Goal: Task Accomplishment & Management: Complete application form

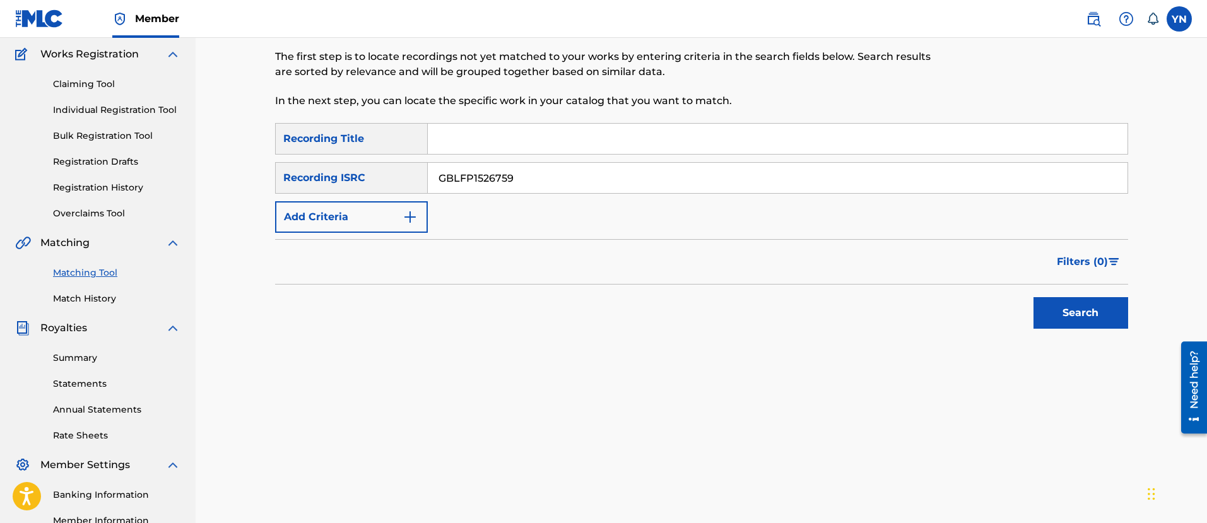
type input "GBLFP1526759"
click at [617, 134] on input "Search Form" at bounding box center [778, 139] width 700 height 30
paste input "City Mind"
type input "City Mind"
click at [1046, 305] on button "Search" at bounding box center [1081, 313] width 95 height 32
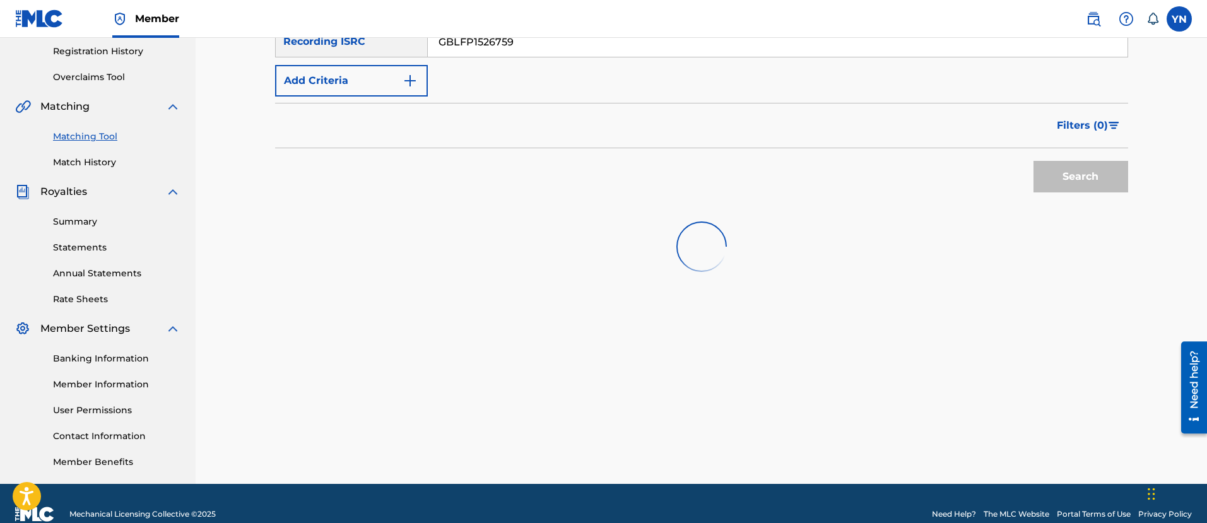
scroll to position [259, 0]
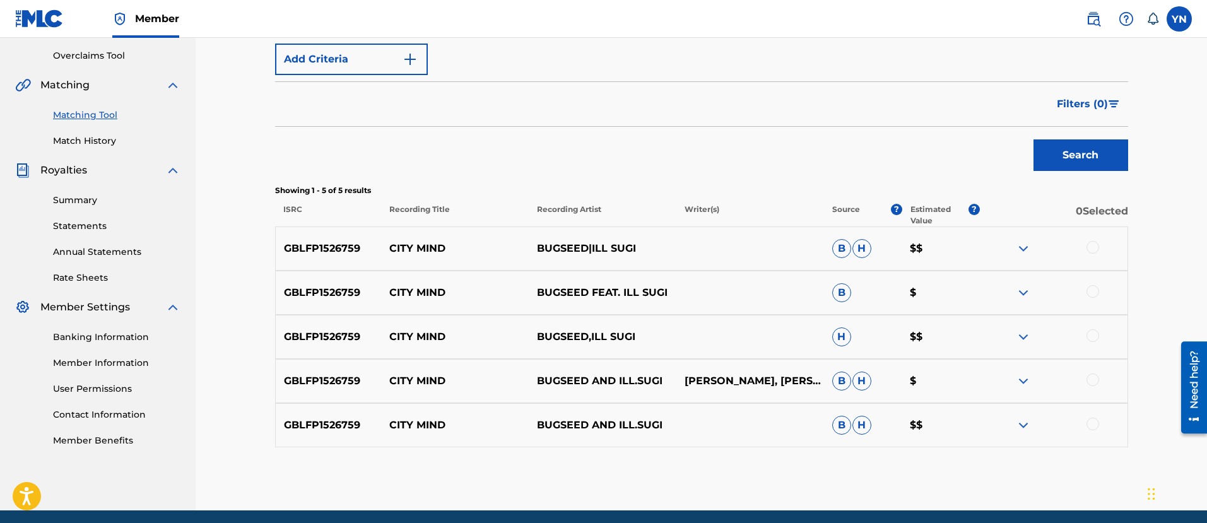
click at [1097, 245] on div at bounding box center [1093, 247] width 13 height 13
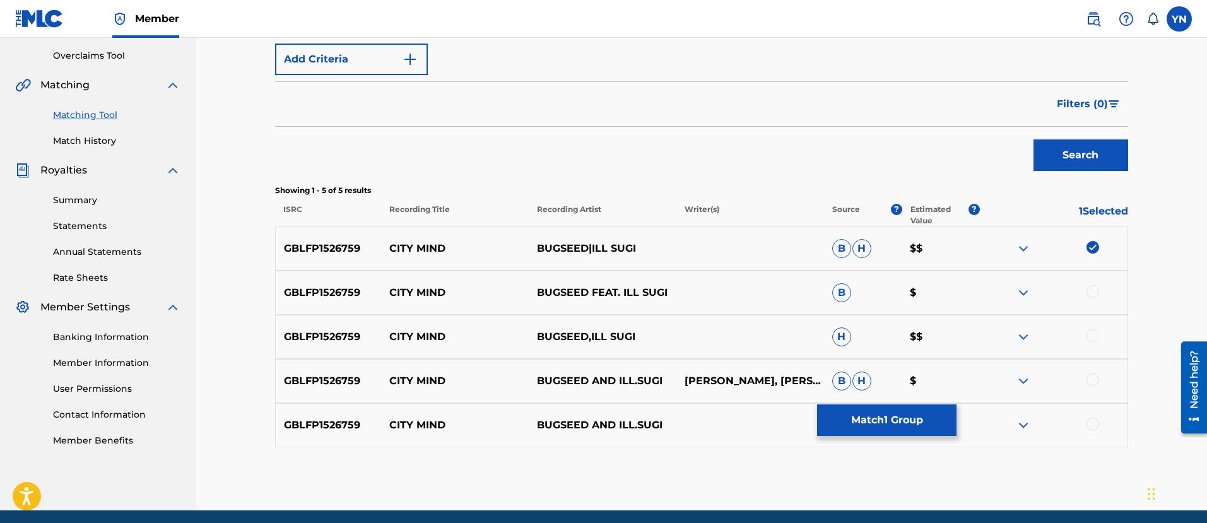
click at [1093, 297] on div at bounding box center [1093, 291] width 13 height 13
click at [1097, 322] on div "GBLFP1526759 CITY MIND BUGSEED,ILL SUGI H $$" at bounding box center [701, 337] width 853 height 44
click at [1095, 336] on div at bounding box center [1093, 335] width 13 height 13
click at [1091, 377] on div at bounding box center [1093, 380] width 13 height 13
click at [1091, 423] on div at bounding box center [1093, 424] width 13 height 13
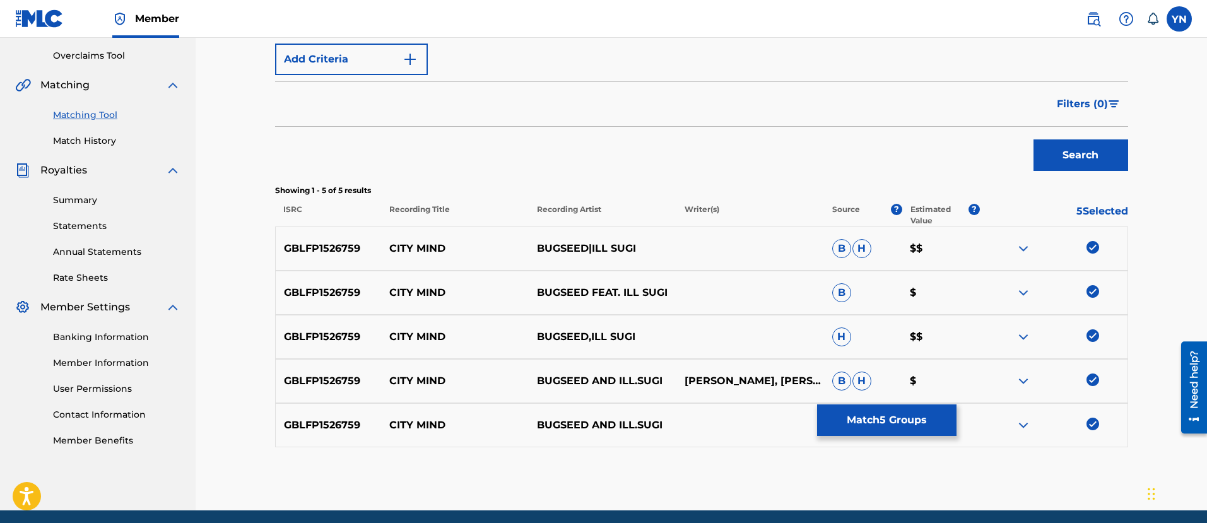
click at [937, 422] on button "Match 5 Groups" at bounding box center [886, 421] width 139 height 32
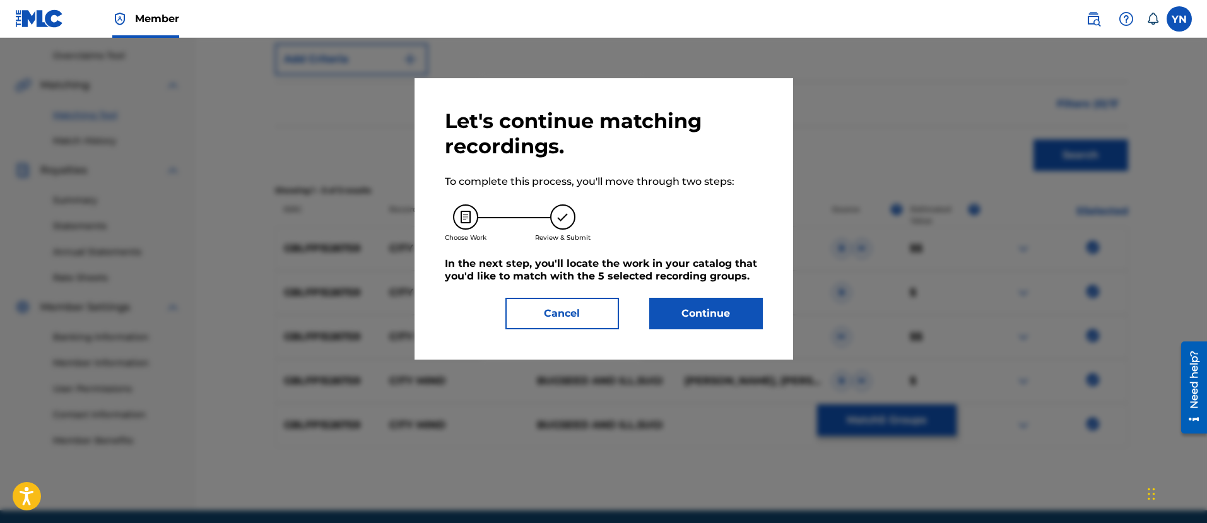
click at [752, 309] on button "Continue" at bounding box center [706, 314] width 114 height 32
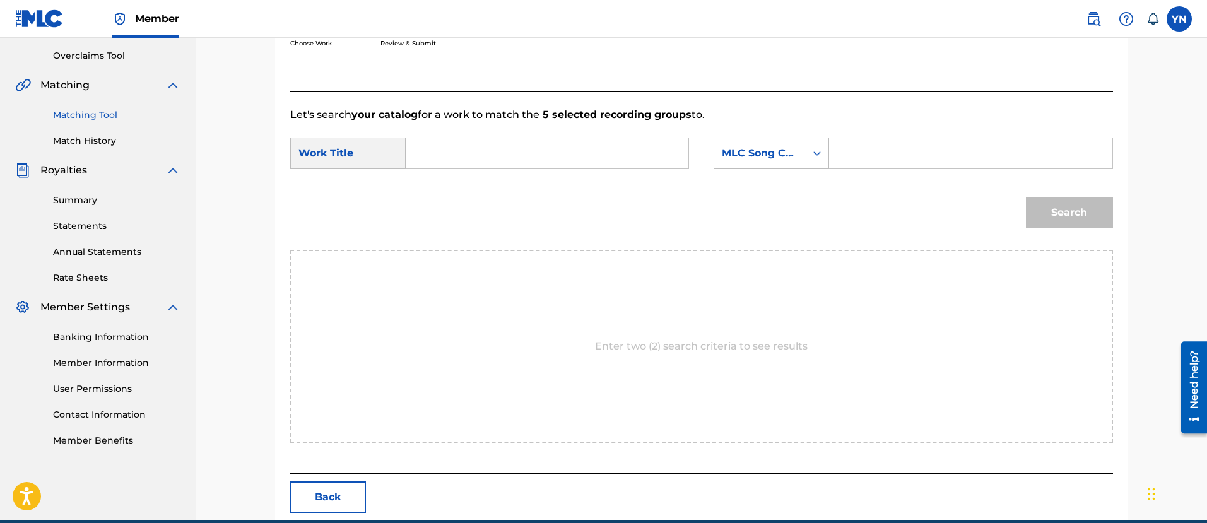
click at [576, 146] on input "Search Form" at bounding box center [547, 153] width 261 height 30
paste input "City Mind"
type input "City Mind"
click at [762, 155] on div "MLC Song Code" at bounding box center [760, 153] width 76 height 15
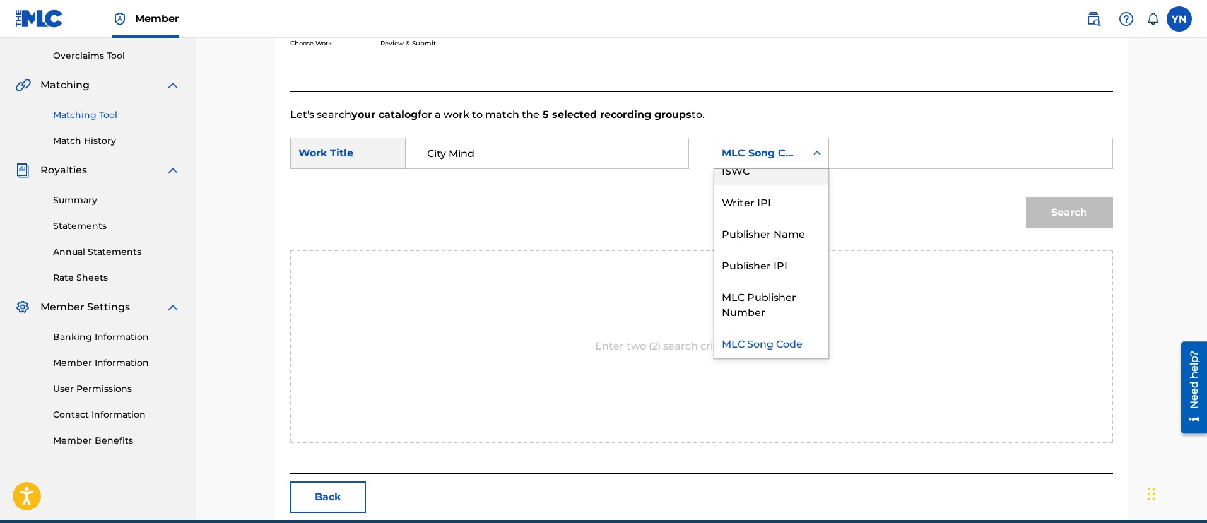
scroll to position [0, 0]
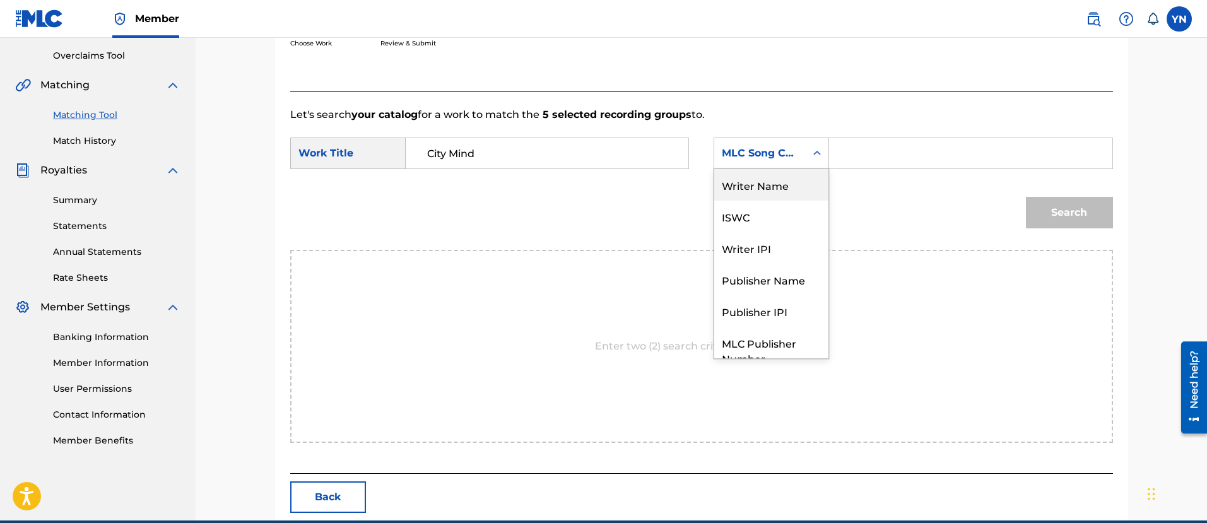
click at [763, 185] on div "Writer Name" at bounding box center [771, 185] width 114 height 32
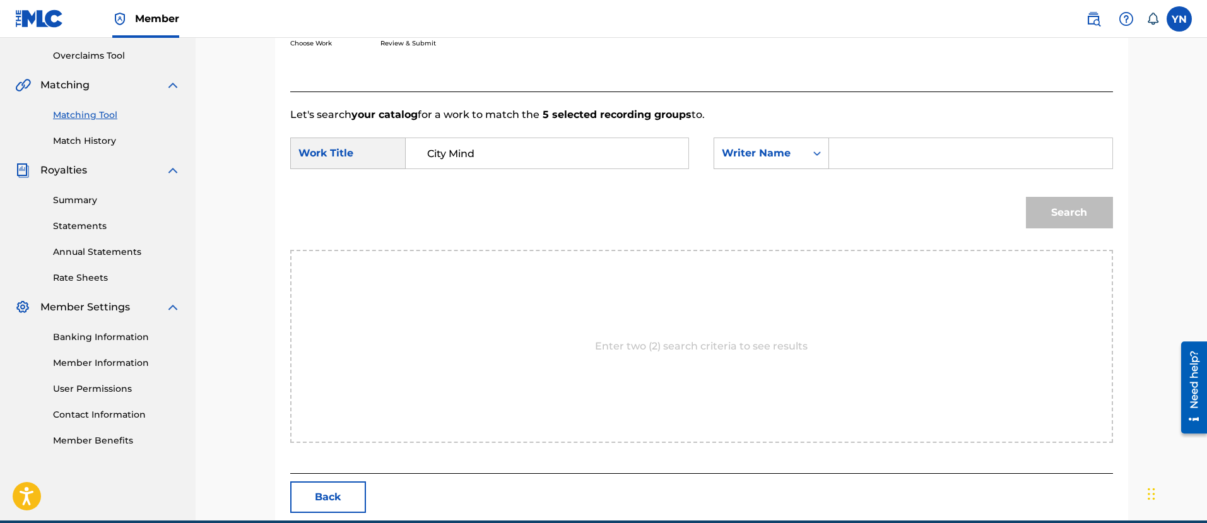
click at [908, 153] on input "Search Form" at bounding box center [970, 153] width 261 height 30
type input "[PERSON_NAME]"
click at [1052, 234] on div "Search" at bounding box center [1066, 209] width 93 height 50
click at [1046, 216] on button "Search" at bounding box center [1069, 213] width 87 height 32
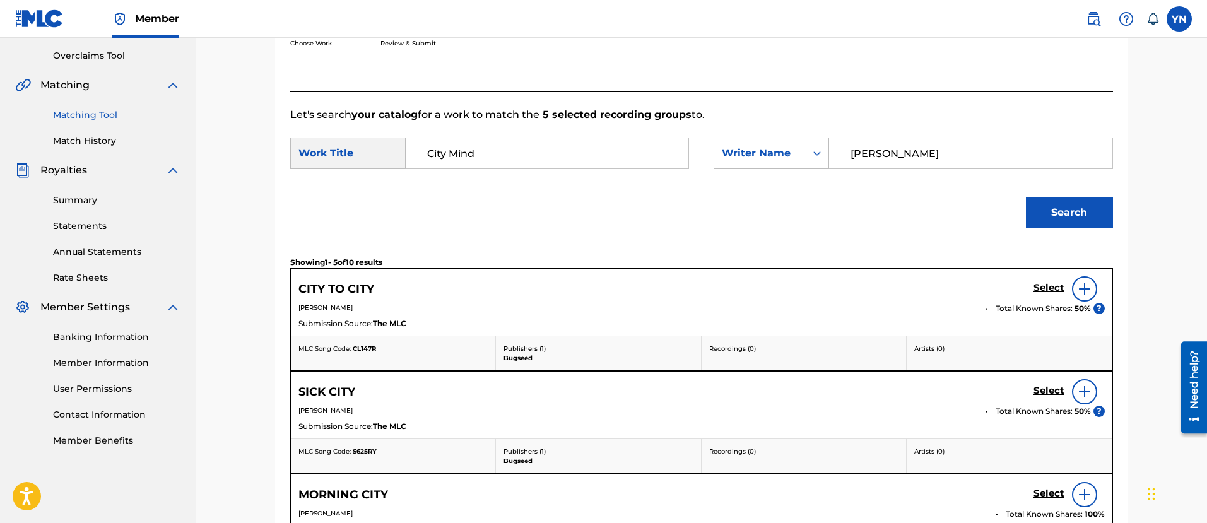
scroll to position [417, 0]
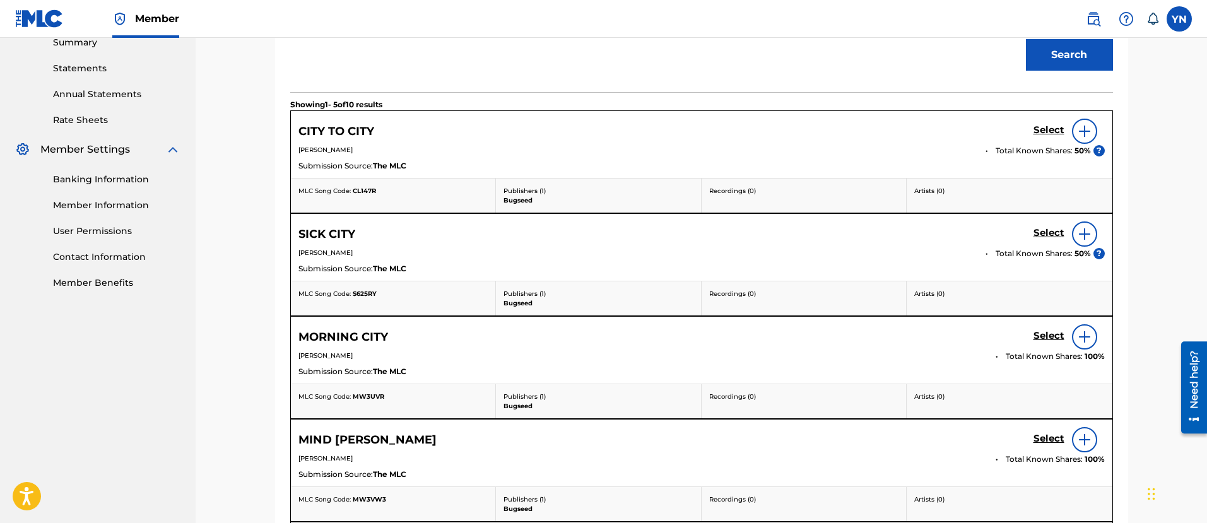
click at [1043, 135] on h5 "Select" at bounding box center [1049, 130] width 31 height 12
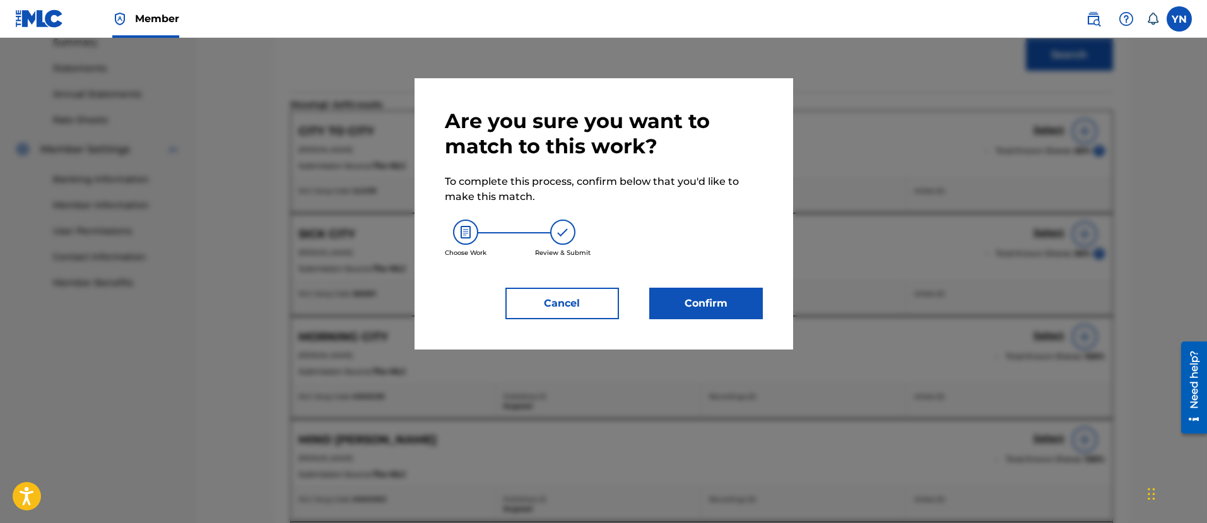
click at [543, 306] on button "Cancel" at bounding box center [563, 304] width 114 height 32
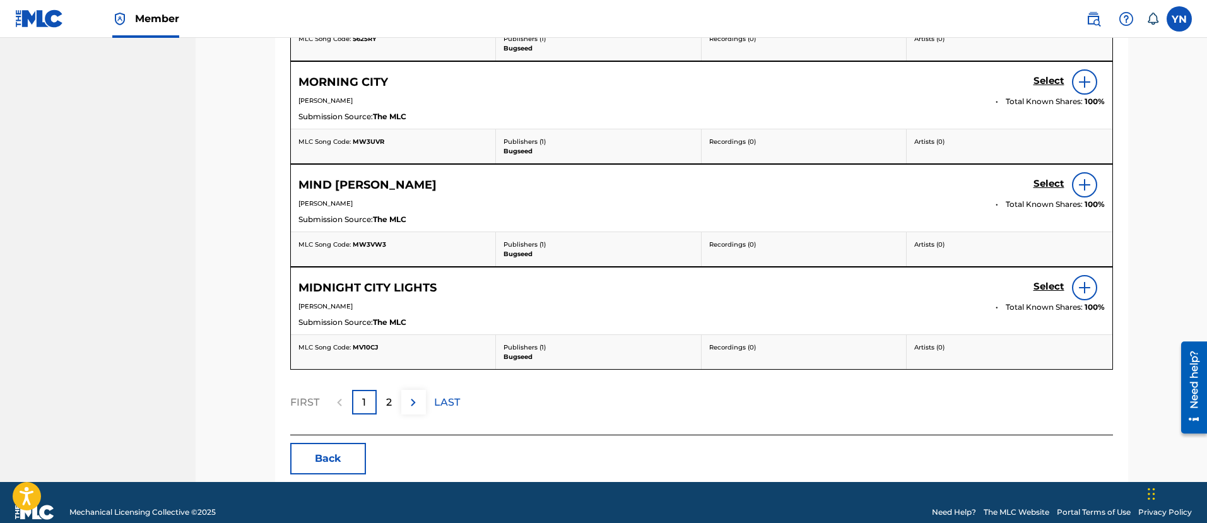
scroll to position [692, 0]
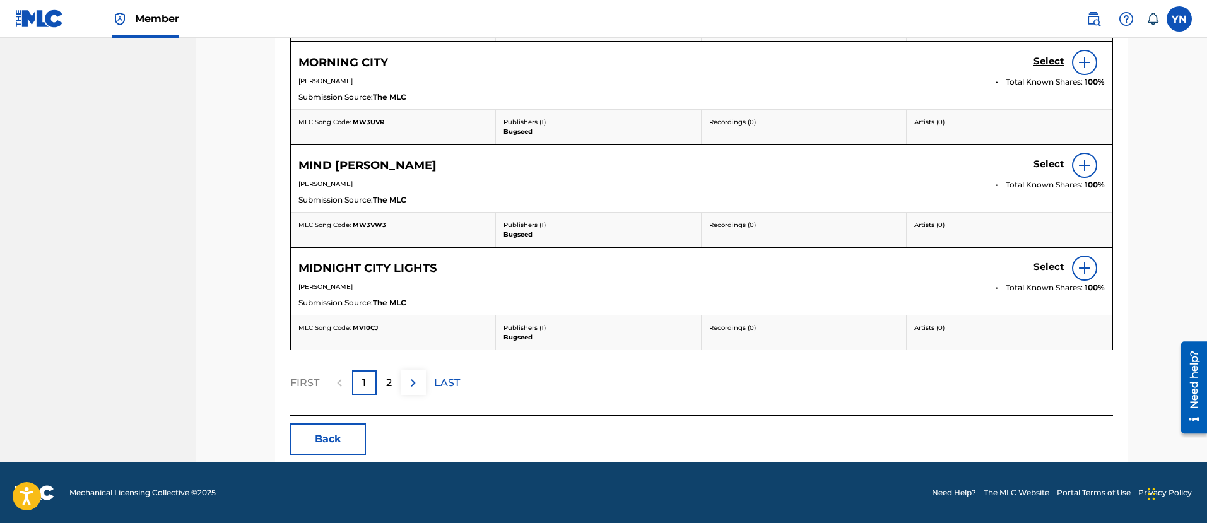
click at [386, 391] on div "2" at bounding box center [389, 382] width 25 height 25
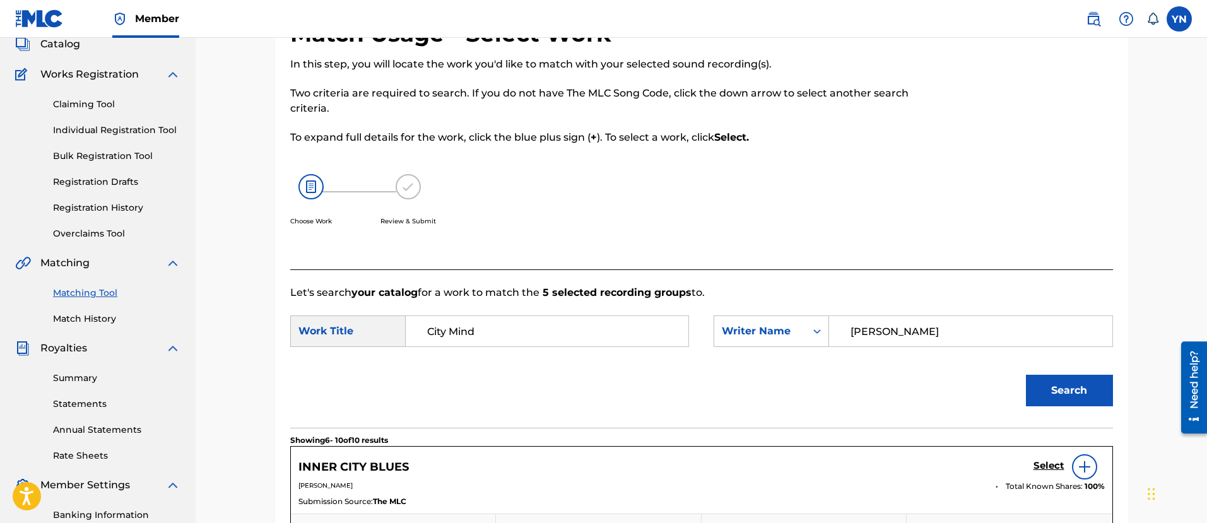
scroll to position [61, 0]
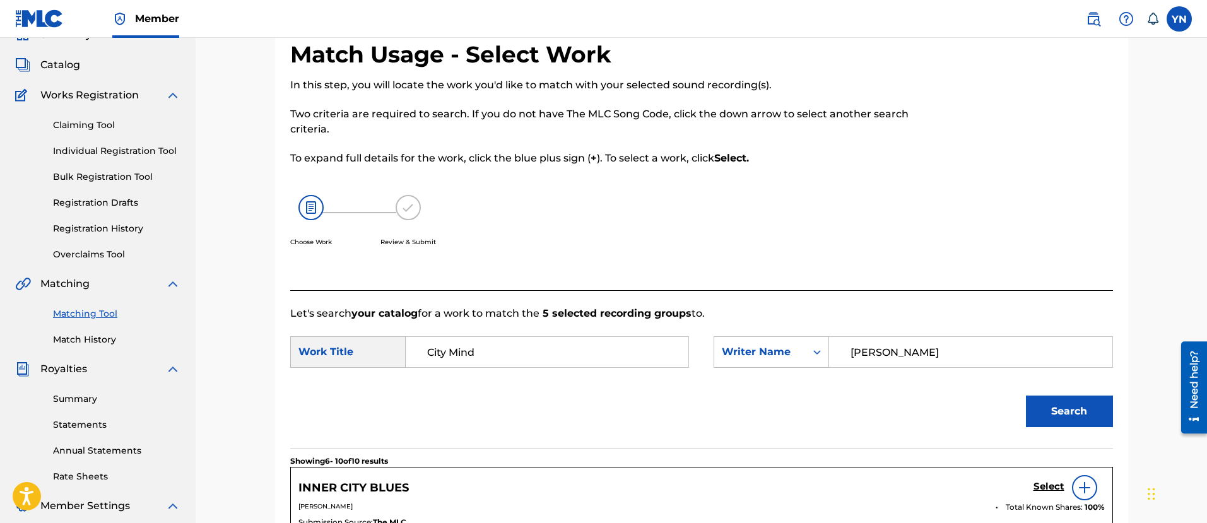
click at [89, 122] on link "Claiming Tool" at bounding box center [116, 125] width 127 height 13
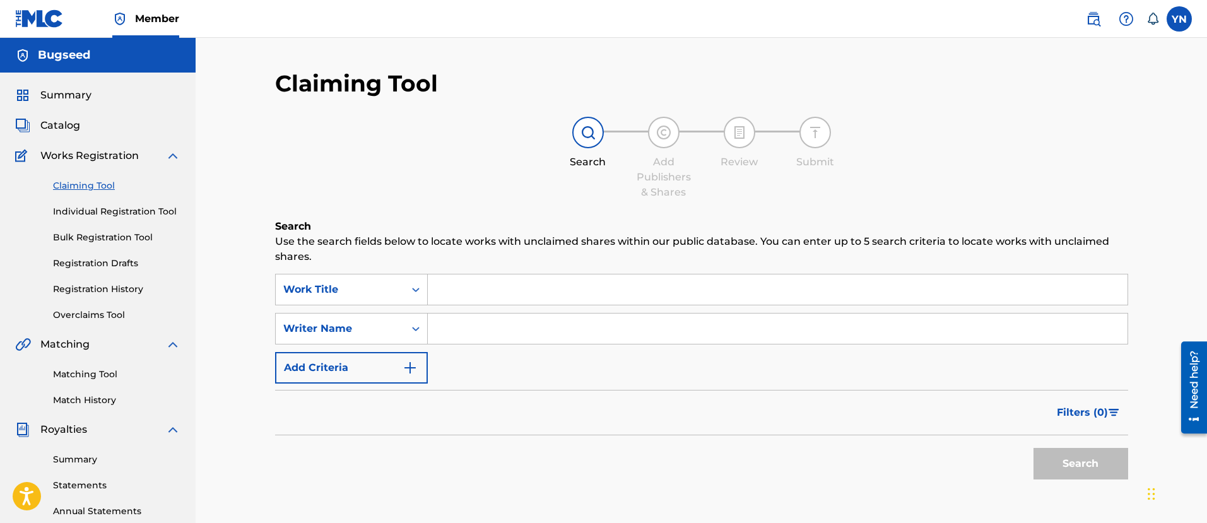
click at [528, 291] on input "Search Form" at bounding box center [778, 290] width 700 height 30
paste input "City Mind"
type input "City Mind"
click at [554, 334] on input "Search Form" at bounding box center [778, 329] width 700 height 30
type input "[PERSON_NAME]"
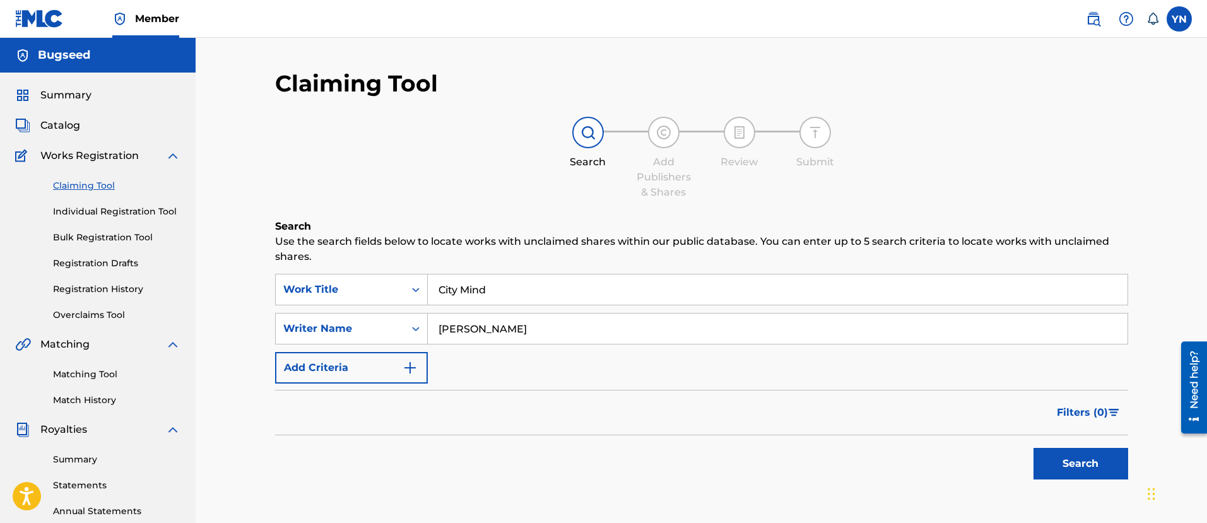
click at [1102, 452] on button "Search" at bounding box center [1081, 464] width 95 height 32
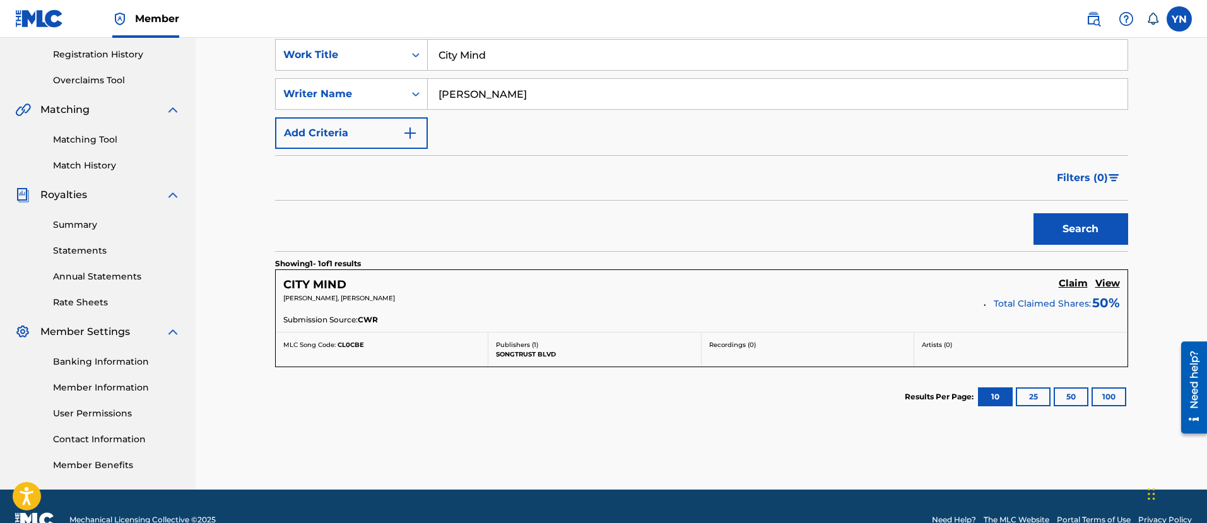
scroll to position [262, 0]
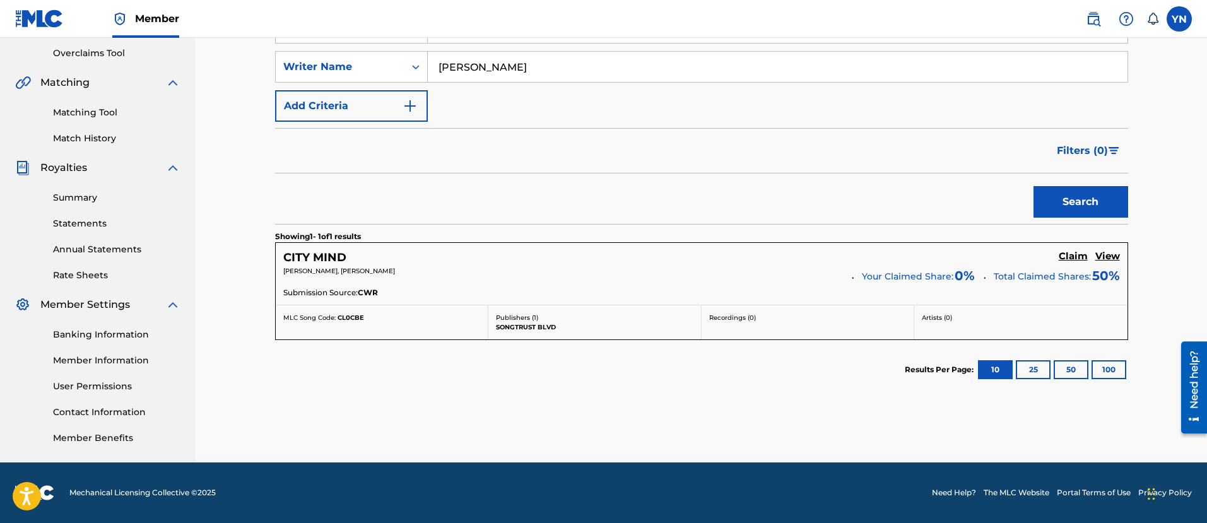
click at [1072, 251] on h5 "Claim" at bounding box center [1073, 257] width 29 height 12
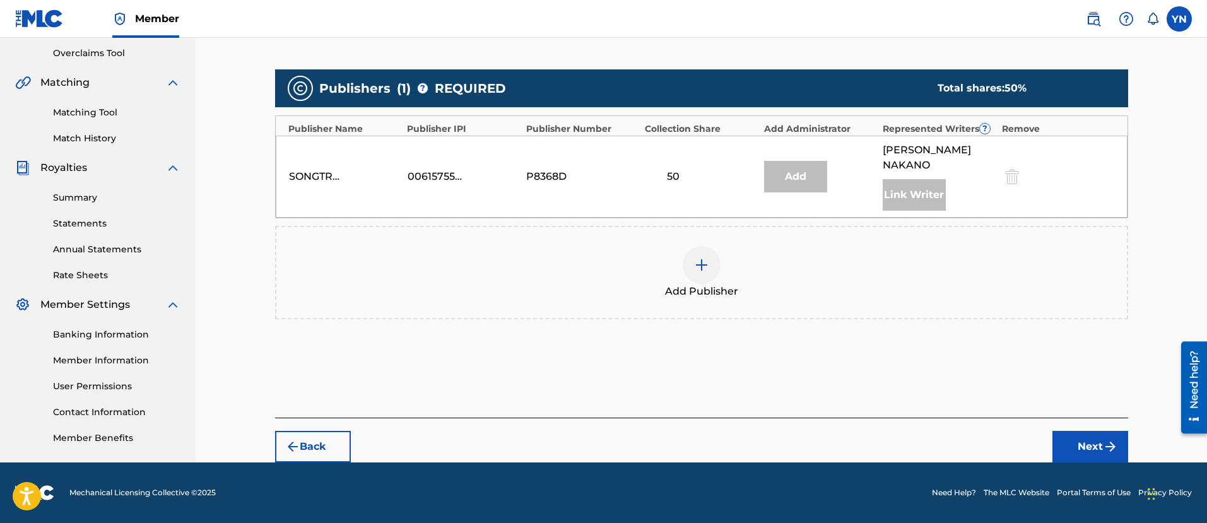
scroll to position [259, 0]
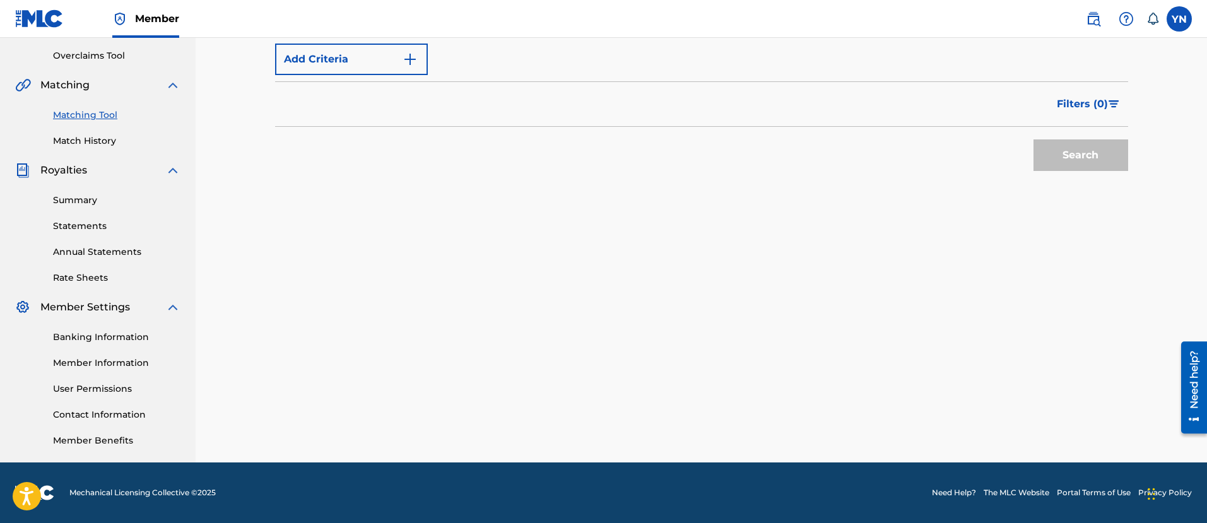
scroll to position [61, 0]
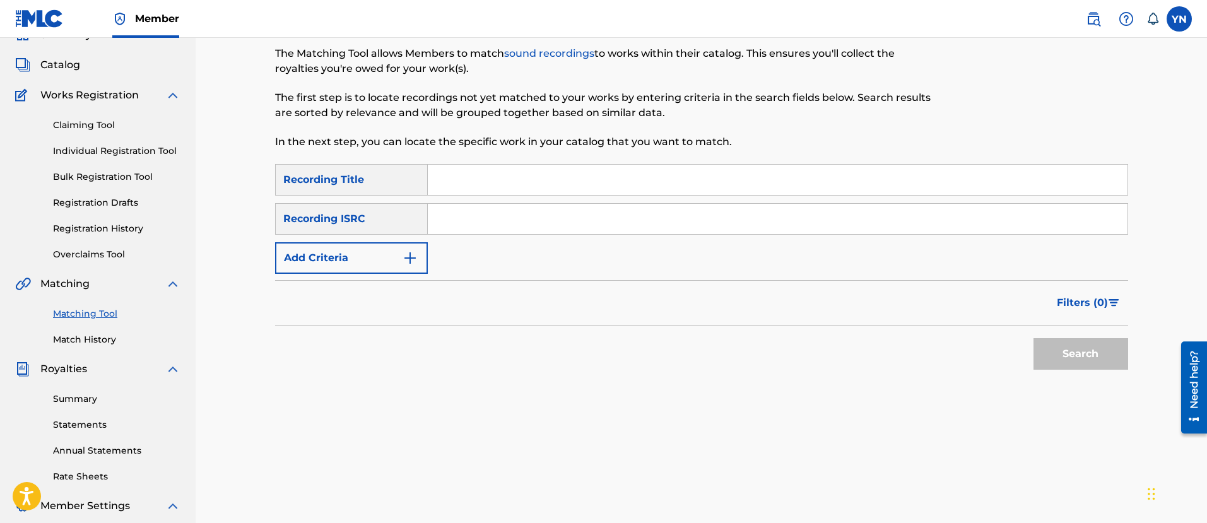
click at [516, 230] on input "Search Form" at bounding box center [778, 219] width 700 height 30
paste input "GBLFP1526760"
type input "GBLFP1526760"
click at [515, 180] on input "Search Form" at bounding box center [778, 180] width 700 height 30
paste input "Mad Factor"
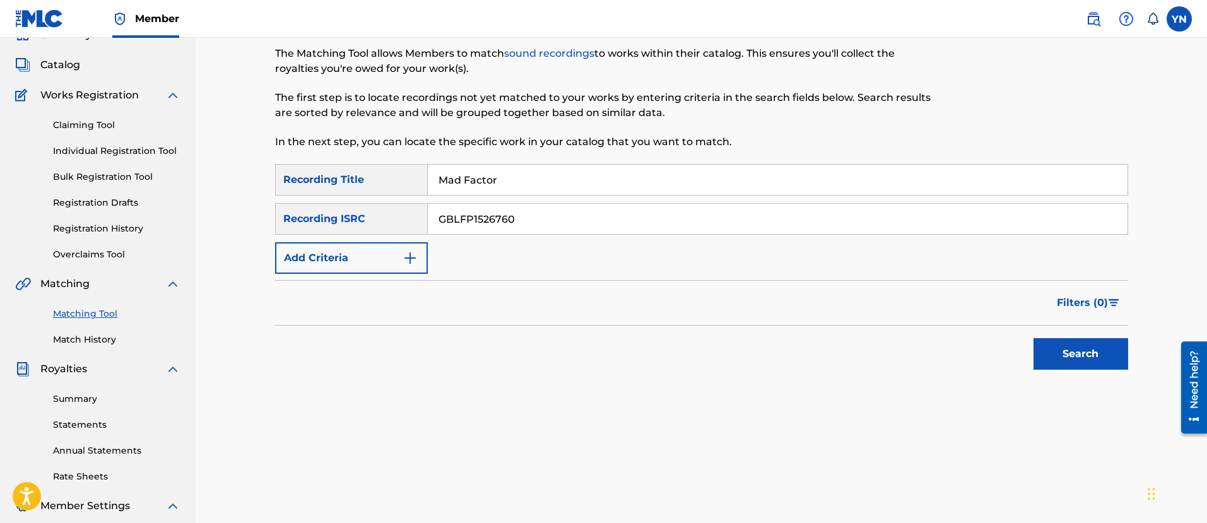
type input "Mad Factor"
click at [1043, 347] on button "Search" at bounding box center [1081, 354] width 95 height 32
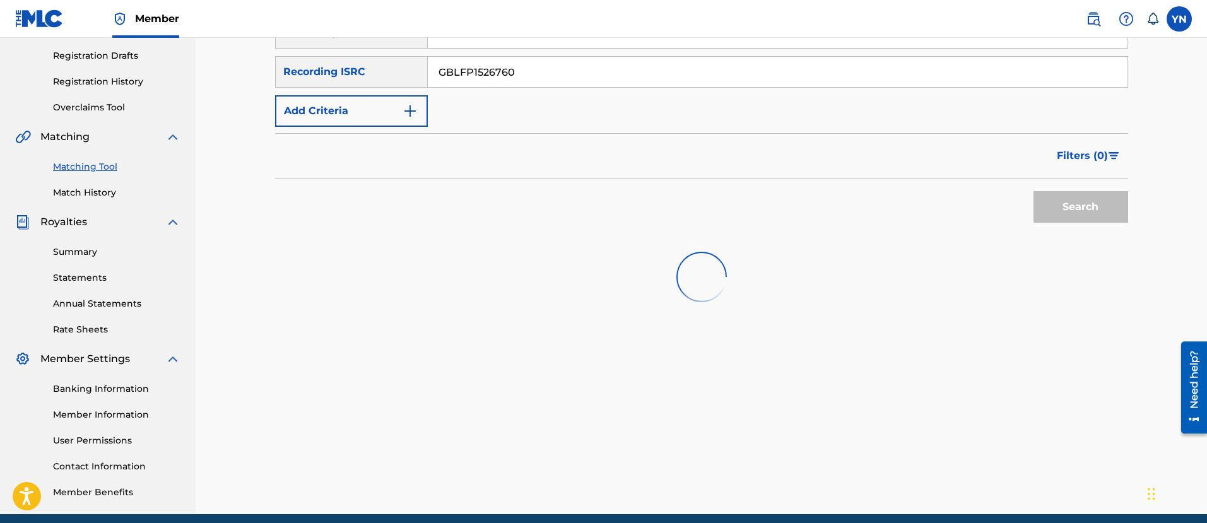
scroll to position [218, 0]
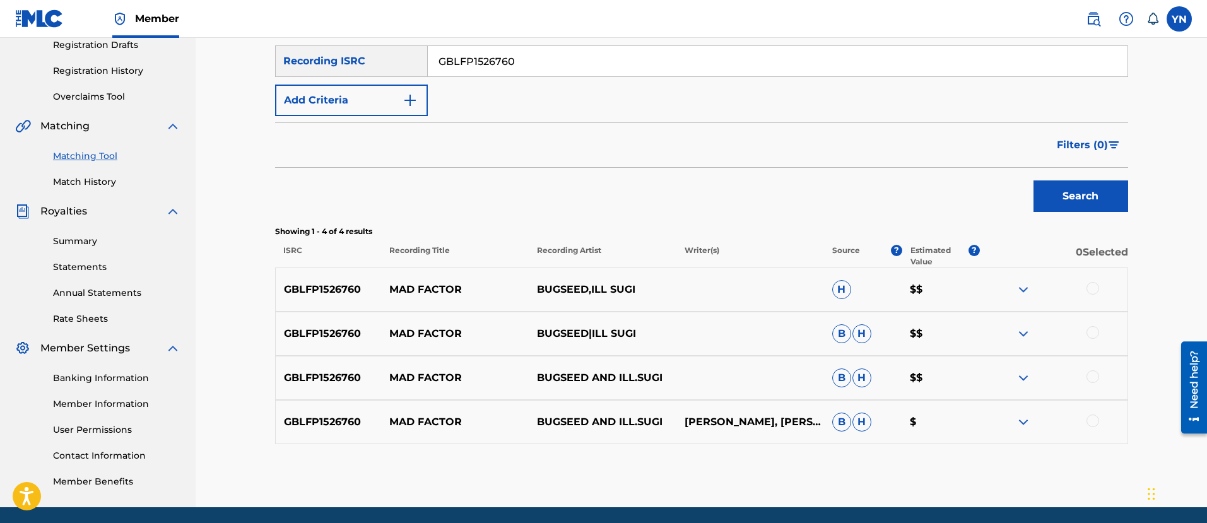
click at [1097, 281] on div "GBLFP1526760 MAD FACTOR BUGSEED,ILL SUGI H $$" at bounding box center [701, 290] width 853 height 44
click at [1091, 292] on div at bounding box center [1093, 288] width 13 height 13
click at [1089, 323] on div "GBLFP1526760 MAD FACTOR BUGSEED|ILL SUGI B H $$" at bounding box center [701, 334] width 853 height 44
click at [1091, 334] on div at bounding box center [1093, 332] width 13 height 13
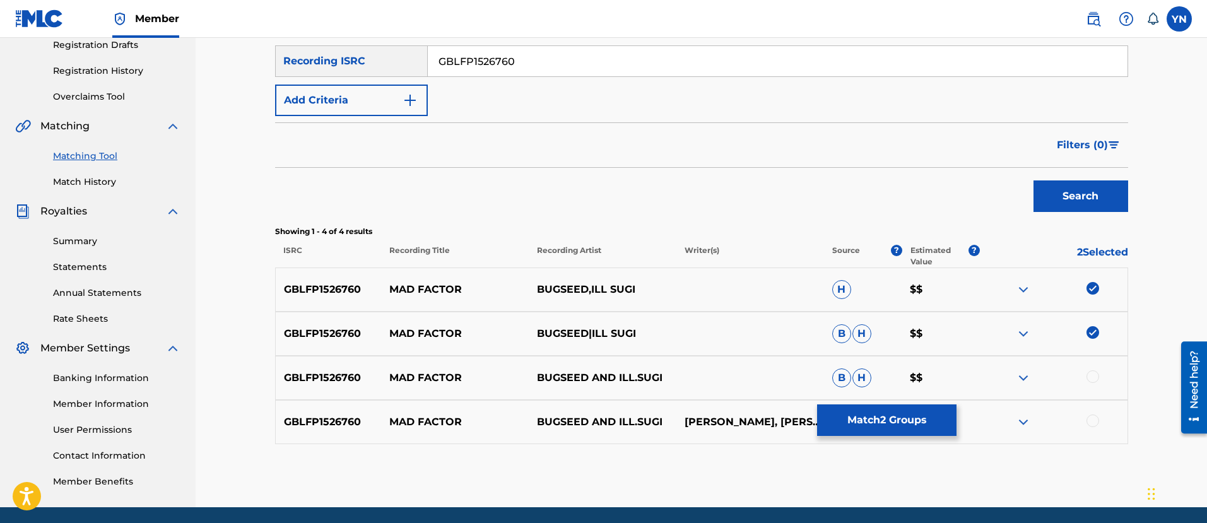
click at [1096, 376] on div at bounding box center [1093, 376] width 13 height 13
click at [1096, 422] on div at bounding box center [1093, 421] width 13 height 13
click at [861, 429] on button "Match 4 Groups" at bounding box center [886, 421] width 139 height 32
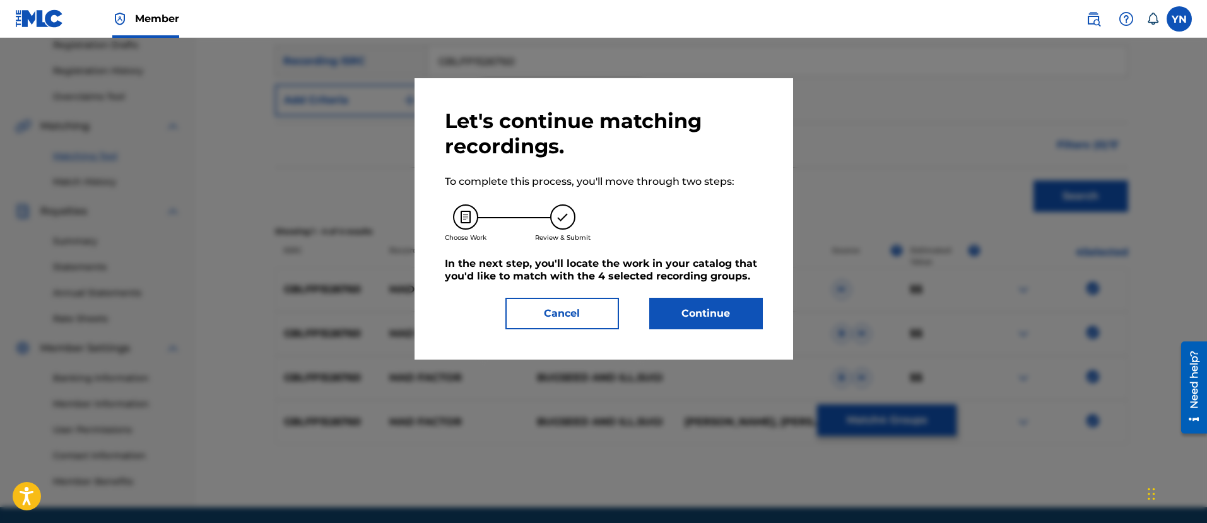
click at [695, 312] on button "Continue" at bounding box center [706, 314] width 114 height 32
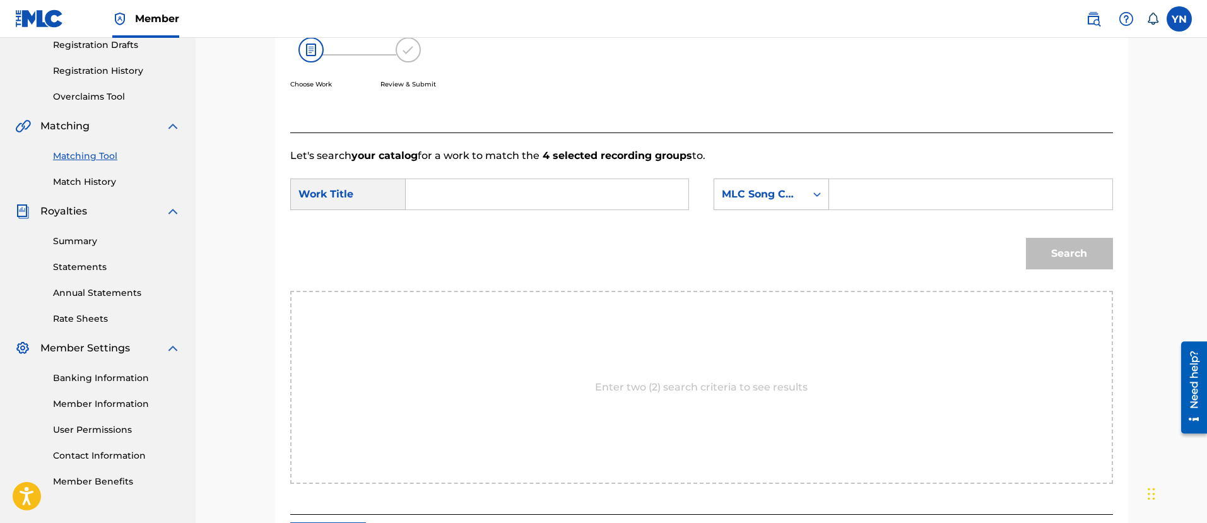
click at [620, 203] on input "Search Form" at bounding box center [547, 194] width 261 height 30
paste input "Mad Factor"
type input "Mad Factor"
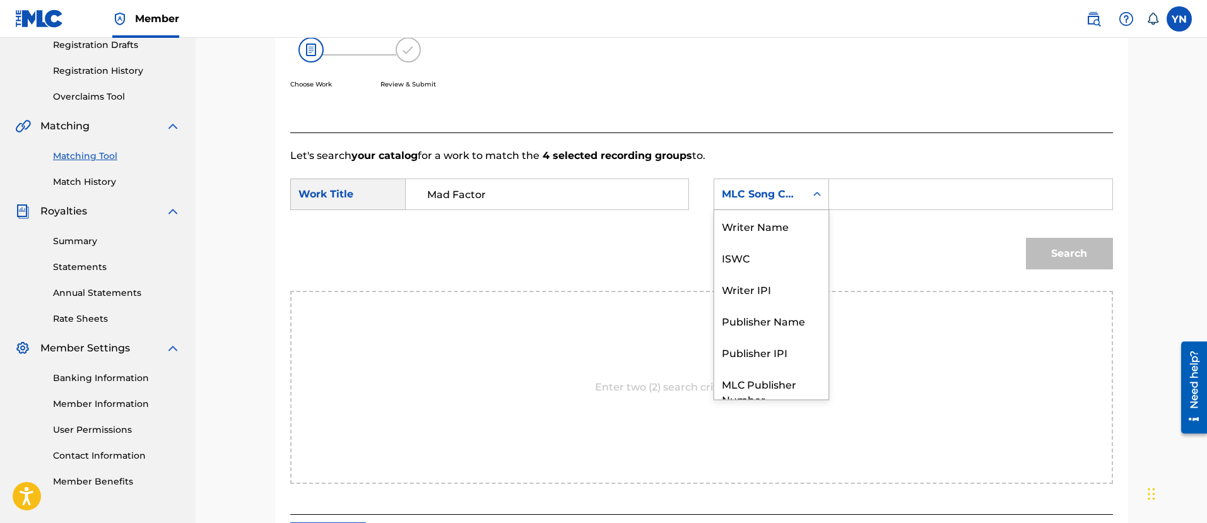
click at [758, 203] on div "MLC Song Code" at bounding box center [760, 194] width 92 height 24
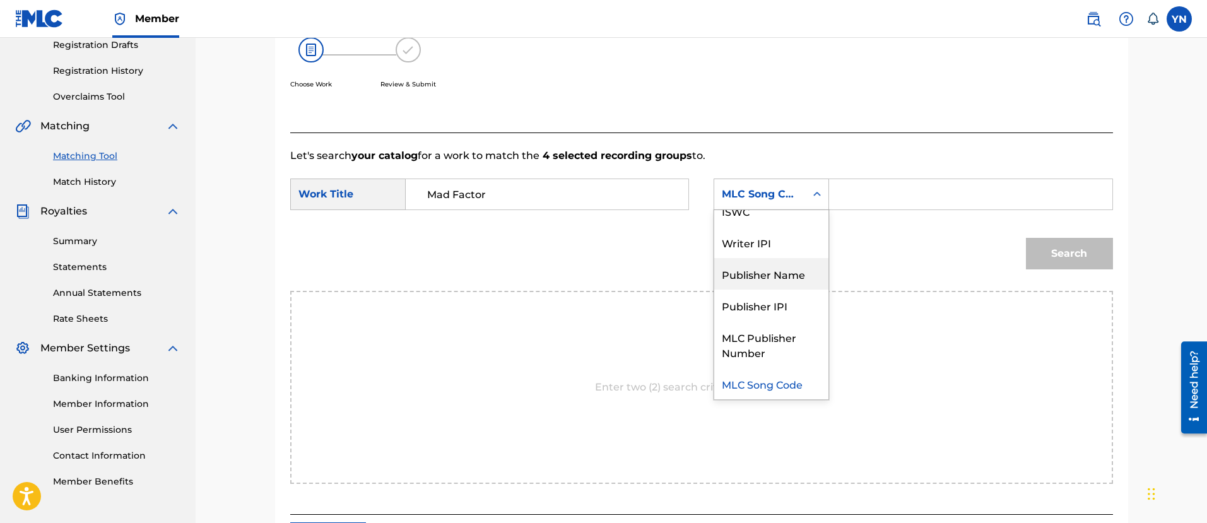
scroll to position [0, 0]
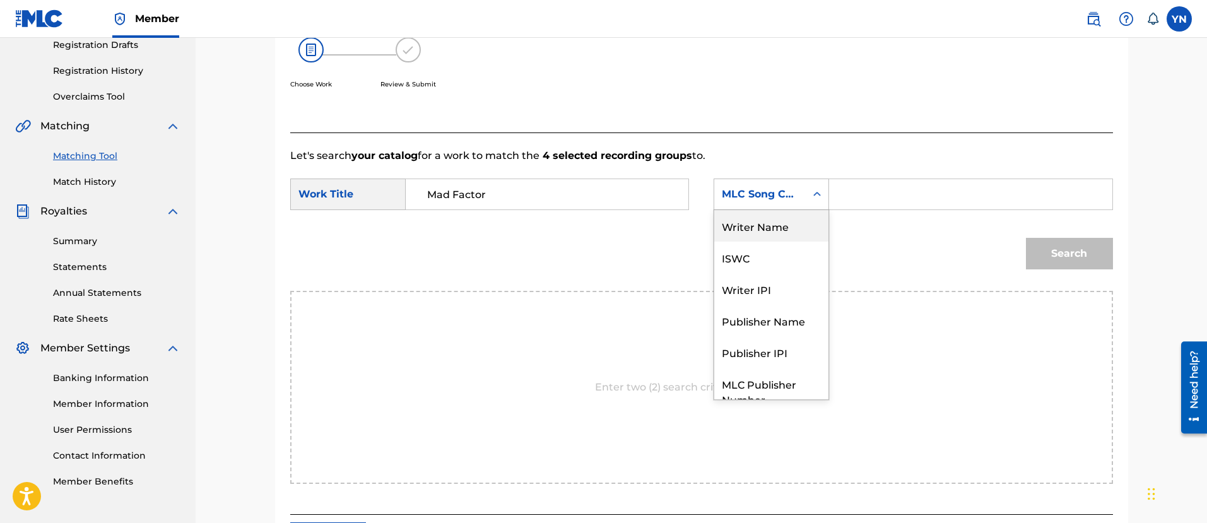
click at [784, 228] on div "Writer Name" at bounding box center [771, 226] width 114 height 32
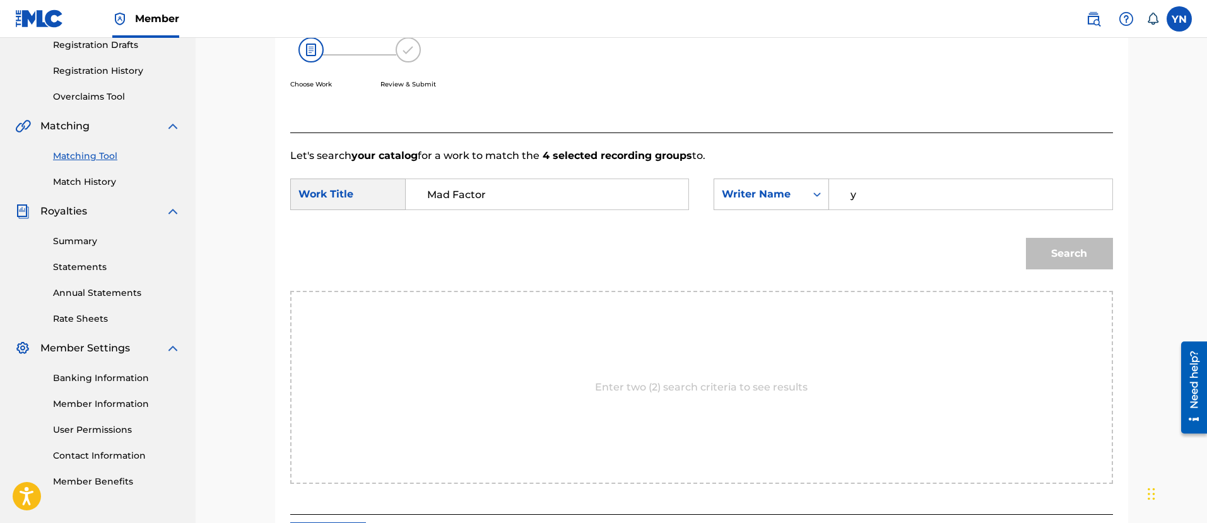
click at [885, 191] on input "y" at bounding box center [970, 194] width 261 height 30
type input "[PERSON_NAME]"
click at [1085, 256] on button "Search" at bounding box center [1069, 254] width 87 height 32
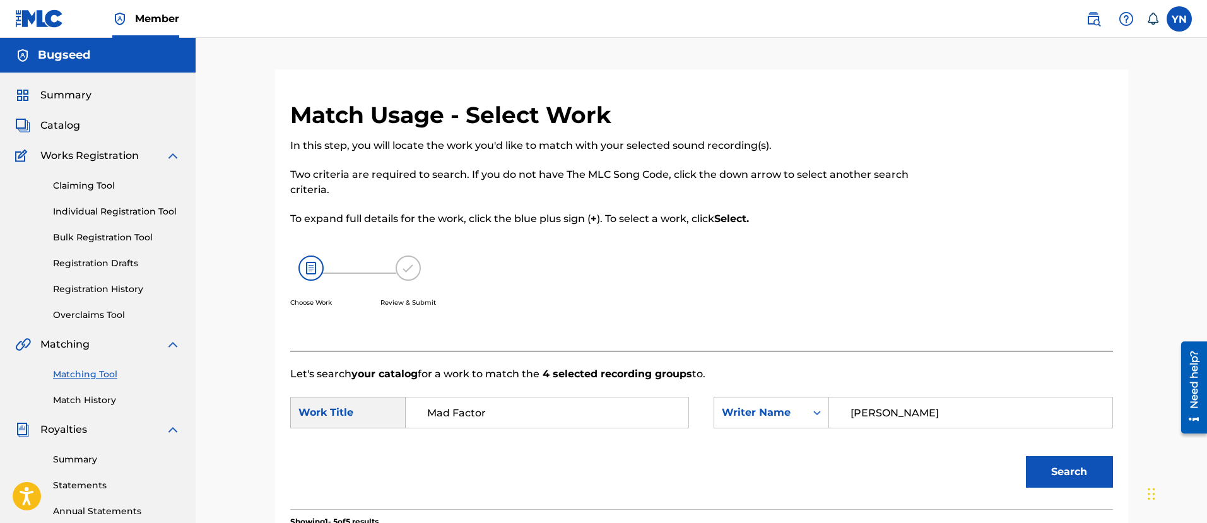
click at [94, 370] on link "Matching Tool" at bounding box center [116, 374] width 127 height 13
click at [83, 377] on link "Matching Tool" at bounding box center [116, 374] width 127 height 13
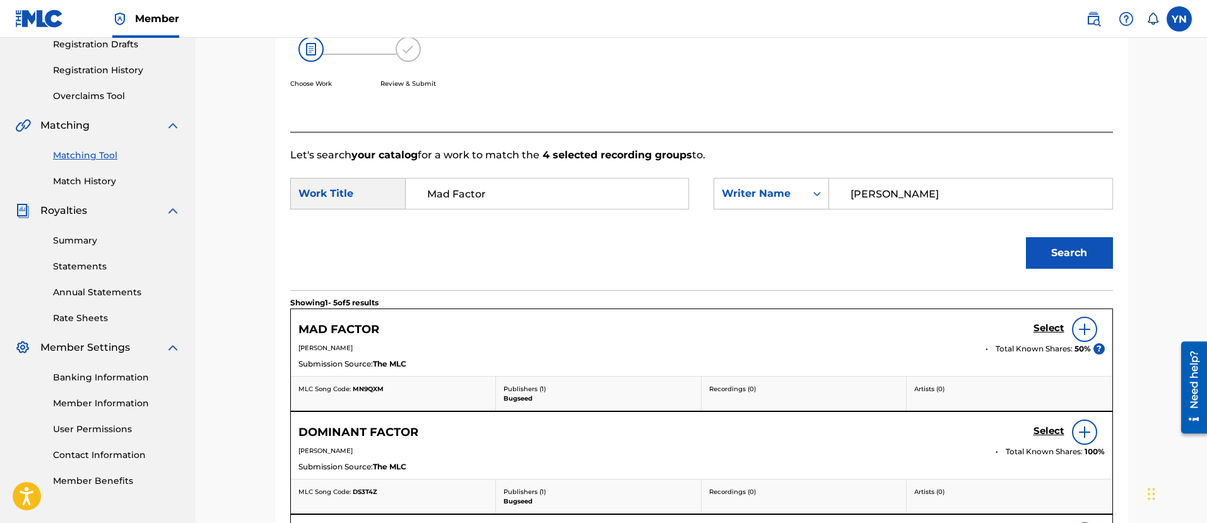
scroll to position [316, 0]
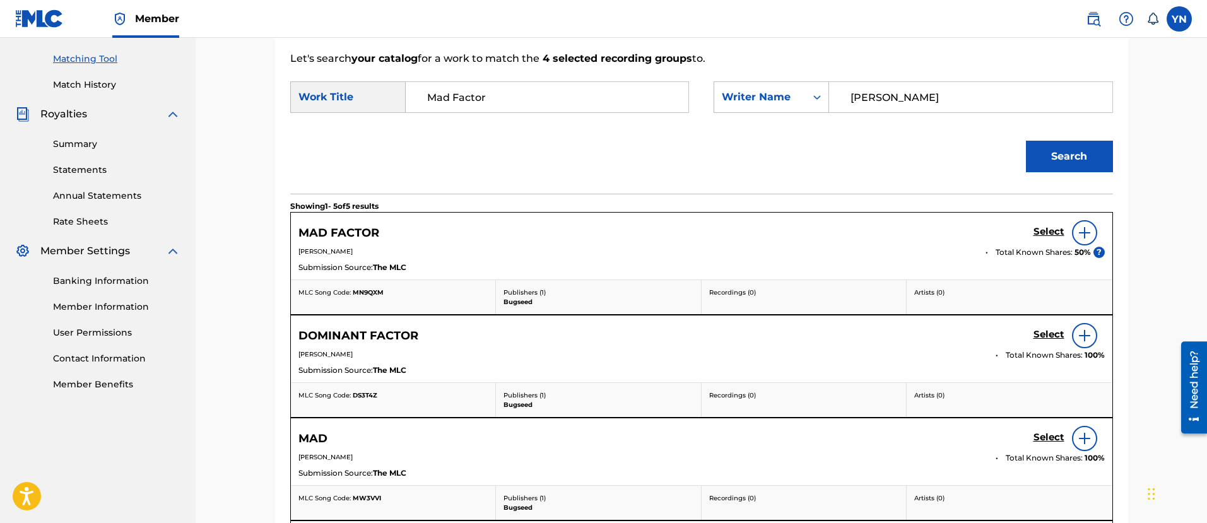
click at [76, 70] on div "Matching Tool Match History" at bounding box center [97, 64] width 165 height 55
click at [77, 81] on link "Match History" at bounding box center [116, 84] width 127 height 13
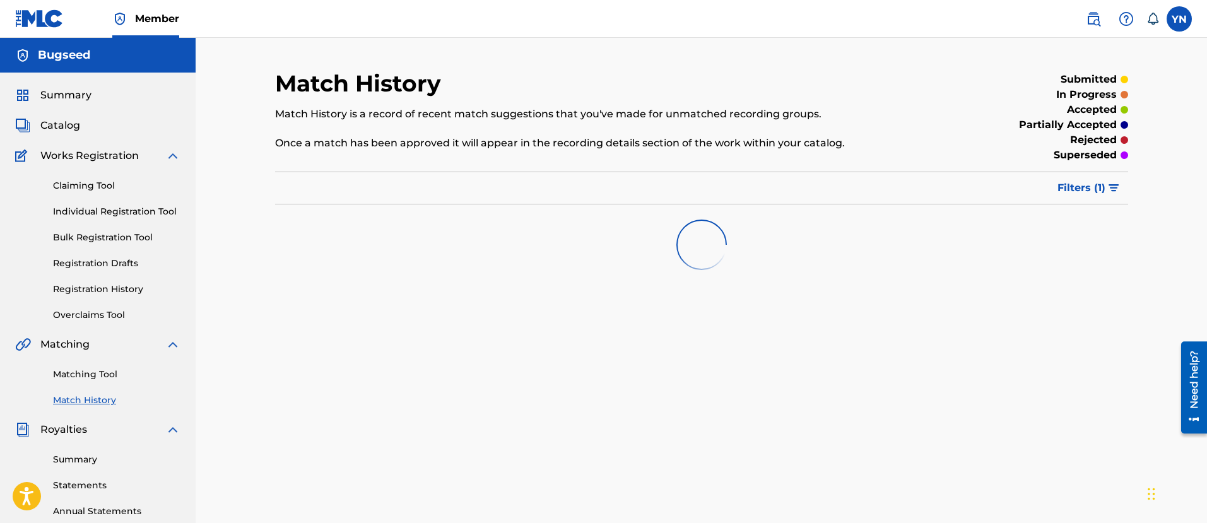
click at [100, 373] on link "Matching Tool" at bounding box center [116, 374] width 127 height 13
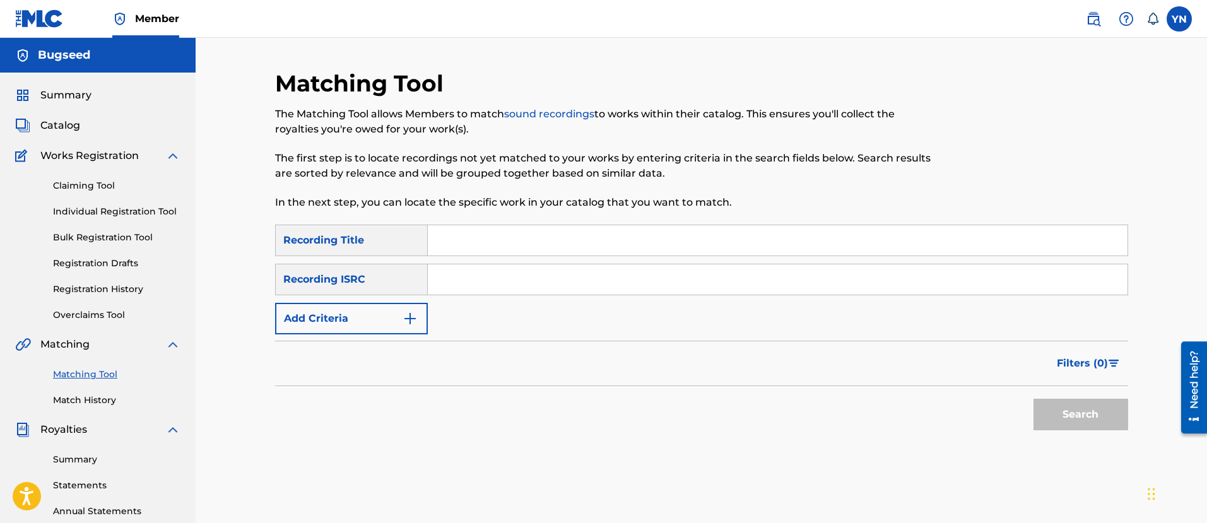
click at [448, 288] on input "Search Form" at bounding box center [778, 279] width 700 height 30
paste input "QZRP52307511"
type input "QZRP52307511"
drag, startPoint x: 545, startPoint y: 242, endPoint x: 560, endPoint y: 241, distance: 15.2
click at [545, 242] on input "Search Form" at bounding box center [778, 240] width 700 height 30
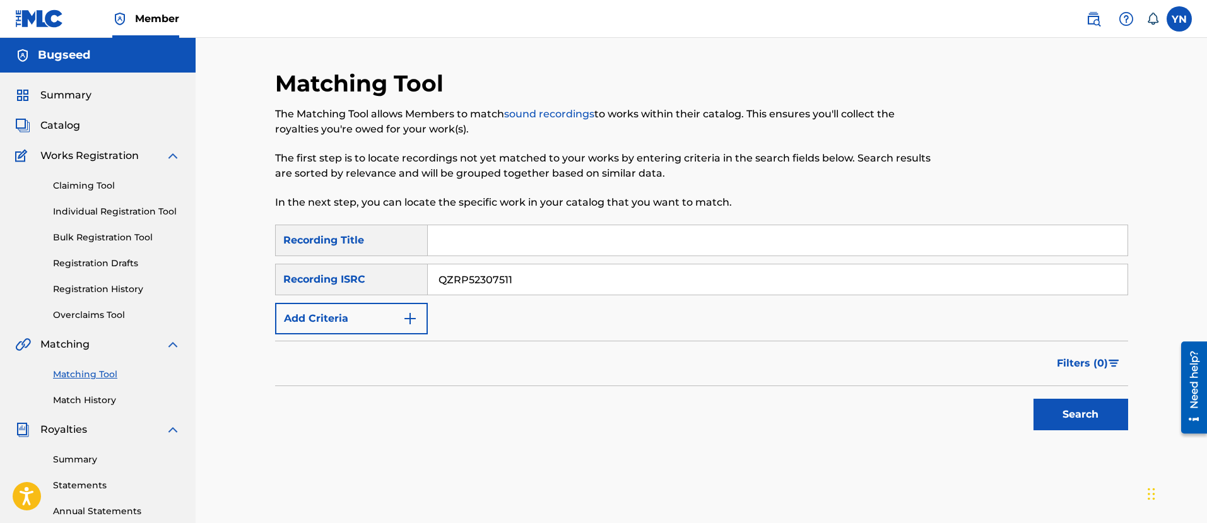
paste input "nao chora"
type input "nao chora"
click at [1093, 410] on button "Search" at bounding box center [1081, 415] width 95 height 32
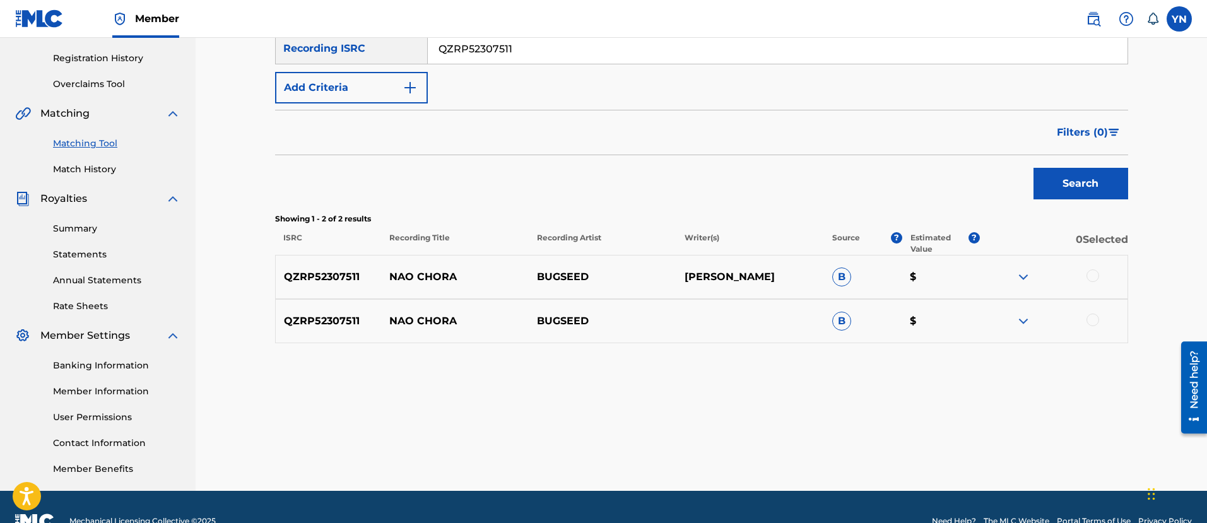
scroll to position [259, 0]
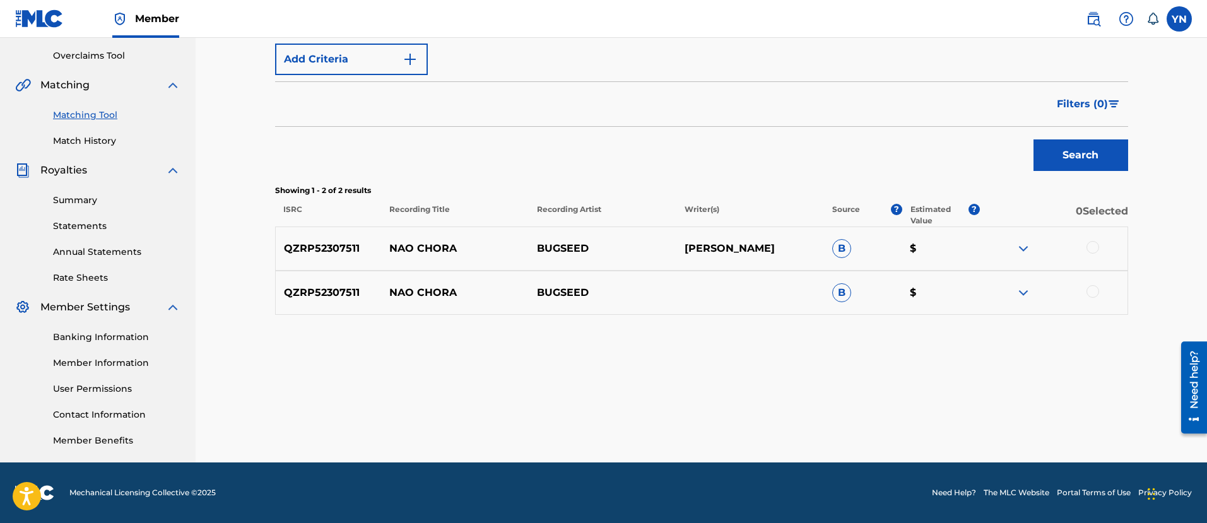
click at [1089, 251] on div at bounding box center [1093, 247] width 13 height 13
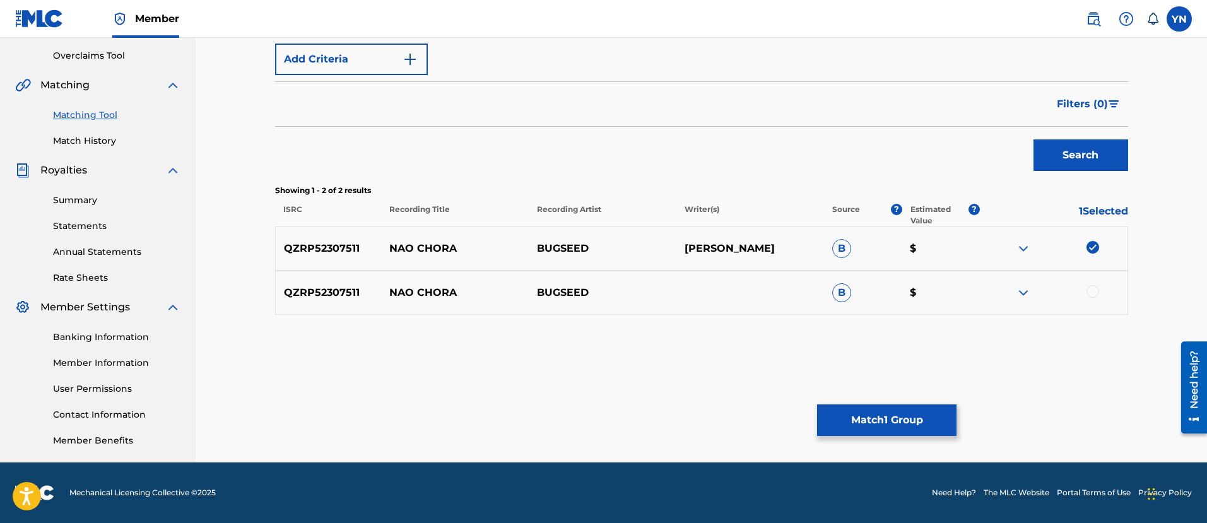
click at [1096, 293] on div at bounding box center [1093, 291] width 13 height 13
click at [927, 393] on div "Matching Tool The Matching Tool allows Members to match sound recordings to wor…" at bounding box center [701, 136] width 853 height 653
click at [918, 413] on button "Match 2 Groups" at bounding box center [886, 421] width 139 height 32
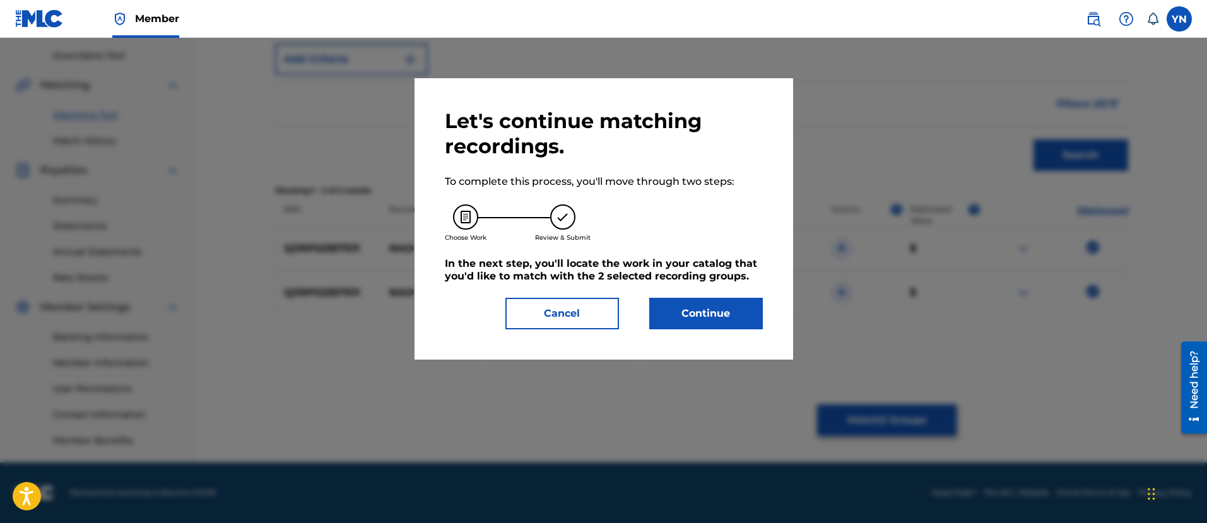
click at [717, 306] on button "Continue" at bounding box center [706, 314] width 114 height 32
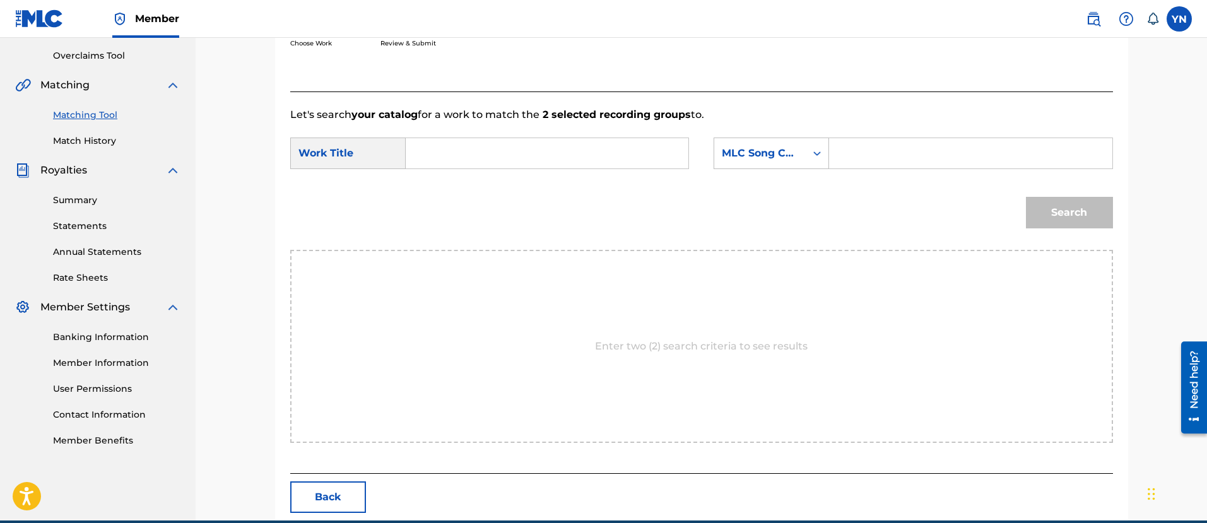
click at [657, 143] on input "Search Form" at bounding box center [547, 153] width 261 height 30
paste input "nao chora"
type input "nao chora"
click at [732, 157] on div "MLC Song Code" at bounding box center [760, 153] width 76 height 15
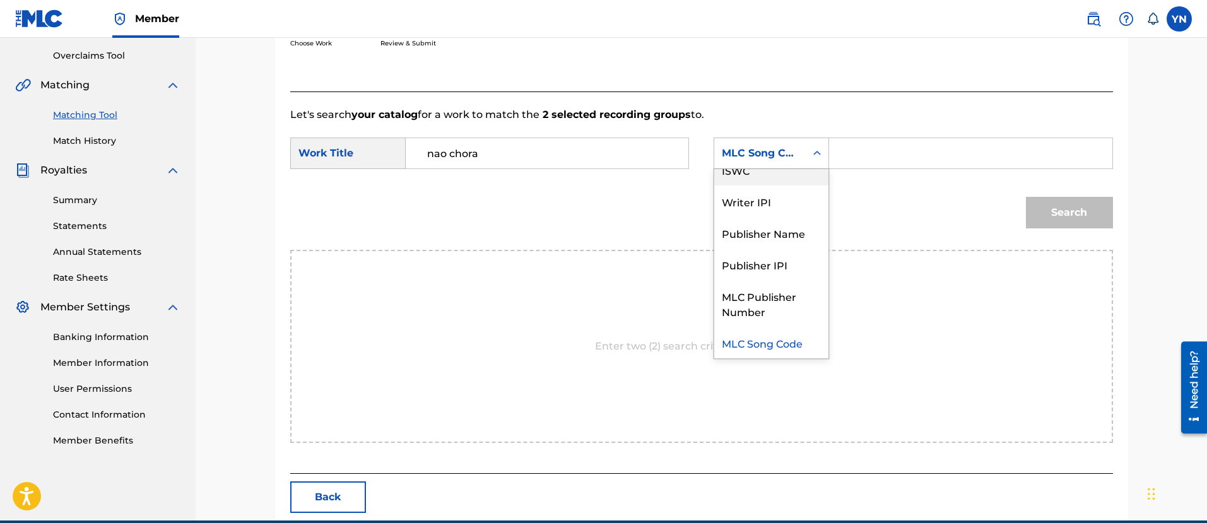
scroll to position [0, 0]
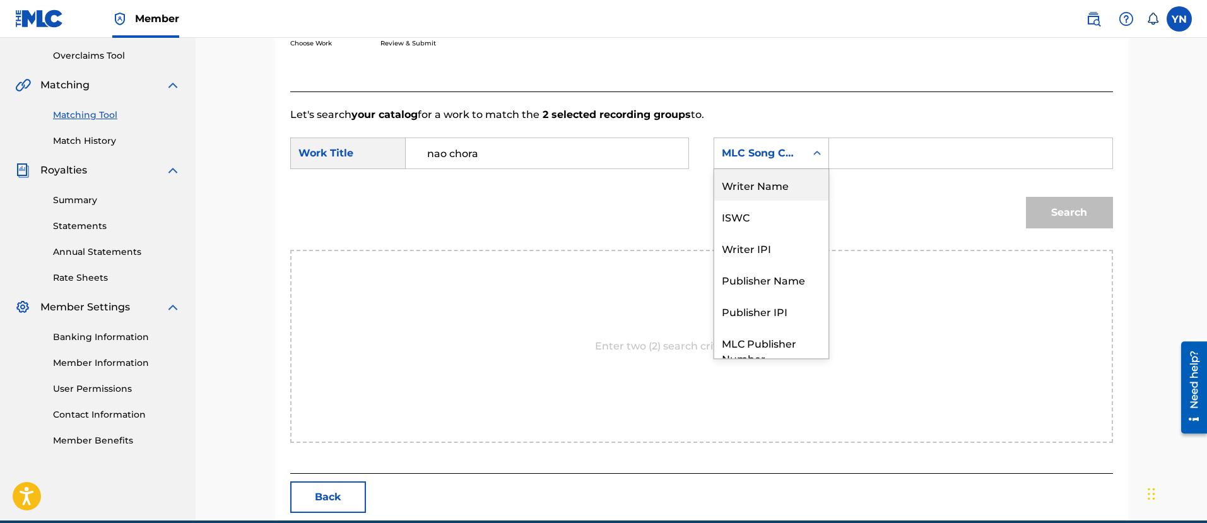
click at [776, 182] on div "Writer Name" at bounding box center [771, 185] width 114 height 32
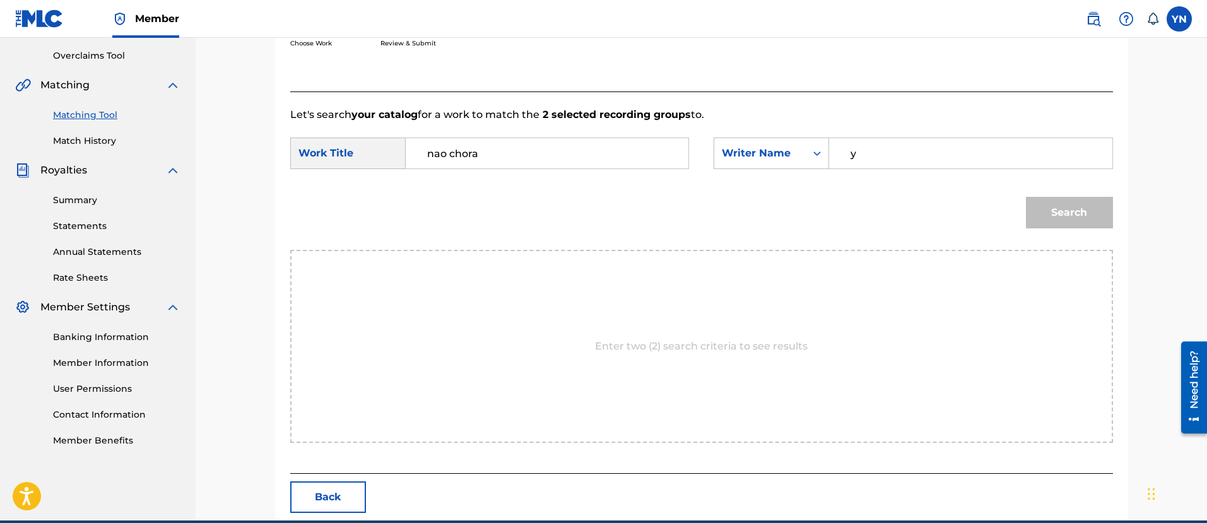
click at [896, 155] on input "y" at bounding box center [970, 153] width 261 height 30
type input "[PERSON_NAME]"
click at [1055, 222] on button "Search" at bounding box center [1069, 213] width 87 height 32
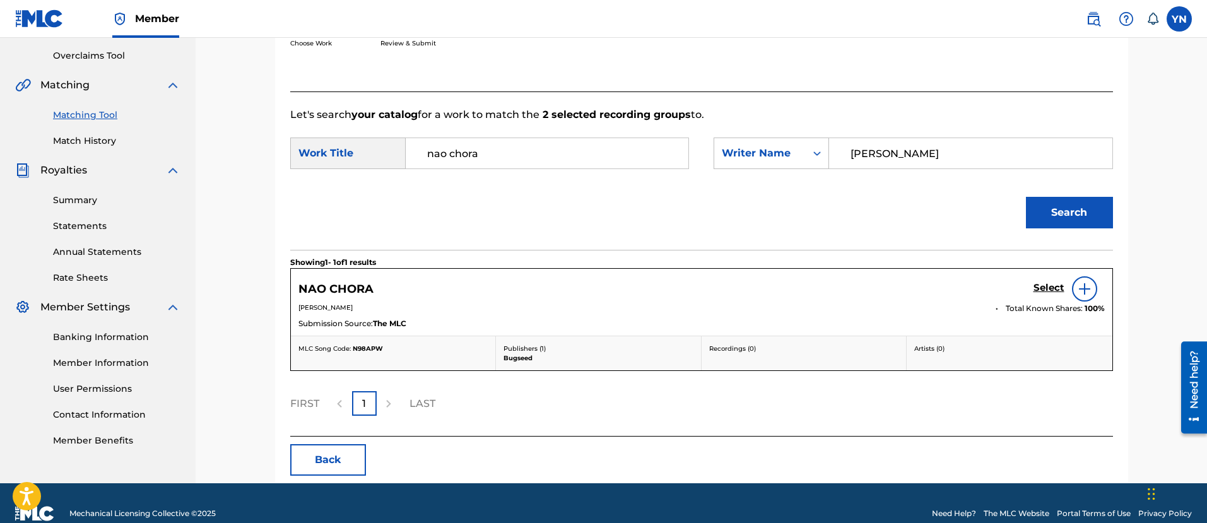
click at [1041, 290] on h5 "Select" at bounding box center [1049, 288] width 31 height 12
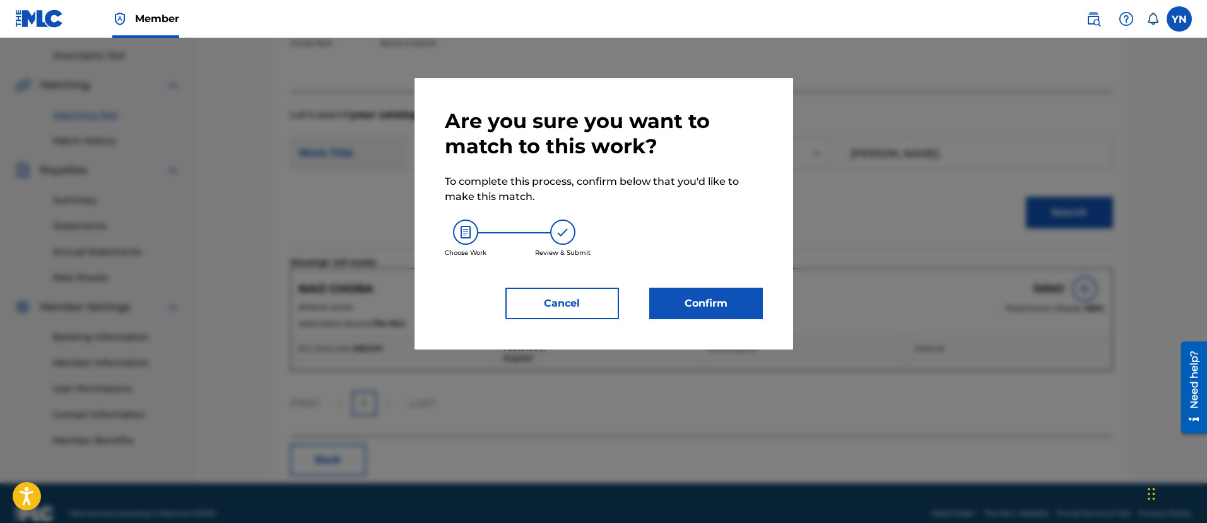
click at [744, 302] on button "Confirm" at bounding box center [706, 304] width 114 height 32
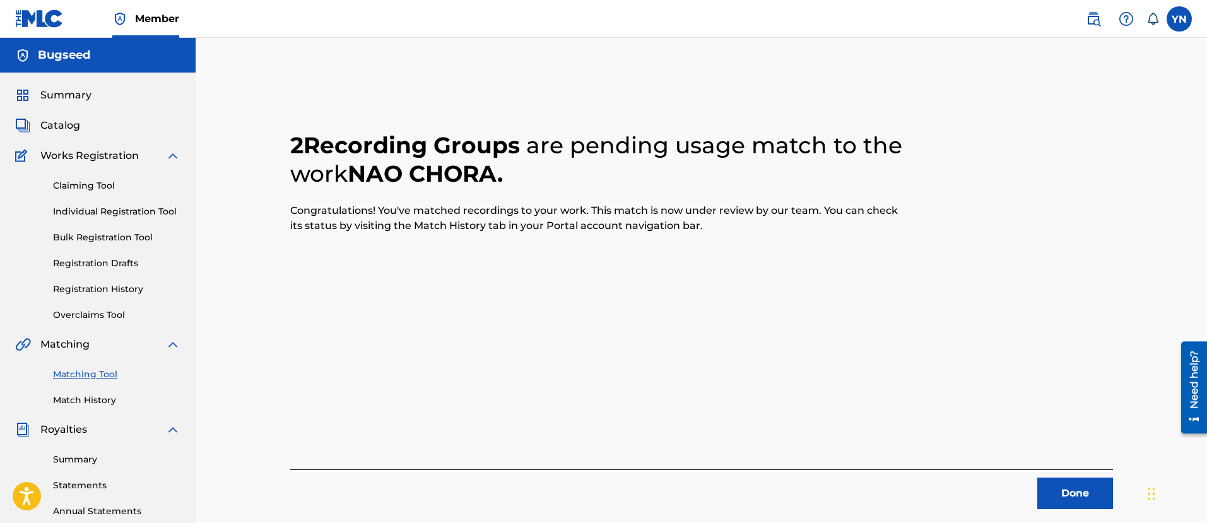
click at [1038, 478] on button "Done" at bounding box center [1076, 494] width 76 height 32
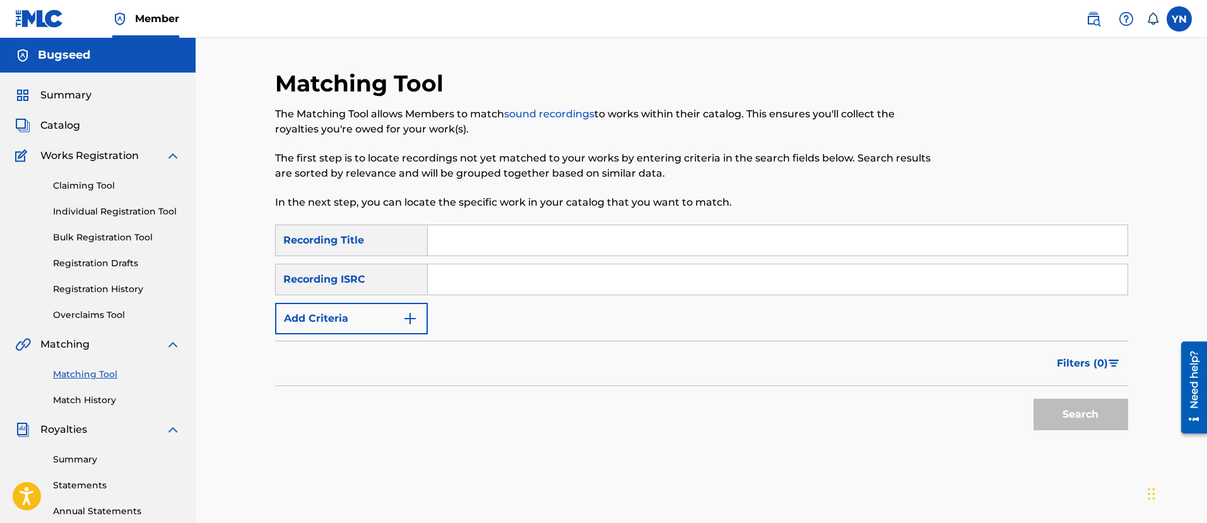
click at [557, 259] on div "SearchWithCriteriaafb466a9-ed02-42f3-bd2d-e29e63578fca Recording Title SearchWi…" at bounding box center [701, 280] width 853 height 110
click at [554, 276] on input "Search Form" at bounding box center [778, 279] width 700 height 30
paste input "QZRP52307512"
type input "QZRP52307512"
click at [600, 240] on input "Search Form" at bounding box center [778, 240] width 700 height 30
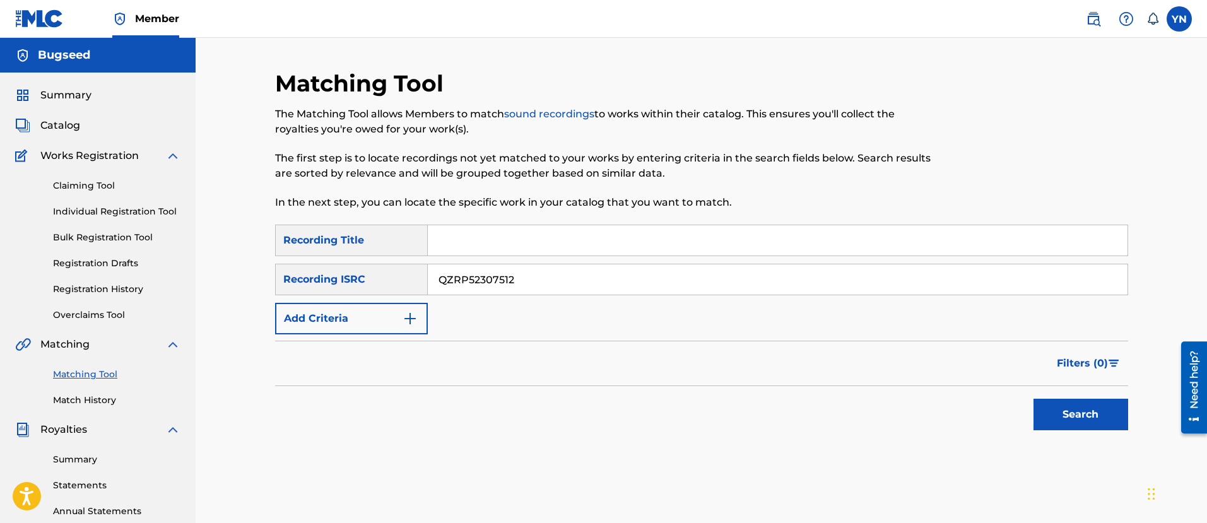
paste input "[PERSON_NAME] seed"
type input "[PERSON_NAME] seed"
click at [1041, 408] on button "Search" at bounding box center [1081, 415] width 95 height 32
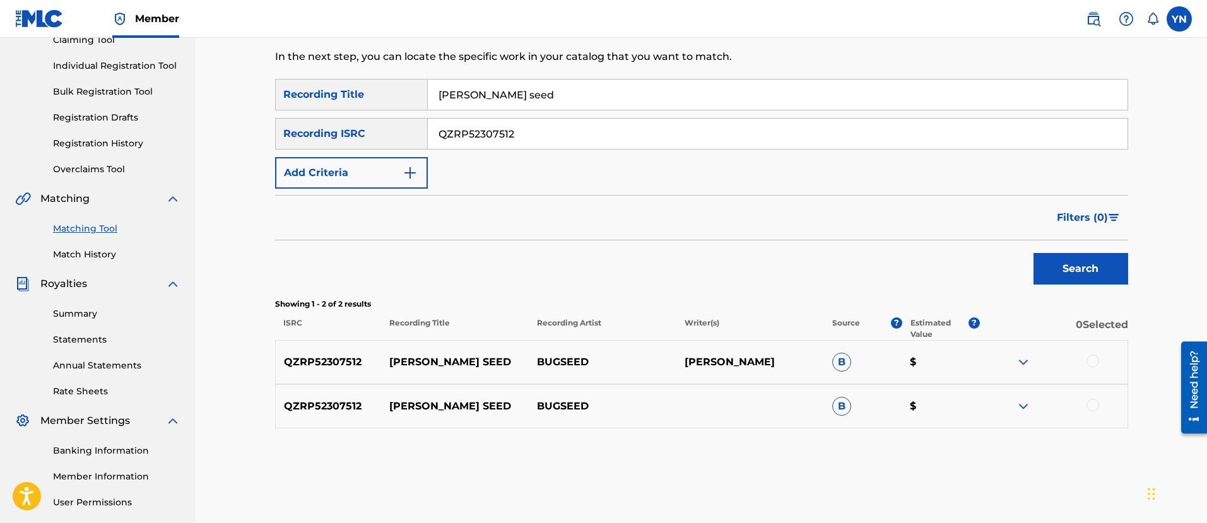
scroll to position [158, 0]
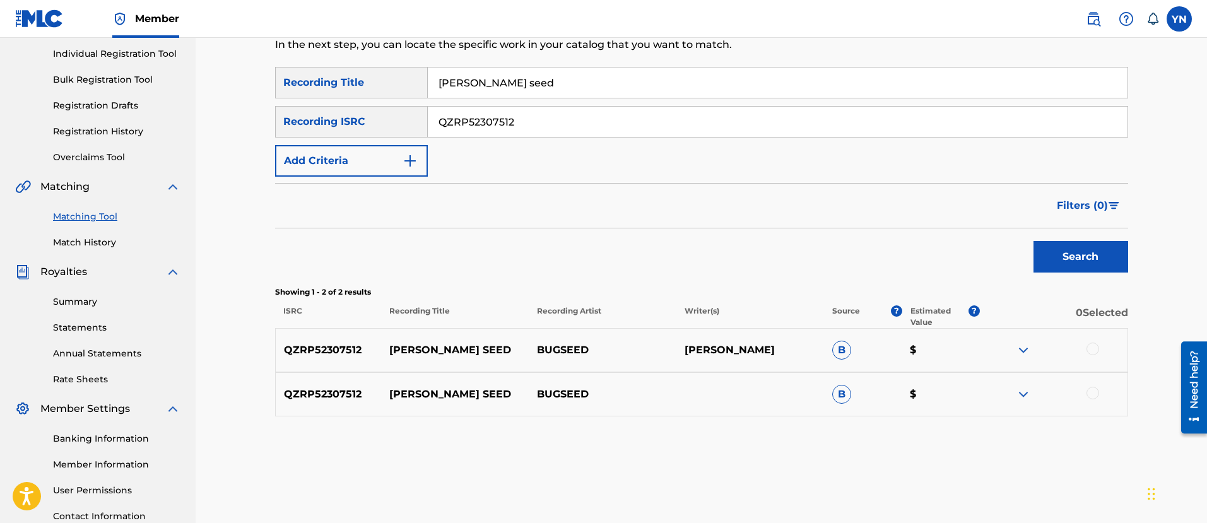
click at [1087, 352] on div at bounding box center [1054, 350] width 148 height 15
click at [1087, 352] on div at bounding box center [1093, 349] width 13 height 13
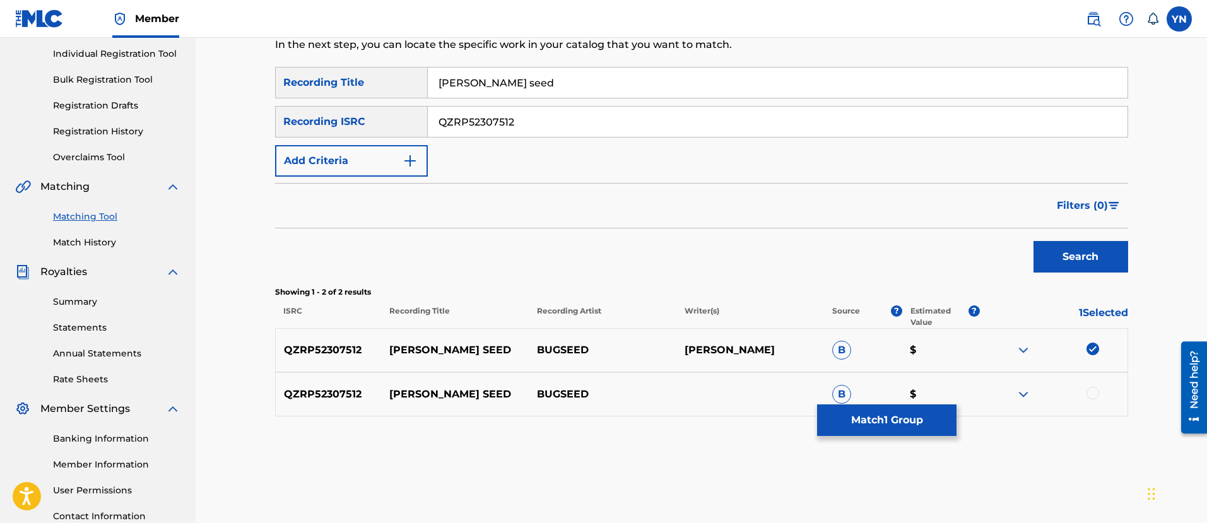
click at [1092, 396] on div at bounding box center [1093, 393] width 13 height 13
click at [938, 415] on button "Match 2 Groups" at bounding box center [886, 421] width 139 height 32
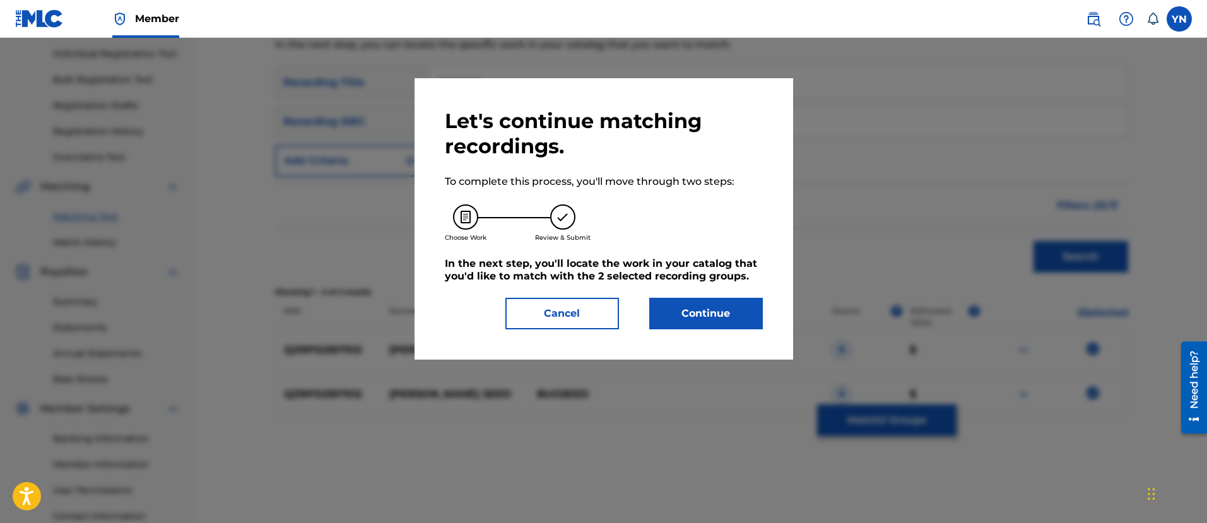
click at [722, 316] on button "Continue" at bounding box center [706, 314] width 114 height 32
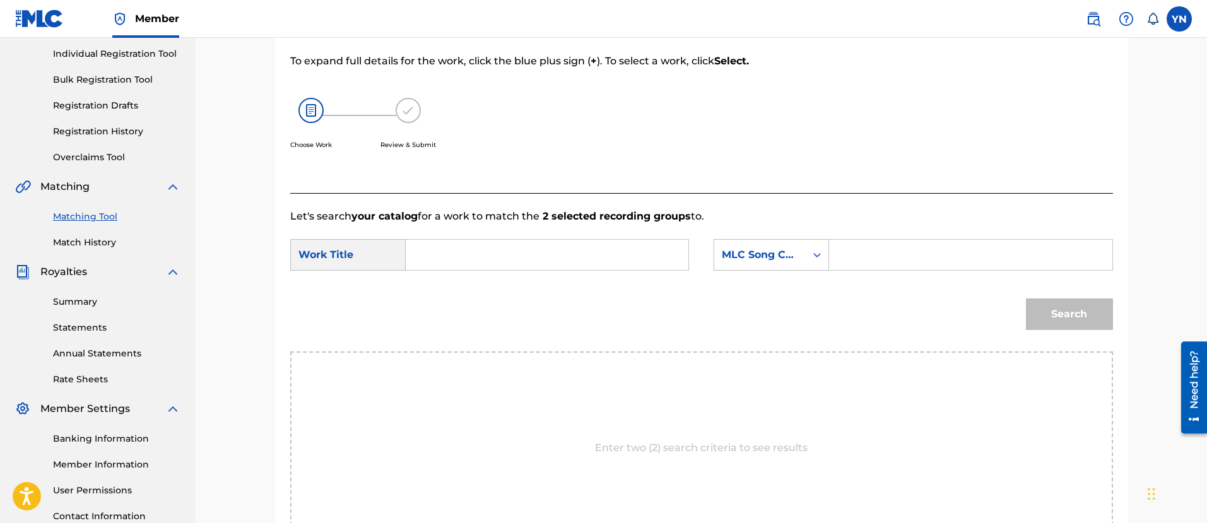
click at [569, 243] on input "Search Form" at bounding box center [547, 255] width 261 height 30
paste input "[PERSON_NAME] seed"
type input "[PERSON_NAME] seed"
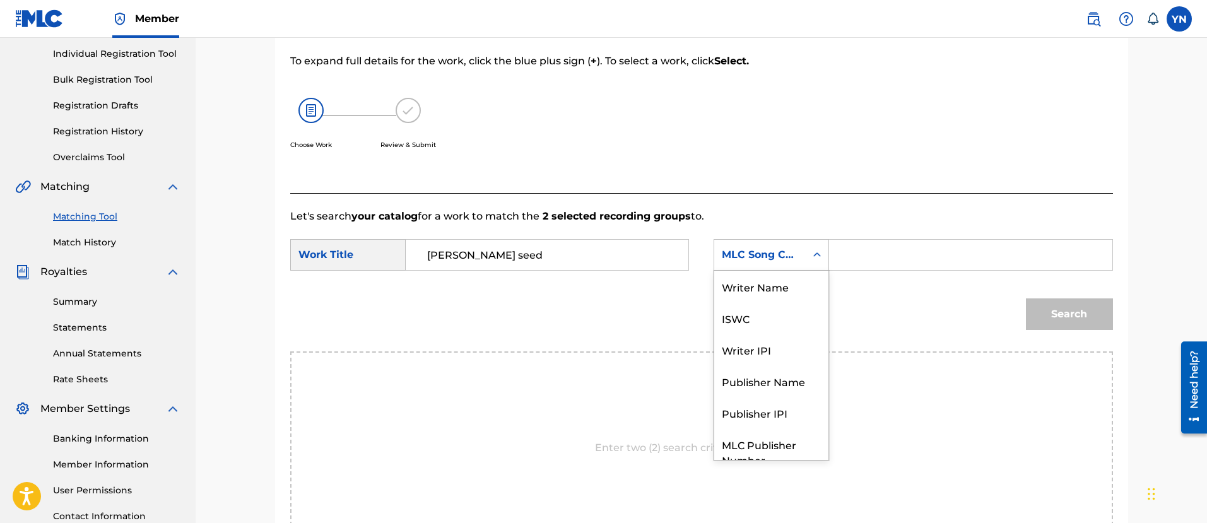
click at [807, 265] on div "Search Form" at bounding box center [817, 255] width 23 height 23
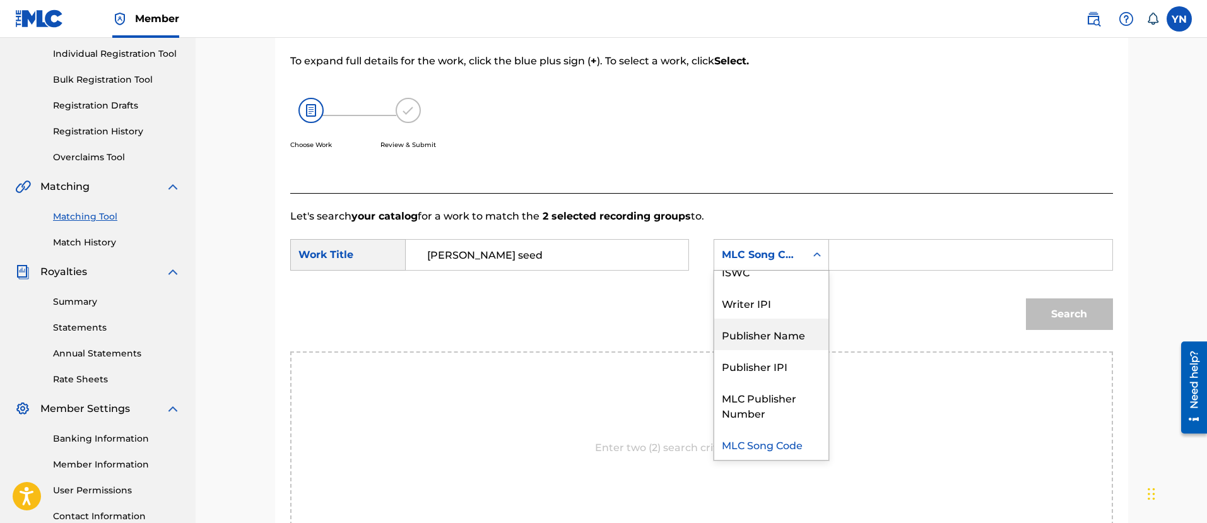
scroll to position [0, 0]
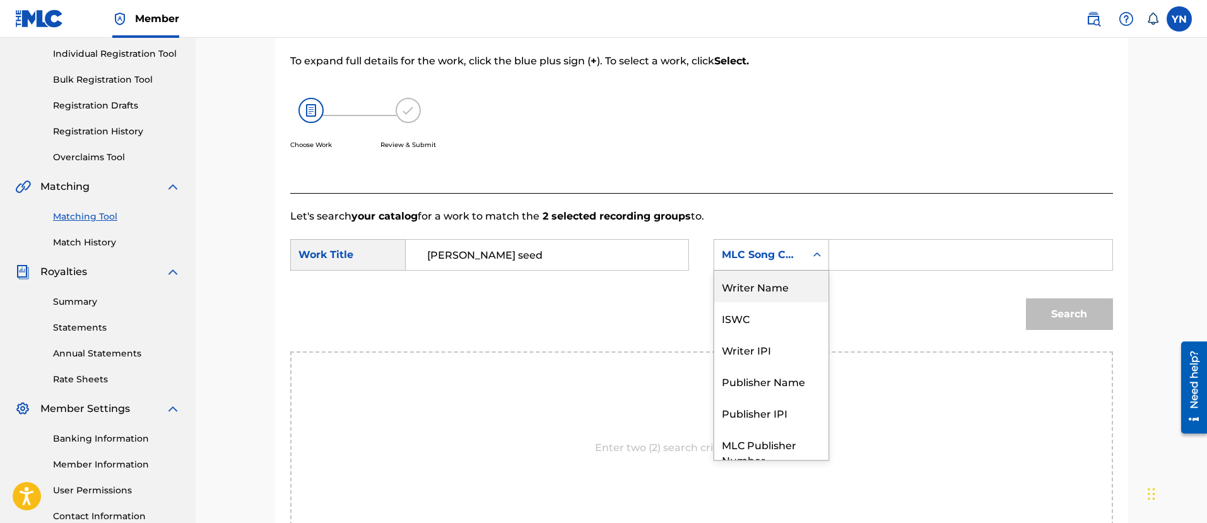
click at [785, 299] on div "Writer Name" at bounding box center [771, 287] width 114 height 32
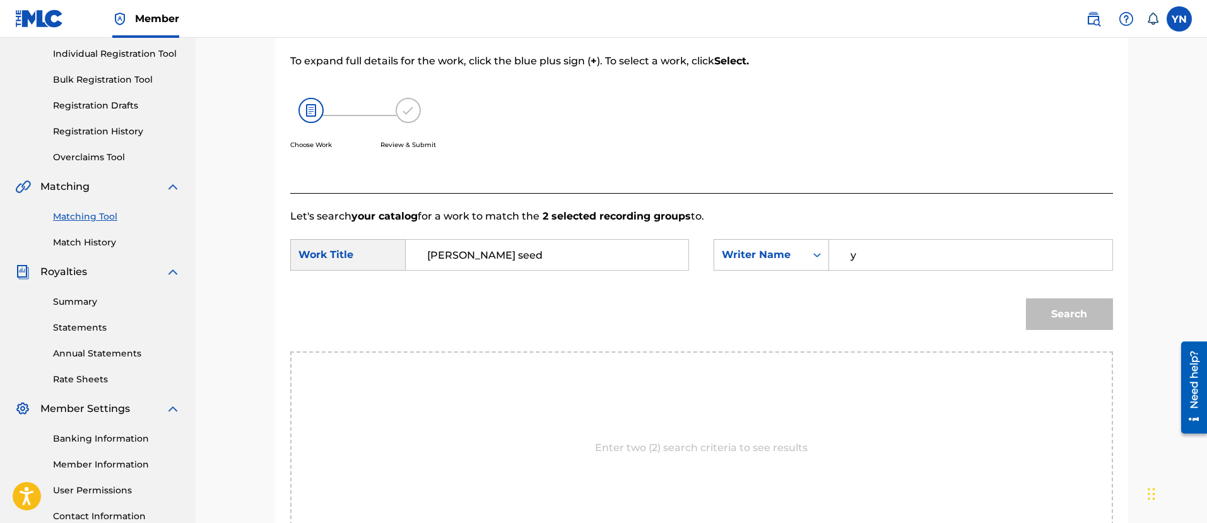
click at [867, 263] on input "y" at bounding box center [970, 255] width 261 height 30
type input "[PERSON_NAME]"
click at [1015, 302] on div "Search" at bounding box center [701, 319] width 823 height 66
click at [1037, 319] on button "Search" at bounding box center [1069, 315] width 87 height 32
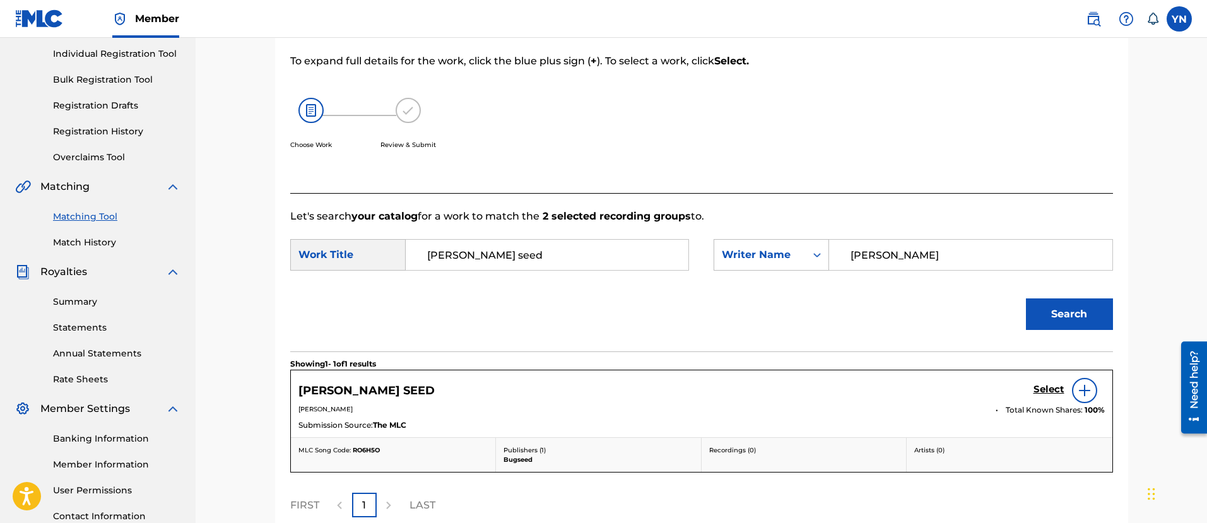
click at [1039, 387] on h5 "Select" at bounding box center [1049, 390] width 31 height 12
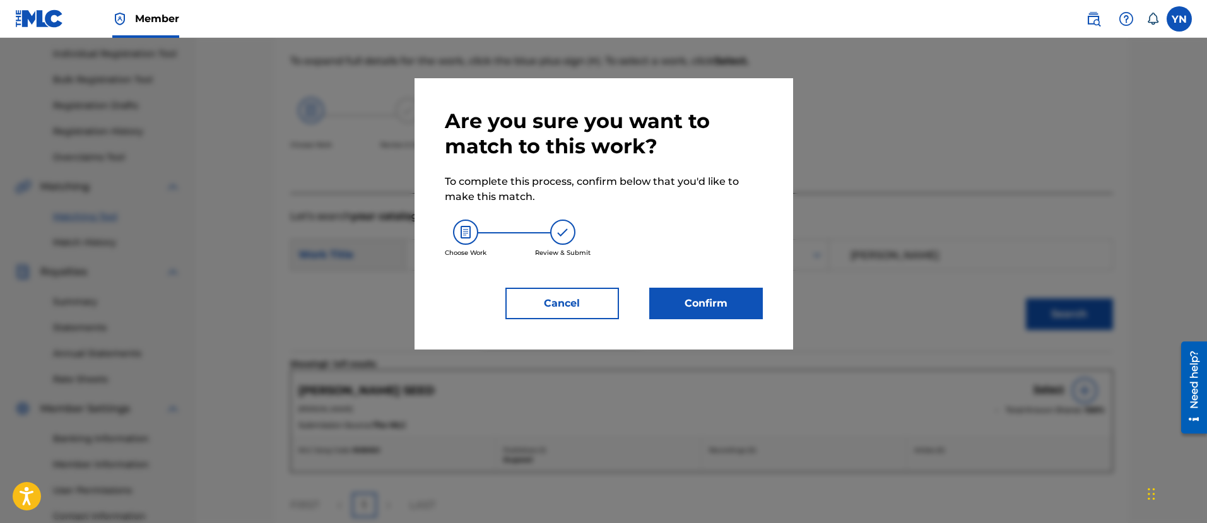
click at [697, 309] on button "Confirm" at bounding box center [706, 304] width 114 height 32
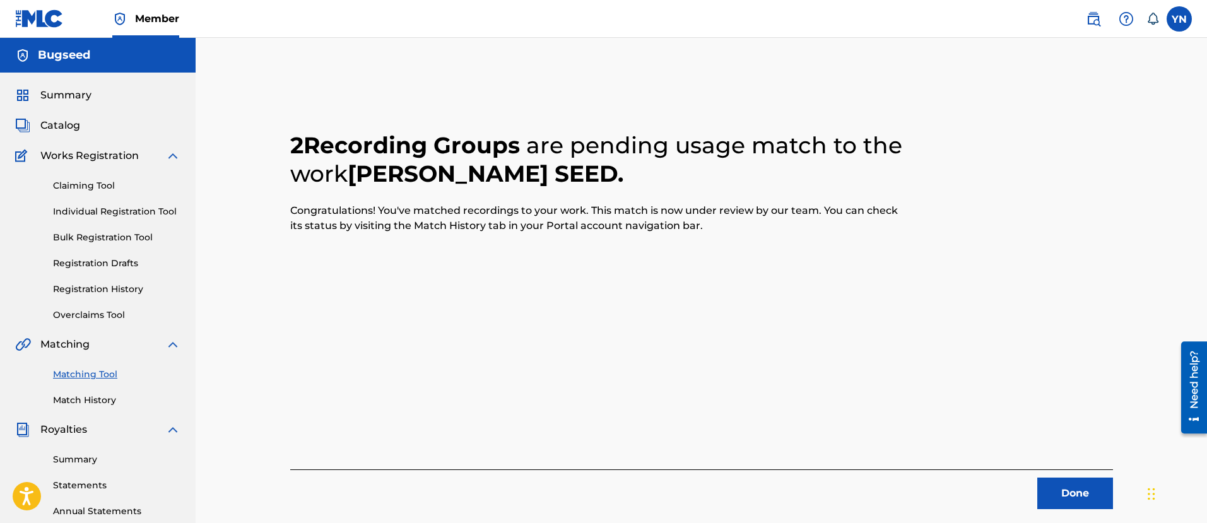
click at [1085, 511] on div "2 Recording Groups are pending usage match to the work [PERSON_NAME] SEED . Con…" at bounding box center [702, 395] width 884 height 653
click at [1082, 496] on button "Done" at bounding box center [1076, 494] width 76 height 32
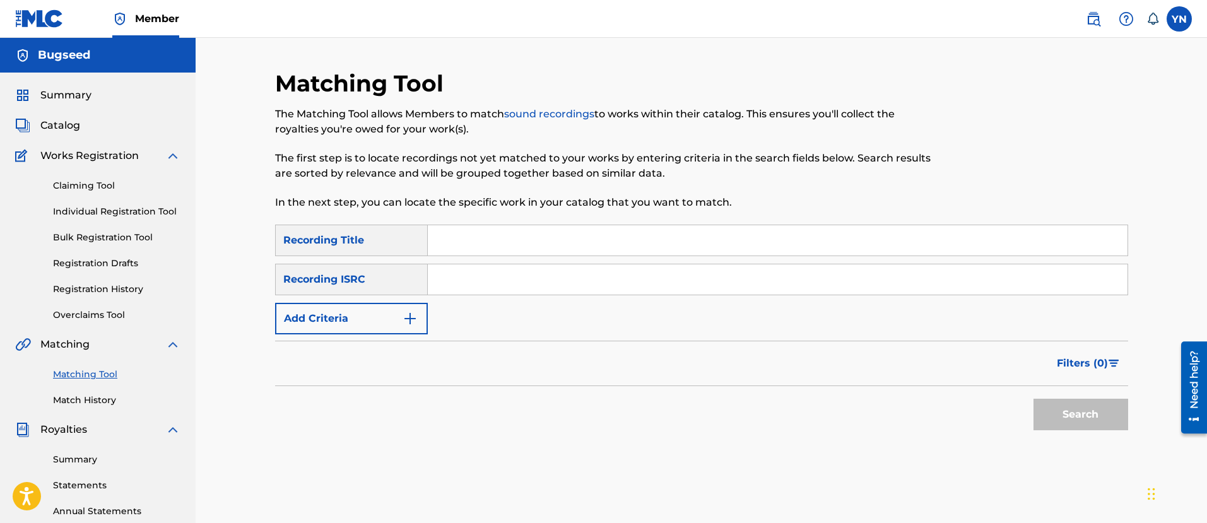
click at [547, 267] on input "Search Form" at bounding box center [778, 279] width 700 height 30
paste input "QZRP52307513"
type input "QZRP52307513"
click at [617, 242] on input "Search Form" at bounding box center [778, 240] width 700 height 30
paste input "[PERSON_NAME]"
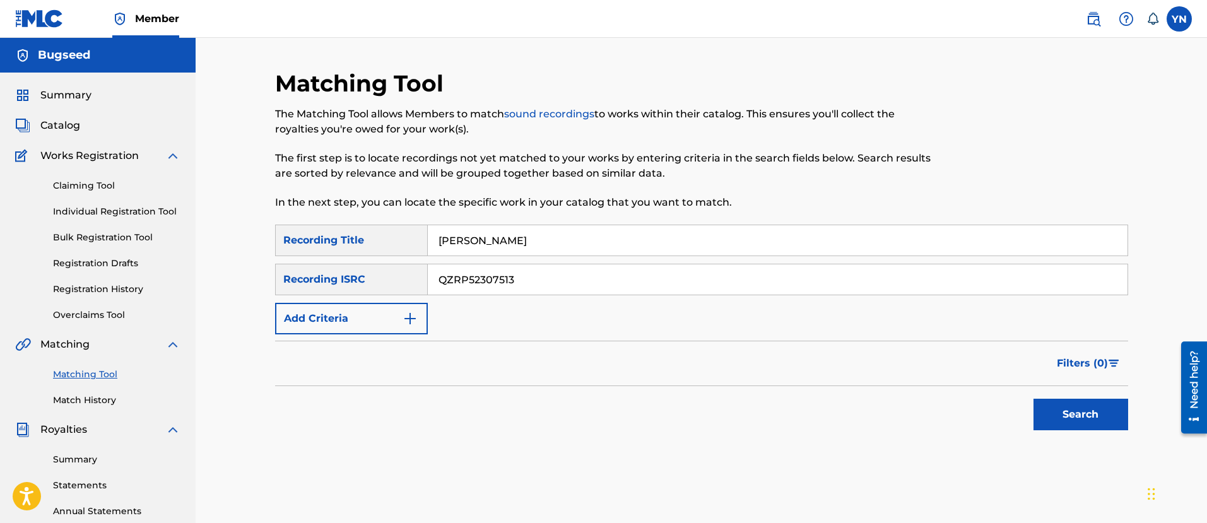
type input "[PERSON_NAME]"
click at [1039, 414] on button "Search" at bounding box center [1081, 415] width 95 height 32
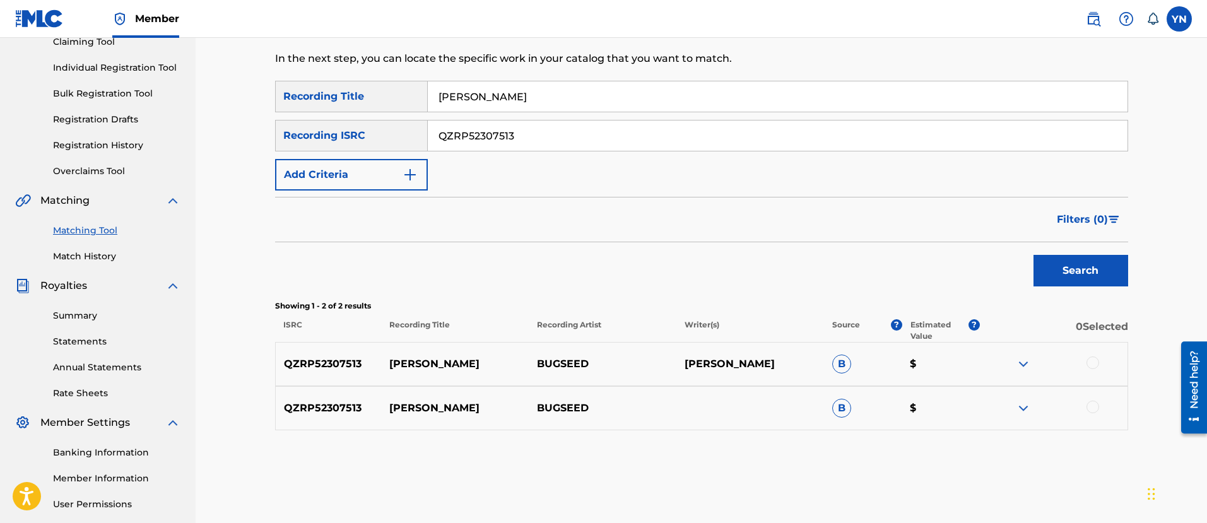
scroll to position [158, 0]
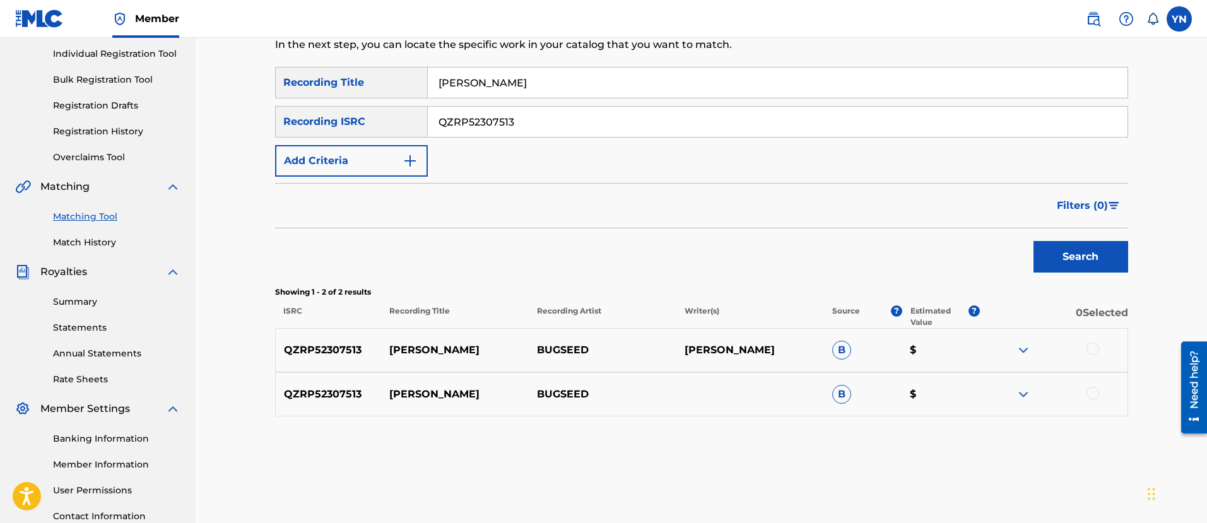
click at [1099, 348] on div at bounding box center [1054, 350] width 148 height 15
click at [1094, 355] on div at bounding box center [1054, 350] width 148 height 15
click at [1087, 352] on div at bounding box center [1093, 349] width 13 height 13
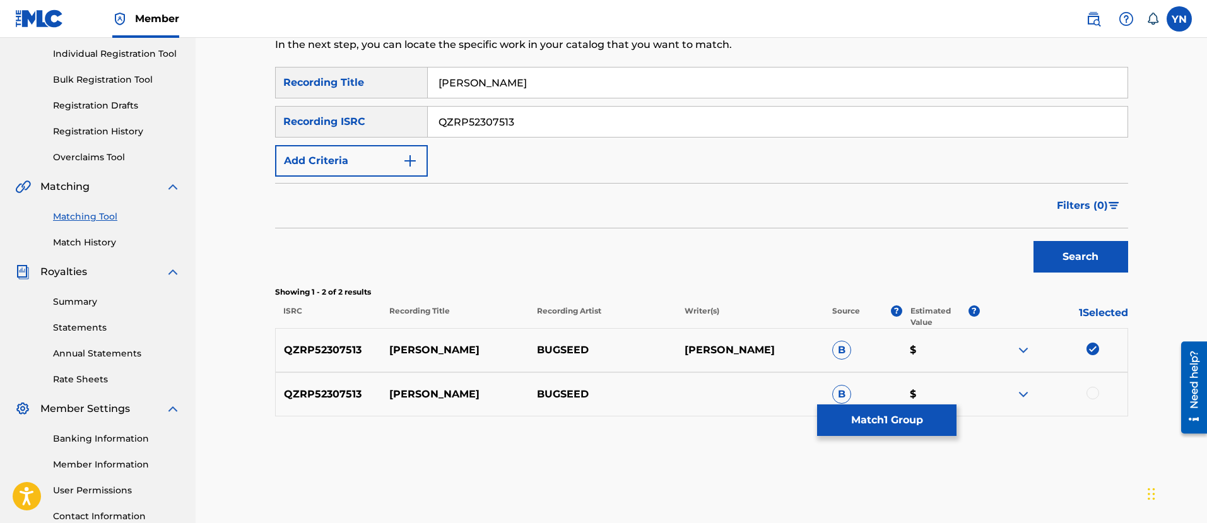
click at [1094, 402] on div "QZRP52307513 [PERSON_NAME] B $" at bounding box center [701, 394] width 853 height 44
click at [1094, 393] on div at bounding box center [1093, 393] width 13 height 13
click at [902, 420] on button "Match 2 Groups" at bounding box center [886, 421] width 139 height 32
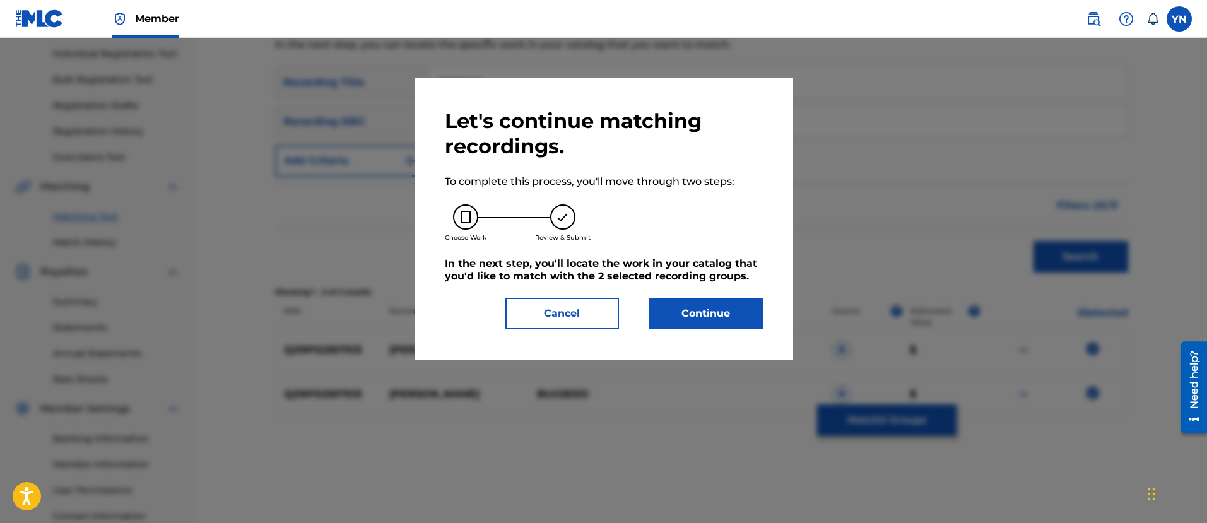
click at [725, 317] on button "Continue" at bounding box center [706, 314] width 114 height 32
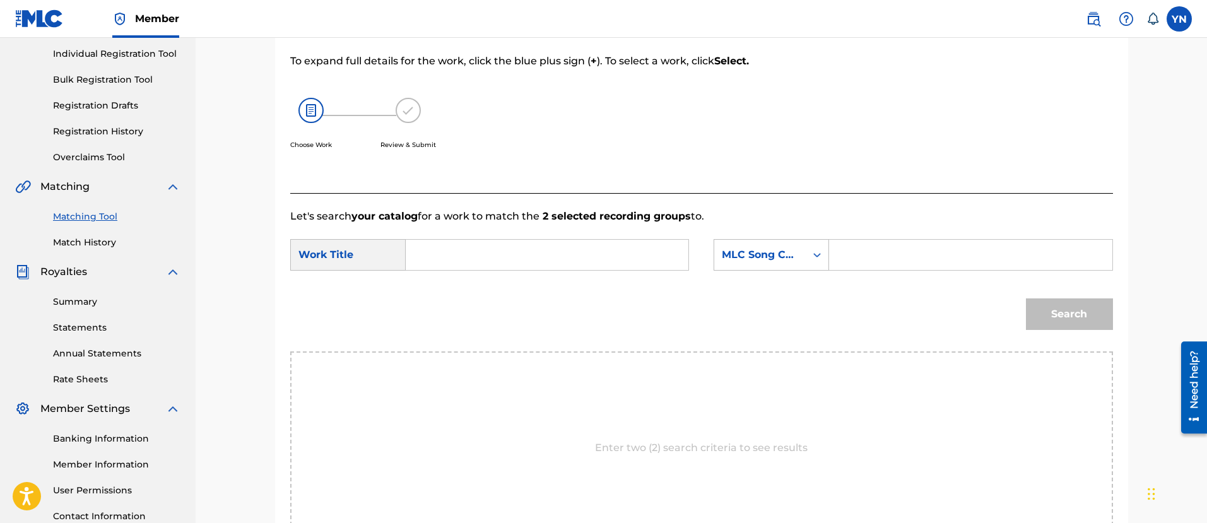
drag, startPoint x: 603, startPoint y: 268, endPoint x: 598, endPoint y: 263, distance: 8.0
click at [598, 264] on input "Search Form" at bounding box center [547, 255] width 261 height 30
paste input "[PERSON_NAME]"
type input "[PERSON_NAME]"
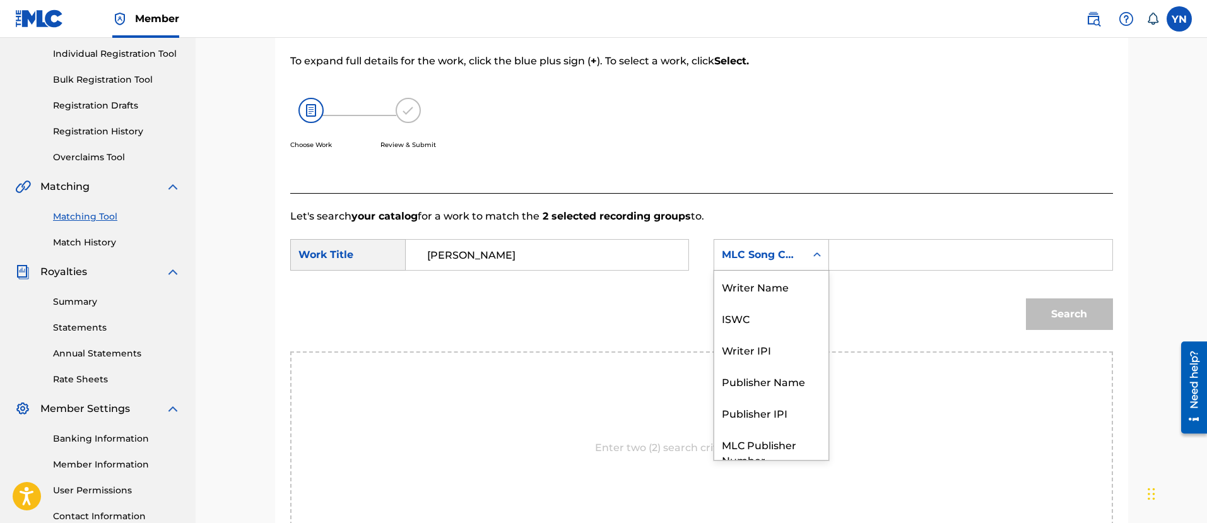
click at [757, 254] on div "MLC Song Code" at bounding box center [760, 254] width 76 height 15
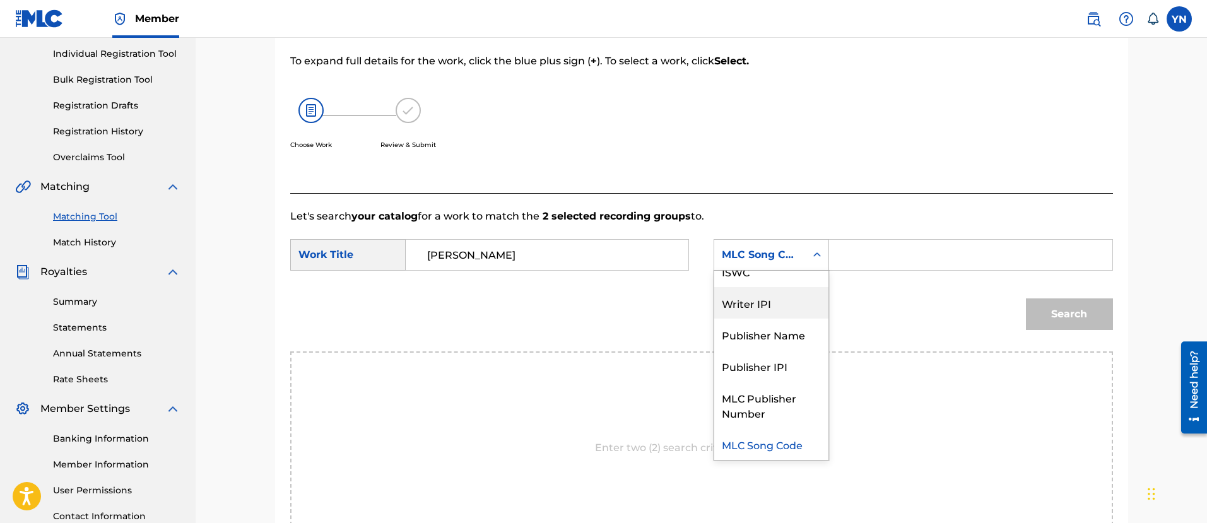
scroll to position [0, 0]
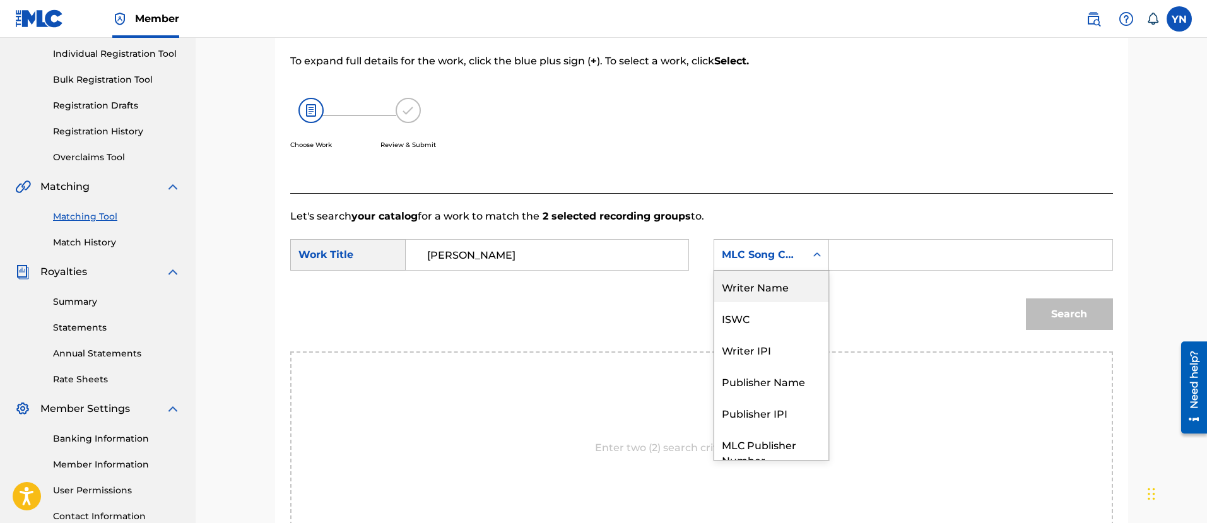
click at [774, 289] on div "Writer Name" at bounding box center [771, 287] width 114 height 32
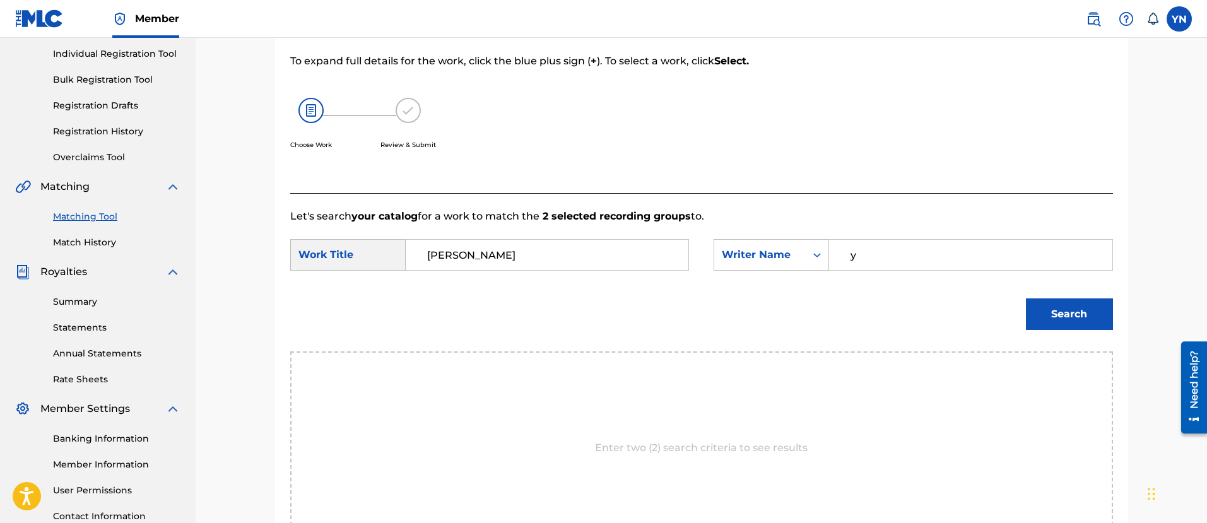
click at [898, 259] on input "y" at bounding box center [970, 255] width 261 height 30
type input "[PERSON_NAME]"
click at [1075, 311] on button "Search" at bounding box center [1069, 315] width 87 height 32
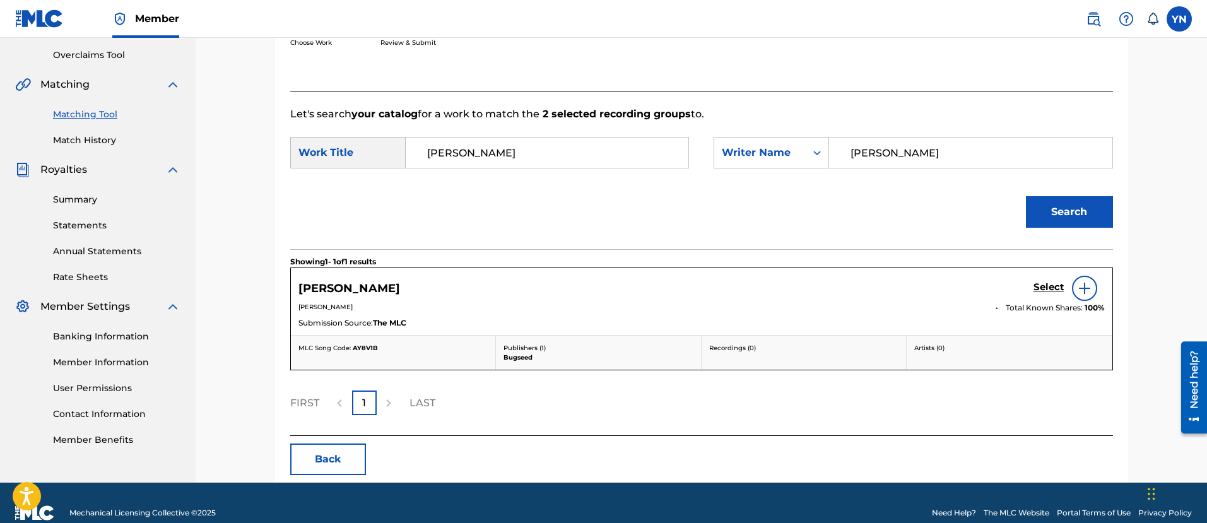
scroll to position [280, 0]
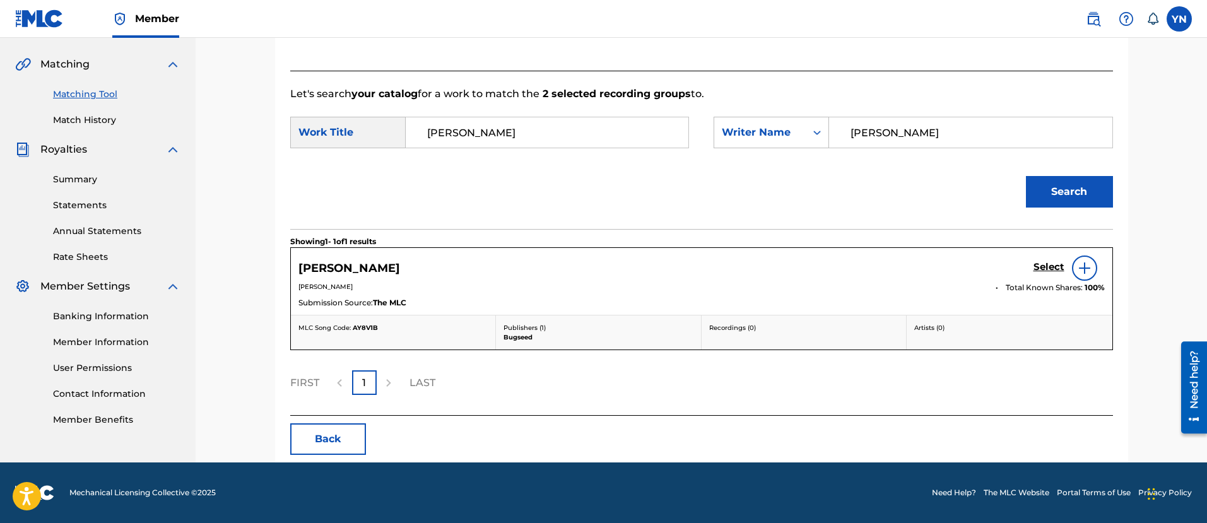
click at [1057, 271] on h5 "Select" at bounding box center [1049, 267] width 31 height 12
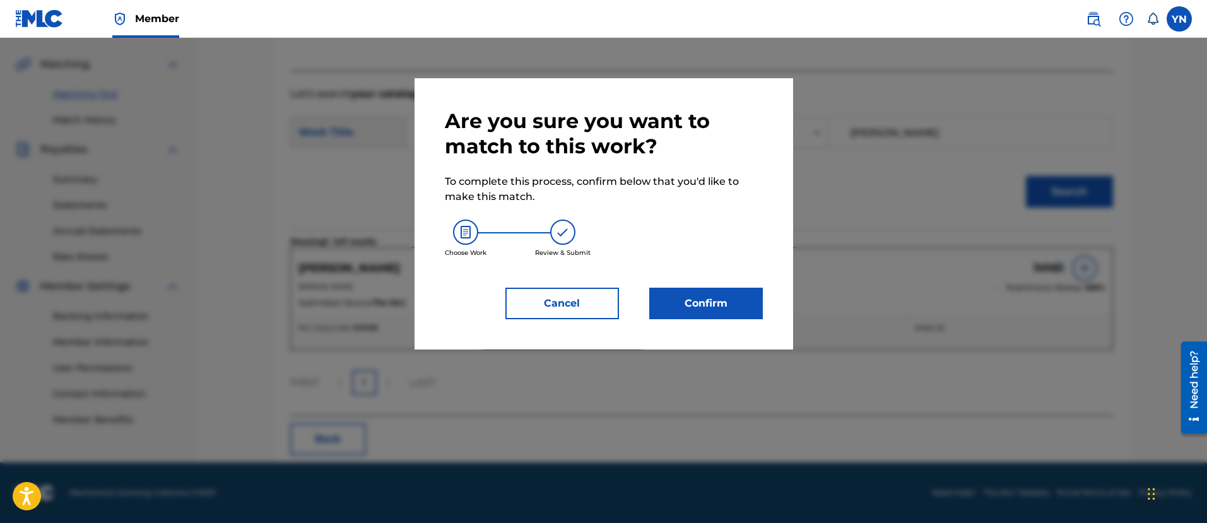
click at [697, 305] on button "Confirm" at bounding box center [706, 304] width 114 height 32
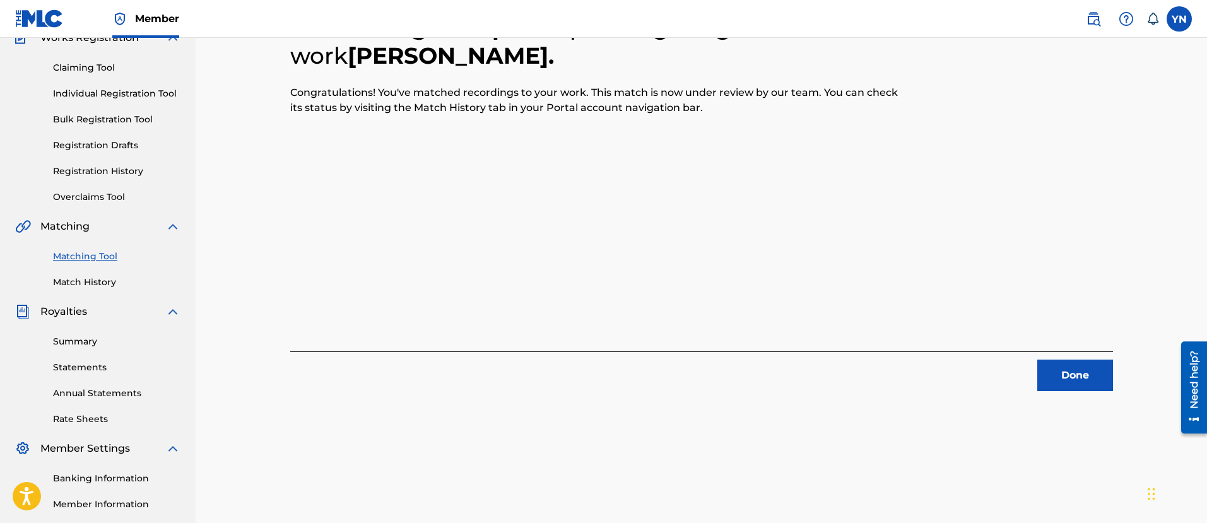
scroll to position [102, 0]
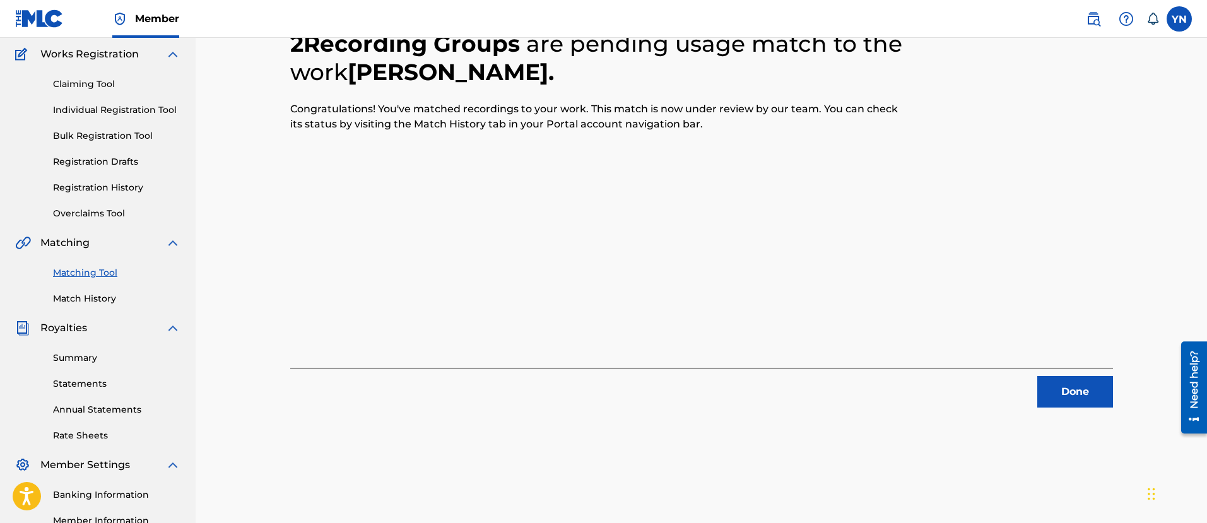
click at [1068, 380] on button "Done" at bounding box center [1076, 392] width 76 height 32
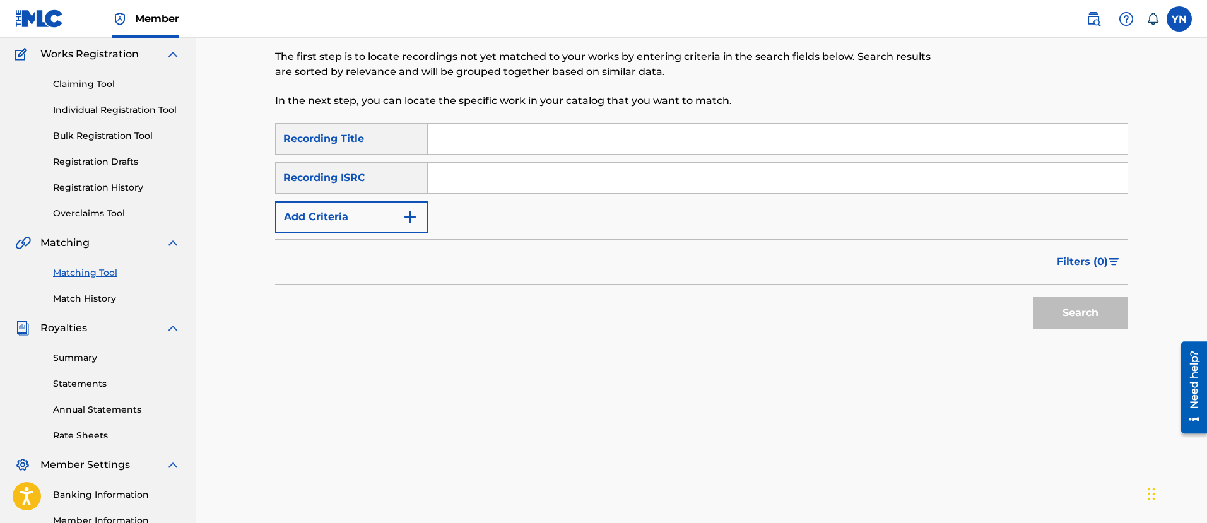
click at [552, 189] on input "Search Form" at bounding box center [778, 178] width 700 height 30
paste input "QZRP52307514"
type input "QZRP52307514"
click at [510, 139] on input "Search Form" at bounding box center [778, 139] width 700 height 30
paste input "melodic rhapsody"
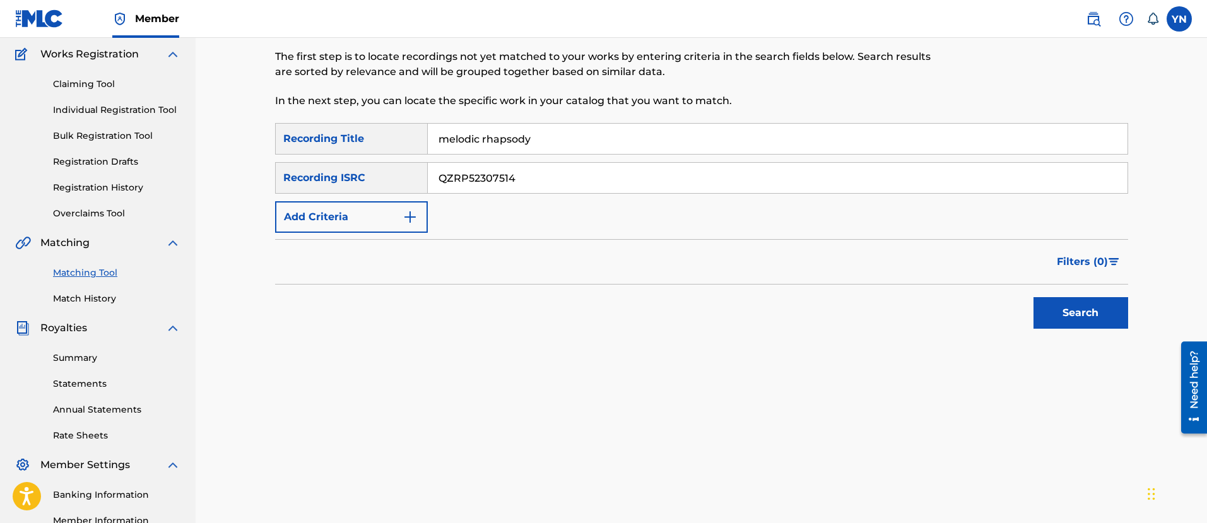
type input "melodic rhapsody"
click at [1075, 330] on div "Search" at bounding box center [1077, 310] width 101 height 50
click at [1077, 321] on button "Search" at bounding box center [1081, 313] width 95 height 32
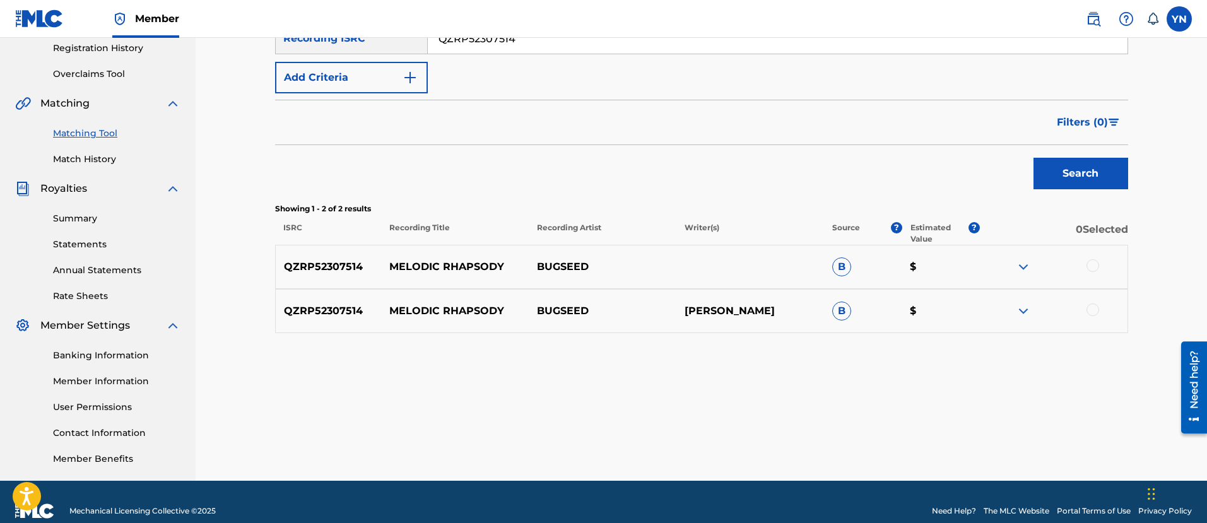
scroll to position [259, 0]
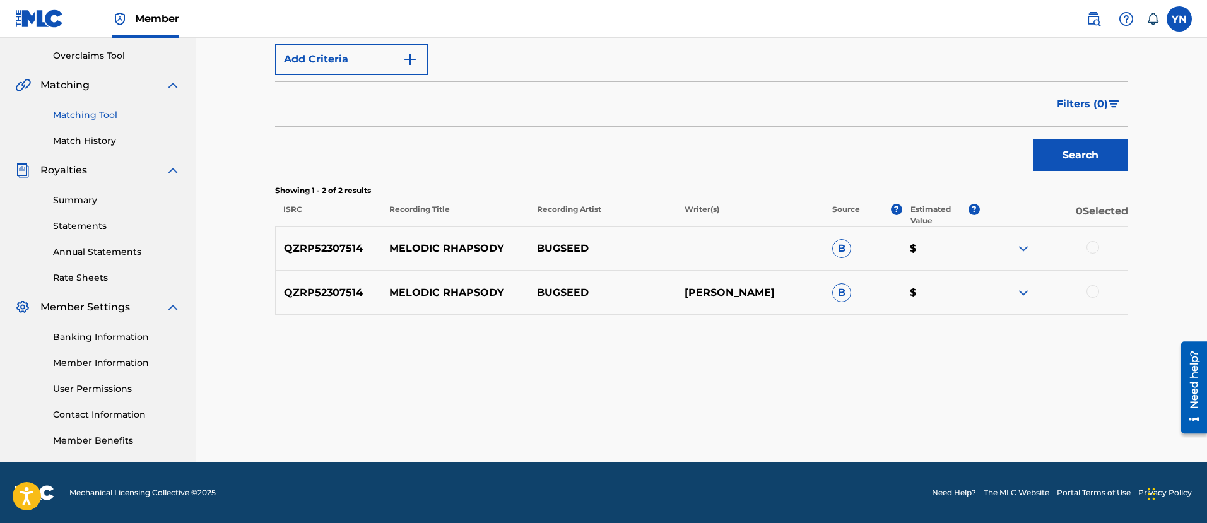
click at [1094, 256] on div at bounding box center [1054, 248] width 148 height 15
click at [1094, 252] on div at bounding box center [1093, 247] width 13 height 13
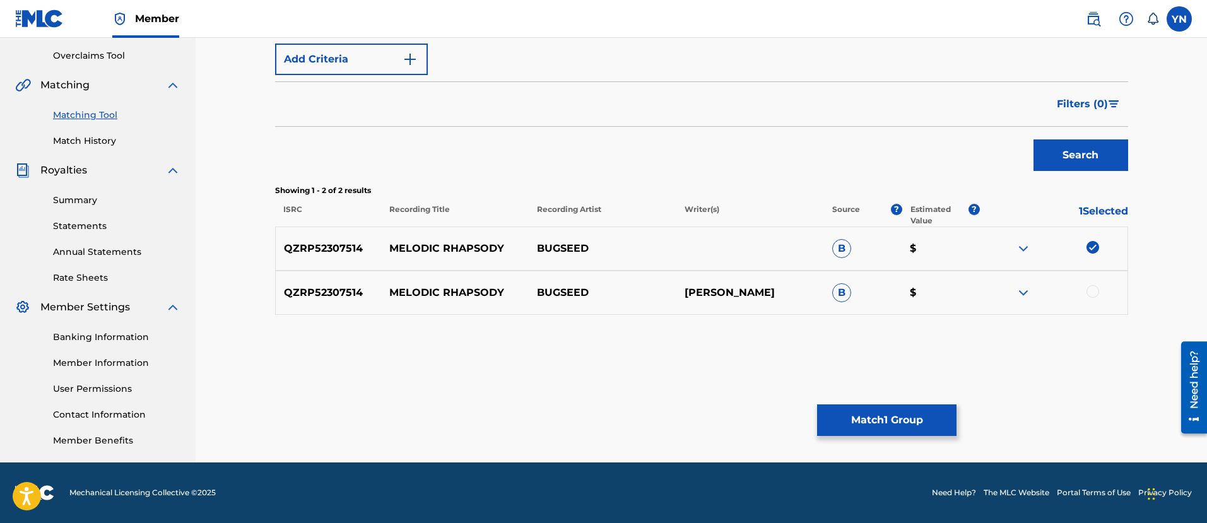
drag, startPoint x: 1094, startPoint y: 292, endPoint x: 1085, endPoint y: 302, distance: 14.3
click at [1094, 292] on div at bounding box center [1093, 291] width 13 height 13
click at [904, 408] on button "Match 2 Groups" at bounding box center [886, 421] width 139 height 32
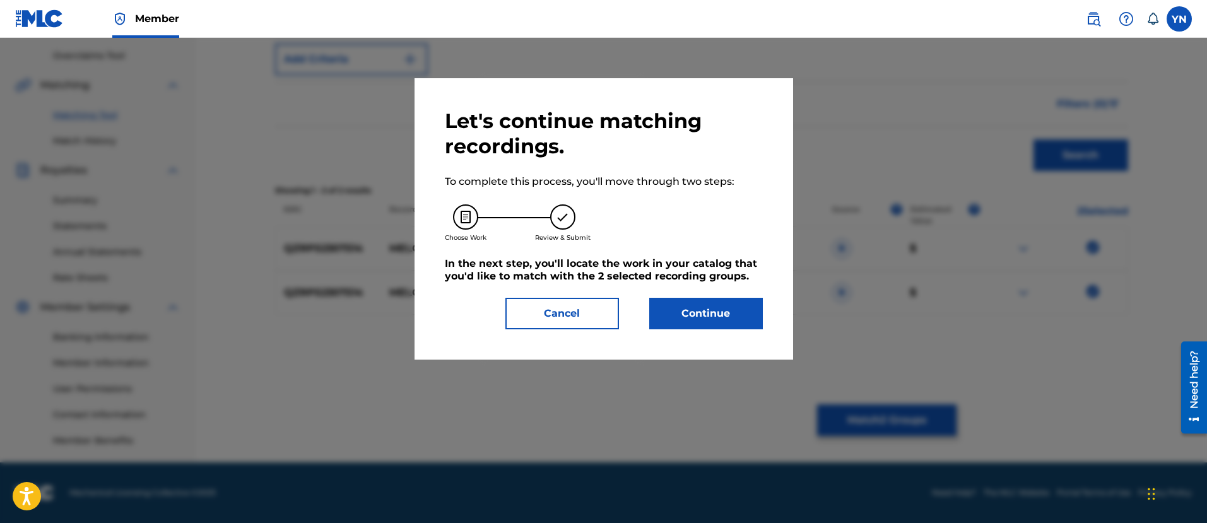
click at [744, 304] on button "Continue" at bounding box center [706, 314] width 114 height 32
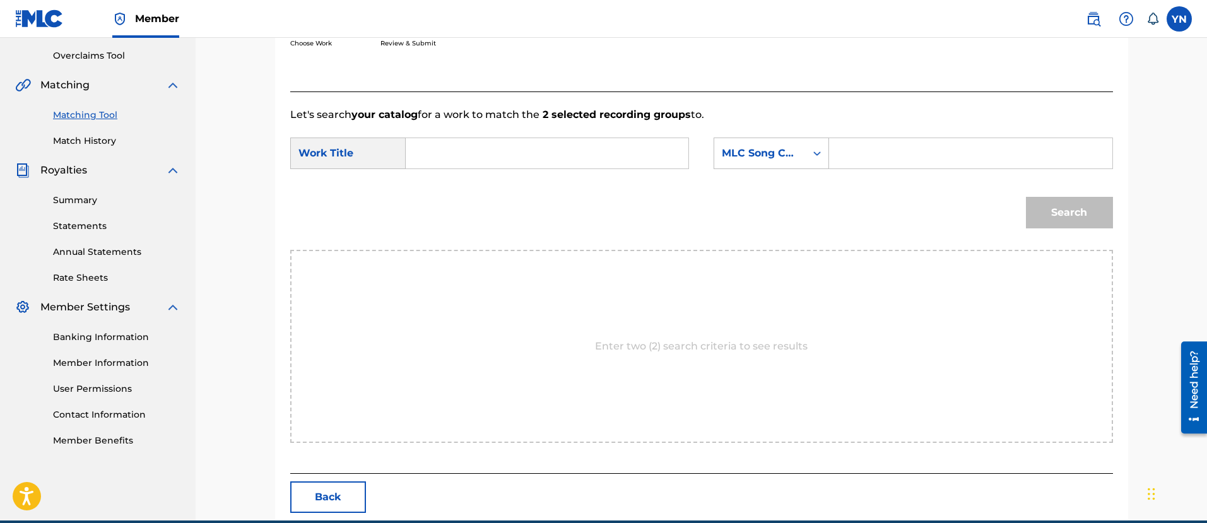
click at [617, 152] on input "Search Form" at bounding box center [547, 153] width 261 height 30
paste input "melodic rhapsody"
type input "melodic rhapsody"
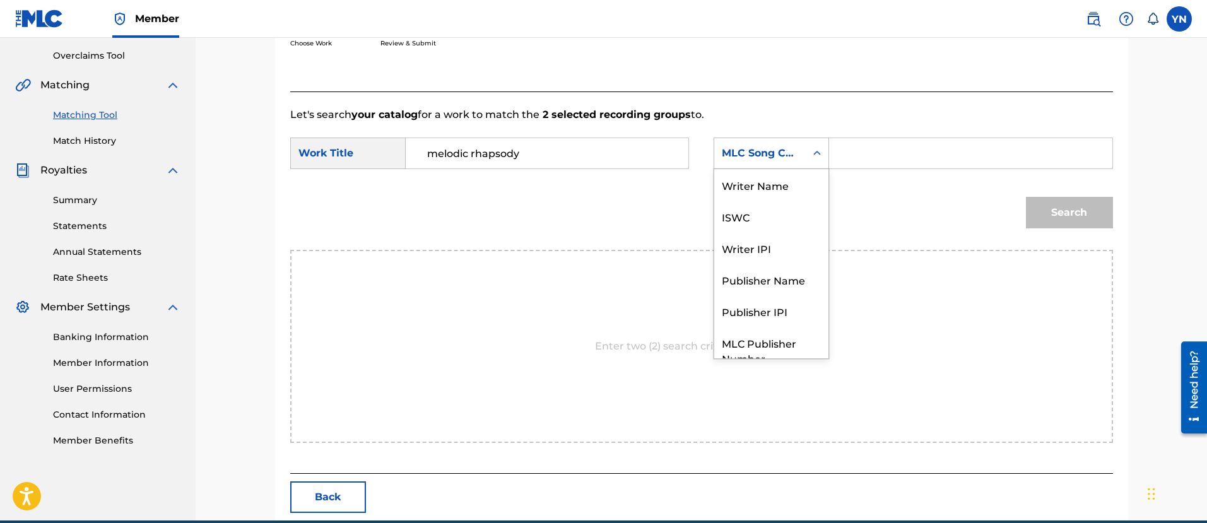
click at [746, 155] on div "MLC Song Code" at bounding box center [760, 153] width 76 height 15
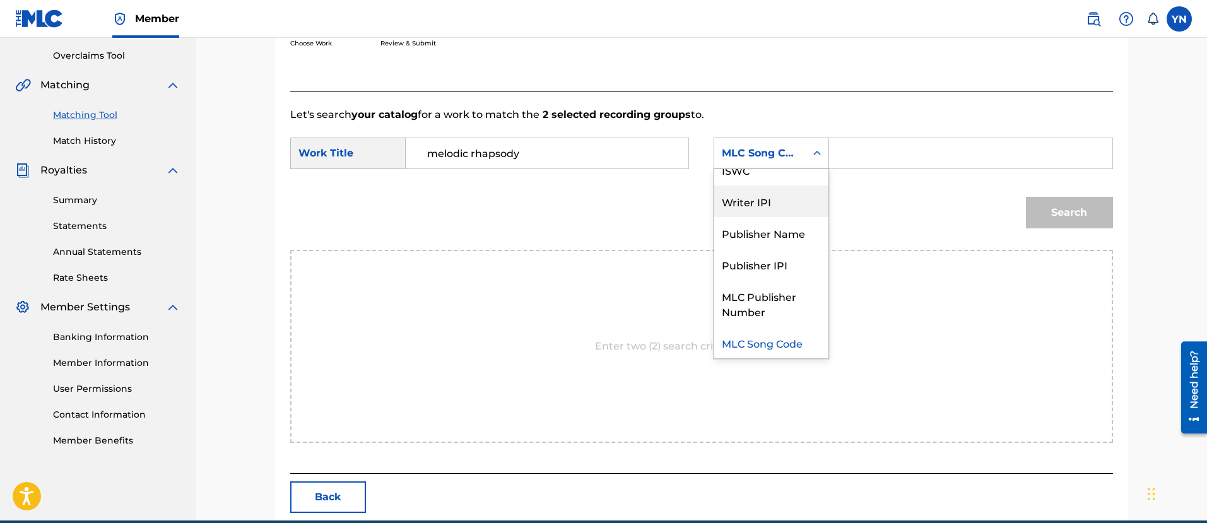
scroll to position [0, 0]
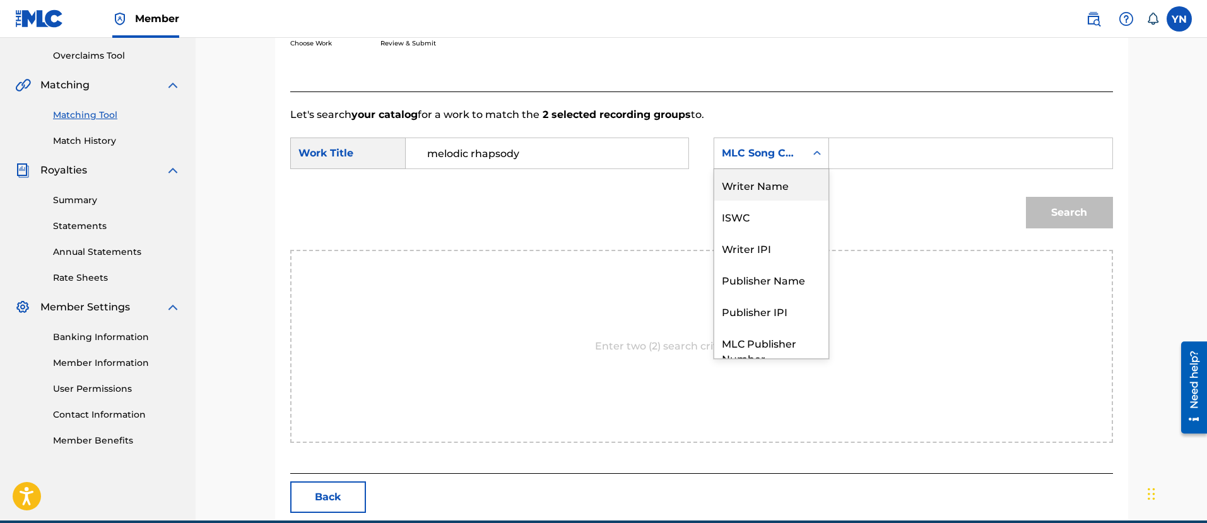
click at [784, 183] on div "Writer Name" at bounding box center [771, 185] width 114 height 32
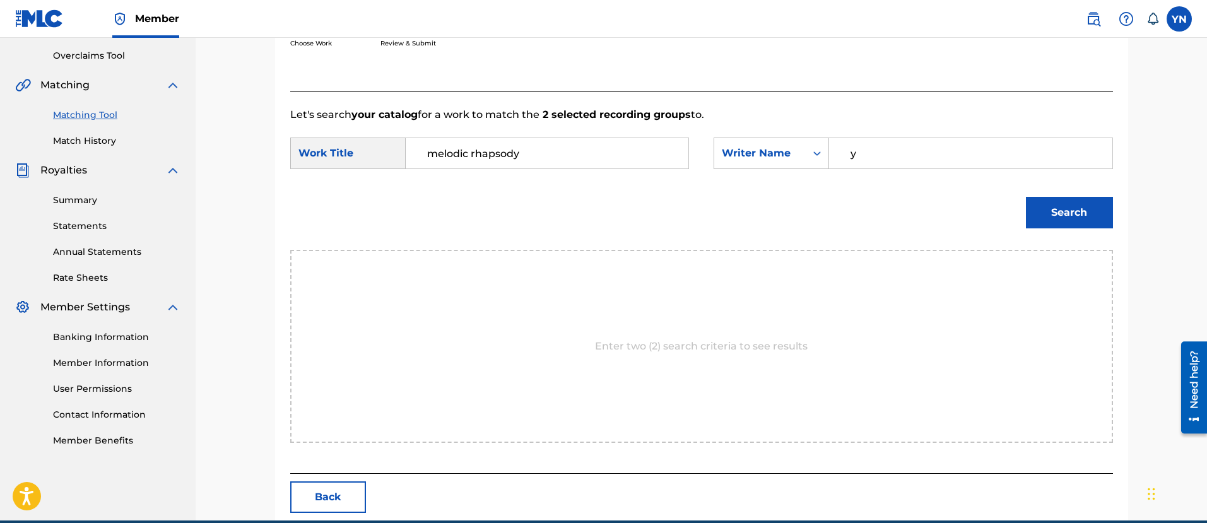
click at [897, 153] on input "y" at bounding box center [970, 153] width 261 height 30
type input "[PERSON_NAME]"
click at [1039, 204] on button "Search" at bounding box center [1069, 213] width 87 height 32
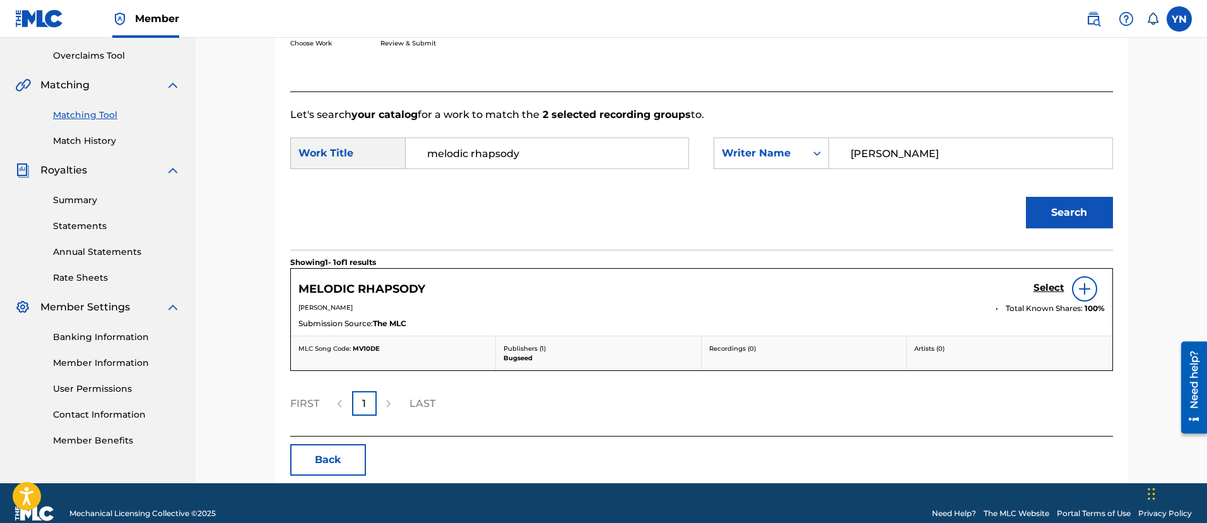
click at [1055, 285] on h5 "Select" at bounding box center [1049, 288] width 31 height 12
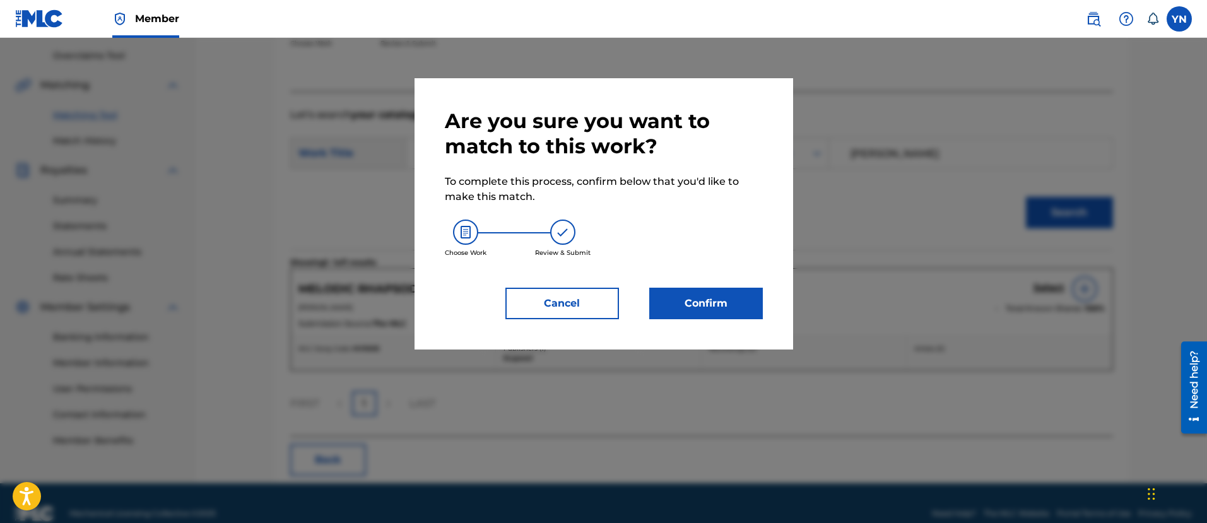
click at [755, 296] on button "Confirm" at bounding box center [706, 304] width 114 height 32
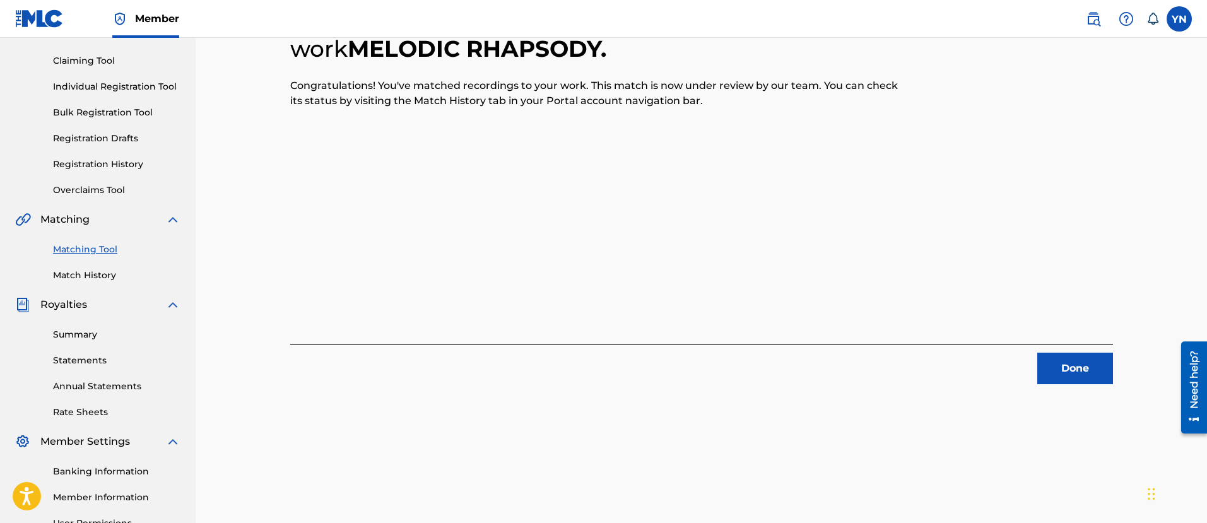
scroll to position [102, 0]
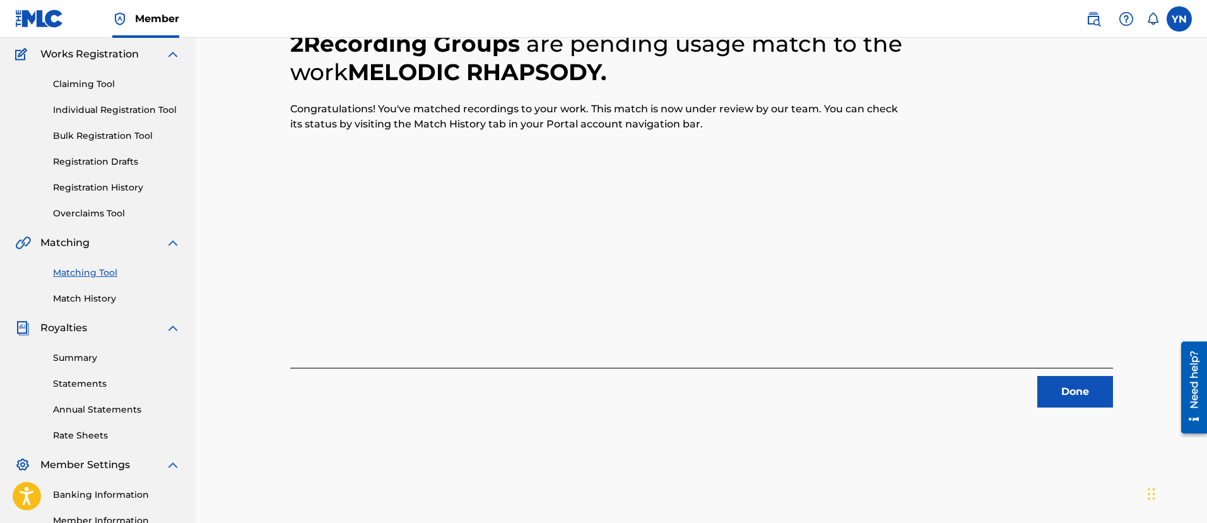
click at [1084, 379] on button "Done" at bounding box center [1076, 392] width 76 height 32
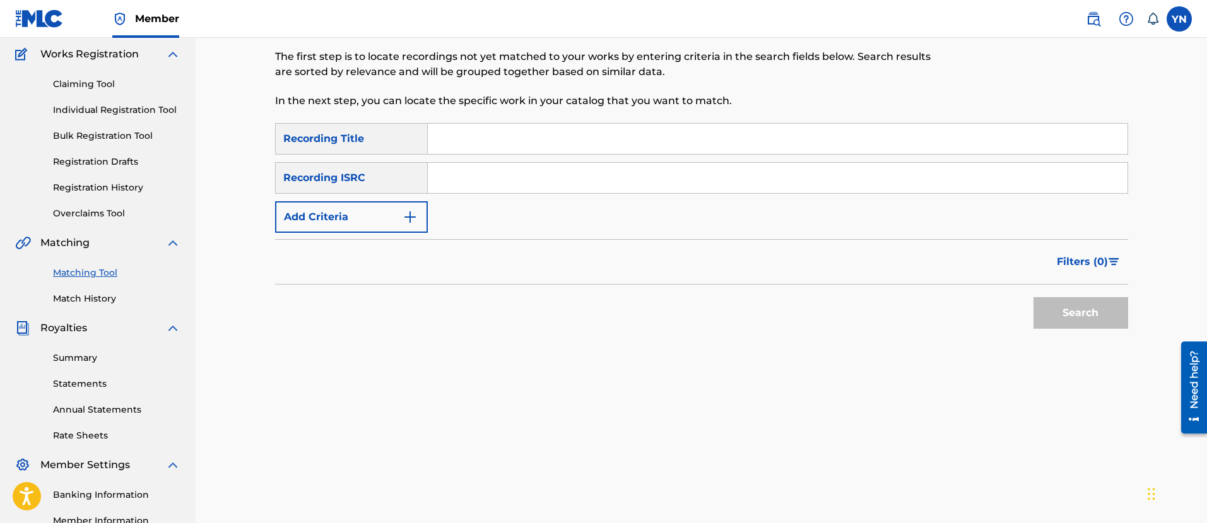
click at [555, 165] on input "Search Form" at bounding box center [778, 178] width 700 height 30
paste input "QZRP52307515"
type input "QZRP52307515"
click at [620, 156] on div "SearchWithCriteriaafb466a9-ed02-42f3-bd2d-e29e63578fca Recording Title SearchWi…" at bounding box center [701, 178] width 853 height 110
click at [704, 146] on input "Search Form" at bounding box center [778, 139] width 700 height 30
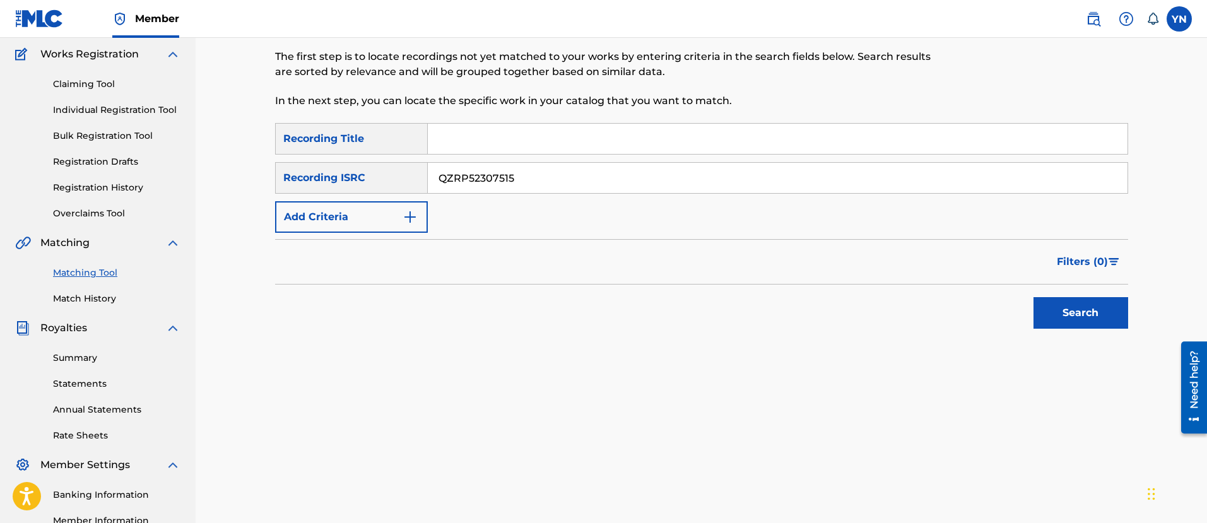
paste input "berao"
type input "berao"
drag, startPoint x: 1054, startPoint y: 294, endPoint x: 1055, endPoint y: 300, distance: 6.4
click at [1055, 300] on div "Search" at bounding box center [1077, 310] width 101 height 50
click at [1055, 302] on button "Search" at bounding box center [1081, 313] width 95 height 32
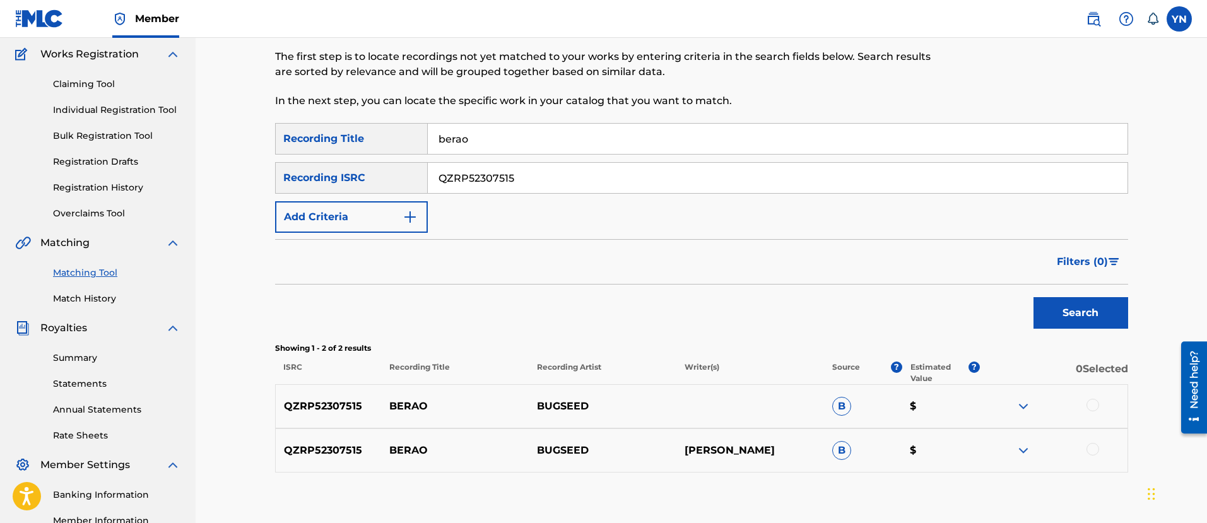
click at [1096, 403] on div at bounding box center [1093, 405] width 13 height 13
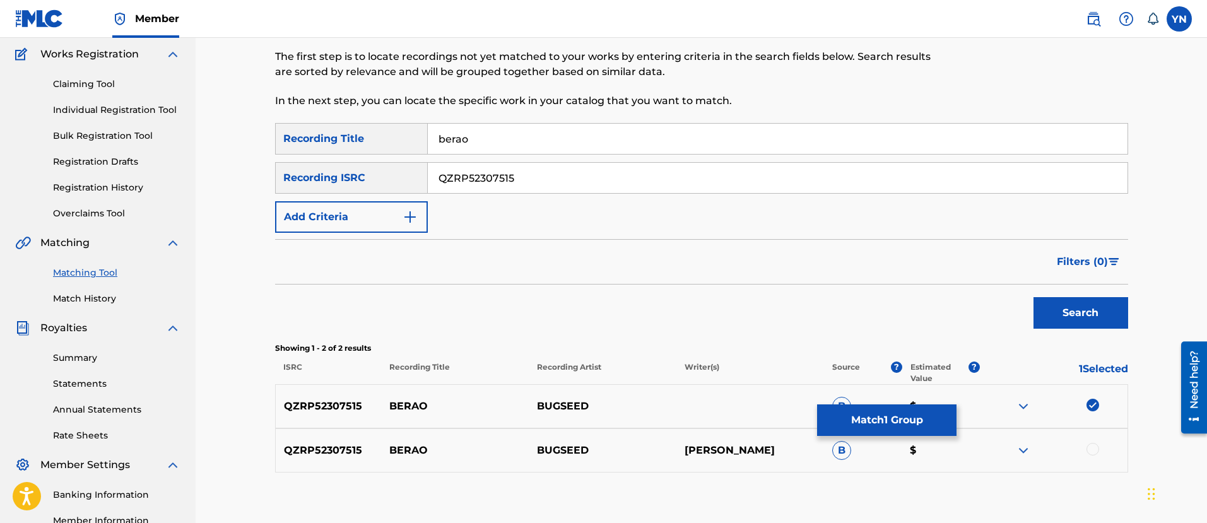
click at [1090, 460] on div "QZRP52307515 BERAO [PERSON_NAME] $" at bounding box center [701, 451] width 853 height 44
click at [1087, 448] on div at bounding box center [1093, 449] width 13 height 13
drag, startPoint x: 880, startPoint y: 415, endPoint x: 908, endPoint y: 471, distance: 62.4
click at [899, 469] on div "SearchWithCriteriaafb466a9-ed02-42f3-bd2d-e29e63578fca Recording Title berao Se…" at bounding box center [701, 298] width 853 height 350
click at [1020, 447] on img at bounding box center [1023, 450] width 15 height 15
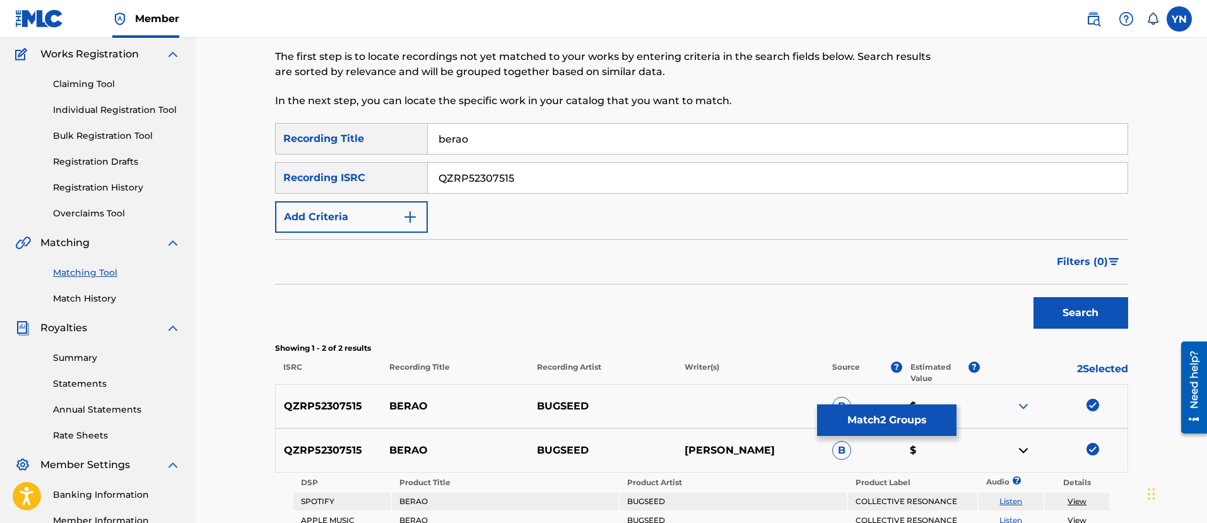
scroll to position [259, 0]
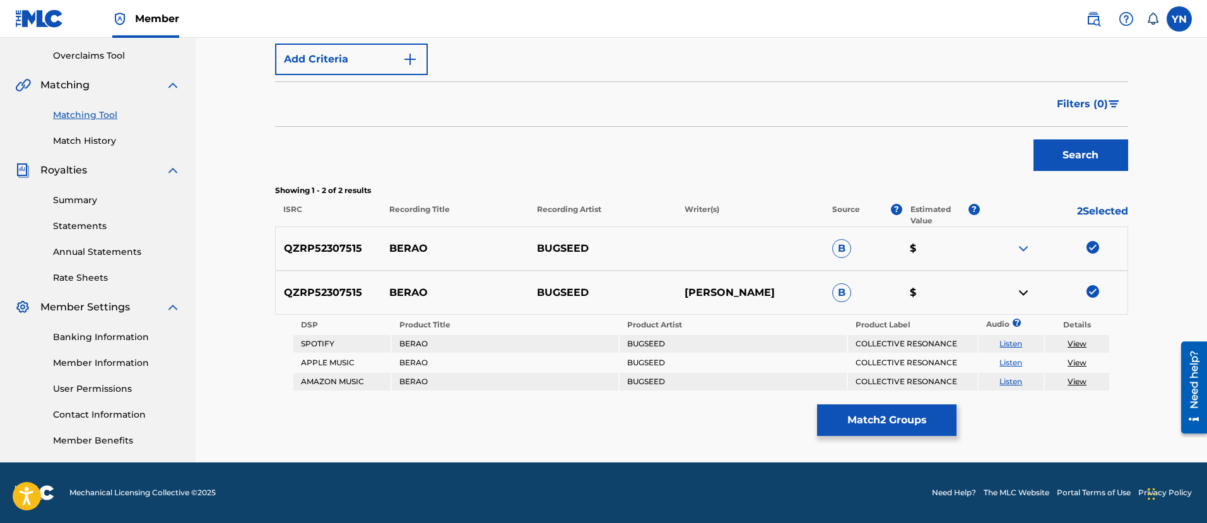
click at [849, 408] on button "Match 2 Groups" at bounding box center [886, 421] width 139 height 32
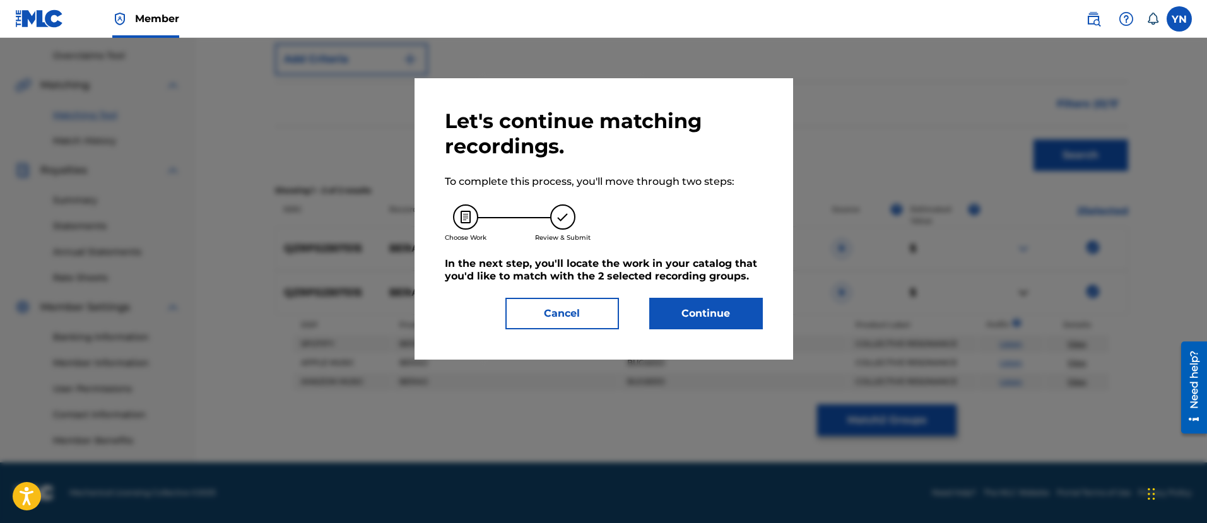
click at [677, 309] on button "Continue" at bounding box center [706, 314] width 114 height 32
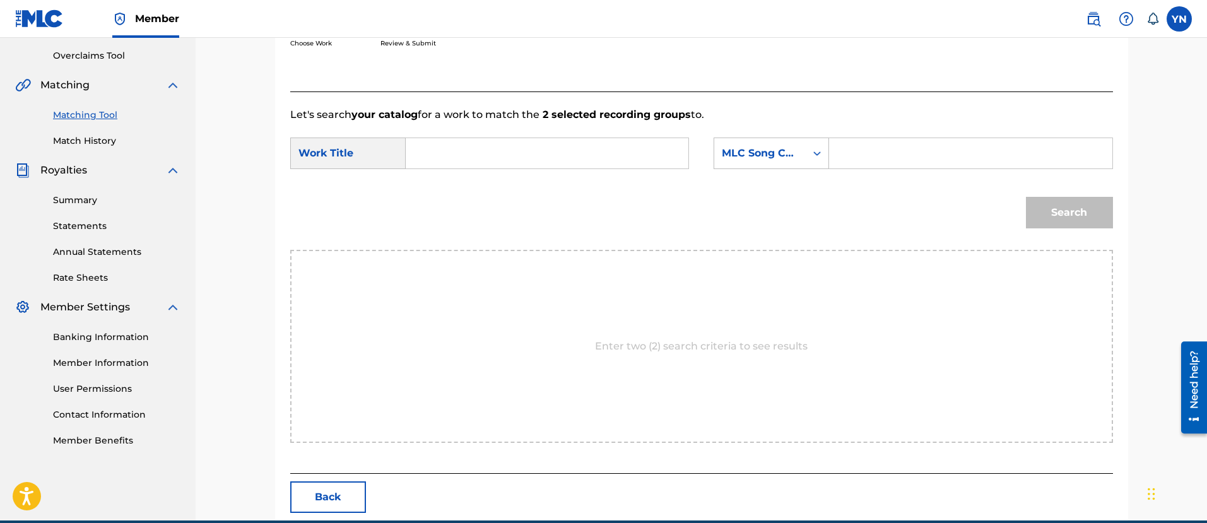
click at [644, 148] on input "Search Form" at bounding box center [547, 153] width 261 height 30
paste input "berao"
type input "berao"
click at [752, 148] on div "MLC Song Code" at bounding box center [760, 153] width 76 height 15
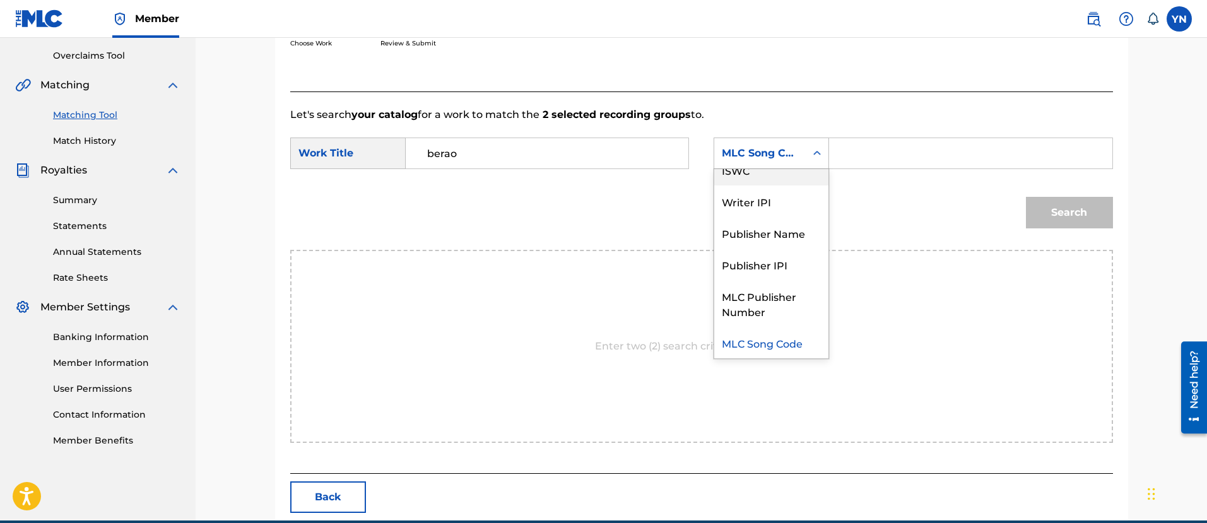
scroll to position [0, 0]
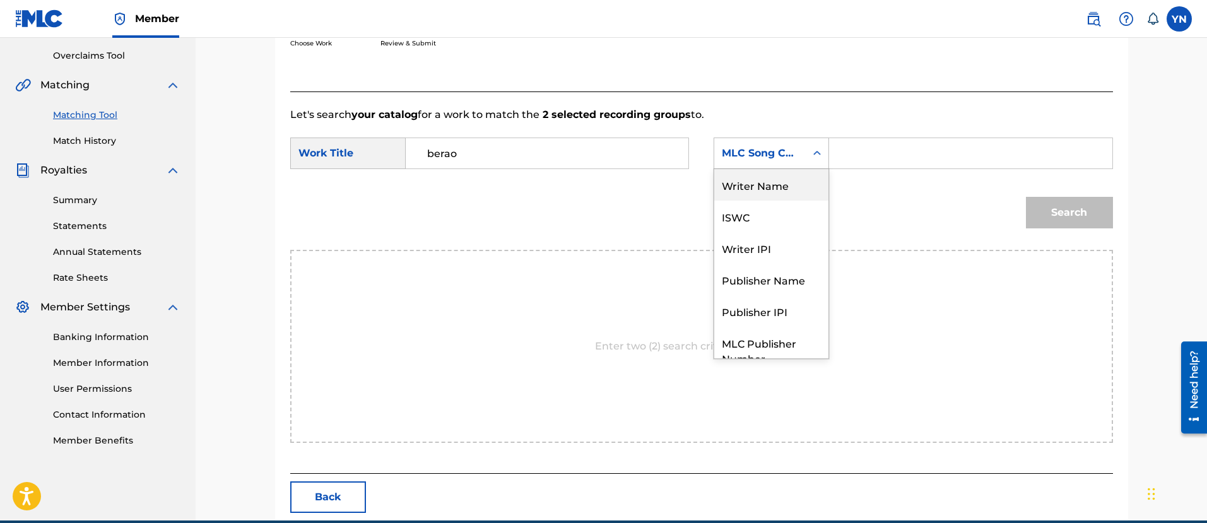
click at [760, 180] on div "Writer Name" at bounding box center [771, 185] width 114 height 32
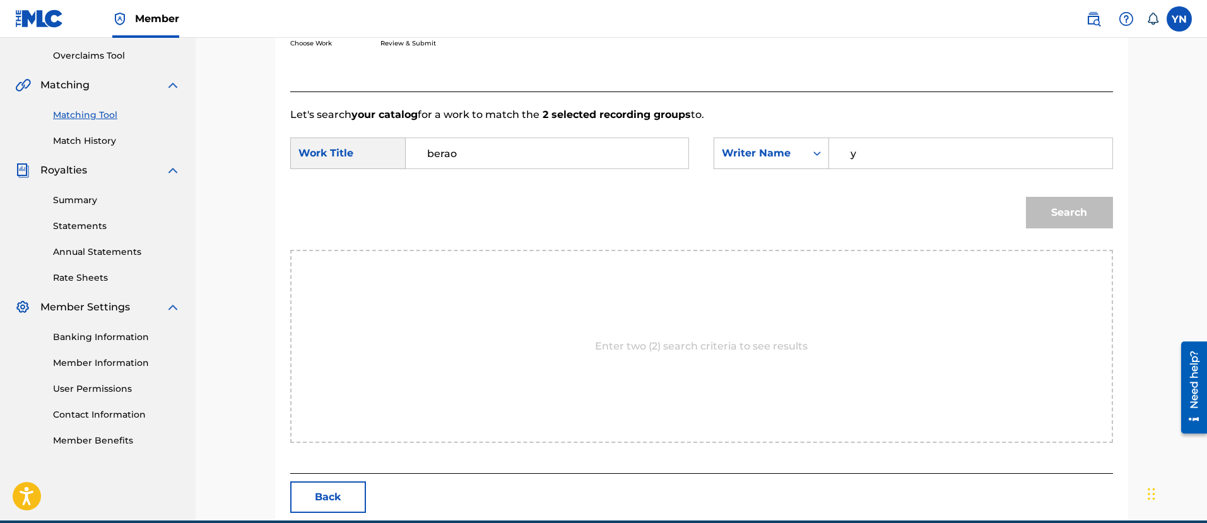
click at [886, 151] on input "y" at bounding box center [970, 153] width 261 height 30
type input "[PERSON_NAME]"
click at [1038, 203] on button "Search" at bounding box center [1069, 213] width 87 height 32
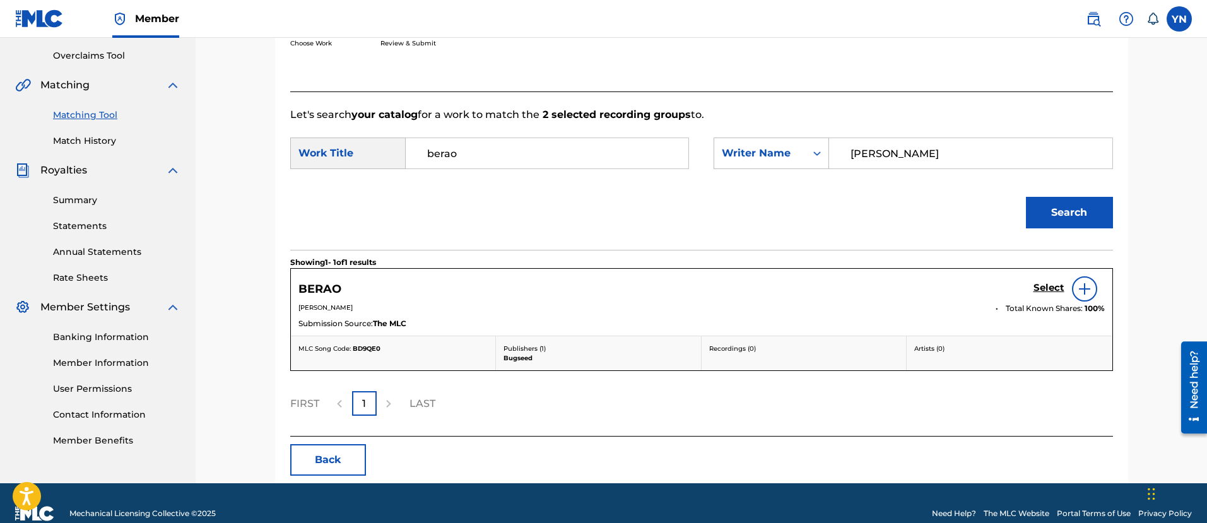
click at [1045, 285] on h5 "Select" at bounding box center [1049, 288] width 31 height 12
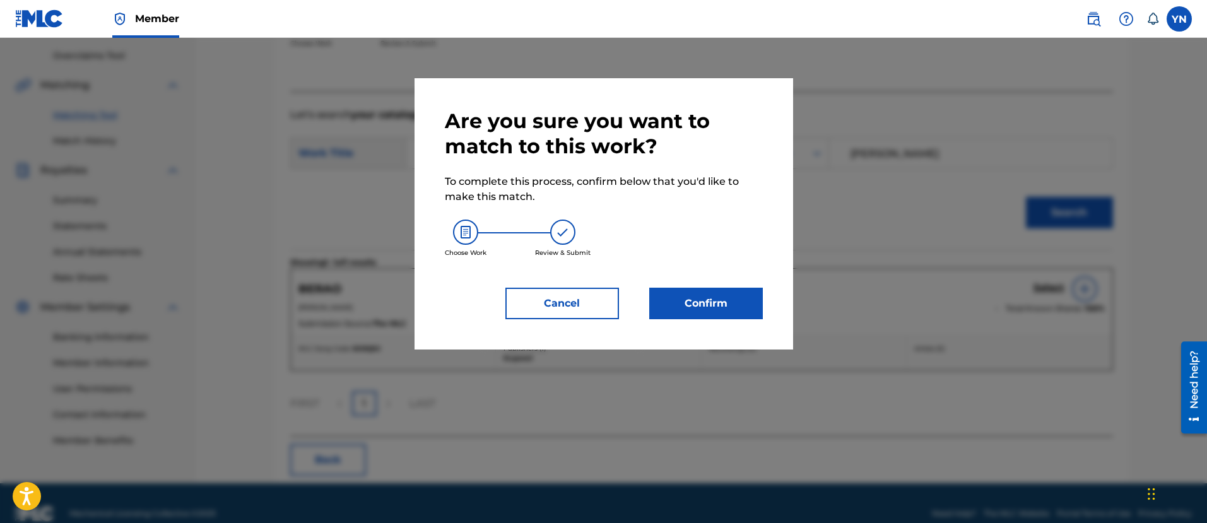
click at [705, 293] on button "Confirm" at bounding box center [706, 304] width 114 height 32
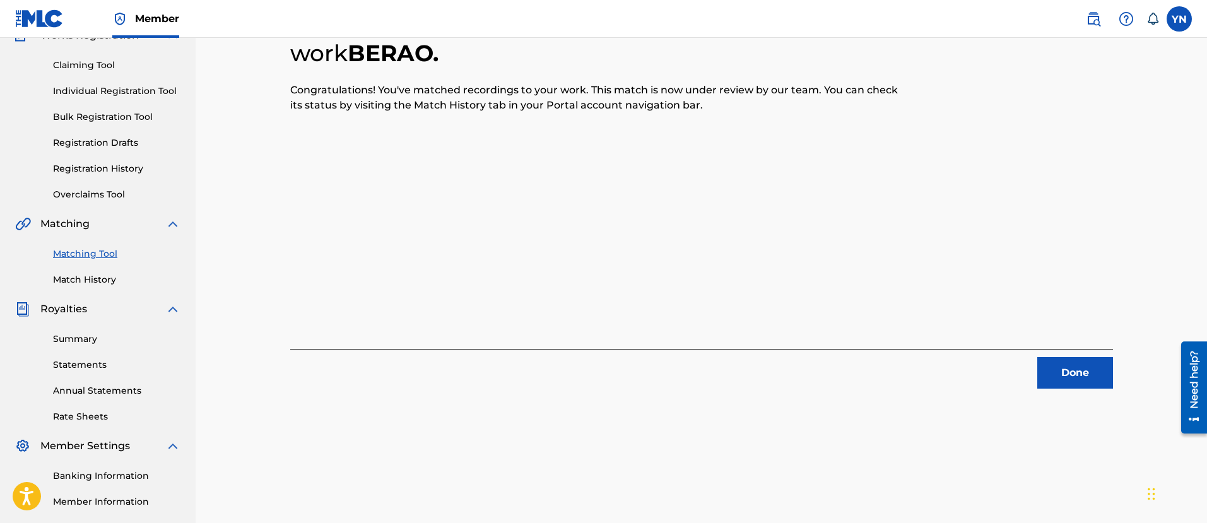
scroll to position [102, 0]
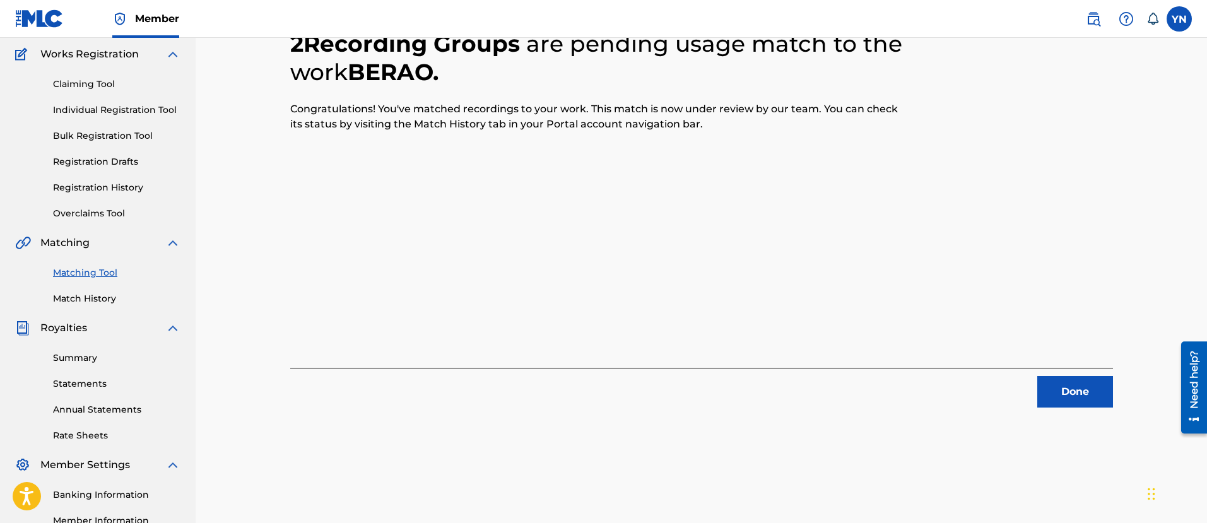
click at [1090, 389] on button "Done" at bounding box center [1076, 392] width 76 height 32
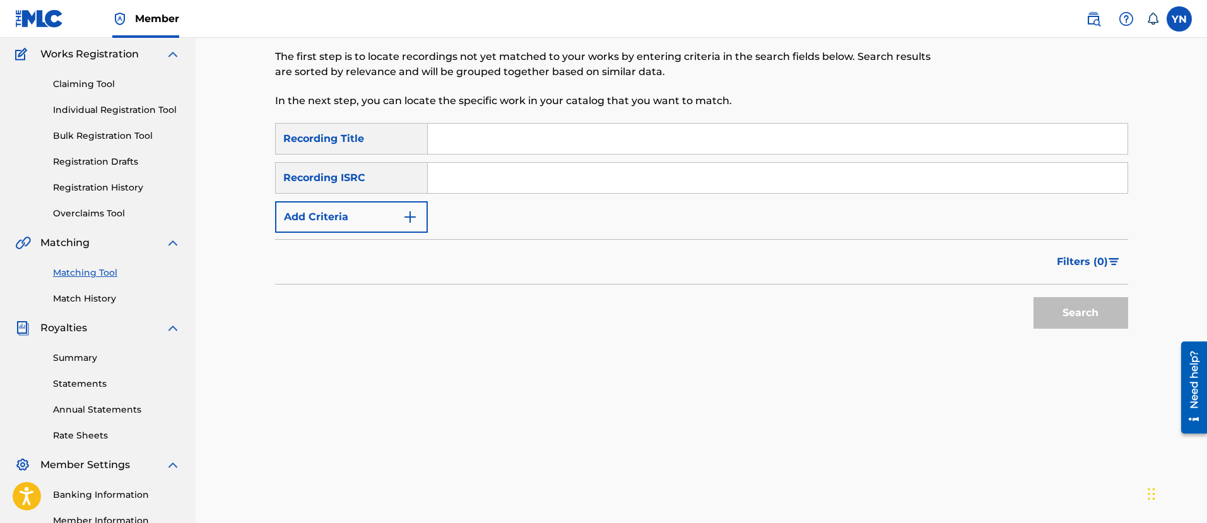
click at [557, 184] on input "Search Form" at bounding box center [778, 178] width 700 height 30
paste input "QZRP52307516"
type input "QZRP52307516"
click at [598, 145] on input "Search Form" at bounding box center [778, 139] width 700 height 30
paste input "slo hot wind"
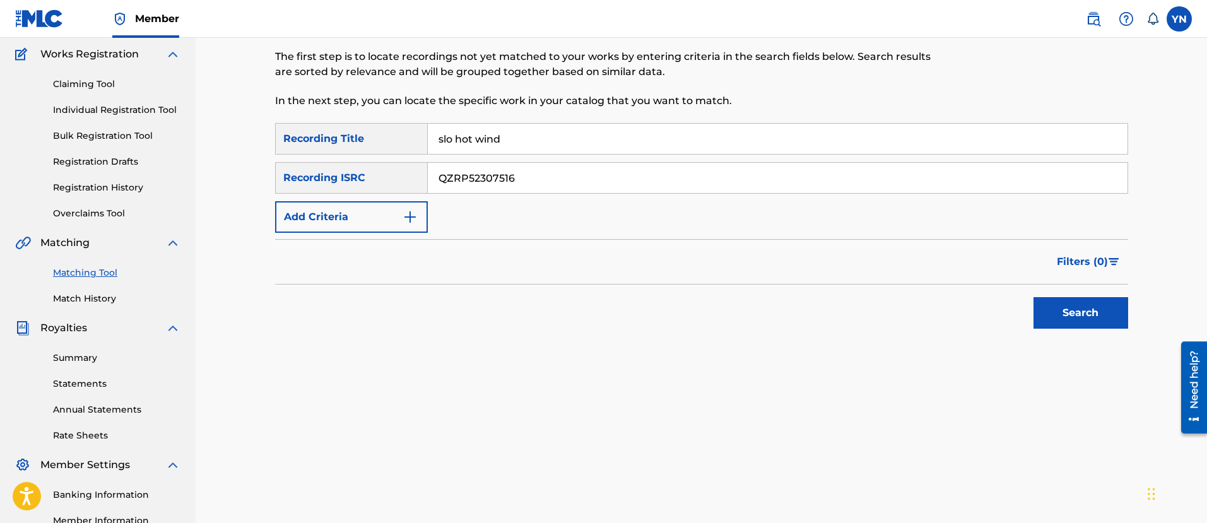
type input "slo hot wind"
click at [1062, 312] on button "Search" at bounding box center [1081, 313] width 95 height 32
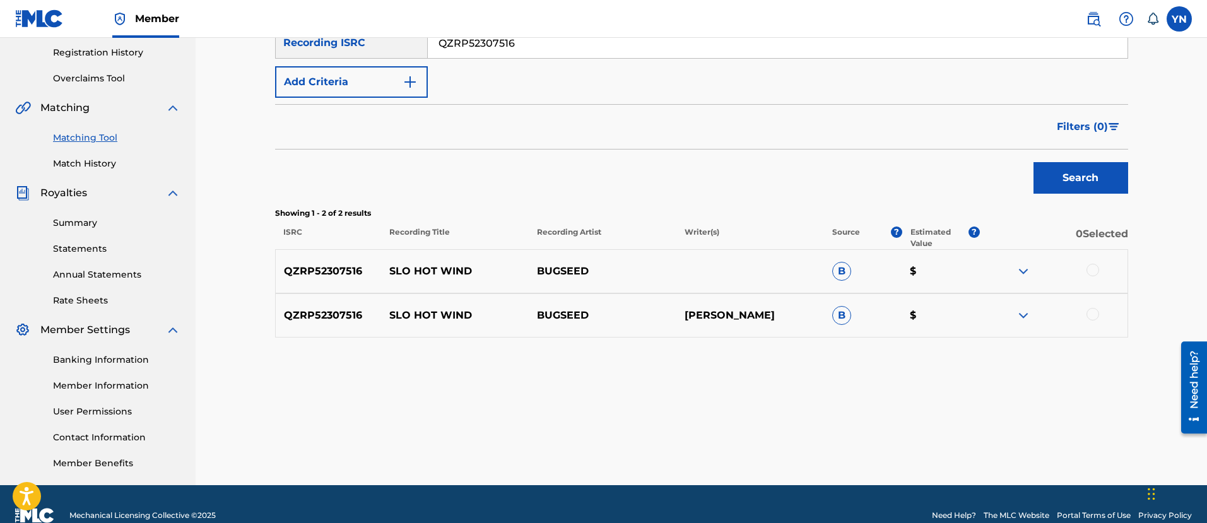
scroll to position [259, 0]
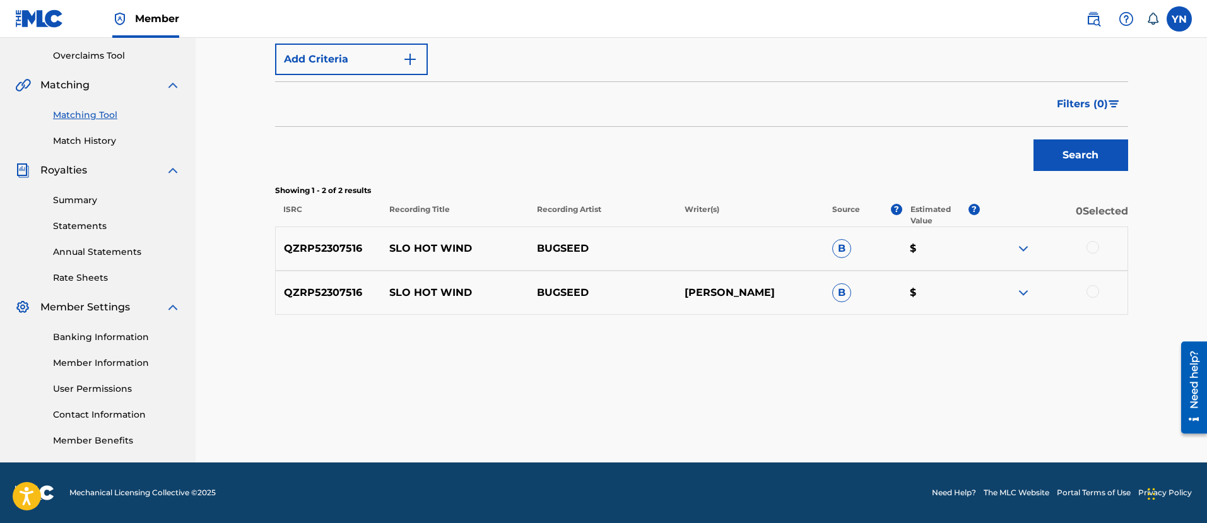
click at [1093, 245] on div at bounding box center [1093, 247] width 13 height 13
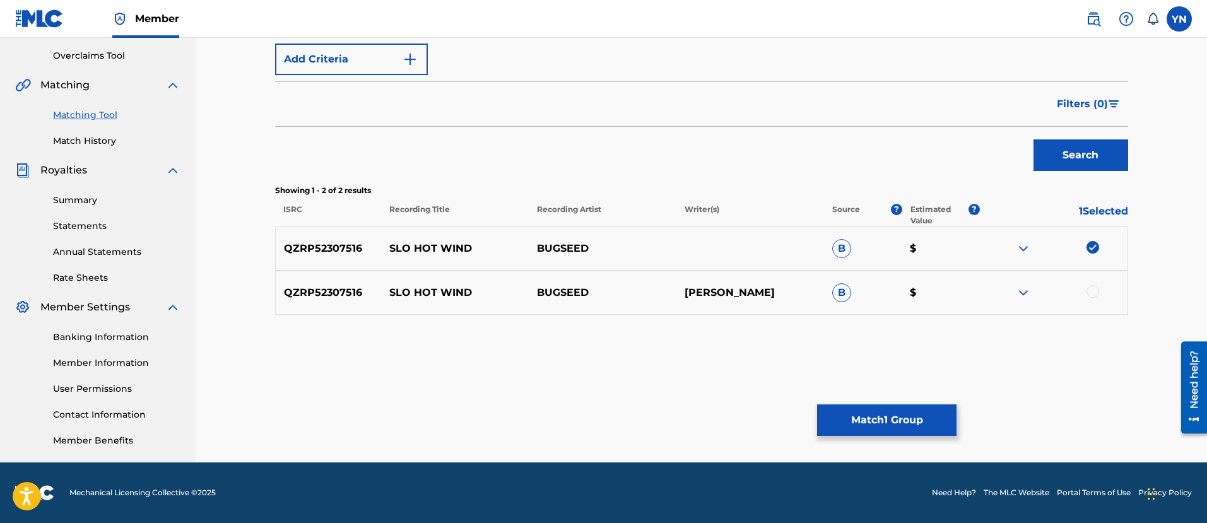
click at [1093, 294] on div at bounding box center [1093, 291] width 13 height 13
click at [908, 426] on button "Match 2 Groups" at bounding box center [886, 421] width 139 height 32
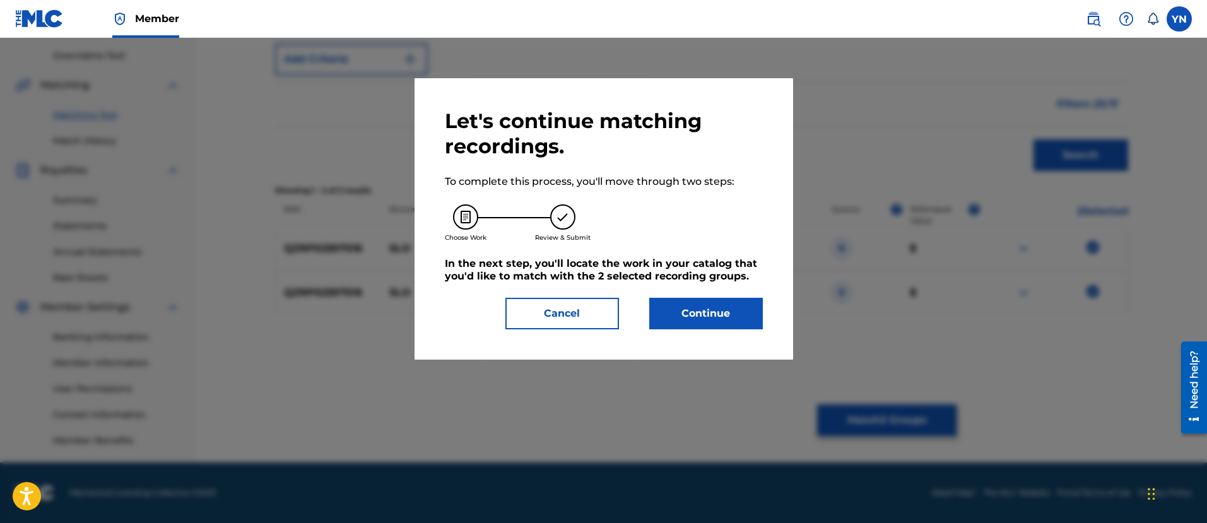
click at [723, 307] on button "Continue" at bounding box center [706, 314] width 114 height 32
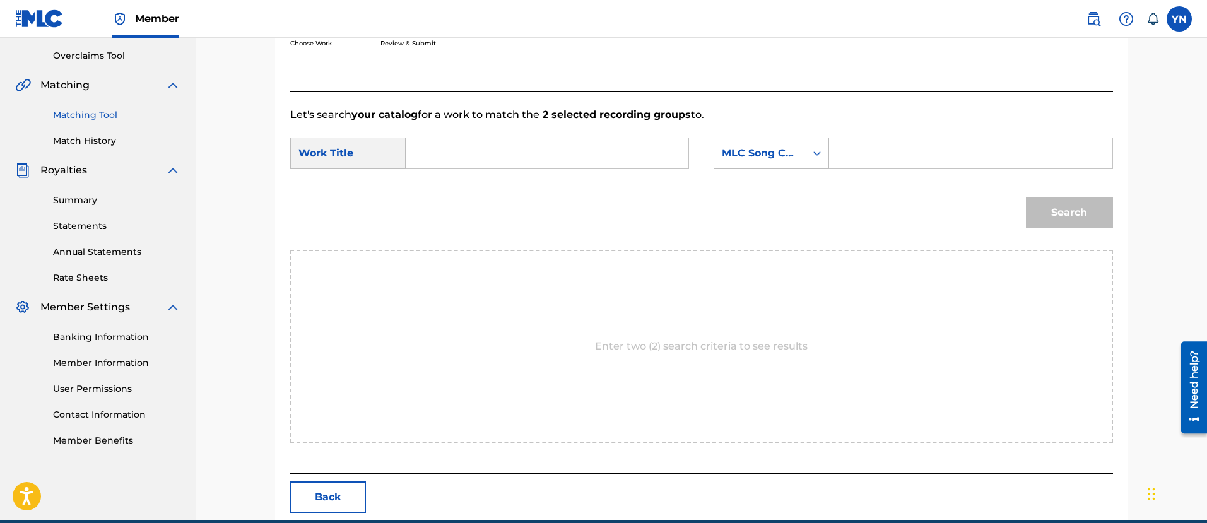
click at [663, 158] on input "Search Form" at bounding box center [547, 153] width 261 height 30
paste input "slo hot wind"
type input "slo hot wind"
click at [738, 160] on div "MLC Song Code" at bounding box center [760, 153] width 76 height 15
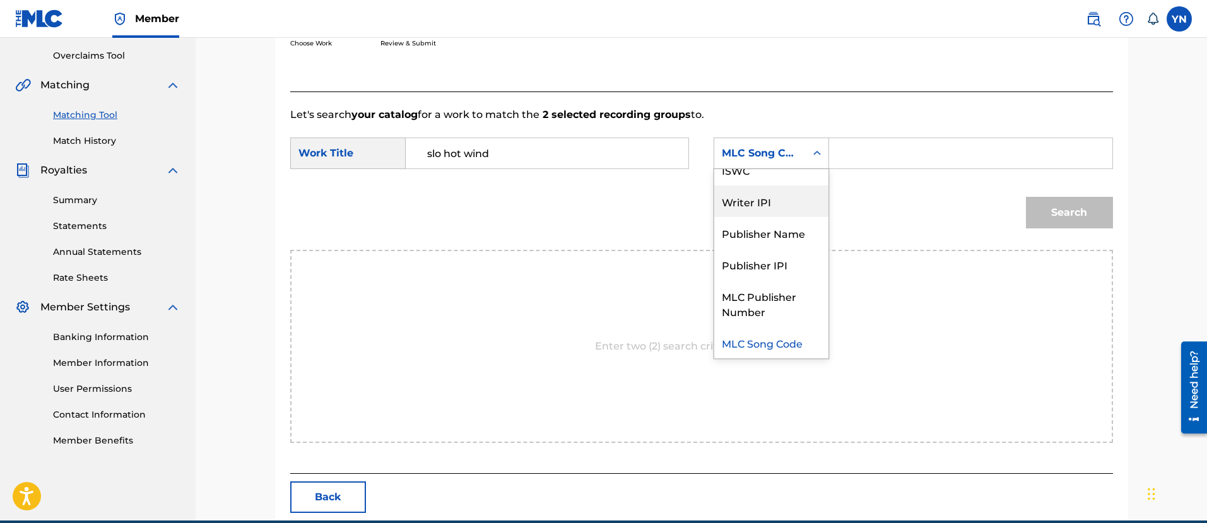
scroll to position [0, 0]
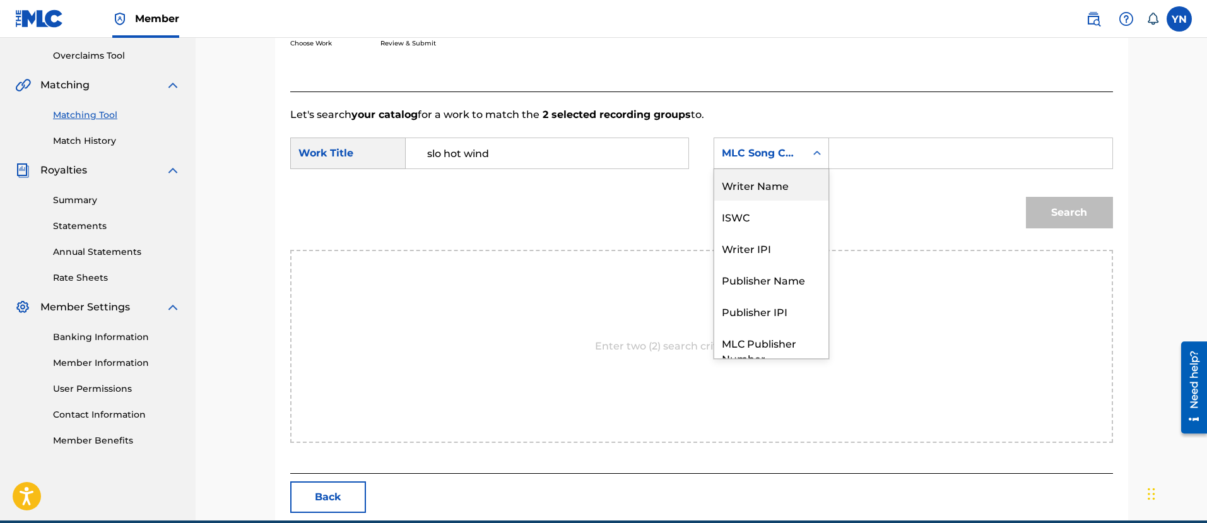
click at [791, 182] on div "Writer Name" at bounding box center [771, 185] width 114 height 32
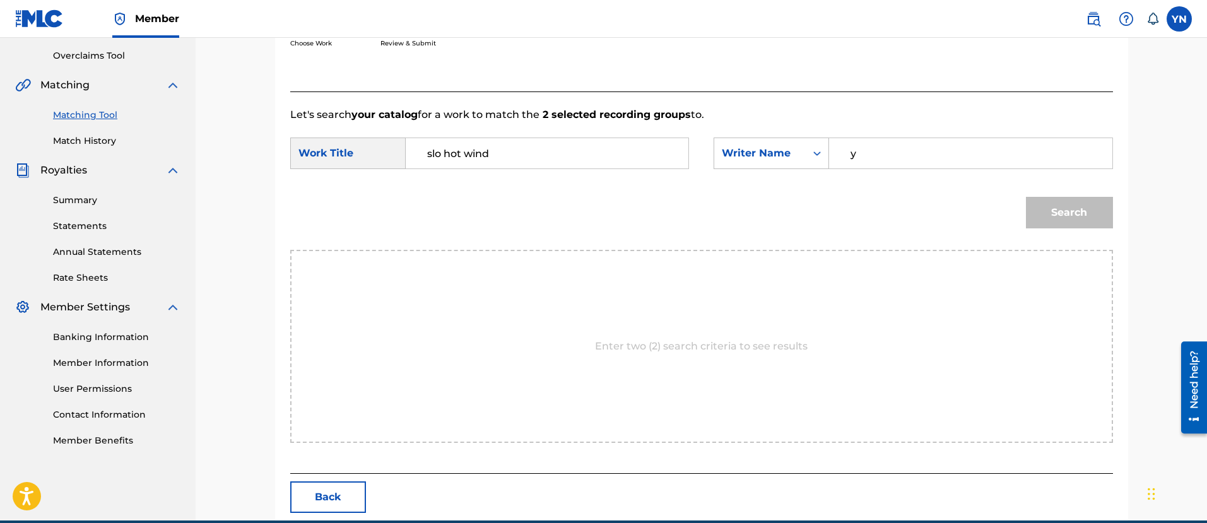
click at [878, 157] on input "y" at bounding box center [970, 153] width 261 height 30
type input "[PERSON_NAME]"
click at [1086, 228] on button "Search" at bounding box center [1069, 213] width 87 height 32
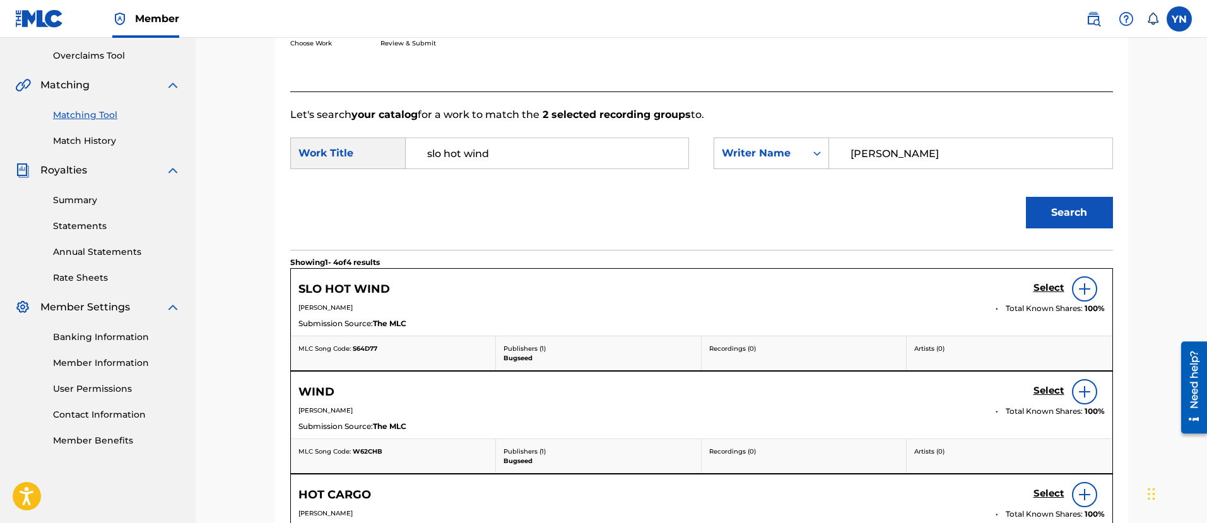
click at [1039, 290] on h5 "Select" at bounding box center [1049, 288] width 31 height 12
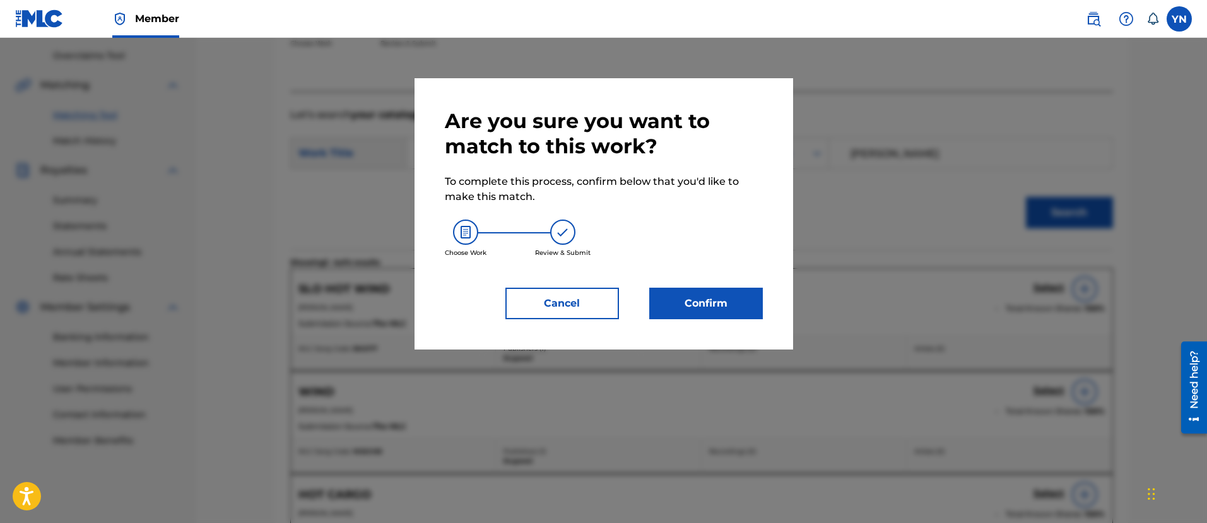
click at [719, 307] on button "Confirm" at bounding box center [706, 304] width 114 height 32
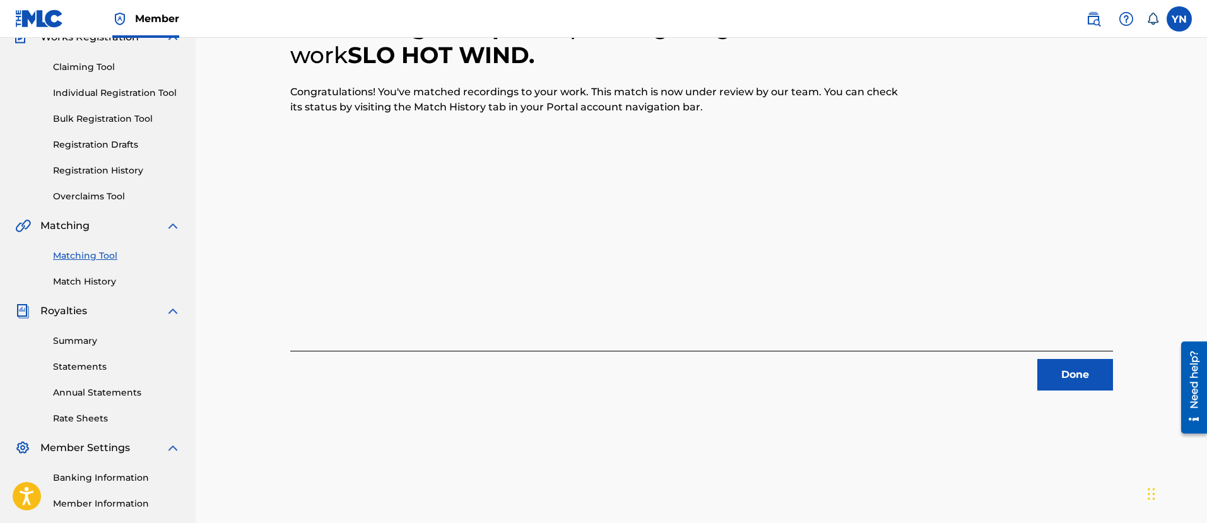
scroll to position [102, 0]
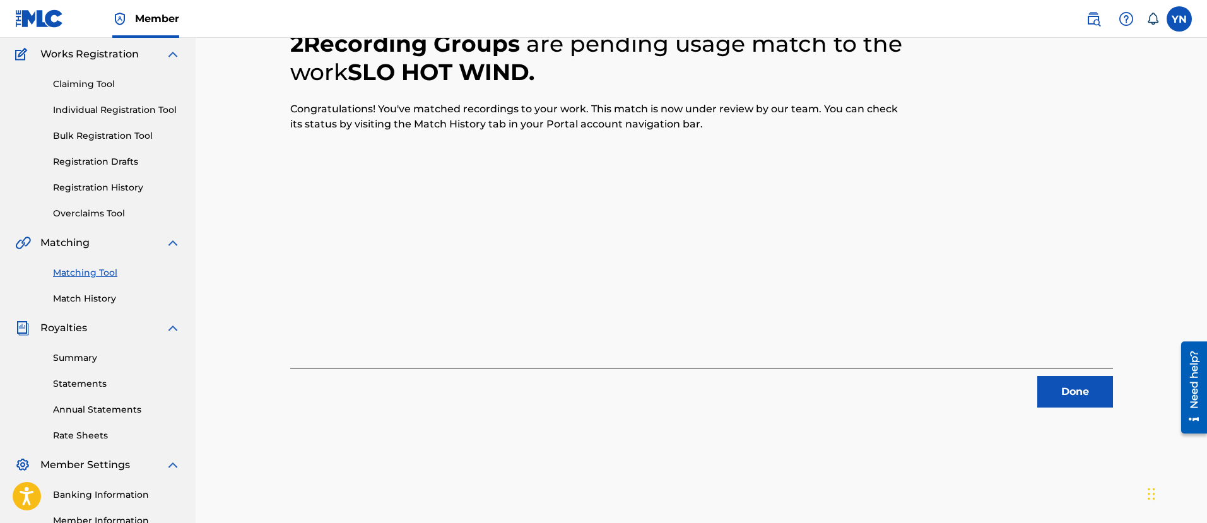
click at [1044, 393] on button "Done" at bounding box center [1076, 392] width 76 height 32
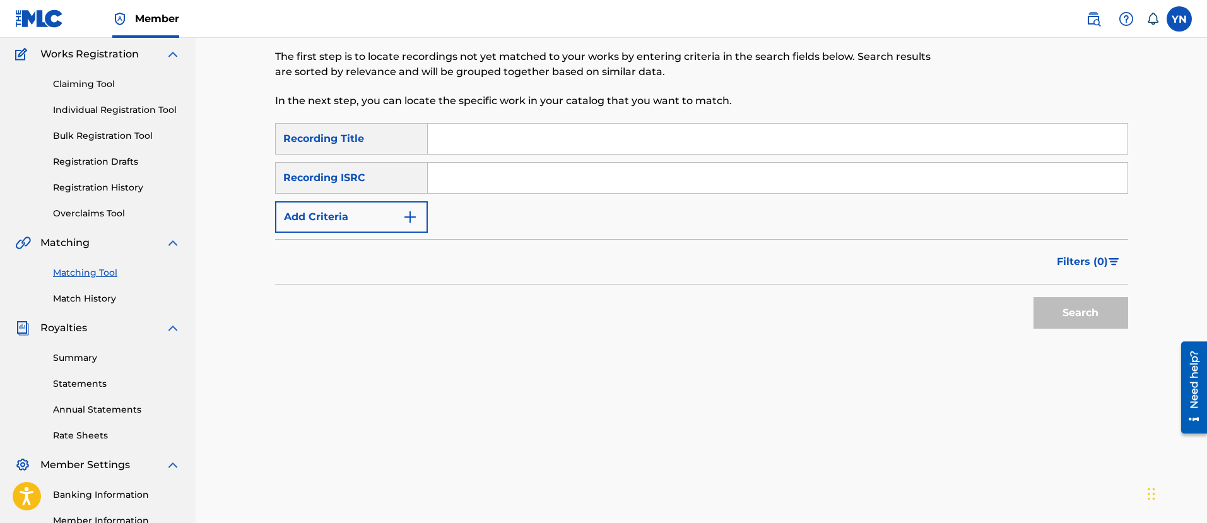
click at [507, 182] on input "Search Form" at bounding box center [778, 178] width 700 height 30
paste input "QZRP52307517"
type input "QZRP52307517"
drag, startPoint x: 574, startPoint y: 138, endPoint x: 618, endPoint y: 141, distance: 44.2
click at [575, 138] on input "Search Form" at bounding box center [778, 139] width 700 height 30
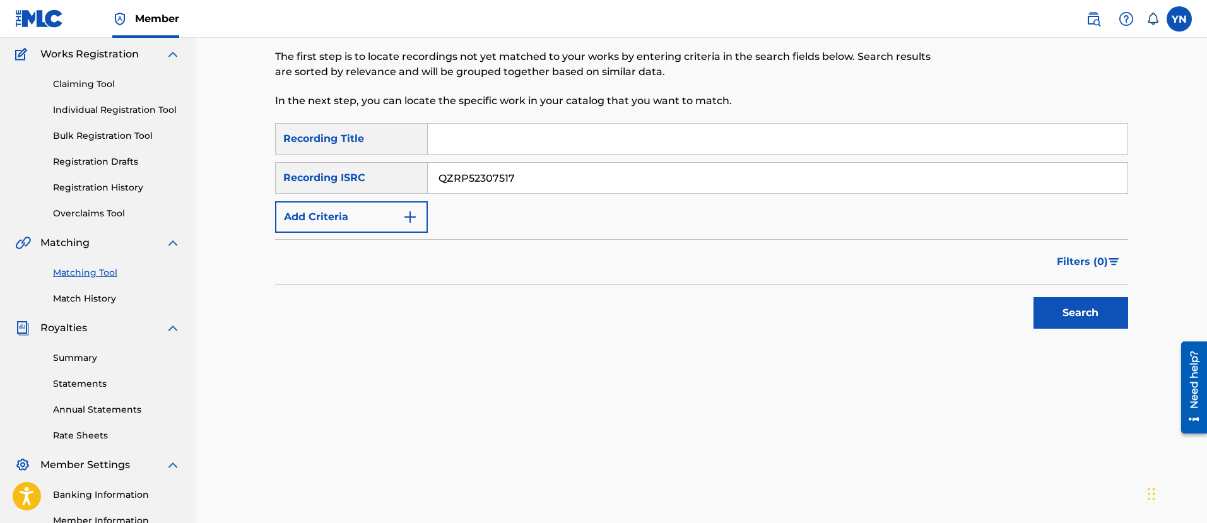
paste input "it happens everyday"
type input "it happens everyday"
click at [1099, 324] on button "Search" at bounding box center [1081, 313] width 95 height 32
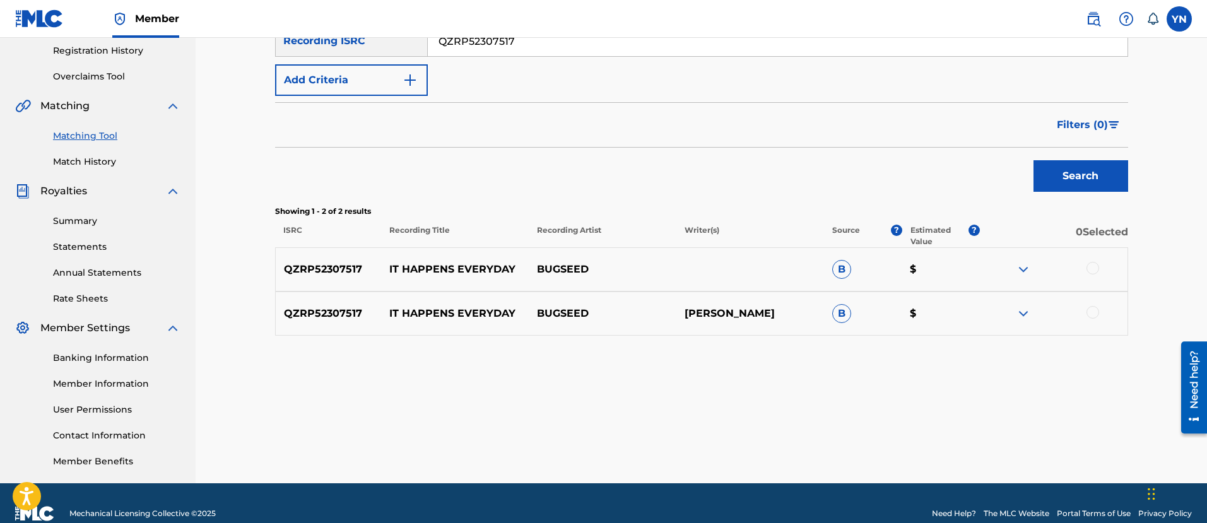
scroll to position [259, 0]
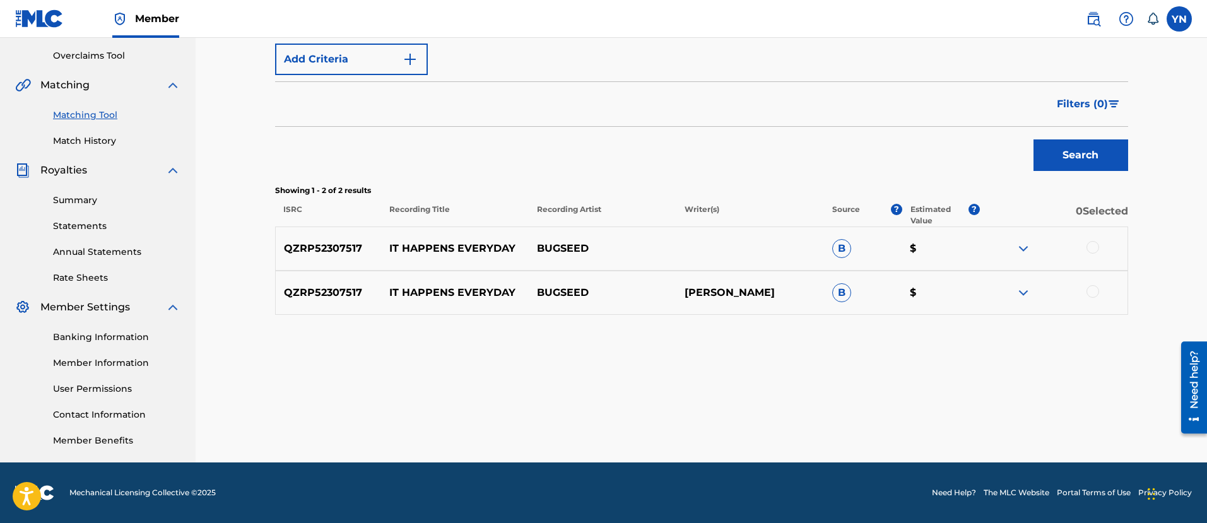
click at [1092, 249] on div at bounding box center [1093, 247] width 13 height 13
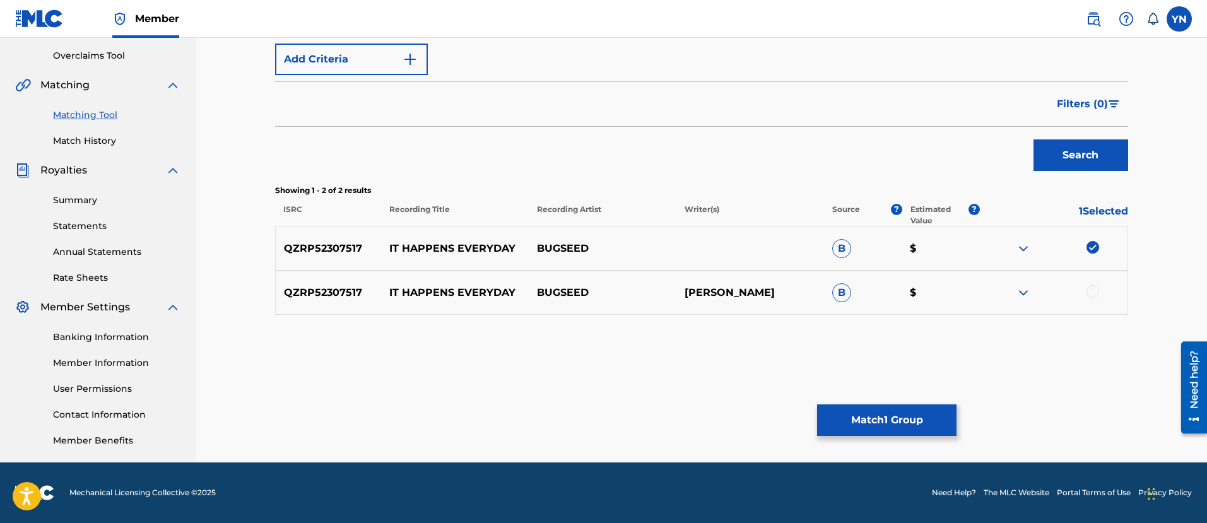
click at [1097, 293] on div at bounding box center [1093, 291] width 13 height 13
click at [886, 413] on button "Match 2 Groups" at bounding box center [886, 421] width 139 height 32
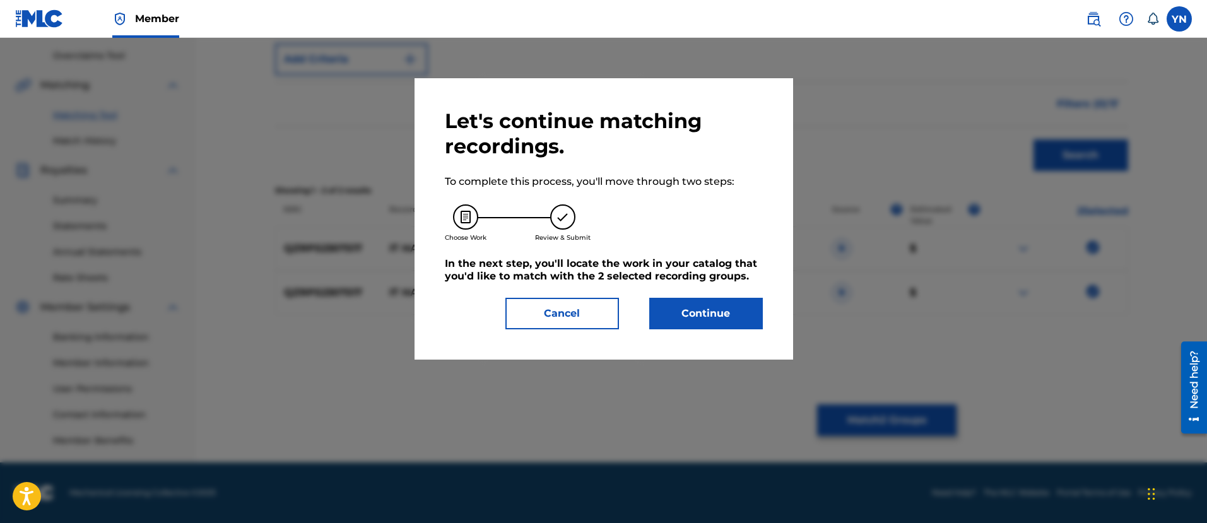
click at [673, 317] on button "Continue" at bounding box center [706, 314] width 114 height 32
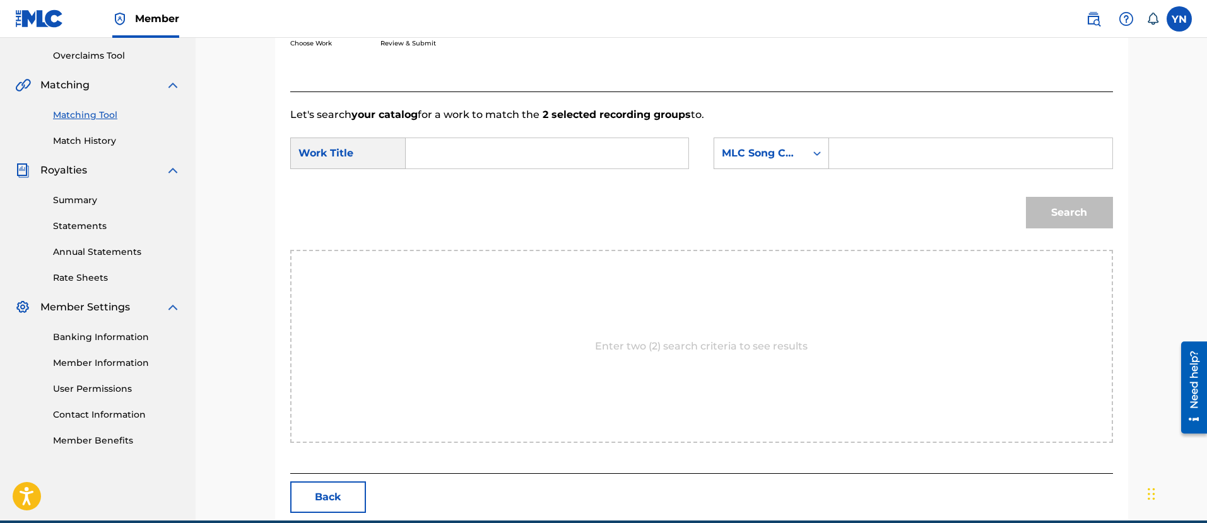
click at [591, 158] on input "Search Form" at bounding box center [547, 153] width 261 height 30
paste input "it happens everyday"
type input "it happens everyday"
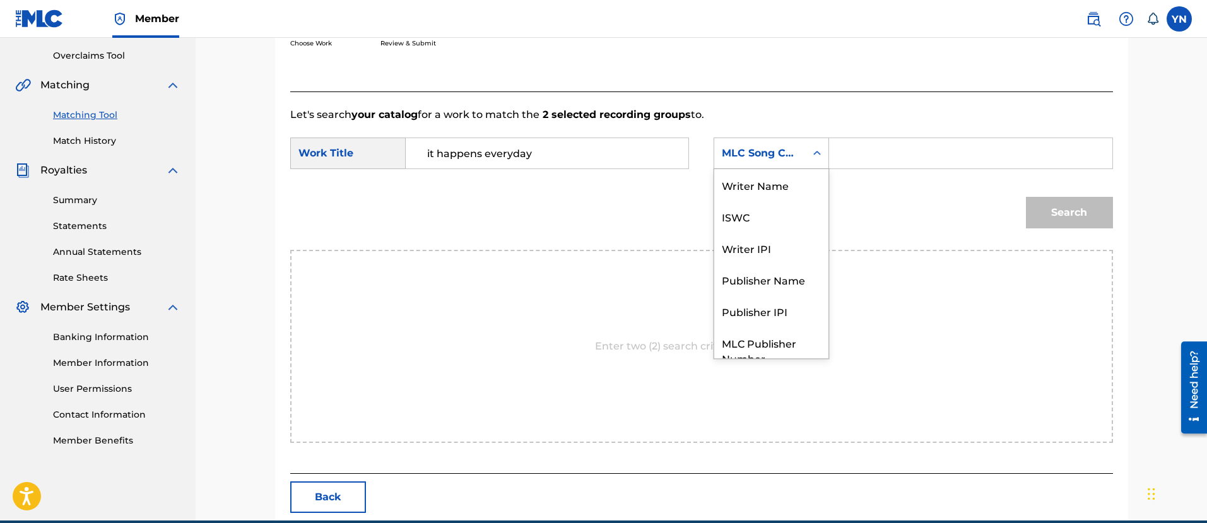
click at [808, 152] on div "Search Form" at bounding box center [817, 153] width 23 height 23
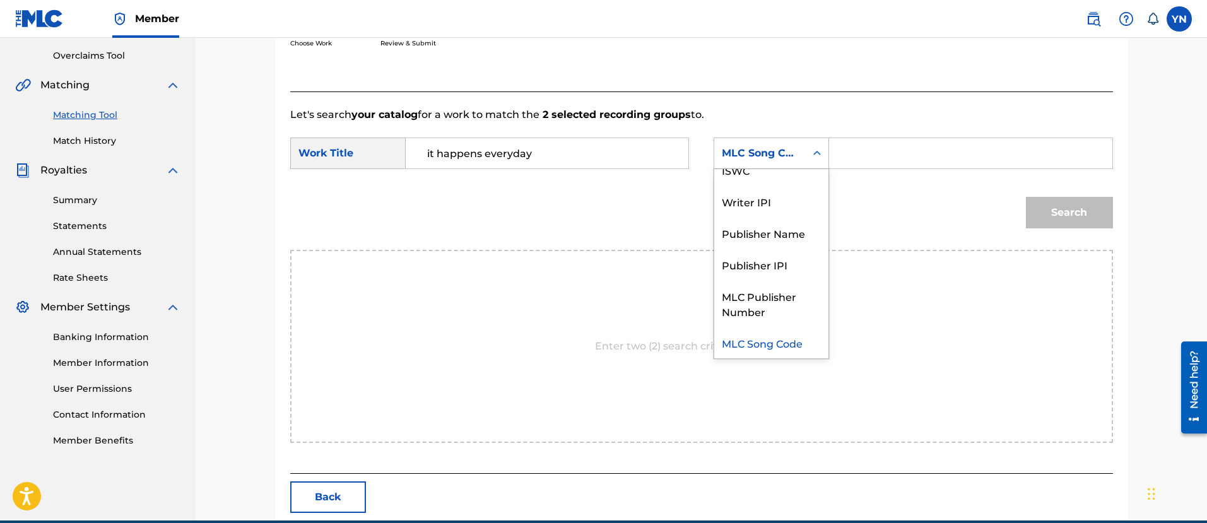
scroll to position [0, 0]
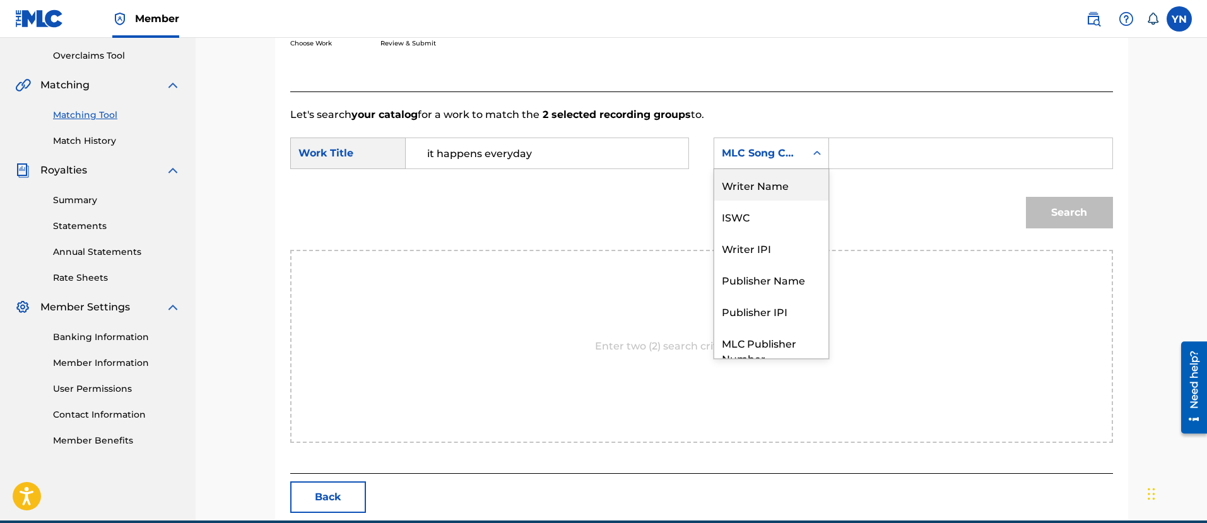
click at [800, 184] on div "Writer Name" at bounding box center [771, 185] width 114 height 32
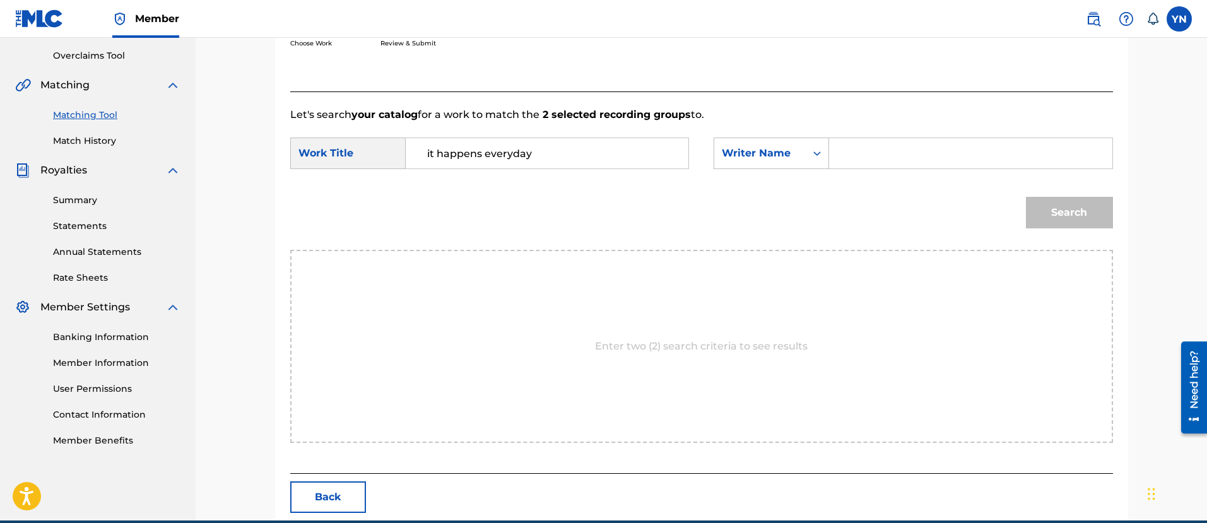
click at [880, 157] on input "Search Form" at bounding box center [970, 153] width 261 height 30
type input "[PERSON_NAME]"
click at [1044, 200] on button "Search" at bounding box center [1069, 213] width 87 height 32
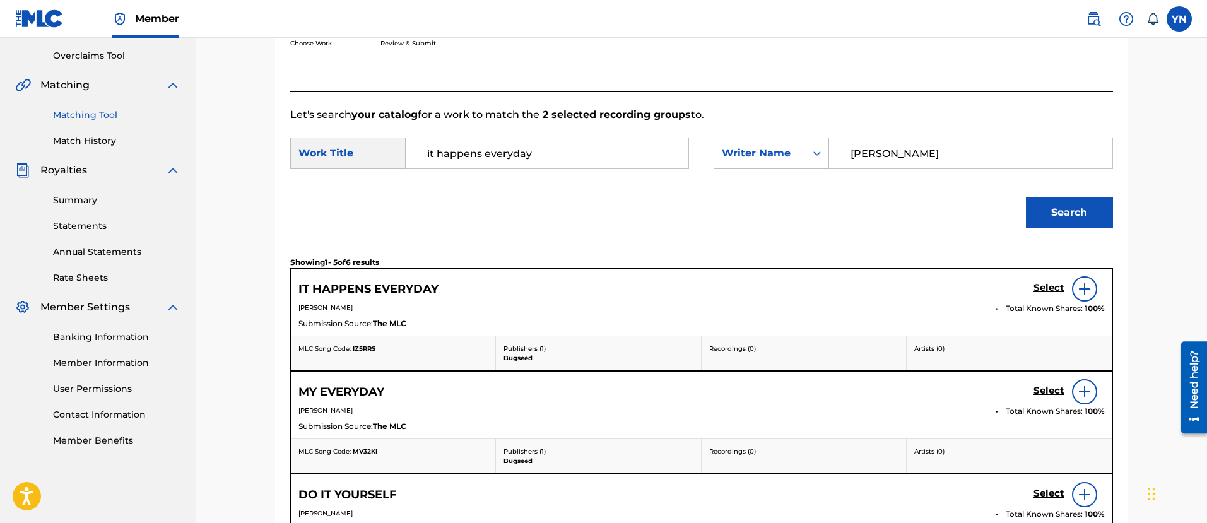
click at [1045, 287] on h5 "Select" at bounding box center [1049, 288] width 31 height 12
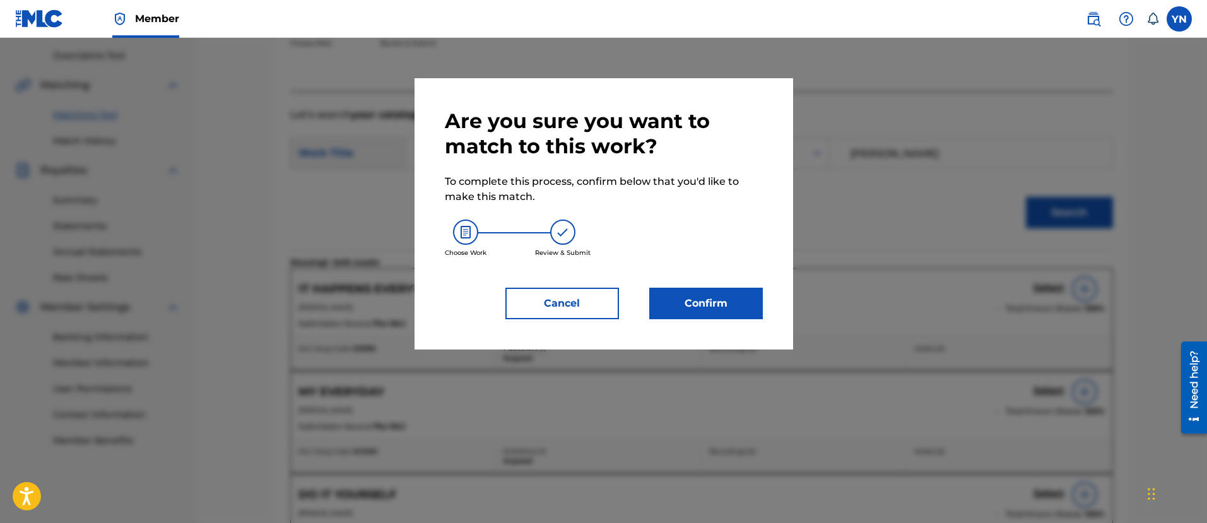
click at [576, 307] on button "Cancel" at bounding box center [563, 304] width 114 height 32
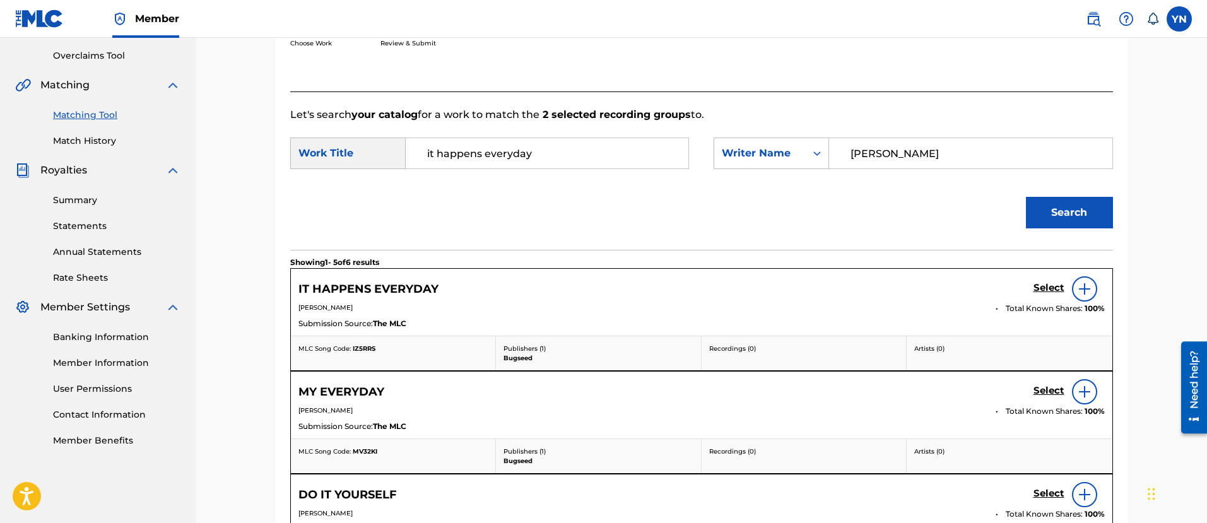
click at [1034, 282] on h5 "Select" at bounding box center [1049, 288] width 31 height 12
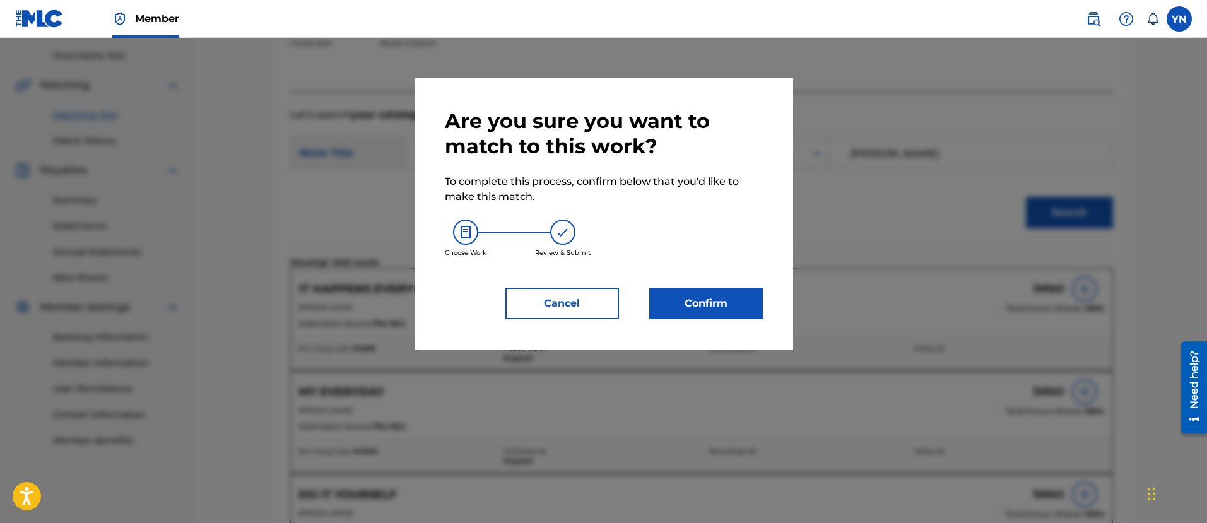
click at [661, 299] on button "Confirm" at bounding box center [706, 304] width 114 height 32
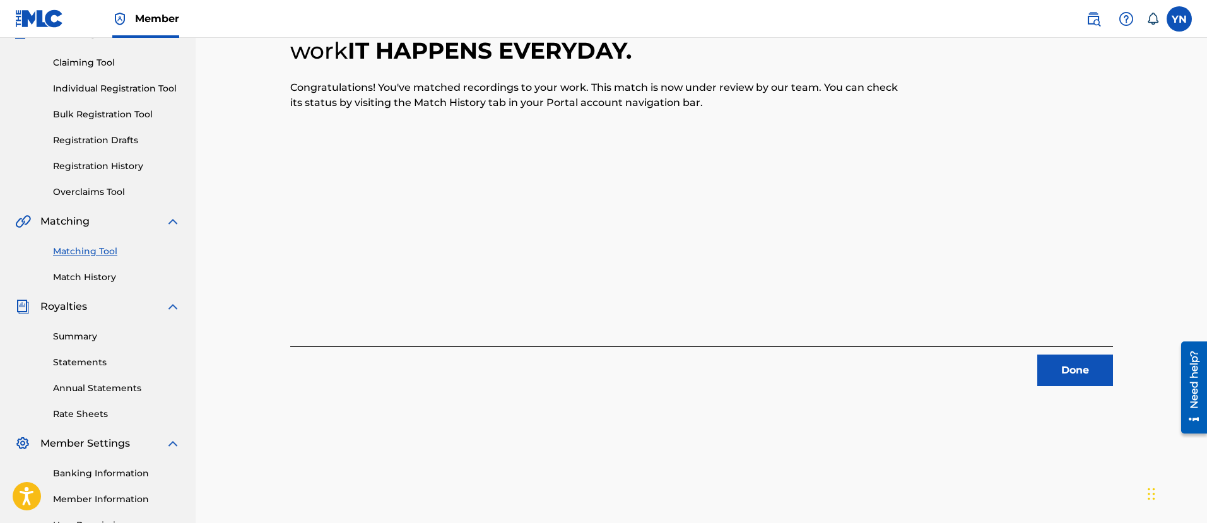
scroll to position [102, 0]
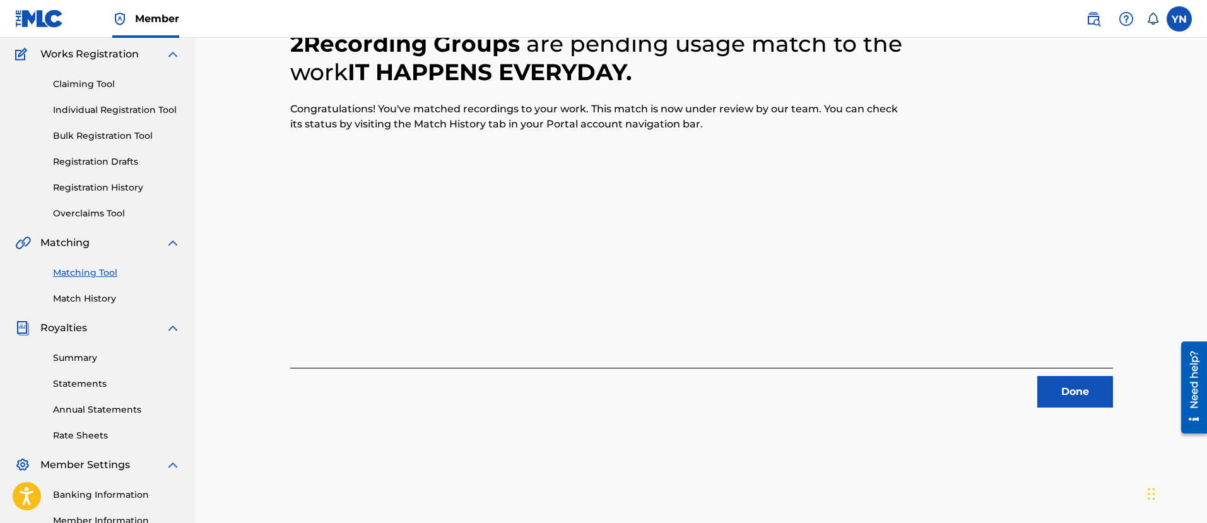
click at [1067, 381] on button "Done" at bounding box center [1076, 392] width 76 height 32
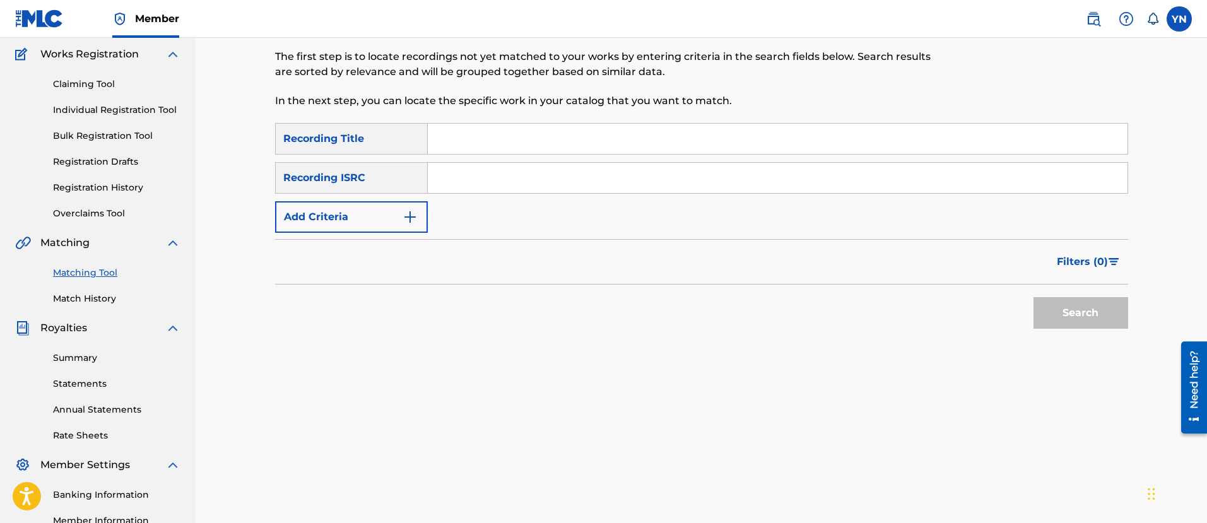
paste input "QZRP52307518"
click at [597, 183] on input "Search Form" at bounding box center [778, 178] width 700 height 30
type input "QZRP52307518"
click at [593, 141] on input "Search Form" at bounding box center [778, 139] width 700 height 30
paste input "signator"
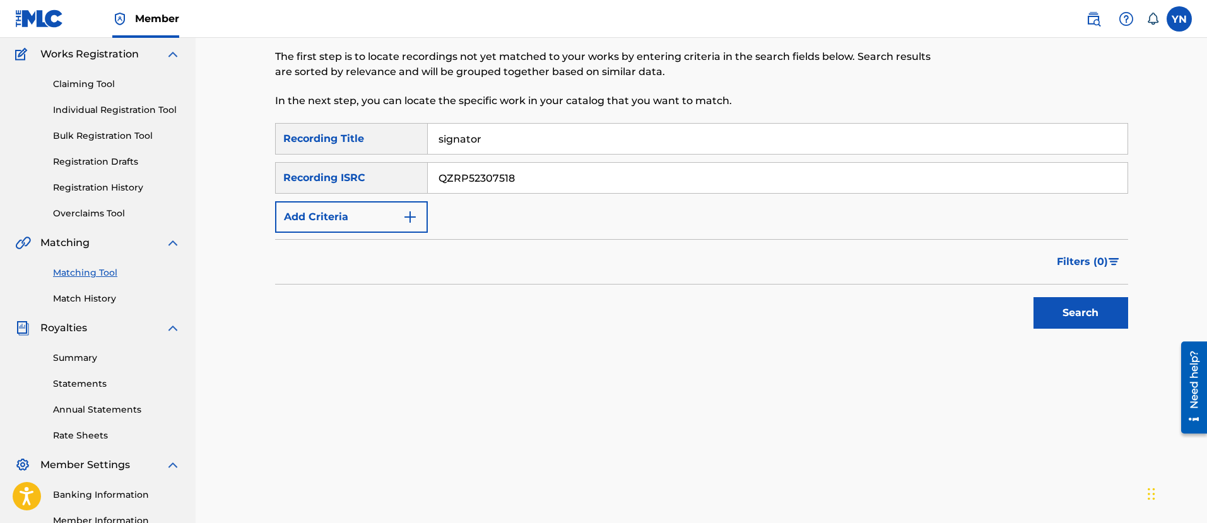
type input "signator"
click at [1091, 316] on button "Search" at bounding box center [1081, 313] width 95 height 32
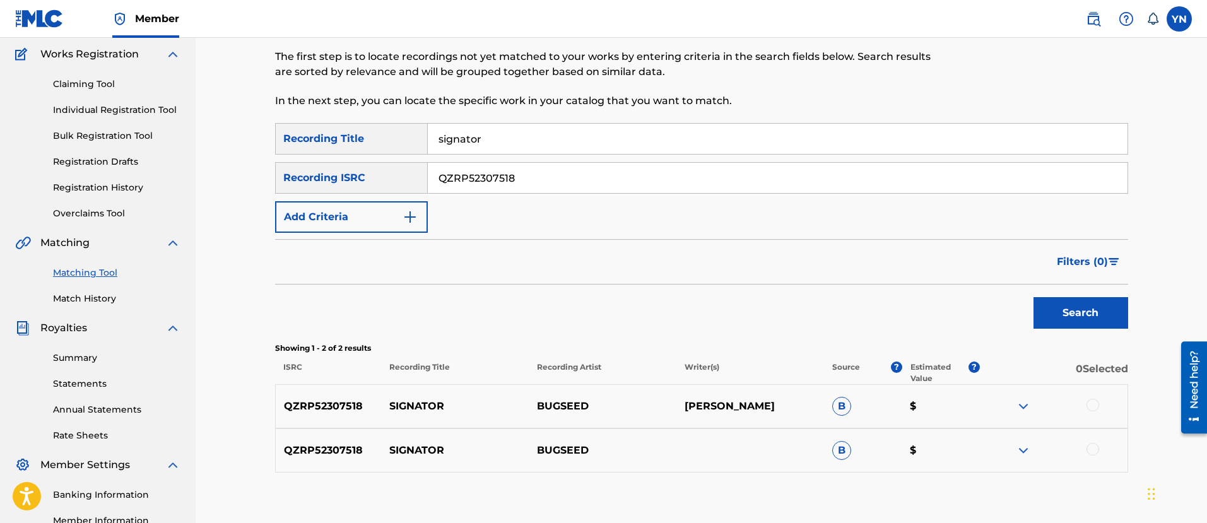
scroll to position [259, 0]
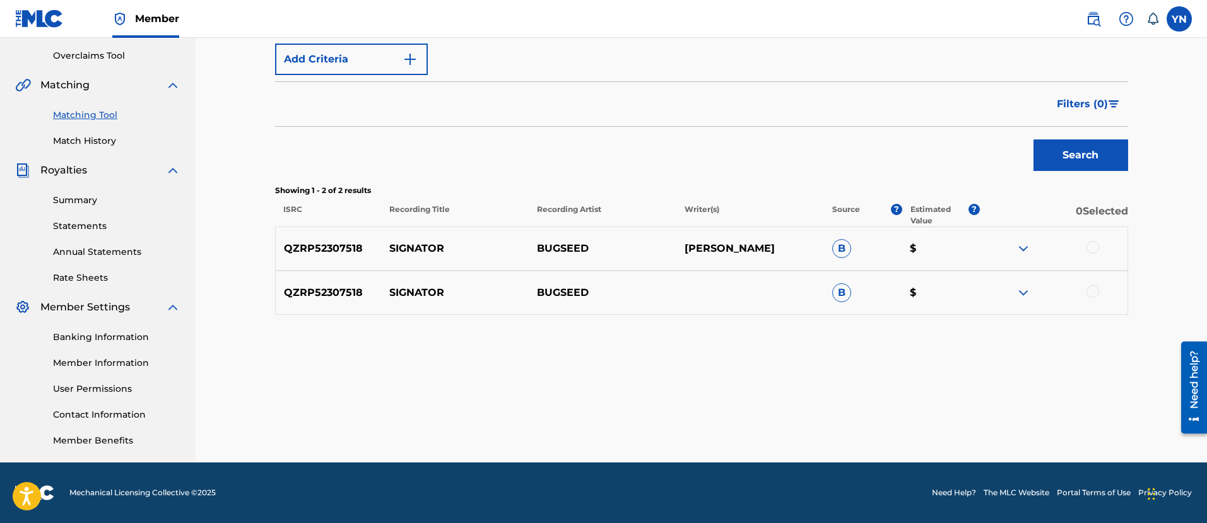
click at [1092, 253] on div at bounding box center [1093, 247] width 13 height 13
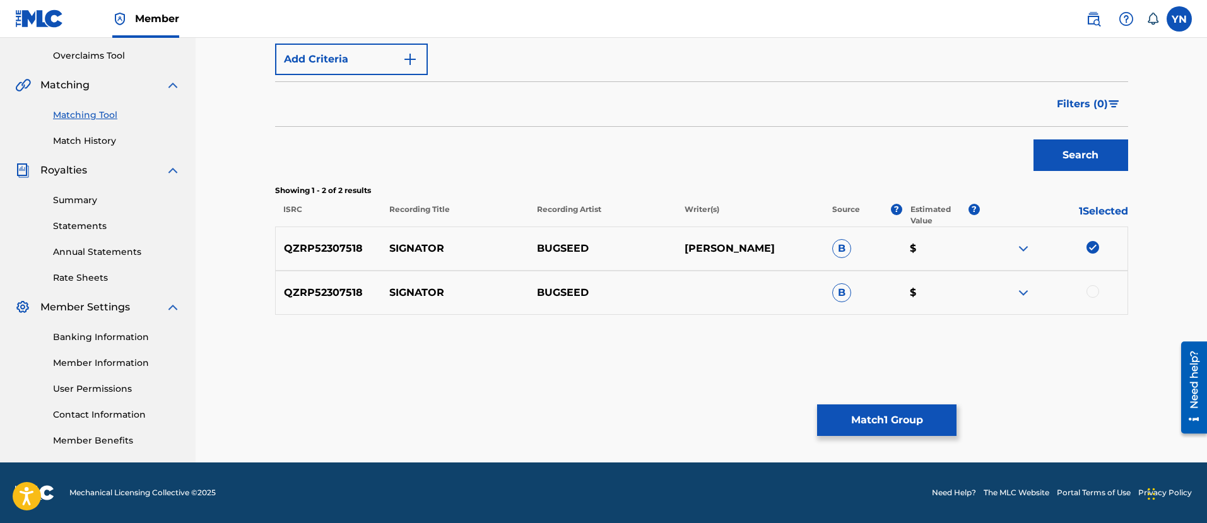
click at [1092, 293] on div at bounding box center [1093, 291] width 13 height 13
click at [875, 421] on button "Match 2 Groups" at bounding box center [886, 421] width 139 height 32
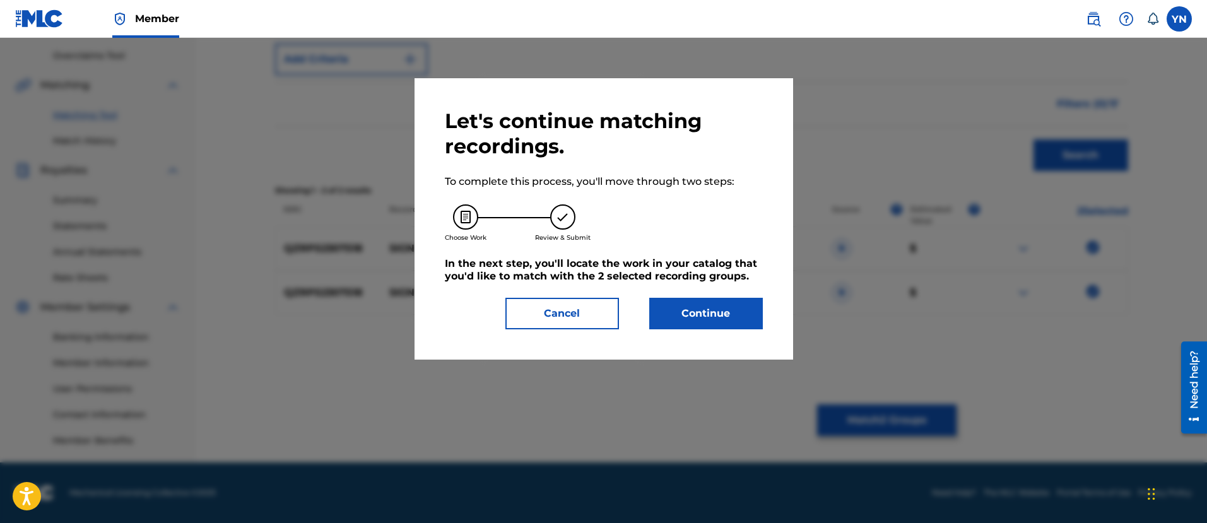
click at [687, 290] on div "Let's continue matching recordings. To complete this process, you'll move throu…" at bounding box center [604, 219] width 318 height 221
click at [690, 307] on button "Continue" at bounding box center [706, 314] width 114 height 32
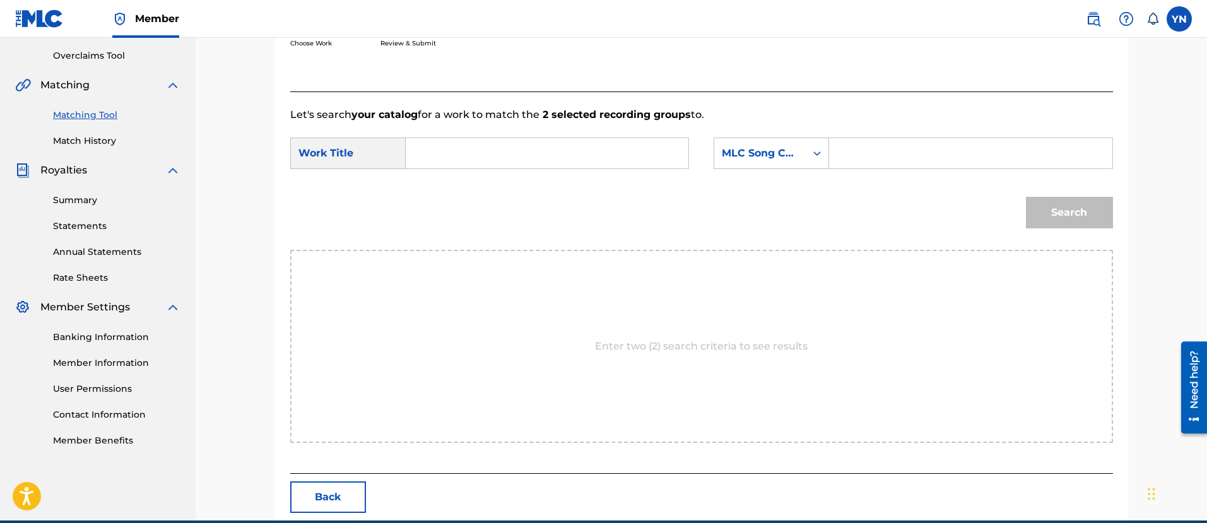
paste input "signator"
click at [557, 155] on input "Search Form" at bounding box center [547, 153] width 261 height 30
type input "signator"
click at [752, 150] on div "MLC Song Code" at bounding box center [760, 153] width 76 height 15
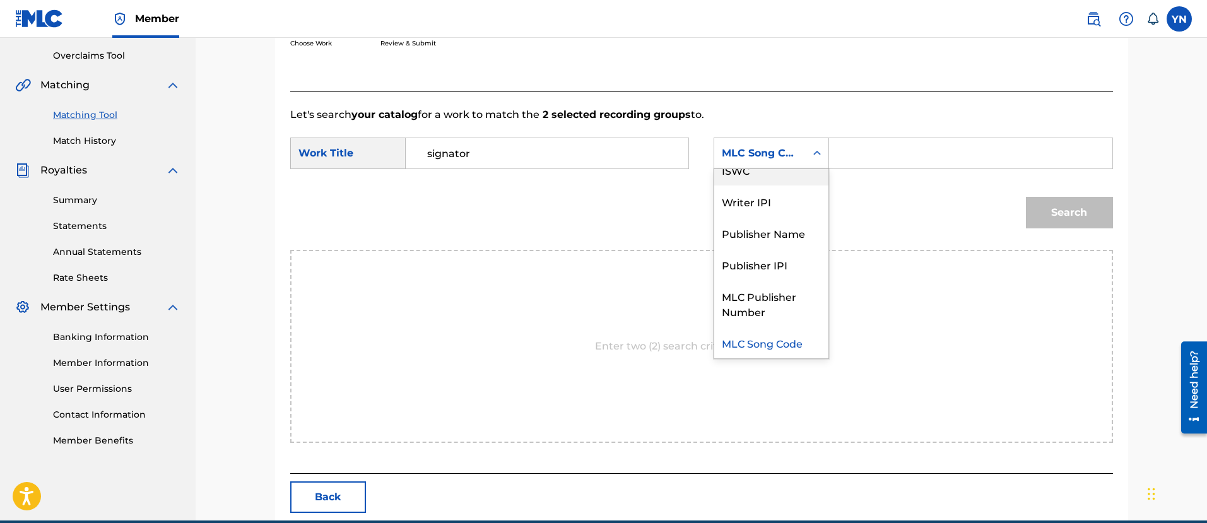
scroll to position [0, 0]
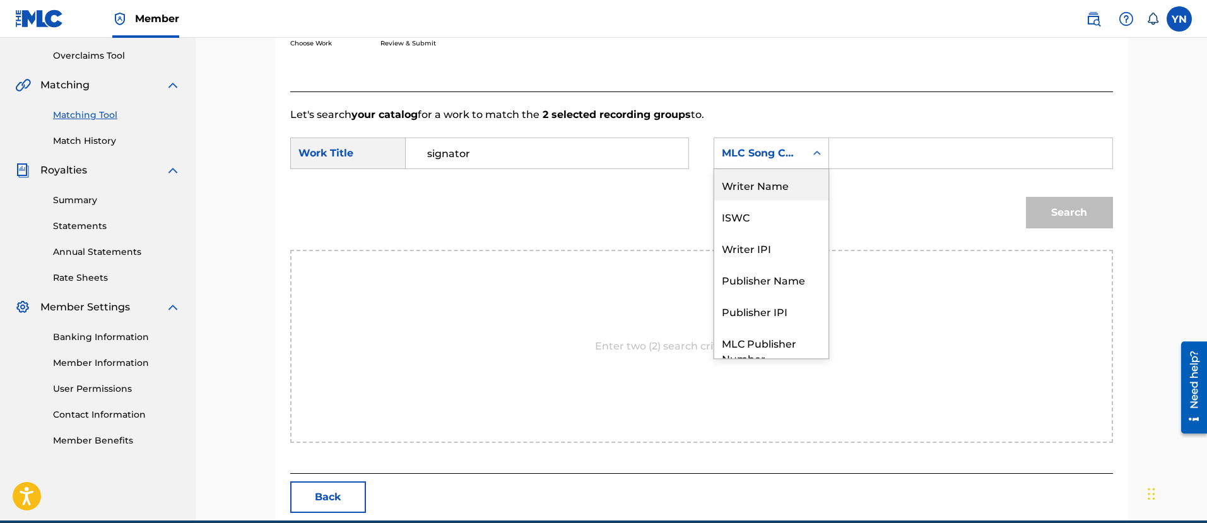
click at [761, 187] on div "Writer Name" at bounding box center [771, 185] width 114 height 32
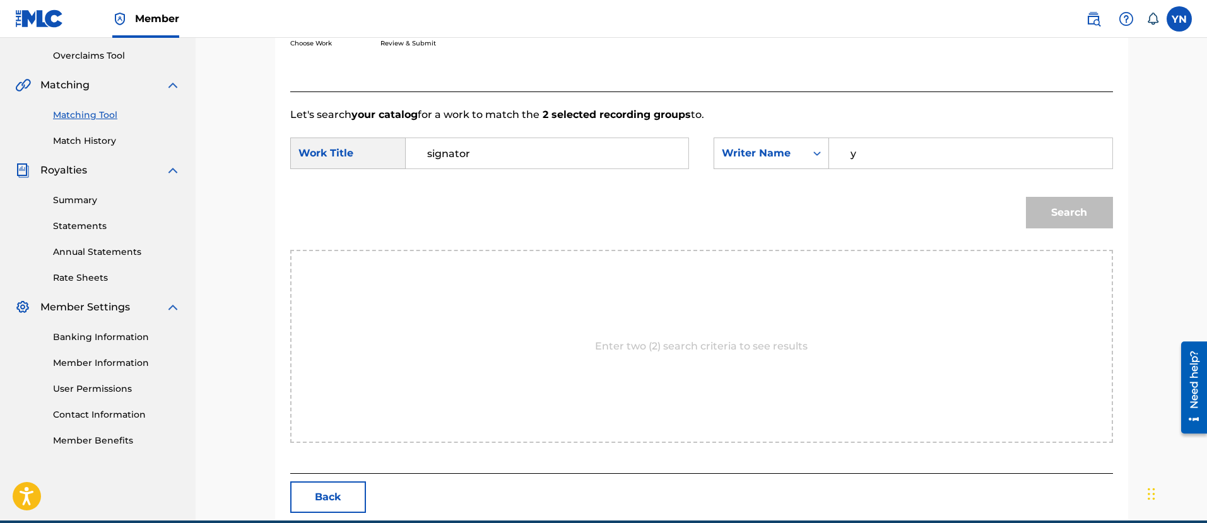
click at [889, 140] on input "y" at bounding box center [970, 153] width 261 height 30
type input "[PERSON_NAME]"
click at [1035, 203] on button "Search" at bounding box center [1069, 213] width 87 height 32
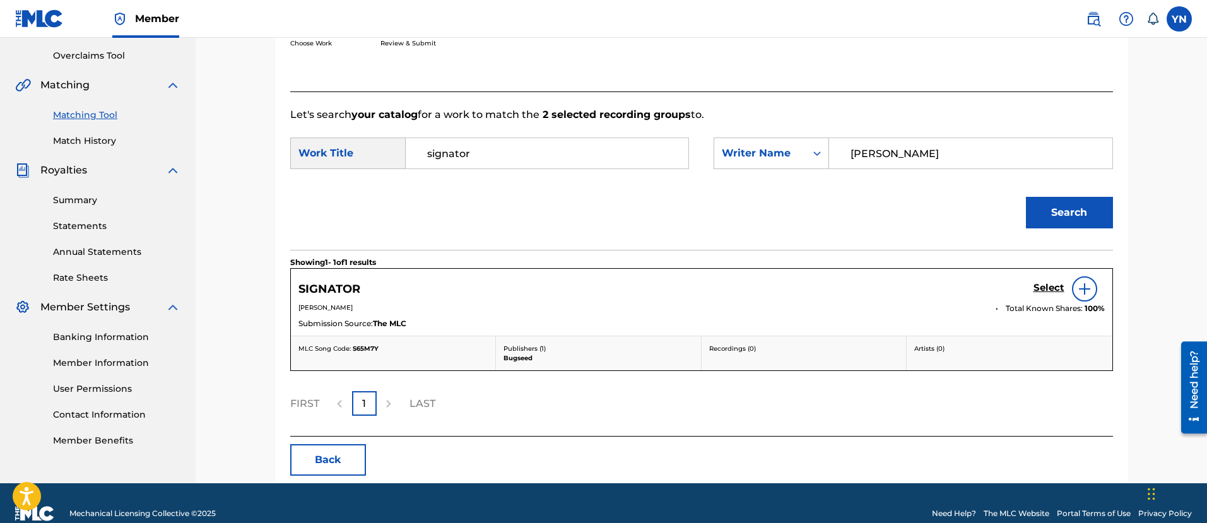
click at [1032, 286] on div "SIGNATOR Select" at bounding box center [702, 288] width 807 height 25
click at [1036, 288] on h5 "Select" at bounding box center [1049, 288] width 31 height 12
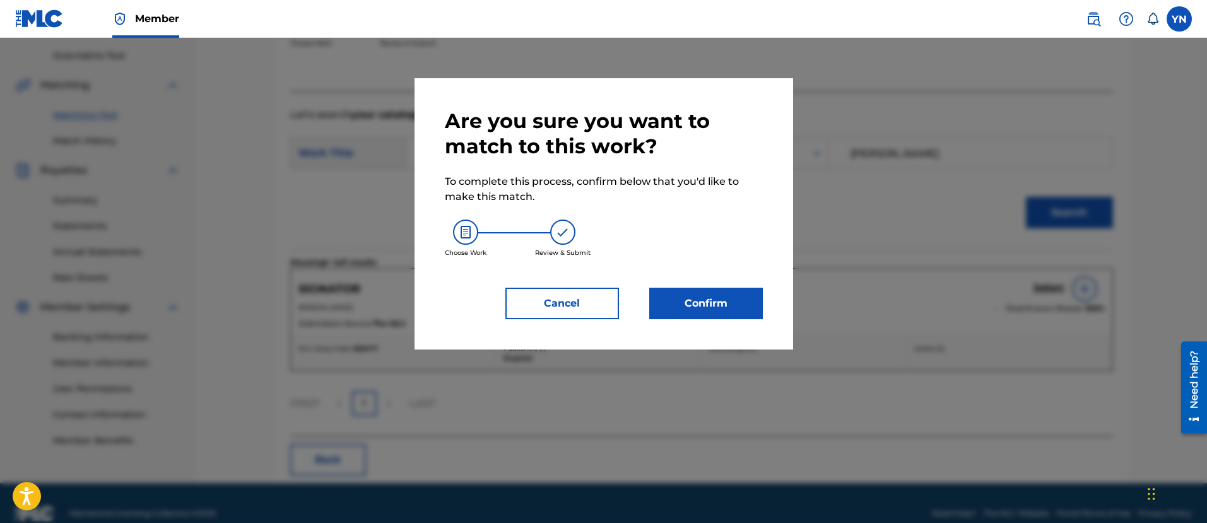
click at [665, 312] on button "Confirm" at bounding box center [706, 304] width 114 height 32
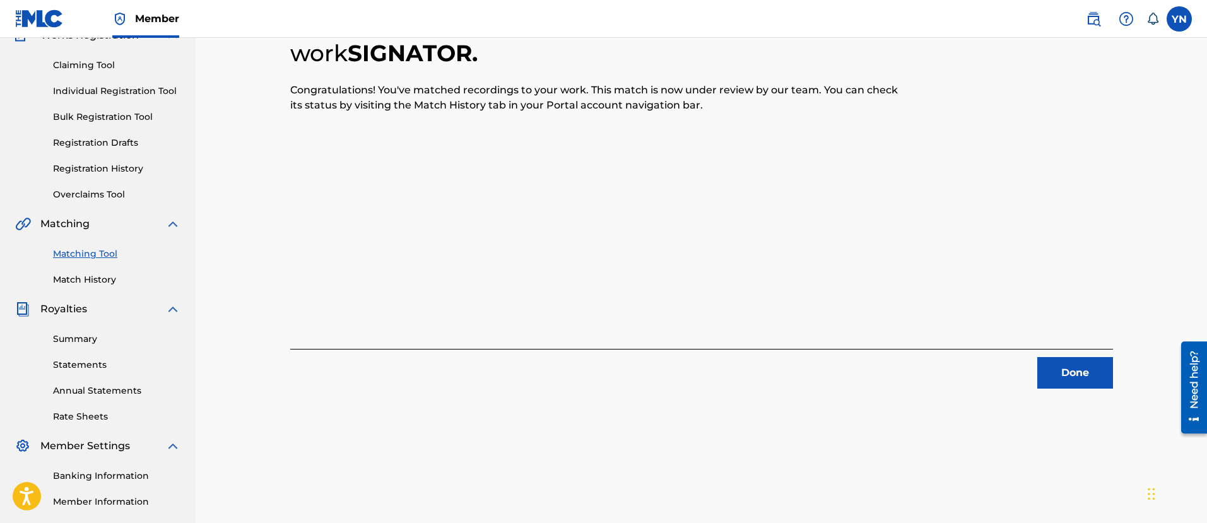
scroll to position [102, 0]
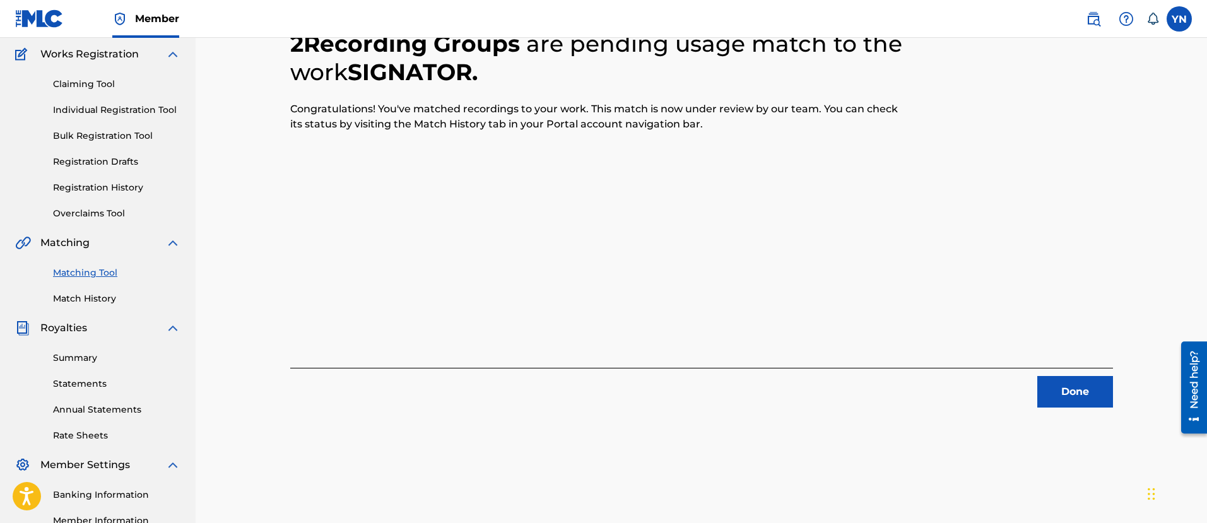
click at [1056, 389] on button "Done" at bounding box center [1076, 392] width 76 height 32
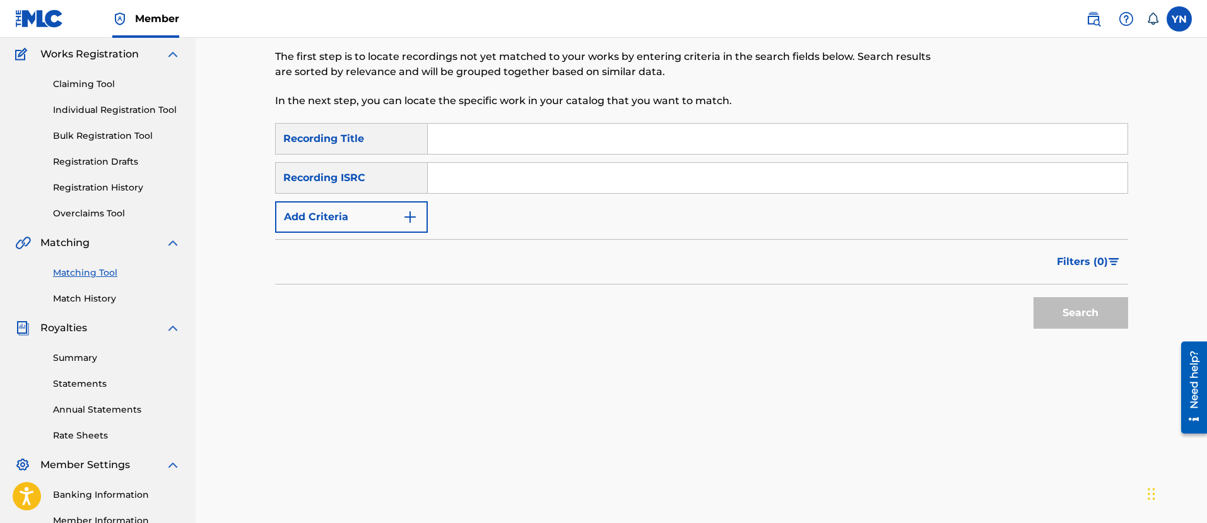
click at [595, 172] on input "Search Form" at bounding box center [778, 178] width 700 height 30
paste input "QZRP52307519"
type input "QZRP52307519"
click at [612, 146] on input "Search Form" at bounding box center [778, 139] width 700 height 30
paste input "firstpianoloop"
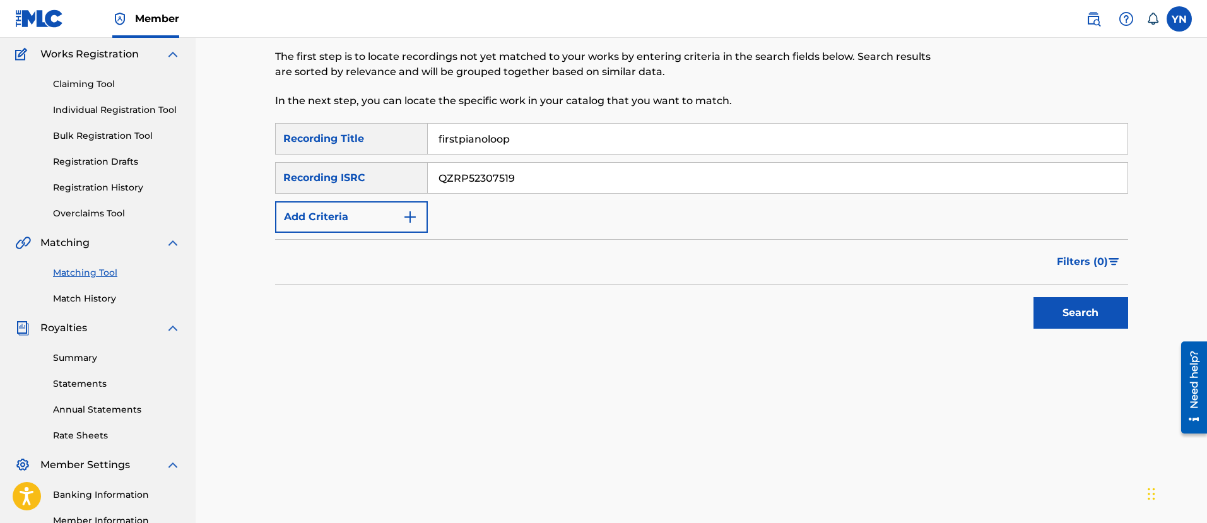
type input "firstpianoloop"
click at [1036, 304] on button "Search" at bounding box center [1081, 313] width 95 height 32
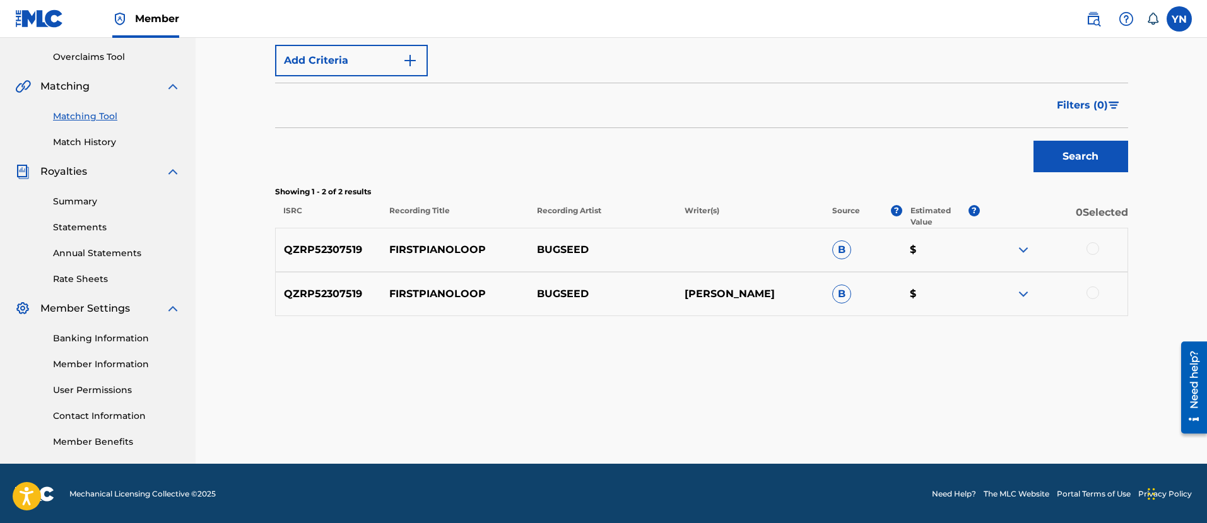
scroll to position [259, 0]
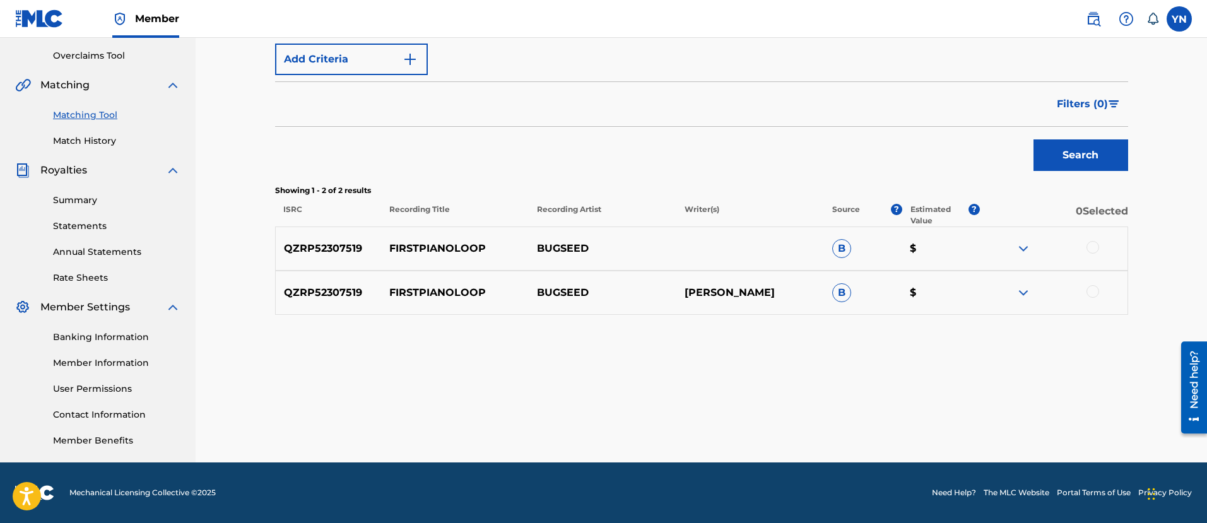
click at [1091, 245] on div at bounding box center [1093, 247] width 13 height 13
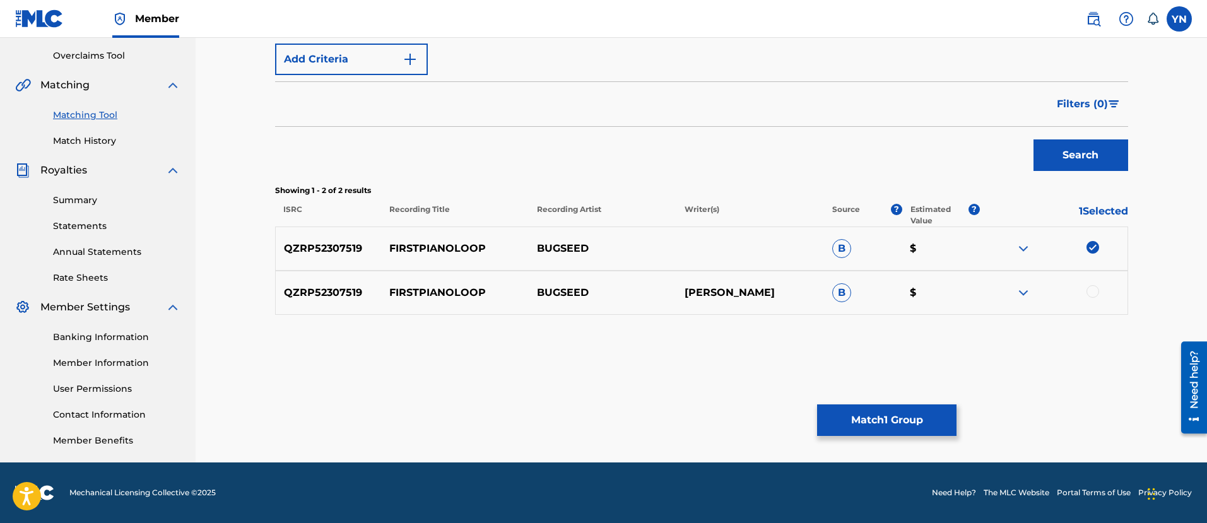
click at [1092, 286] on div at bounding box center [1093, 291] width 13 height 13
click at [897, 425] on button "Match 2 Groups" at bounding box center [886, 421] width 139 height 32
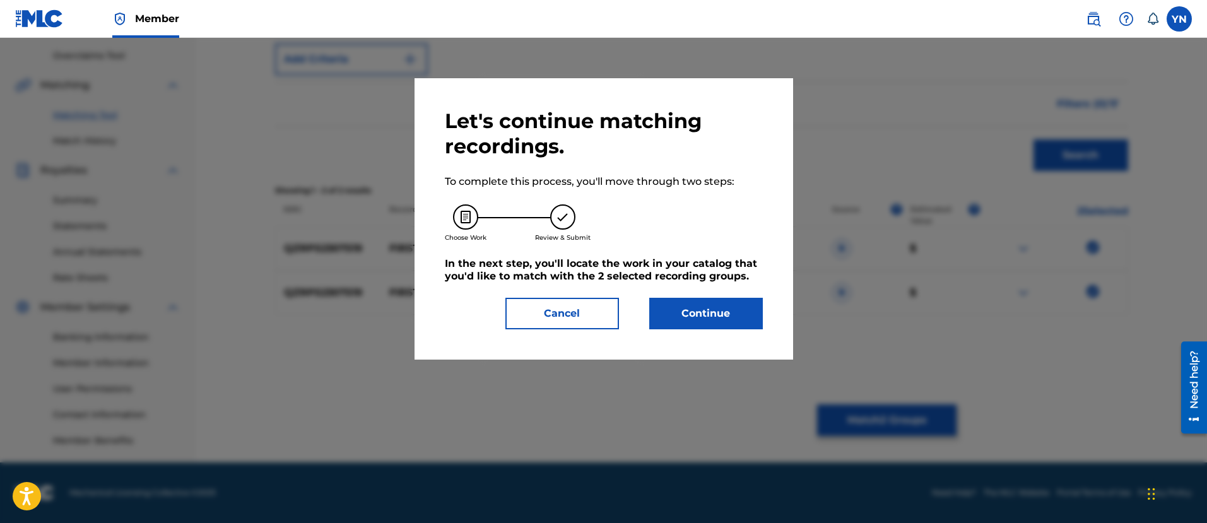
click at [731, 313] on button "Continue" at bounding box center [706, 314] width 114 height 32
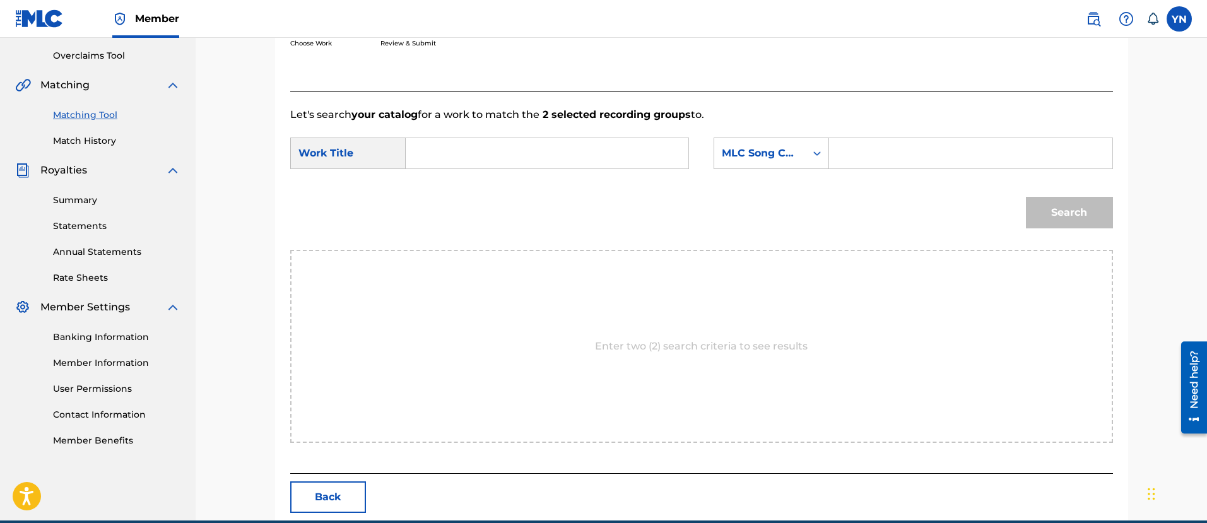
click at [628, 160] on input "Search Form" at bounding box center [547, 153] width 261 height 30
paste input "firstpianoloop"
type input "firstpianoloop"
click at [736, 157] on div "MLC Song Code" at bounding box center [760, 153] width 76 height 15
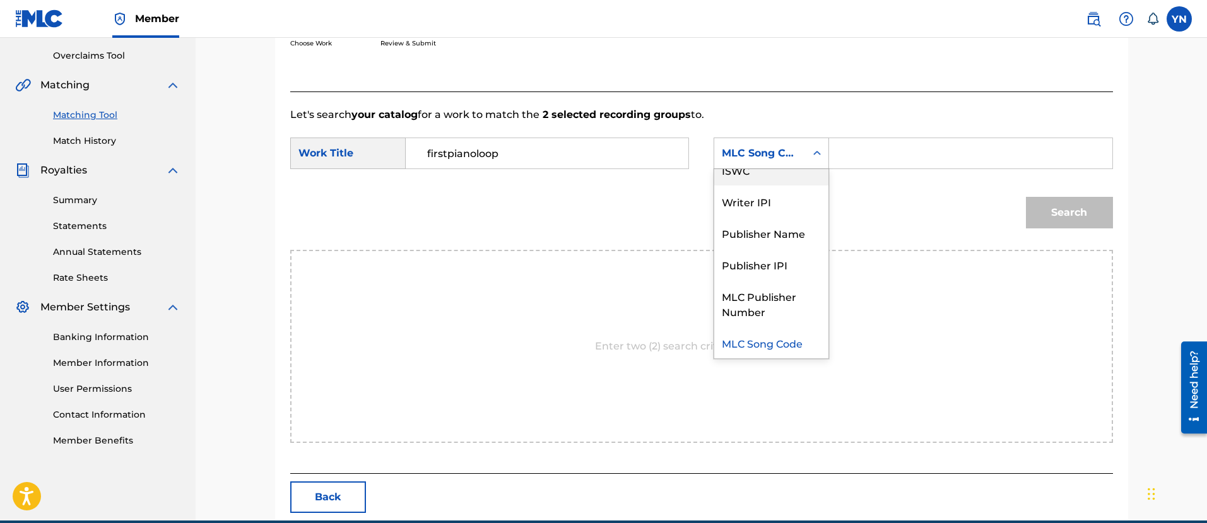
scroll to position [0, 0]
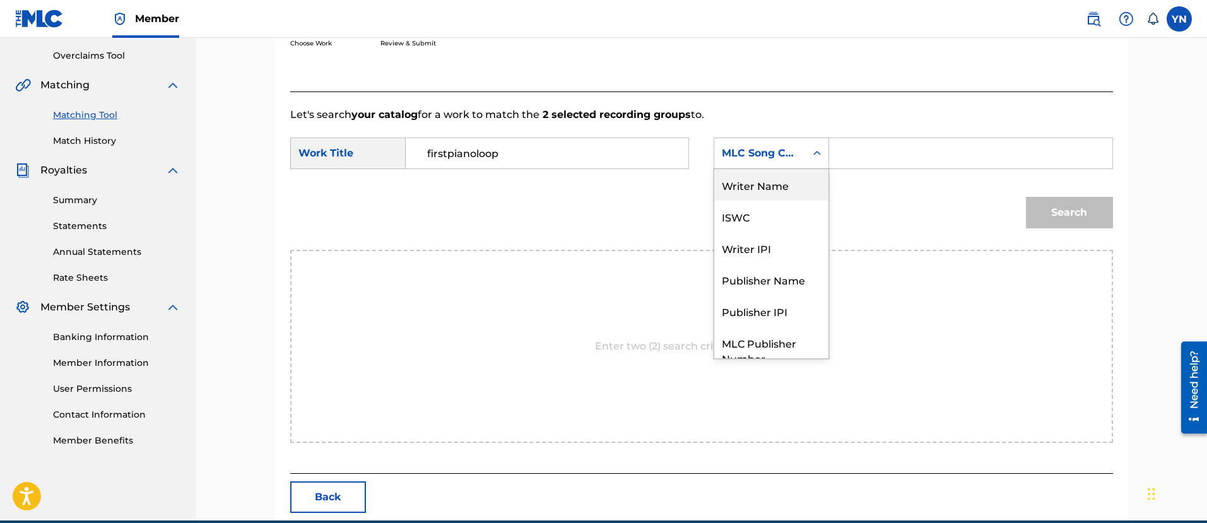
click at [767, 192] on div "Writer Name" at bounding box center [771, 185] width 114 height 32
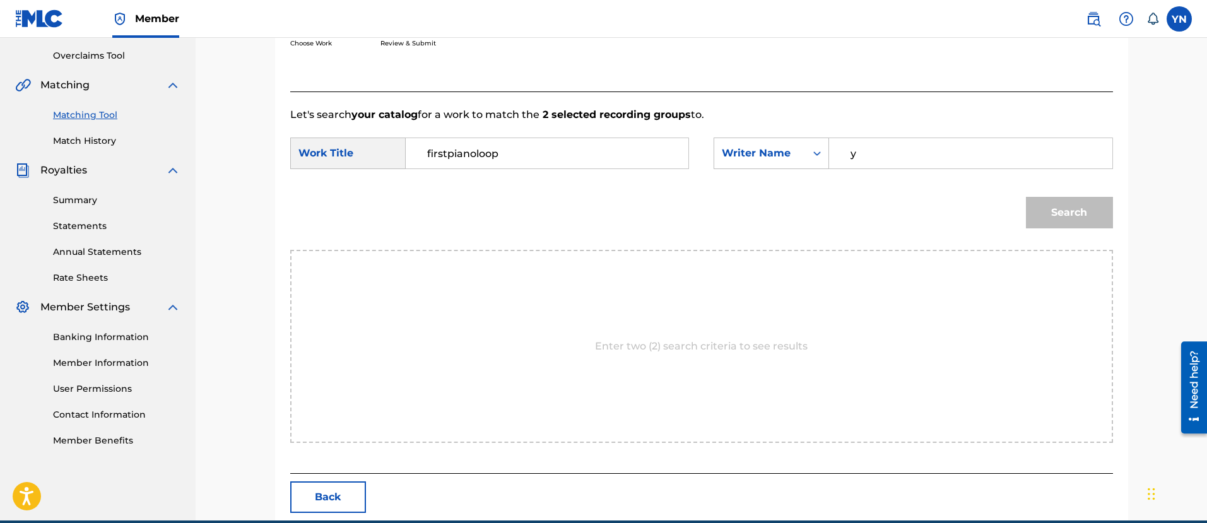
click at [868, 155] on input "y" at bounding box center [970, 153] width 261 height 30
type input "[PERSON_NAME]"
click at [1057, 201] on button "Search" at bounding box center [1069, 213] width 87 height 32
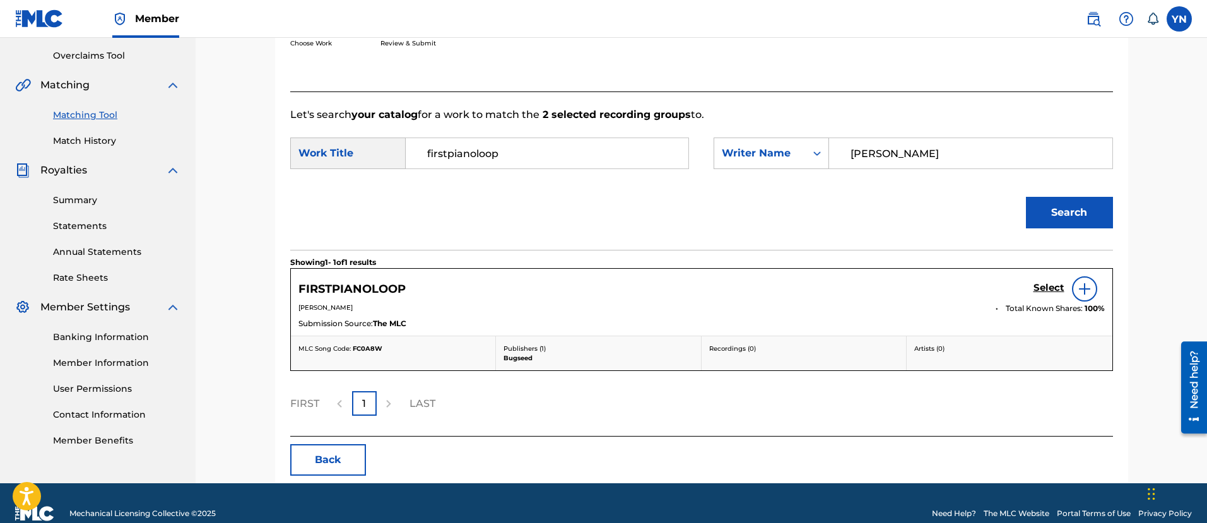
click at [1048, 287] on h5 "Select" at bounding box center [1049, 288] width 31 height 12
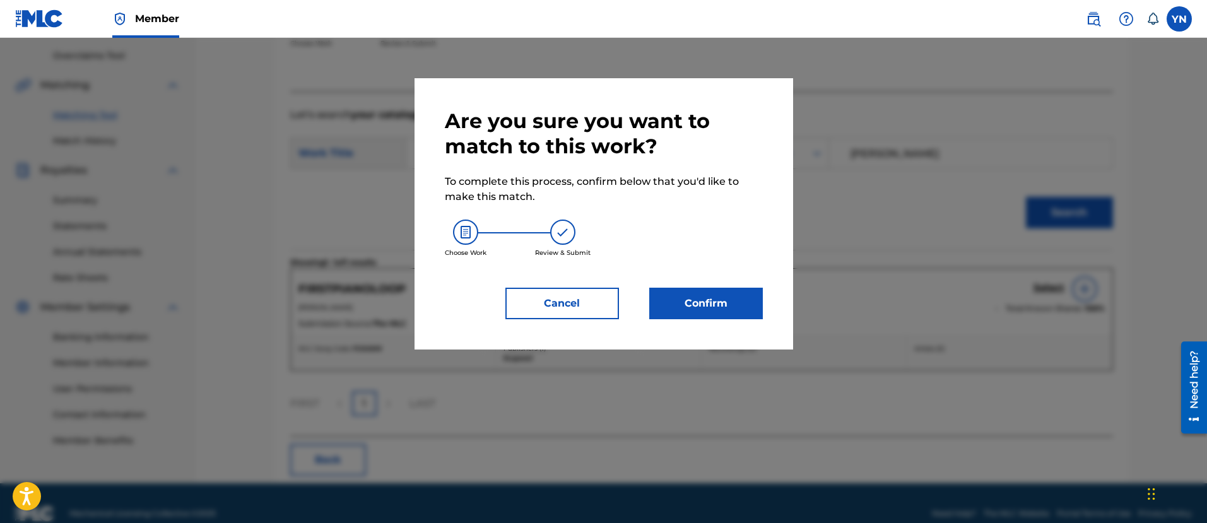
click at [738, 306] on button "Confirm" at bounding box center [706, 304] width 114 height 32
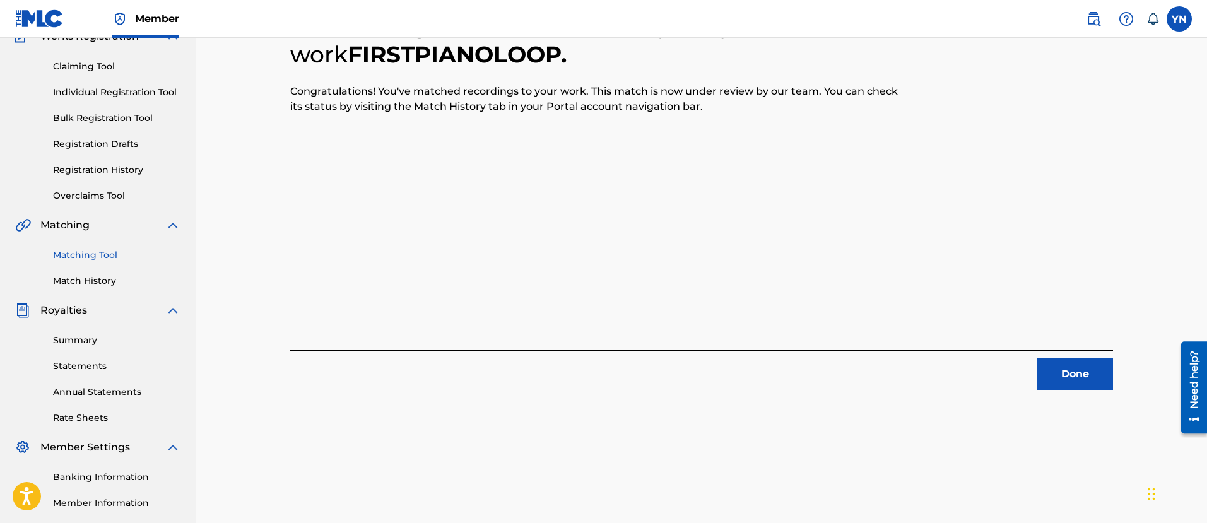
scroll to position [102, 0]
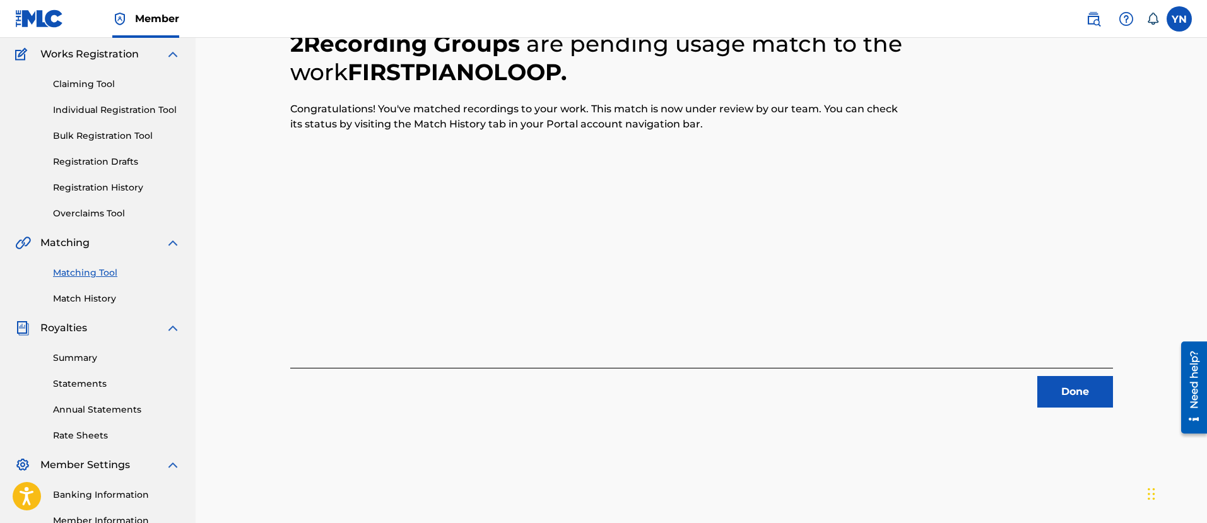
click at [1080, 381] on button "Done" at bounding box center [1076, 392] width 76 height 32
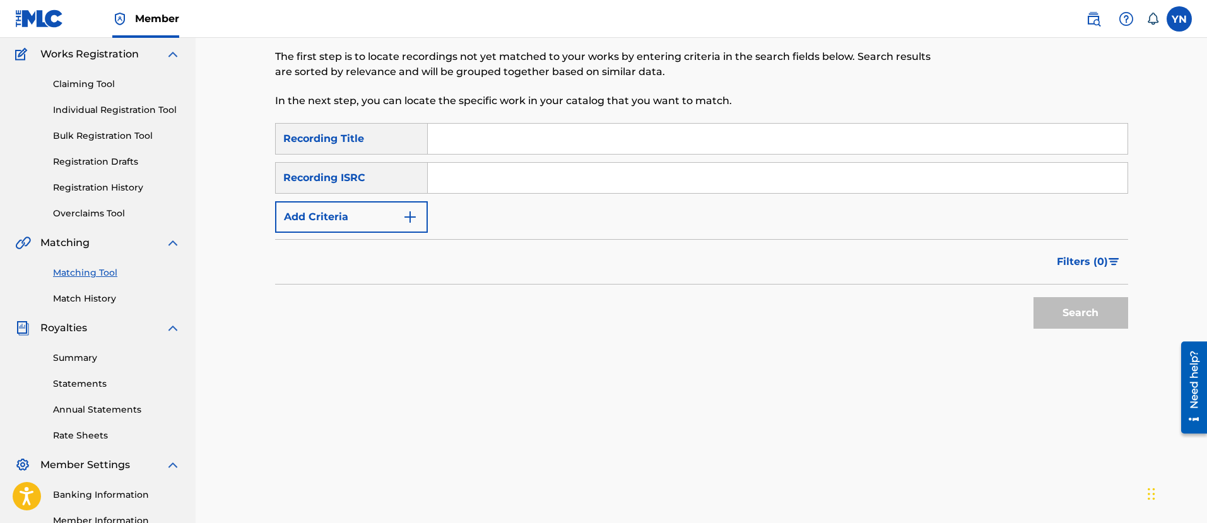
click at [602, 167] on input "Search Form" at bounding box center [778, 178] width 700 height 30
paste input "QZRP52307520"
type input "QZRP52307520"
drag, startPoint x: 630, startPoint y: 144, endPoint x: 639, endPoint y: 140, distance: 10.2
click at [630, 144] on input "Search Form" at bounding box center [778, 139] width 700 height 30
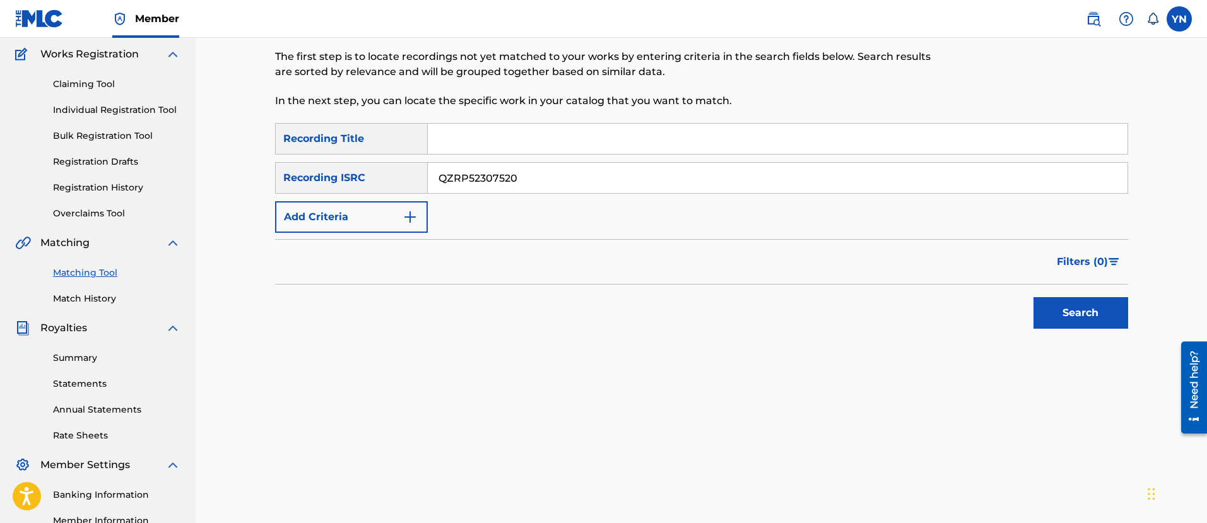
paste input "montage"
type input "montage"
click at [1065, 307] on button "Search" at bounding box center [1081, 313] width 95 height 32
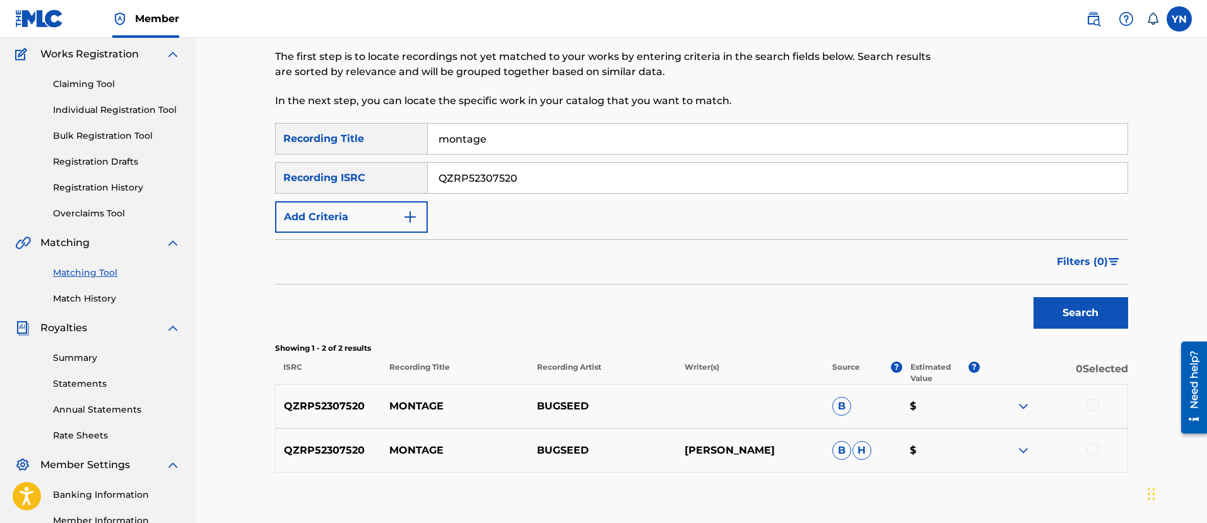
scroll to position [259, 0]
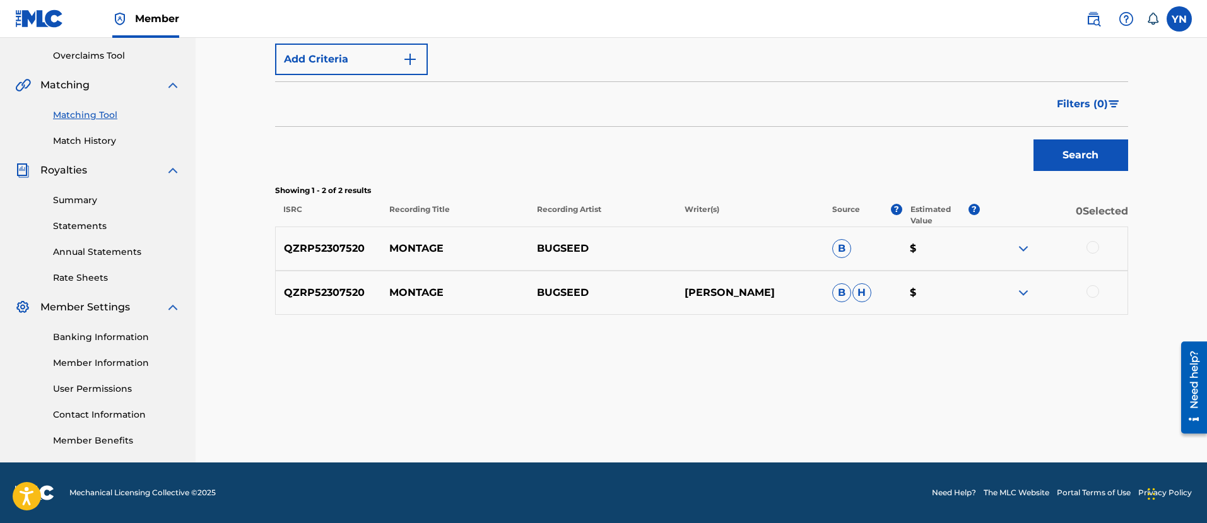
click at [1096, 247] on div at bounding box center [1093, 247] width 13 height 13
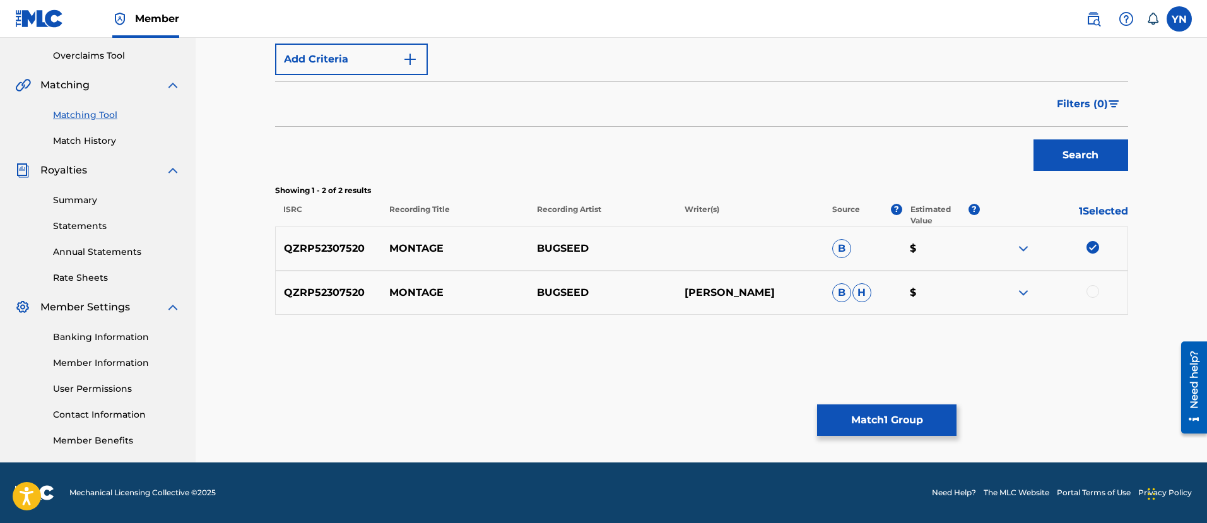
click at [1098, 291] on div at bounding box center [1093, 291] width 13 height 13
click at [887, 405] on button "Match 2 Groups" at bounding box center [886, 421] width 139 height 32
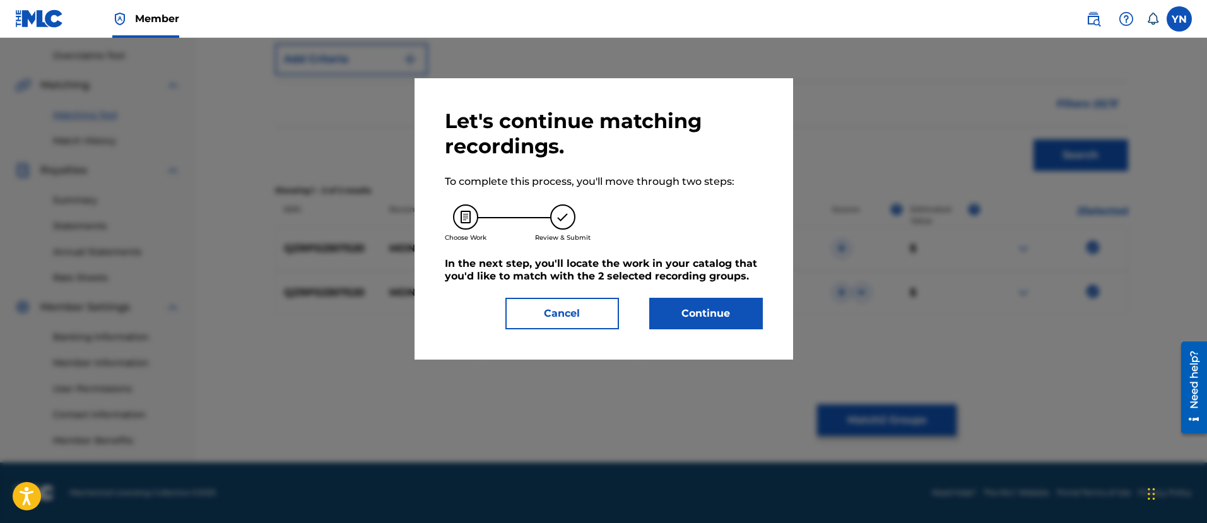
click at [760, 318] on button "Continue" at bounding box center [706, 314] width 114 height 32
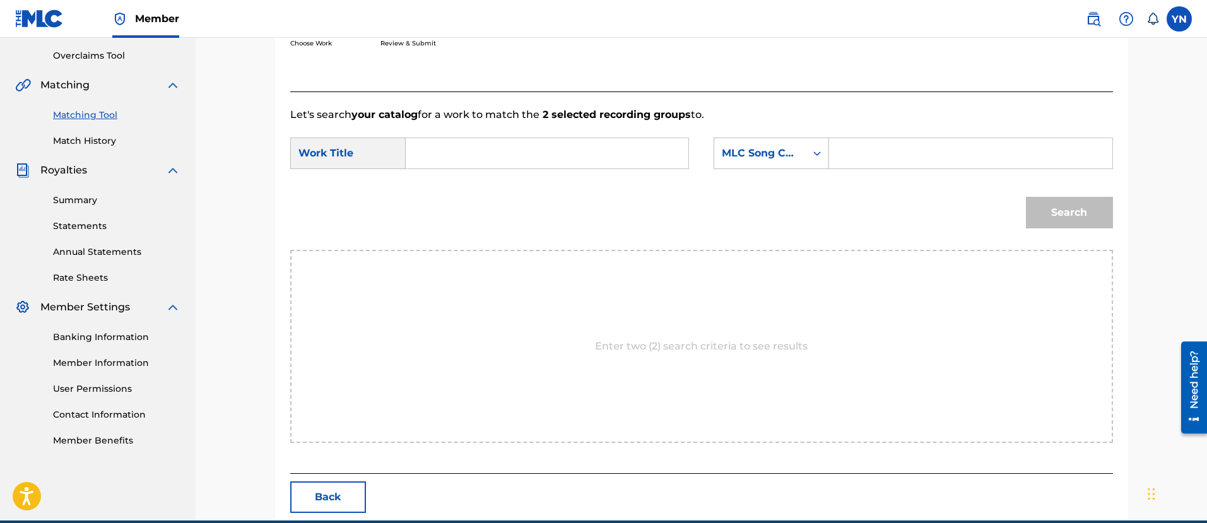
click at [652, 155] on input "Search Form" at bounding box center [547, 153] width 261 height 30
paste input "montage"
type input "montage"
click at [766, 140] on div "MLC Song Code" at bounding box center [771, 154] width 115 height 32
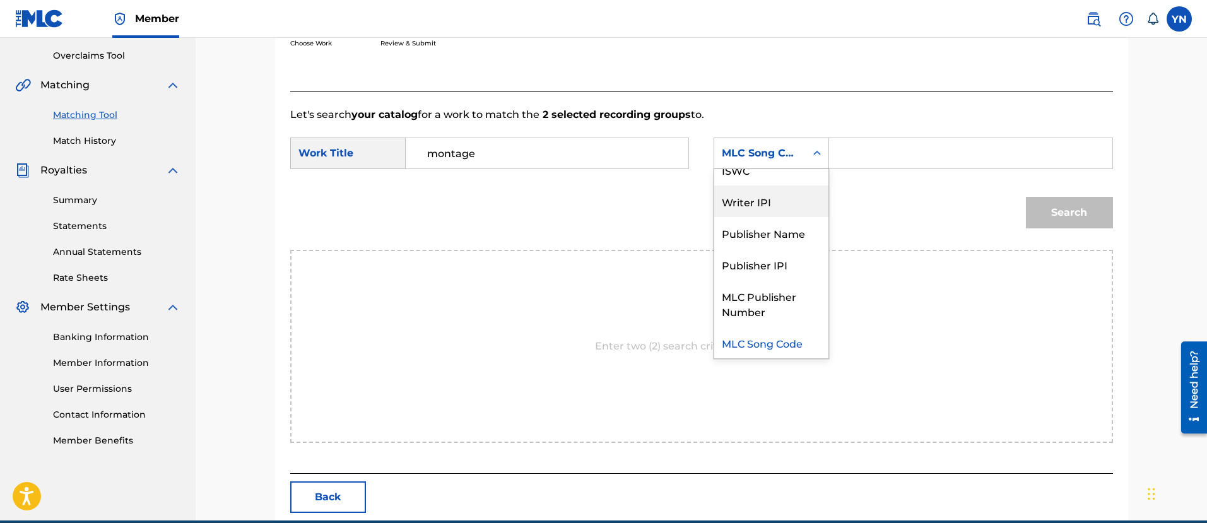
scroll to position [0, 0]
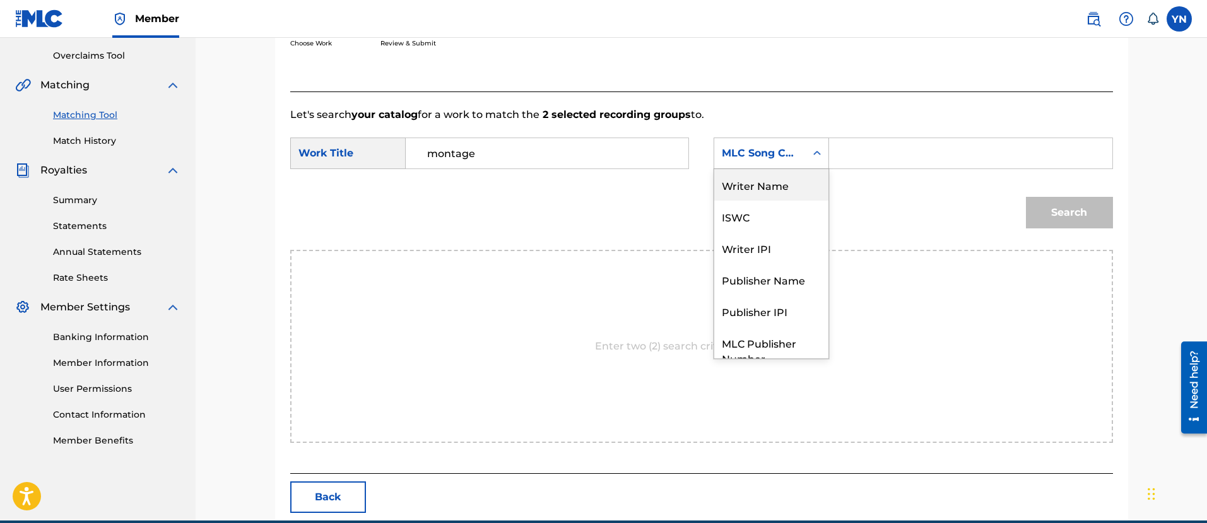
click at [781, 189] on div "Writer Name" at bounding box center [771, 185] width 114 height 32
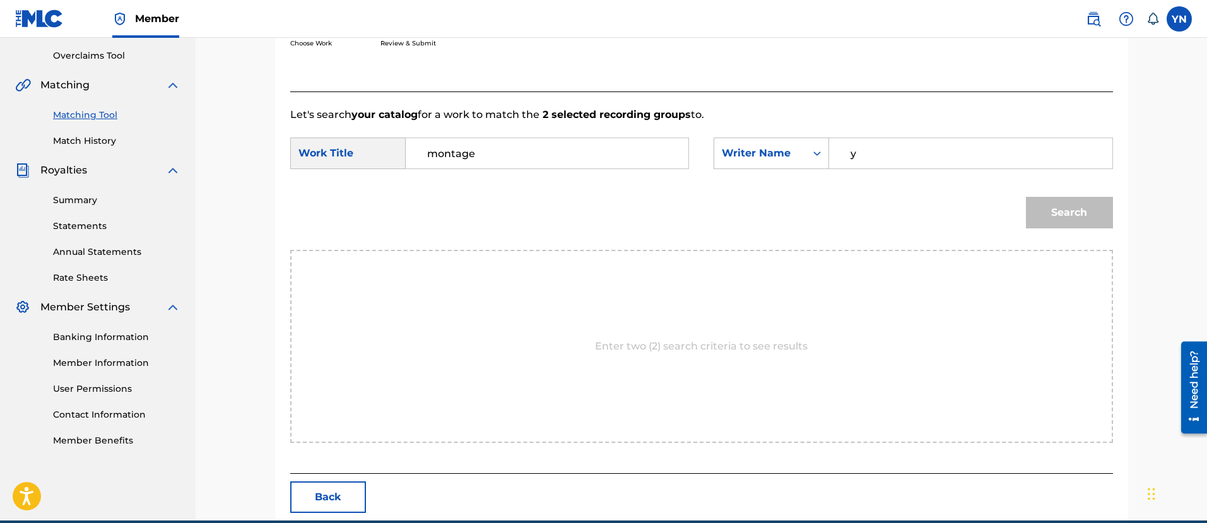
click at [891, 157] on input "y" at bounding box center [970, 153] width 261 height 30
type input "[PERSON_NAME]"
click at [1042, 206] on button "Search" at bounding box center [1069, 213] width 87 height 32
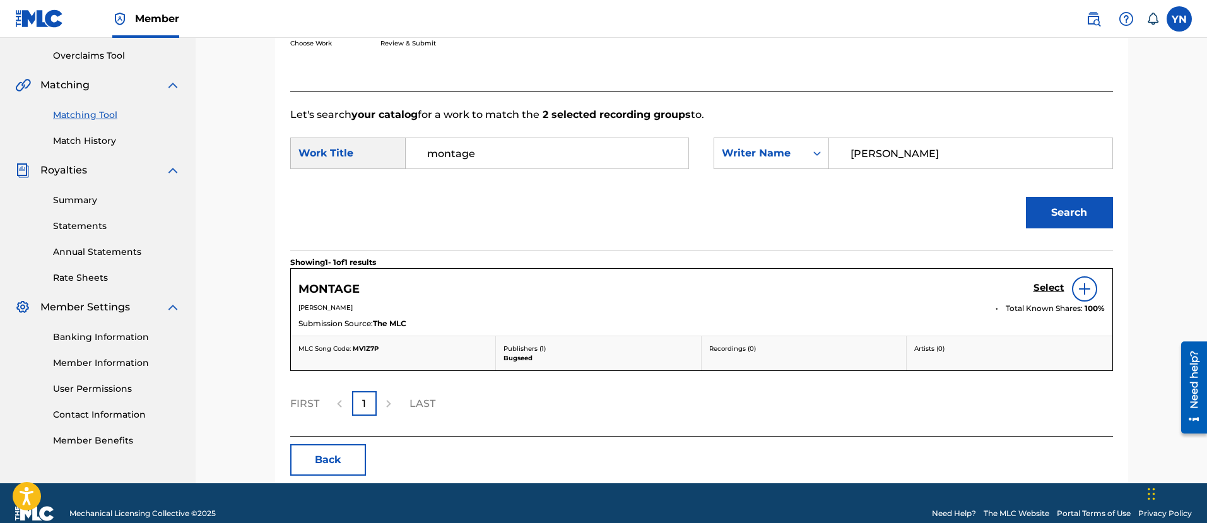
click at [1044, 291] on h5 "Select" at bounding box center [1049, 288] width 31 height 12
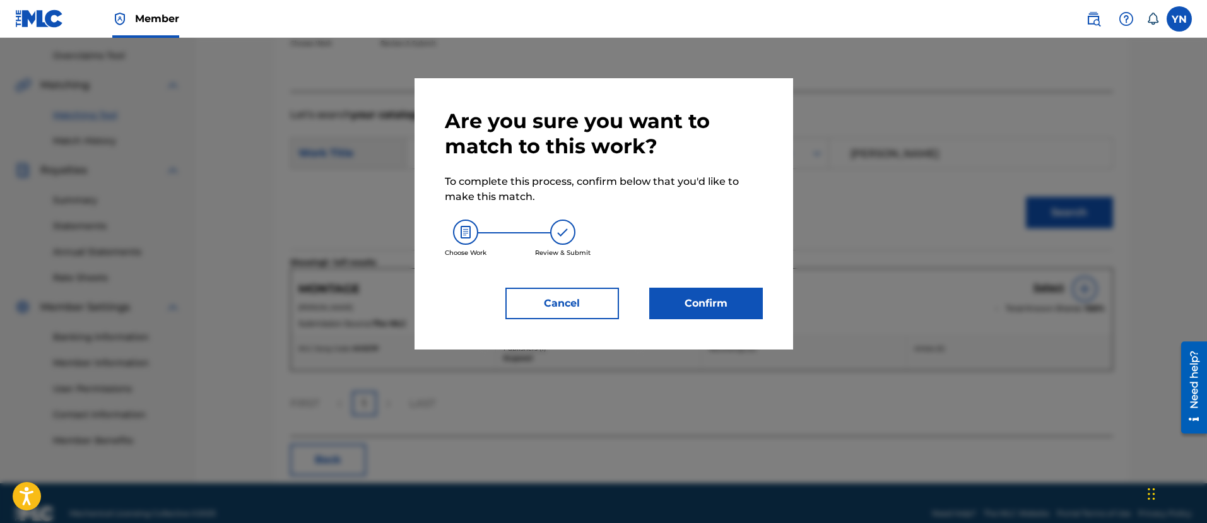
click at [753, 297] on button "Confirm" at bounding box center [706, 304] width 114 height 32
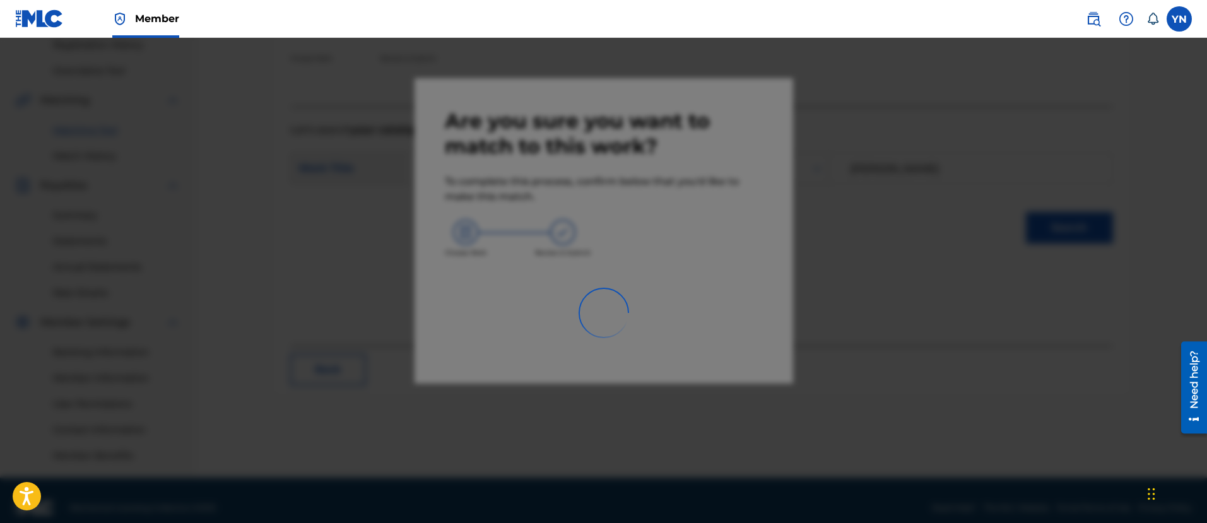
scroll to position [102, 0]
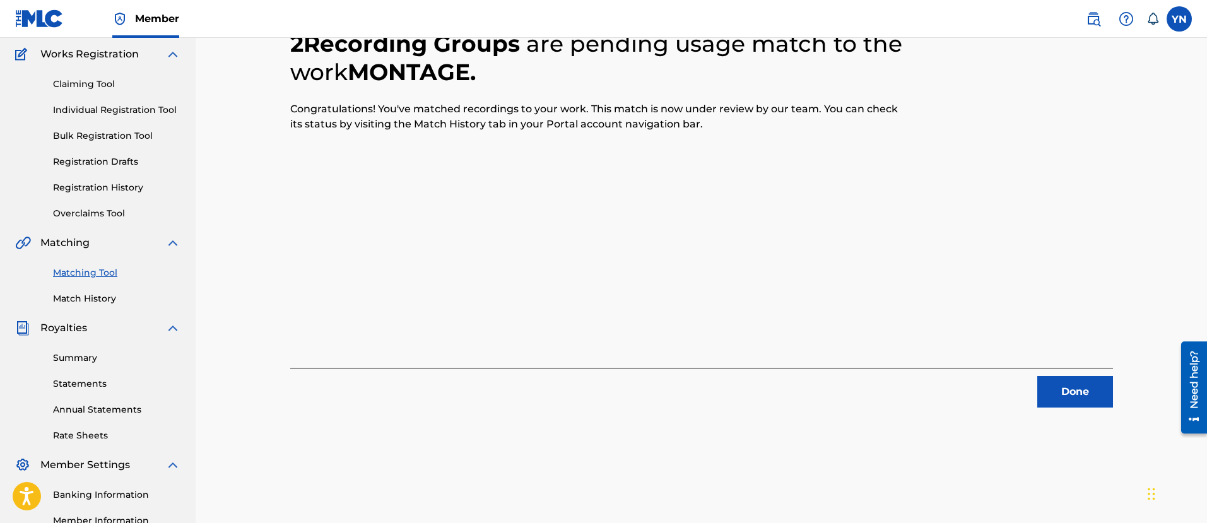
click at [1102, 381] on button "Done" at bounding box center [1076, 392] width 76 height 32
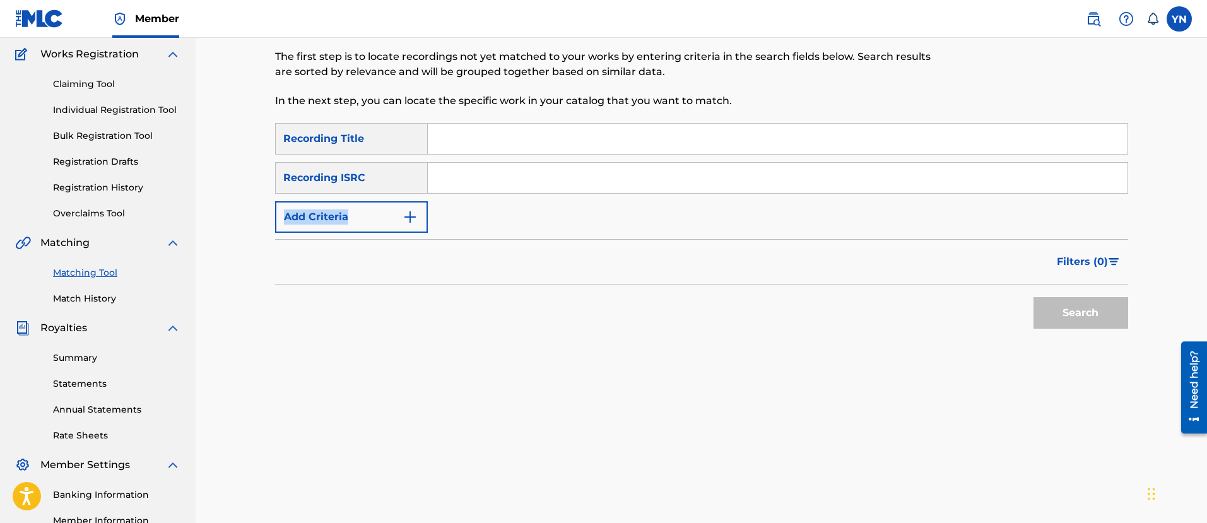
drag, startPoint x: 588, startPoint y: 198, endPoint x: 587, endPoint y: 192, distance: 6.4
click at [587, 192] on div "SearchWithCriteriaafb466a9-ed02-42f3-bd2d-e29e63578fca Recording Title SearchWi…" at bounding box center [701, 178] width 853 height 110
click at [583, 178] on input "Search Form" at bounding box center [778, 178] width 700 height 30
paste input "QZRP52307521"
type input "QZRP52307521"
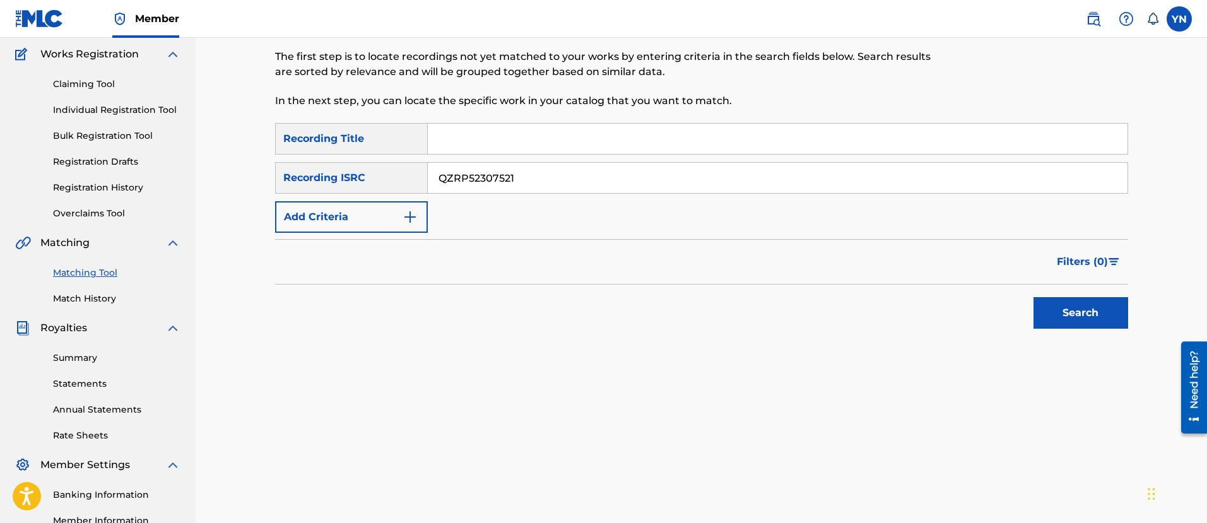
click at [614, 150] on input "Search Form" at bounding box center [778, 139] width 700 height 30
paste input "really know"
type input "really know"
click at [1113, 331] on div "Search" at bounding box center [1077, 310] width 101 height 50
click at [1111, 315] on button "Search" at bounding box center [1081, 313] width 95 height 32
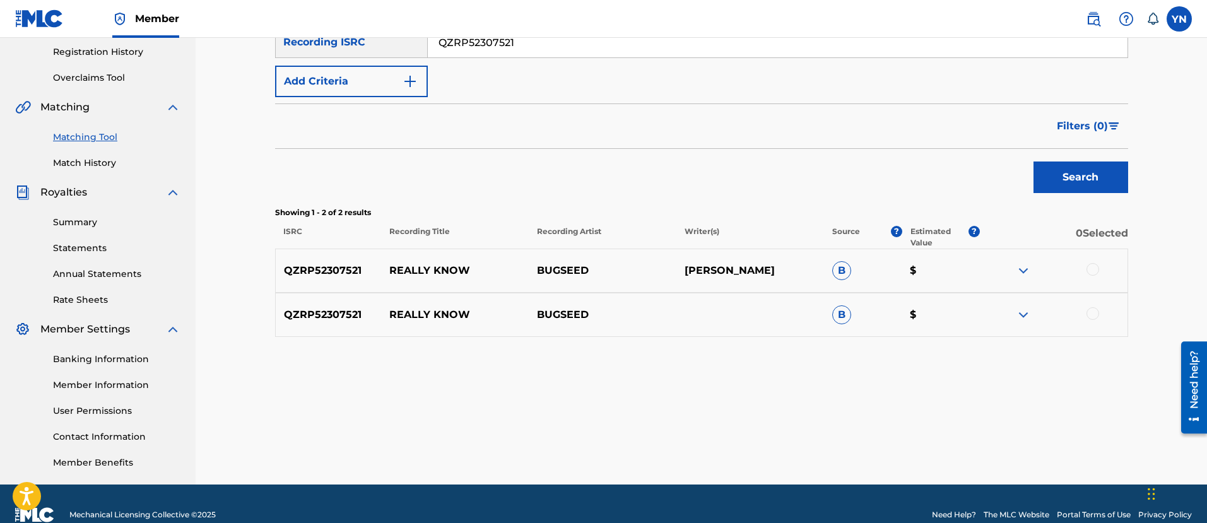
scroll to position [259, 0]
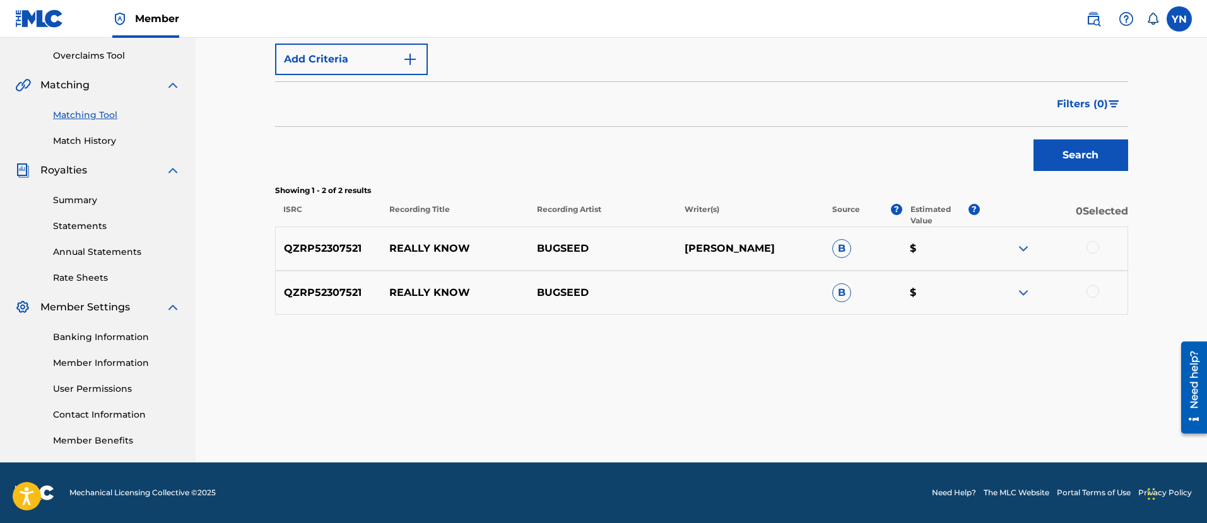
click at [1095, 241] on div at bounding box center [1093, 247] width 13 height 13
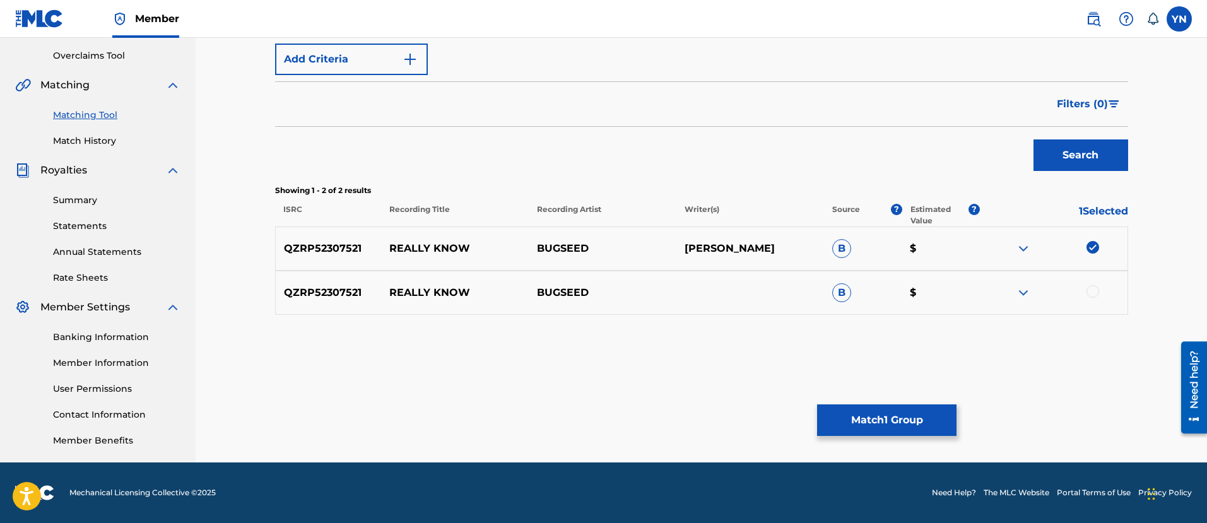
click at [1091, 295] on div at bounding box center [1093, 291] width 13 height 13
click at [944, 420] on button "Match 2 Groups" at bounding box center [886, 421] width 139 height 32
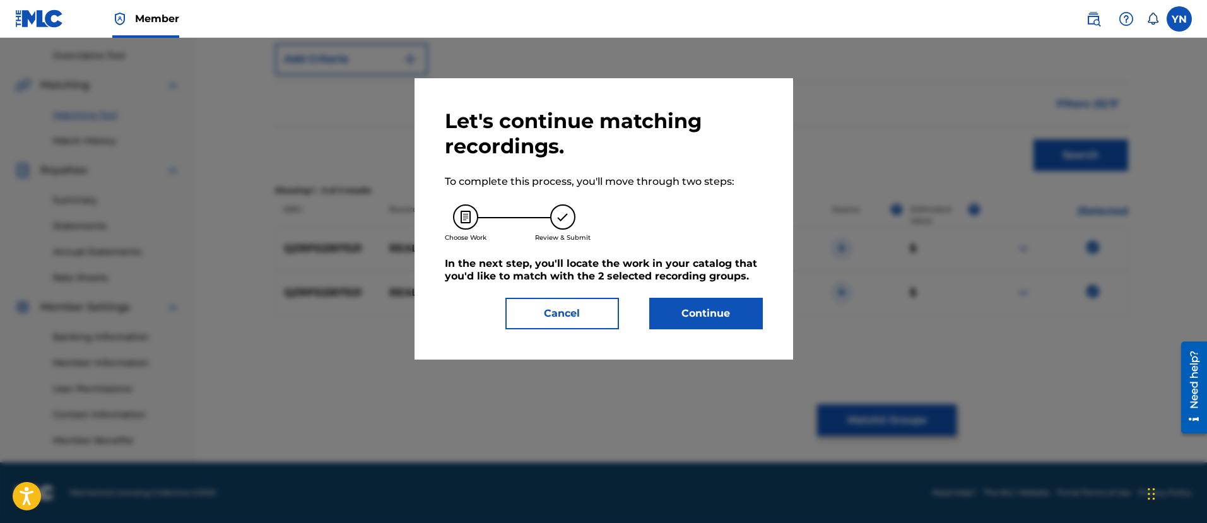
click at [741, 320] on button "Continue" at bounding box center [706, 314] width 114 height 32
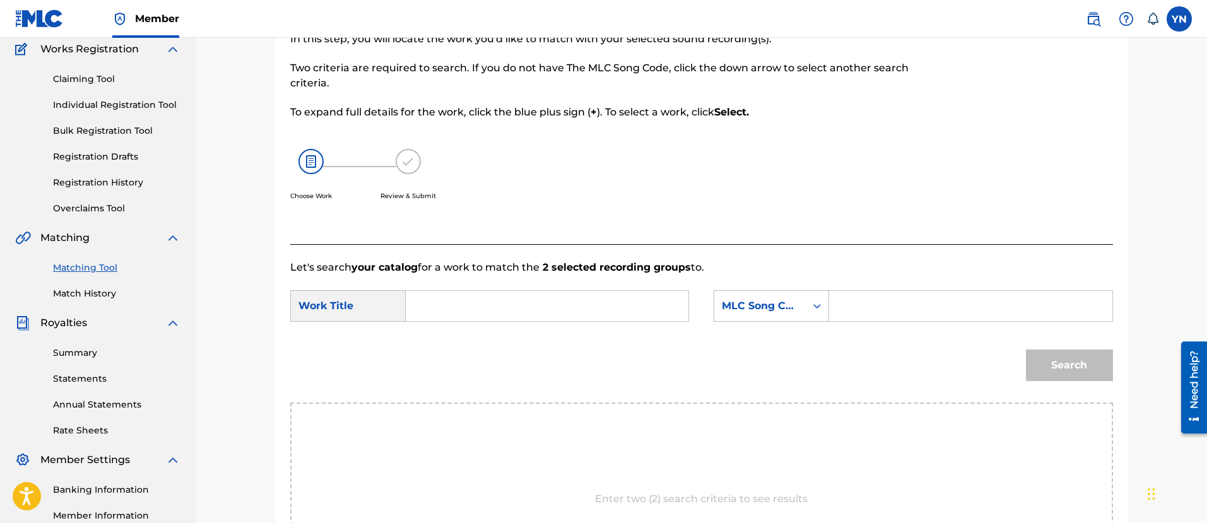
scroll to position [102, 0]
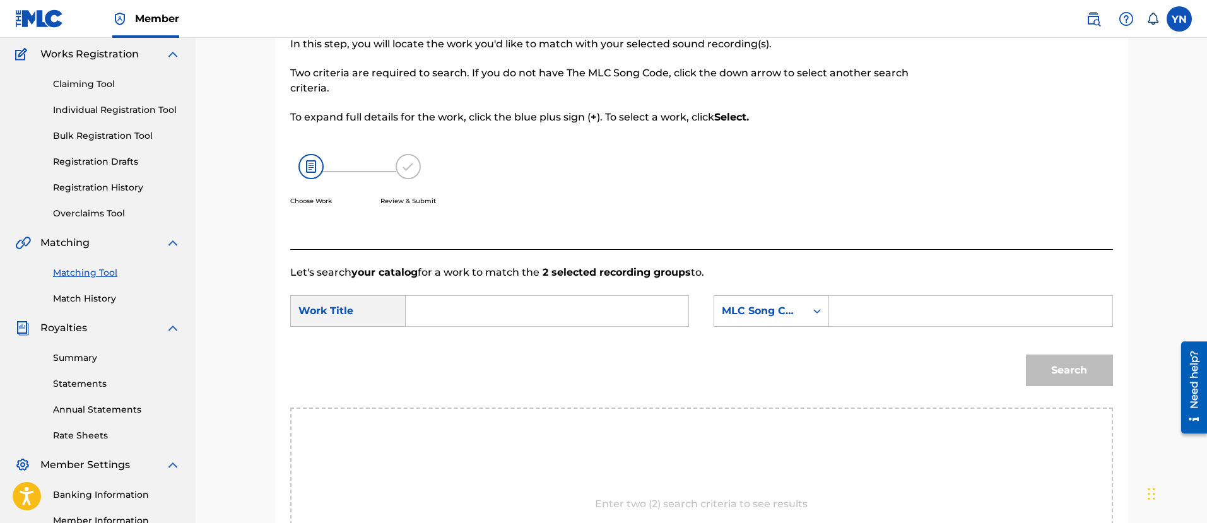
click at [608, 307] on input "Search Form" at bounding box center [547, 311] width 261 height 30
paste input "really know"
type input "really know"
click at [760, 311] on div "MLC Song Code" at bounding box center [760, 311] width 76 height 15
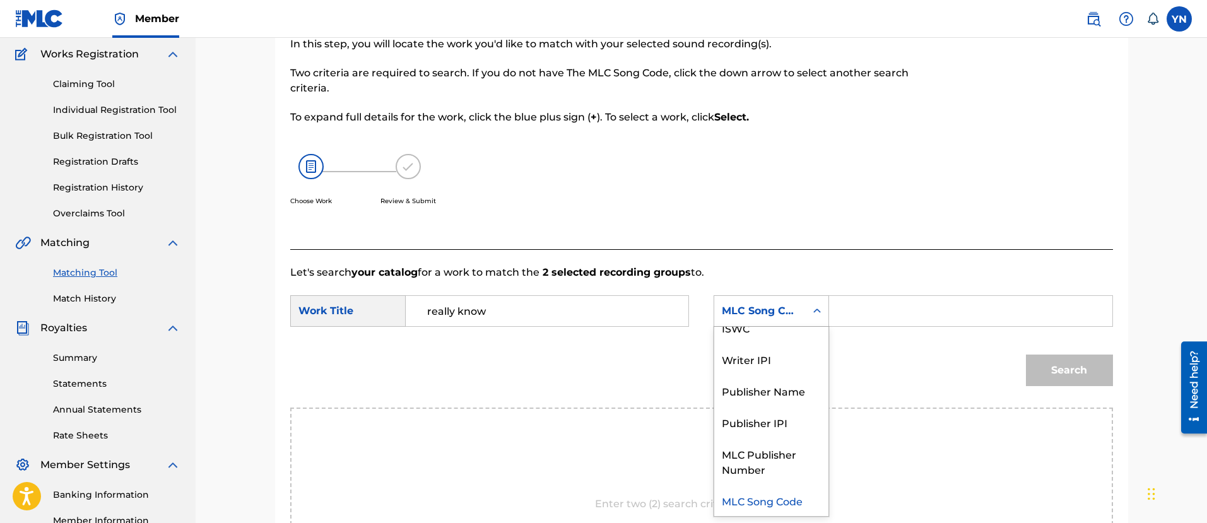
scroll to position [0, 0]
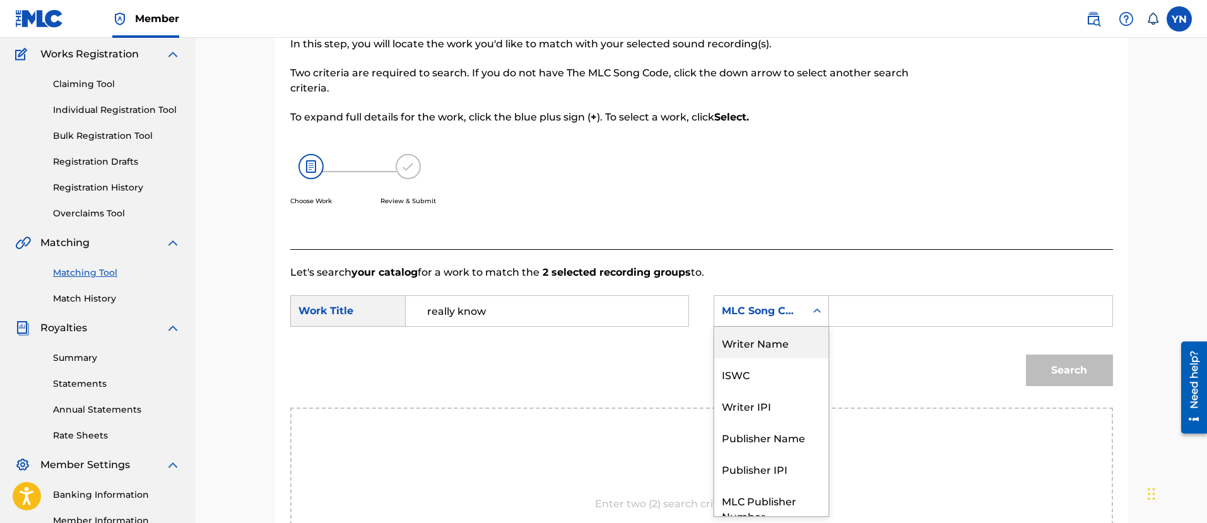
click at [754, 336] on div "Writer Name" at bounding box center [771, 343] width 114 height 32
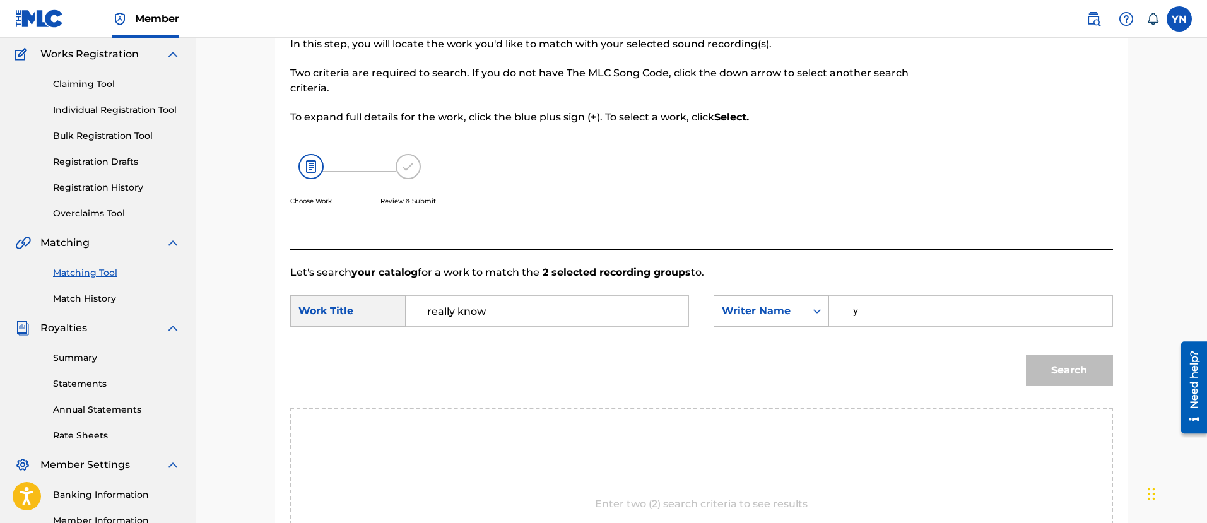
click at [909, 305] on input "ｙ" at bounding box center [970, 311] width 261 height 30
drag, startPoint x: 896, startPoint y: 305, endPoint x: 812, endPoint y: 319, distance: 85.7
click at [812, 319] on div "SearchWithCriteria41326096-5d64-46a9-b11d-b008c8dd96e0 Writer Name [PERSON_NAME]" at bounding box center [913, 311] width 399 height 32
type input "[PERSON_NAME]"
click at [1062, 369] on button "Search" at bounding box center [1069, 371] width 87 height 32
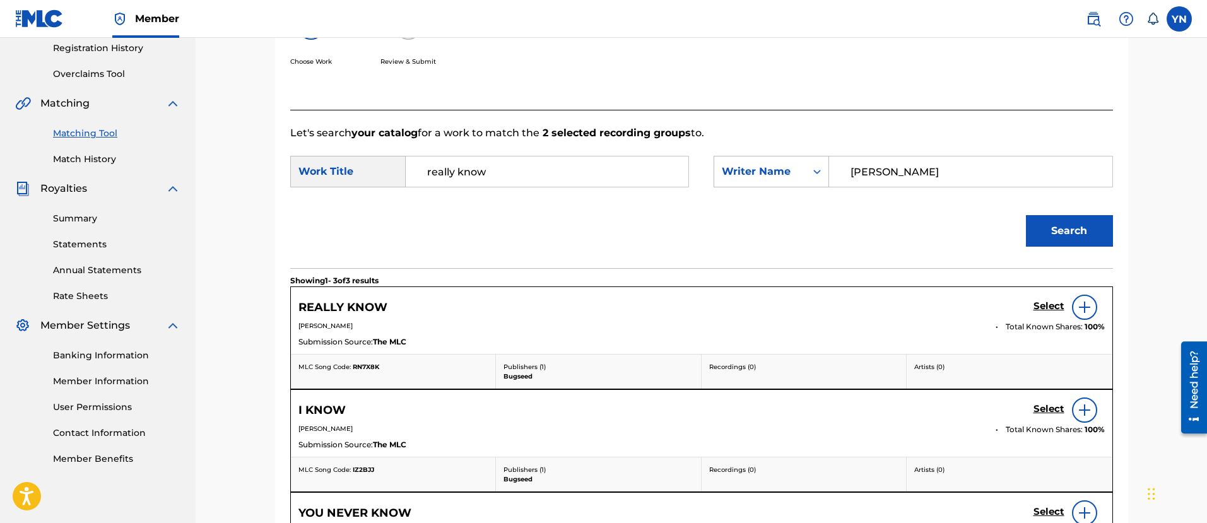
scroll to position [259, 0]
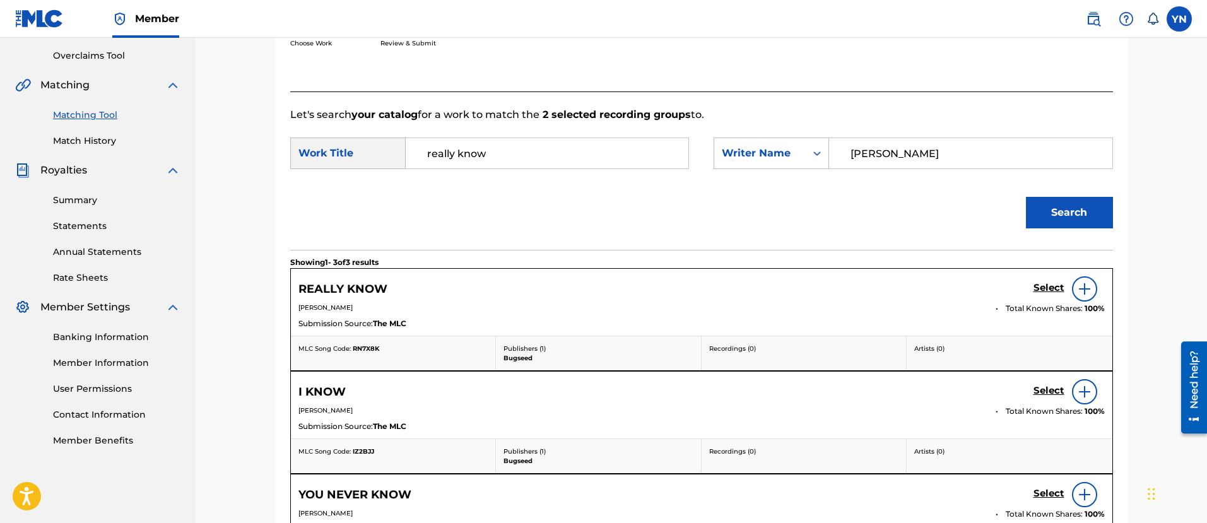
click at [1044, 285] on h5 "Select" at bounding box center [1049, 288] width 31 height 12
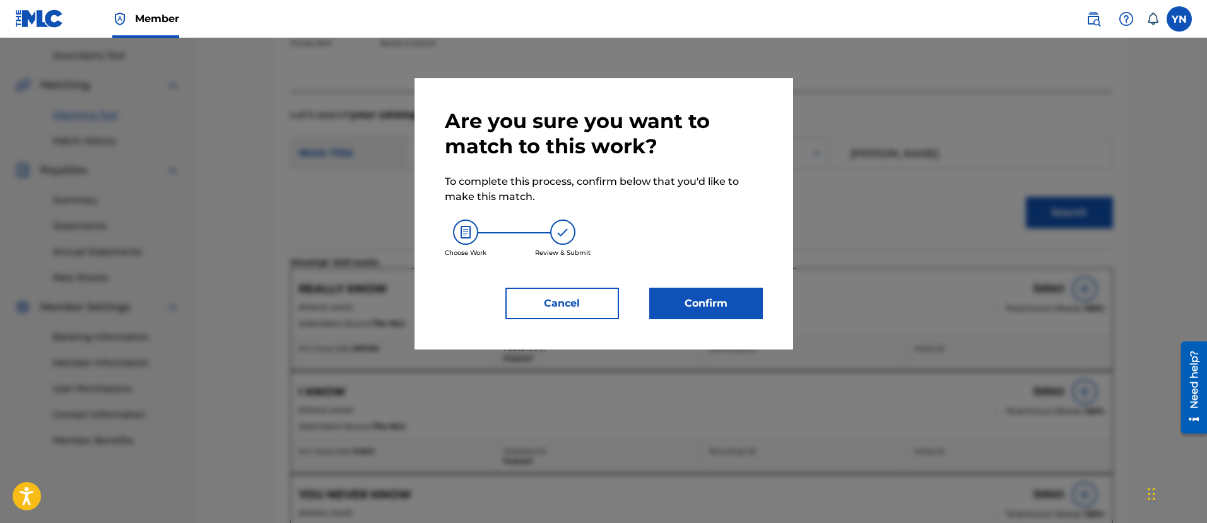
click at [704, 297] on button "Confirm" at bounding box center [706, 304] width 114 height 32
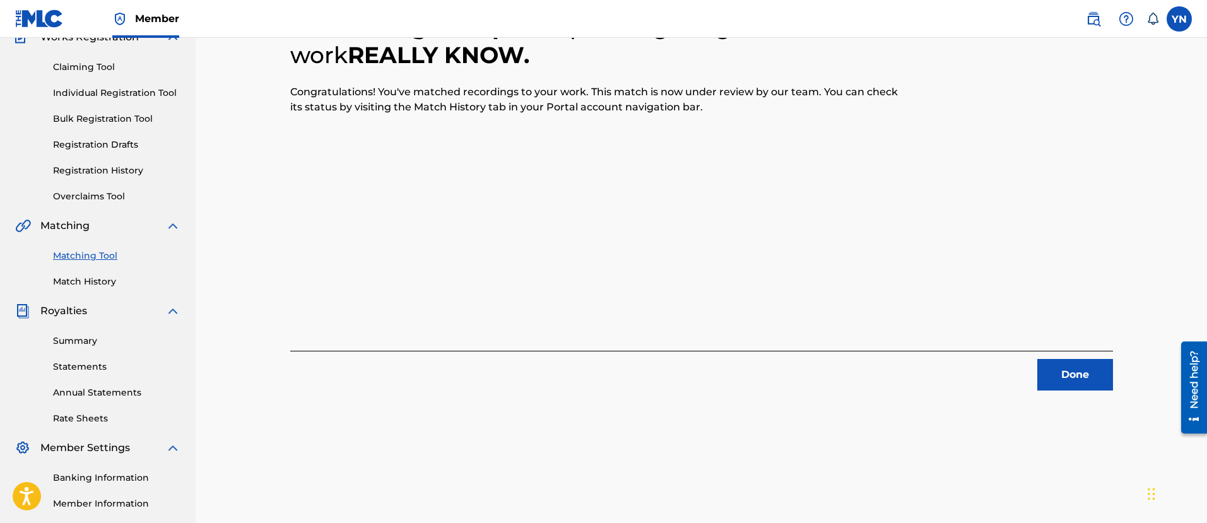
scroll to position [102, 0]
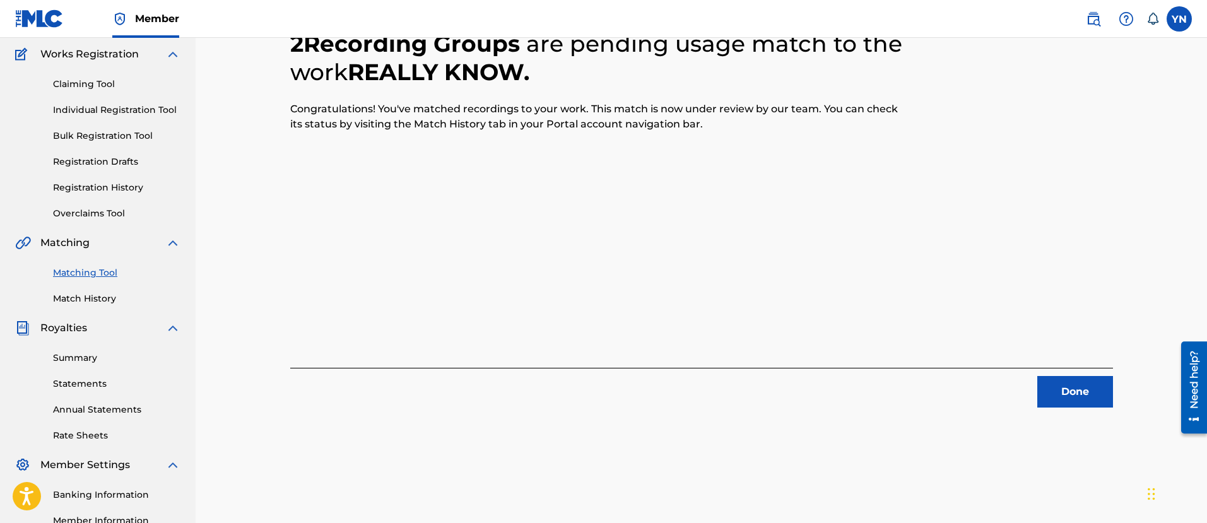
click at [1078, 390] on button "Done" at bounding box center [1076, 392] width 76 height 32
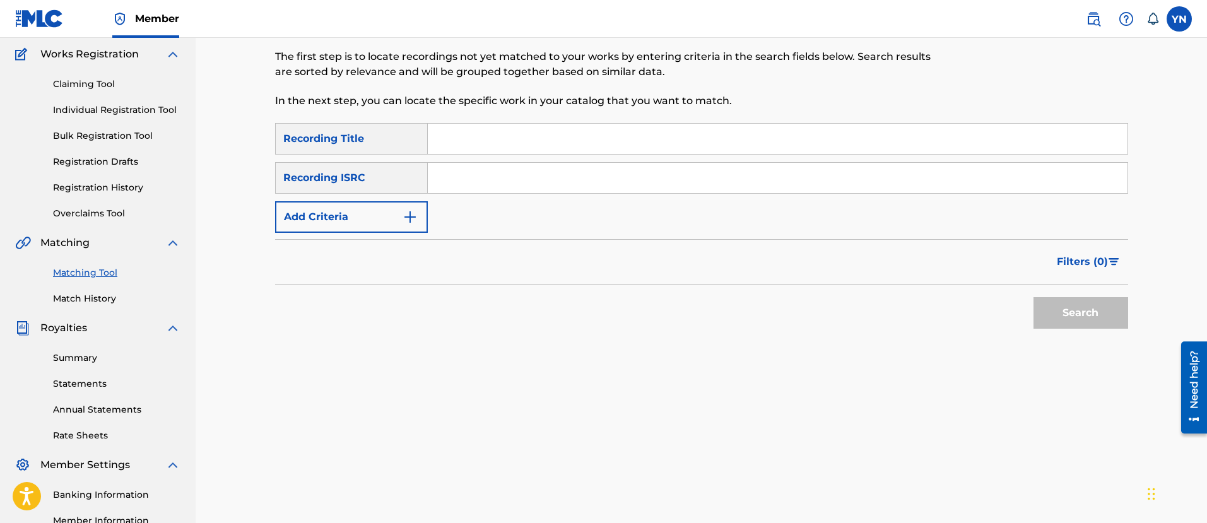
click at [492, 186] on input "Search Form" at bounding box center [778, 178] width 700 height 30
paste input "QZRP52307522"
type input "QZRP52307522"
click at [555, 136] on input "Search Form" at bounding box center [778, 139] width 700 height 30
paste input "xtbb564"
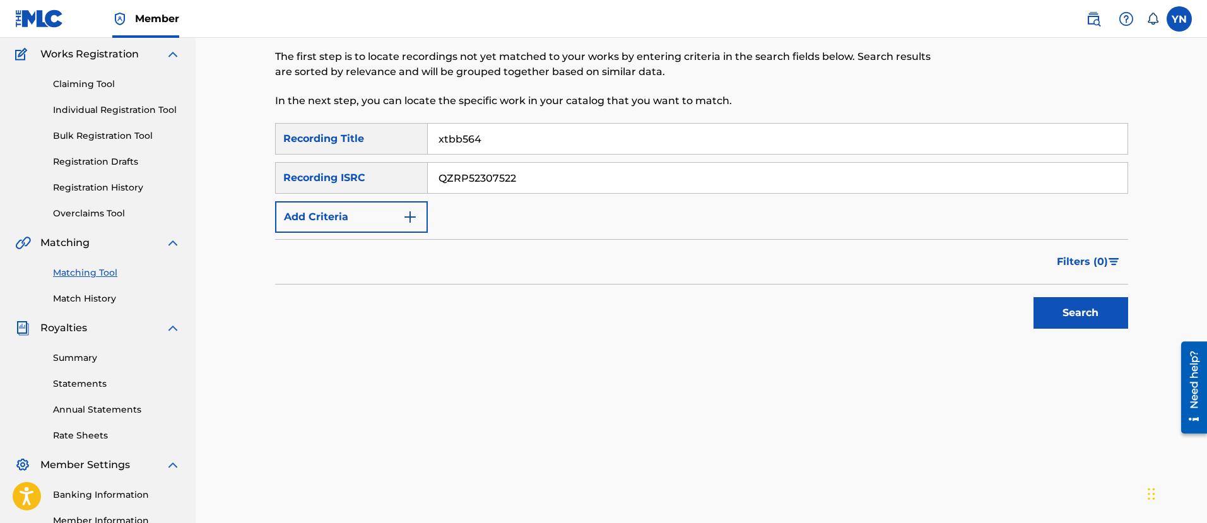
type input "xtbb564"
click at [1056, 312] on button "Search" at bounding box center [1081, 313] width 95 height 32
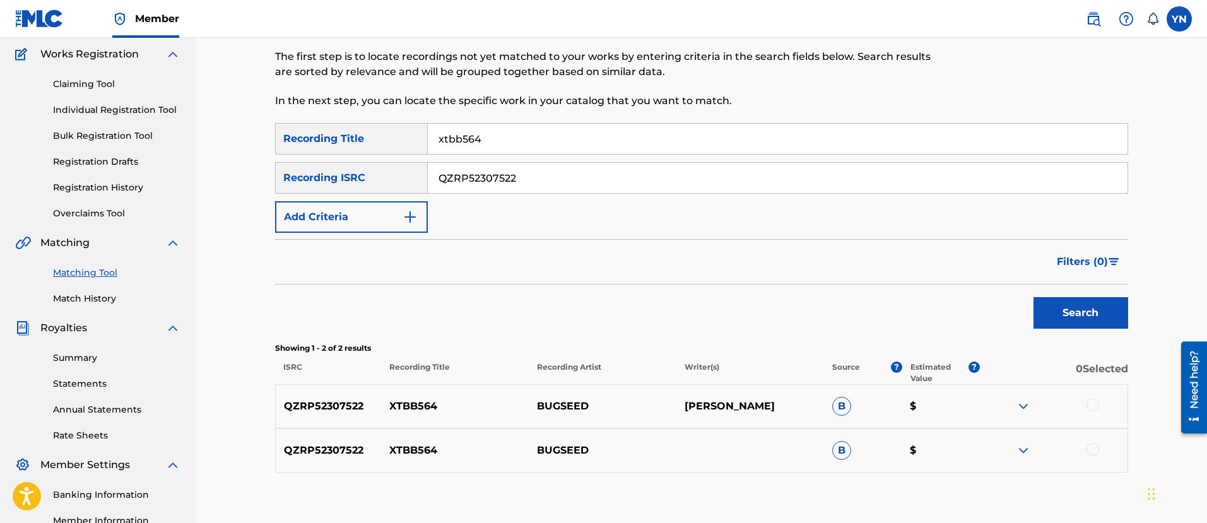
click at [1087, 405] on div at bounding box center [1054, 406] width 148 height 15
click at [1092, 408] on div at bounding box center [1093, 405] width 13 height 13
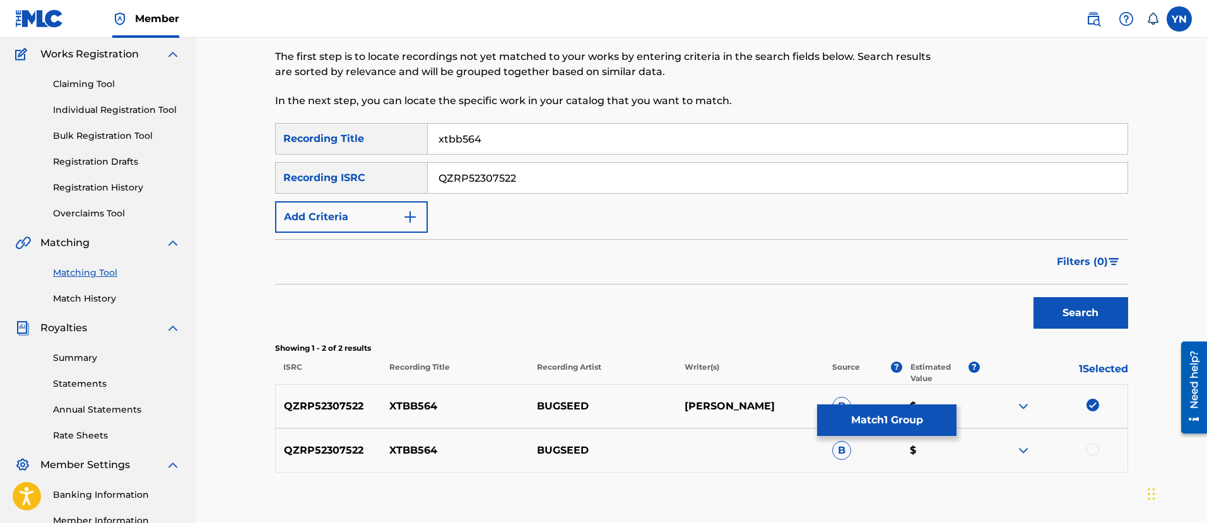
click at [1090, 464] on div "QZRP52307522 XTBB564 BUGSEED B $" at bounding box center [701, 451] width 853 height 44
click at [1091, 449] on div at bounding box center [1093, 449] width 13 height 13
click at [1016, 405] on img at bounding box center [1023, 406] width 15 height 15
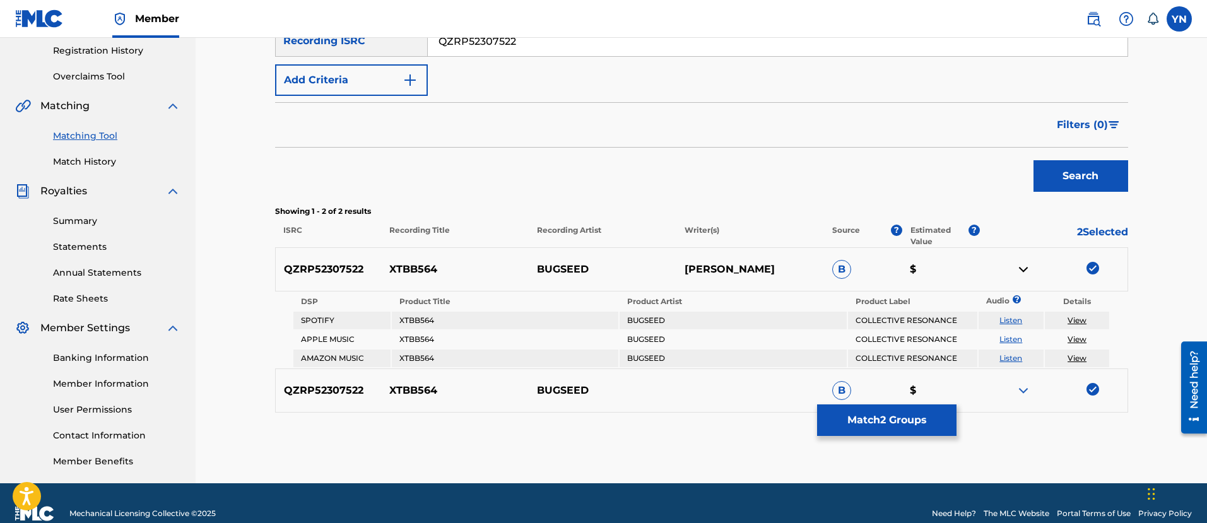
scroll to position [259, 0]
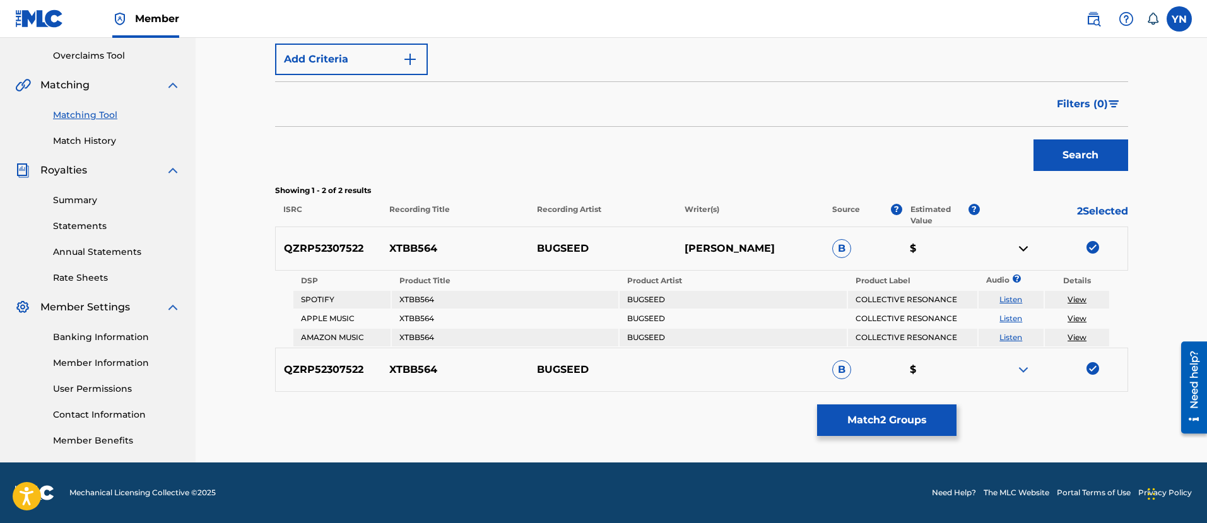
click at [1027, 369] on img at bounding box center [1023, 369] width 15 height 15
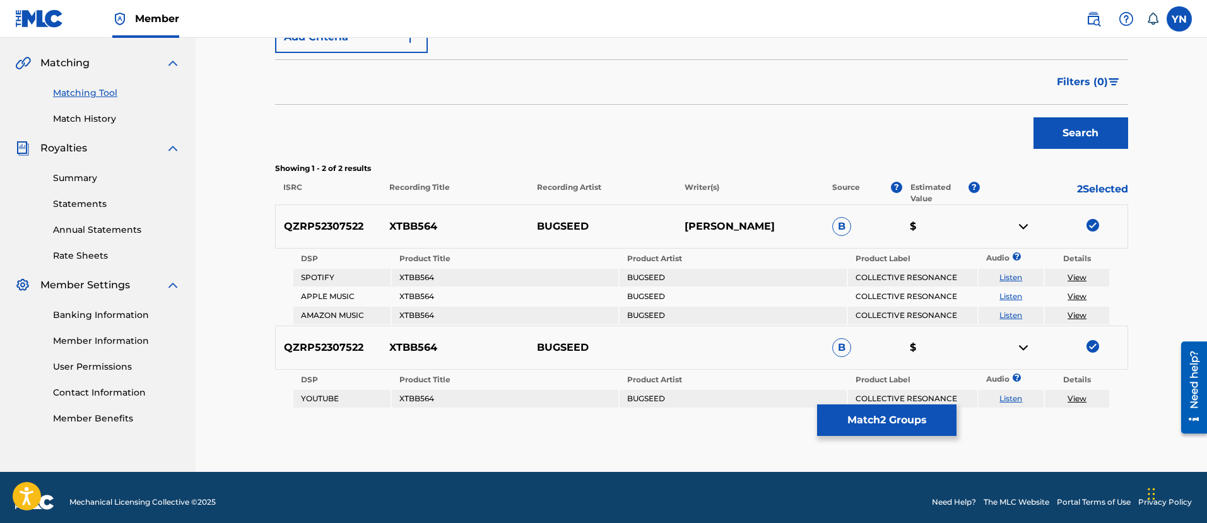
scroll to position [291, 0]
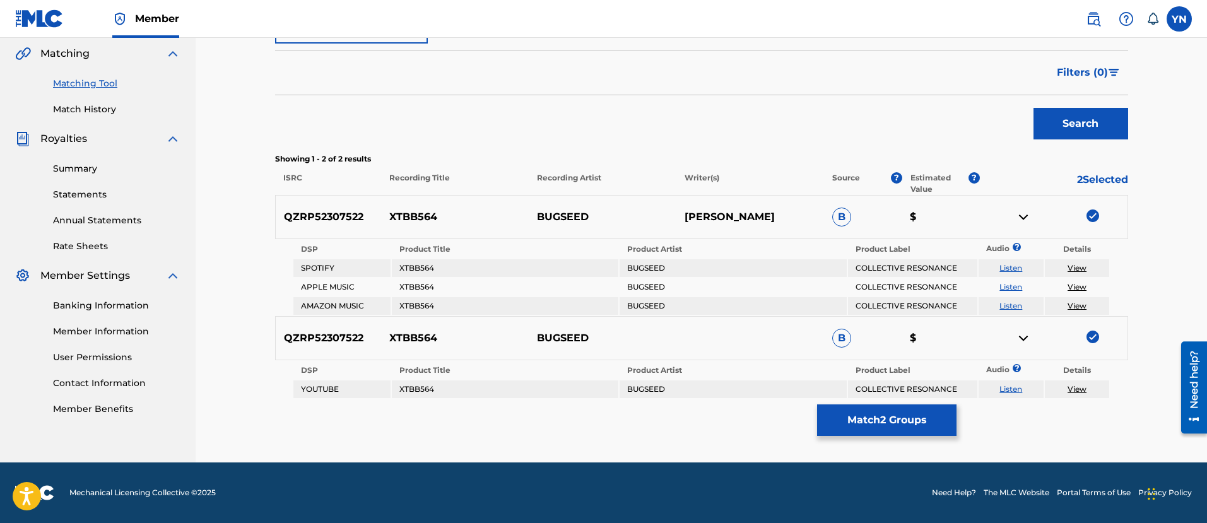
click at [900, 413] on button "Match 2 Groups" at bounding box center [886, 421] width 139 height 32
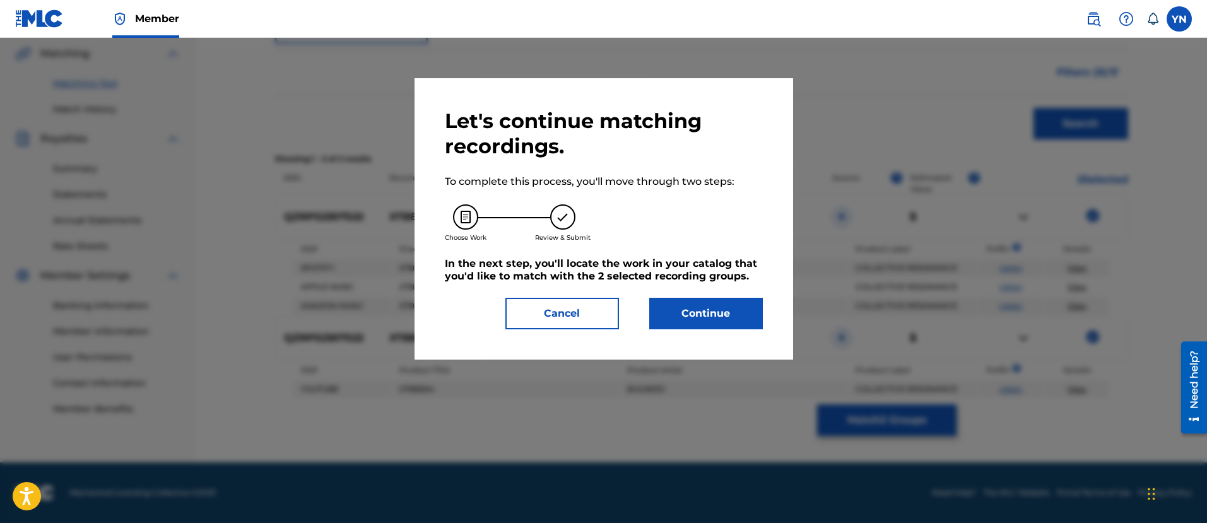
click at [740, 331] on div "Let's continue matching recordings. To complete this process, you'll move throu…" at bounding box center [604, 218] width 379 height 281
click at [730, 318] on button "Continue" at bounding box center [706, 314] width 114 height 32
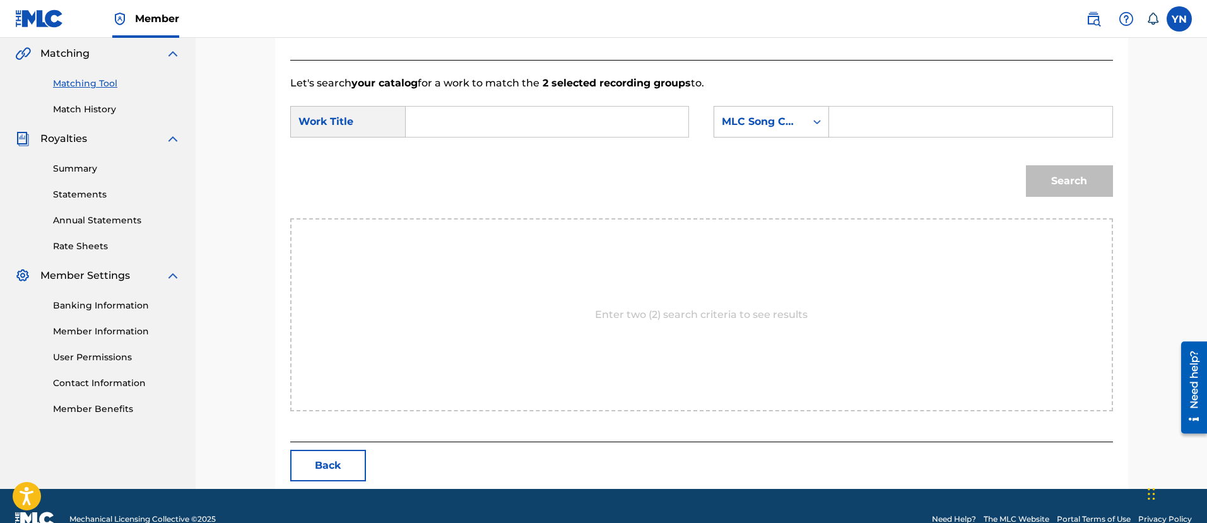
click at [490, 110] on input "Search Form" at bounding box center [547, 122] width 261 height 30
paste input "xtbb564"
type input "xtbb564"
click at [747, 112] on div "MLC Song Code" at bounding box center [760, 122] width 92 height 24
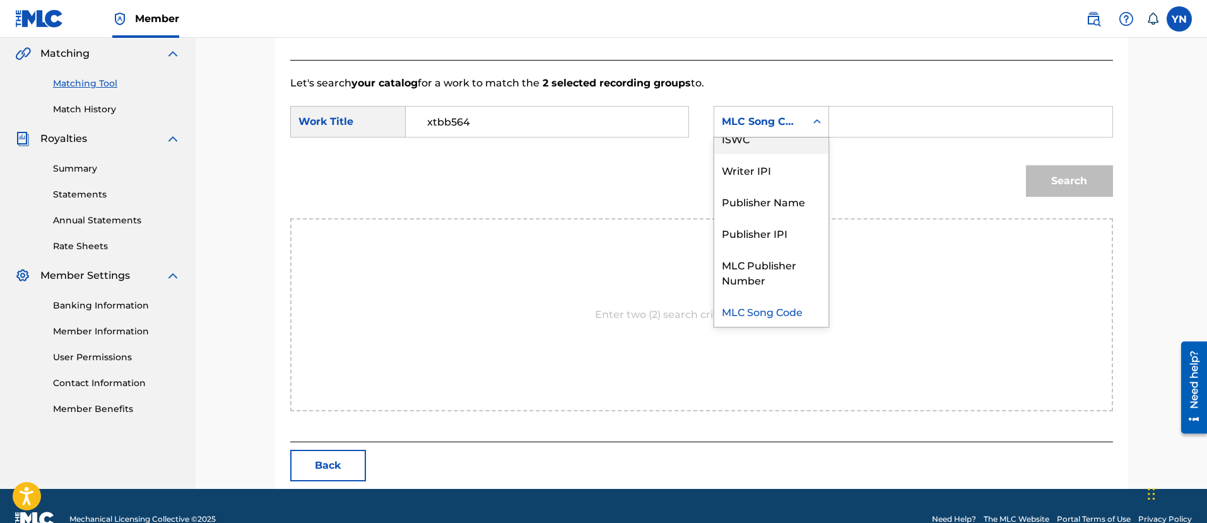
scroll to position [0, 0]
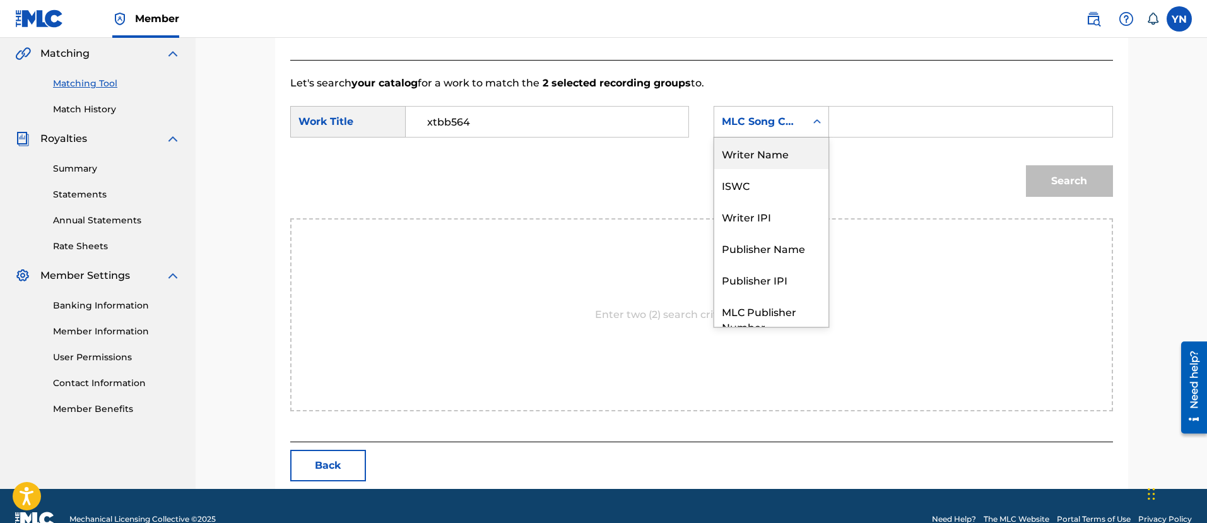
click at [760, 161] on div "Writer Name" at bounding box center [771, 154] width 114 height 32
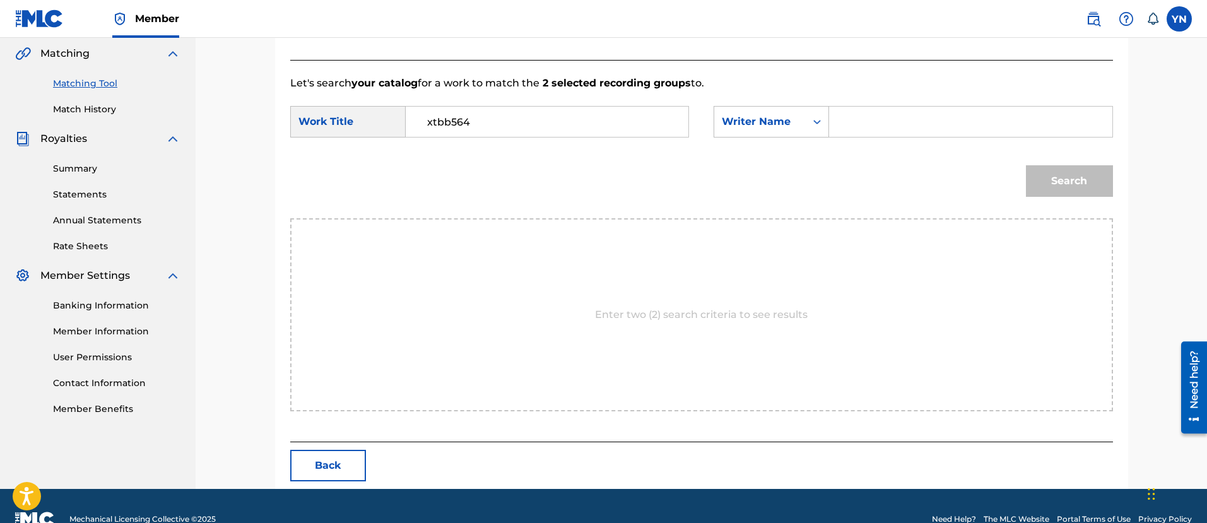
click at [907, 130] on input "Search Form" at bounding box center [970, 122] width 261 height 30
type input "[PERSON_NAME]"
click at [1026, 165] on button "Search" at bounding box center [1069, 181] width 87 height 32
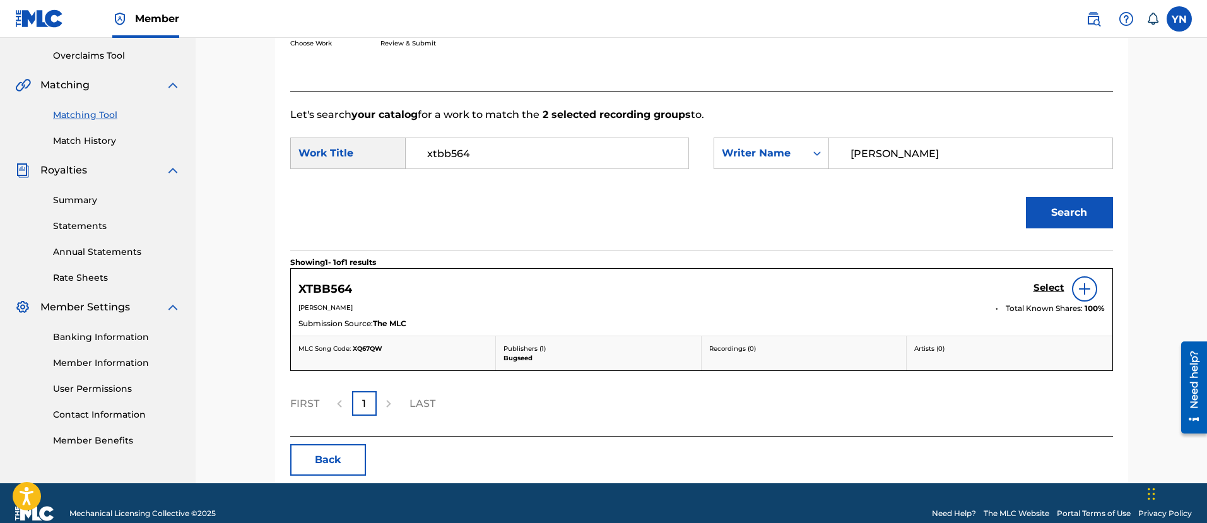
scroll to position [280, 0]
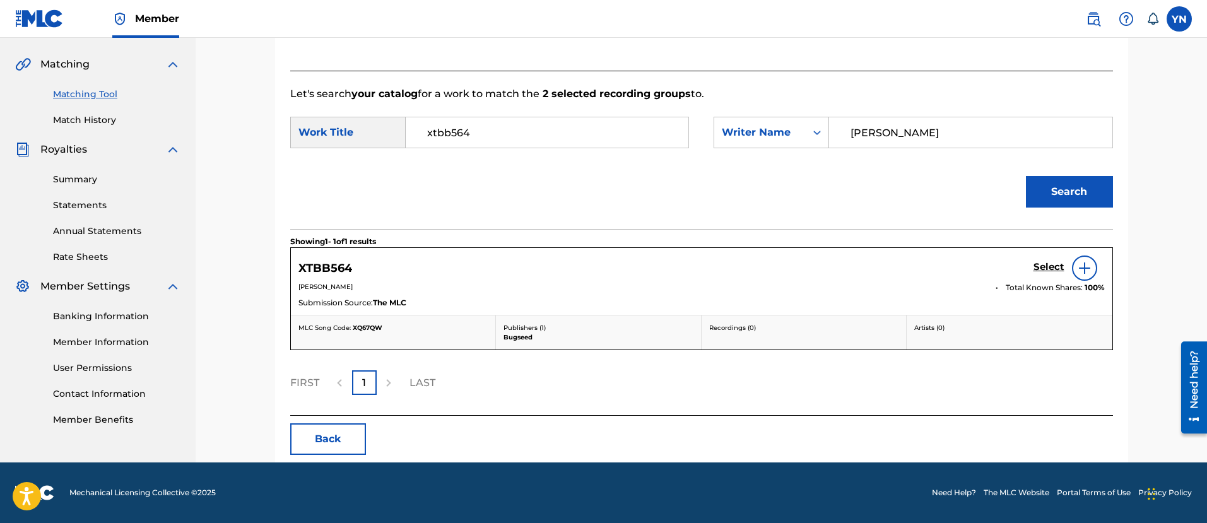
click at [1042, 267] on h5 "Select" at bounding box center [1049, 267] width 31 height 12
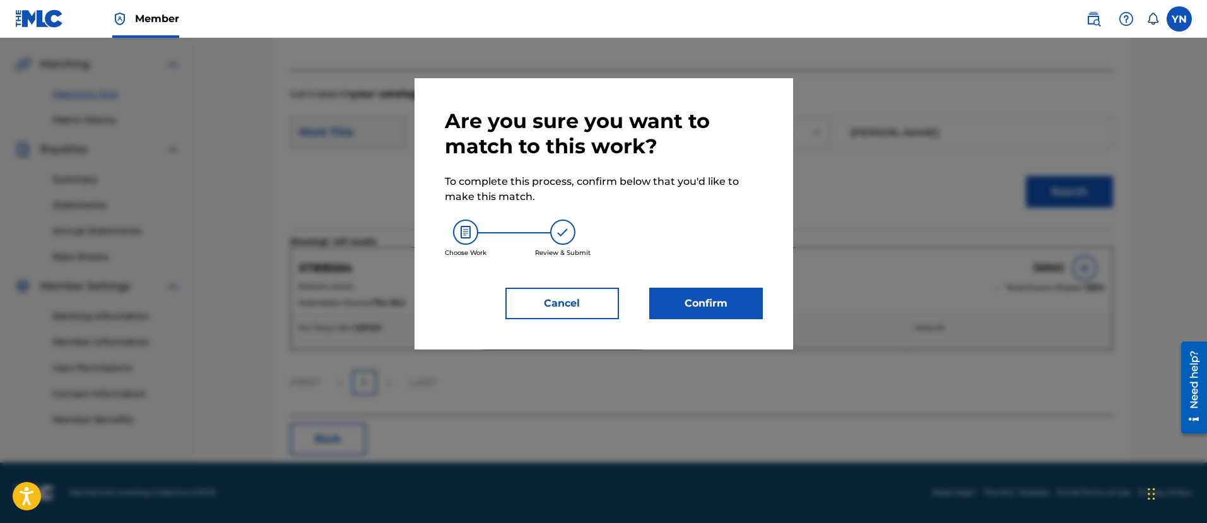
click at [685, 305] on button "Confirm" at bounding box center [706, 304] width 114 height 32
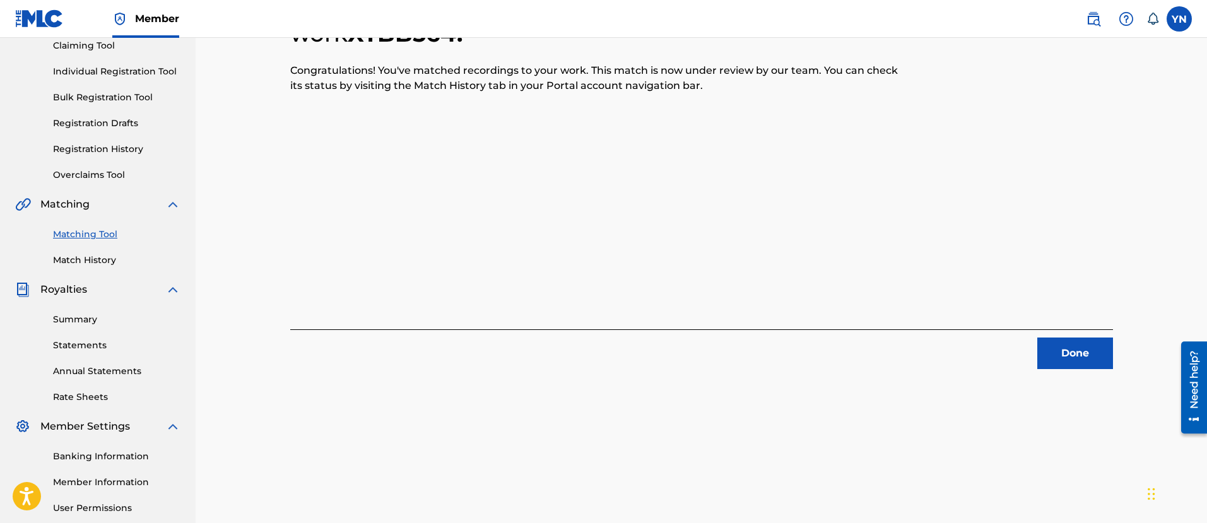
scroll to position [102, 0]
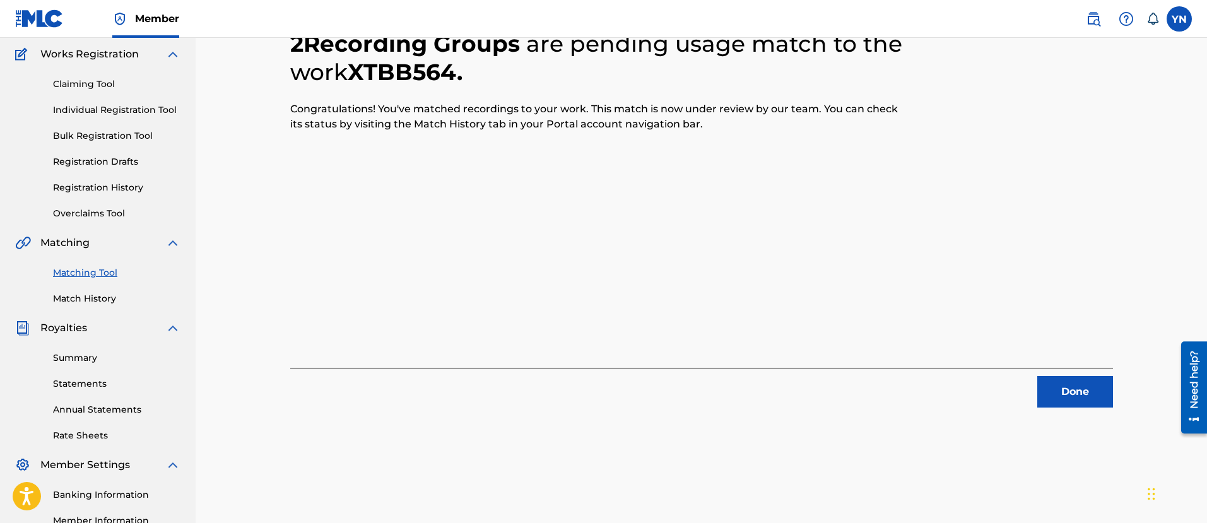
click at [1077, 380] on button "Done" at bounding box center [1076, 392] width 76 height 32
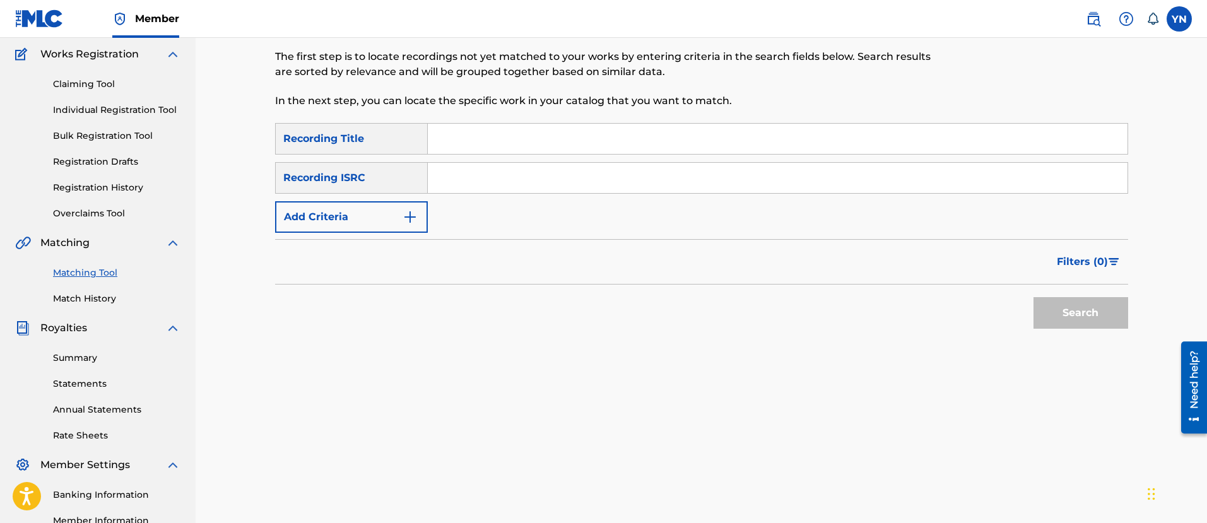
drag, startPoint x: 992, startPoint y: 360, endPoint x: 621, endPoint y: 307, distance: 374.9
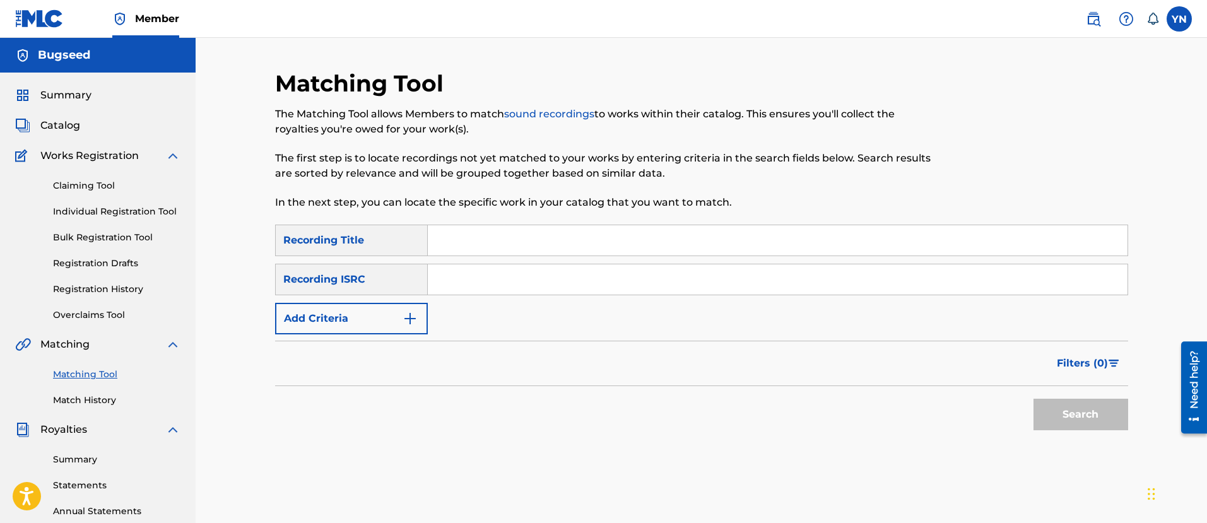
click at [620, 273] on input "Search Form" at bounding box center [778, 279] width 700 height 30
paste input "xtbb564"
type input "xtbb564"
click at [93, 398] on link "Match History" at bounding box center [116, 400] width 127 height 13
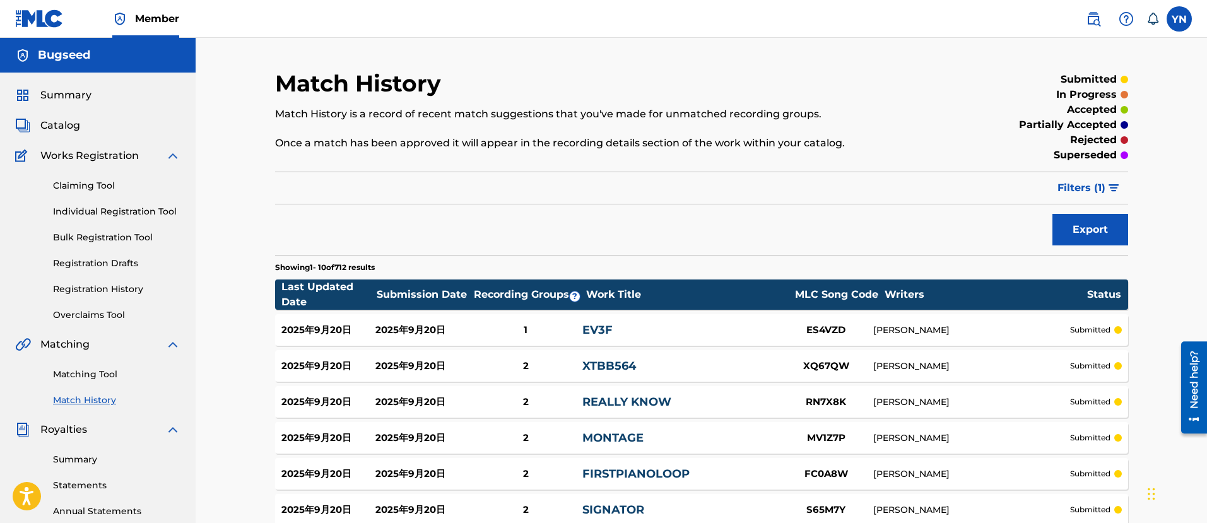
click at [93, 374] on link "Matching Tool" at bounding box center [116, 374] width 127 height 13
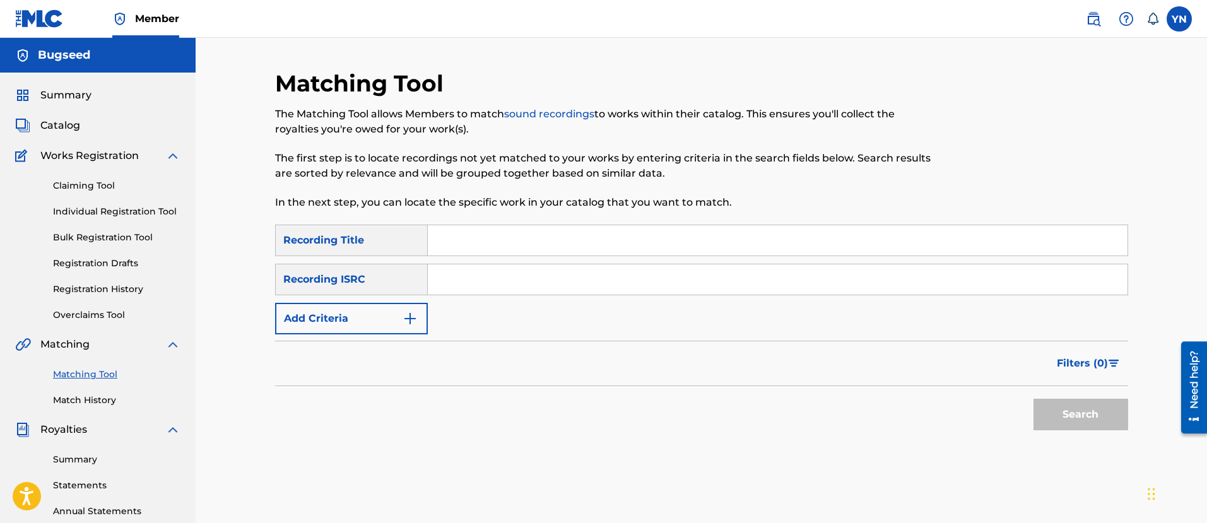
click at [513, 294] on input "Search Form" at bounding box center [778, 279] width 700 height 30
paste input "QZRP52307523"
type input "QZRP52307523"
click at [577, 241] on input "Search Form" at bounding box center [778, 240] width 700 height 30
paste input "tamanco"
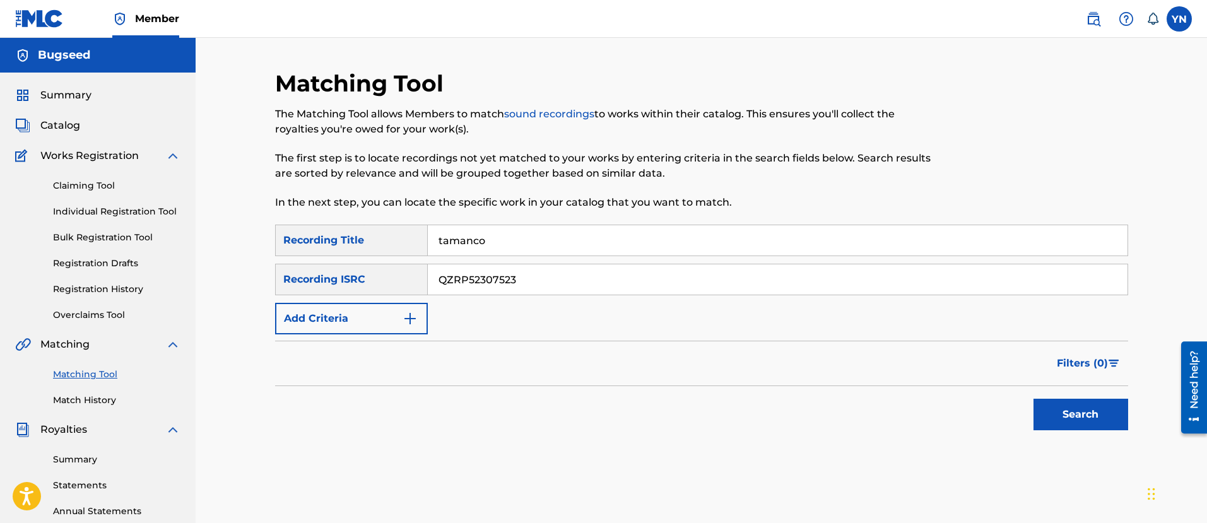
type input "tamanco"
click at [1074, 410] on button "Search" at bounding box center [1081, 415] width 95 height 32
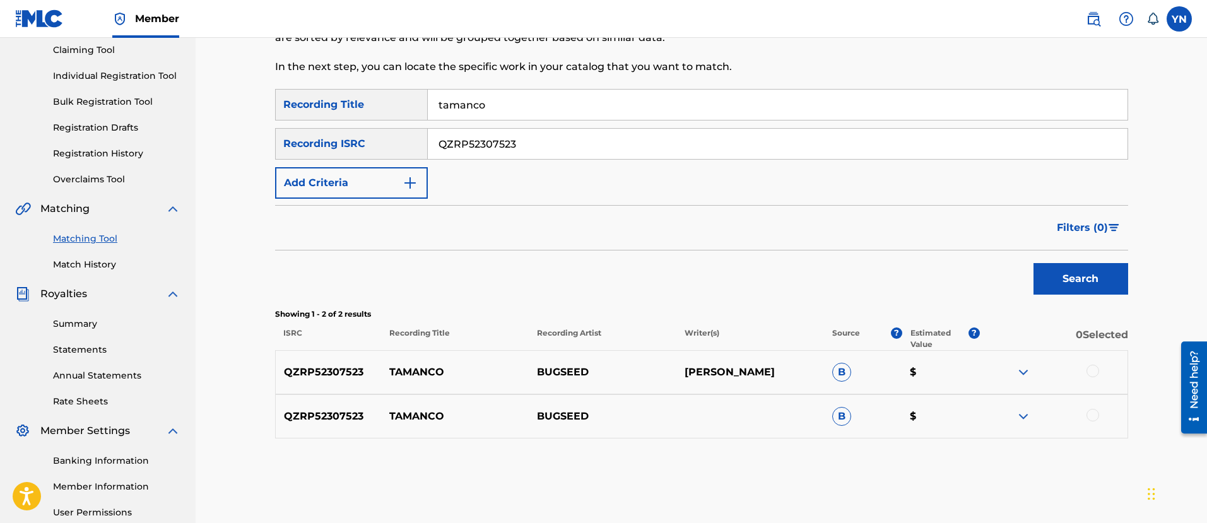
scroll to position [158, 0]
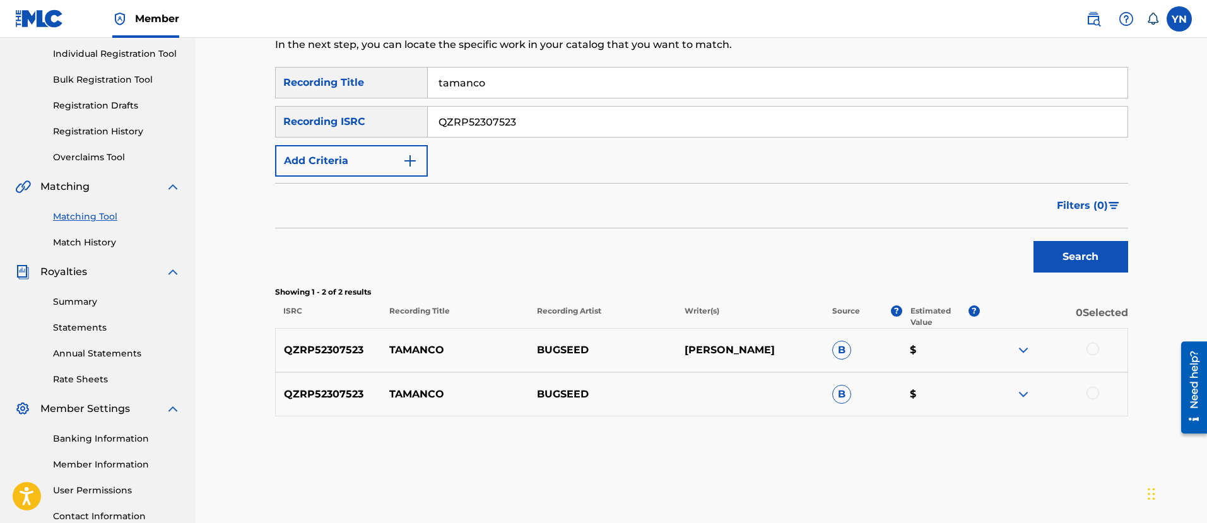
click at [1090, 348] on div at bounding box center [1093, 349] width 13 height 13
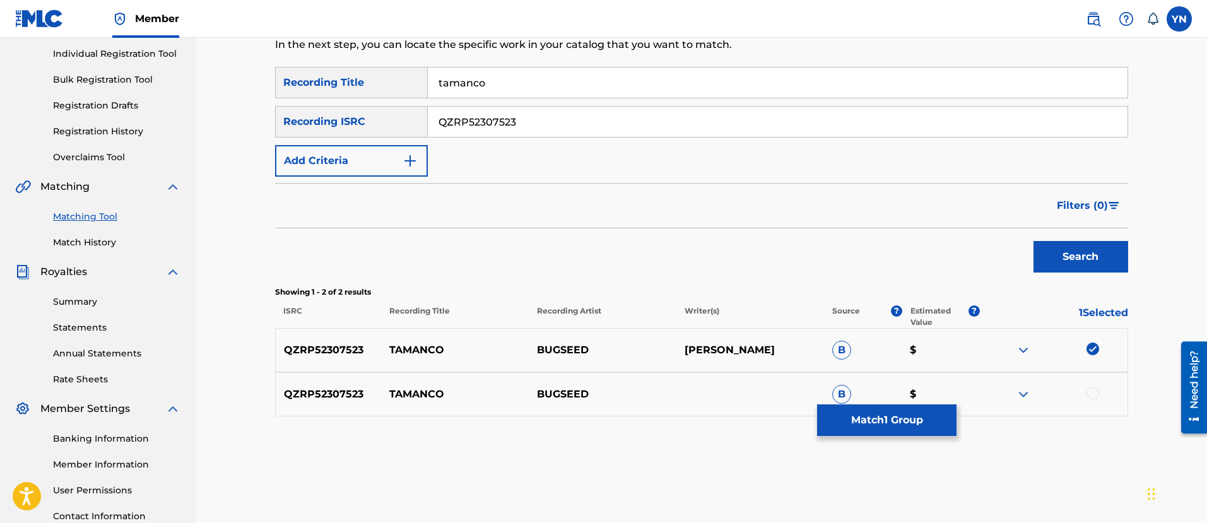
click at [1091, 382] on div "QZRP52307523 TAMANCO BUGSEED B $" at bounding box center [701, 394] width 853 height 44
click at [1091, 387] on div at bounding box center [1093, 393] width 13 height 13
click at [863, 411] on button "Match 2 Groups" at bounding box center [886, 421] width 139 height 32
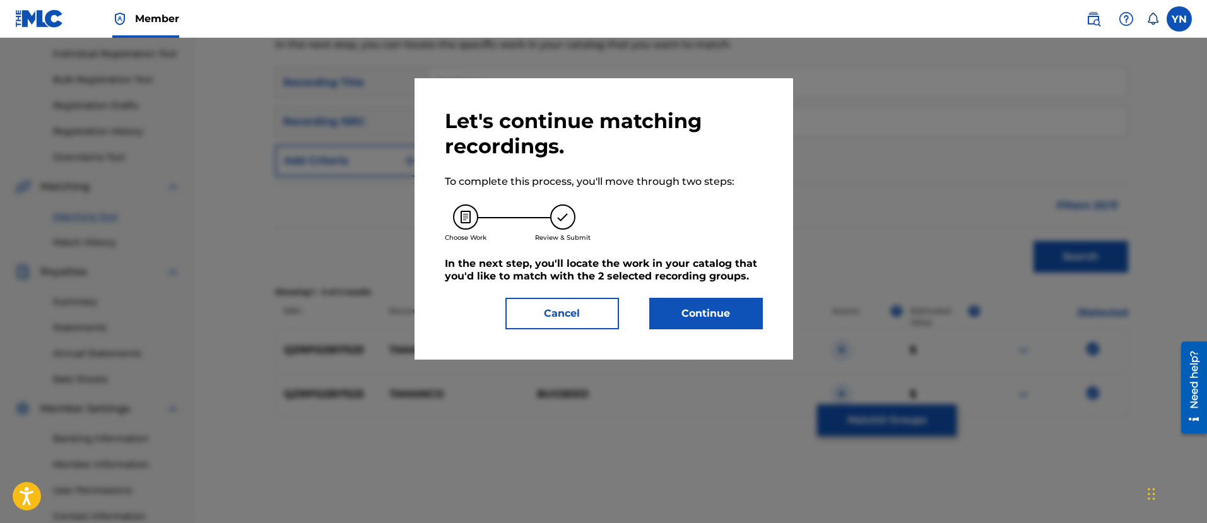
click at [719, 317] on button "Continue" at bounding box center [706, 314] width 114 height 32
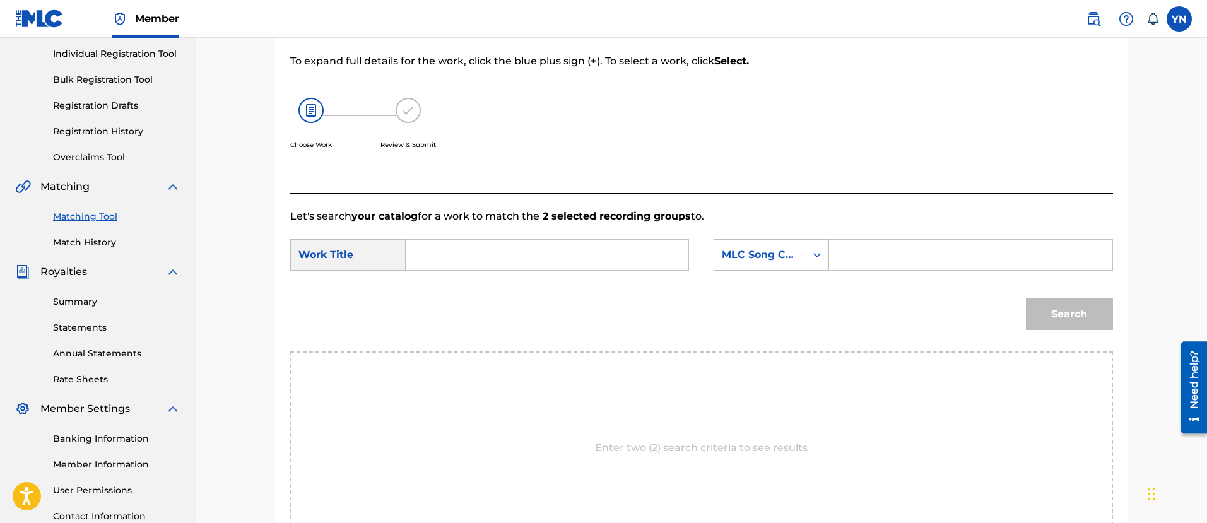
click at [565, 248] on input "Search Form" at bounding box center [547, 255] width 261 height 30
paste input "tamanco"
type input "tamanco"
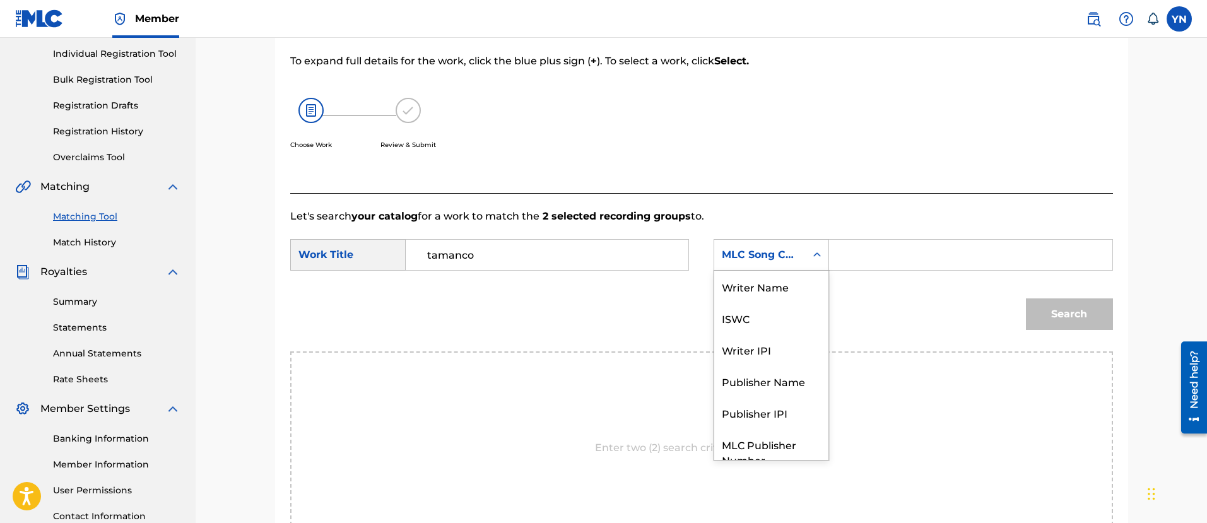
click at [738, 260] on div "MLC Song Code" at bounding box center [760, 254] width 76 height 15
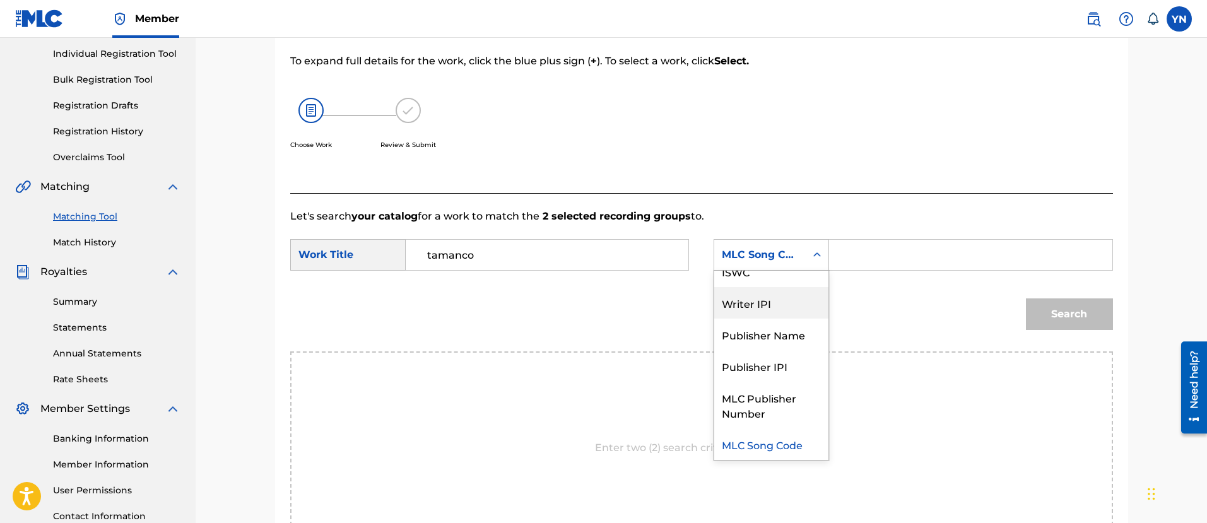
scroll to position [0, 0]
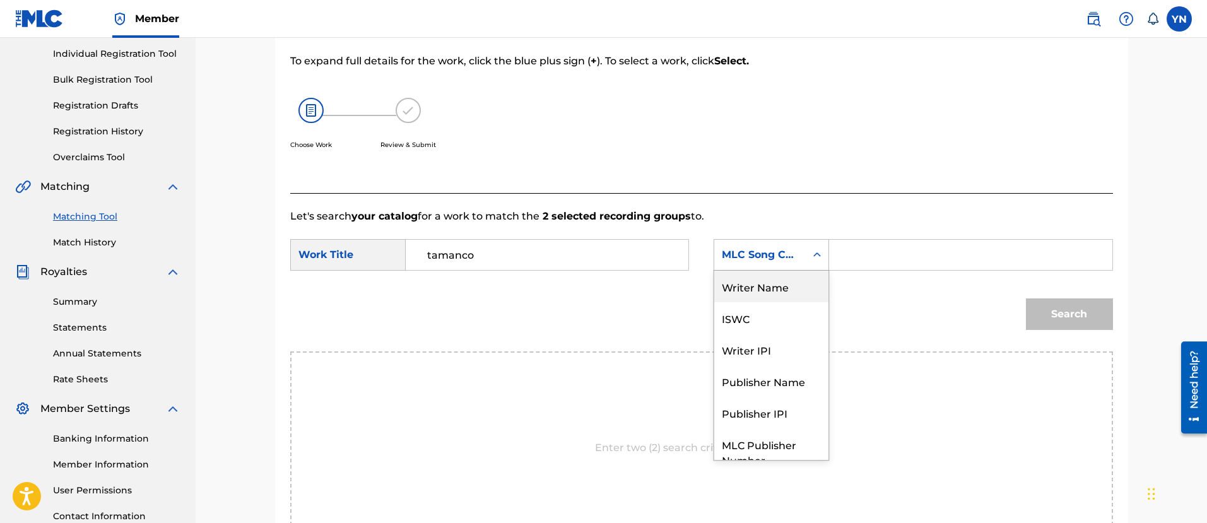
click at [776, 289] on div "Writer Name" at bounding box center [771, 287] width 114 height 32
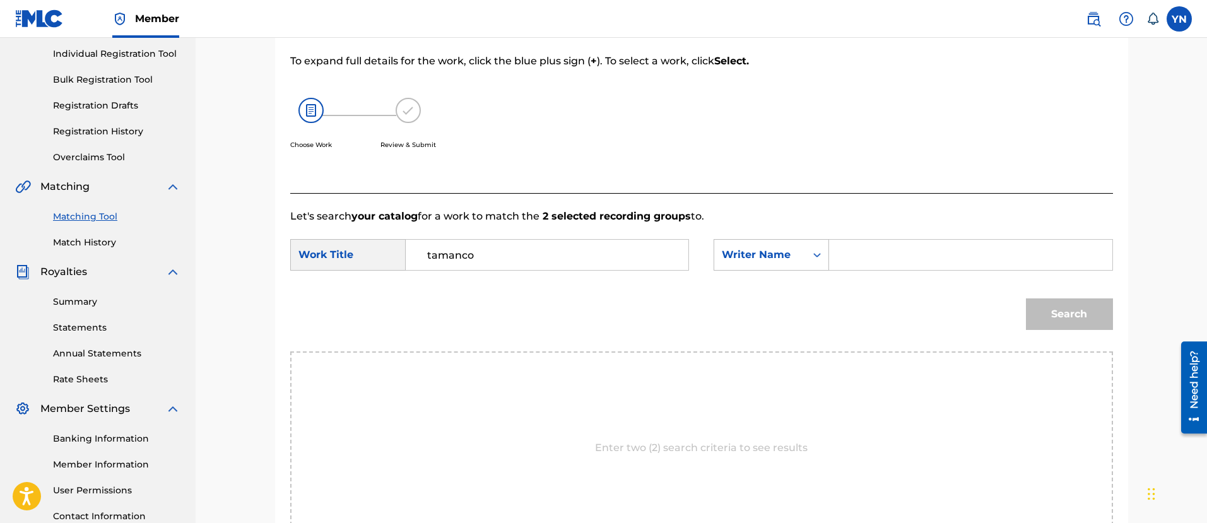
click at [839, 266] on div "Search Form" at bounding box center [970, 255] width 283 height 32
click at [852, 257] on input "Search Form" at bounding box center [970, 255] width 261 height 30
drag, startPoint x: 885, startPoint y: 257, endPoint x: 847, endPoint y: 262, distance: 38.7
click at [847, 262] on input "ゆｓ" at bounding box center [970, 255] width 261 height 30
type input "[PERSON_NAME]"
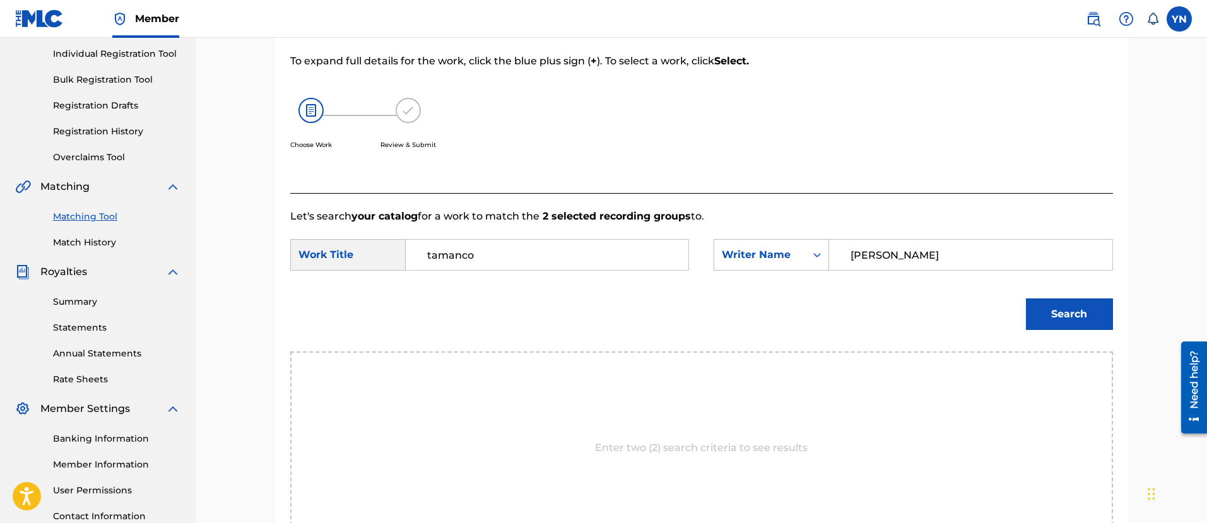
click at [1039, 314] on button "Search" at bounding box center [1069, 315] width 87 height 32
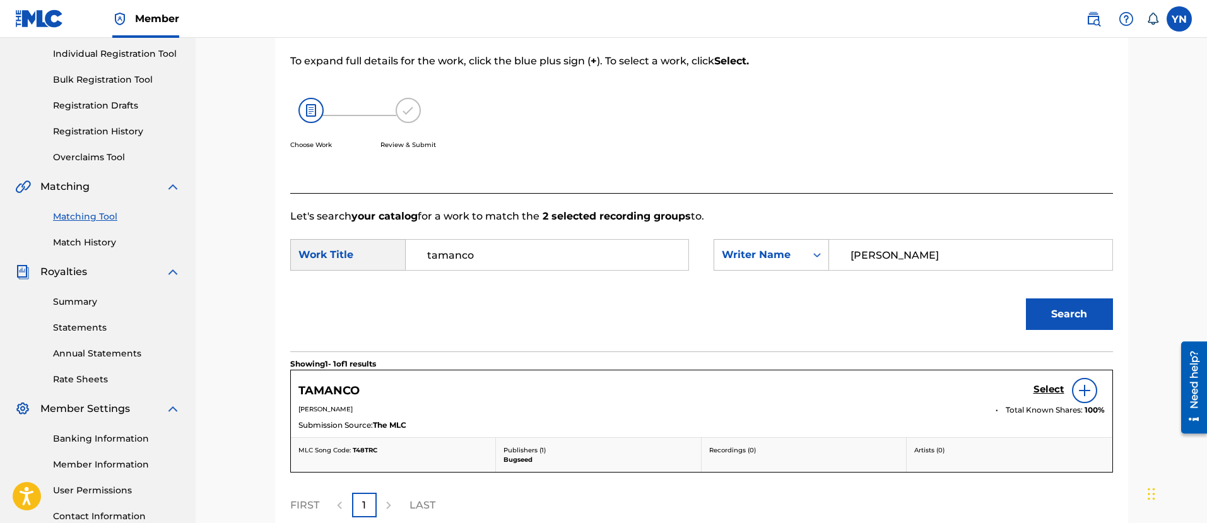
click at [1050, 389] on h5 "Select" at bounding box center [1049, 390] width 31 height 12
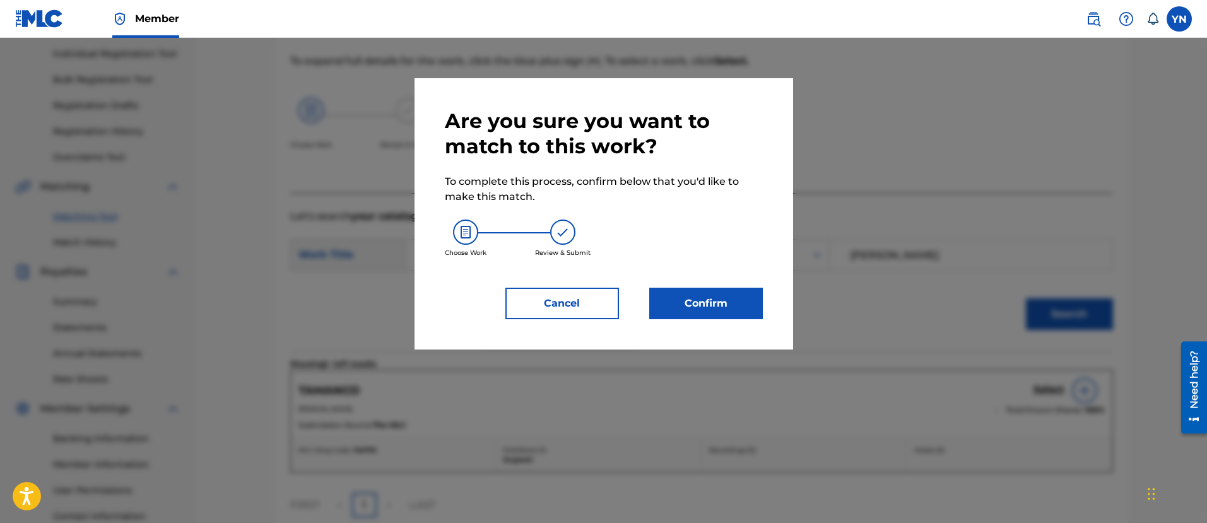
click at [670, 315] on button "Confirm" at bounding box center [706, 304] width 114 height 32
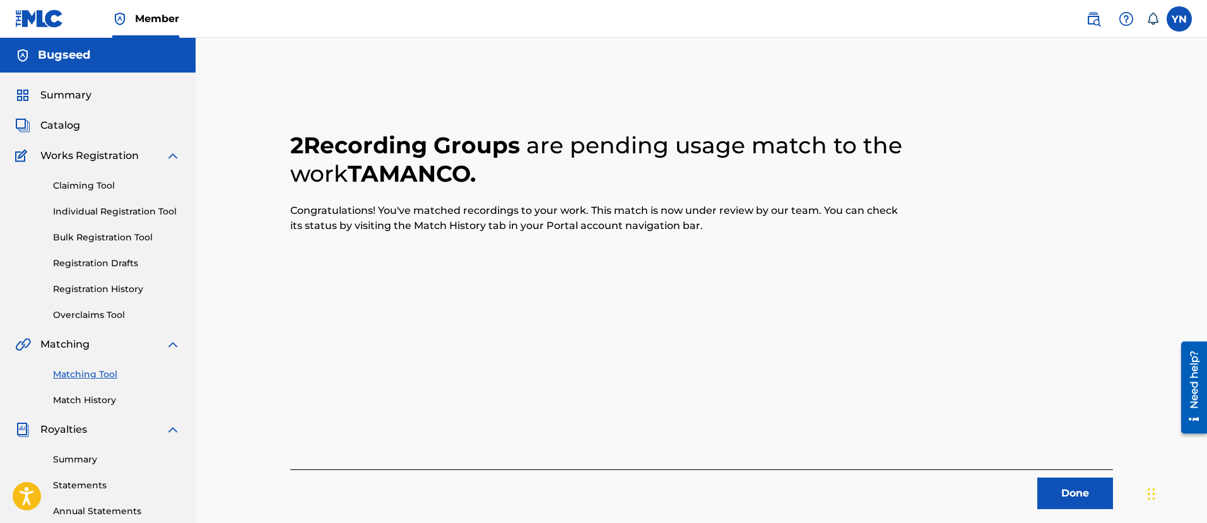
click at [1073, 492] on button "Done" at bounding box center [1076, 494] width 76 height 32
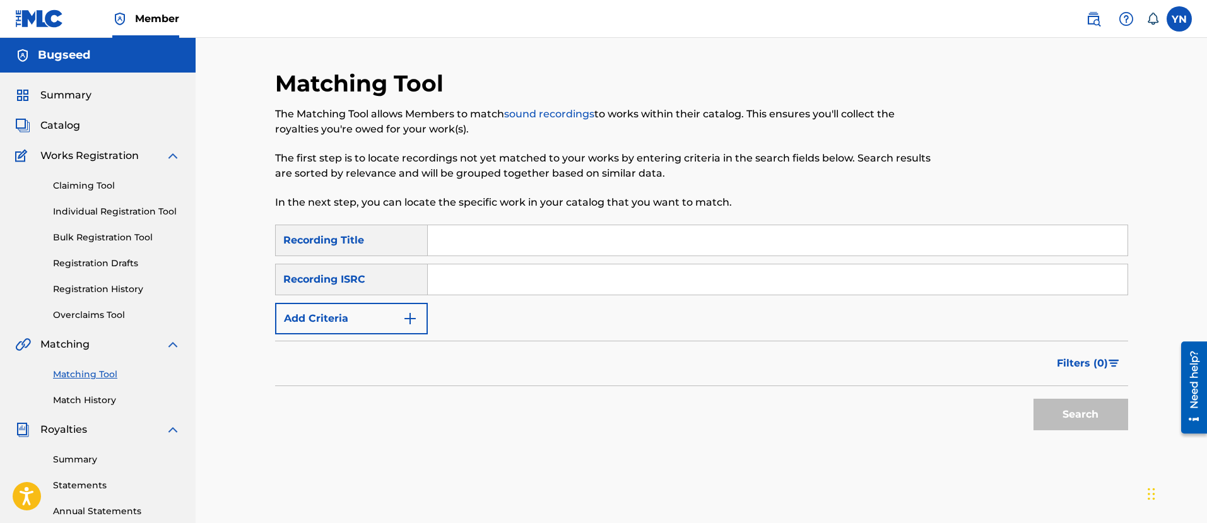
click at [482, 276] on input "Search Form" at bounding box center [778, 279] width 700 height 30
paste input "QZRP52307524"
type input "QZRP52307524"
click at [563, 230] on input "Search Form" at bounding box center [778, 240] width 700 height 30
paste input "needyalove"
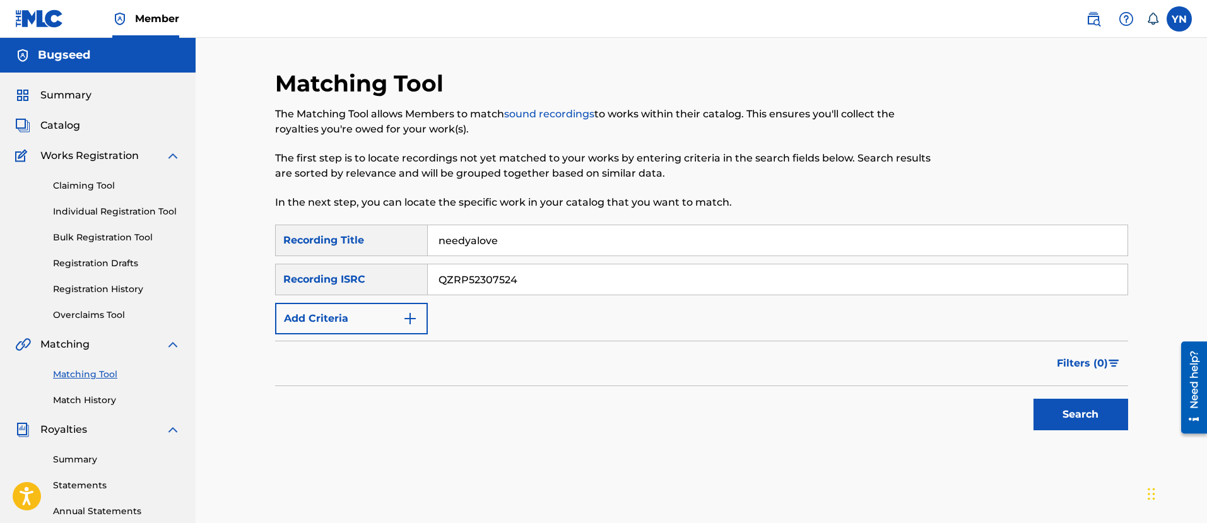
type input "needyalove"
click at [1063, 409] on button "Search" at bounding box center [1081, 415] width 95 height 32
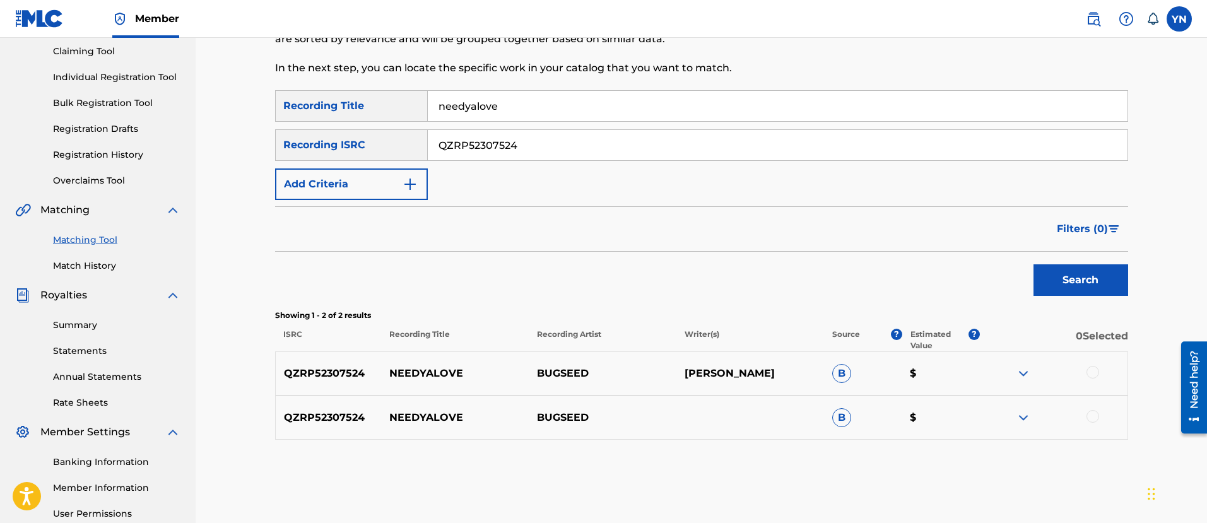
scroll to position [158, 0]
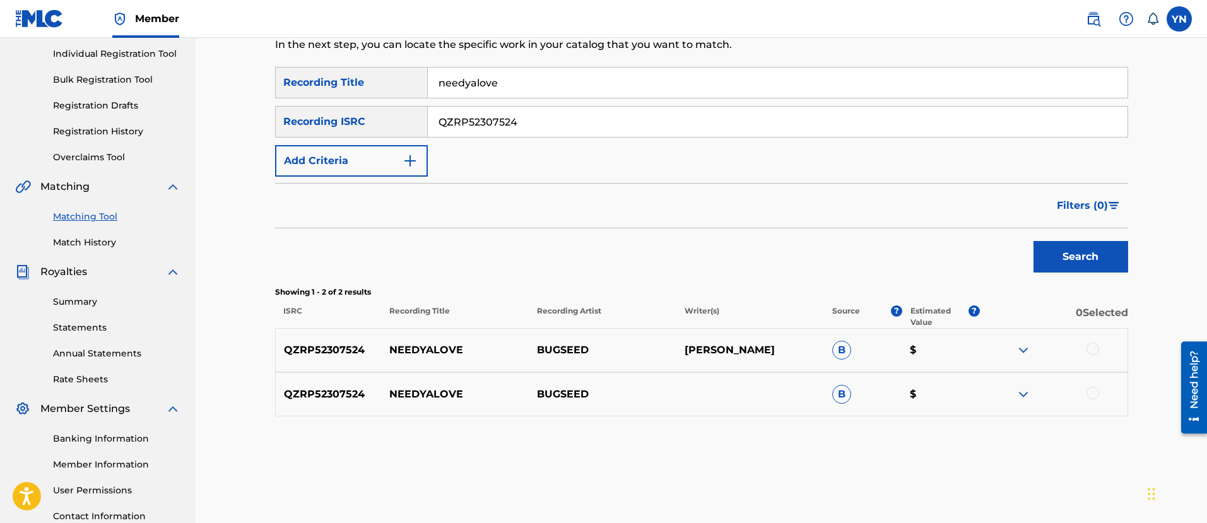
click at [1089, 352] on div at bounding box center [1093, 349] width 13 height 13
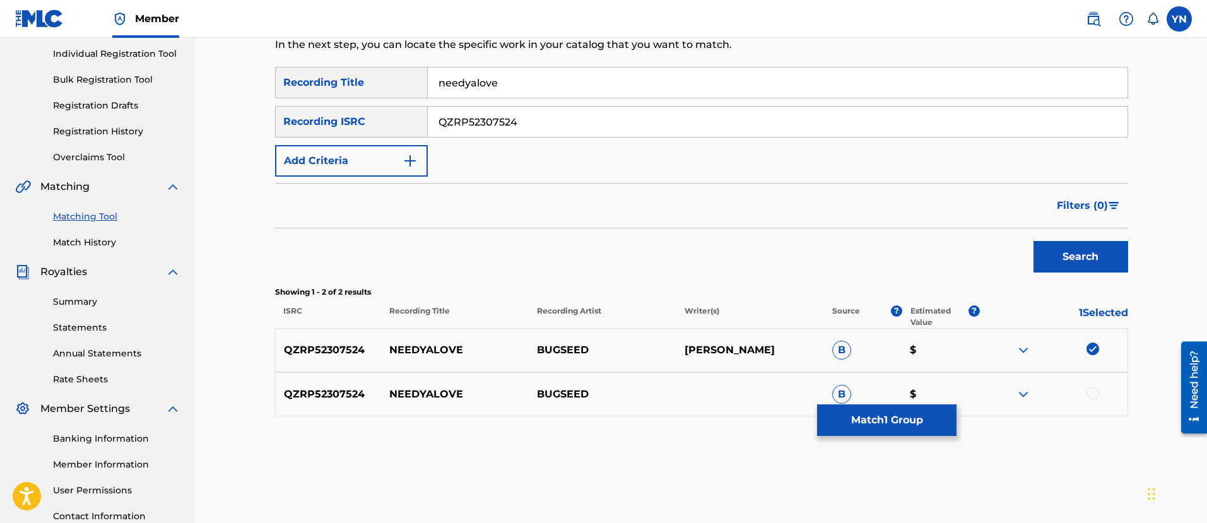
click at [1098, 403] on div "QZRP52307524 NEEDYALOVE BUGSEED B $" at bounding box center [701, 394] width 853 height 44
click at [1092, 397] on div at bounding box center [1093, 393] width 13 height 13
click at [932, 415] on button "Match 2 Groups" at bounding box center [886, 421] width 139 height 32
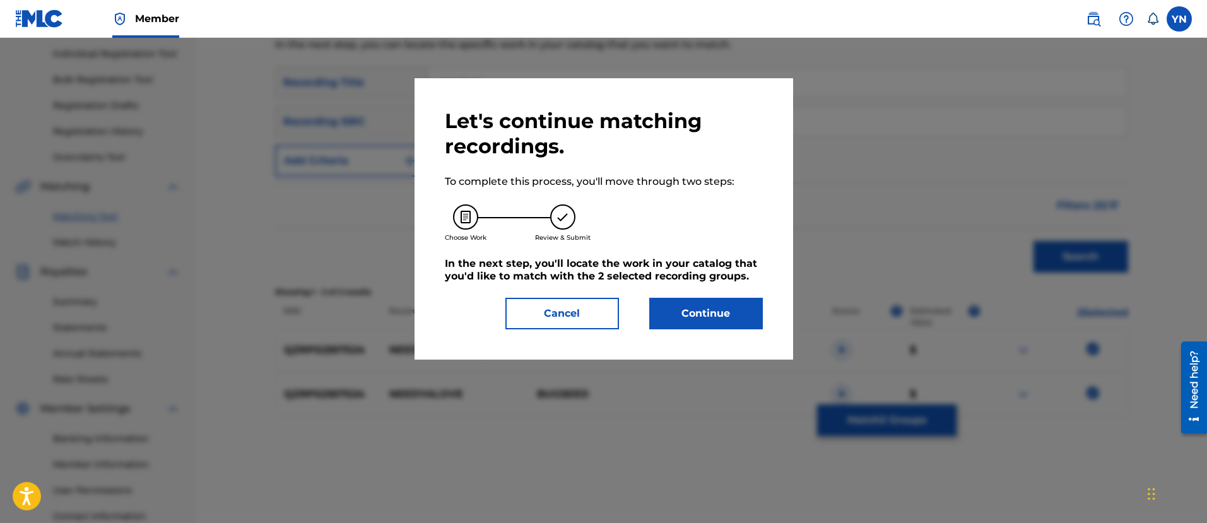
click at [709, 313] on button "Continue" at bounding box center [706, 314] width 114 height 32
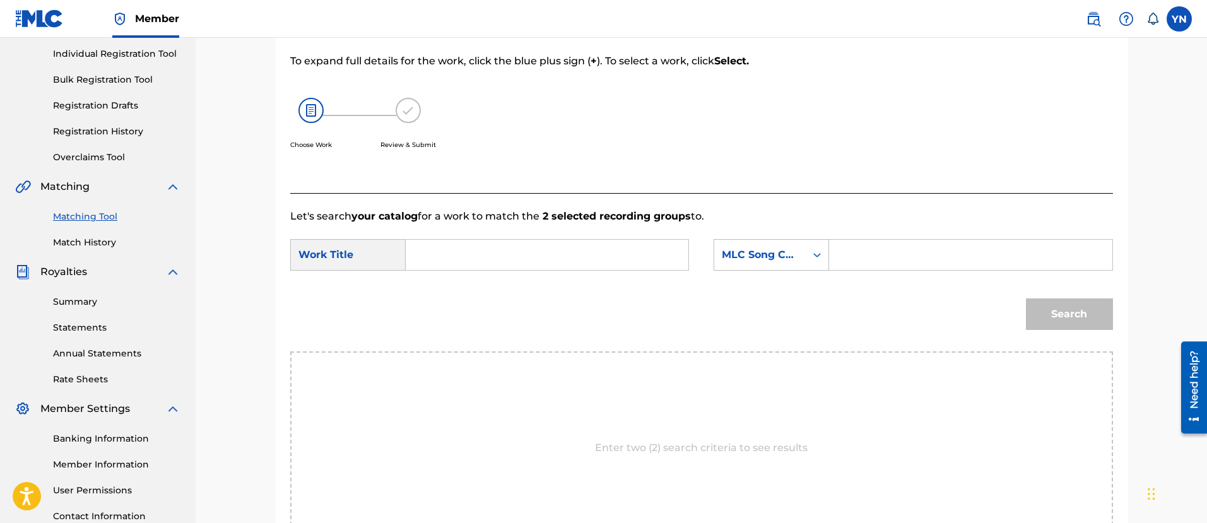
click at [648, 243] on input "Search Form" at bounding box center [547, 255] width 261 height 30
paste input "needyalove"
type input "needyalove"
click at [751, 257] on div "MLC Song Code" at bounding box center [760, 254] width 76 height 15
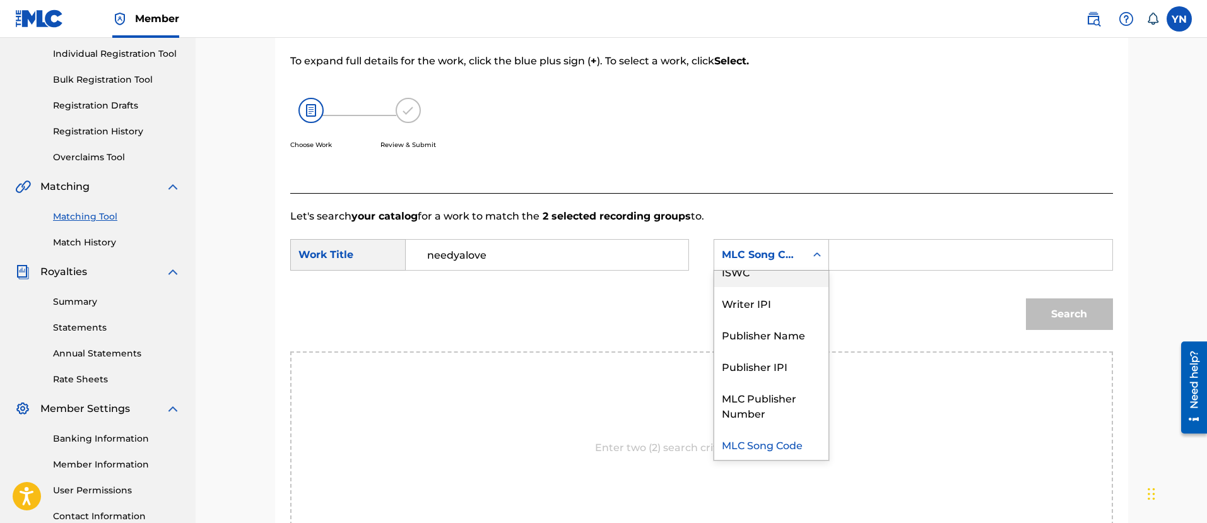
scroll to position [0, 0]
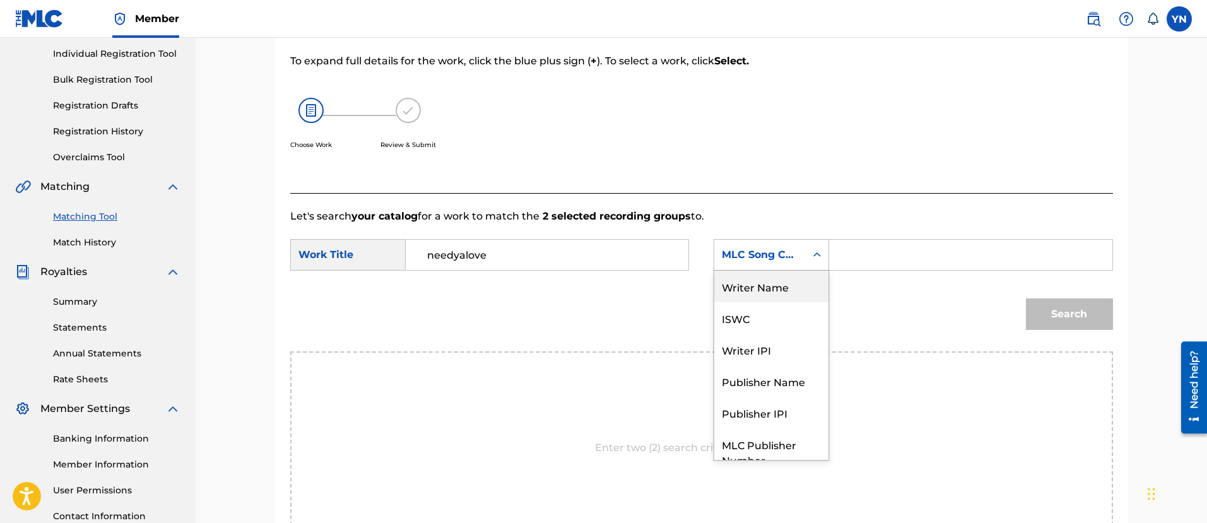
click at [779, 301] on div "Writer Name" at bounding box center [771, 287] width 114 height 32
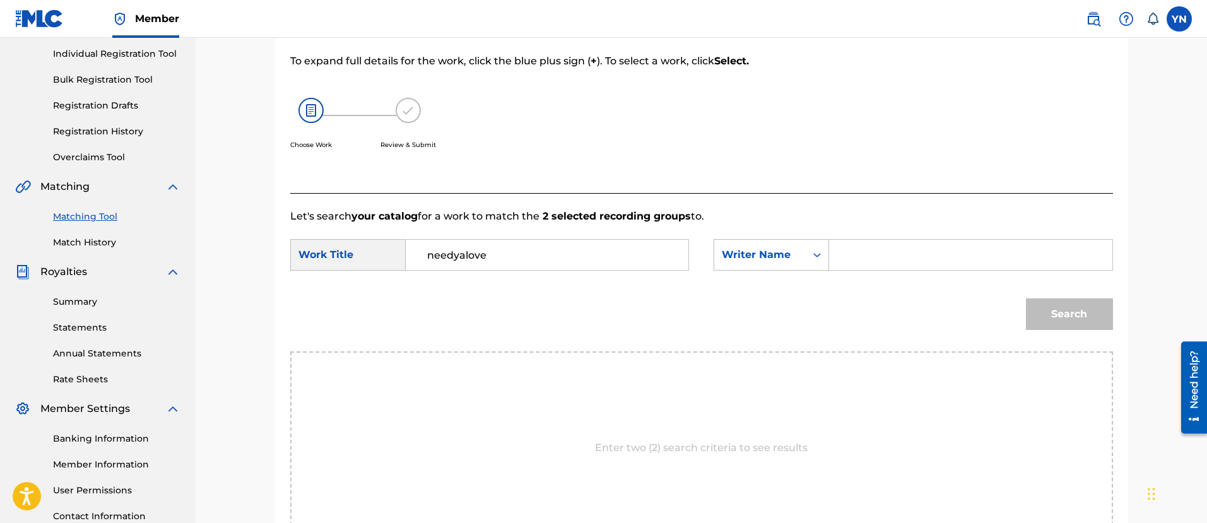
click at [854, 267] on input "Search Form" at bounding box center [970, 255] width 261 height 30
type input "[PERSON_NAME]"
click at [1059, 308] on button "Search" at bounding box center [1069, 315] width 87 height 32
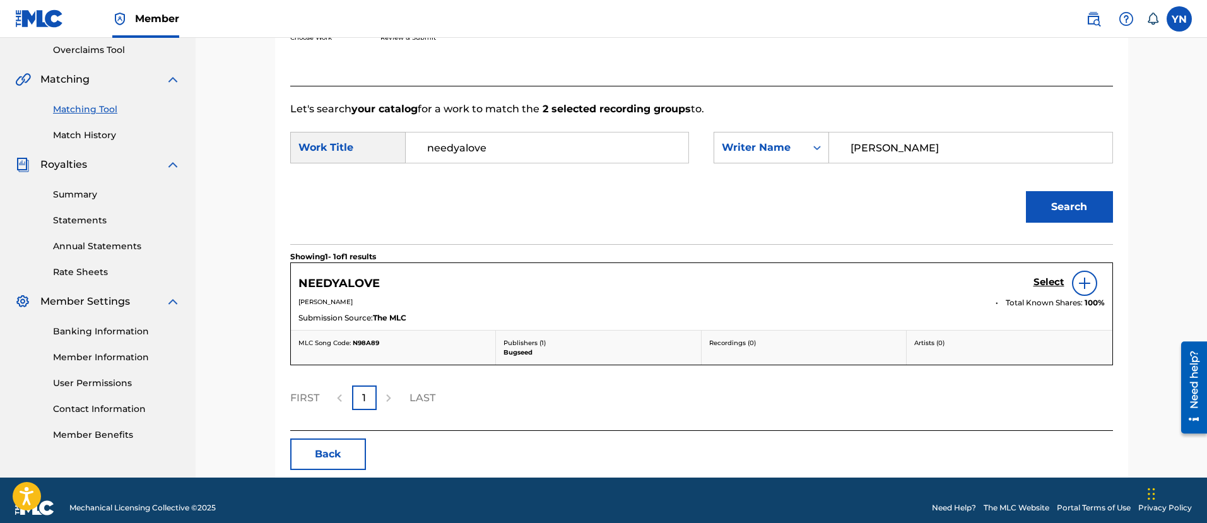
scroll to position [280, 0]
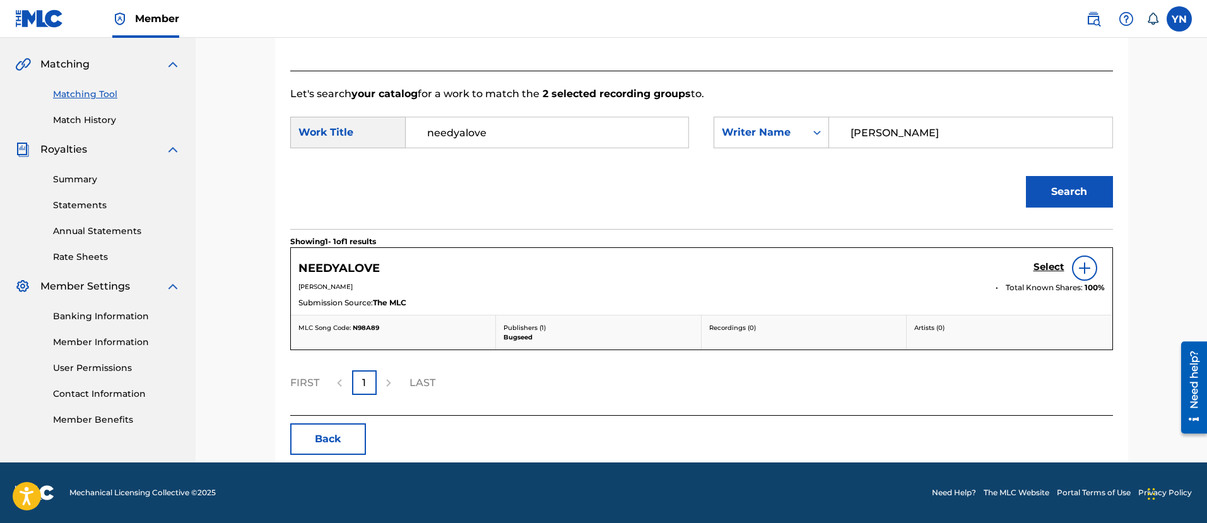
click at [1038, 268] on h5 "Select" at bounding box center [1049, 267] width 31 height 12
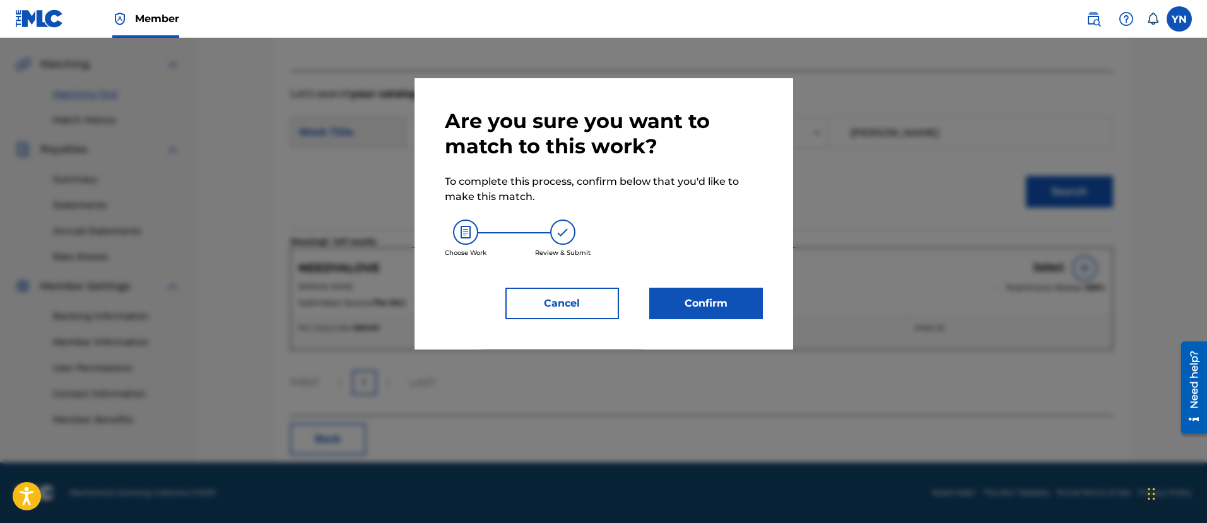
click at [691, 297] on button "Confirm" at bounding box center [706, 304] width 114 height 32
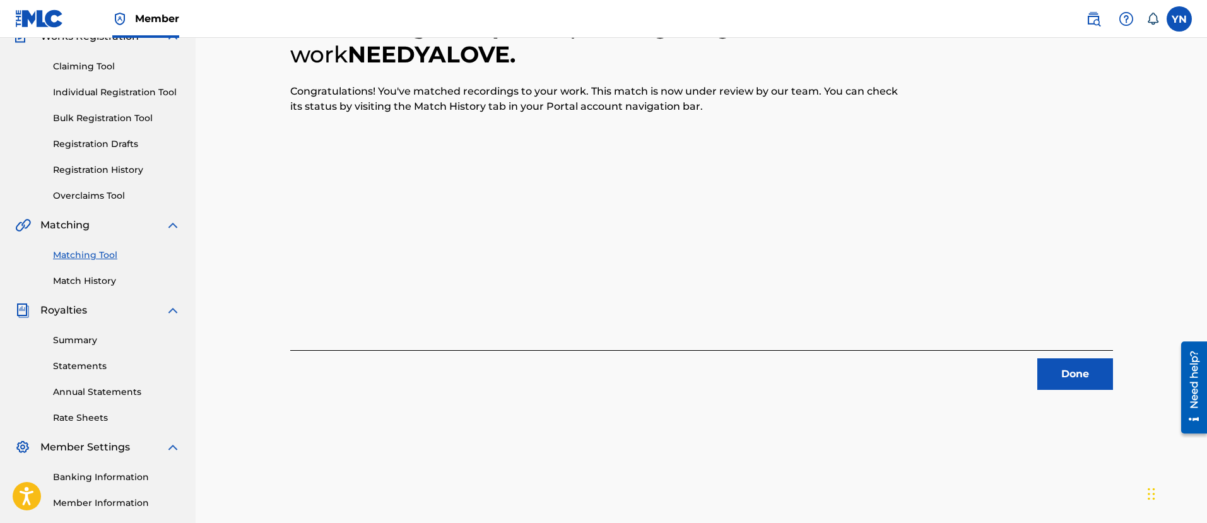
scroll to position [102, 0]
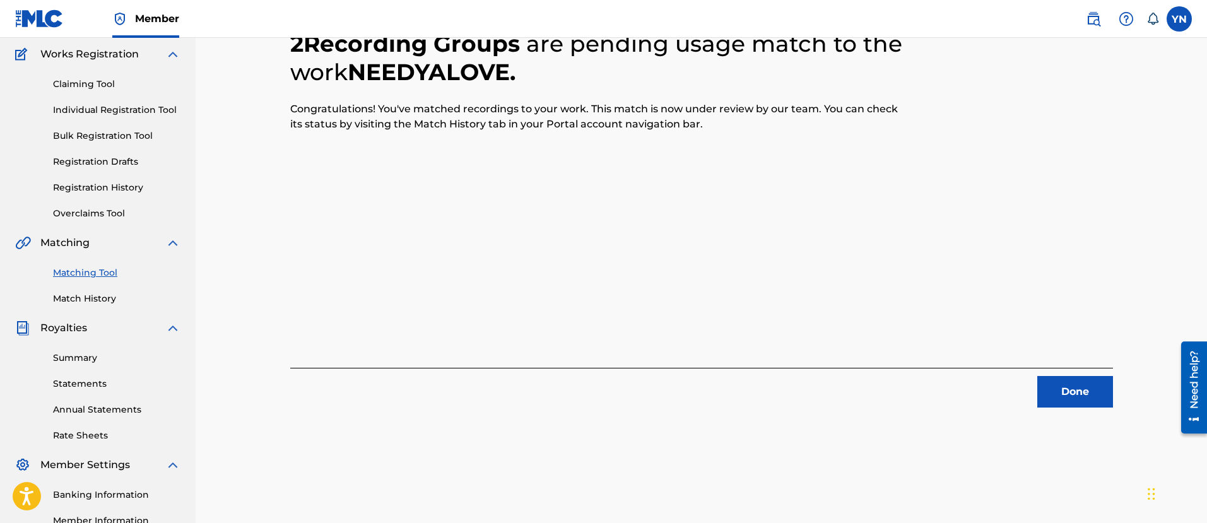
click at [1064, 384] on button "Done" at bounding box center [1076, 392] width 76 height 32
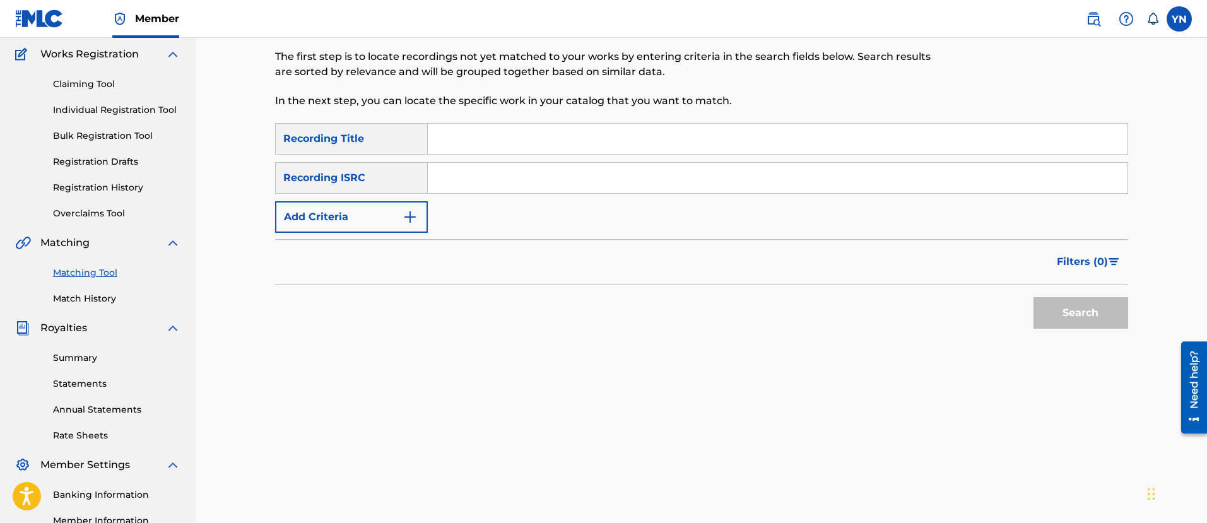
click at [683, 179] on input "Search Form" at bounding box center [778, 178] width 700 height 30
paste input "QZRP52307525"
type input "QZRP52307525"
click at [578, 146] on input "Search Form" at bounding box center [778, 139] width 700 height 30
paste input "my everyday"
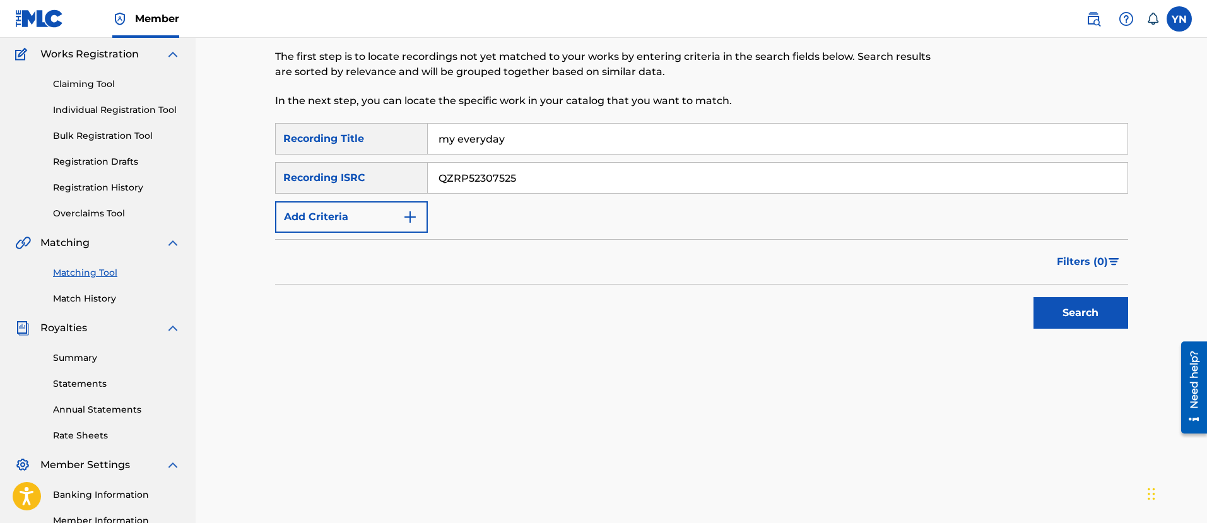
type input "my everyday"
click at [1072, 320] on button "Search" at bounding box center [1081, 313] width 95 height 32
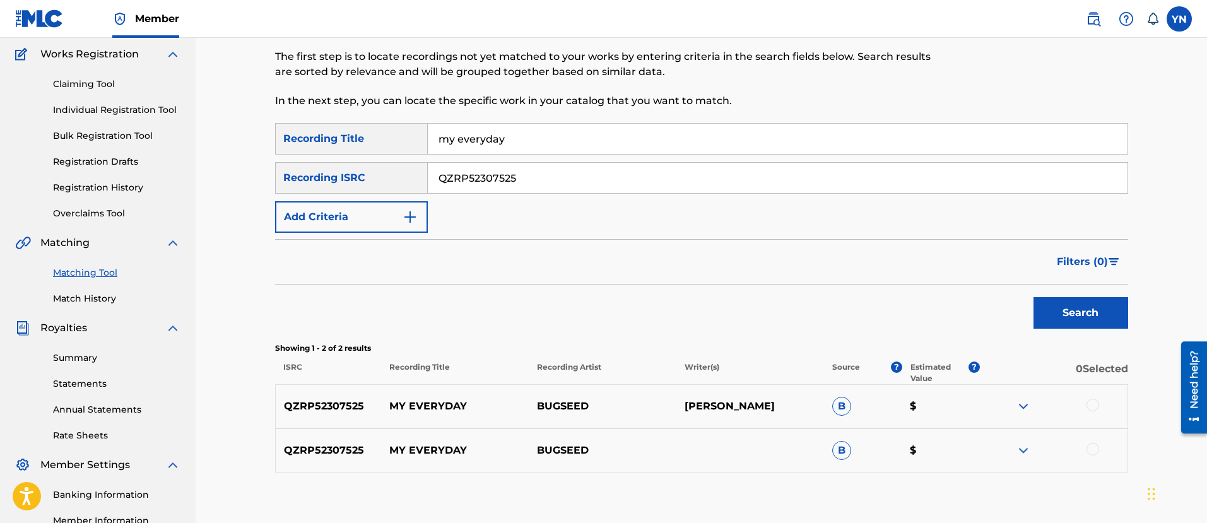
scroll to position [259, 0]
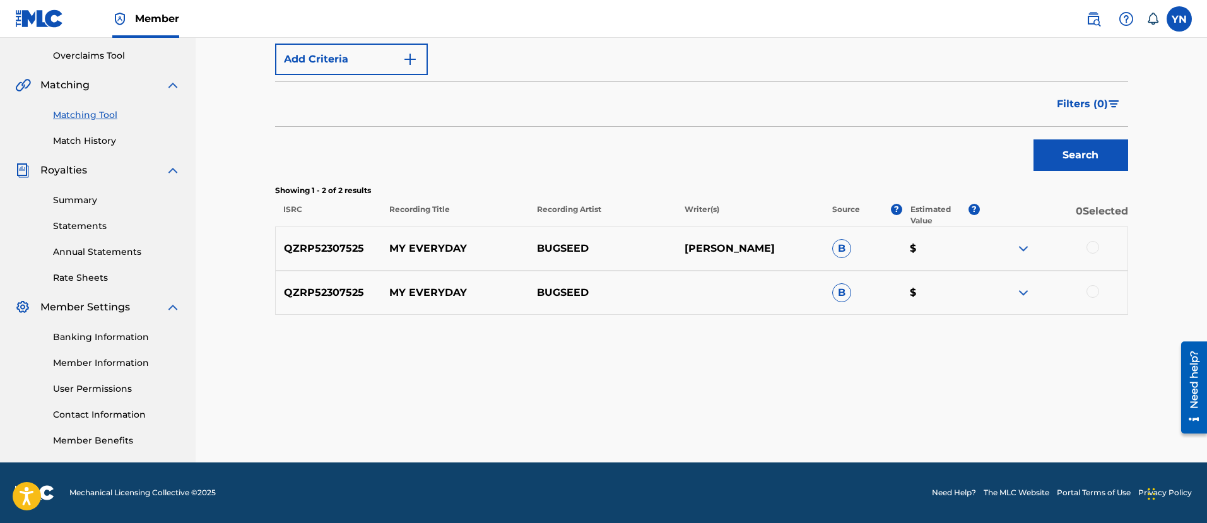
click at [1084, 251] on div at bounding box center [1054, 248] width 148 height 15
click at [1088, 247] on div at bounding box center [1093, 247] width 13 height 13
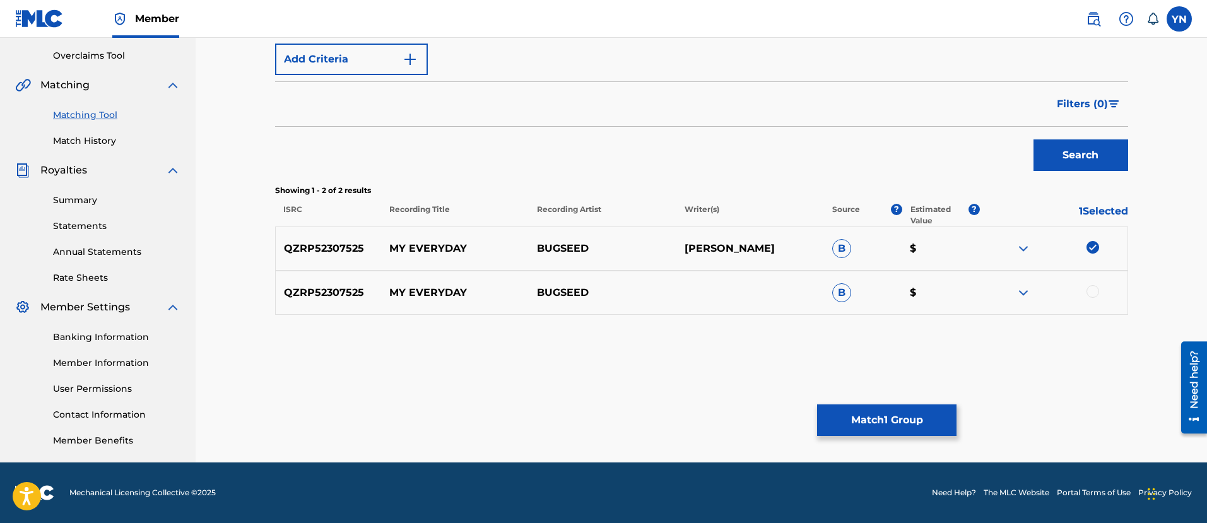
click at [1091, 283] on div "QZRP52307525 MY EVERYDAY BUGSEED B $" at bounding box center [701, 293] width 853 height 44
click at [1091, 290] on div at bounding box center [1093, 291] width 13 height 13
click at [940, 422] on button "Match 2 Groups" at bounding box center [886, 421] width 139 height 32
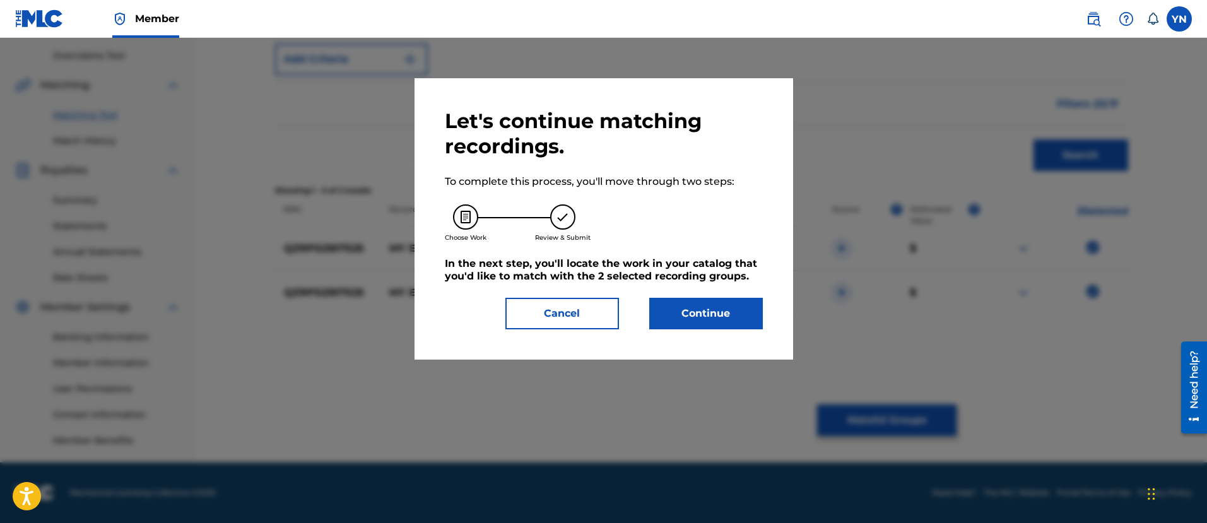
click at [746, 315] on button "Continue" at bounding box center [706, 314] width 114 height 32
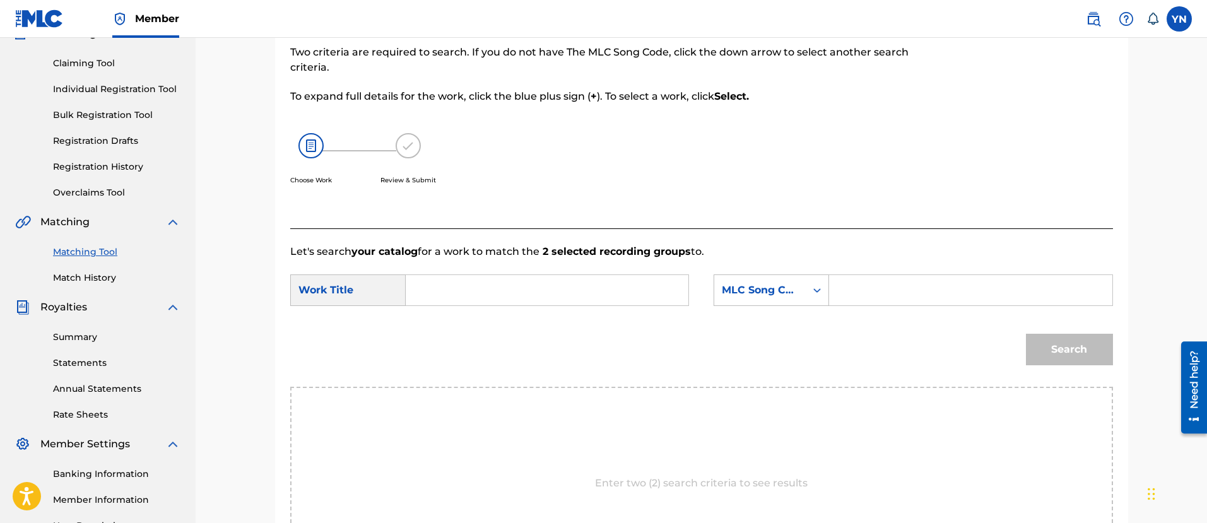
scroll to position [102, 0]
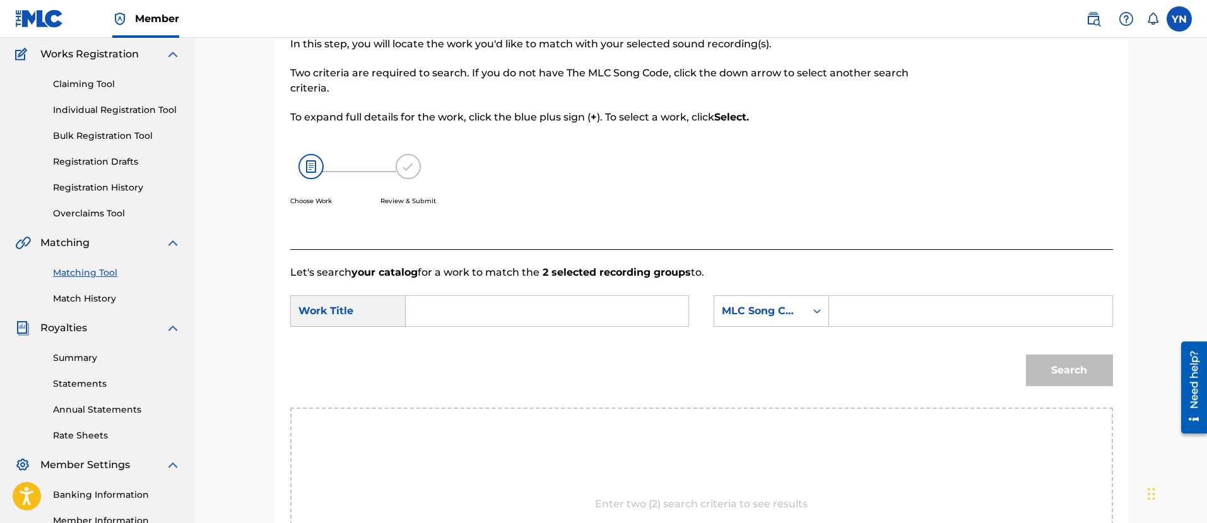
click at [600, 322] on input "Search Form" at bounding box center [547, 311] width 261 height 30
paste input "my everyday"
type input "my everyday"
click at [762, 323] on div "MLC Song Code" at bounding box center [771, 311] width 115 height 32
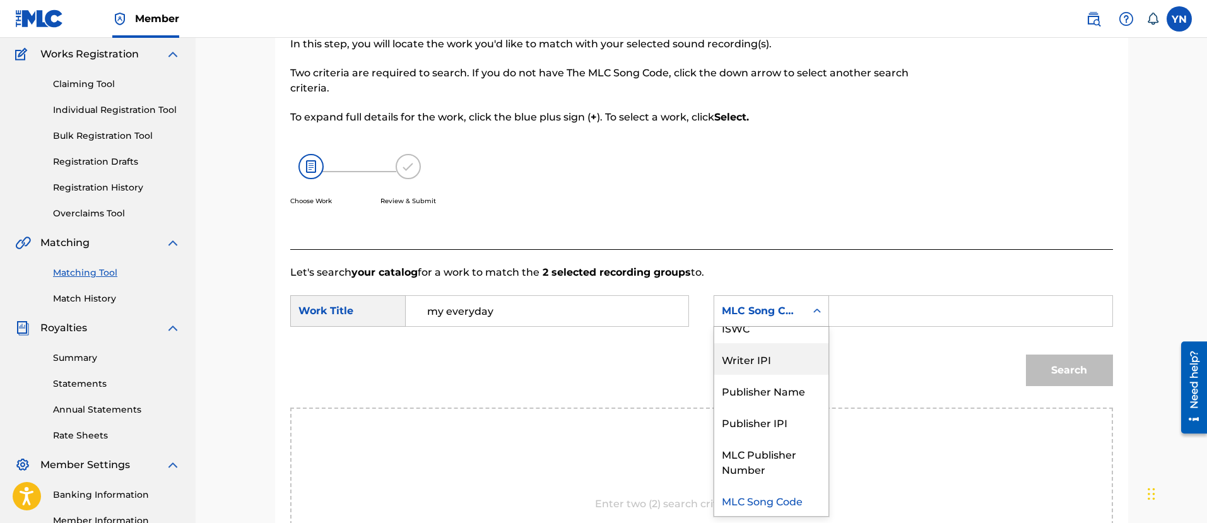
scroll to position [0, 0]
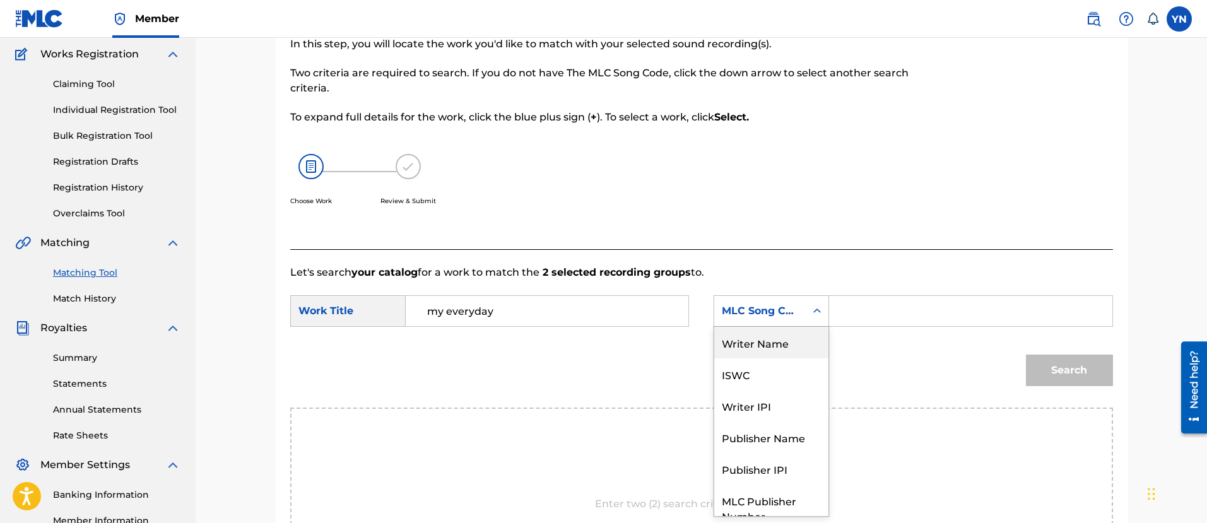
click at [791, 337] on div "Writer Name" at bounding box center [771, 343] width 114 height 32
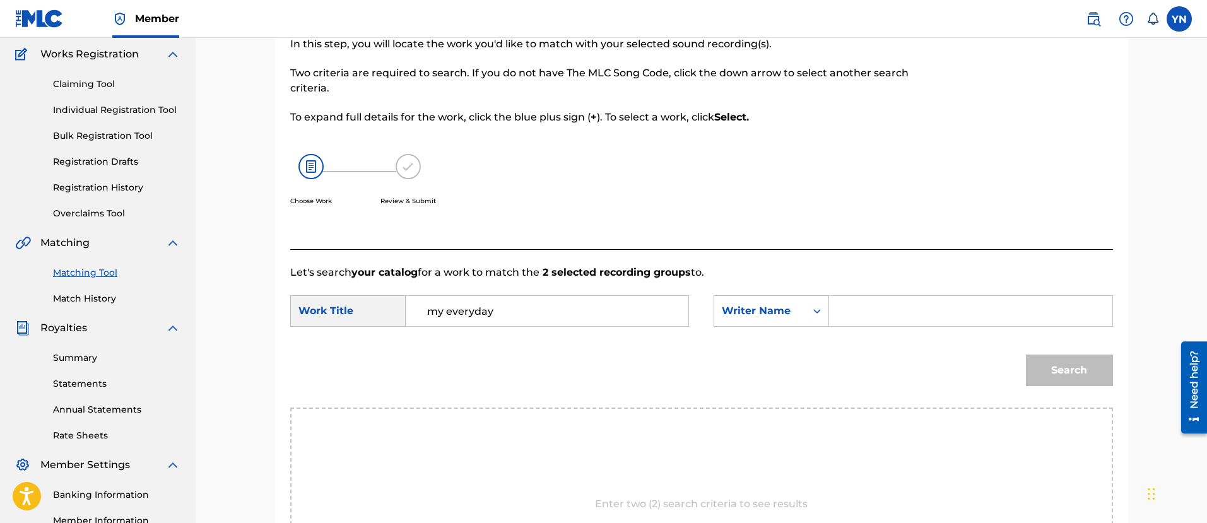
click at [894, 310] on input "Search Form" at bounding box center [970, 311] width 261 height 30
type input "[PERSON_NAME]"
click at [1047, 380] on button "Search" at bounding box center [1069, 371] width 87 height 32
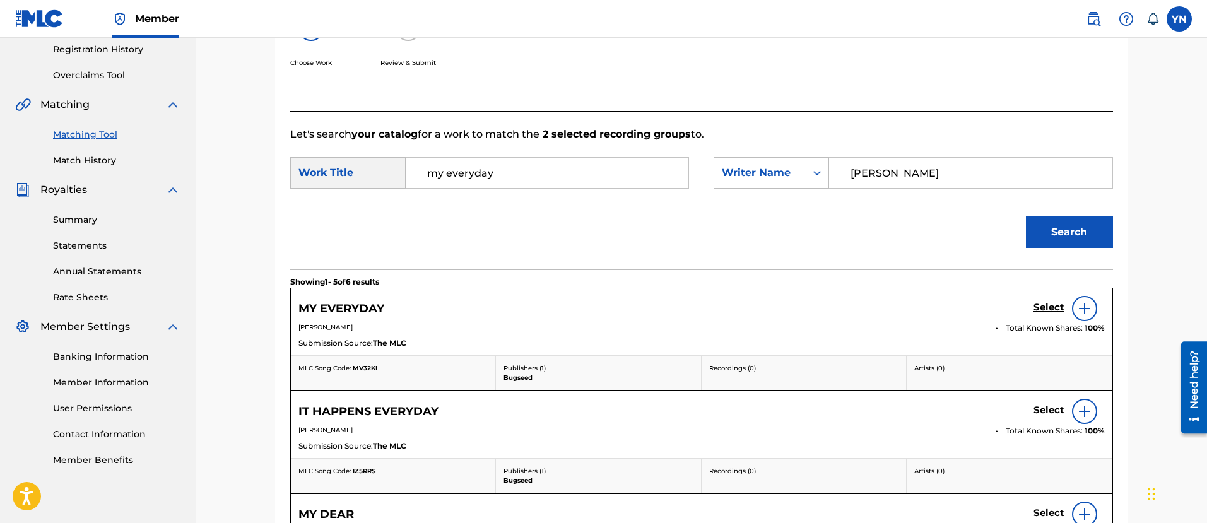
scroll to position [259, 0]
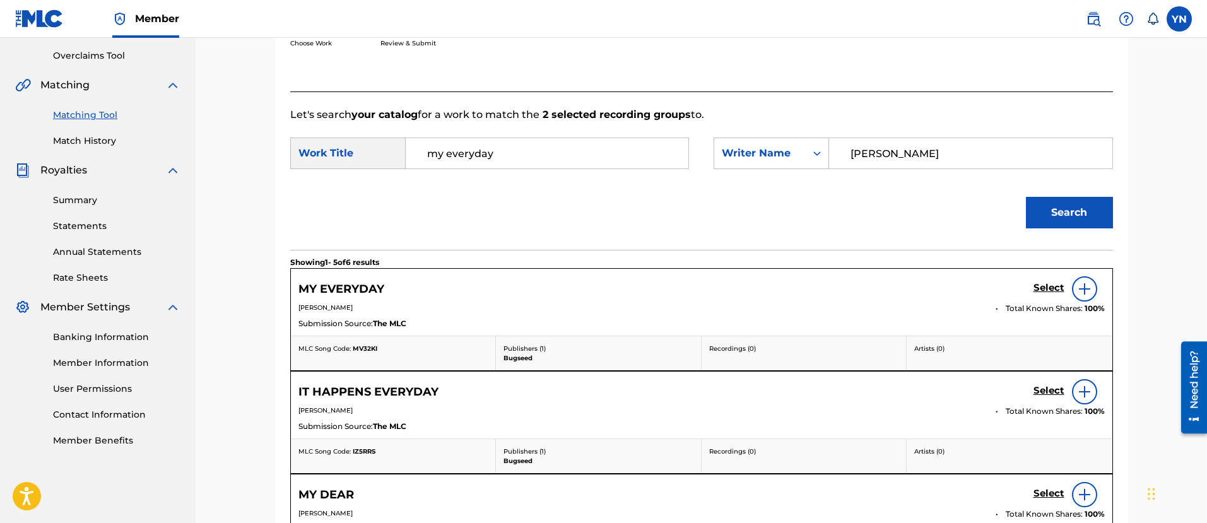
click at [1051, 293] on h5 "Select" at bounding box center [1049, 288] width 31 height 12
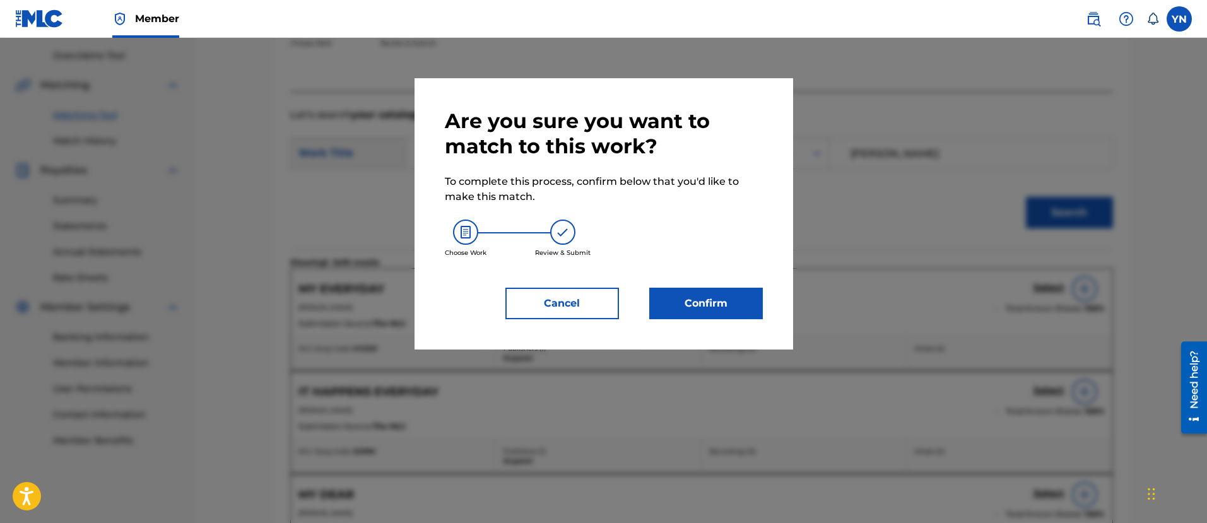
click at [740, 301] on button "Confirm" at bounding box center [706, 304] width 114 height 32
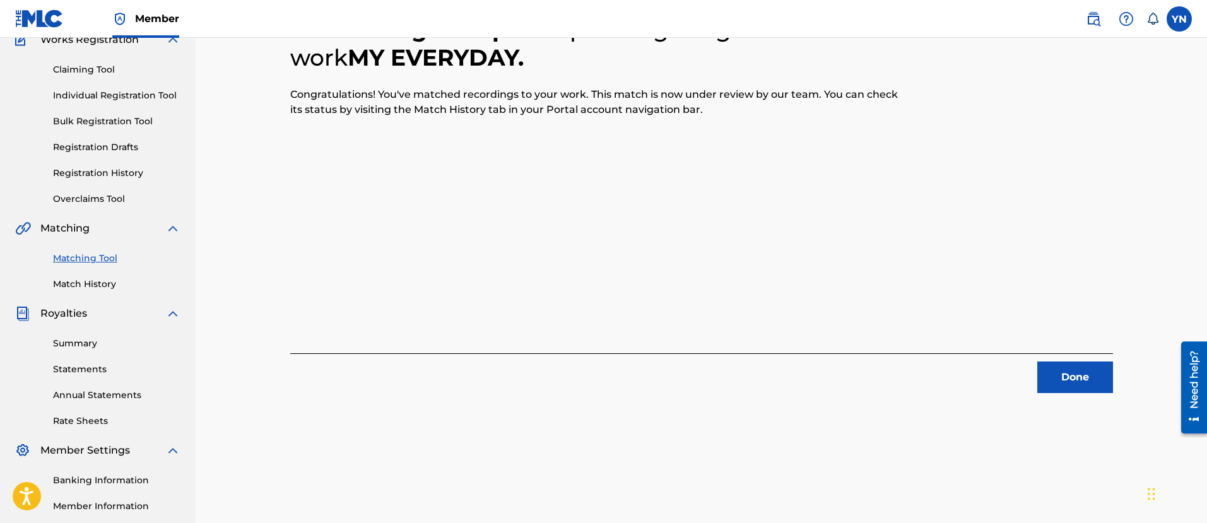
scroll to position [102, 0]
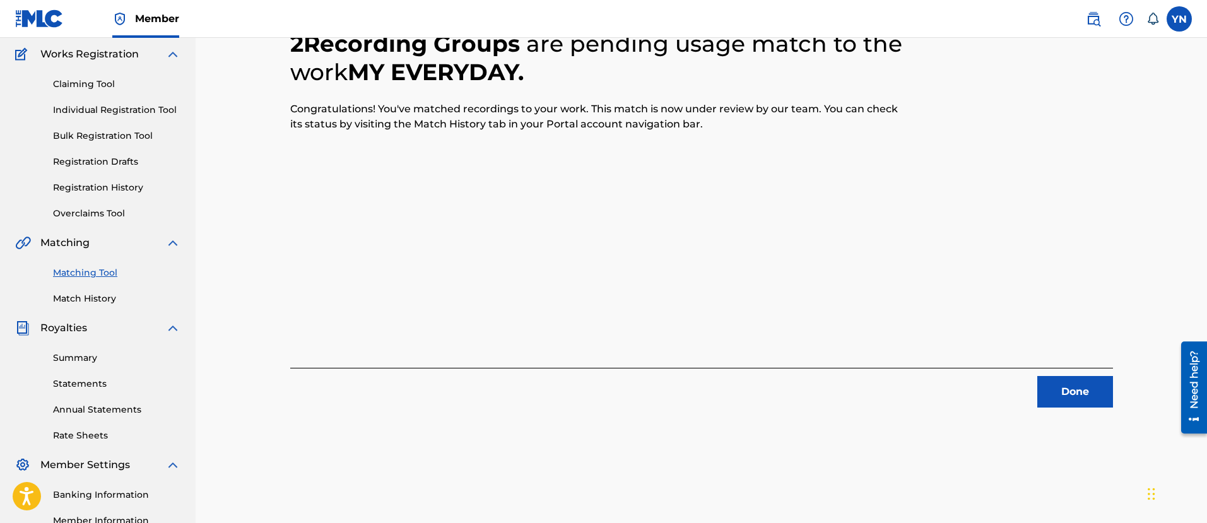
click at [1090, 391] on button "Done" at bounding box center [1076, 392] width 76 height 32
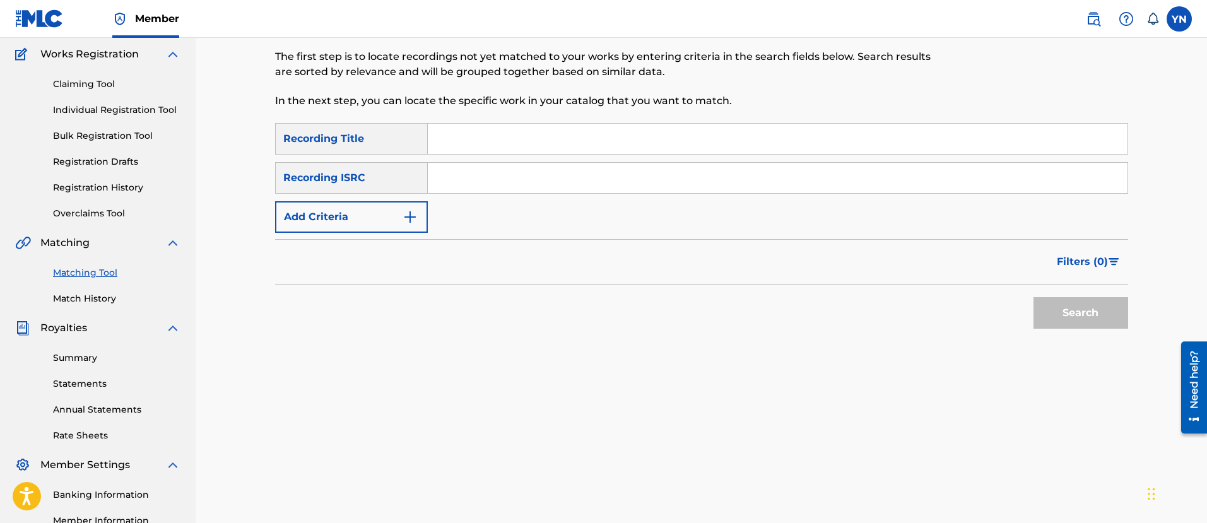
paste input "QZRP52307526"
click at [548, 177] on input "Search Form" at bounding box center [778, 178] width 700 height 30
type input "QZRP52307526"
click at [634, 147] on input "Search Form" at bounding box center [778, 139] width 700 height 30
paste input "night fantastic"
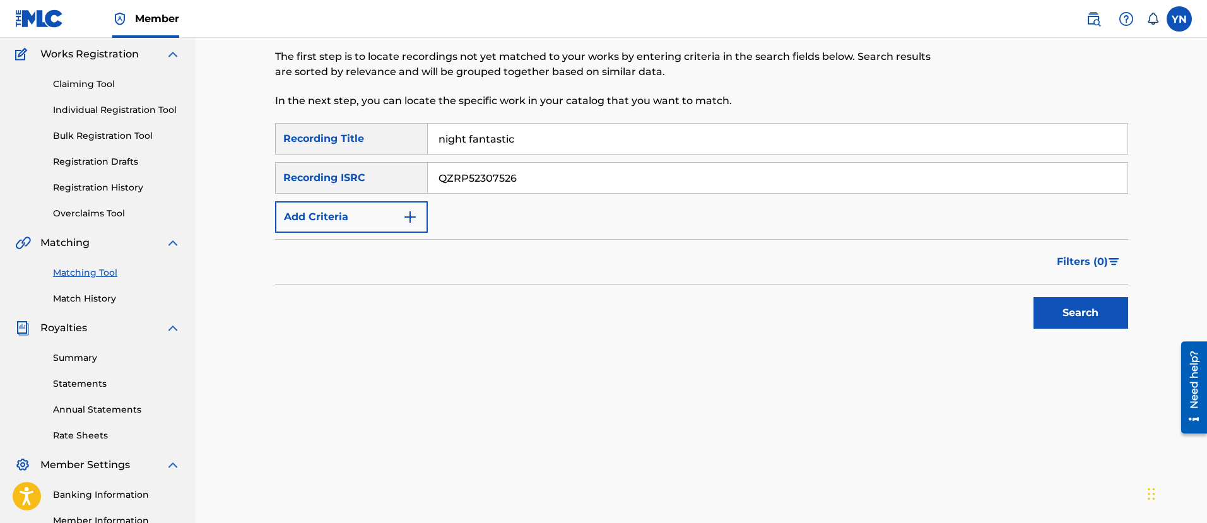
type input "night fantastic"
click at [1072, 311] on button "Search" at bounding box center [1081, 313] width 95 height 32
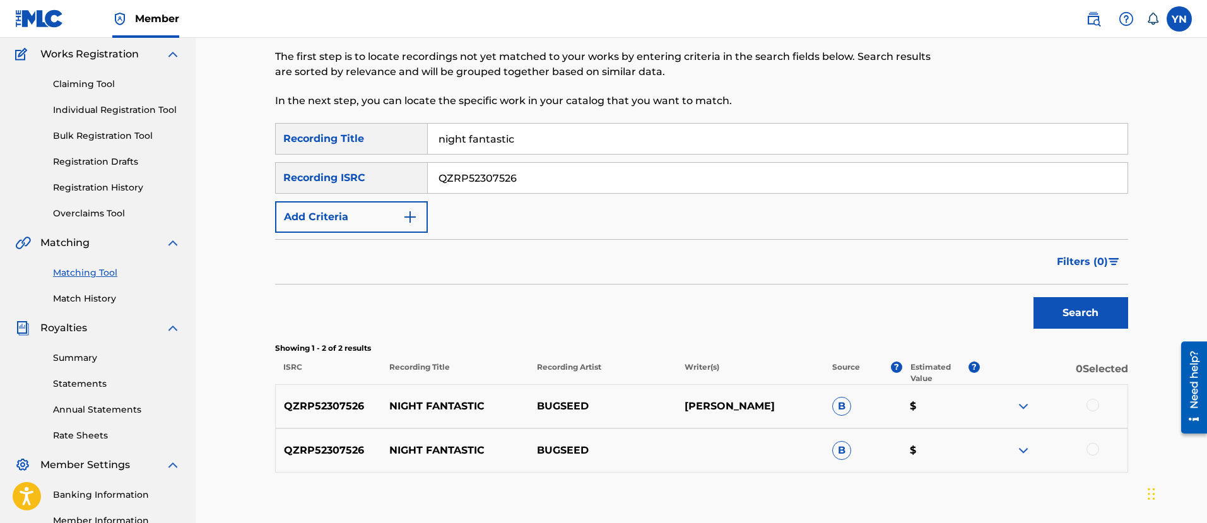
click at [1089, 407] on div at bounding box center [1093, 405] width 13 height 13
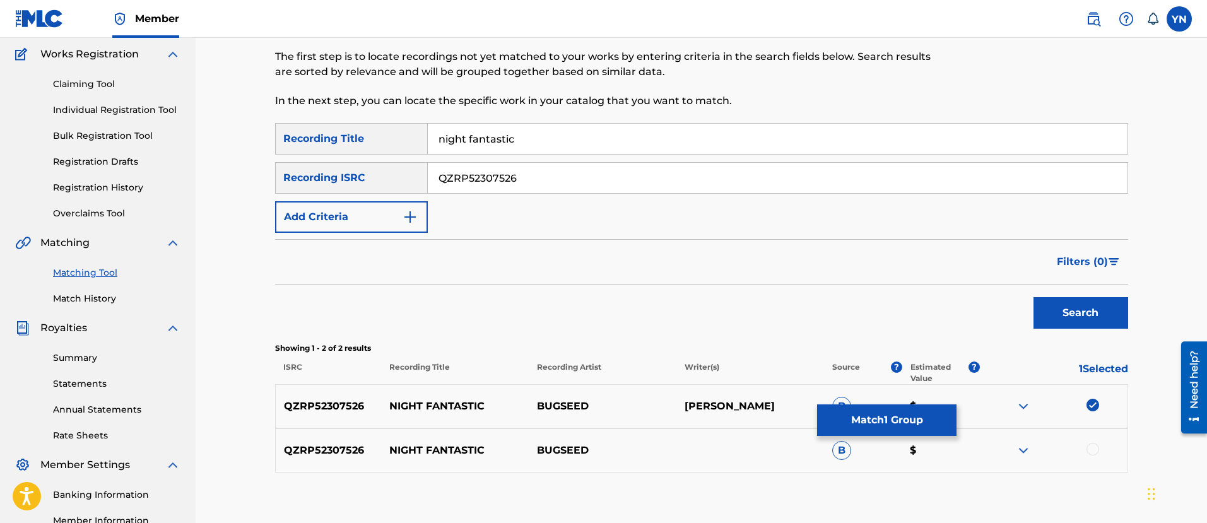
click at [1093, 451] on div at bounding box center [1093, 449] width 13 height 13
click at [885, 415] on button "Match 2 Groups" at bounding box center [886, 421] width 139 height 32
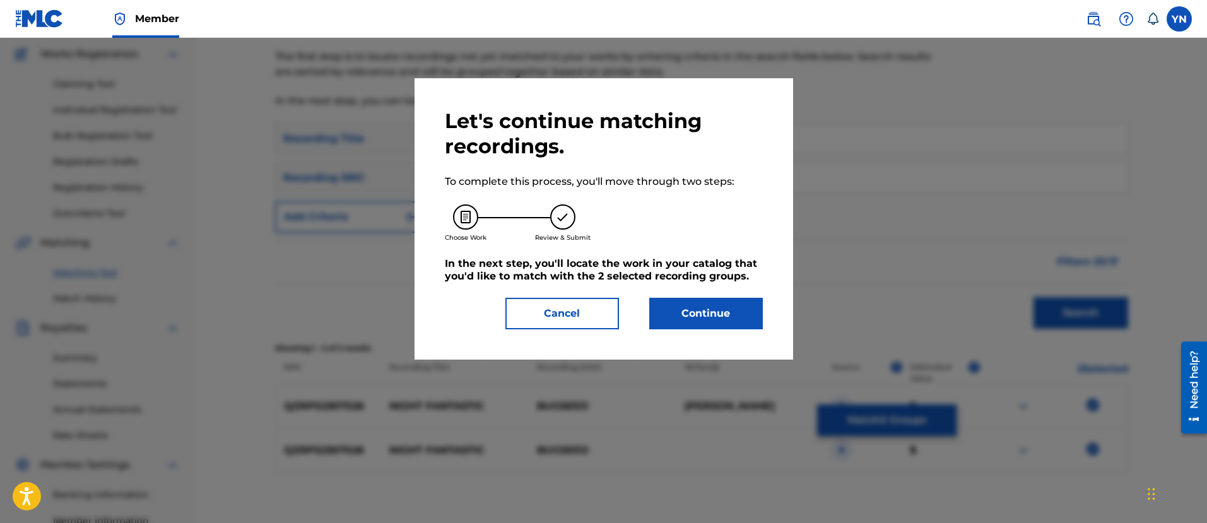
click at [732, 323] on button "Continue" at bounding box center [706, 314] width 114 height 32
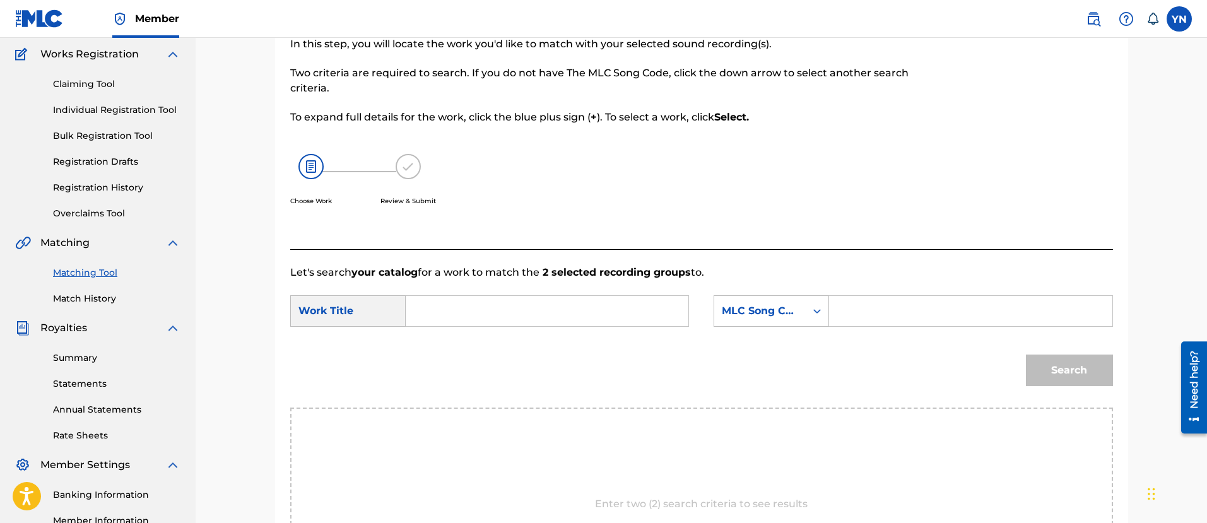
click at [615, 316] on input "Search Form" at bounding box center [547, 311] width 261 height 30
paste input "night fantastic"
type input "night fantastic"
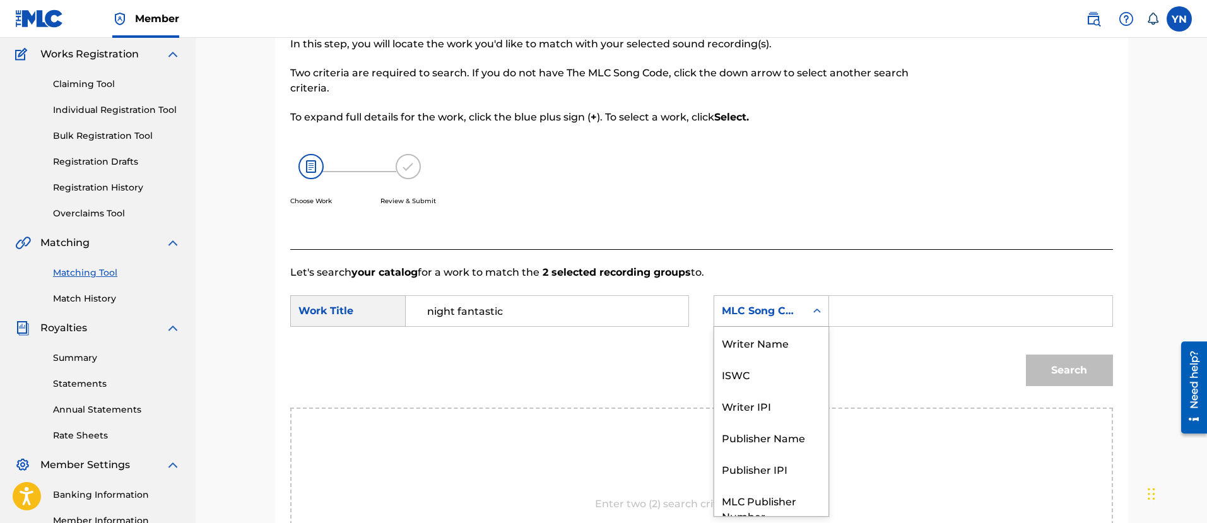
click at [774, 308] on div "MLC Song Code" at bounding box center [760, 311] width 76 height 15
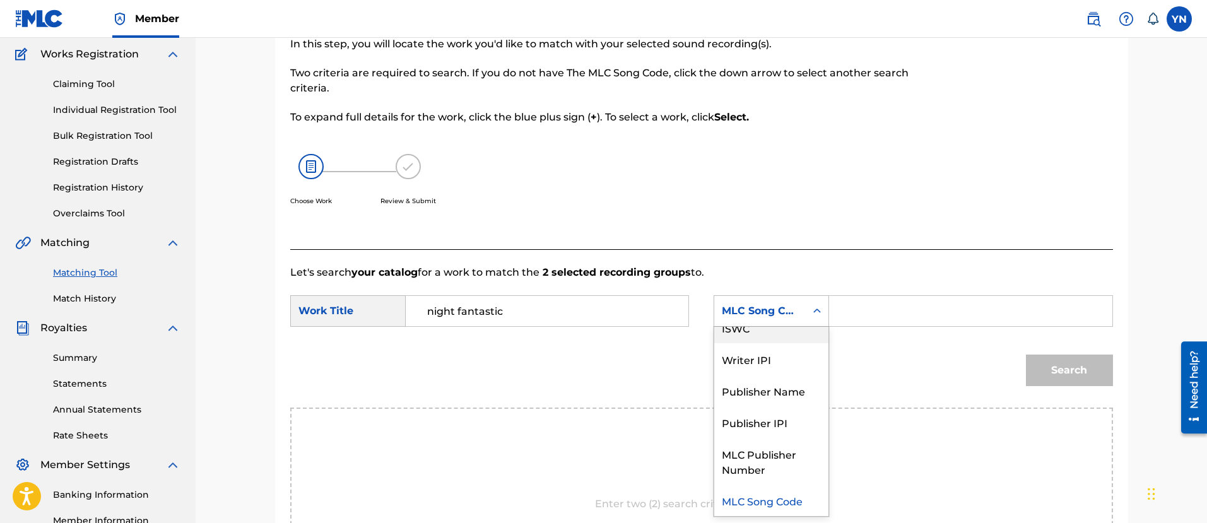
scroll to position [0, 0]
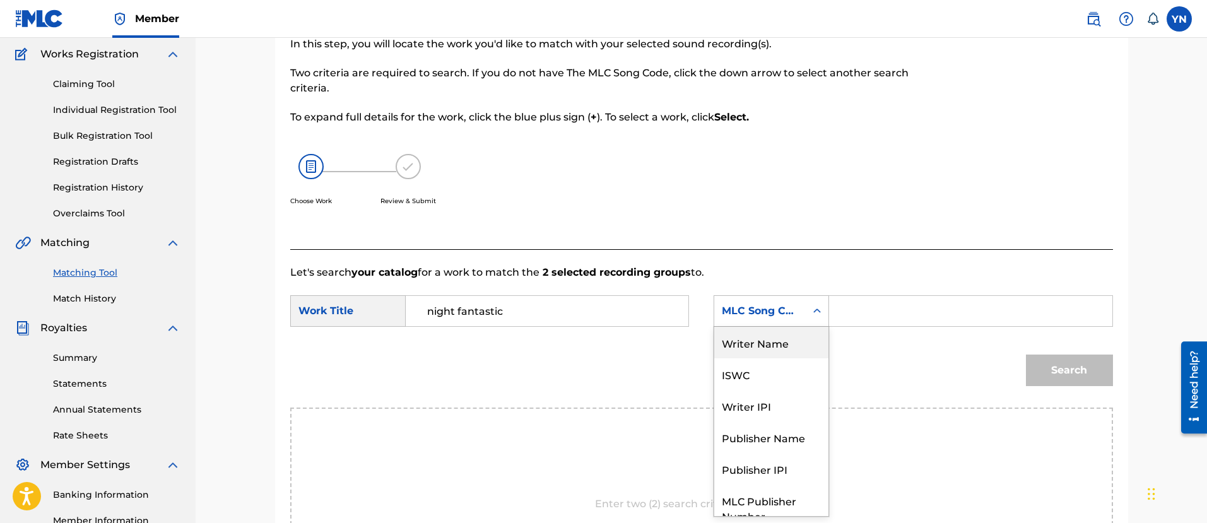
click at [784, 344] on div "Writer Name" at bounding box center [771, 343] width 114 height 32
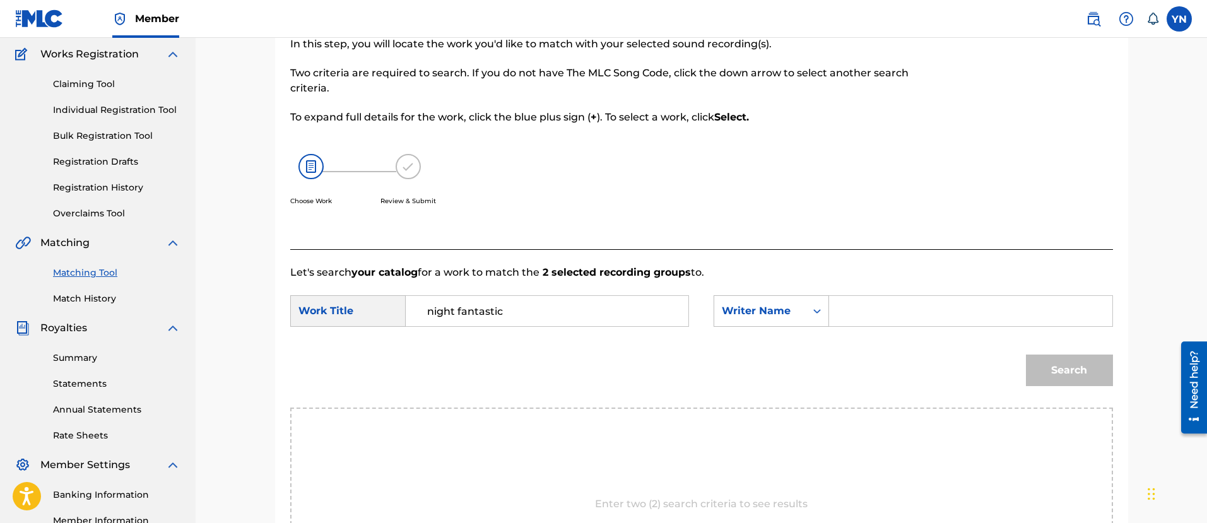
click at [936, 308] on input "Search Form" at bounding box center [970, 311] width 261 height 30
drag, startPoint x: 936, startPoint y: 308, endPoint x: 821, endPoint y: 317, distance: 115.2
click at [821, 317] on div "SearchWithCriteria1049bc66-6f94-4b98-b5bf-1db606ea04b9 Writer Name t" at bounding box center [913, 311] width 399 height 32
drag, startPoint x: 926, startPoint y: 317, endPoint x: 776, endPoint y: 322, distance: 149.7
click at [776, 322] on div "SearchWithCriteria1049bc66-6f94-4b98-b5bf-1db606ea04b9 Writer Name [PERSON_NAME]" at bounding box center [913, 311] width 399 height 32
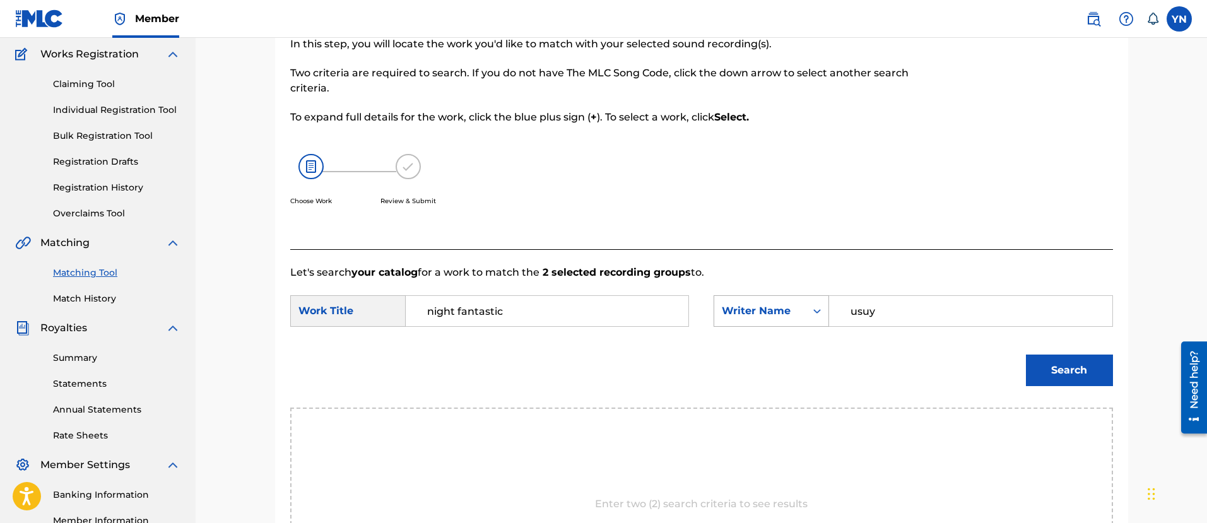
drag, startPoint x: 899, startPoint y: 308, endPoint x: 747, endPoint y: 313, distance: 152.2
click at [747, 313] on div "SearchWithCriteria1049bc66-6f94-4b98-b5bf-1db606ea04b9 Writer Name usuy" at bounding box center [913, 311] width 399 height 32
type input "[PERSON_NAME]"
click at [1082, 353] on div "Search" at bounding box center [1066, 367] width 93 height 50
click at [1078, 364] on button "Search" at bounding box center [1069, 371] width 87 height 32
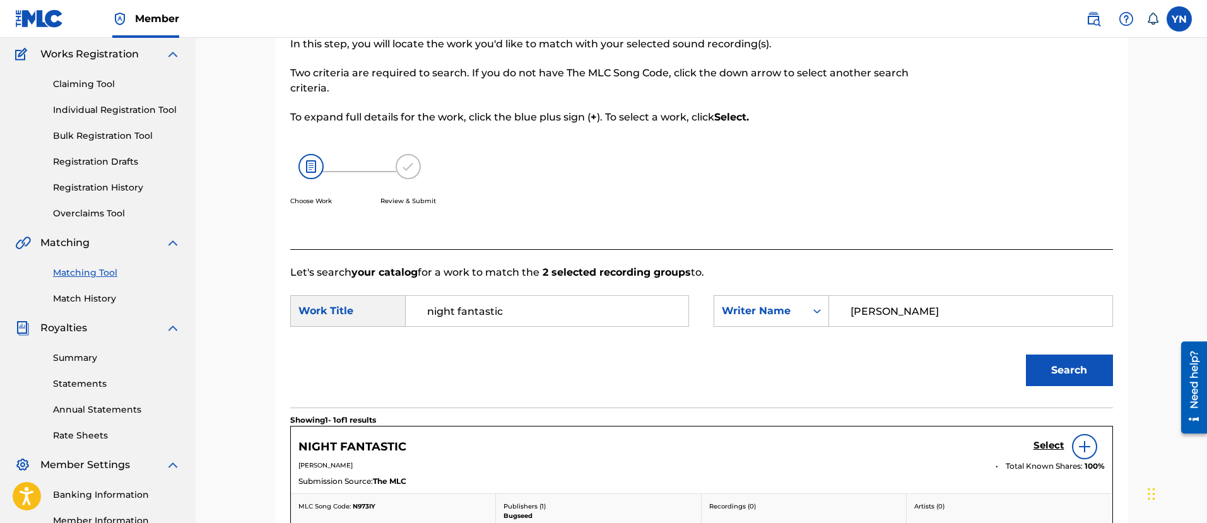
scroll to position [259, 0]
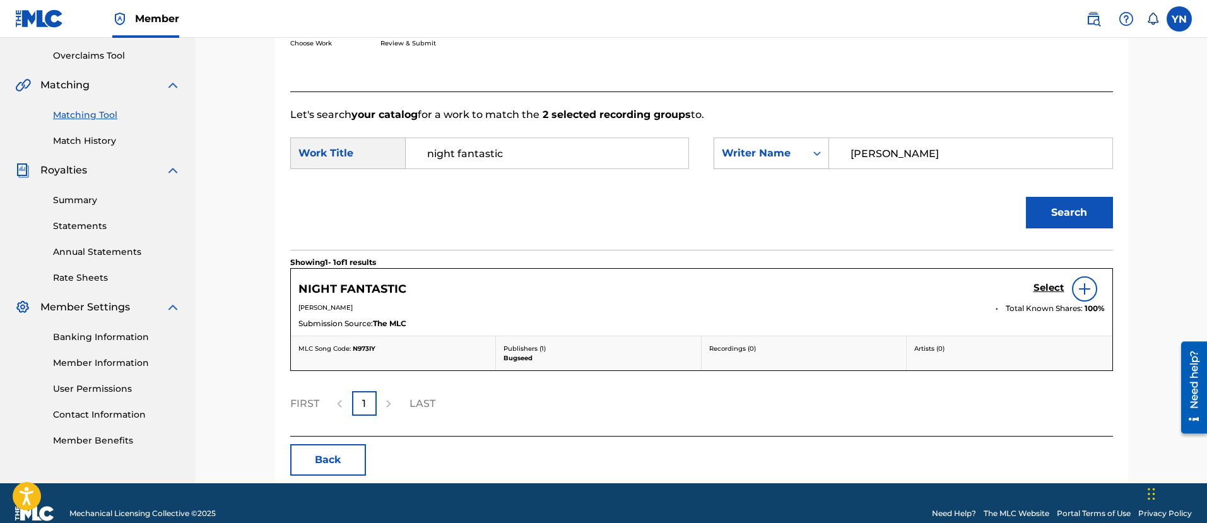
click at [1055, 283] on h5 "Select" at bounding box center [1049, 288] width 31 height 12
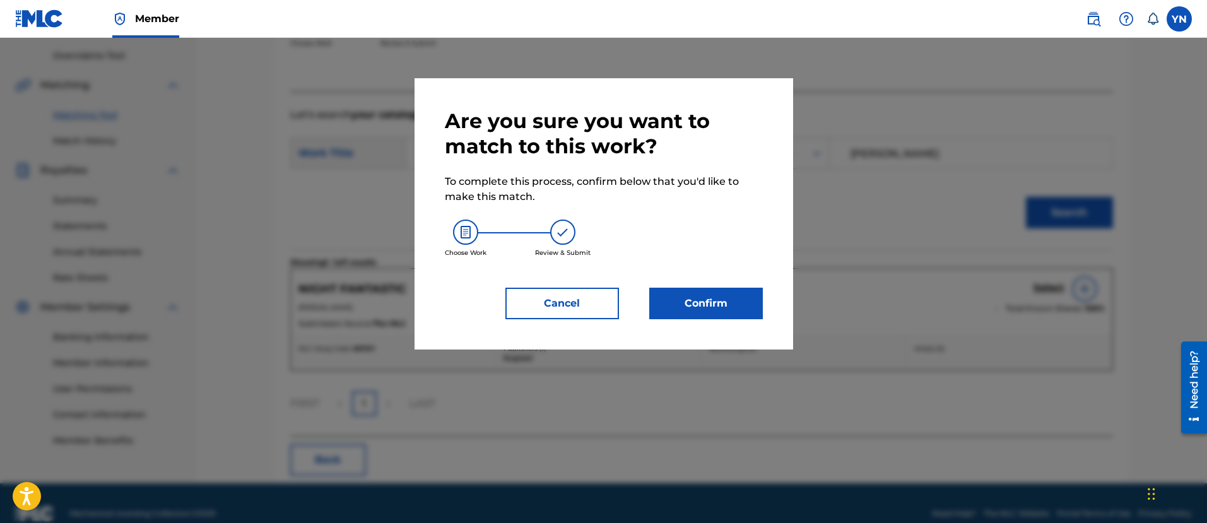
click at [701, 312] on button "Confirm" at bounding box center [706, 304] width 114 height 32
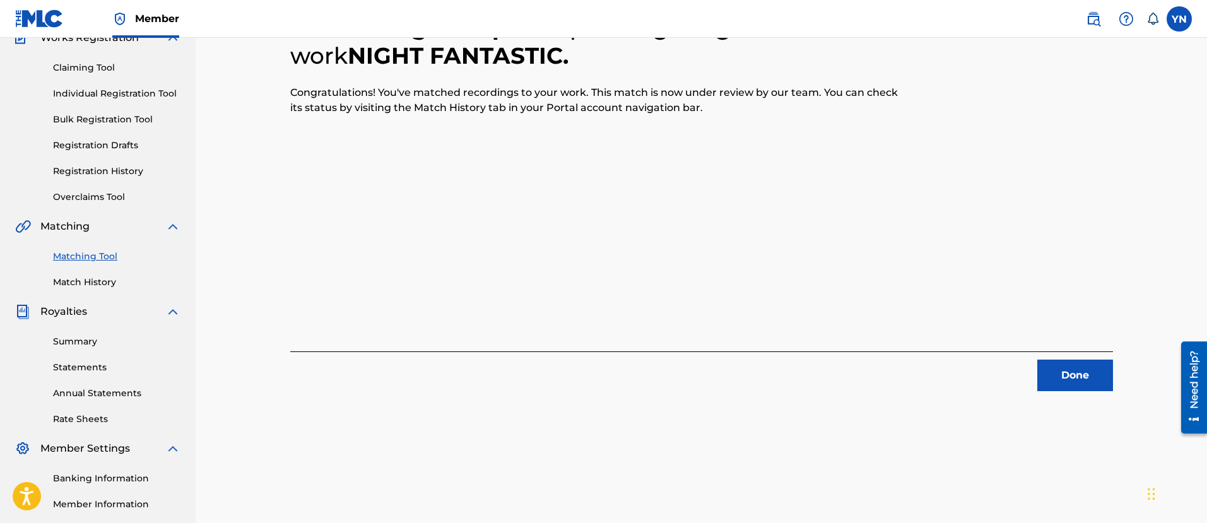
scroll to position [102, 0]
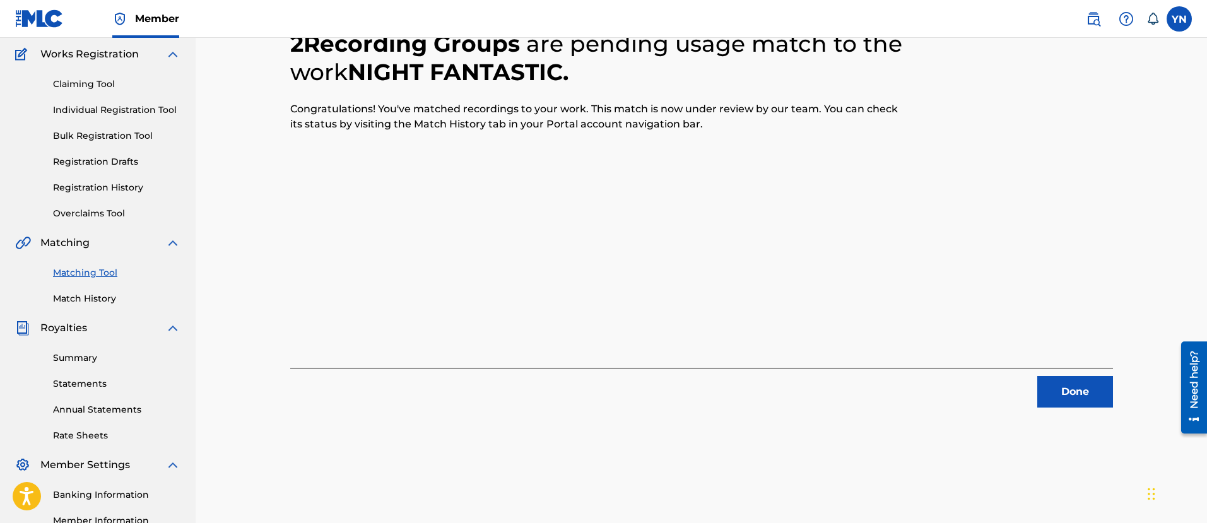
click at [1079, 404] on button "Done" at bounding box center [1076, 392] width 76 height 32
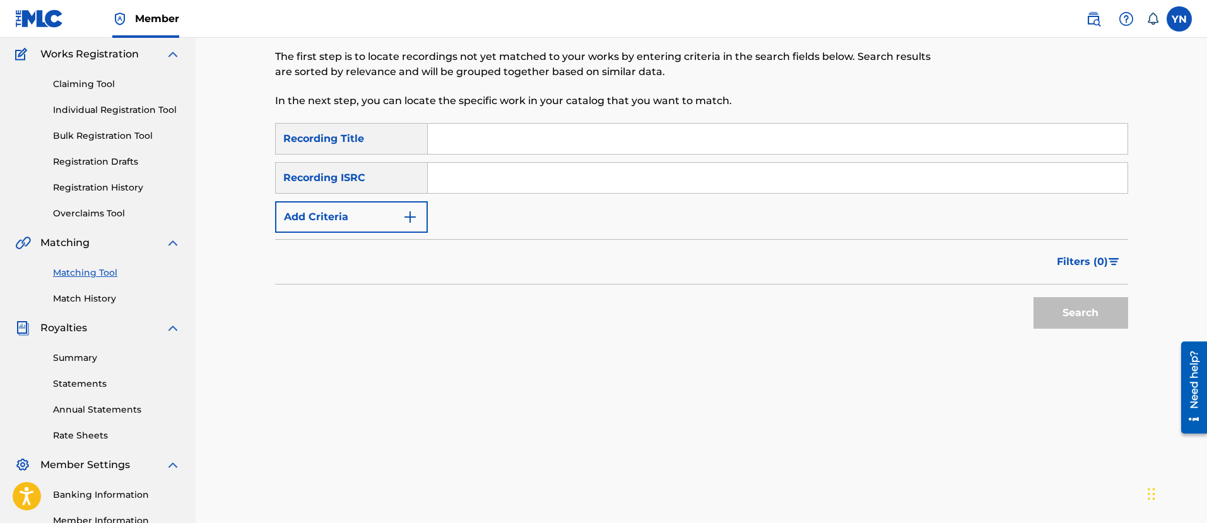
click at [556, 164] on input "Search Form" at bounding box center [778, 178] width 700 height 30
paste input "QZRP52307527"
type input "QZRP52307527"
click at [619, 144] on input "Search Form" at bounding box center [778, 139] width 700 height 30
paste input "comfort"
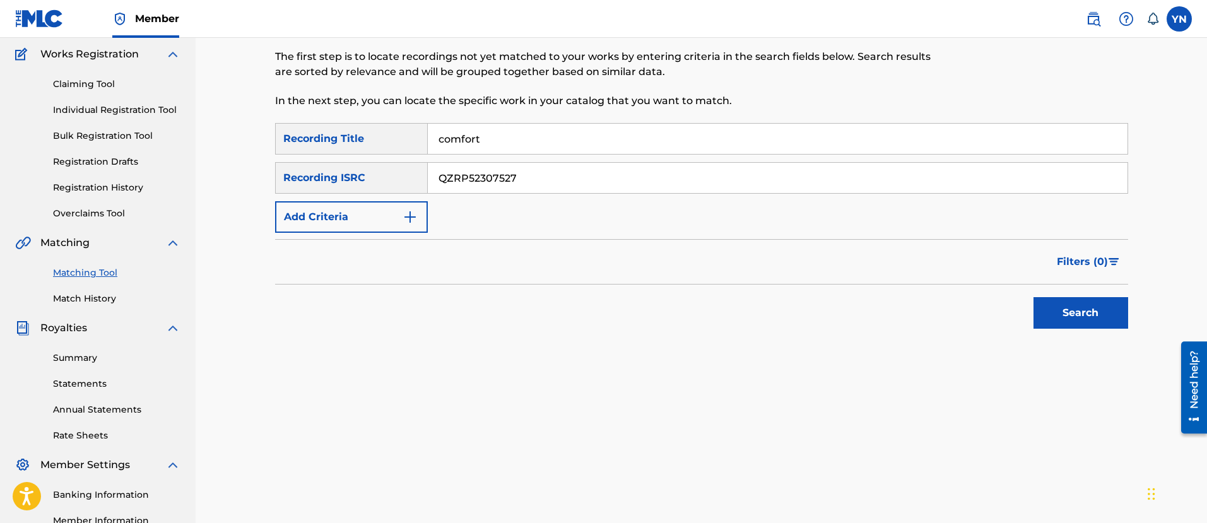
type input "comfort"
click at [1060, 313] on button "Search" at bounding box center [1081, 313] width 95 height 32
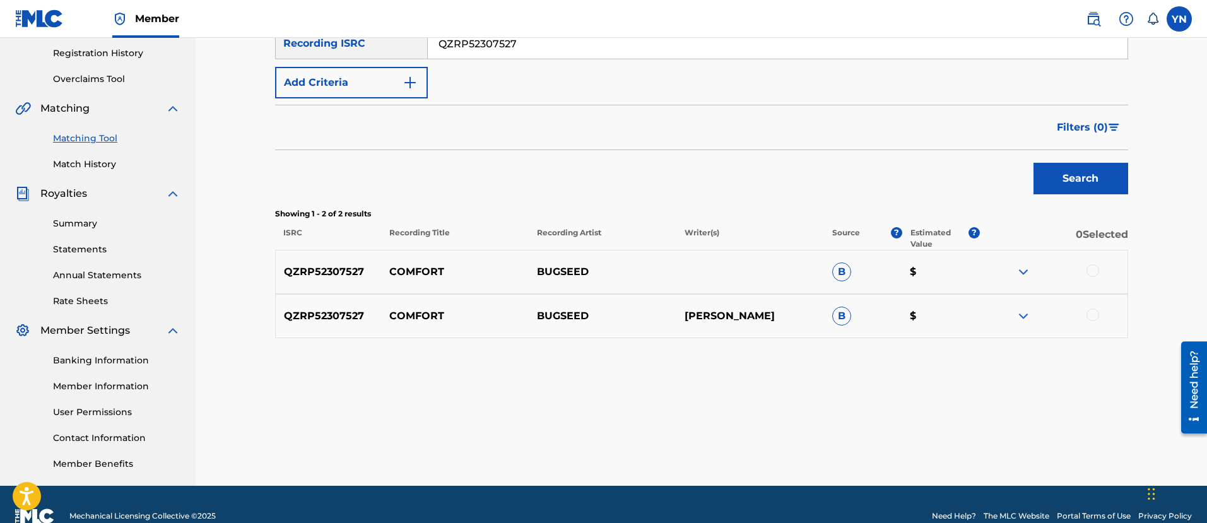
scroll to position [259, 0]
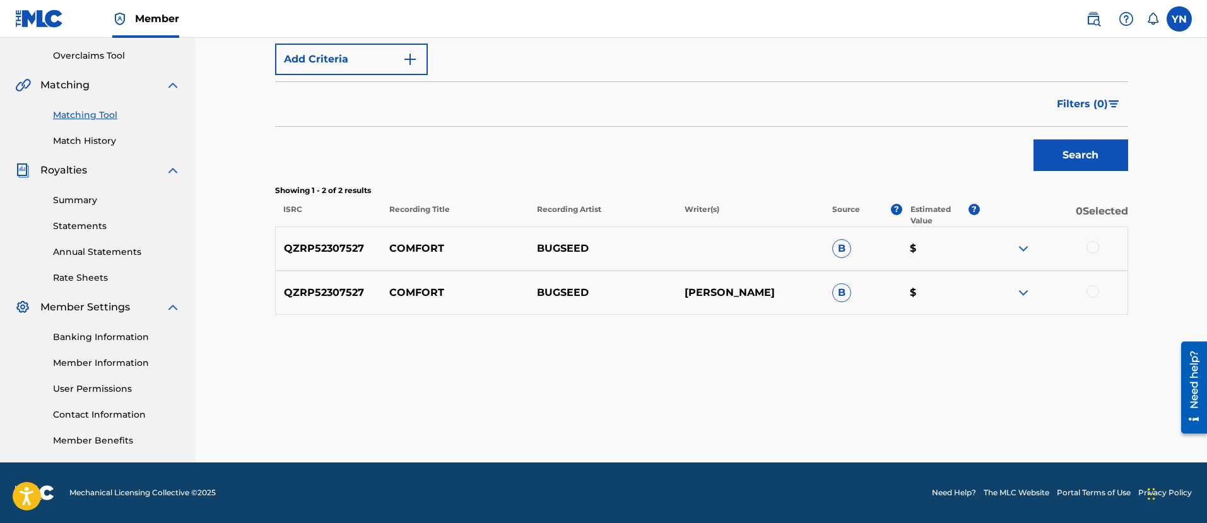
click at [1092, 256] on div "QZRP52307527 COMFORT BUGSEED B $" at bounding box center [701, 249] width 853 height 44
click at [1092, 252] on div at bounding box center [1093, 247] width 13 height 13
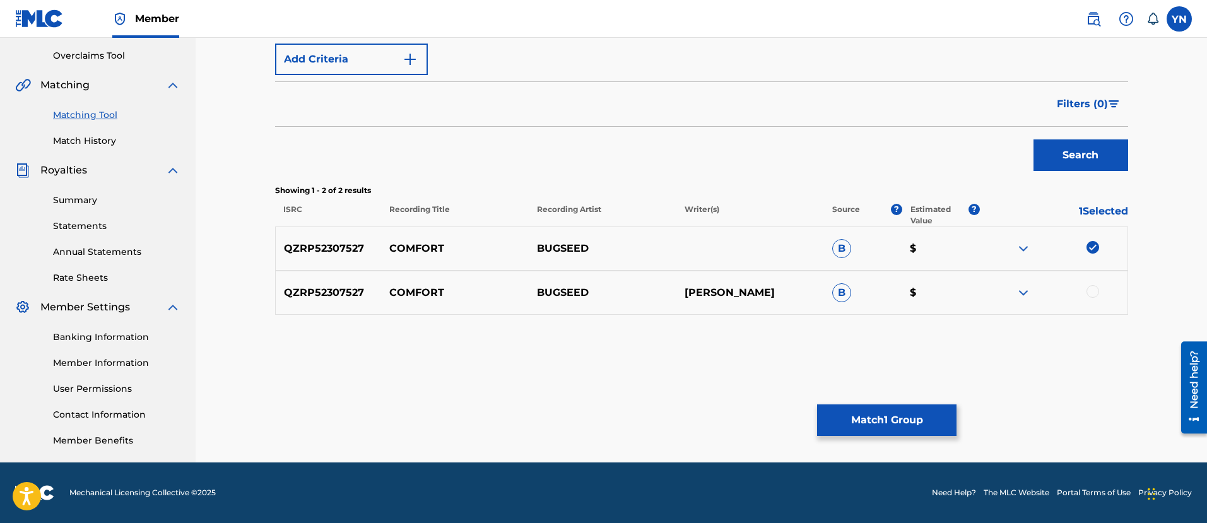
click at [1091, 294] on div at bounding box center [1093, 291] width 13 height 13
click at [926, 428] on button "Match 2 Groups" at bounding box center [886, 421] width 139 height 32
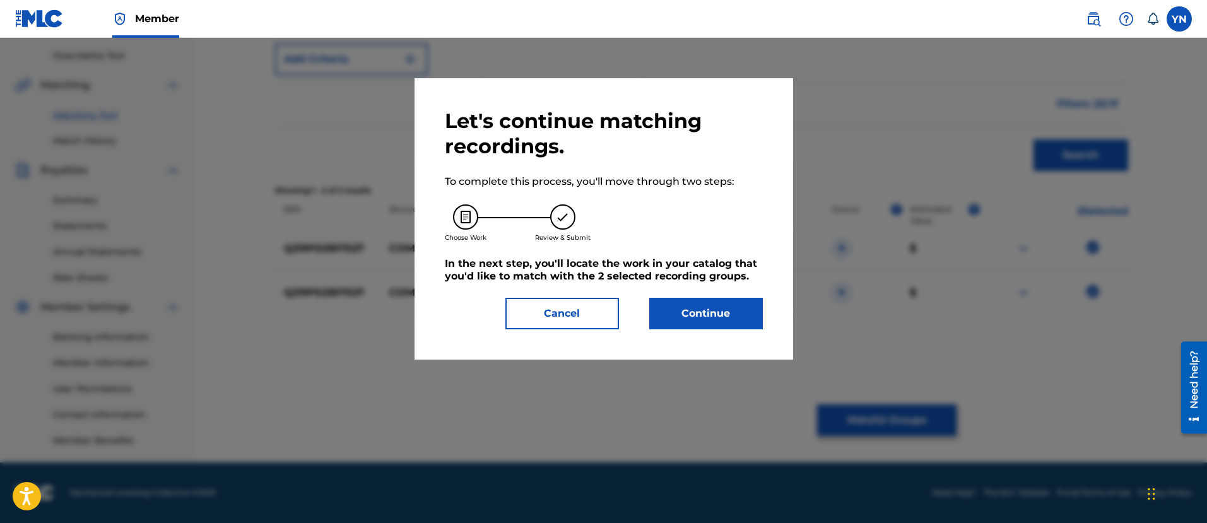
click at [721, 327] on button "Continue" at bounding box center [706, 314] width 114 height 32
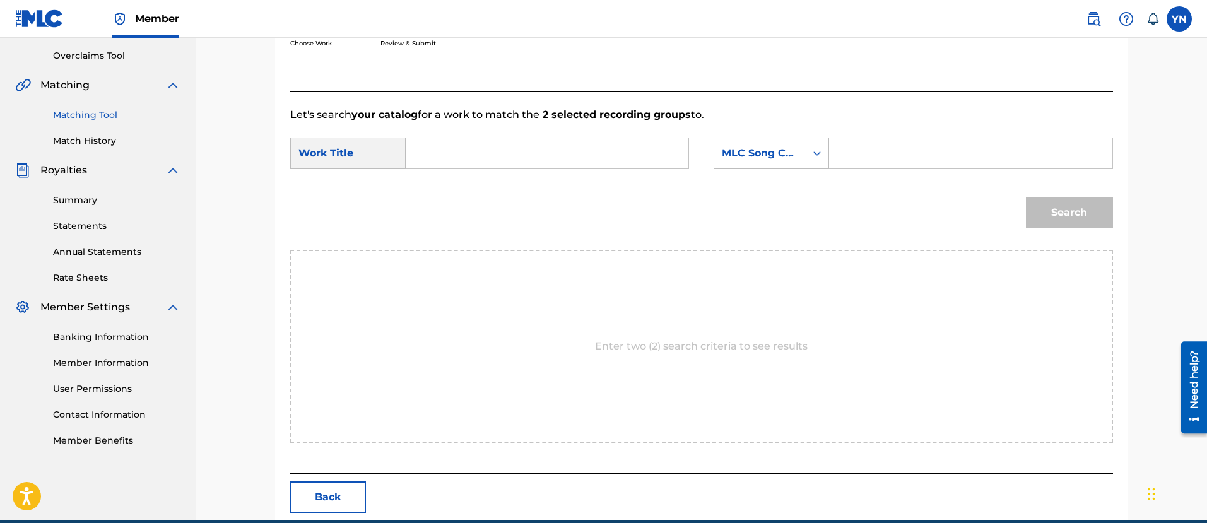
click at [674, 154] on input "Search Form" at bounding box center [547, 153] width 261 height 30
paste input "comfort"
type input "comfort"
click at [776, 151] on div "MLC Song Code" at bounding box center [760, 153] width 76 height 15
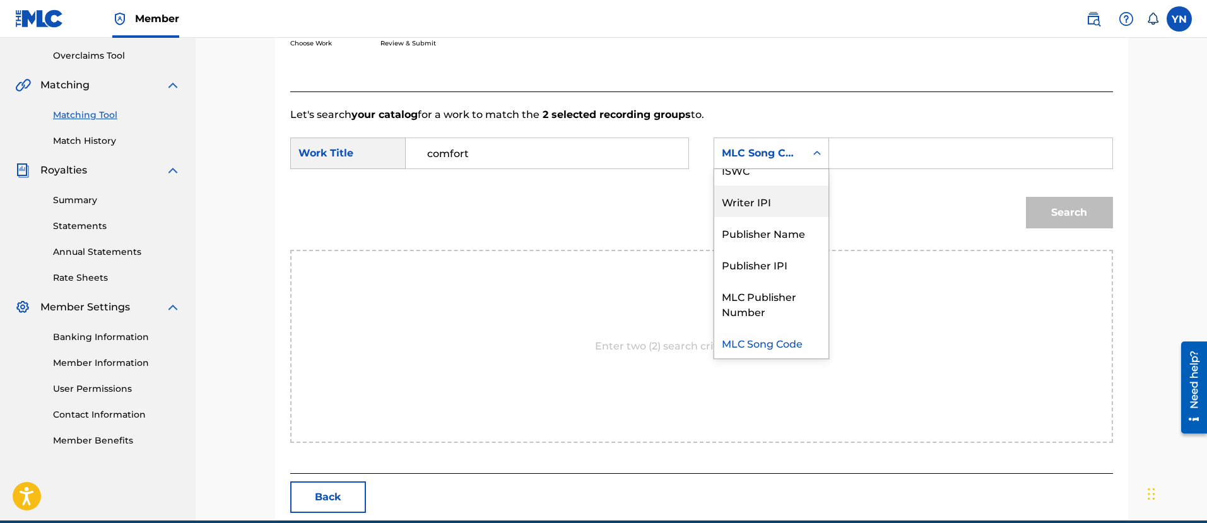
scroll to position [0, 0]
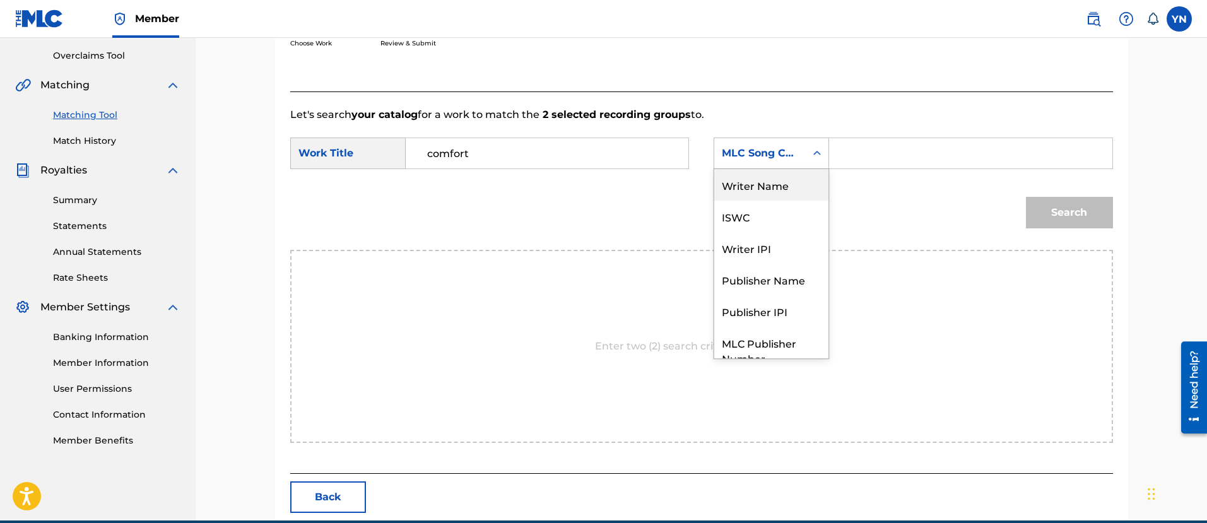
click at [771, 188] on div "Writer Name" at bounding box center [771, 185] width 114 height 32
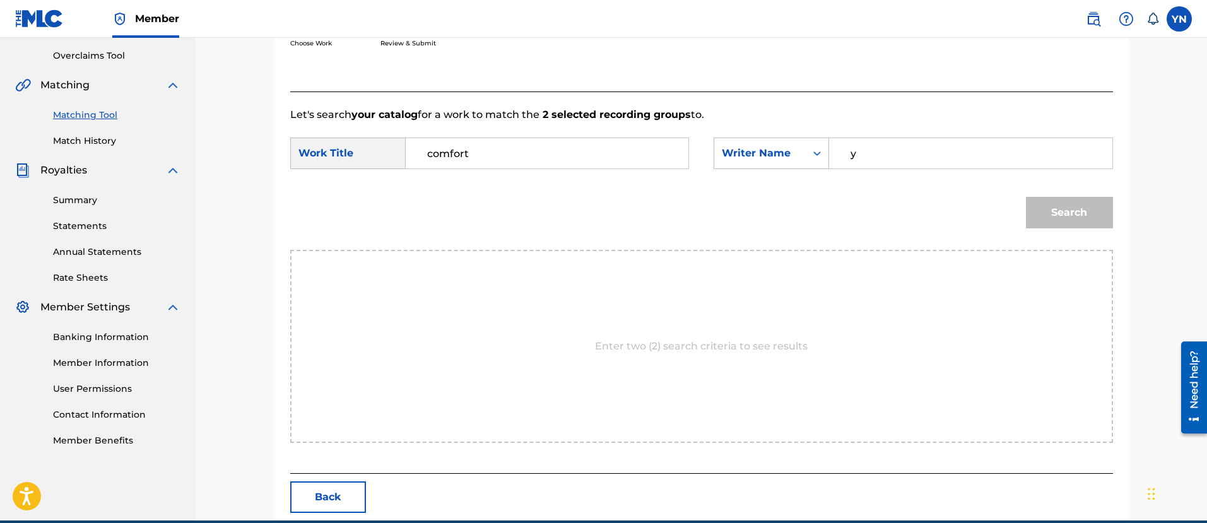
click at [865, 152] on input "y" at bounding box center [970, 153] width 261 height 30
type input "[PERSON_NAME]"
click at [1084, 225] on button "Search" at bounding box center [1069, 213] width 87 height 32
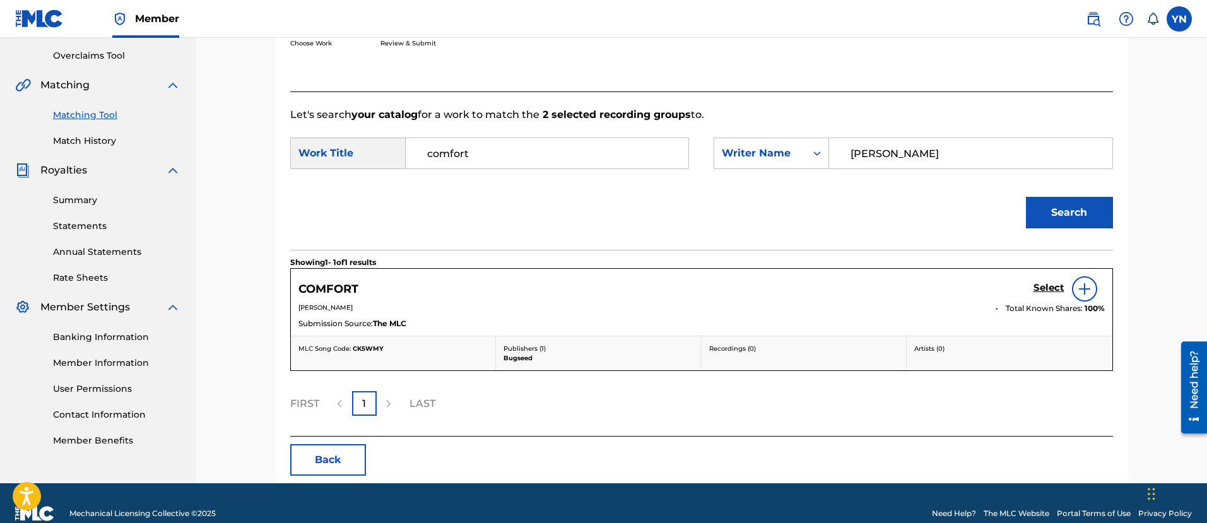
click at [1048, 288] on h5 "Select" at bounding box center [1049, 288] width 31 height 12
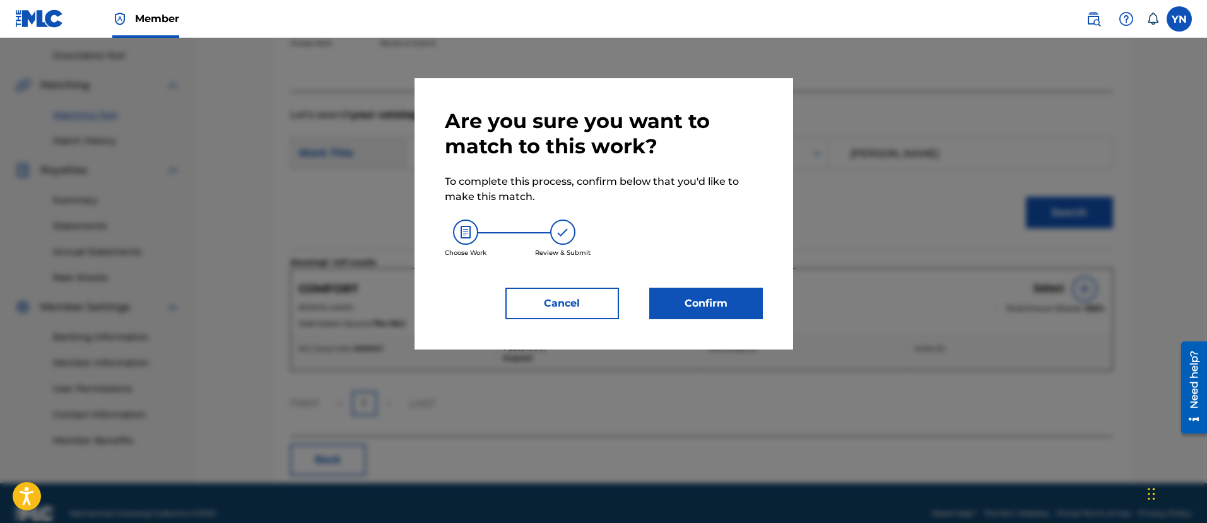
click at [685, 297] on button "Confirm" at bounding box center [706, 304] width 114 height 32
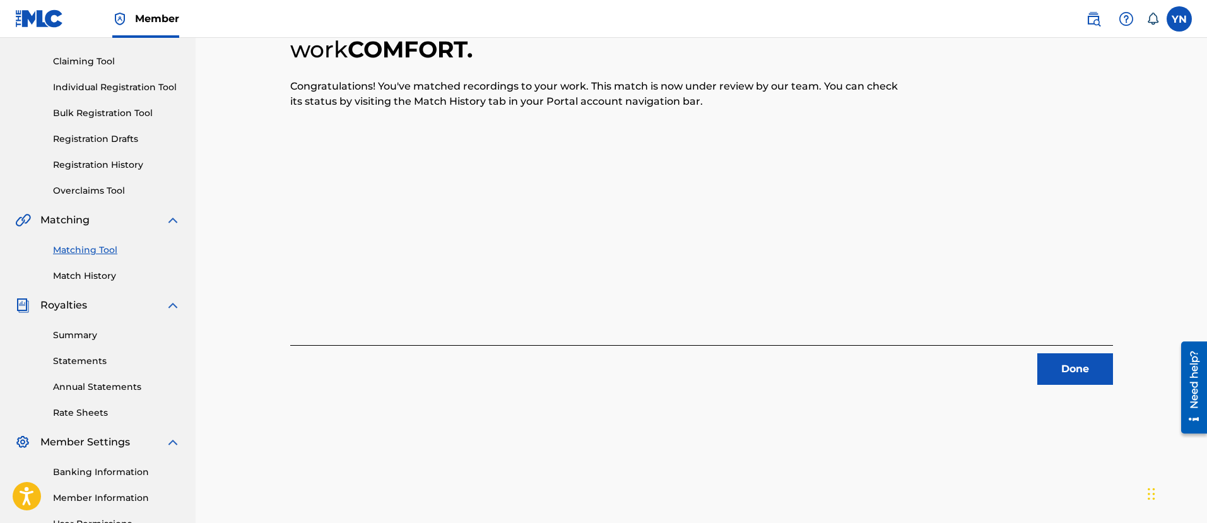
scroll to position [102, 0]
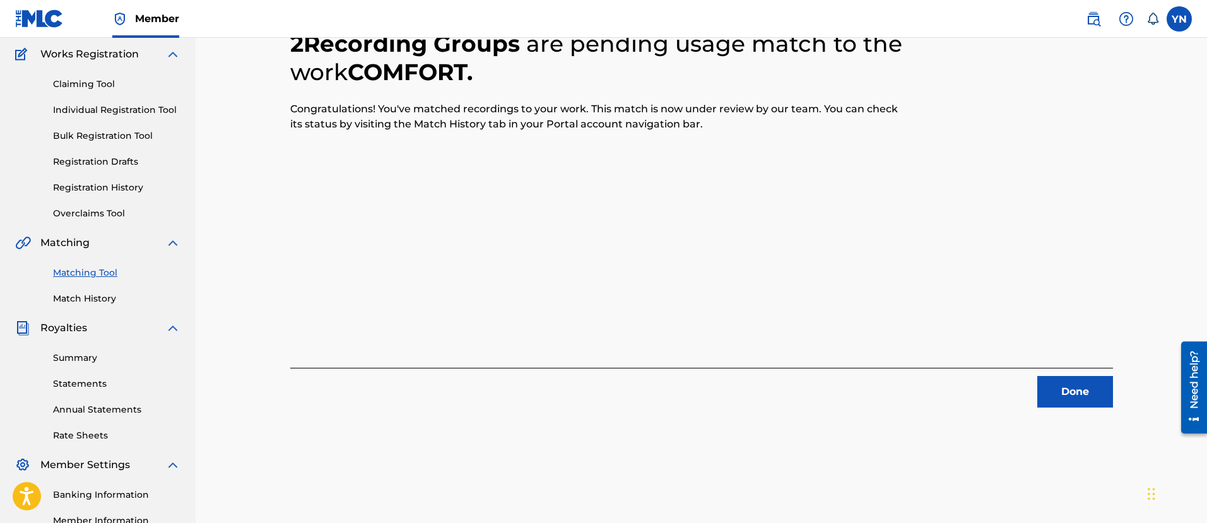
click at [1092, 385] on button "Done" at bounding box center [1076, 392] width 76 height 32
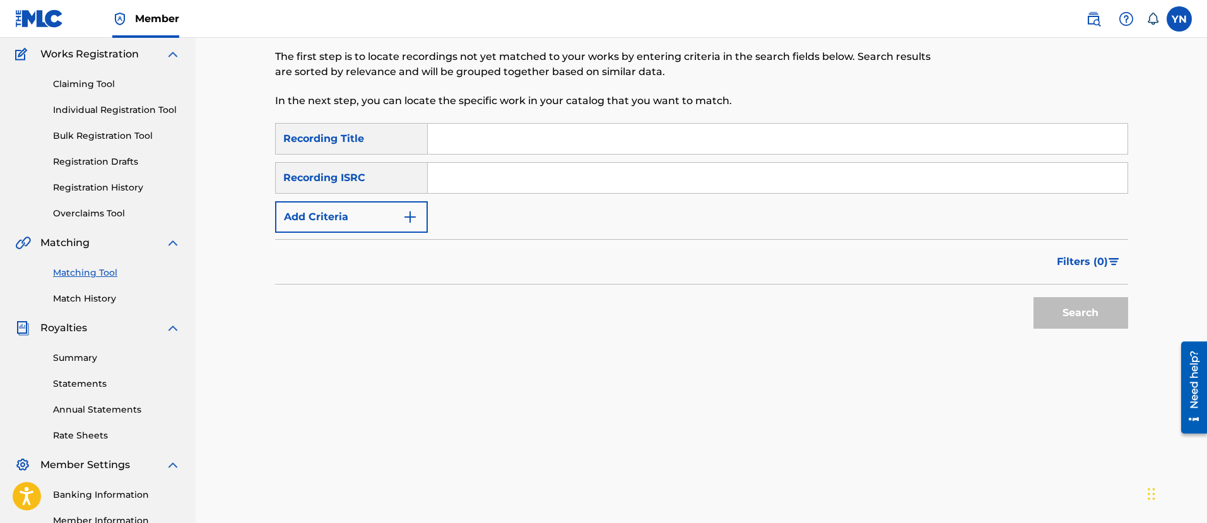
click at [527, 176] on input "Search Form" at bounding box center [778, 178] width 700 height 30
paste input "USLZJ2374159"
type input "USLZJ2374159"
click at [554, 127] on input "Search Form" at bounding box center [778, 139] width 700 height 30
paste input "Azimuts"
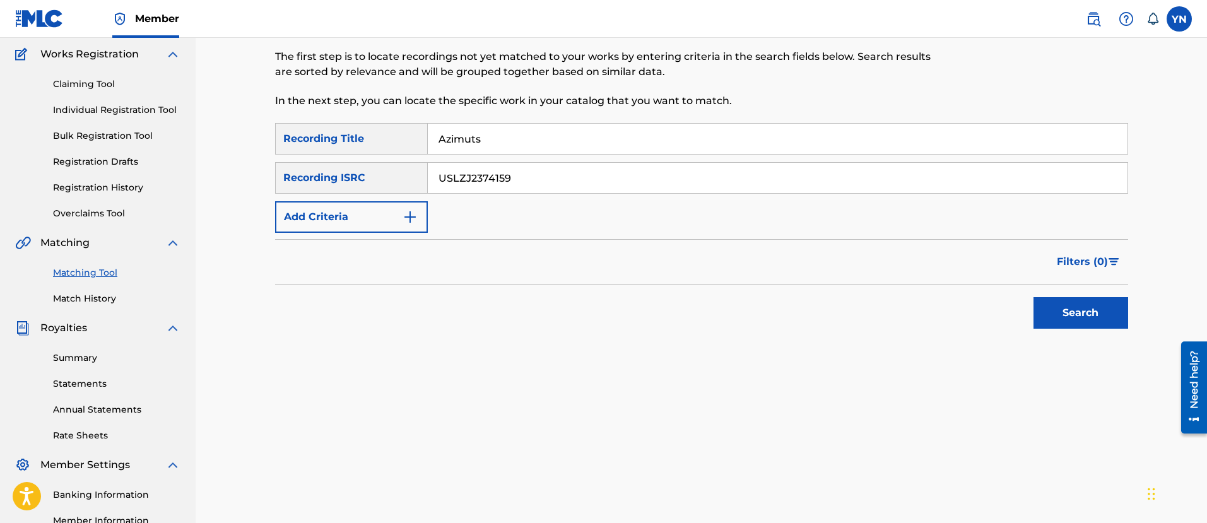
type input "Azimuts"
click at [1085, 321] on button "Search" at bounding box center [1081, 313] width 95 height 32
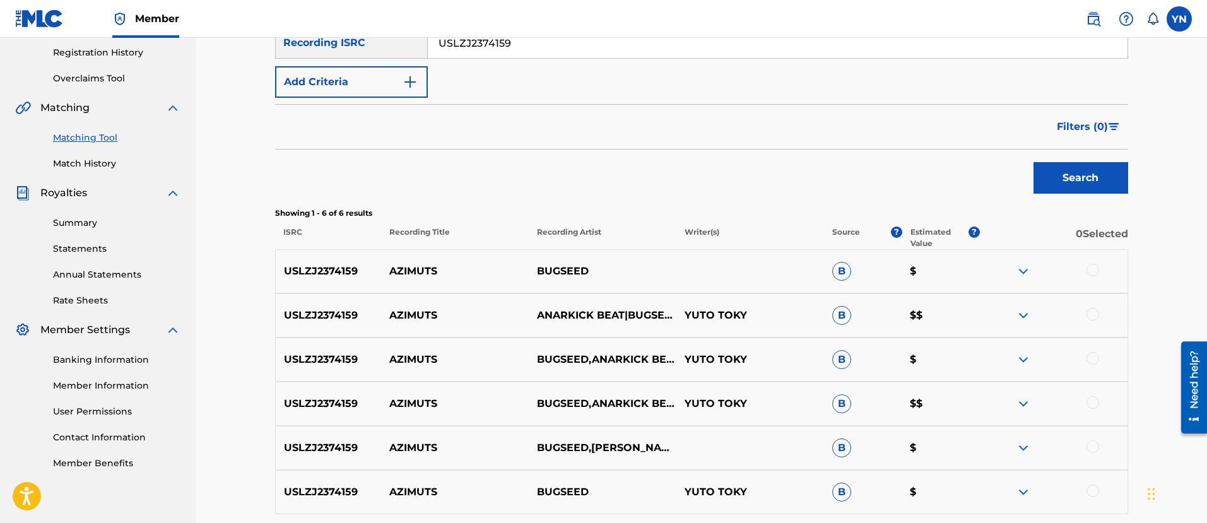
scroll to position [259, 0]
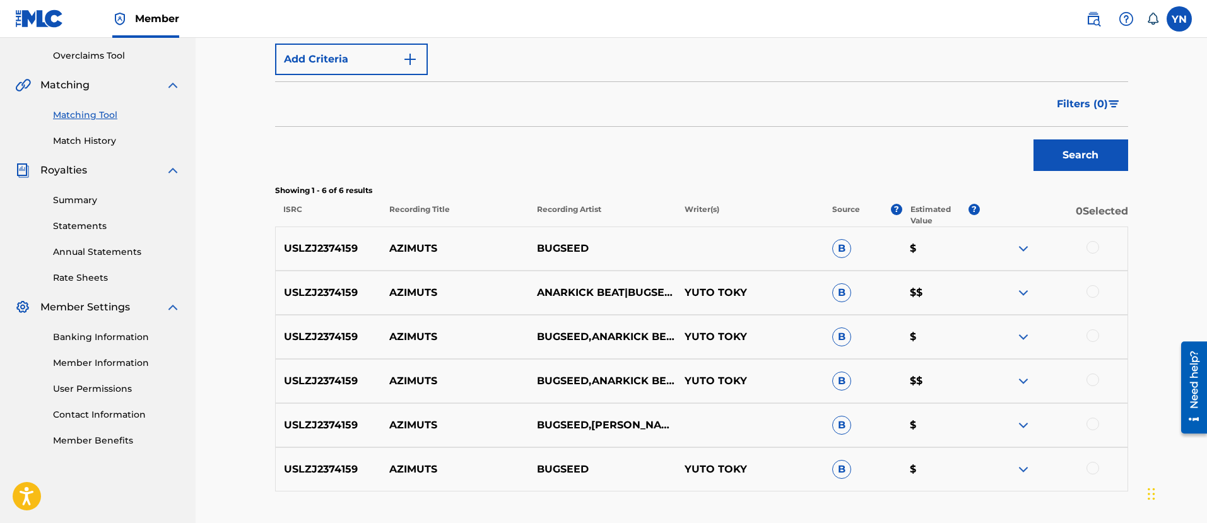
click at [1098, 248] on div at bounding box center [1093, 247] width 13 height 13
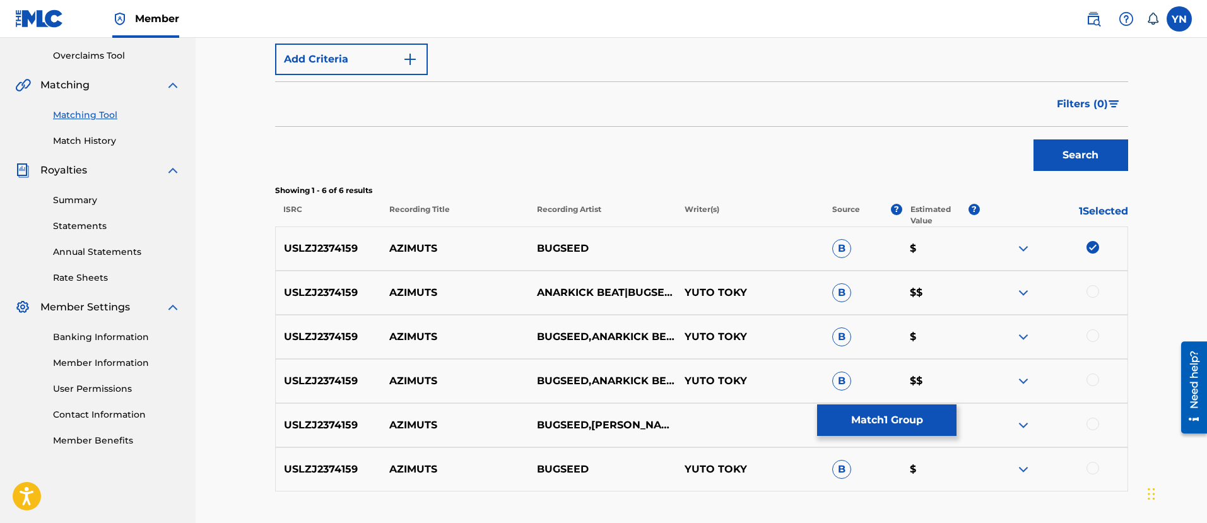
click at [1096, 285] on div at bounding box center [1054, 292] width 148 height 15
click at [1096, 293] on div at bounding box center [1093, 291] width 13 height 13
click at [1097, 343] on div at bounding box center [1054, 336] width 148 height 15
click at [1093, 340] on div at bounding box center [1093, 335] width 13 height 13
click at [1098, 384] on div at bounding box center [1054, 381] width 148 height 15
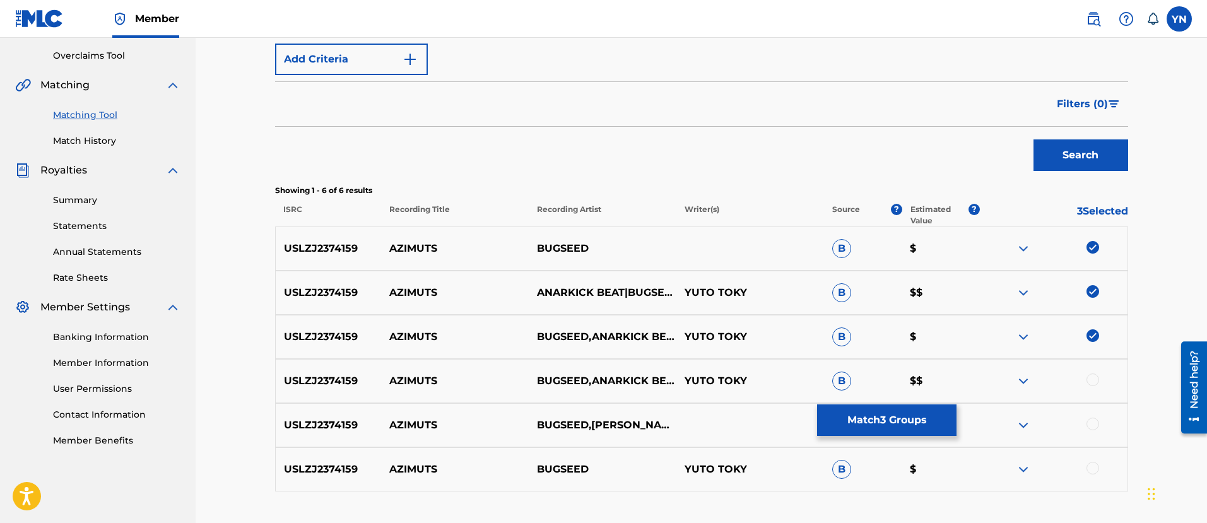
click at [1089, 377] on div at bounding box center [1093, 380] width 13 height 13
click at [1094, 431] on div at bounding box center [1054, 425] width 148 height 15
click at [1094, 430] on div at bounding box center [1054, 425] width 148 height 15
click at [1094, 423] on div at bounding box center [1093, 424] width 13 height 13
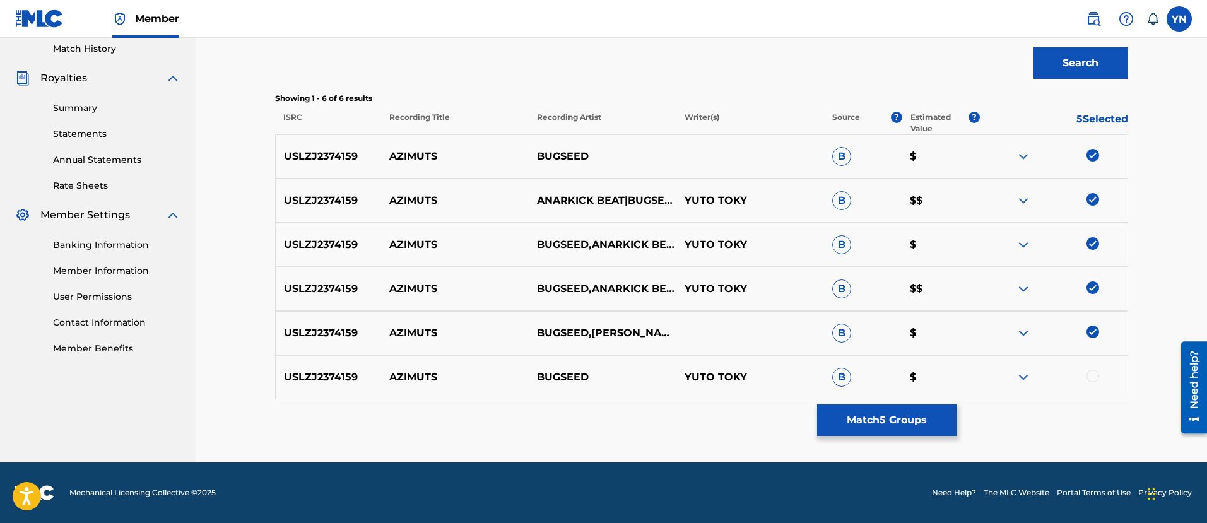
click at [1089, 382] on div at bounding box center [1054, 377] width 148 height 15
click at [1091, 377] on div at bounding box center [1093, 376] width 13 height 13
click at [920, 417] on button "Match 6 Groups" at bounding box center [886, 421] width 139 height 32
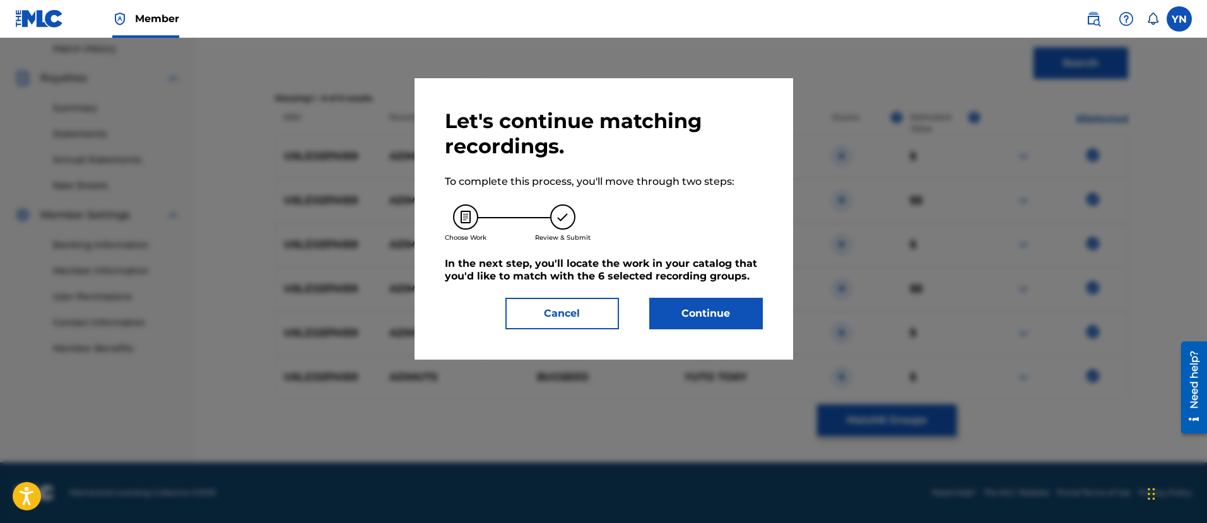
click at [748, 300] on button "Continue" at bounding box center [706, 314] width 114 height 32
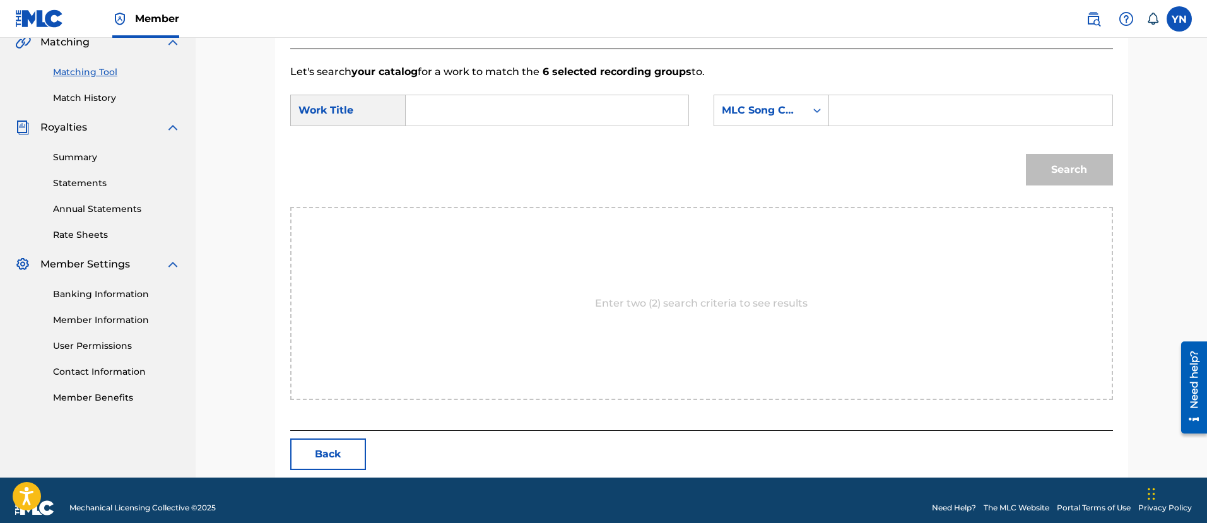
scroll to position [317, 0]
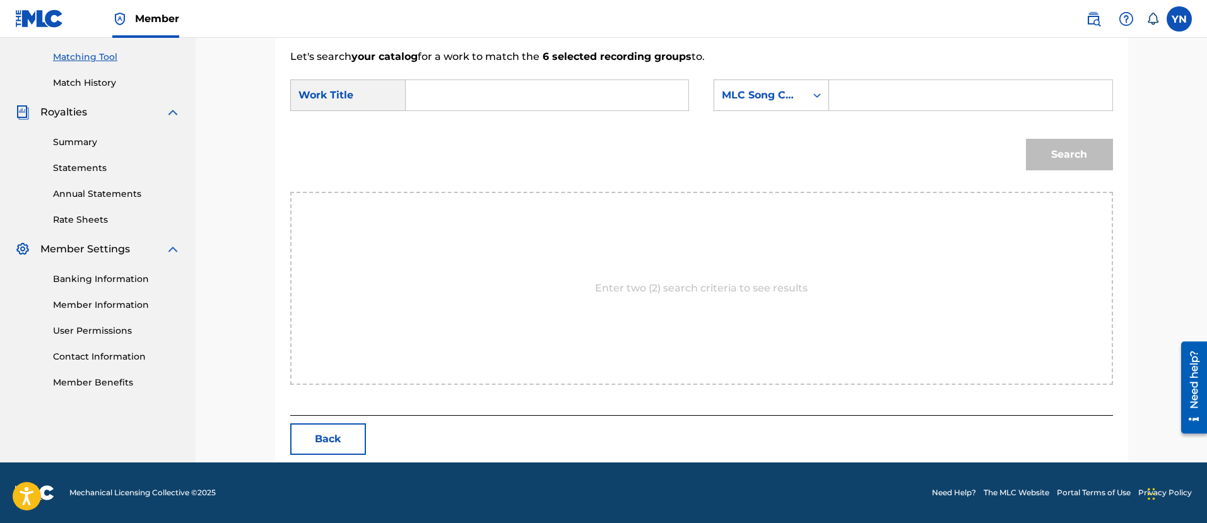
click at [495, 92] on input "Search Form" at bounding box center [547, 95] width 261 height 30
paste input "Azimuts"
type input "Azimuts"
click at [781, 104] on div "MLC Song Code" at bounding box center [760, 95] width 92 height 24
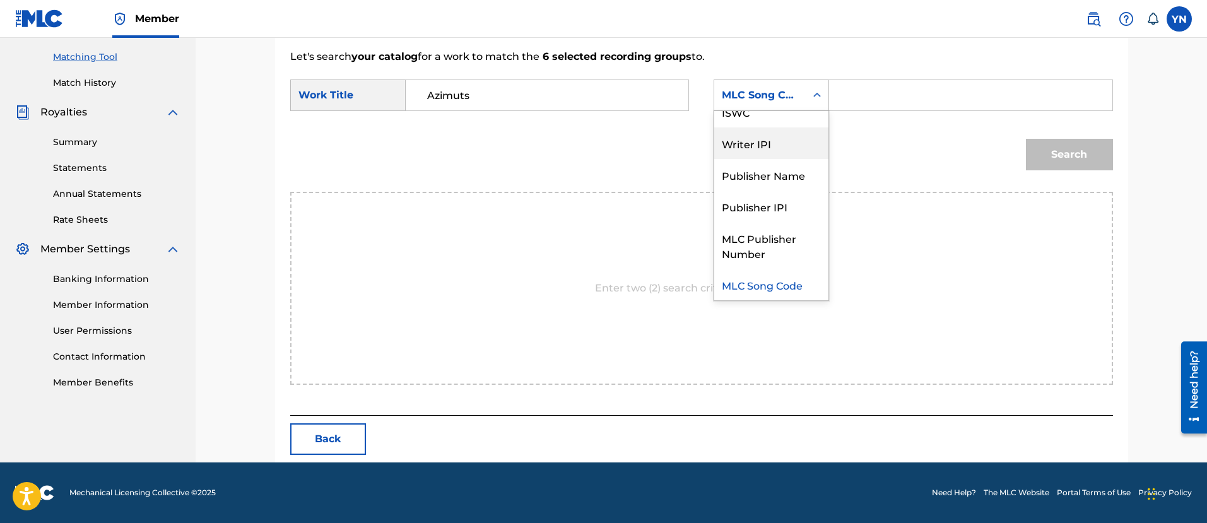
scroll to position [0, 0]
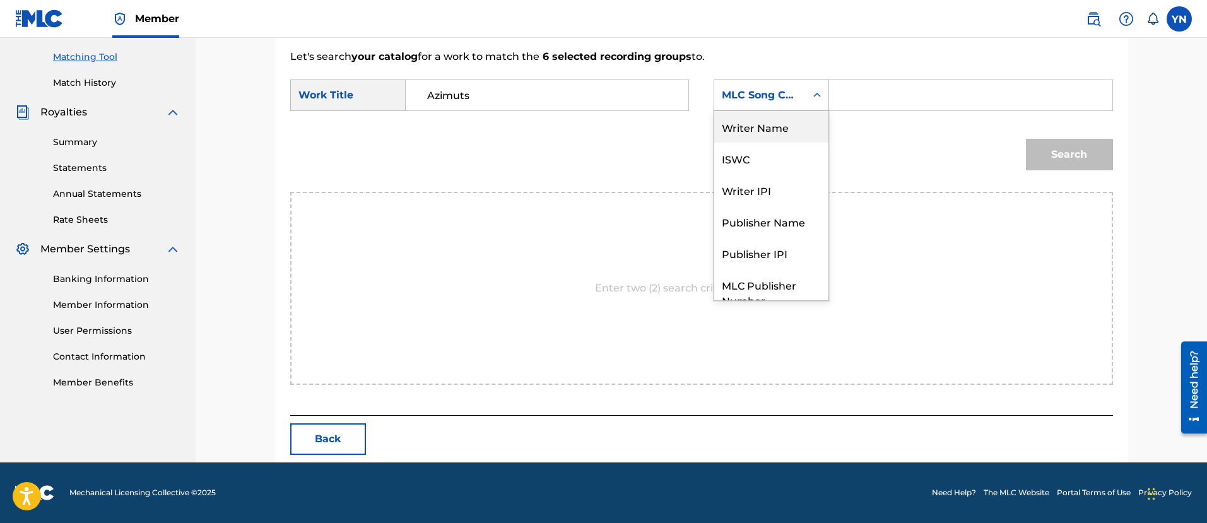
click at [779, 121] on div "Writer Name" at bounding box center [771, 127] width 114 height 32
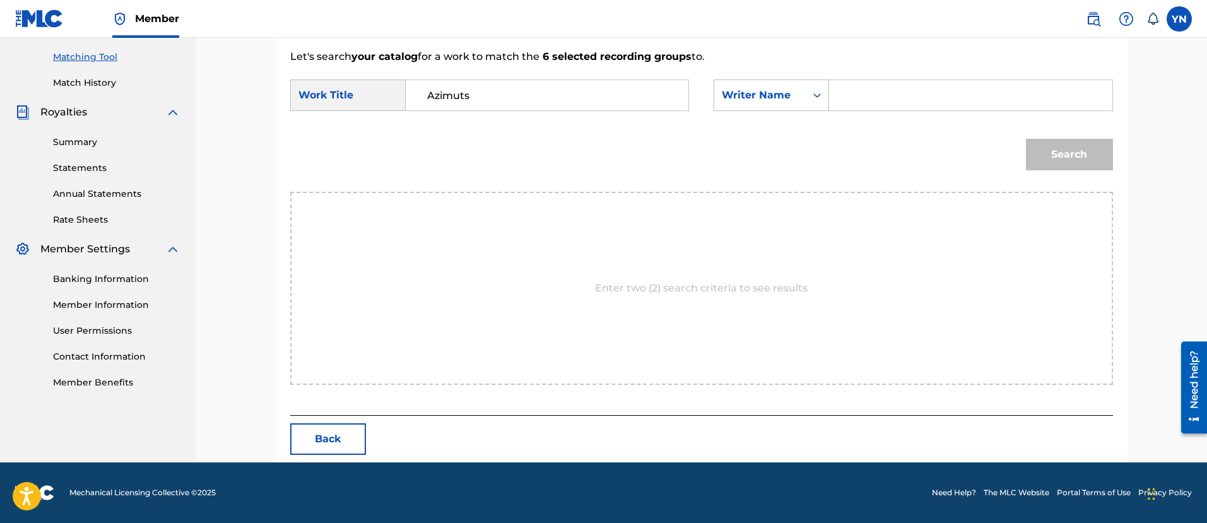
click at [856, 107] on input "Search Form" at bounding box center [970, 95] width 261 height 30
type input "[PERSON_NAME]"
click at [1087, 161] on button "Search" at bounding box center [1069, 155] width 87 height 32
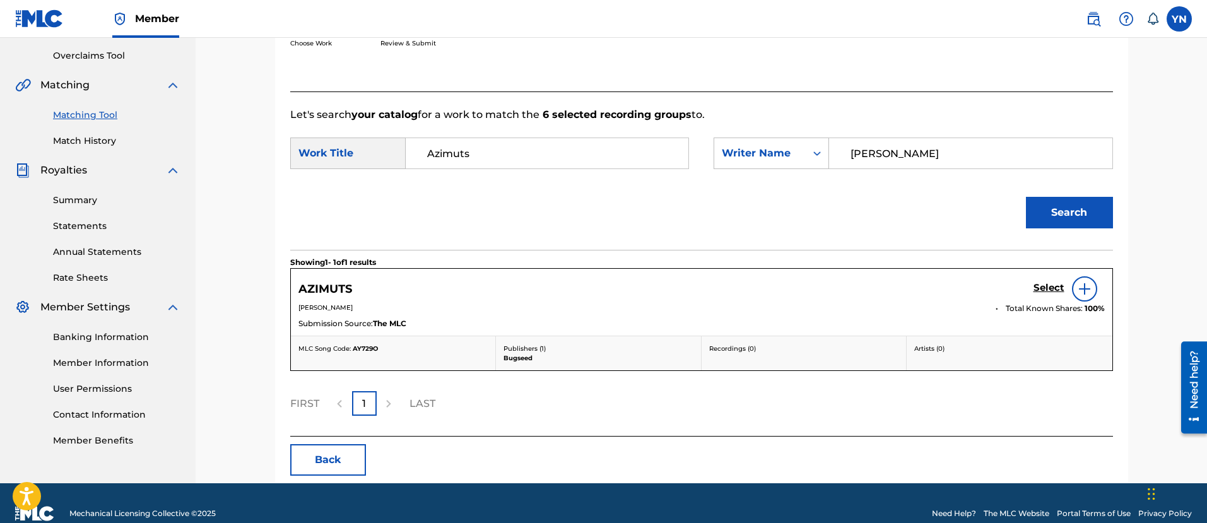
scroll to position [280, 0]
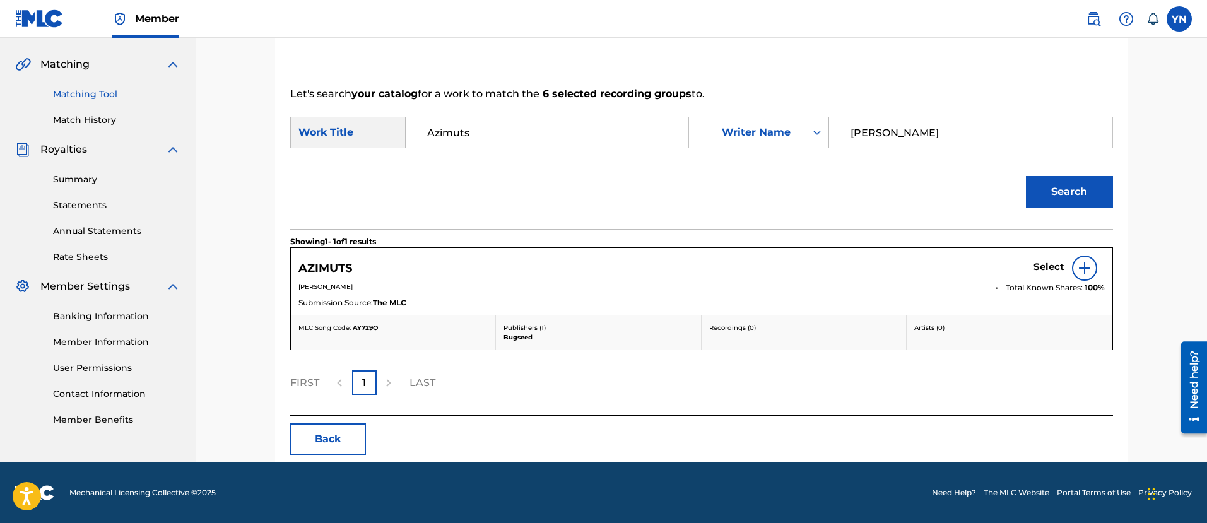
click at [1055, 271] on h5 "Select" at bounding box center [1049, 267] width 31 height 12
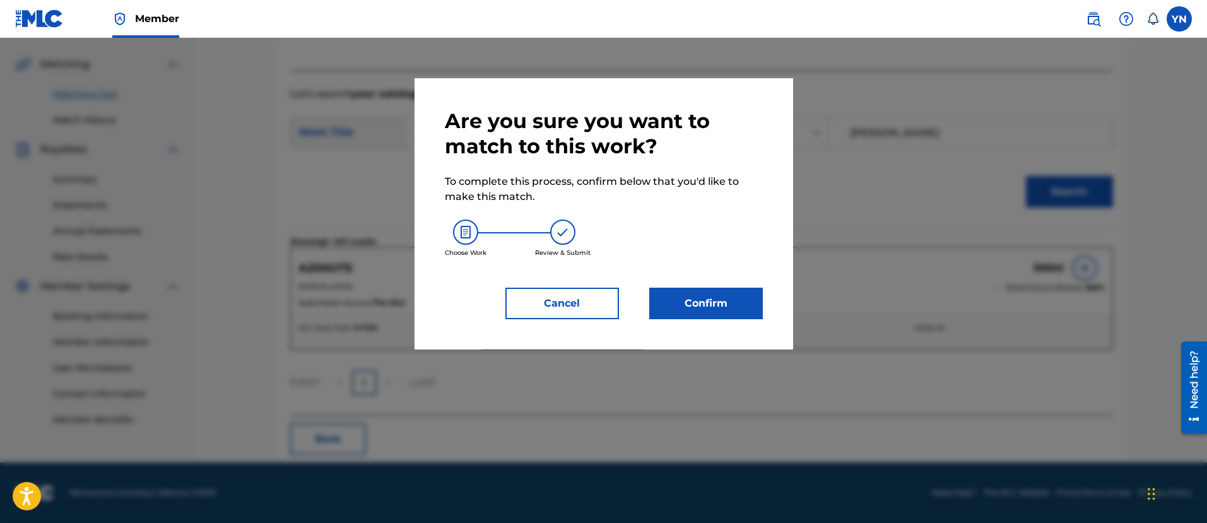
click at [726, 282] on div "Are you sure you want to match to this work? To complete this process, confirm …" at bounding box center [604, 214] width 318 height 211
click at [718, 314] on button "Confirm" at bounding box center [706, 304] width 114 height 32
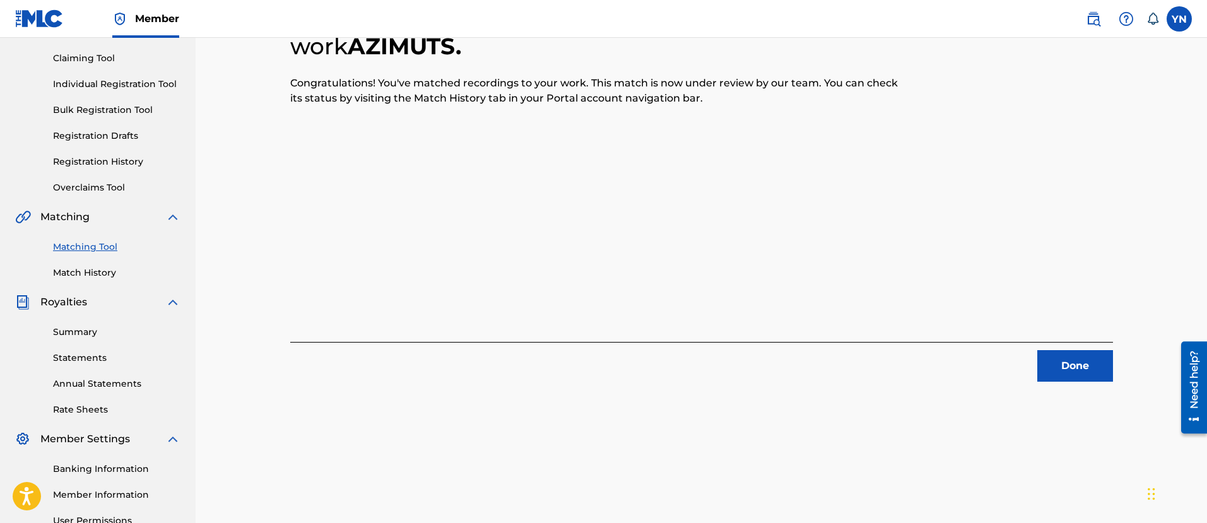
scroll to position [102, 0]
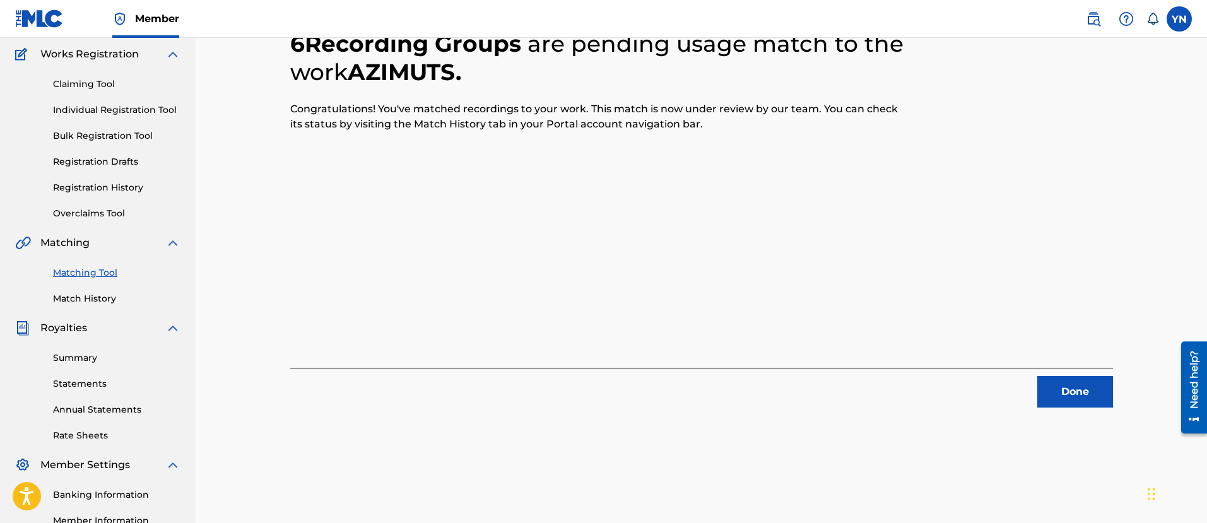
click at [1079, 389] on button "Done" at bounding box center [1076, 392] width 76 height 32
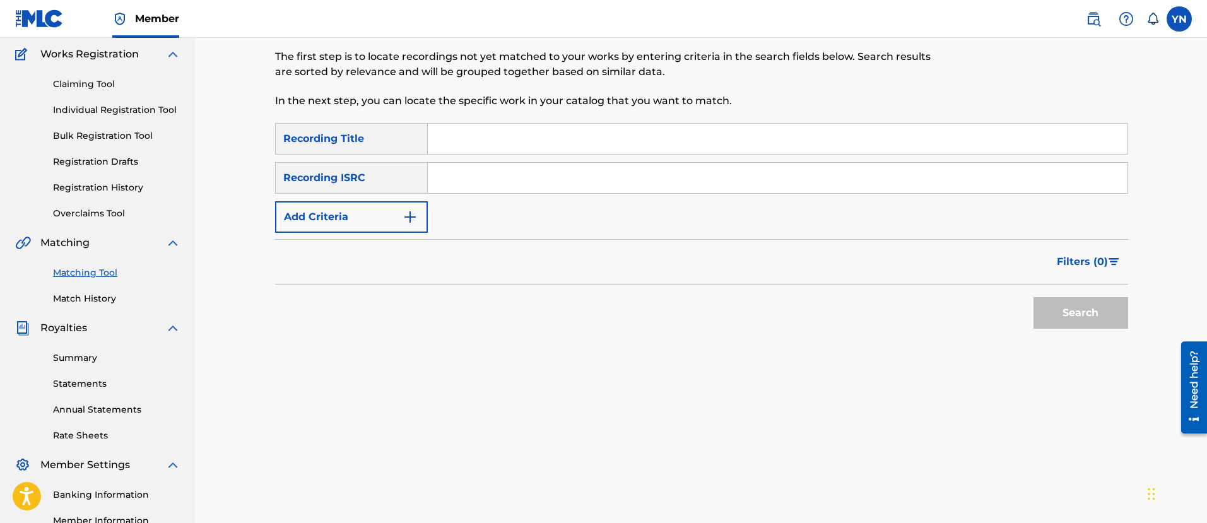
paste input "US25X2105805"
click at [609, 184] on input "Search Form" at bounding box center [778, 178] width 700 height 30
type input "US25X2105805"
click at [513, 138] on input "Search Form" at bounding box center [778, 139] width 700 height 30
paste input "final inspection"
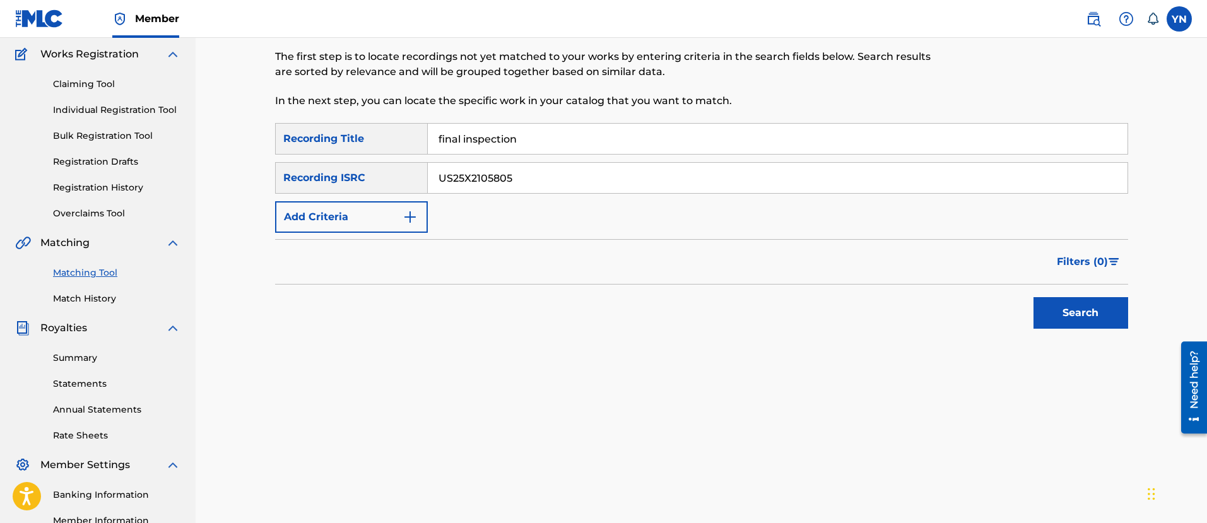
type input "final inspection"
click at [1044, 304] on button "Search" at bounding box center [1081, 313] width 95 height 32
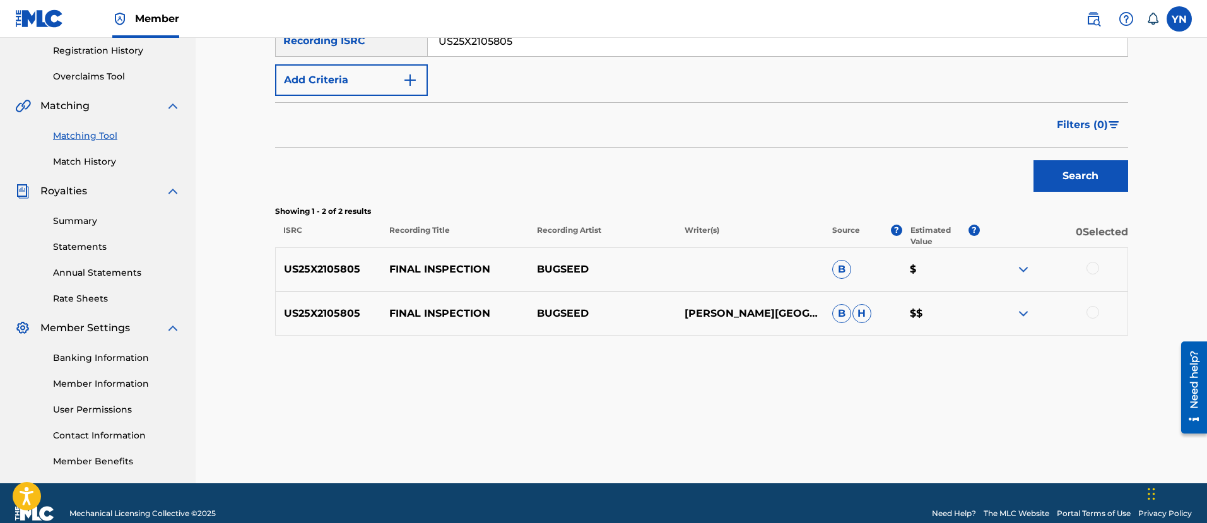
scroll to position [259, 0]
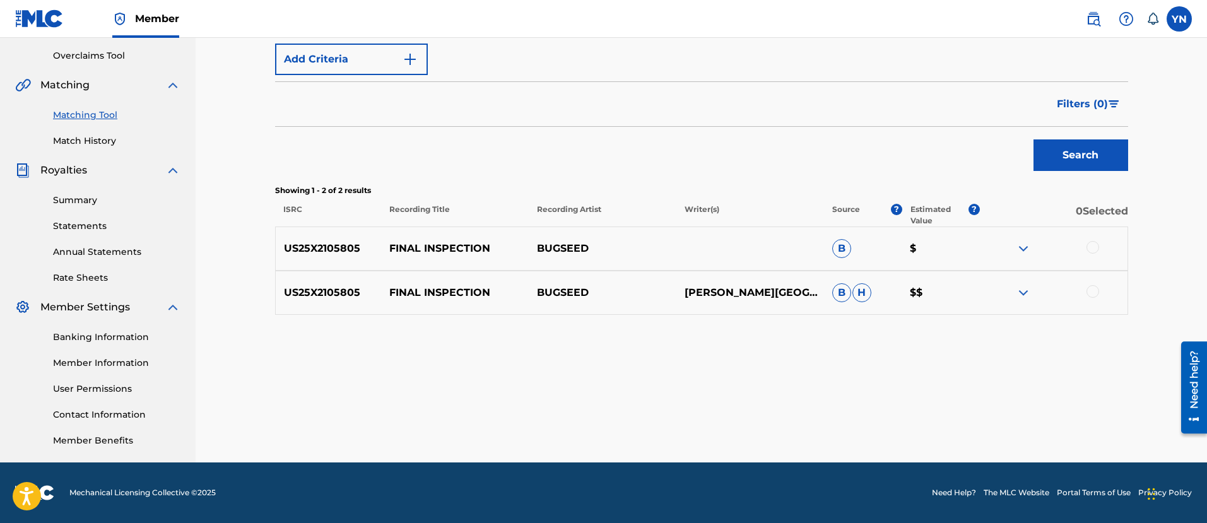
click at [1090, 252] on div at bounding box center [1093, 247] width 13 height 13
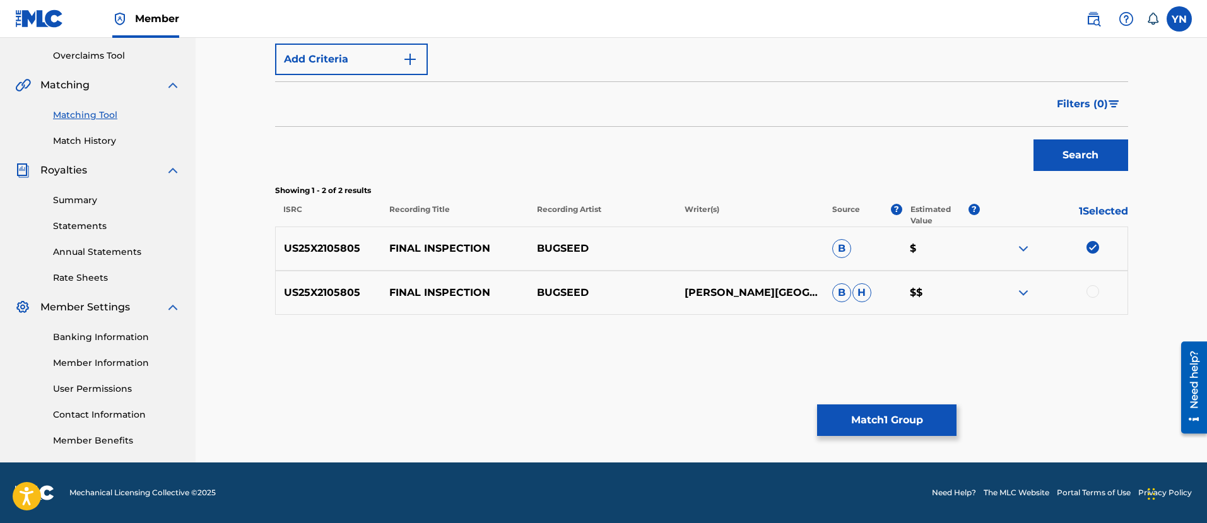
click at [1091, 305] on div "US25X2105805 FINAL INSPECTION BUGSEED Y. [PERSON_NAME] $$" at bounding box center [701, 293] width 853 height 44
click at [1092, 287] on div at bounding box center [1093, 291] width 13 height 13
click at [887, 422] on button "Match 2 Groups" at bounding box center [886, 421] width 139 height 32
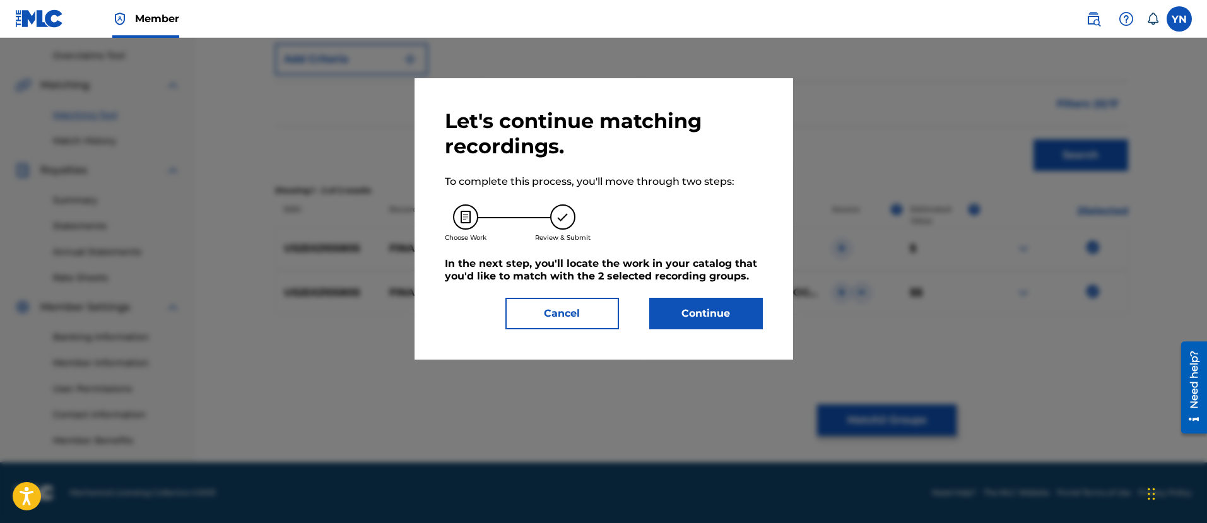
click at [704, 325] on button "Continue" at bounding box center [706, 314] width 114 height 32
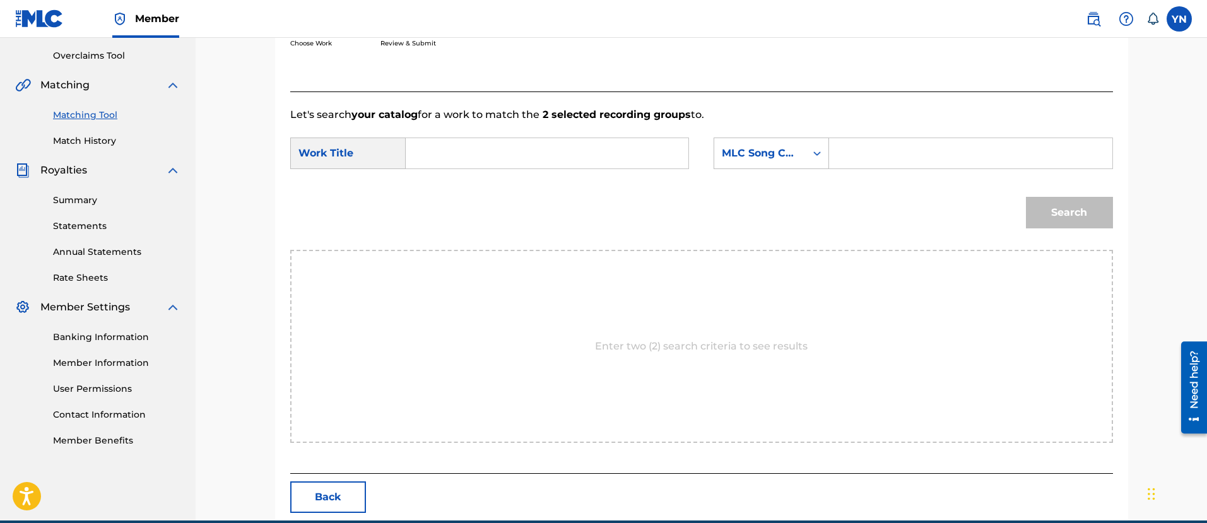
click at [550, 138] on input "Search Form" at bounding box center [547, 153] width 261 height 30
paste input "final inspection"
type input "final inspection"
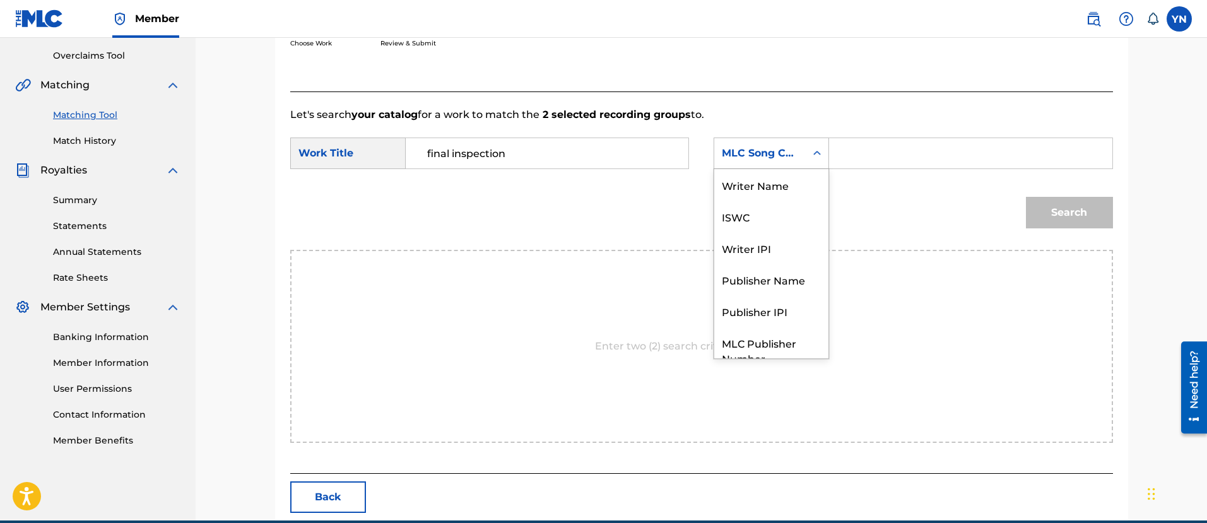
click at [745, 157] on div "MLC Song Code" at bounding box center [760, 153] width 76 height 15
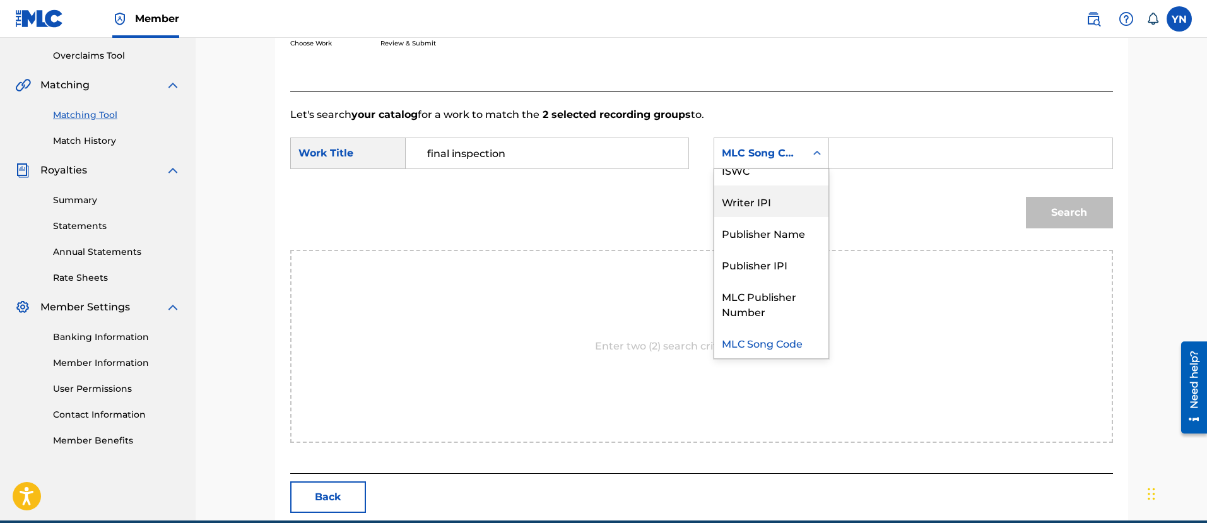
scroll to position [0, 0]
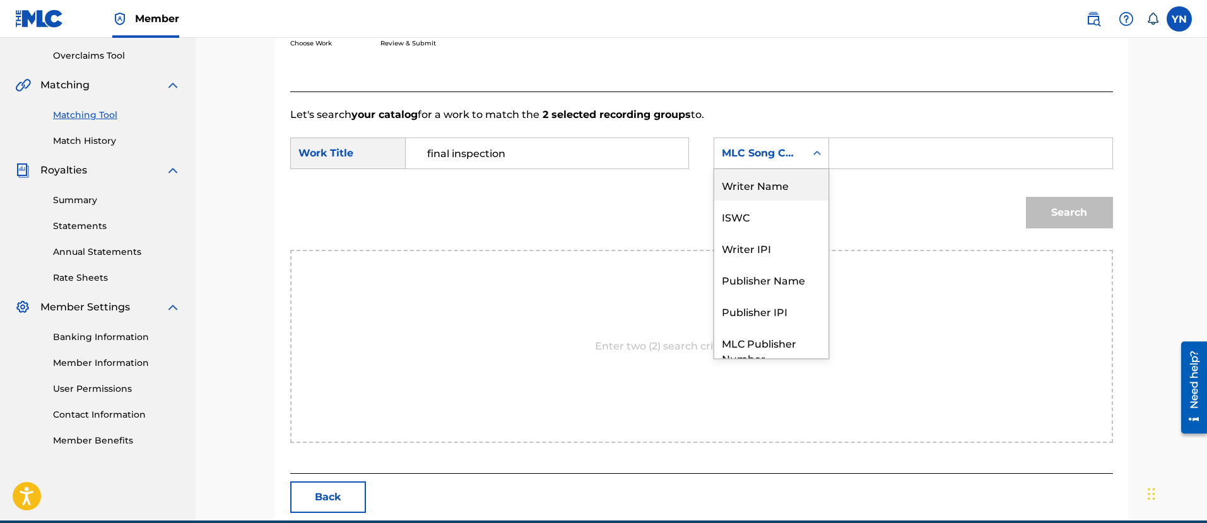
click at [797, 184] on div "Writer Name" at bounding box center [771, 185] width 114 height 32
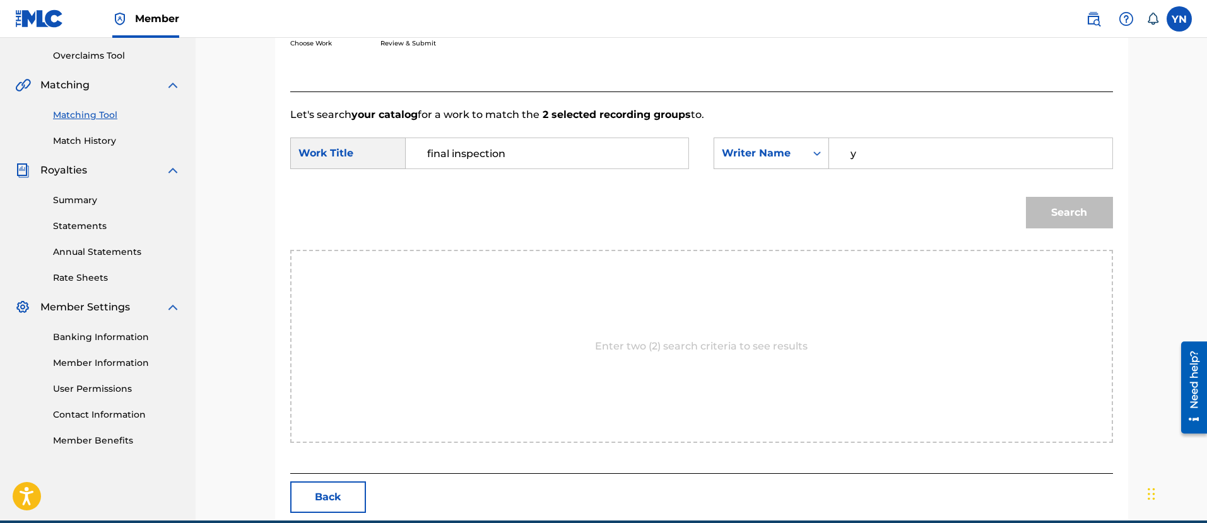
click at [884, 163] on input "y" at bounding box center [970, 153] width 261 height 30
type input "[PERSON_NAME]"
click at [1055, 220] on button "Search" at bounding box center [1069, 213] width 87 height 32
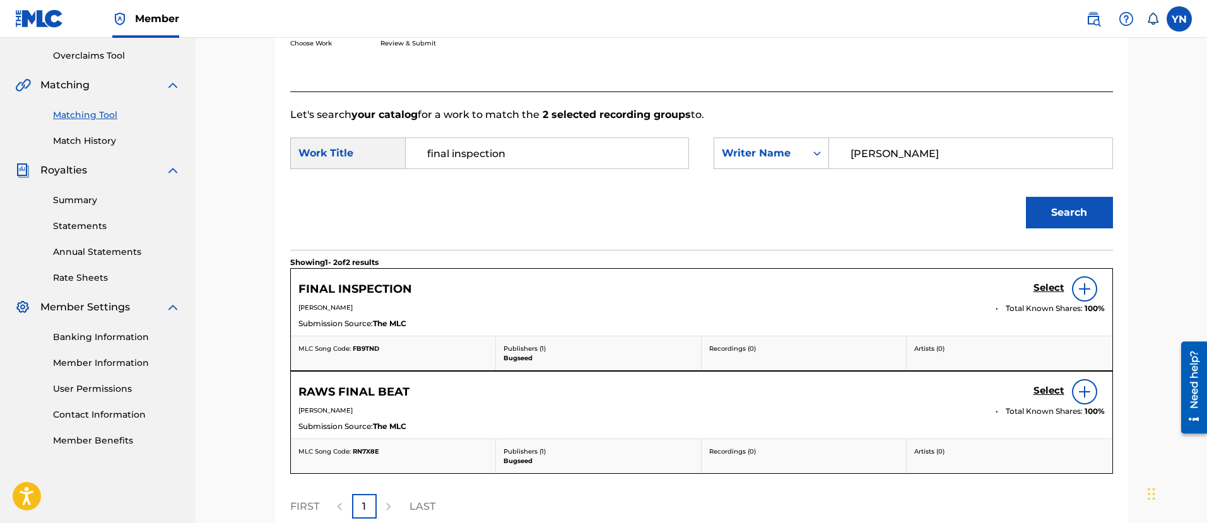
click at [1049, 283] on h5 "Select" at bounding box center [1049, 288] width 31 height 12
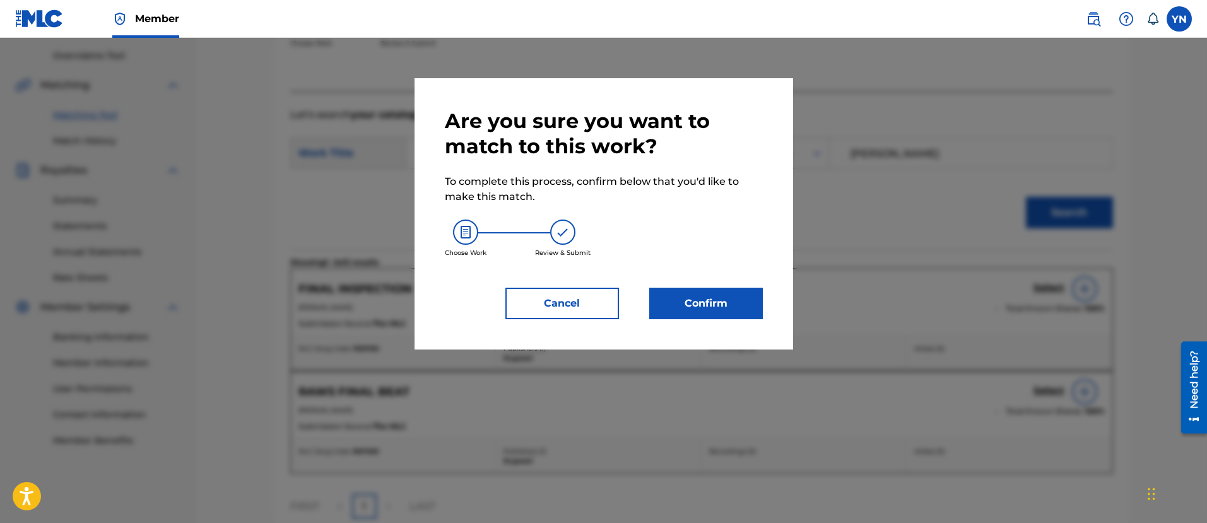
click at [714, 297] on button "Confirm" at bounding box center [706, 304] width 114 height 32
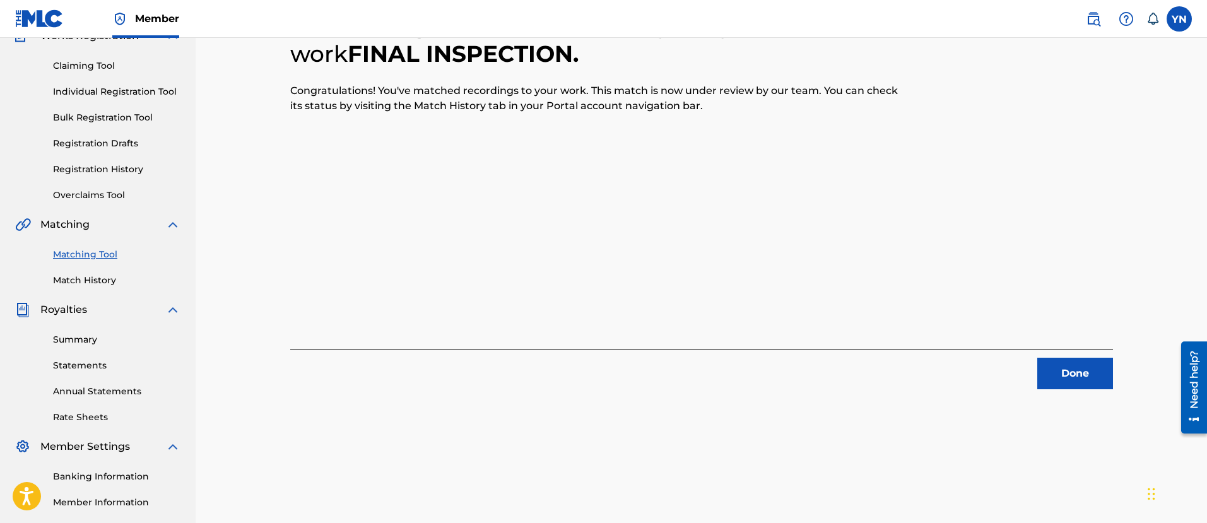
scroll to position [102, 0]
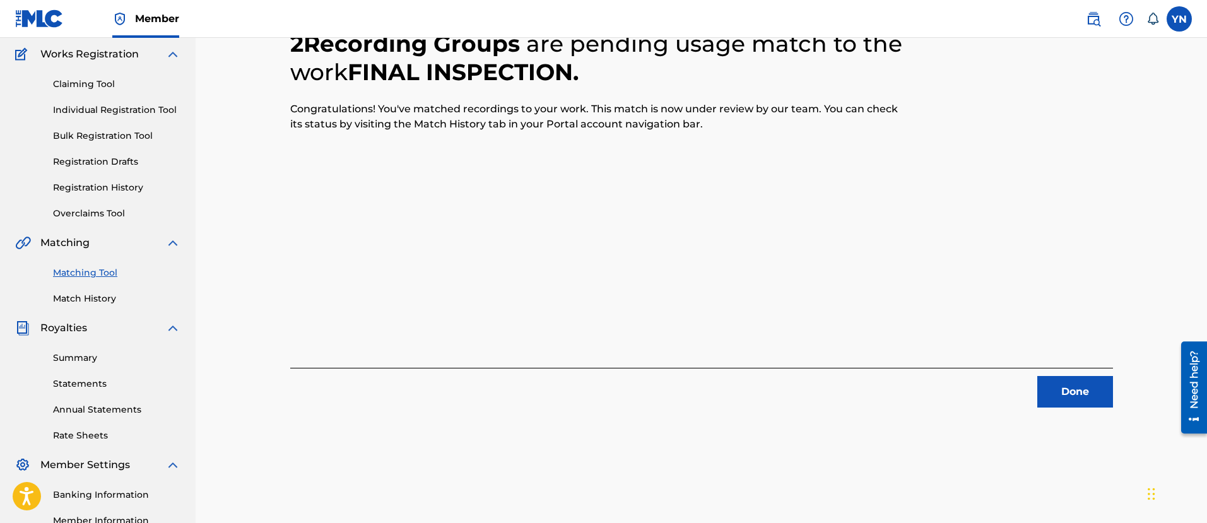
click at [1087, 378] on button "Done" at bounding box center [1076, 392] width 76 height 32
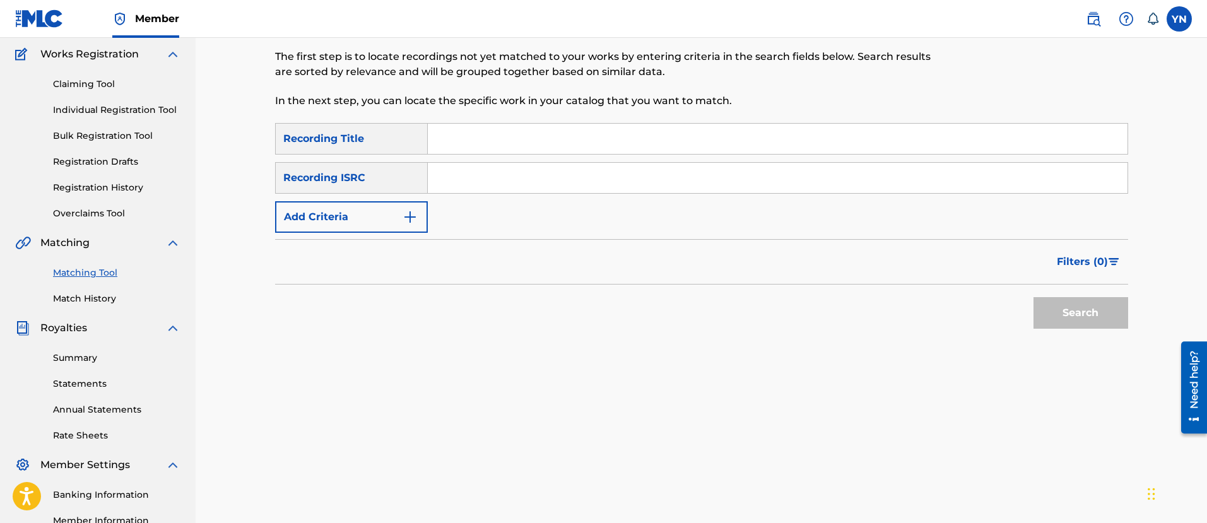
click at [556, 184] on input "Search Form" at bounding box center [778, 178] width 700 height 30
paste input "US25X2105806"
type input "US25X2105806"
click at [483, 114] on div "Matching Tool The Matching Tool allows Members to match sound recordings to wor…" at bounding box center [603, 45] width 657 height 155
click at [489, 139] on input "Search Form" at bounding box center [778, 139] width 700 height 30
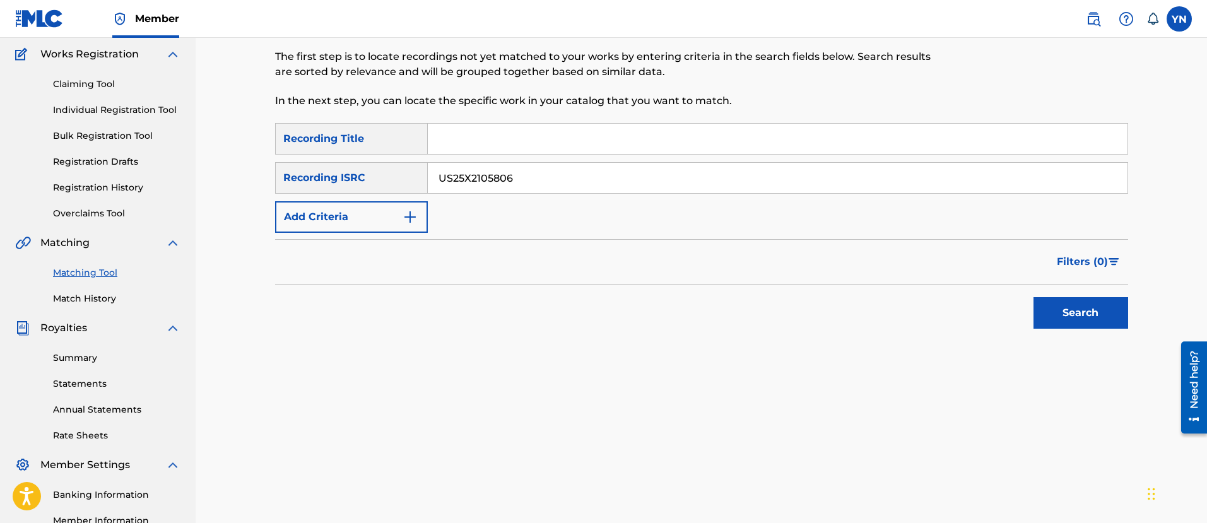
paste input "concerto"
type input "concerto"
click at [1106, 314] on button "Search" at bounding box center [1081, 313] width 95 height 32
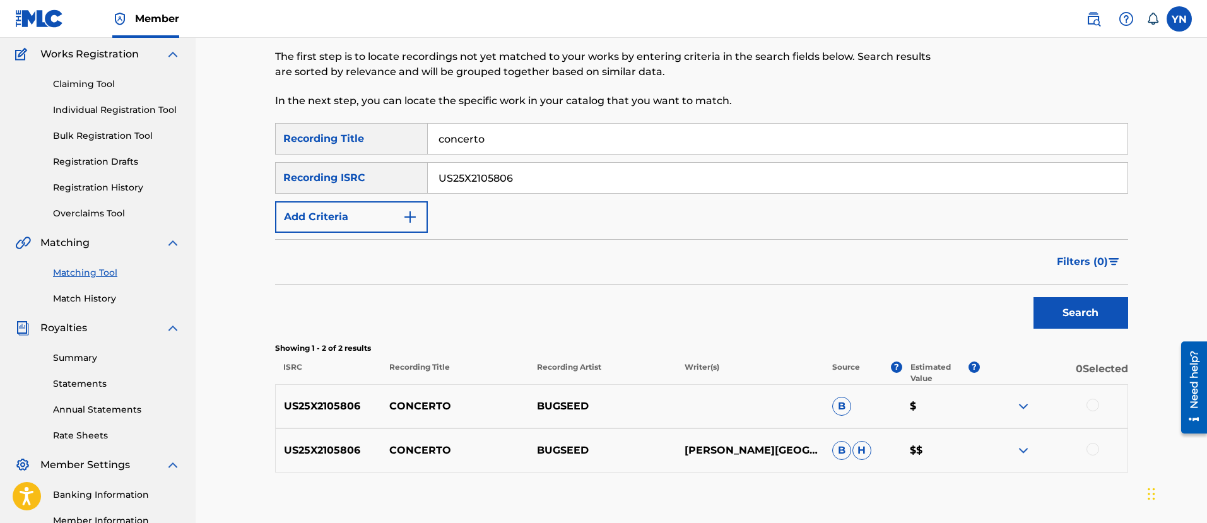
scroll to position [259, 0]
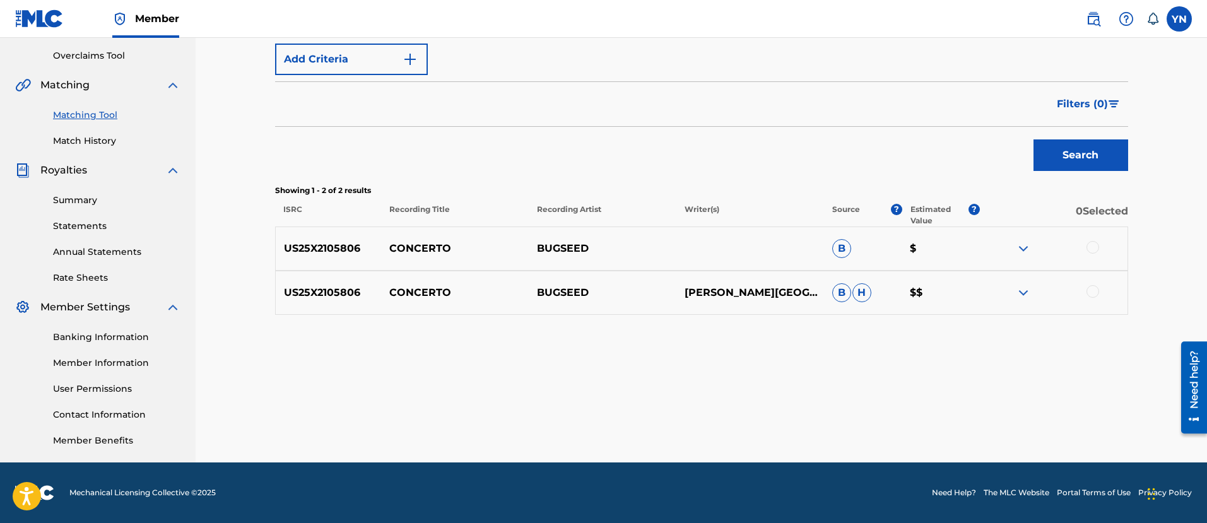
click at [1101, 251] on div at bounding box center [1054, 248] width 148 height 15
click at [1099, 249] on div at bounding box center [1093, 247] width 13 height 13
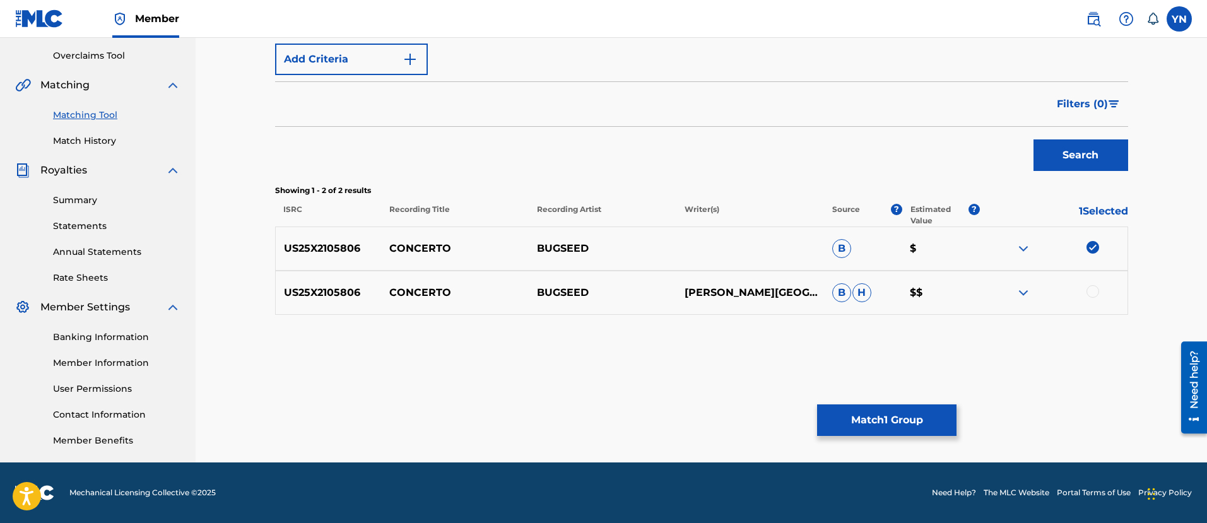
click at [1090, 304] on div "US25X2105806 CONCERTO BUGSEED Y. [PERSON_NAME] $$" at bounding box center [701, 293] width 853 height 44
click at [1089, 294] on div at bounding box center [1093, 291] width 13 height 13
click at [911, 423] on button "Match 2 Groups" at bounding box center [886, 421] width 139 height 32
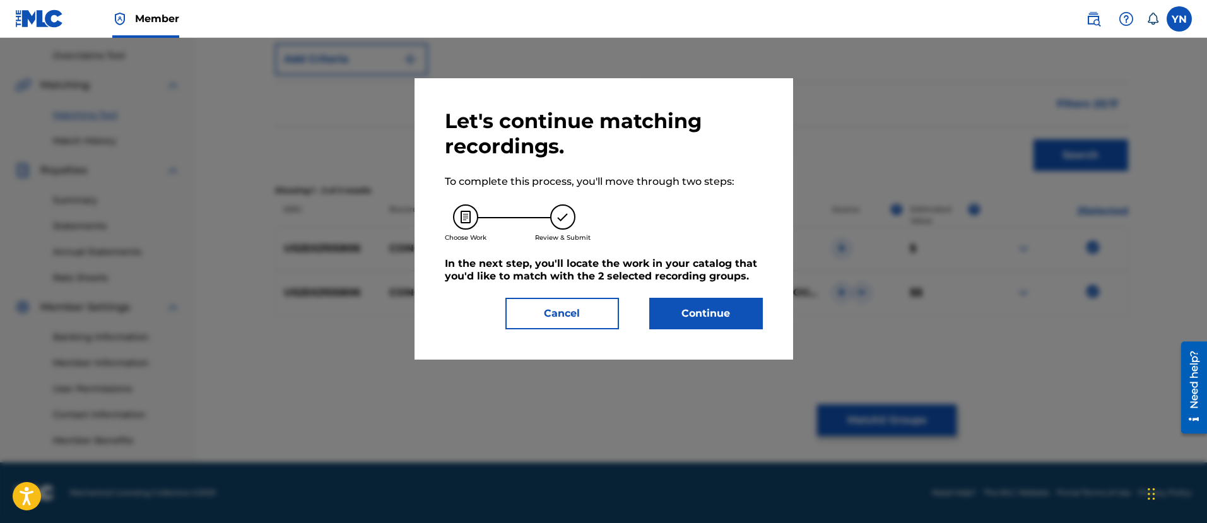
click at [726, 319] on button "Continue" at bounding box center [706, 314] width 114 height 32
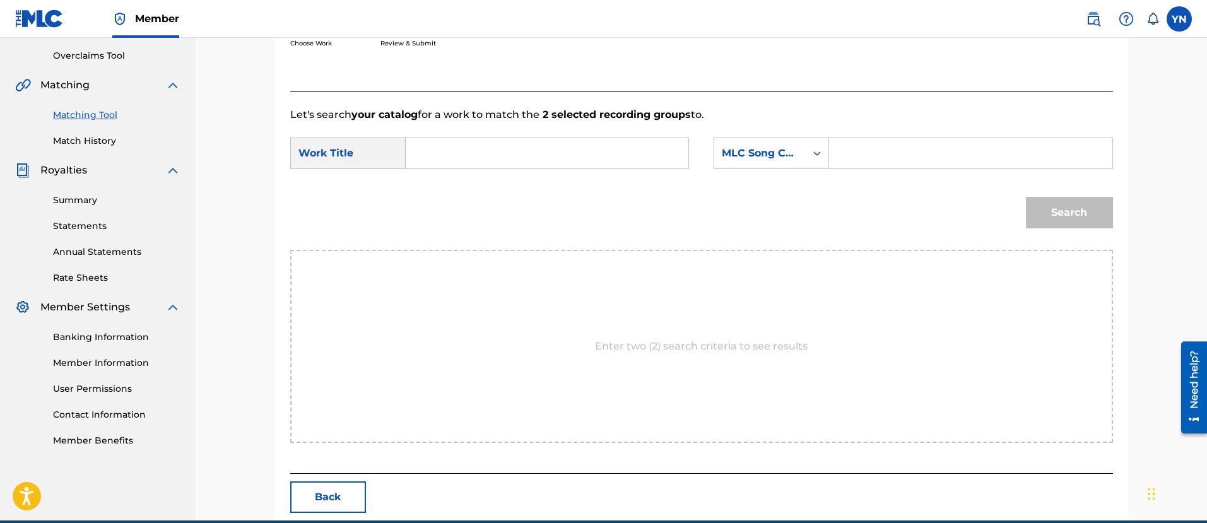
click at [560, 155] on input "Search Form" at bounding box center [547, 153] width 261 height 30
paste input "concerto"
type input "concerto"
click at [759, 166] on div "MLC Song Code" at bounding box center [771, 154] width 115 height 32
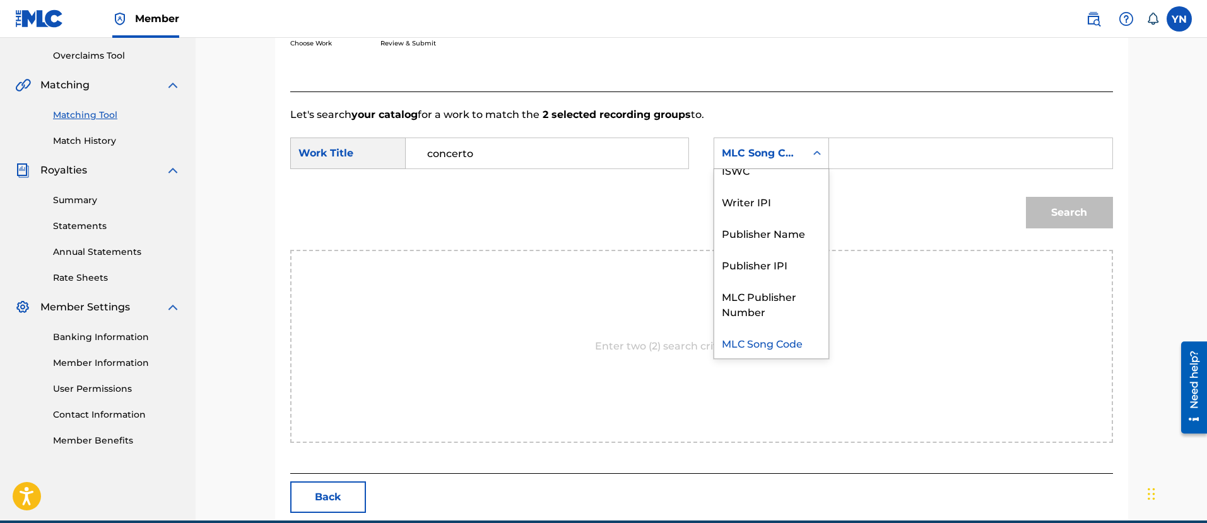
scroll to position [0, 0]
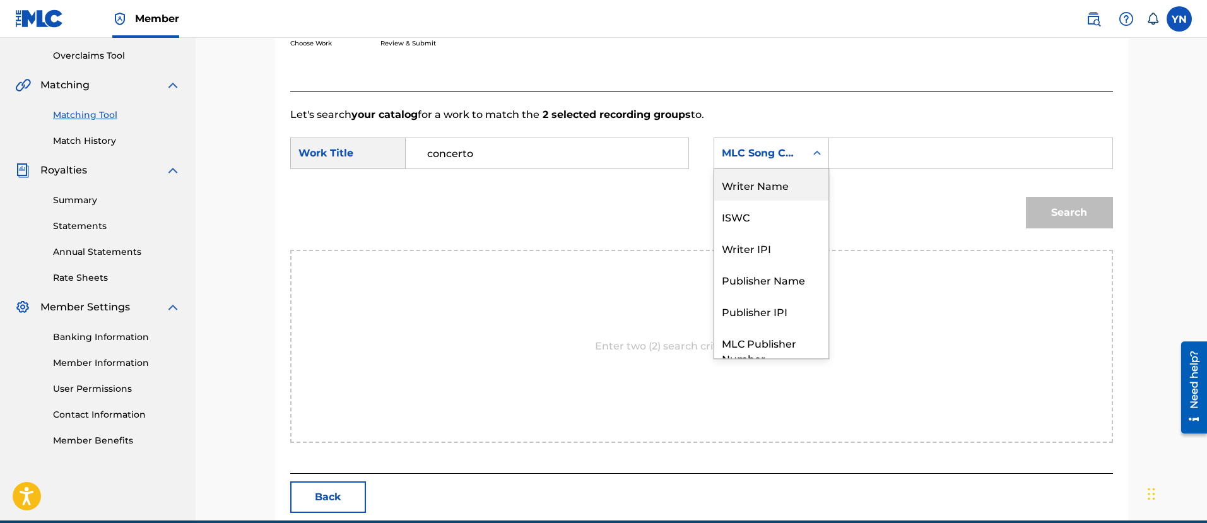
click at [778, 186] on div "Writer Name" at bounding box center [771, 185] width 114 height 32
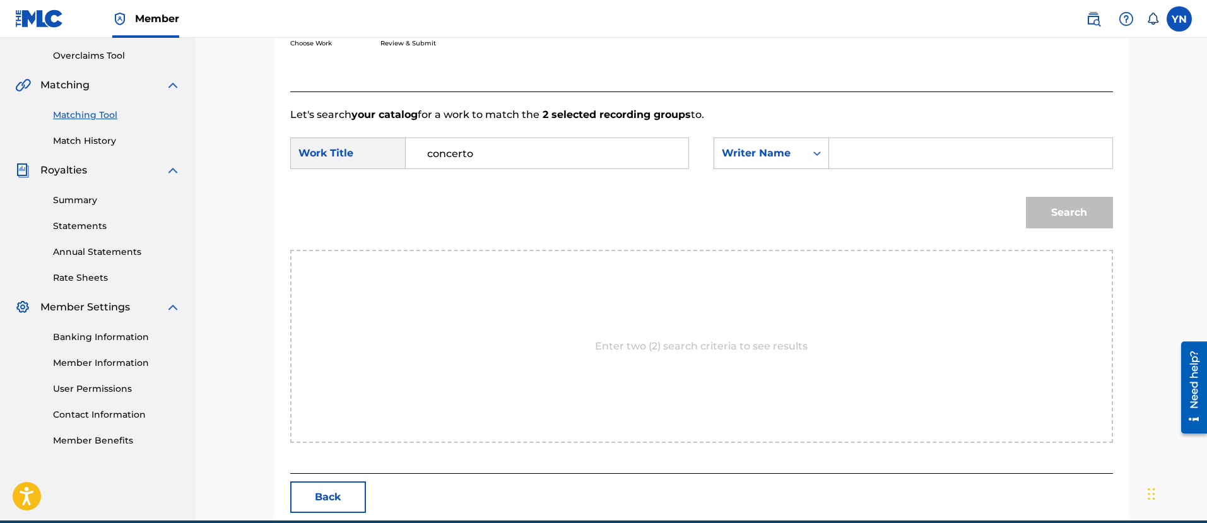
click at [885, 162] on input "Search Form" at bounding box center [970, 153] width 261 height 30
type input "[PERSON_NAME]"
click at [1029, 206] on button "Search" at bounding box center [1069, 213] width 87 height 32
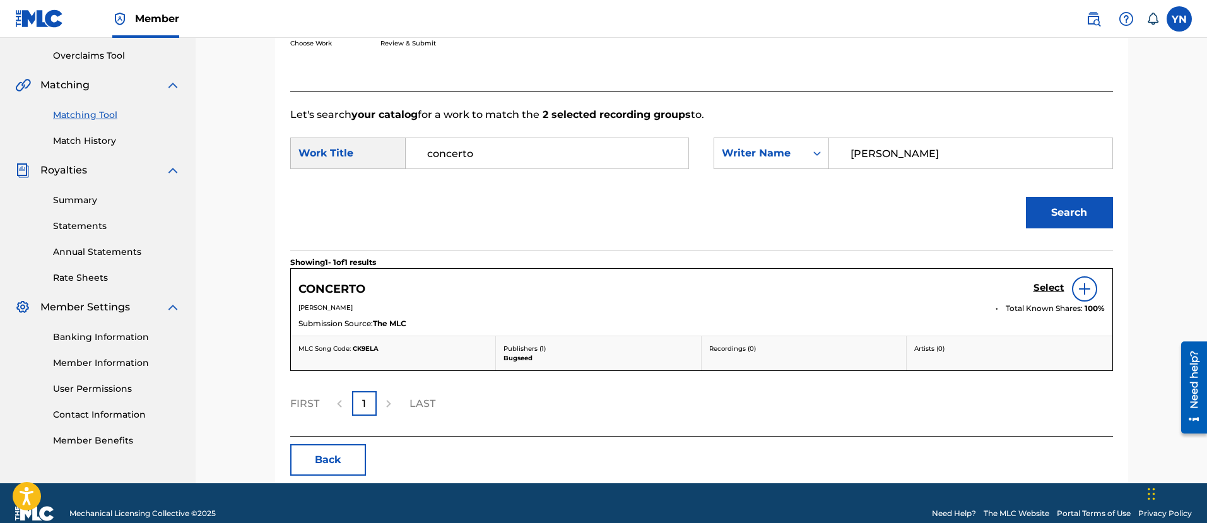
click at [1046, 297] on div "Select" at bounding box center [1069, 288] width 71 height 25
click at [1044, 290] on h5 "Select" at bounding box center [1049, 288] width 31 height 12
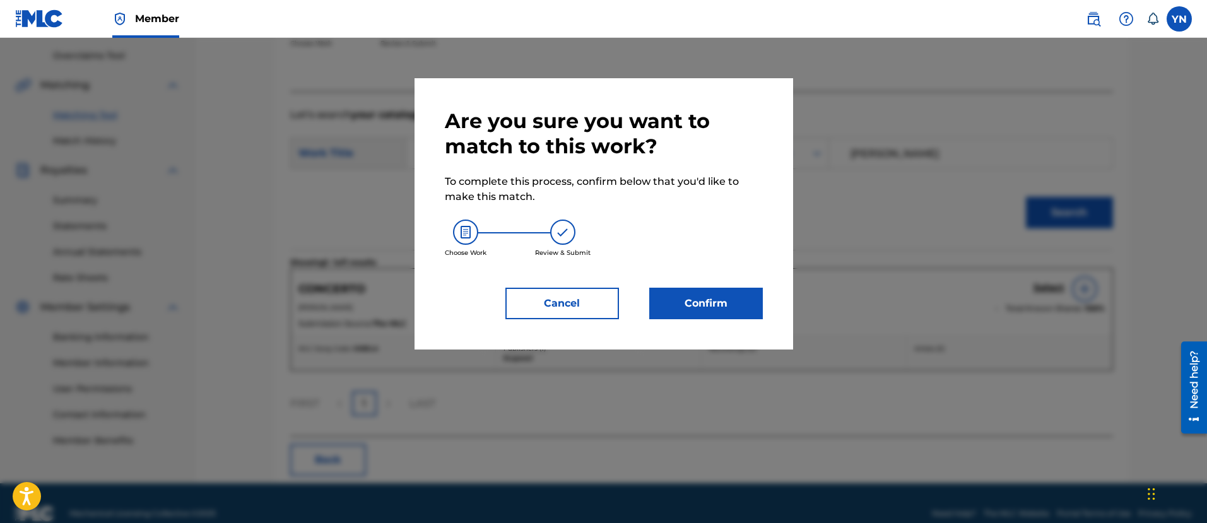
click at [740, 313] on button "Confirm" at bounding box center [706, 304] width 114 height 32
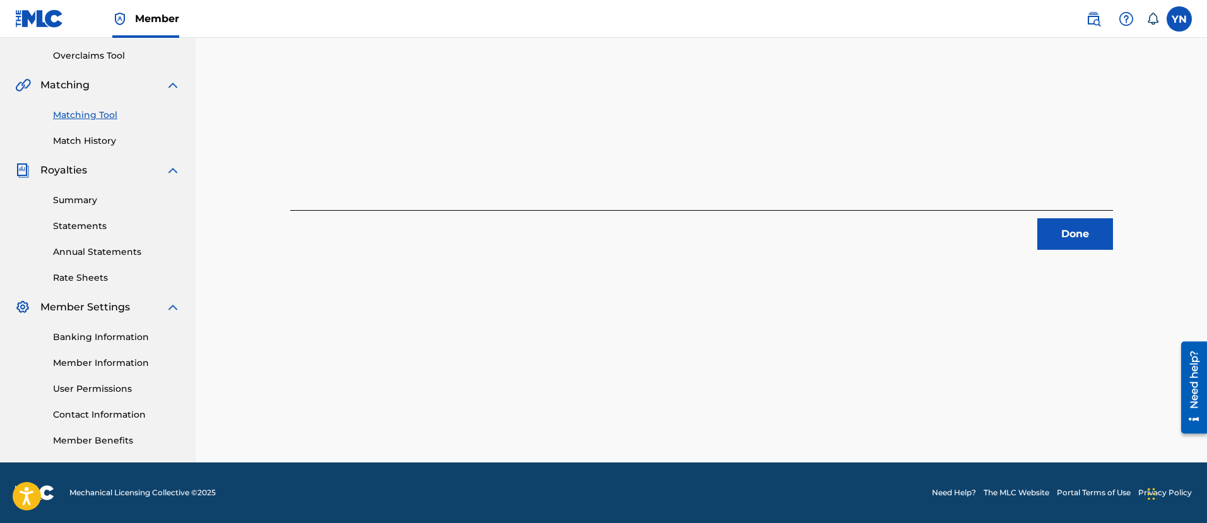
scroll to position [102, 0]
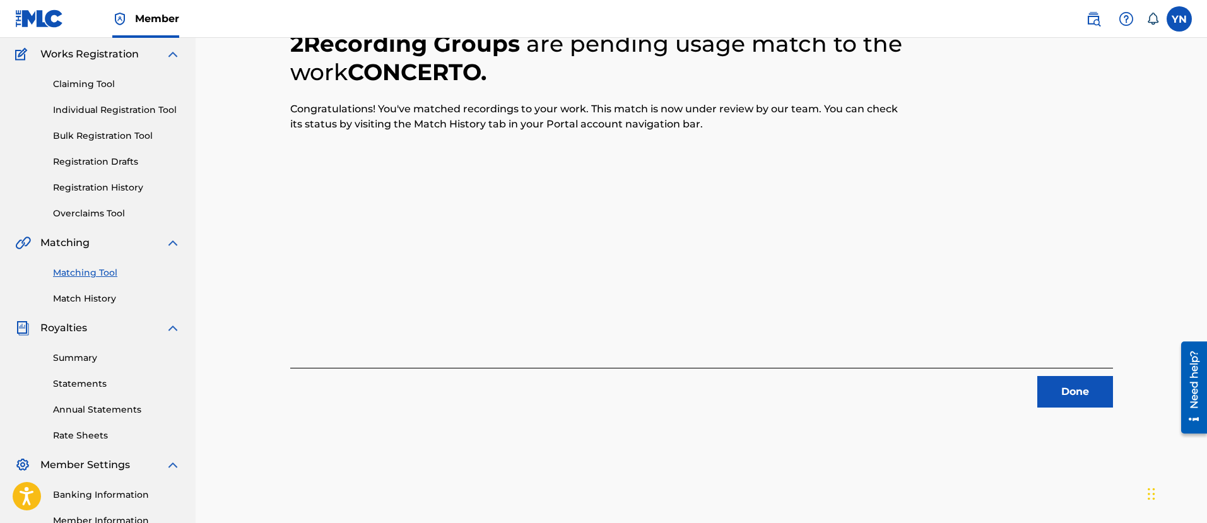
click at [1113, 388] on div "2 Recording Groups are pending usage match to the work CONCERTO . Congratulatio…" at bounding box center [701, 203] width 853 height 408
click at [1080, 393] on button "Done" at bounding box center [1076, 392] width 76 height 32
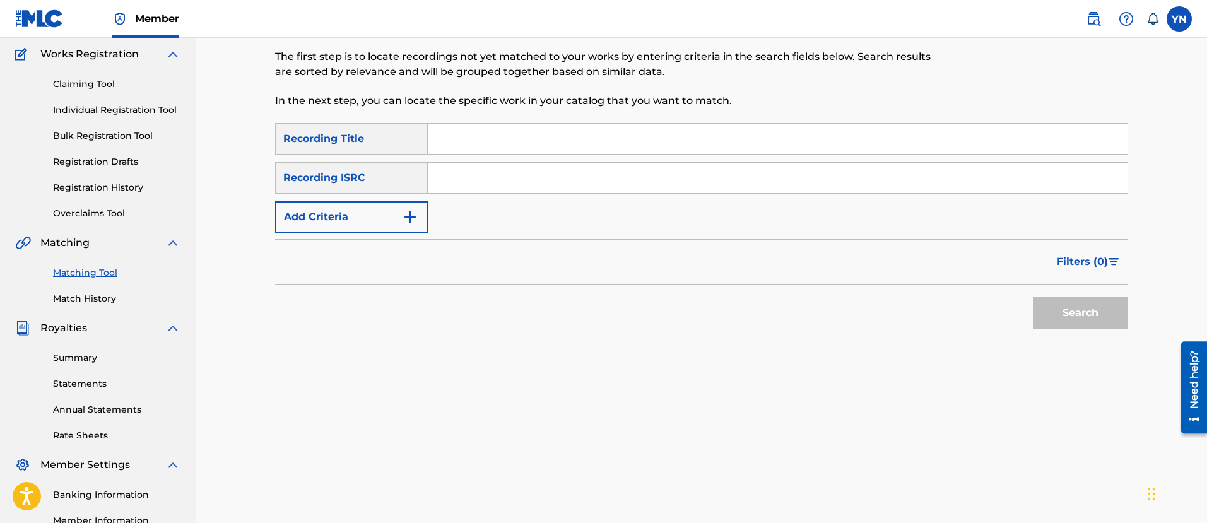
click at [578, 180] on input "Search Form" at bounding box center [778, 178] width 700 height 30
paste input "US25X2105807"
type input "US25X2105807"
click at [567, 119] on div "Matching Tool The Matching Tool allows Members to match sound recordings to wor…" at bounding box center [603, 45] width 657 height 155
click at [577, 136] on input "Search Form" at bounding box center [778, 139] width 700 height 30
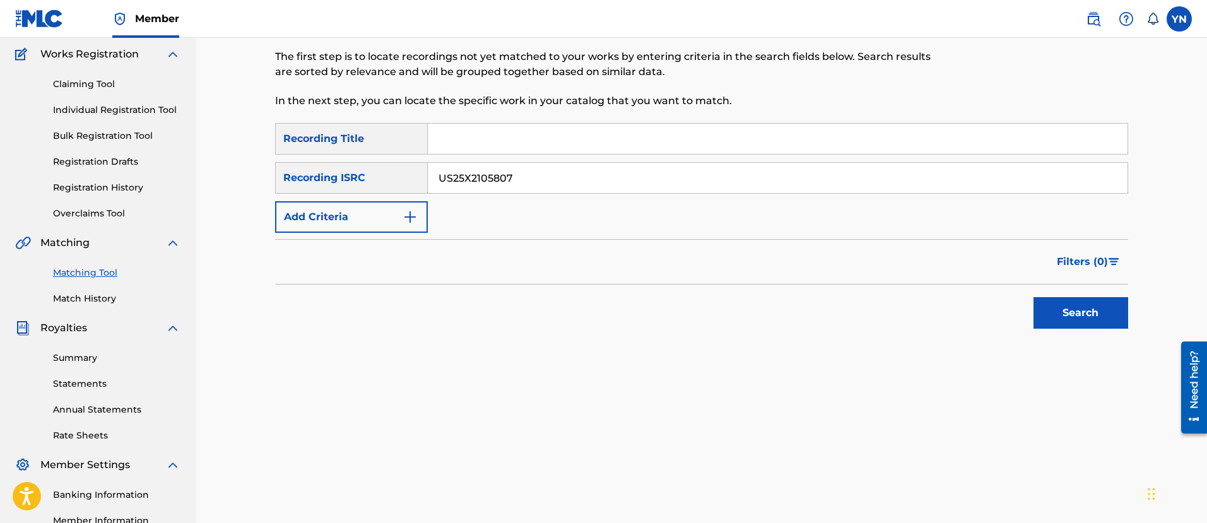
paste input "hawk piano"
type input "hawk piano"
click at [1077, 321] on button "Search" at bounding box center [1081, 313] width 95 height 32
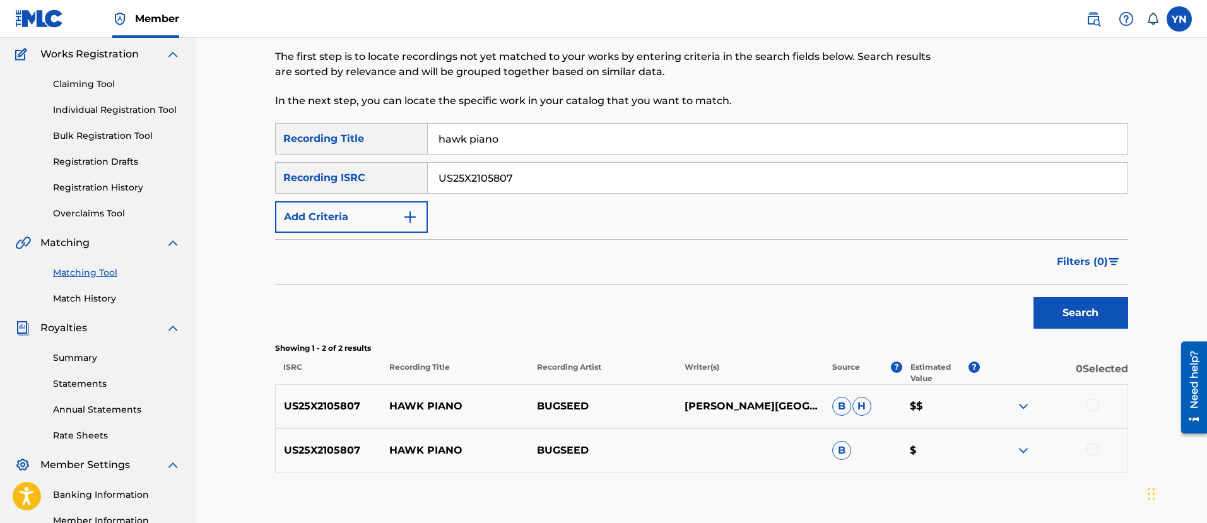
click at [1087, 397] on div "US25X2105807 HAWK PIANO BUGSEED Y. [PERSON_NAME] $$" at bounding box center [701, 406] width 853 height 44
click at [1091, 410] on div at bounding box center [1093, 405] width 13 height 13
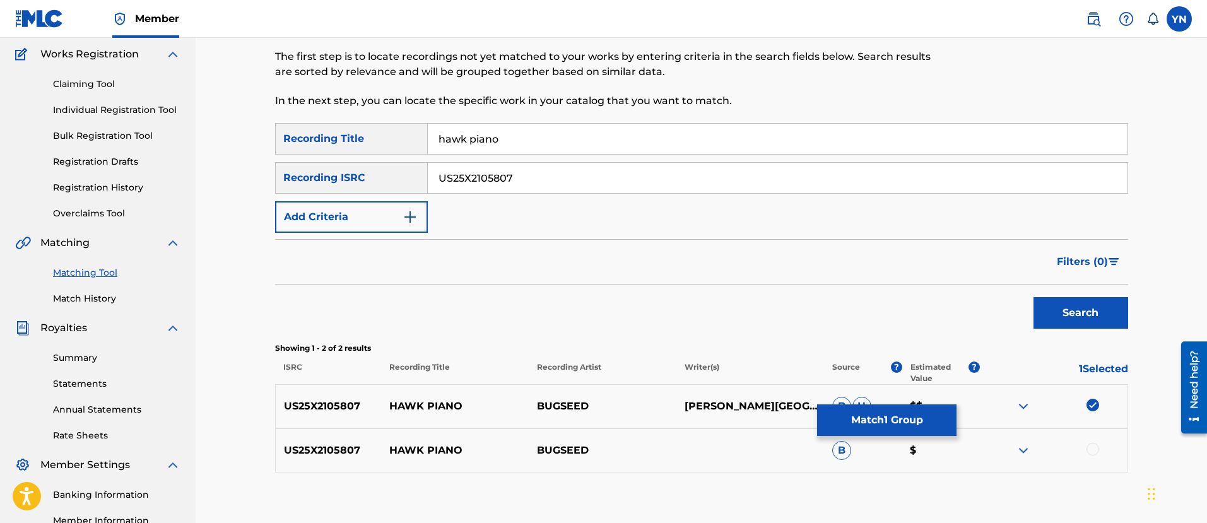
click at [1091, 449] on div at bounding box center [1093, 449] width 13 height 13
click at [896, 432] on button "Match 2 Groups" at bounding box center [886, 421] width 139 height 32
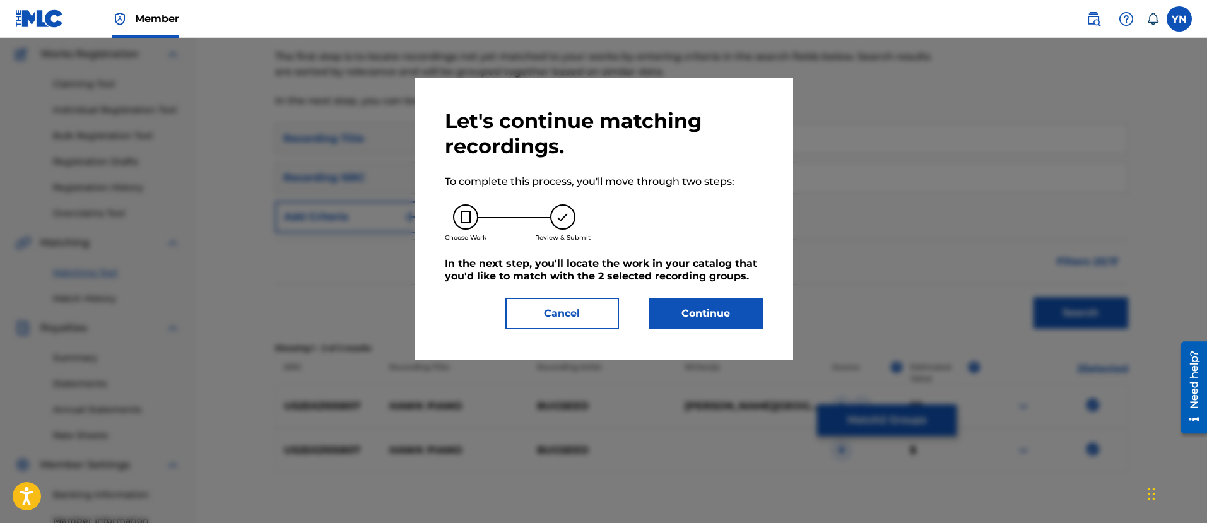
click at [699, 321] on button "Continue" at bounding box center [706, 314] width 114 height 32
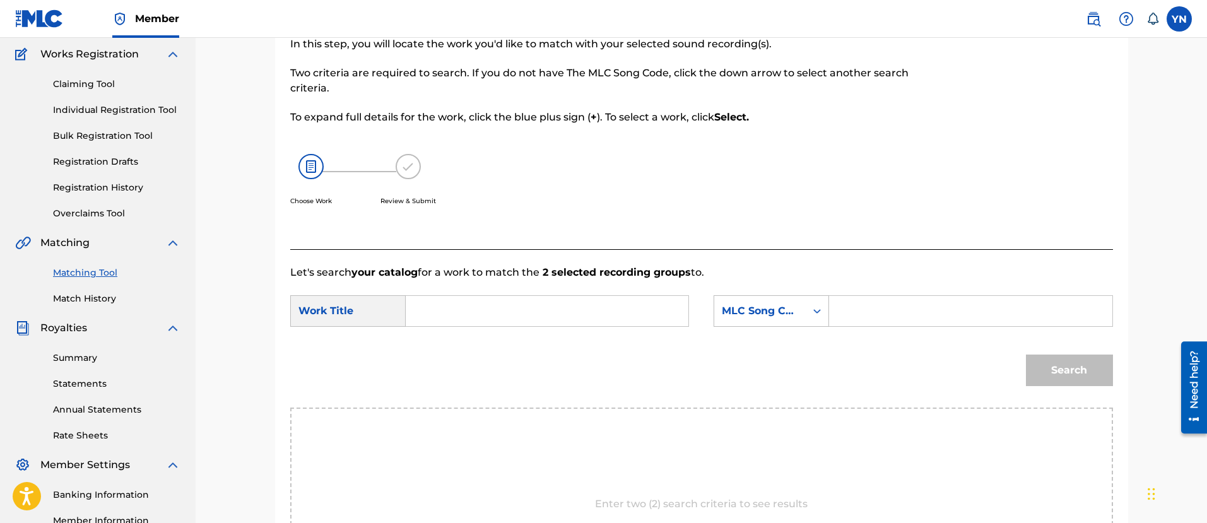
click at [642, 311] on input "Search Form" at bounding box center [547, 311] width 261 height 30
paste input "hawk piano"
type input "hawk piano"
click at [760, 312] on div "MLC Song Code" at bounding box center [760, 311] width 76 height 15
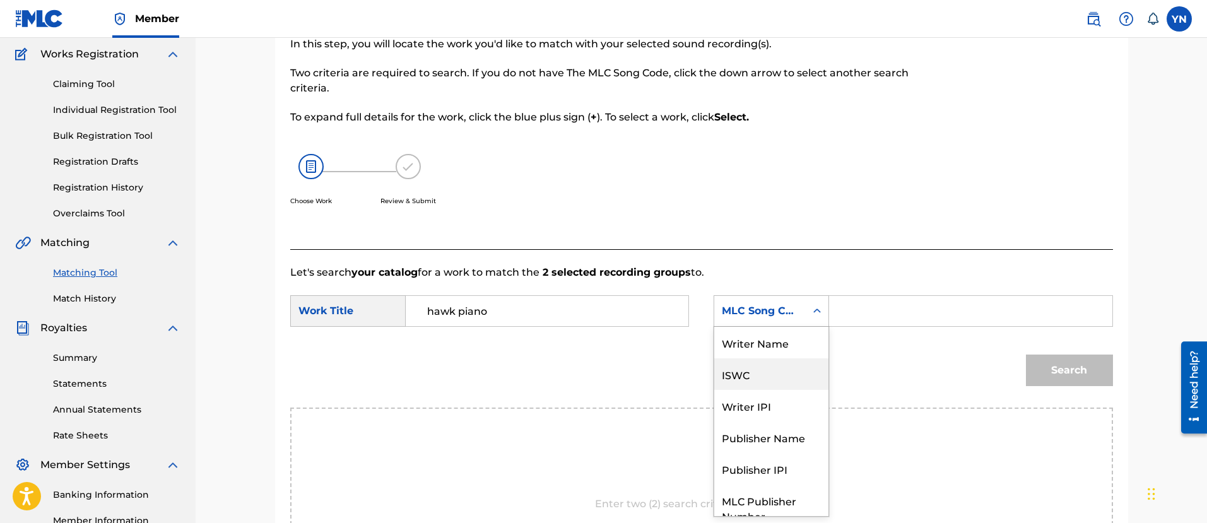
scroll to position [0, 0]
click at [772, 343] on div "Writer Name" at bounding box center [771, 343] width 114 height 32
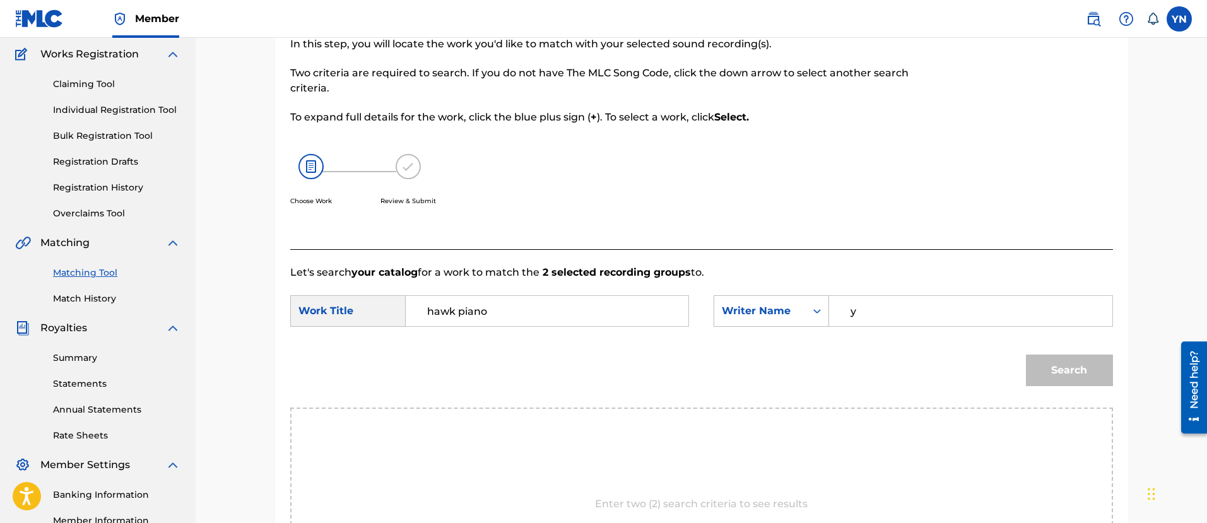
click at [901, 308] on input "y" at bounding box center [970, 311] width 261 height 30
type input "[PERSON_NAME]"
click at [1046, 362] on button "Search" at bounding box center [1069, 371] width 87 height 32
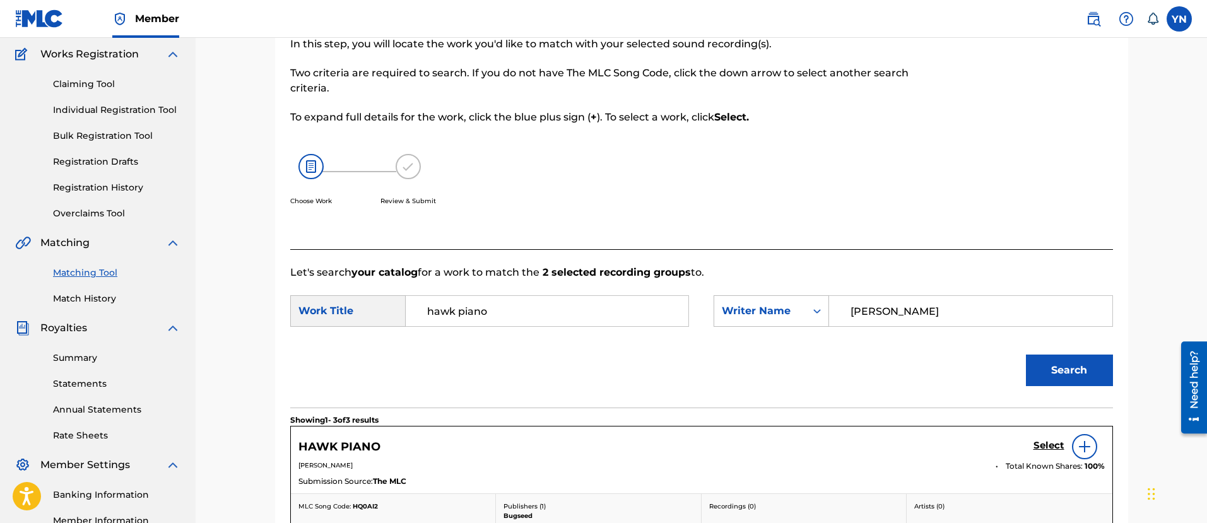
scroll to position [259, 0]
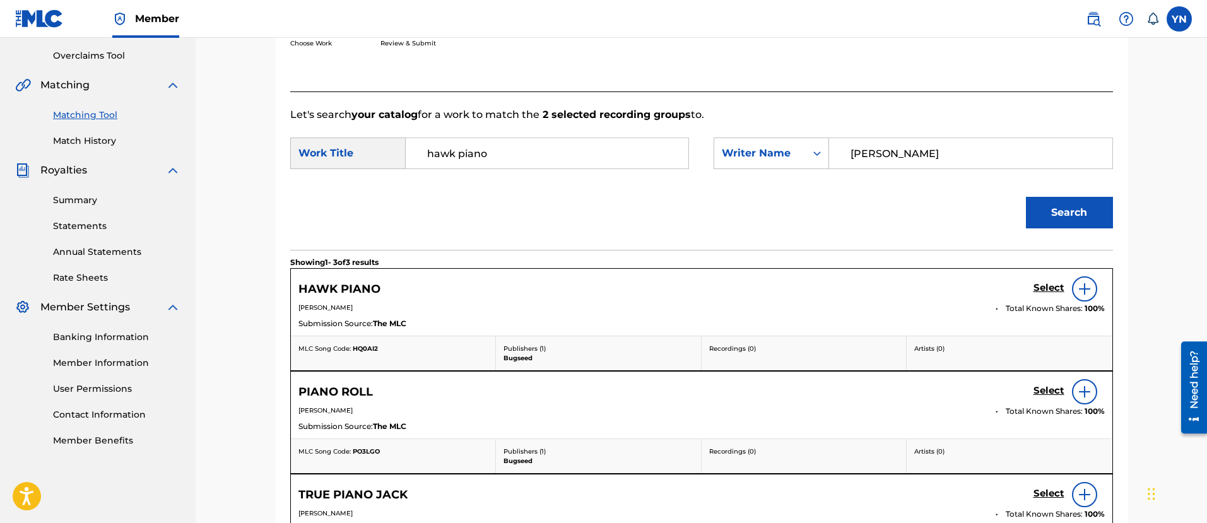
click at [1042, 282] on h5 "Select" at bounding box center [1049, 288] width 31 height 12
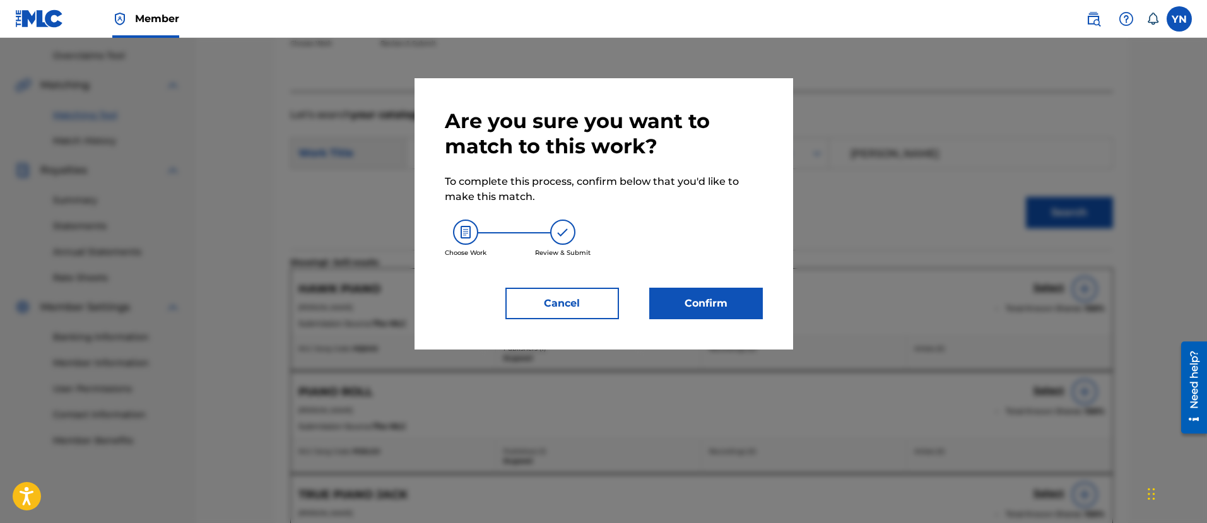
click at [702, 311] on button "Confirm" at bounding box center [706, 304] width 114 height 32
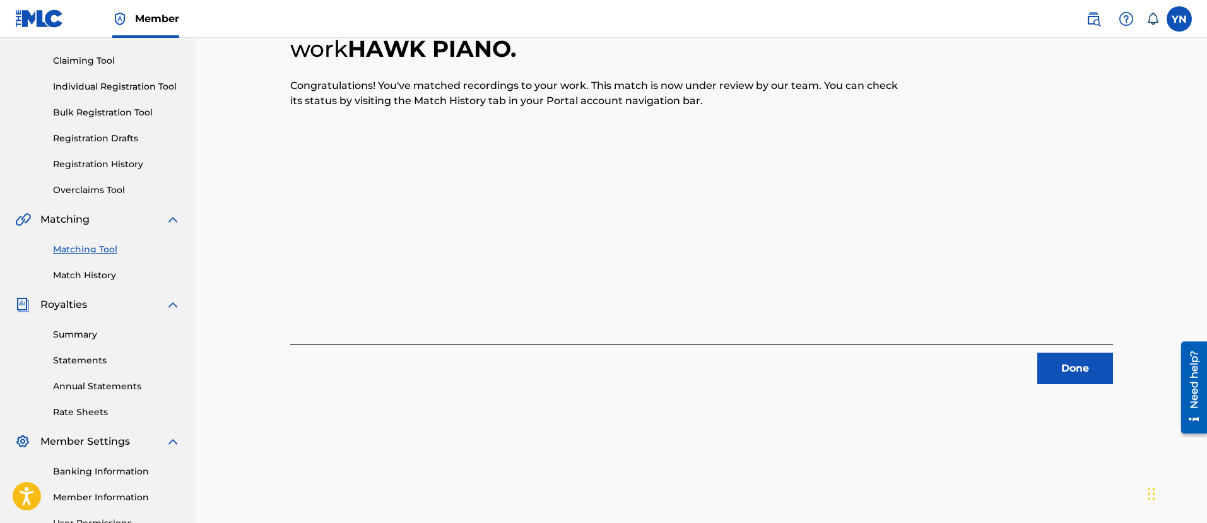
scroll to position [102, 0]
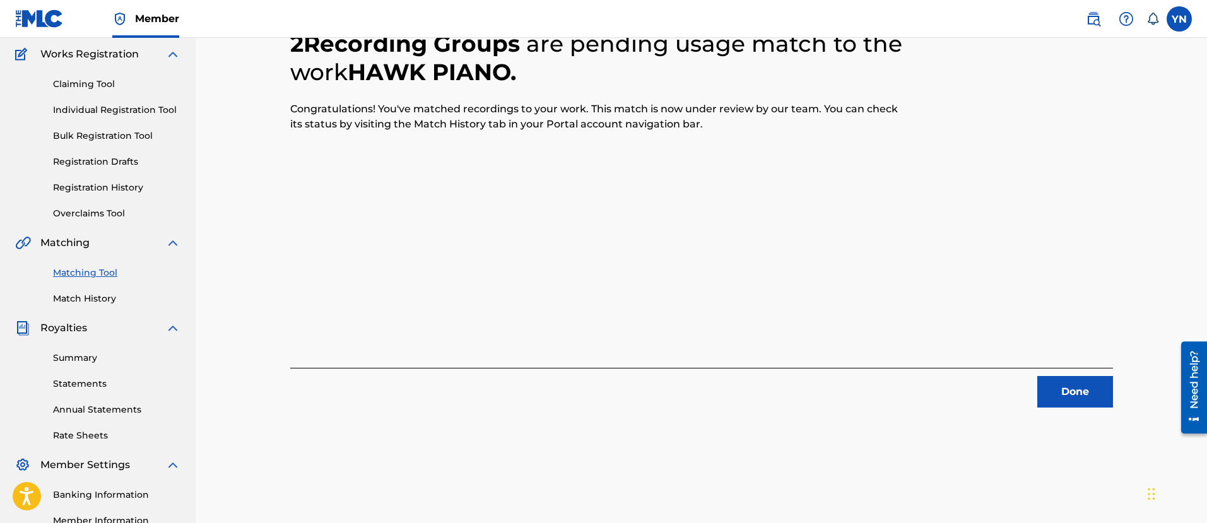
click at [1066, 391] on button "Done" at bounding box center [1076, 392] width 76 height 32
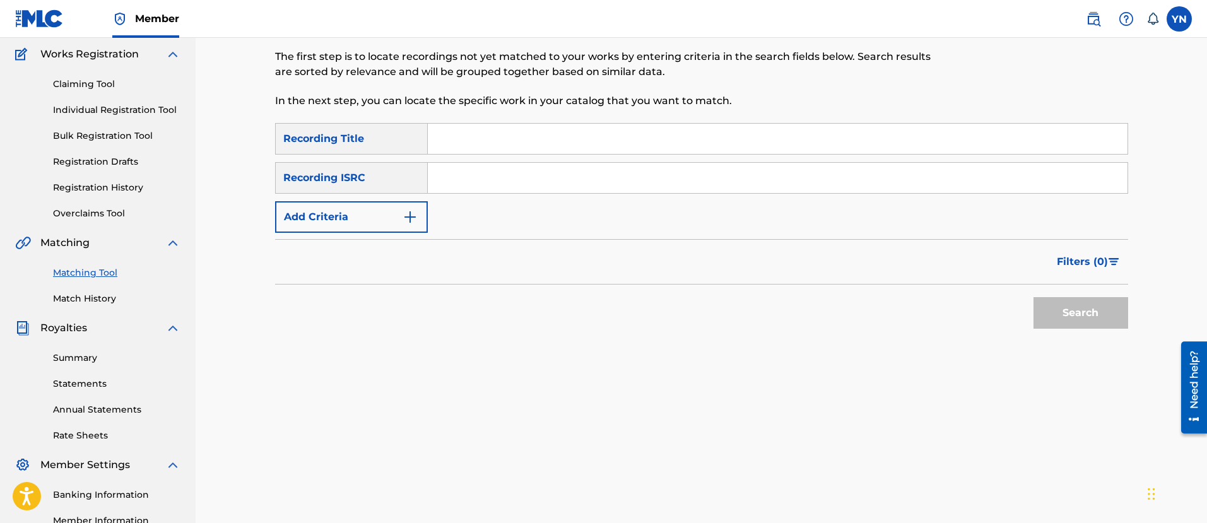
click at [567, 189] on input "Search Form" at bounding box center [778, 178] width 700 height 30
paste input "US25X2105808"
type input "US25X2105808"
click at [573, 138] on input "Search Form" at bounding box center [778, 139] width 700 height 30
paste input "chronometers"
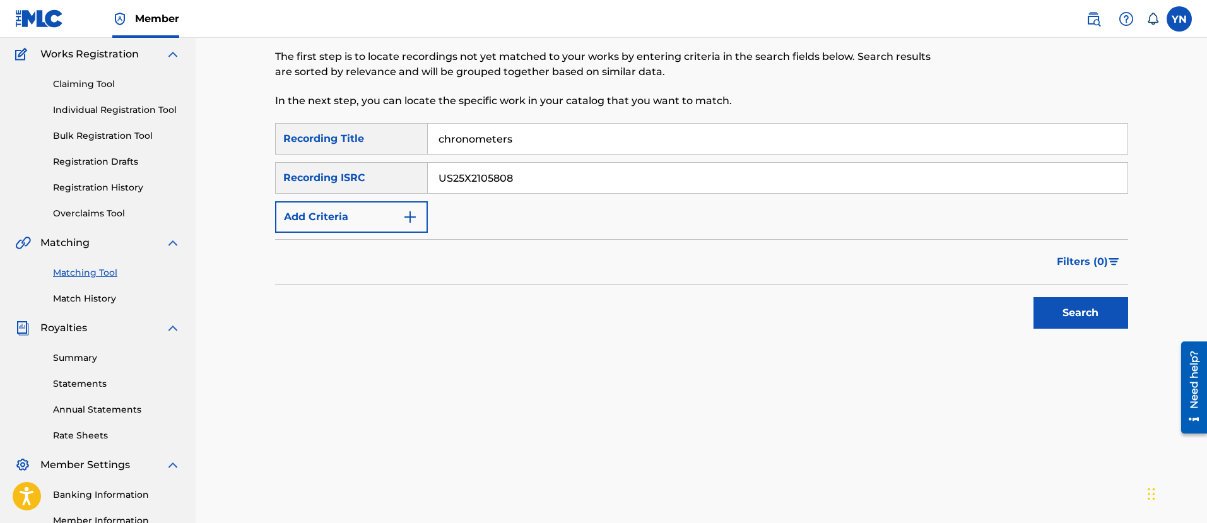
type input "chronometers"
click at [1087, 305] on button "Search" at bounding box center [1081, 313] width 95 height 32
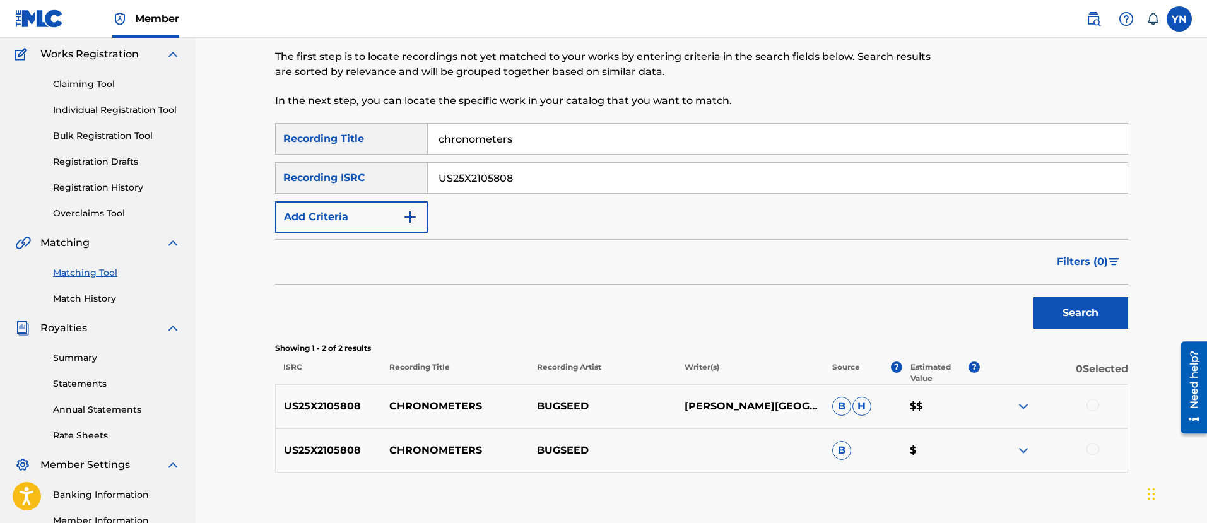
click at [1096, 406] on div at bounding box center [1093, 405] width 13 height 13
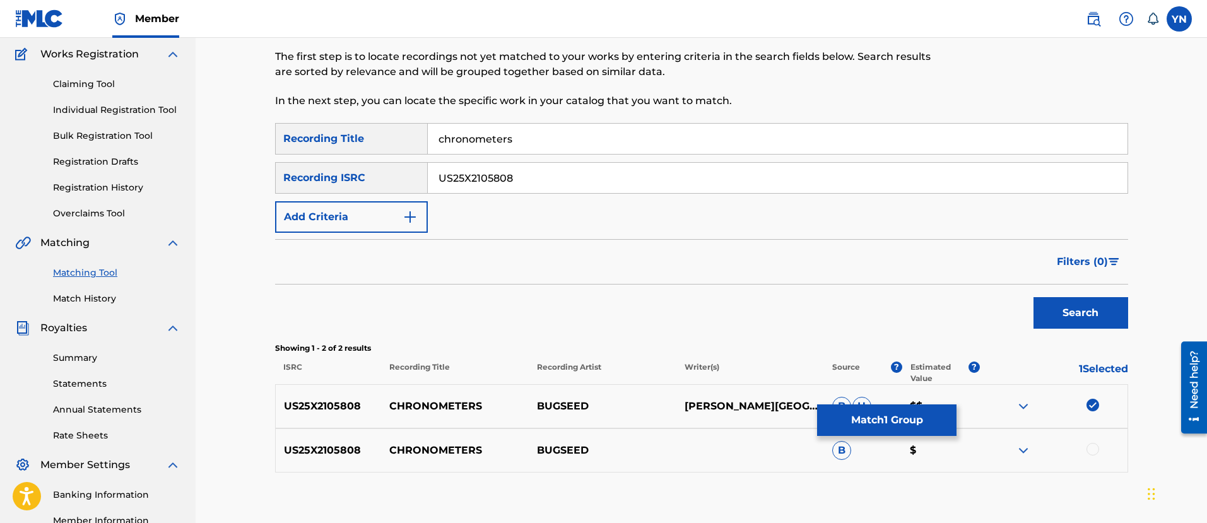
click at [1096, 449] on div at bounding box center [1093, 449] width 13 height 13
click at [875, 430] on button "Match 2 Groups" at bounding box center [886, 421] width 139 height 32
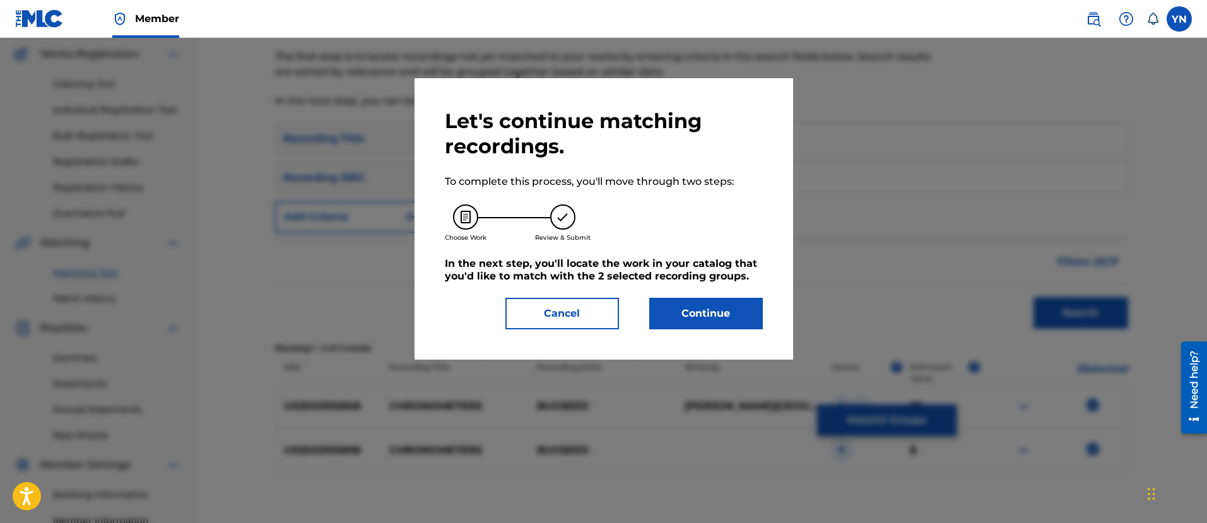
click at [695, 305] on button "Continue" at bounding box center [706, 314] width 114 height 32
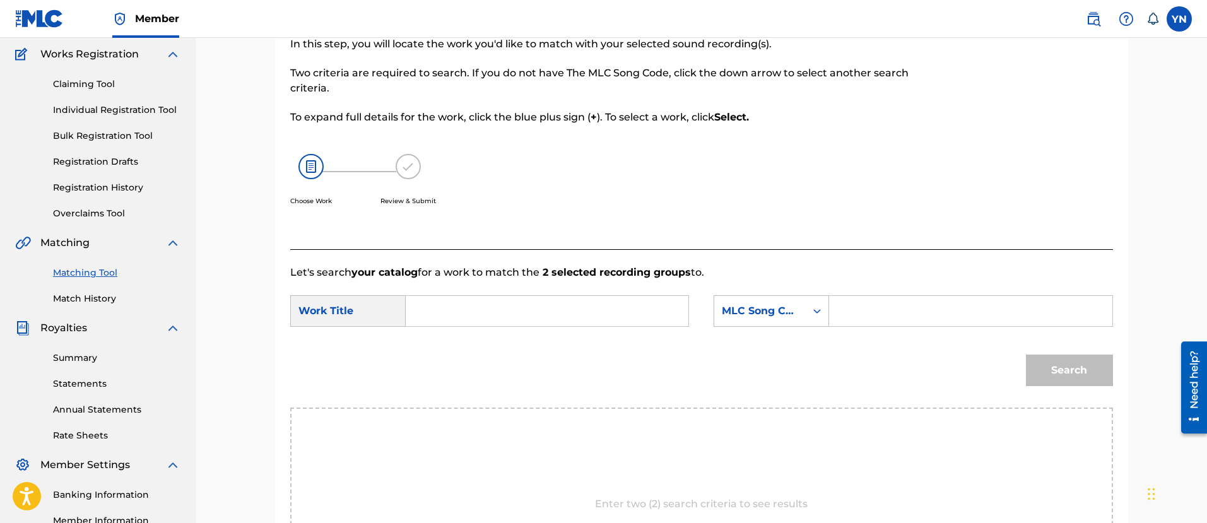
click at [611, 297] on input "Search Form" at bounding box center [547, 311] width 261 height 30
paste input "chronometers"
type input "chronometers"
click at [737, 304] on div "MLC Song Code" at bounding box center [760, 311] width 76 height 15
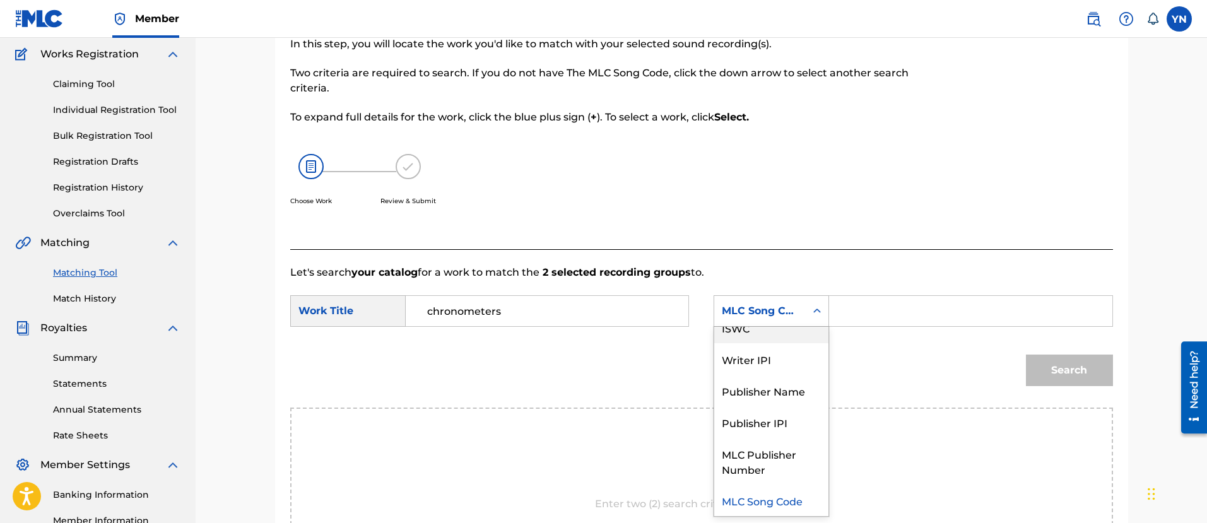
scroll to position [0, 0]
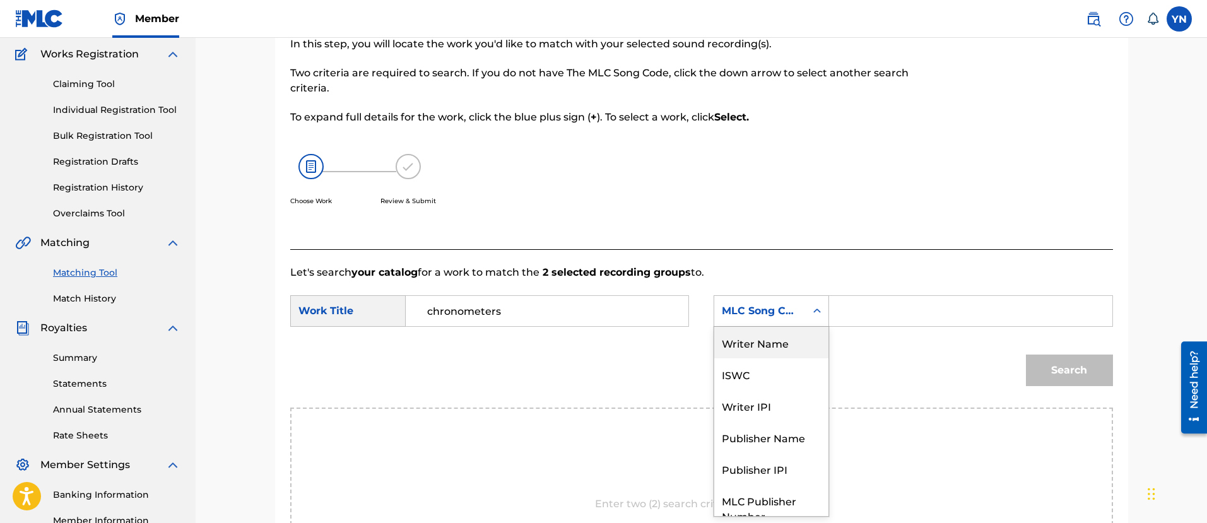
click at [769, 347] on div "Writer Name" at bounding box center [771, 343] width 114 height 32
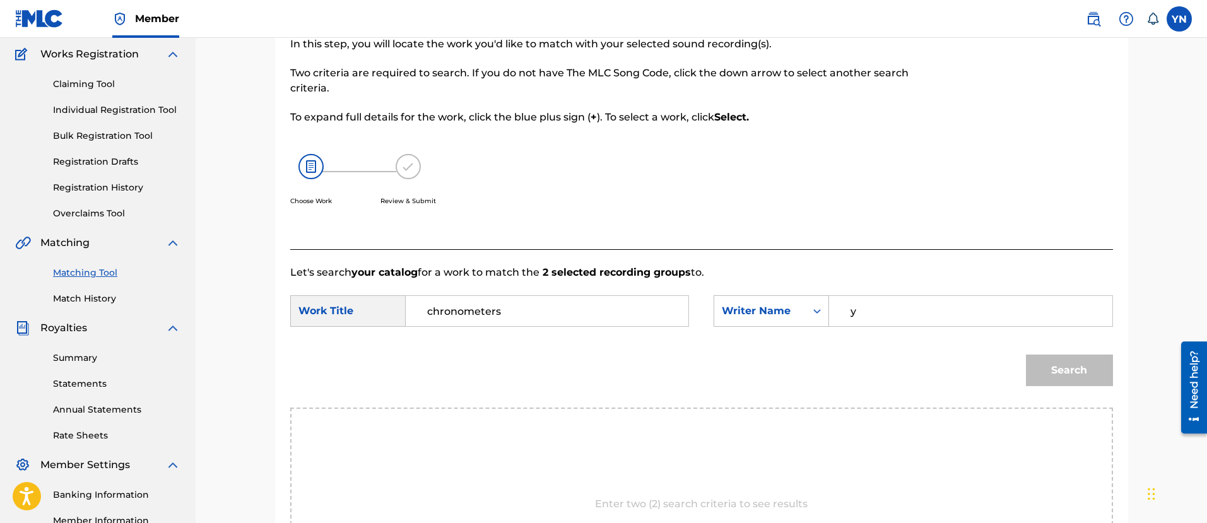
click at [885, 317] on input "y" at bounding box center [970, 311] width 261 height 30
type input "[PERSON_NAME]"
click at [1053, 367] on button "Search" at bounding box center [1069, 371] width 87 height 32
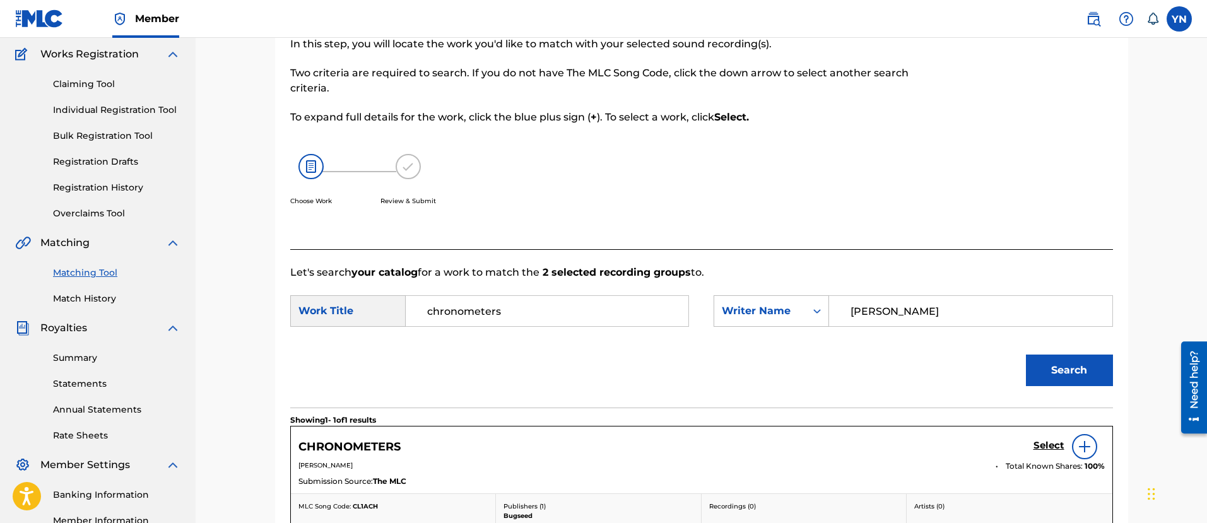
scroll to position [259, 0]
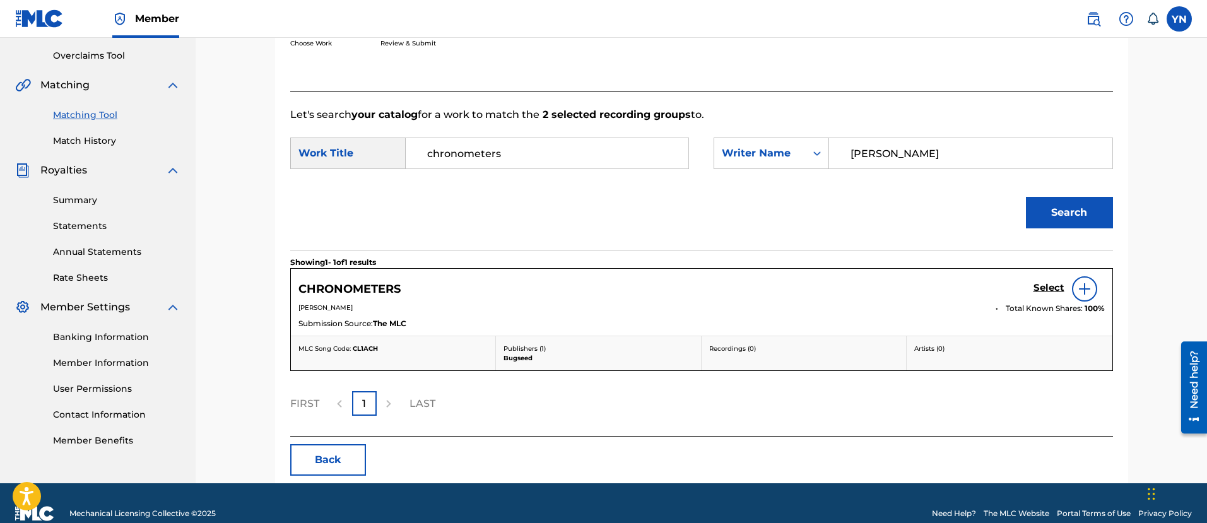
click at [1048, 292] on h5 "Select" at bounding box center [1049, 288] width 31 height 12
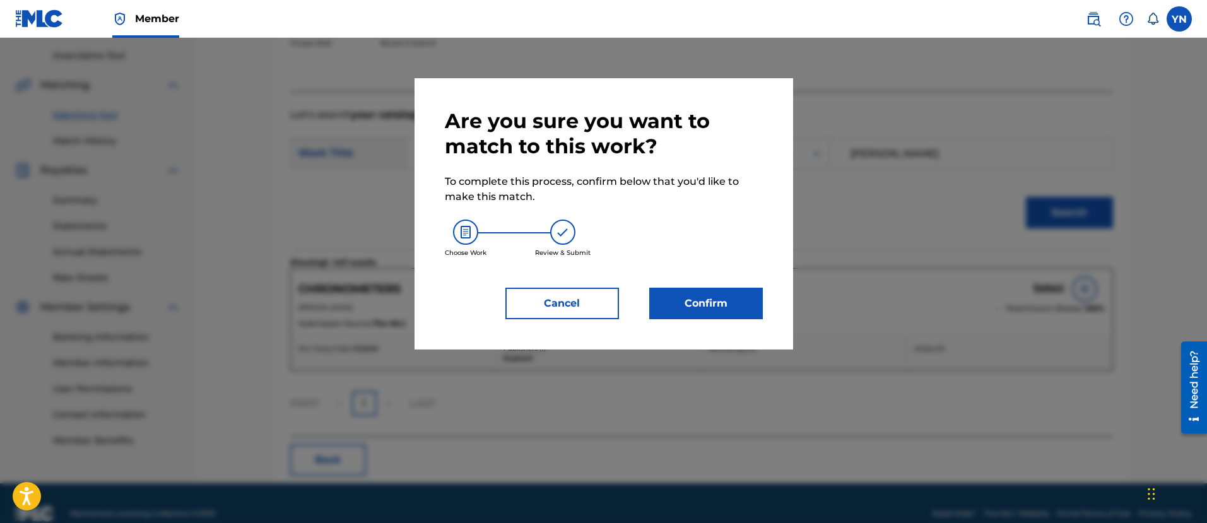
click at [668, 323] on div "Are you sure you want to match to this work? To complete this process, confirm …" at bounding box center [604, 213] width 379 height 271
click at [675, 311] on button "Confirm" at bounding box center [706, 304] width 114 height 32
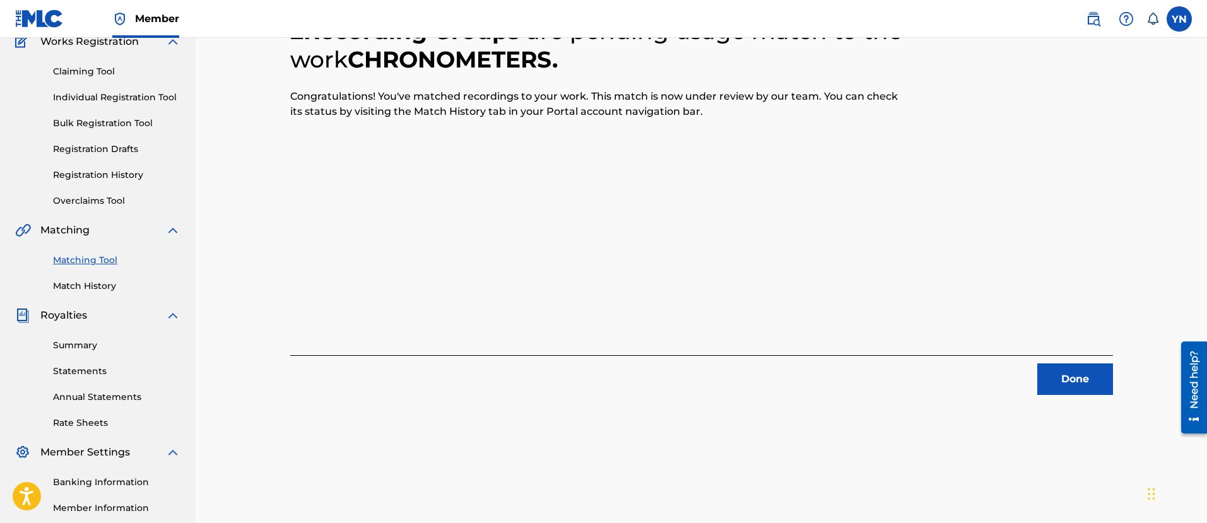
scroll to position [102, 0]
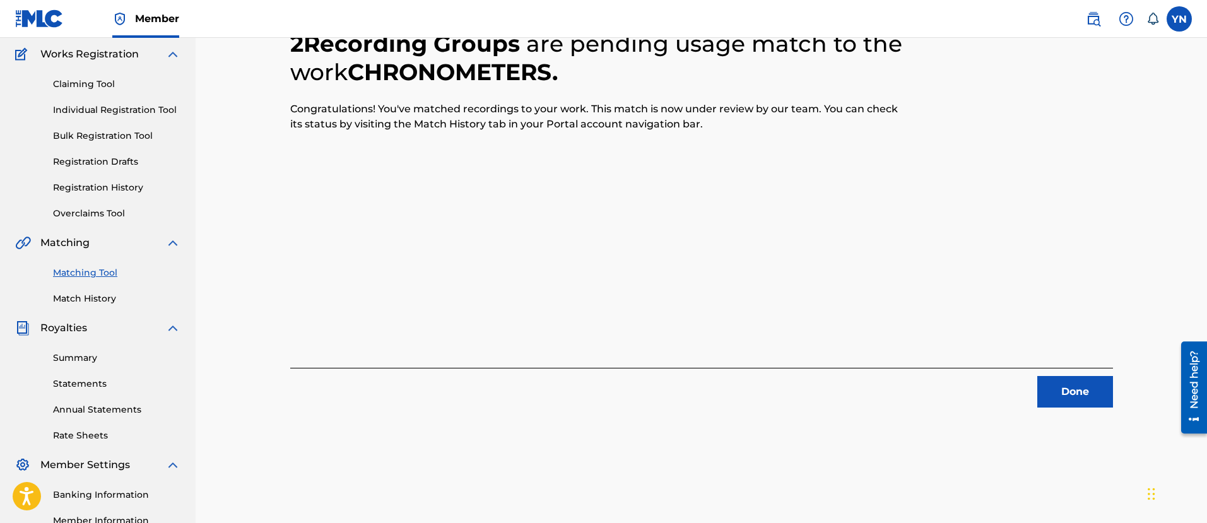
click at [1052, 366] on div "2 Recording Groups are pending usage match to the work CHRONOMETERS . Congratul…" at bounding box center [701, 203] width 823 height 408
click at [1052, 393] on button "Done" at bounding box center [1076, 392] width 76 height 32
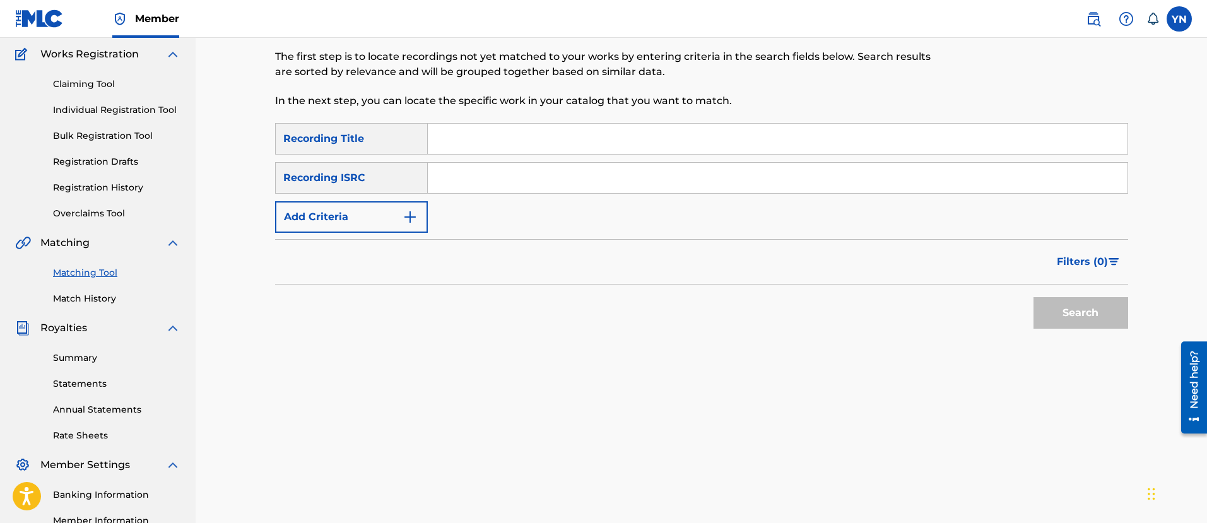
click at [480, 185] on input "Search Form" at bounding box center [778, 178] width 700 height 30
paste input "US25X2105809"
type input "US25X2105809"
drag, startPoint x: 577, startPoint y: 136, endPoint x: 590, endPoint y: 141, distance: 13.8
click at [577, 136] on input "Search Form" at bounding box center [778, 139] width 700 height 30
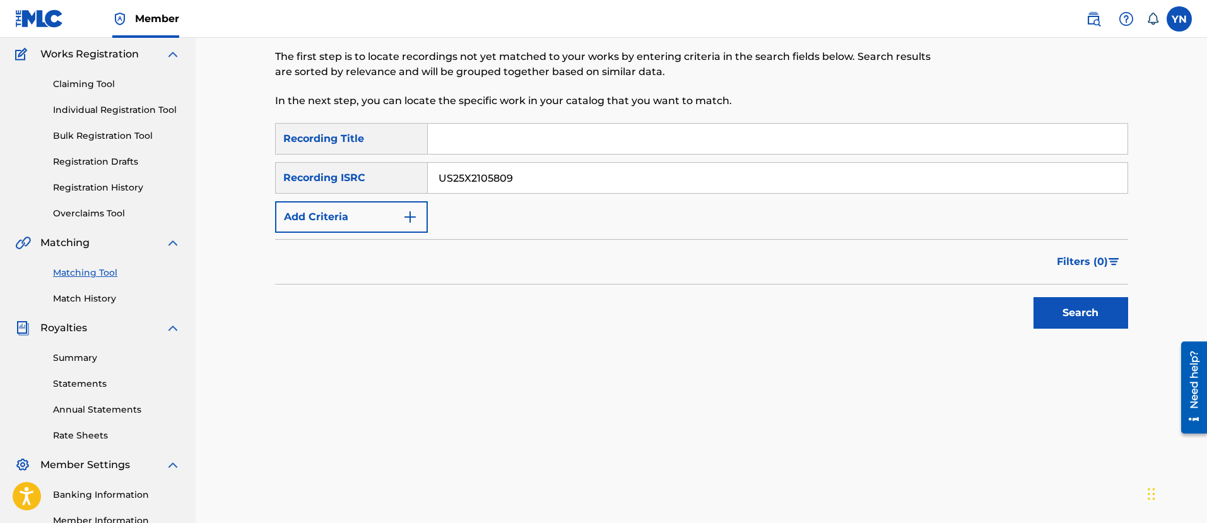
paste input "hot cargo"
type input "hot cargo"
click at [1058, 301] on button "Search" at bounding box center [1081, 313] width 95 height 32
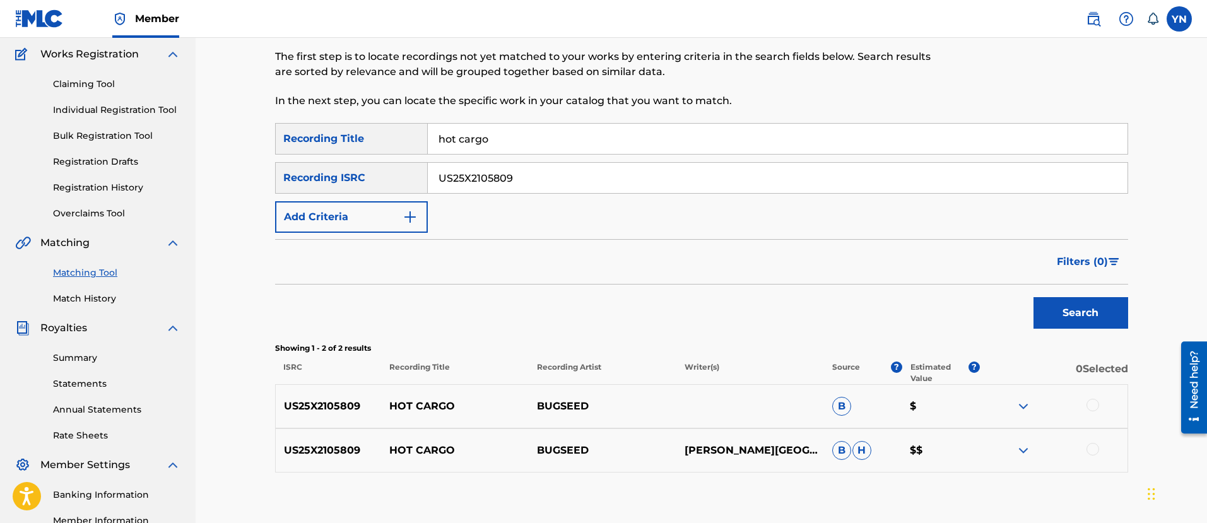
click at [1094, 408] on div at bounding box center [1093, 405] width 13 height 13
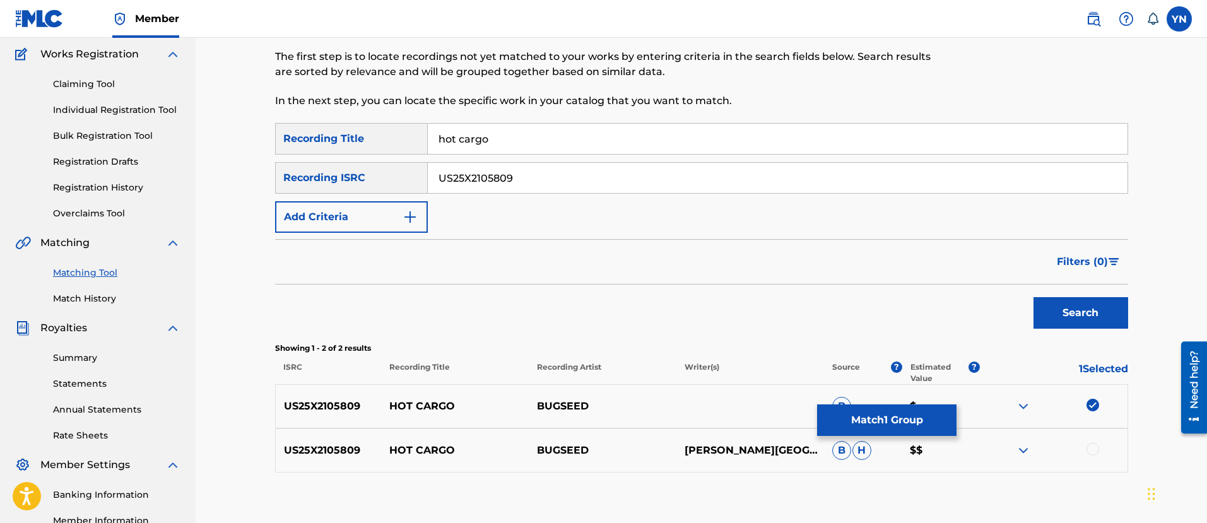
click at [1092, 456] on div at bounding box center [1054, 450] width 148 height 15
click at [1094, 449] on div at bounding box center [1093, 449] width 13 height 13
click at [909, 412] on button "Match 2 Groups" at bounding box center [886, 421] width 139 height 32
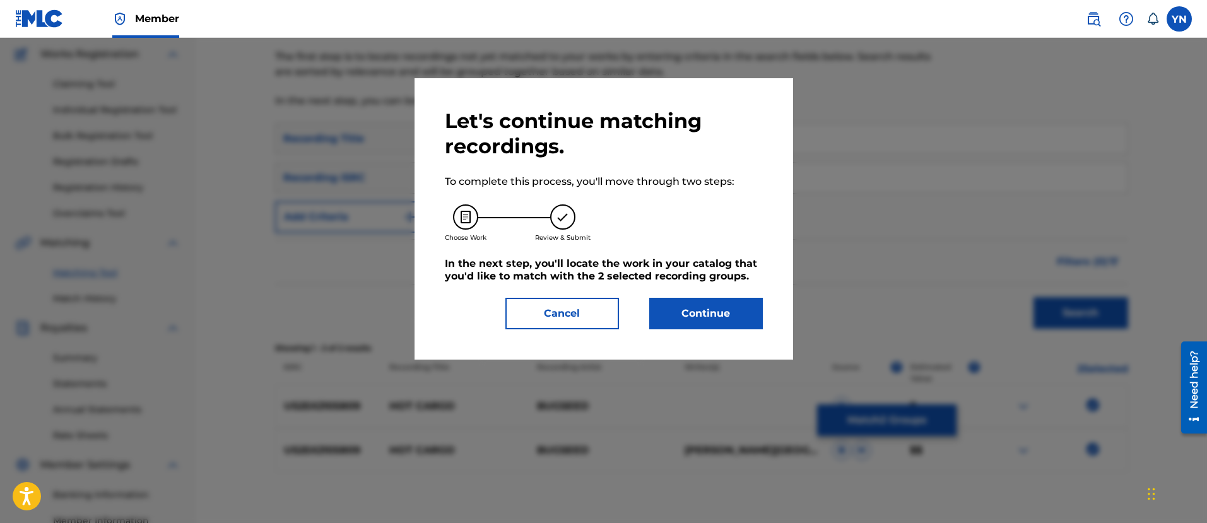
click at [715, 317] on button "Continue" at bounding box center [706, 314] width 114 height 32
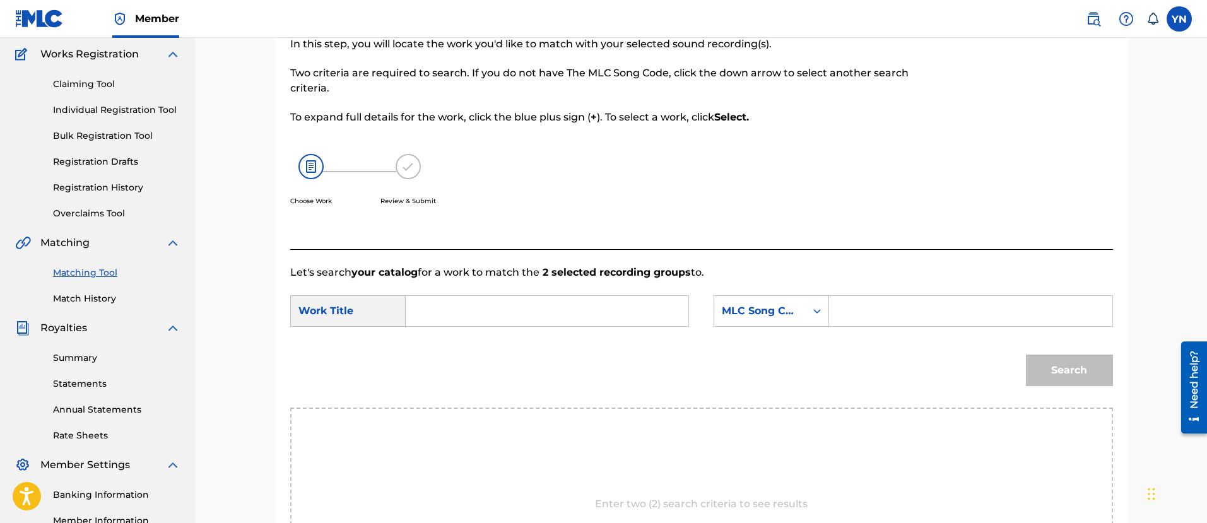
click at [566, 306] on input "Search Form" at bounding box center [547, 311] width 261 height 30
paste input "hot cargo"
type input "hot cargo"
click at [780, 309] on div "MLC Song Code" at bounding box center [760, 311] width 76 height 15
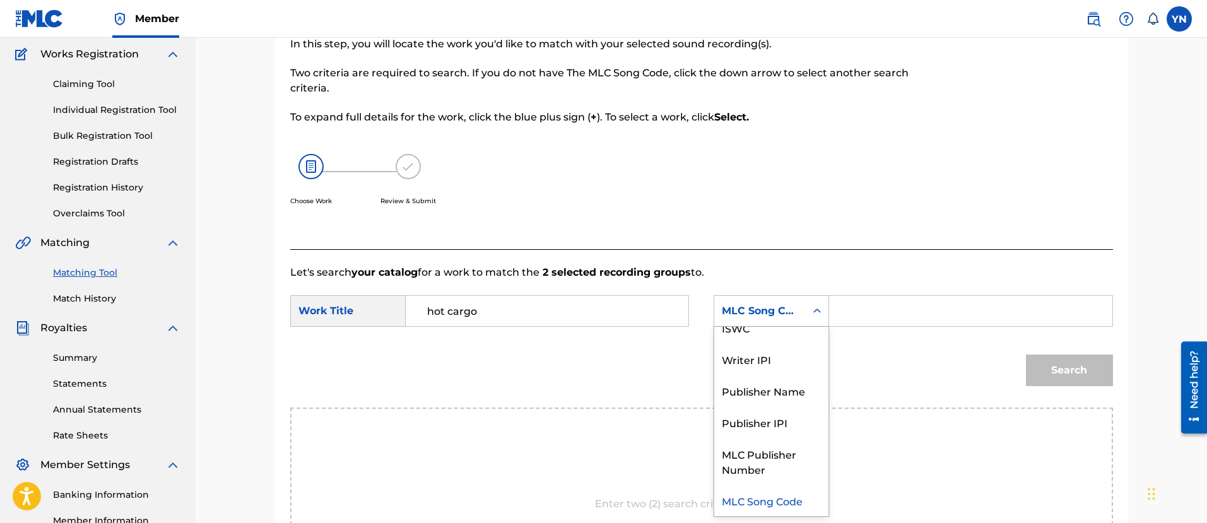
scroll to position [0, 0]
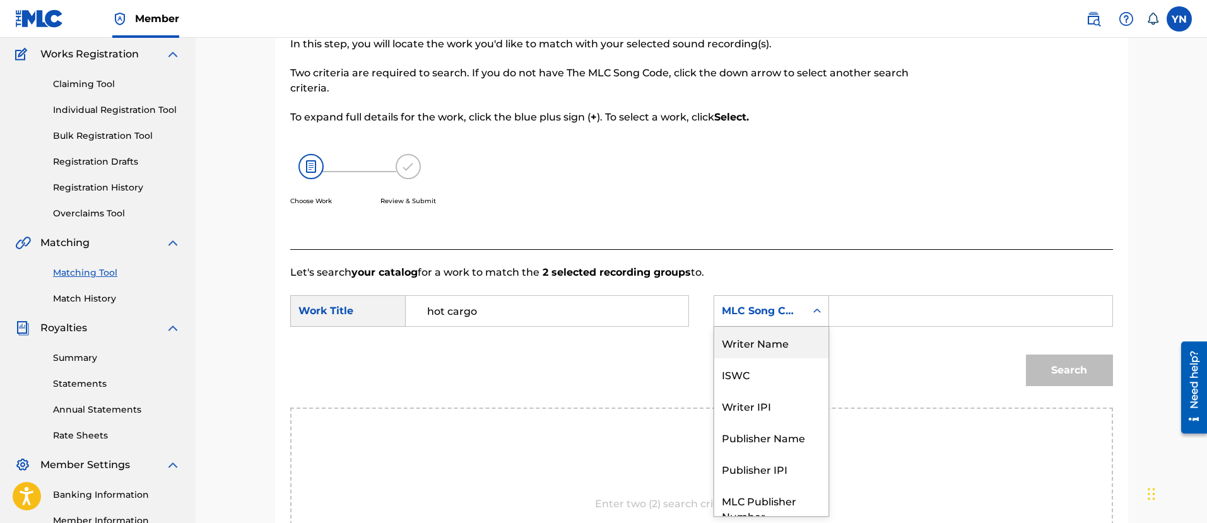
click at [782, 341] on div "Writer Name" at bounding box center [771, 343] width 114 height 32
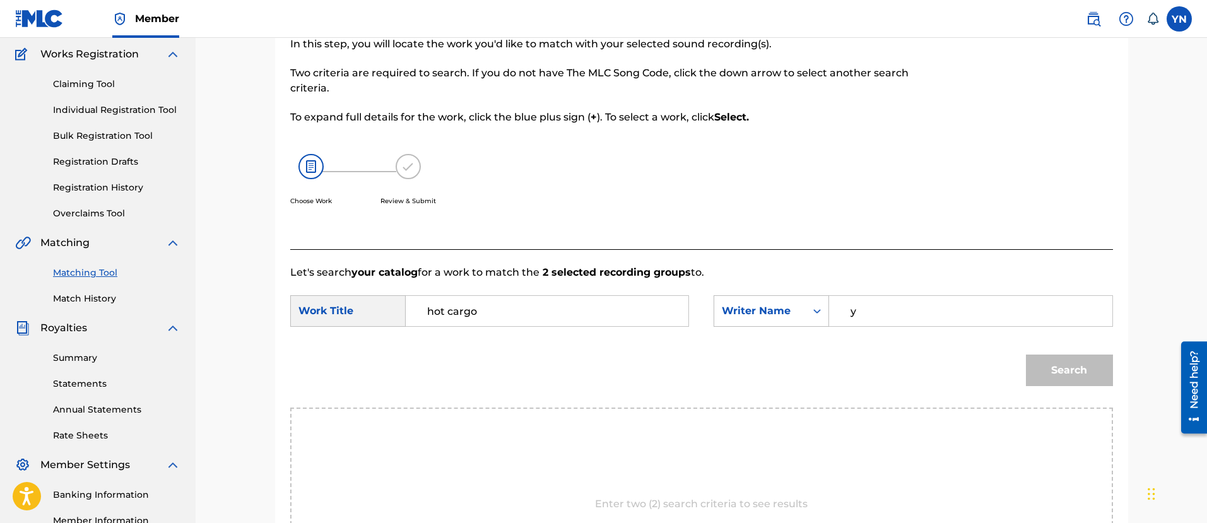
click at [915, 301] on input "y" at bounding box center [970, 311] width 261 height 30
type input "[PERSON_NAME]"
click at [1044, 364] on button "Search" at bounding box center [1069, 371] width 87 height 32
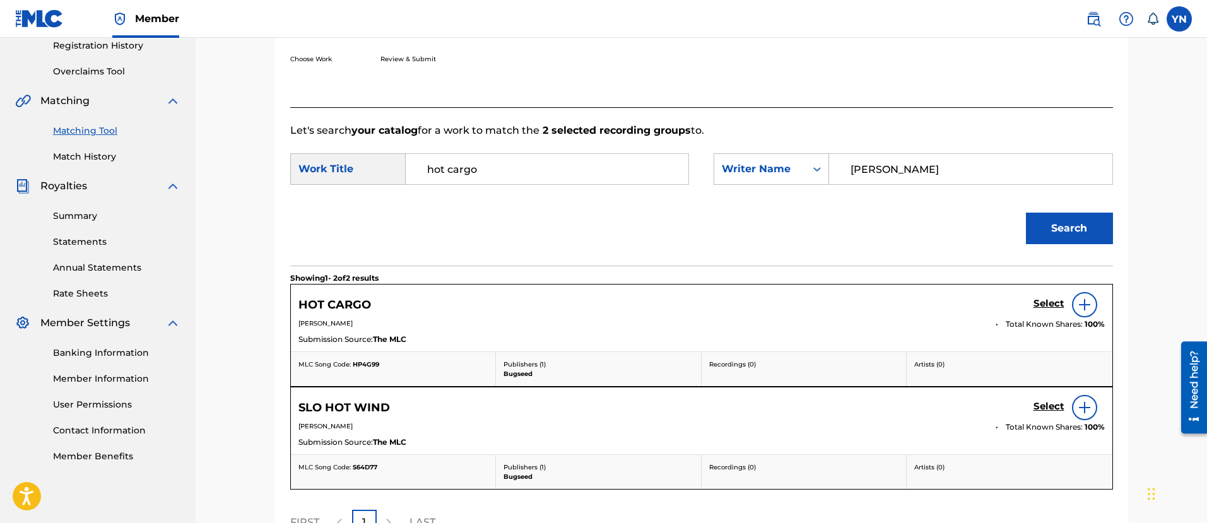
scroll to position [259, 0]
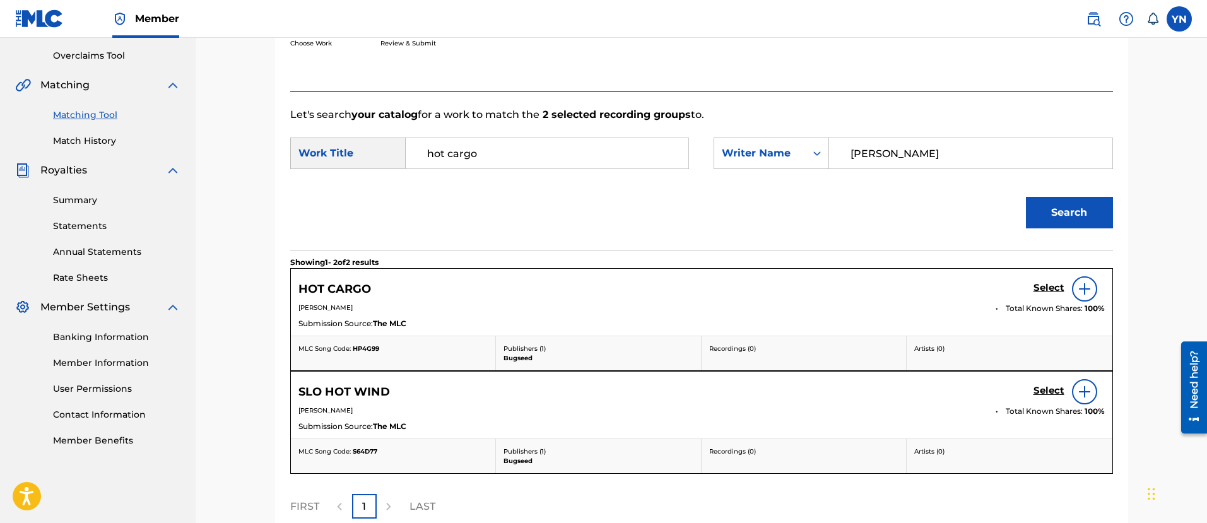
click at [1051, 282] on h5 "Select" at bounding box center [1049, 288] width 31 height 12
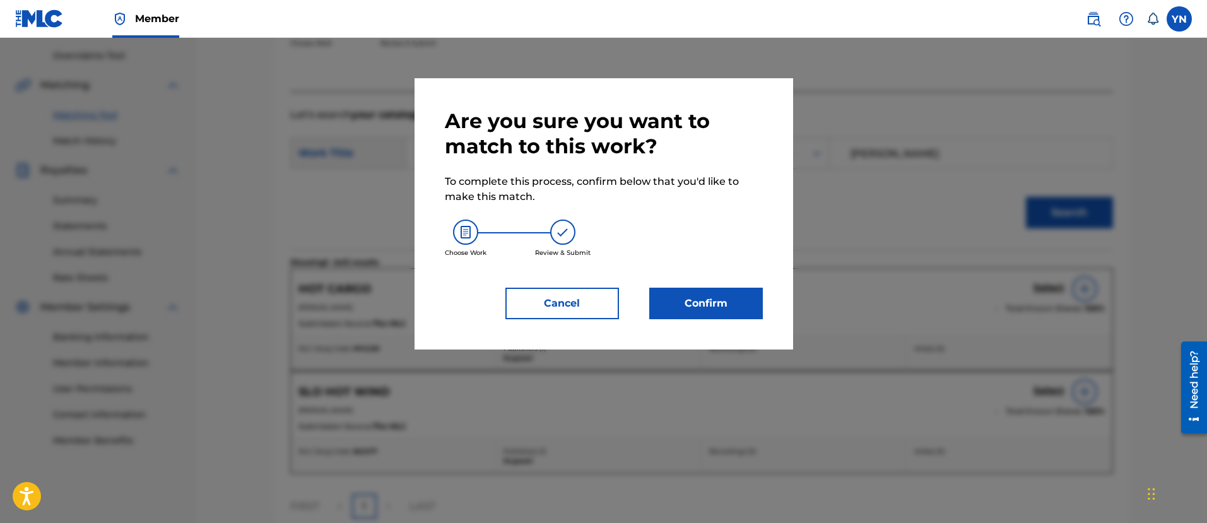
click at [726, 299] on button "Confirm" at bounding box center [706, 304] width 114 height 32
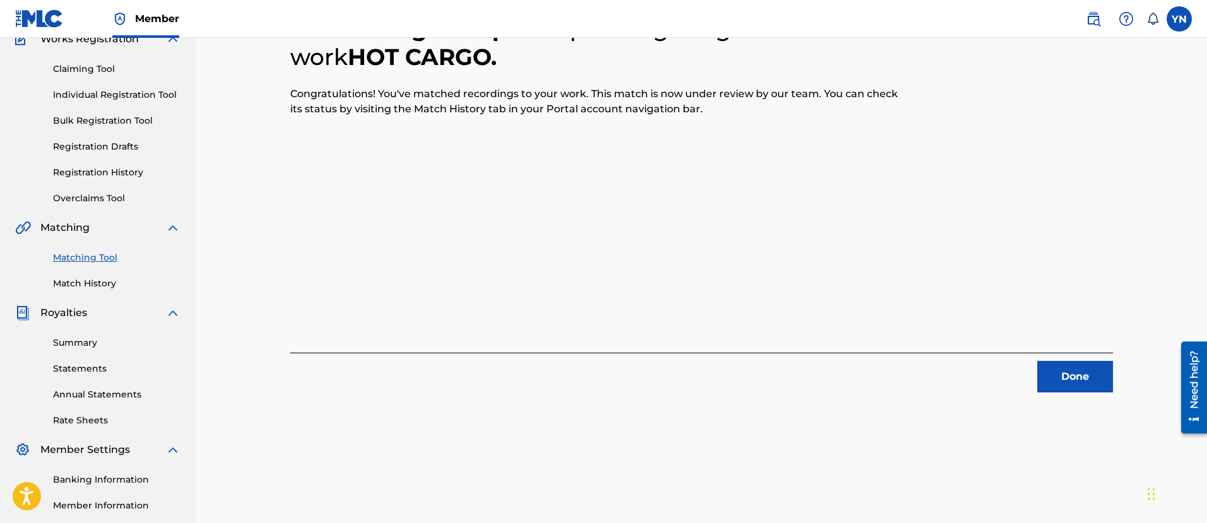
scroll to position [102, 0]
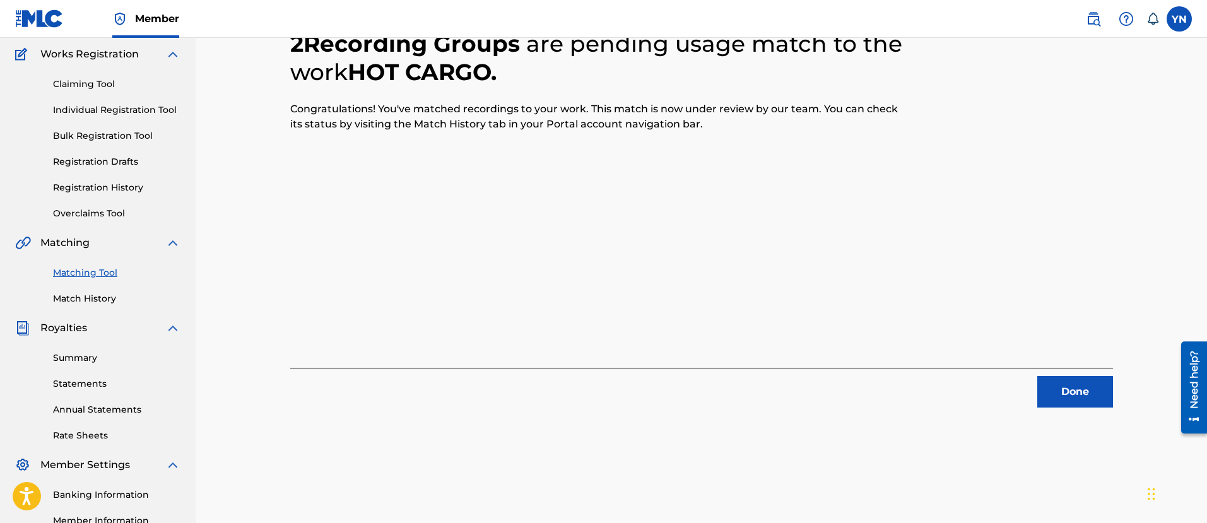
click at [1060, 396] on button "Done" at bounding box center [1076, 392] width 76 height 32
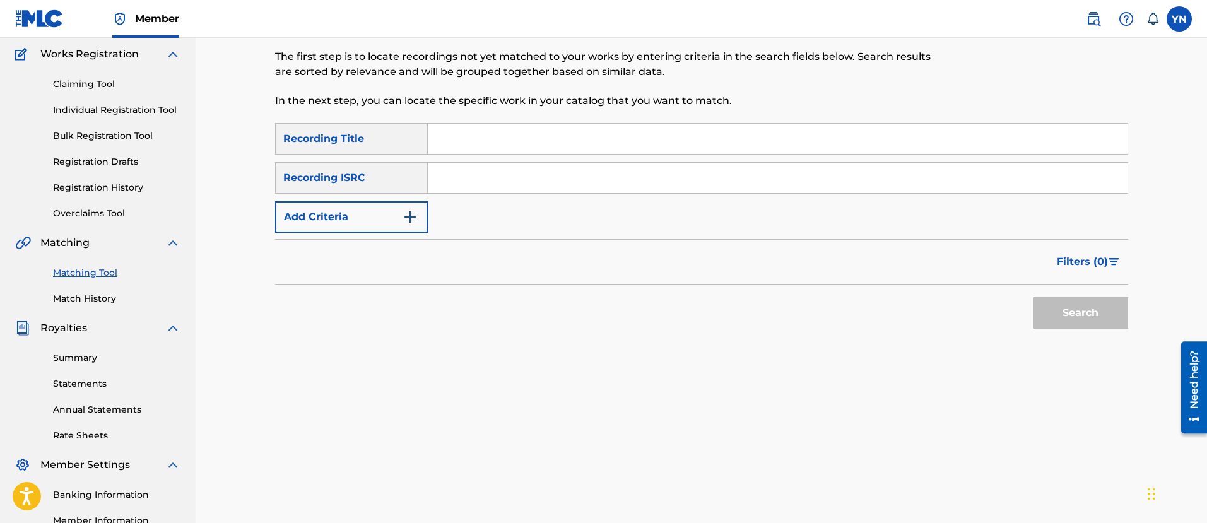
click at [465, 179] on input "Search Form" at bounding box center [778, 178] width 700 height 30
paste input "US25X2105810"
type input "US25X2105810"
click at [530, 153] on input "Search Form" at bounding box center [778, 139] width 700 height 30
paste input "antigua boy"
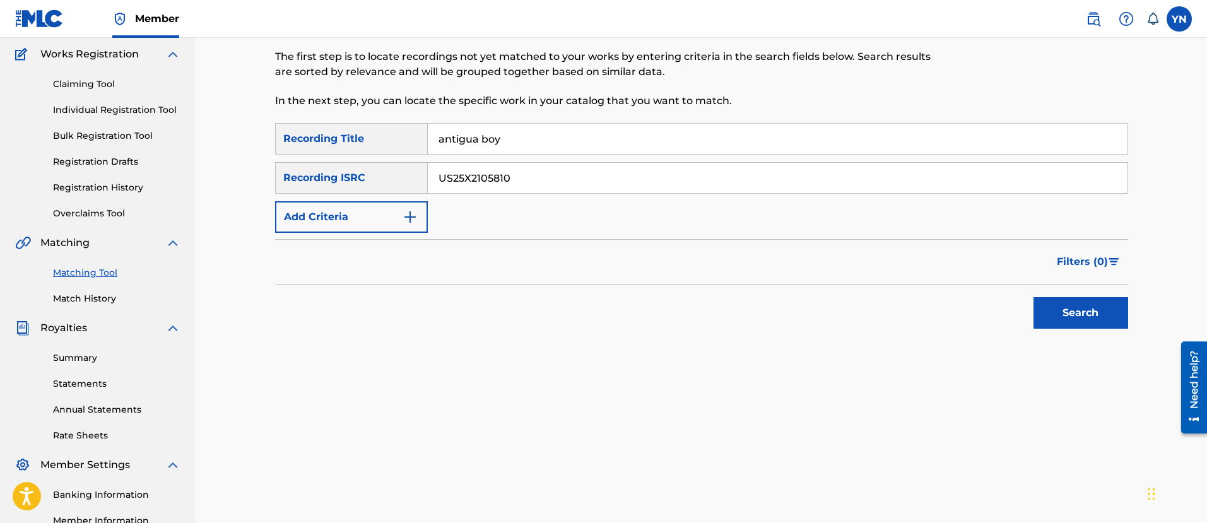
type input "antigua boy"
click at [1055, 305] on button "Search" at bounding box center [1081, 313] width 95 height 32
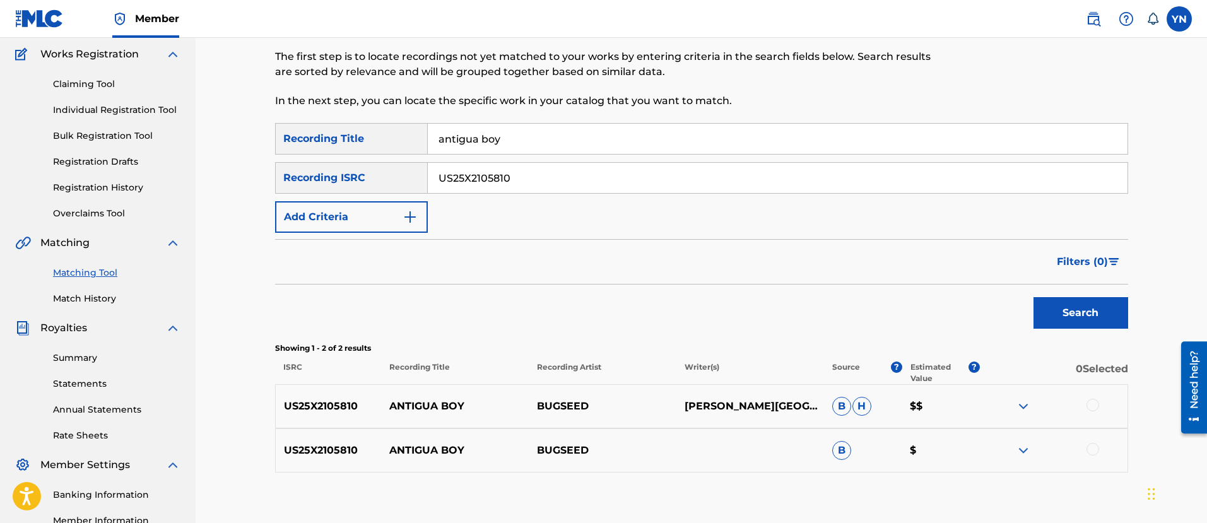
scroll to position [259, 0]
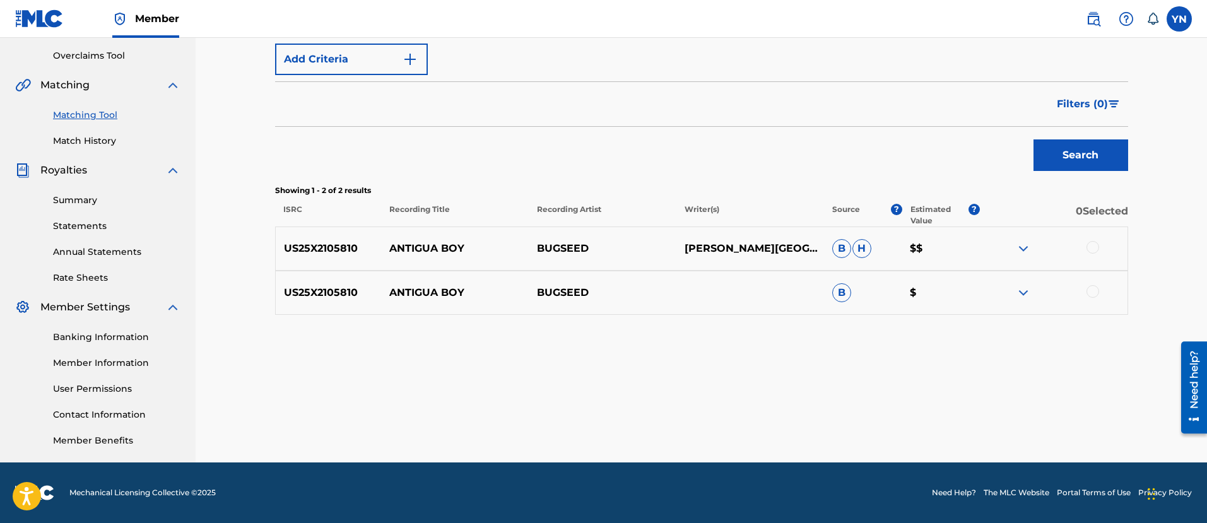
click at [1095, 251] on div at bounding box center [1093, 247] width 13 height 13
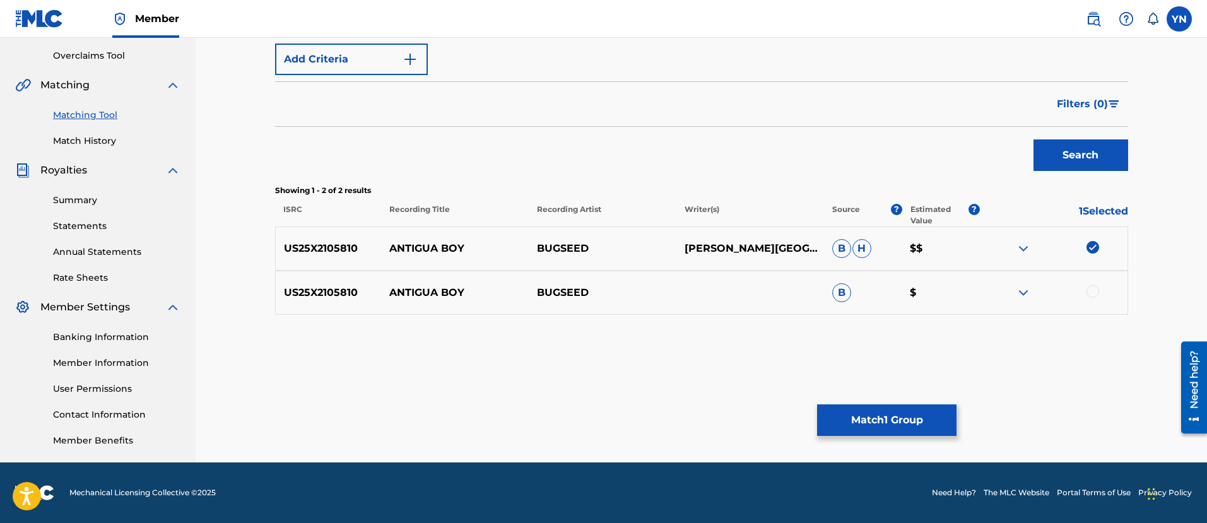
click at [1095, 297] on div at bounding box center [1093, 291] width 13 height 13
click at [945, 413] on button "Match 2 Groups" at bounding box center [886, 421] width 139 height 32
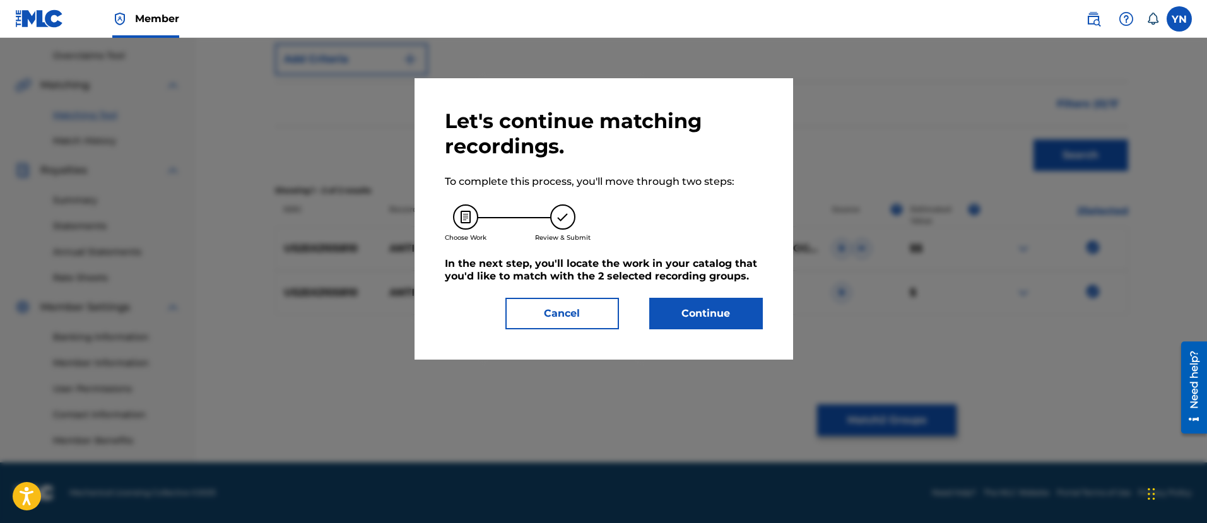
click at [718, 298] on button "Continue" at bounding box center [706, 314] width 114 height 32
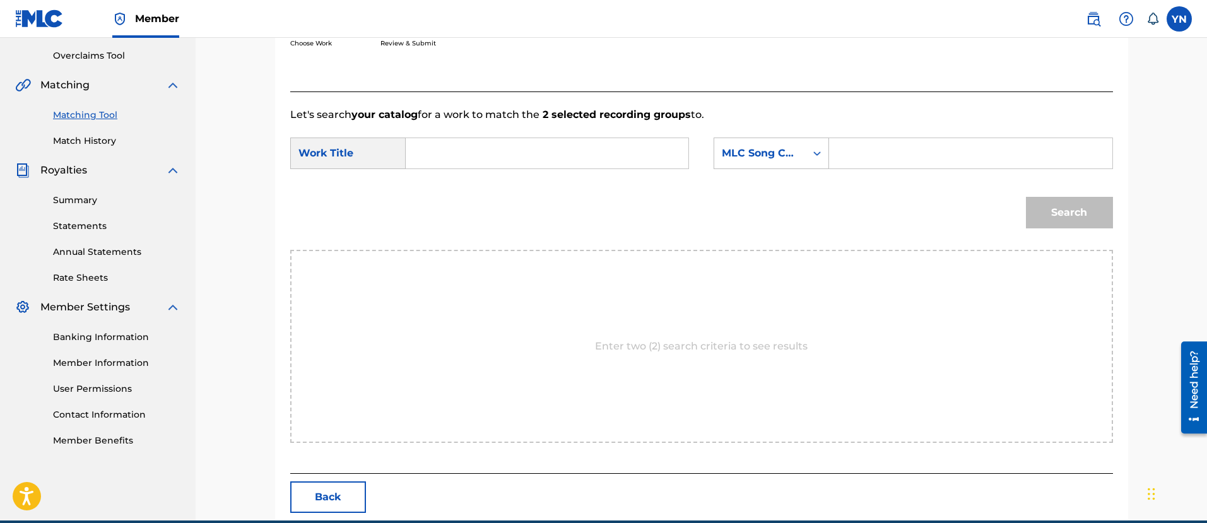
click at [648, 164] on input "Search Form" at bounding box center [547, 153] width 261 height 30
paste input "antigua boy"
type input "antigua boy"
click at [752, 163] on div "MLC Song Code" at bounding box center [760, 153] width 92 height 24
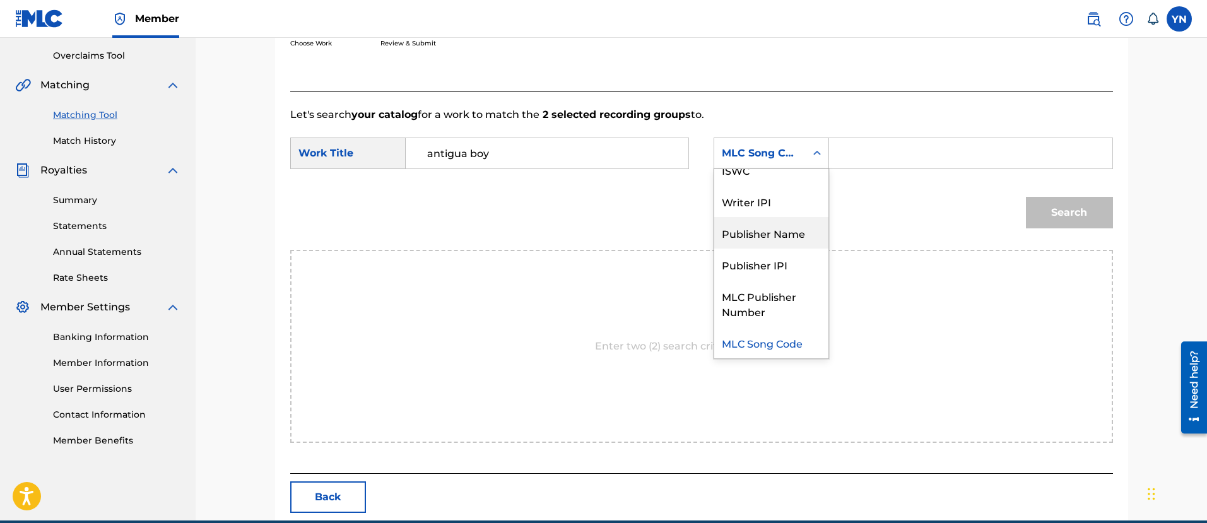
scroll to position [0, 0]
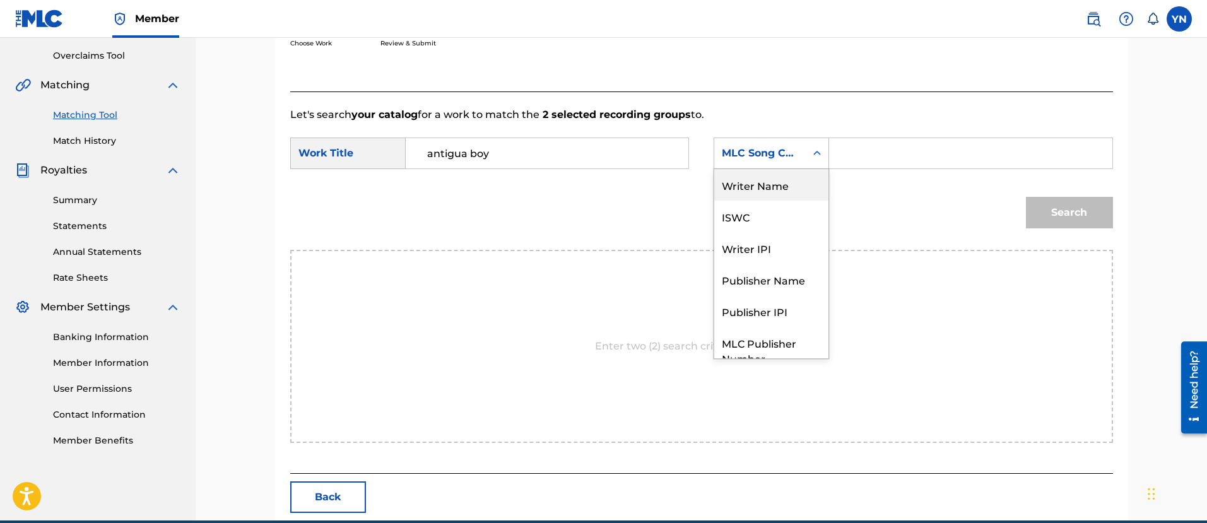
click at [771, 190] on div "Writer Name" at bounding box center [771, 185] width 114 height 32
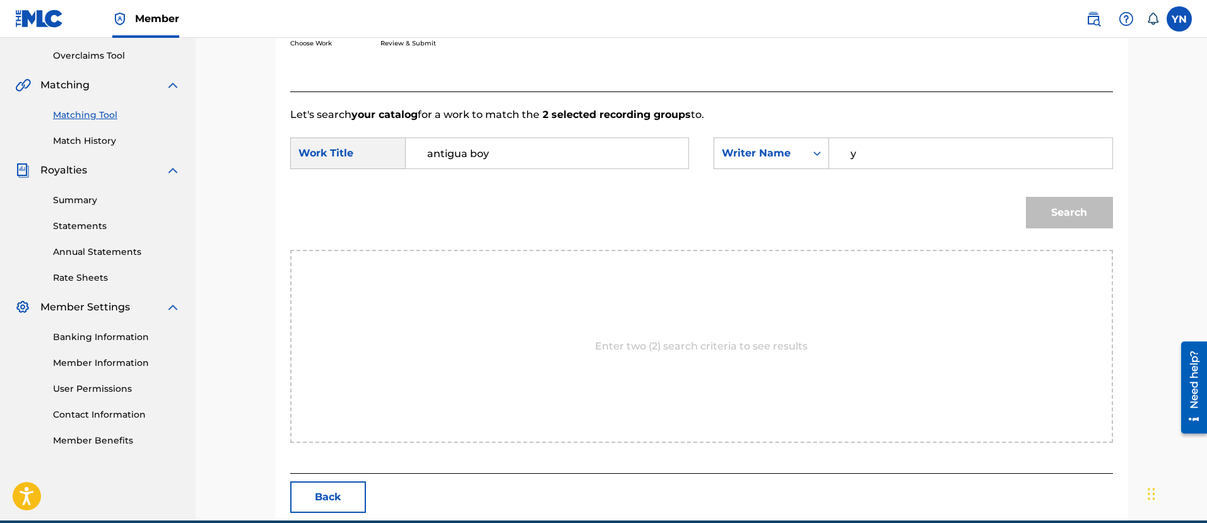
click at [883, 150] on input "y" at bounding box center [970, 153] width 261 height 30
type input "[PERSON_NAME]"
click at [1022, 199] on div "Search" at bounding box center [1066, 209] width 93 height 50
click at [1043, 206] on button "Search" at bounding box center [1069, 213] width 87 height 32
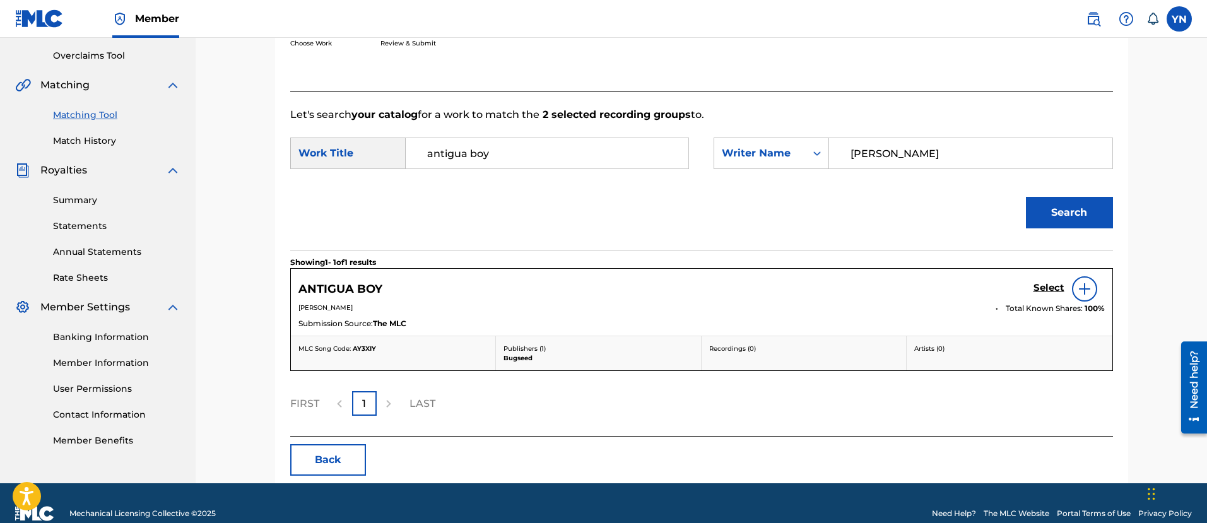
click at [1043, 280] on div "Select" at bounding box center [1069, 288] width 71 height 25
click at [1028, 290] on div "ANTIGUA BOY Select" at bounding box center [702, 288] width 807 height 25
click at [1043, 289] on h5 "Select" at bounding box center [1049, 288] width 31 height 12
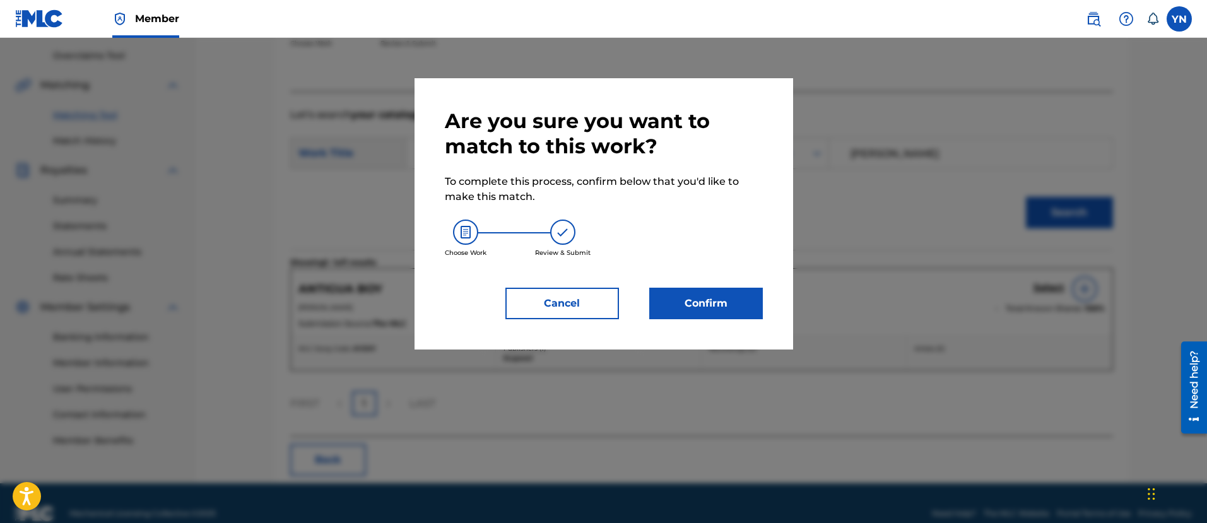
click at [720, 304] on button "Confirm" at bounding box center [706, 304] width 114 height 32
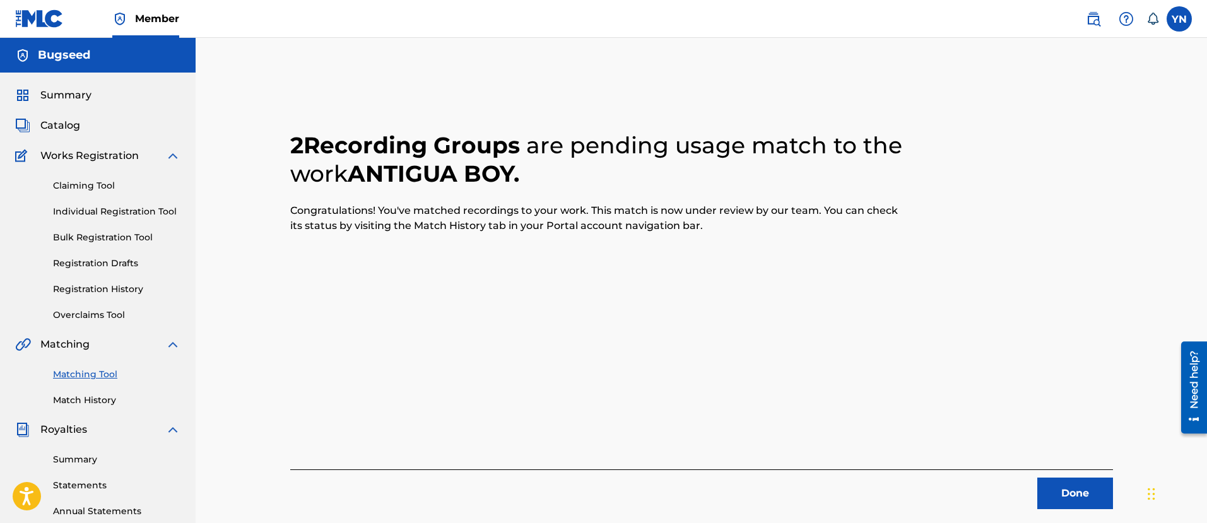
click at [1068, 482] on button "Done" at bounding box center [1076, 494] width 76 height 32
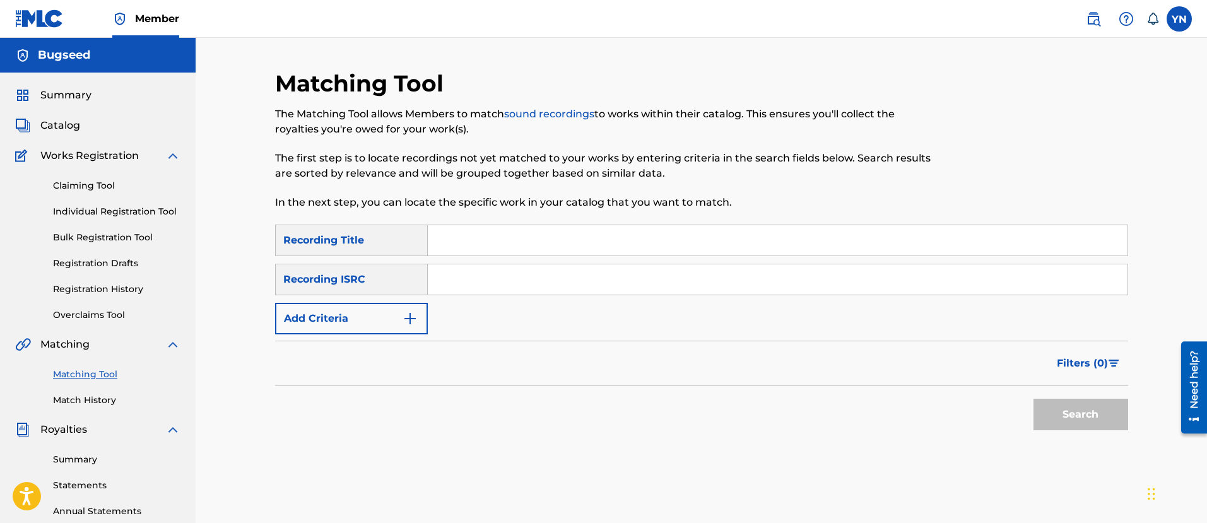
click at [571, 268] on input "Search Form" at bounding box center [778, 279] width 700 height 30
paste input "US25X2105811"
type input "US25X2105811"
click at [638, 234] on input "Search Form" at bounding box center [778, 240] width 700 height 30
paste input "em"
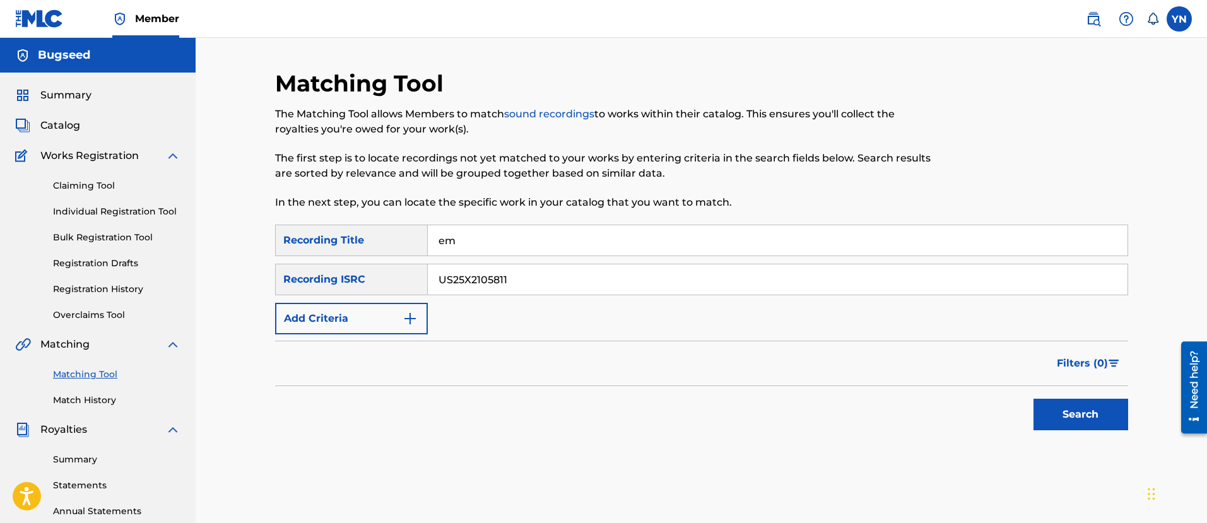
type input "em"
drag, startPoint x: 1128, startPoint y: 423, endPoint x: 1119, endPoint y: 422, distance: 9.6
click at [1128, 423] on div "Matching Tool The Matching Tool allows Members to match sound recordings to wor…" at bounding box center [702, 395] width 884 height 653
click at [1109, 419] on button "Search" at bounding box center [1081, 415] width 95 height 32
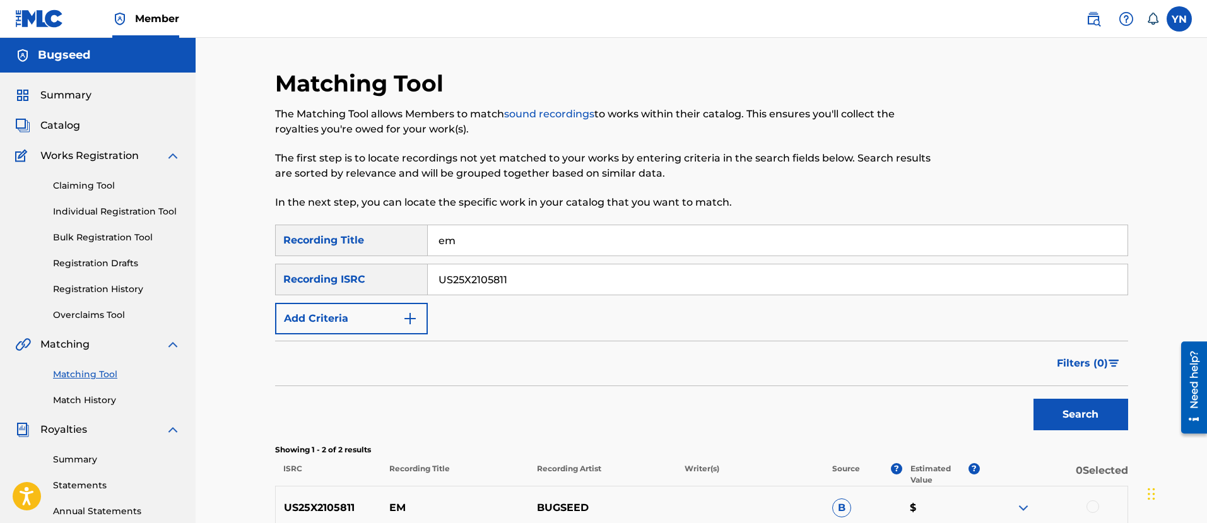
scroll to position [158, 0]
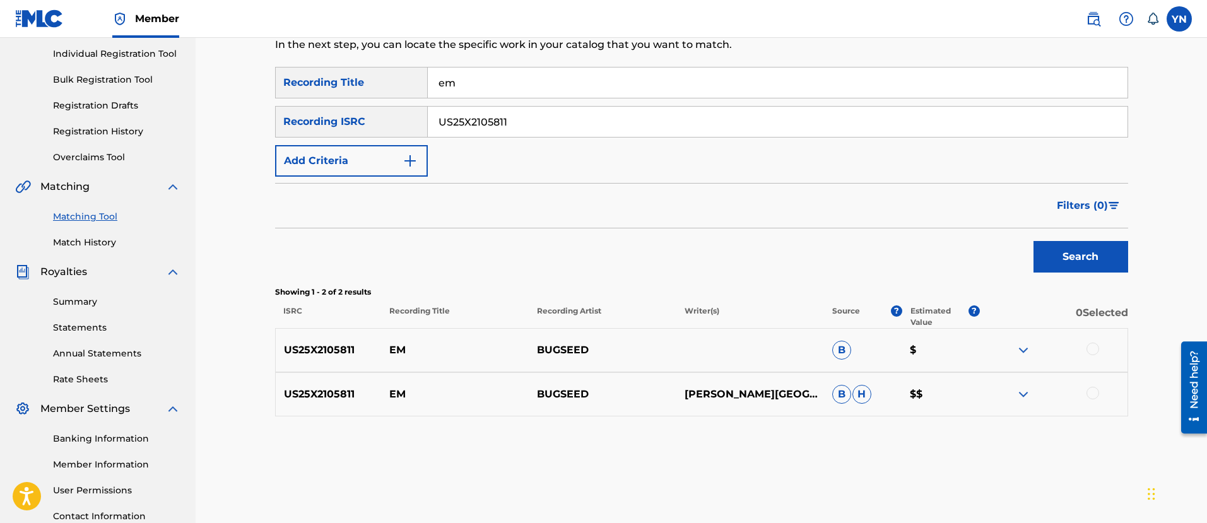
click at [1093, 347] on div at bounding box center [1093, 349] width 13 height 13
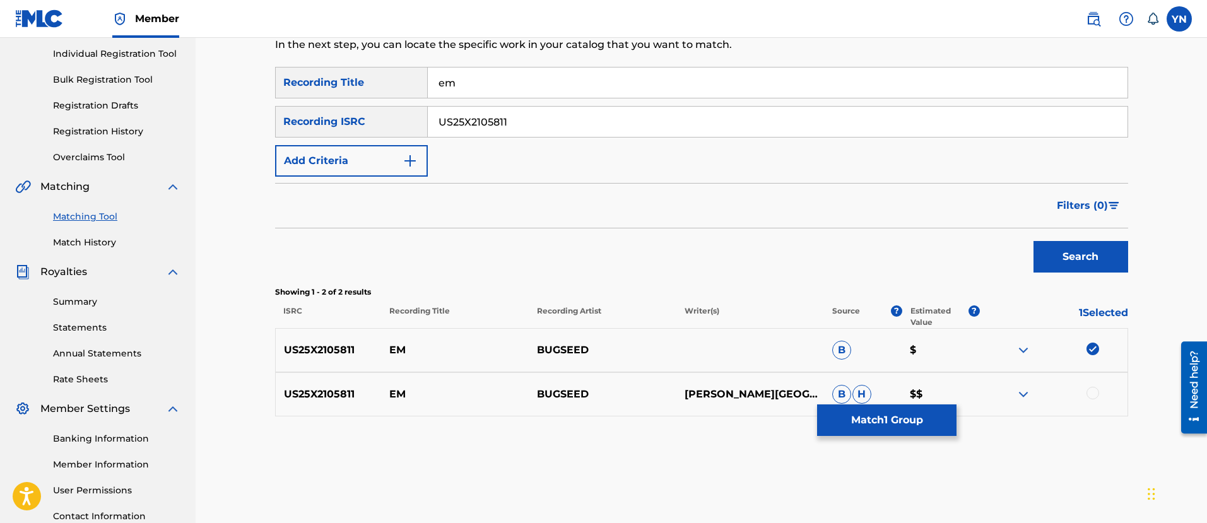
click at [1096, 390] on div at bounding box center [1093, 393] width 13 height 13
click at [911, 411] on button "Match 2 Groups" at bounding box center [886, 421] width 139 height 32
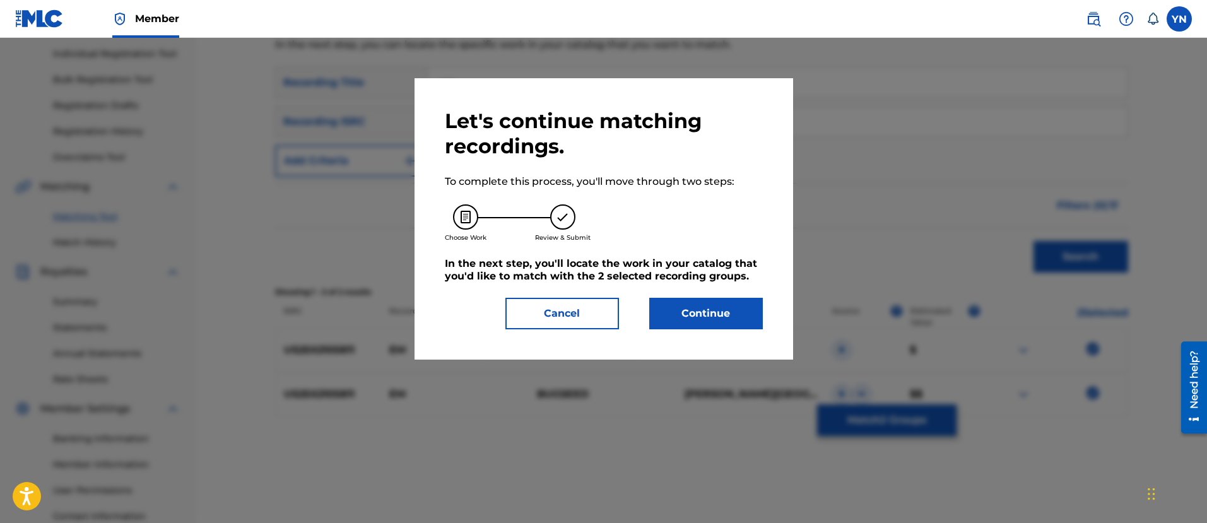
click at [724, 314] on button "Continue" at bounding box center [706, 314] width 114 height 32
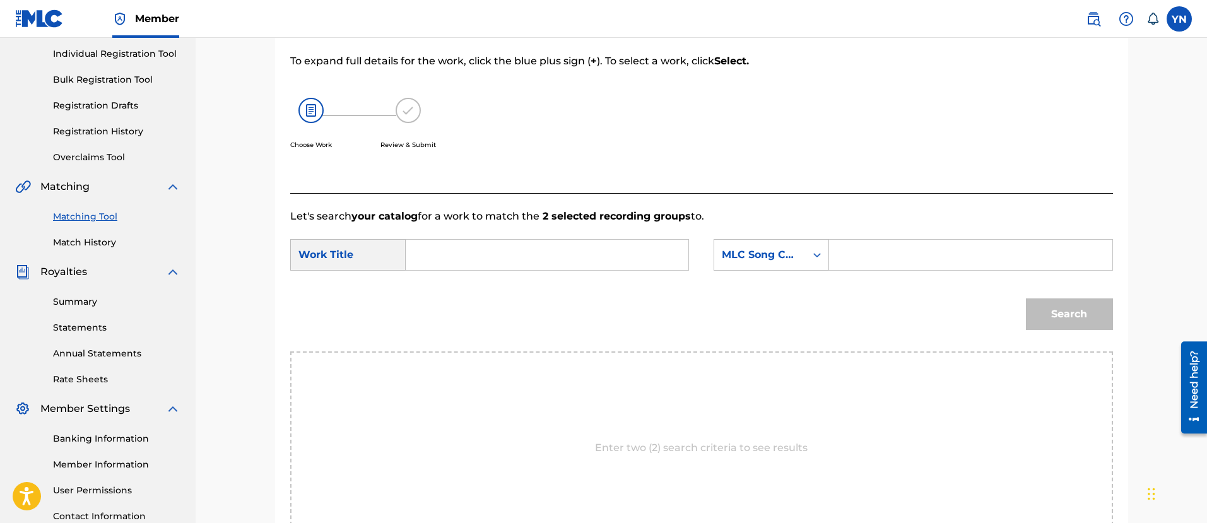
click at [589, 240] on input "Search Form" at bounding box center [547, 255] width 261 height 30
paste input "em"
type input "em"
click at [780, 256] on div "MLC Song Code" at bounding box center [760, 254] width 76 height 15
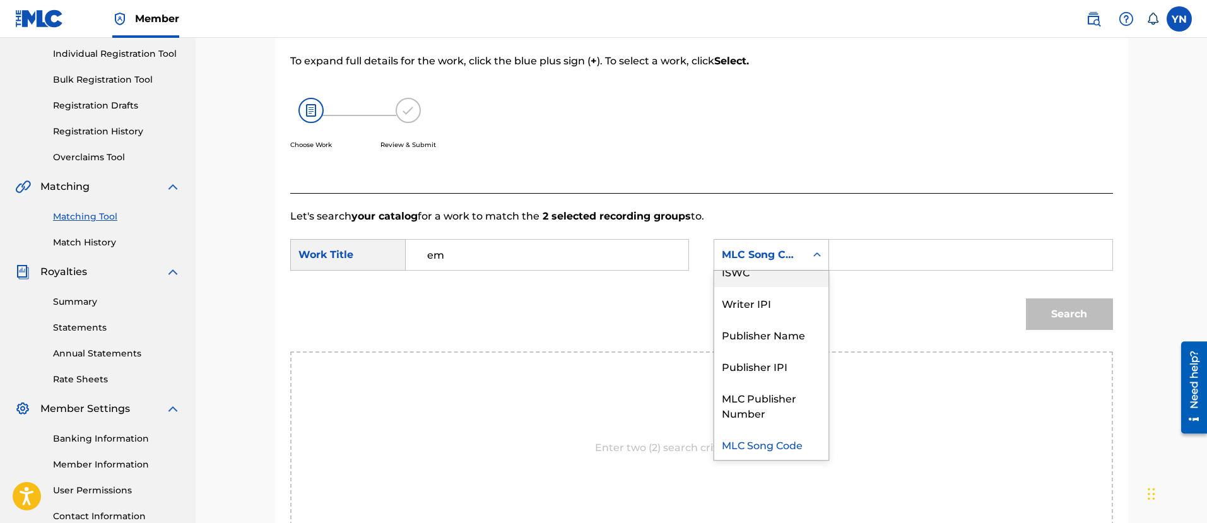
scroll to position [0, 0]
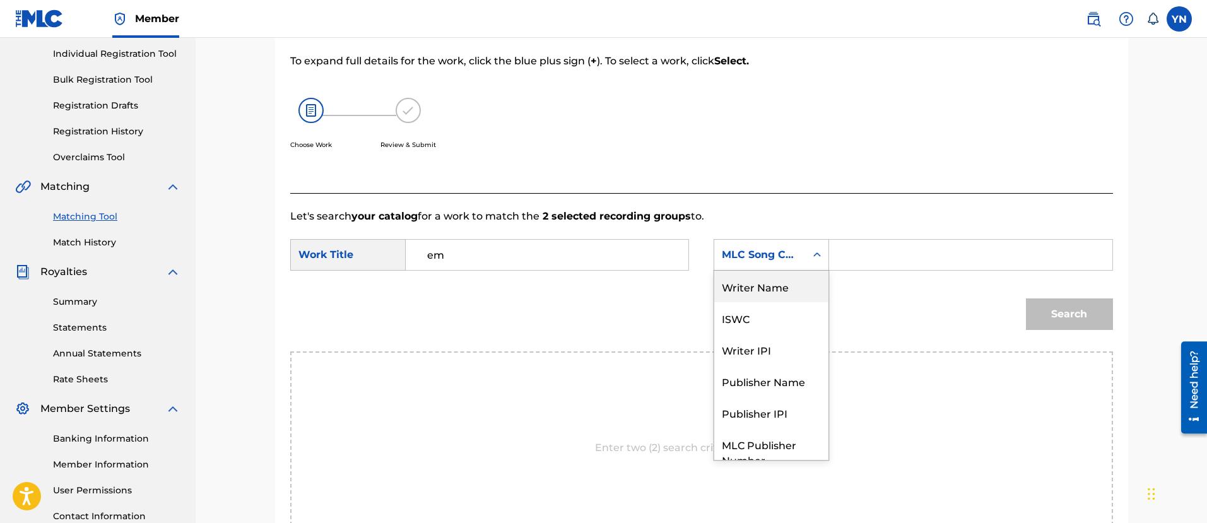
click at [791, 289] on div "Writer Name" at bounding box center [771, 287] width 114 height 32
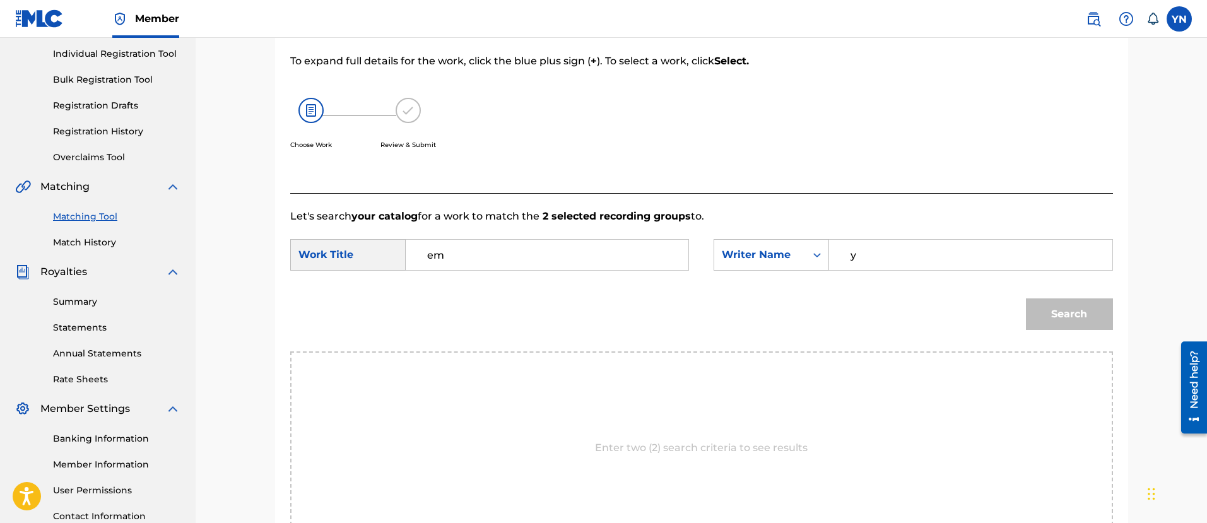
click at [845, 268] on input "y" at bounding box center [970, 255] width 261 height 30
type input "[PERSON_NAME]"
click at [1067, 305] on button "Search" at bounding box center [1069, 315] width 87 height 32
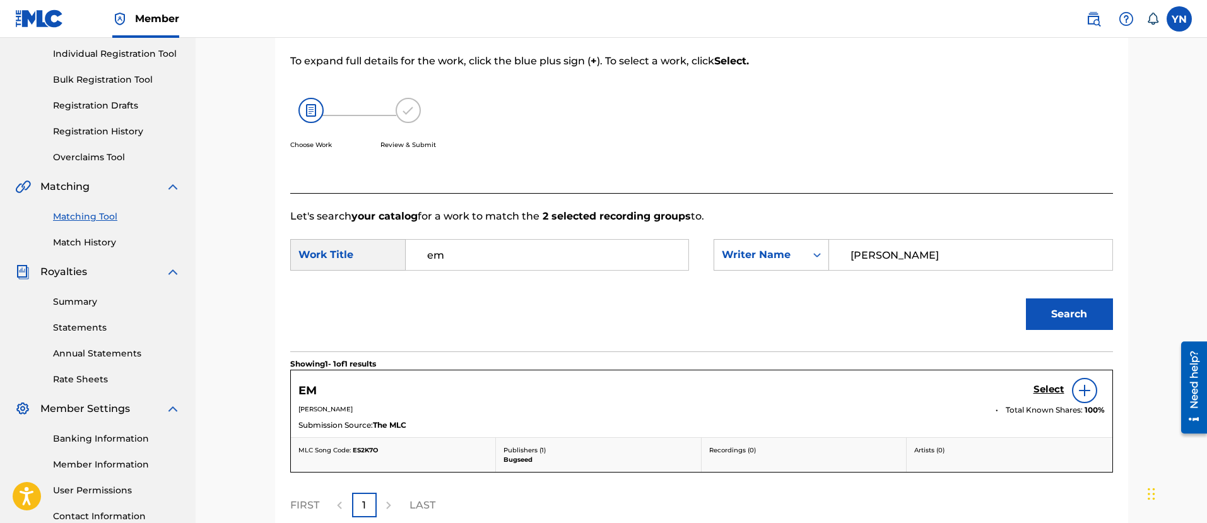
click at [1062, 389] on h5 "Select" at bounding box center [1049, 390] width 31 height 12
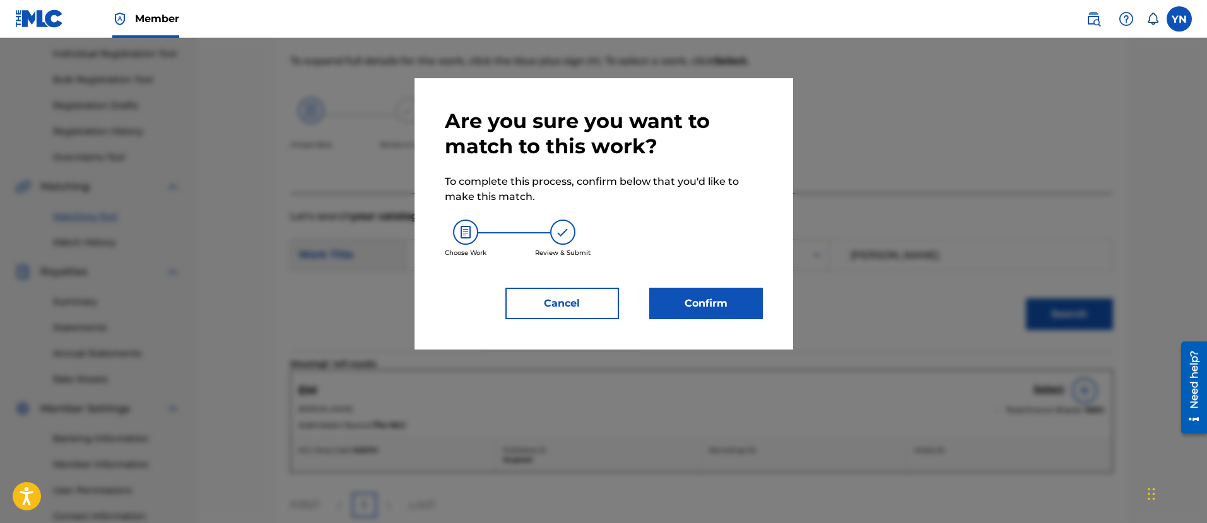
click at [720, 303] on button "Confirm" at bounding box center [706, 304] width 114 height 32
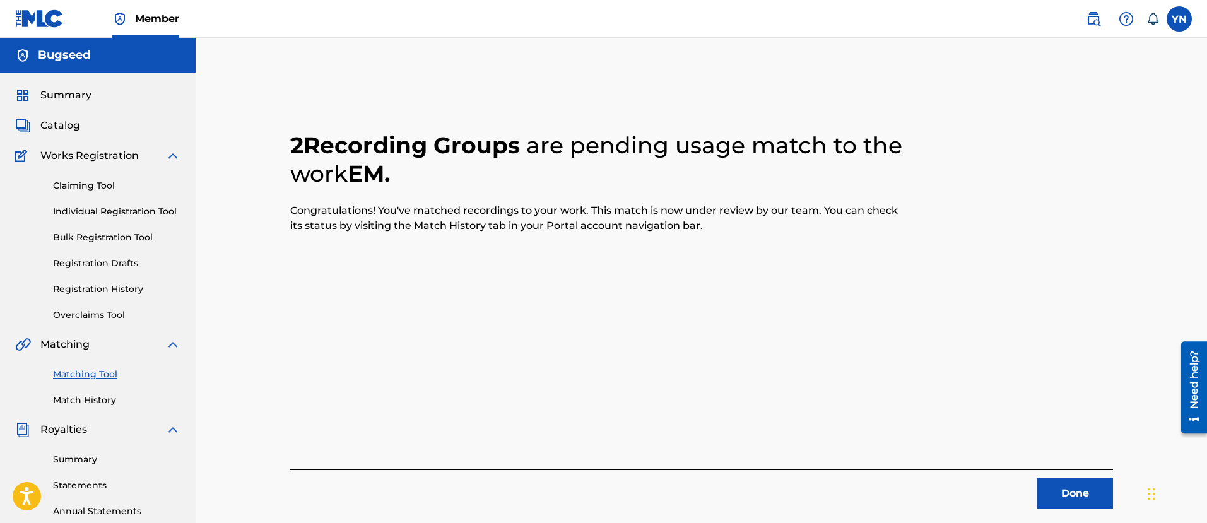
click at [1063, 463] on div "2 Recording Groups are pending usage match to the work EM . Congratulations! Yo…" at bounding box center [701, 305] width 823 height 408
click at [1063, 479] on button "Done" at bounding box center [1076, 494] width 76 height 32
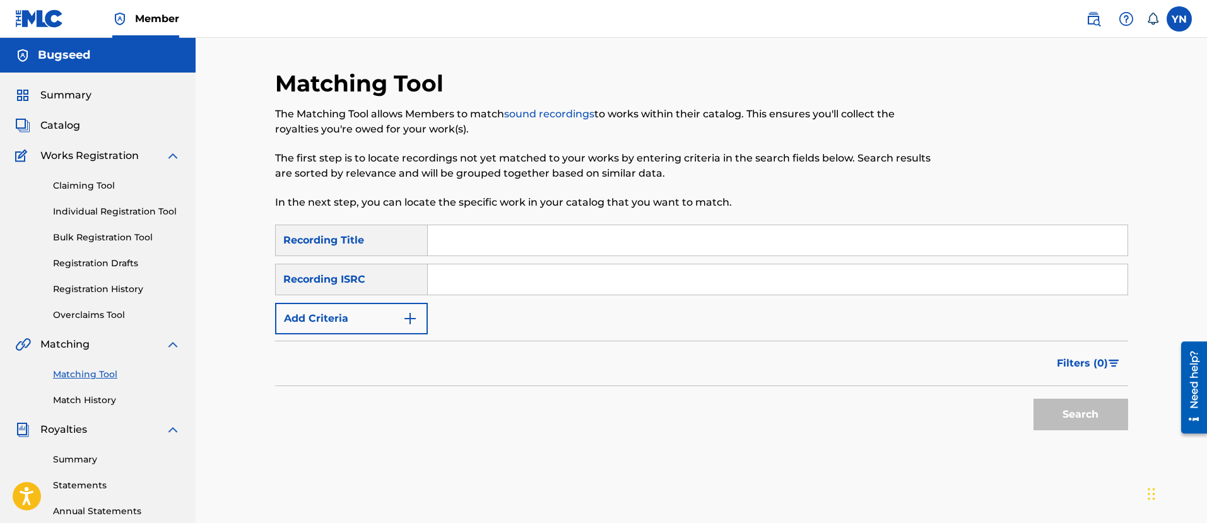
click at [554, 281] on input "Search Form" at bounding box center [778, 279] width 700 height 30
paste input "US25X2105812"
type input "US25X2105812"
click at [520, 236] on input "Search Form" at bounding box center [778, 240] width 700 height 30
paste input "blanca"
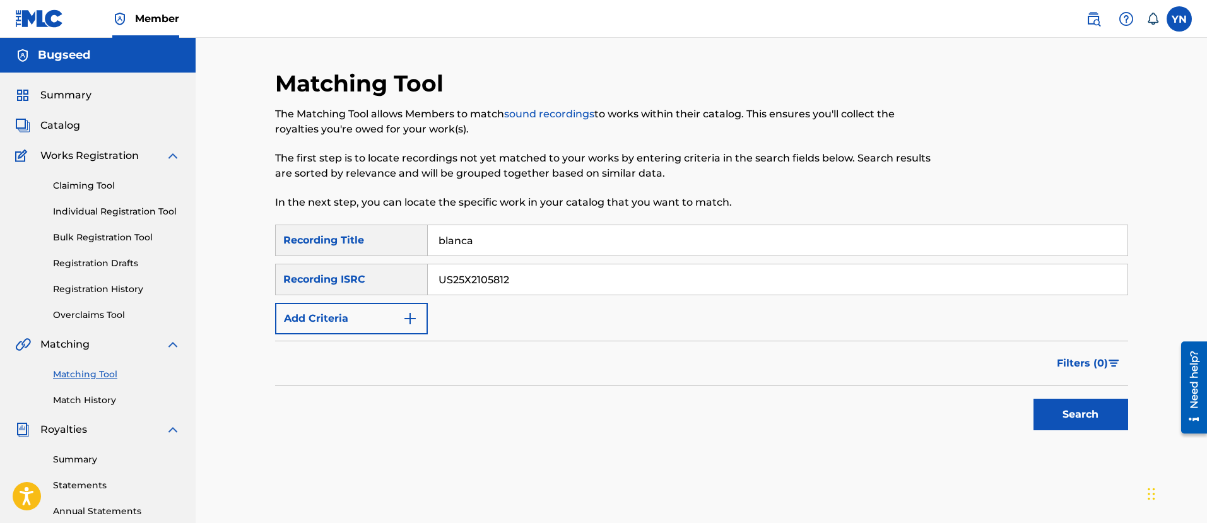
type input "blanca"
click at [1071, 418] on button "Search" at bounding box center [1081, 415] width 95 height 32
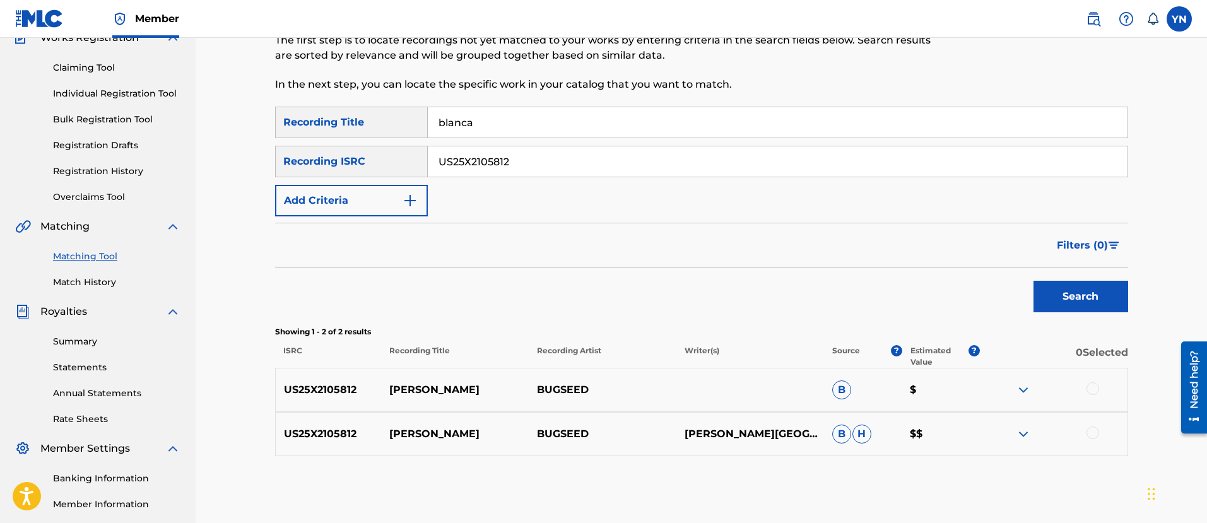
scroll to position [158, 0]
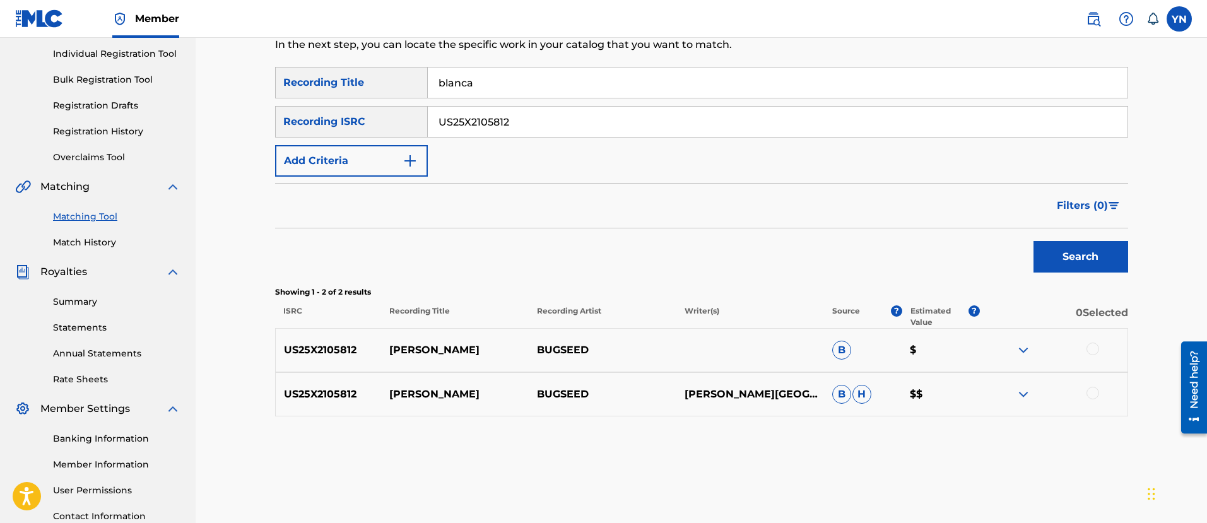
click at [1092, 345] on div at bounding box center [1093, 349] width 13 height 13
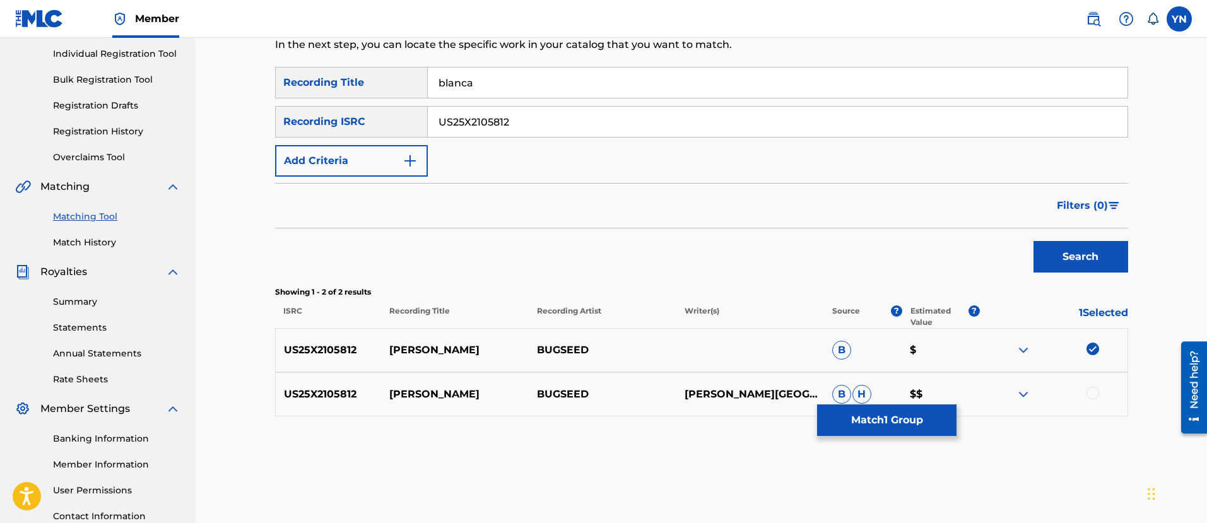
click at [1092, 395] on div at bounding box center [1093, 393] width 13 height 13
click at [940, 415] on button "Match 2 Groups" at bounding box center [886, 421] width 139 height 32
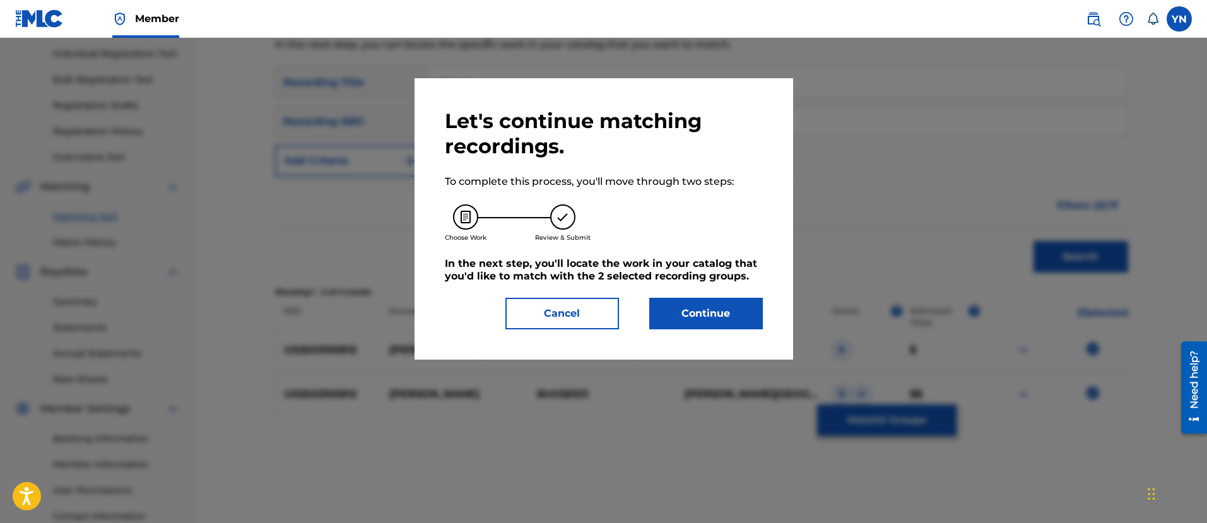
click at [751, 311] on button "Continue" at bounding box center [706, 314] width 114 height 32
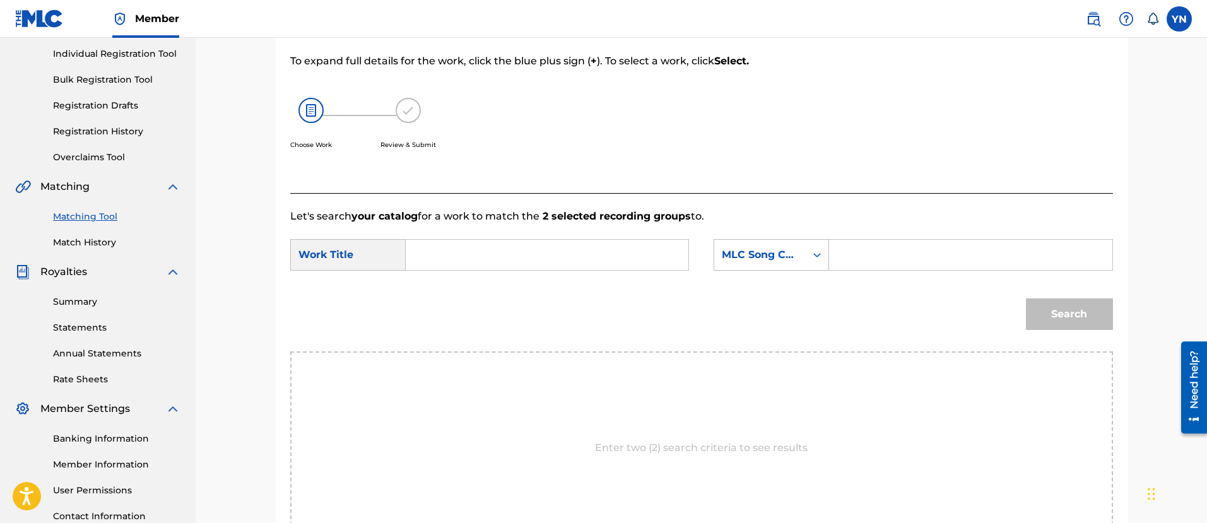
click at [618, 246] on input "Search Form" at bounding box center [547, 255] width 261 height 30
paste input "blanca"
type input "blanca"
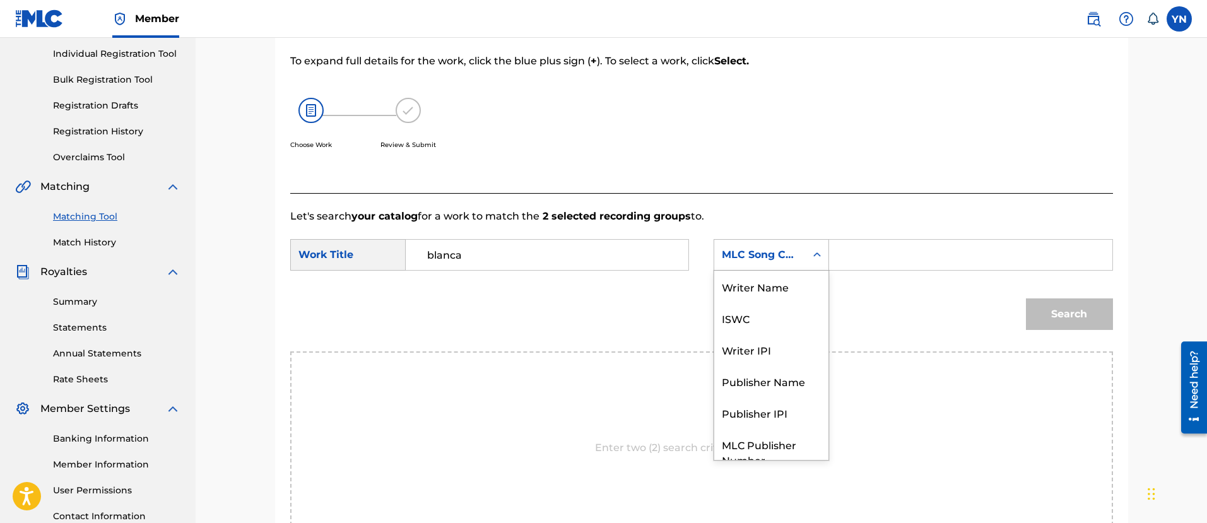
click at [769, 269] on div "MLC Song Code" at bounding box center [771, 255] width 115 height 32
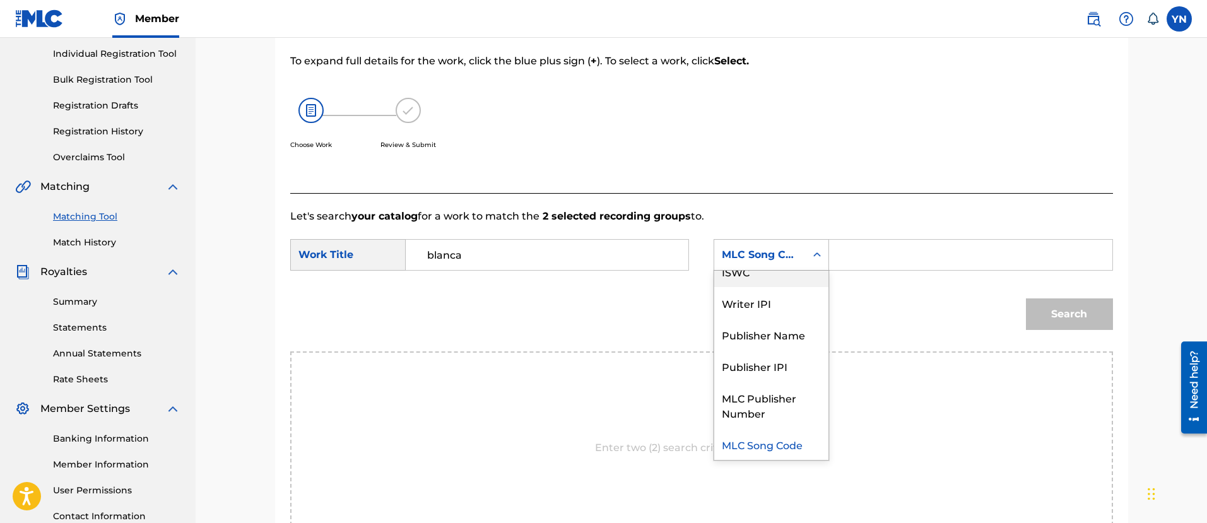
scroll to position [0, 0]
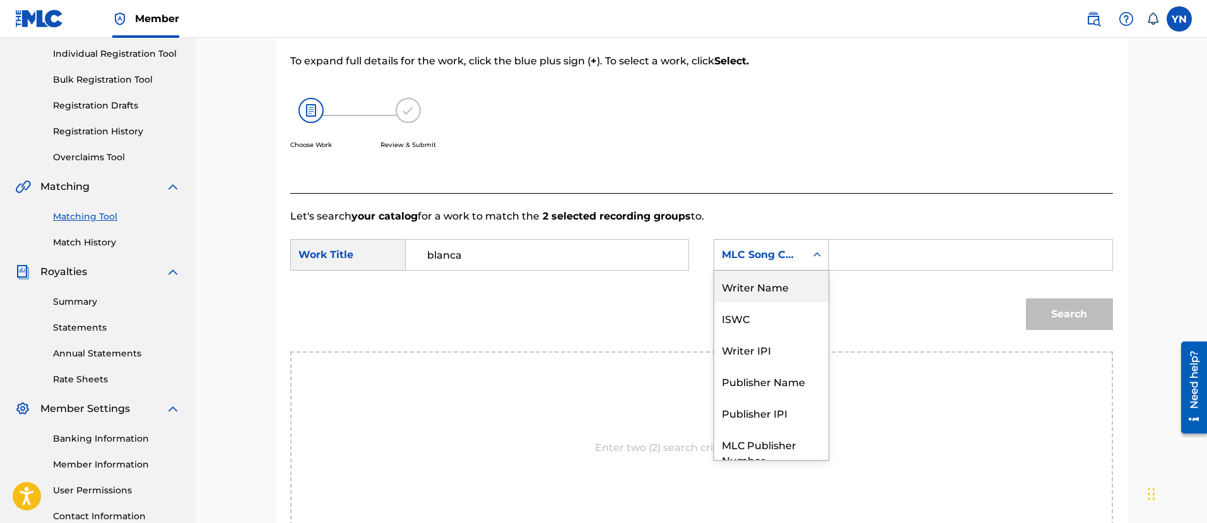
click at [777, 283] on div "Writer Name" at bounding box center [771, 287] width 114 height 32
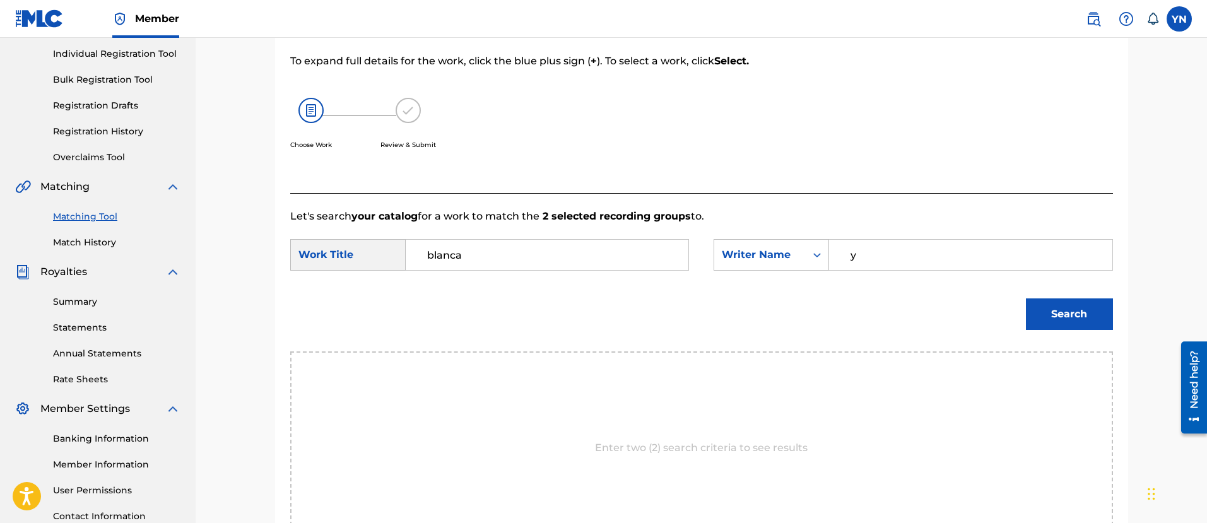
click at [887, 255] on input "y" at bounding box center [970, 255] width 261 height 30
type input "[PERSON_NAME]"
click at [1077, 314] on button "Search" at bounding box center [1069, 315] width 87 height 32
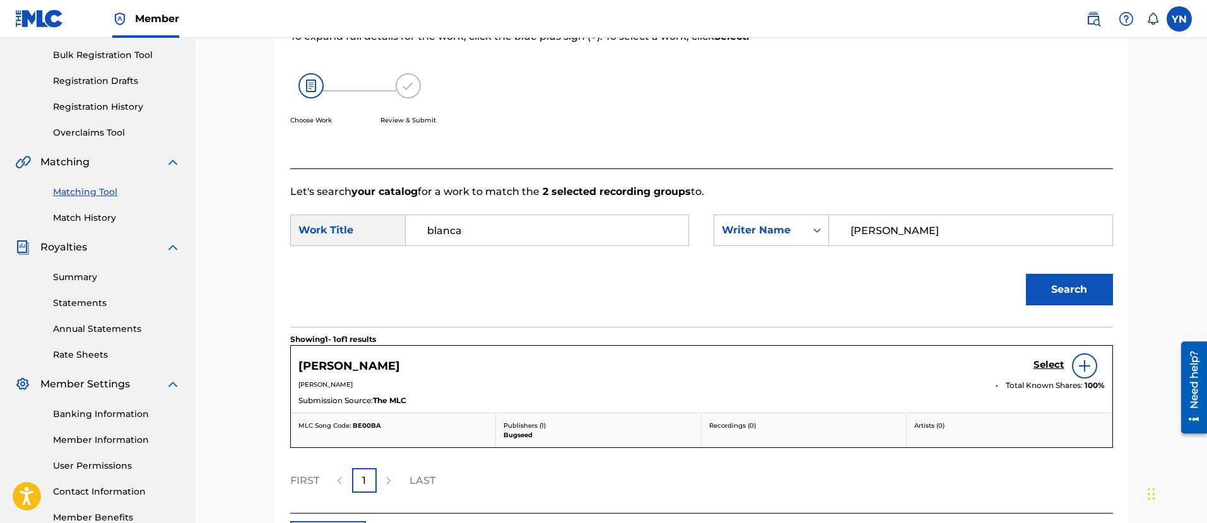
scroll to position [280, 0]
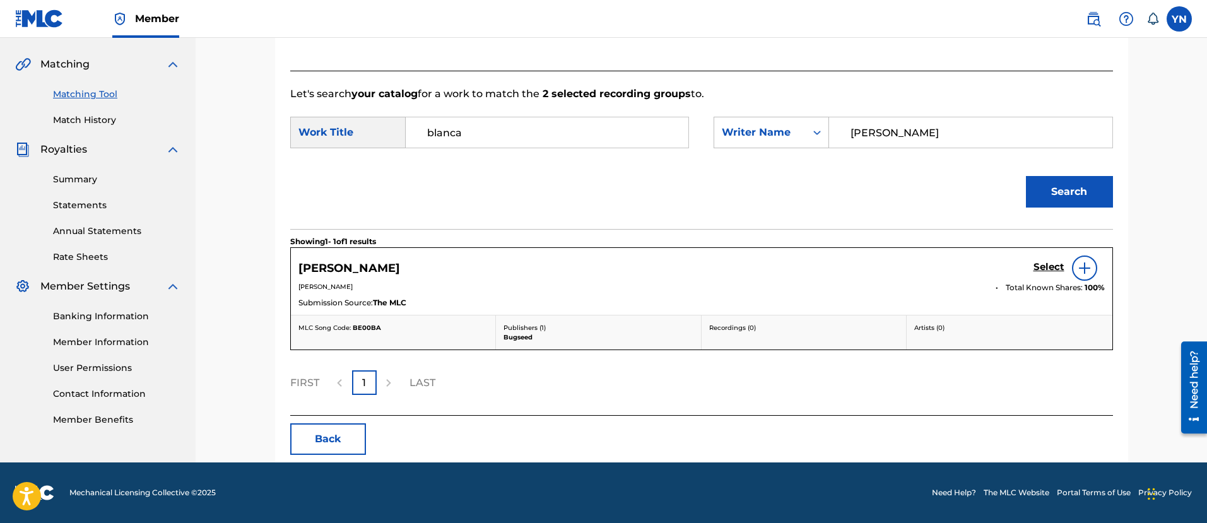
click at [1041, 273] on h5 "Select" at bounding box center [1049, 267] width 31 height 12
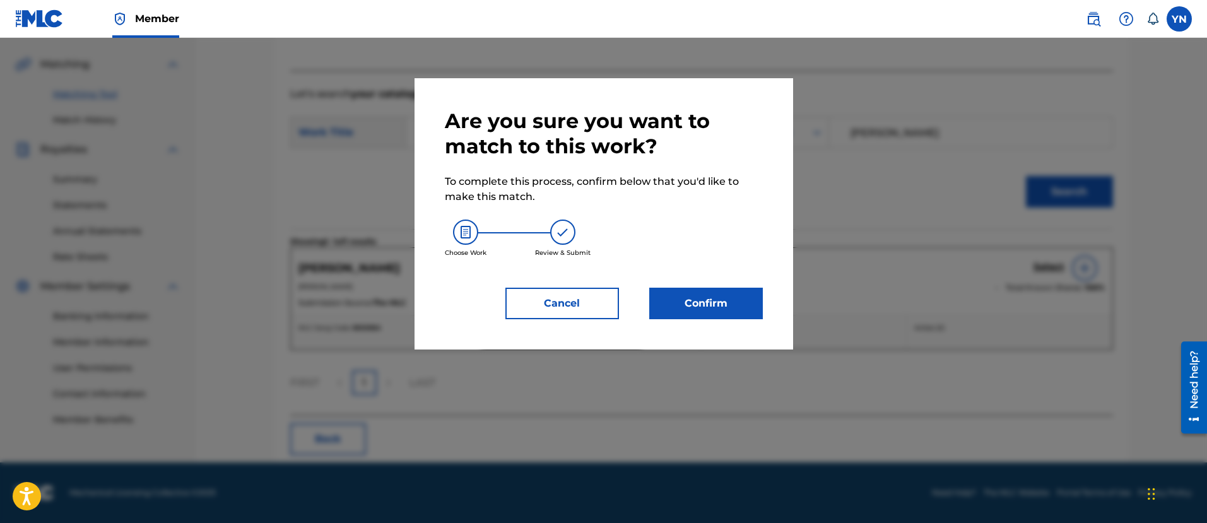
click at [721, 295] on button "Confirm" at bounding box center [706, 304] width 114 height 32
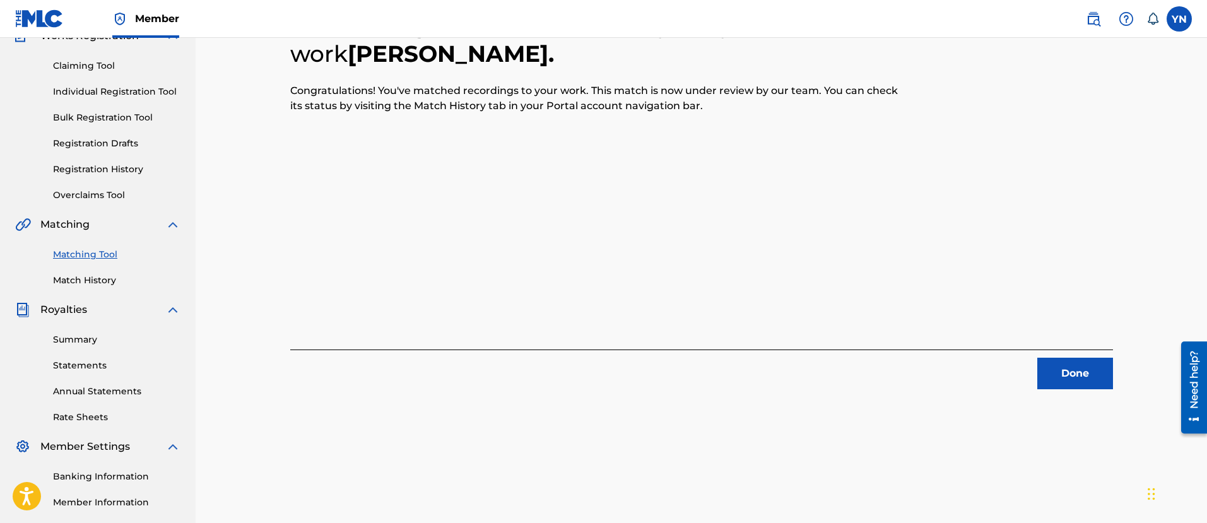
scroll to position [102, 0]
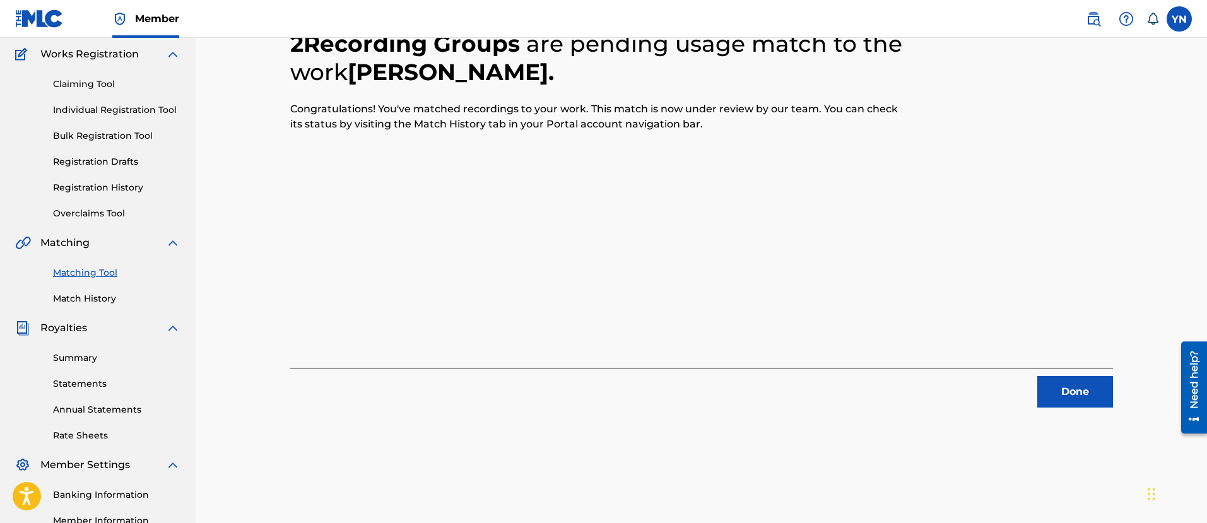
click at [1055, 382] on button "Done" at bounding box center [1076, 392] width 76 height 32
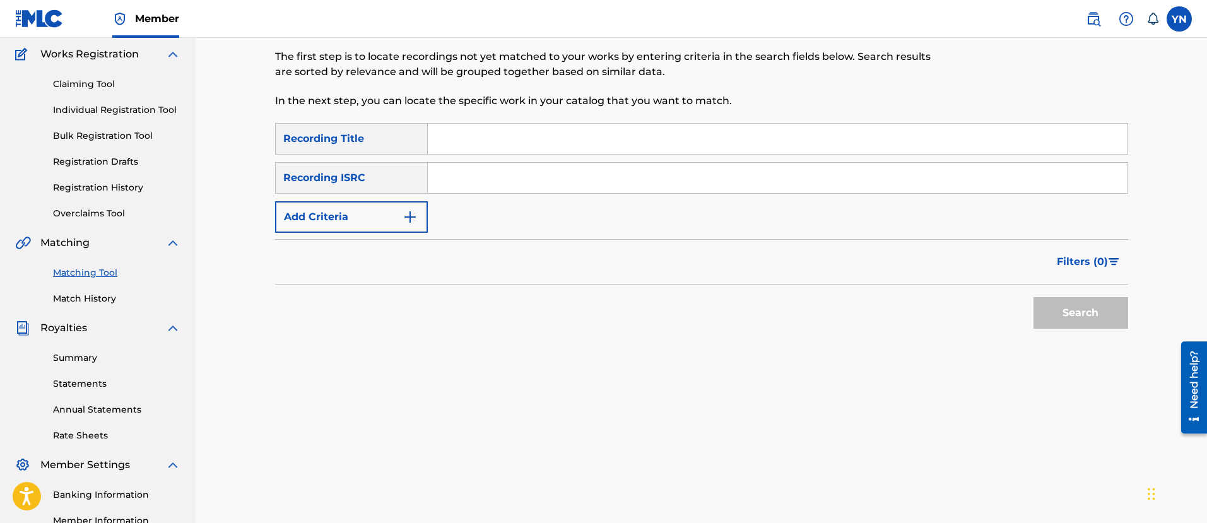
click at [523, 182] on input "Search Form" at bounding box center [778, 178] width 700 height 30
paste input "US25X2105813"
type input "US25X2105813"
drag, startPoint x: 662, startPoint y: 143, endPoint x: 670, endPoint y: 144, distance: 7.6
click at [662, 143] on input "Search Form" at bounding box center [778, 139] width 700 height 30
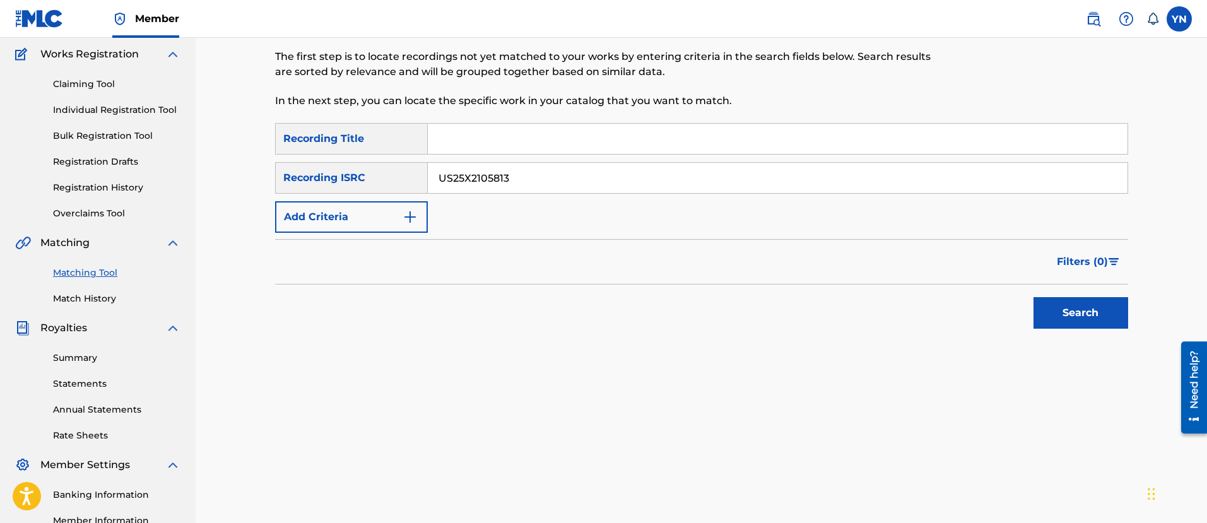
paste input "intaglio"
type input "intaglio"
click at [1056, 306] on button "Search" at bounding box center [1081, 313] width 95 height 32
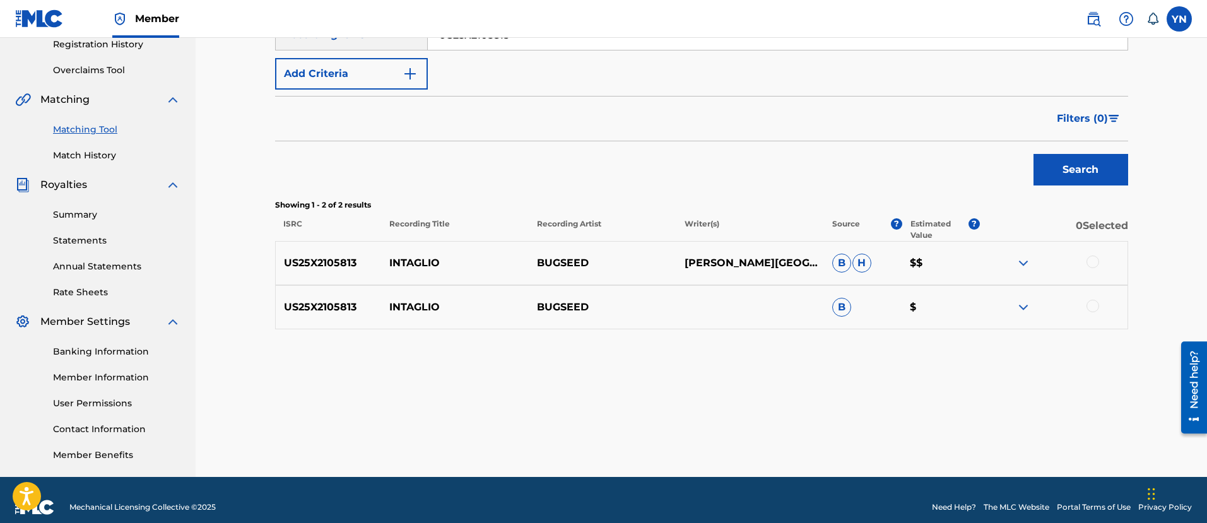
scroll to position [259, 0]
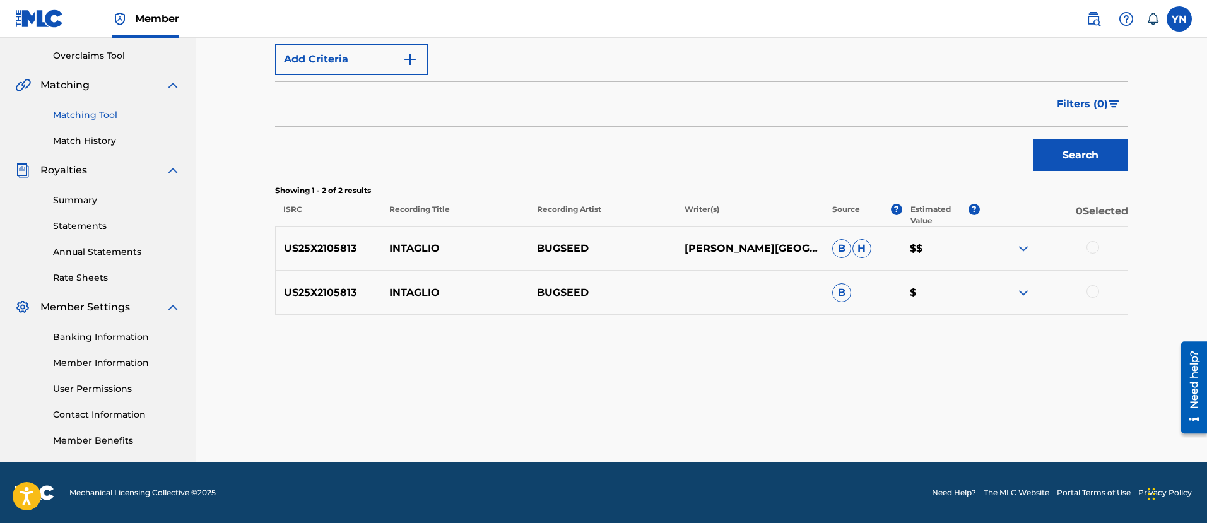
click at [1101, 252] on div at bounding box center [1054, 248] width 148 height 15
click at [1095, 249] on div at bounding box center [1093, 247] width 13 height 13
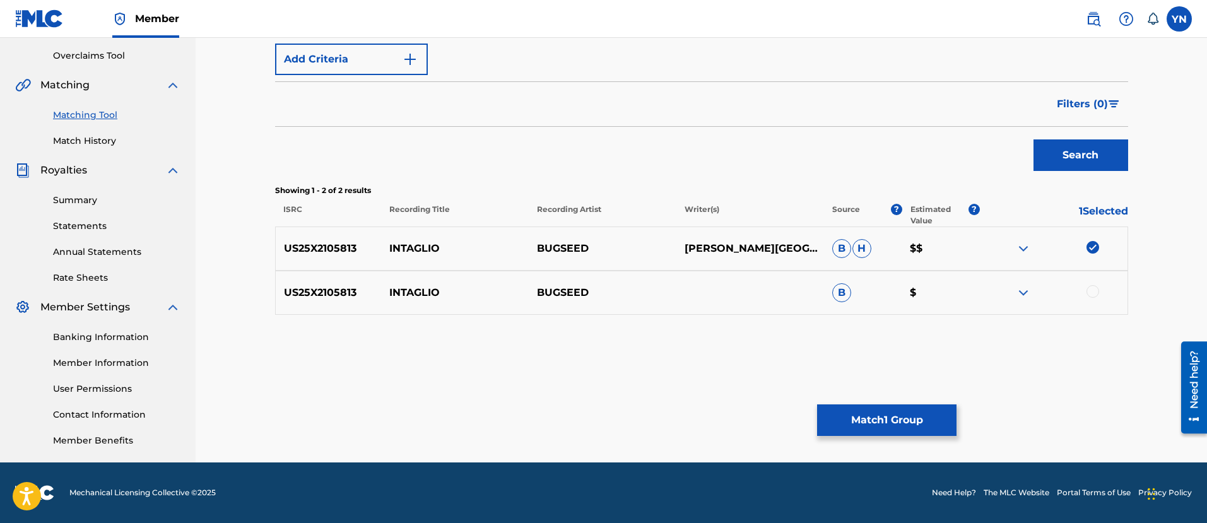
click at [1089, 294] on div at bounding box center [1093, 291] width 13 height 13
click at [896, 414] on button "Match 2 Groups" at bounding box center [886, 421] width 139 height 32
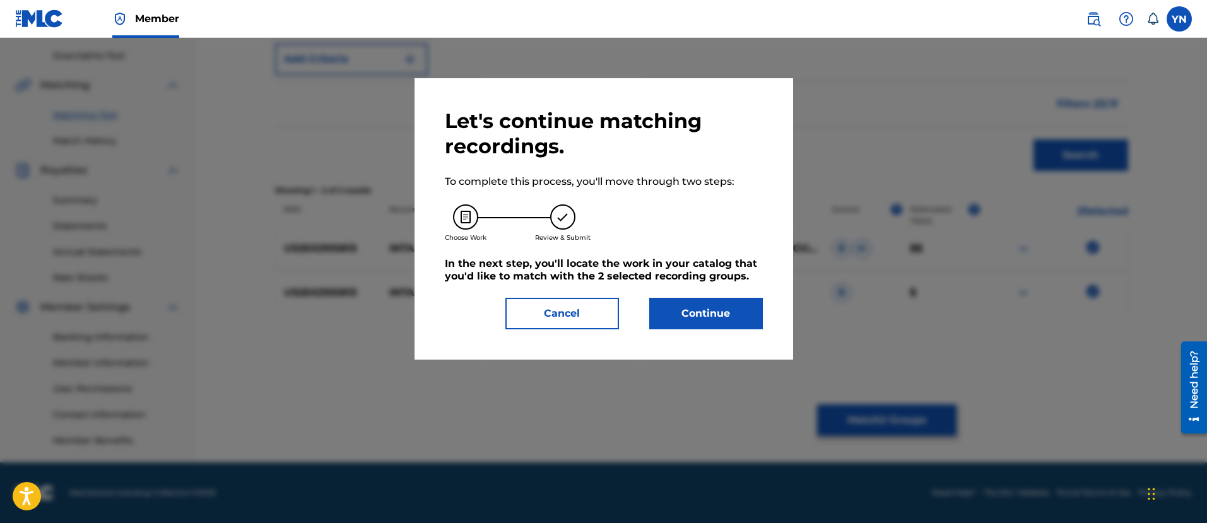
drag, startPoint x: 730, startPoint y: 290, endPoint x: 730, endPoint y: 314, distance: 24.6
click at [730, 290] on div "Let's continue matching recordings. To complete this process, you'll move throu…" at bounding box center [604, 219] width 318 height 221
click at [730, 314] on button "Continue" at bounding box center [706, 314] width 114 height 32
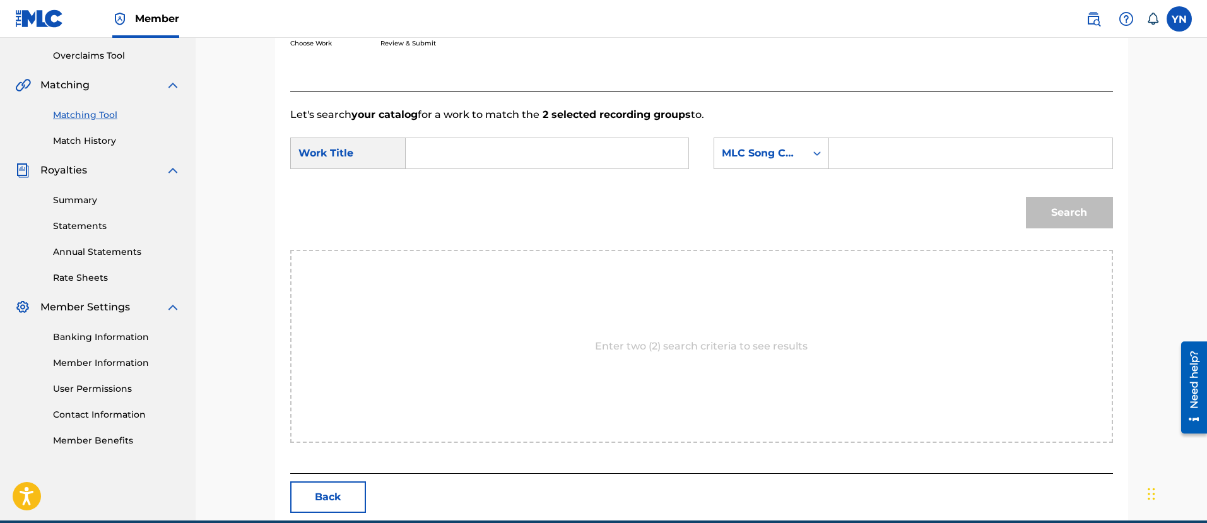
click at [637, 160] on input "Search Form" at bounding box center [547, 153] width 261 height 30
paste input "intaglio"
type input "intaglio"
drag, startPoint x: 751, startPoint y: 150, endPoint x: 761, endPoint y: 163, distance: 16.7
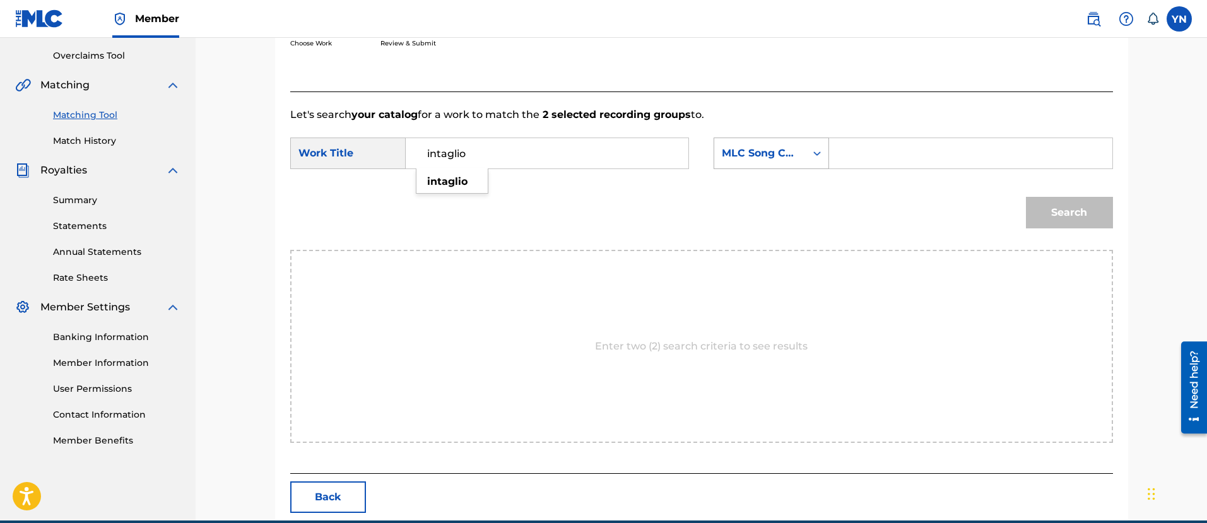
click at [752, 150] on div "MLC Song Code" at bounding box center [760, 153] width 76 height 15
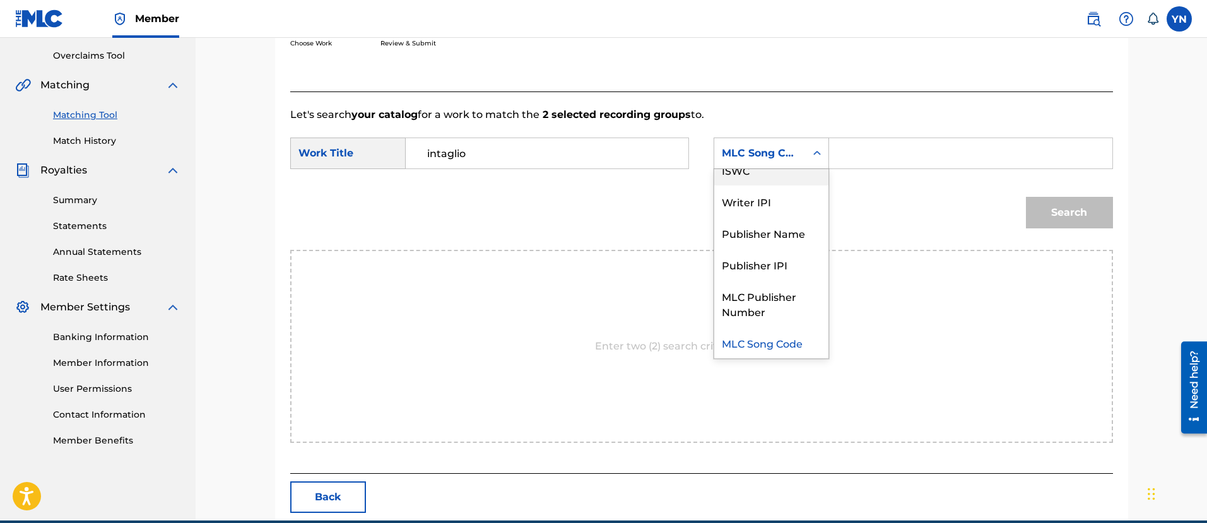
scroll to position [0, 0]
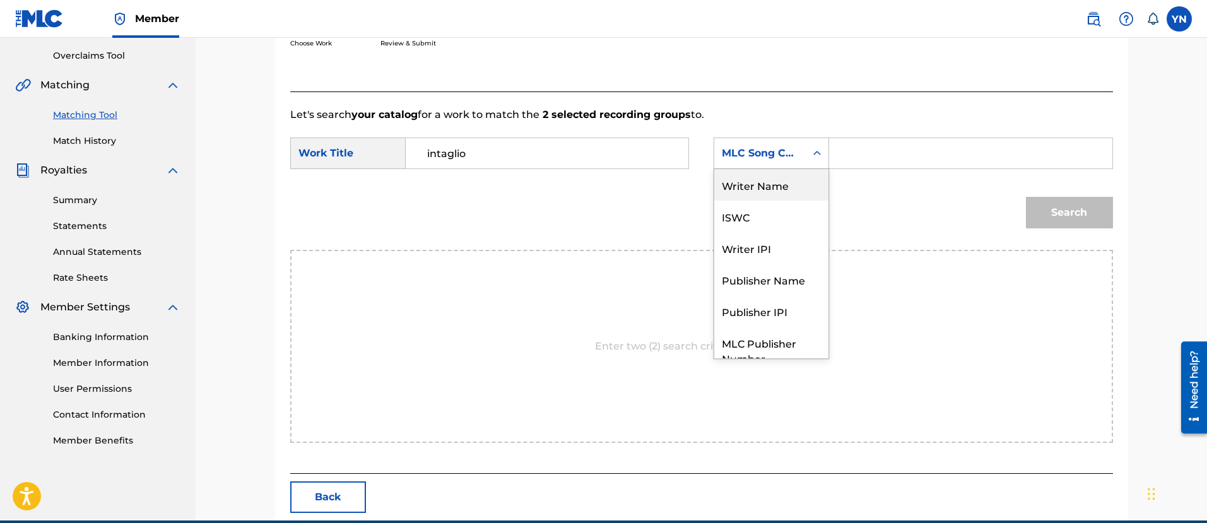
click at [767, 182] on div "Writer Name" at bounding box center [771, 185] width 114 height 32
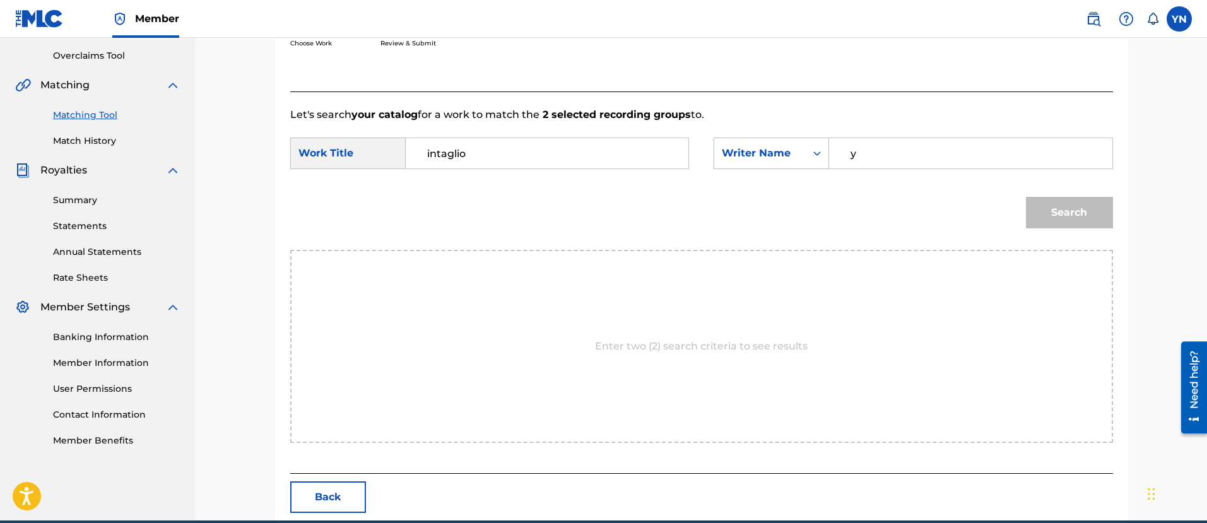
click at [905, 158] on input "y" at bounding box center [970, 153] width 261 height 30
type input "[PERSON_NAME]"
click at [1080, 211] on button "Search" at bounding box center [1069, 213] width 87 height 32
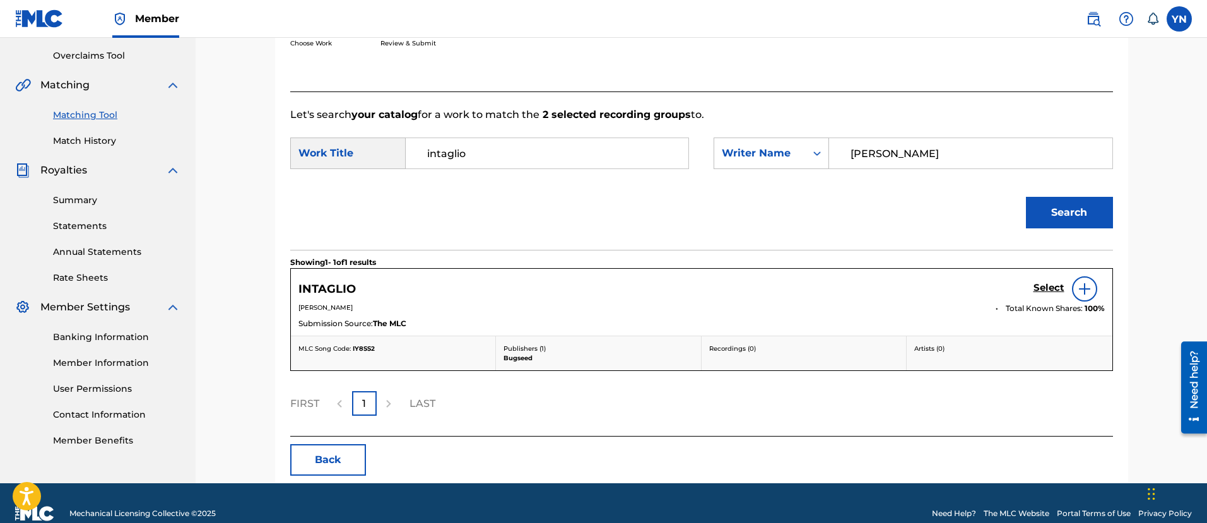
click at [1048, 292] on h5 "Select" at bounding box center [1049, 288] width 31 height 12
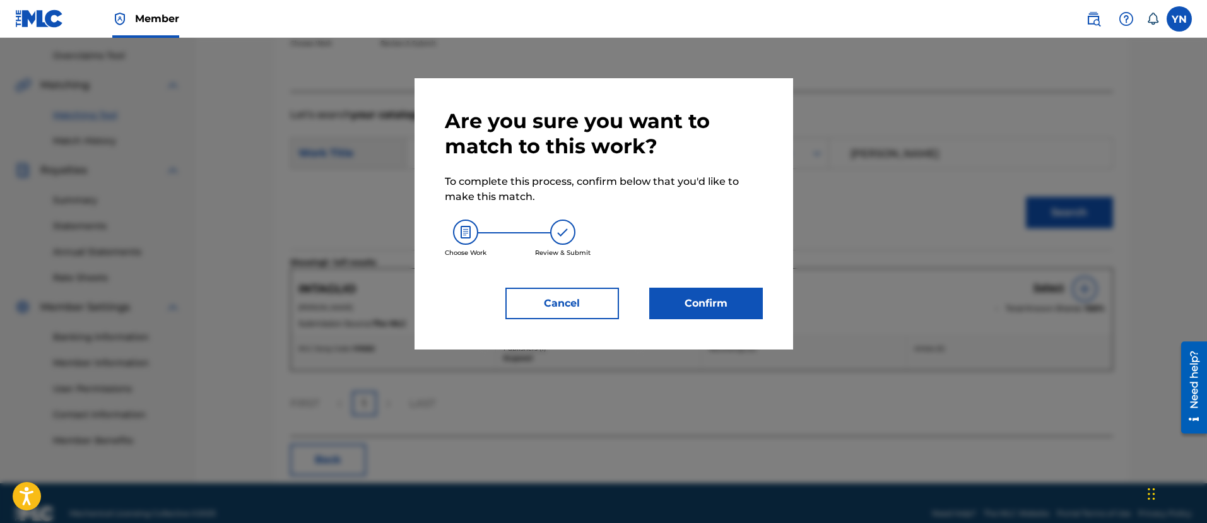
click at [742, 297] on button "Confirm" at bounding box center [706, 304] width 114 height 32
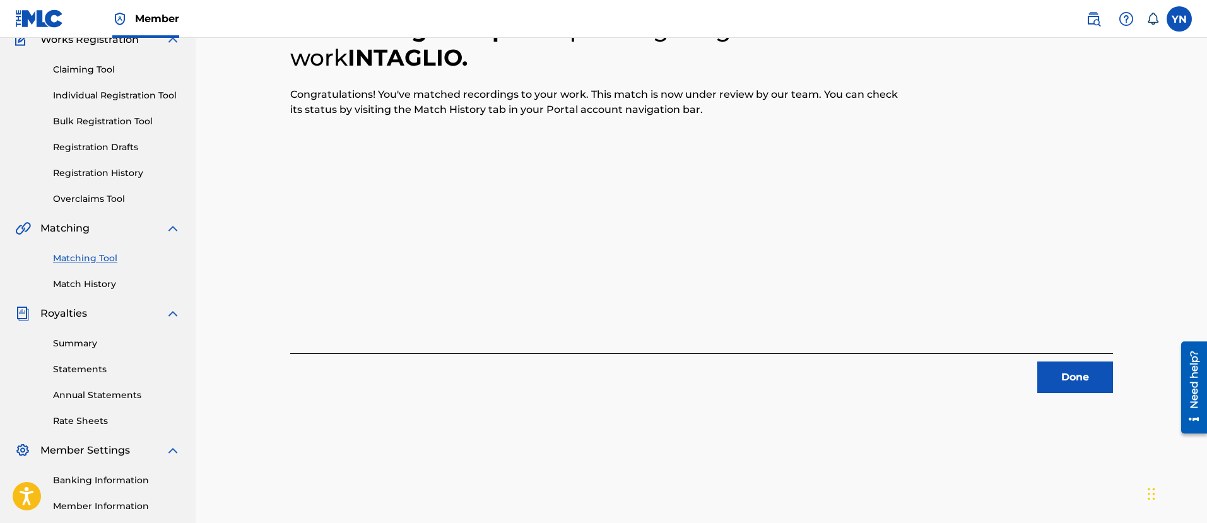
scroll to position [102, 0]
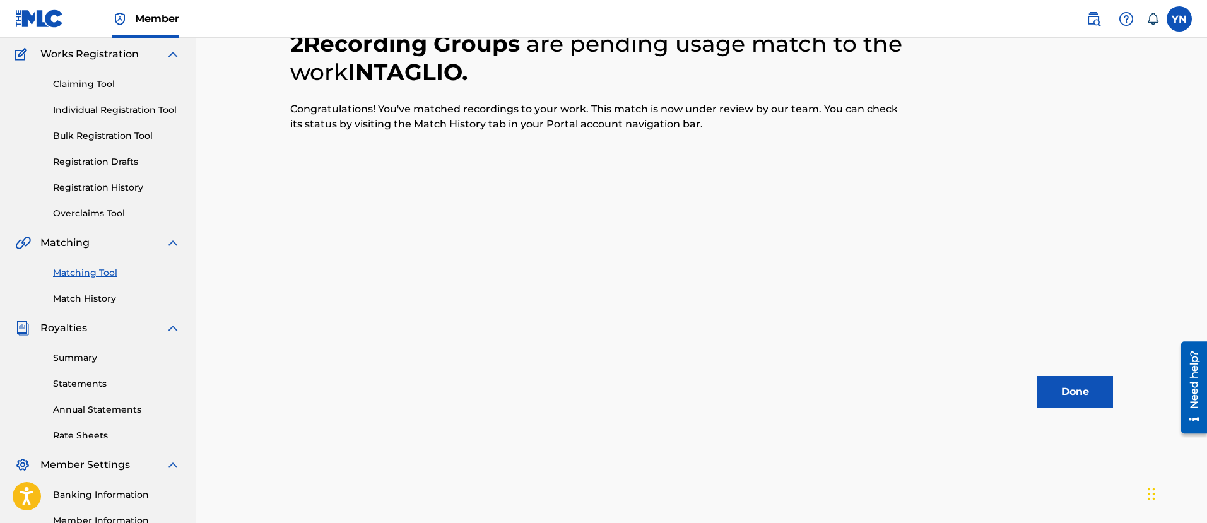
click at [1064, 391] on button "Done" at bounding box center [1076, 392] width 76 height 32
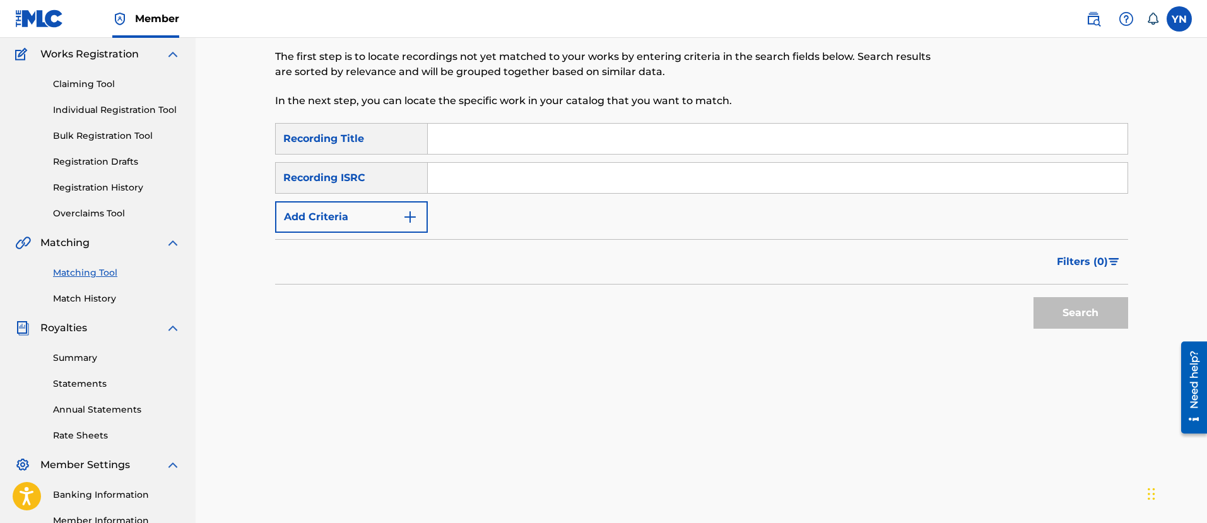
click at [585, 190] on input "Search Form" at bounding box center [778, 178] width 700 height 30
paste input "US25X2105814"
type input "US25X2105814"
drag, startPoint x: 558, startPoint y: 138, endPoint x: 569, endPoint y: 137, distance: 10.7
click at [558, 138] on input "Search Form" at bounding box center [778, 139] width 700 height 30
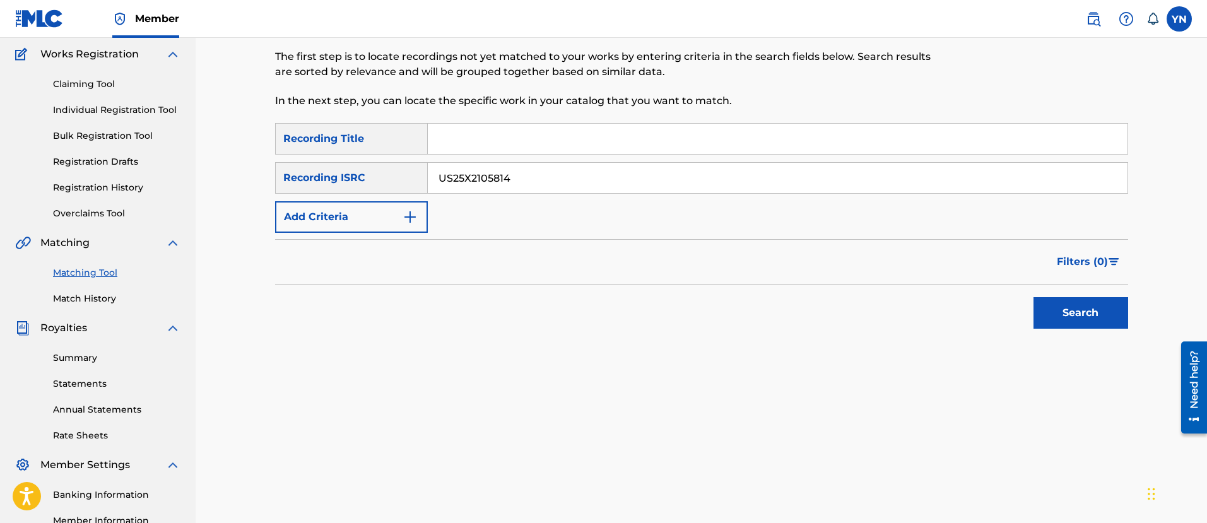
paste input "soloal"
type input "soloal"
click at [1071, 307] on button "Search" at bounding box center [1081, 313] width 95 height 32
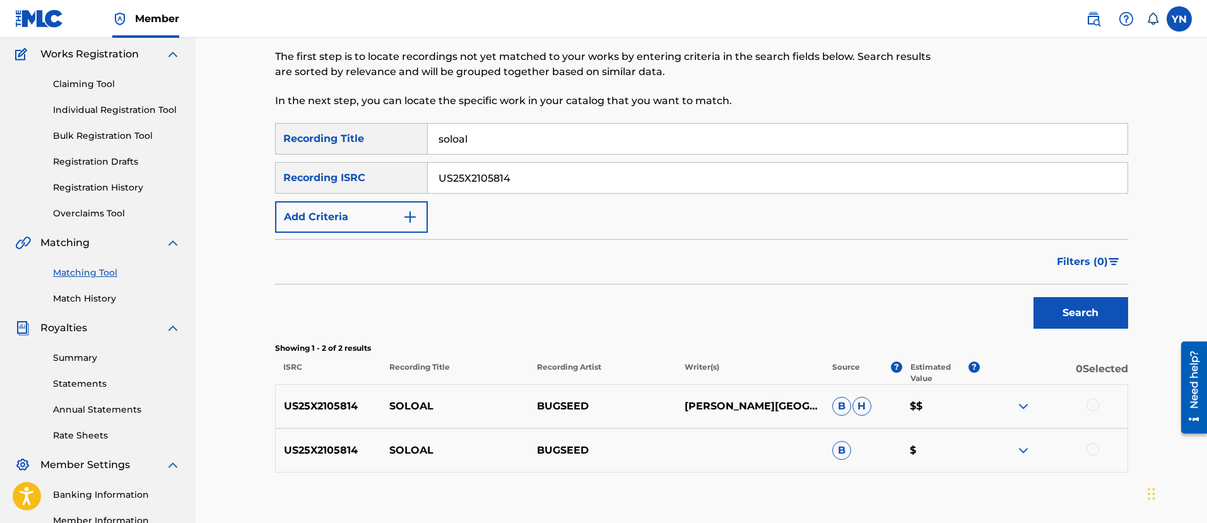
scroll to position [259, 0]
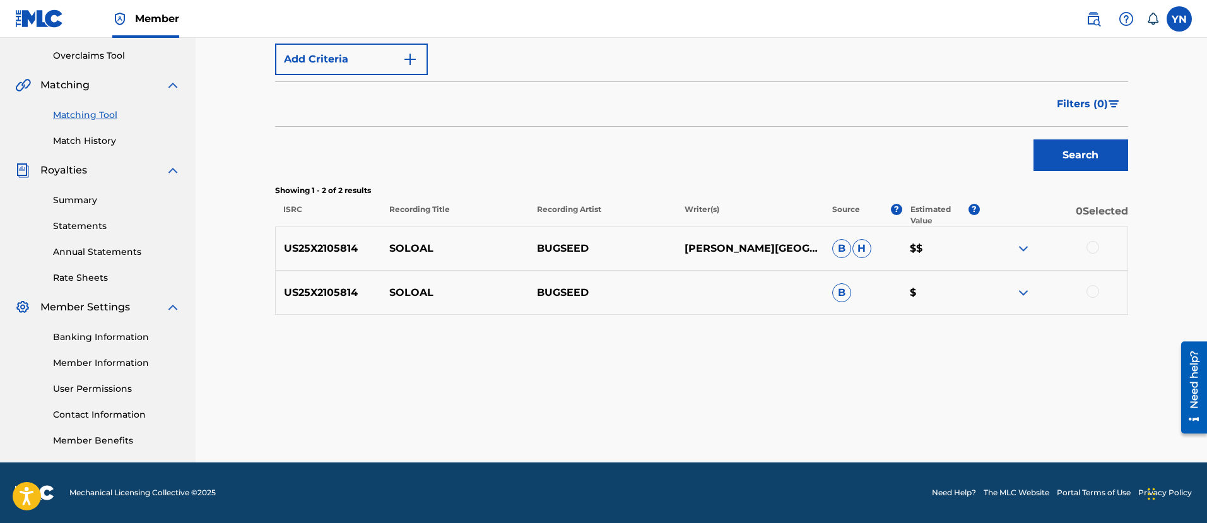
click at [1097, 247] on div at bounding box center [1093, 247] width 13 height 13
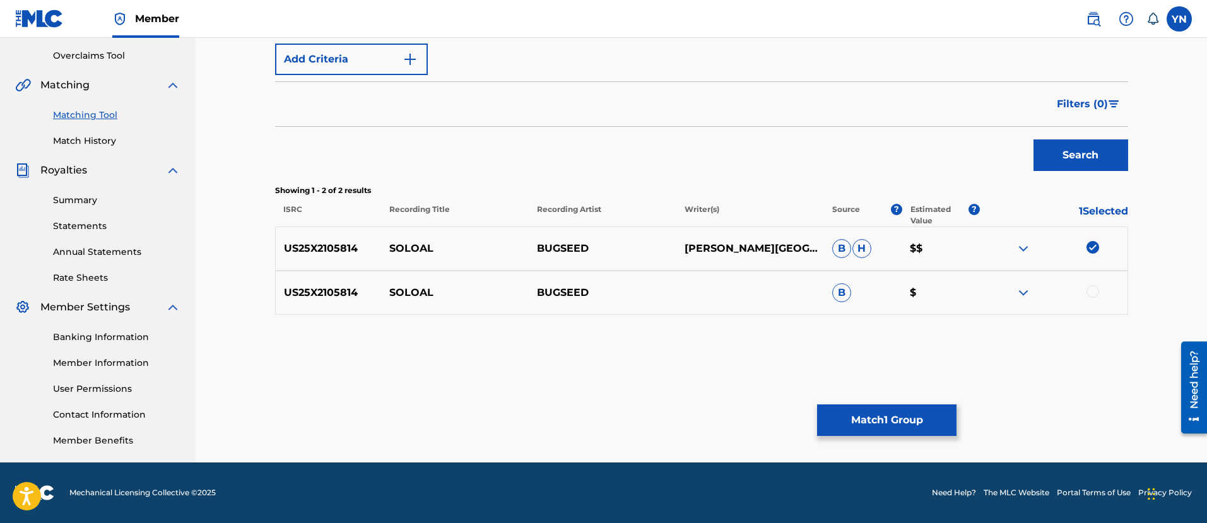
click at [1096, 275] on div "US25X2105814 SOLOAL BUGSEED B $" at bounding box center [701, 293] width 853 height 44
click at [1094, 292] on div at bounding box center [1093, 291] width 13 height 13
click at [901, 423] on button "Match 2 Groups" at bounding box center [886, 421] width 139 height 32
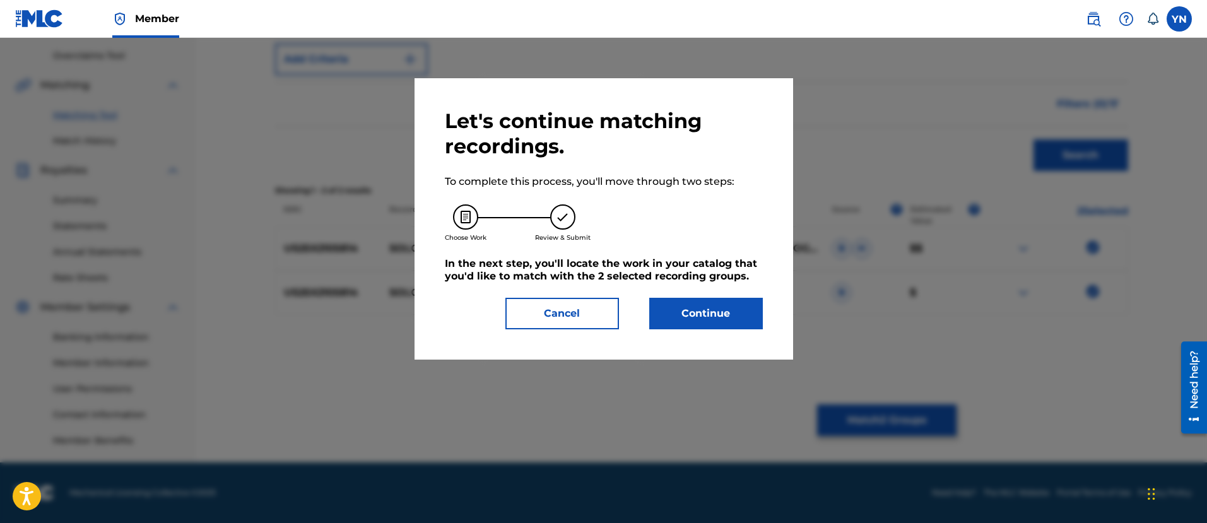
drag, startPoint x: 747, startPoint y: 292, endPoint x: 747, endPoint y: 300, distance: 8.2
click at [747, 297] on div "Let's continue matching recordings. To complete this process, you'll move throu…" at bounding box center [604, 219] width 318 height 221
click at [746, 313] on button "Continue" at bounding box center [706, 314] width 114 height 32
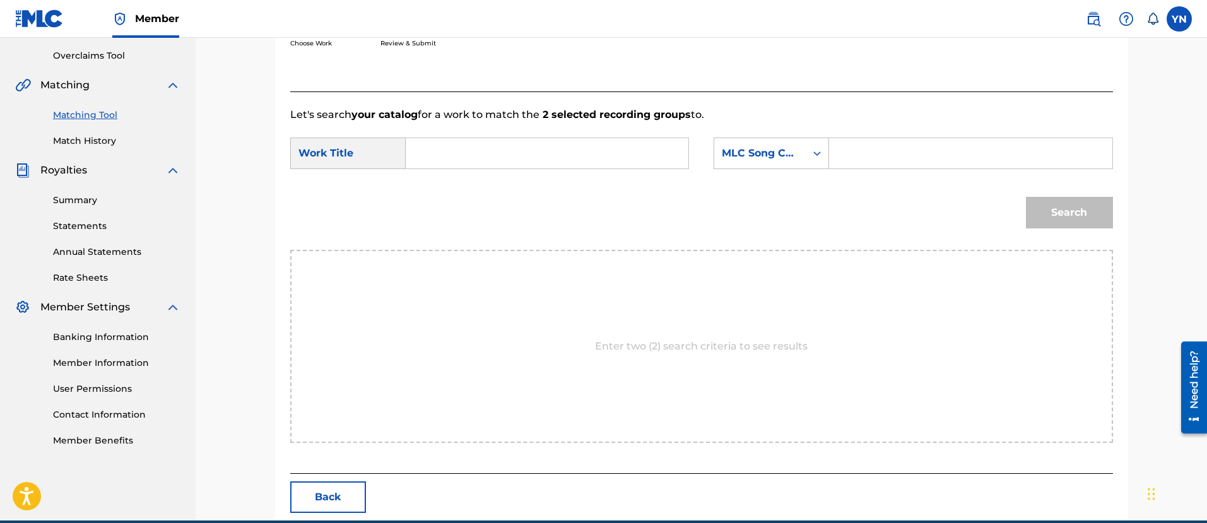
click at [610, 148] on input "Search Form" at bounding box center [547, 153] width 261 height 30
paste input "soloal"
type input "soloal"
click at [743, 157] on div "MLC Song Code" at bounding box center [760, 153] width 76 height 15
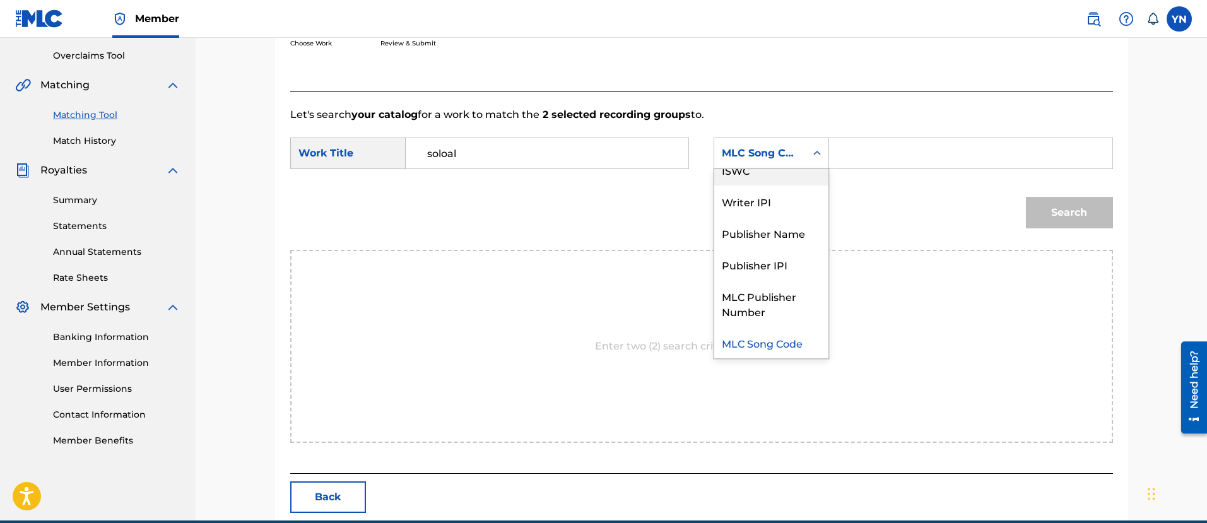
scroll to position [0, 0]
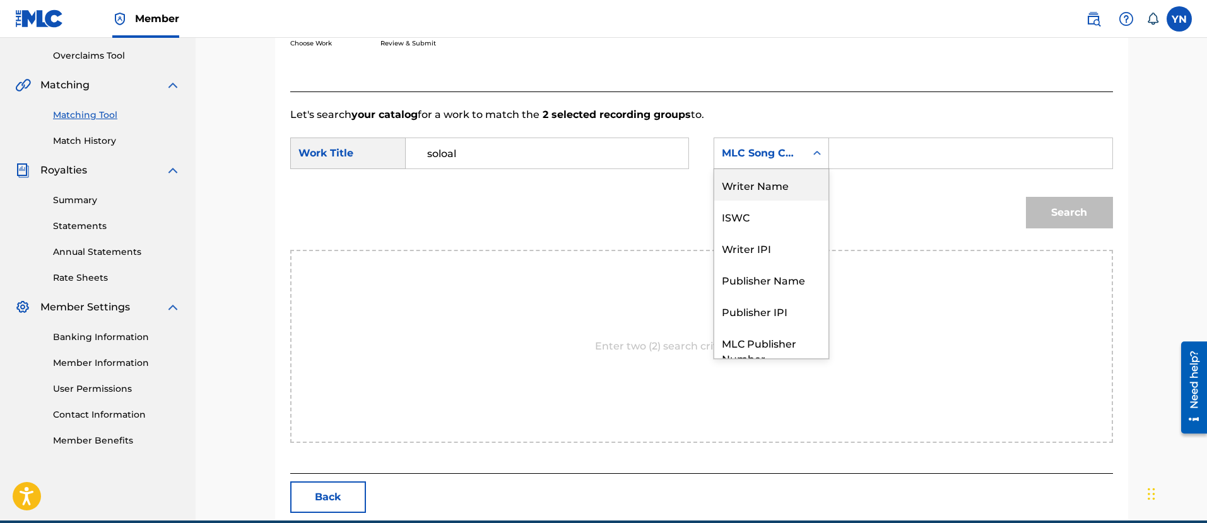
click at [771, 186] on div "Writer Name" at bounding box center [771, 185] width 114 height 32
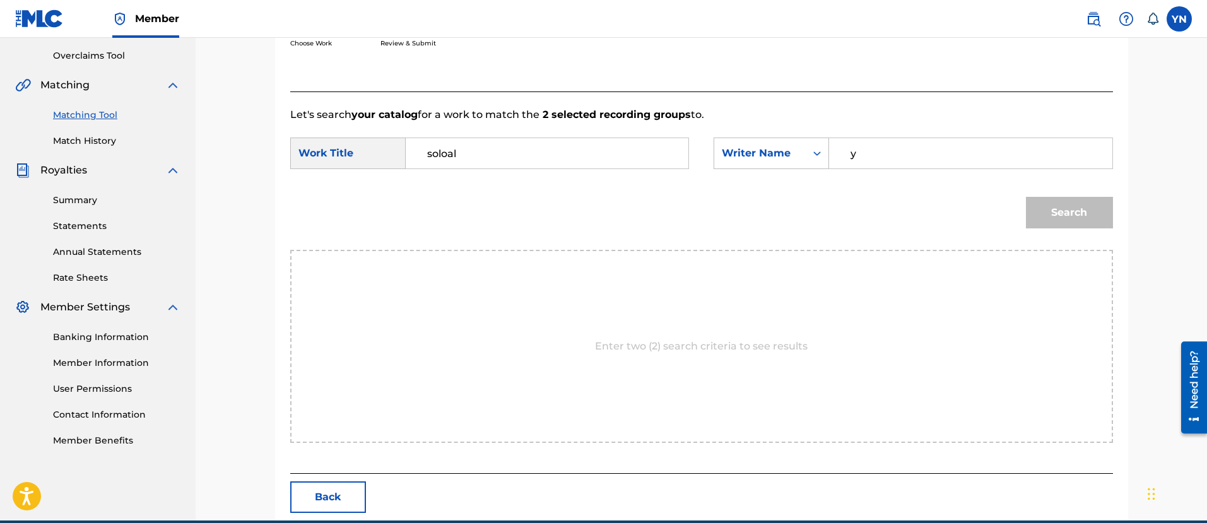
click at [899, 160] on input "y" at bounding box center [970, 153] width 261 height 30
type input "[PERSON_NAME]"
click at [1064, 221] on button "Search" at bounding box center [1069, 213] width 87 height 32
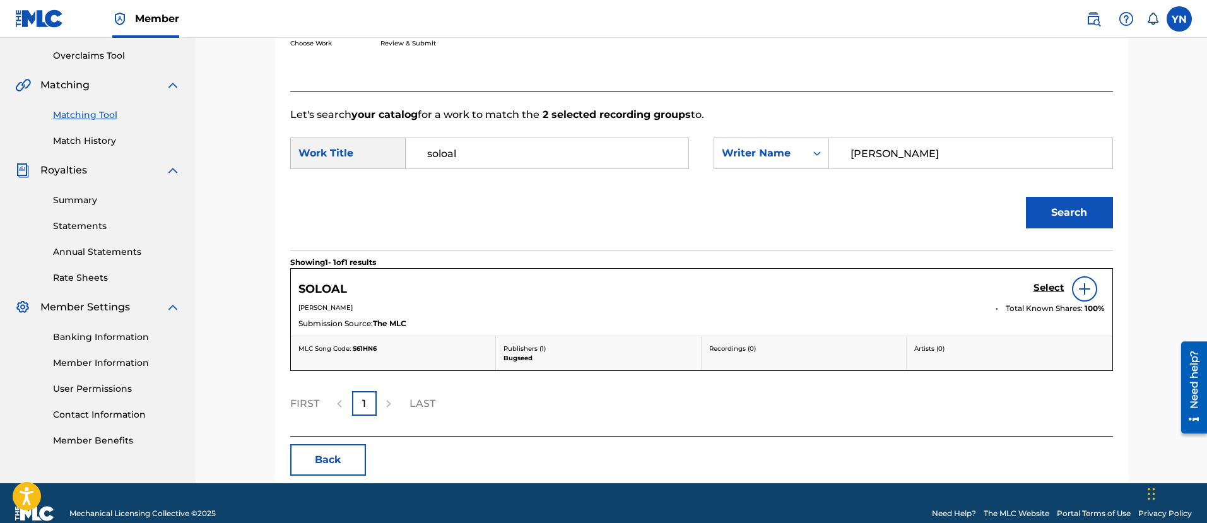
scroll to position [280, 0]
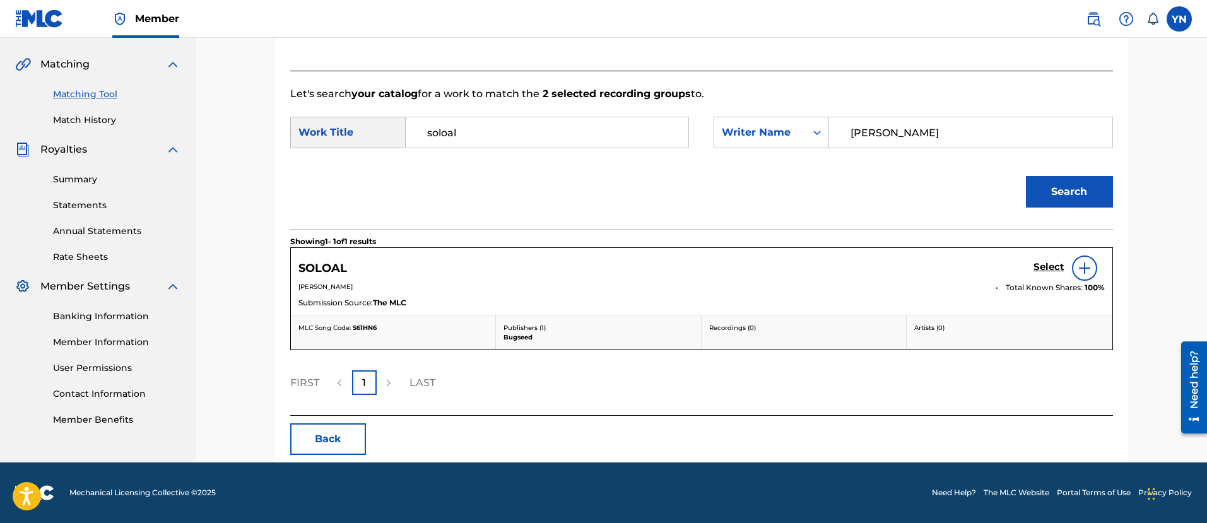
click at [1041, 274] on link "Select" at bounding box center [1049, 268] width 31 height 14
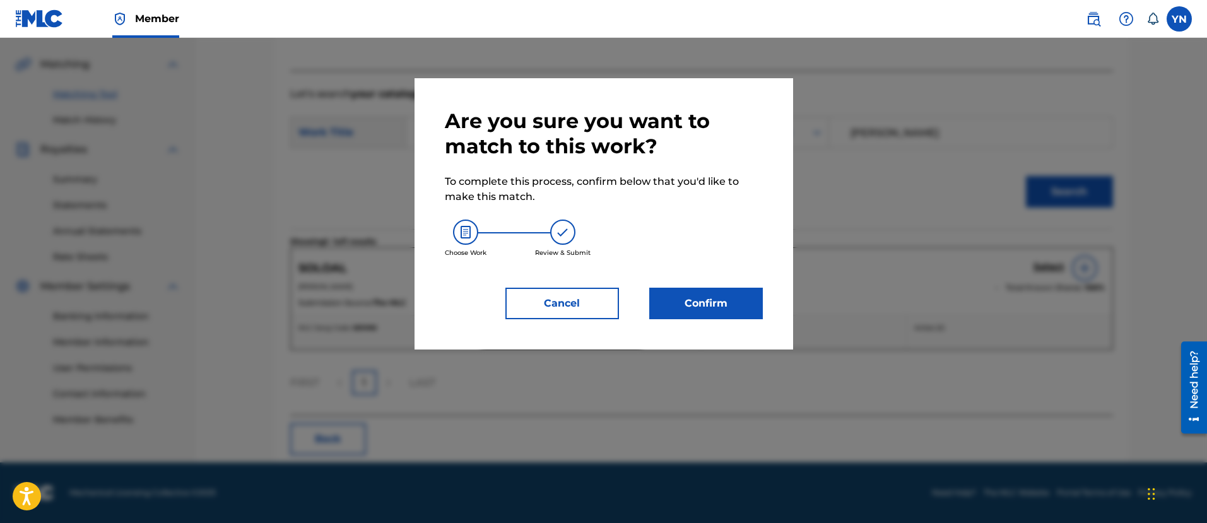
click at [706, 303] on button "Confirm" at bounding box center [706, 304] width 114 height 32
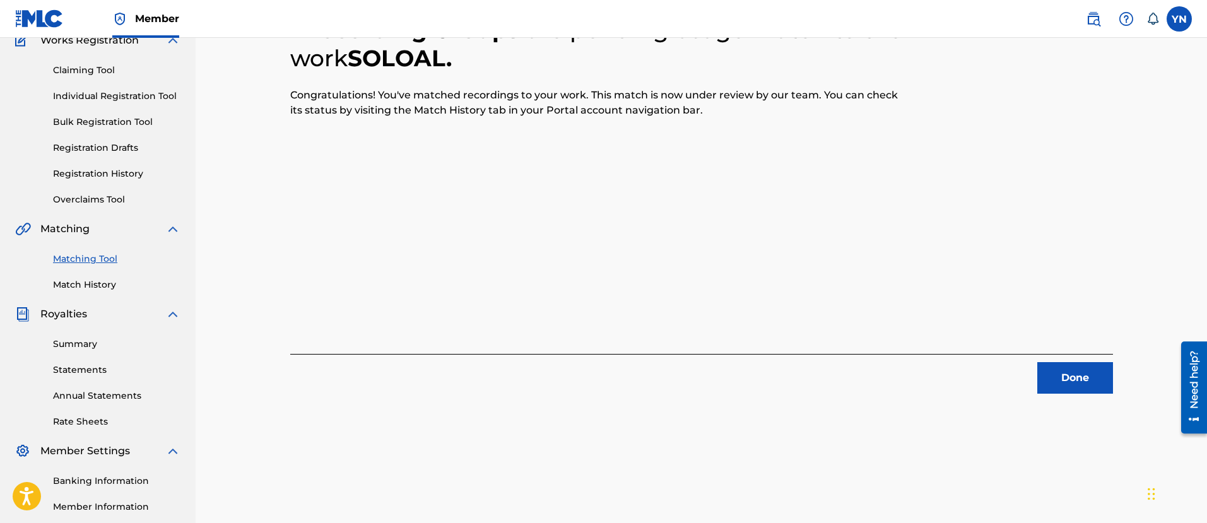
scroll to position [102, 0]
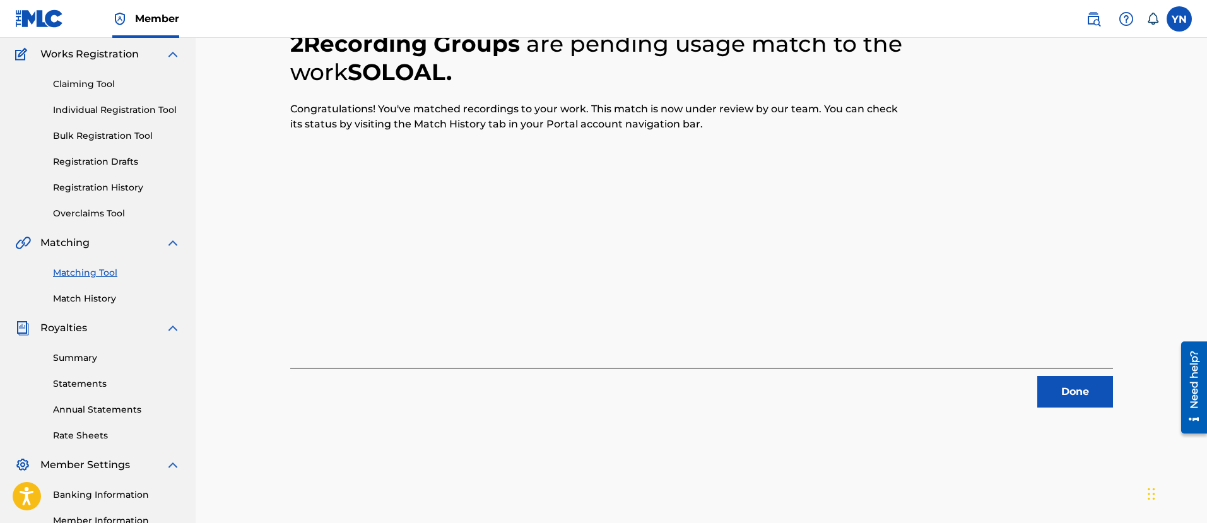
click at [1064, 397] on button "Done" at bounding box center [1076, 392] width 76 height 32
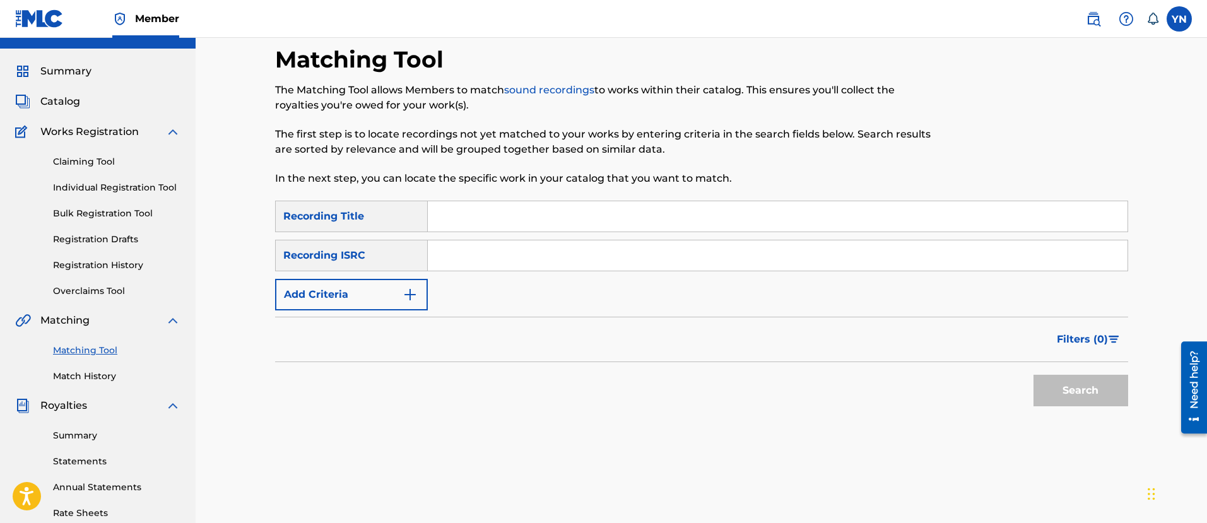
scroll to position [0, 0]
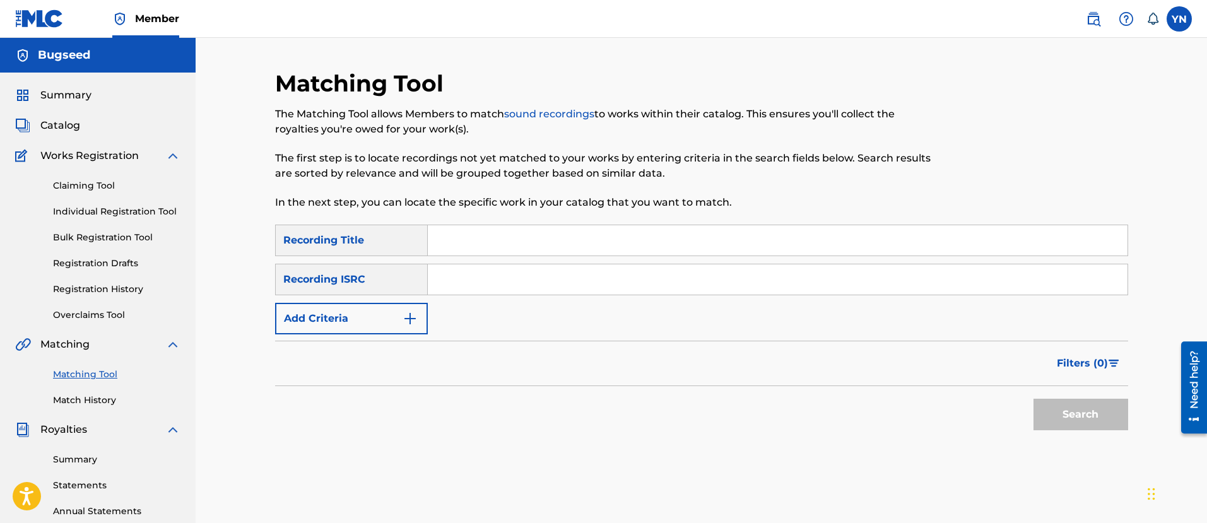
click at [526, 248] on input "Search Form" at bounding box center [778, 240] width 700 height 30
click at [444, 281] on input "Search Form" at bounding box center [778, 279] width 700 height 30
paste input "US25X2105815"
type input "US25X2105815"
click at [507, 234] on input "Search Form" at bounding box center [778, 240] width 700 height 30
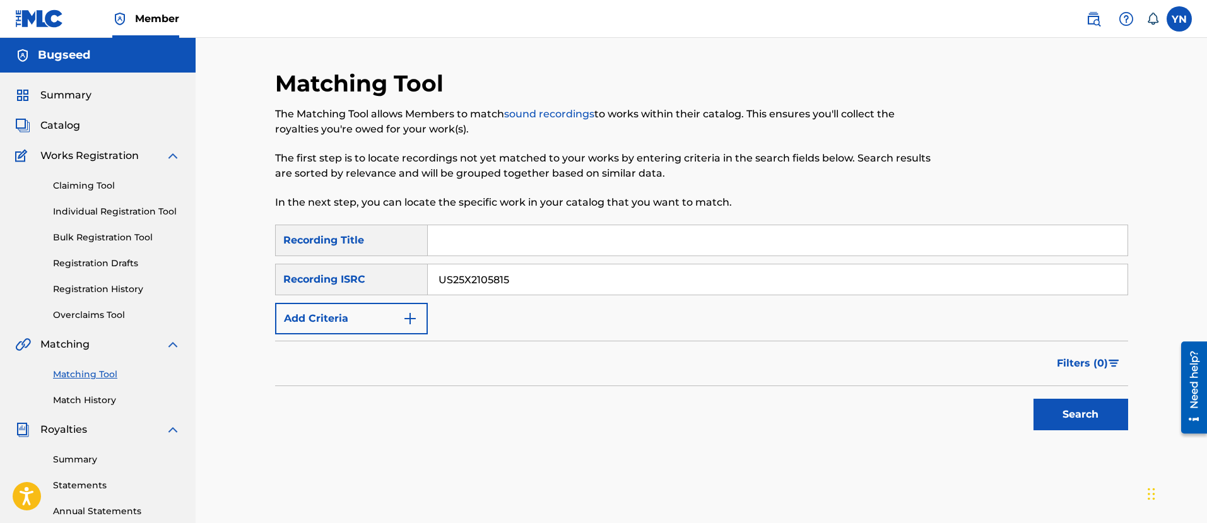
paste input "meditation pt.2"
type input "meditation pt.2"
click at [1057, 412] on button "Search" at bounding box center [1081, 415] width 95 height 32
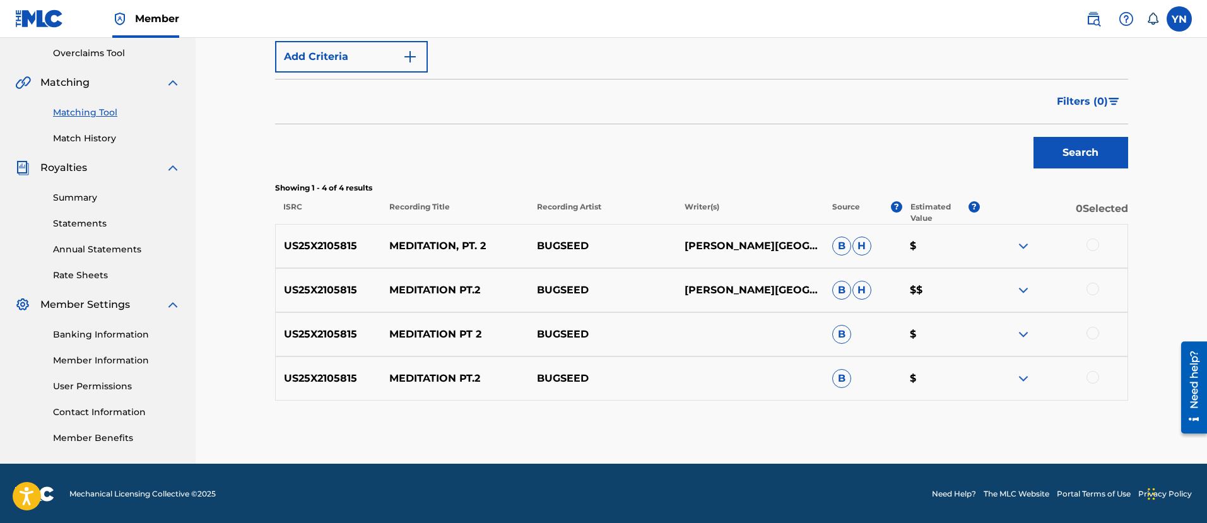
scroll to position [263, 0]
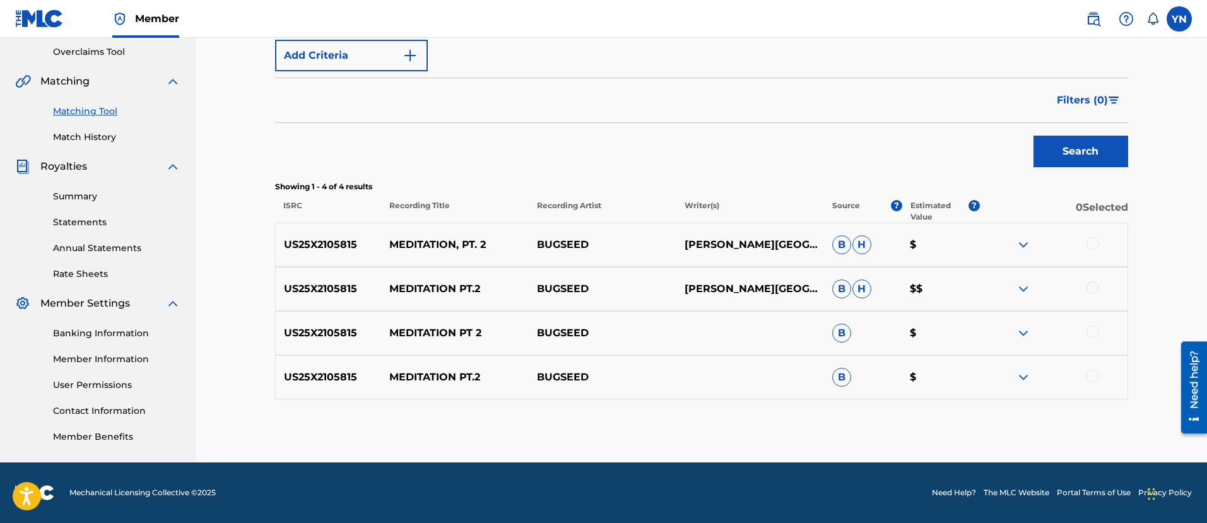
click at [1094, 244] on div at bounding box center [1093, 243] width 13 height 13
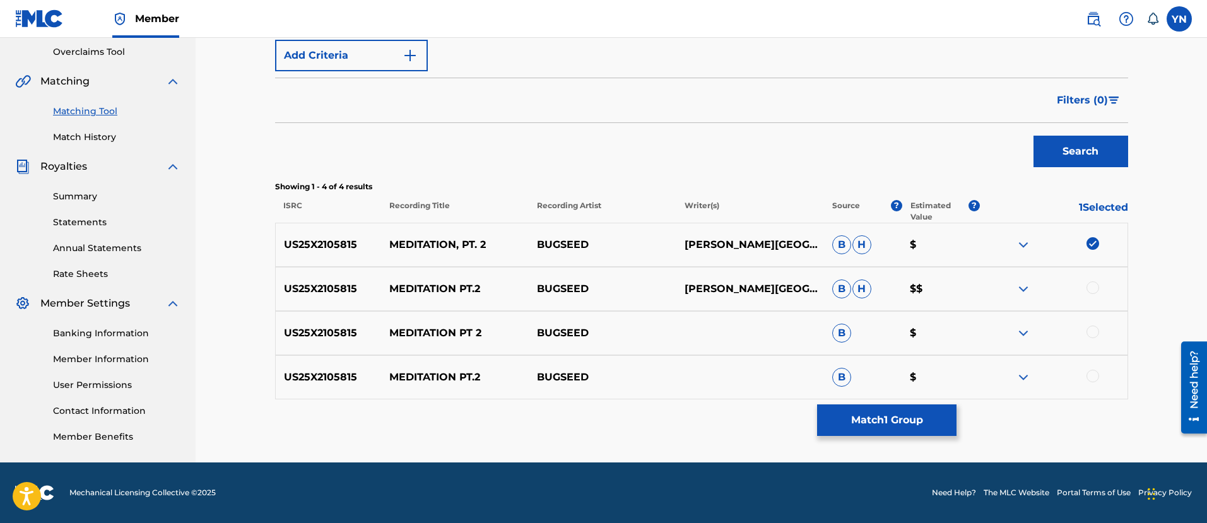
click at [1094, 290] on div at bounding box center [1093, 287] width 13 height 13
click at [1091, 338] on div at bounding box center [1054, 333] width 148 height 15
click at [1092, 338] on div at bounding box center [1093, 332] width 13 height 13
drag, startPoint x: 1092, startPoint y: 382, endPoint x: 1091, endPoint y: 375, distance: 7.8
click at [1090, 382] on div at bounding box center [1054, 377] width 148 height 15
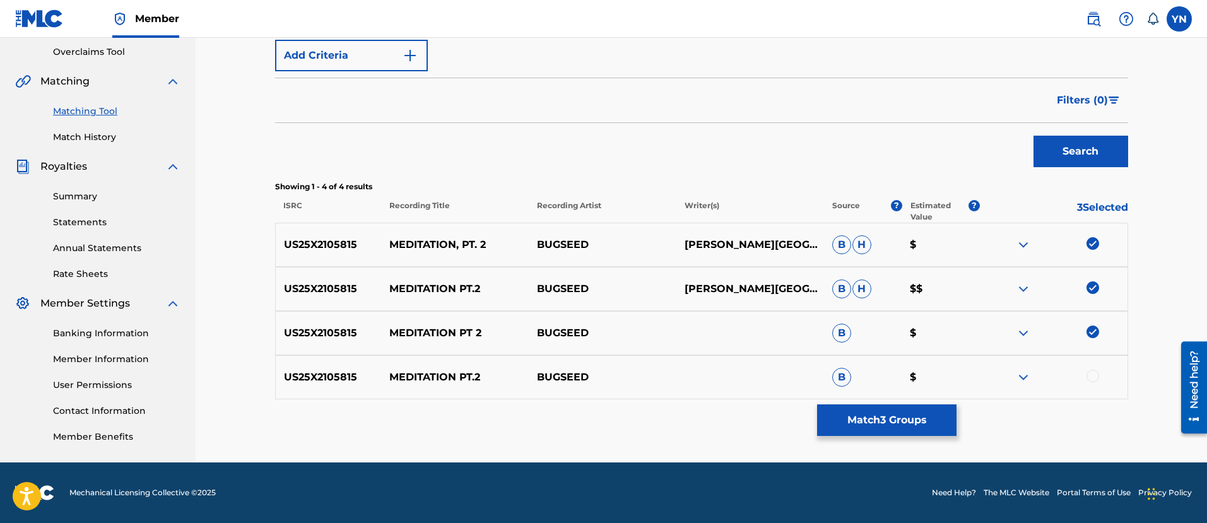
click at [1091, 374] on div at bounding box center [1093, 376] width 13 height 13
click at [867, 429] on button "Match 4 Groups" at bounding box center [886, 421] width 139 height 32
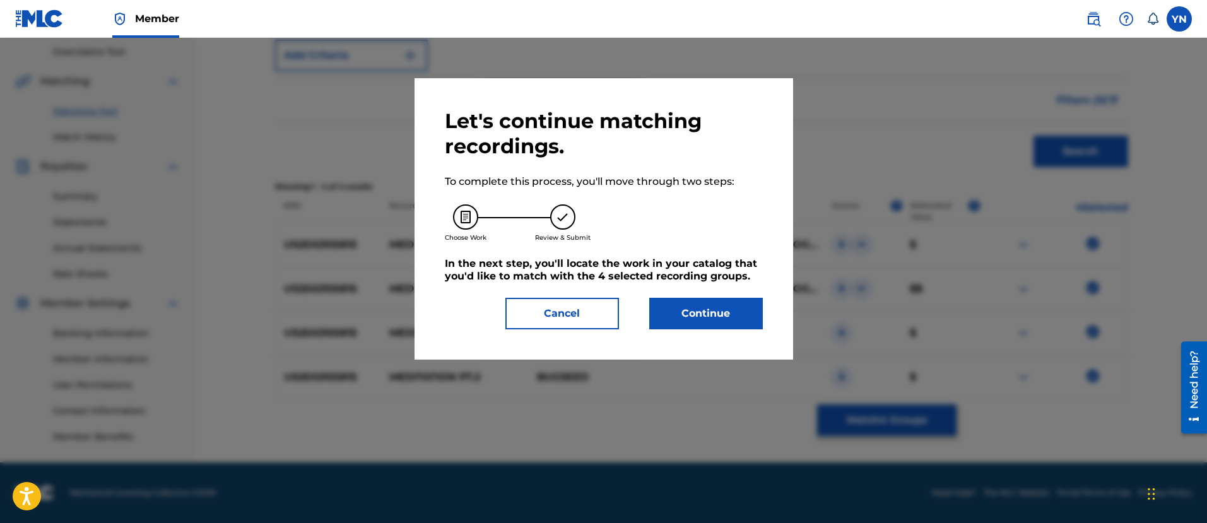
click at [724, 316] on button "Continue" at bounding box center [706, 314] width 114 height 32
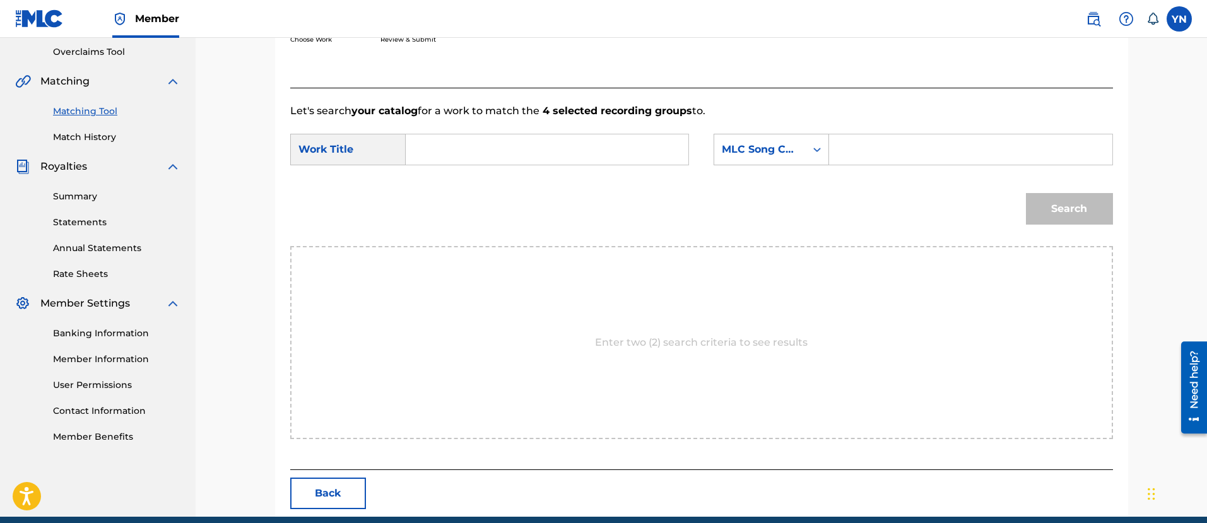
click at [600, 153] on input "Search Form" at bounding box center [547, 149] width 261 height 30
paste input "meditation pt.2"
type input "meditation pt.2"
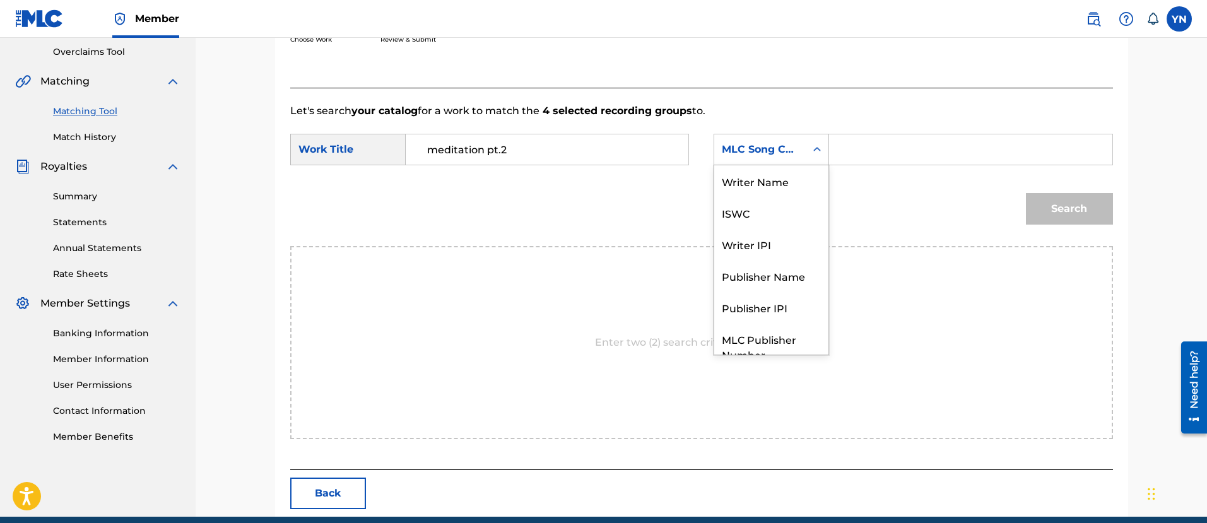
click at [735, 160] on div "MLC Song Code" at bounding box center [760, 150] width 92 height 24
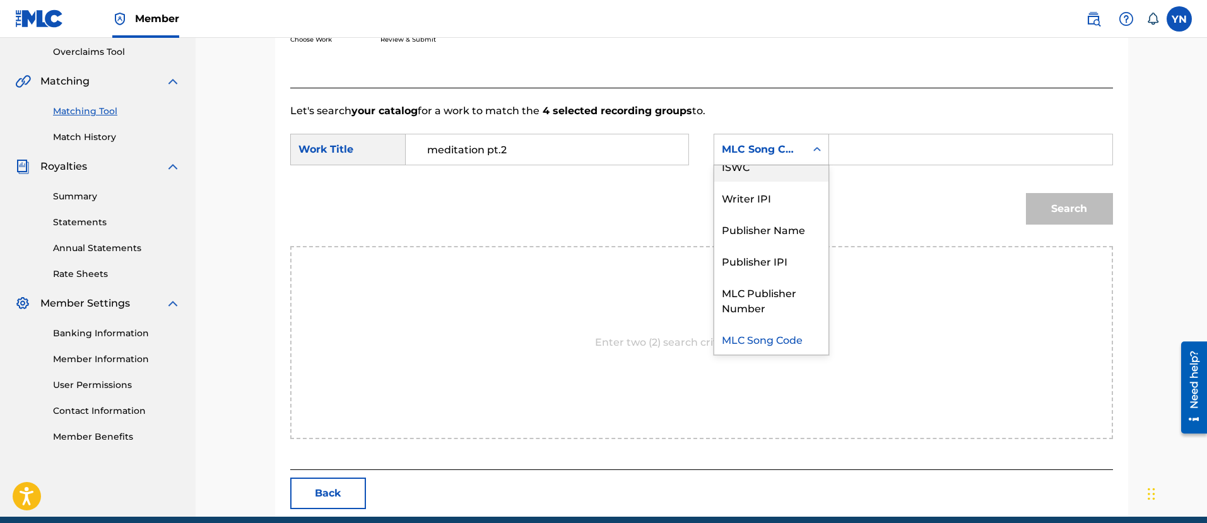
scroll to position [0, 0]
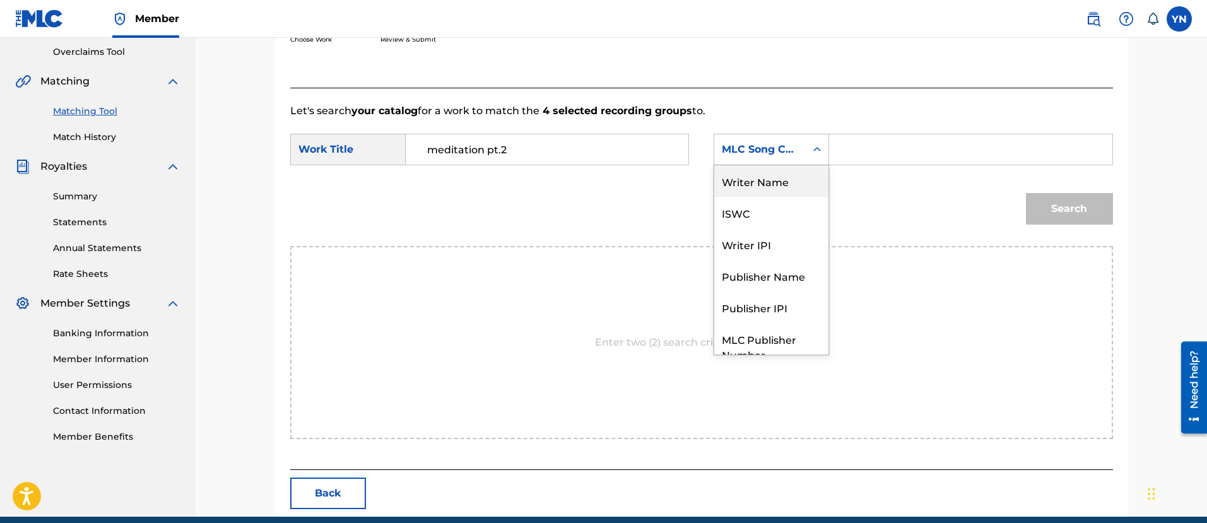
click at [783, 179] on div "Writer Name" at bounding box center [771, 181] width 114 height 32
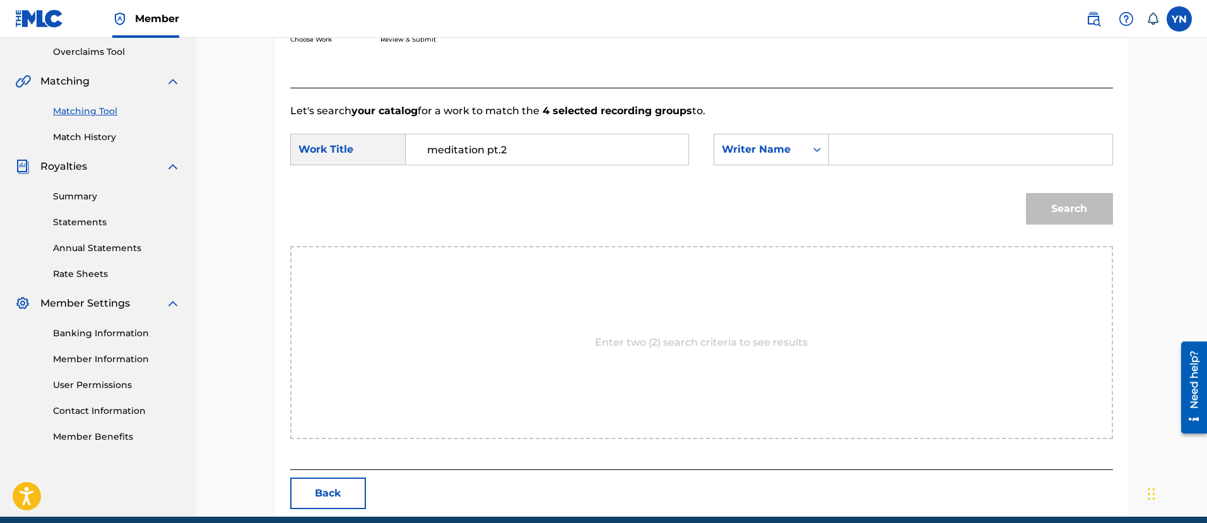
click at [875, 153] on input "Search Form" at bounding box center [970, 149] width 261 height 30
type input "[PERSON_NAME]"
click at [1034, 211] on button "Search" at bounding box center [1069, 209] width 87 height 32
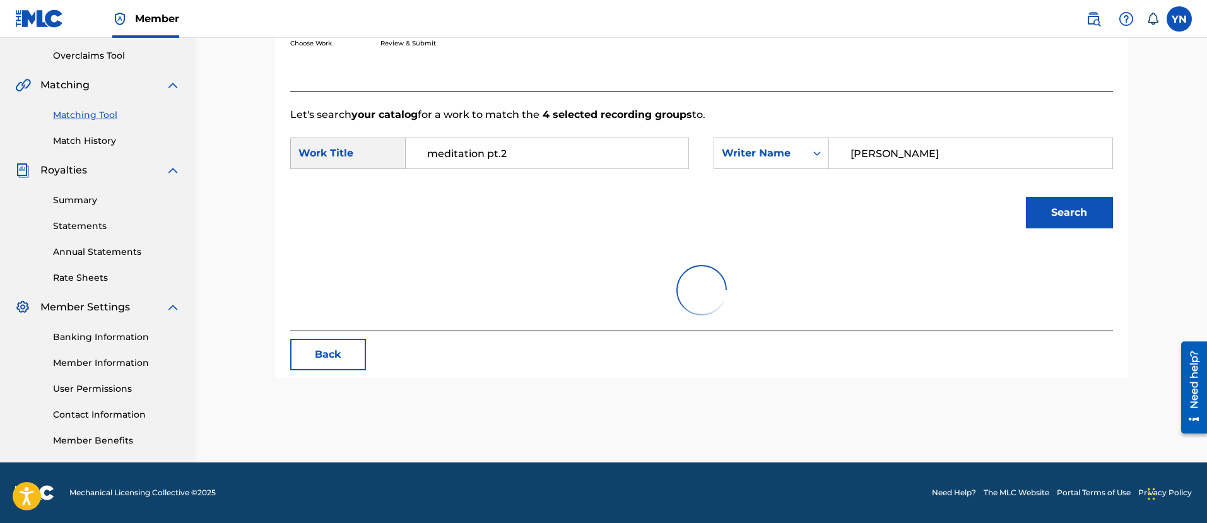
scroll to position [263, 0]
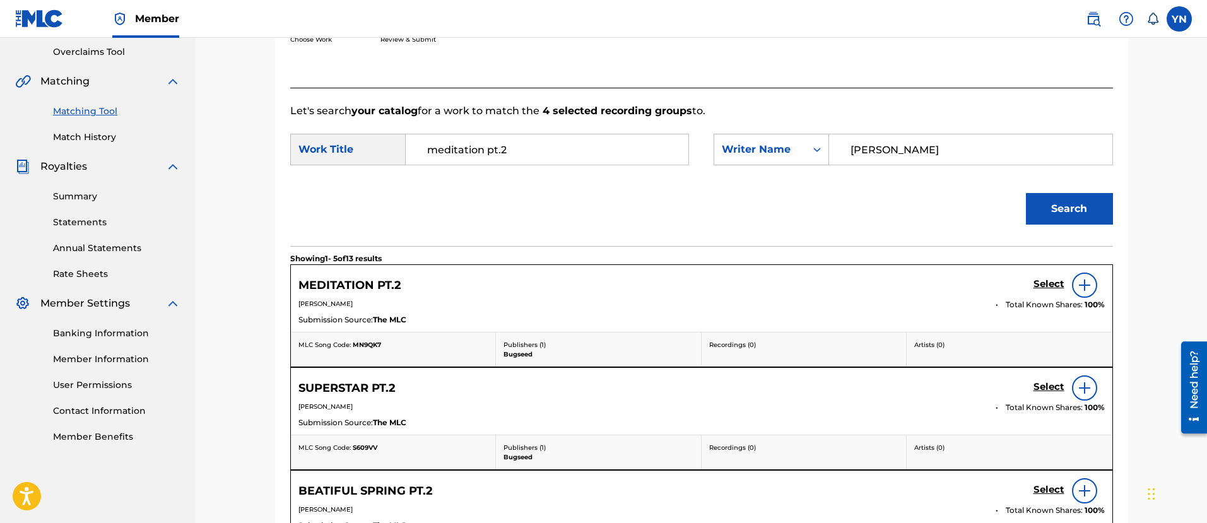
click at [1038, 283] on h5 "Select" at bounding box center [1049, 284] width 31 height 12
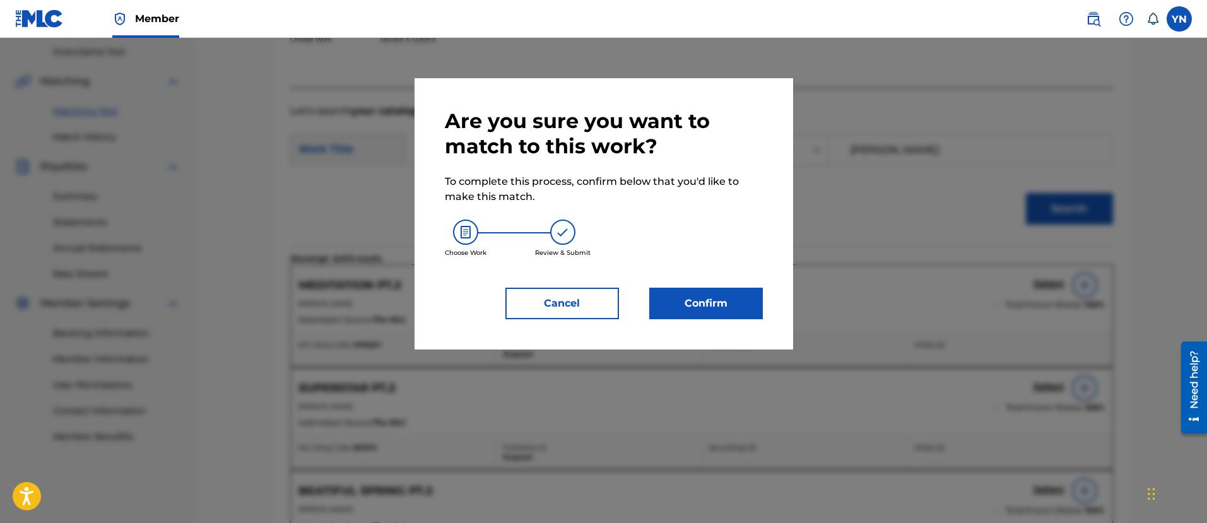
click at [740, 302] on button "Confirm" at bounding box center [706, 304] width 114 height 32
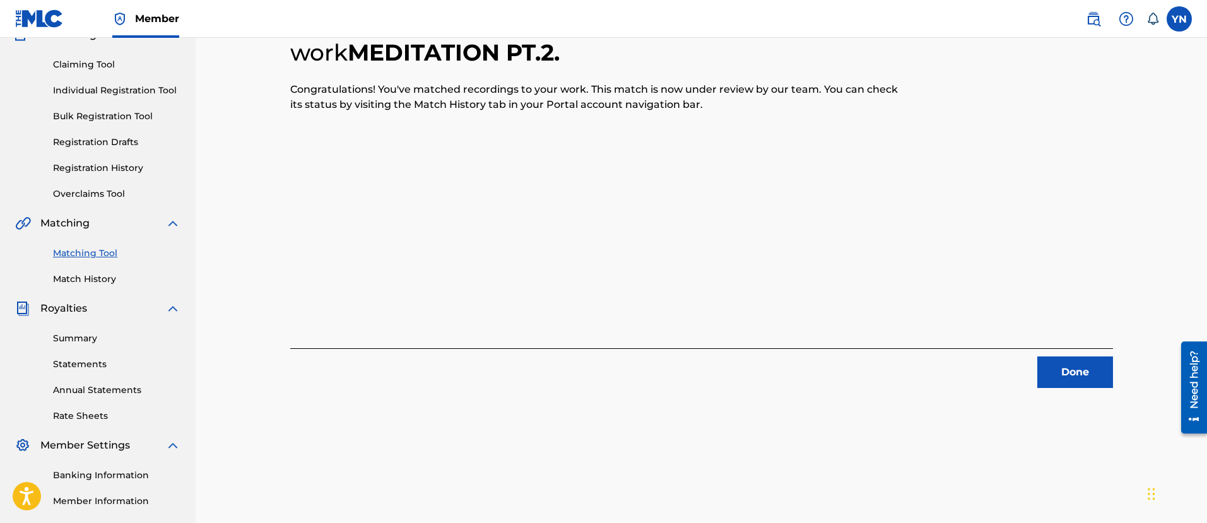
scroll to position [102, 0]
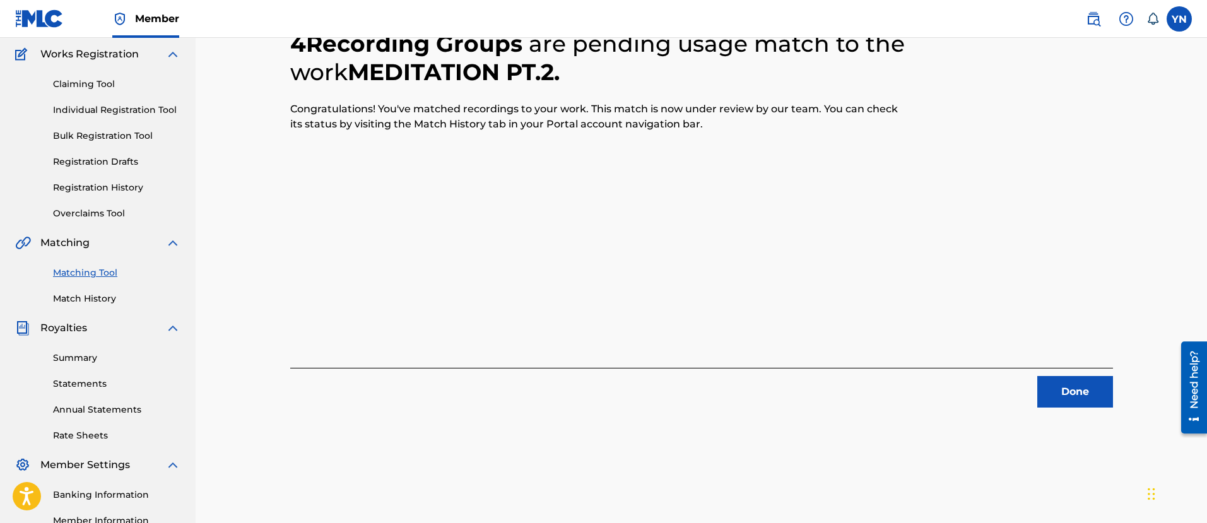
click at [1076, 390] on button "Done" at bounding box center [1076, 392] width 76 height 32
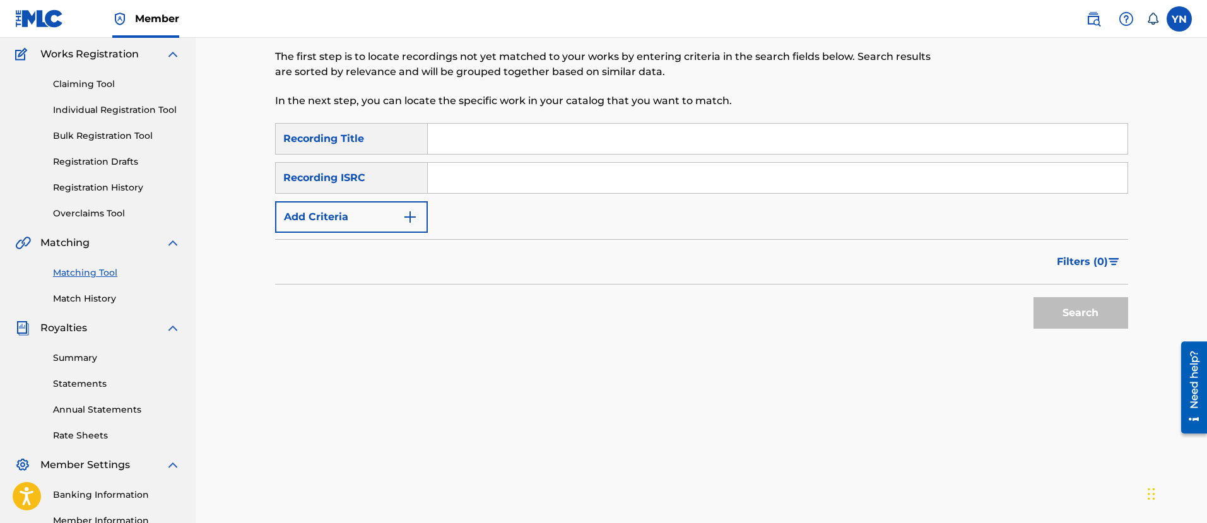
click at [576, 166] on input "Search Form" at bounding box center [778, 178] width 700 height 30
paste input "US25X2105816"
type input "US25X2105816"
click at [580, 144] on input "Search Form" at bounding box center [778, 139] width 700 height 30
paste input "stronger far"
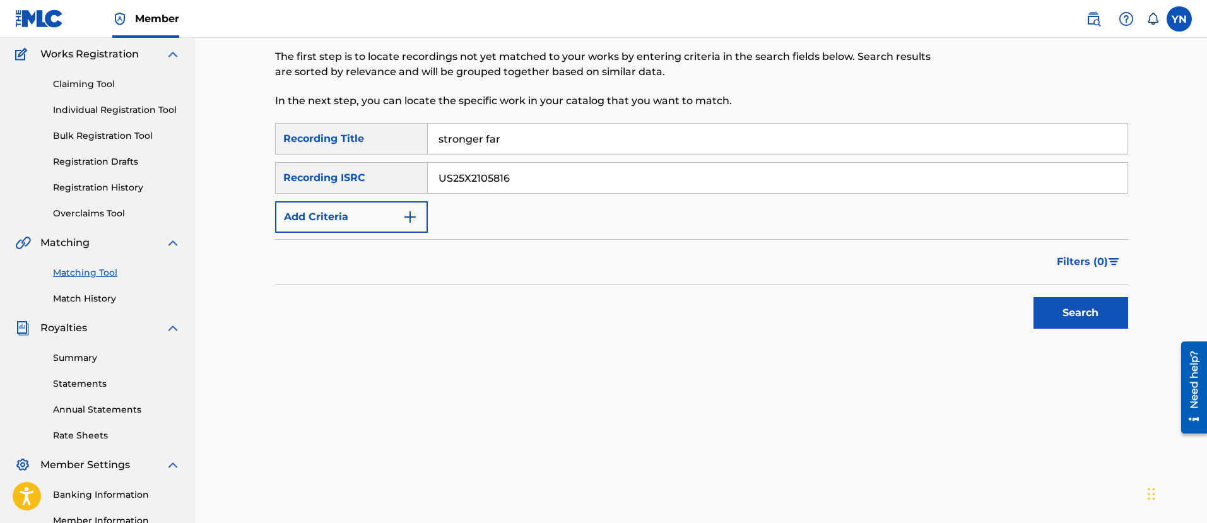
type input "stronger far"
click at [1068, 301] on button "Search" at bounding box center [1081, 313] width 95 height 32
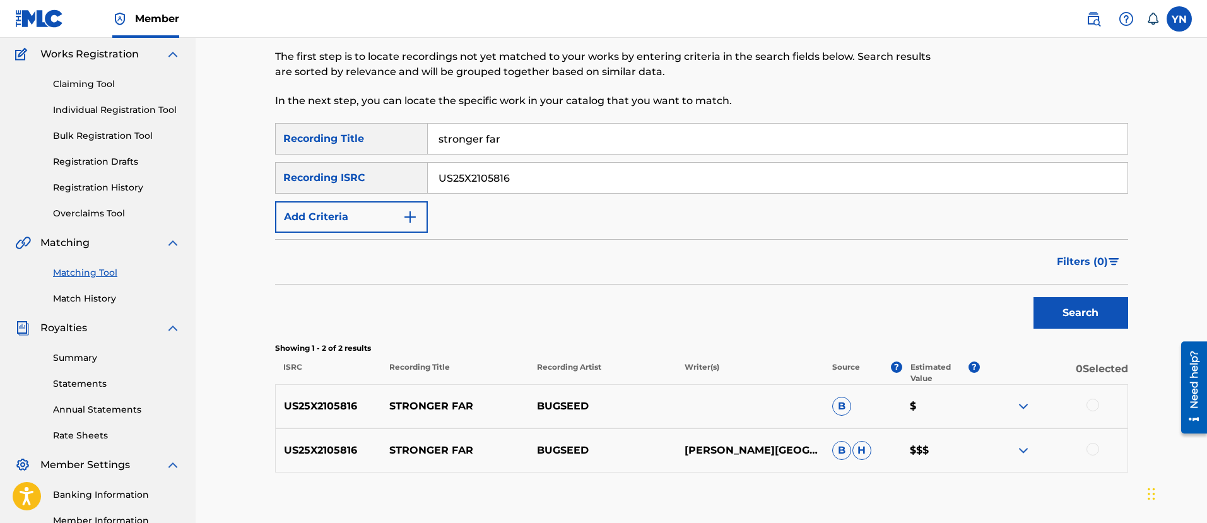
click at [1093, 407] on div at bounding box center [1093, 405] width 13 height 13
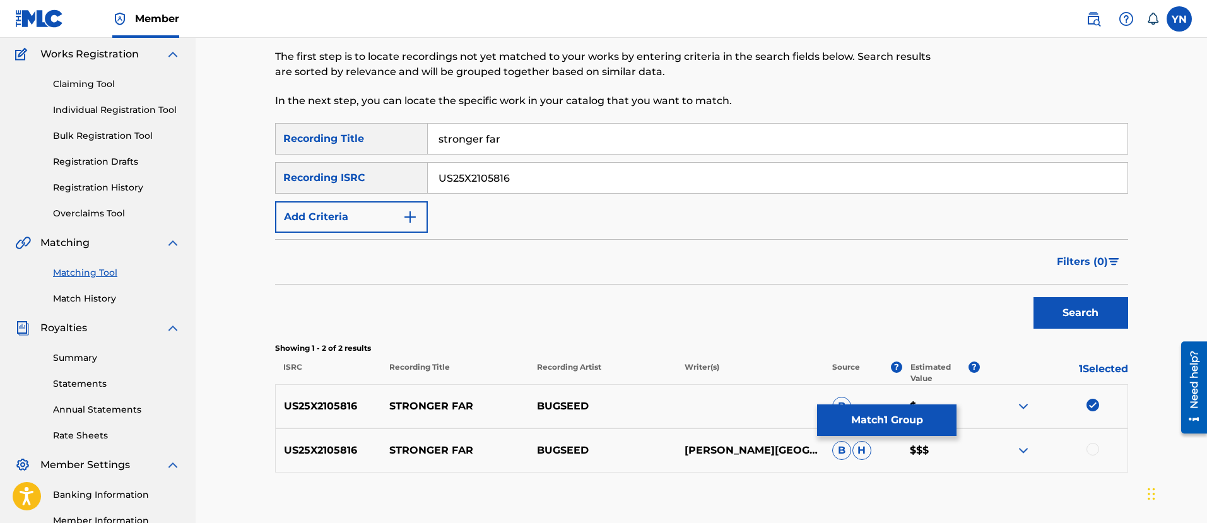
click at [1088, 466] on div "US25X2105816 STRONGER FAR BUGSEED Y. [PERSON_NAME] $$$" at bounding box center [701, 451] width 853 height 44
click at [1093, 448] on div at bounding box center [1093, 449] width 13 height 13
click at [887, 425] on button "Match 2 Groups" at bounding box center [886, 421] width 139 height 32
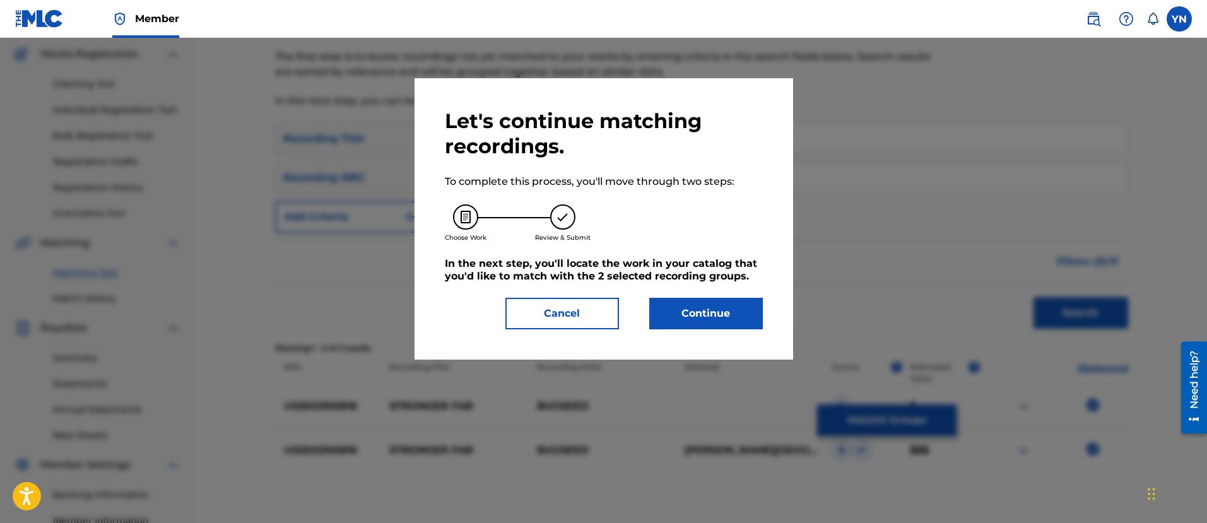
click at [700, 307] on button "Continue" at bounding box center [706, 314] width 114 height 32
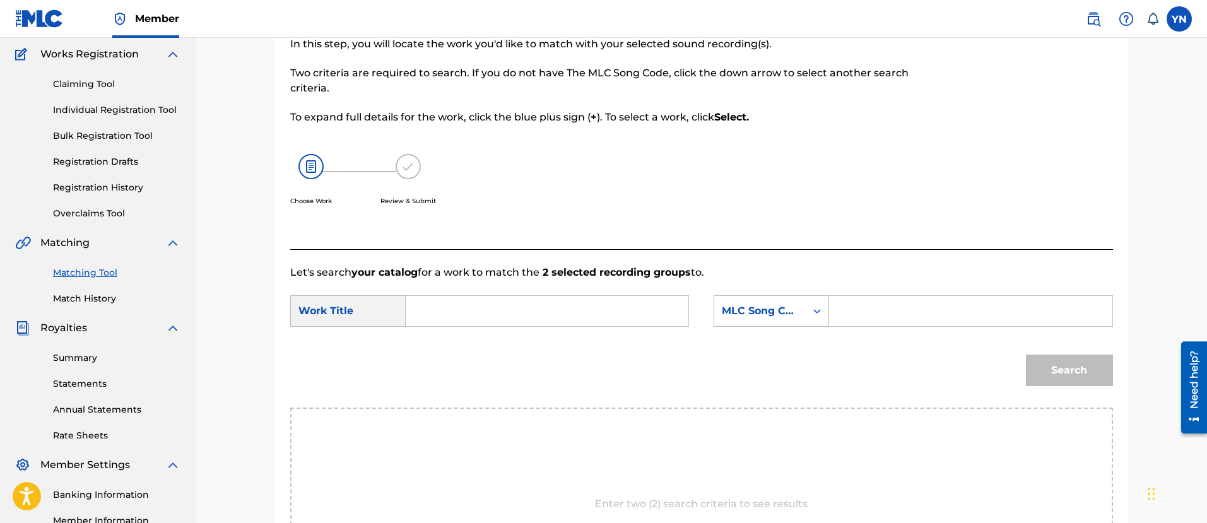
click at [596, 303] on input "Search Form" at bounding box center [547, 311] width 261 height 30
paste input "stronger far"
type input "stronger far"
click at [769, 322] on div "MLC Song Code" at bounding box center [760, 311] width 92 height 24
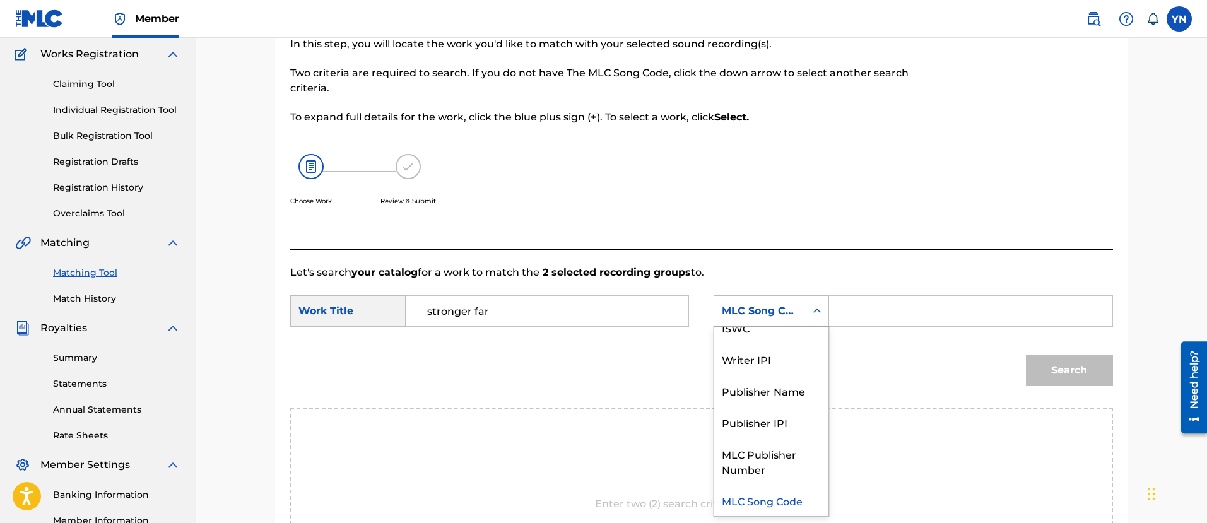
scroll to position [0, 0]
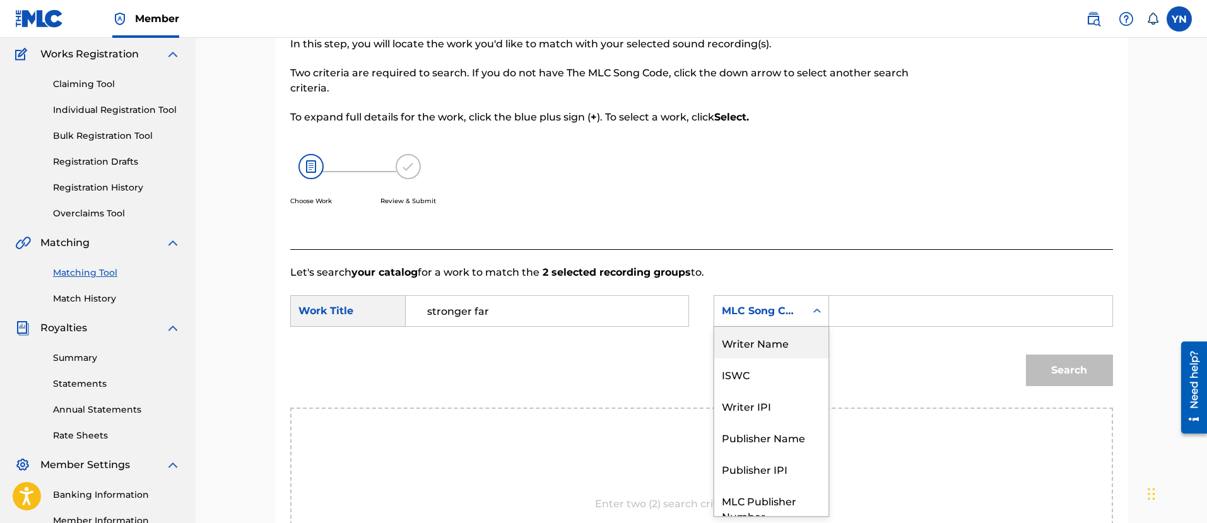
click at [778, 345] on div "Writer Name" at bounding box center [771, 343] width 114 height 32
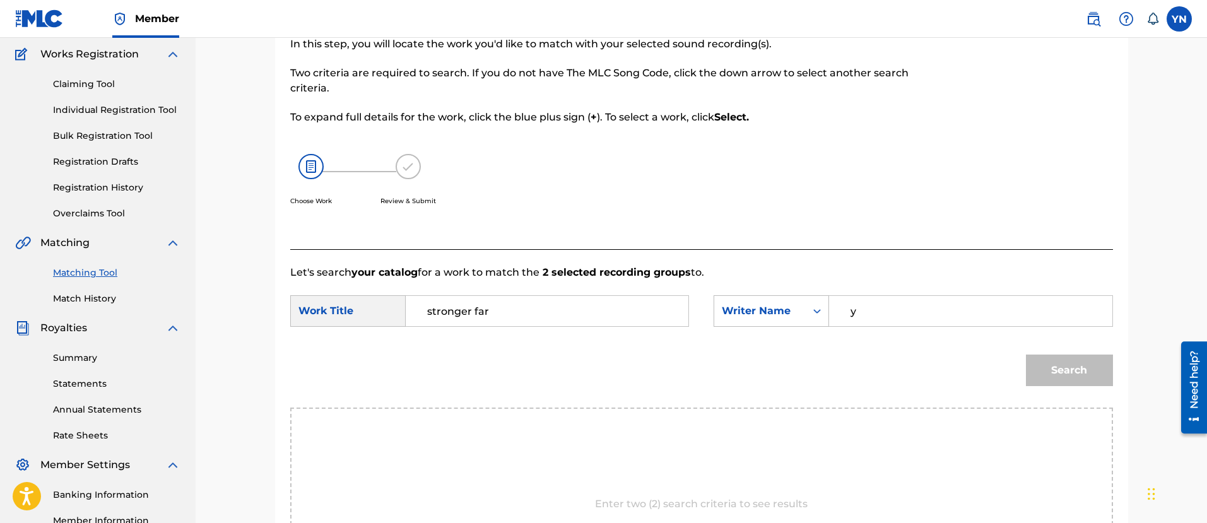
click at [886, 319] on input "y" at bounding box center [970, 311] width 261 height 30
type input "[PERSON_NAME]"
click at [1028, 359] on button "Search" at bounding box center [1069, 371] width 87 height 32
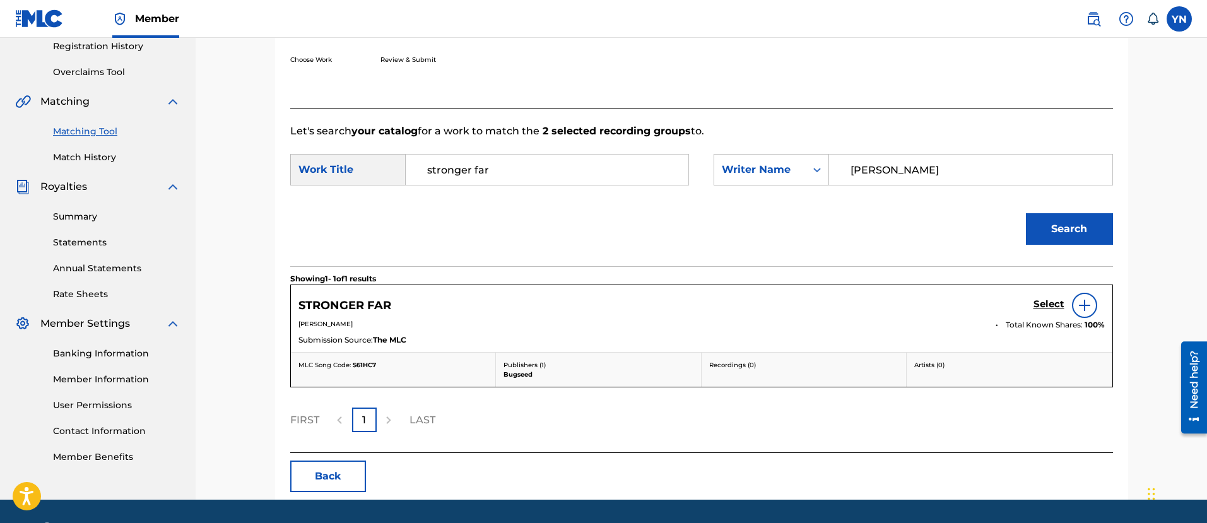
scroll to position [259, 0]
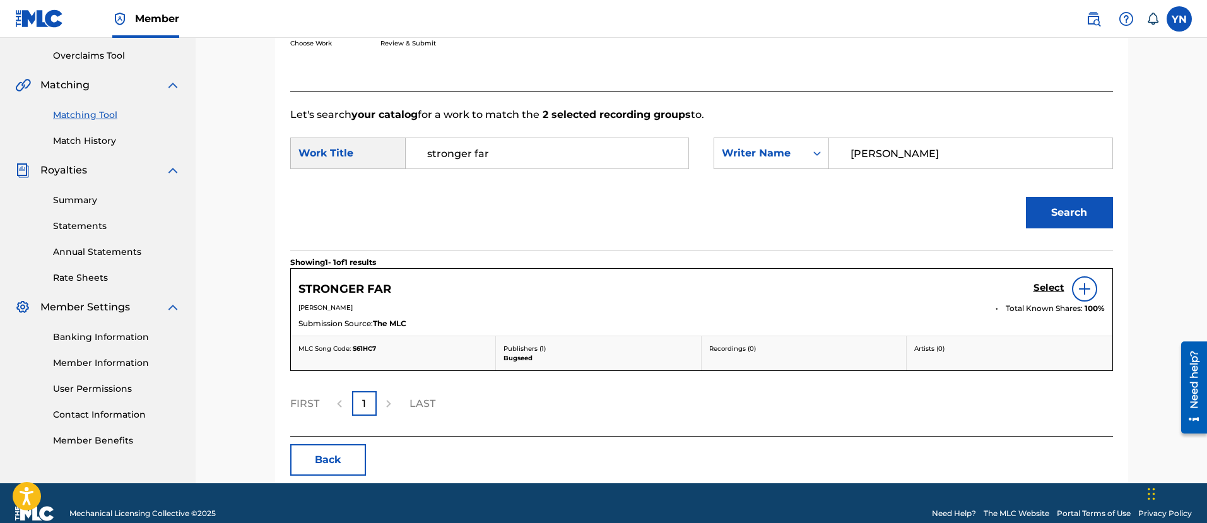
click at [1044, 285] on h5 "Select" at bounding box center [1049, 288] width 31 height 12
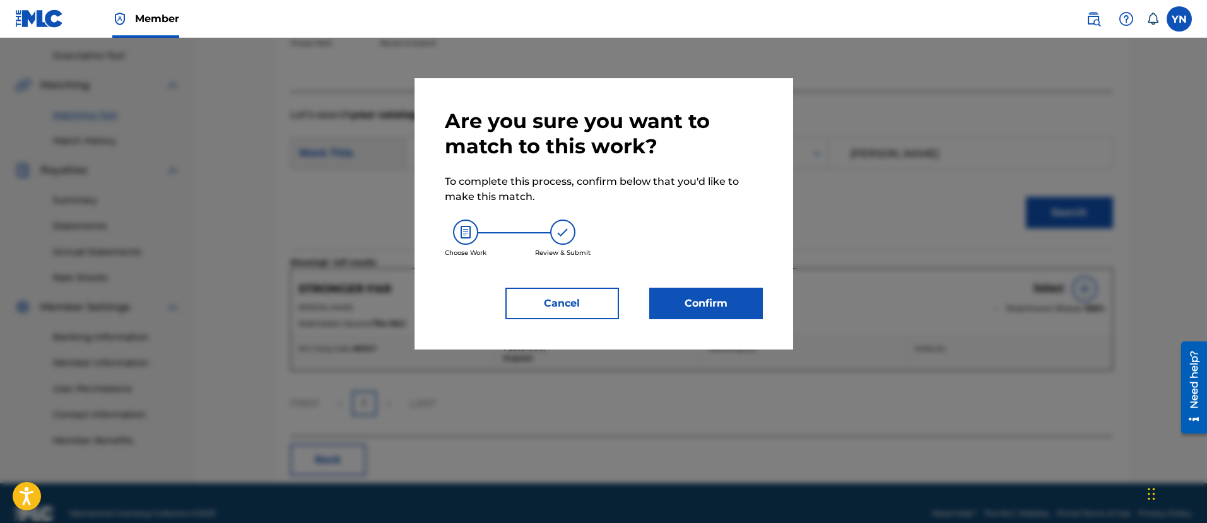
click at [695, 300] on button "Confirm" at bounding box center [706, 304] width 114 height 32
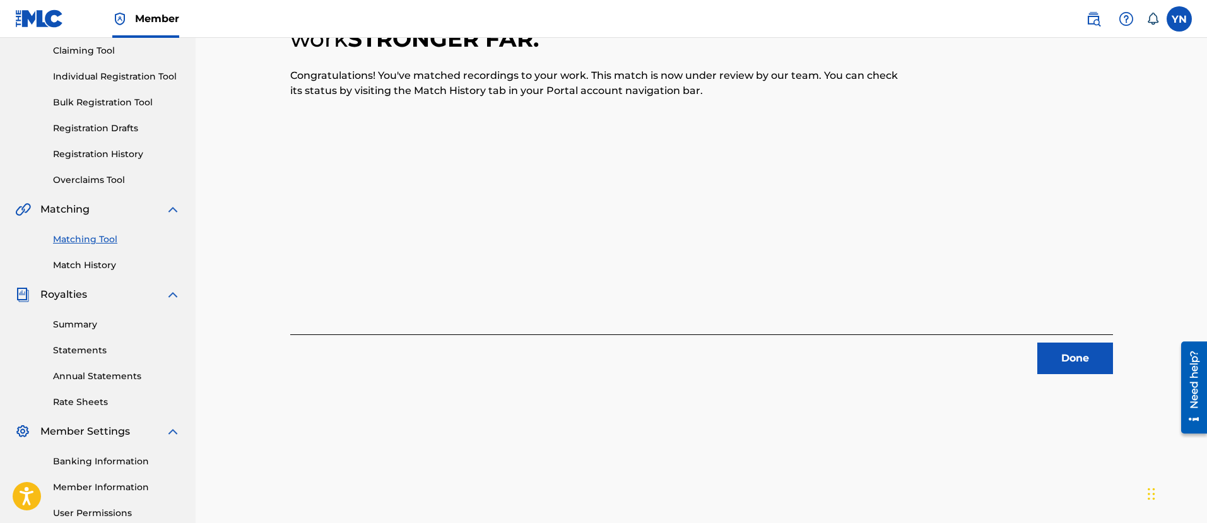
scroll to position [158, 0]
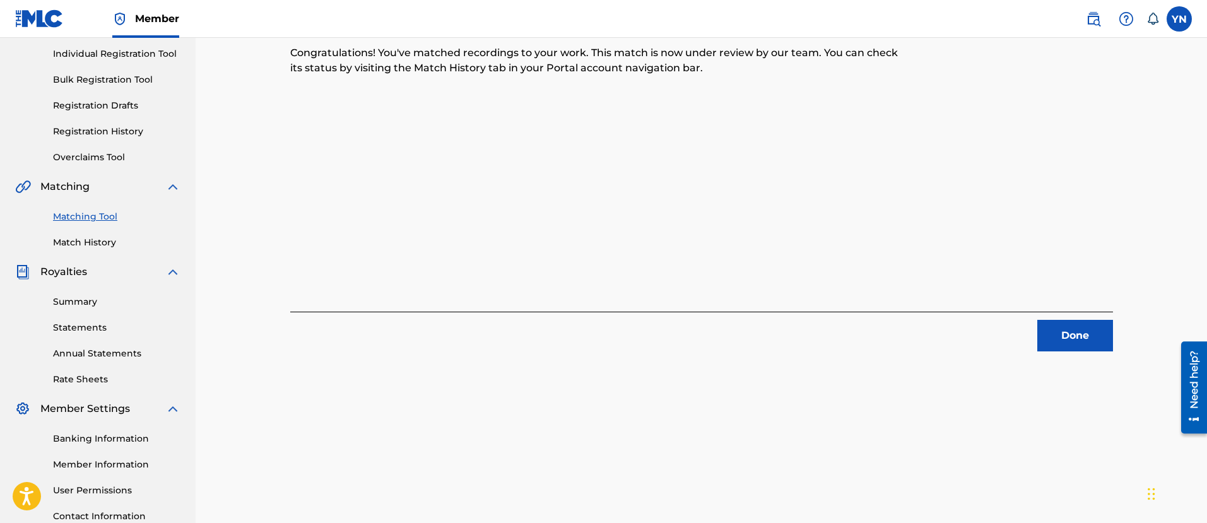
click at [1082, 345] on button "Done" at bounding box center [1076, 336] width 76 height 32
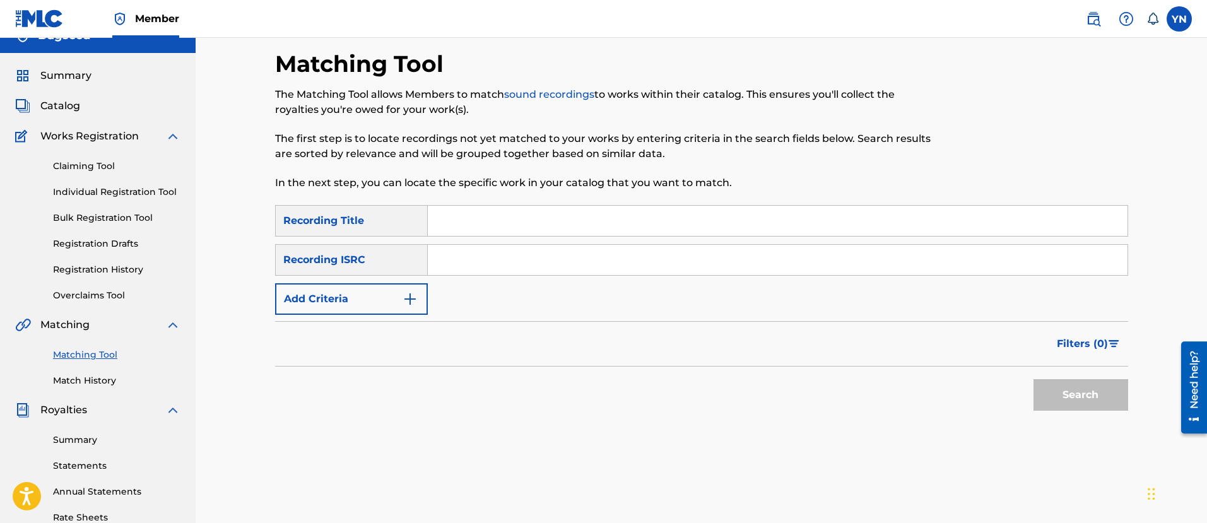
scroll to position [0, 0]
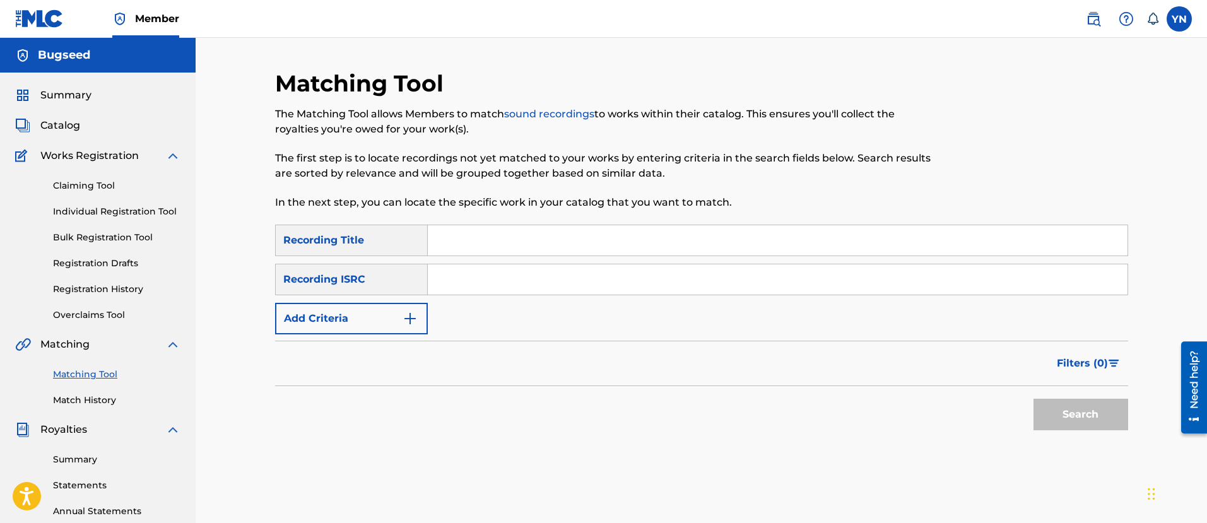
click at [483, 284] on input "Search Form" at bounding box center [778, 279] width 700 height 30
paste input "US25X2105817"
type input "US25X2105817"
click at [554, 249] on input "Search Form" at bounding box center [778, 240] width 700 height 30
paste input "[PERSON_NAME]"
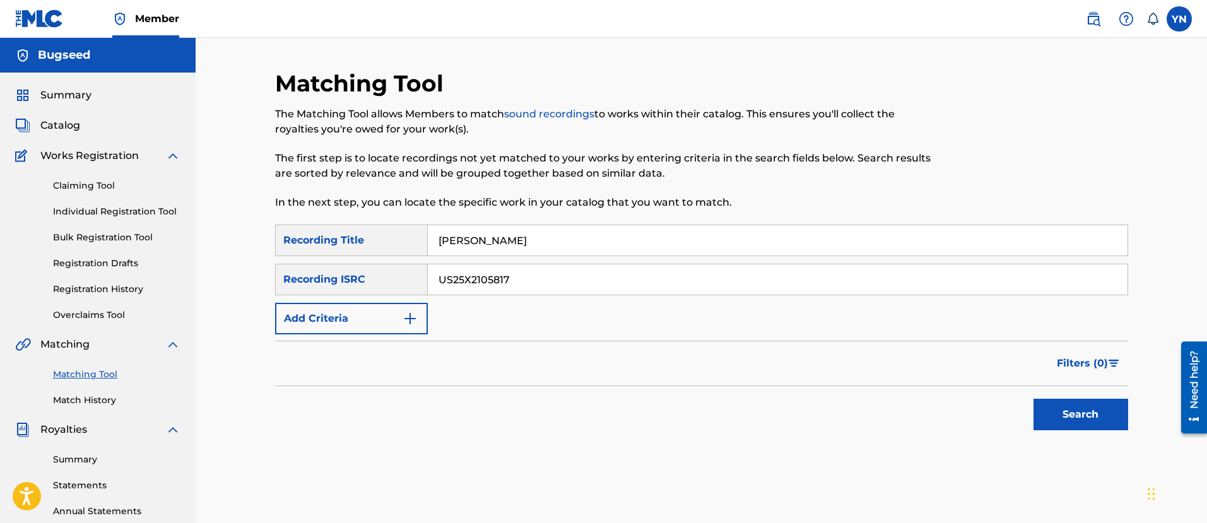
type input "[PERSON_NAME]"
click at [1054, 406] on button "Search" at bounding box center [1081, 415] width 95 height 32
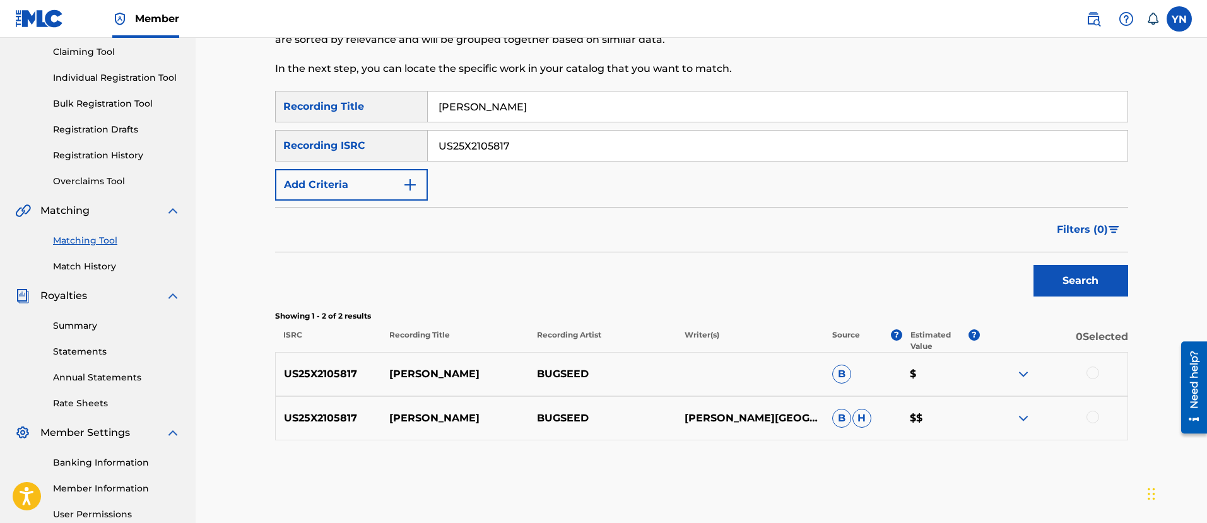
scroll to position [158, 0]
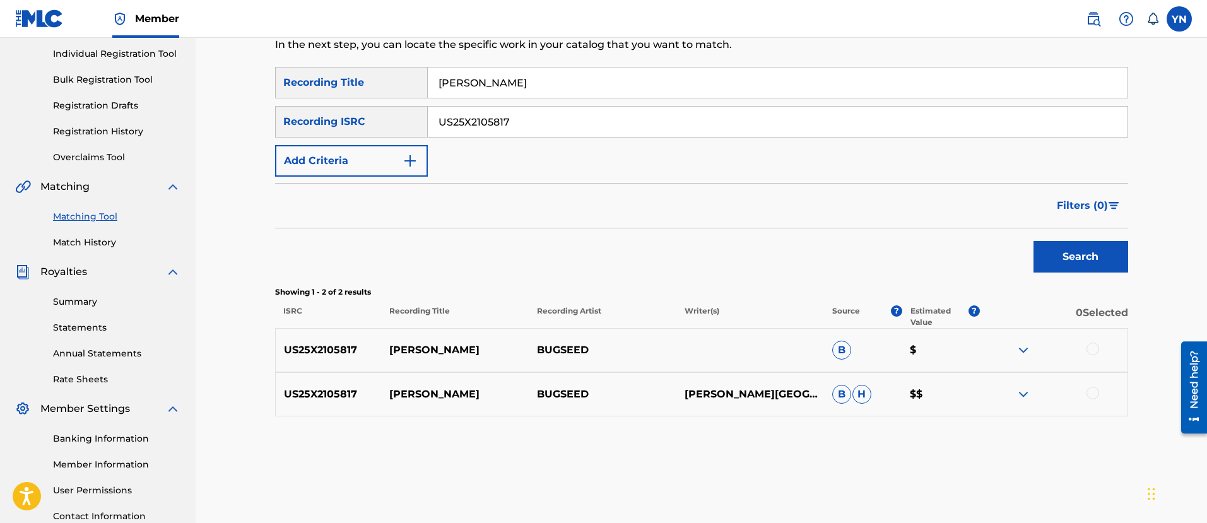
click at [1085, 346] on div at bounding box center [1054, 350] width 148 height 15
click at [1096, 351] on div at bounding box center [1093, 349] width 13 height 13
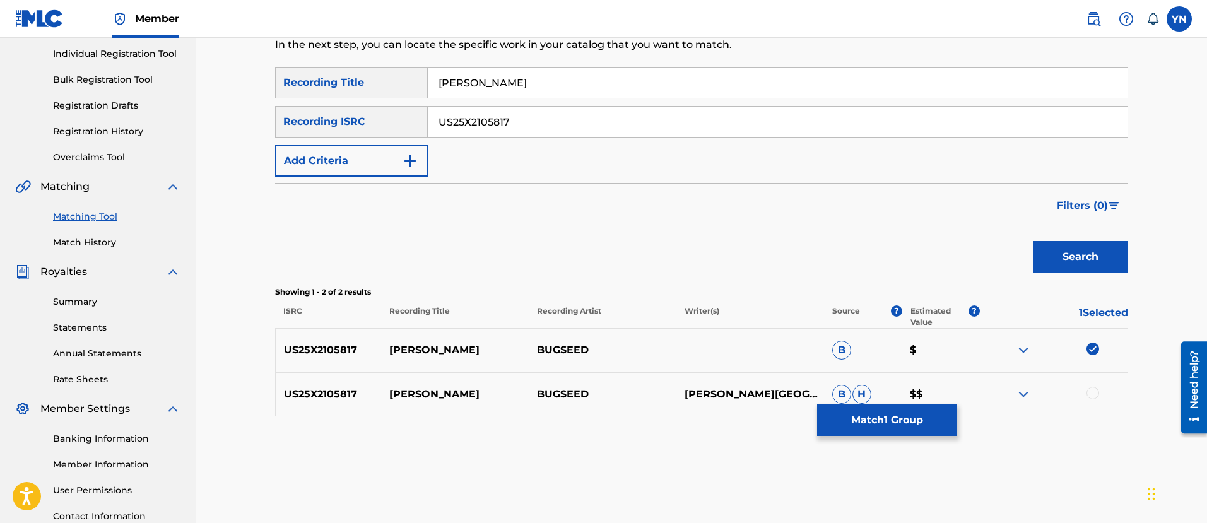
click at [1097, 388] on div at bounding box center [1093, 393] width 13 height 13
click at [912, 430] on button "Match 2 Groups" at bounding box center [886, 421] width 139 height 32
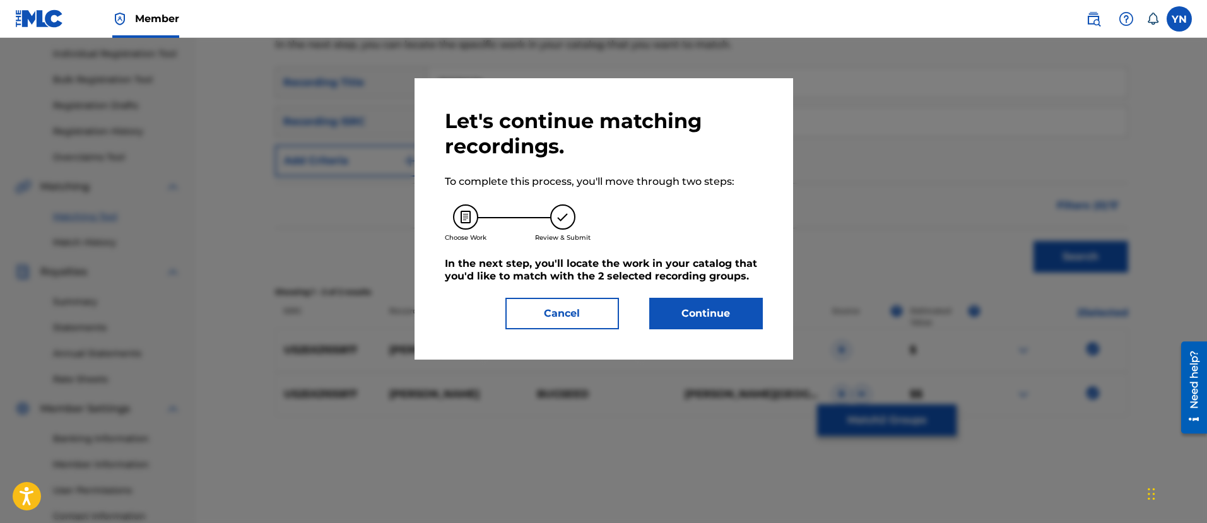
click at [735, 324] on button "Continue" at bounding box center [706, 314] width 114 height 32
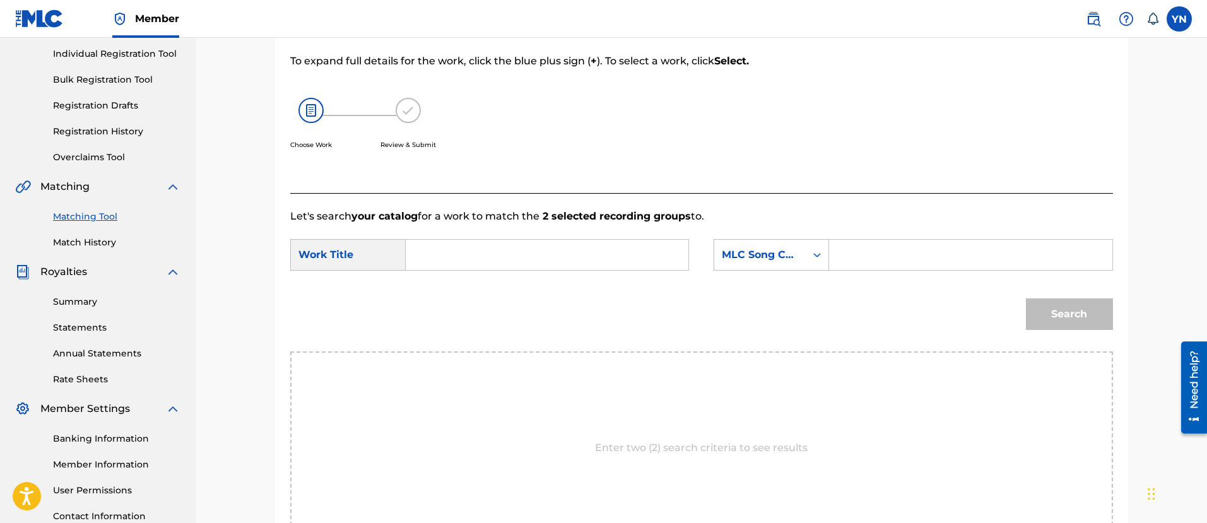
drag, startPoint x: 638, startPoint y: 273, endPoint x: 634, endPoint y: 266, distance: 7.7
click at [636, 269] on div "SearchWithCriteria1729e9d5-ecdf-4fb0-828d-0ad543af98dd Work Title SearchWithCri…" at bounding box center [701, 258] width 823 height 39
click at [633, 263] on input "Search Form" at bounding box center [547, 255] width 261 height 30
paste input "[PERSON_NAME]"
type input "[PERSON_NAME]"
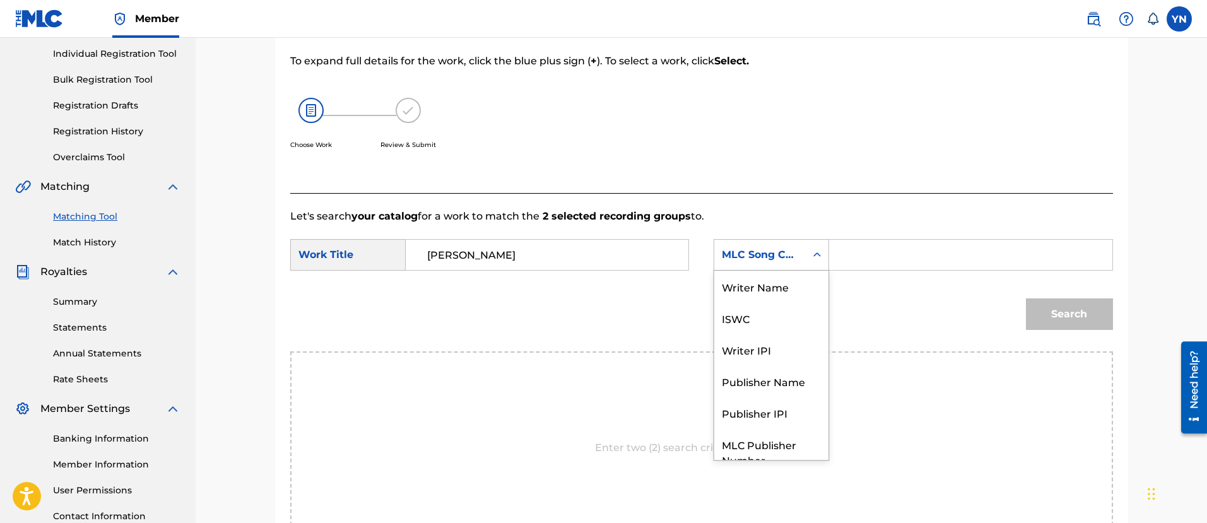
click at [769, 261] on div "MLC Song Code" at bounding box center [760, 254] width 76 height 15
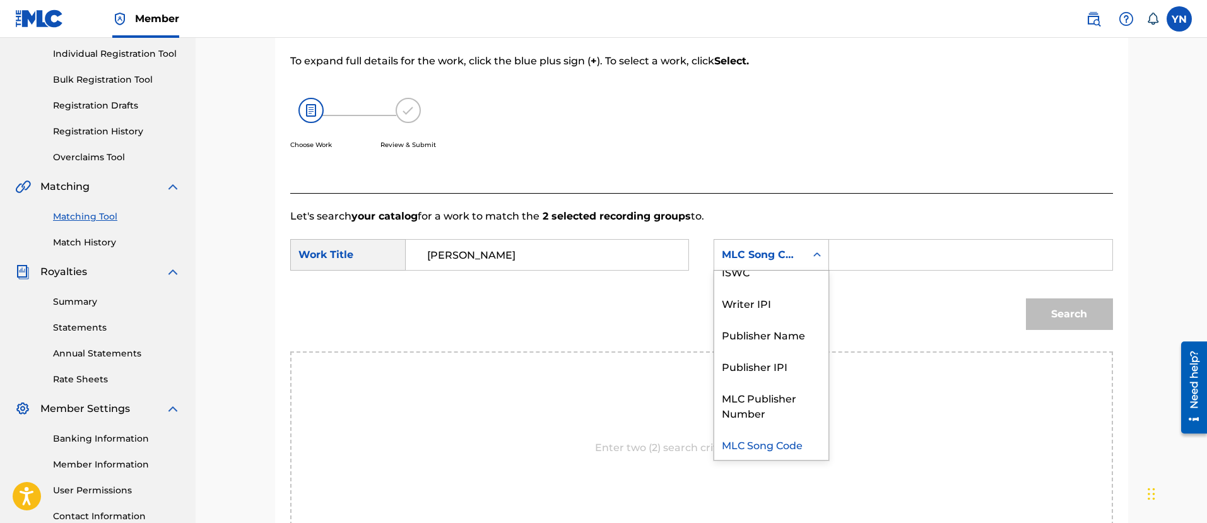
scroll to position [0, 0]
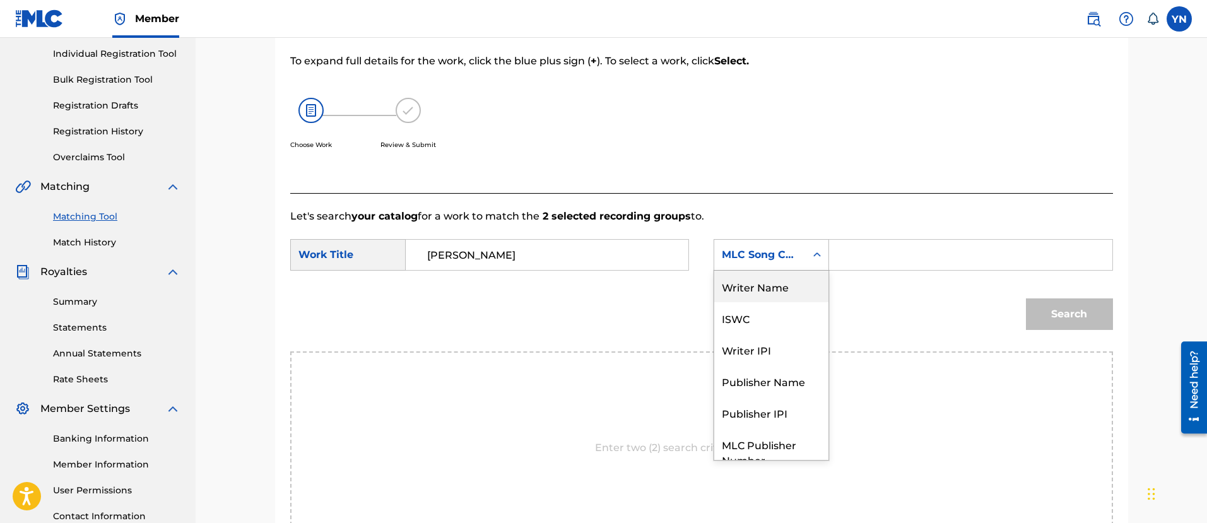
click at [793, 290] on div "Writer Name" at bounding box center [771, 287] width 114 height 32
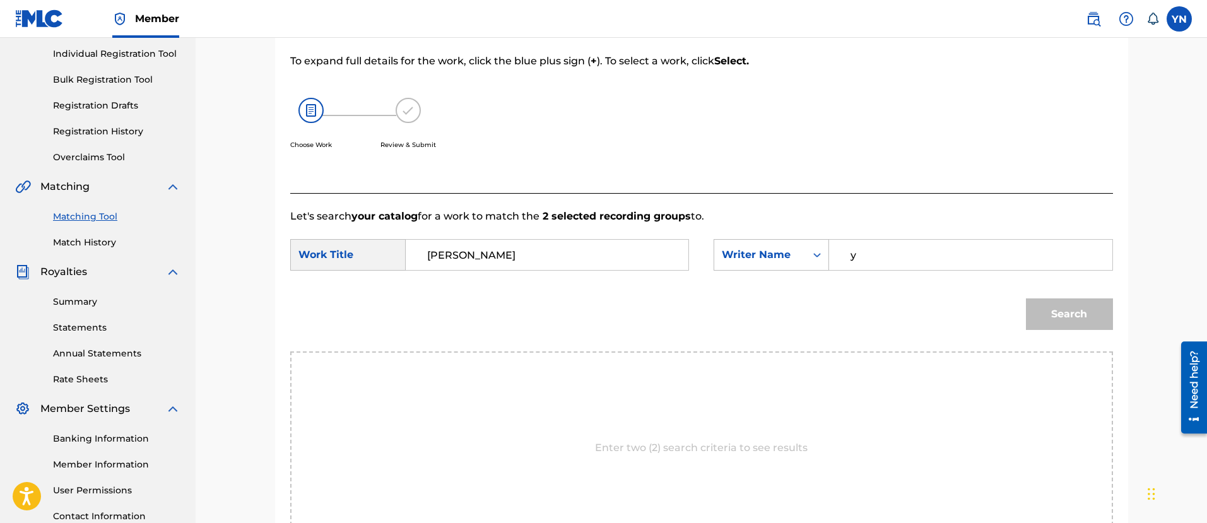
click at [909, 259] on input "y" at bounding box center [970, 255] width 261 height 30
type input "[PERSON_NAME]"
click at [1036, 304] on button "Search" at bounding box center [1069, 315] width 87 height 32
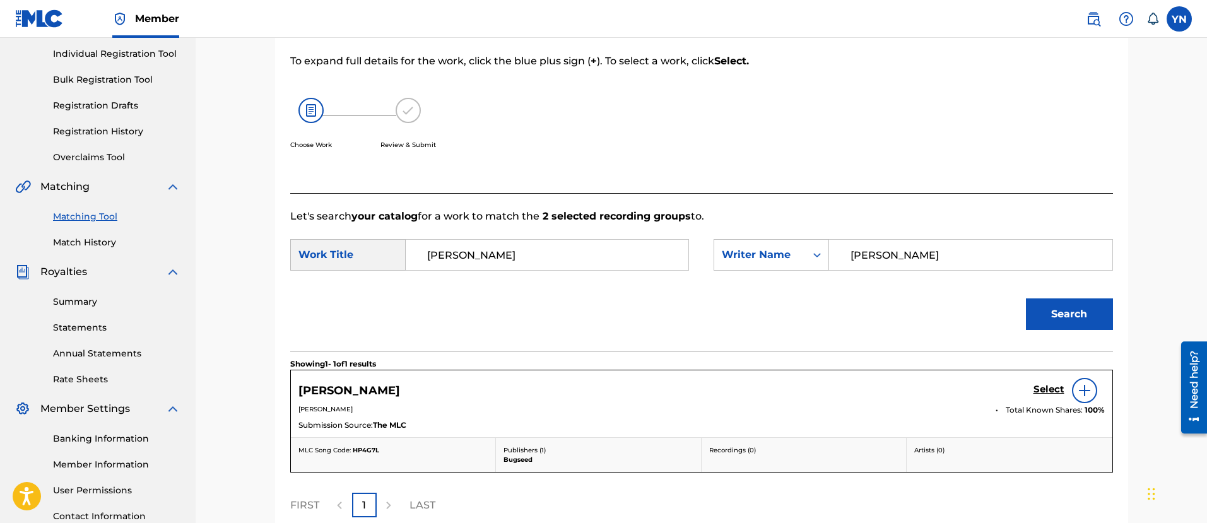
drag, startPoint x: 1041, startPoint y: 311, endPoint x: 1031, endPoint y: 398, distance: 87.7
click at [1020, 378] on div "Let's search your catalog for a work to match the 2 selected recording groups t…" at bounding box center [701, 365] width 823 height 345
click at [1042, 395] on link "Select" at bounding box center [1049, 391] width 31 height 14
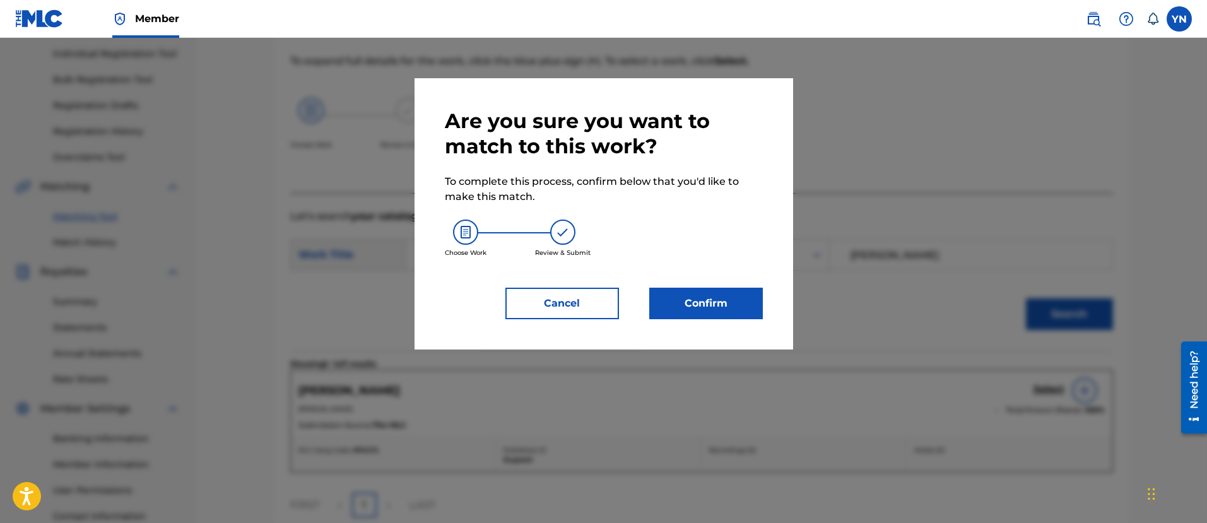
click at [725, 317] on button "Confirm" at bounding box center [706, 304] width 114 height 32
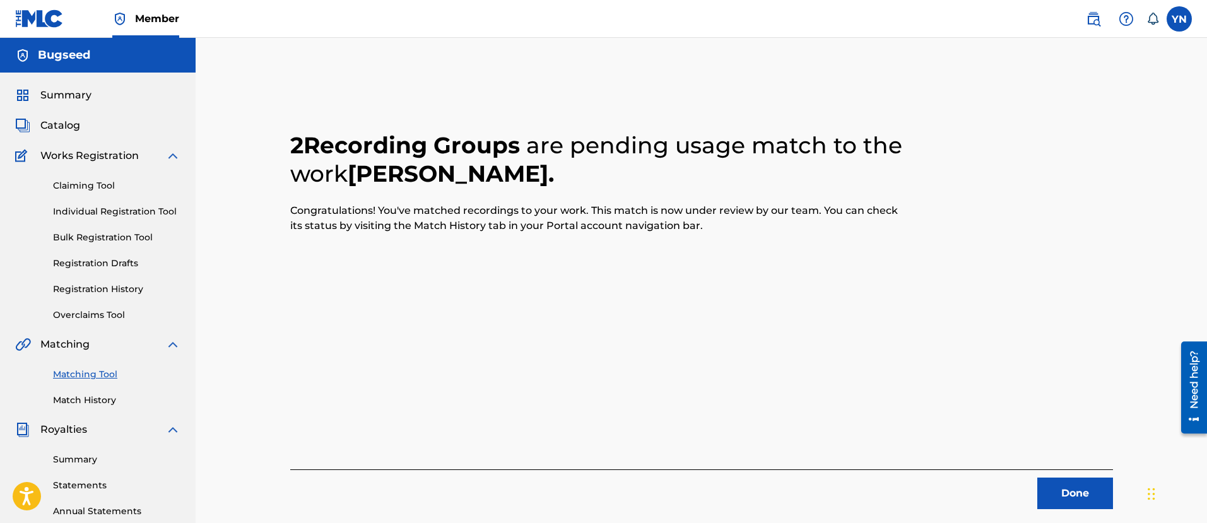
click at [1069, 481] on button "Done" at bounding box center [1076, 494] width 76 height 32
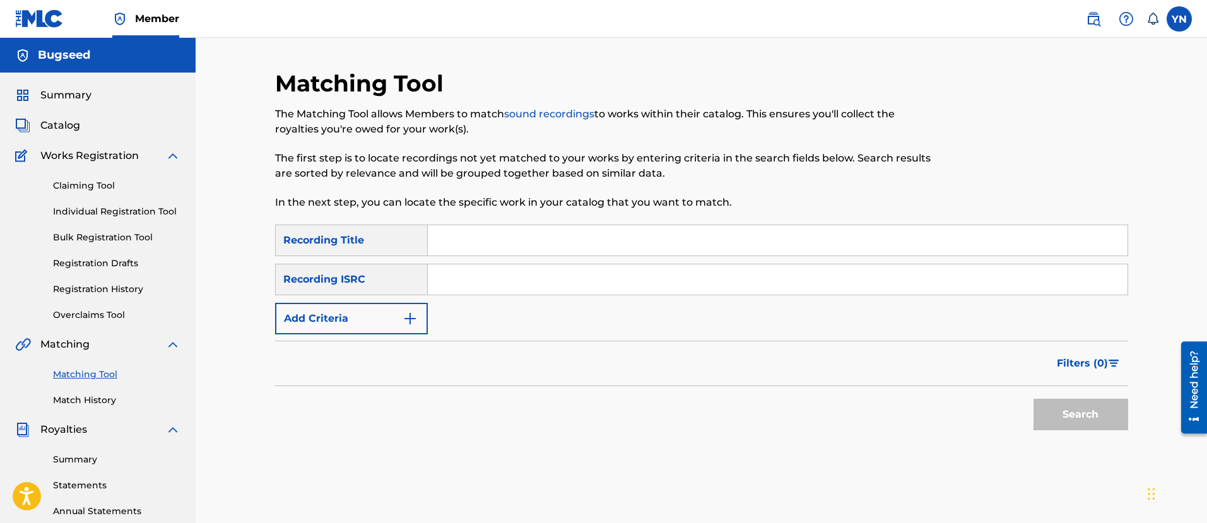
click at [559, 281] on input "Search Form" at bounding box center [778, 279] width 700 height 30
paste
type input "US25X2105818"
click at [557, 238] on input "Search Form" at bounding box center [778, 240] width 700 height 30
type input "first inspiration"
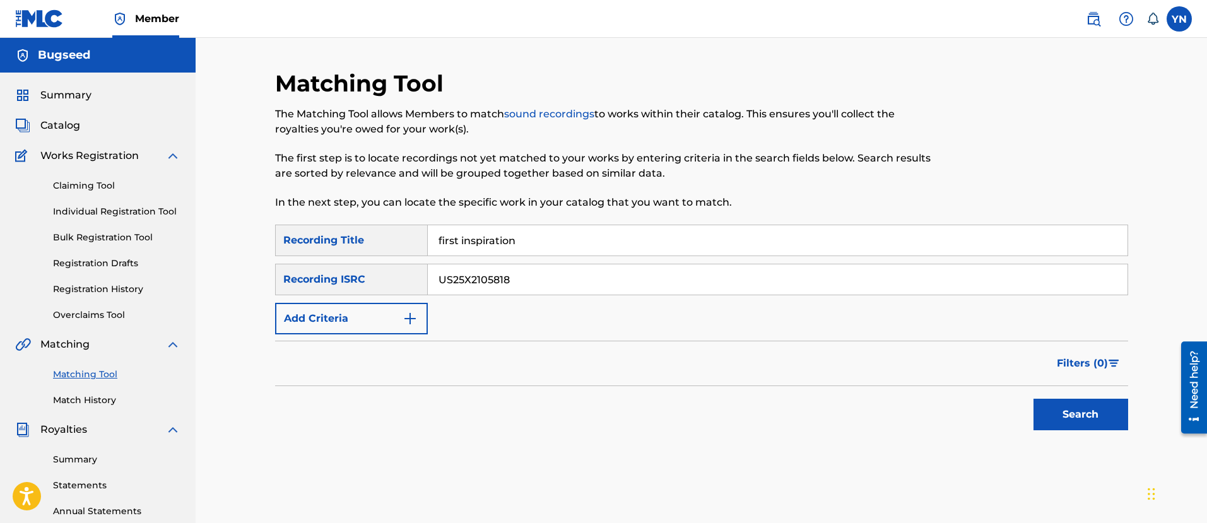
click at [1055, 413] on button "Search" at bounding box center [1081, 415] width 95 height 32
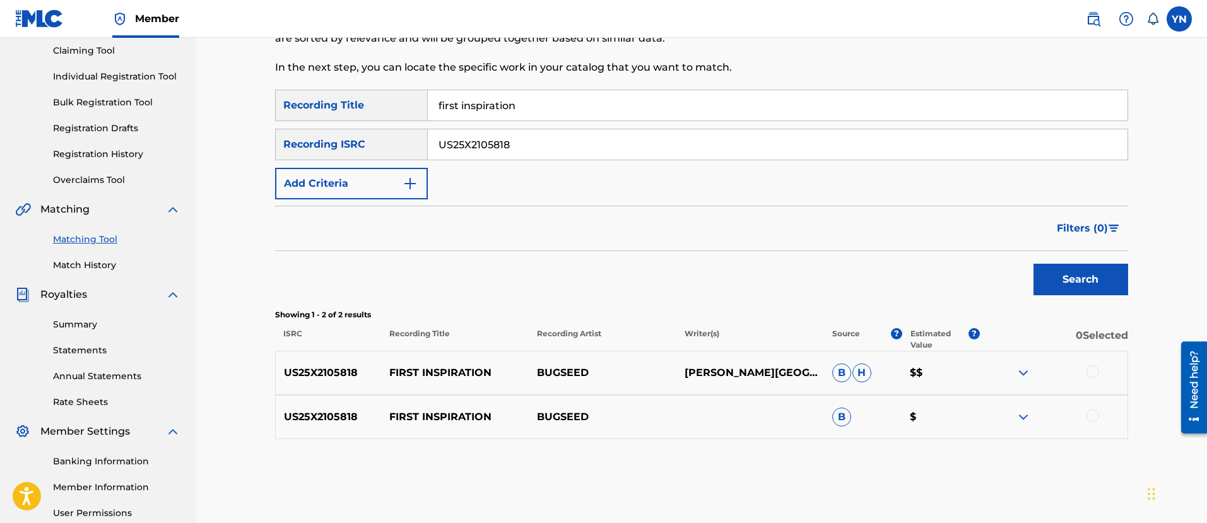
scroll to position [158, 0]
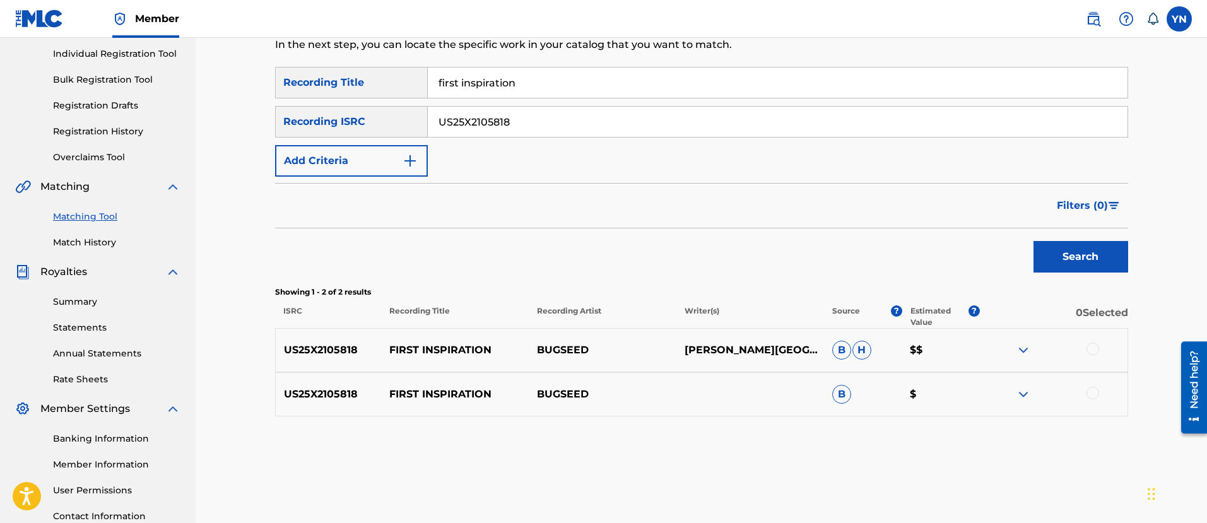
click at [1094, 345] on div at bounding box center [1093, 349] width 13 height 13
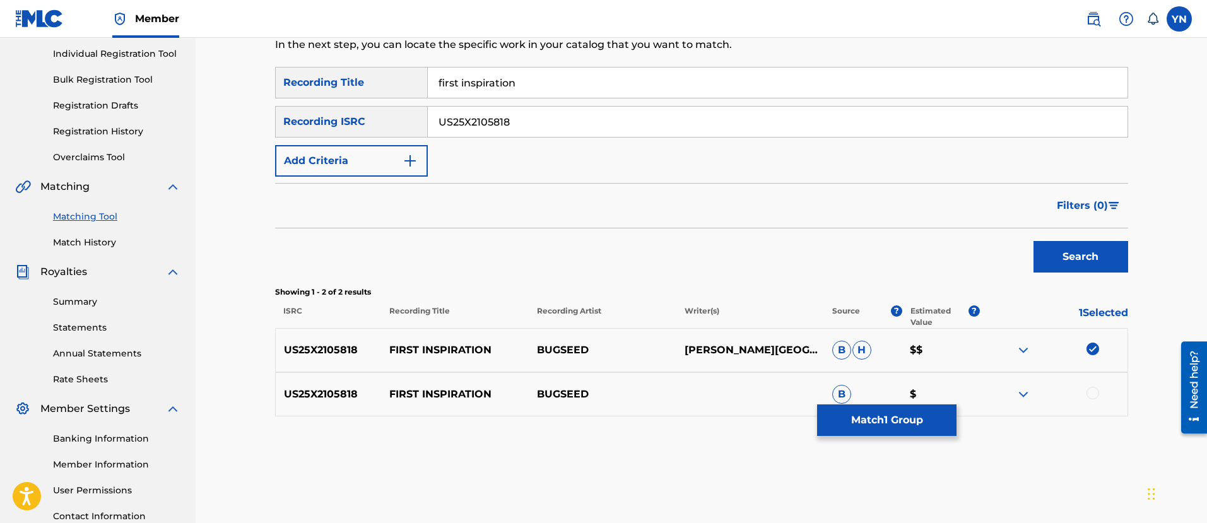
click at [1092, 386] on div "US25X2105818 FIRST INSPIRATION BUGSEED B $" at bounding box center [701, 394] width 853 height 44
click at [1092, 391] on div at bounding box center [1093, 393] width 13 height 13
click at [919, 415] on button "Match 2 Groups" at bounding box center [886, 421] width 139 height 32
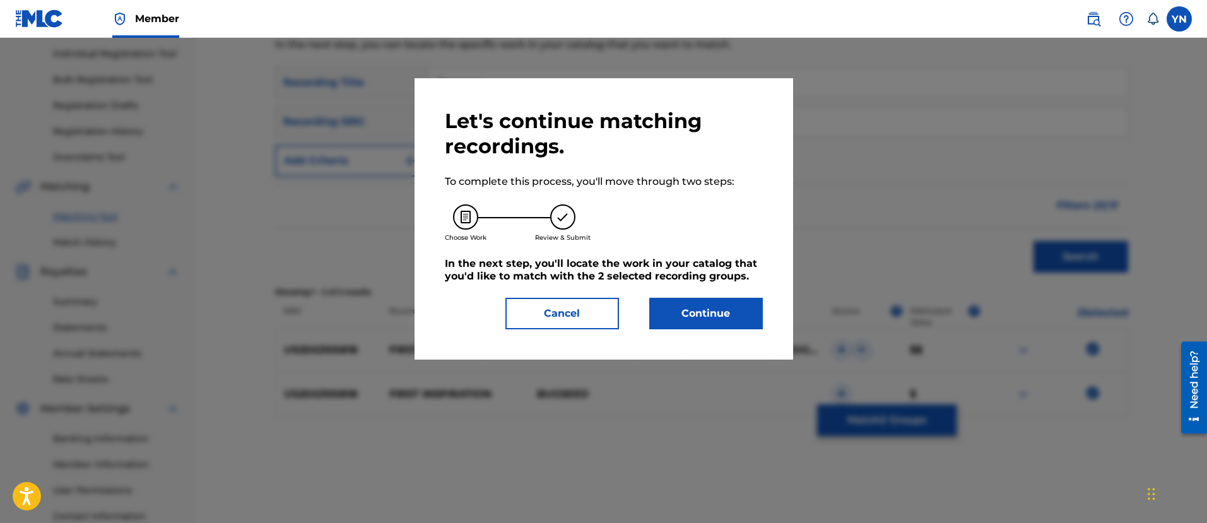
click at [677, 315] on button "Continue" at bounding box center [706, 314] width 114 height 32
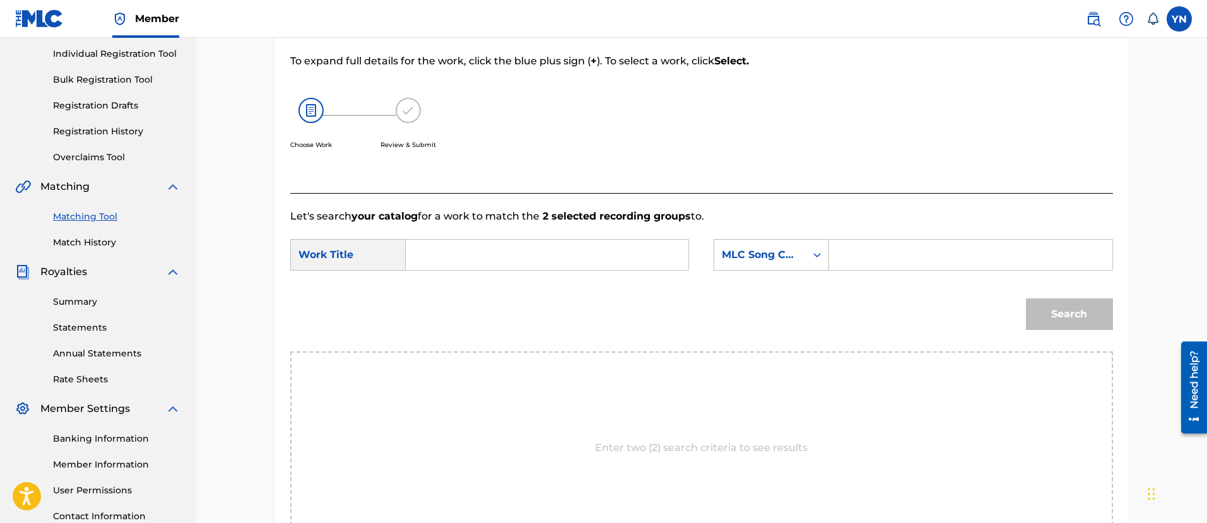
click at [673, 263] on input "Search Form" at bounding box center [547, 255] width 261 height 30
type input "first inspiration"
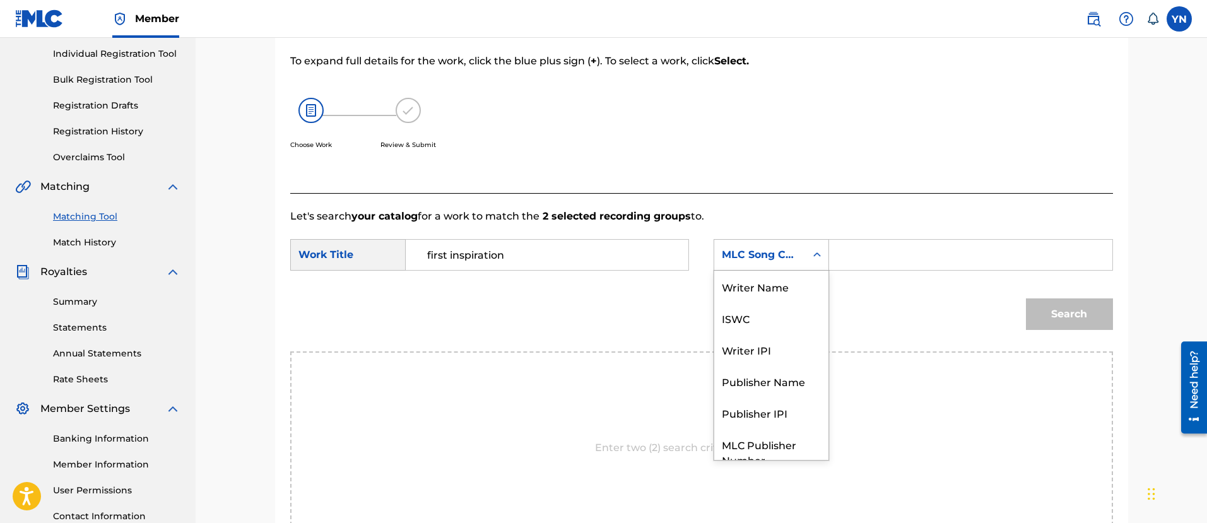
click at [768, 259] on div "MLC Song Code" at bounding box center [760, 254] width 76 height 15
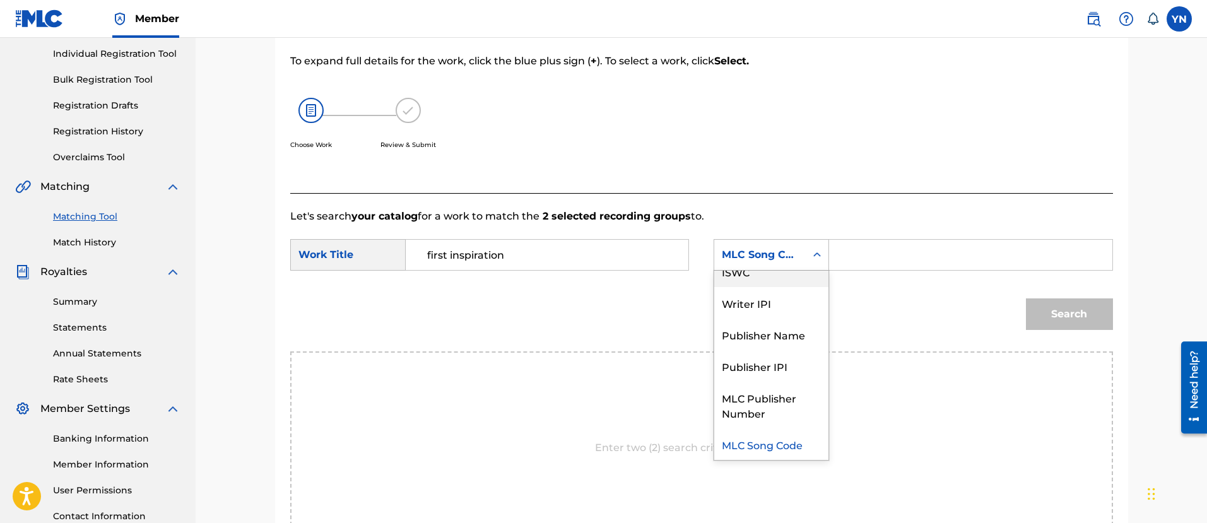
scroll to position [0, 0]
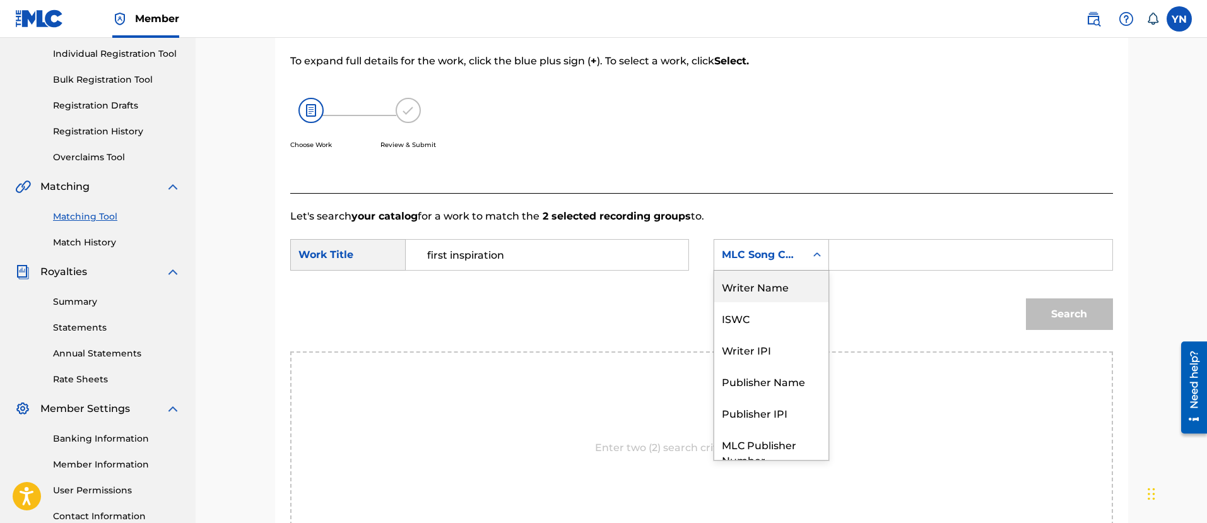
click at [768, 293] on div "Writer Name" at bounding box center [771, 287] width 114 height 32
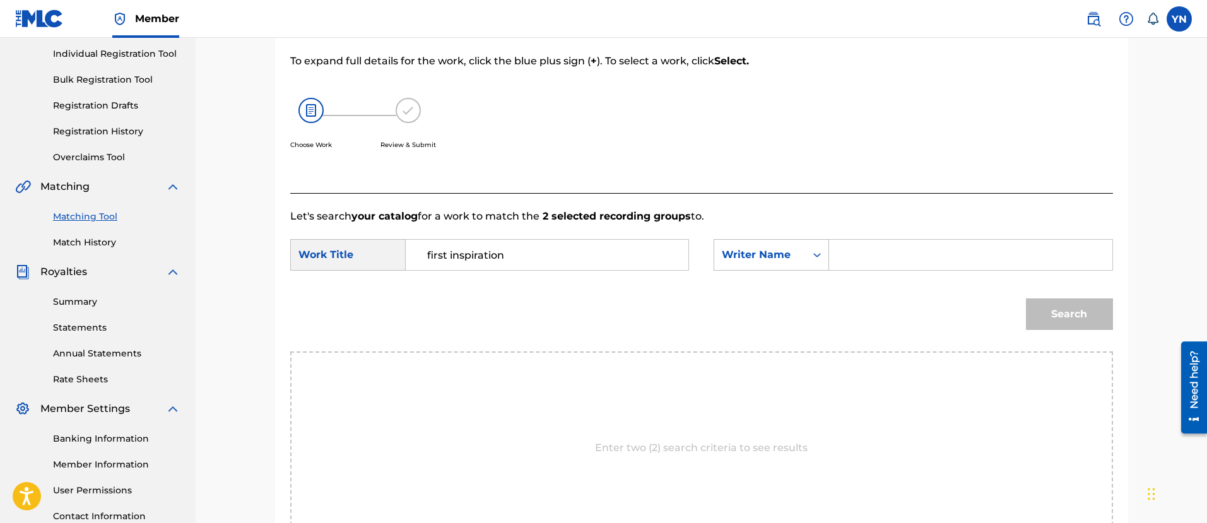
click at [910, 267] on input "Search Form" at bounding box center [970, 255] width 261 height 30
type input "[PERSON_NAME]"
click at [1026, 299] on button "Search" at bounding box center [1069, 315] width 87 height 32
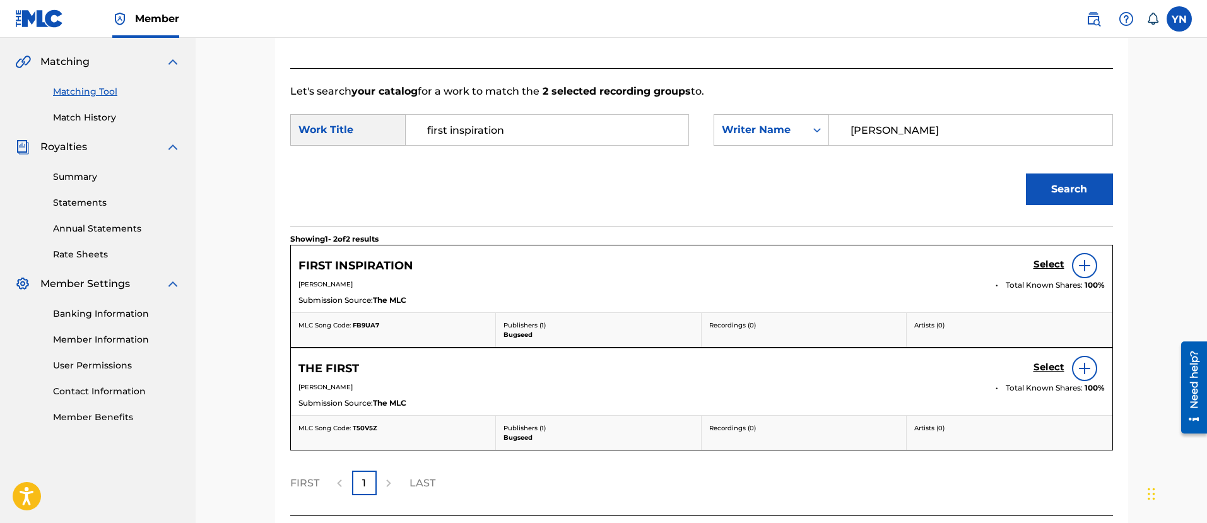
scroll to position [316, 0]
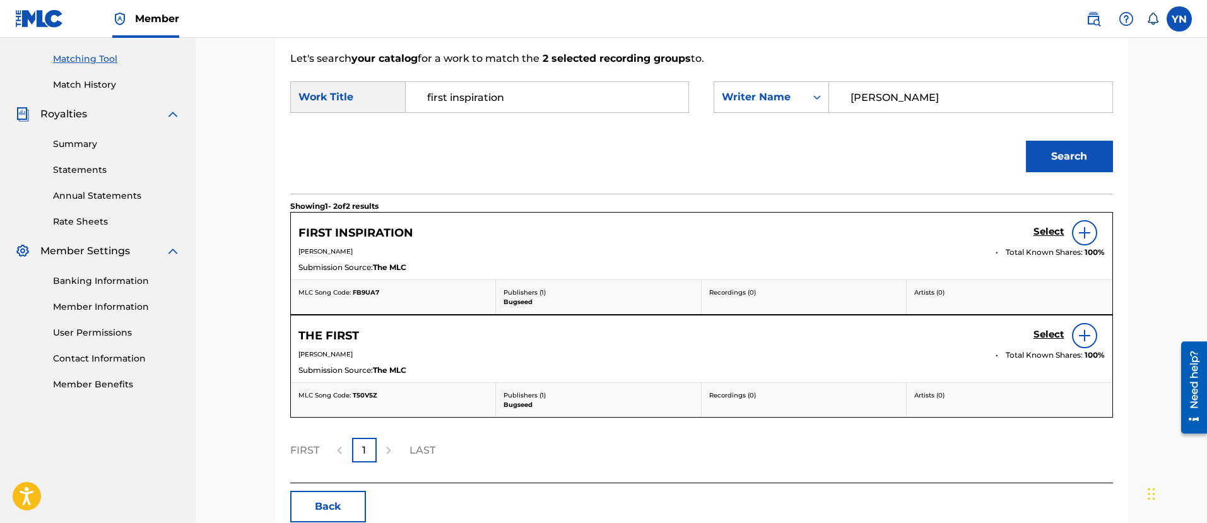
click at [1039, 232] on h5 "Select" at bounding box center [1049, 232] width 31 height 12
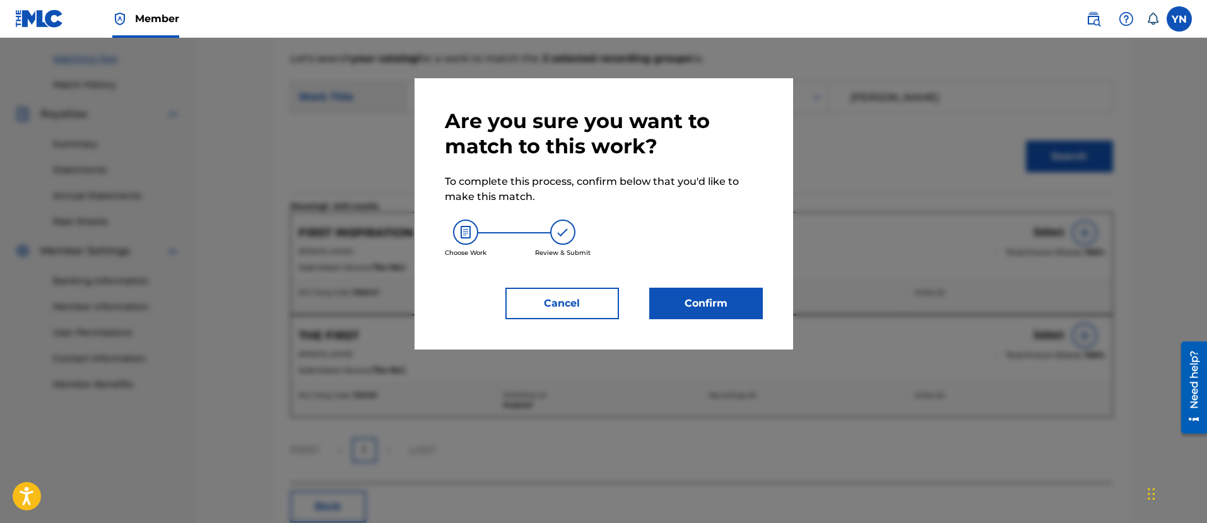
click at [762, 294] on div "Are you sure you want to match to this work? To complete this process, confirm …" at bounding box center [604, 213] width 379 height 271
click at [754, 295] on button "Confirm" at bounding box center [706, 304] width 114 height 32
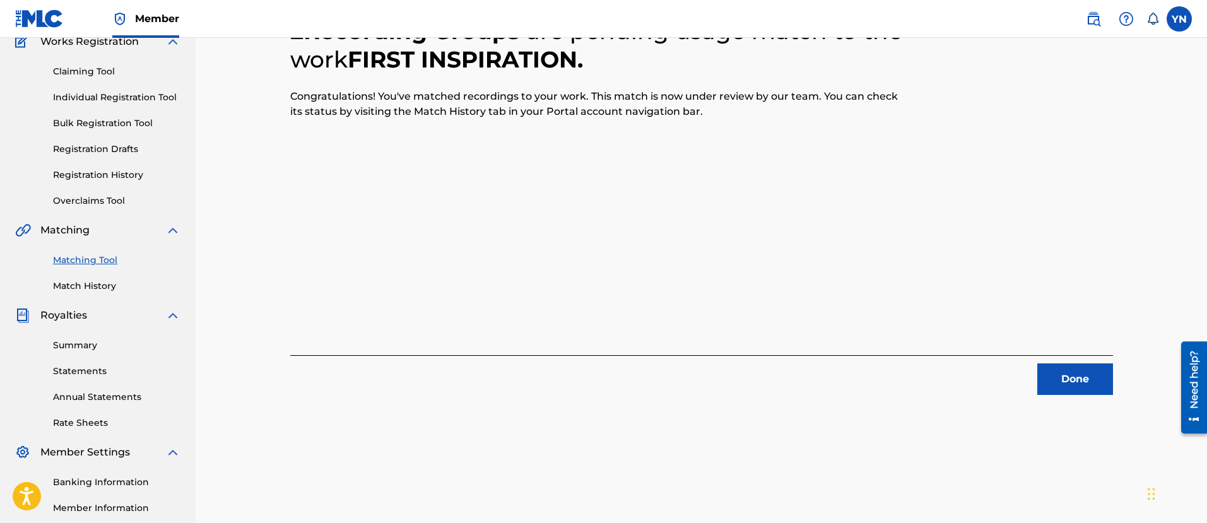
scroll to position [102, 0]
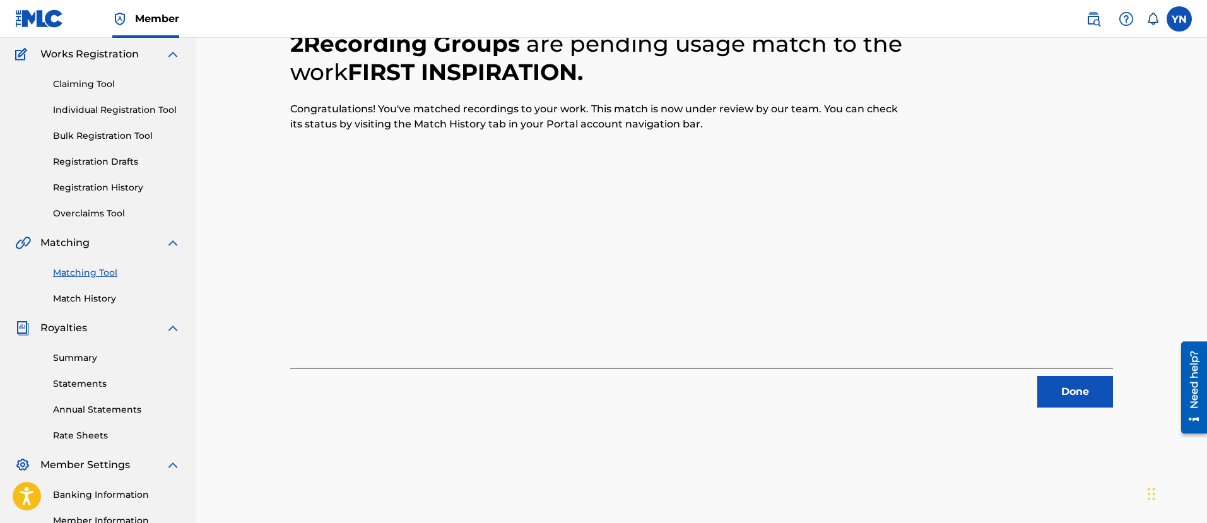
click at [1077, 391] on button "Done" at bounding box center [1076, 392] width 76 height 32
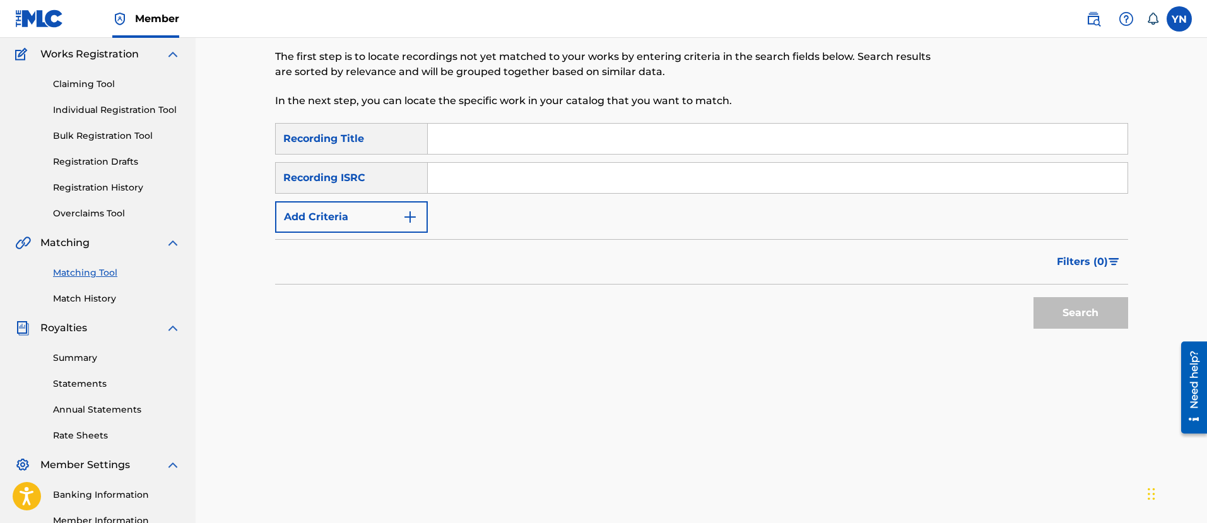
click at [569, 174] on input "Search Form" at bounding box center [778, 178] width 700 height 30
type input "USEAX1800144"
click at [608, 138] on input "Search Form" at bounding box center [778, 139] width 700 height 30
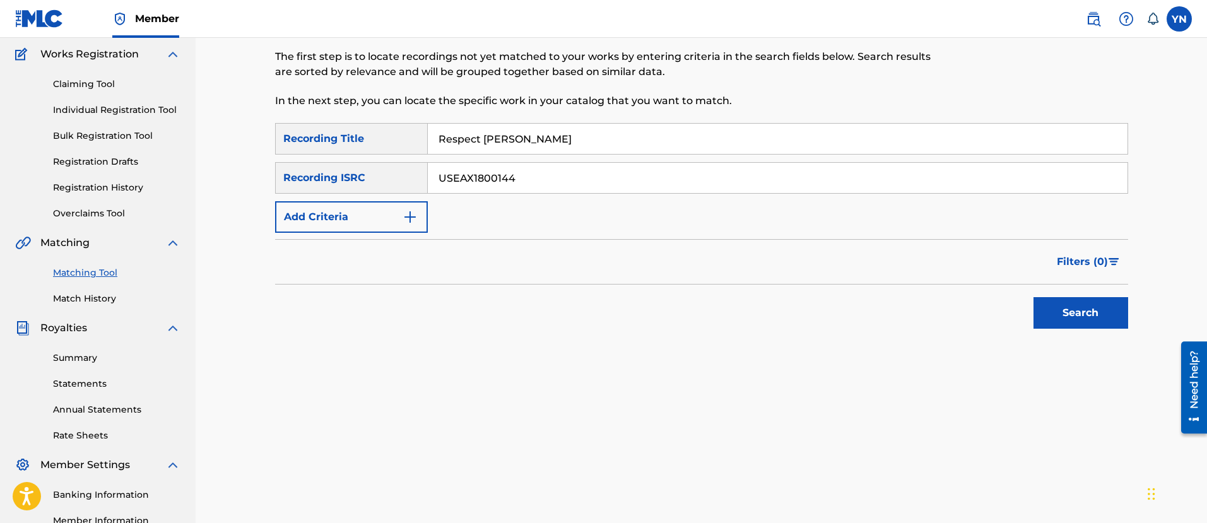
type input "Respect [PERSON_NAME]"
click at [1066, 309] on button "Search" at bounding box center [1081, 313] width 95 height 32
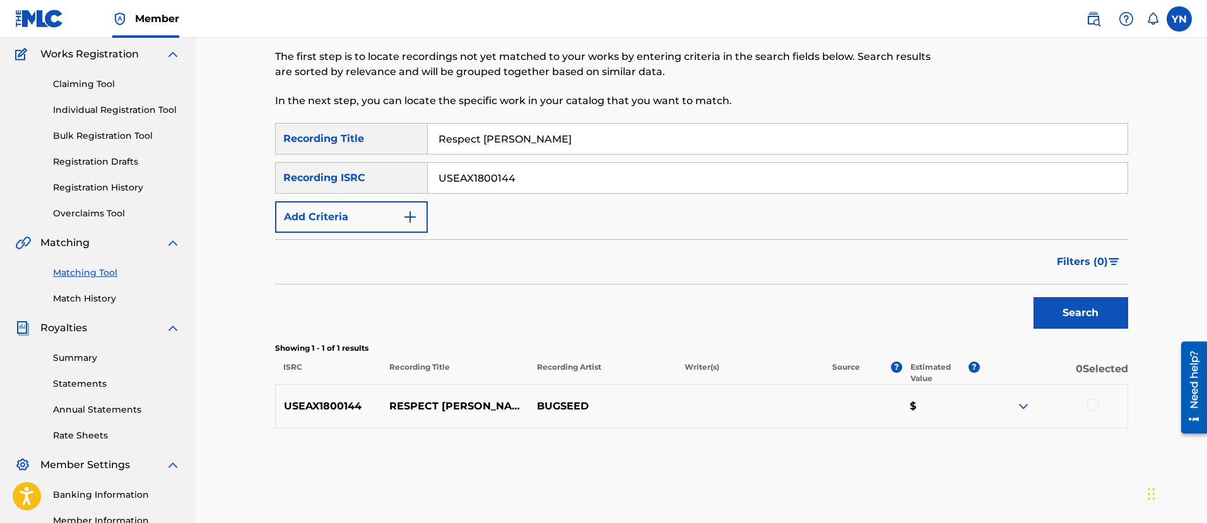
scroll to position [259, 0]
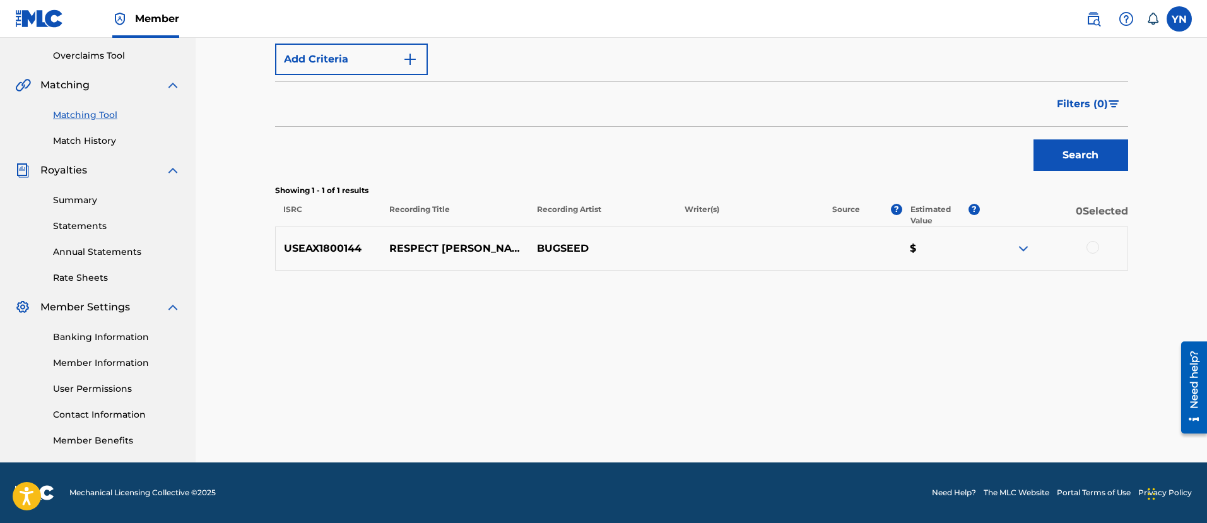
click at [1095, 249] on div at bounding box center [1093, 247] width 13 height 13
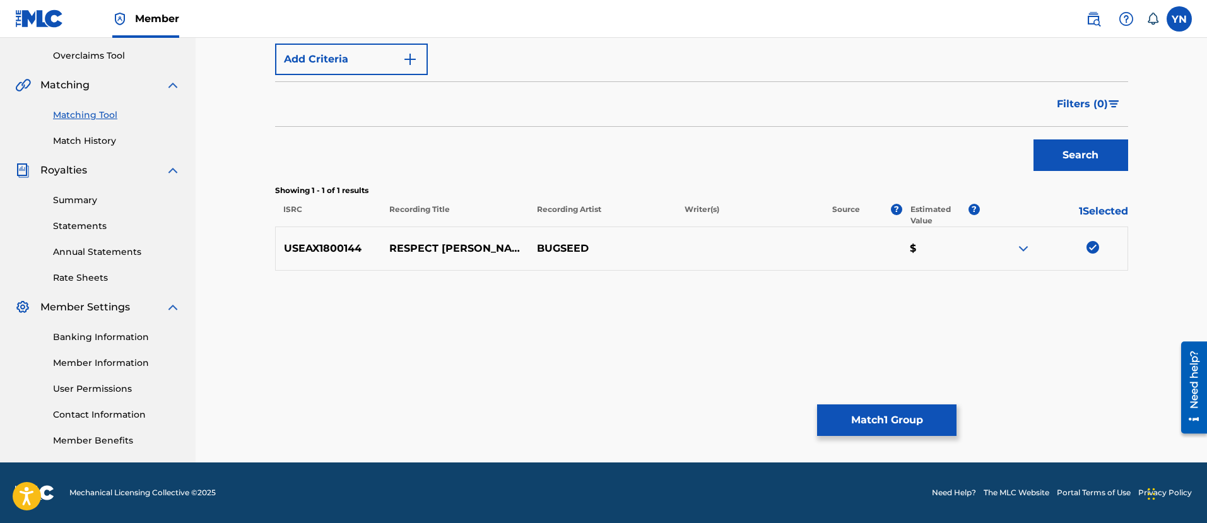
click at [908, 416] on button "Match 1 Group" at bounding box center [886, 421] width 139 height 32
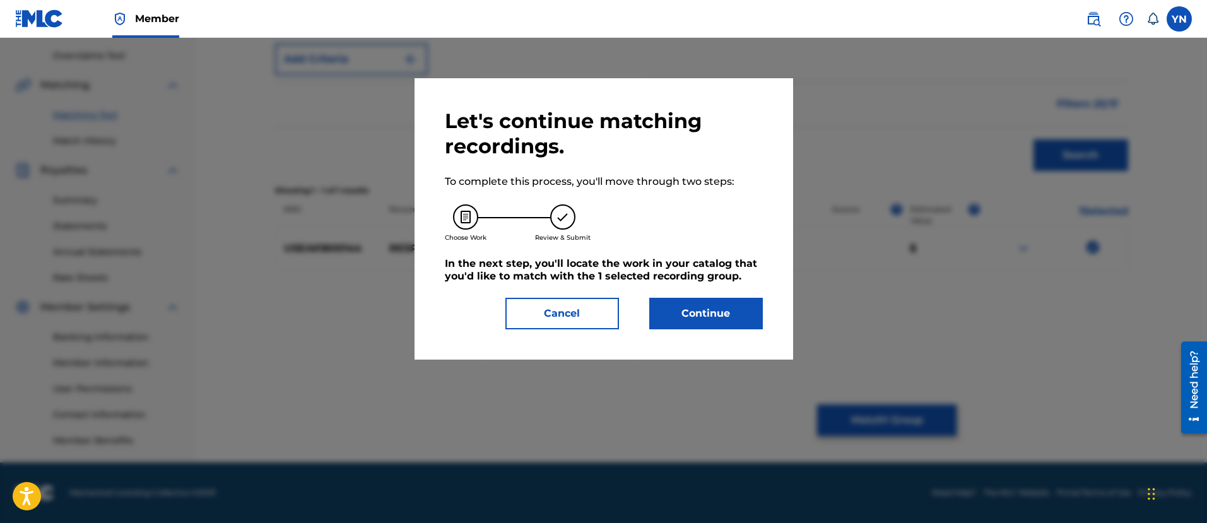
drag, startPoint x: 718, startPoint y: 289, endPoint x: 712, endPoint y: 314, distance: 25.4
click at [714, 300] on div "Let's continue matching recordings. To complete this process, you'll move throu…" at bounding box center [604, 219] width 318 height 221
click at [712, 315] on button "Continue" at bounding box center [706, 314] width 114 height 32
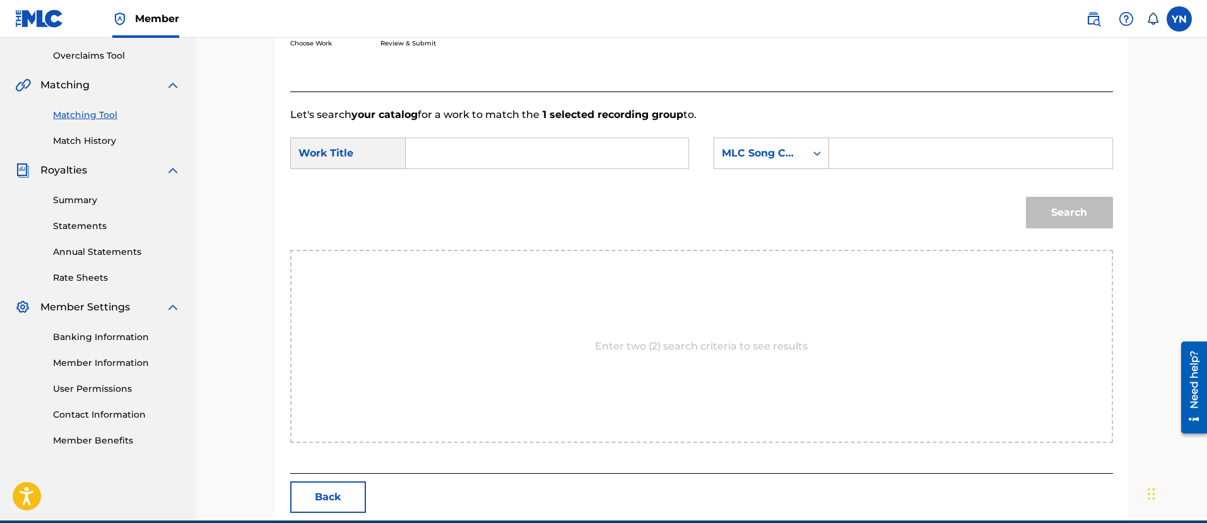
click at [567, 169] on div "Search Form" at bounding box center [547, 154] width 283 height 32
drag, startPoint x: 569, startPoint y: 159, endPoint x: 654, endPoint y: 149, distance: 86.4
click at [569, 158] on input "Search Form" at bounding box center [547, 153] width 261 height 30
type input "Respect [PERSON_NAME]"
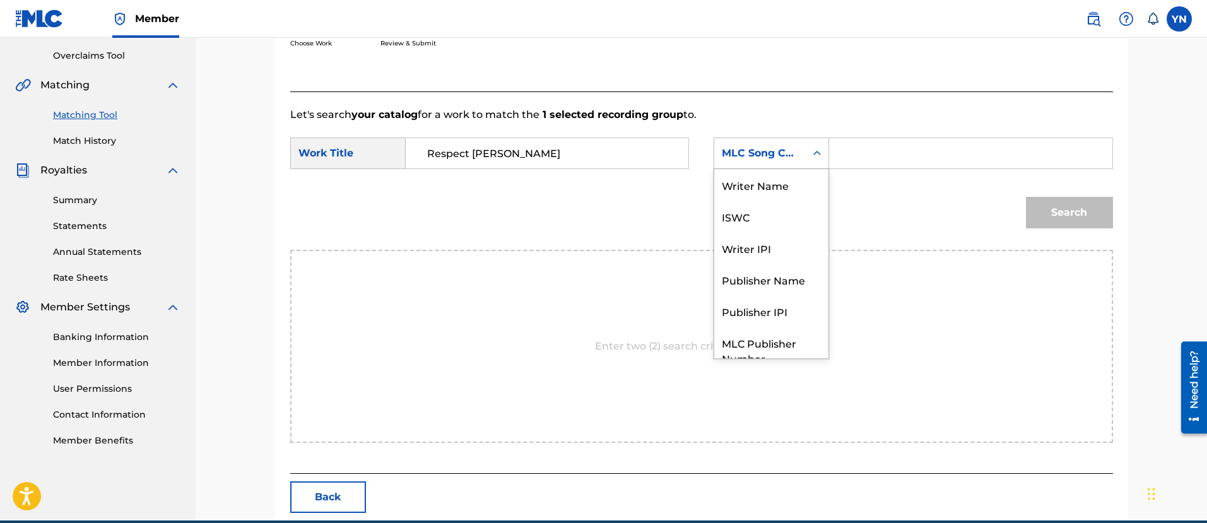
click at [759, 152] on div "MLC Song Code" at bounding box center [760, 153] width 76 height 15
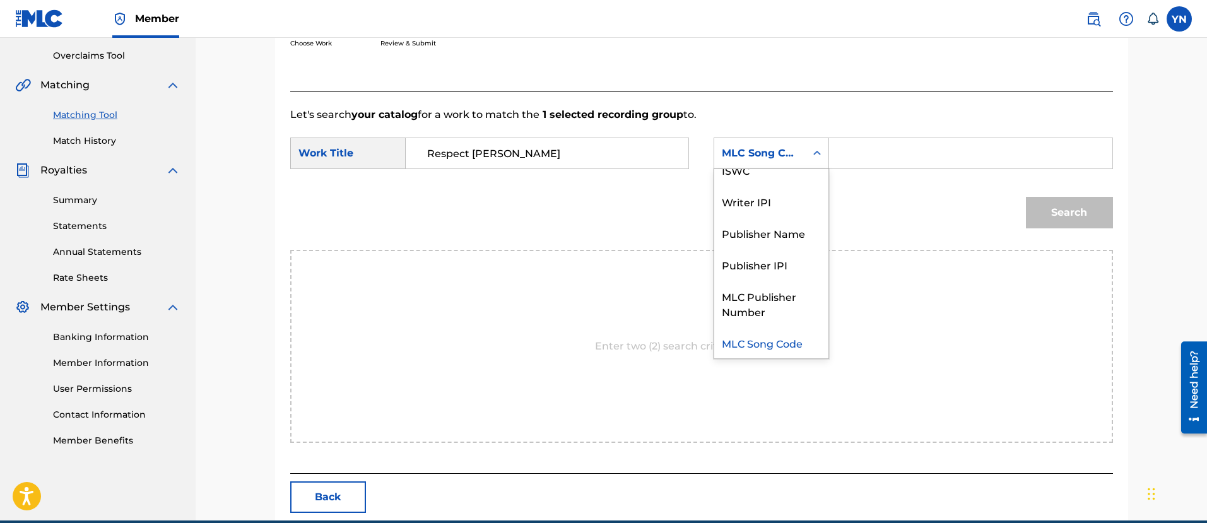
scroll to position [0, 0]
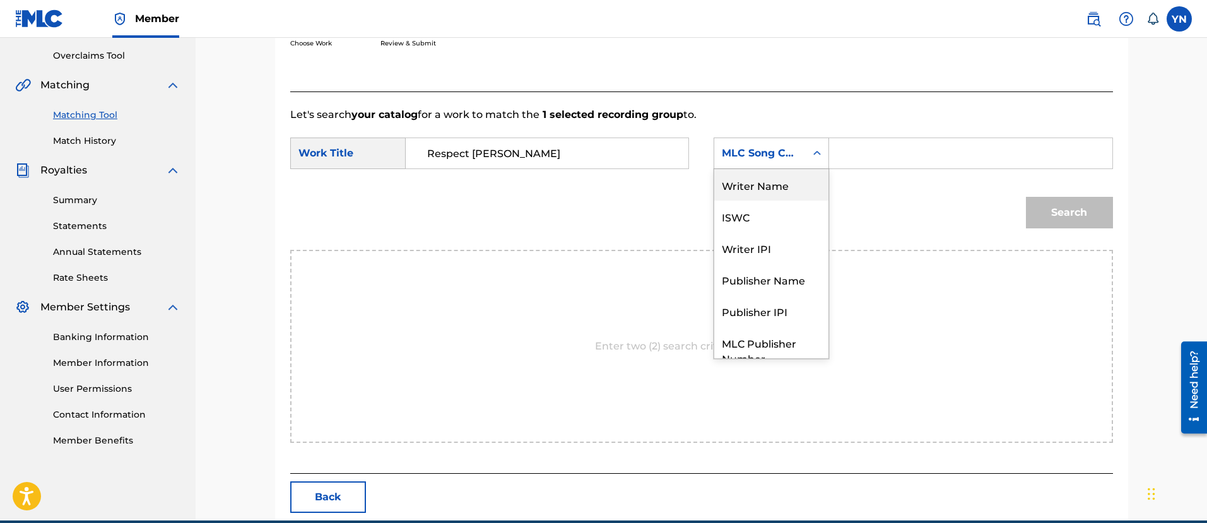
click at [769, 189] on div "Writer Name" at bounding box center [771, 185] width 114 height 32
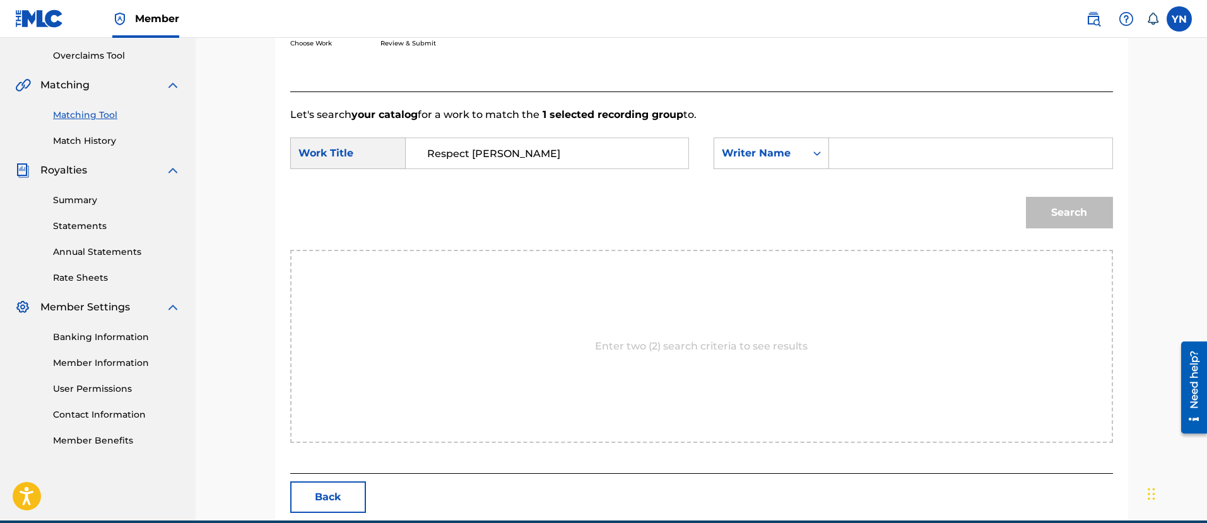
click at [899, 151] on input "Search Form" at bounding box center [970, 153] width 261 height 30
drag, startPoint x: 889, startPoint y: 151, endPoint x: 788, endPoint y: 153, distance: 100.4
click at [788, 153] on div "SearchWithCriteria67522da9-cfb5-4e5d-b9ad-577205a3c42d Writer Name [PERSON_NAME]" at bounding box center [913, 154] width 399 height 32
type input "[PERSON_NAME]"
click at [1137, 208] on div "Match Usage - Select Work In this step, you will locate the work you'd like to …" at bounding box center [702, 165] width 884 height 711
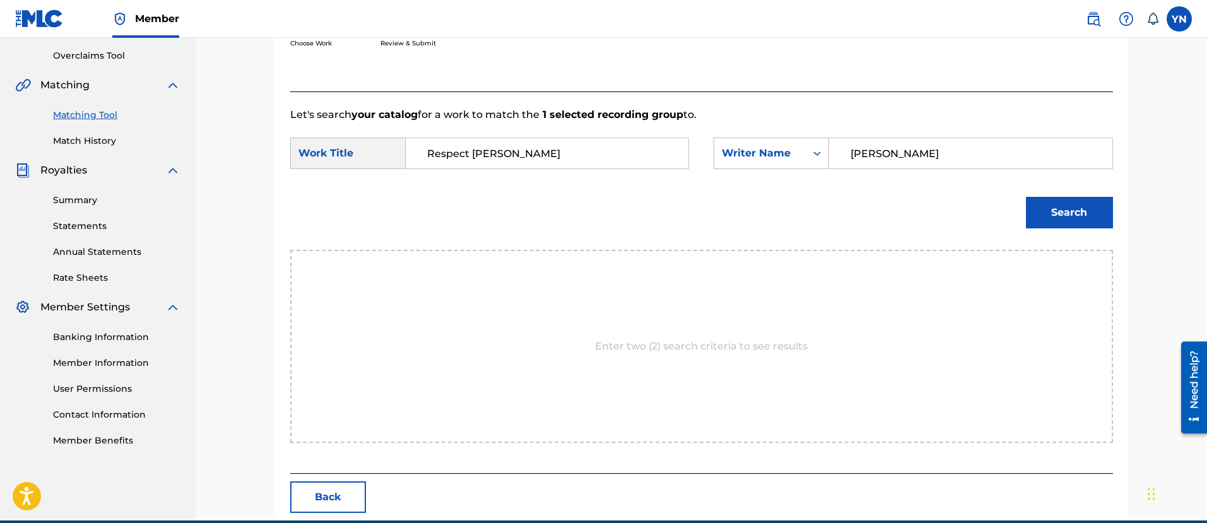
click at [1092, 210] on button "Search" at bounding box center [1069, 213] width 87 height 32
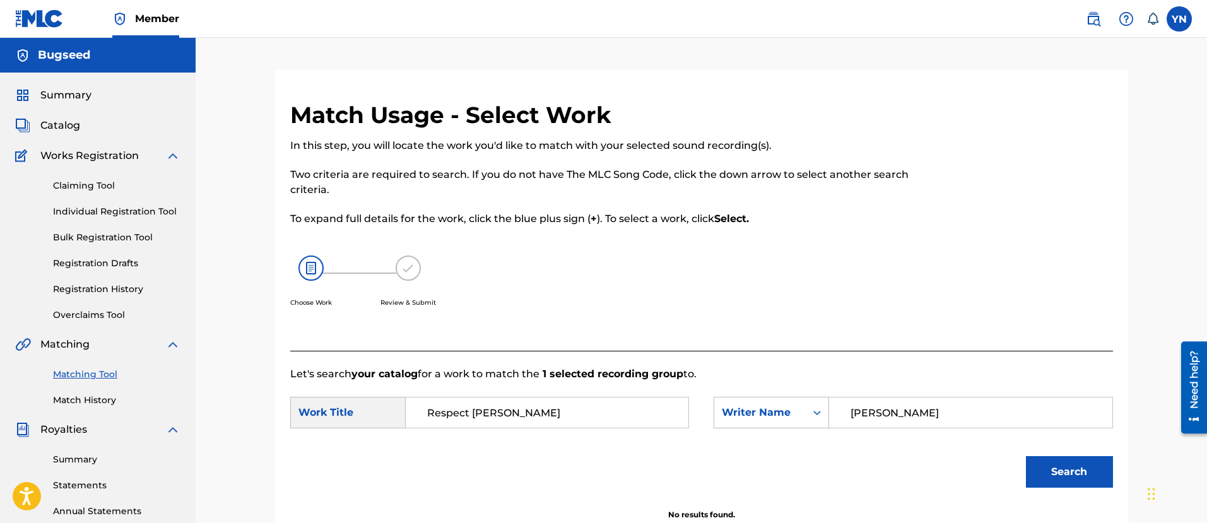
click at [107, 184] on link "Claiming Tool" at bounding box center [116, 185] width 127 height 13
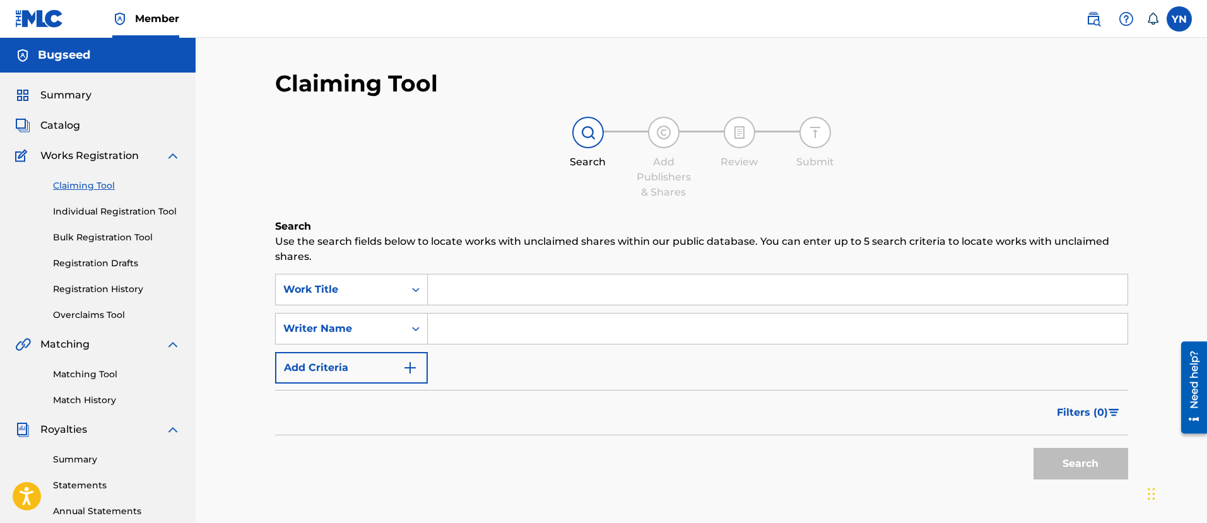
click at [486, 285] on input "Search Form" at bounding box center [778, 290] width 700 height 30
type input "Respect [PERSON_NAME]"
click at [530, 331] on input "Search Form" at bounding box center [778, 329] width 700 height 30
click at [1091, 456] on button "Search" at bounding box center [1081, 464] width 95 height 32
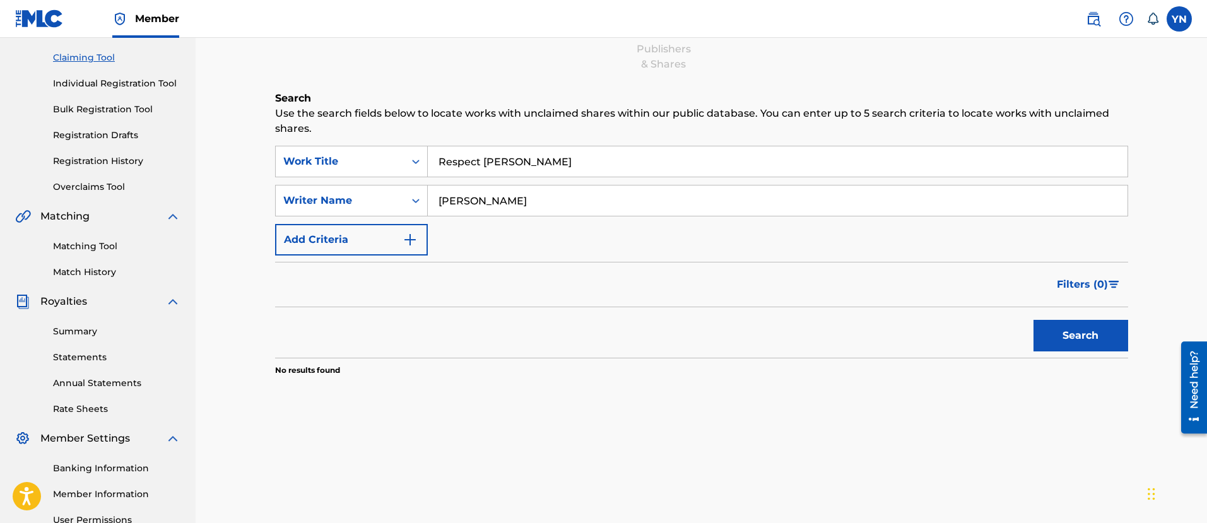
scroll to position [102, 0]
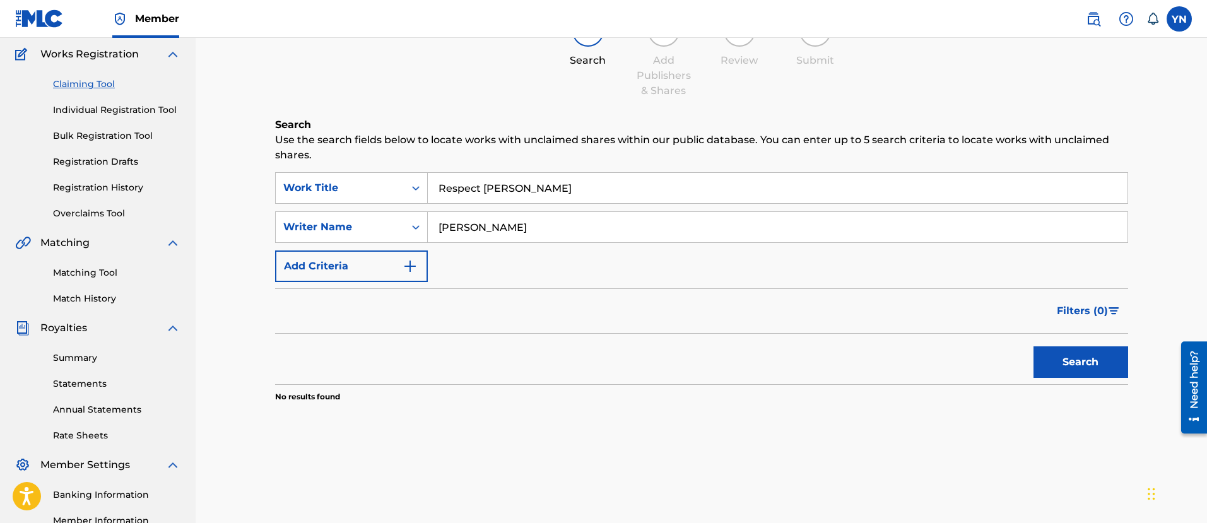
click at [518, 225] on input "[PERSON_NAME]" at bounding box center [778, 227] width 700 height 30
drag, startPoint x: 509, startPoint y: 224, endPoint x: 345, endPoint y: 224, distance: 164.1
click at [350, 224] on div "SearchWithCriteria15d31eb8-71d4-46d8-be85-2b6c4e5935ee Writer Name [PERSON_NAME]" at bounding box center [701, 227] width 853 height 32
type input "nakano"
click at [1034, 346] on button "Search" at bounding box center [1081, 362] width 95 height 32
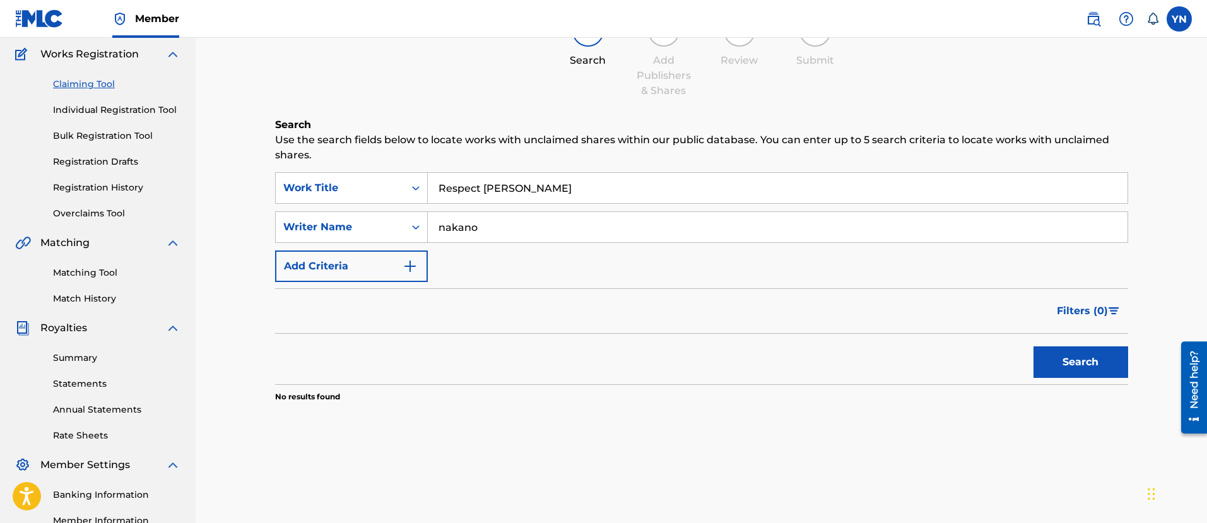
scroll to position [0, 0]
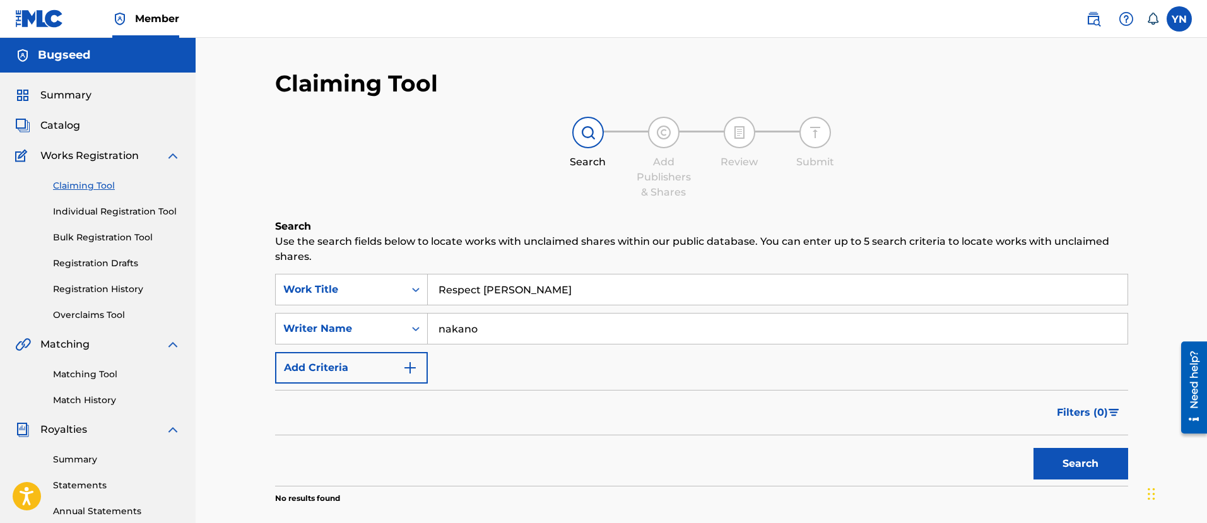
click at [61, 128] on span "Catalog" at bounding box center [60, 125] width 40 height 15
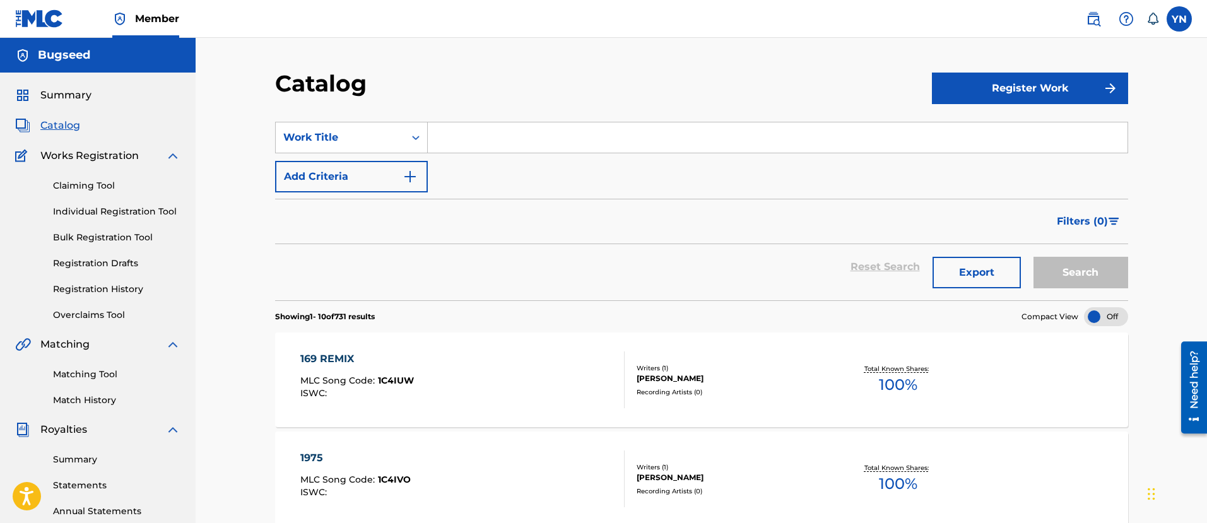
click at [508, 134] on input "Search Form" at bounding box center [778, 137] width 700 height 30
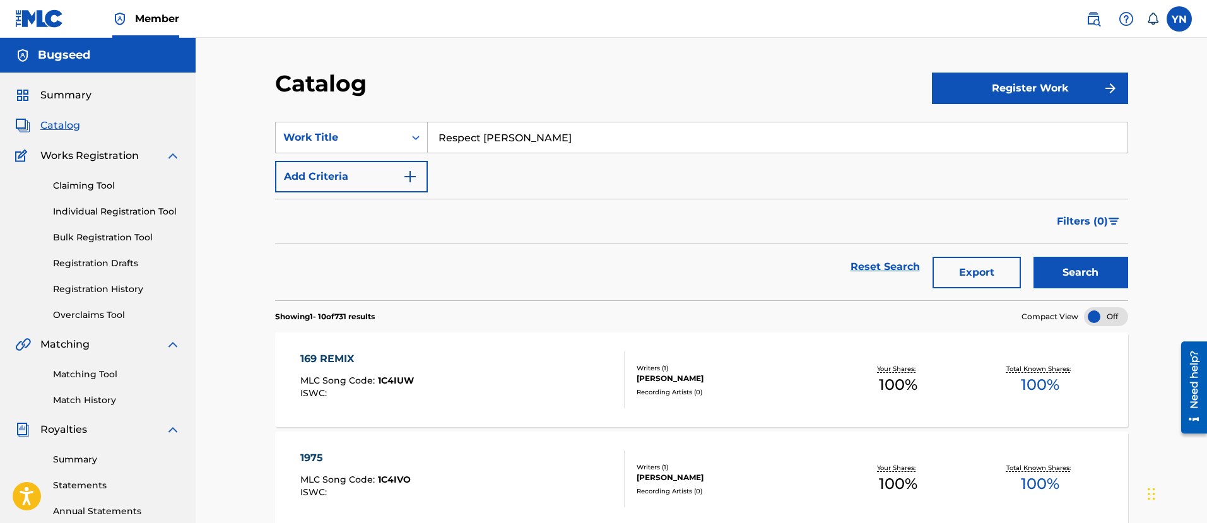
type input "Respect [PERSON_NAME]"
click at [1034, 257] on button "Search" at bounding box center [1081, 273] width 95 height 32
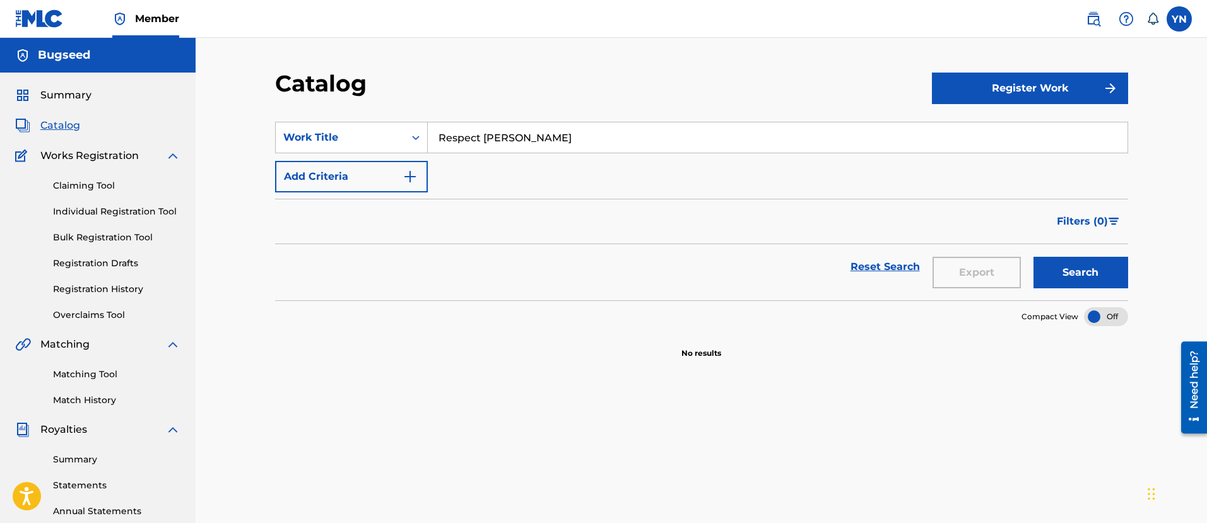
click at [981, 96] on button "Register Work" at bounding box center [1030, 89] width 196 height 32
click at [990, 122] on link "Individual" at bounding box center [1030, 129] width 196 height 30
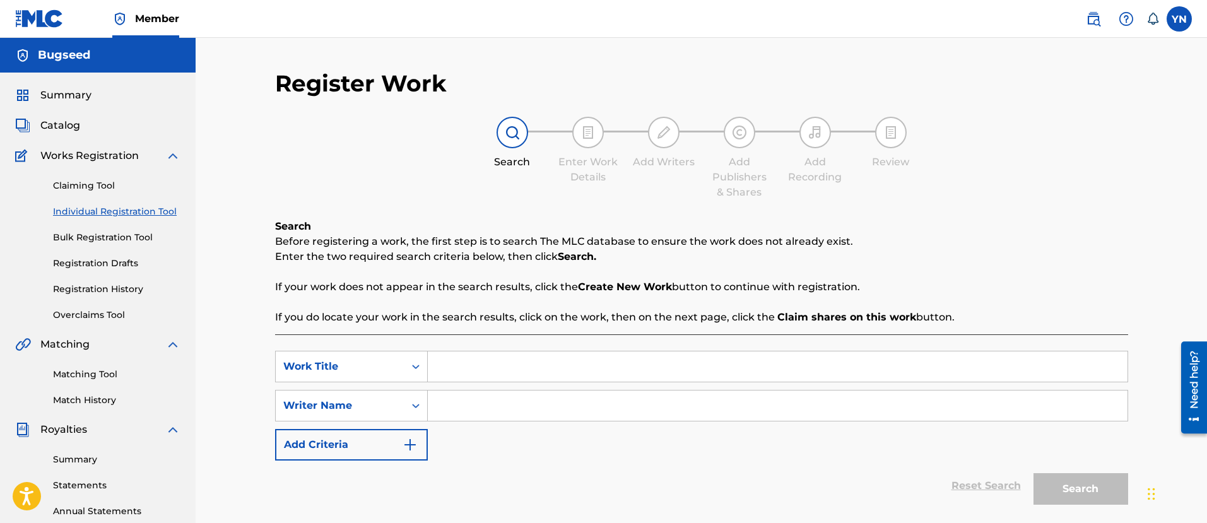
click at [584, 366] on input "Search Form" at bounding box center [778, 367] width 700 height 30
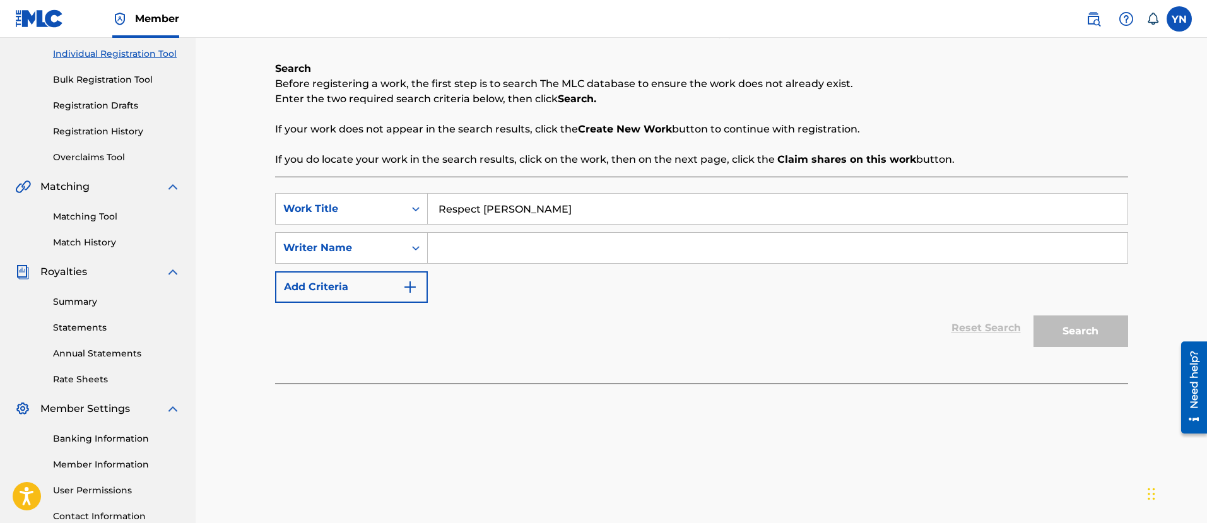
type input "Respect [PERSON_NAME]"
click at [535, 248] on input "Search Form" at bounding box center [778, 248] width 700 height 30
type input "[PERSON_NAME]"
click at [1034, 316] on button "Search" at bounding box center [1081, 332] width 95 height 32
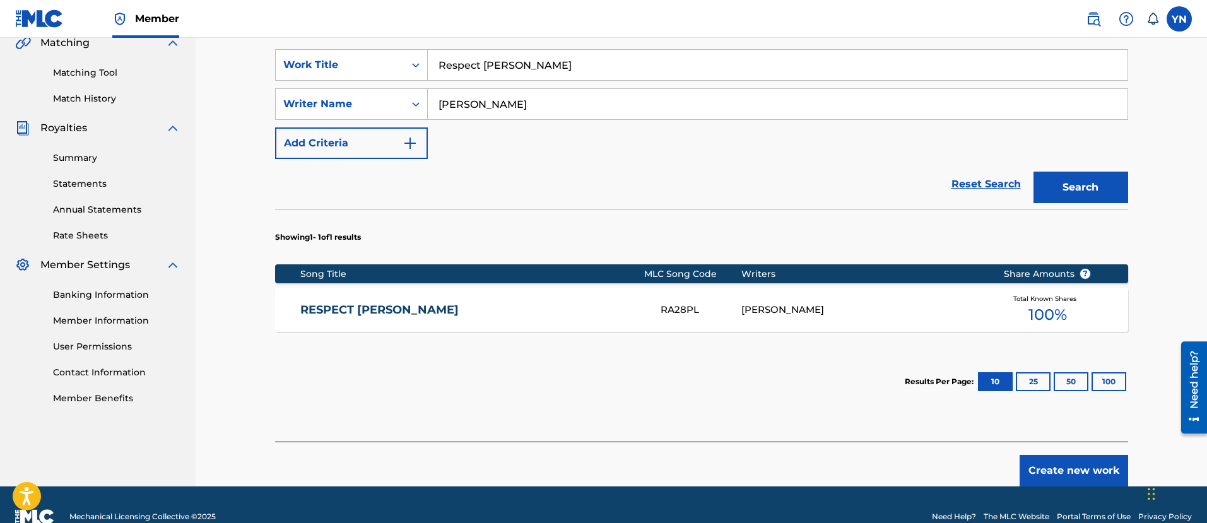
scroll to position [316, 0]
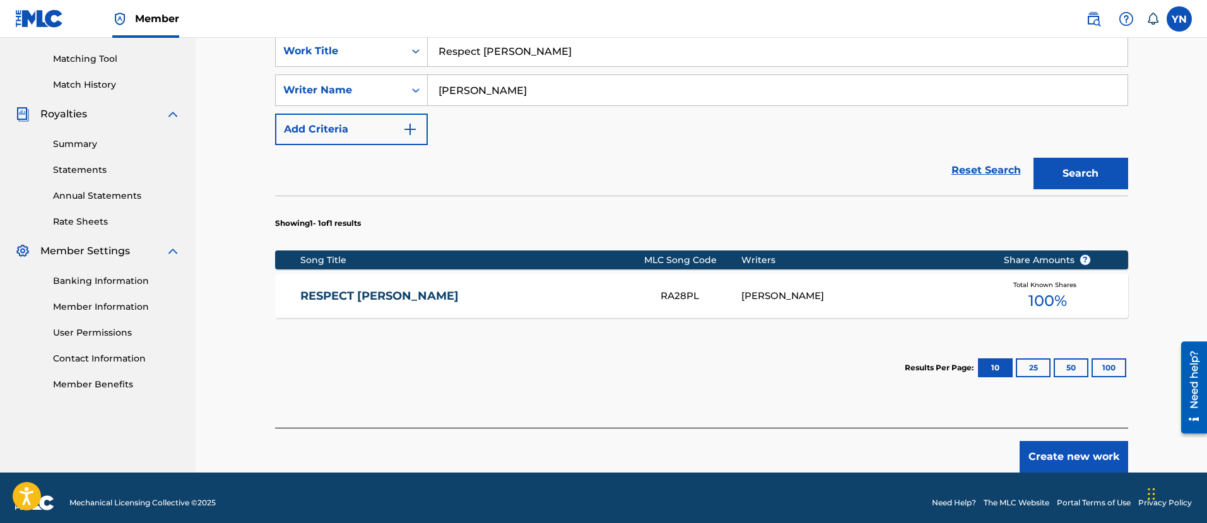
click at [636, 304] on div "RESPECT [PERSON_NAME] RA28PL [PERSON_NAME] Total Known Shares 100 %" at bounding box center [701, 296] width 853 height 44
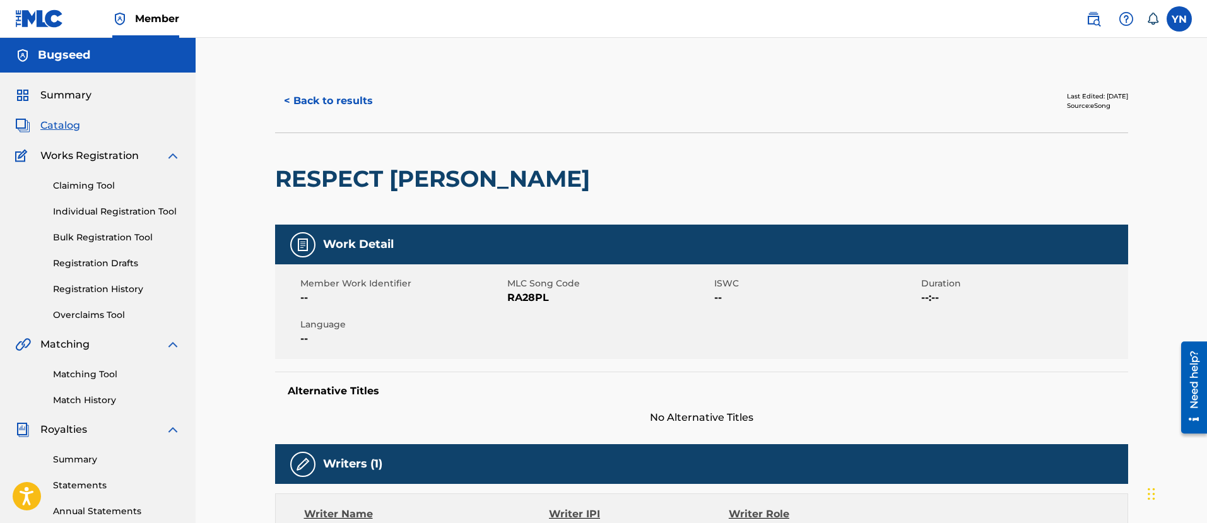
click at [318, 104] on button "< Back to results" at bounding box center [328, 101] width 107 height 32
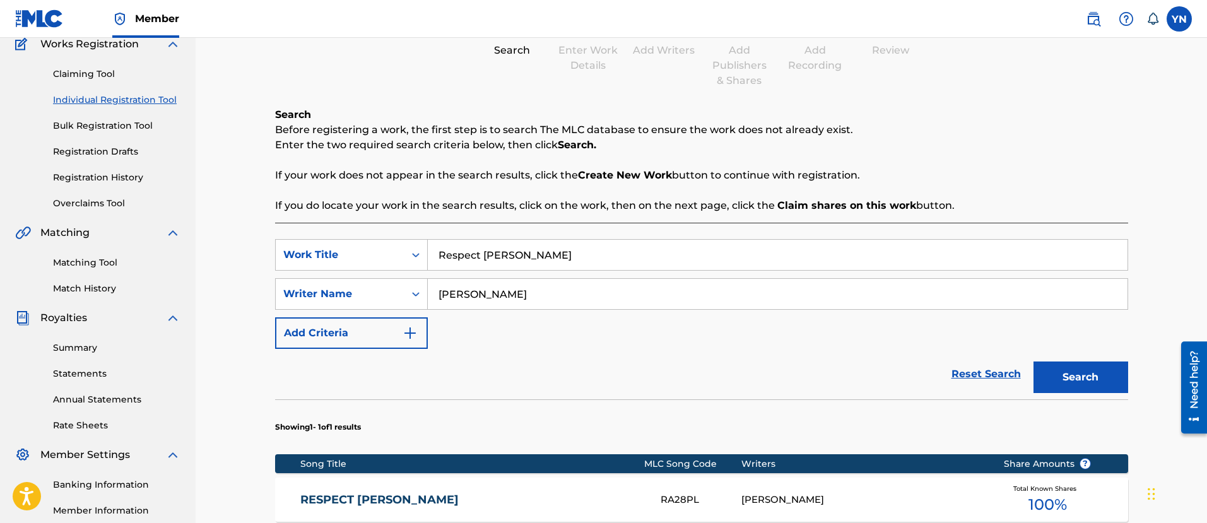
scroll to position [102, 0]
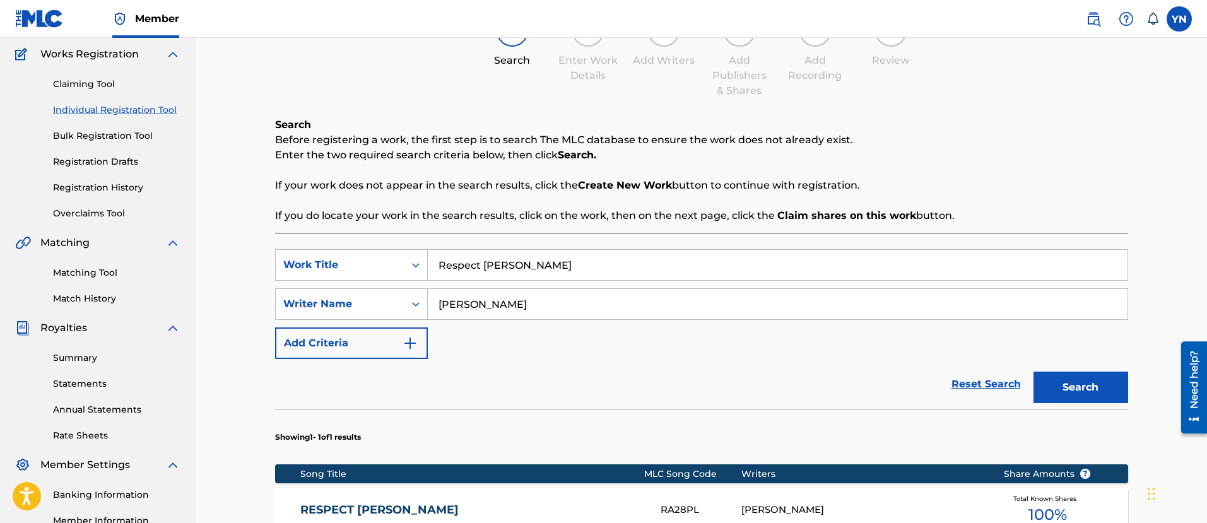
click at [589, 263] on input "Respect [PERSON_NAME]" at bounding box center [778, 265] width 700 height 30
type input "Vibrant"
click at [1110, 393] on button "Search" at bounding box center [1081, 388] width 95 height 32
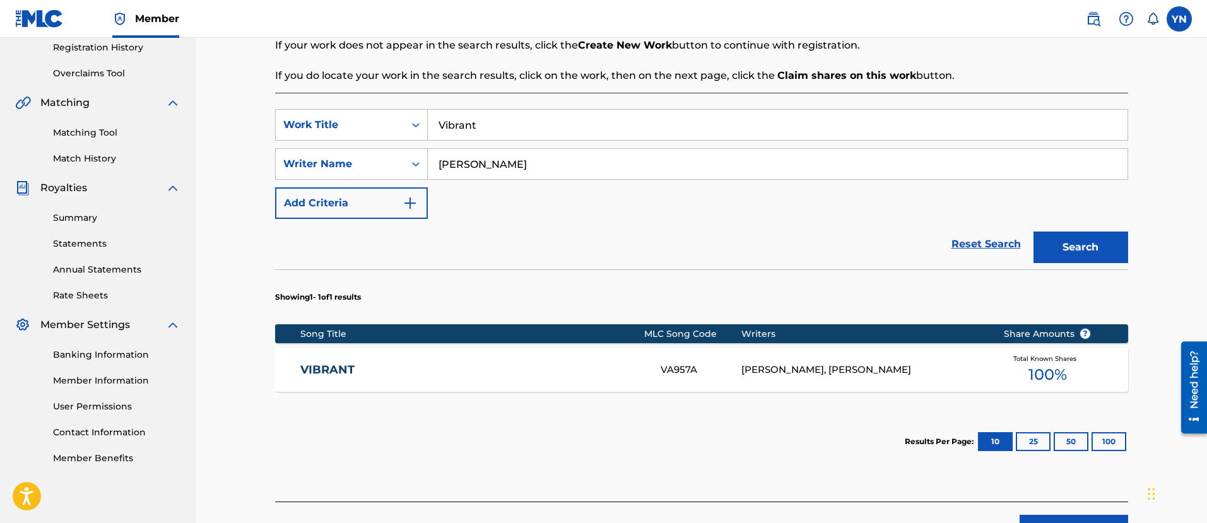
scroll to position [259, 0]
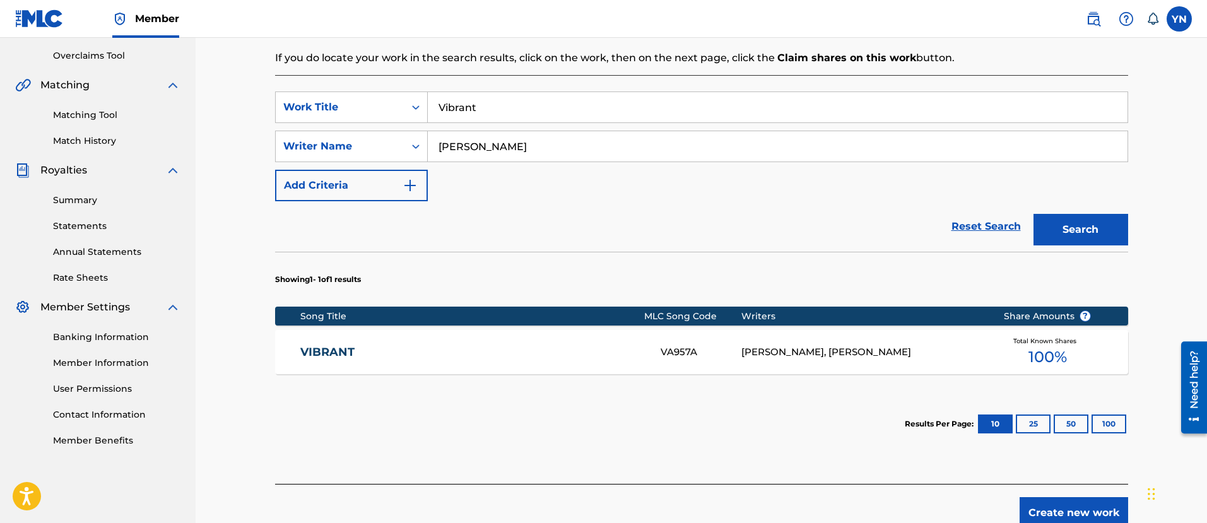
click at [902, 351] on div "[PERSON_NAME], [PERSON_NAME]" at bounding box center [863, 352] width 243 height 15
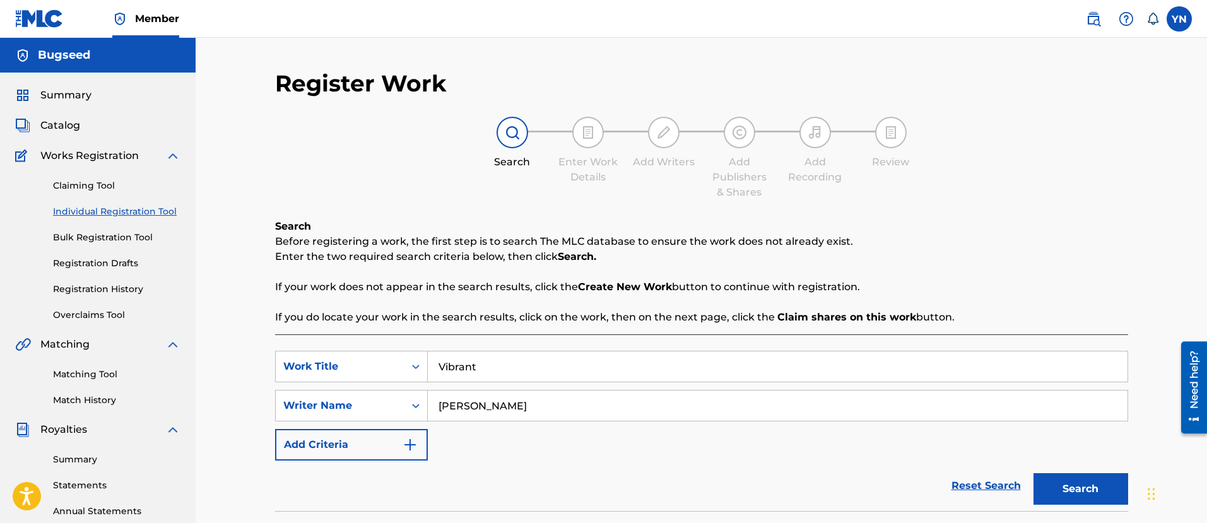
scroll to position [259, 0]
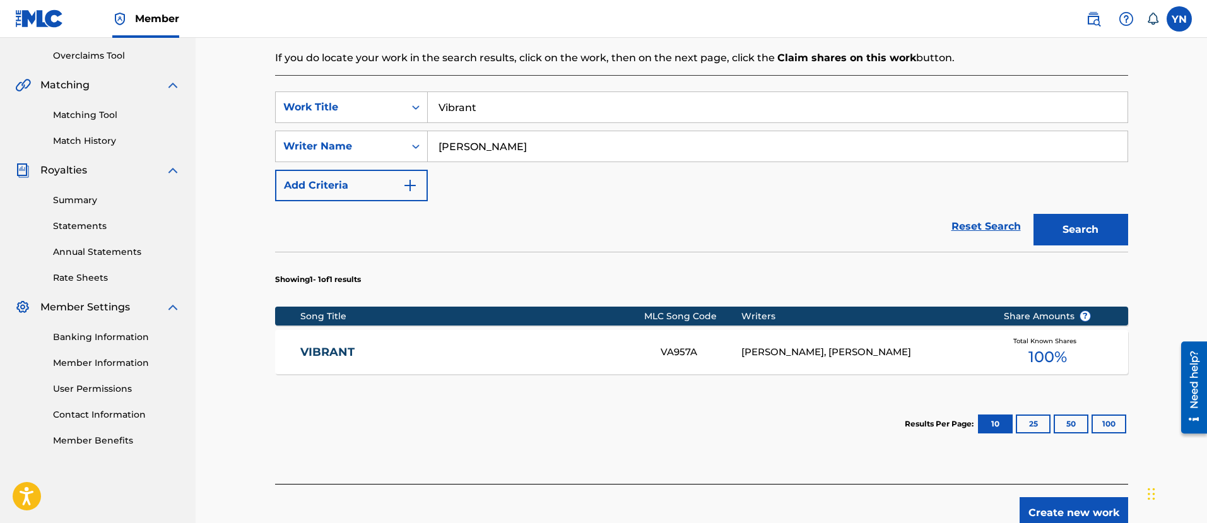
click at [553, 150] on input "[PERSON_NAME]" at bounding box center [778, 146] width 700 height 30
click at [88, 114] on link "Matching Tool" at bounding box center [116, 115] width 127 height 13
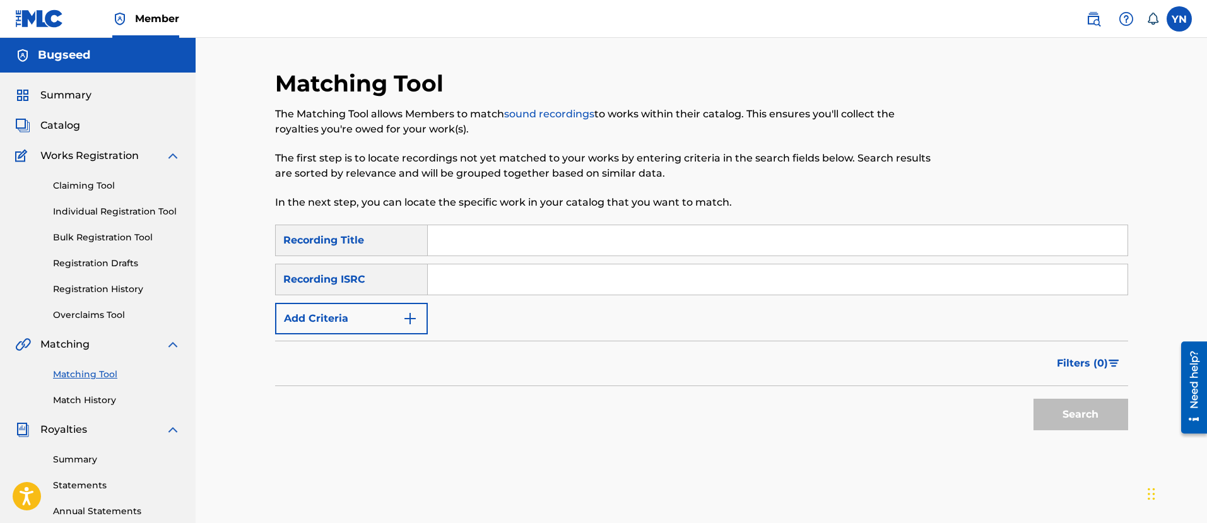
click at [539, 294] on input "Search Form" at bounding box center [778, 279] width 700 height 30
click at [485, 274] on input "Search Form" at bounding box center [778, 279] width 700 height 30
type input "USA2P2210419"
click at [648, 246] on input "Search Form" at bounding box center [778, 240] width 700 height 30
type input "Nameless (feat. [PERSON_NAME])"
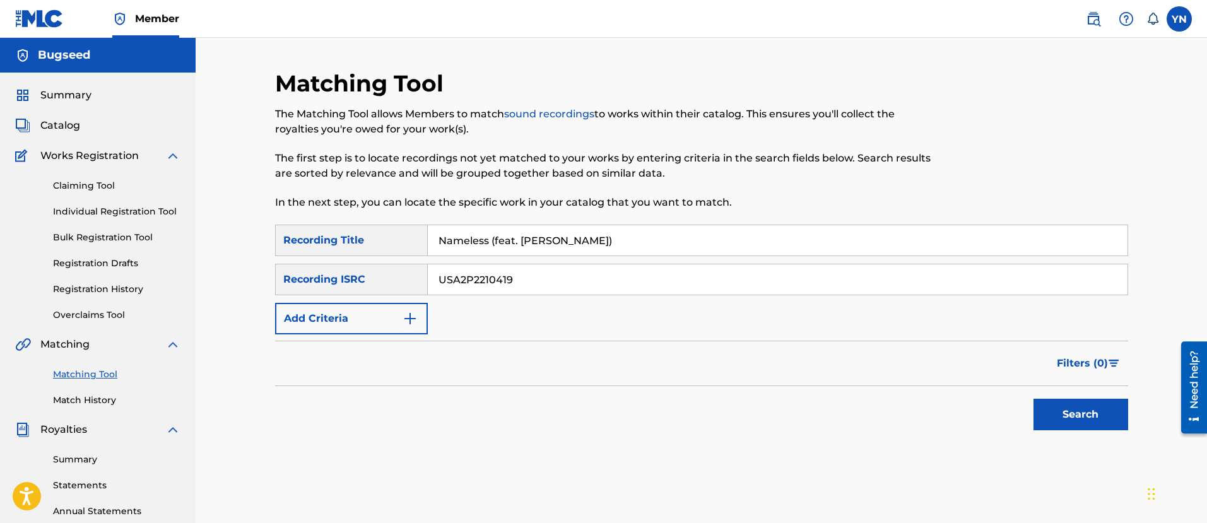
click at [1072, 422] on button "Search" at bounding box center [1081, 415] width 95 height 32
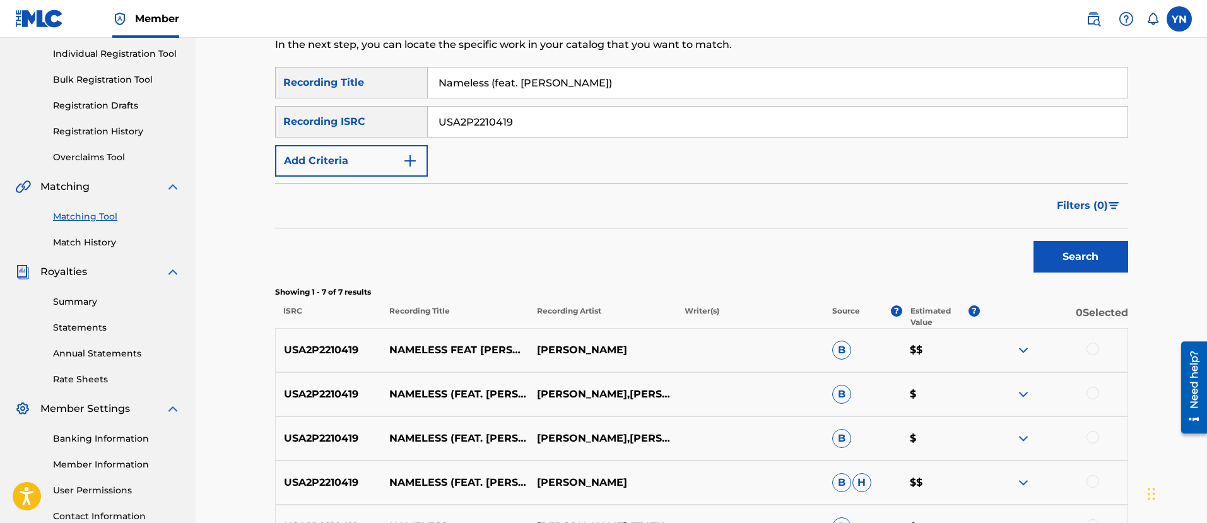
scroll to position [316, 0]
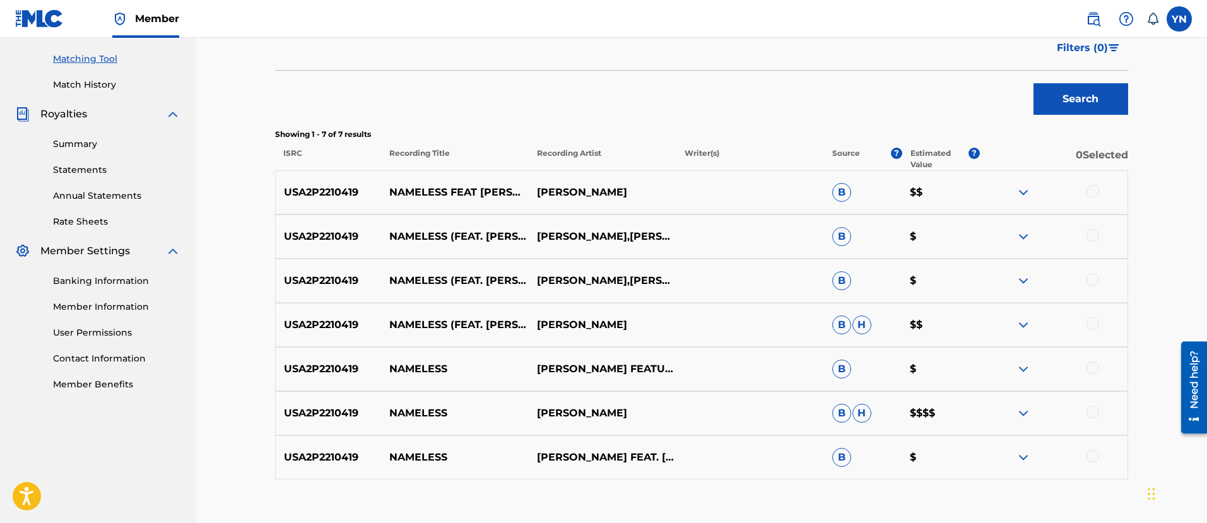
click at [1094, 184] on div "USA2P2210419 NAMELESS FEAT [PERSON_NAME] [PERSON_NAME] B $$" at bounding box center [701, 192] width 853 height 44
click at [1099, 191] on div at bounding box center [1093, 191] width 13 height 13
click at [1095, 222] on div "USA2P2210419 NAMELESS (FEAT. [PERSON_NAME]) [PERSON_NAME],[PERSON_NAME] B $" at bounding box center [701, 237] width 853 height 44
click at [1094, 230] on div at bounding box center [1093, 235] width 13 height 13
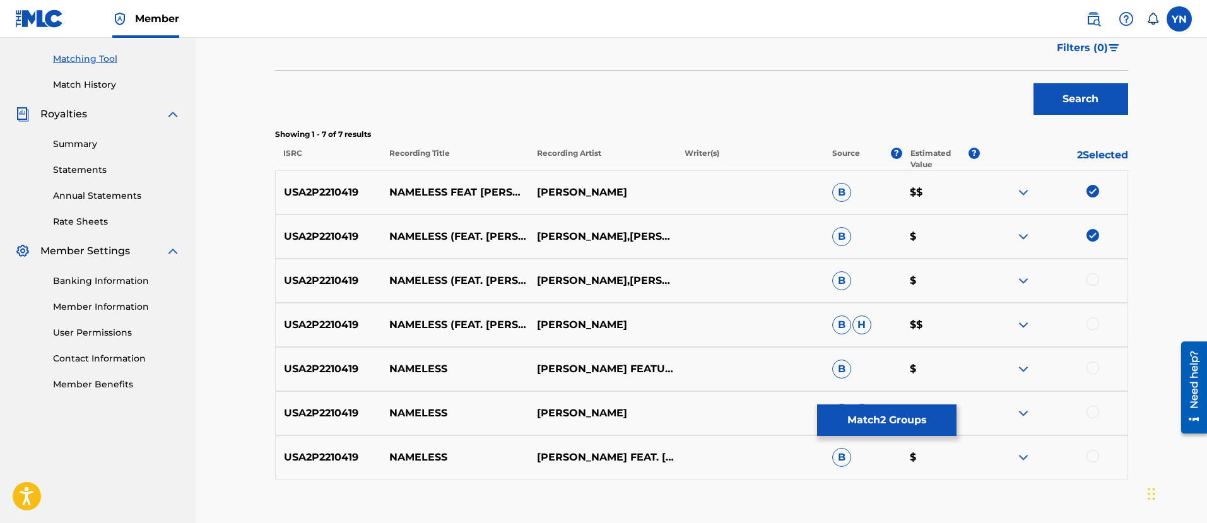
click at [1094, 282] on div at bounding box center [1093, 279] width 13 height 13
click at [1093, 329] on div at bounding box center [1093, 323] width 13 height 13
click at [1093, 376] on div at bounding box center [1054, 369] width 148 height 15
click at [1097, 368] on div at bounding box center [1093, 368] width 13 height 13
click at [1097, 410] on div at bounding box center [1093, 412] width 13 height 13
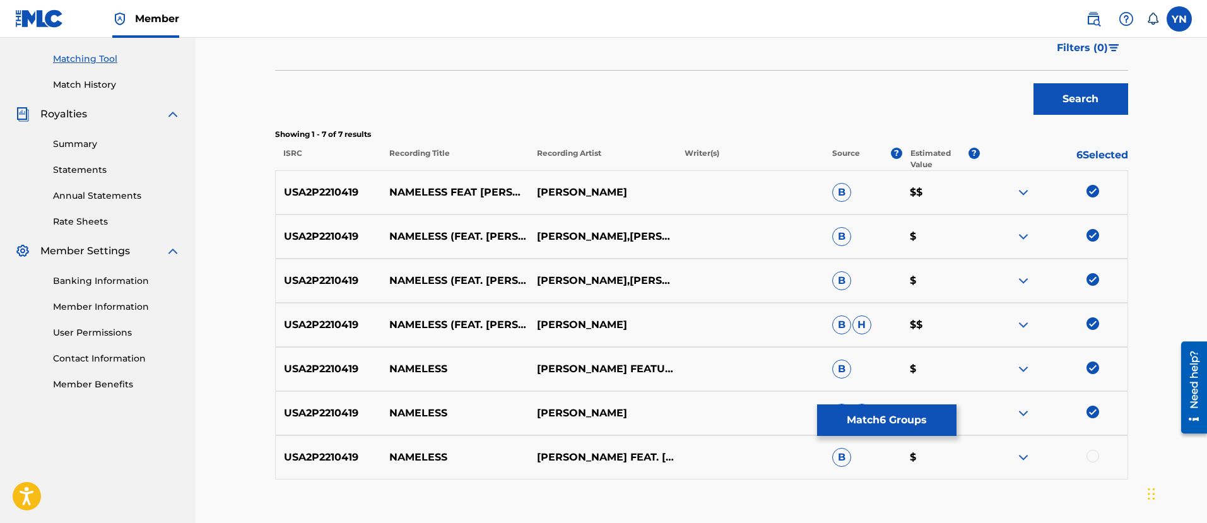
click at [1097, 457] on div at bounding box center [1093, 456] width 13 height 13
click at [907, 425] on button "Match 7 Groups" at bounding box center [886, 421] width 139 height 32
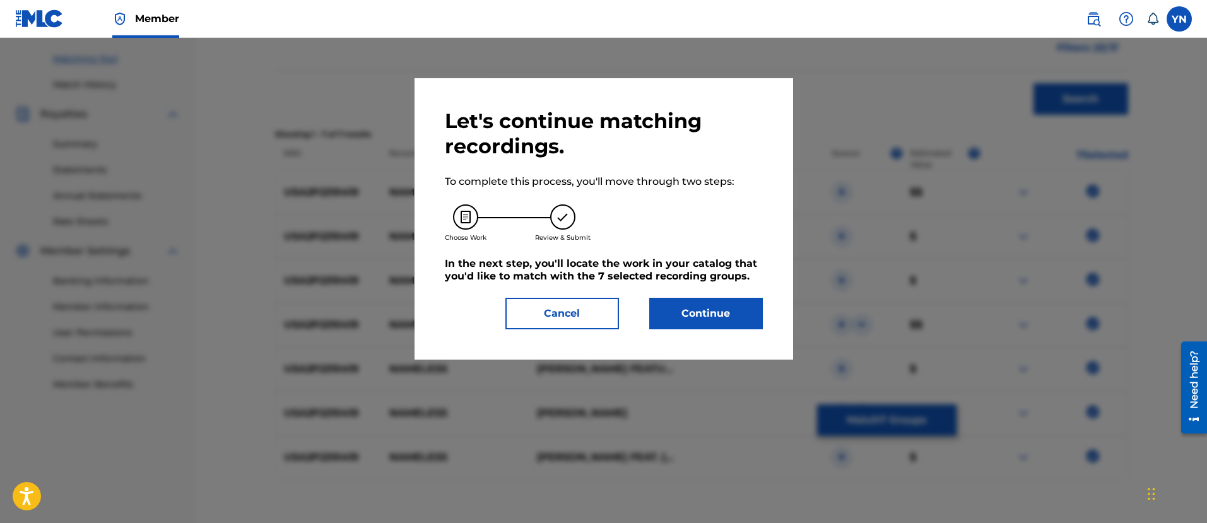
click at [690, 317] on button "Continue" at bounding box center [706, 314] width 114 height 32
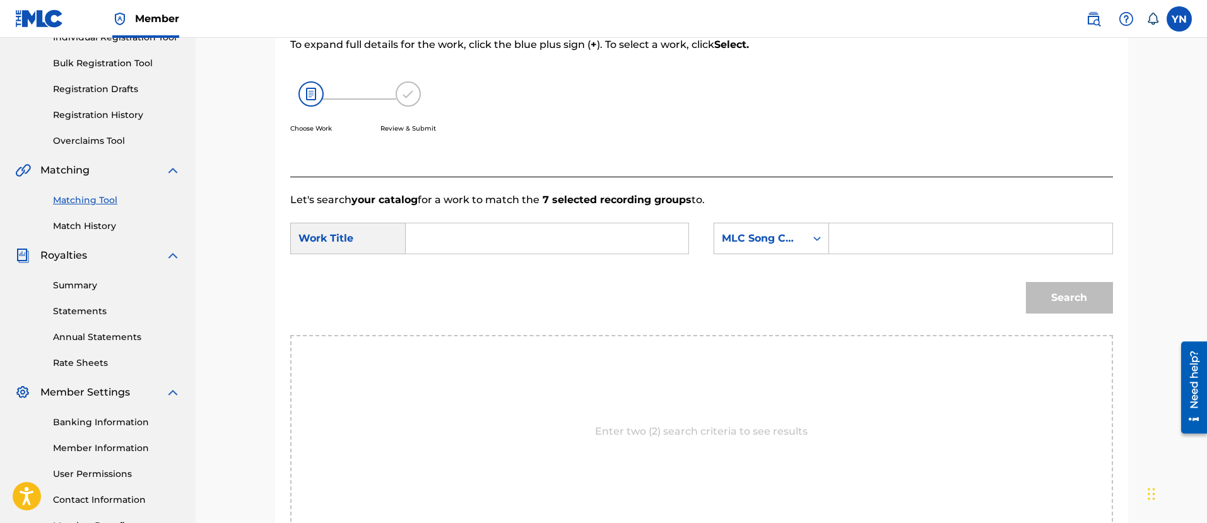
scroll to position [158, 0]
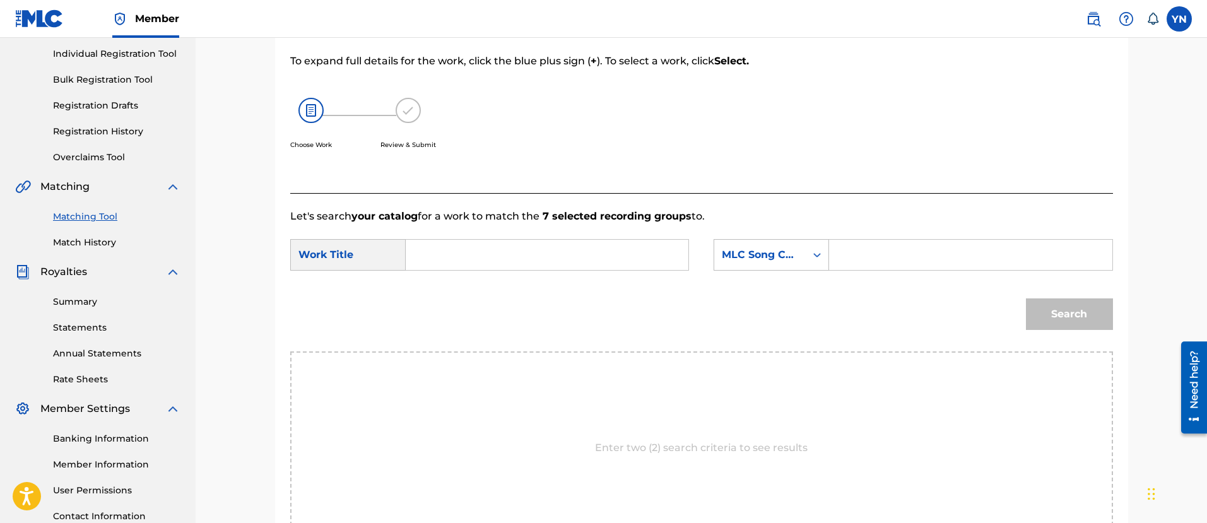
click at [610, 261] on input "Search Form" at bounding box center [547, 255] width 261 height 30
type input "Nameless (feat. [PERSON_NAME])"
click at [756, 261] on div "MLC Song Code" at bounding box center [760, 254] width 76 height 15
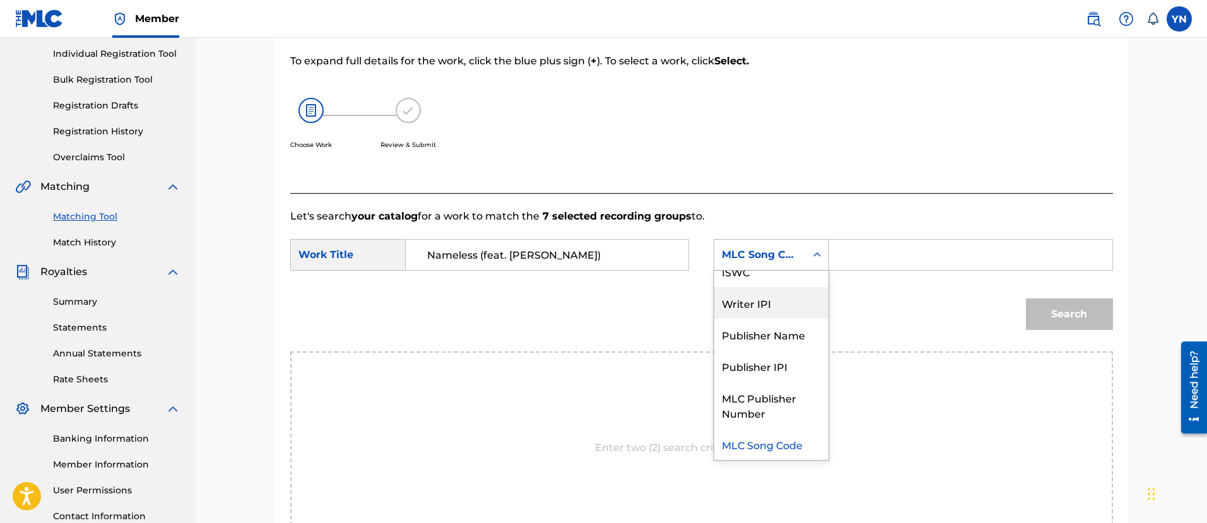
scroll to position [0, 0]
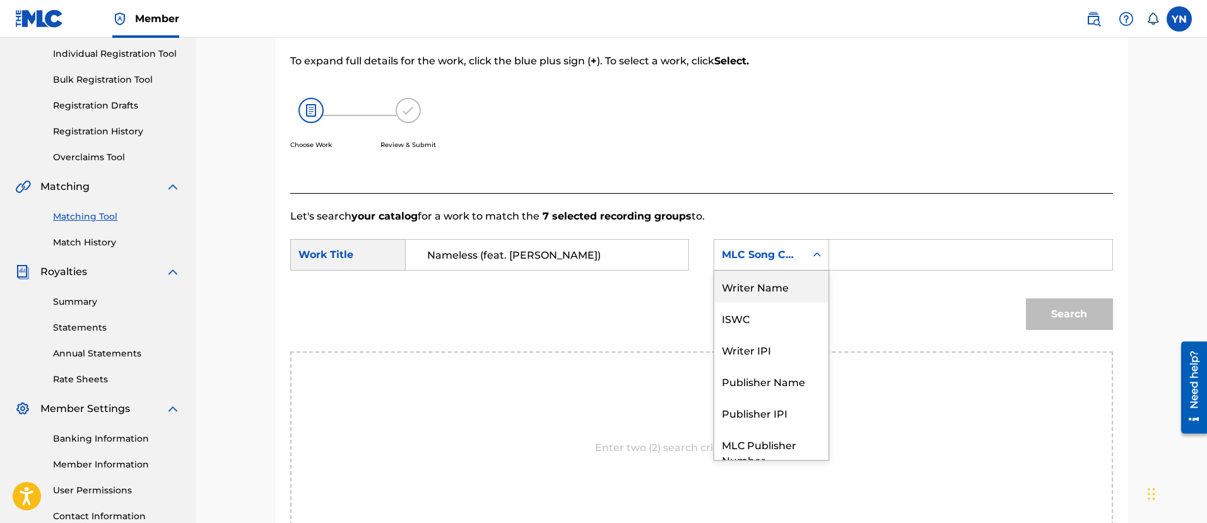
click at [776, 293] on div "Writer Name" at bounding box center [771, 287] width 114 height 32
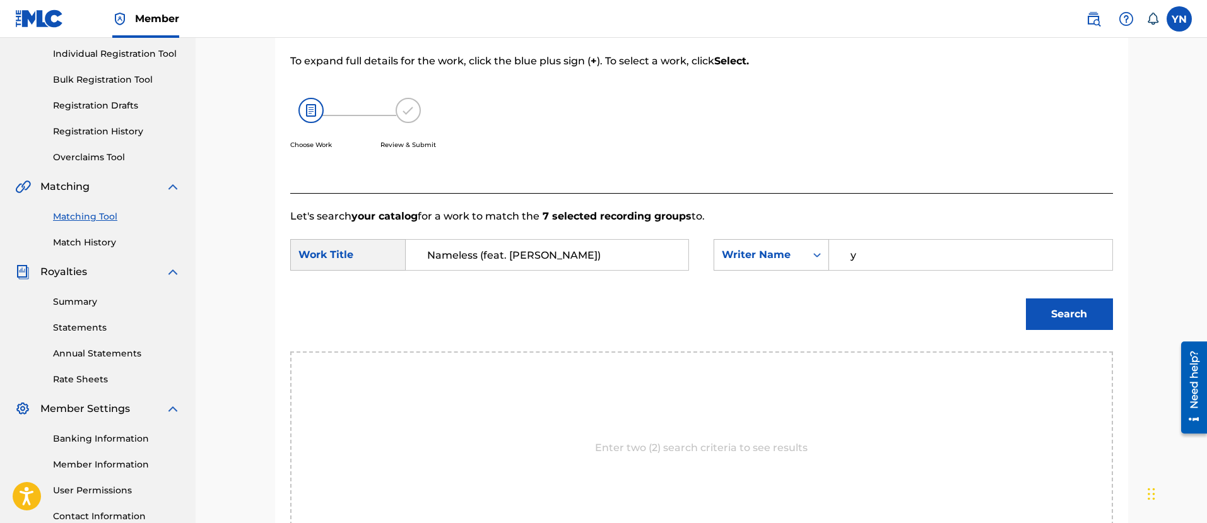
click at [885, 252] on input "y" at bounding box center [970, 255] width 261 height 30
type input "[PERSON_NAME]"
click at [1070, 327] on button "Search" at bounding box center [1069, 315] width 87 height 32
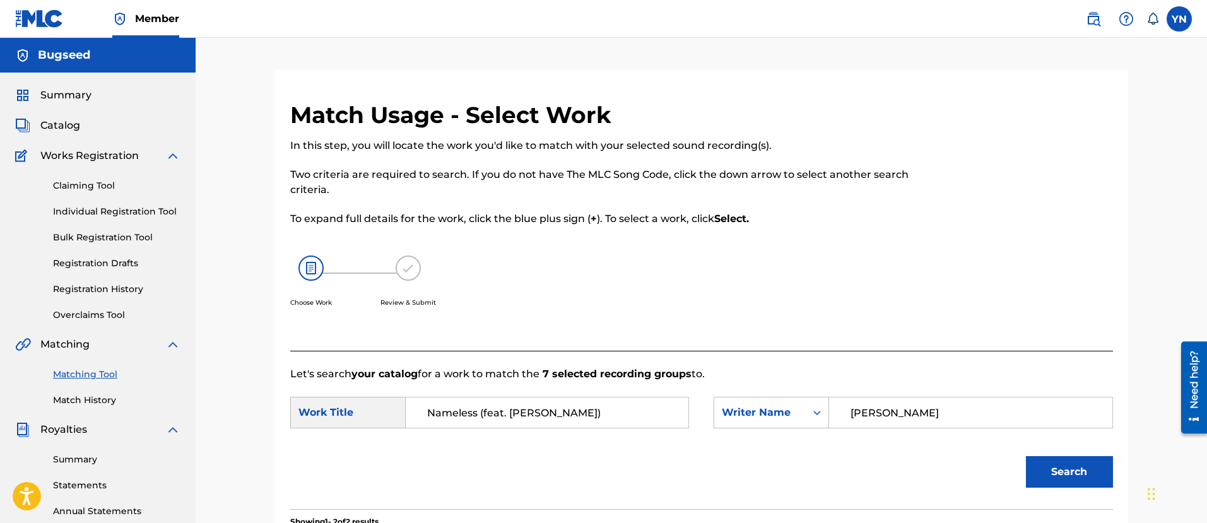
click at [97, 186] on link "Claiming Tool" at bounding box center [116, 185] width 127 height 13
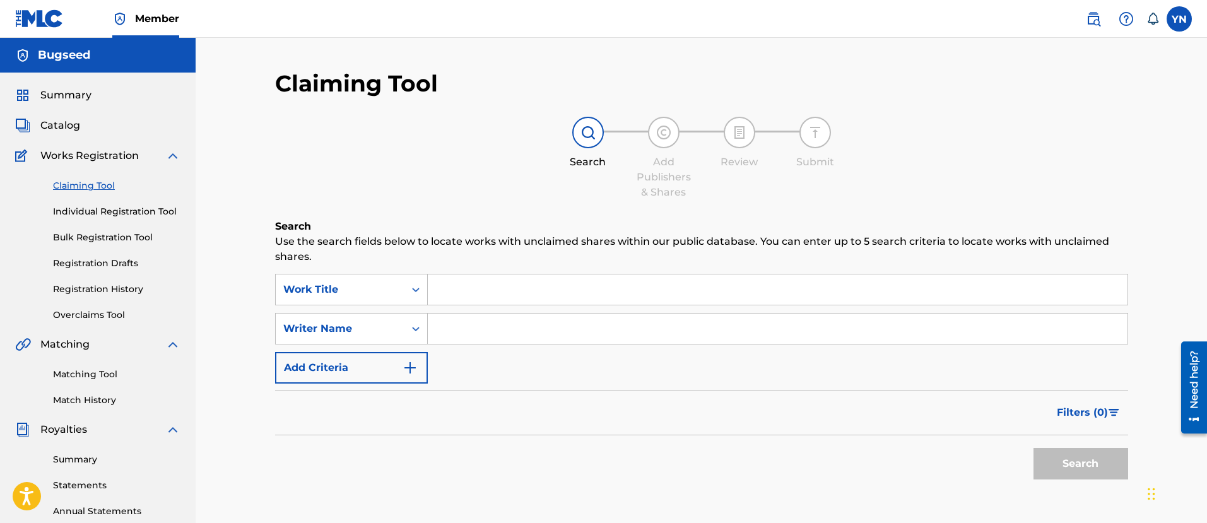
click at [493, 287] on input "Search Form" at bounding box center [778, 290] width 700 height 30
type input "Nameless (feat. [PERSON_NAME])"
click at [549, 334] on input "Search Form" at bounding box center [778, 329] width 700 height 30
click at [1095, 456] on button "Search" at bounding box center [1081, 464] width 95 height 32
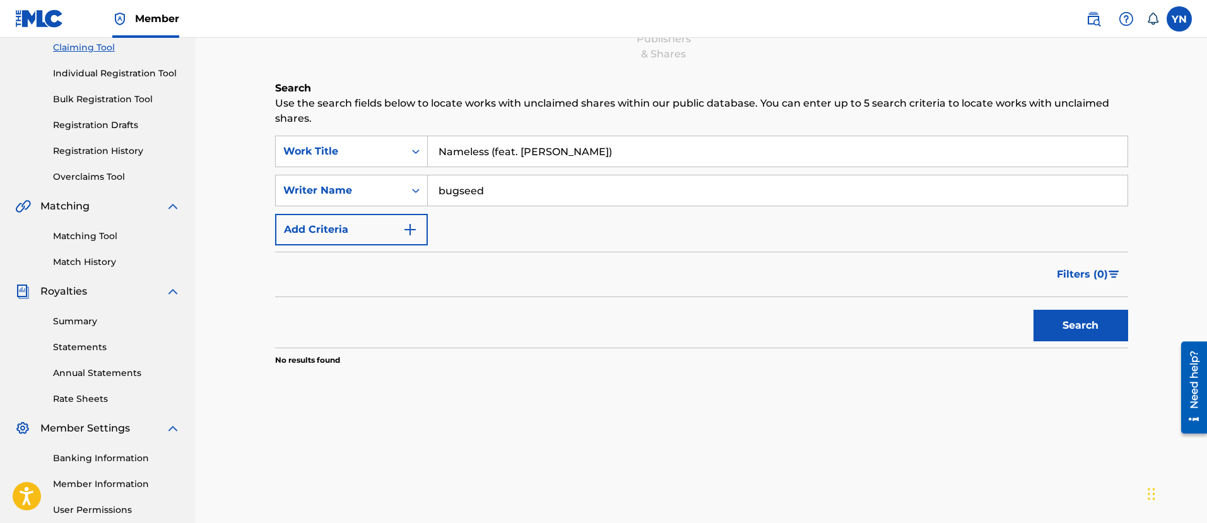
scroll to position [158, 0]
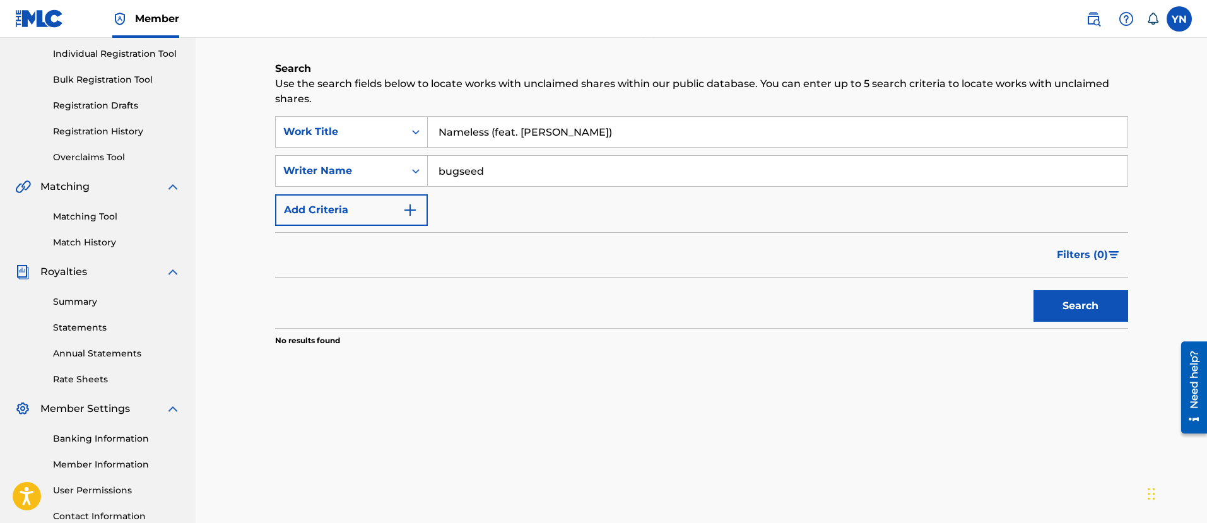
click at [557, 174] on input "bugseed" at bounding box center [778, 171] width 700 height 30
type input "b"
type input "[PERSON_NAME]"
click at [1034, 290] on button "Search" at bounding box center [1081, 306] width 95 height 32
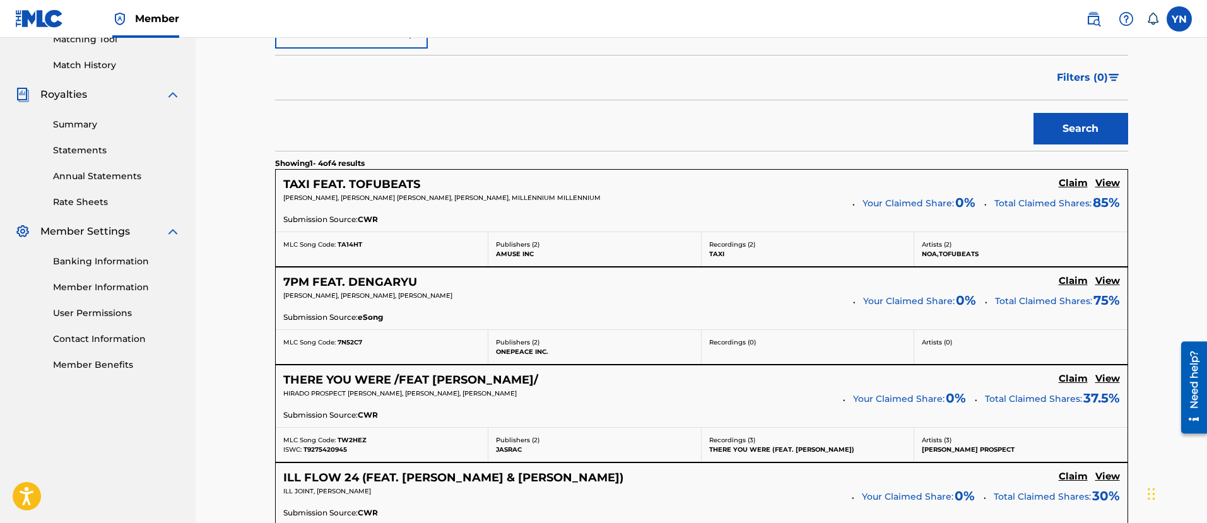
scroll to position [316, 0]
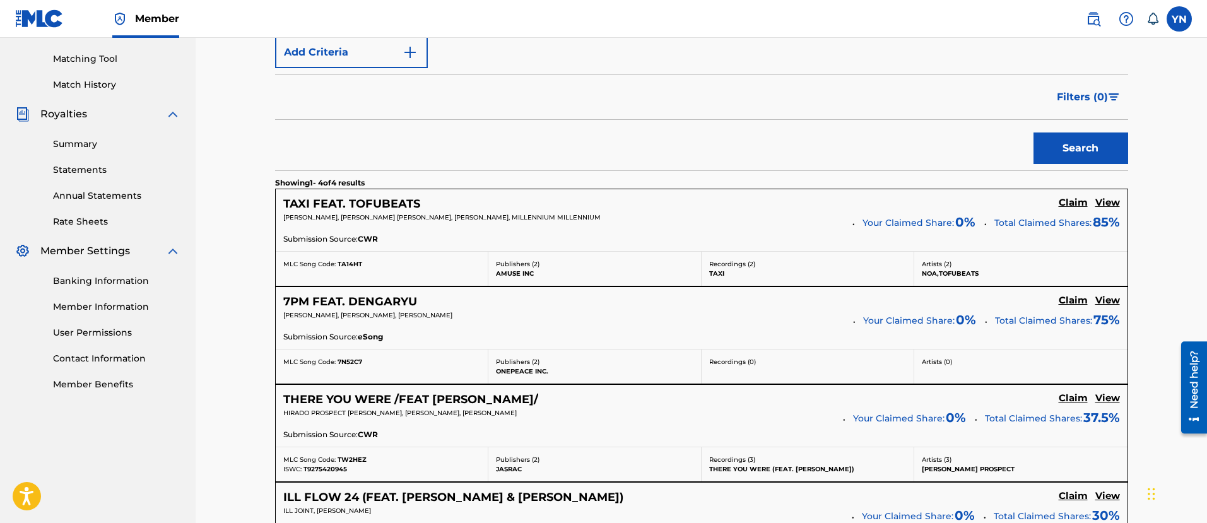
click at [502, 267] on p "Publishers ( 2 )" at bounding box center [595, 263] width 198 height 9
click at [1107, 198] on h5 "View" at bounding box center [1108, 203] width 25 height 12
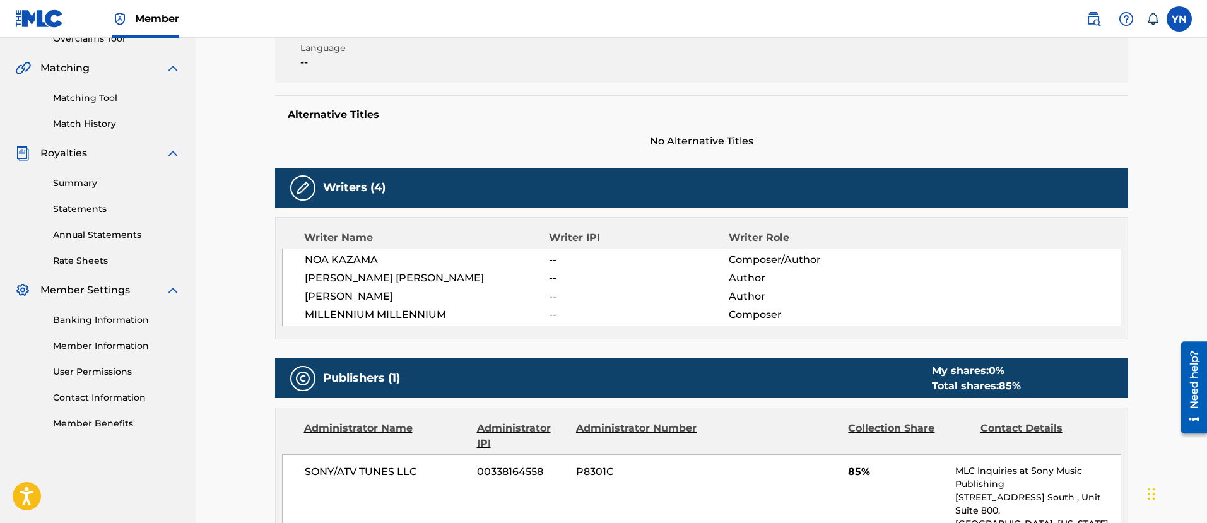
scroll to position [316, 0]
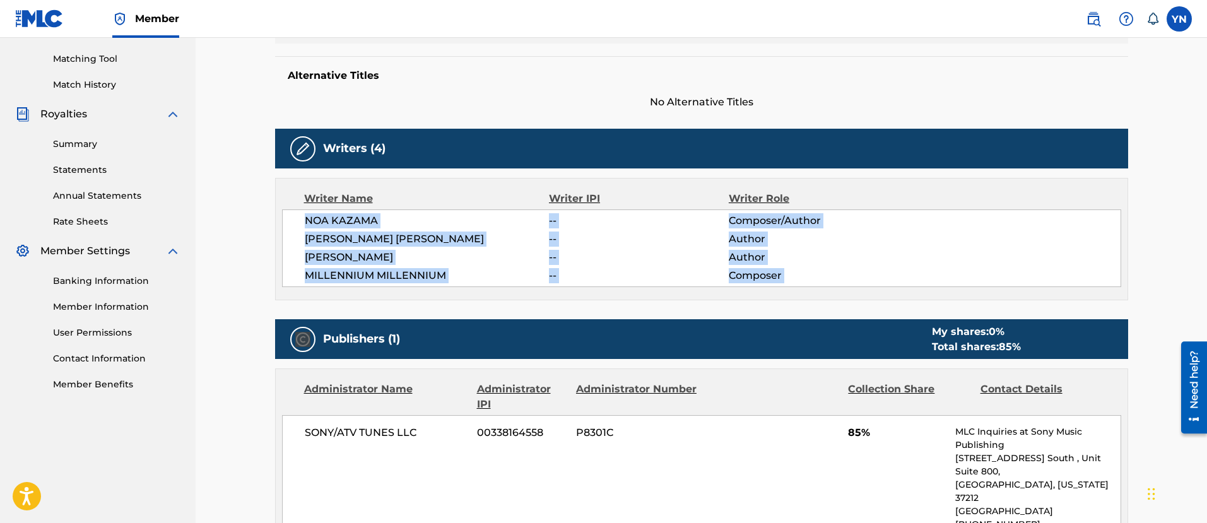
drag, startPoint x: 306, startPoint y: 218, endPoint x: 276, endPoint y: 302, distance: 89.8
click at [276, 302] on div "Work Detail Member Work Identifier -- MLC Song Code TA14HT ISWC -- Duration 03:…" at bounding box center [701, 374] width 853 height 930
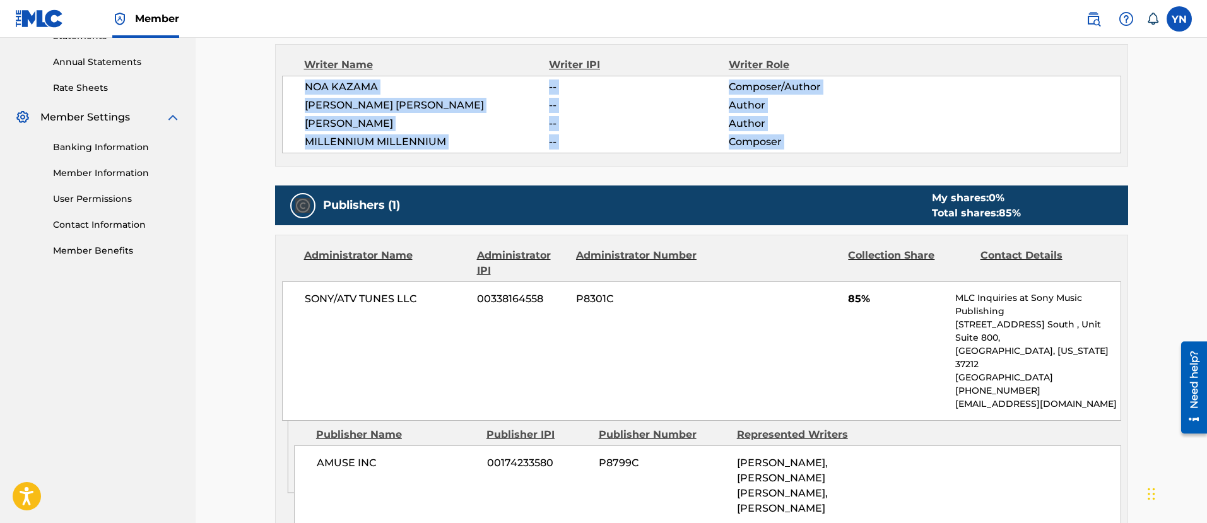
scroll to position [473, 0]
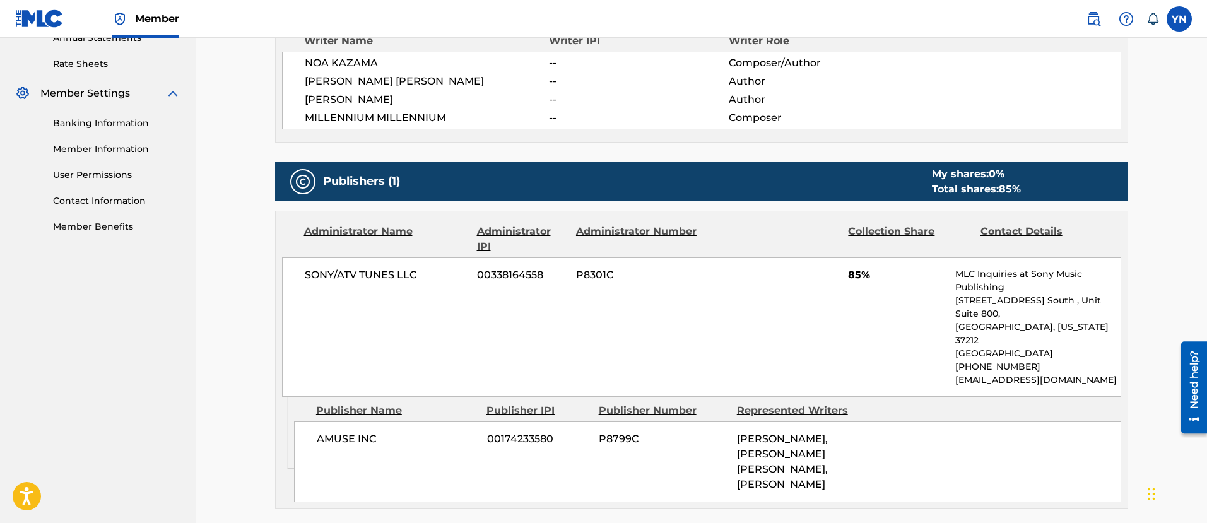
click at [271, 300] on div "< Back to results Claim shares on this work Last Edited: [DATE] Source: CWR TAX…" at bounding box center [702, 164] width 884 height 1136
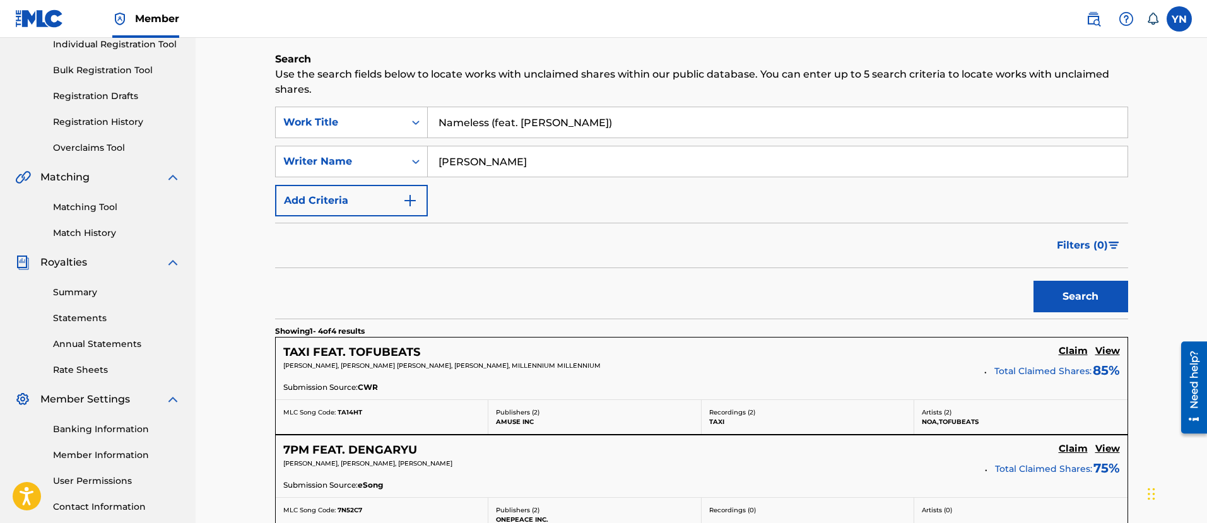
scroll to position [158, 0]
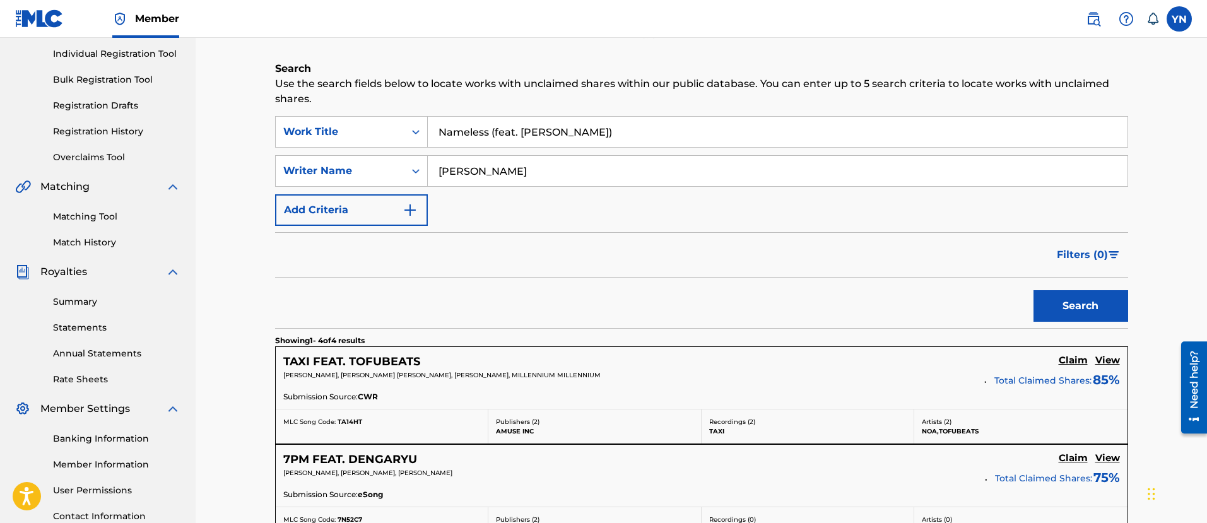
click at [536, 172] on input "[PERSON_NAME]" at bounding box center [778, 171] width 700 height 30
click at [1034, 290] on button "Search" at bounding box center [1081, 306] width 95 height 32
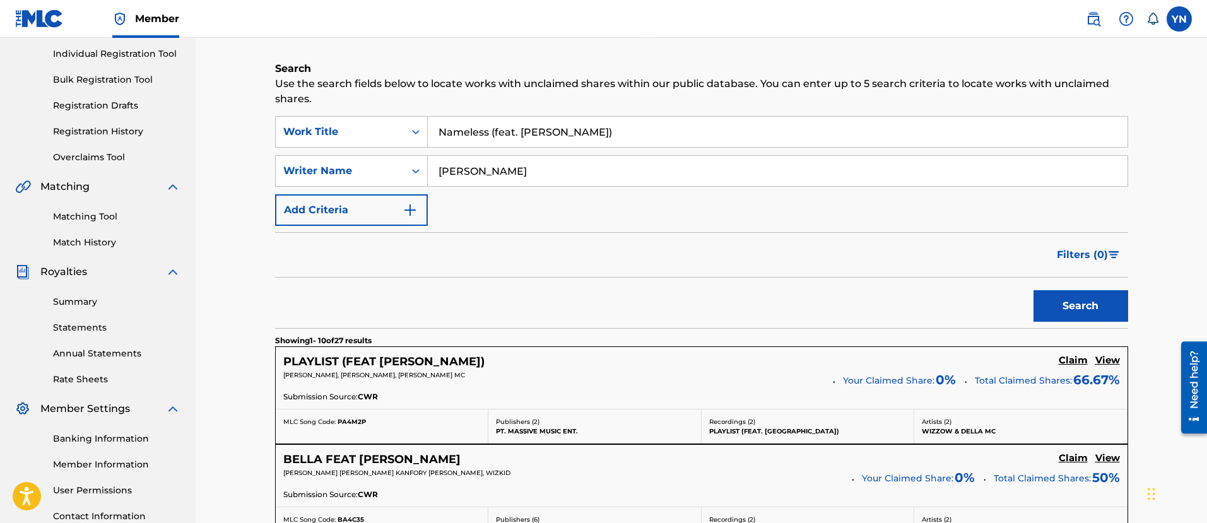
click at [1034, 290] on button "Search" at bounding box center [1081, 306] width 95 height 32
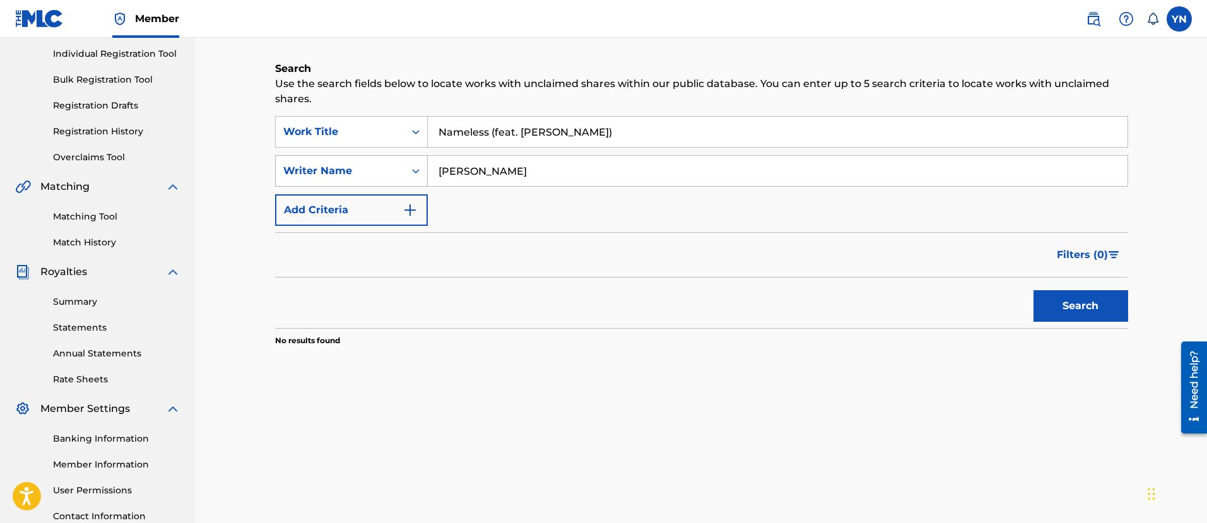
click at [399, 177] on div "Writer Name" at bounding box center [340, 171] width 129 height 24
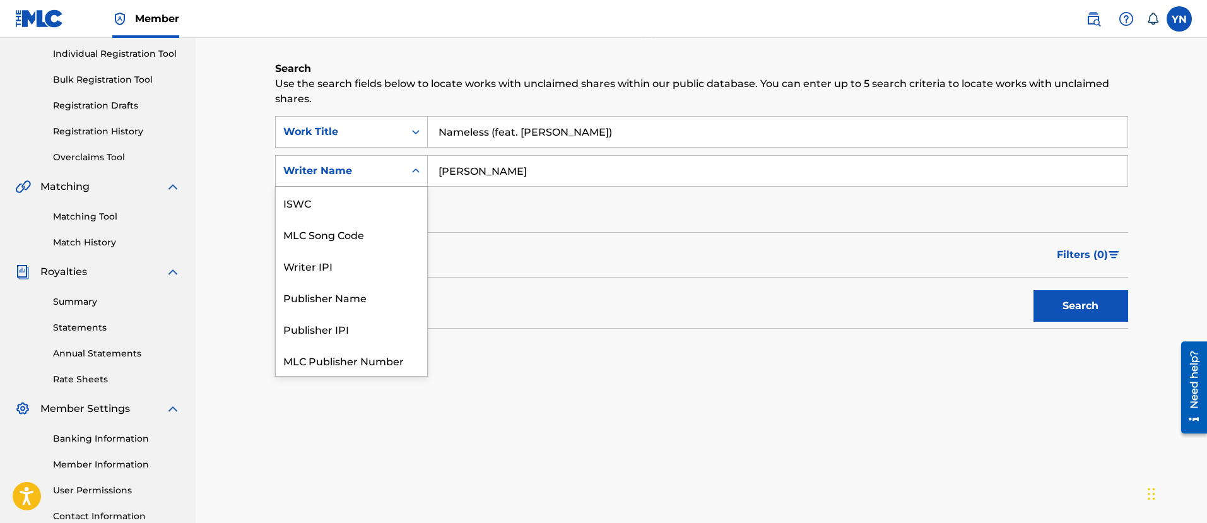
scroll to position [32, 0]
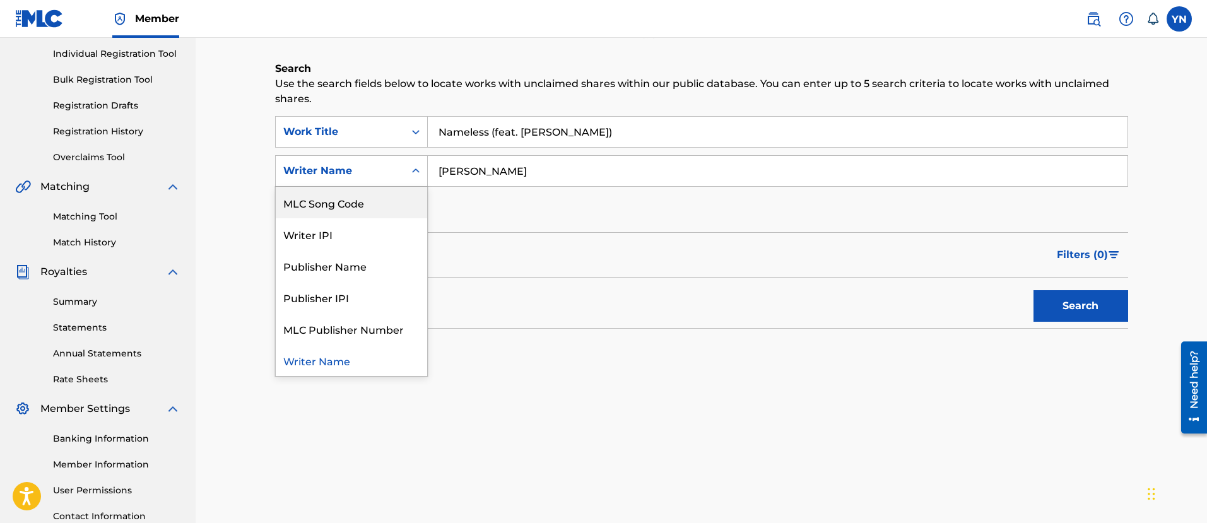
click at [564, 176] on input "[PERSON_NAME]" at bounding box center [778, 171] width 700 height 30
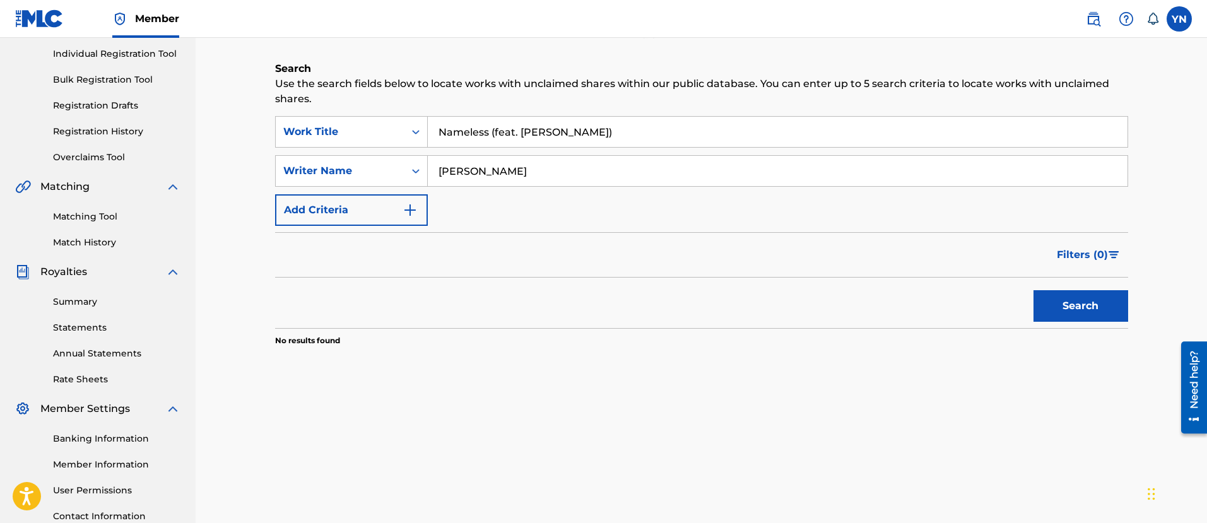
click at [1034, 290] on button "Search" at bounding box center [1081, 306] width 95 height 32
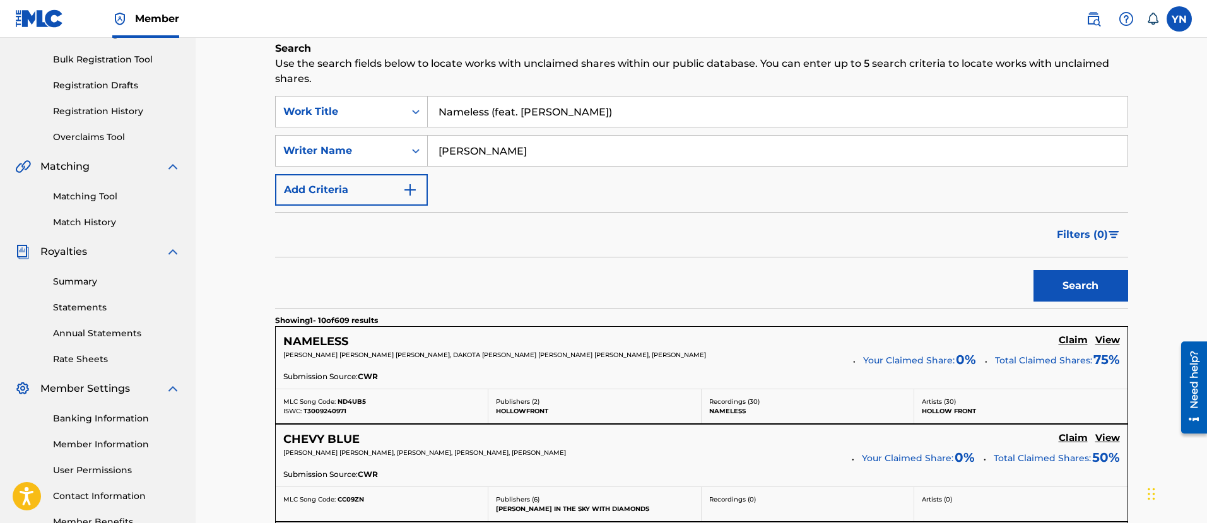
scroll to position [158, 0]
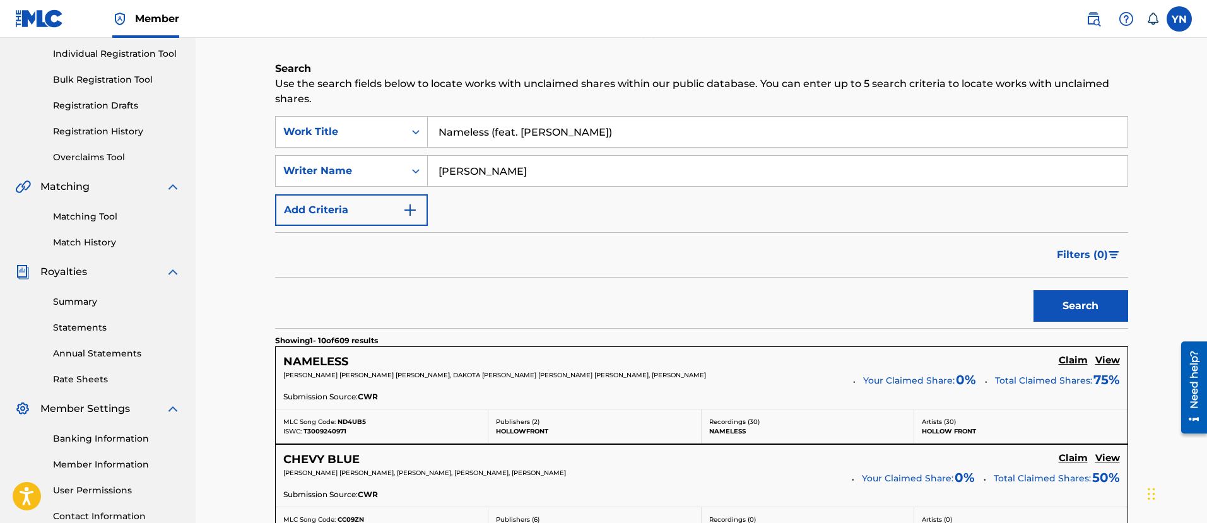
click at [559, 173] on input "[PERSON_NAME]" at bounding box center [778, 171] width 700 height 30
click at [1034, 290] on button "Search" at bounding box center [1081, 306] width 95 height 32
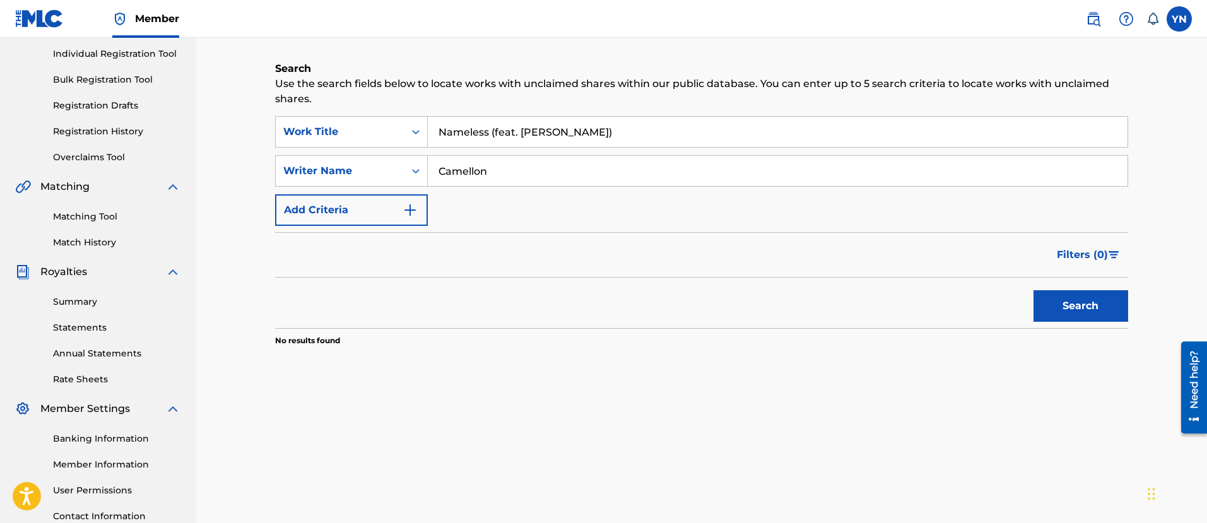
click at [473, 183] on input "Camellon" at bounding box center [778, 171] width 700 height 30
click at [1034, 290] on button "Search" at bounding box center [1081, 306] width 95 height 32
click at [1063, 317] on button "Search" at bounding box center [1081, 306] width 95 height 32
click at [531, 167] on input "Camelon" at bounding box center [778, 171] width 700 height 30
click at [1034, 290] on button "Search" at bounding box center [1081, 306] width 95 height 32
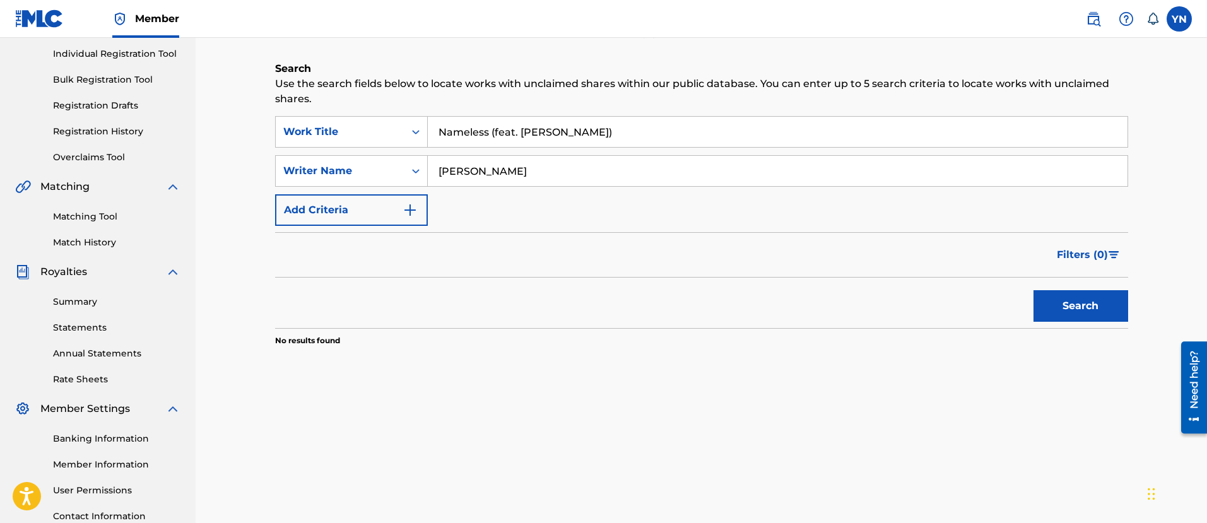
click at [528, 168] on input "[PERSON_NAME]" at bounding box center [778, 171] width 700 height 30
click at [1034, 290] on button "Search" at bounding box center [1081, 306] width 95 height 32
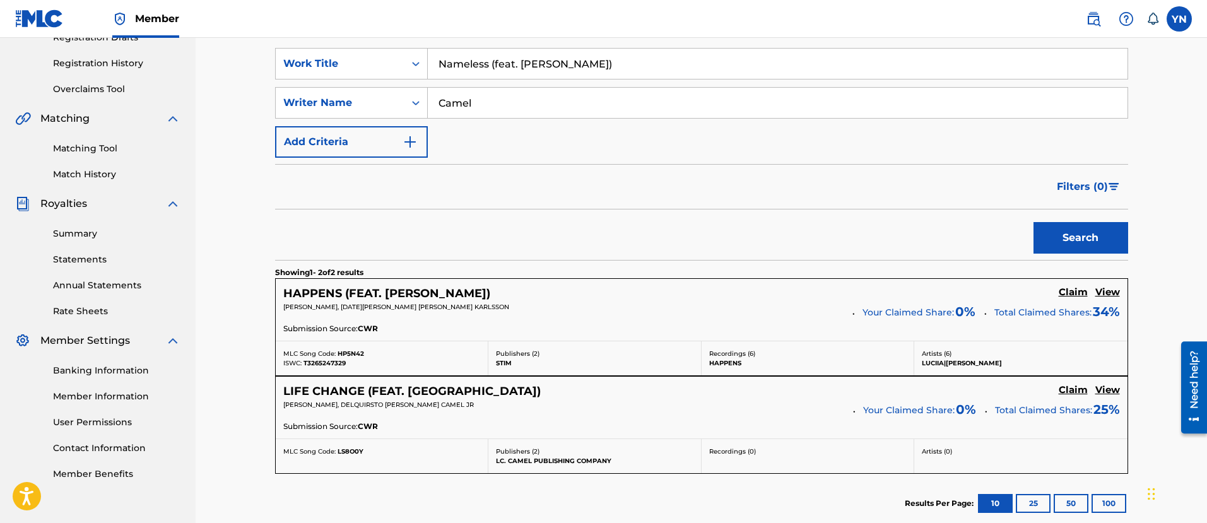
scroll to position [202, 0]
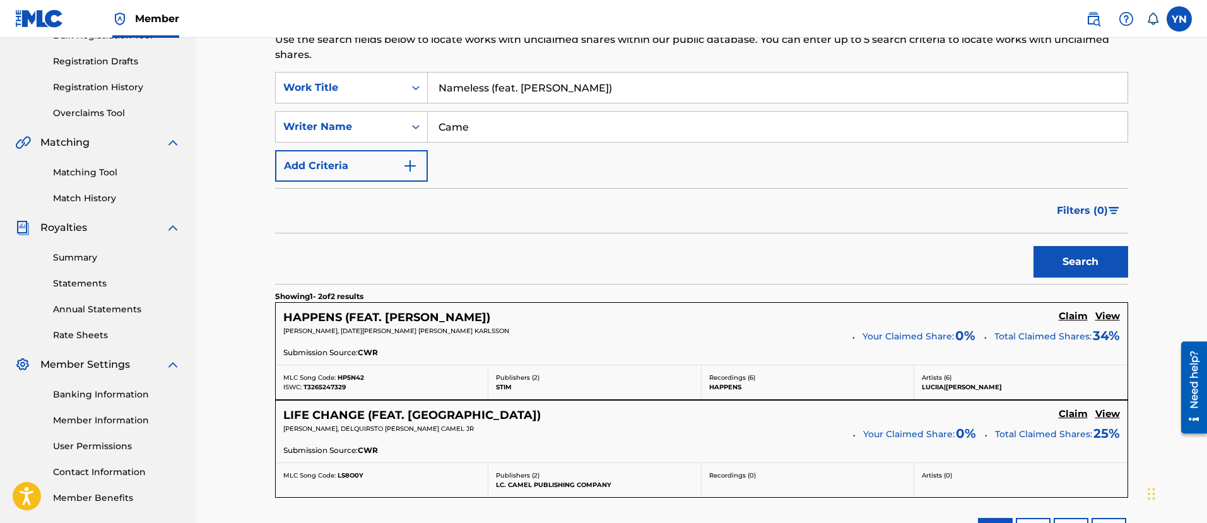
click at [1034, 246] on button "Search" at bounding box center [1081, 262] width 95 height 32
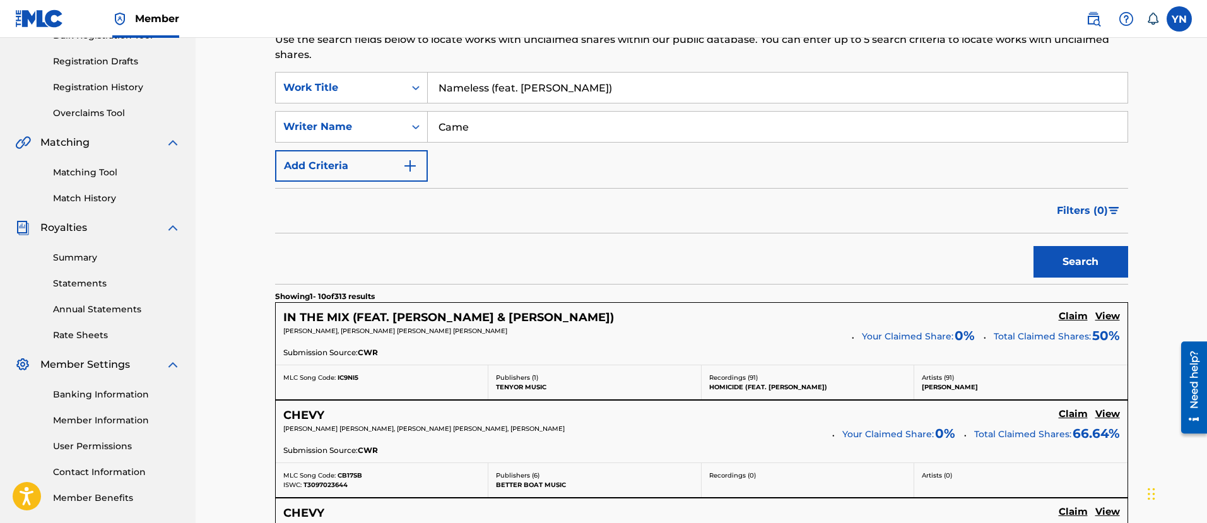
click at [504, 131] on input "Came" at bounding box center [778, 127] width 700 height 30
type input "[PERSON_NAME]"
click at [1034, 246] on button "Search" at bounding box center [1081, 262] width 95 height 32
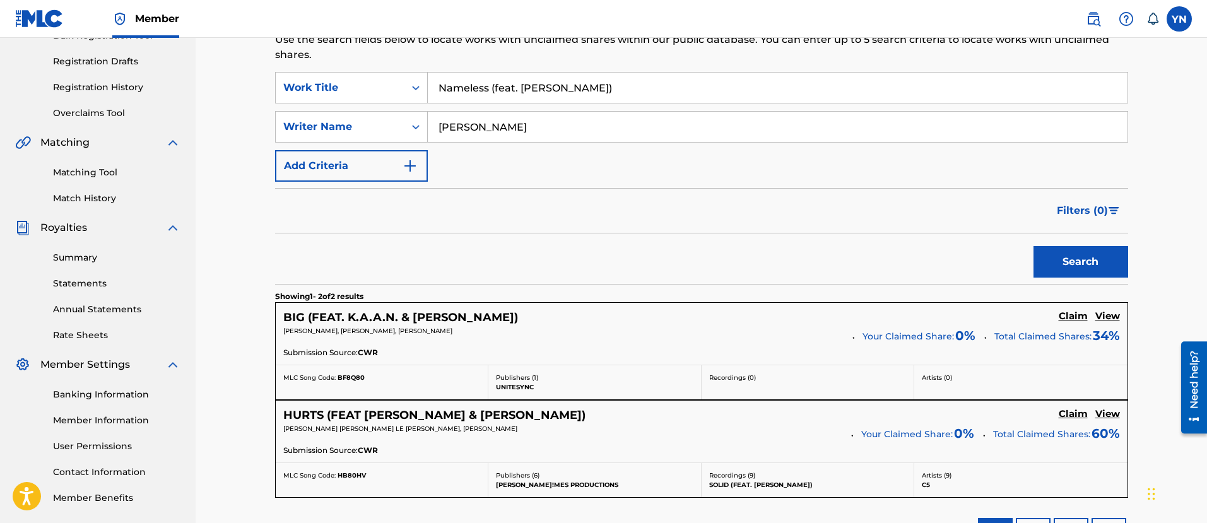
click at [362, 155] on button "Add Criteria" at bounding box center [351, 166] width 153 height 32
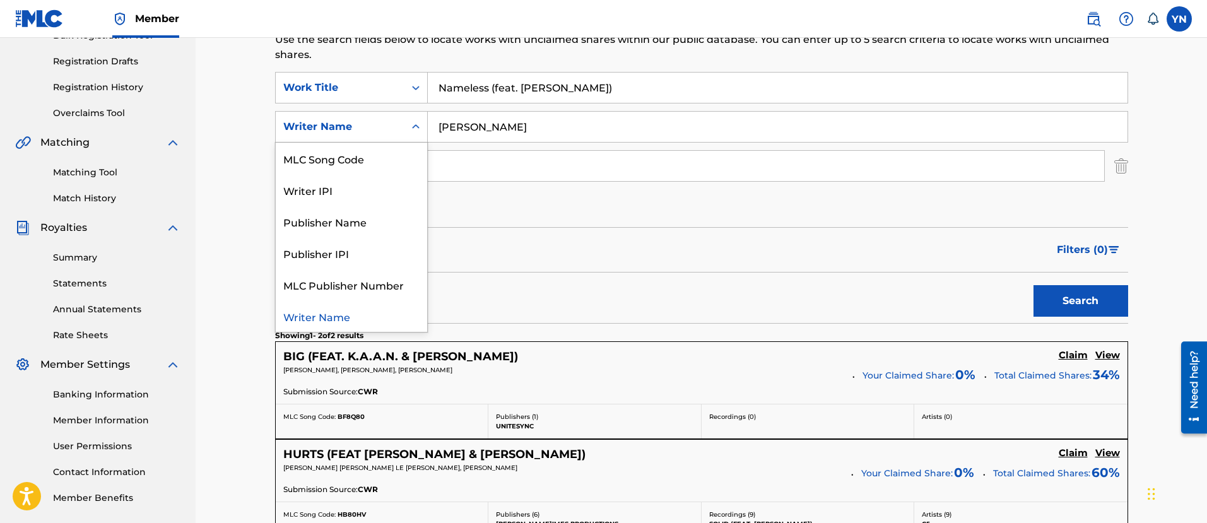
click at [369, 131] on div "Writer Name" at bounding box center [340, 126] width 114 height 15
click at [371, 131] on div "Writer Name" at bounding box center [340, 126] width 114 height 15
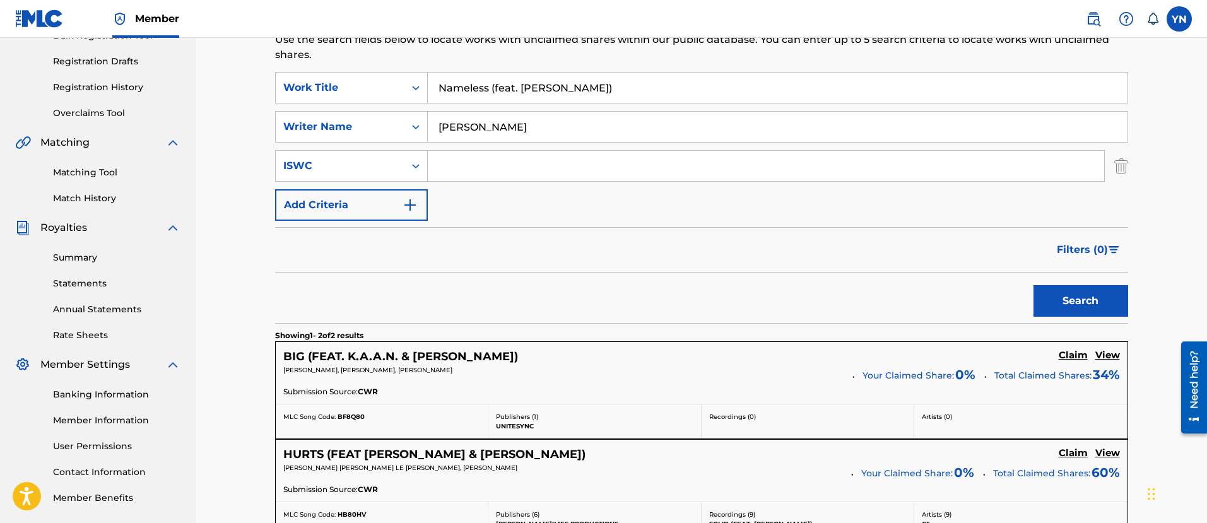
click at [458, 128] on input "[PERSON_NAME]" at bounding box center [778, 127] width 700 height 30
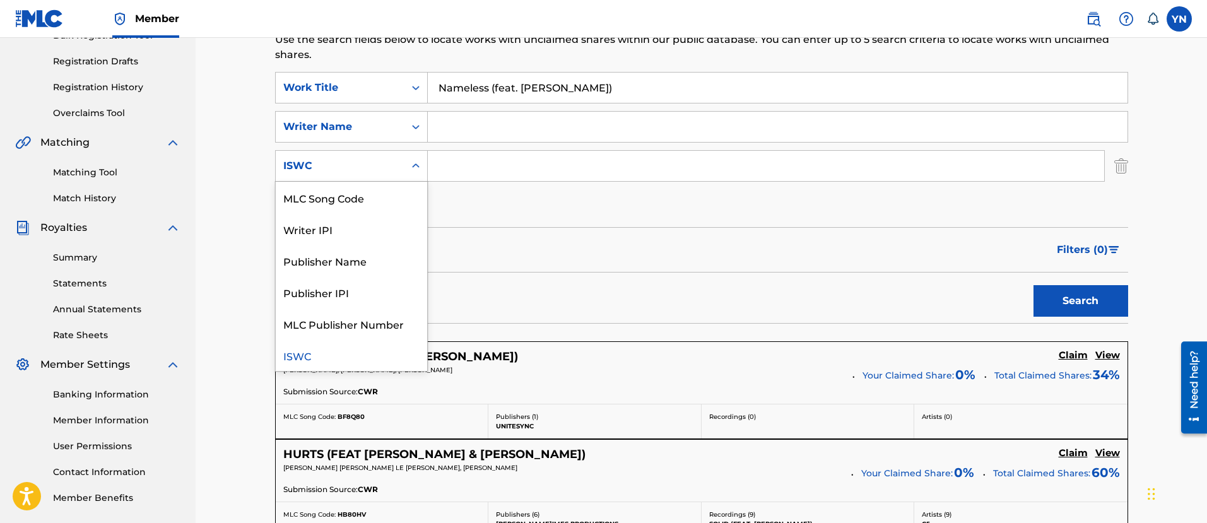
click at [377, 158] on div "ISWC" at bounding box center [340, 165] width 114 height 15
click at [379, 266] on div "Publisher Name" at bounding box center [351, 261] width 151 height 32
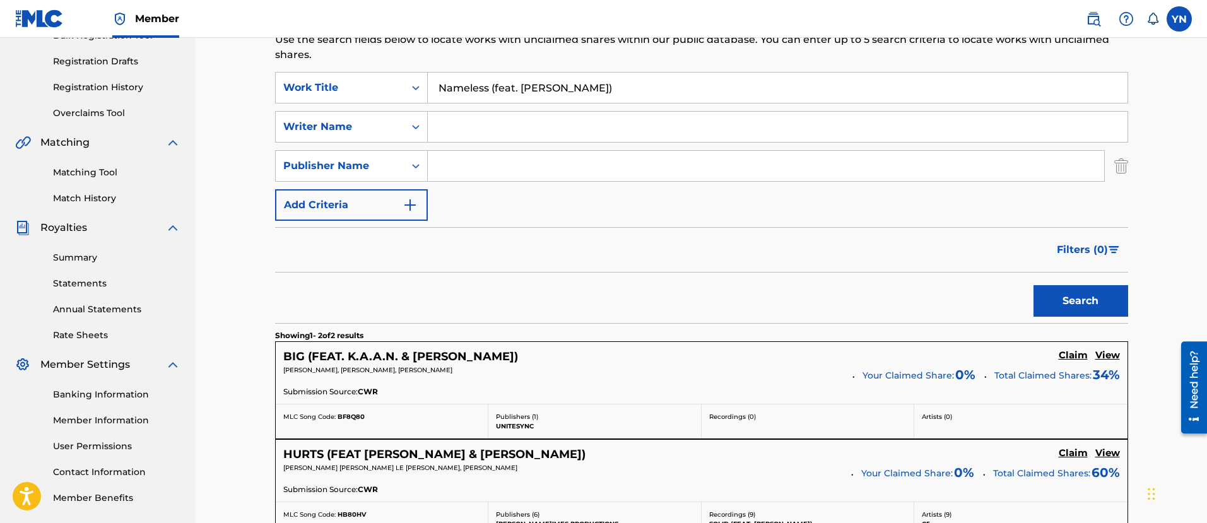
click at [470, 178] on input "Search Form" at bounding box center [766, 166] width 677 height 30
type input "bugseed"
click at [1078, 287] on button "Search" at bounding box center [1081, 301] width 95 height 32
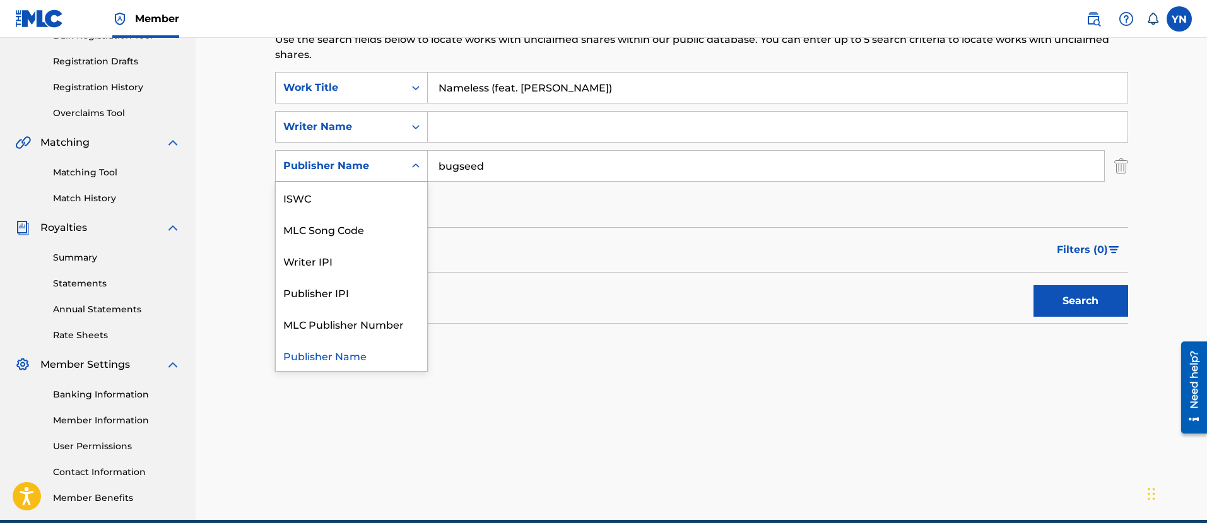
click at [387, 168] on div "Publisher Name" at bounding box center [340, 165] width 114 height 15
click at [340, 376] on div "Search Use the search fields below to locate works with unclaimed shares within…" at bounding box center [701, 210] width 853 height 387
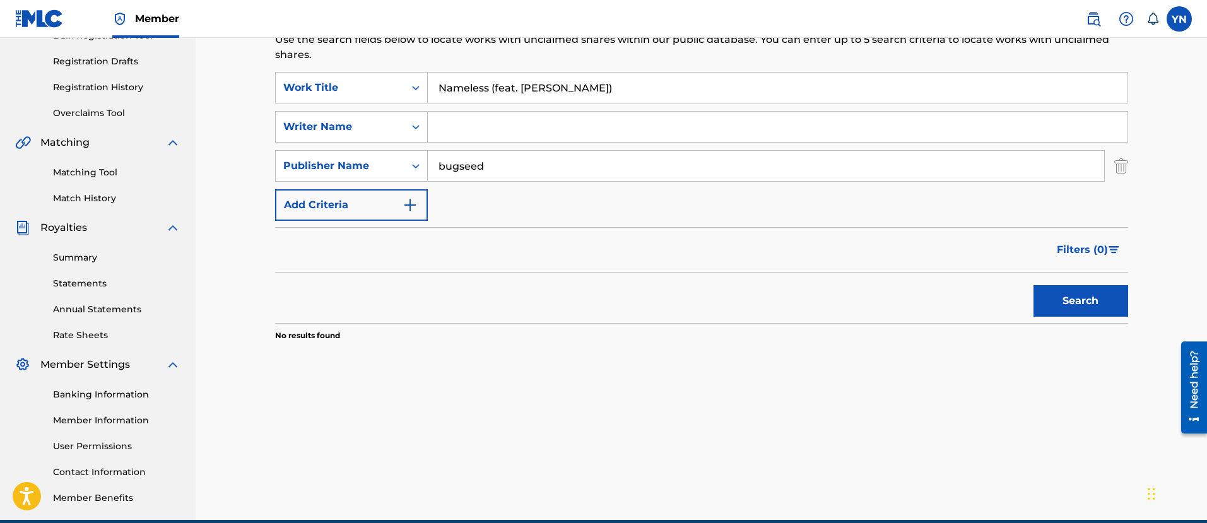
click at [92, 167] on link "Matching Tool" at bounding box center [116, 172] width 127 height 13
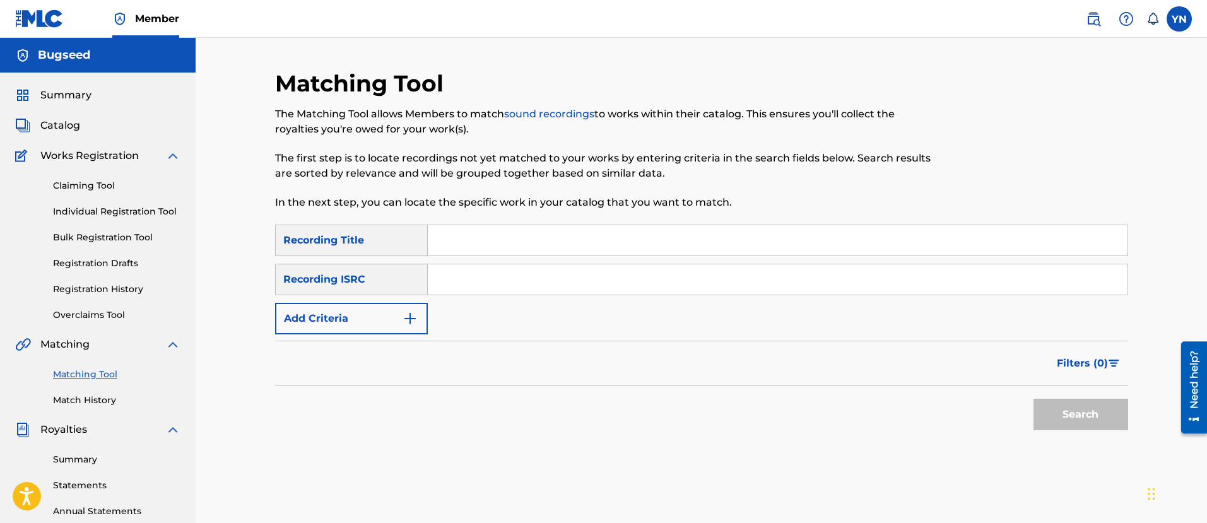
click at [506, 262] on div "SearchWithCriteriaafb466a9-ed02-42f3-bd2d-e29e63578fca Recording Title SearchWi…" at bounding box center [701, 280] width 853 height 110
click at [506, 278] on input "Search Form" at bounding box center [778, 279] width 700 height 30
type input "QZWFM2560047"
click at [519, 239] on input "Search Form" at bounding box center [778, 240] width 700 height 30
type input "gentle"
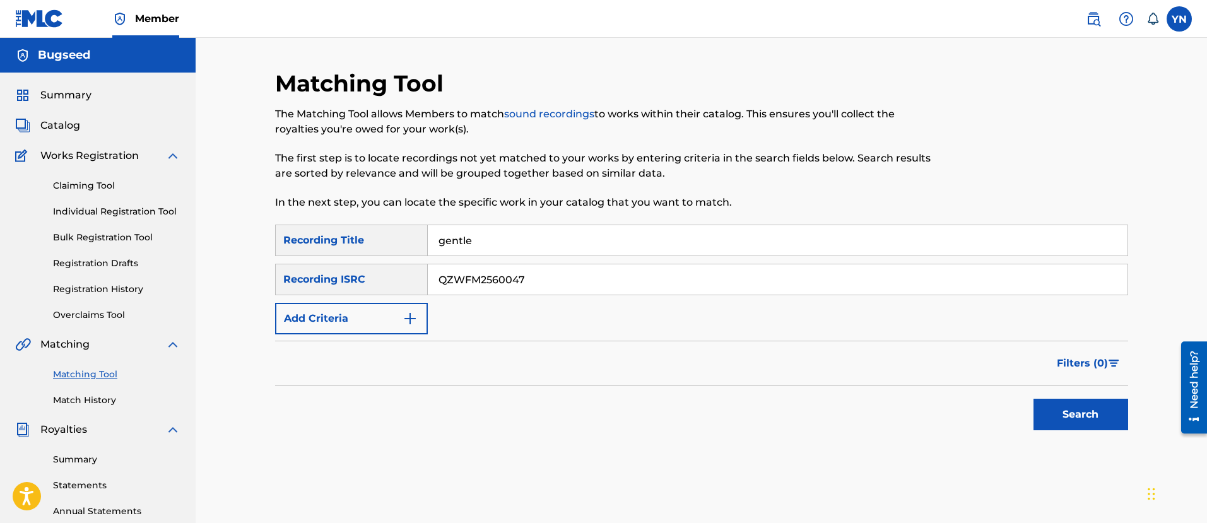
click at [1035, 407] on button "Search" at bounding box center [1081, 415] width 95 height 32
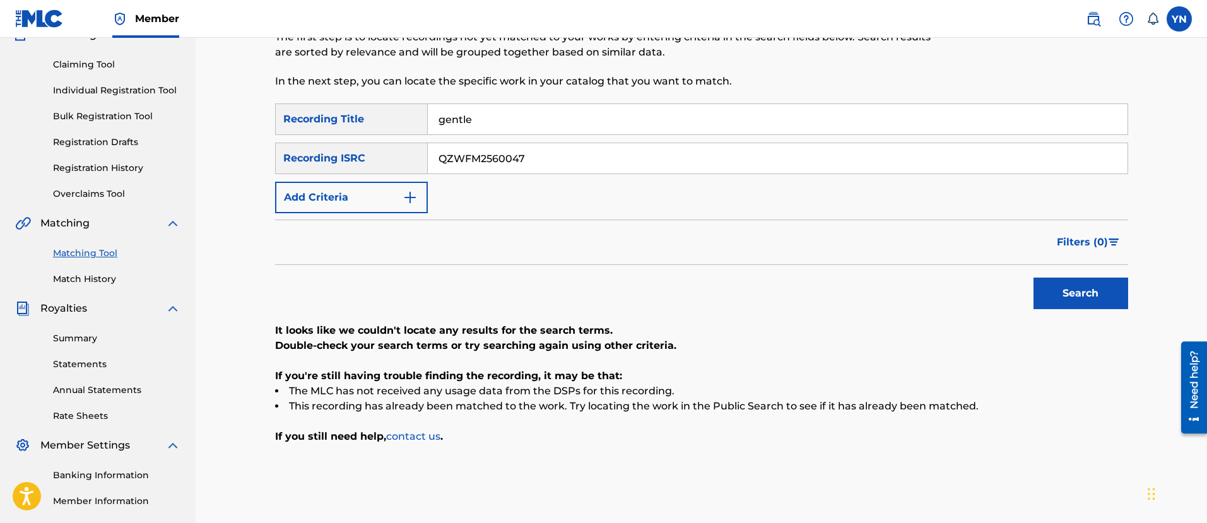
scroll to position [158, 0]
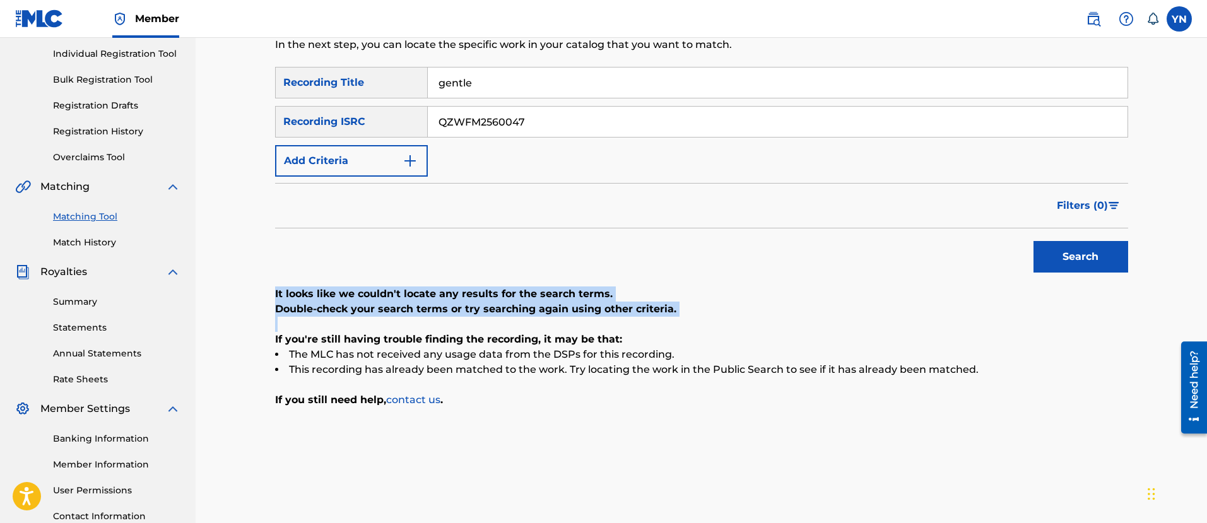
drag, startPoint x: 249, startPoint y: 297, endPoint x: 266, endPoint y: 335, distance: 41.3
click at [266, 335] on div "Matching Tool The Matching Tool allows Members to match sound recordings to wor…" at bounding box center [702, 222] width 1012 height 684
click at [266, 335] on div "Matching Tool The Matching Tool allows Members to match sound recordings to wor…" at bounding box center [702, 238] width 884 height 653
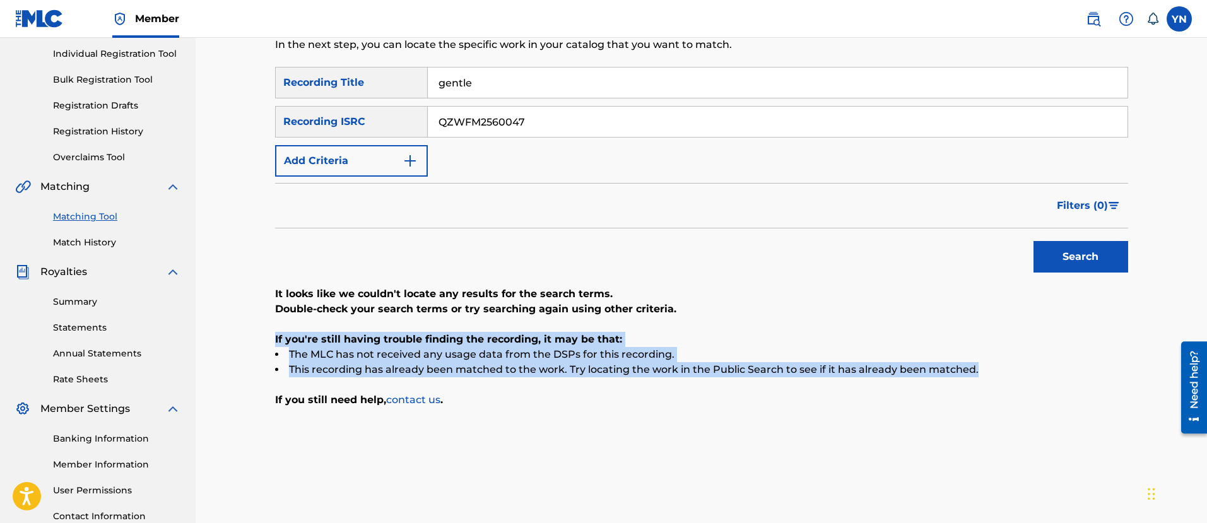
drag, startPoint x: 260, startPoint y: 343, endPoint x: 257, endPoint y: 381, distance: 38.0
click at [257, 381] on div "Matching Tool The Matching Tool allows Members to match sound recordings to wor…" at bounding box center [702, 222] width 1012 height 684
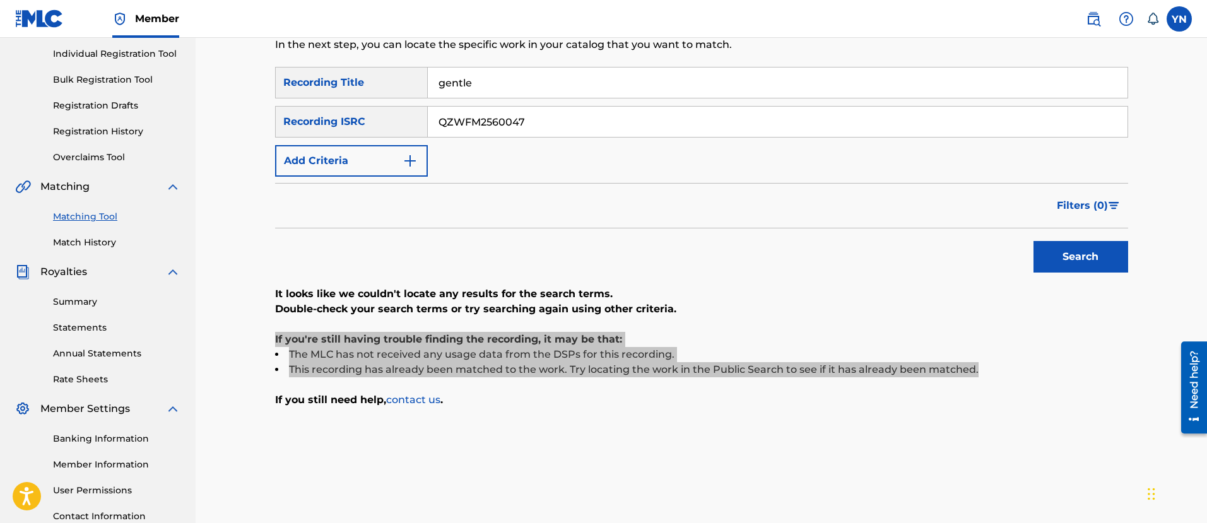
scroll to position [0, 0]
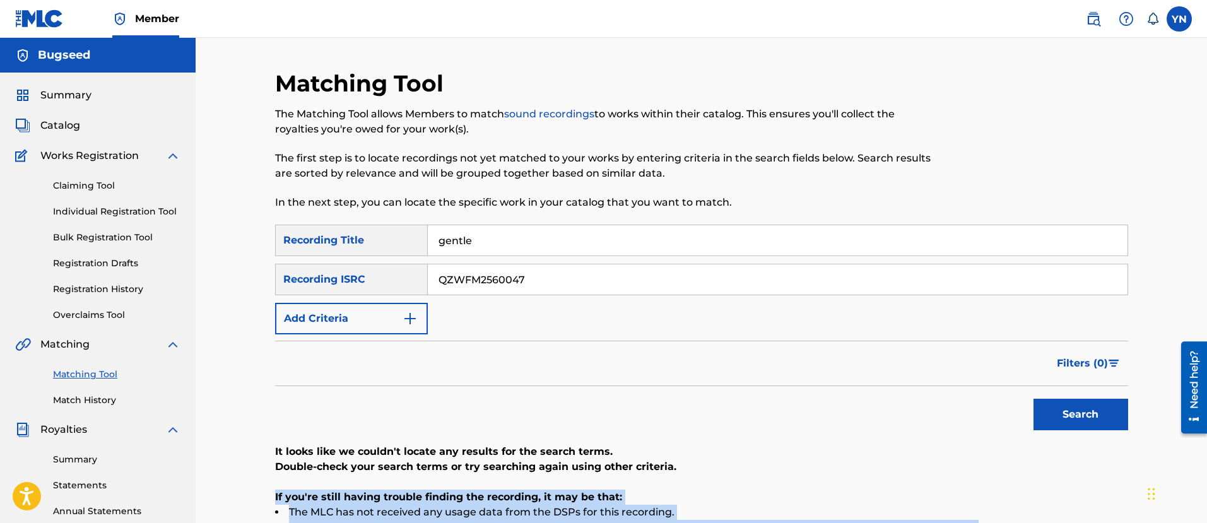
click at [68, 127] on span "Catalog" at bounding box center [60, 125] width 40 height 15
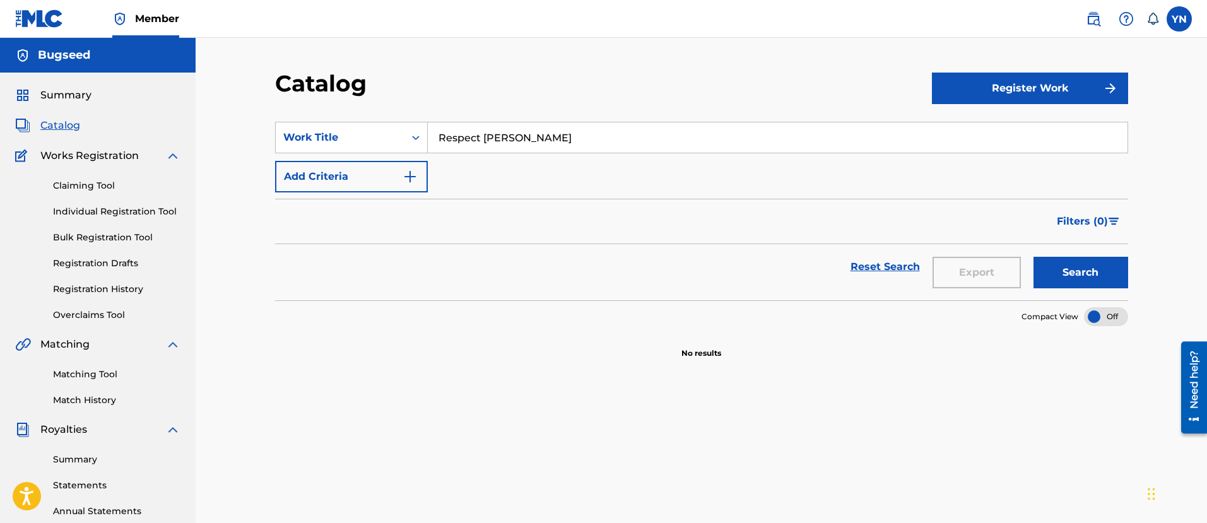
click at [547, 136] on input "Respect [PERSON_NAME]" at bounding box center [778, 137] width 700 height 30
type input "gentle"
click at [1073, 268] on button "Search" at bounding box center [1081, 273] width 95 height 32
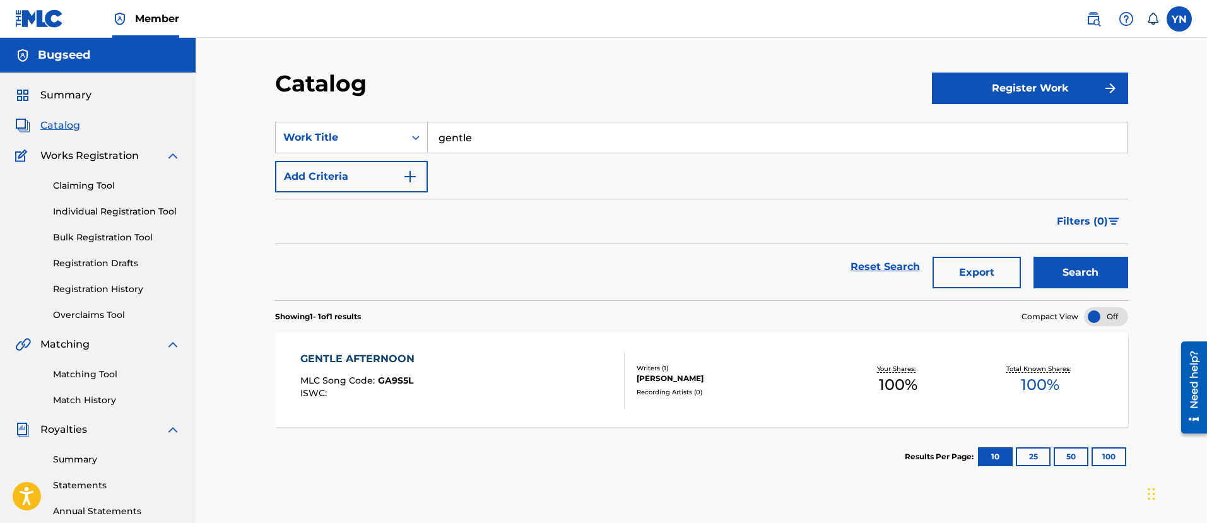
click at [1019, 91] on button "Register Work" at bounding box center [1030, 89] width 196 height 32
click at [979, 128] on link "Individual" at bounding box center [1030, 129] width 196 height 30
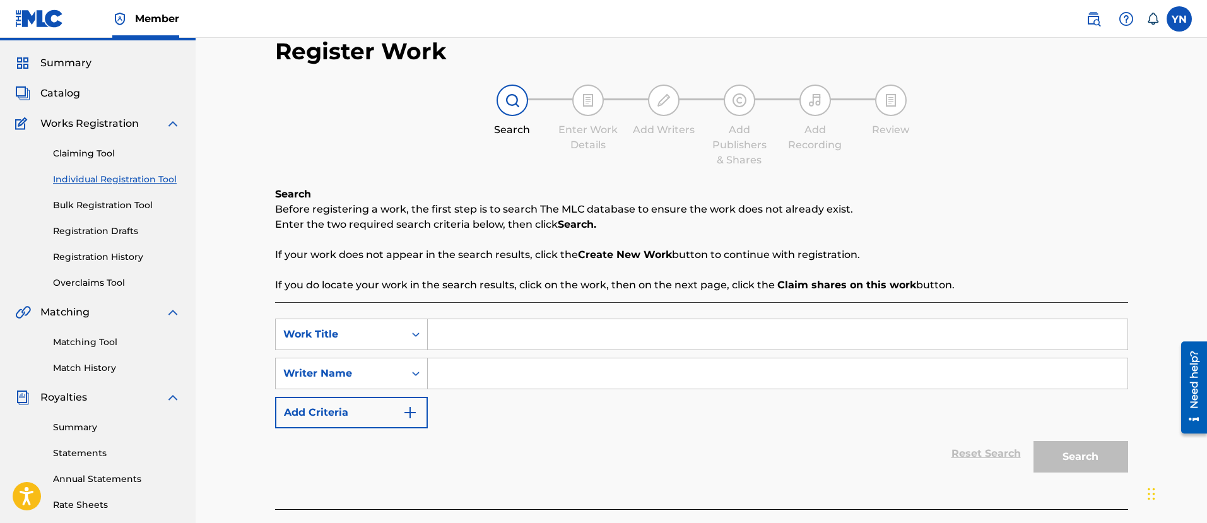
scroll to position [158, 0]
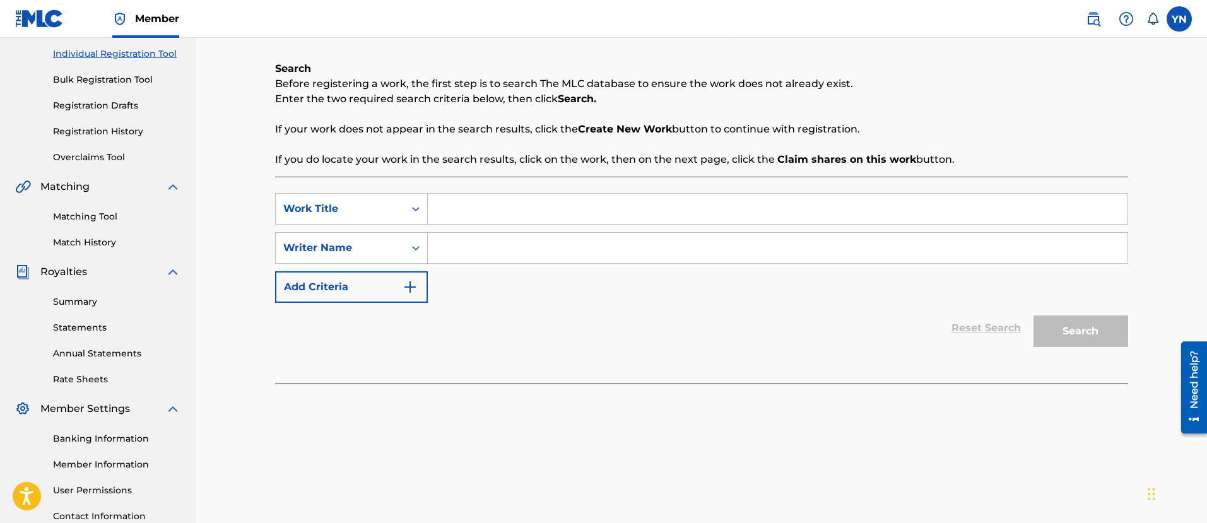
click at [554, 201] on input "Search Form" at bounding box center [778, 209] width 700 height 30
type input "gentle"
click at [540, 254] on input "Search Form" at bounding box center [778, 248] width 700 height 30
type input "[PERSON_NAME]"
click at [1115, 323] on button "Search" at bounding box center [1081, 332] width 95 height 32
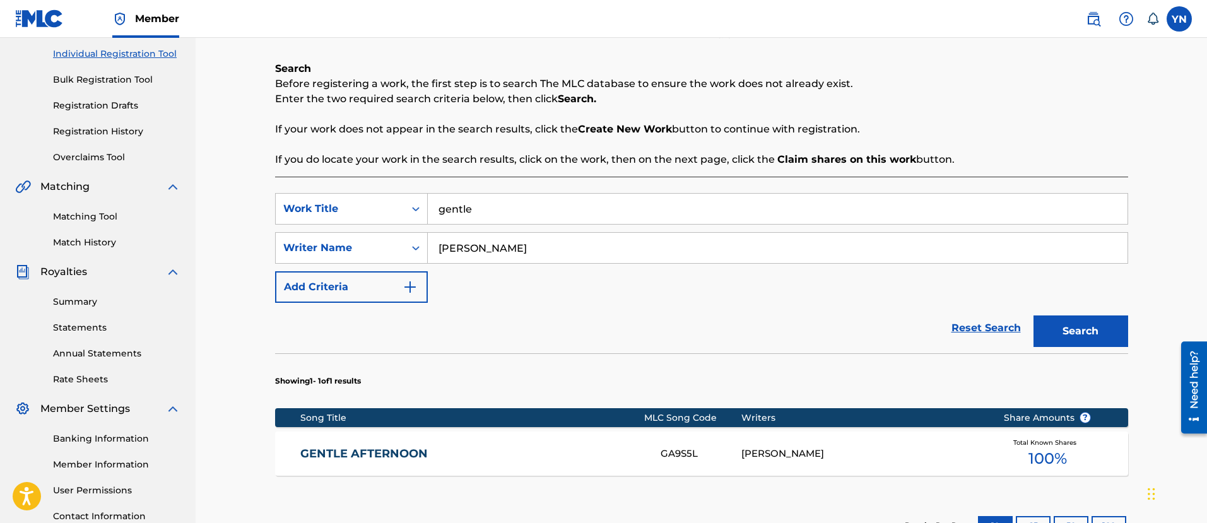
scroll to position [316, 0]
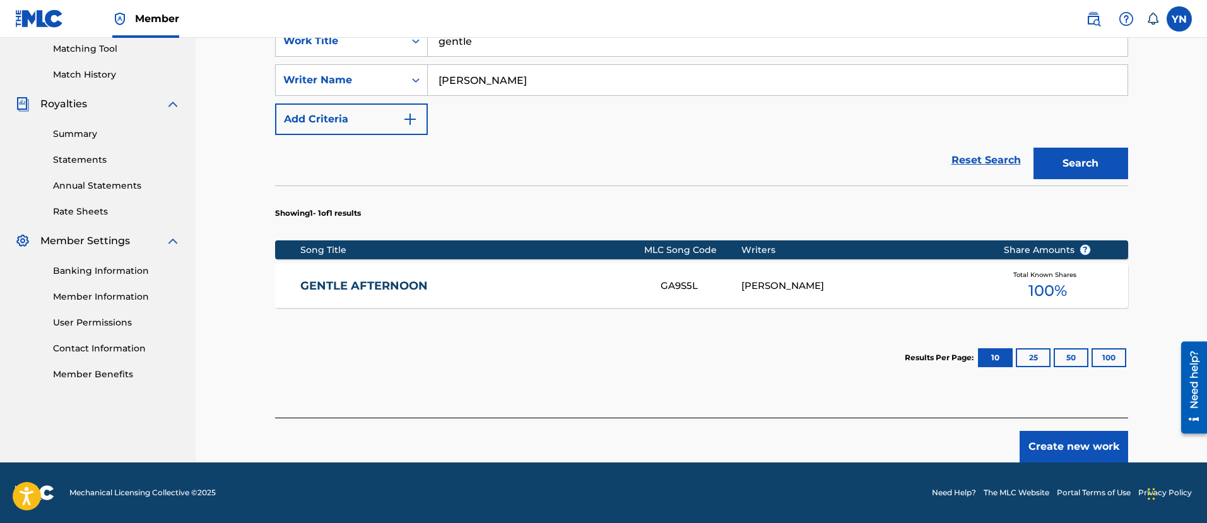
click at [1058, 436] on button "Create new work" at bounding box center [1074, 447] width 109 height 32
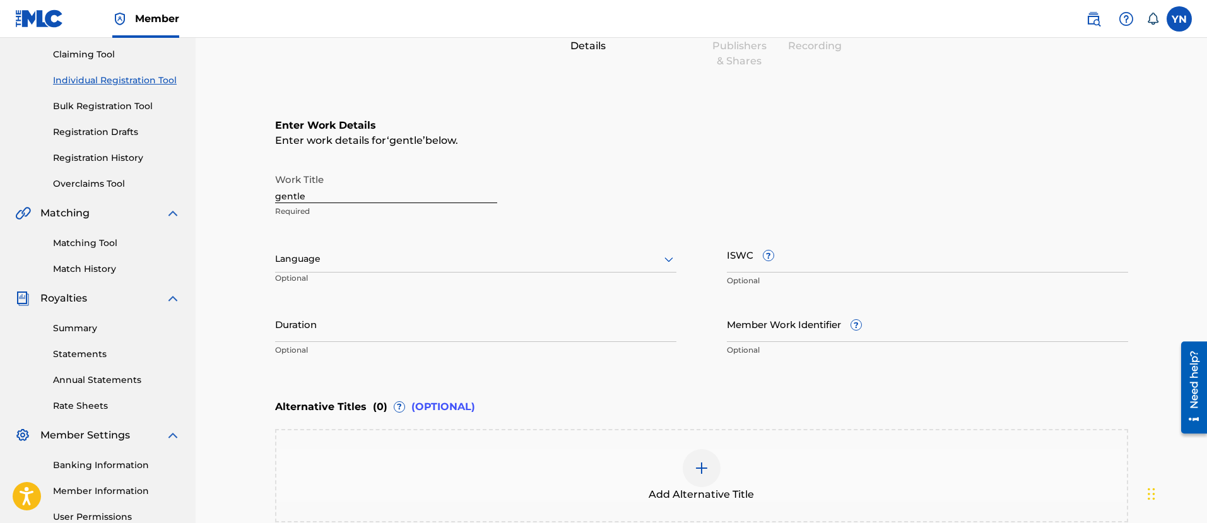
scroll to position [110, 0]
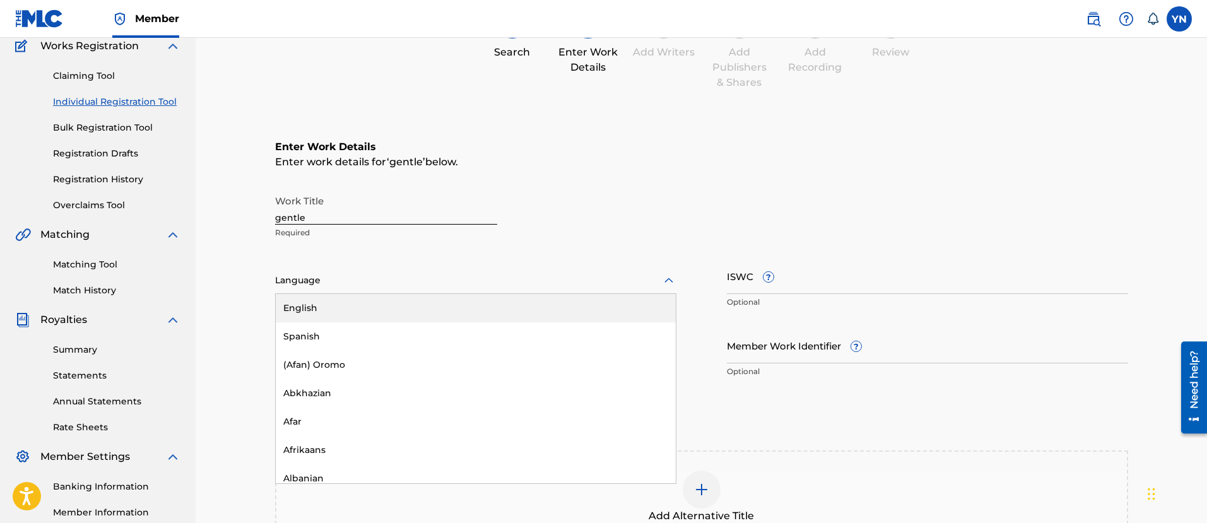
click at [384, 275] on div at bounding box center [475, 281] width 401 height 16
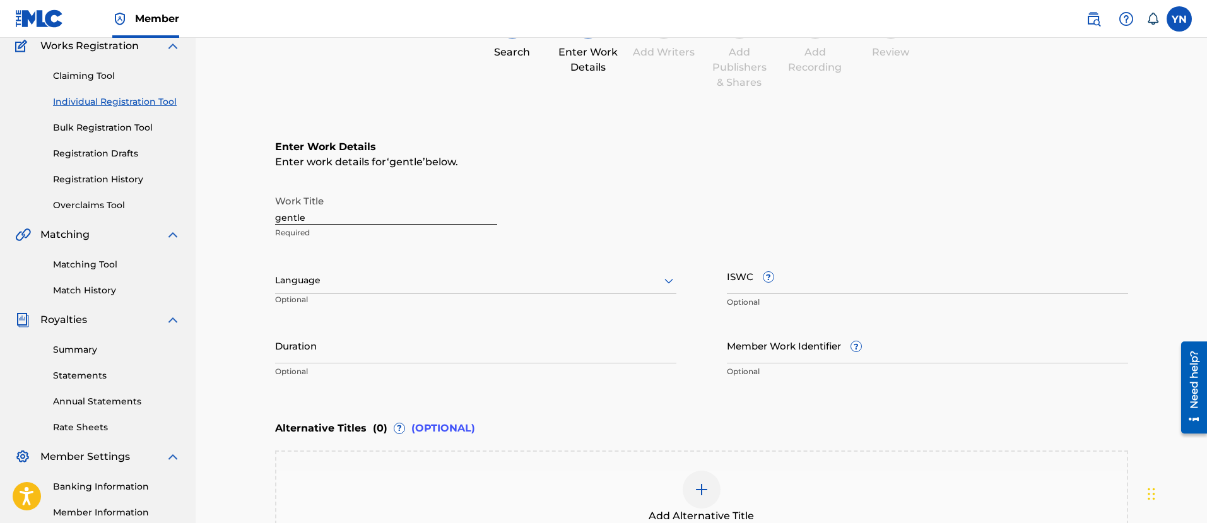
click at [384, 275] on div at bounding box center [475, 281] width 401 height 16
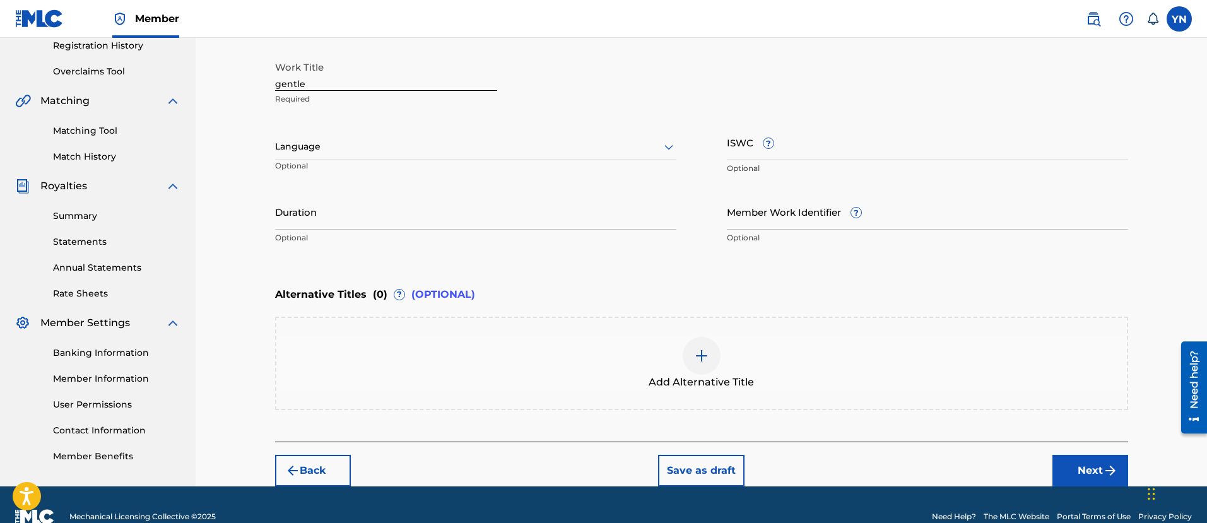
scroll to position [268, 0]
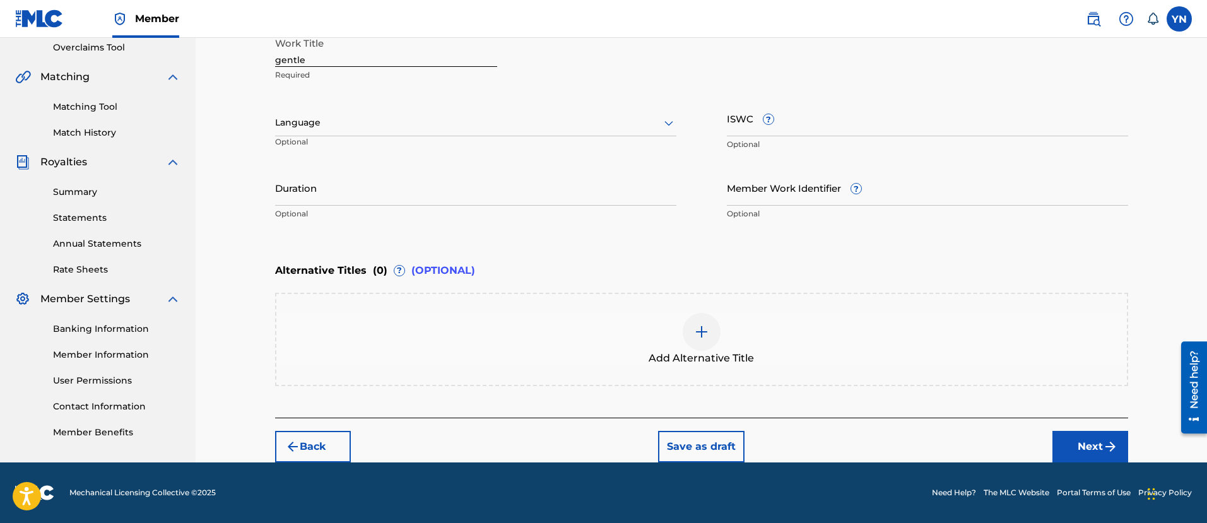
click at [1065, 440] on button "Next" at bounding box center [1091, 447] width 76 height 32
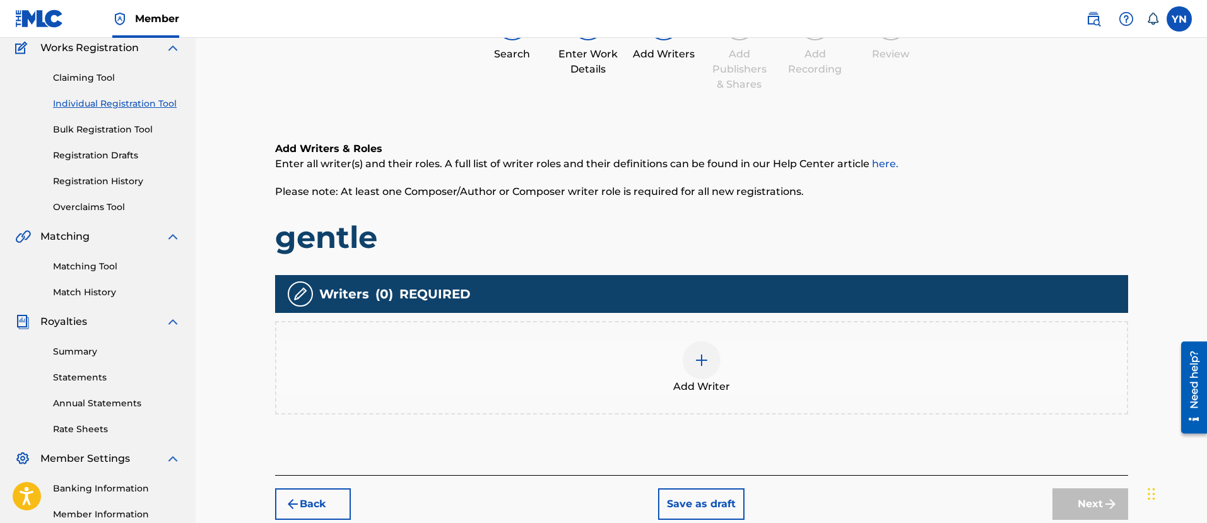
scroll to position [57, 0]
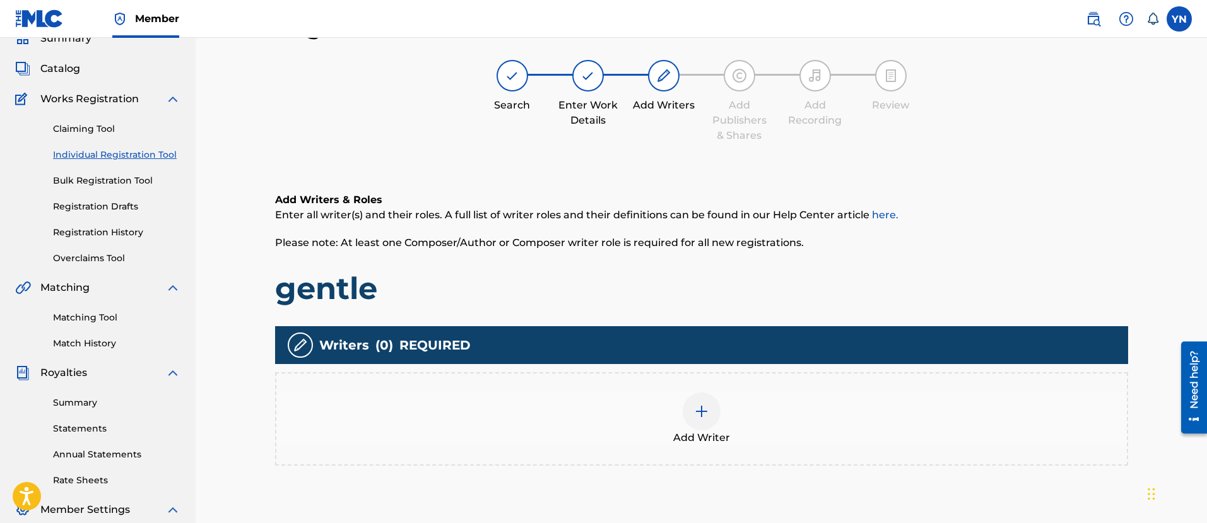
click at [733, 430] on div "Add Writer" at bounding box center [701, 419] width 851 height 53
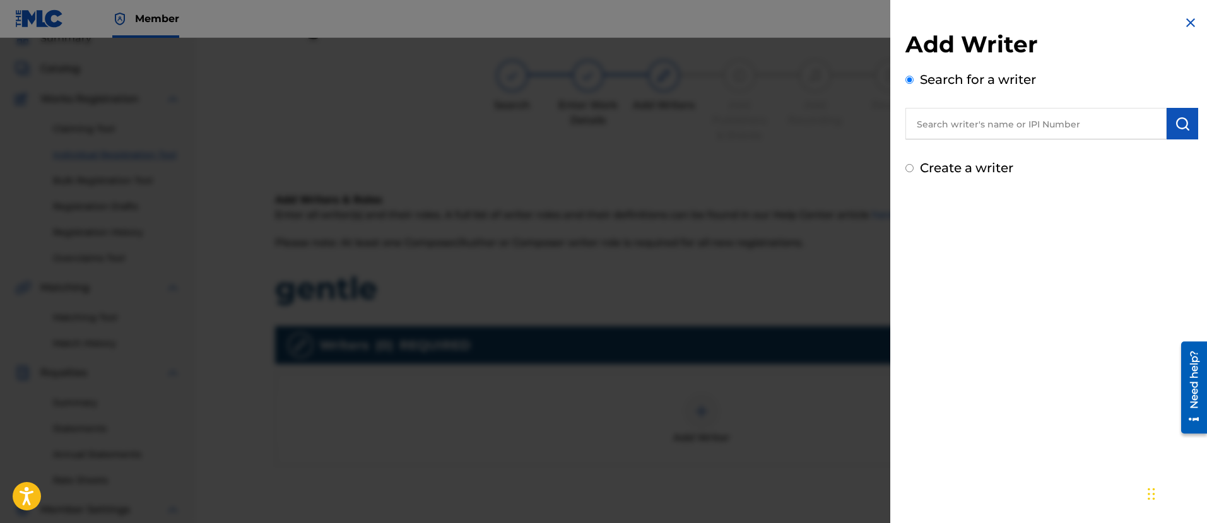
click at [1002, 159] on div "Create a writer" at bounding box center [1052, 167] width 293 height 19
click at [994, 175] on label "Create a writer" at bounding box center [966, 167] width 93 height 15
radio input "true"
click at [914, 172] on input "Create a writer" at bounding box center [910, 168] width 8 height 8
radio input "false"
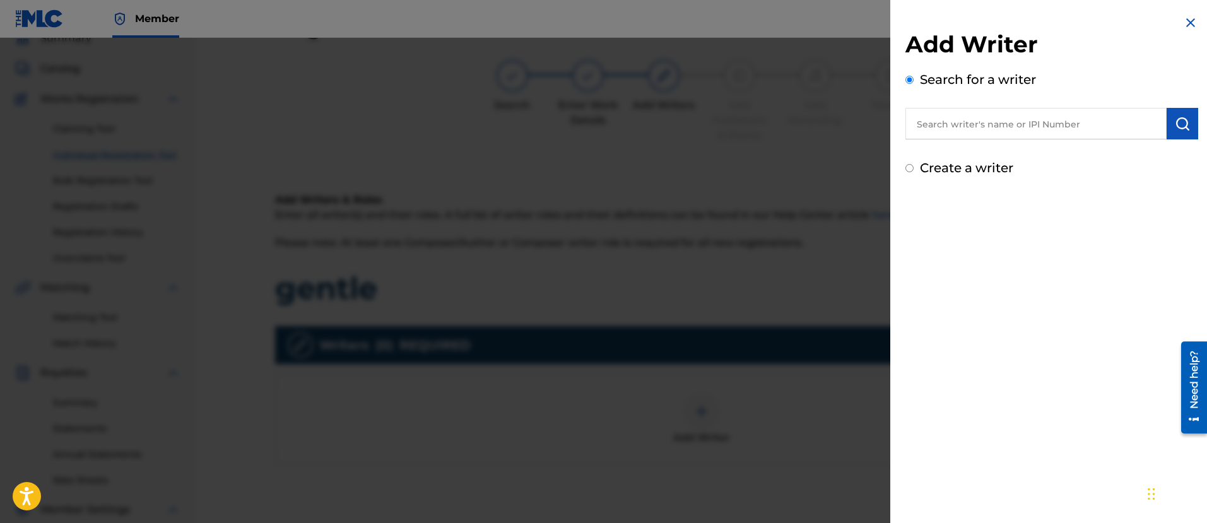
radio input "true"
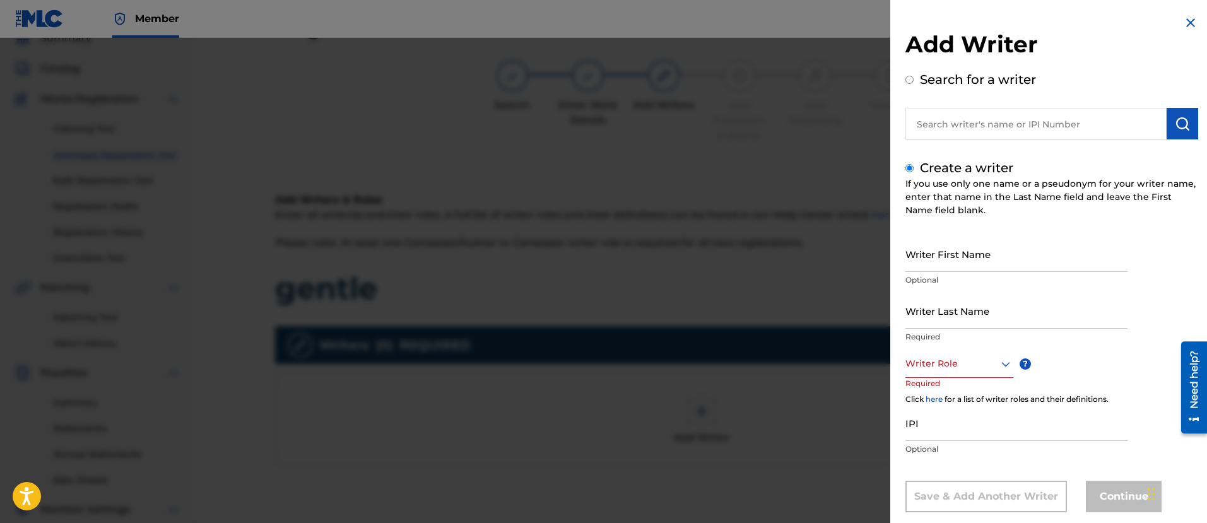
click at [990, 269] on input "Writer First Name" at bounding box center [1017, 254] width 222 height 36
type input "[PERSON_NAME]"
click at [965, 311] on input "Writer Last Name" at bounding box center [1017, 311] width 222 height 36
type input "Nakani"
click at [997, 135] on input "text" at bounding box center [1036, 124] width 261 height 32
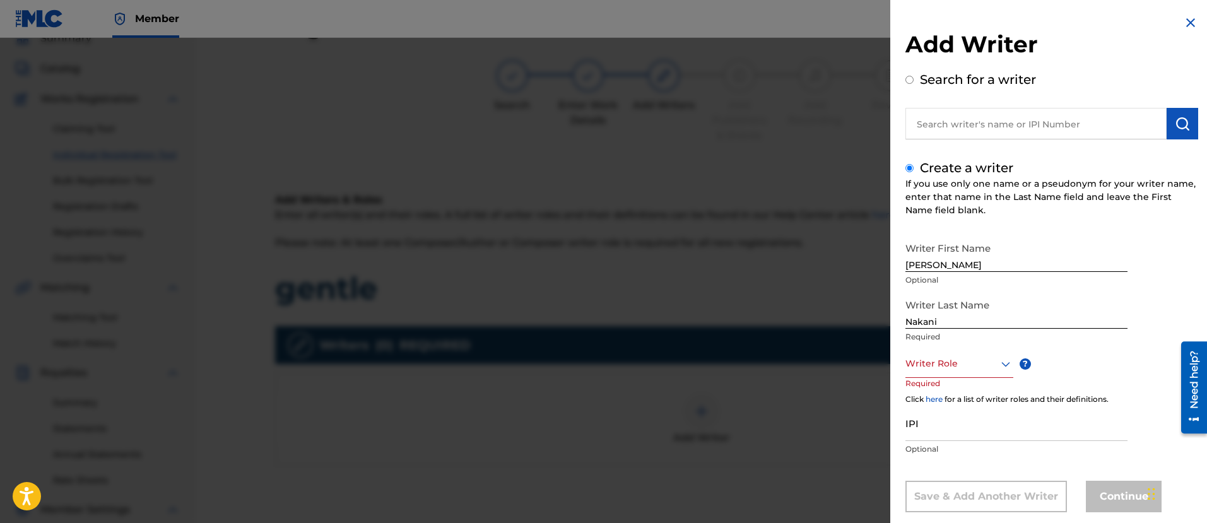
radio input "true"
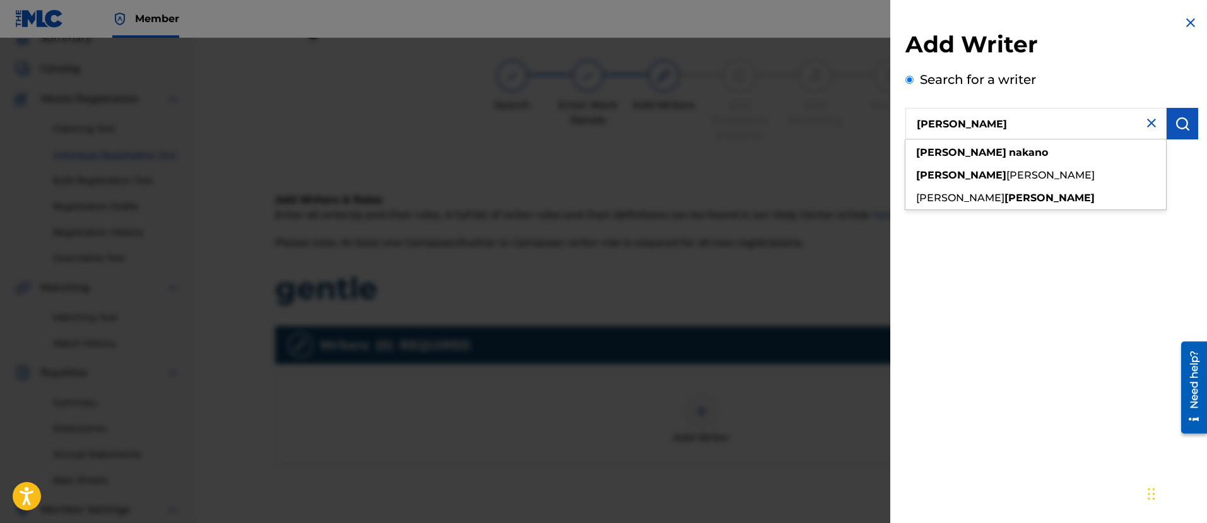
type input "[PERSON_NAME]"
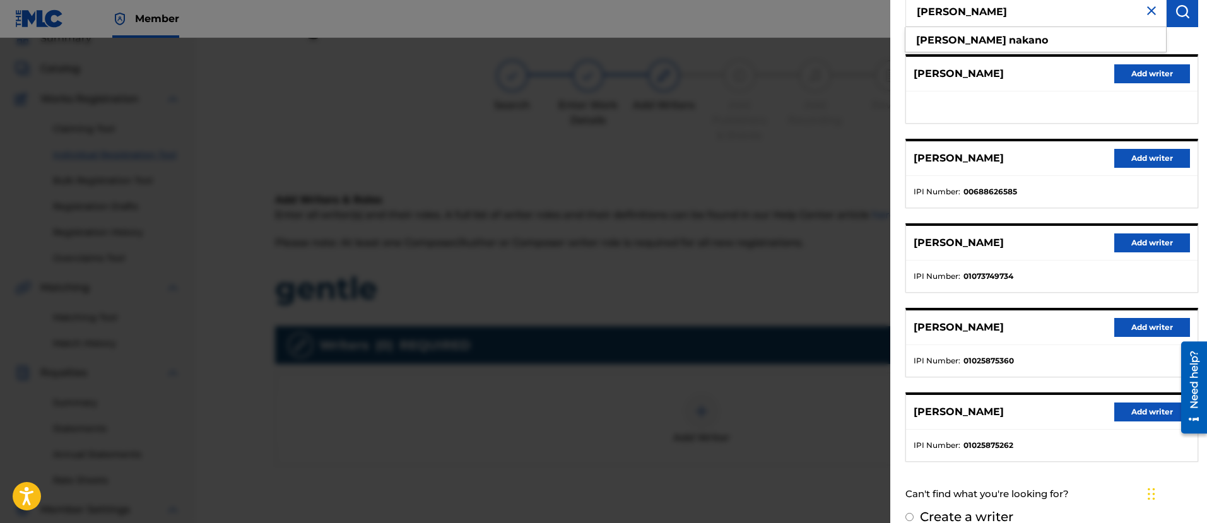
scroll to position [131, 0]
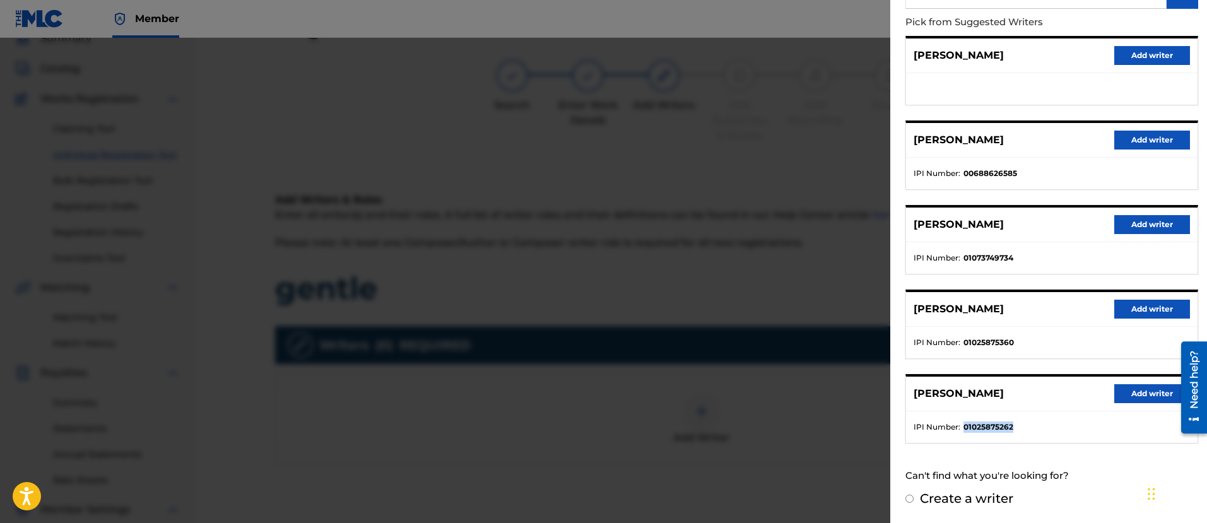
drag, startPoint x: 1012, startPoint y: 425, endPoint x: 963, endPoint y: 432, distance: 49.2
click at [963, 432] on ul "IPI Number : 01025875262" at bounding box center [1052, 427] width 292 height 32
copy strong "01025875262"
click at [1145, 390] on button "Add writer" at bounding box center [1153, 393] width 76 height 19
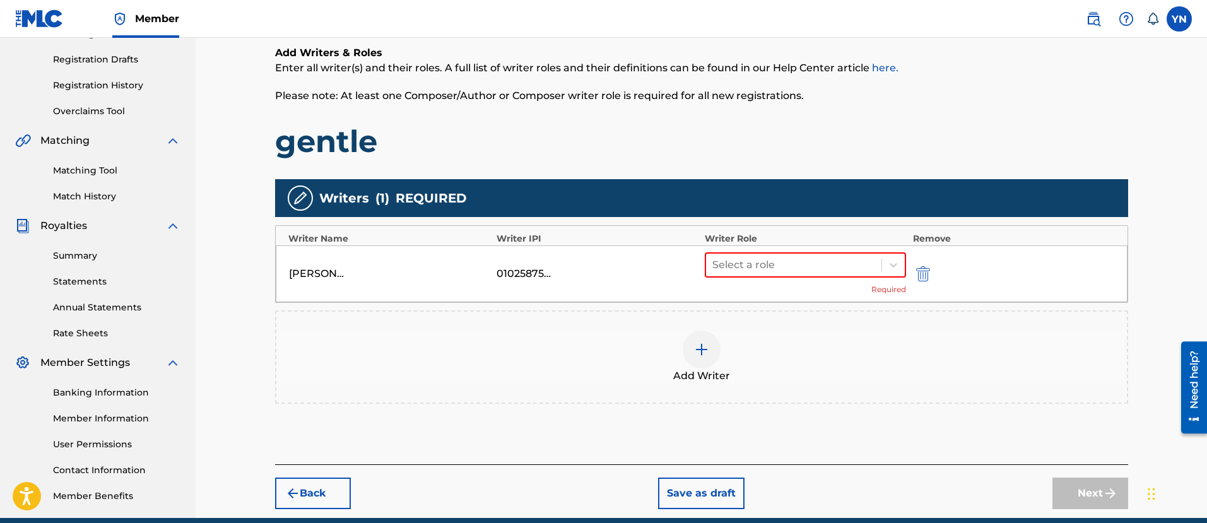
scroll to position [259, 0]
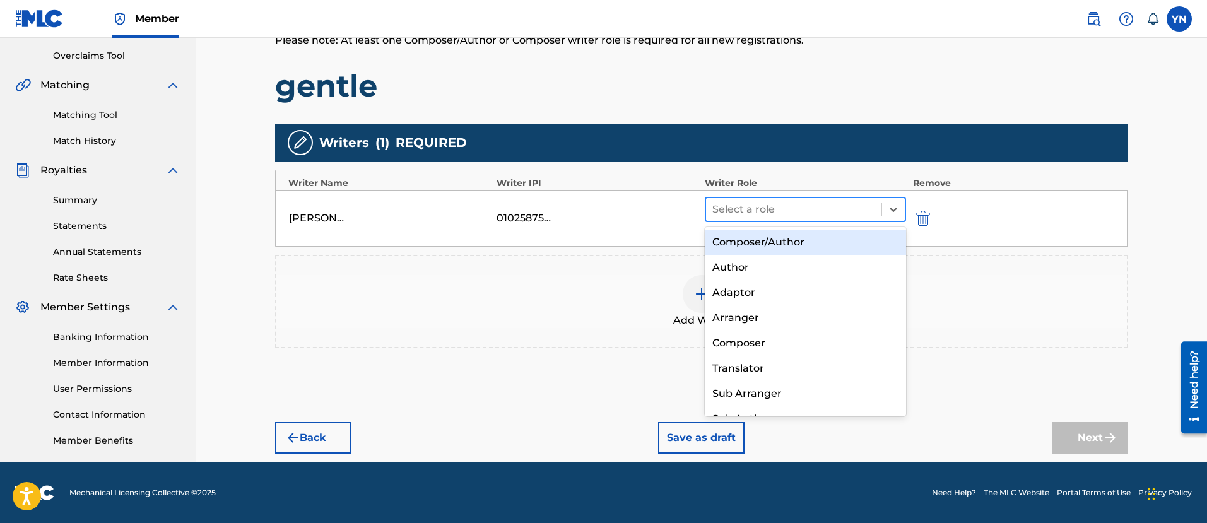
click at [781, 207] on div at bounding box center [794, 210] width 163 height 18
click at [769, 245] on div "Composer/Author" at bounding box center [806, 242] width 202 height 25
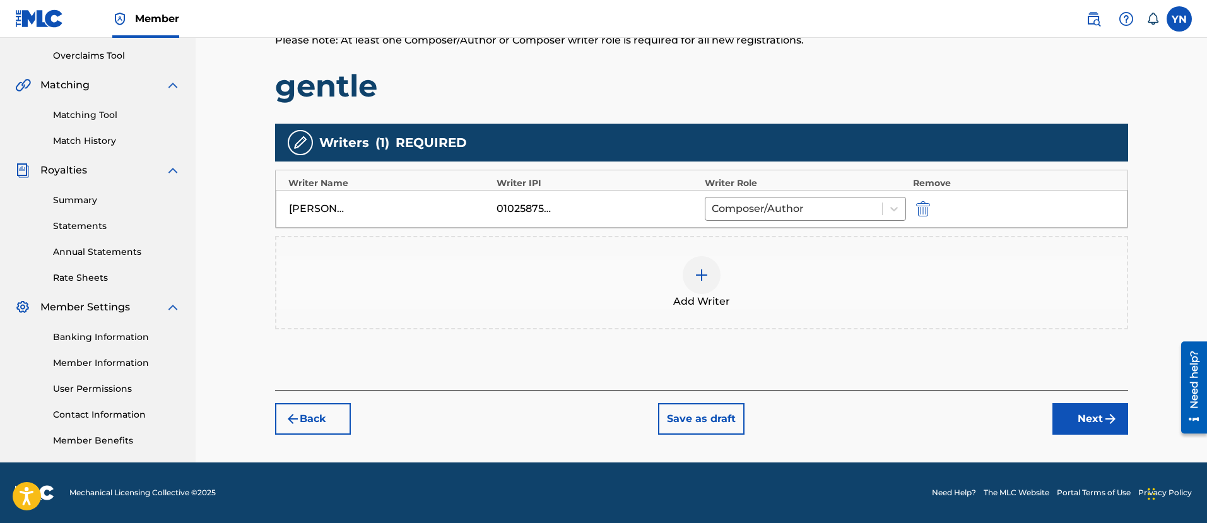
click at [1076, 422] on button "Next" at bounding box center [1091, 419] width 76 height 32
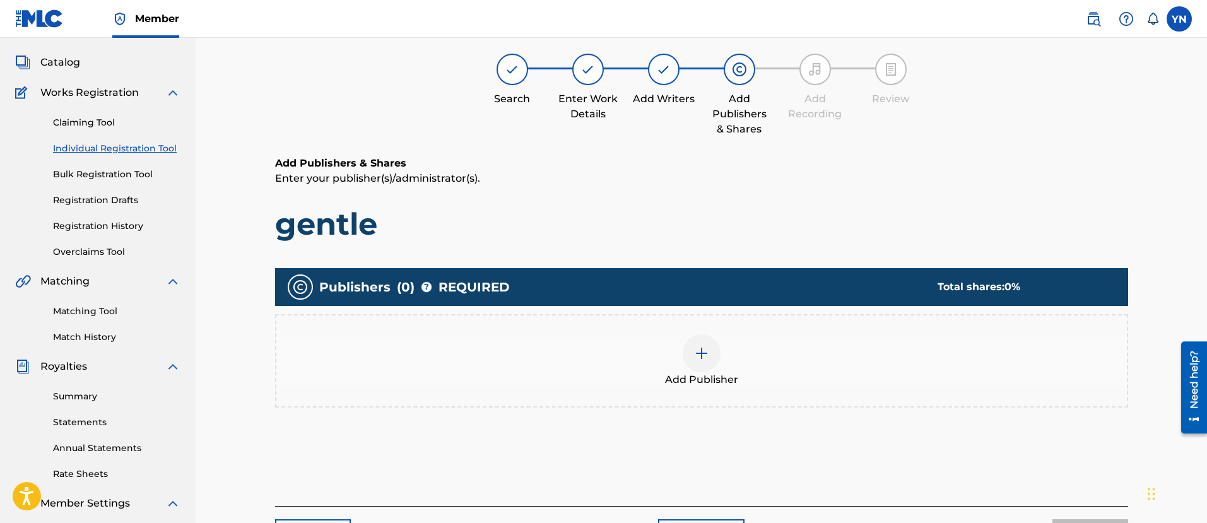
scroll to position [57, 0]
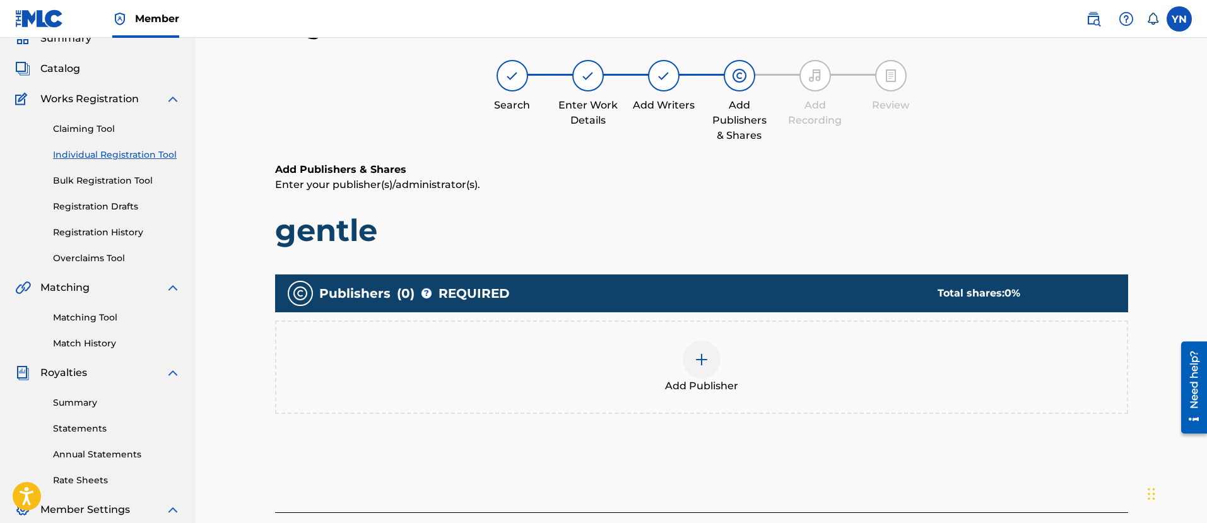
click at [812, 382] on div "Add Publisher" at bounding box center [701, 367] width 851 height 53
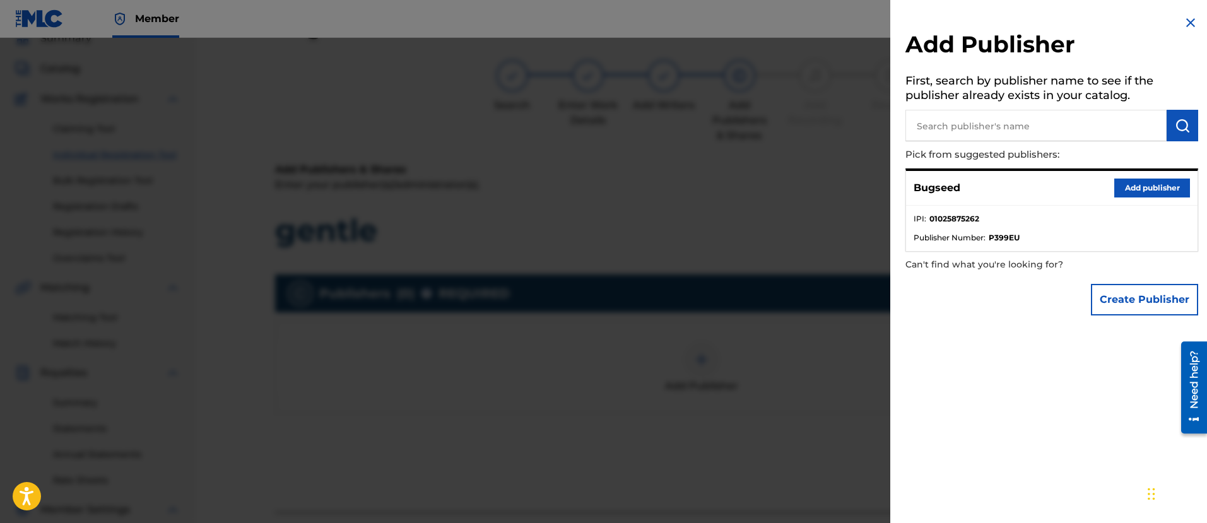
click at [1121, 188] on button "Add publisher" at bounding box center [1153, 188] width 76 height 19
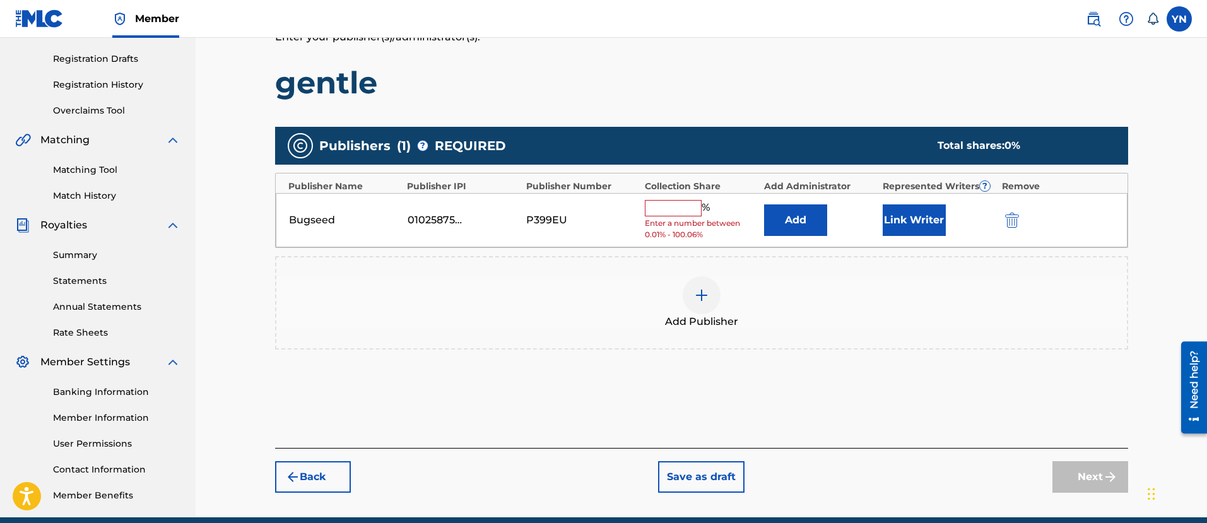
scroll to position [215, 0]
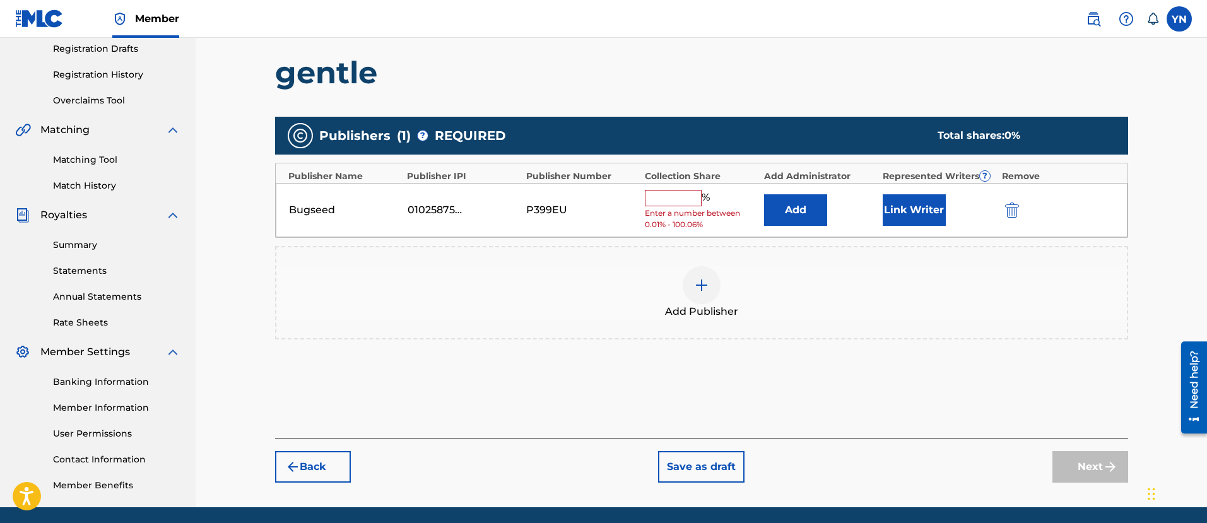
click at [689, 183] on div "Bugseed 01025875262 P399EU % Enter a number between 0.01% - 100.06% Add Link Wr…" at bounding box center [702, 210] width 852 height 55
click at [681, 191] on input "text" at bounding box center [673, 198] width 57 height 16
type input "100"
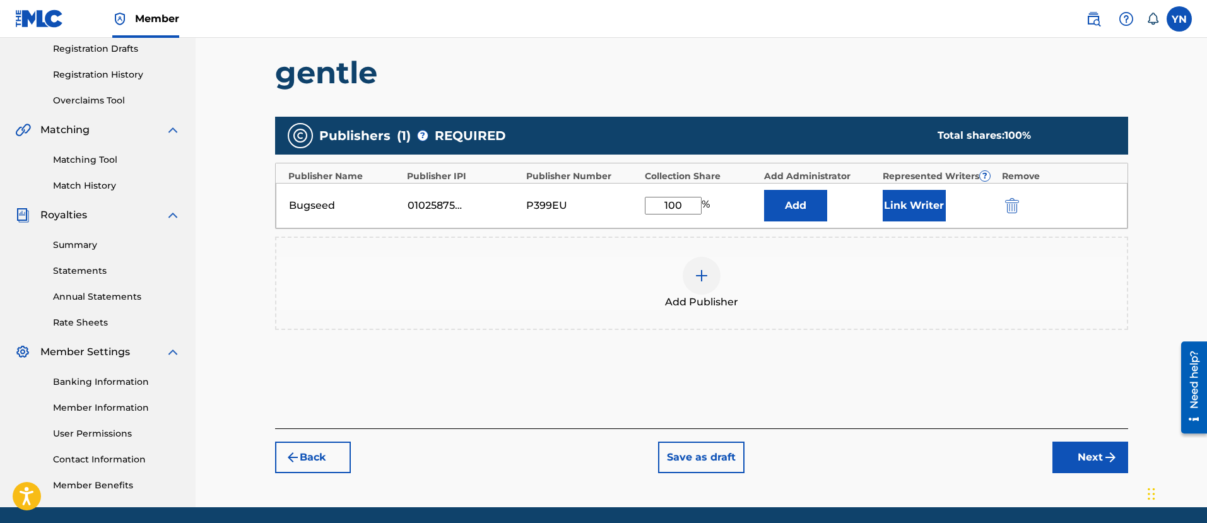
click at [1075, 451] on button "Next" at bounding box center [1091, 458] width 76 height 32
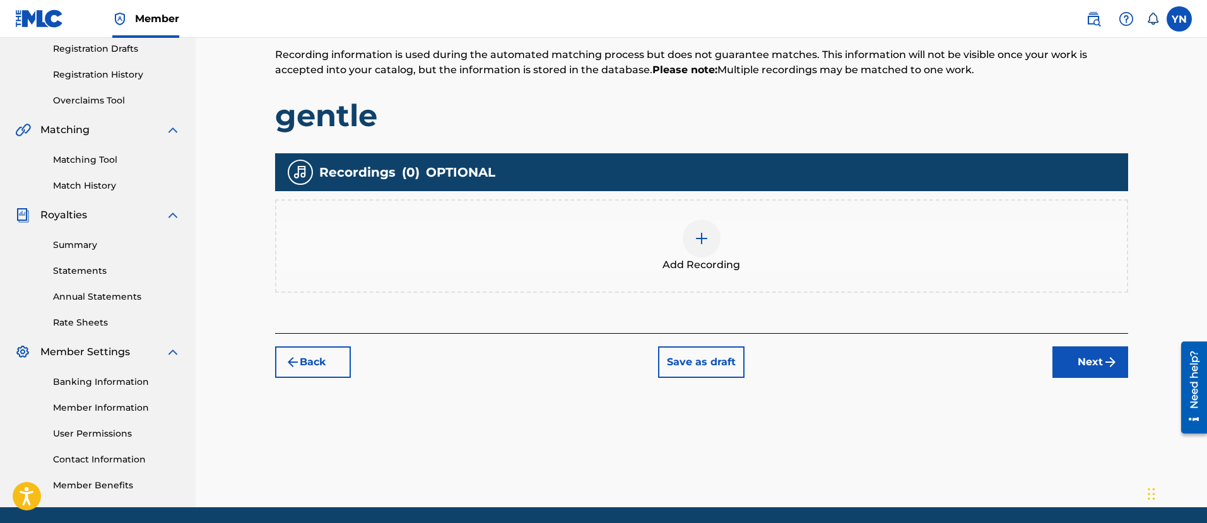
click at [732, 261] on span "Add Recording" at bounding box center [702, 264] width 78 height 15
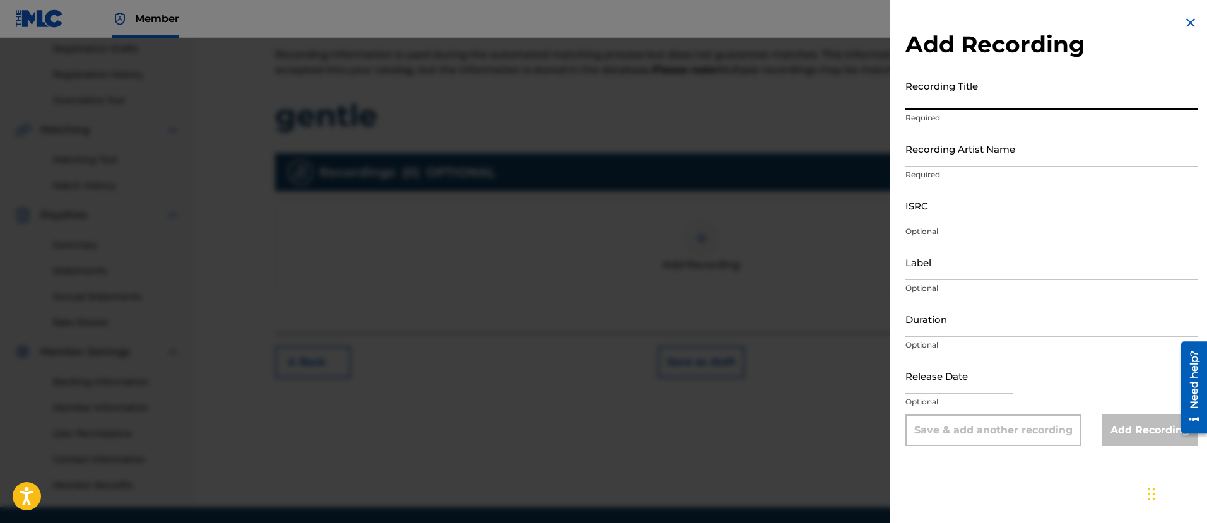
click at [1038, 98] on input "Recording Title" at bounding box center [1052, 92] width 293 height 36
type input "gentle"
drag, startPoint x: 1001, startPoint y: 179, endPoint x: 1008, endPoint y: 158, distance: 21.6
click at [1003, 175] on p "Required" at bounding box center [1052, 174] width 293 height 11
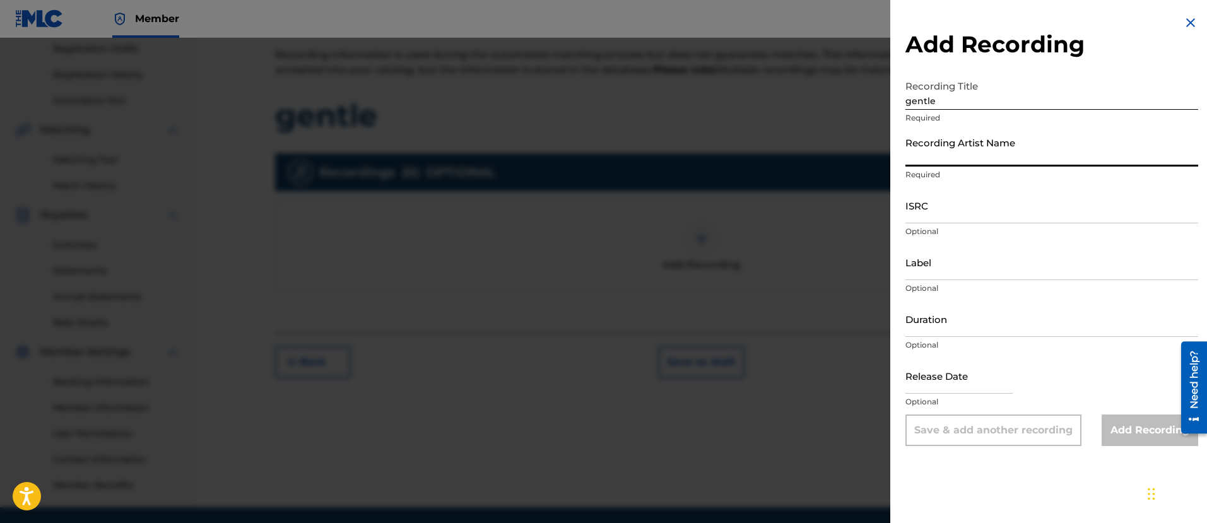
click at [1008, 158] on input "Recording Artist Name" at bounding box center [1052, 149] width 293 height 36
type input "Bugseed"
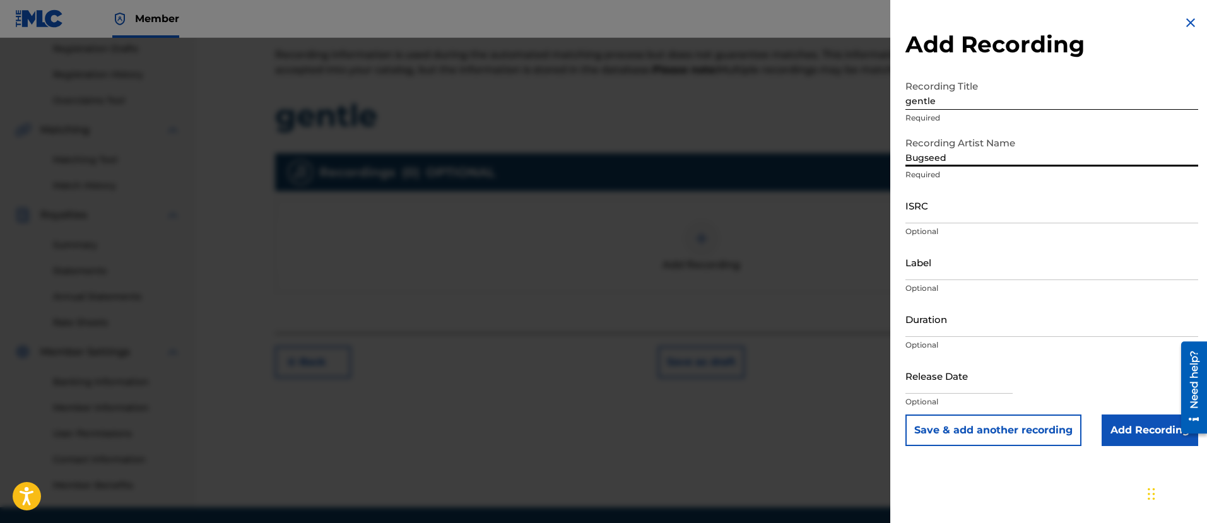
click at [985, 207] on input "ISRC" at bounding box center [1052, 205] width 293 height 36
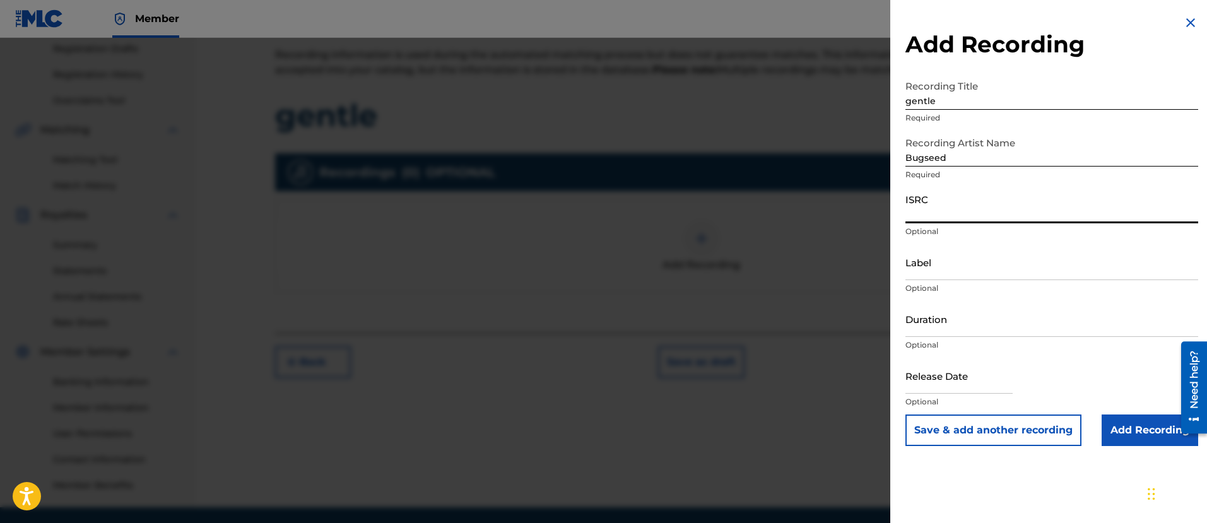
type input "01025875262"
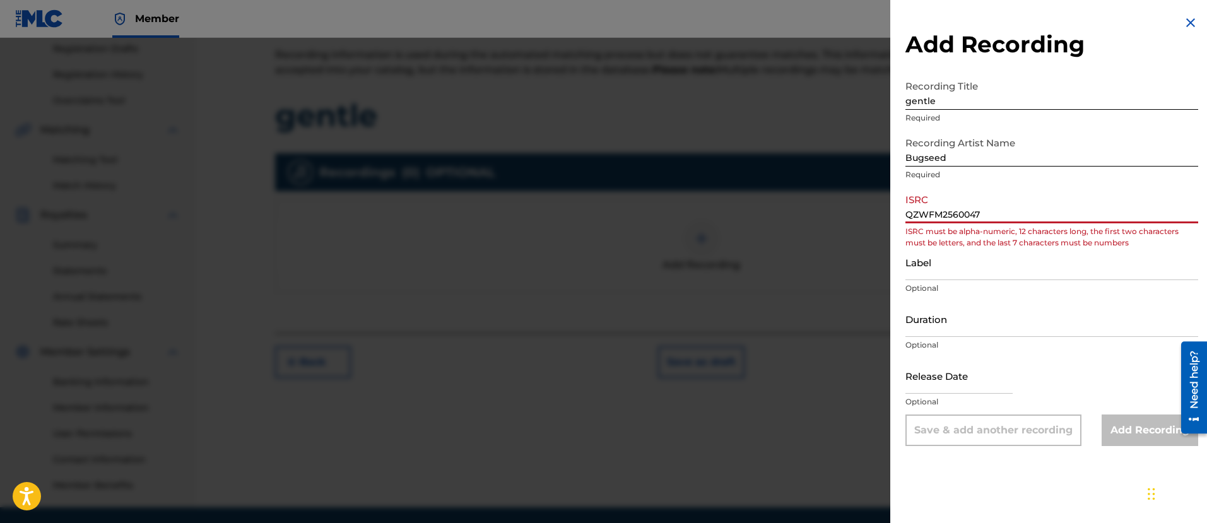
type input "QZWFM2560047"
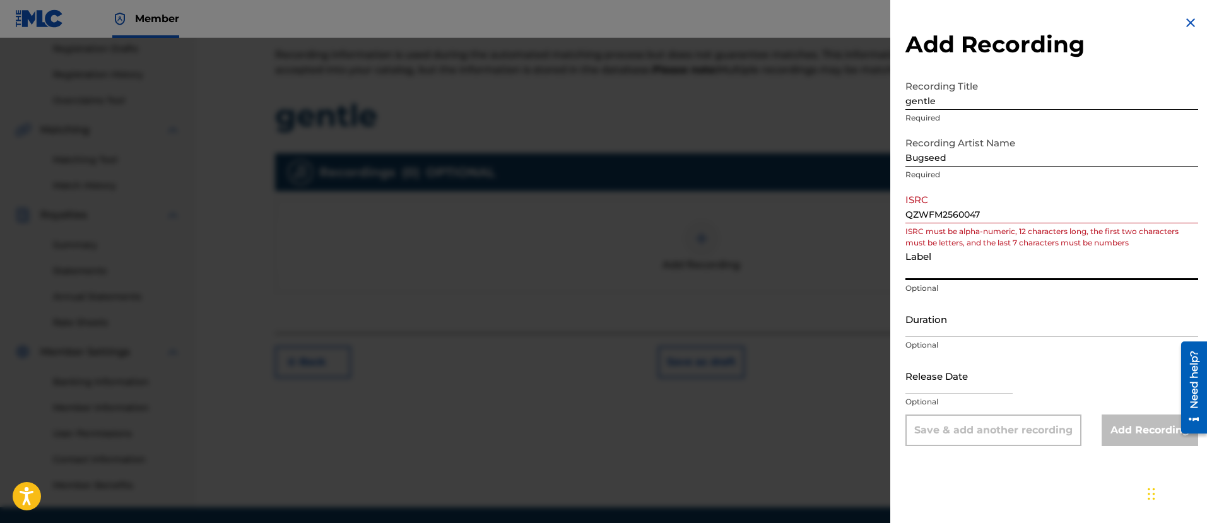
click at [1024, 262] on input "Label" at bounding box center [1052, 262] width 293 height 36
type input "1206955 Records DK"
click at [1022, 355] on div "Duration Optional" at bounding box center [1052, 329] width 293 height 57
click at [1035, 218] on input "QZWFM2560047" at bounding box center [1052, 205] width 293 height 36
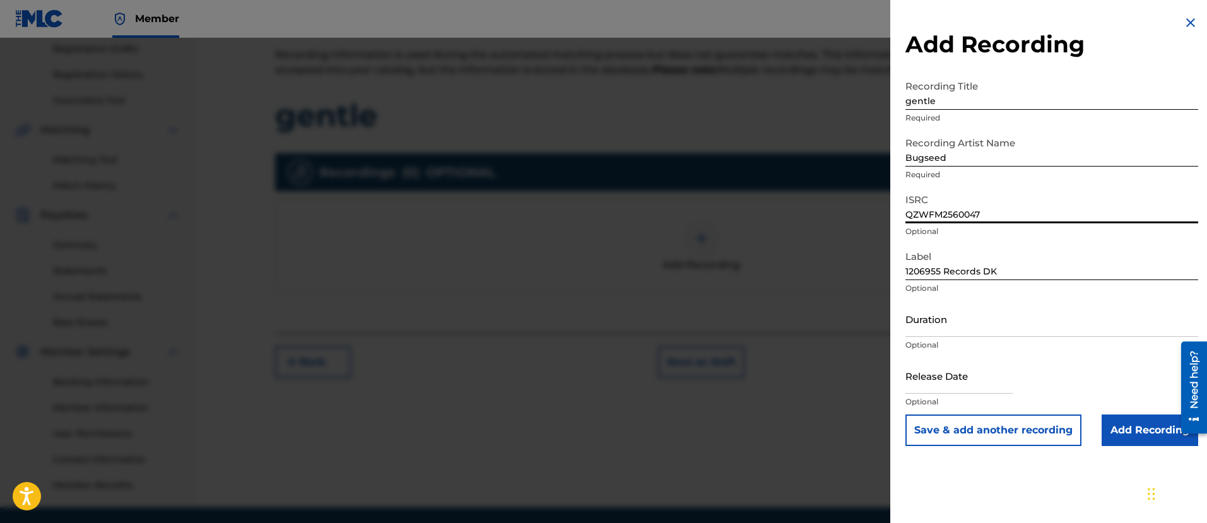
type input "QZWFM2560047"
click at [1122, 429] on input "Add Recording" at bounding box center [1150, 431] width 97 height 32
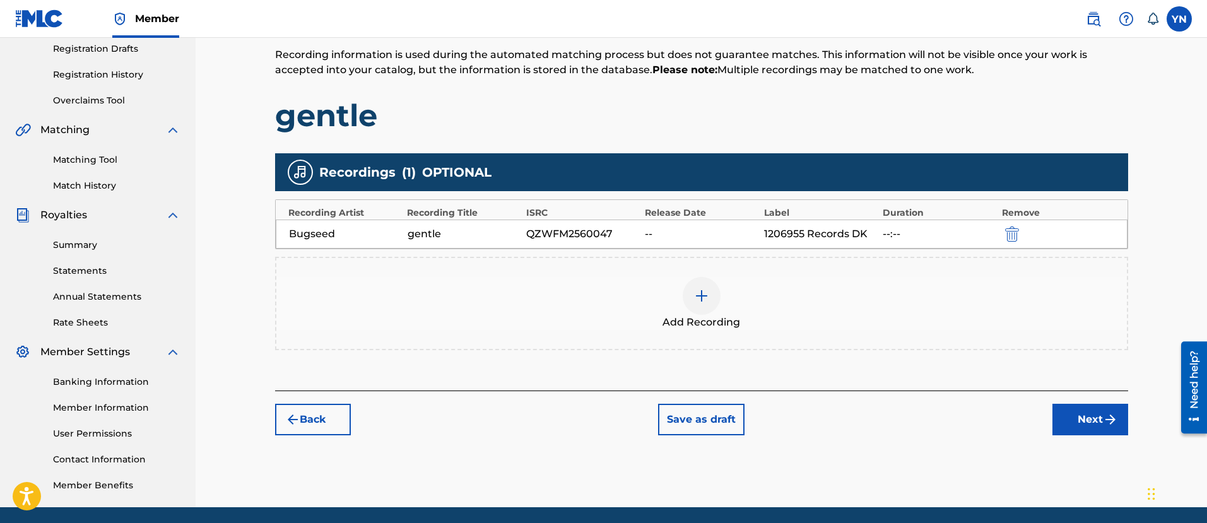
click at [1097, 421] on button "Next" at bounding box center [1091, 420] width 76 height 32
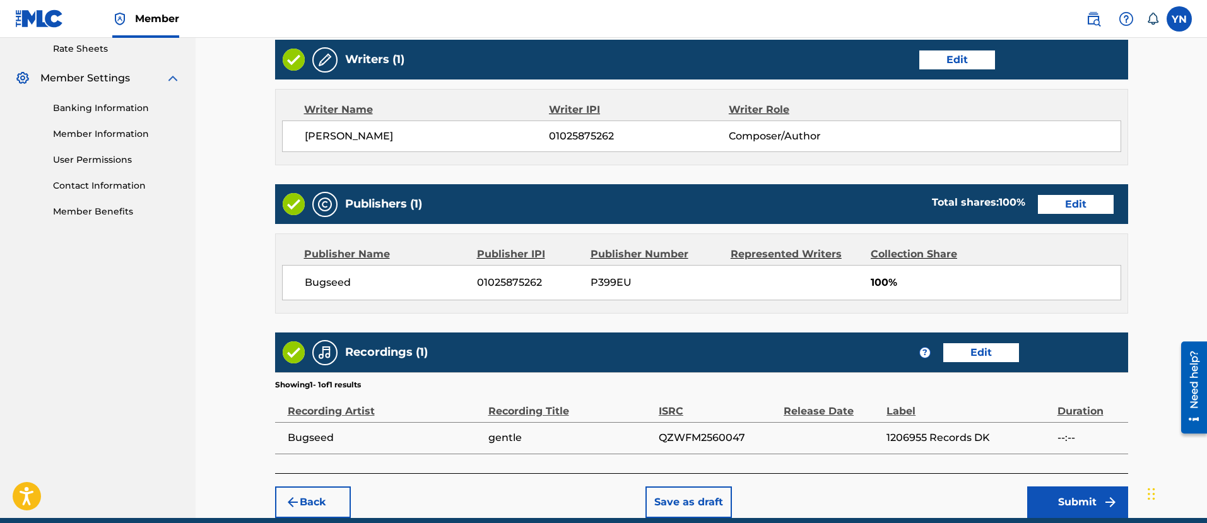
scroll to position [544, 0]
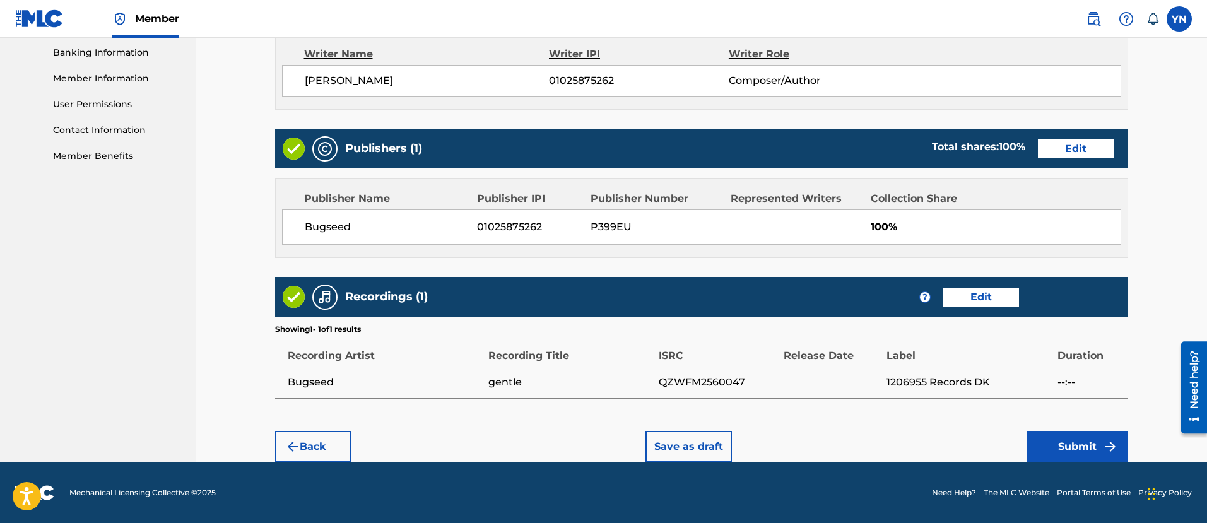
click at [1056, 441] on button "Submit" at bounding box center [1077, 447] width 101 height 32
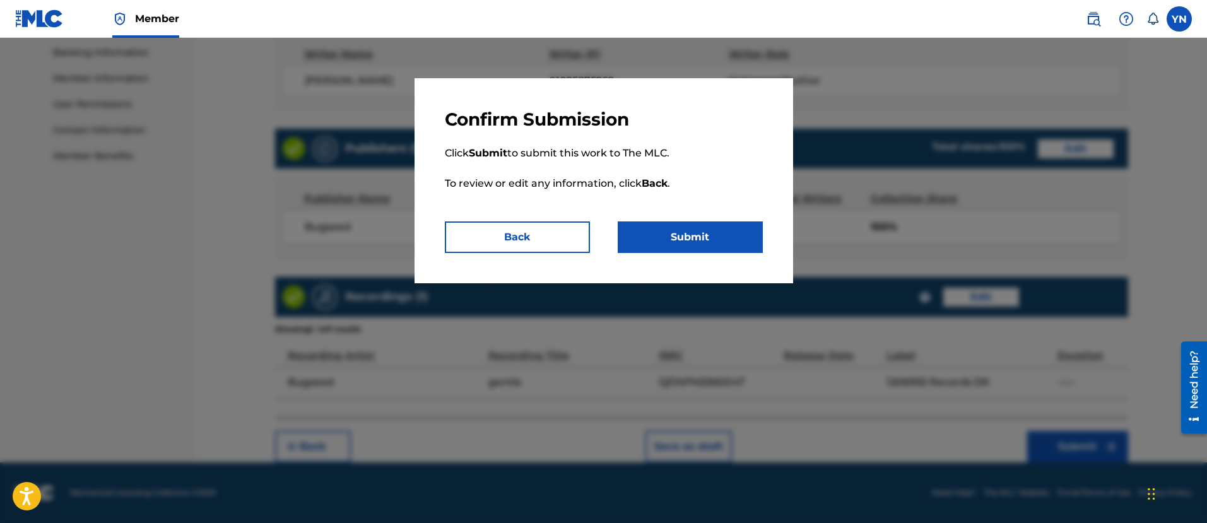
click at [734, 228] on button "Submit" at bounding box center [690, 238] width 145 height 32
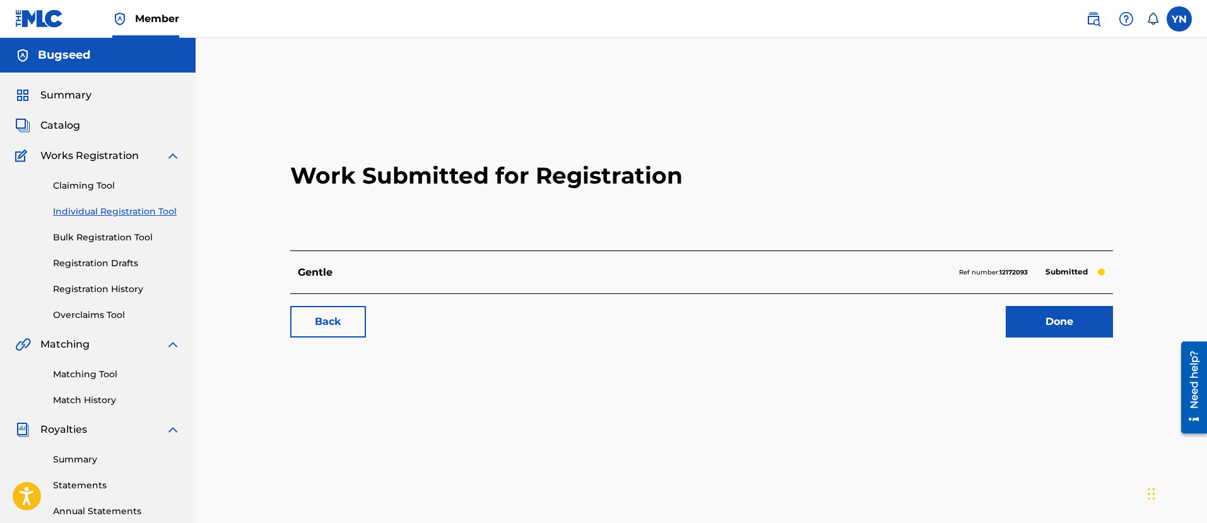
click at [92, 374] on link "Matching Tool" at bounding box center [116, 374] width 127 height 13
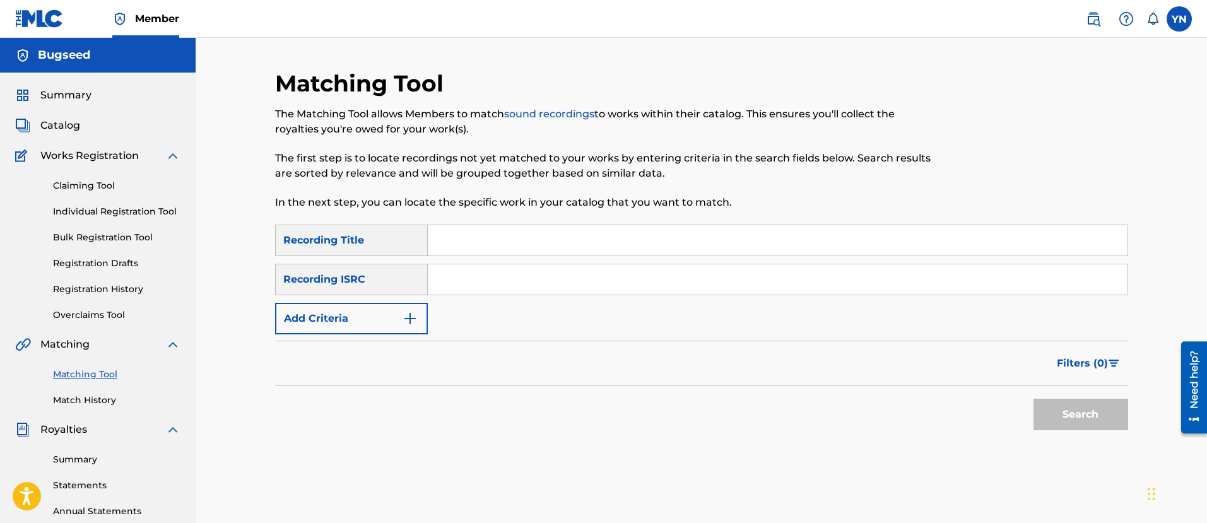
click at [488, 275] on input "Search Form" at bounding box center [778, 279] width 700 height 30
type input "QZWFP2505272"
click at [566, 231] on input "Search Form" at bounding box center [778, 240] width 700 height 30
type input "Alluswe"
click at [1055, 406] on button "Search" at bounding box center [1081, 415] width 95 height 32
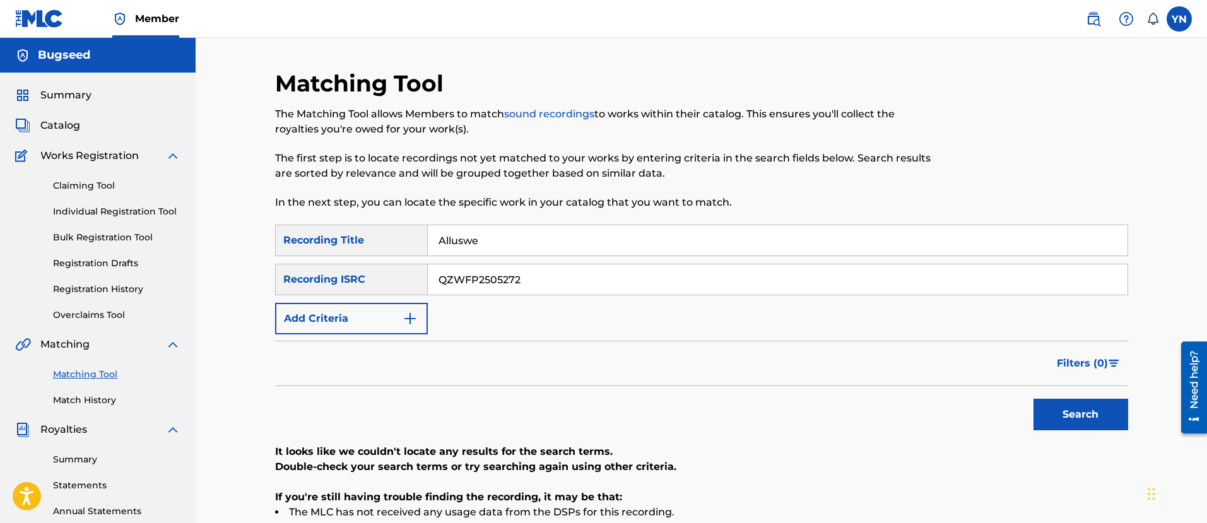
click at [73, 129] on span "Catalog" at bounding box center [60, 125] width 40 height 15
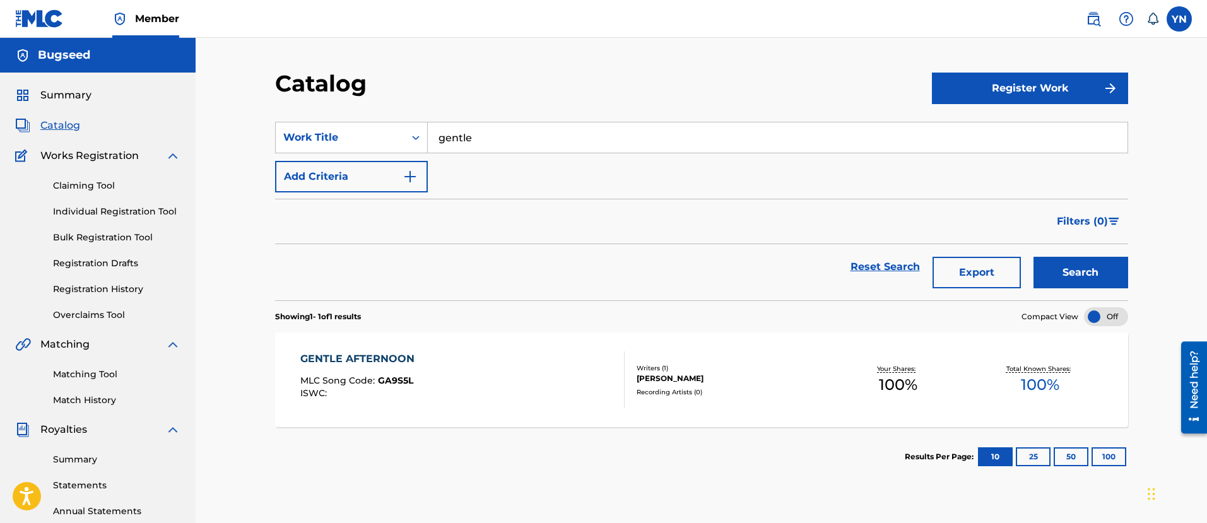
click at [1032, 108] on section "SearchWithCriteriaff5199da-3553-4c46-b137-2e1a47e600ea Work Title gentle Add Cr…" at bounding box center [701, 204] width 853 height 194
click at [576, 155] on div "SearchWithCriteriaff5199da-3553-4c46-b137-2e1a47e600ea Work Title gentle Add Cr…" at bounding box center [701, 157] width 853 height 71
click at [585, 131] on input "gentle" at bounding box center [778, 137] width 700 height 30
type input "Alluswe"
click at [1099, 254] on div "Search" at bounding box center [1077, 266] width 101 height 45
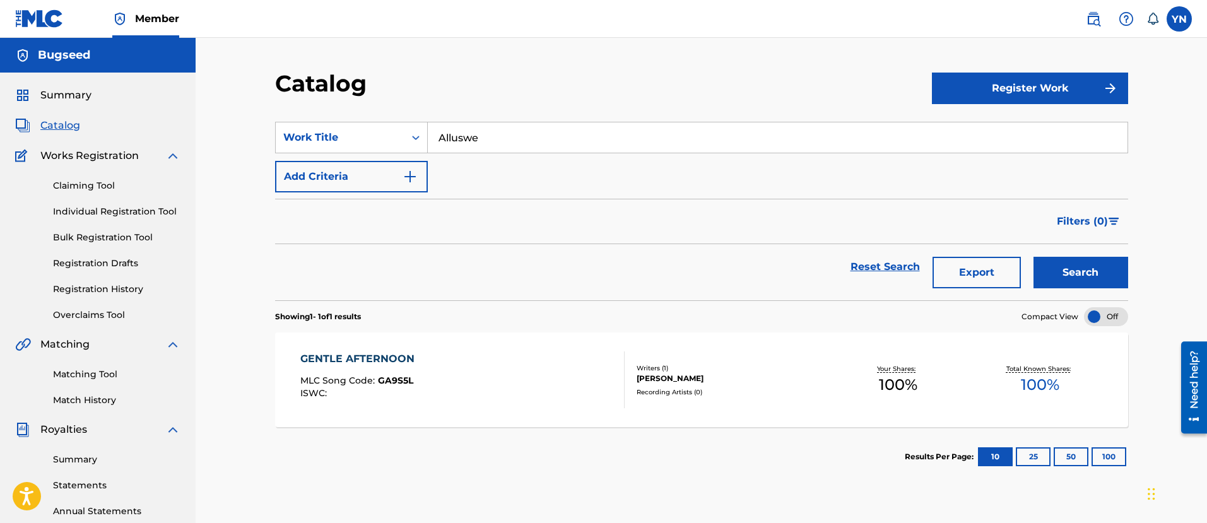
click at [1099, 276] on button "Search" at bounding box center [1081, 273] width 95 height 32
click at [911, 393] on span "100 %" at bounding box center [898, 385] width 38 height 23
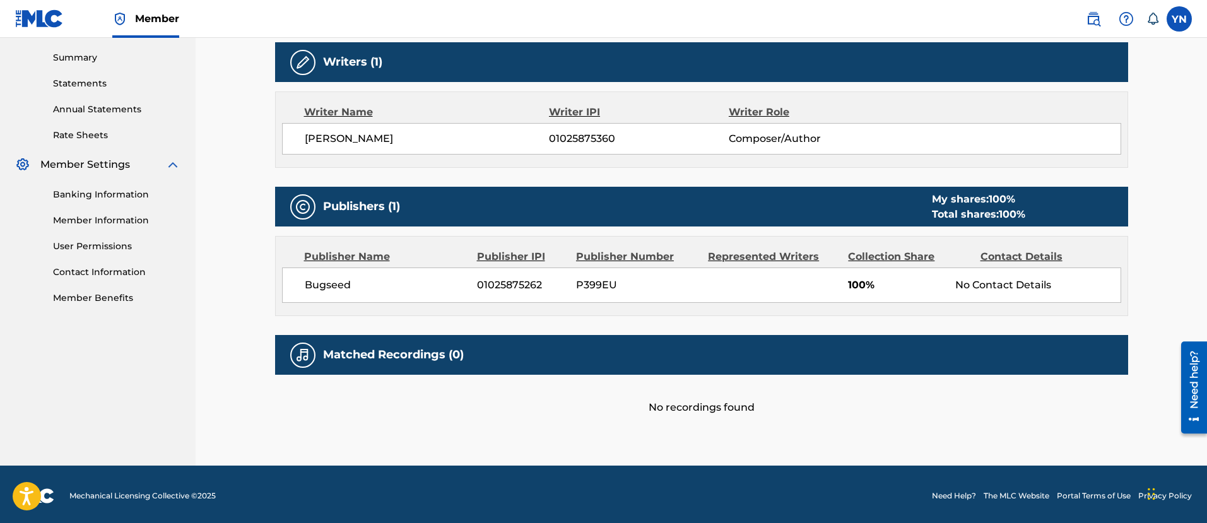
scroll to position [405, 0]
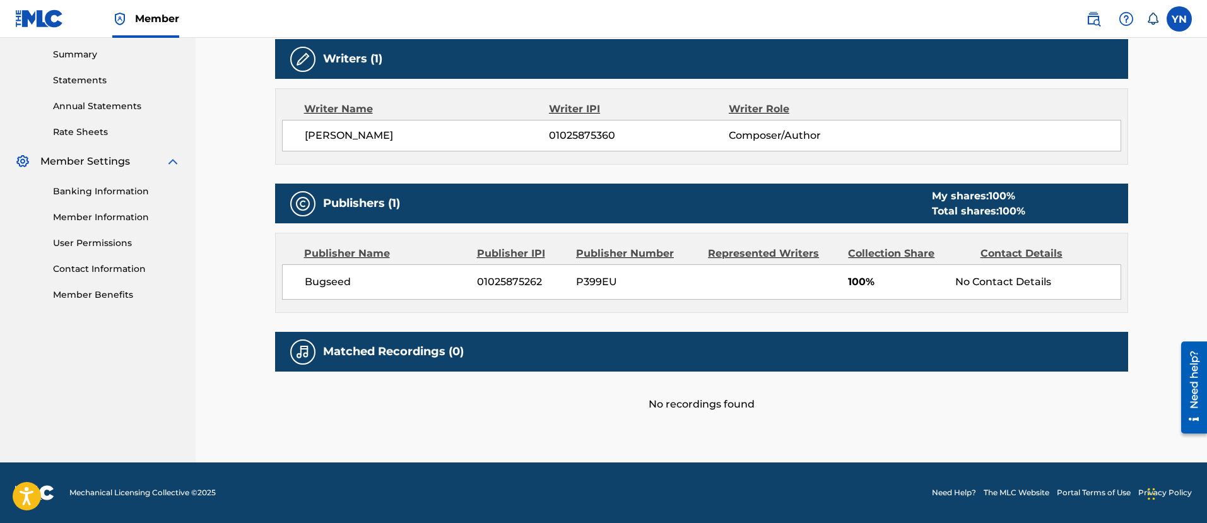
click at [407, 357] on h5 "Matched Recordings (0)" at bounding box center [393, 352] width 141 height 15
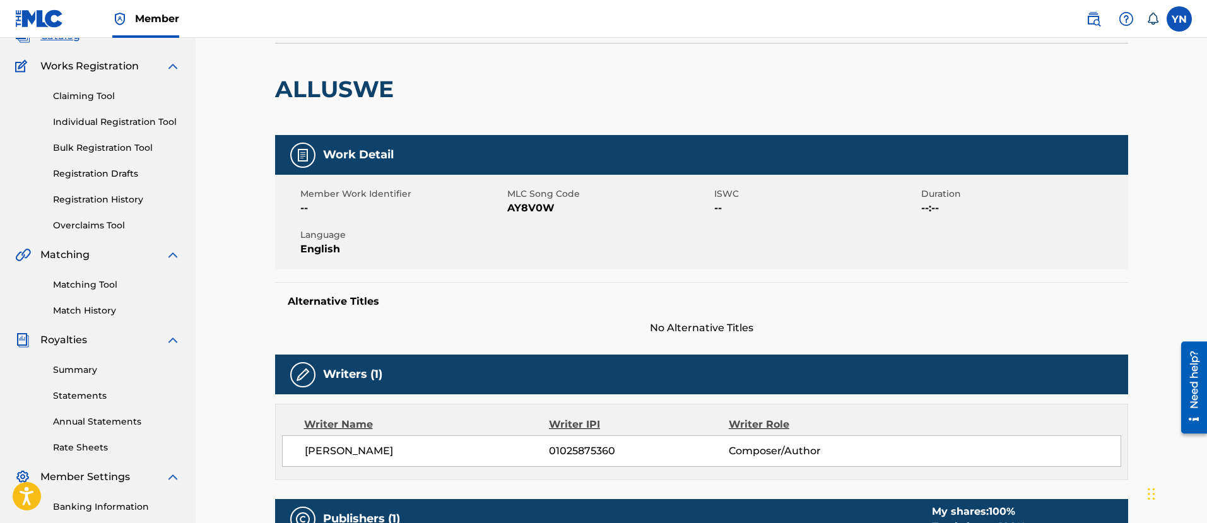
scroll to position [0, 0]
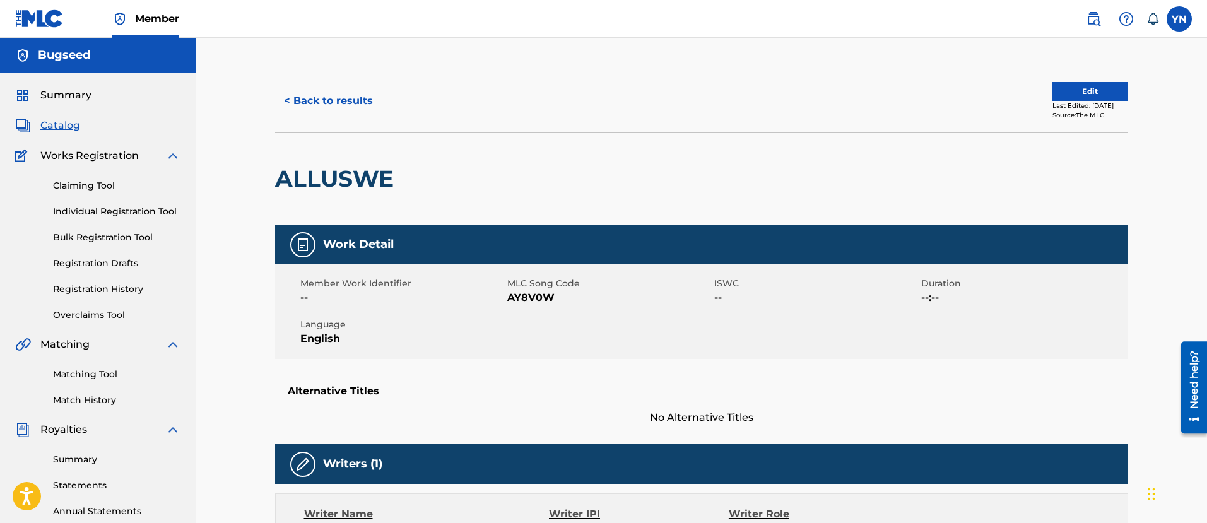
click at [1091, 88] on button "Edit" at bounding box center [1091, 91] width 76 height 19
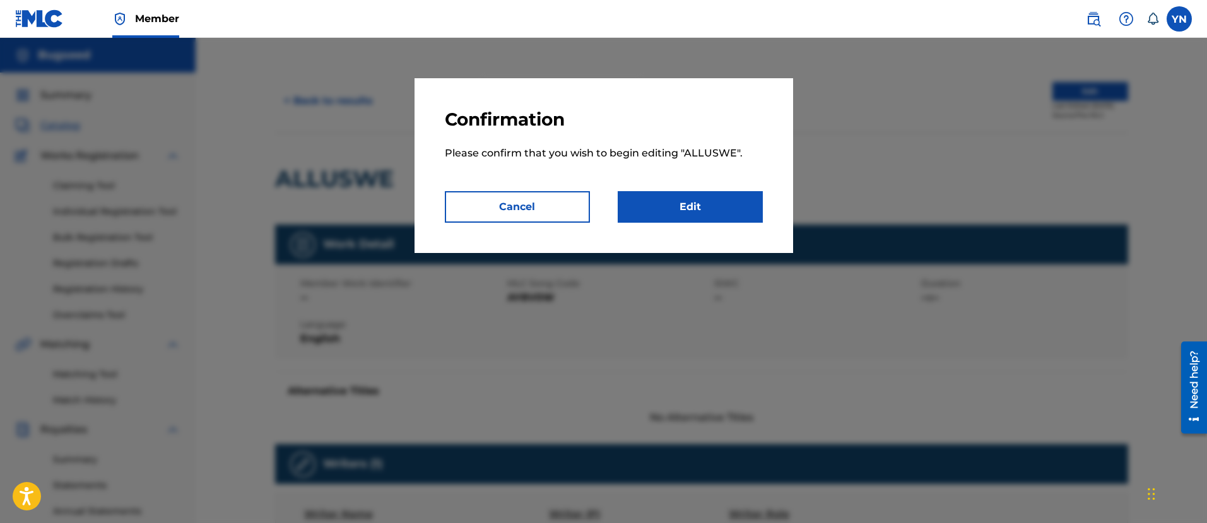
click at [731, 198] on link "Edit" at bounding box center [690, 207] width 145 height 32
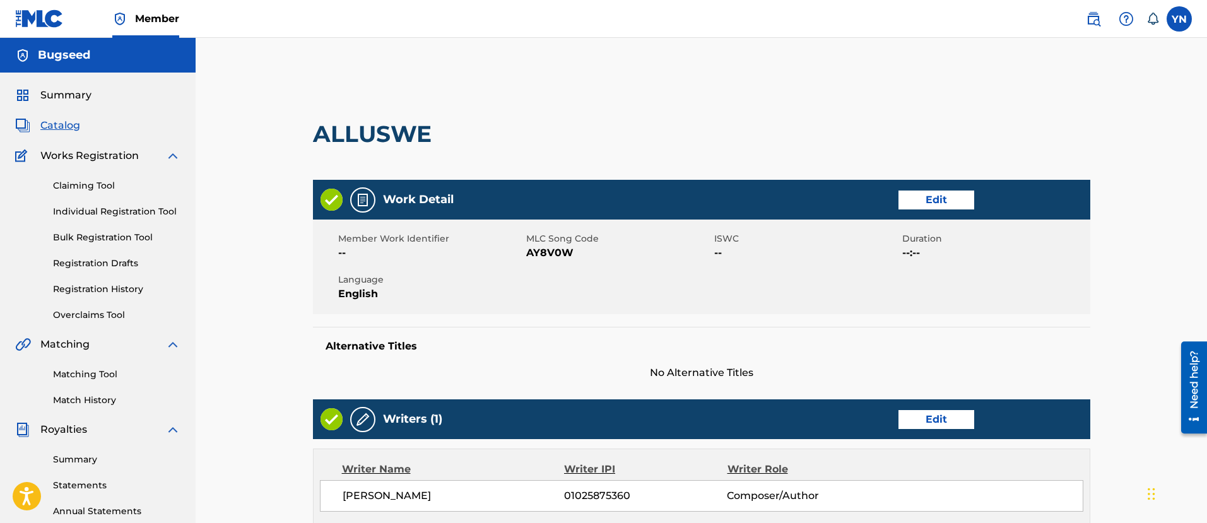
scroll to position [158, 0]
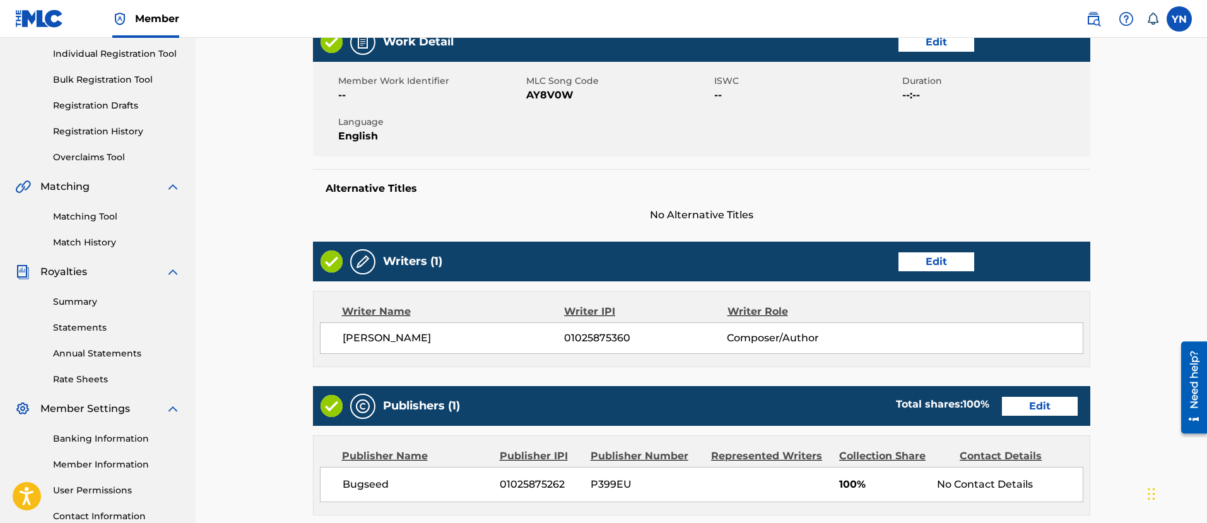
click at [938, 255] on link "Edit" at bounding box center [937, 261] width 76 height 19
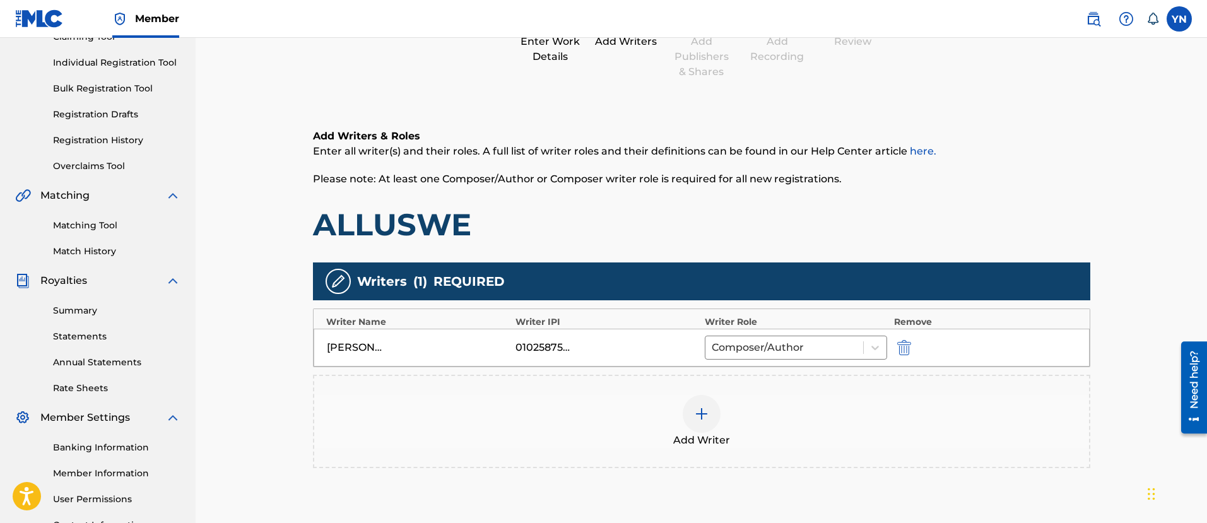
scroll to position [158, 0]
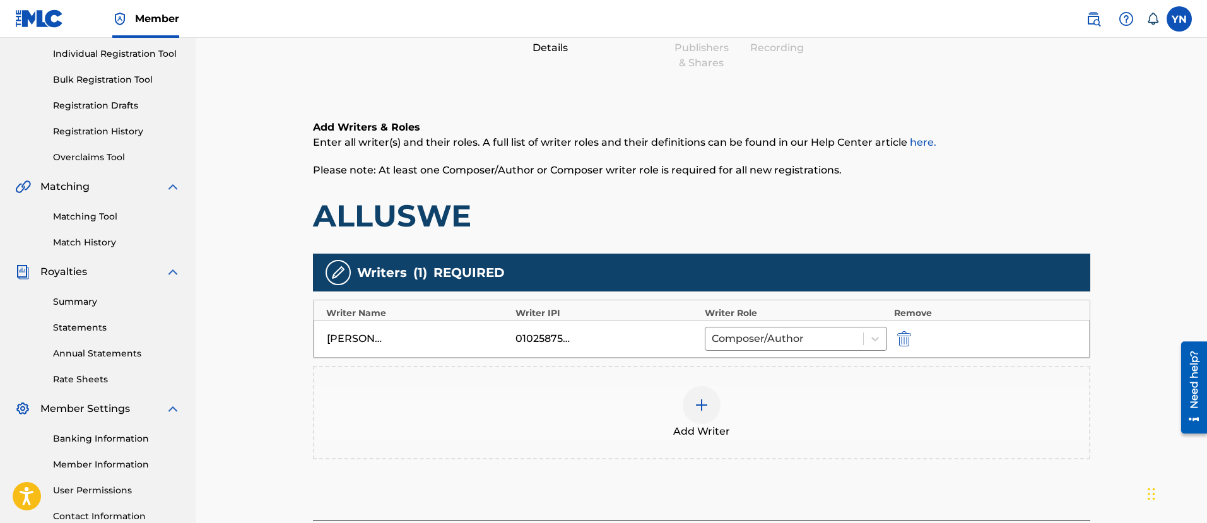
click at [553, 340] on div "01025875360" at bounding box center [544, 338] width 57 height 15
click at [557, 339] on div "01025875360" at bounding box center [544, 338] width 57 height 15
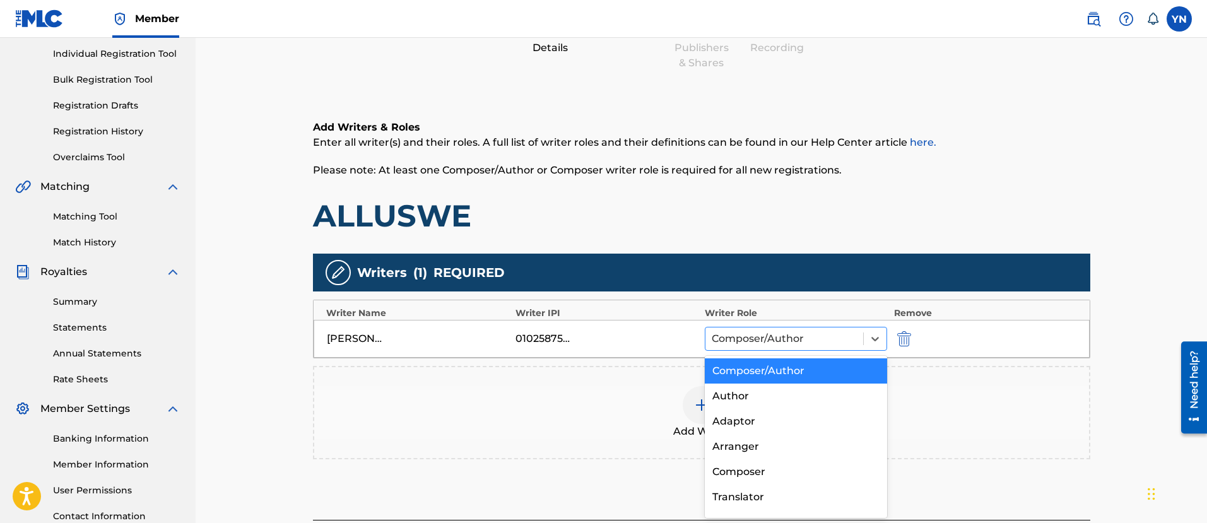
click at [792, 343] on div at bounding box center [785, 339] width 146 height 18
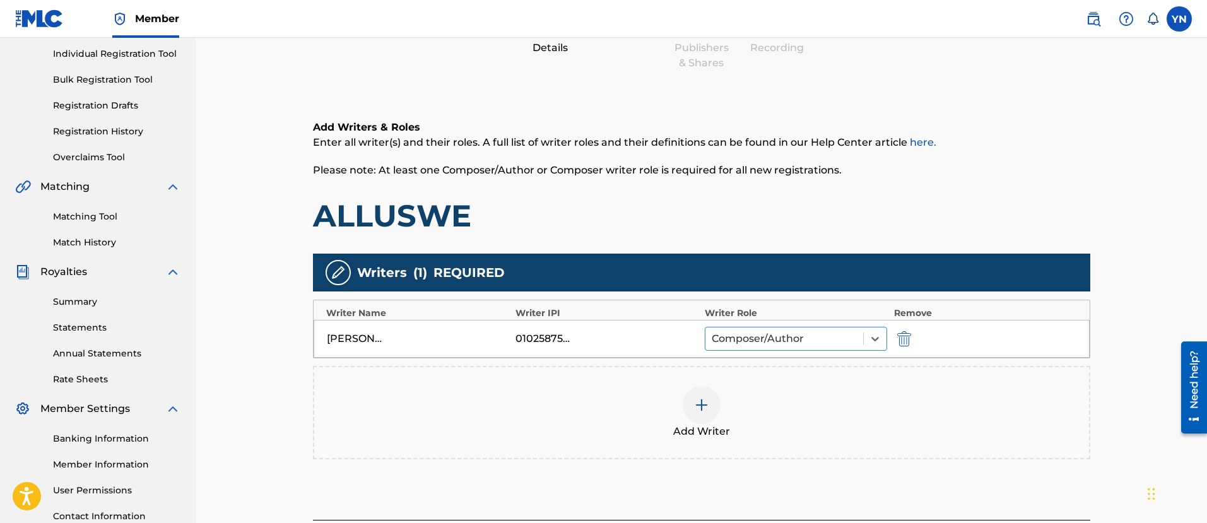
click at [792, 343] on div at bounding box center [785, 339] width 146 height 18
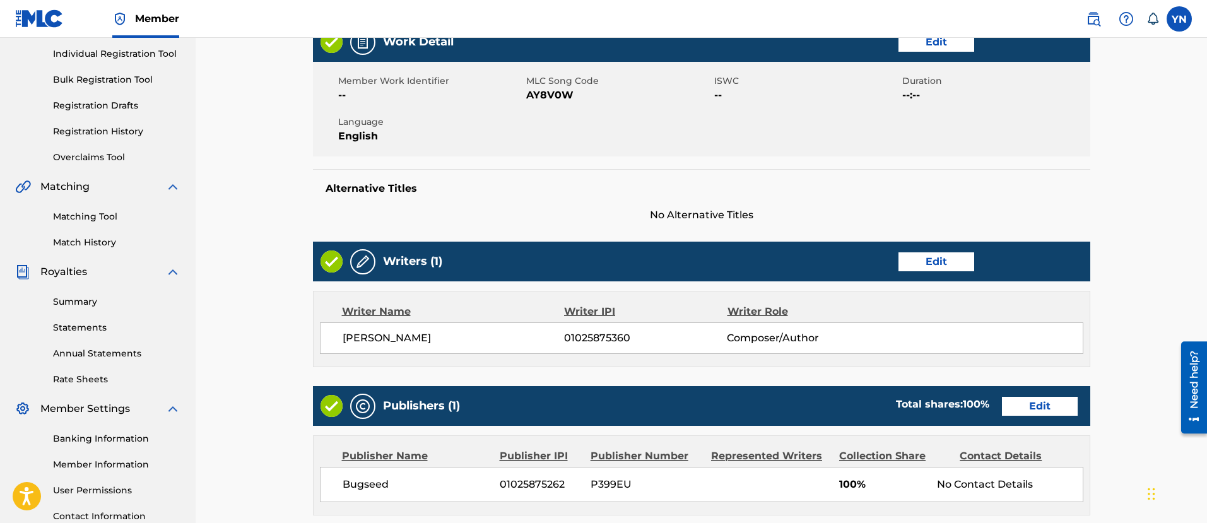
click at [601, 340] on span "01025875360" at bounding box center [645, 338] width 163 height 15
click at [911, 262] on link "Edit" at bounding box center [937, 261] width 76 height 19
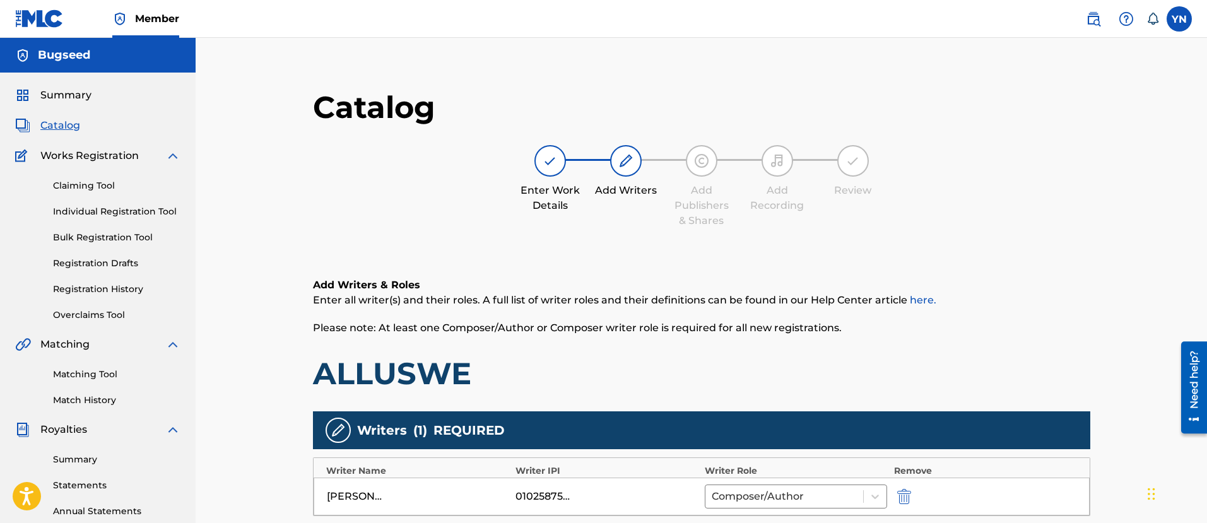
scroll to position [158, 0]
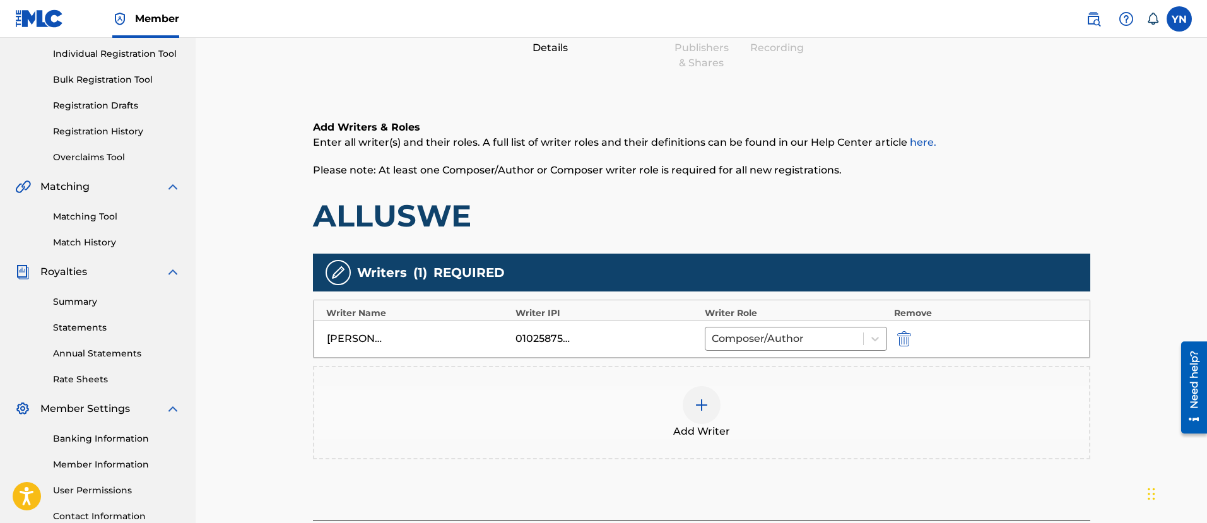
click at [906, 337] on img "submit" at bounding box center [904, 338] width 14 height 15
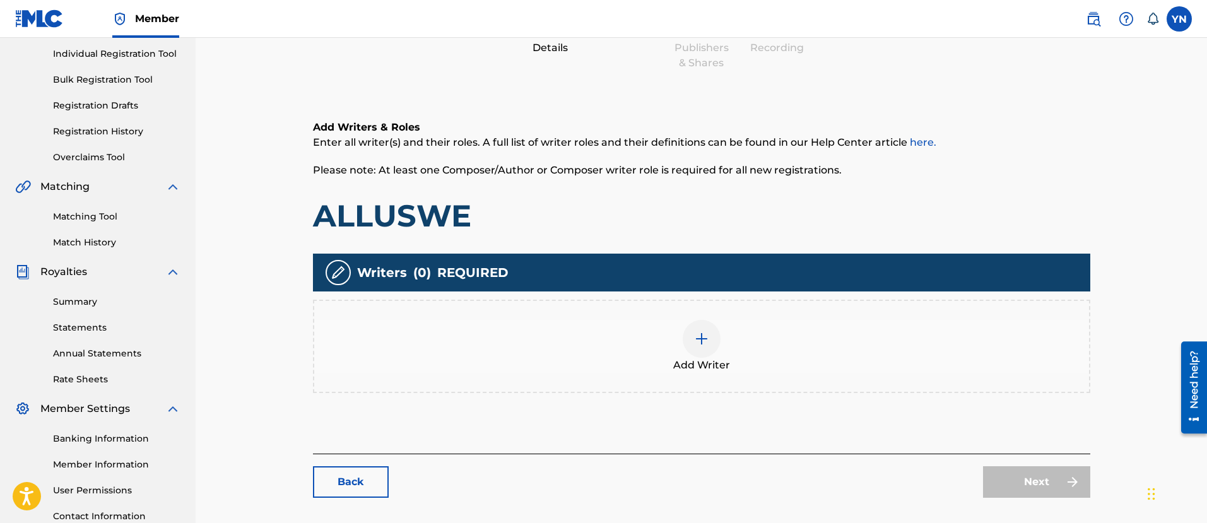
click at [693, 355] on div at bounding box center [702, 339] width 38 height 38
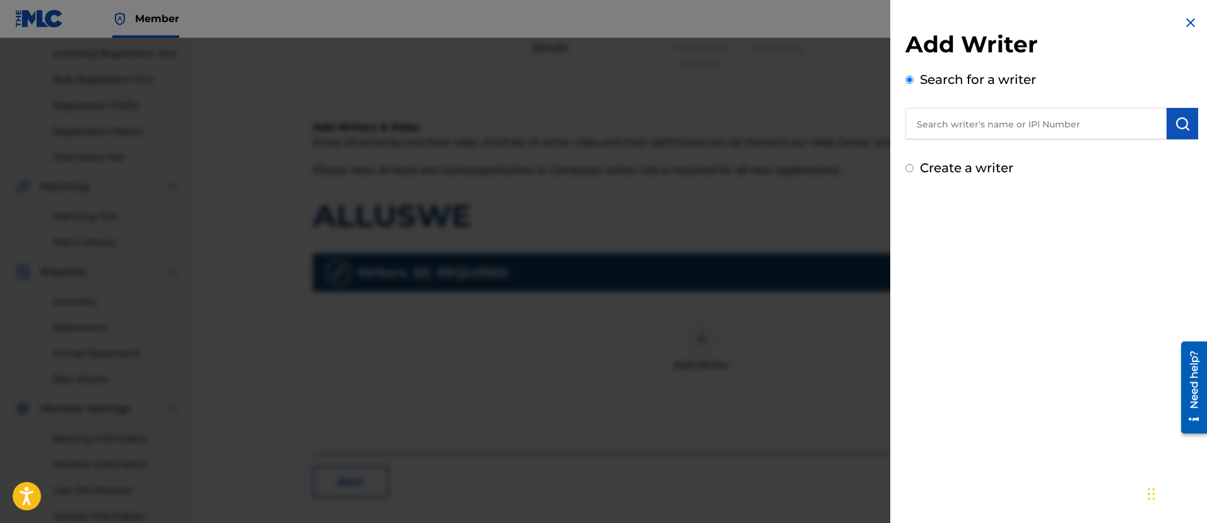
click at [1010, 114] on input "text" at bounding box center [1036, 124] width 261 height 32
type input "1025875262"
type input "[PERSON_NAME]"
click at [1175, 126] on img "submit" at bounding box center [1182, 123] width 15 height 15
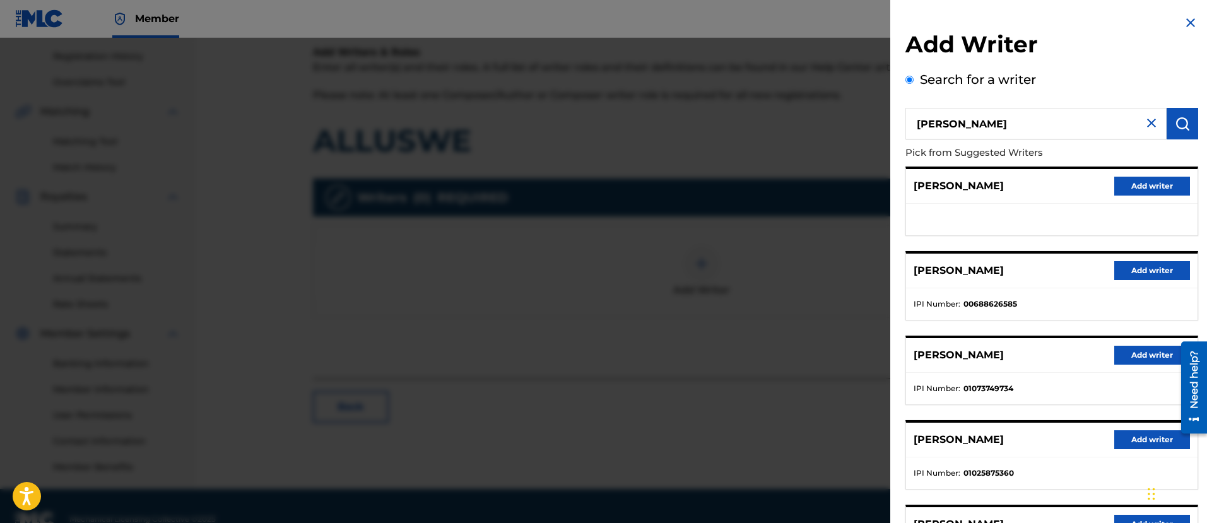
scroll to position [259, 0]
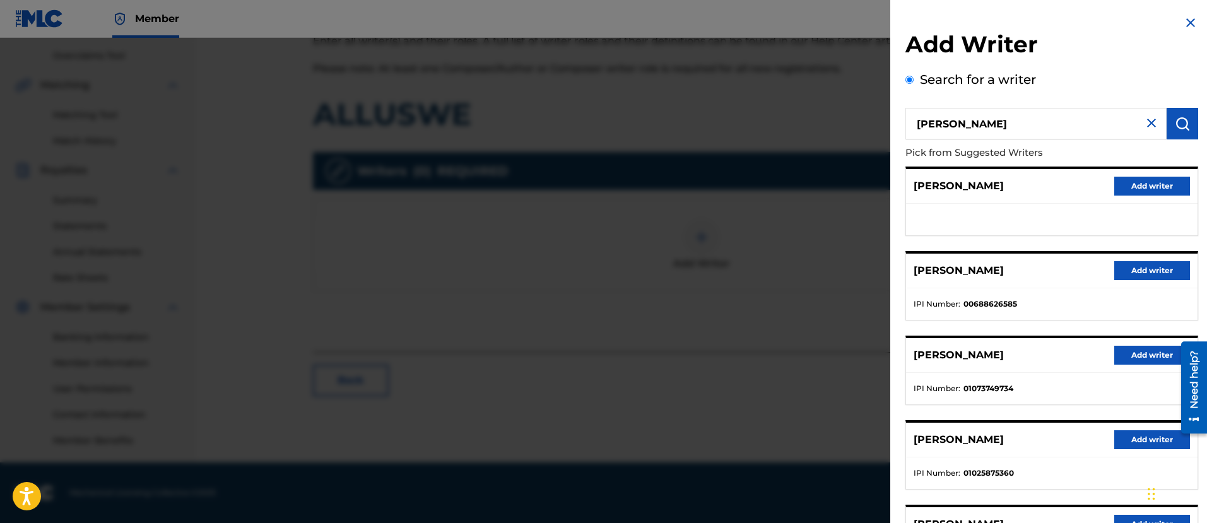
drag, startPoint x: 1046, startPoint y: 225, endPoint x: 1044, endPoint y: 271, distance: 46.7
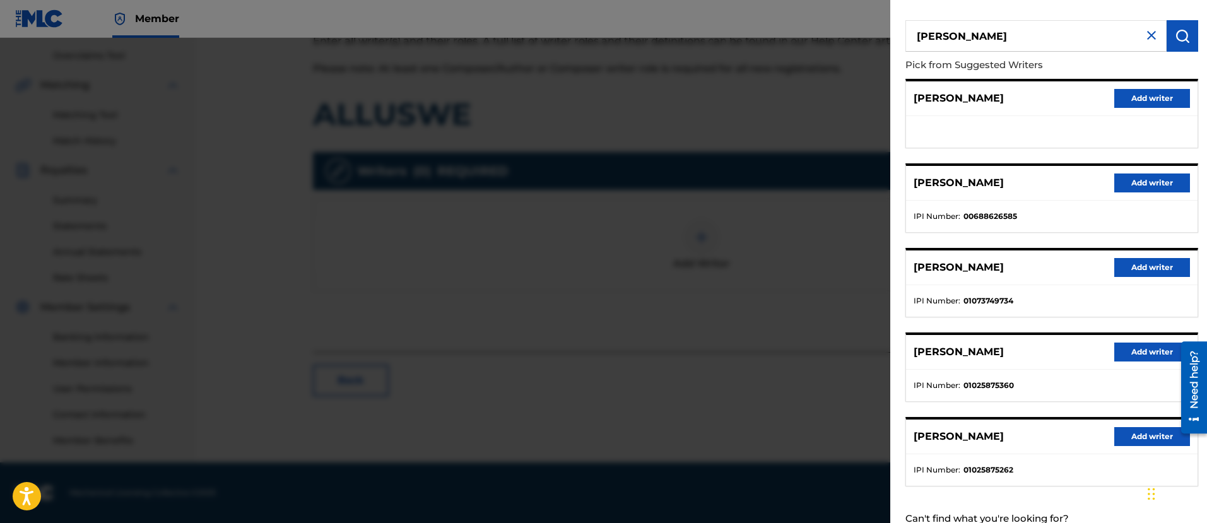
scroll to position [131, 0]
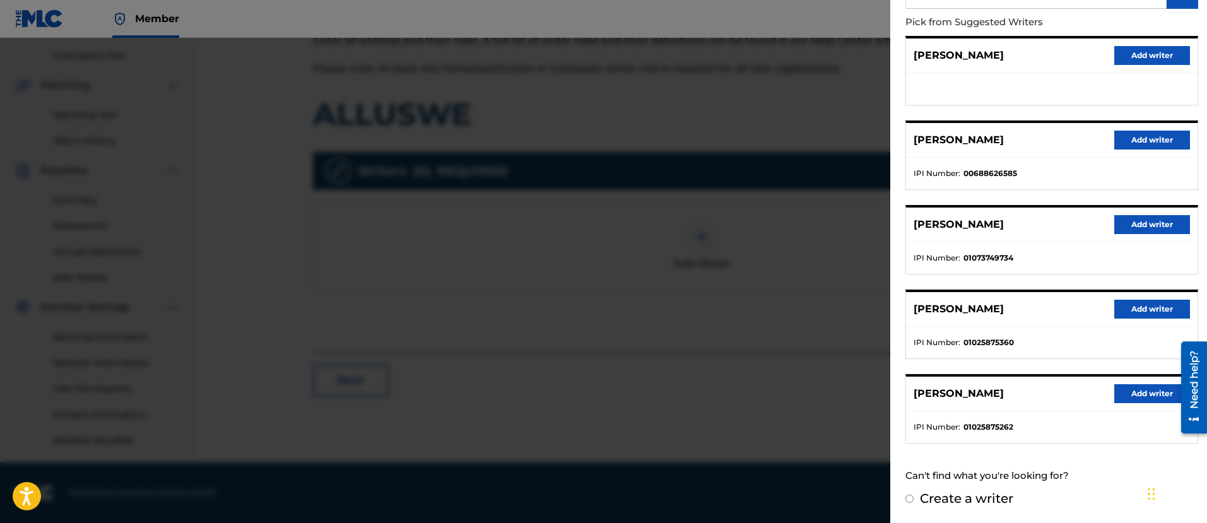
click at [1124, 397] on button "Add writer" at bounding box center [1153, 393] width 76 height 19
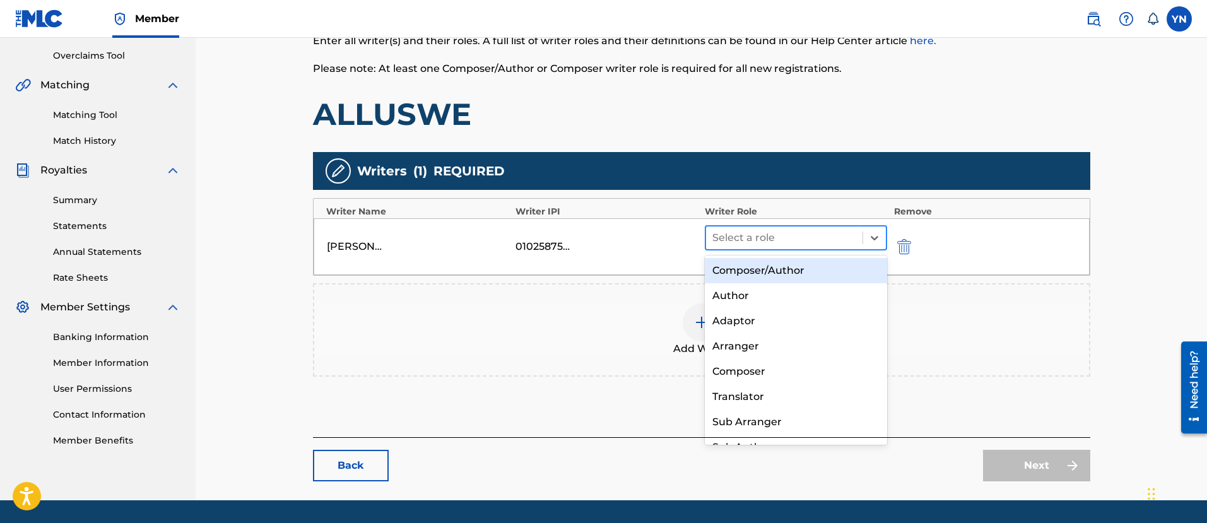
click at [848, 236] on div at bounding box center [785, 238] width 145 height 18
click at [846, 273] on div "Composer/Author" at bounding box center [796, 270] width 183 height 25
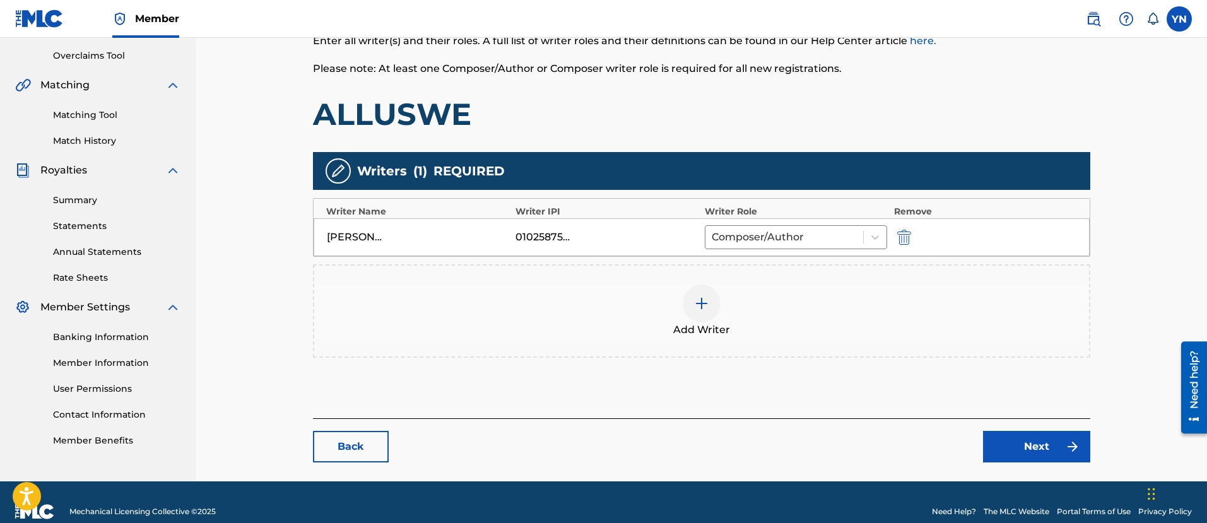
click at [1040, 451] on link "Next" at bounding box center [1036, 447] width 107 height 32
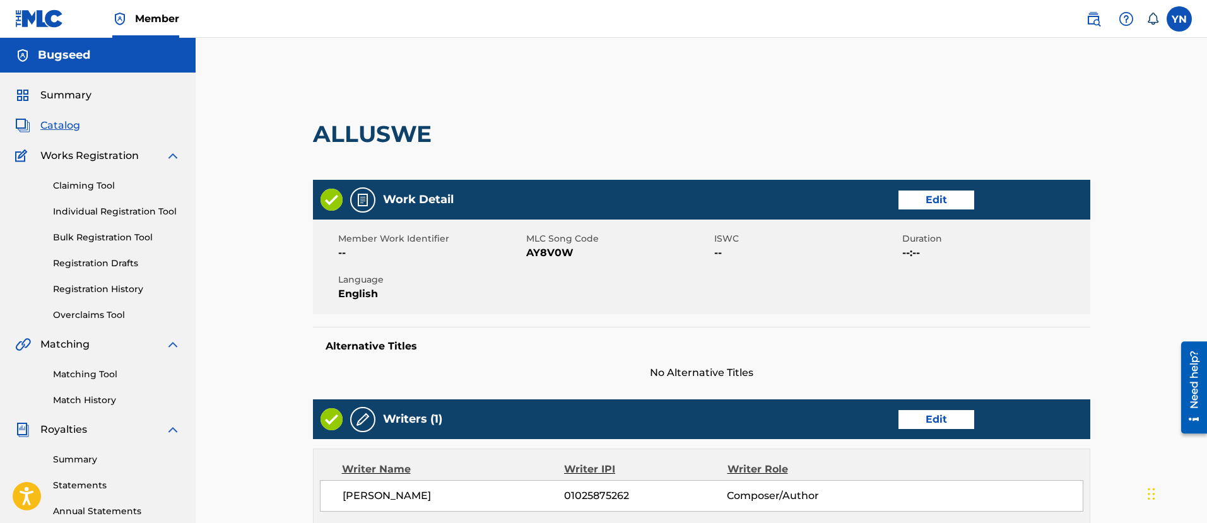
scroll to position [434, 0]
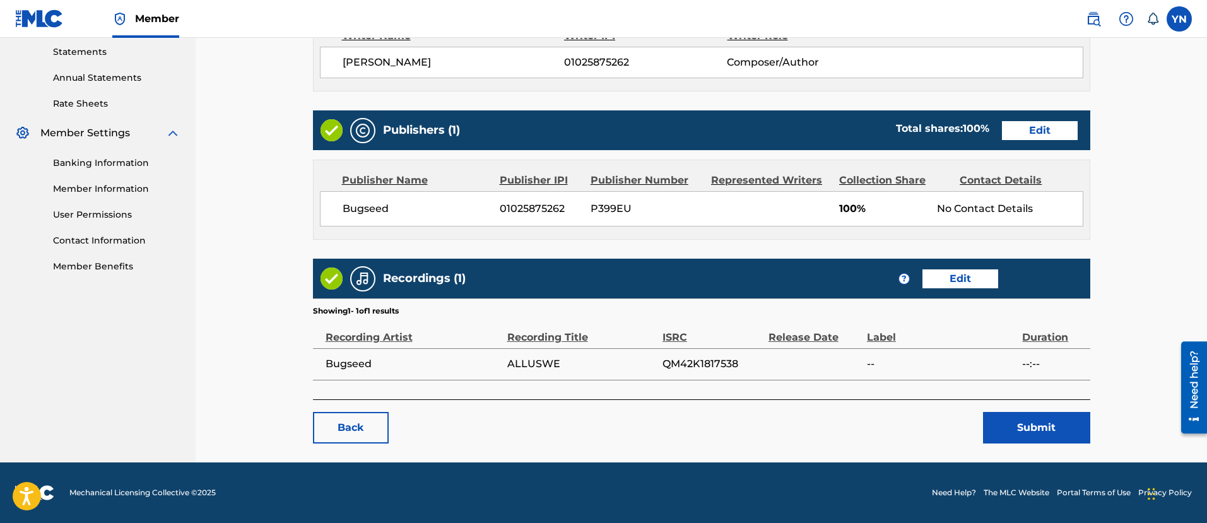
click at [944, 277] on link "Edit" at bounding box center [961, 278] width 76 height 19
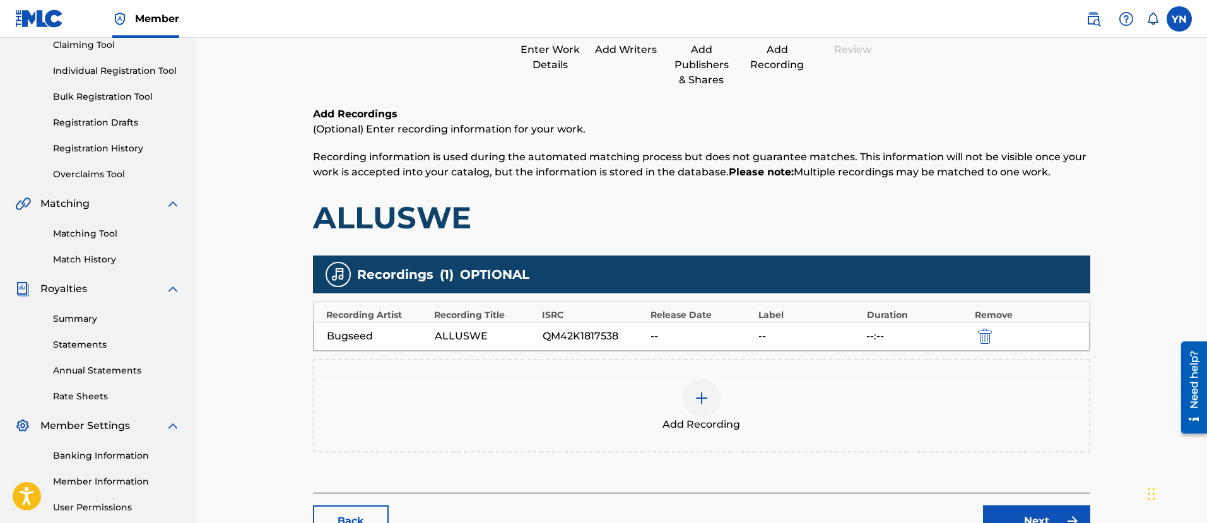
scroll to position [158, 0]
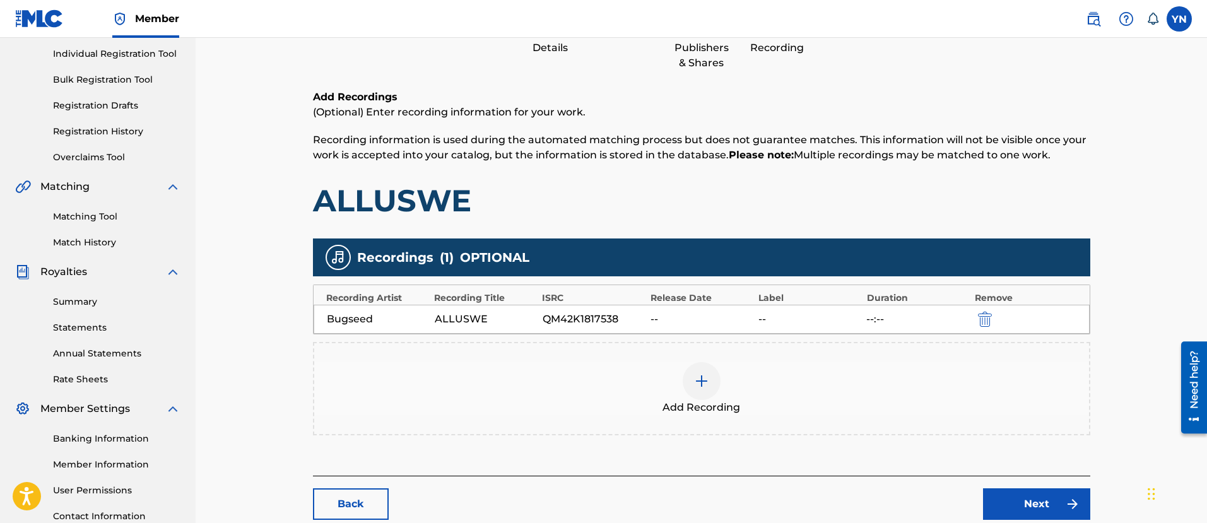
click at [986, 324] on img "submit" at bounding box center [985, 319] width 14 height 15
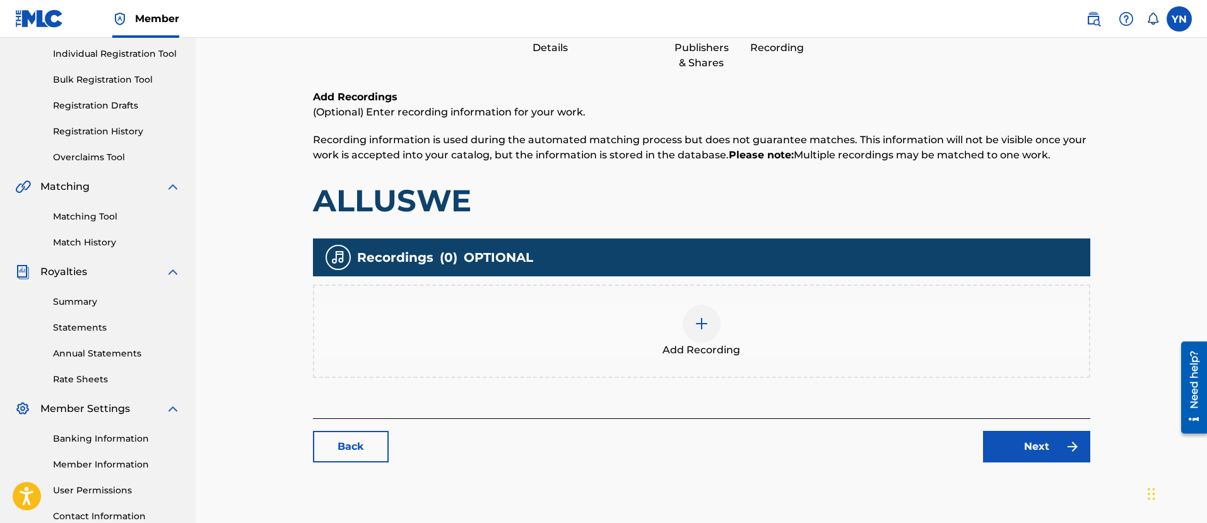
click at [692, 344] on span "Add Recording" at bounding box center [702, 350] width 78 height 15
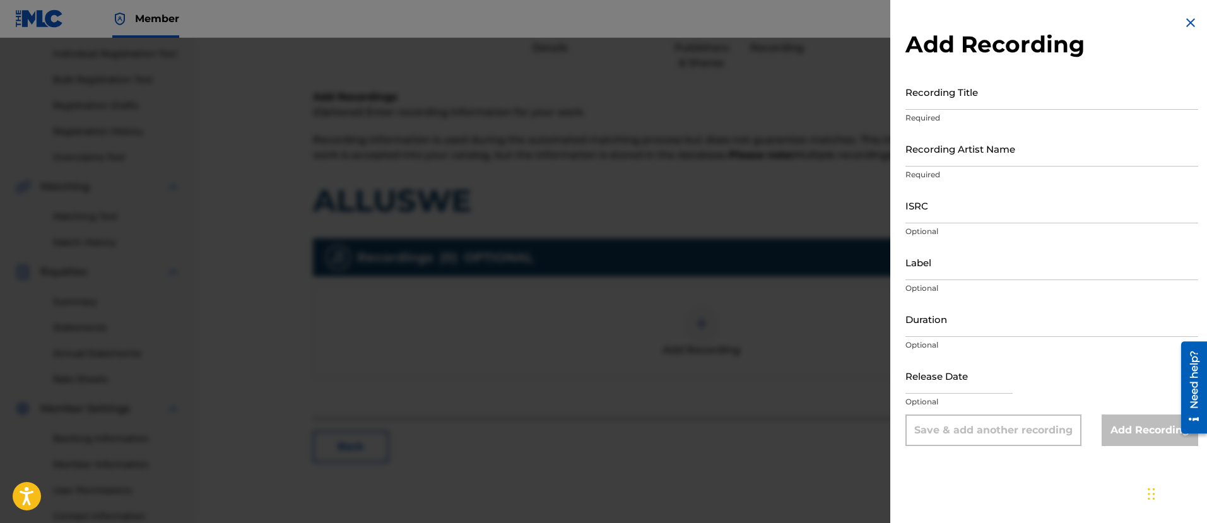
click at [1003, 163] on input "Recording Artist Name" at bounding box center [1052, 149] width 293 height 36
type input "QZWFP2505272"
click at [1017, 92] on input "Recording Title" at bounding box center [1052, 92] width 293 height 36
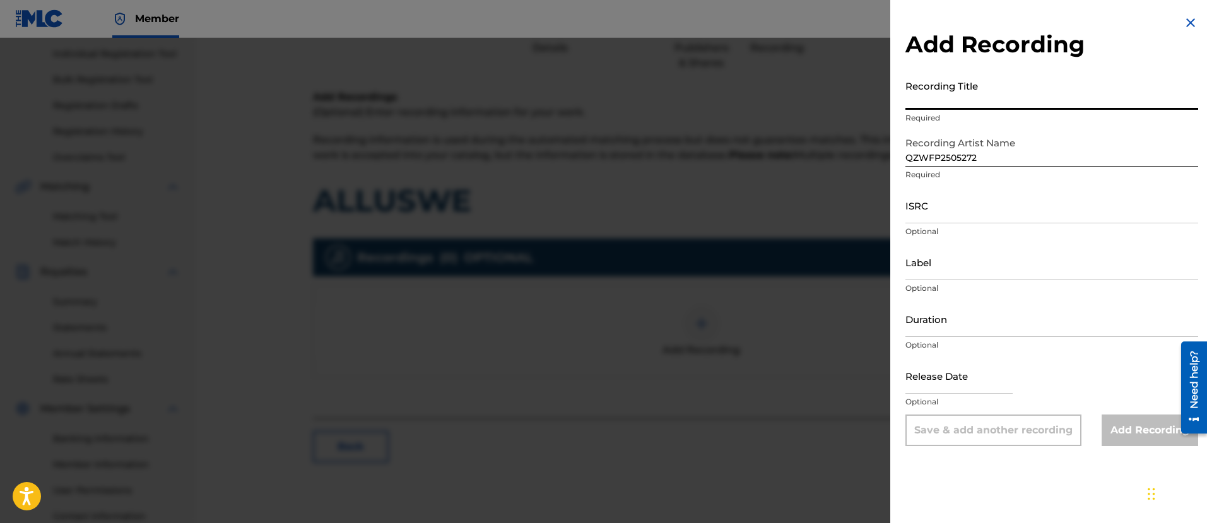
click at [970, 218] on input "ISRC" at bounding box center [1052, 205] width 293 height 36
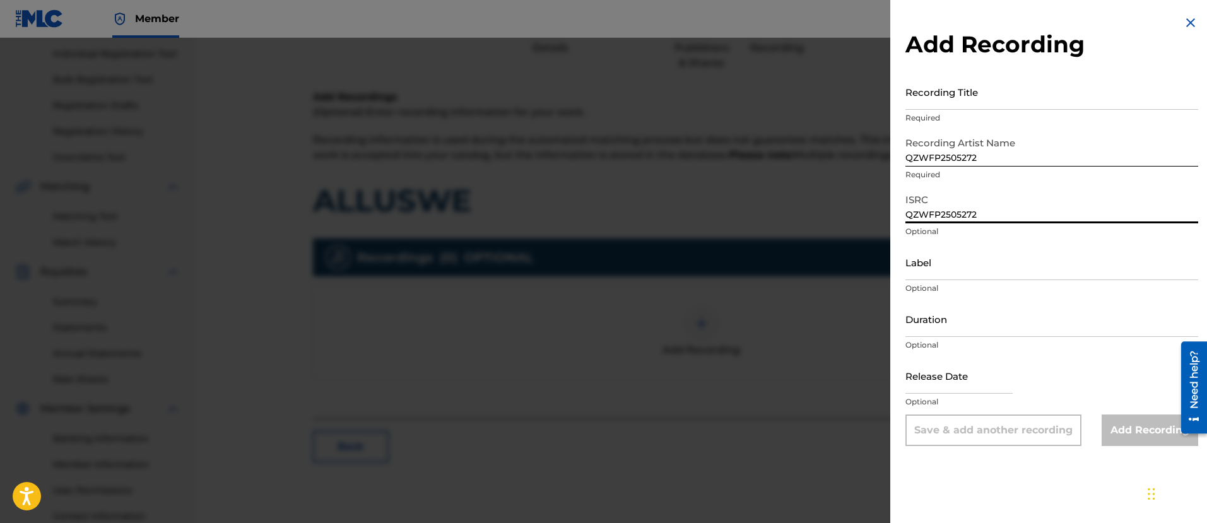
type input "QZWFP2505272"
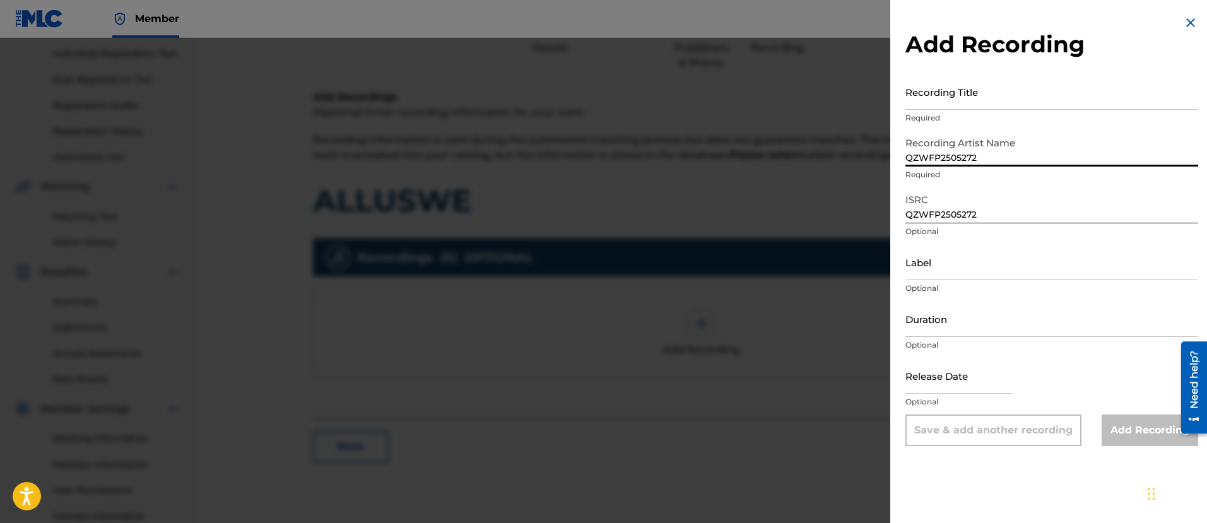
click at [973, 149] on input "QZWFP2505272" at bounding box center [1052, 149] width 293 height 36
click at [971, 149] on input "Recording Artist Name" at bounding box center [1052, 149] width 293 height 36
type input "Bugseed"
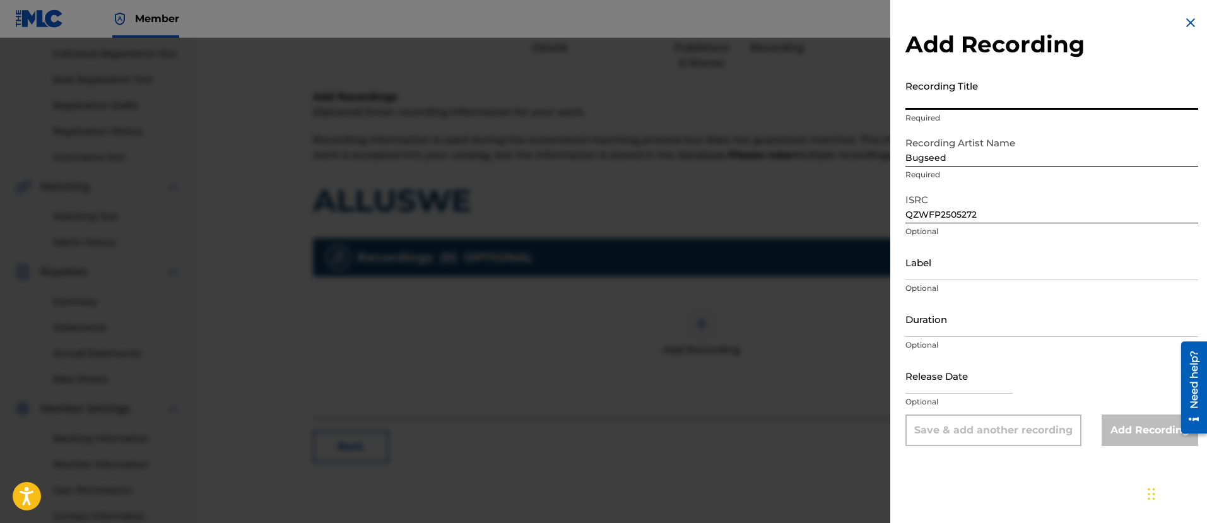
click at [991, 96] on input "Recording Title" at bounding box center [1052, 92] width 293 height 36
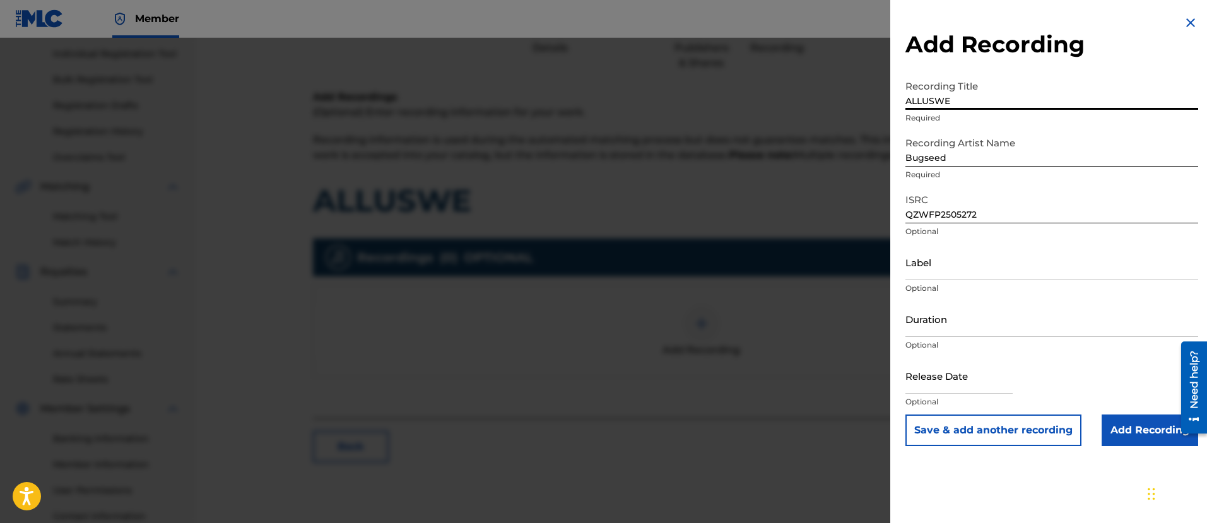
type input "ALLUSWE"
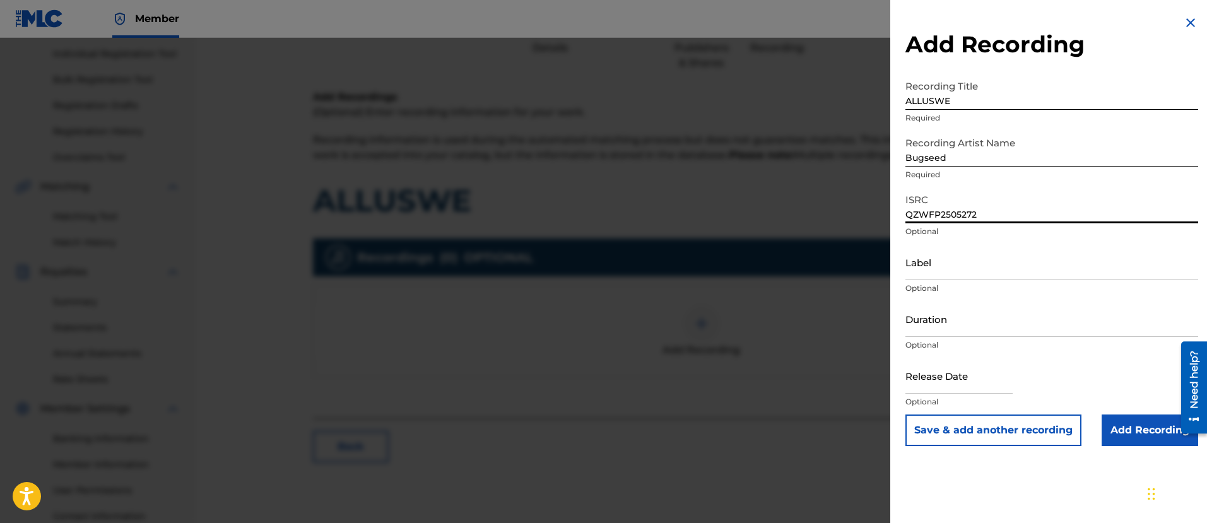
click at [989, 211] on input "QZWFP2505272" at bounding box center [1052, 205] width 293 height 36
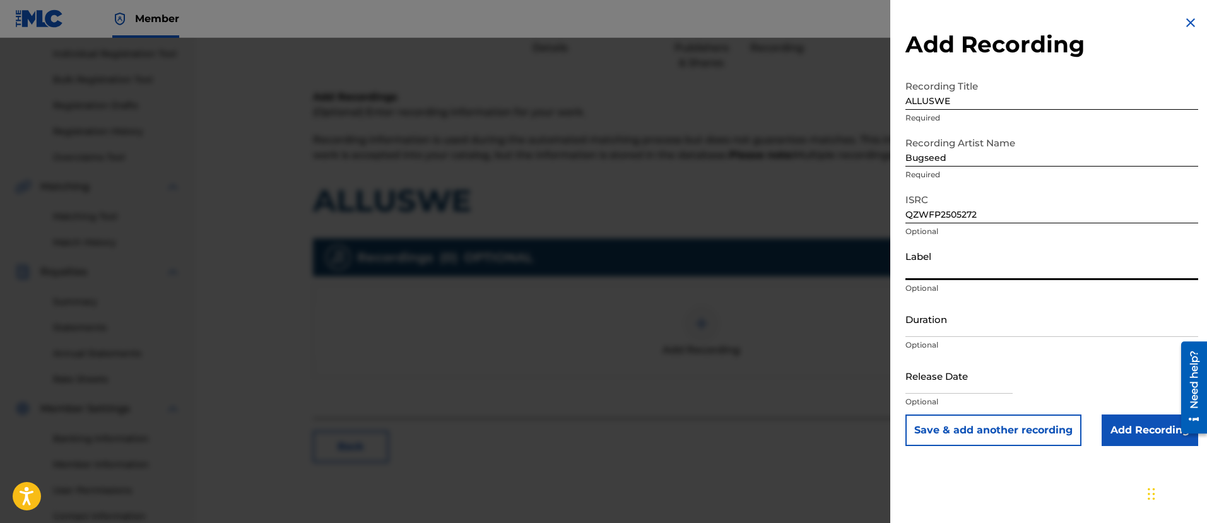
click at [1028, 257] on input "Label" at bounding box center [1052, 262] width 293 height 36
click at [1021, 250] on input "Label" at bounding box center [1052, 262] width 293 height 36
click at [1020, 257] on input "Label" at bounding box center [1052, 262] width 293 height 36
type input "Independent Beatcasting x Spring Break Tapes"
click at [1121, 427] on input "Add Recording" at bounding box center [1150, 431] width 97 height 32
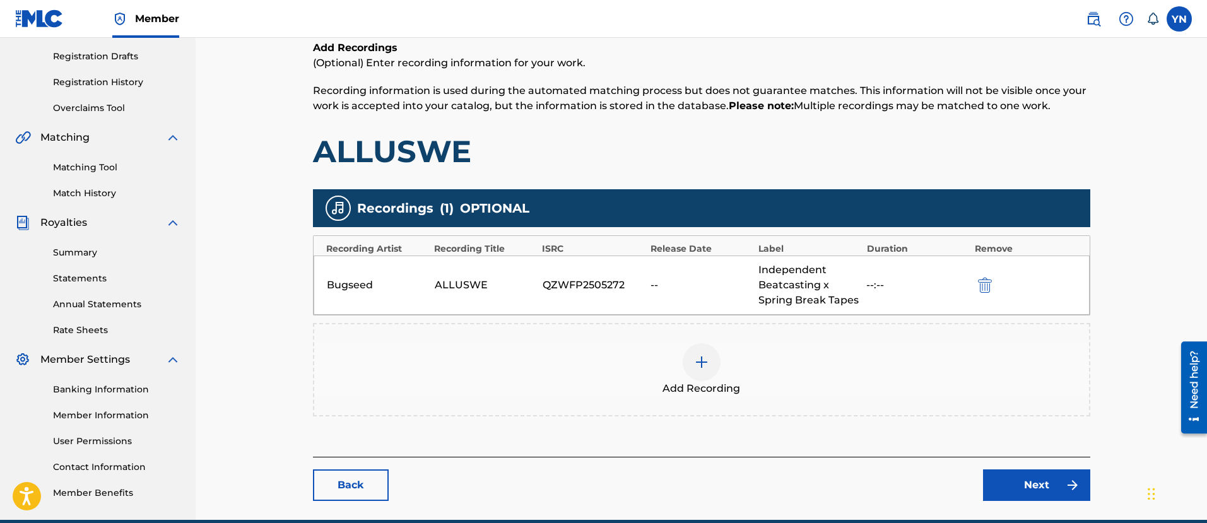
scroll to position [264, 0]
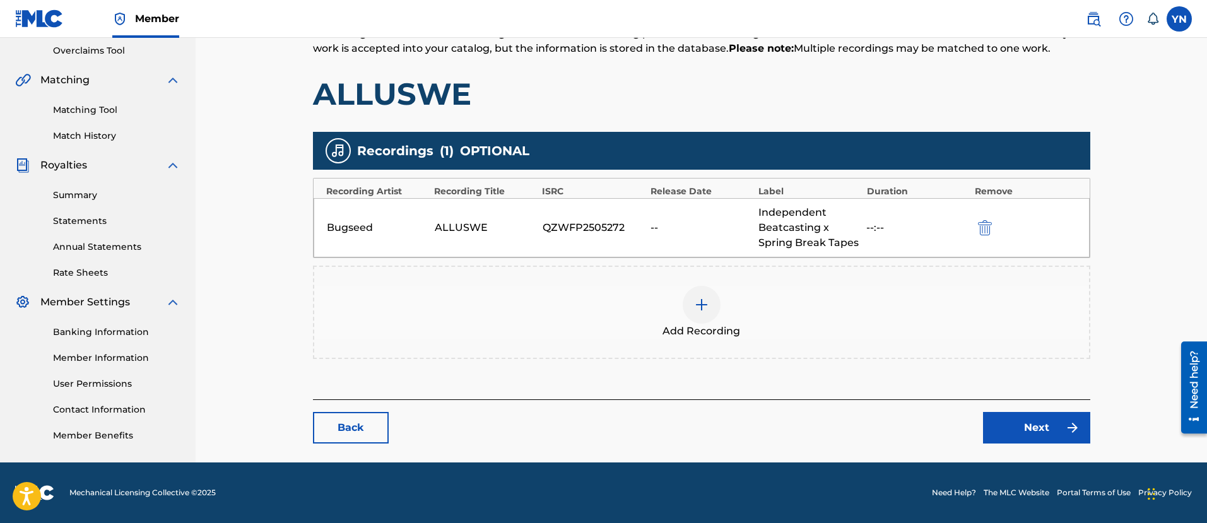
click at [1033, 427] on link "Next" at bounding box center [1036, 428] width 107 height 32
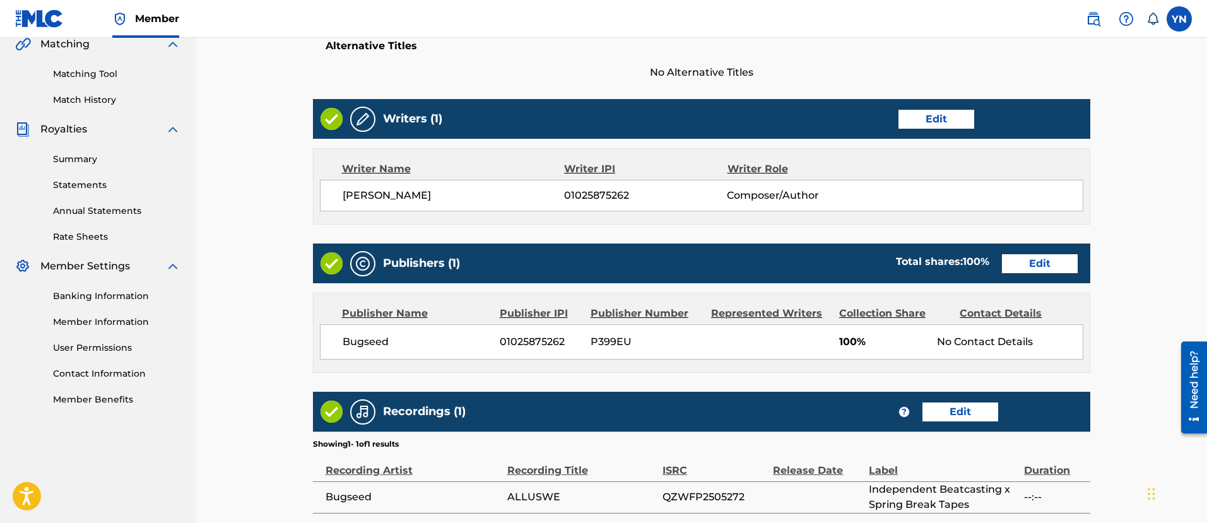
scroll to position [434, 0]
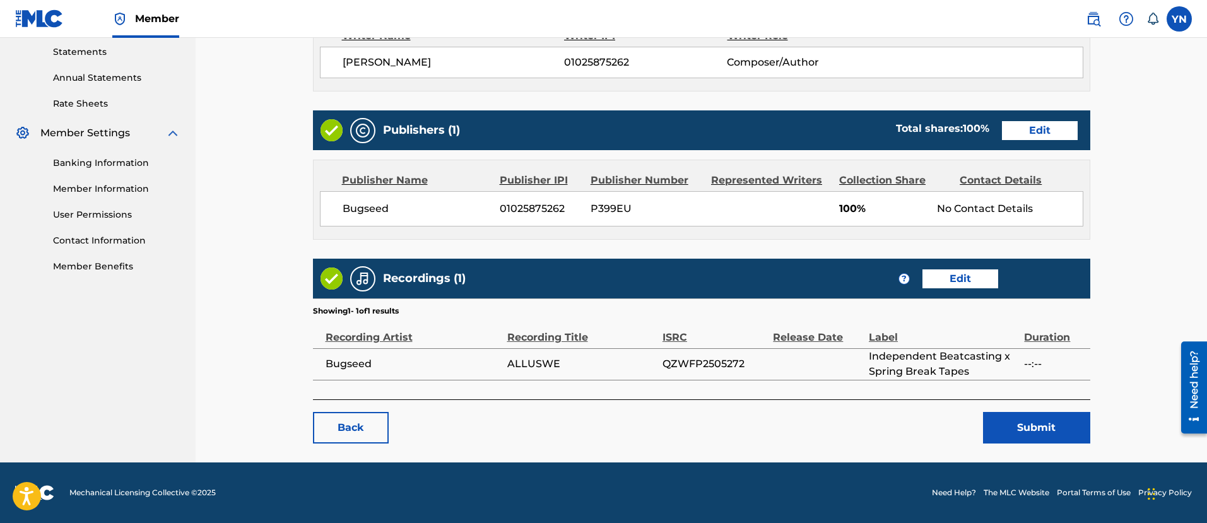
click at [1020, 426] on button "Submit" at bounding box center [1036, 428] width 107 height 32
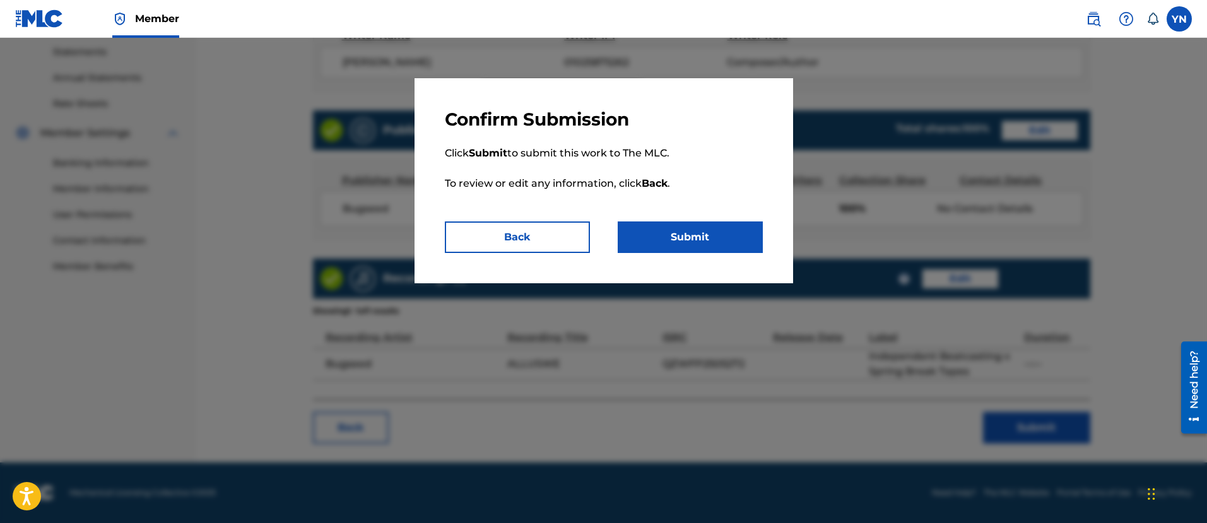
click at [701, 237] on button "Submit" at bounding box center [690, 238] width 145 height 32
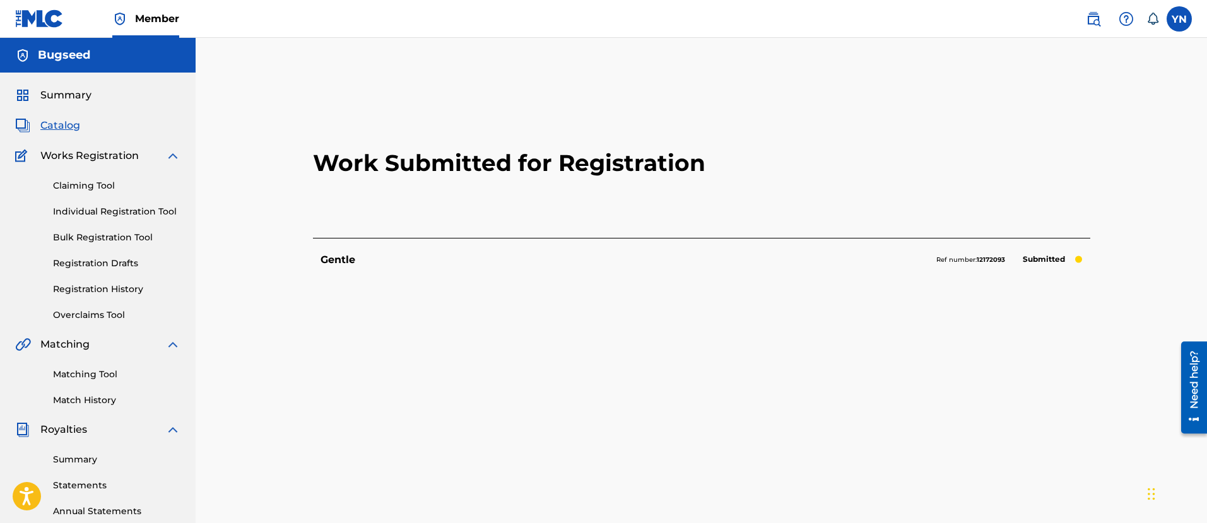
click at [98, 373] on link "Matching Tool" at bounding box center [116, 374] width 127 height 13
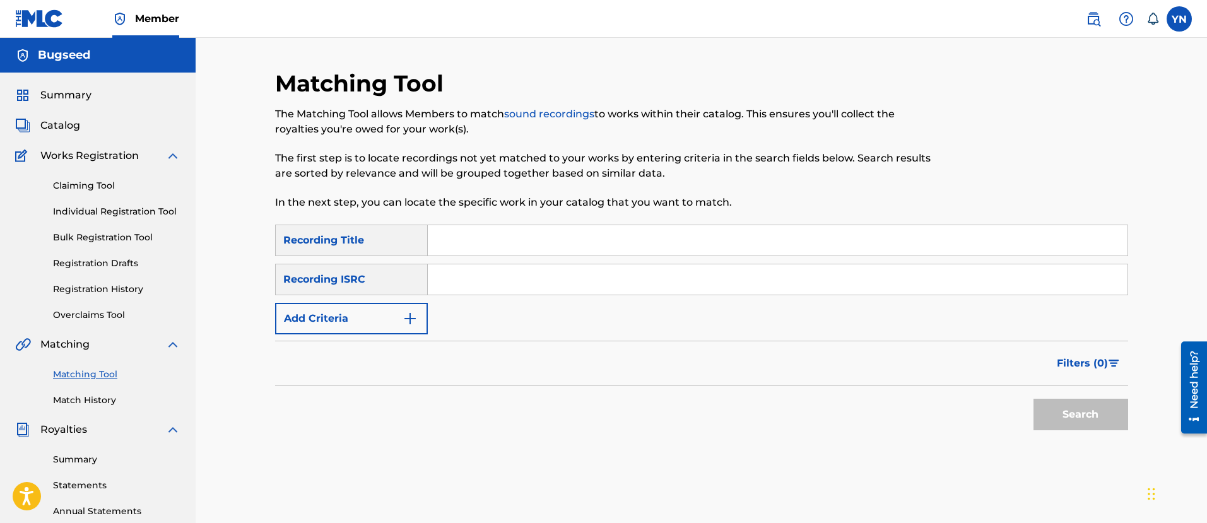
click at [483, 275] on input "Search Form" at bounding box center [778, 279] width 700 height 30
type input "QZWFP2505273"
click at [557, 239] on input "Search Form" at bounding box center [778, 240] width 700 height 30
type input "Lalala"
click at [1106, 430] on div "Search" at bounding box center [1077, 411] width 101 height 50
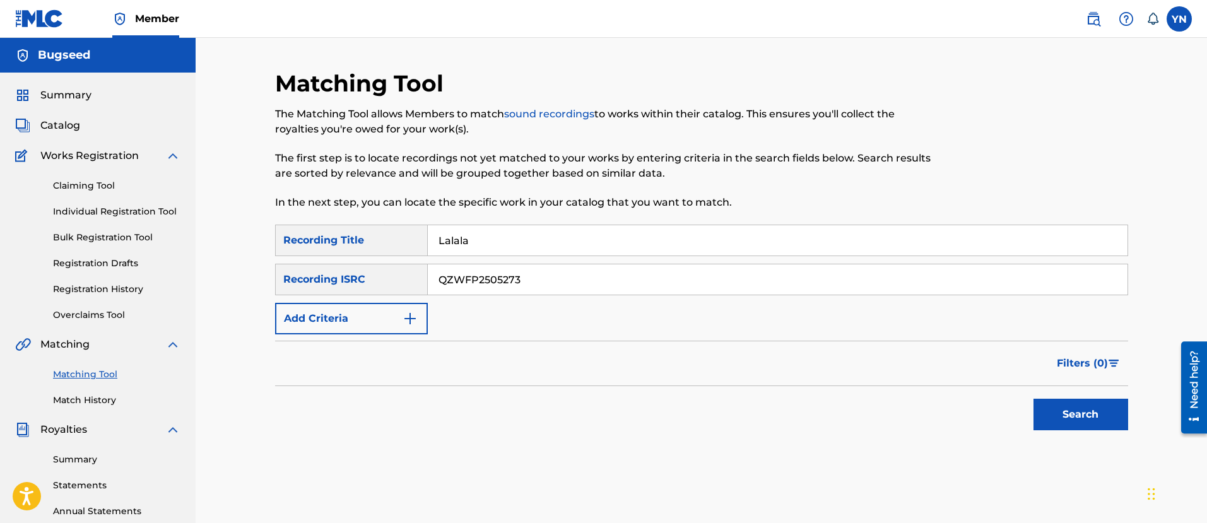
click at [1107, 418] on button "Search" at bounding box center [1081, 415] width 95 height 32
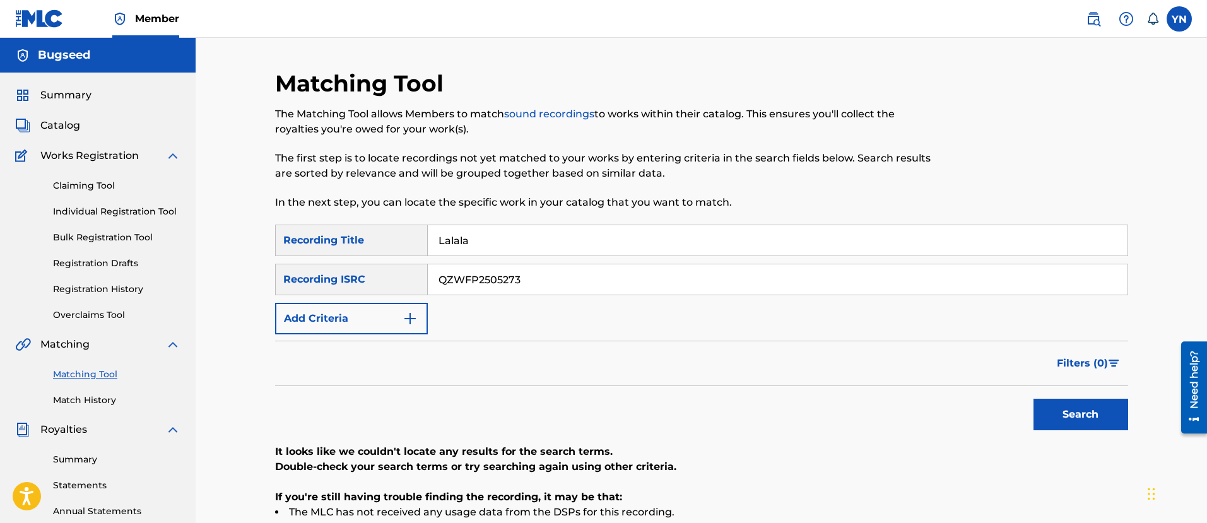
click at [55, 131] on span "Catalog" at bounding box center [60, 125] width 40 height 15
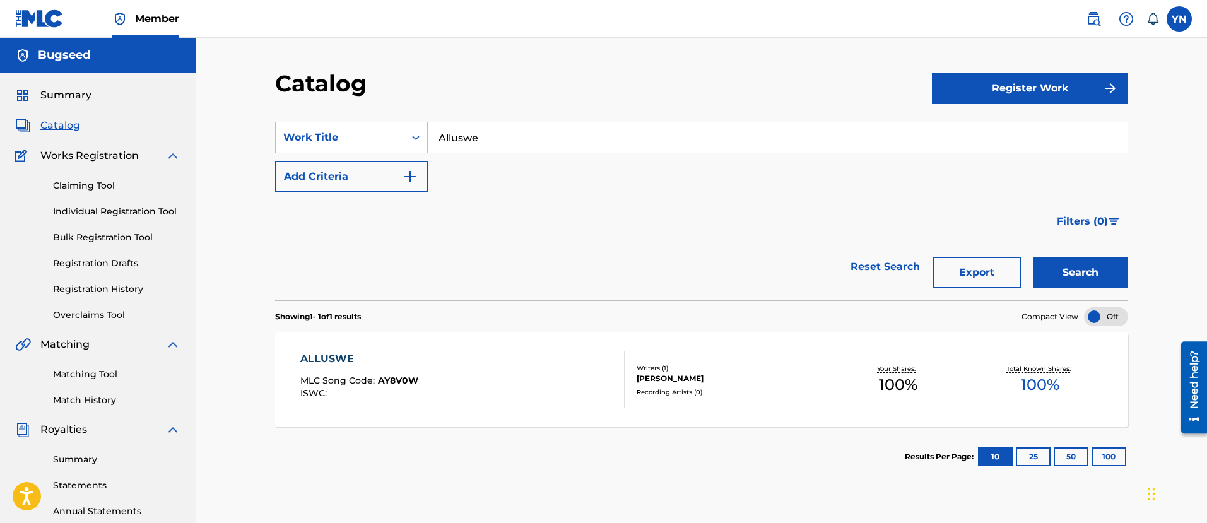
click at [552, 142] on input "Alluswe" at bounding box center [778, 137] width 700 height 30
type input "Lalala"
click at [1034, 257] on button "Search" at bounding box center [1081, 273] width 95 height 32
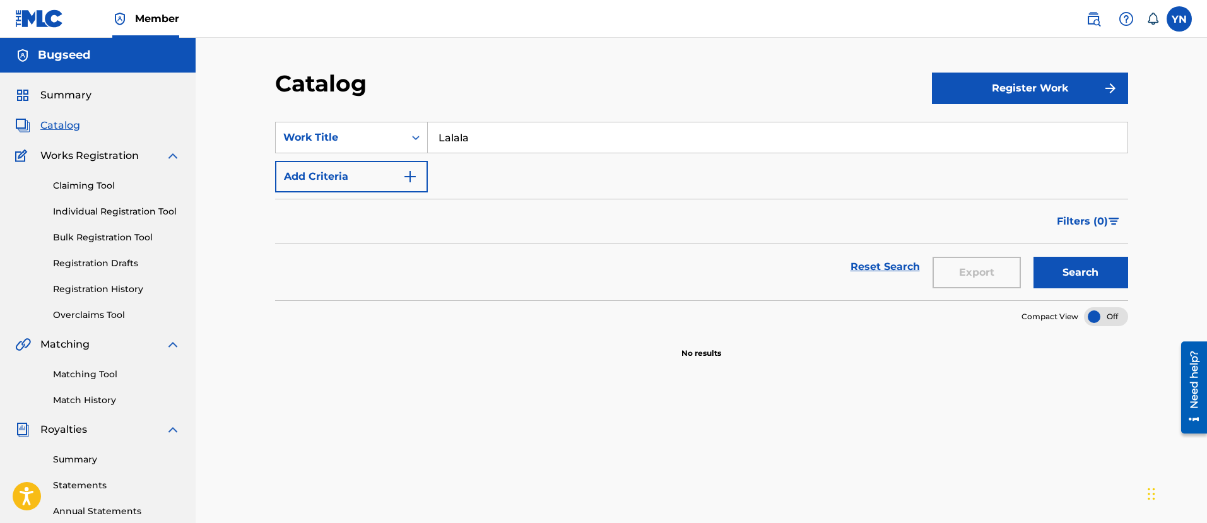
click at [1025, 73] on button "Register Work" at bounding box center [1030, 89] width 196 height 32
click at [975, 126] on link "Individual" at bounding box center [1030, 129] width 196 height 30
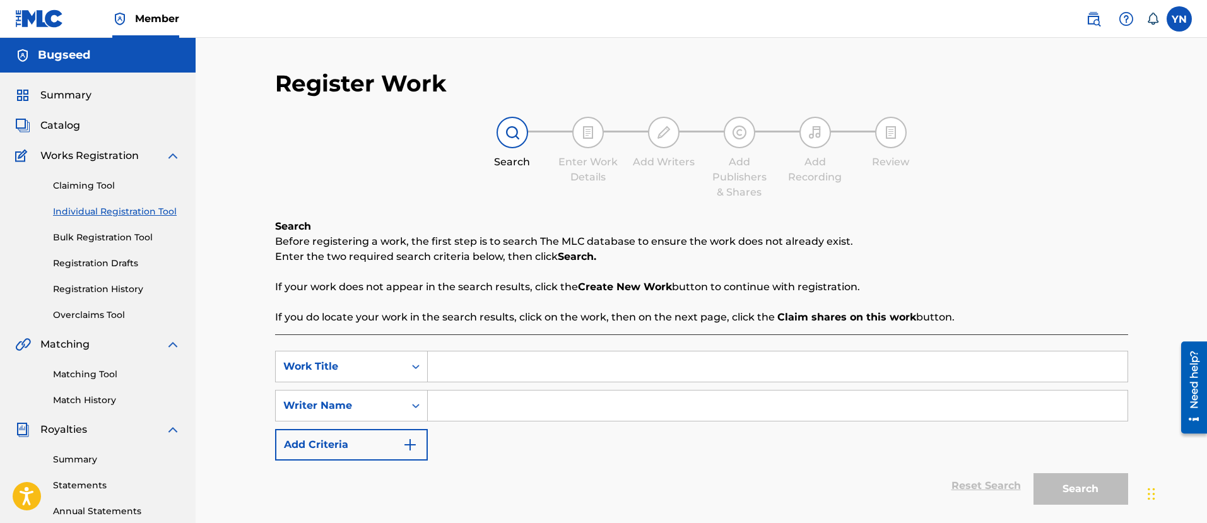
click at [605, 382] on div "SearchWithCriteria1729e9d5-ecdf-4fb0-828d-0ad543af98dd Work Title SearchWithCri…" at bounding box center [701, 406] width 853 height 110
click at [596, 372] on input "Search Form" at bounding box center [778, 367] width 700 height 30
type input "Lalala"
click at [579, 402] on input "Search Form" at bounding box center [778, 406] width 700 height 30
click at [1034, 473] on button "Search" at bounding box center [1081, 489] width 95 height 32
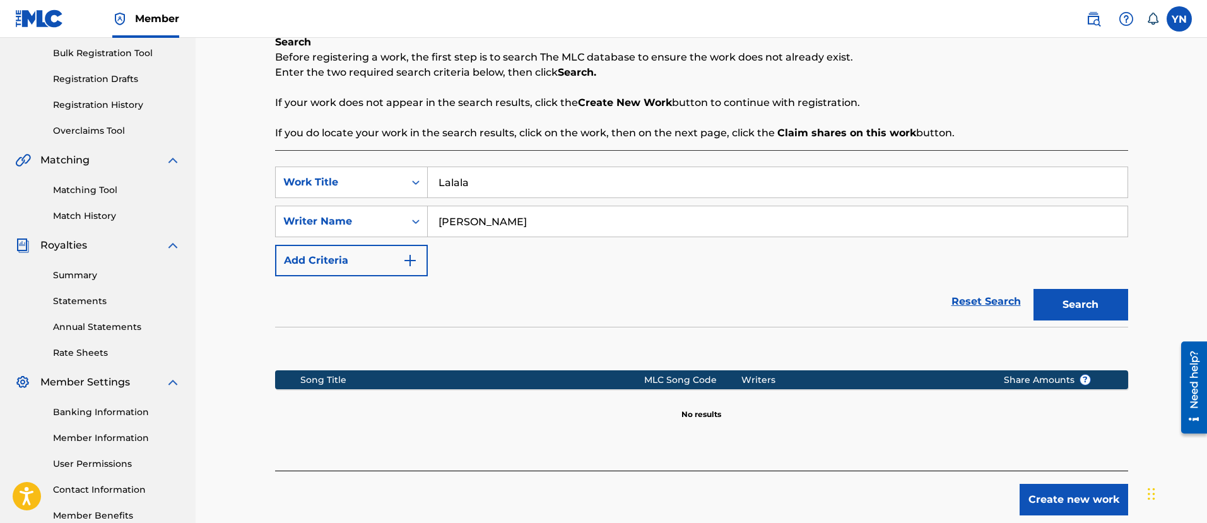
scroll to position [259, 0]
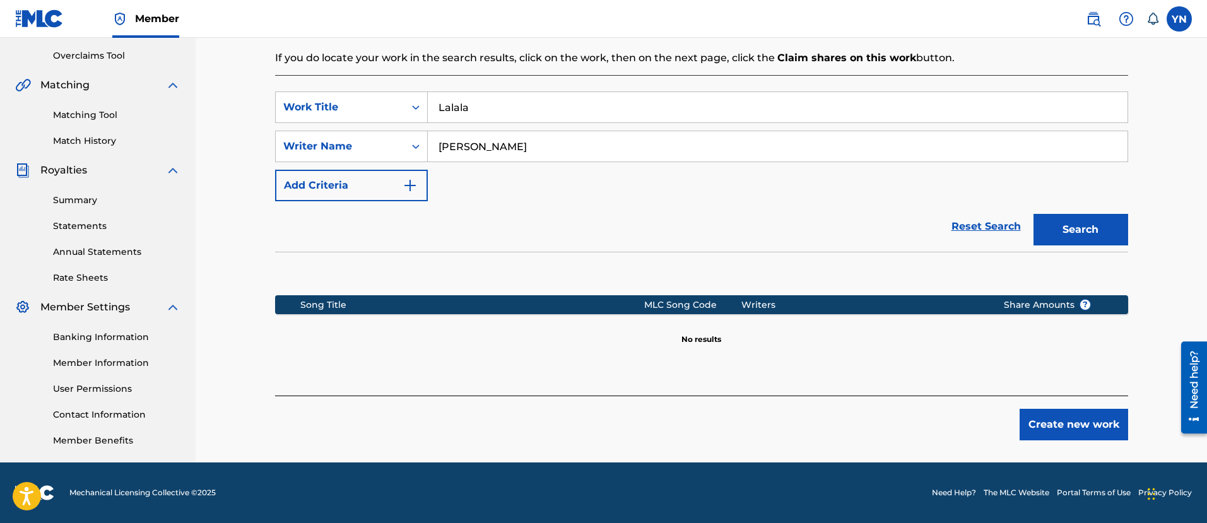
type input "[PERSON_NAME]"
click at [1034, 214] on button "Search" at bounding box center [1081, 230] width 95 height 32
click at [1058, 429] on button "Create new work" at bounding box center [1074, 425] width 109 height 32
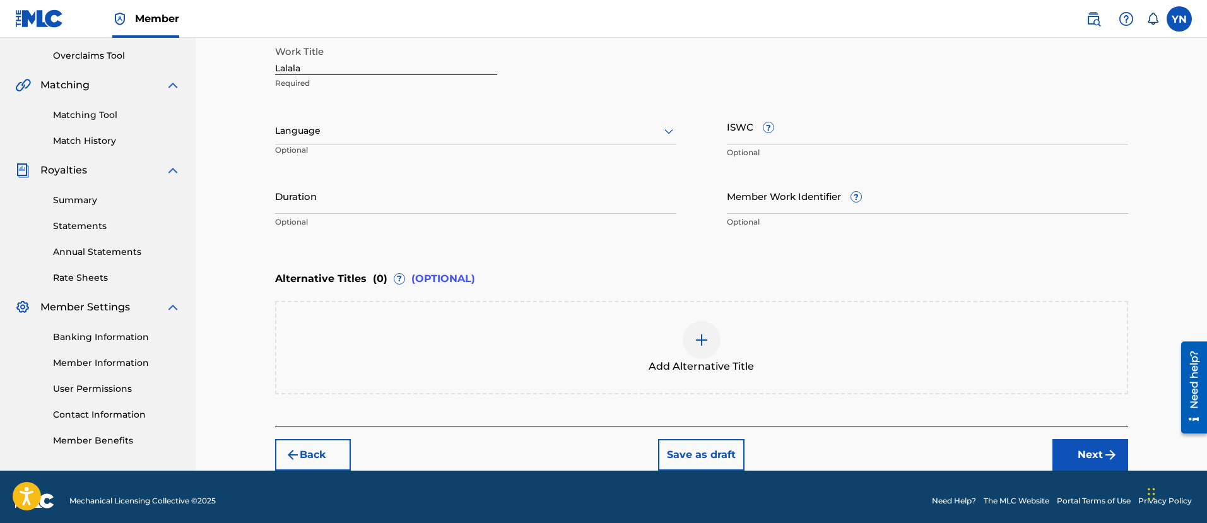
click at [1085, 450] on button "Next" at bounding box center [1091, 455] width 76 height 32
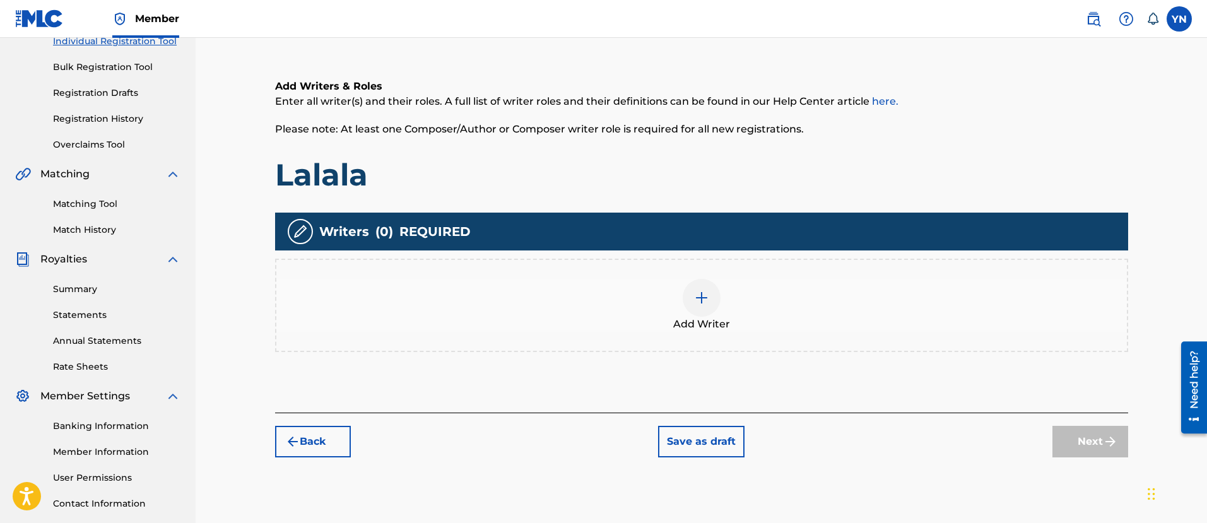
scroll to position [215, 0]
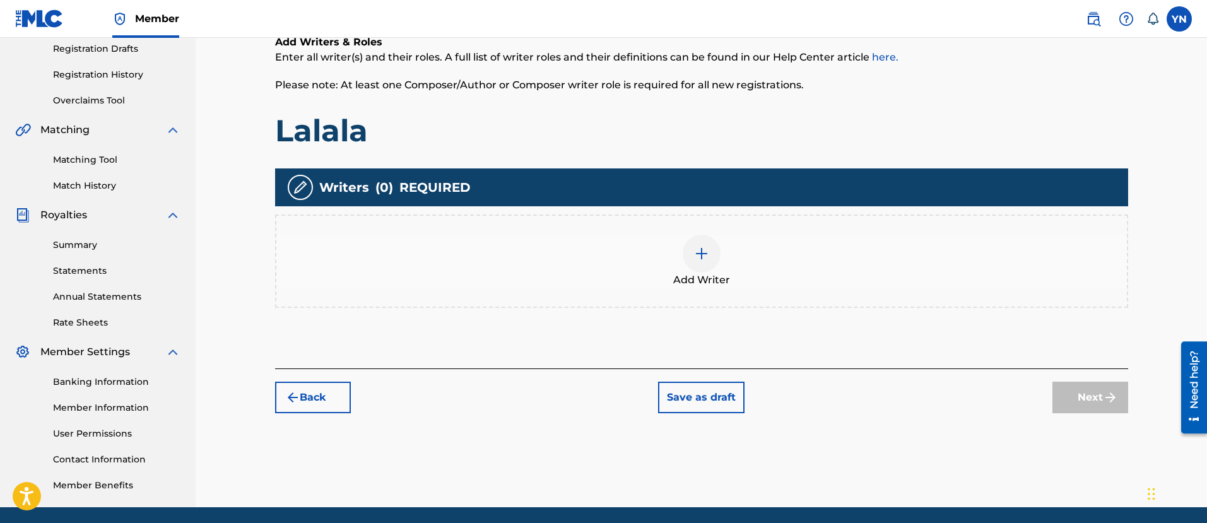
click at [711, 288] on div "Add Writer" at bounding box center [701, 261] width 853 height 93
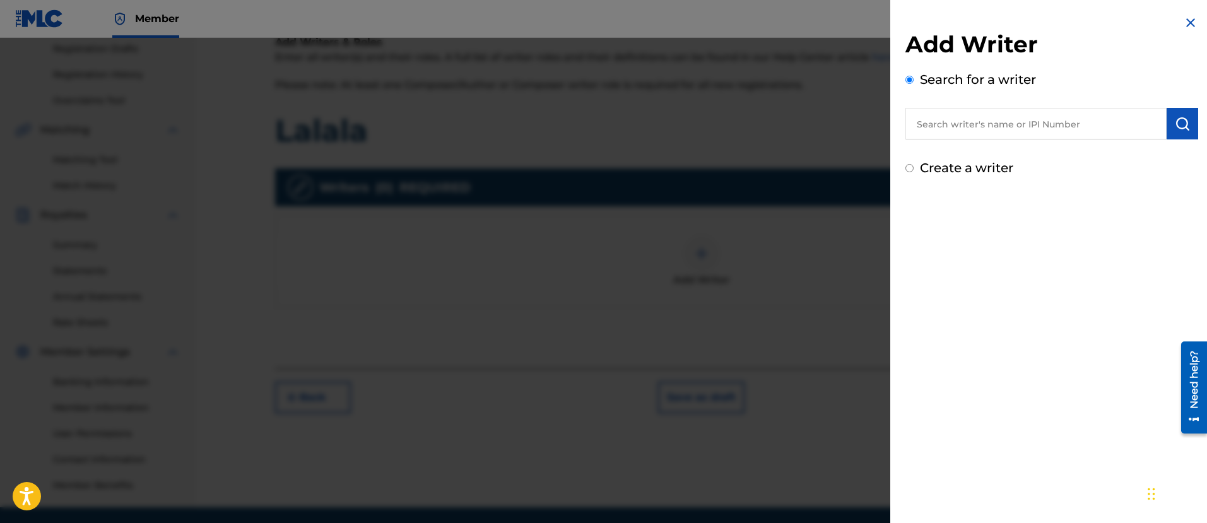
click at [993, 121] on input "text" at bounding box center [1036, 124] width 261 height 32
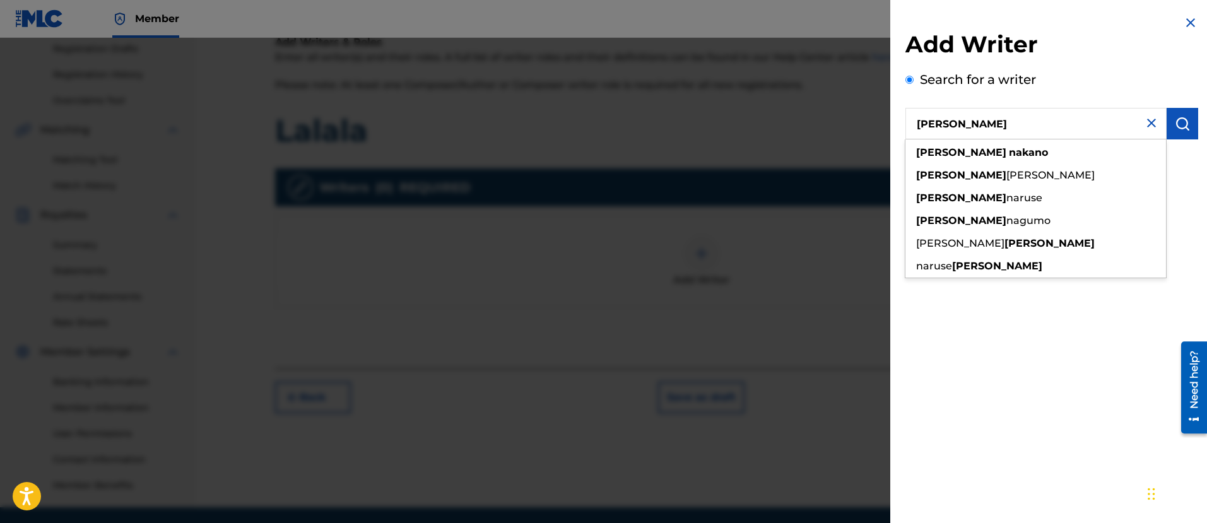
type input "[PERSON_NAME]"
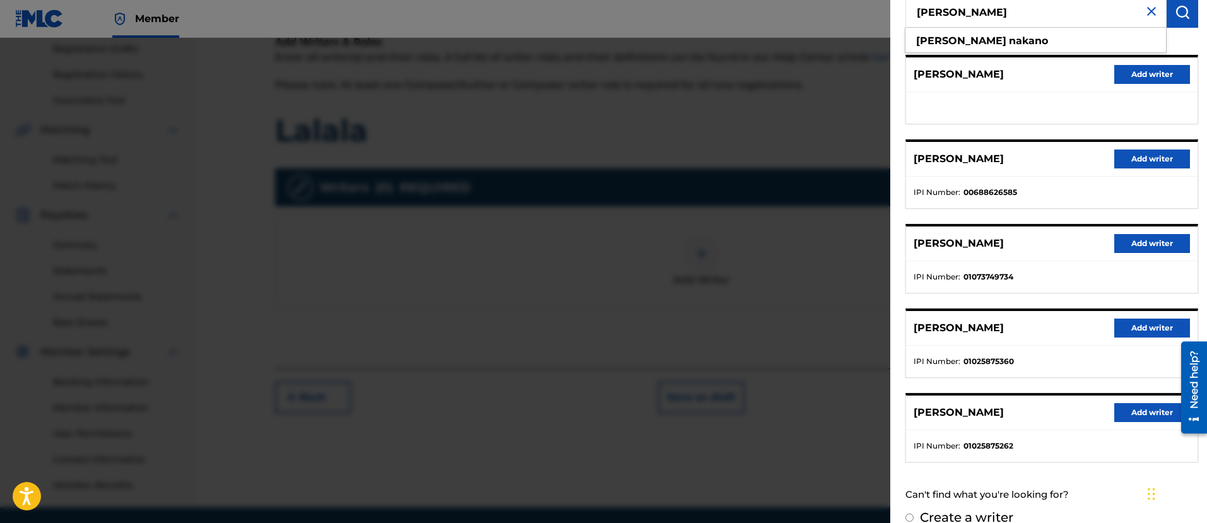
scroll to position [131, 0]
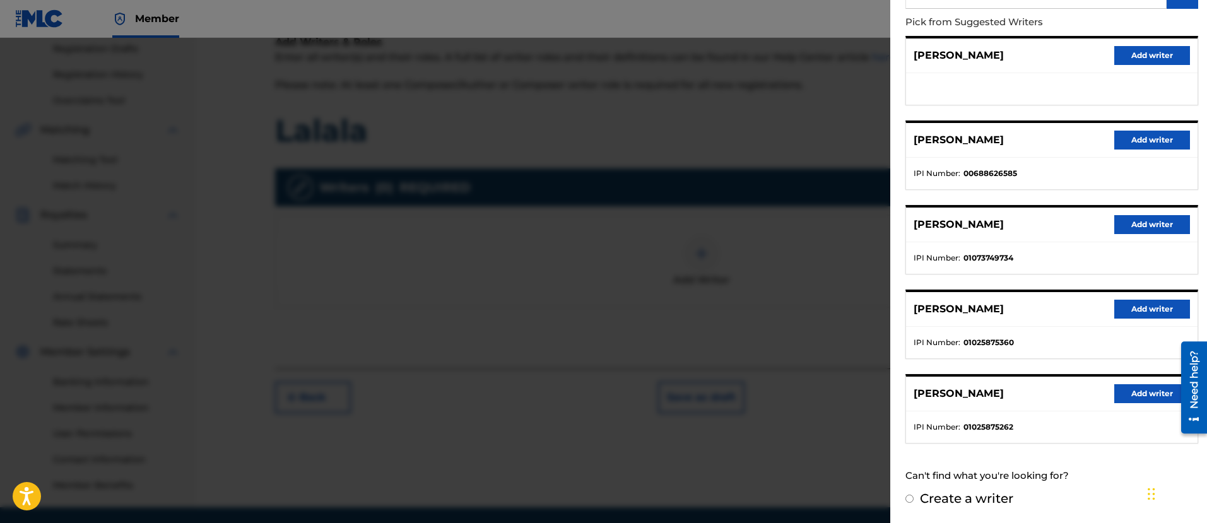
click at [1138, 393] on button "Add writer" at bounding box center [1153, 393] width 76 height 19
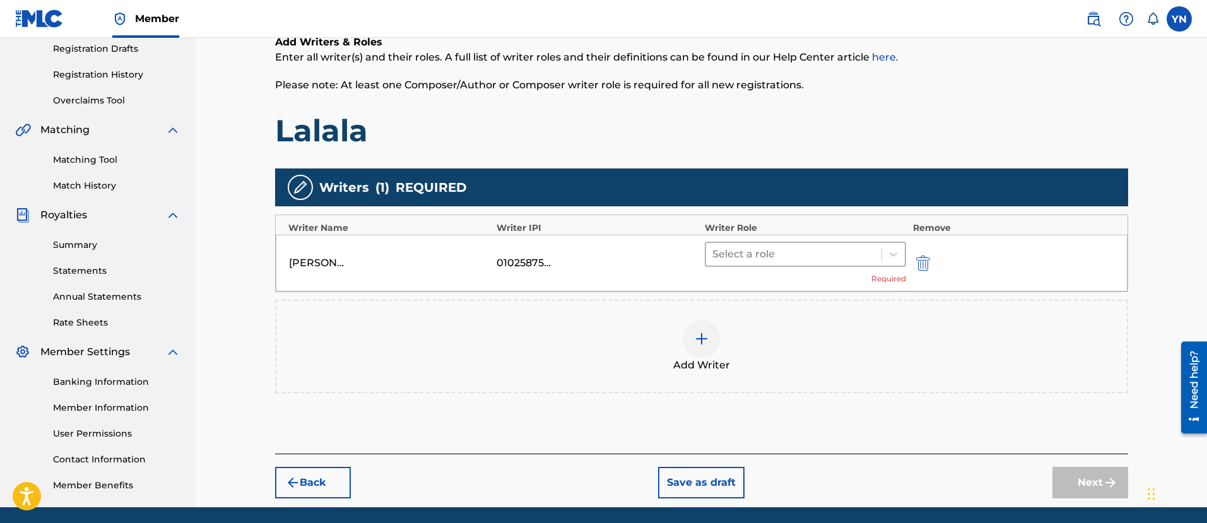
click at [776, 250] on div at bounding box center [794, 254] width 163 height 18
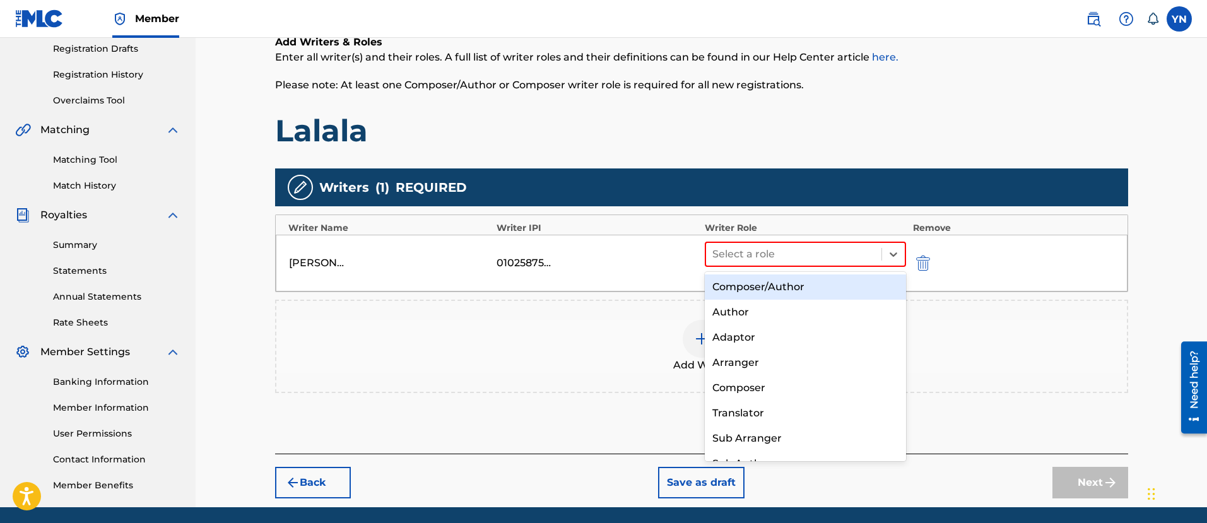
click at [775, 293] on div "Composer/Author" at bounding box center [806, 287] width 202 height 25
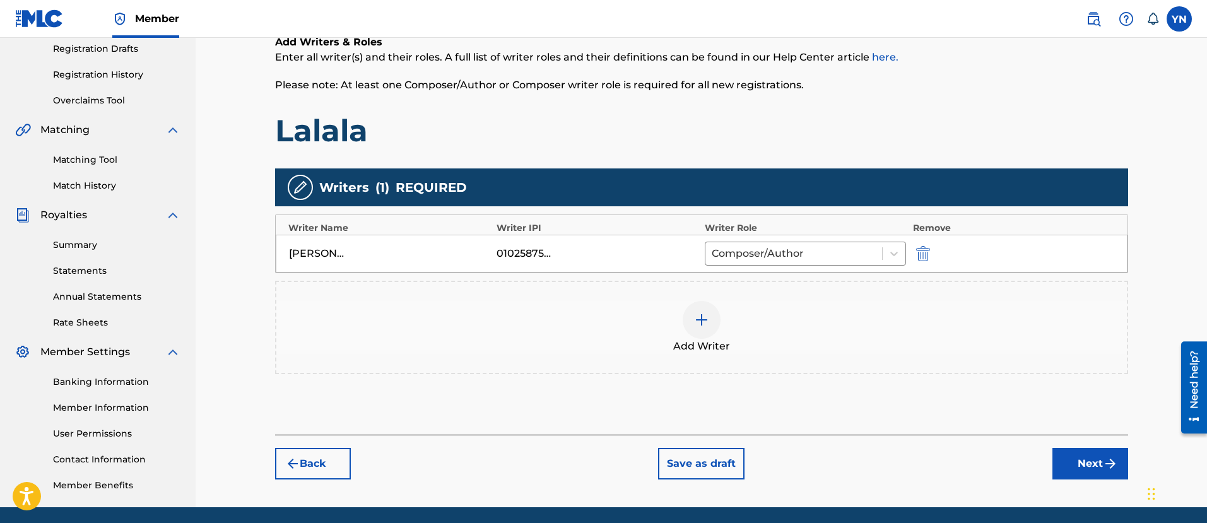
click at [1064, 464] on button "Next" at bounding box center [1091, 464] width 76 height 32
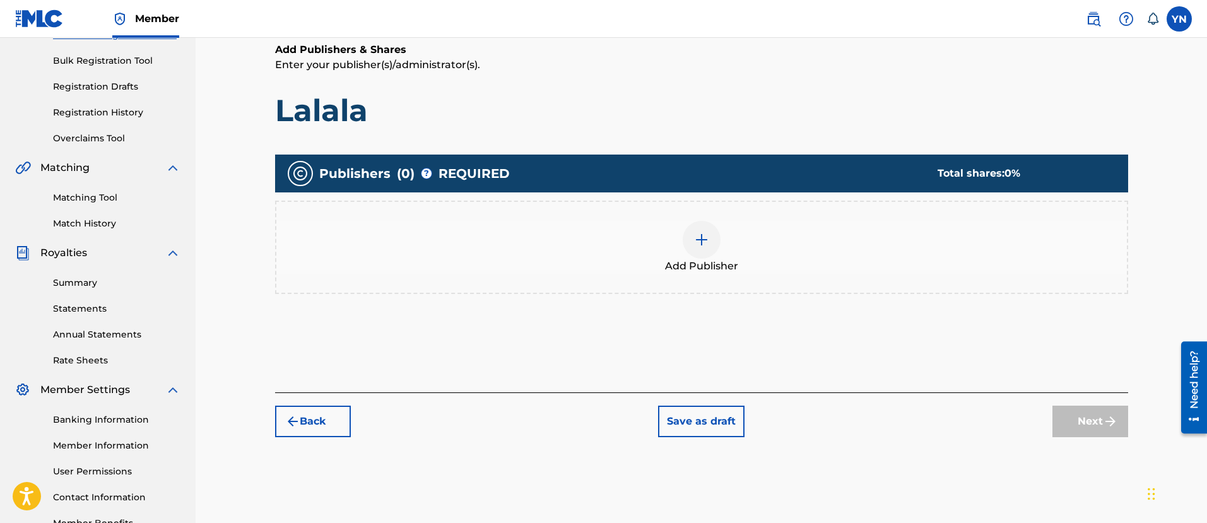
scroll to position [215, 0]
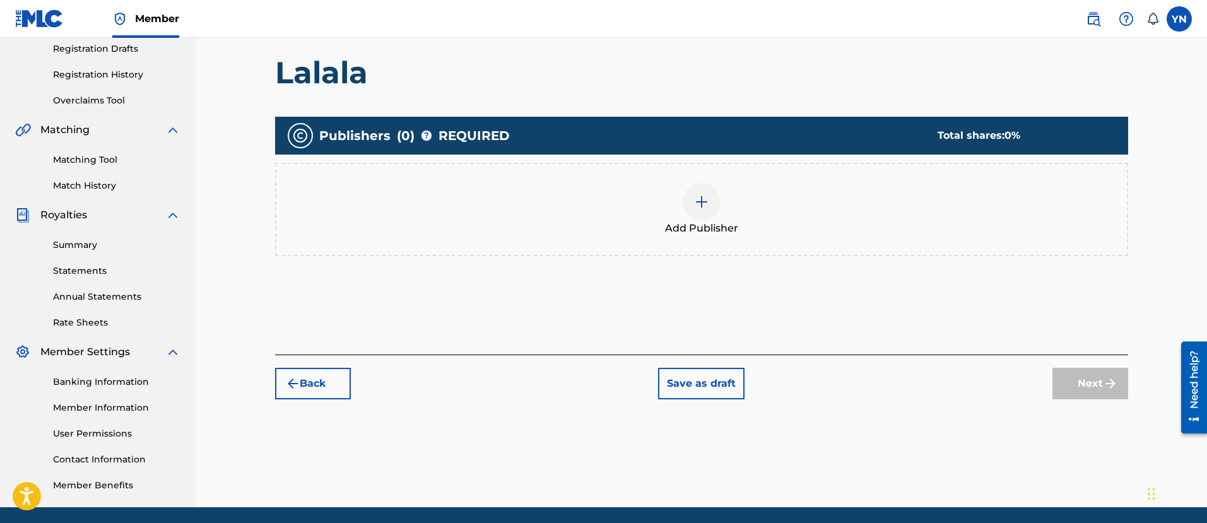
click at [749, 199] on div "Add Publisher" at bounding box center [701, 209] width 851 height 53
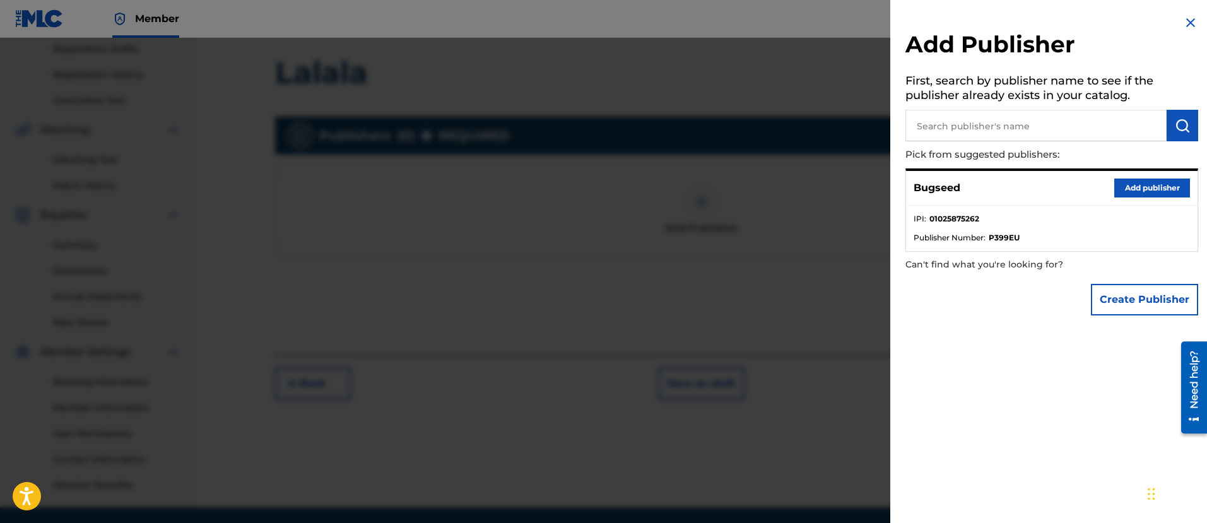
click at [1115, 184] on button "Add publisher" at bounding box center [1153, 188] width 76 height 19
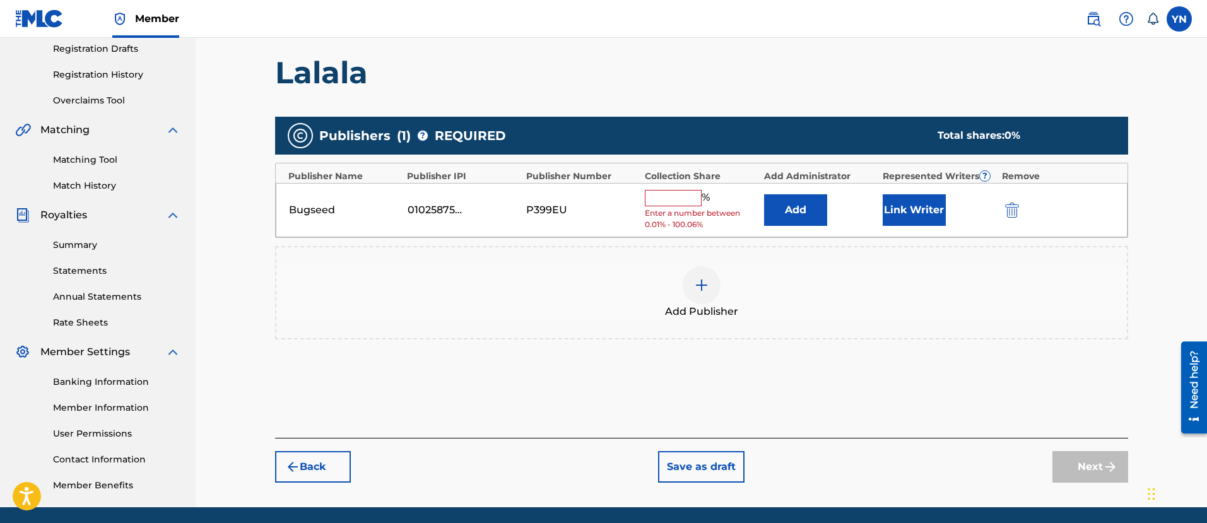
click at [686, 202] on input "text" at bounding box center [673, 198] width 57 height 16
type input "100"
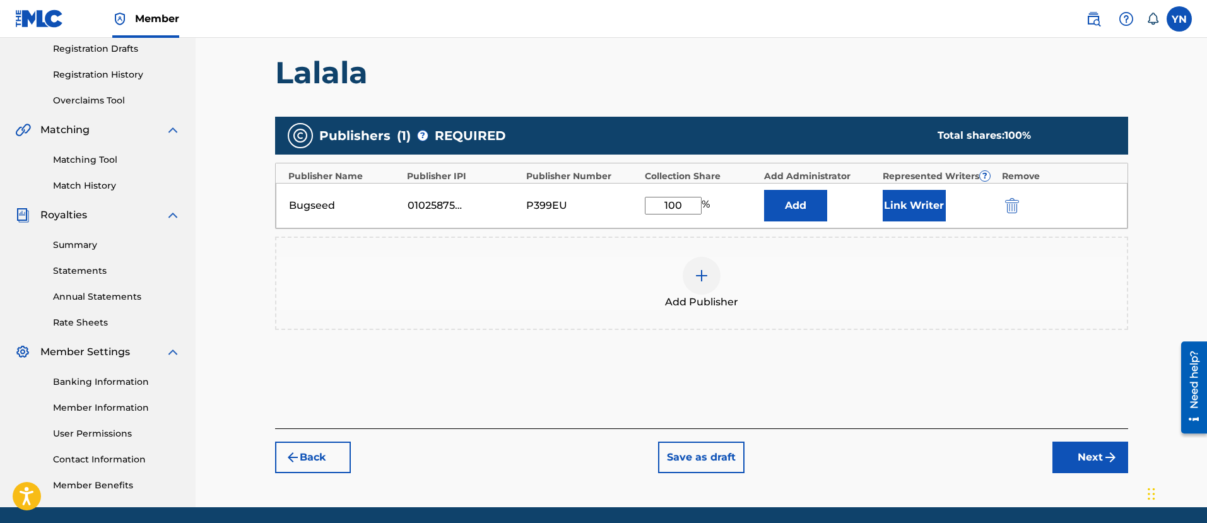
click at [1070, 454] on button "Next" at bounding box center [1091, 458] width 76 height 32
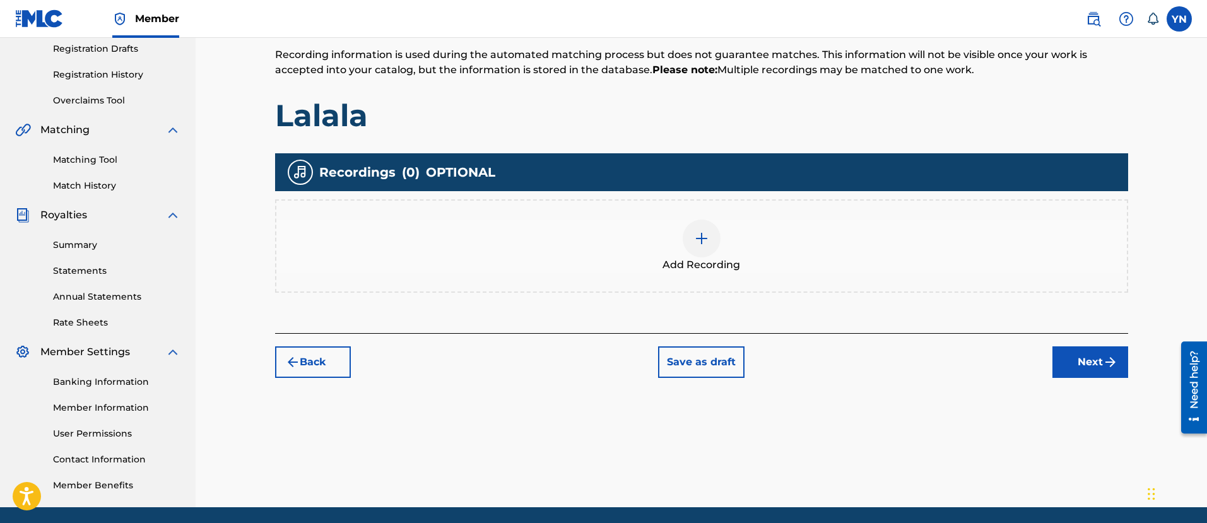
click at [822, 250] on div "Add Recording" at bounding box center [701, 246] width 851 height 53
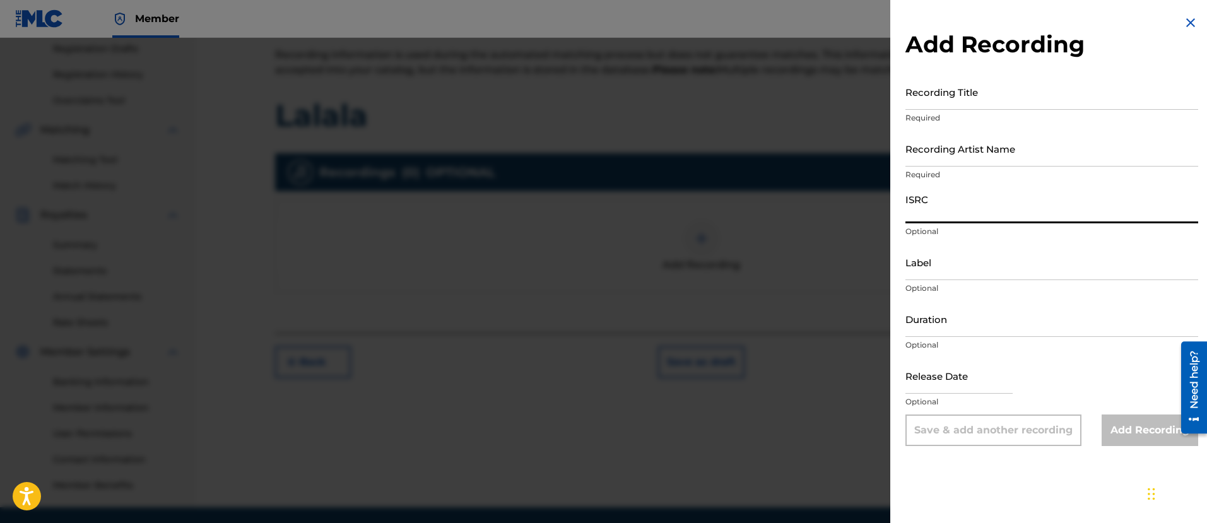
click at [997, 218] on input "ISRC" at bounding box center [1052, 205] width 293 height 36
type input "Lalala"
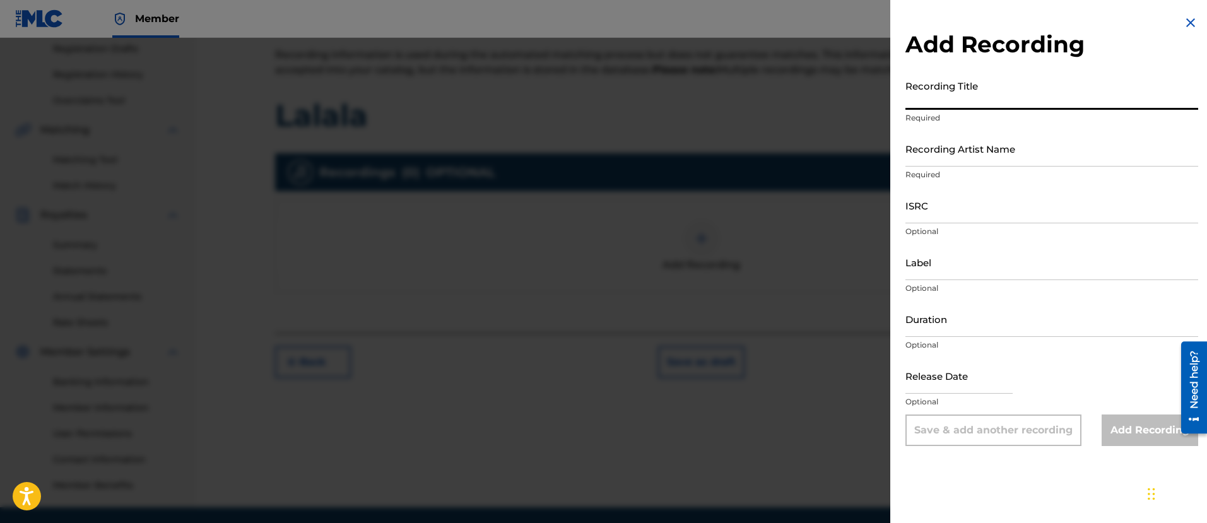
click at [999, 98] on input "Recording Title" at bounding box center [1052, 92] width 293 height 36
type input "Lalala"
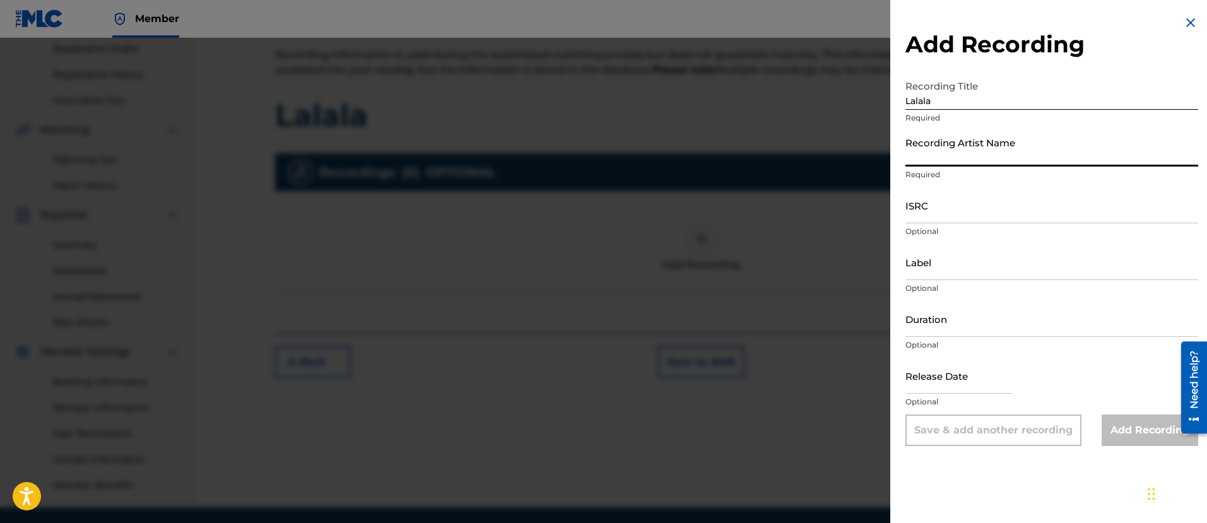
click at [985, 145] on input "Recording Artist Name" at bounding box center [1052, 149] width 293 height 36
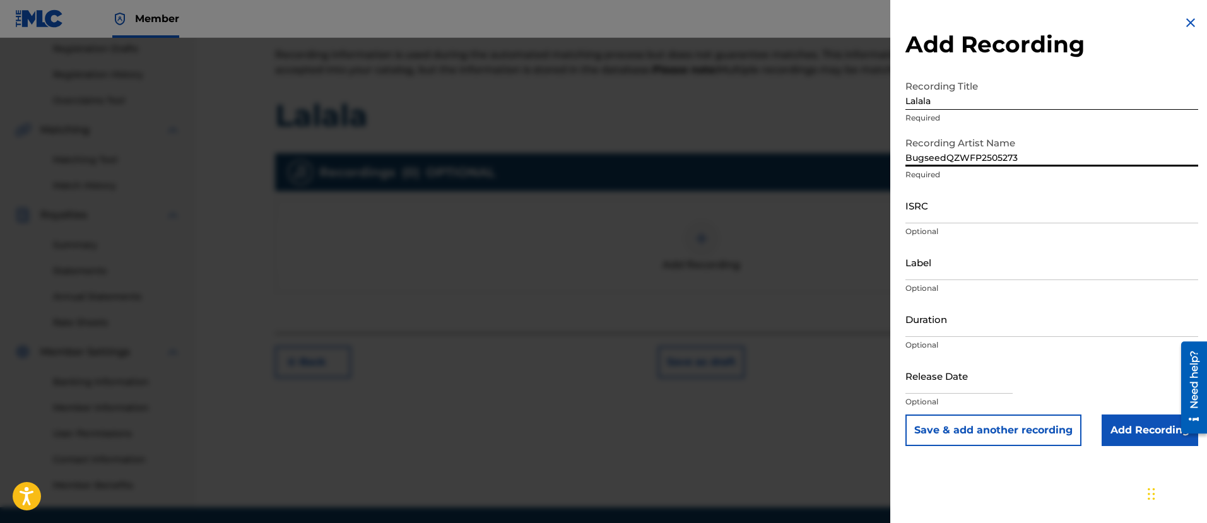
type input "Bugseed"
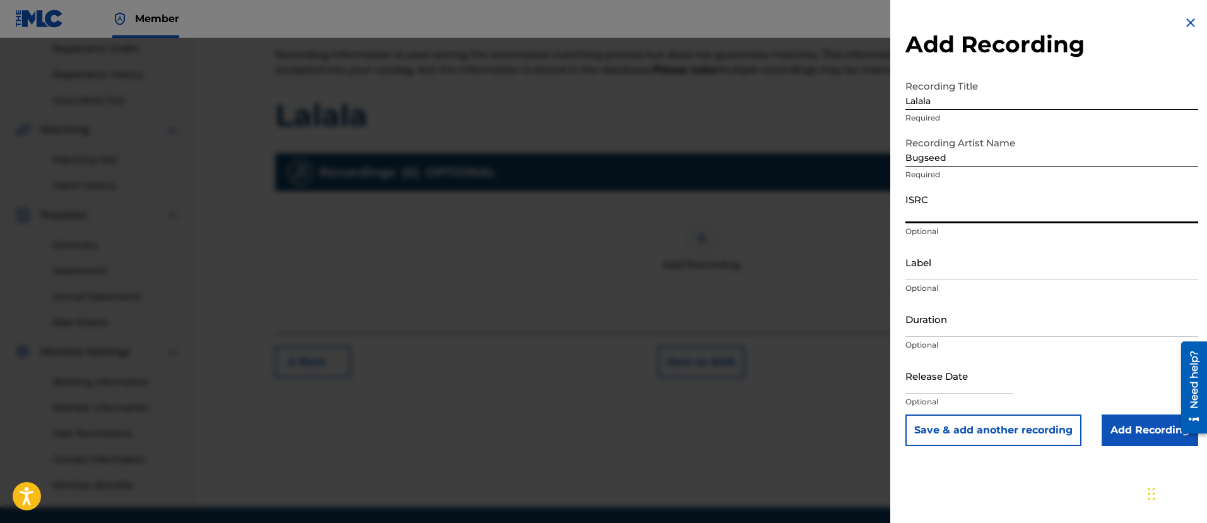
click at [983, 194] on input "ISRC" at bounding box center [1052, 205] width 293 height 36
click at [966, 281] on div "Label Optional" at bounding box center [1052, 272] width 293 height 57
click at [964, 269] on input "Label" at bounding box center [1052, 262] width 293 height 36
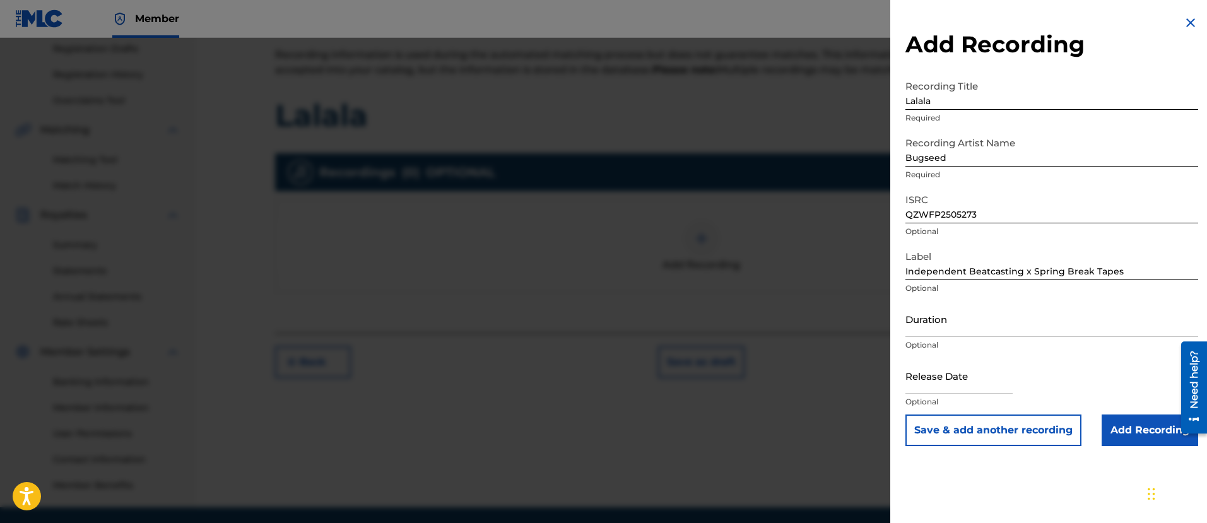
click at [1147, 433] on input "Add Recording" at bounding box center [1150, 431] width 97 height 32
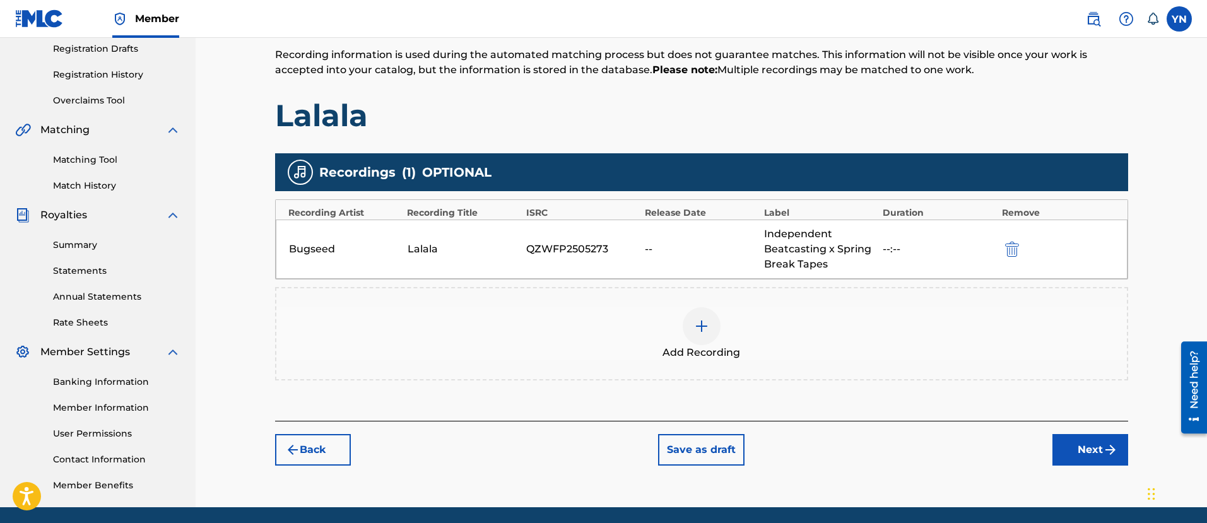
click at [1090, 455] on button "Next" at bounding box center [1091, 450] width 76 height 32
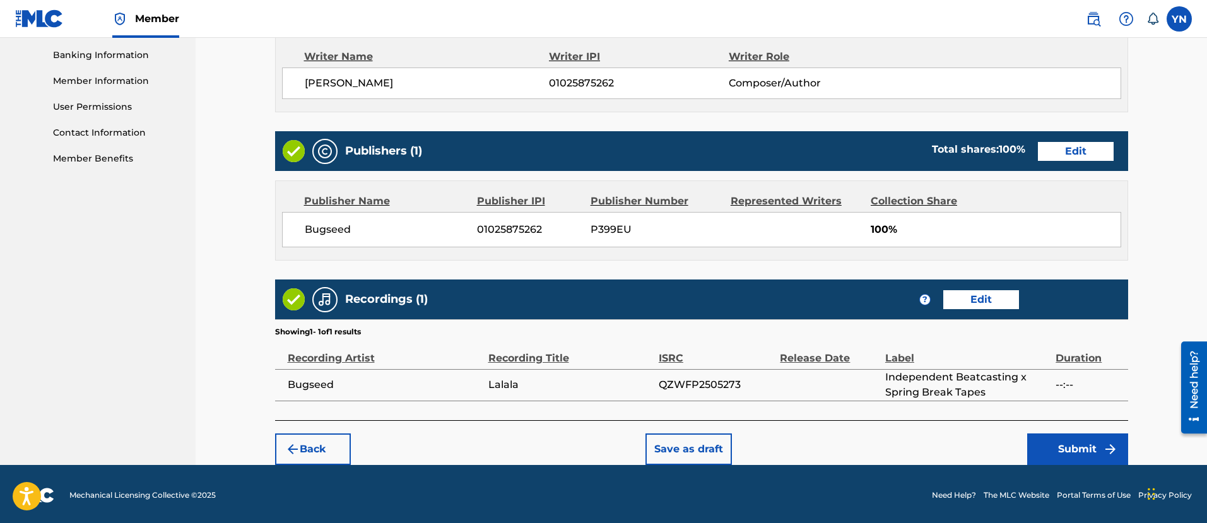
scroll to position [544, 0]
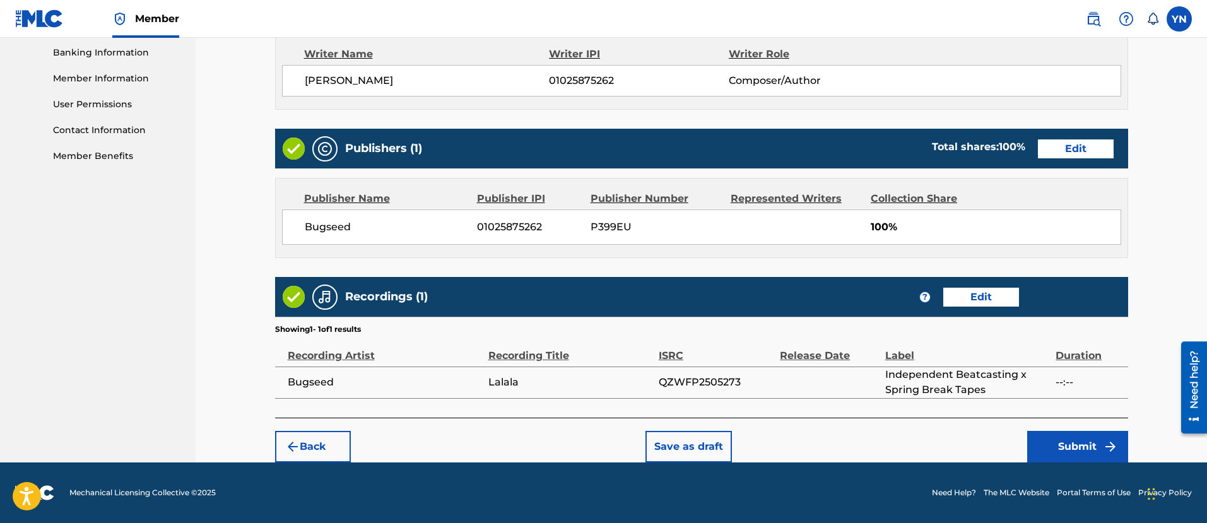
click at [1090, 455] on button "Submit" at bounding box center [1077, 447] width 101 height 32
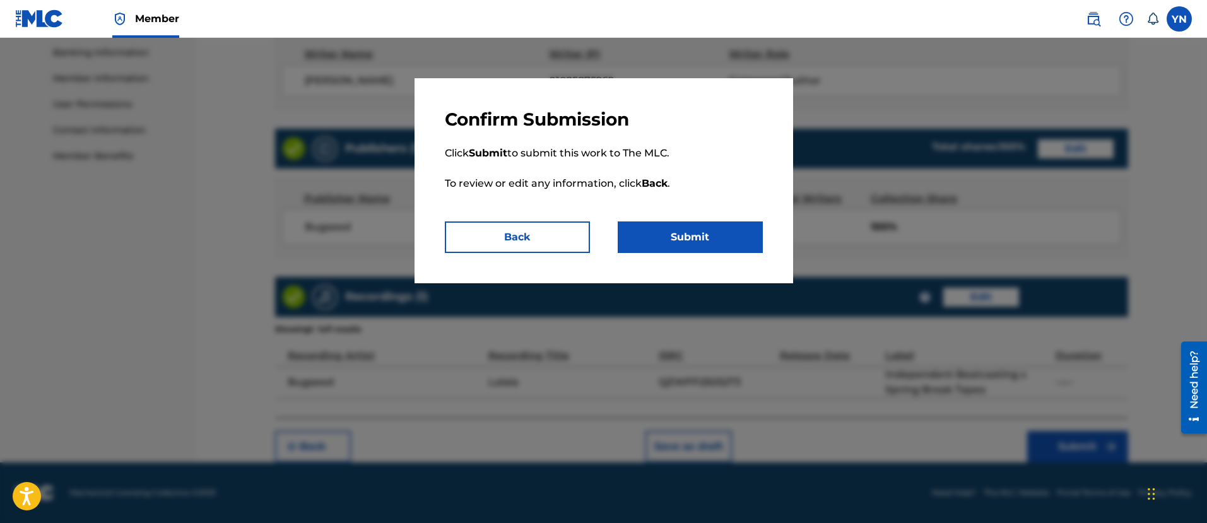
click at [738, 249] on button "Submit" at bounding box center [690, 238] width 145 height 32
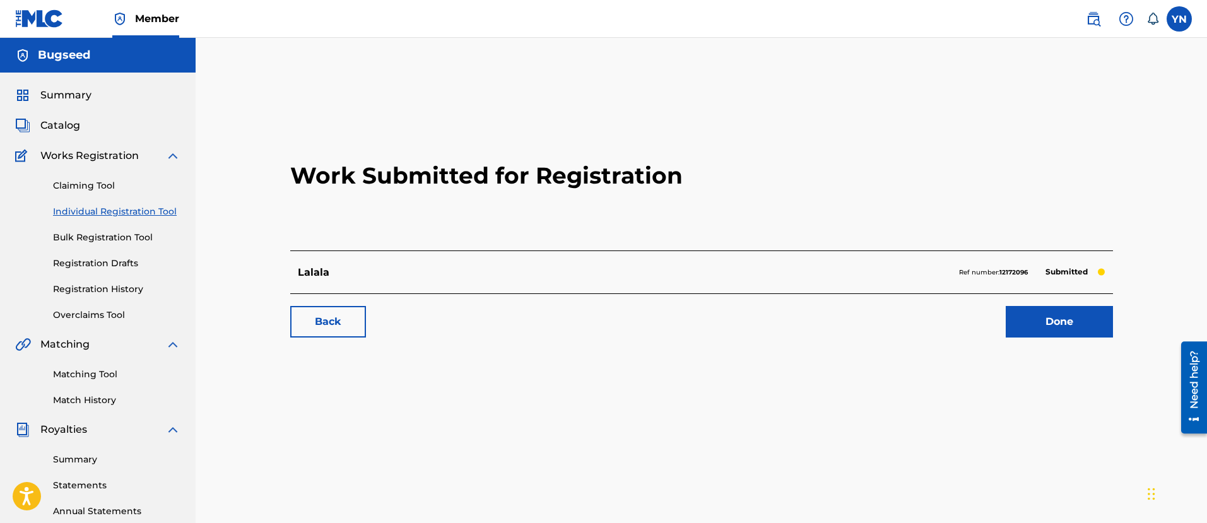
click at [547, 177] on h2 "Work Submitted for Registration" at bounding box center [701, 176] width 823 height 150
click at [1048, 333] on link "Done" at bounding box center [1059, 322] width 107 height 32
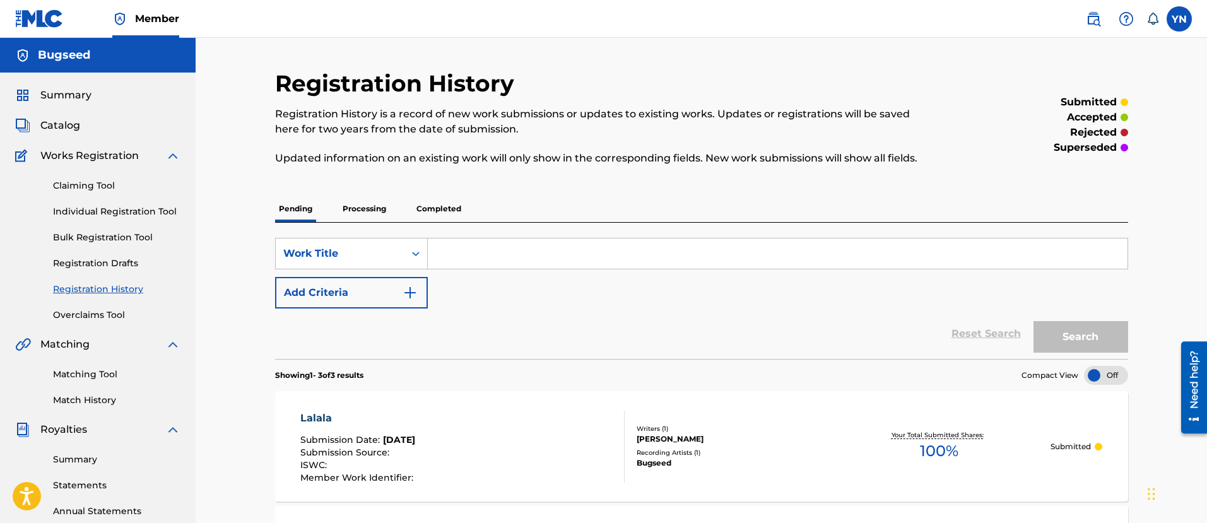
click at [557, 257] on input "Search Form" at bounding box center [778, 254] width 700 height 30
click at [71, 136] on div "Summary Catalog Works Registration Claiming Tool Individual Registration Tool B…" at bounding box center [98, 397] width 196 height 649
click at [63, 129] on span "Catalog" at bounding box center [60, 125] width 40 height 15
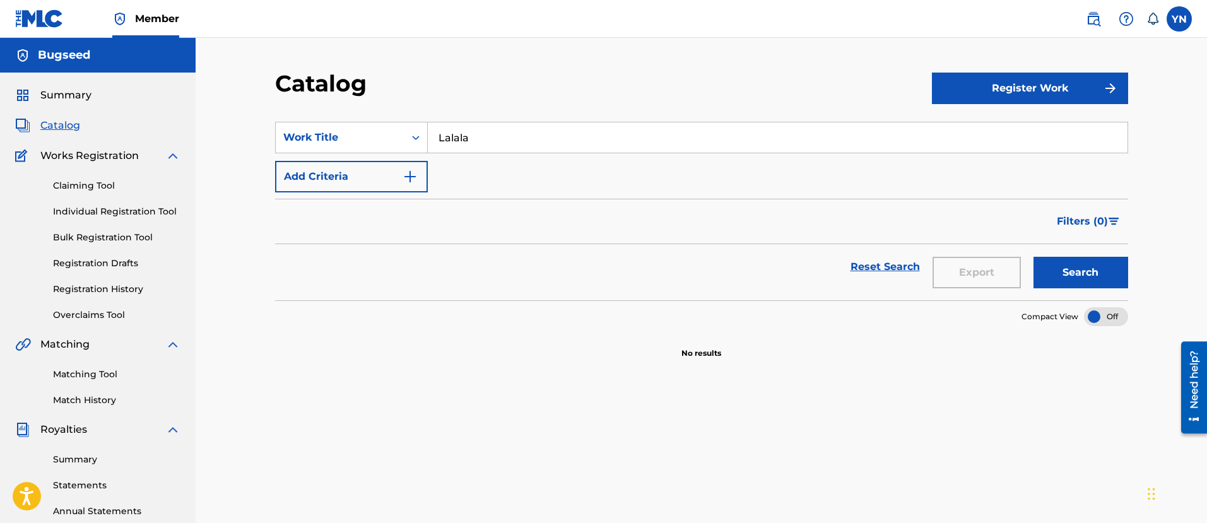
click at [571, 133] on input "Lalala" at bounding box center [778, 137] width 700 height 30
click at [1055, 273] on button "Search" at bounding box center [1081, 273] width 95 height 32
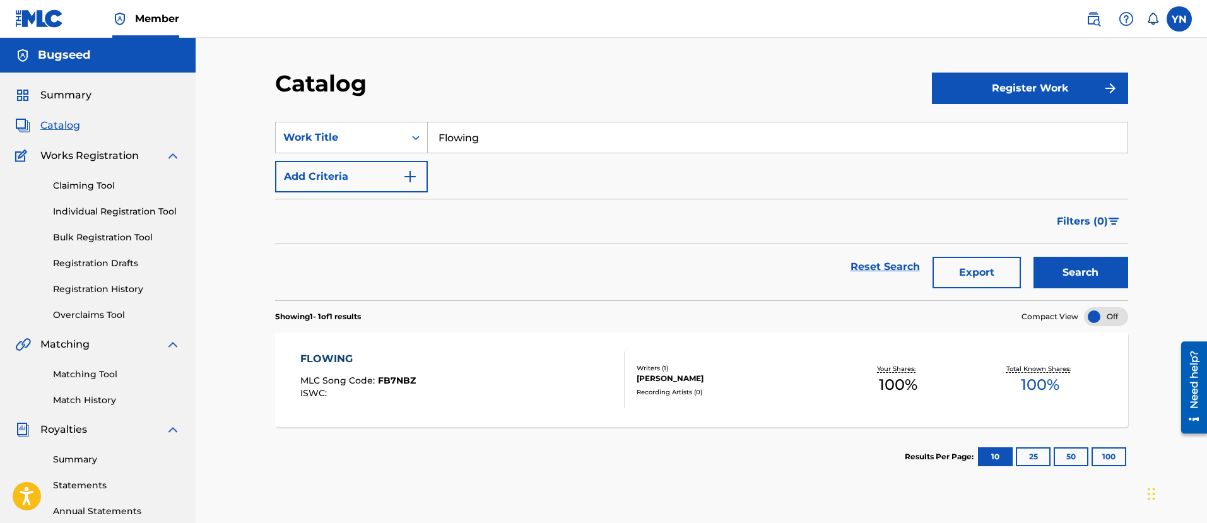
click at [980, 381] on div "Total Known Shares: 100 %" at bounding box center [1040, 380] width 142 height 38
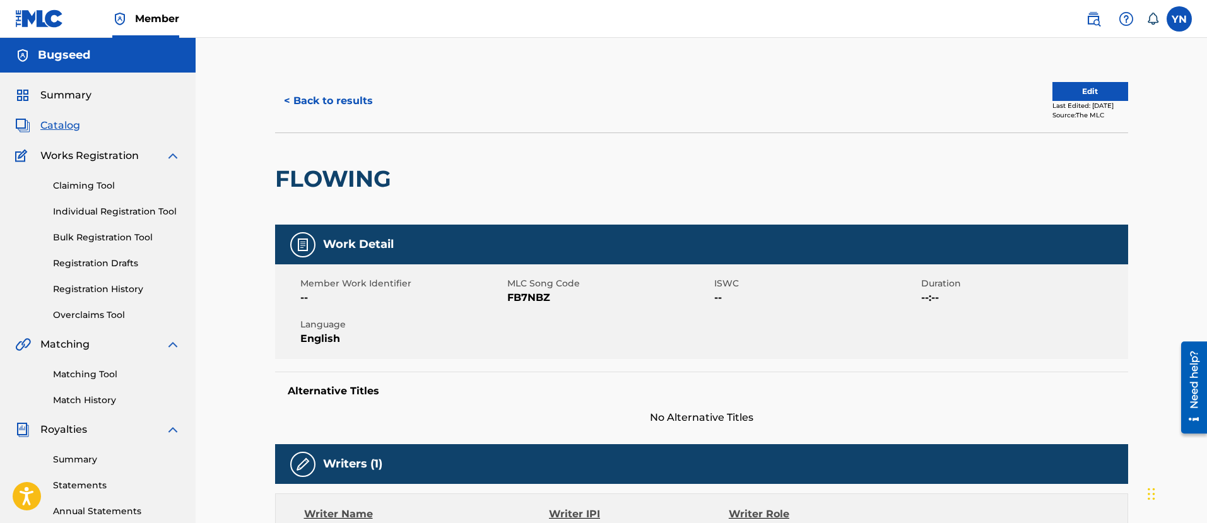
click at [1060, 83] on button "Edit" at bounding box center [1091, 91] width 76 height 19
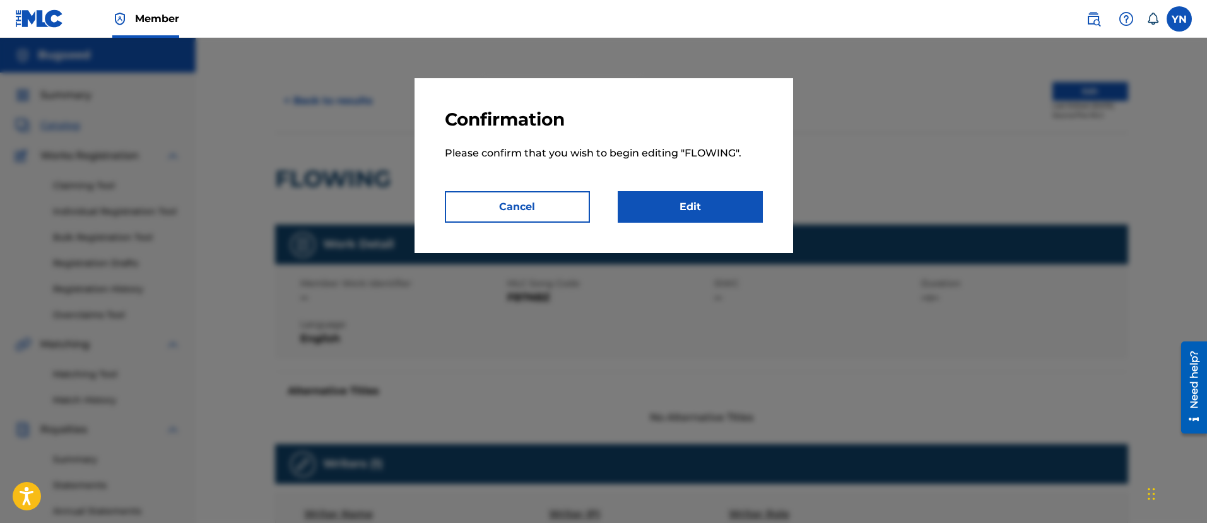
click at [716, 197] on link "Edit" at bounding box center [690, 207] width 145 height 32
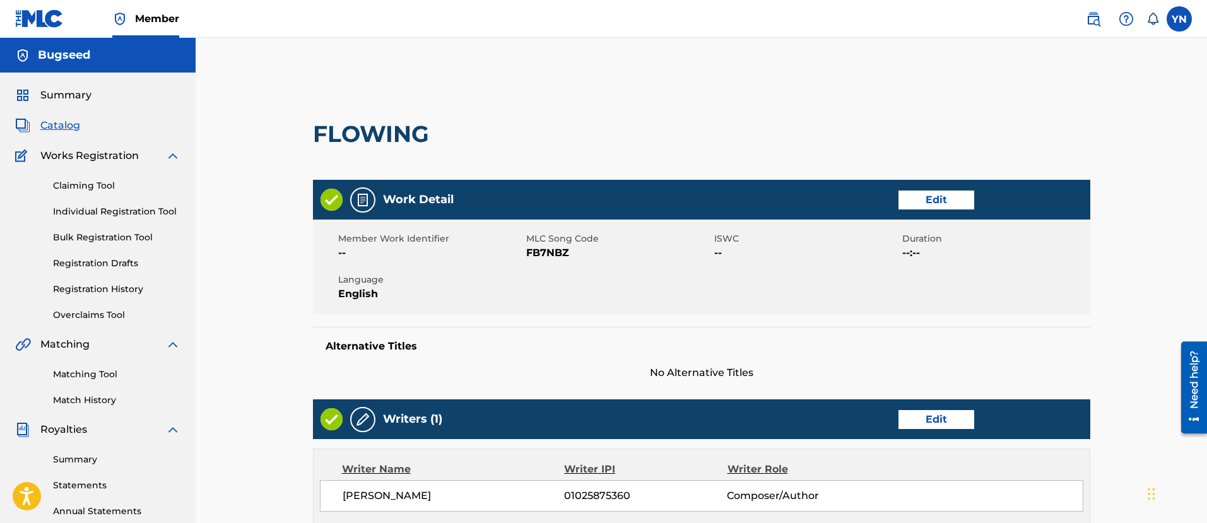
scroll to position [392, 0]
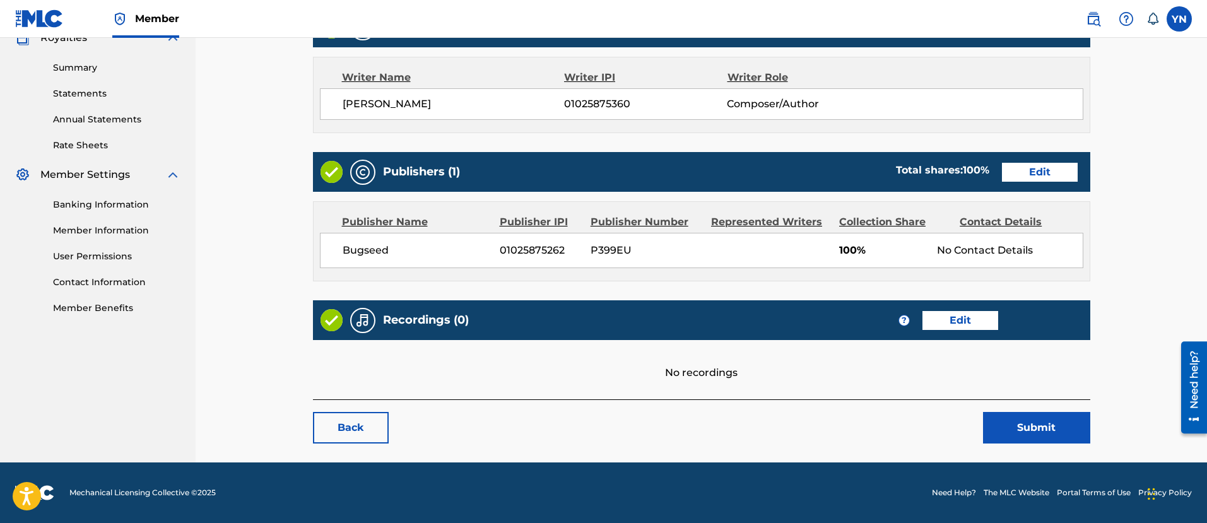
click at [970, 322] on link "Edit" at bounding box center [961, 320] width 76 height 19
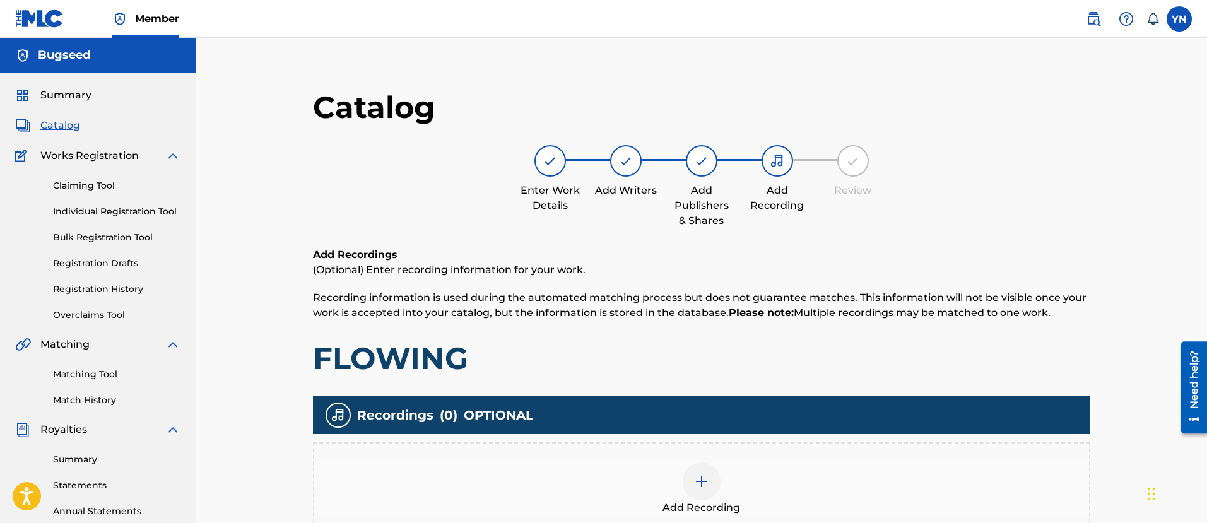
scroll to position [259, 0]
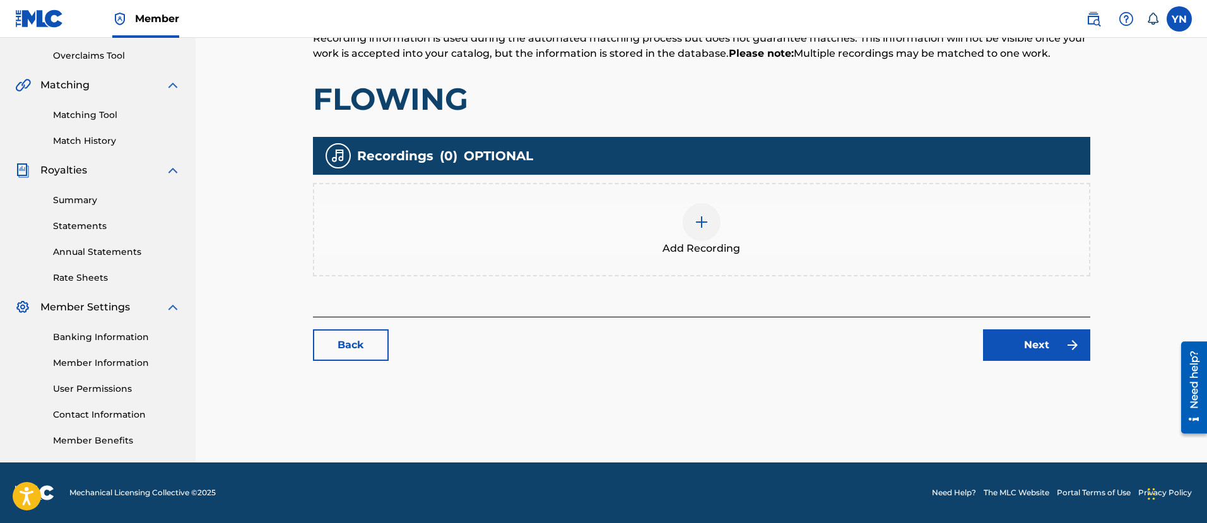
click at [704, 216] on img at bounding box center [701, 222] width 15 height 15
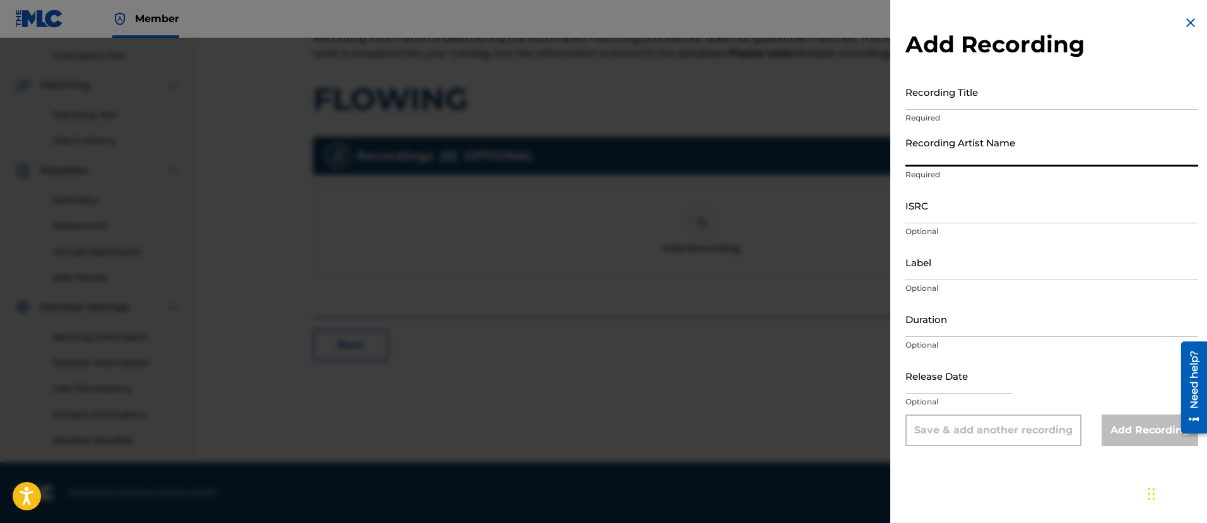
click at [1008, 150] on input "Recording Artist Name" at bounding box center [1052, 149] width 293 height 36
click at [996, 95] on input "Recording Title" at bounding box center [1052, 92] width 293 height 36
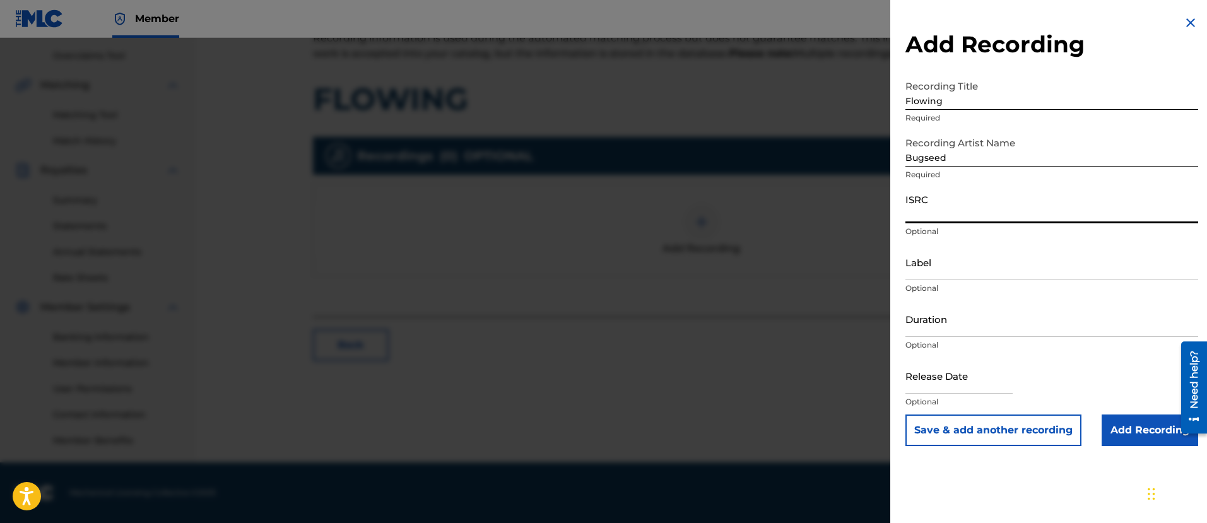
click at [1002, 210] on input "ISRC" at bounding box center [1052, 205] width 293 height 36
click at [1004, 271] on input "Label" at bounding box center [1052, 262] width 293 height 36
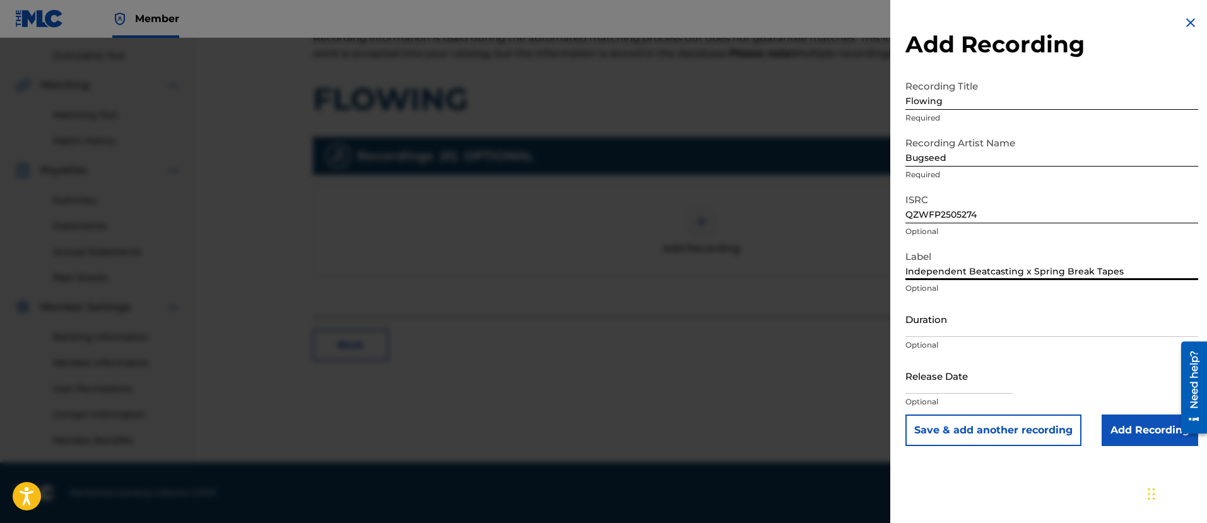
click at [1120, 423] on input "Add Recording" at bounding box center [1150, 431] width 97 height 32
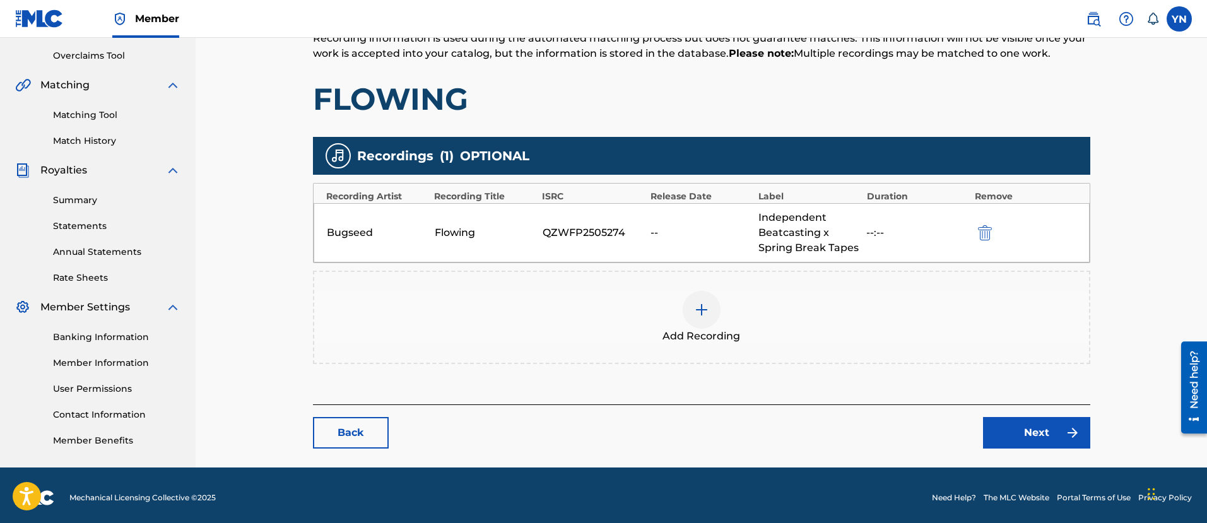
click at [1022, 434] on link "Next" at bounding box center [1036, 433] width 107 height 32
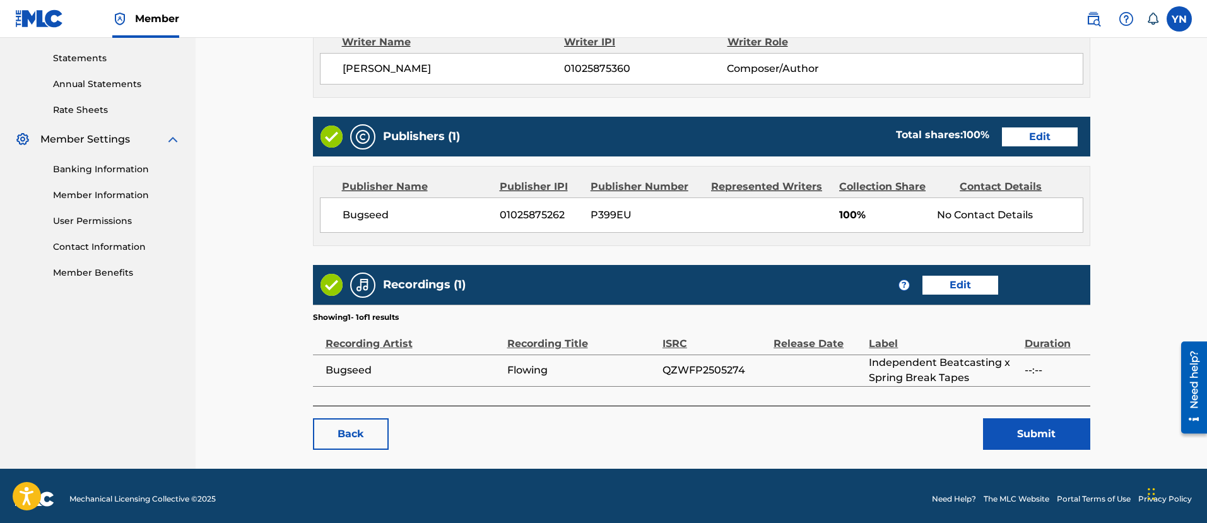
scroll to position [434, 0]
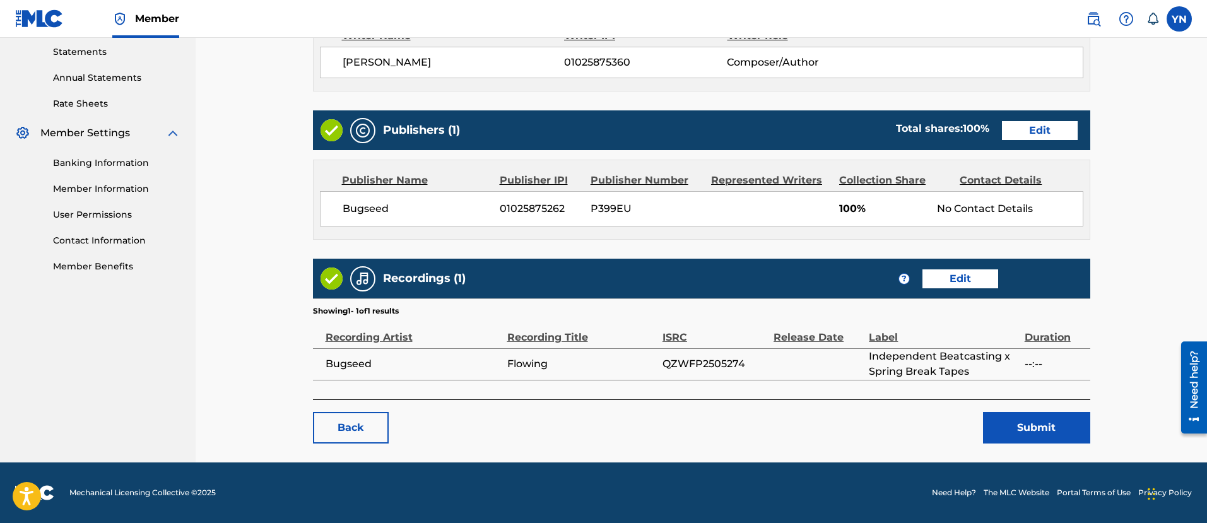
click at [1014, 420] on button "Submit" at bounding box center [1036, 428] width 107 height 32
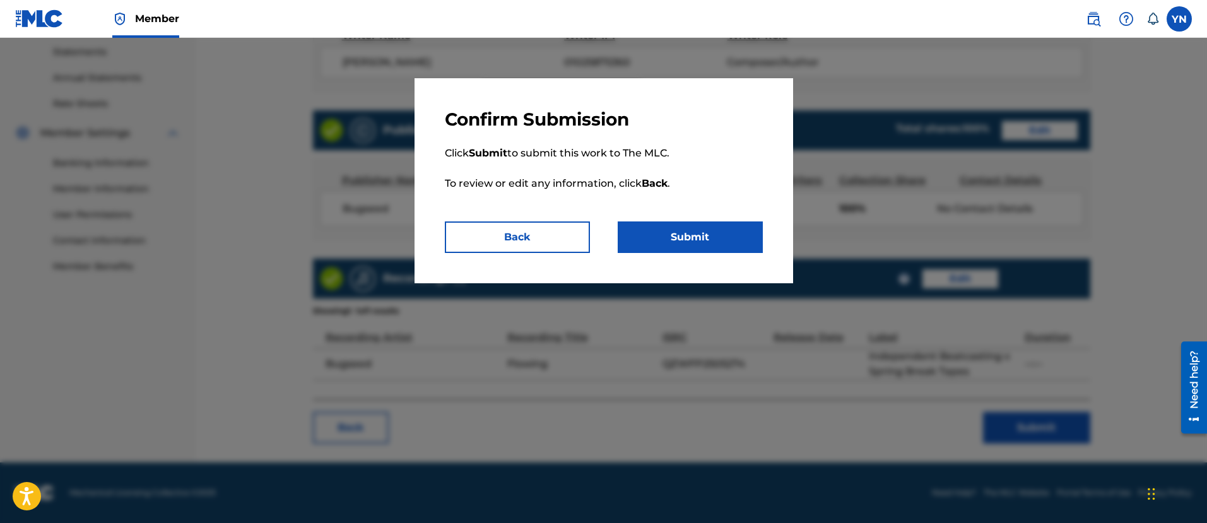
click at [705, 240] on button "Submit" at bounding box center [690, 238] width 145 height 32
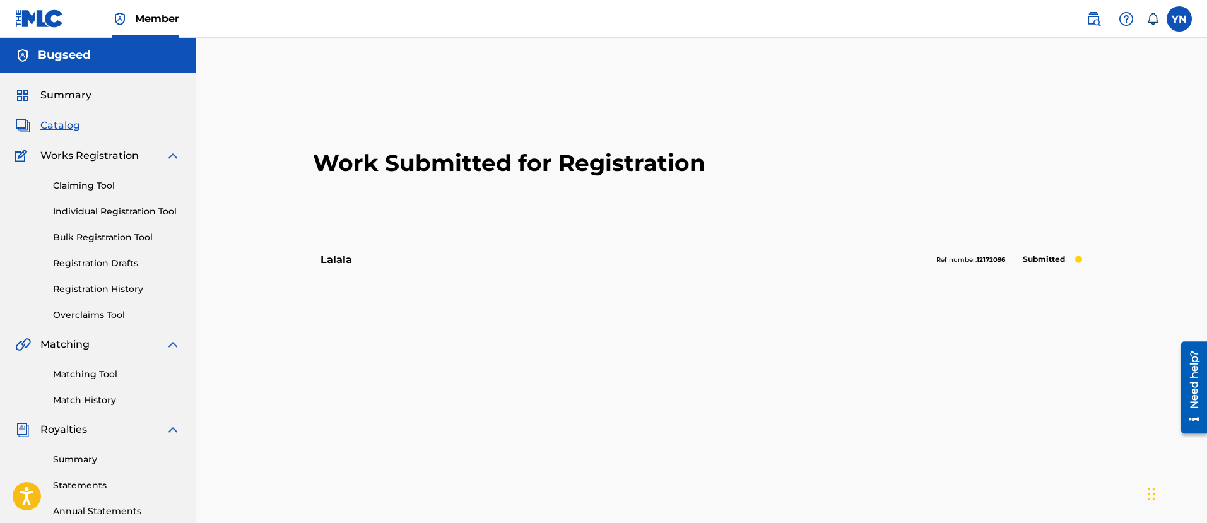
click at [103, 374] on link "Matching Tool" at bounding box center [116, 374] width 127 height 13
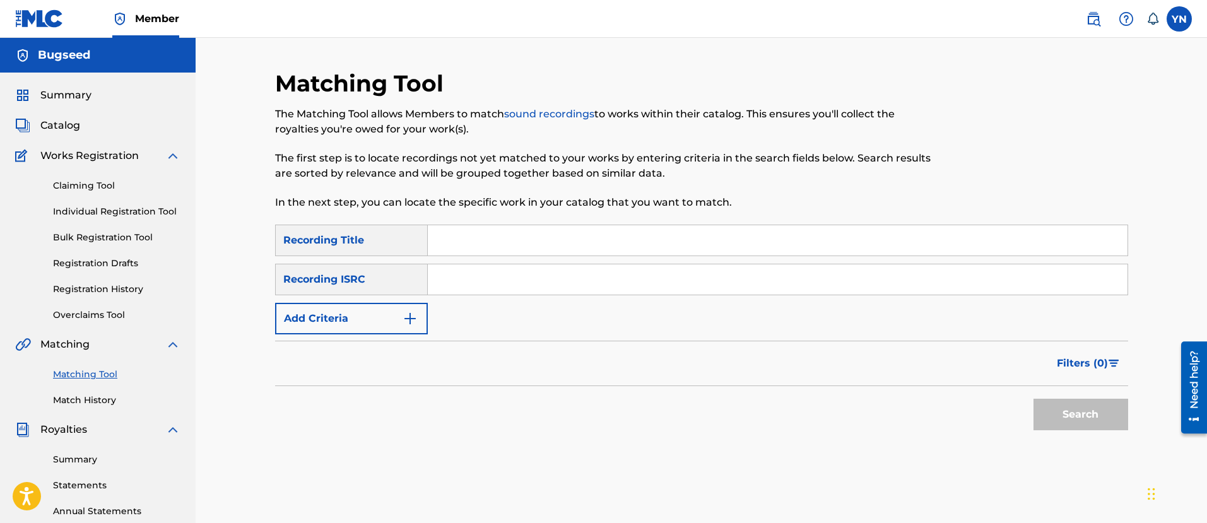
click at [87, 189] on link "Claiming Tool" at bounding box center [116, 185] width 127 height 13
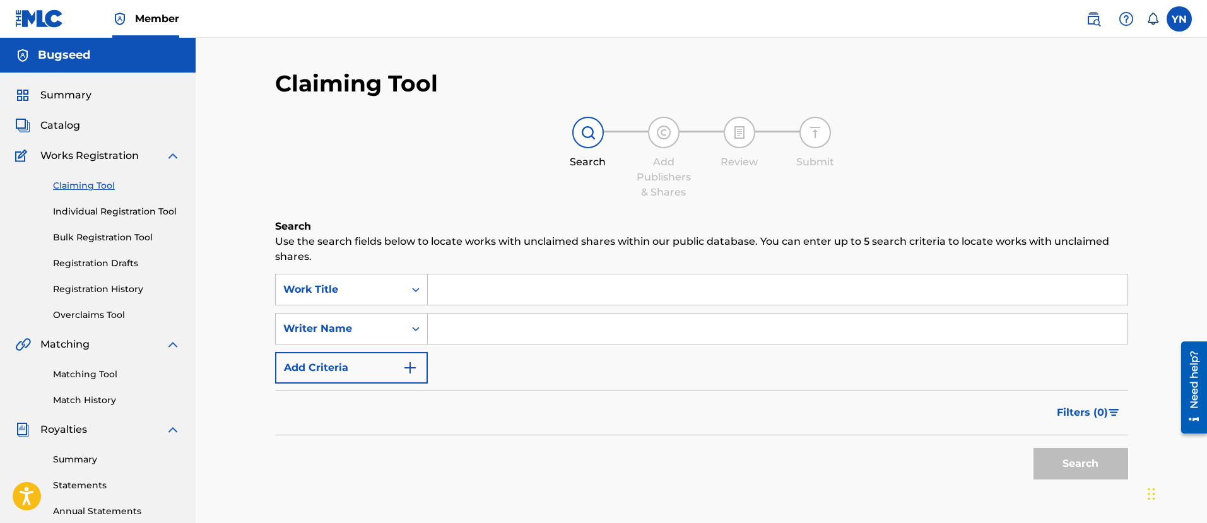
click at [74, 132] on span "Catalog" at bounding box center [60, 125] width 40 height 15
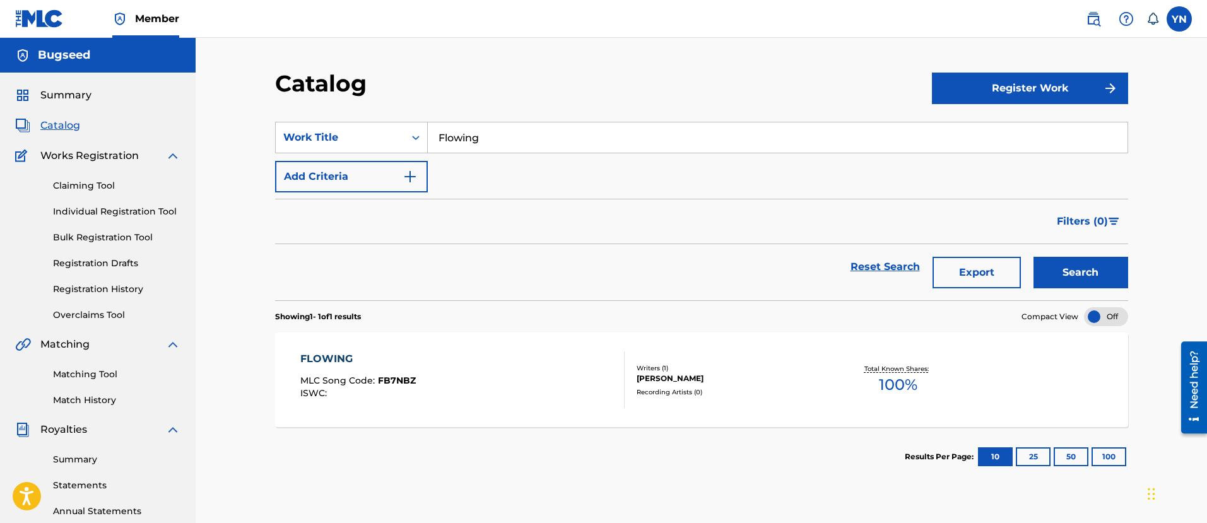
click at [518, 134] on input "Flowing" at bounding box center [778, 137] width 700 height 30
click at [1068, 266] on button "Search" at bounding box center [1081, 273] width 95 height 32
click at [750, 373] on div "[PERSON_NAME]" at bounding box center [732, 378] width 191 height 11
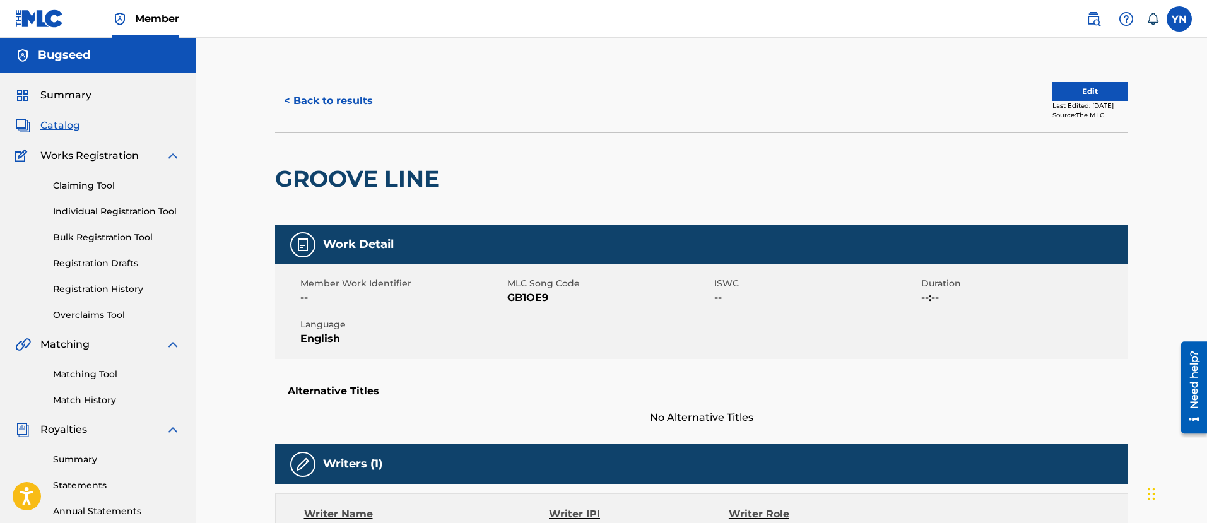
click at [1104, 86] on button "Edit" at bounding box center [1091, 91] width 76 height 19
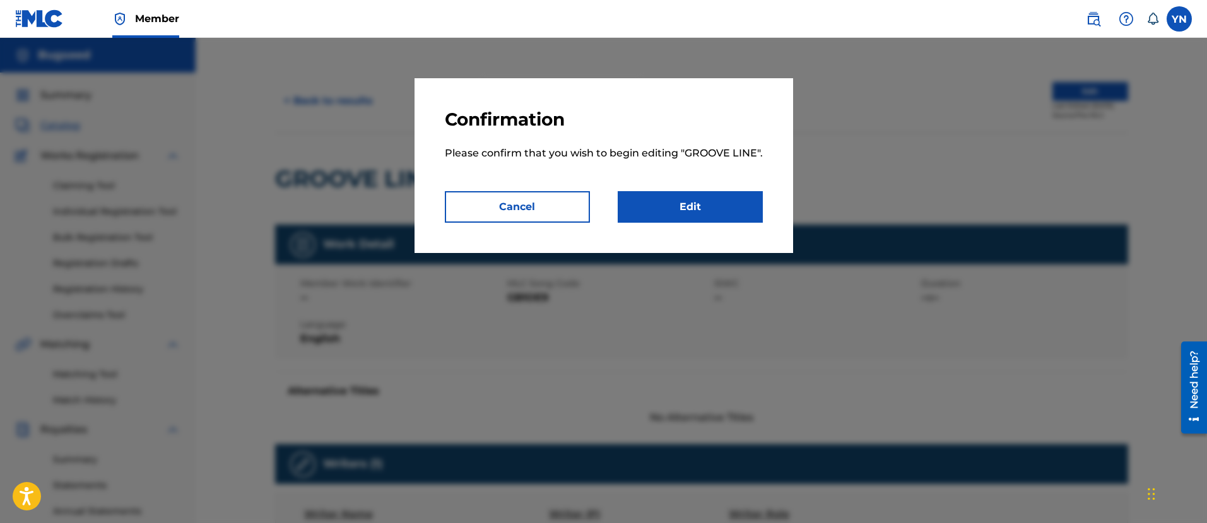
click at [694, 206] on link "Edit" at bounding box center [690, 207] width 145 height 32
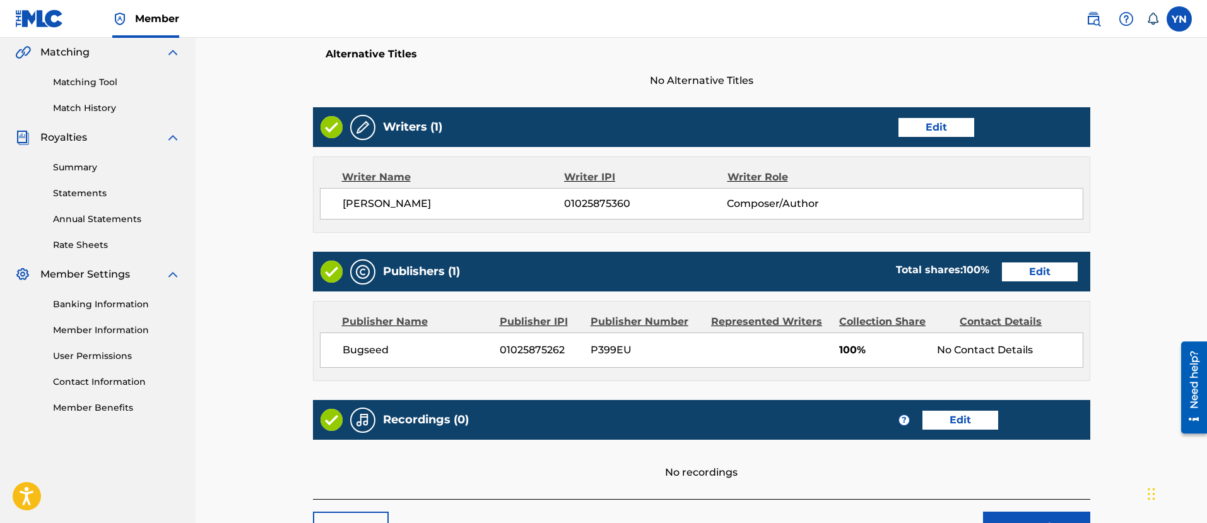
scroll to position [316, 0]
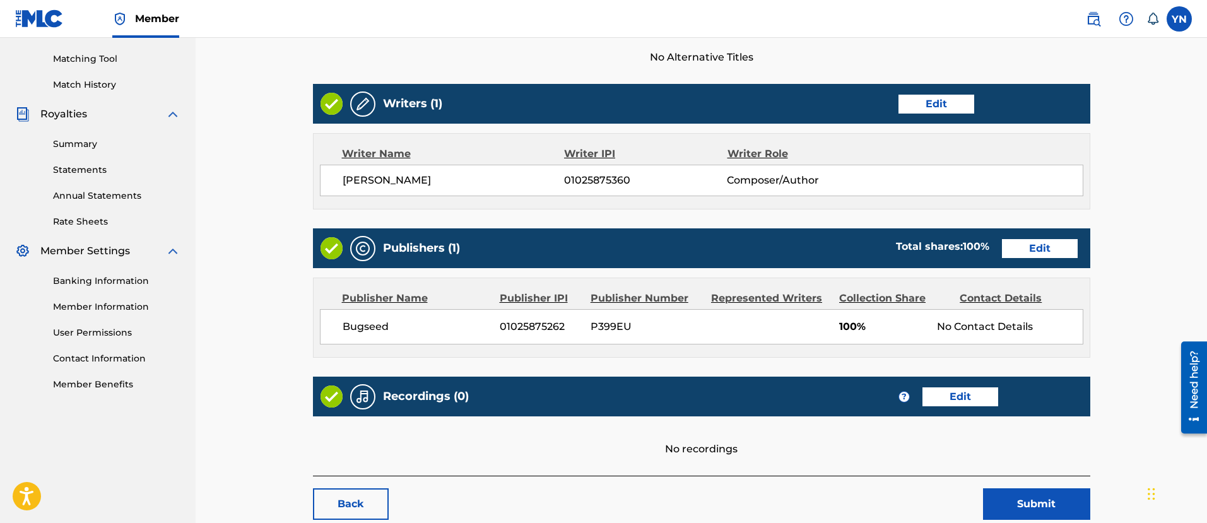
click at [935, 103] on link "Edit" at bounding box center [937, 104] width 76 height 19
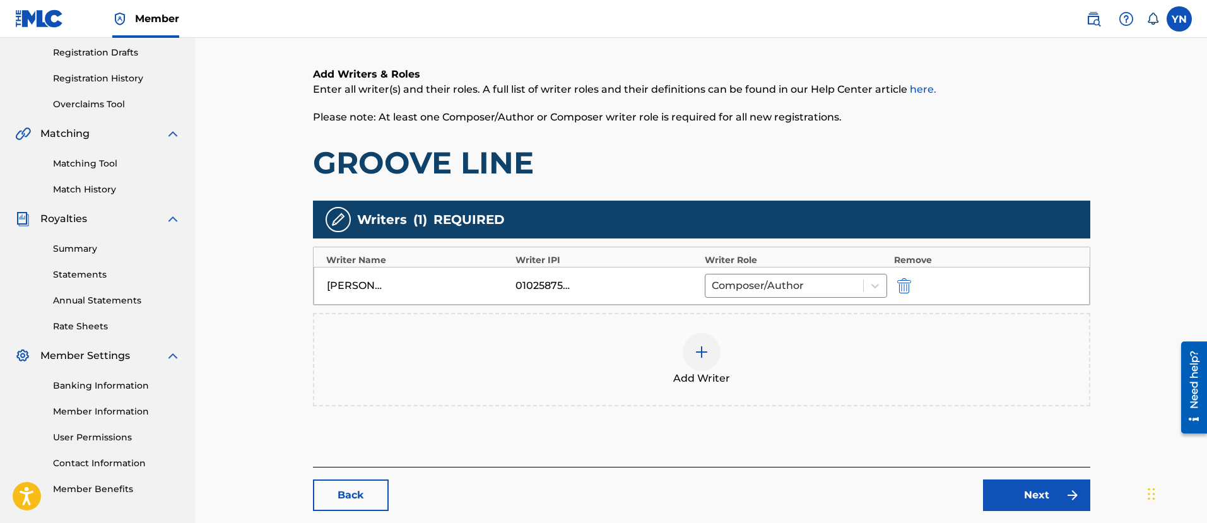
scroll to position [278, 0]
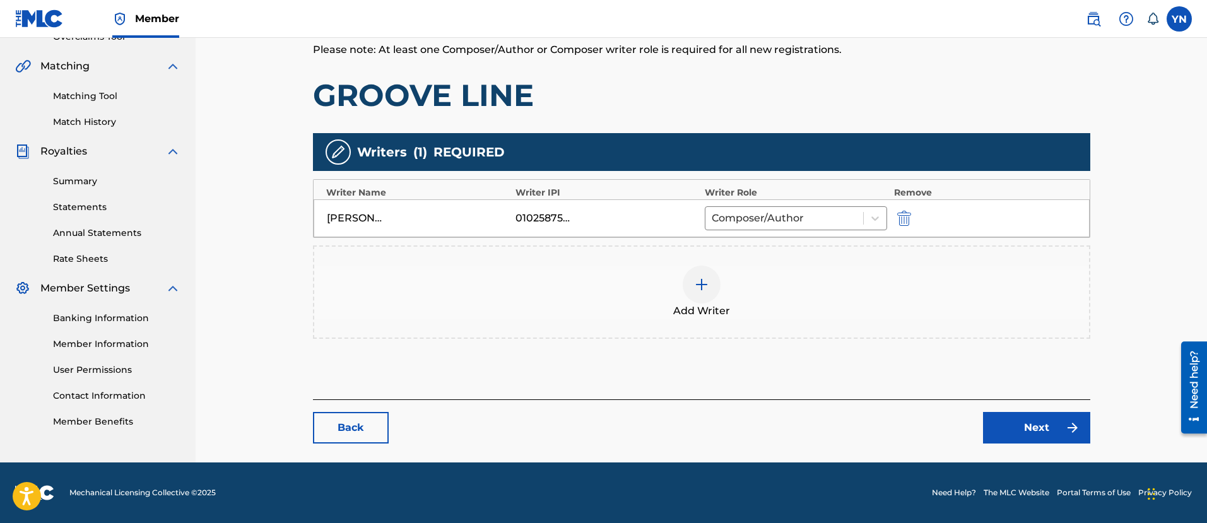
click at [906, 217] on img "submit" at bounding box center [904, 218] width 14 height 15
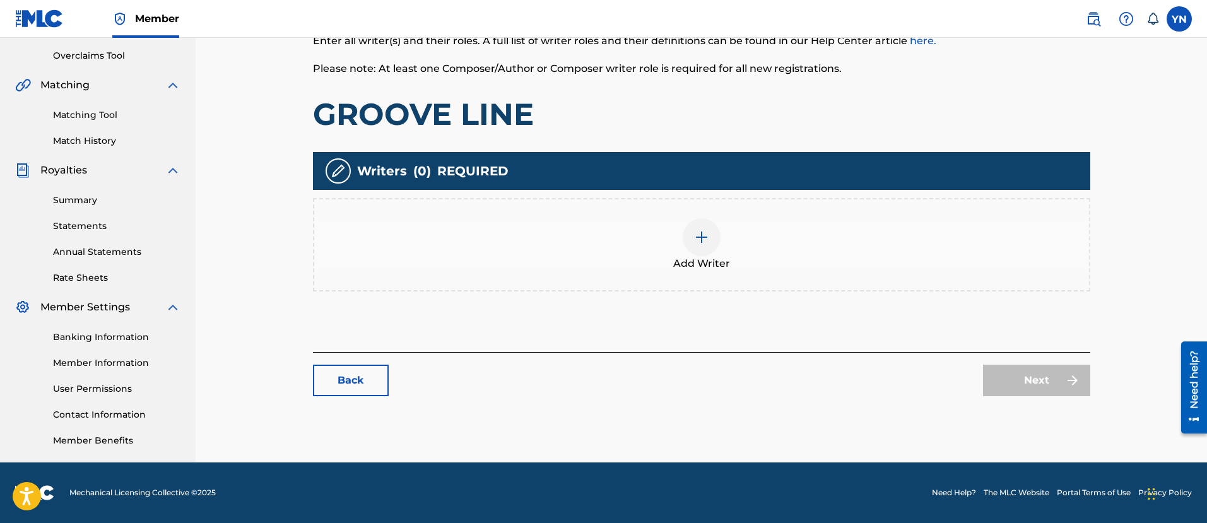
click at [734, 237] on div "Add Writer" at bounding box center [701, 244] width 775 height 53
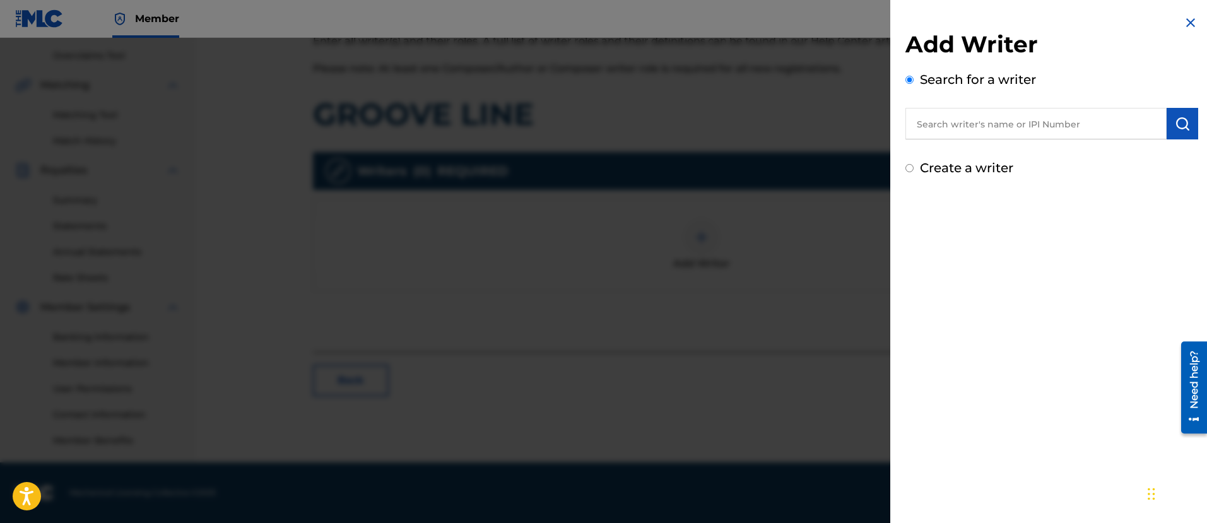
click at [999, 129] on input "text" at bounding box center [1036, 124] width 261 height 32
click at [1087, 146] on div "[PERSON_NAME]" at bounding box center [1036, 152] width 261 height 23
click at [1192, 127] on button "submit" at bounding box center [1183, 124] width 32 height 32
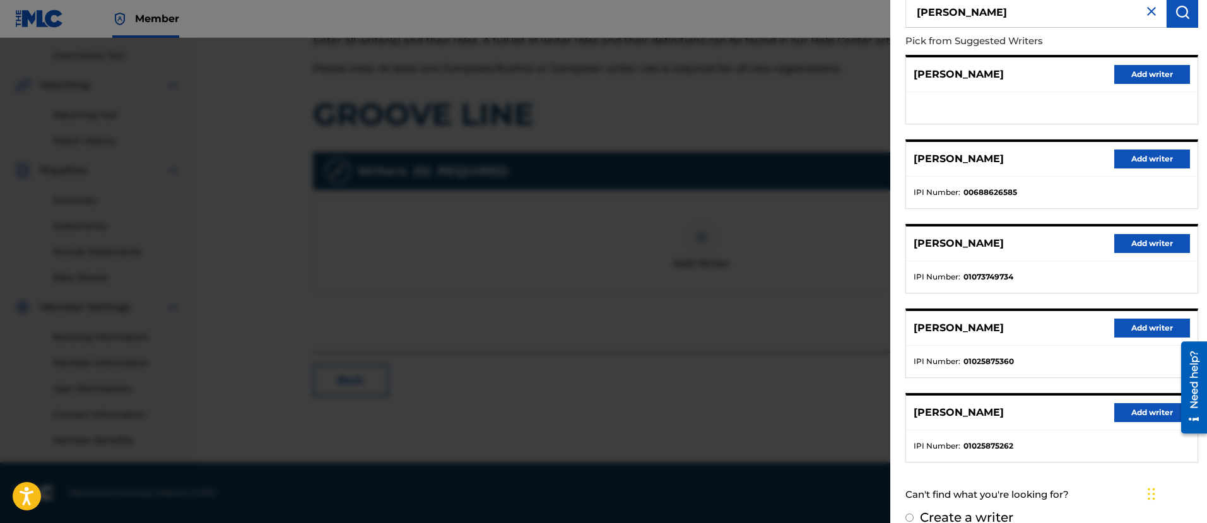
scroll to position [131, 0]
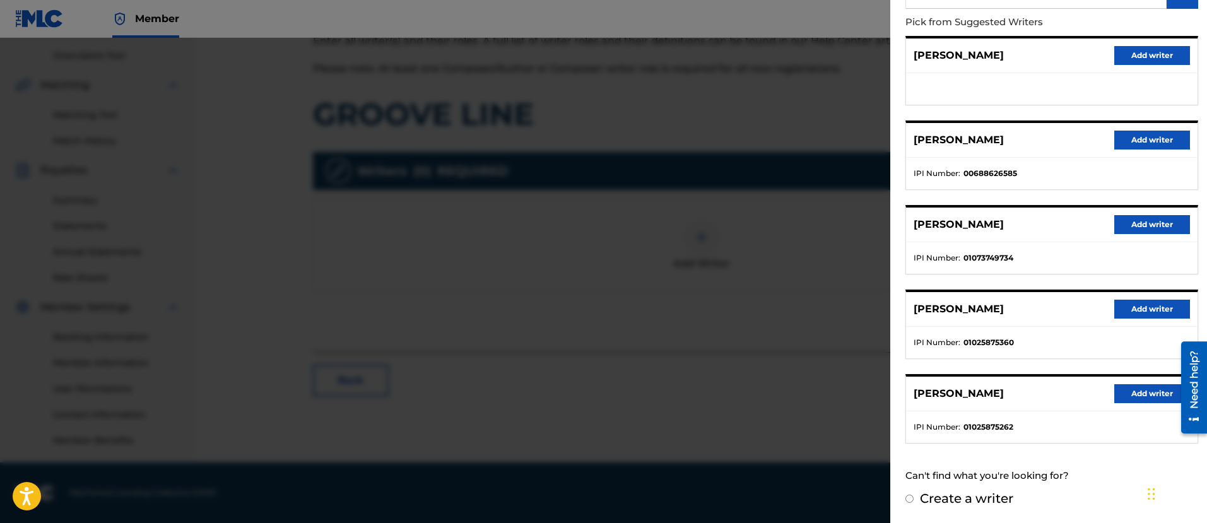
click at [1156, 395] on button "Add writer" at bounding box center [1153, 393] width 76 height 19
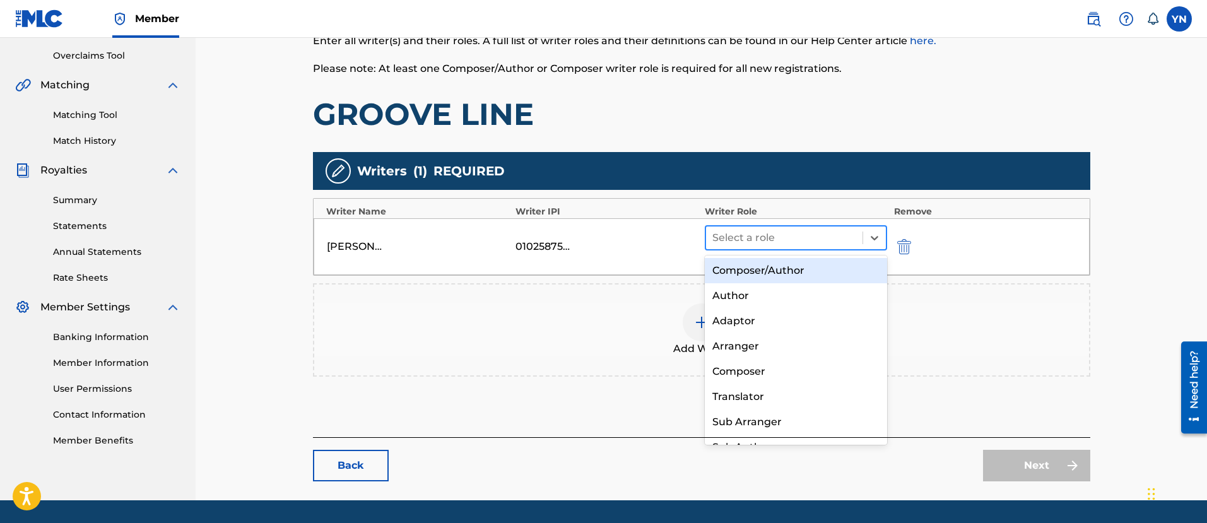
click at [848, 231] on div at bounding box center [785, 238] width 145 height 18
click at [831, 271] on div "Composer/Author" at bounding box center [796, 270] width 183 height 25
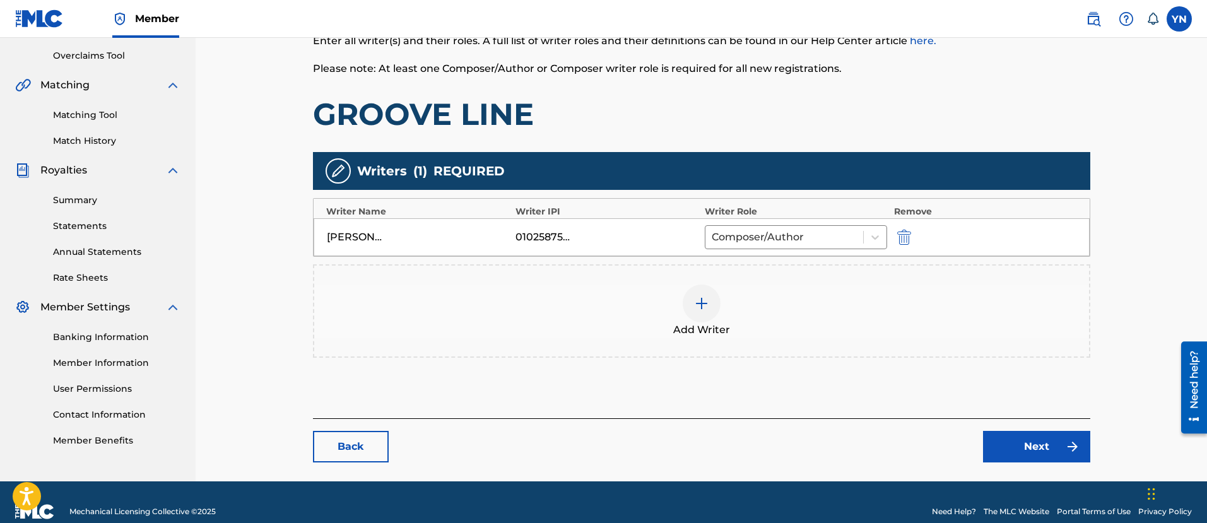
click at [1032, 465] on main "Catalog Enter Work Details Add Writers Add Publishers & Shares Add Recording Re…" at bounding box center [701, 145] width 853 height 671
click at [1032, 456] on link "Next" at bounding box center [1036, 447] width 107 height 32
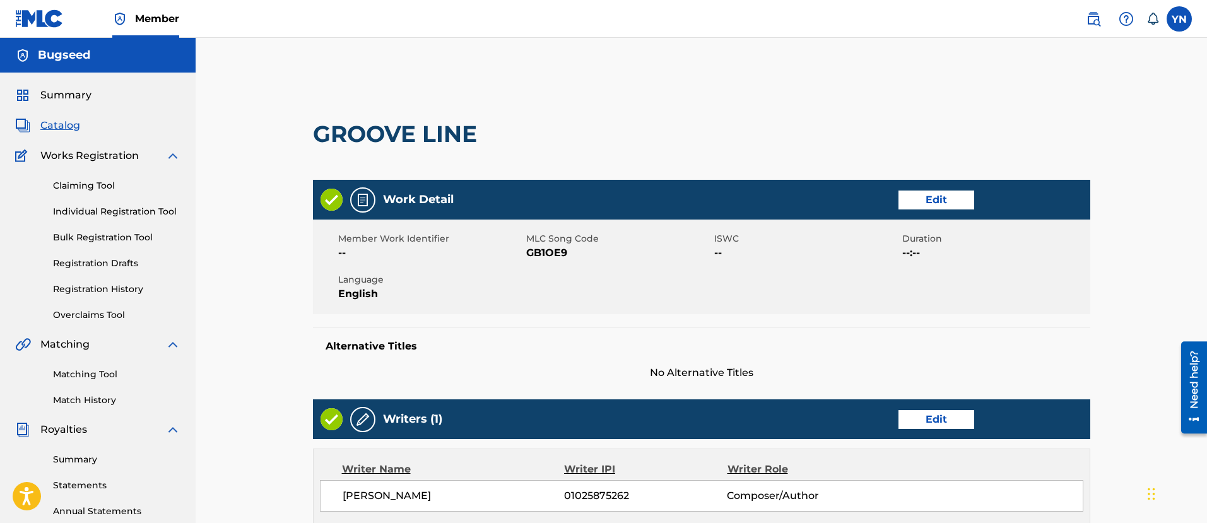
scroll to position [392, 0]
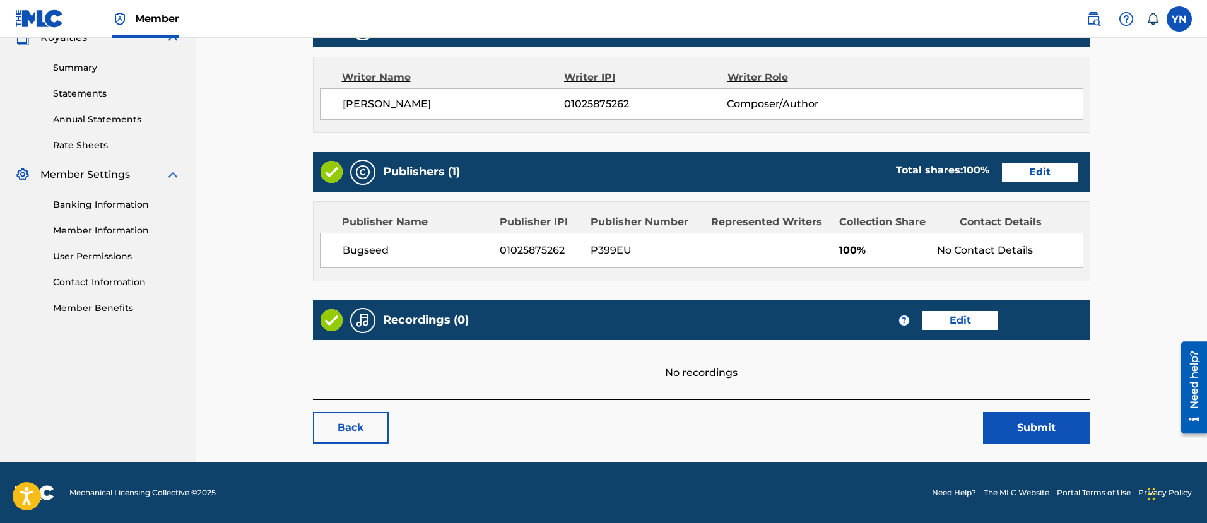
click at [986, 307] on div "Recordings (0) ? Edit" at bounding box center [702, 320] width 778 height 40
click at [986, 313] on link "Edit" at bounding box center [961, 320] width 76 height 19
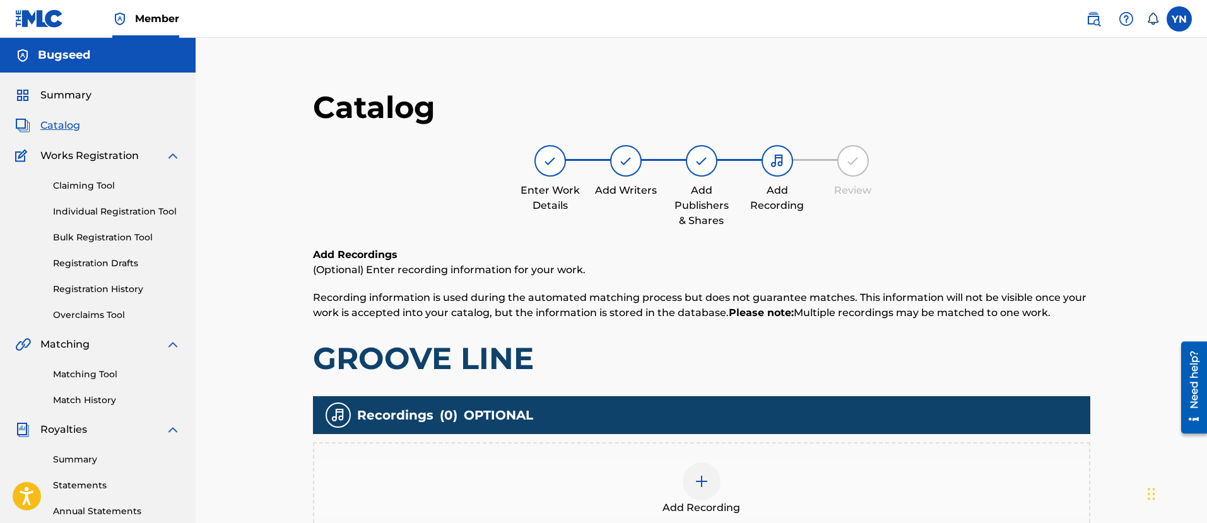
scroll to position [259, 0]
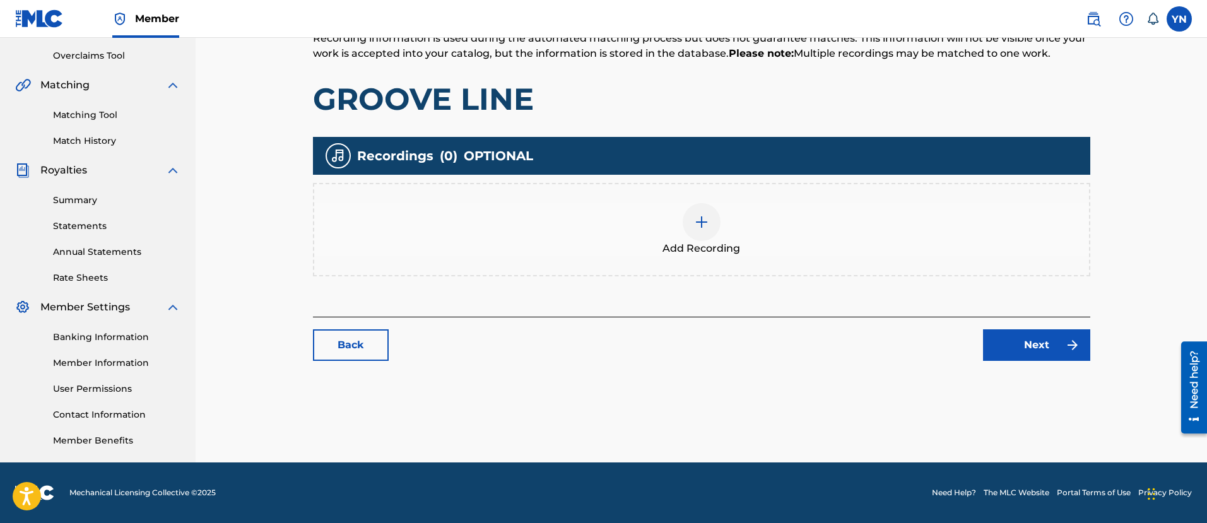
click at [730, 247] on span "Add Recording" at bounding box center [702, 248] width 78 height 15
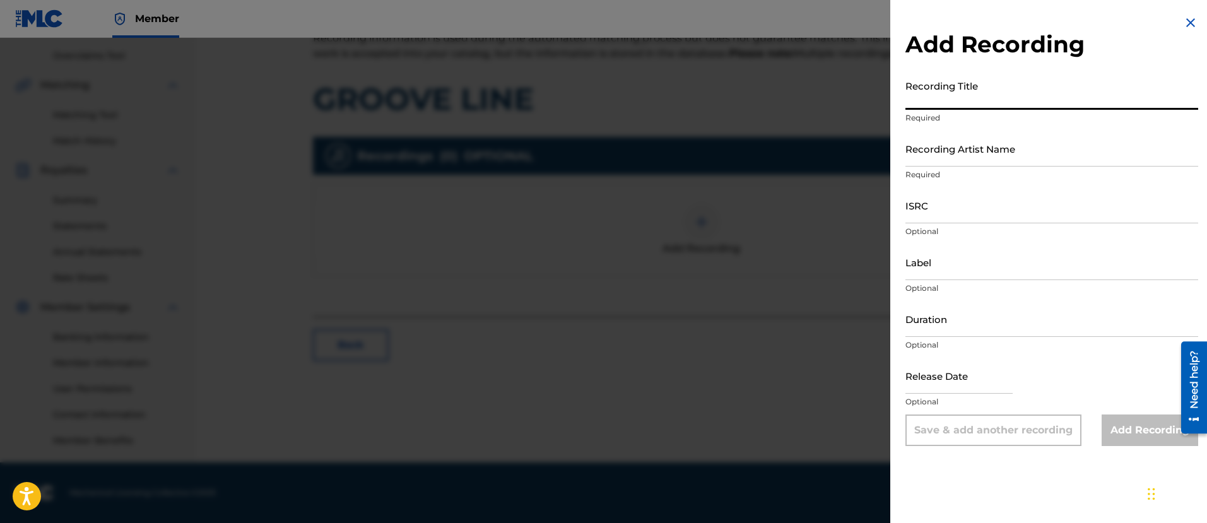
click at [989, 99] on input "Recording Title" at bounding box center [1052, 92] width 293 height 36
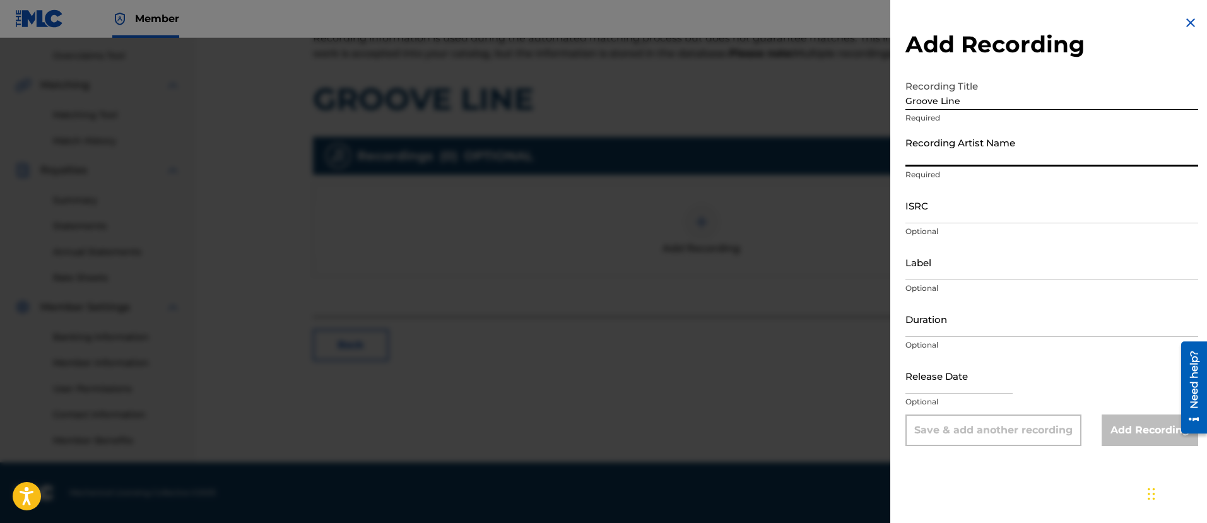
click at [1008, 152] on input "Recording Artist Name" at bounding box center [1052, 149] width 293 height 36
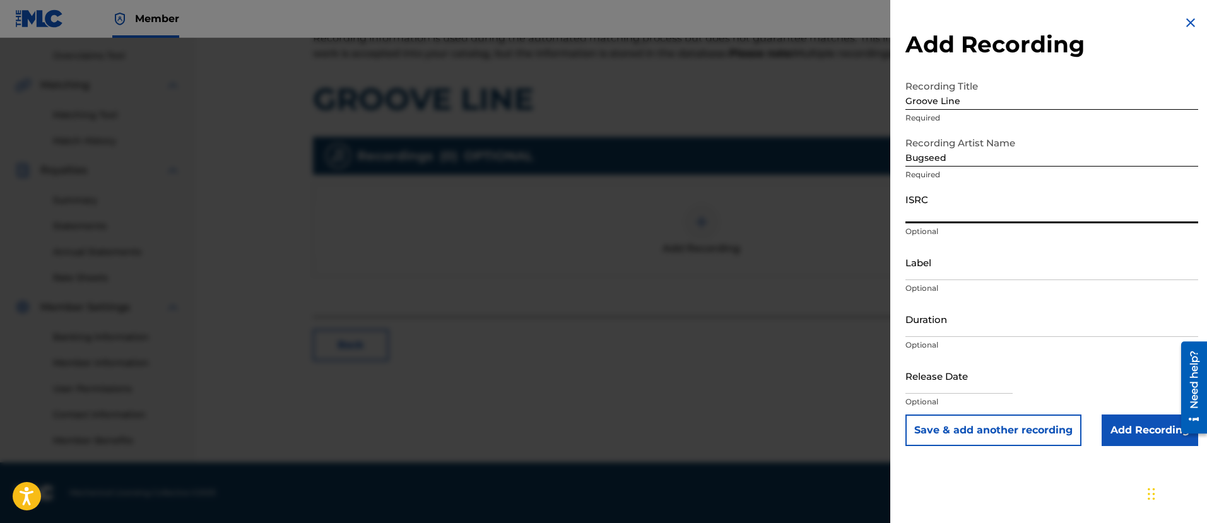
click at [979, 204] on input "ISRC" at bounding box center [1052, 205] width 293 height 36
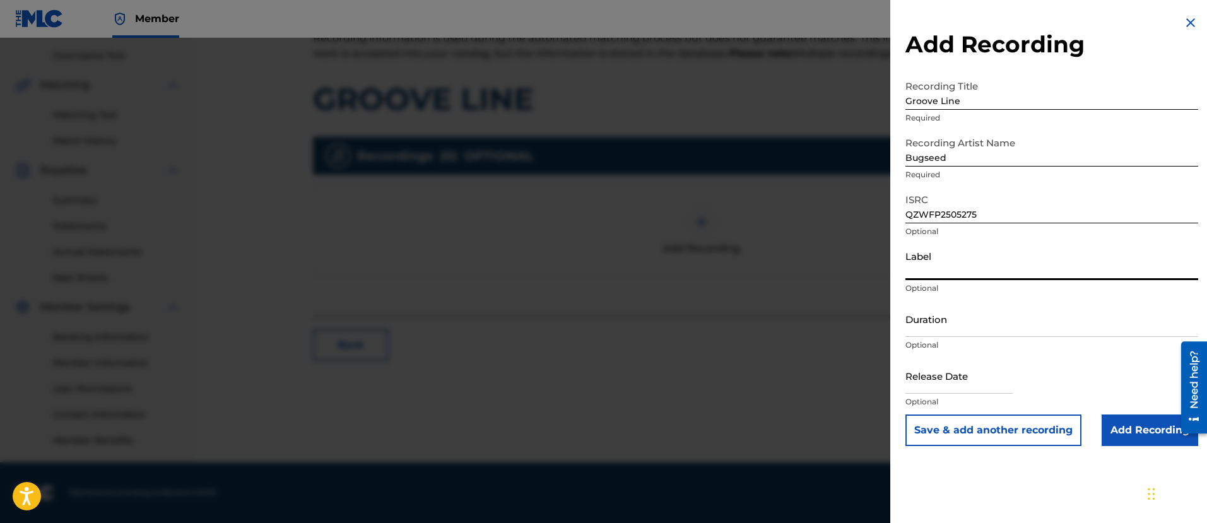
click at [972, 275] on input "Label" at bounding box center [1052, 262] width 293 height 36
click at [1138, 428] on input "Add Recording" at bounding box center [1150, 431] width 97 height 32
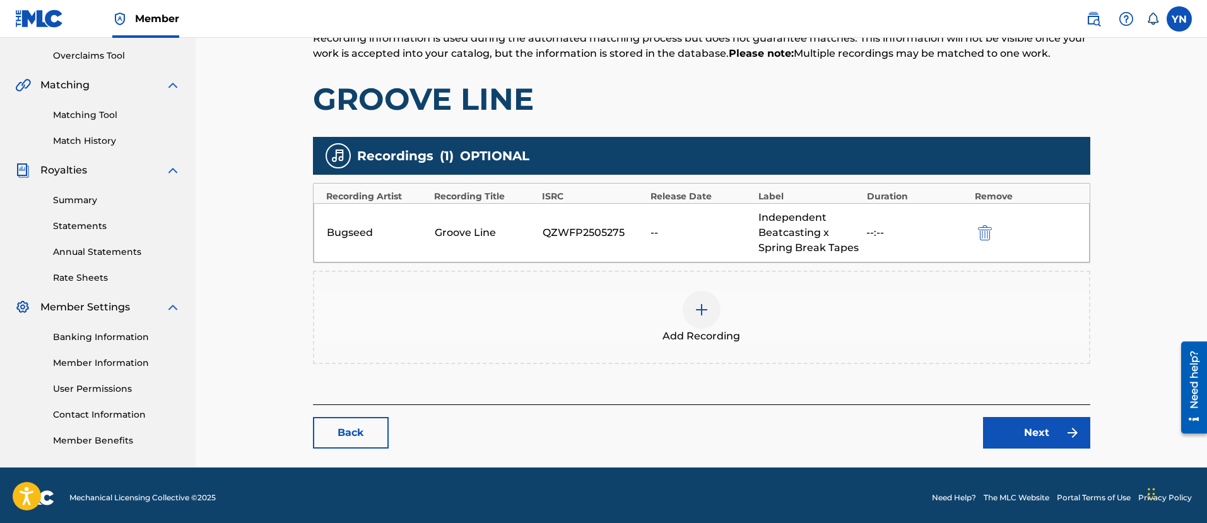
click at [1059, 426] on link "Next" at bounding box center [1036, 433] width 107 height 32
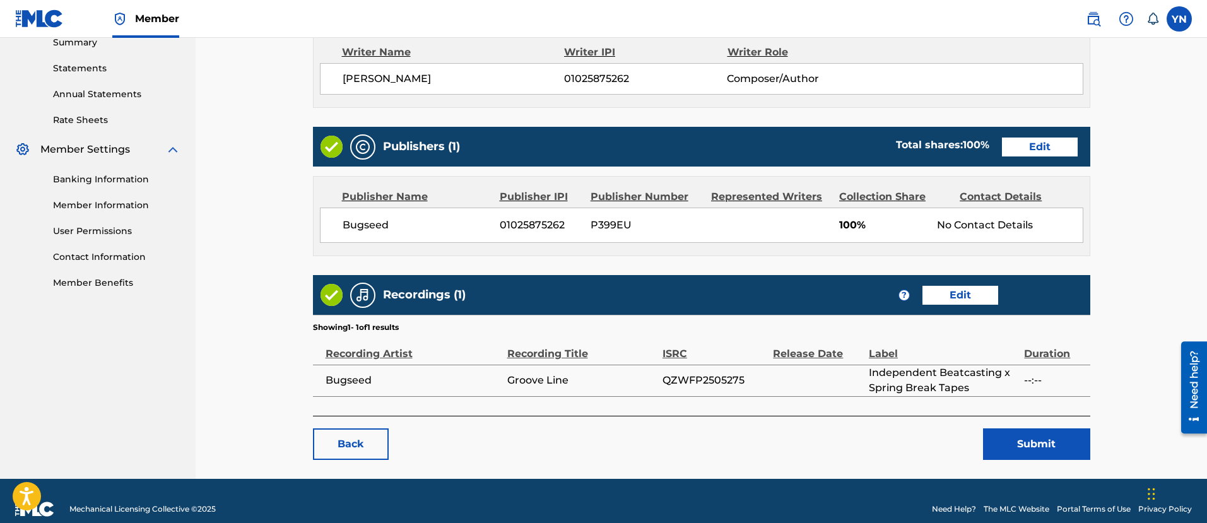
scroll to position [434, 0]
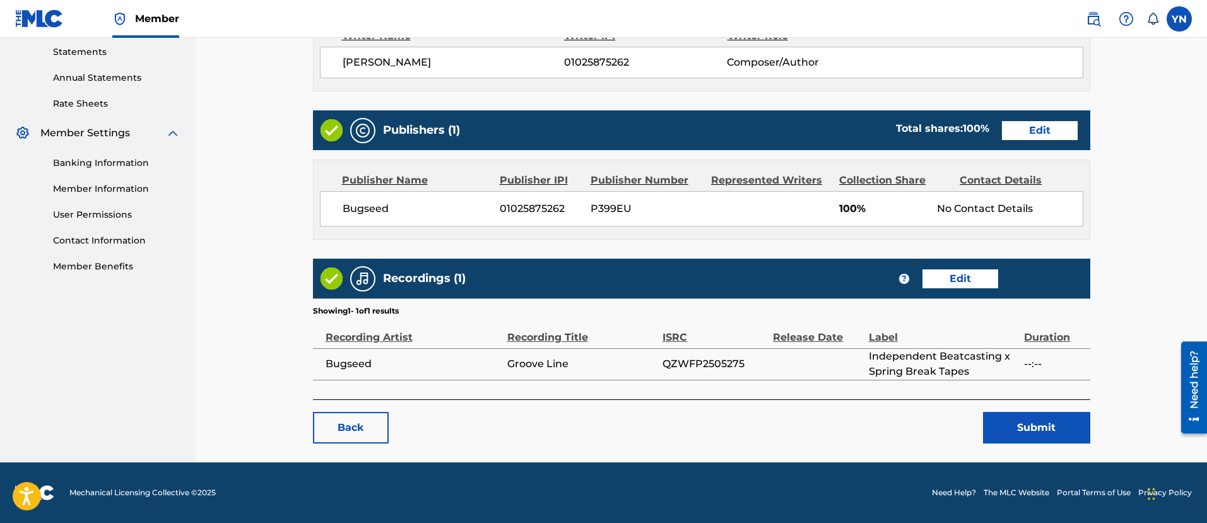
click at [1006, 422] on button "Submit" at bounding box center [1036, 428] width 107 height 32
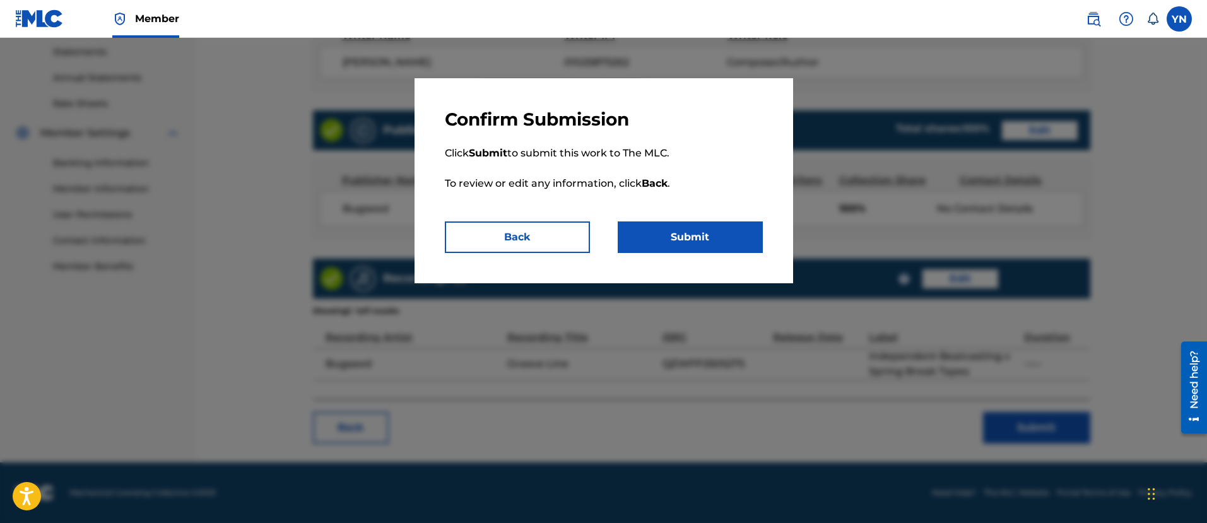
click at [740, 246] on button "Submit" at bounding box center [690, 238] width 145 height 32
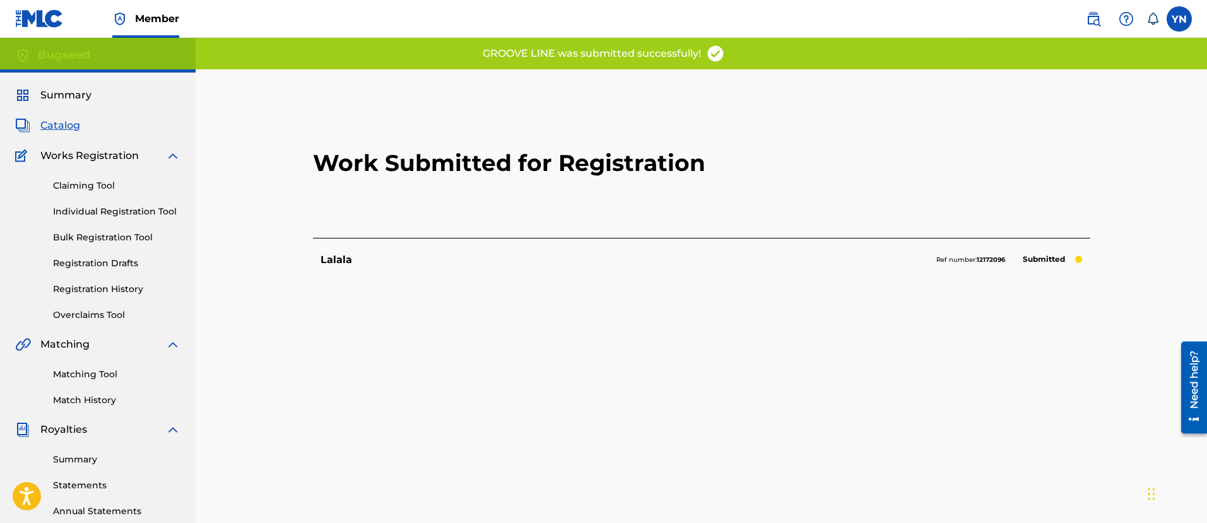
click at [352, 252] on div "Lalala Ref number: 12172096 Submitted" at bounding box center [702, 259] width 778 height 43
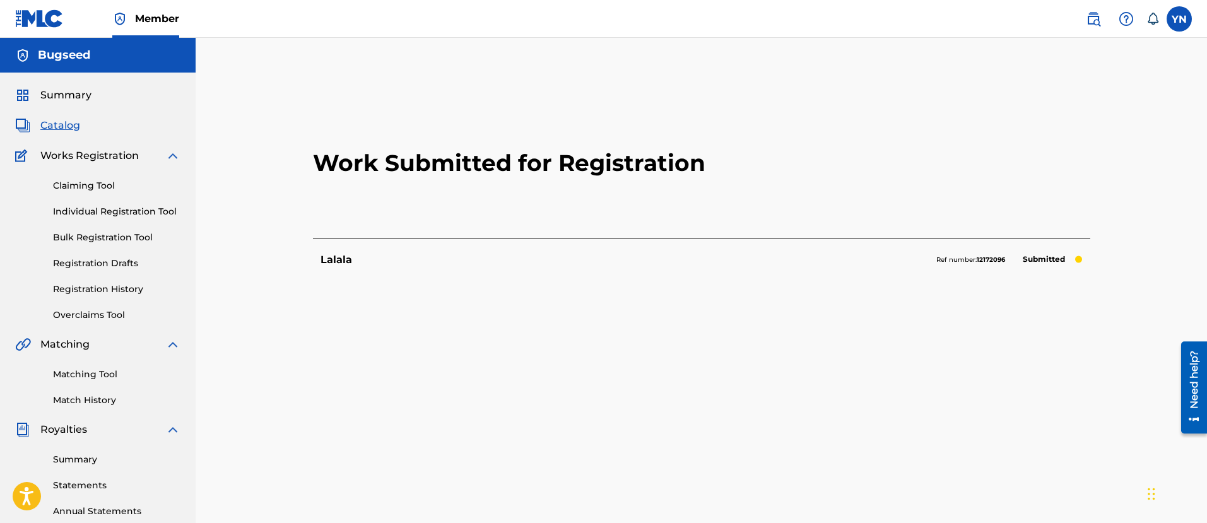
click at [74, 127] on span "Catalog" at bounding box center [60, 125] width 40 height 15
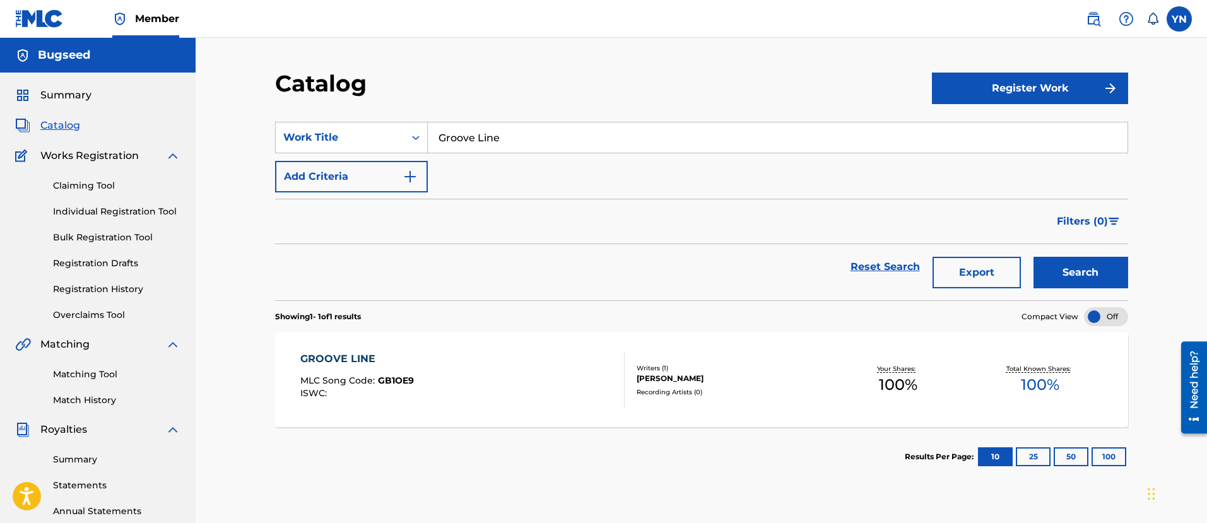
click at [80, 126] on span "Catalog" at bounding box center [60, 125] width 40 height 15
click at [483, 131] on input "Groove Line" at bounding box center [778, 137] width 700 height 30
click at [1034, 257] on button "Search" at bounding box center [1081, 273] width 95 height 32
click at [562, 361] on div "MORNBREAKS MLC Song Code : MV1Z4S ISWC :" at bounding box center [462, 380] width 324 height 57
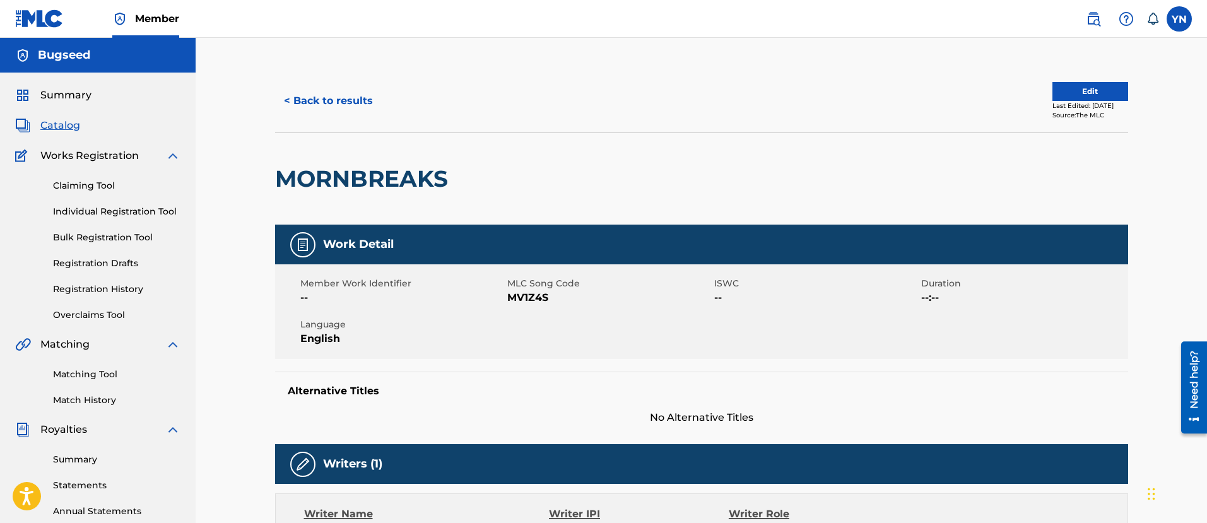
click at [1082, 97] on button "Edit" at bounding box center [1091, 91] width 76 height 19
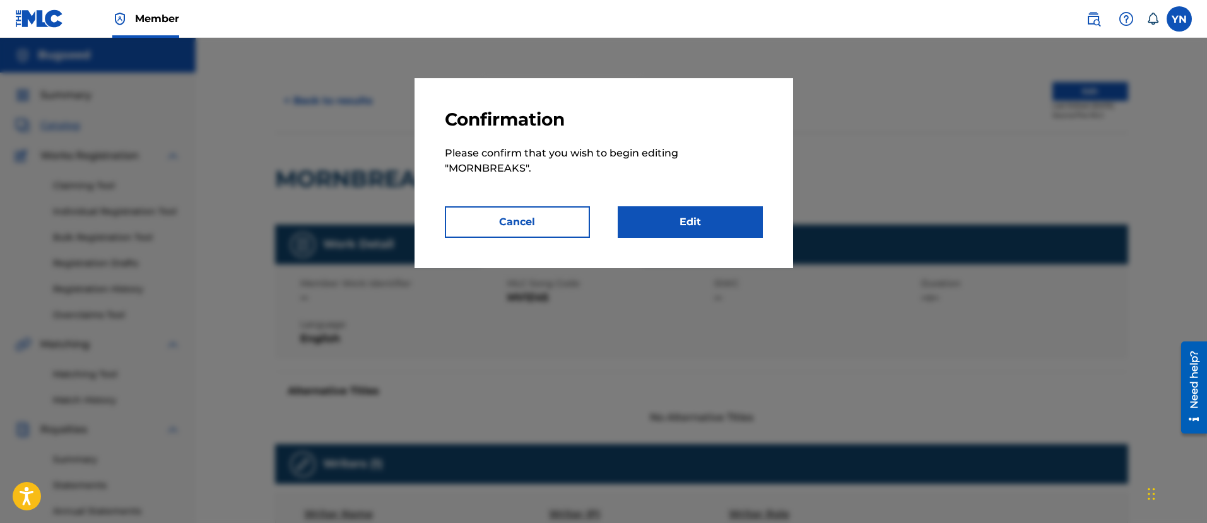
click at [694, 215] on link "Edit" at bounding box center [690, 222] width 145 height 32
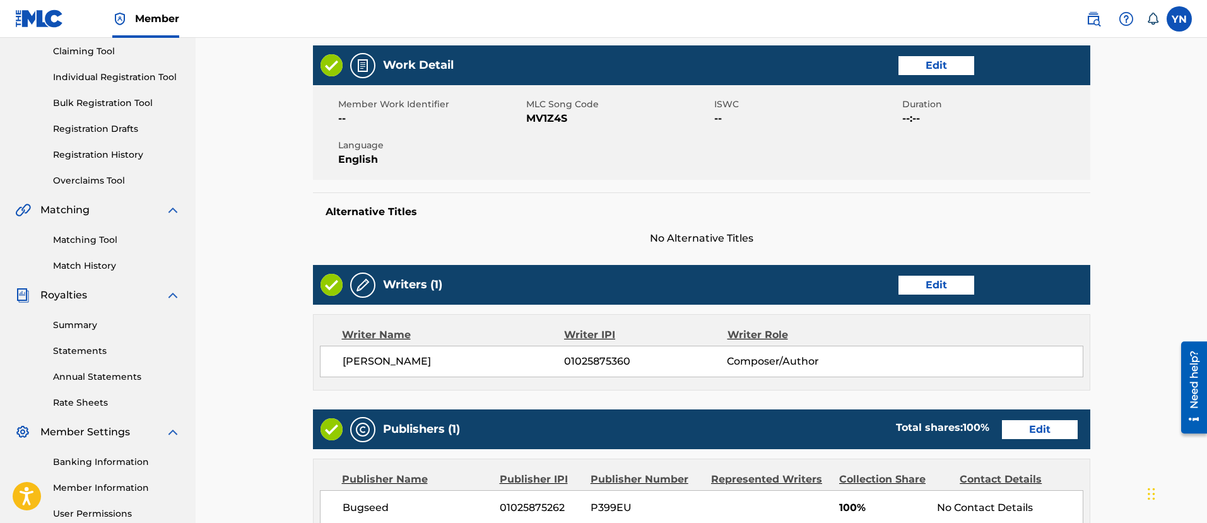
scroll to position [158, 0]
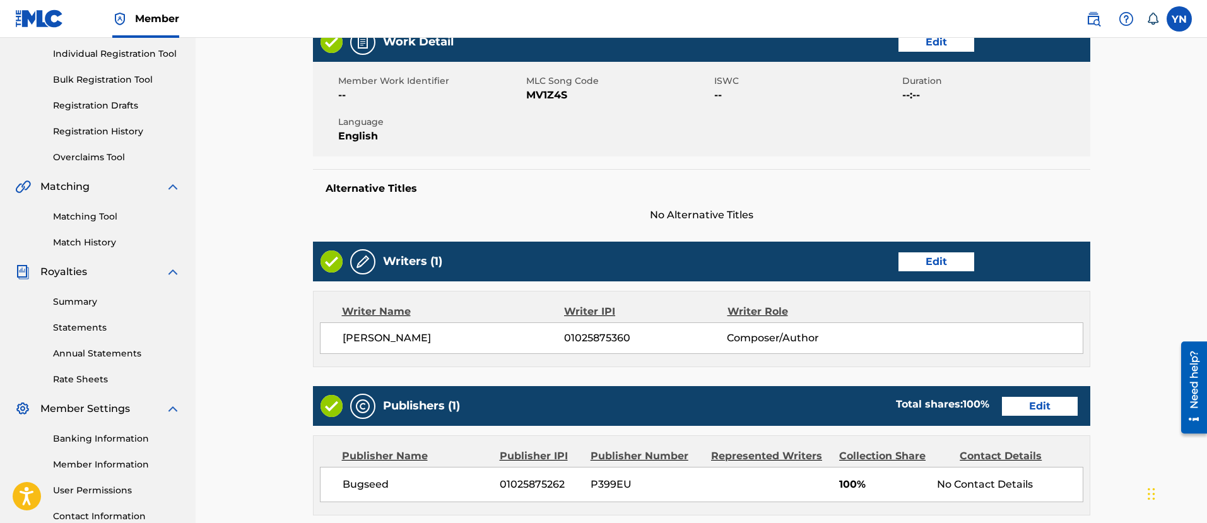
click at [913, 263] on link "Edit" at bounding box center [937, 261] width 76 height 19
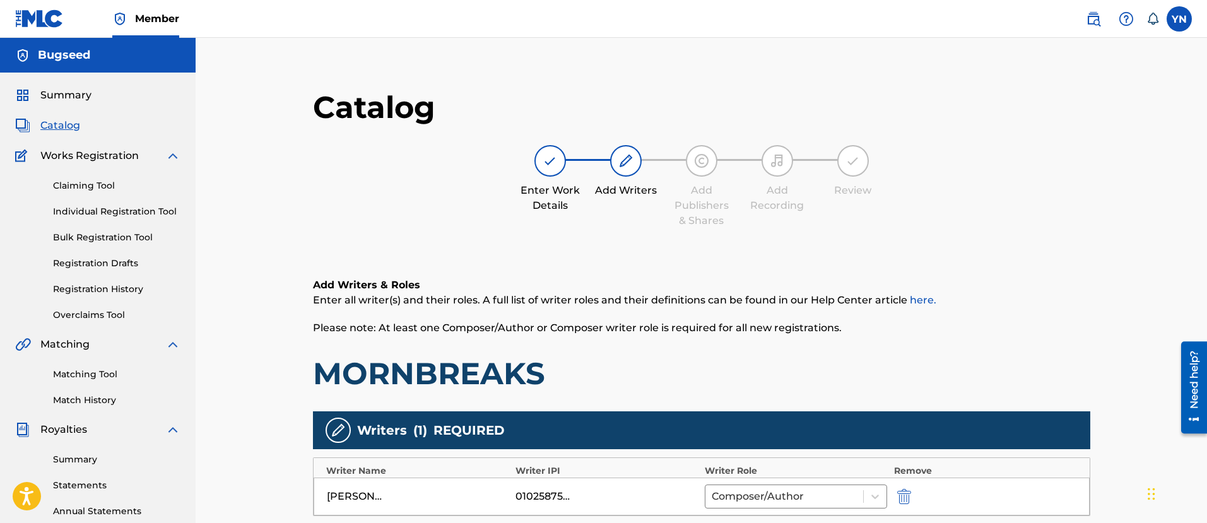
scroll to position [158, 0]
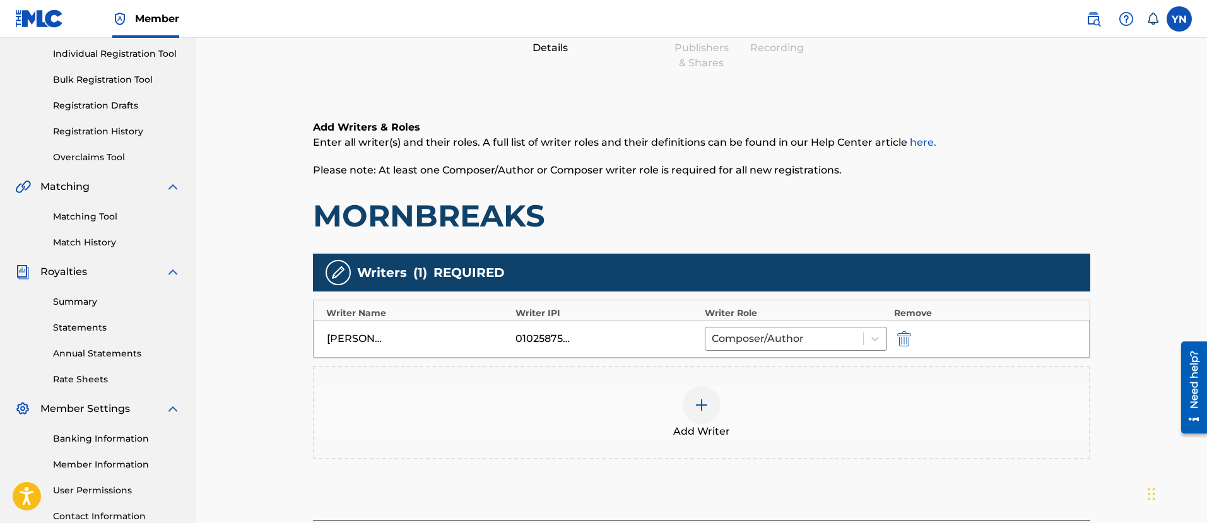
click at [896, 329] on div "[PERSON_NAME] 01025875360 Composer/Author" at bounding box center [702, 339] width 776 height 38
click at [896, 339] on button "submit" at bounding box center [903, 338] width 19 height 15
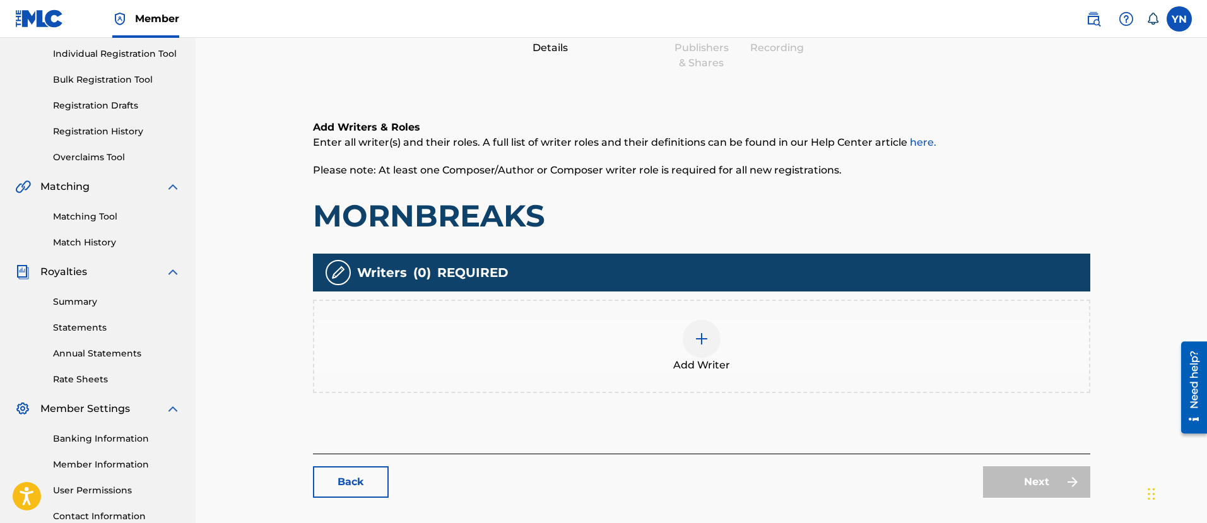
click at [764, 348] on div "Add Writer" at bounding box center [701, 346] width 775 height 53
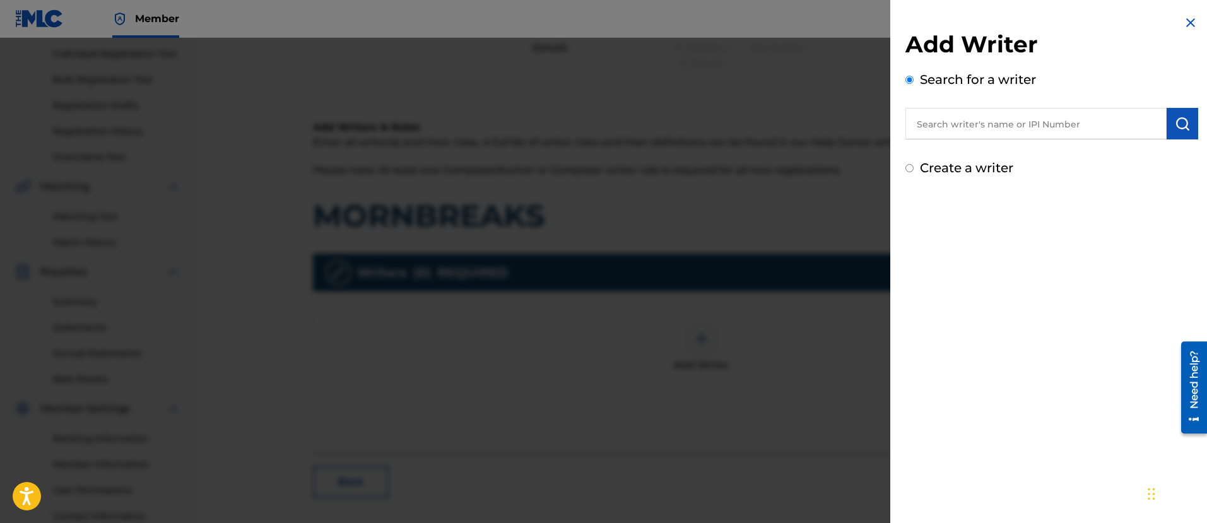
click at [1020, 121] on input "text" at bounding box center [1036, 124] width 261 height 32
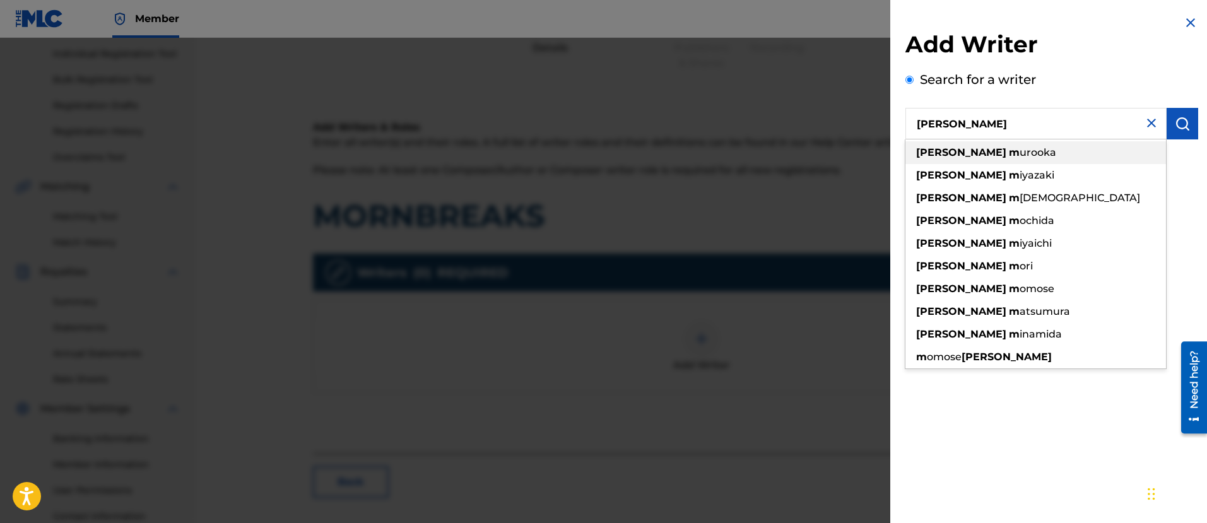
drag, startPoint x: 1002, startPoint y: 137, endPoint x: 960, endPoint y: 143, distance: 42.1
click at [960, 139] on div "[PERSON_NAME] m [PERSON_NAME] [PERSON_NAME] m [PERSON_NAME] m [PERSON_NAME] m o…" at bounding box center [1036, 124] width 261 height 32
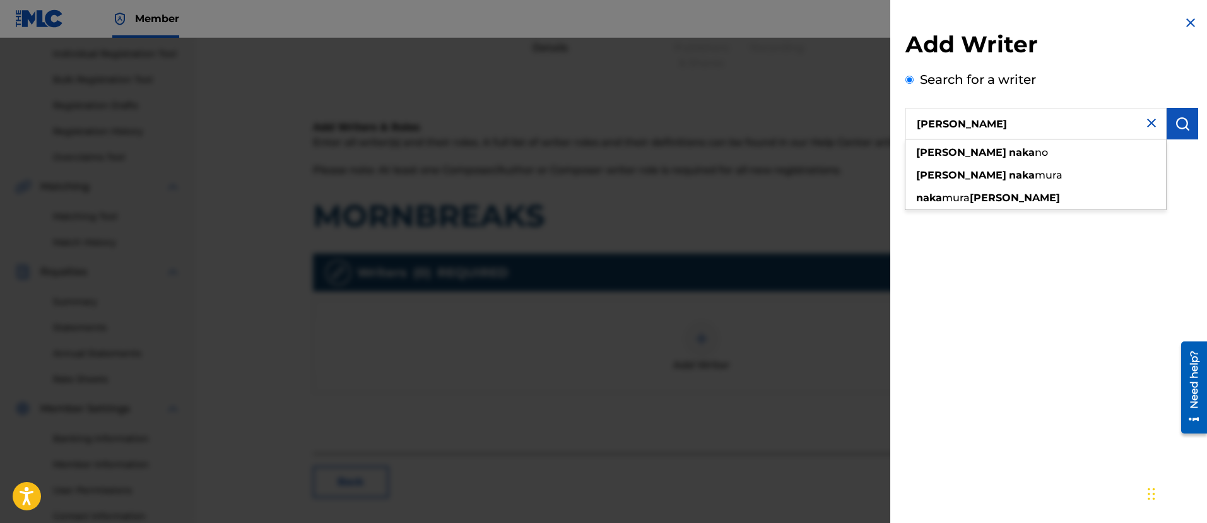
click at [1009, 148] on strong "naka" at bounding box center [1022, 152] width 26 height 12
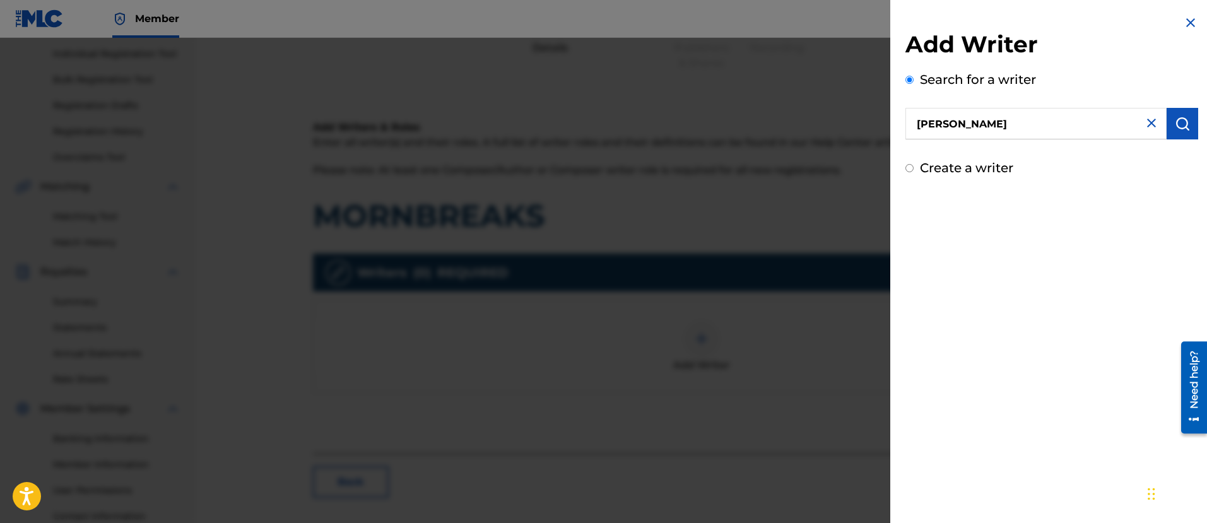
click at [1167, 131] on button "submit" at bounding box center [1183, 124] width 32 height 32
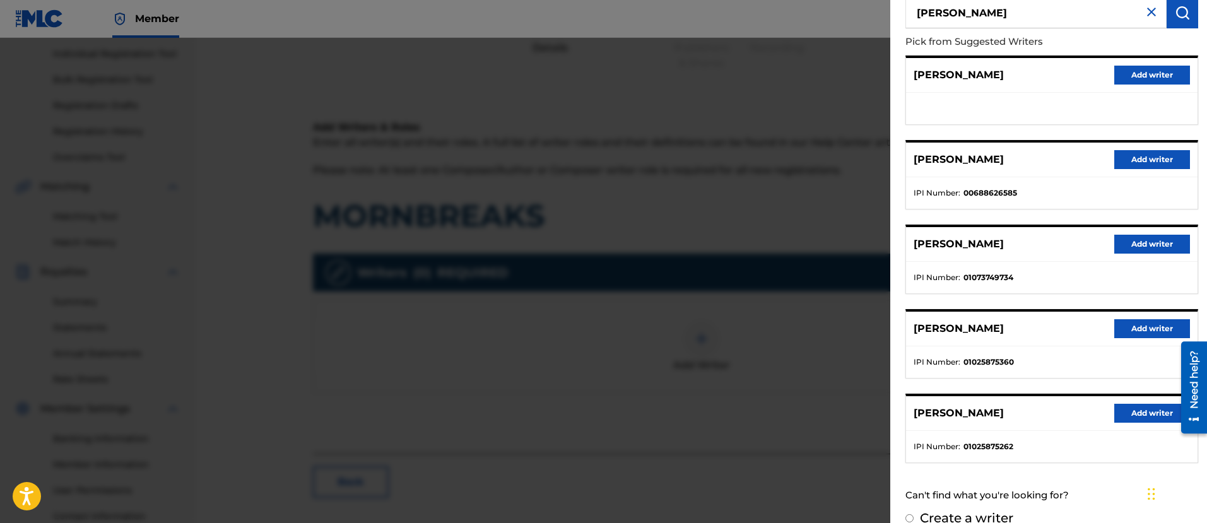
scroll to position [131, 0]
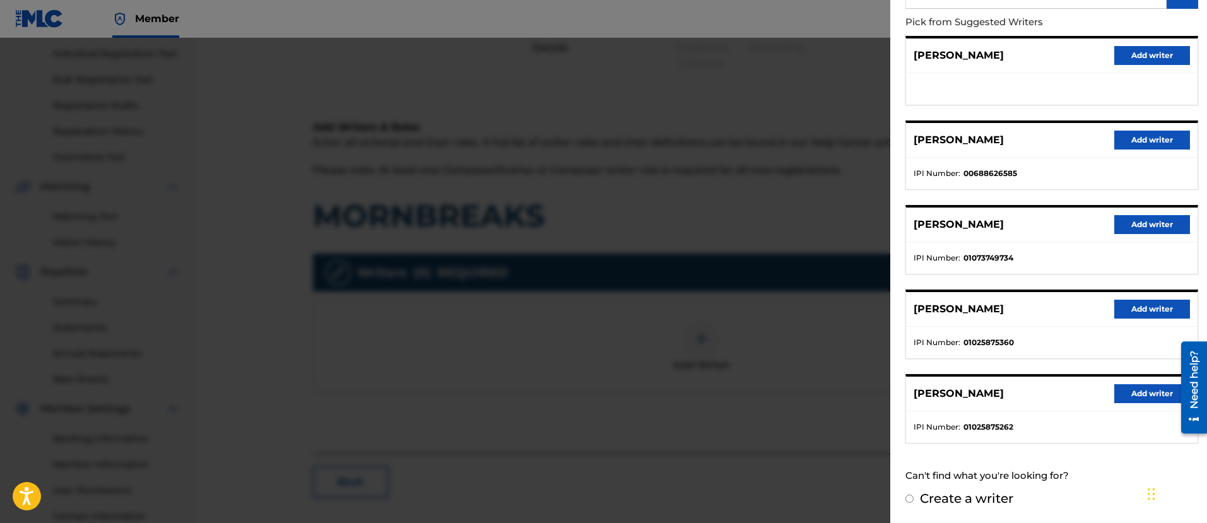
click at [1131, 393] on button "Add writer" at bounding box center [1153, 393] width 76 height 19
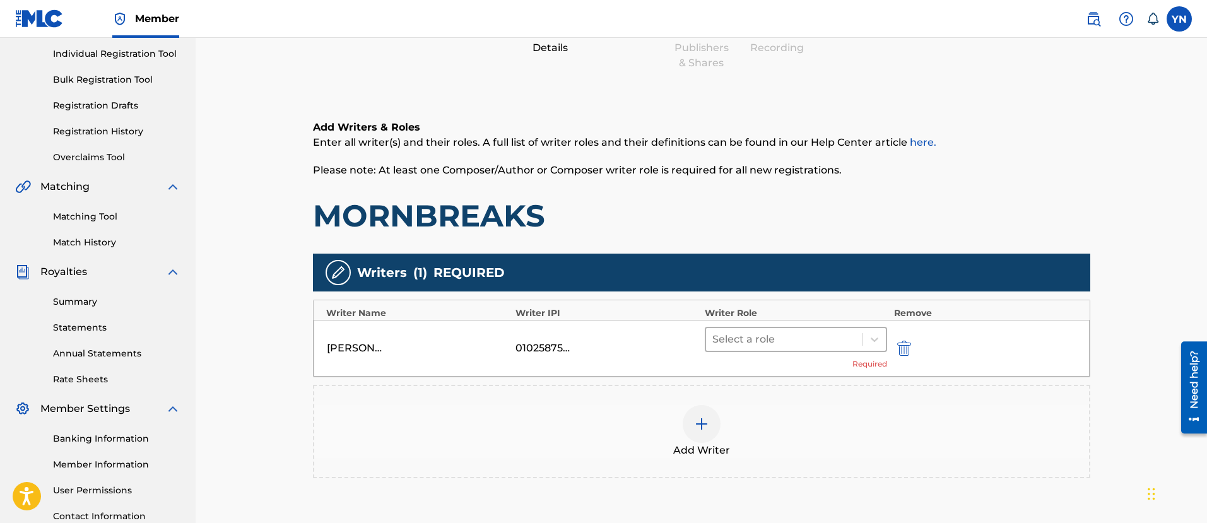
click at [853, 348] on div "Select a role" at bounding box center [784, 339] width 157 height 23
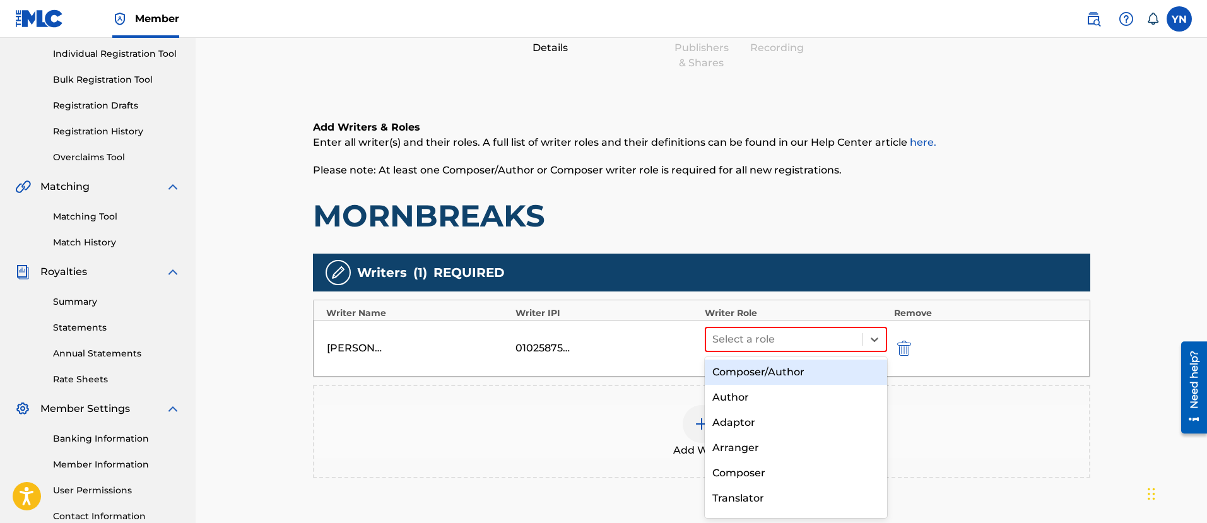
click at [821, 373] on div "Composer/Author" at bounding box center [796, 372] width 183 height 25
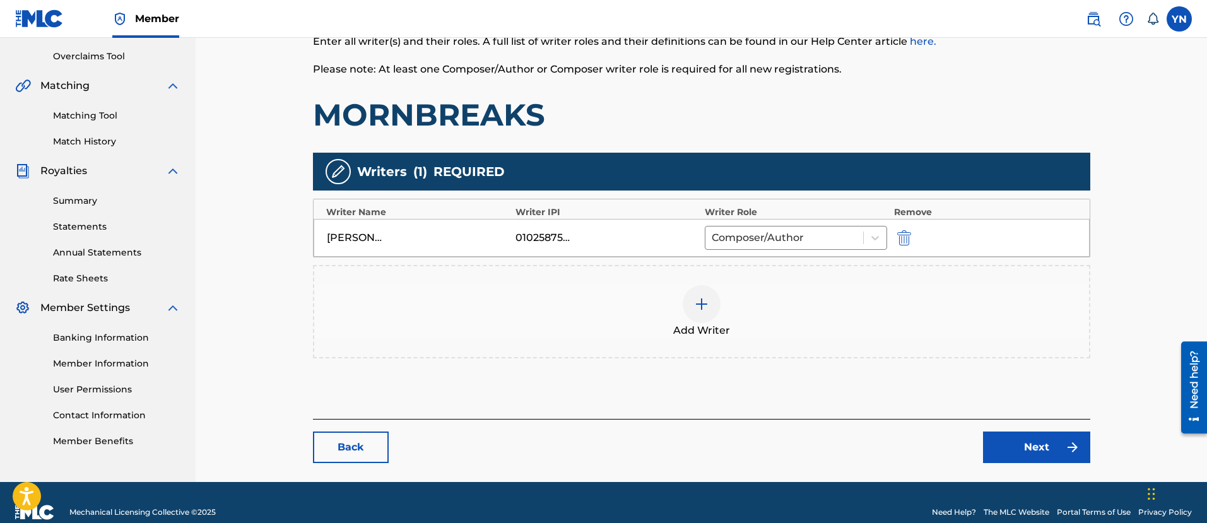
scroll to position [278, 0]
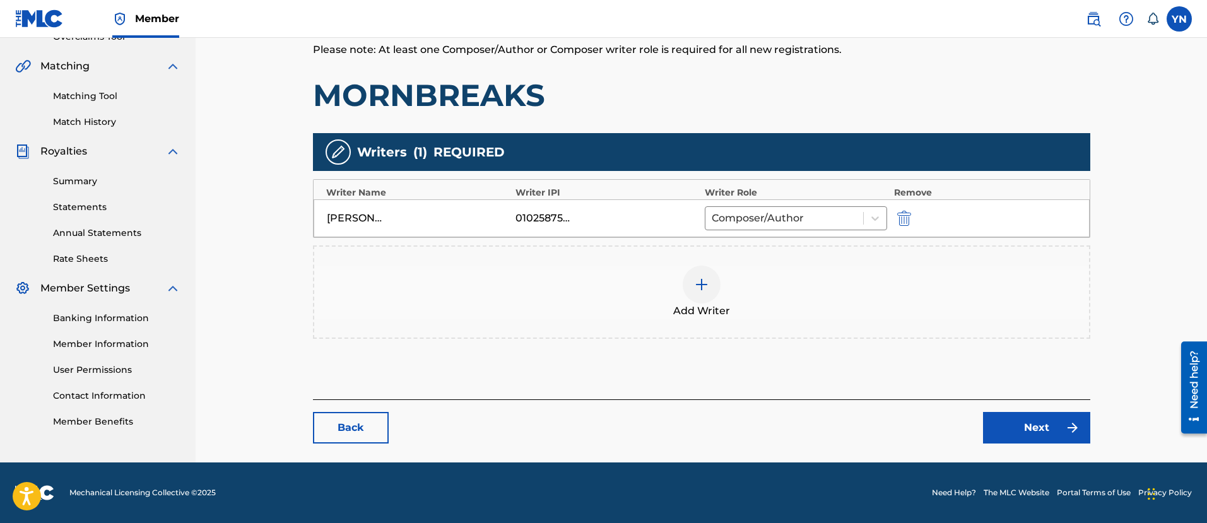
click at [1044, 418] on link "Next" at bounding box center [1036, 428] width 107 height 32
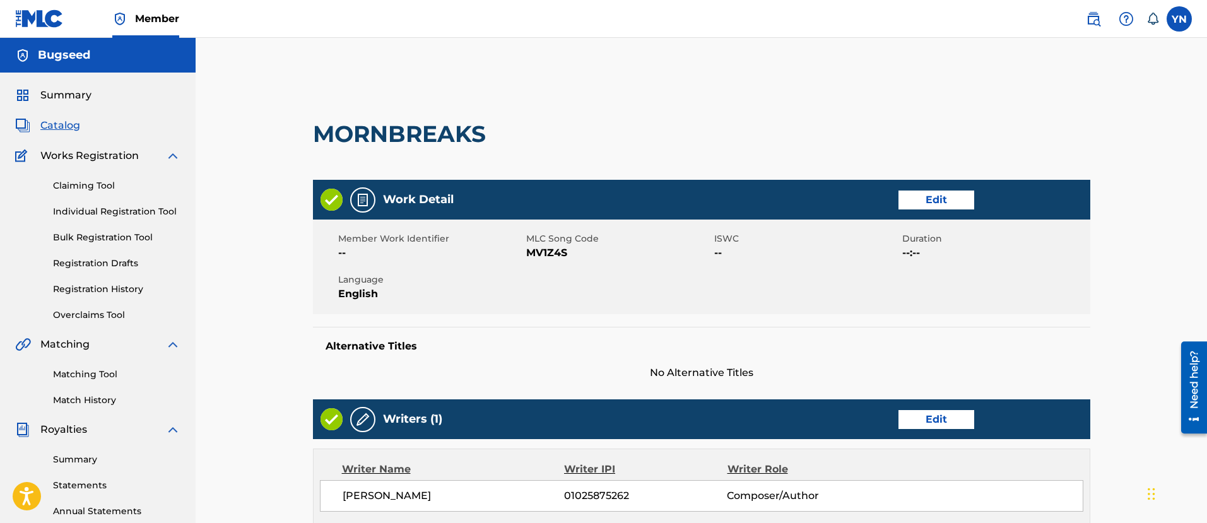
scroll to position [434, 0]
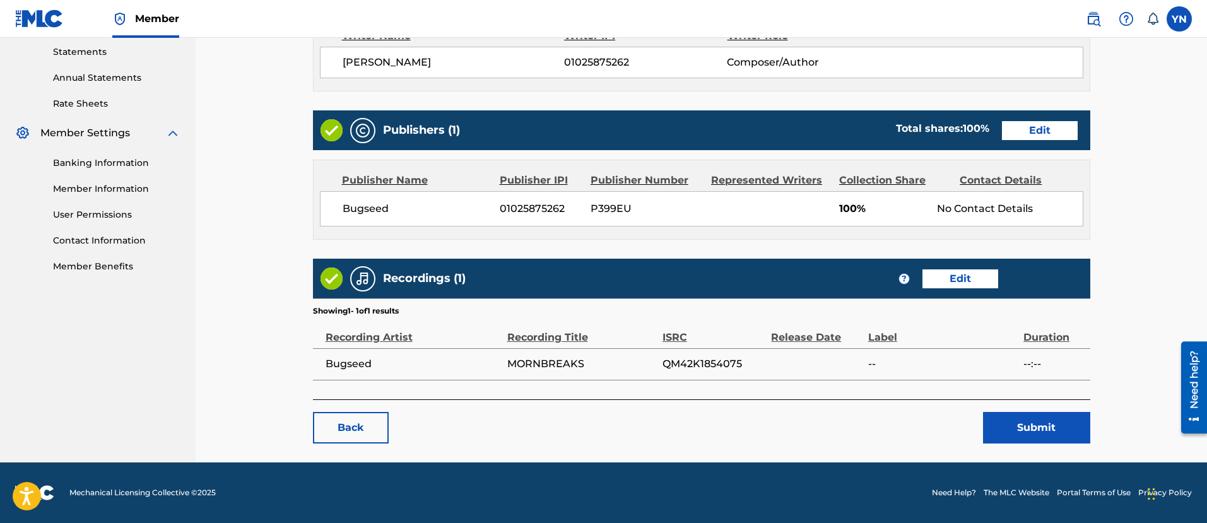
click at [945, 283] on link "Edit" at bounding box center [961, 278] width 76 height 19
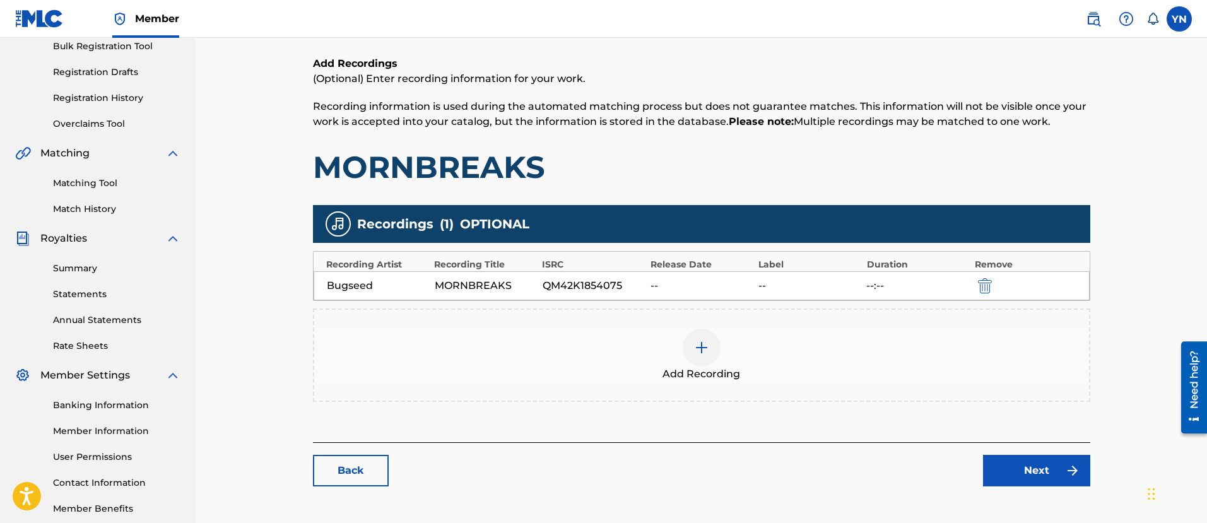
scroll to position [259, 0]
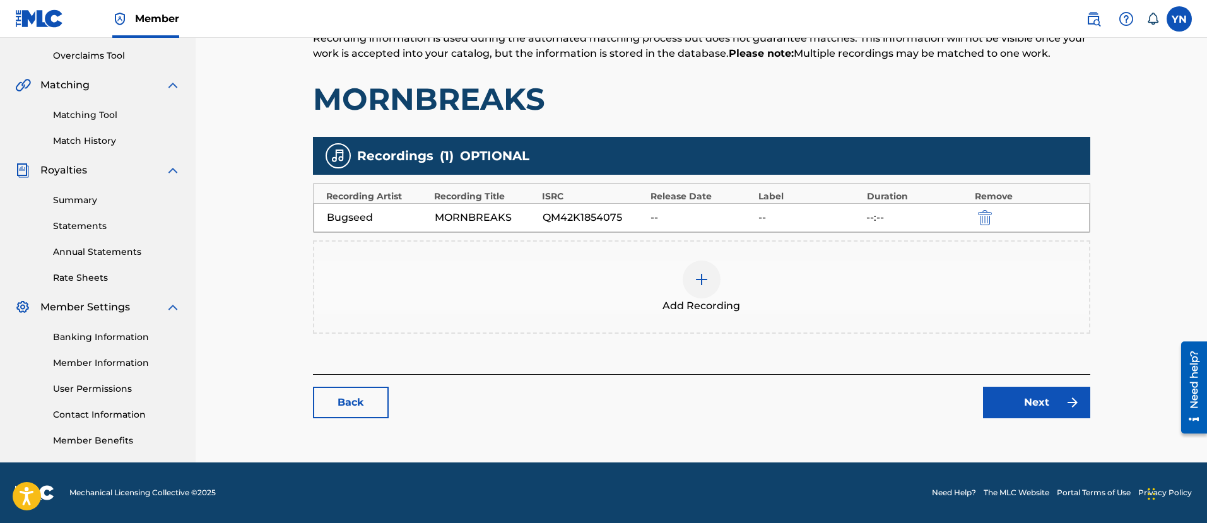
click at [990, 216] on img "submit" at bounding box center [985, 217] width 14 height 15
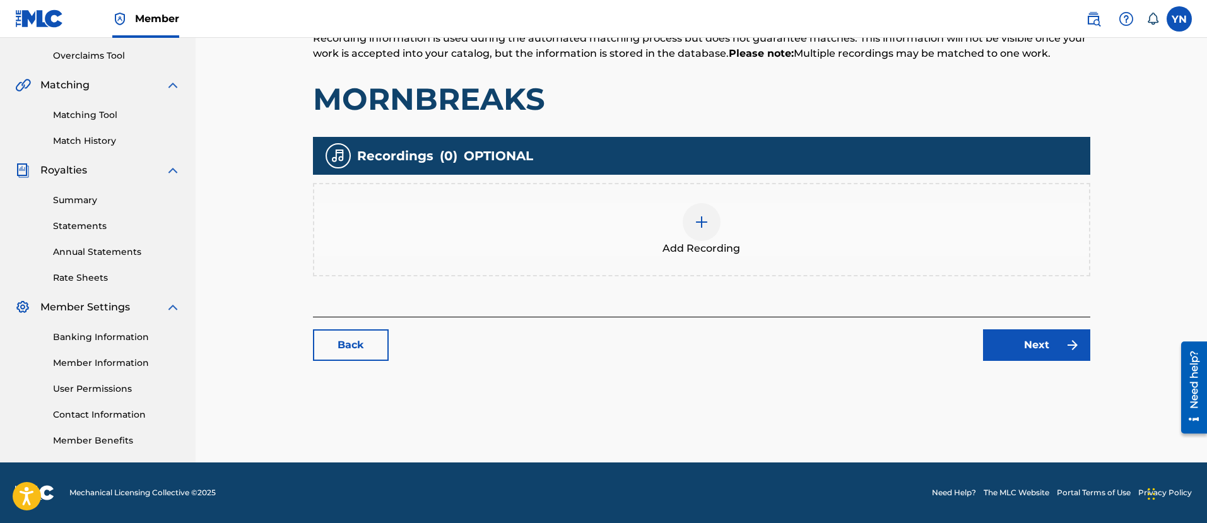
click at [781, 227] on div "Add Recording" at bounding box center [701, 229] width 775 height 53
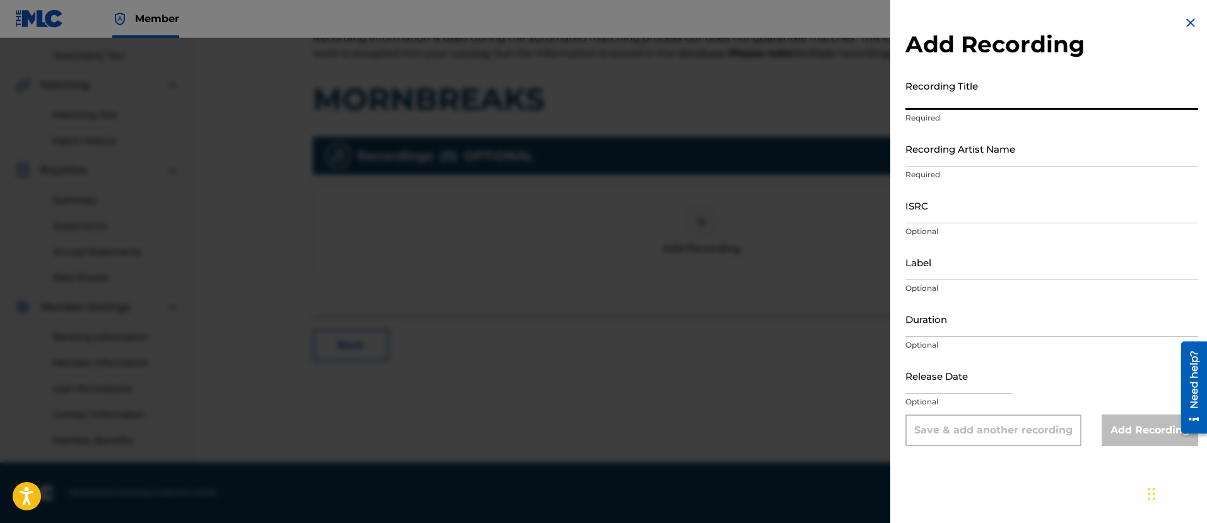
click at [1043, 91] on input "Recording Title" at bounding box center [1052, 92] width 293 height 36
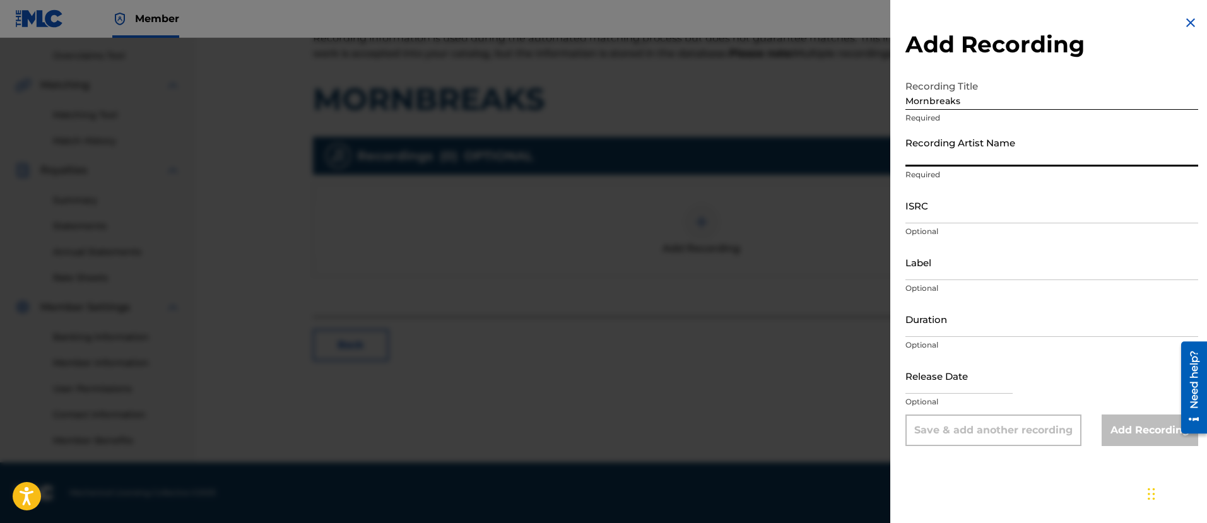
click at [1036, 152] on input "Recording Artist Name" at bounding box center [1052, 149] width 293 height 36
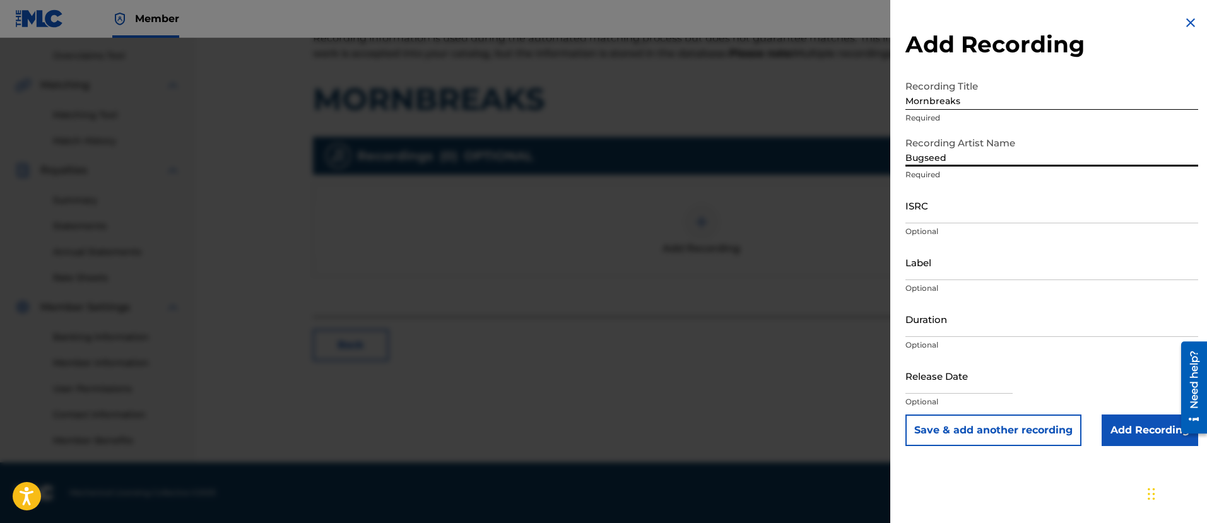
click at [1012, 220] on input "ISRC" at bounding box center [1052, 205] width 293 height 36
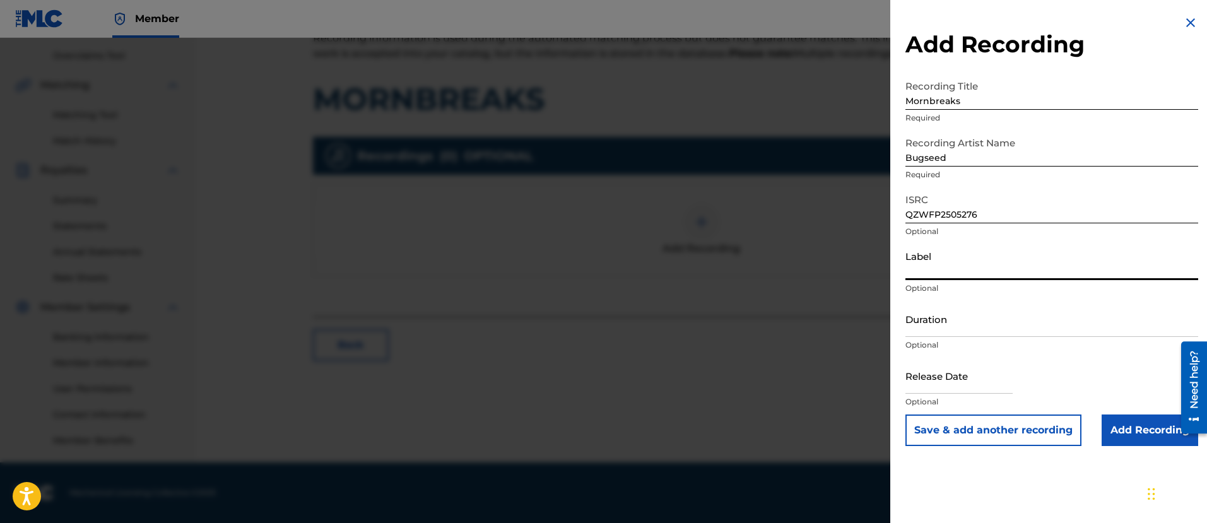
click at [1015, 279] on input "Label" at bounding box center [1052, 262] width 293 height 36
click at [1139, 429] on input "Add Recording" at bounding box center [1150, 431] width 97 height 32
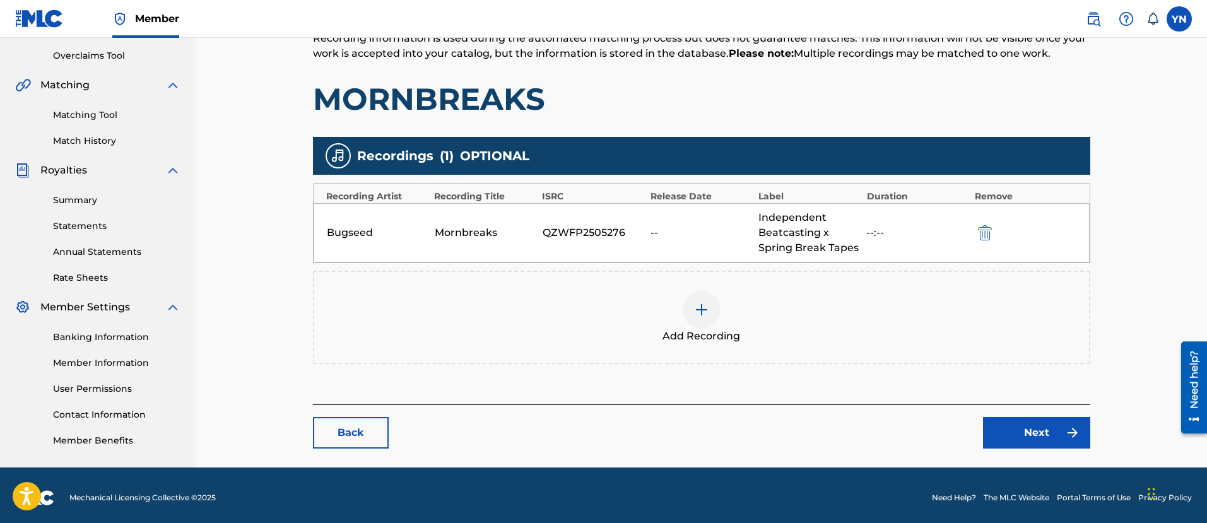
click at [1010, 429] on link "Next" at bounding box center [1036, 433] width 107 height 32
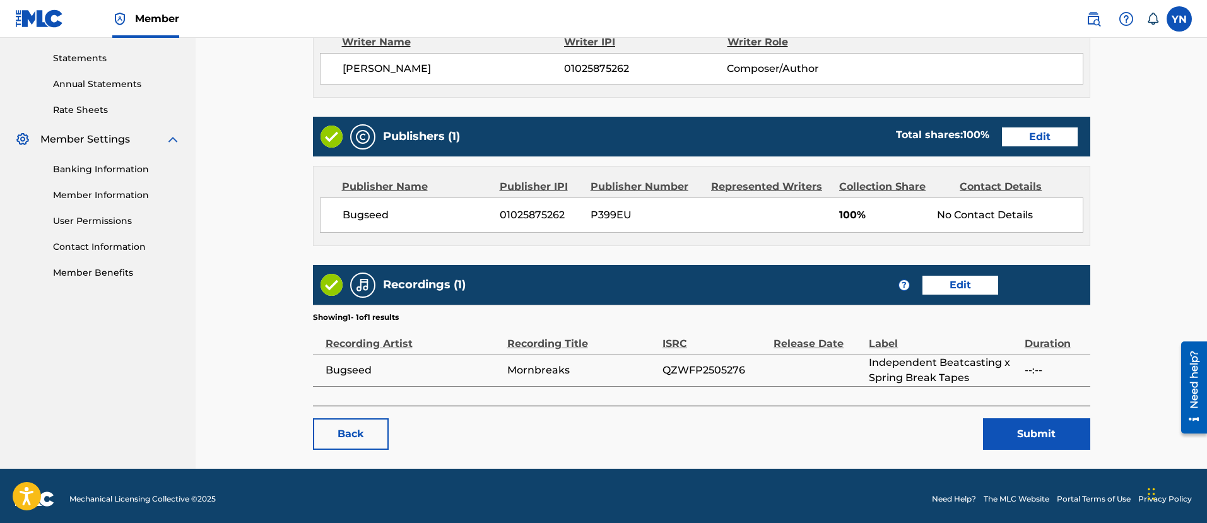
scroll to position [434, 0]
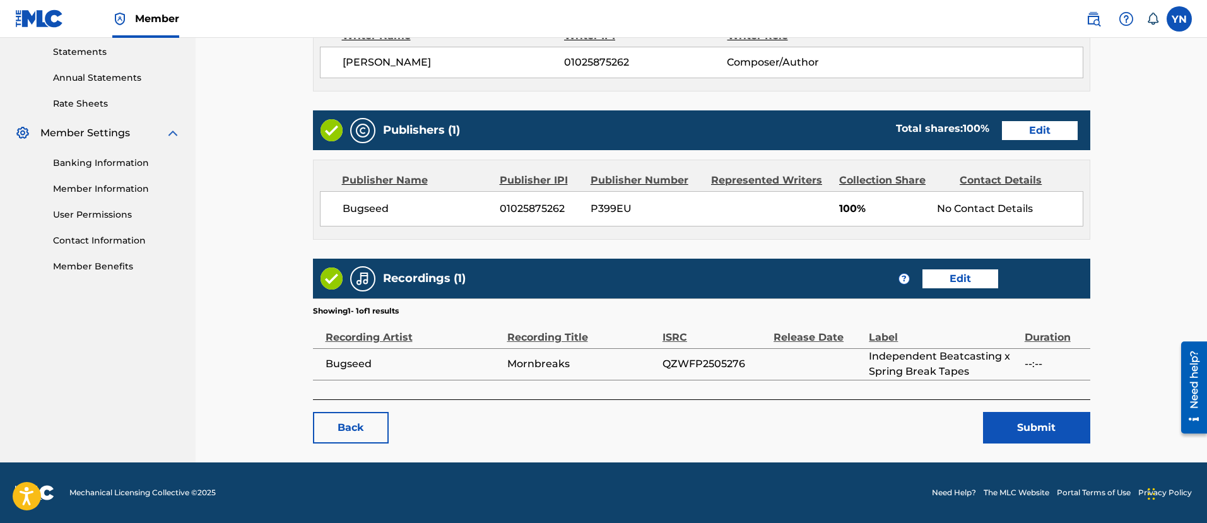
click at [1022, 426] on button "Submit" at bounding box center [1036, 428] width 107 height 32
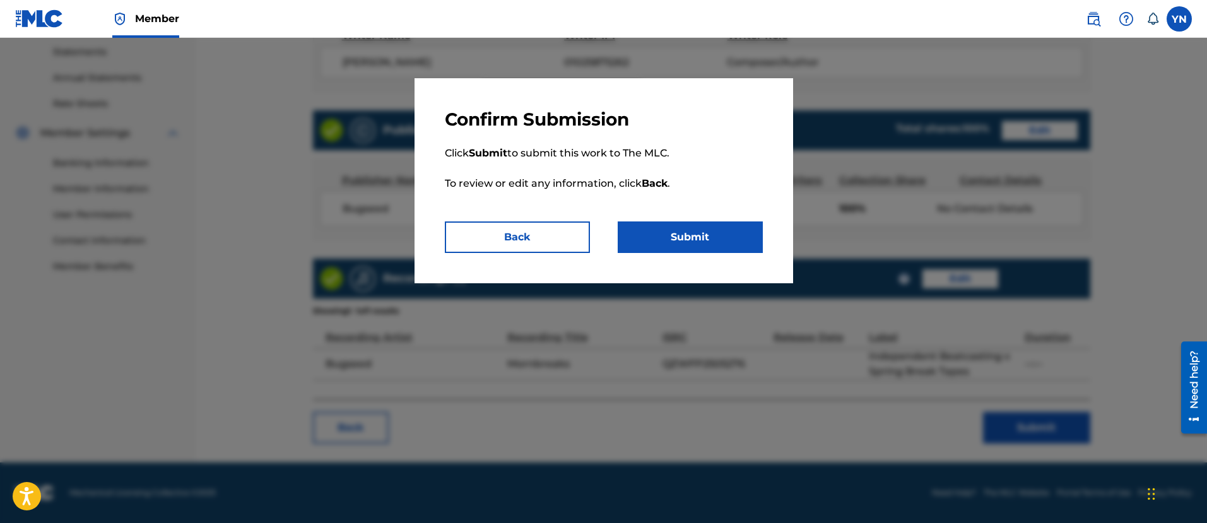
click at [736, 242] on button "Submit" at bounding box center [690, 238] width 145 height 32
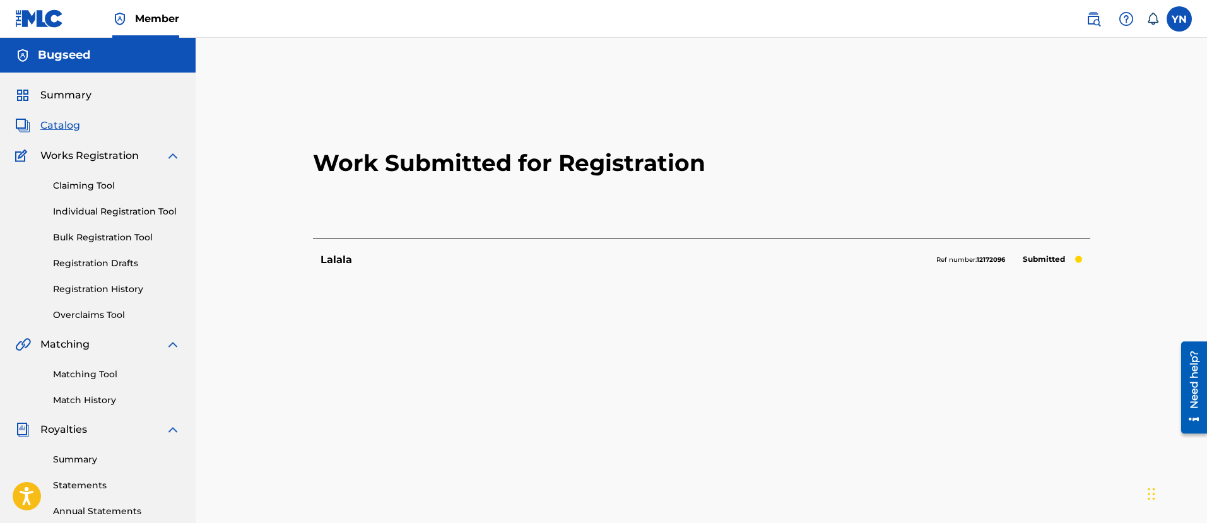
click at [69, 129] on span "Catalog" at bounding box center [60, 125] width 40 height 15
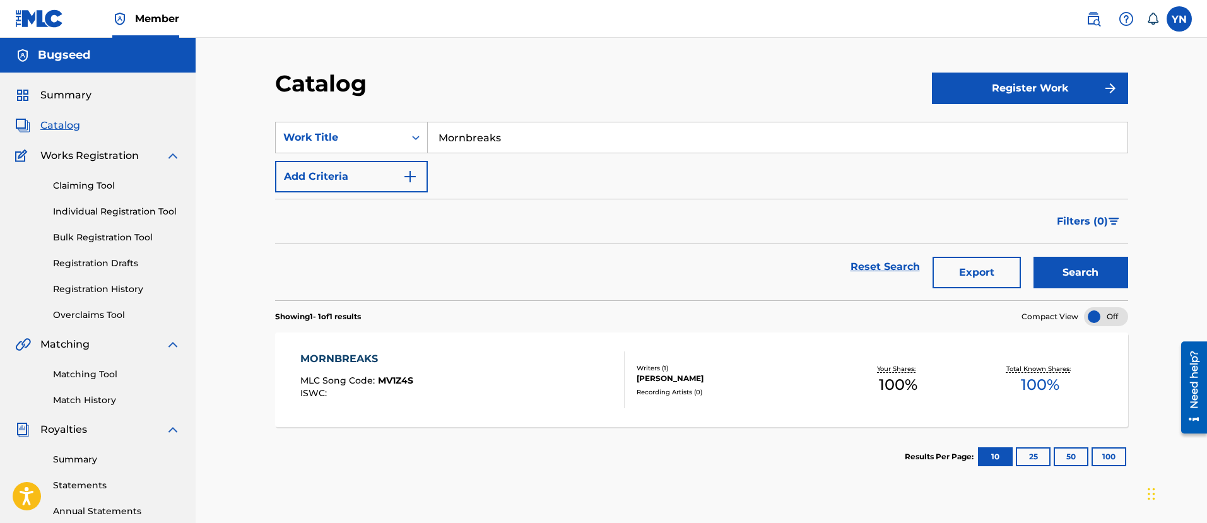
click at [519, 136] on input "Mornbreaks" at bounding box center [778, 137] width 700 height 30
click at [1065, 270] on button "Search" at bounding box center [1081, 273] width 95 height 32
click at [81, 293] on link "Registration History" at bounding box center [116, 289] width 127 height 13
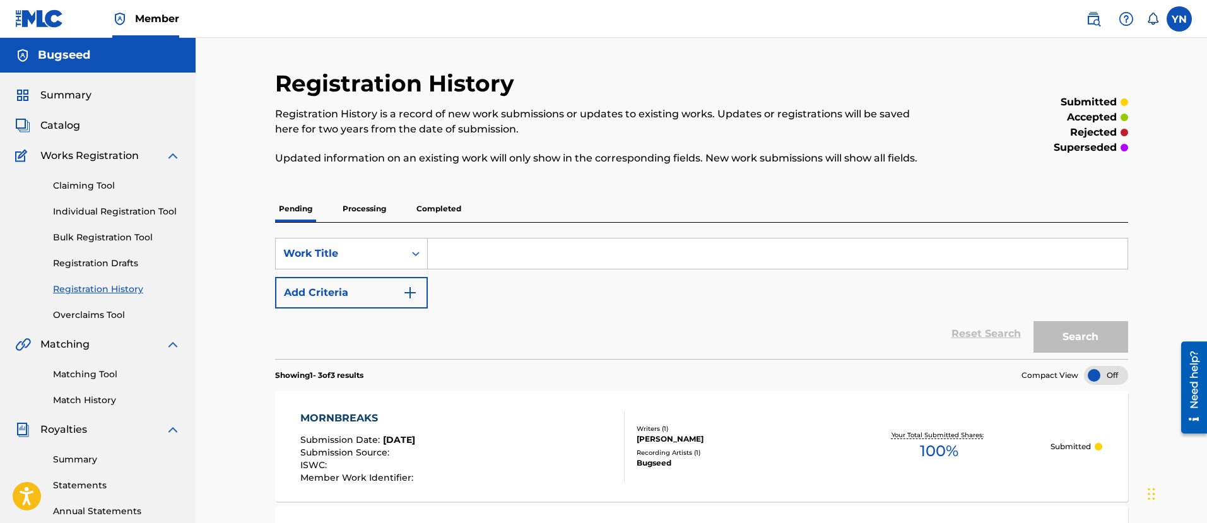
click at [58, 126] on span "Catalog" at bounding box center [60, 125] width 40 height 15
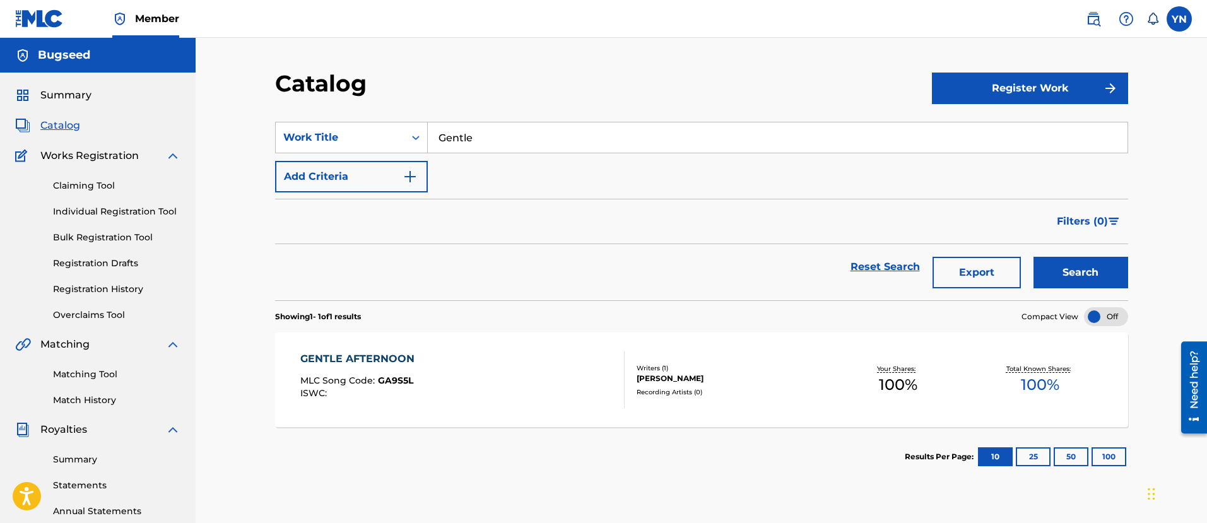
click at [629, 151] on input "Gentle" at bounding box center [778, 137] width 700 height 30
click at [1034, 257] on button "Search" at bounding box center [1081, 273] width 95 height 32
click at [1000, 96] on button "Register Work" at bounding box center [1030, 89] width 196 height 32
click at [995, 128] on link "Individual" at bounding box center [1030, 129] width 196 height 30
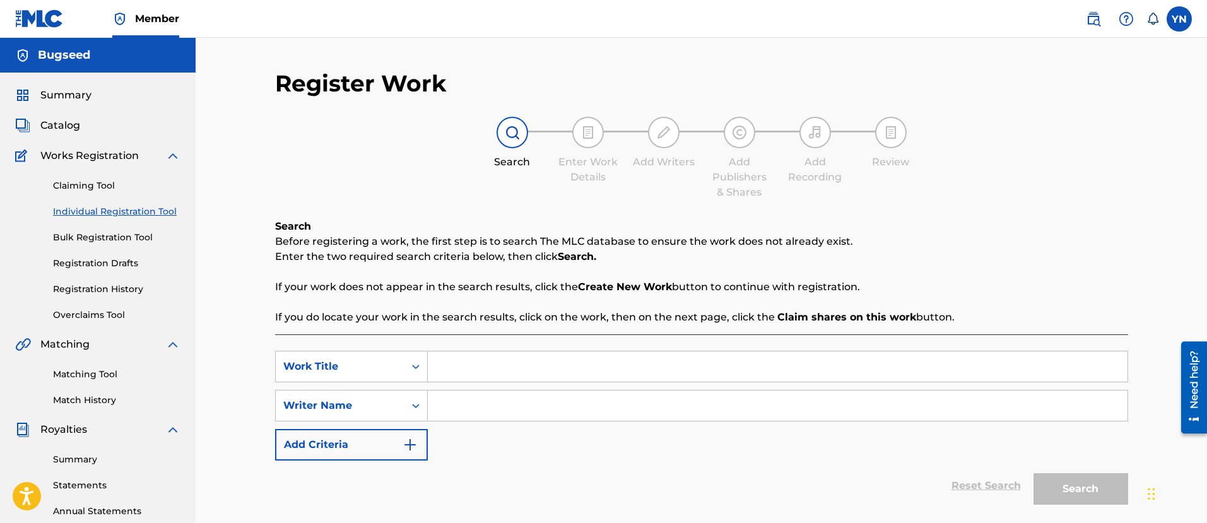
click at [669, 353] on input "Search Form" at bounding box center [778, 367] width 700 height 30
click at [594, 421] on div "Search Form" at bounding box center [778, 406] width 701 height 32
click at [580, 404] on input "Search Form" at bounding box center [778, 406] width 700 height 30
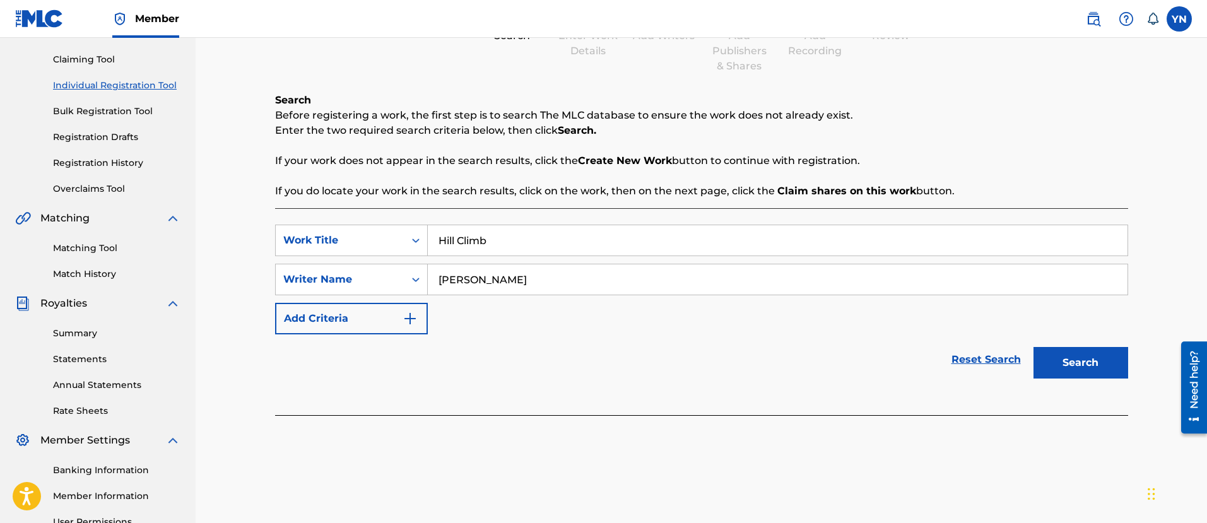
scroll to position [158, 0]
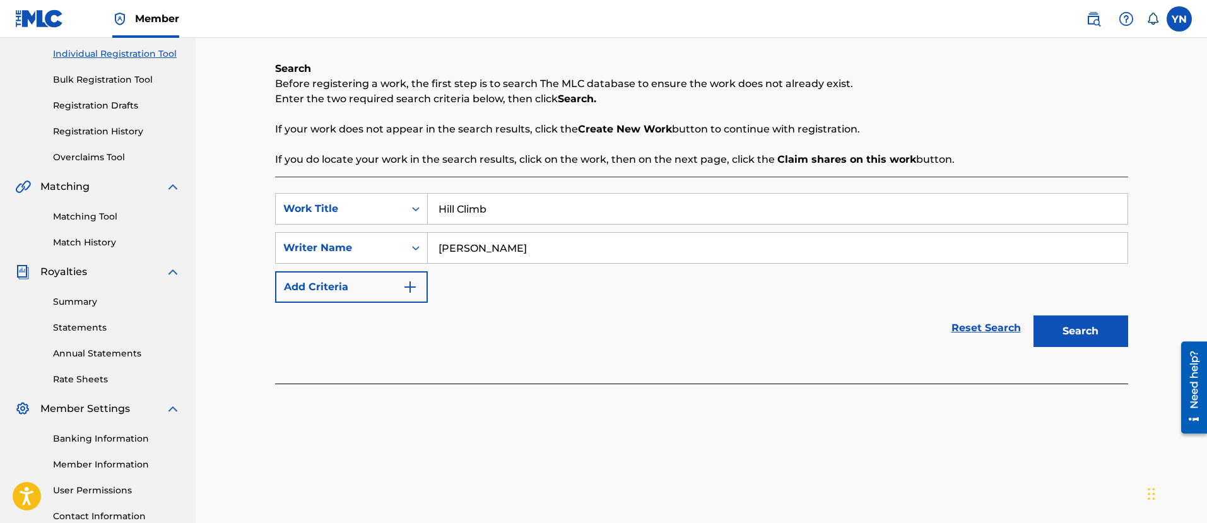
click at [1091, 336] on button "Search" at bounding box center [1081, 332] width 95 height 32
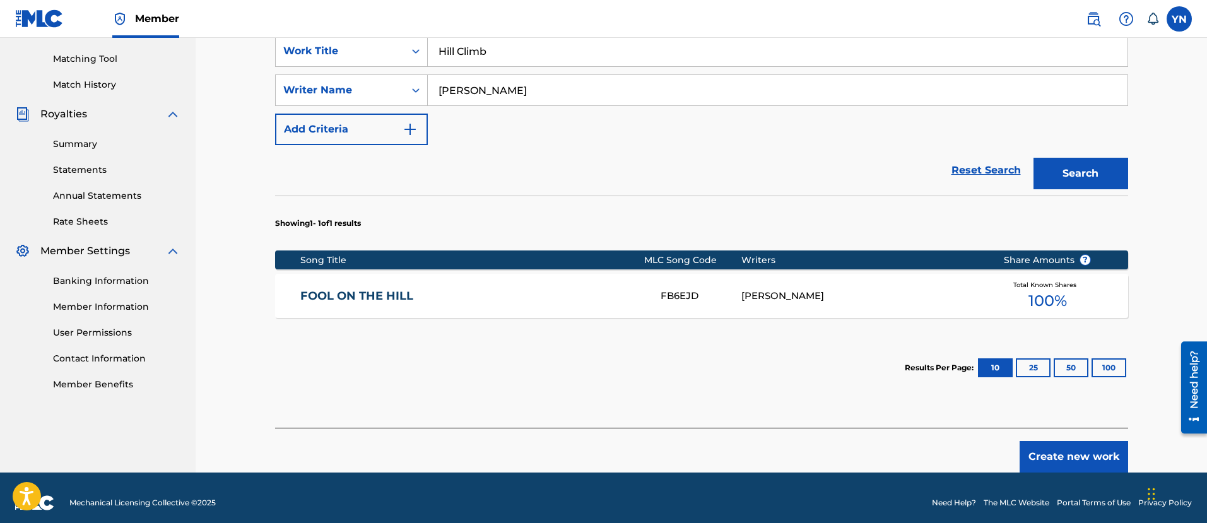
click at [1064, 450] on button "Create new work" at bounding box center [1074, 457] width 109 height 32
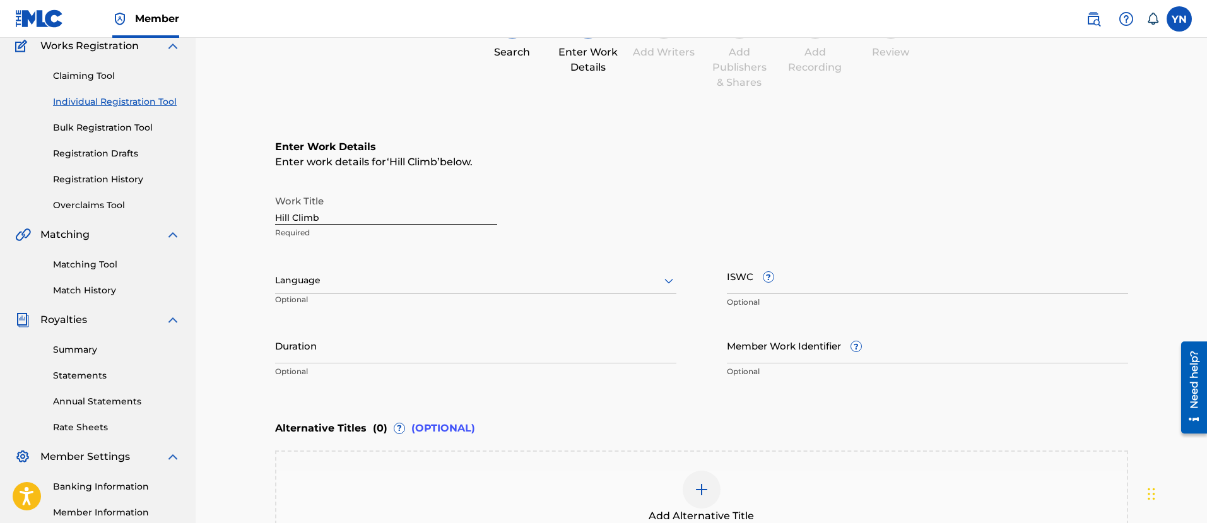
scroll to position [268, 0]
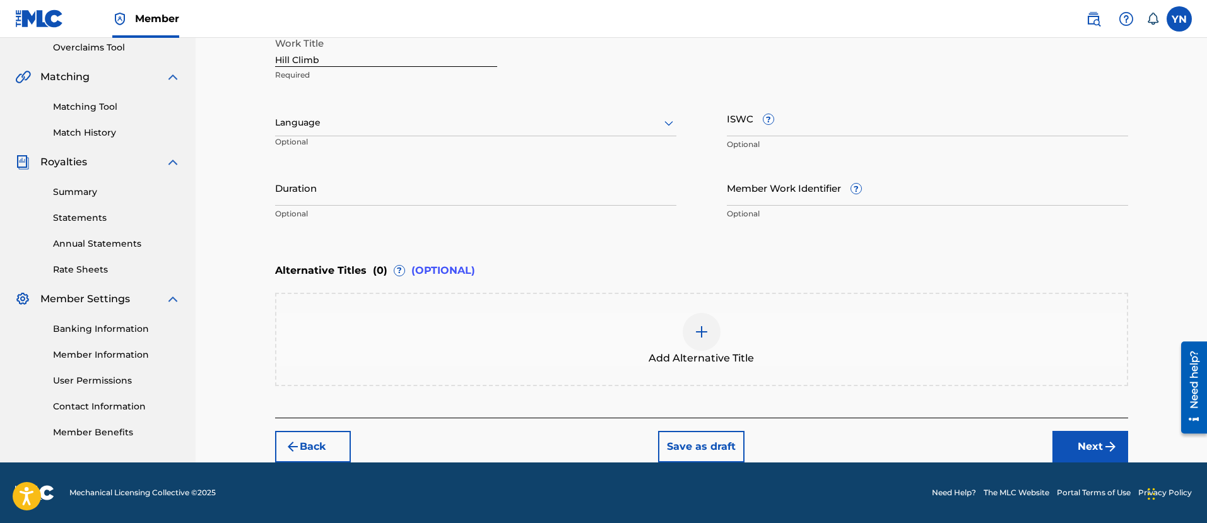
click at [1110, 437] on button "Next" at bounding box center [1091, 447] width 76 height 32
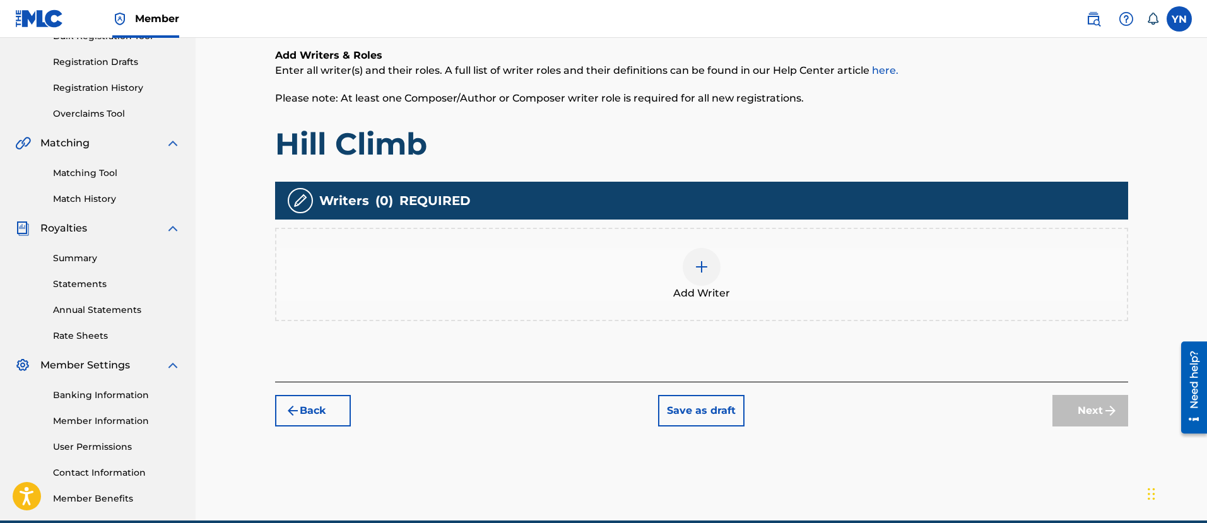
scroll to position [215, 0]
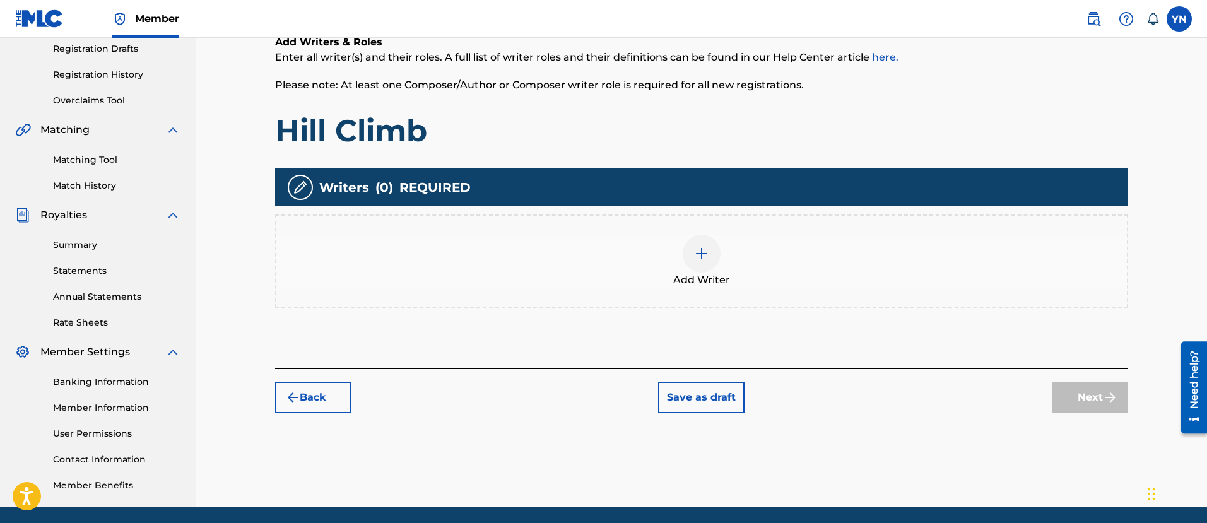
click at [928, 255] on div "Add Writer" at bounding box center [701, 261] width 851 height 53
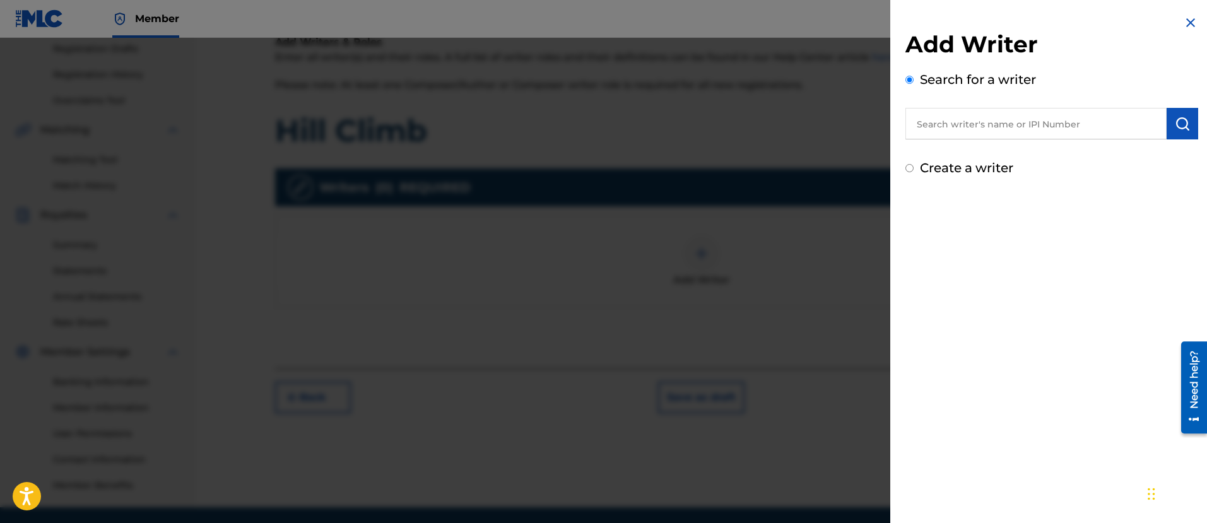
click at [1010, 109] on input "text" at bounding box center [1036, 124] width 261 height 32
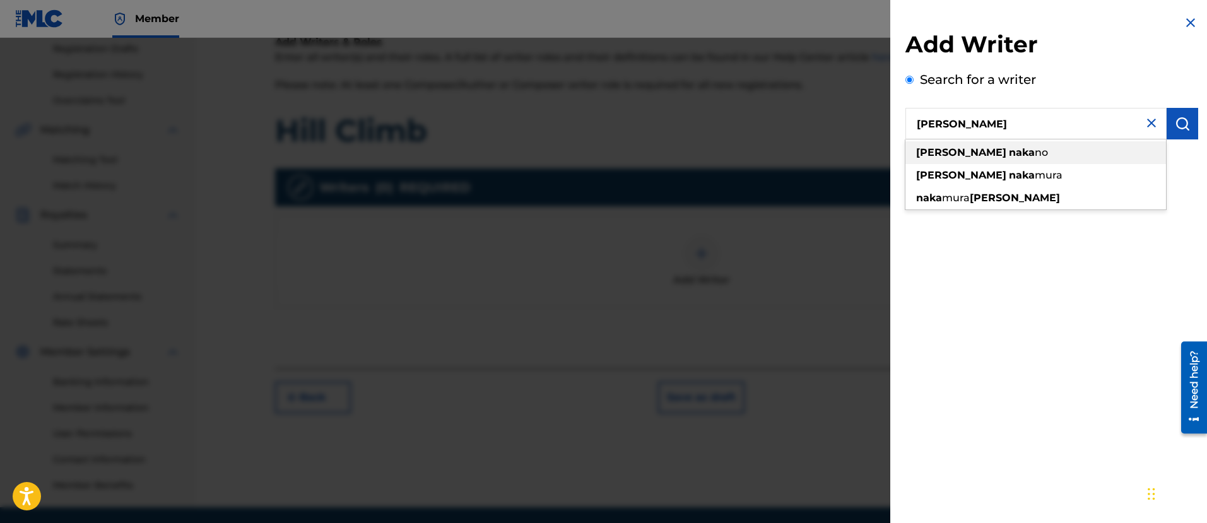
click at [1003, 150] on div "[PERSON_NAME] no" at bounding box center [1036, 152] width 261 height 23
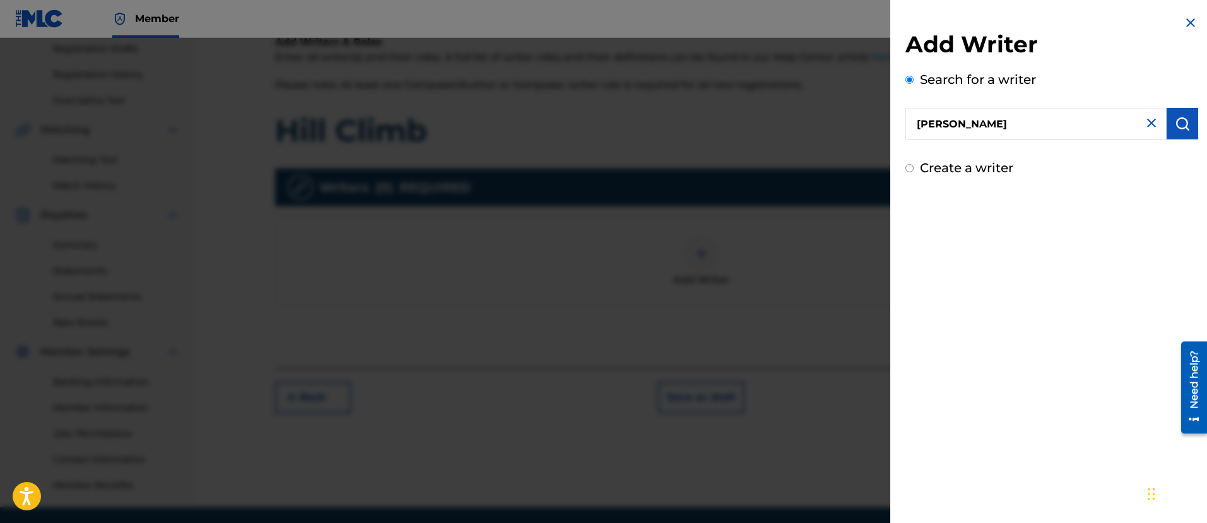
click at [1184, 134] on button "submit" at bounding box center [1183, 124] width 32 height 32
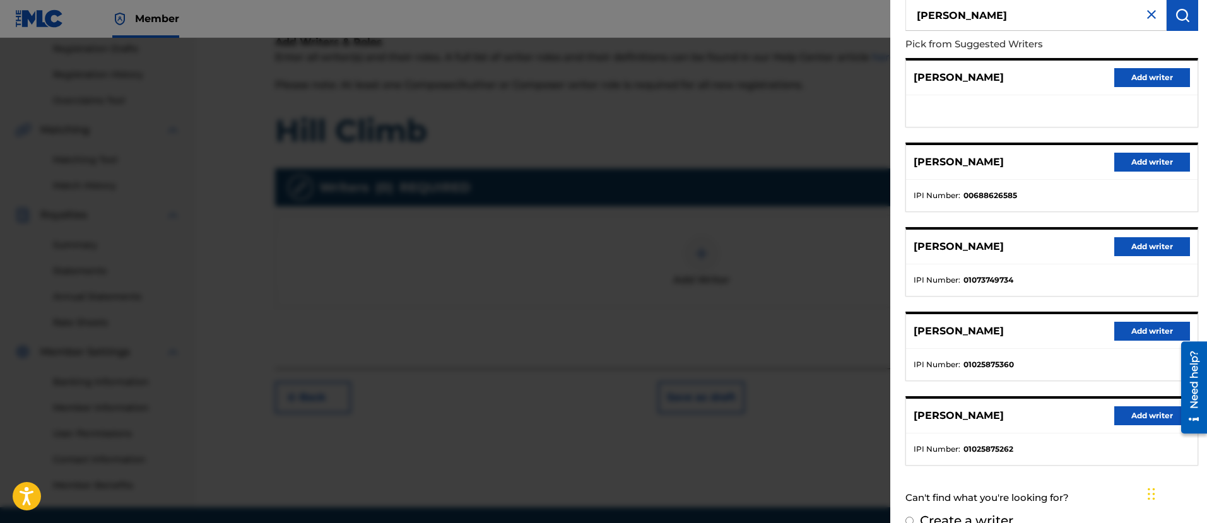
scroll to position [131, 0]
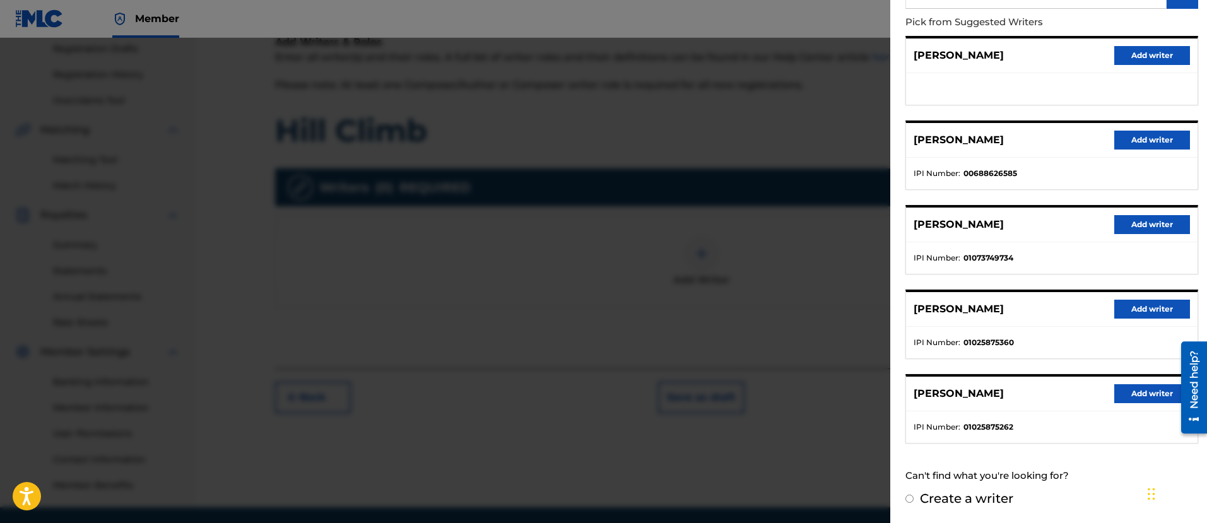
click at [1157, 400] on button "Add writer" at bounding box center [1153, 393] width 76 height 19
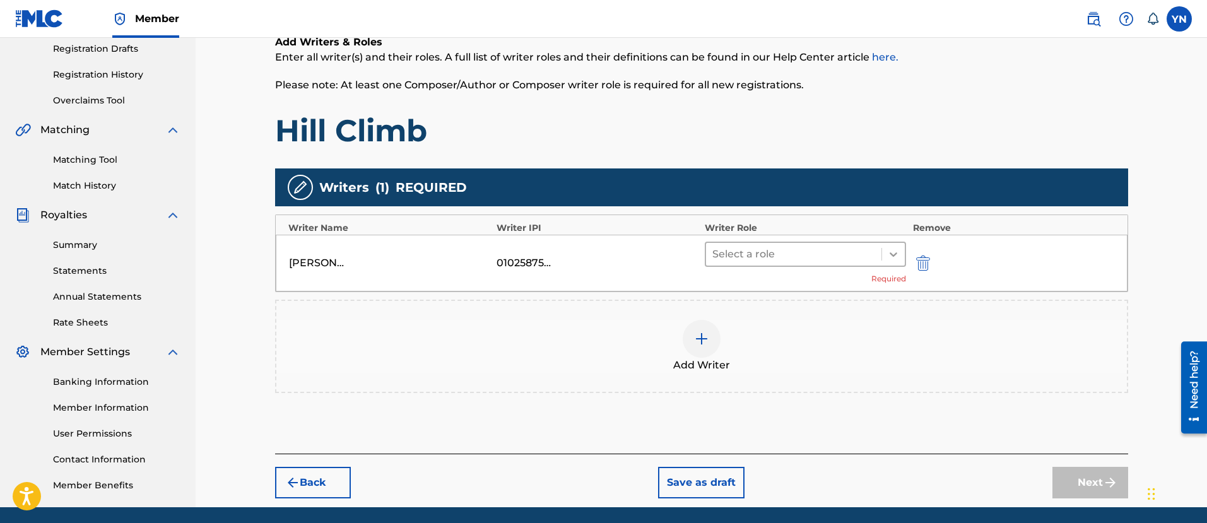
click at [892, 253] on icon at bounding box center [893, 254] width 13 height 13
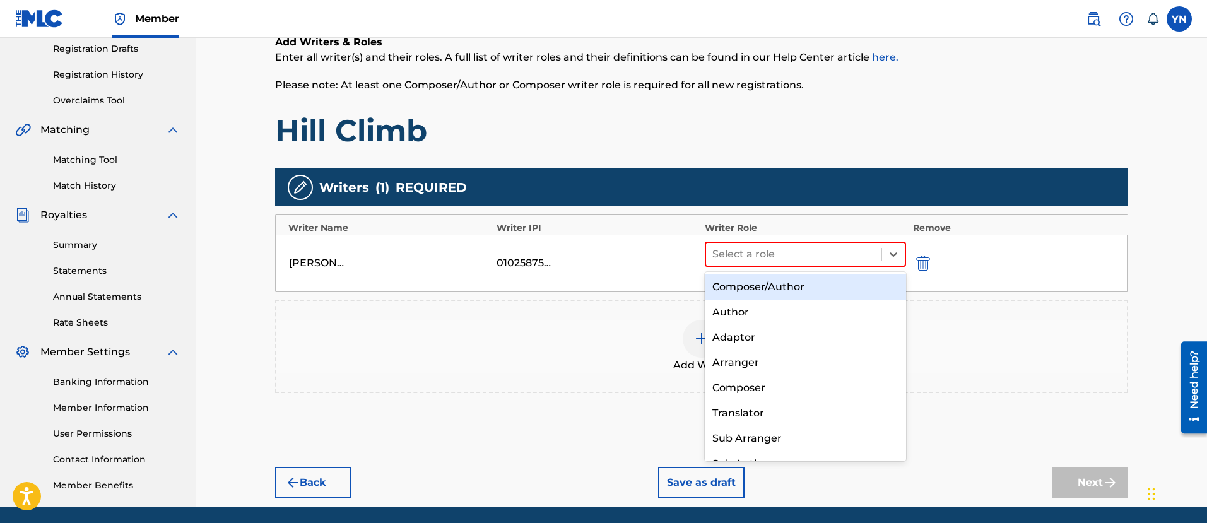
click at [874, 278] on div "Composer/Author" at bounding box center [806, 287] width 202 height 25
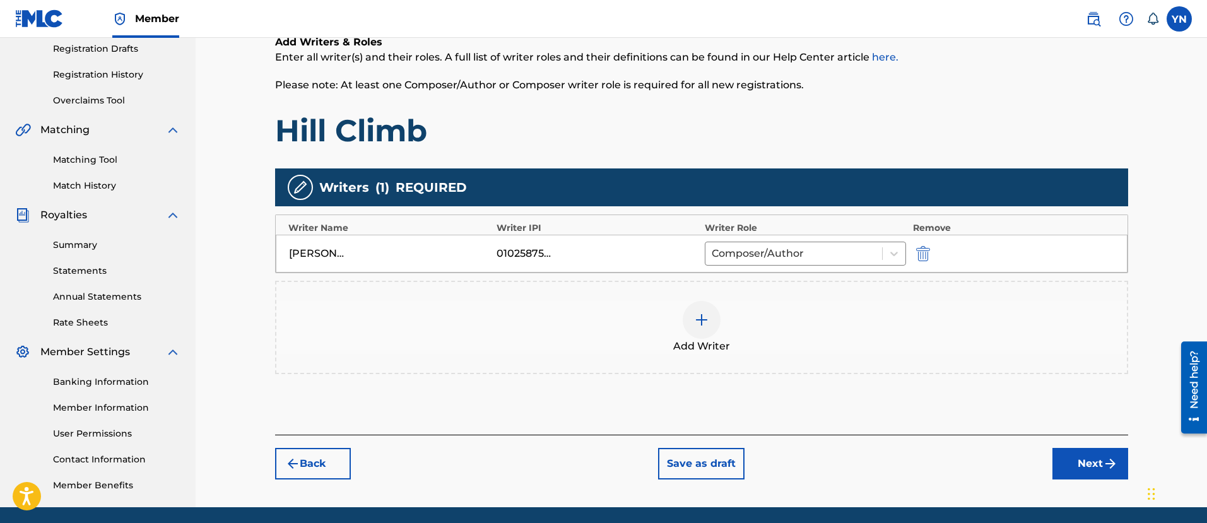
click at [1065, 472] on button "Next" at bounding box center [1091, 464] width 76 height 32
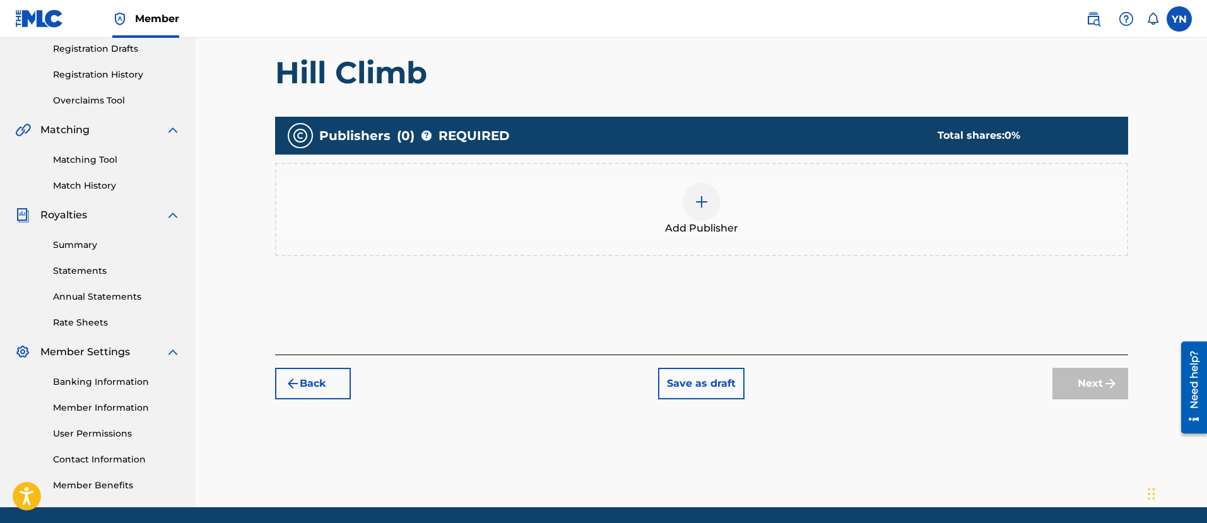
scroll to position [57, 0]
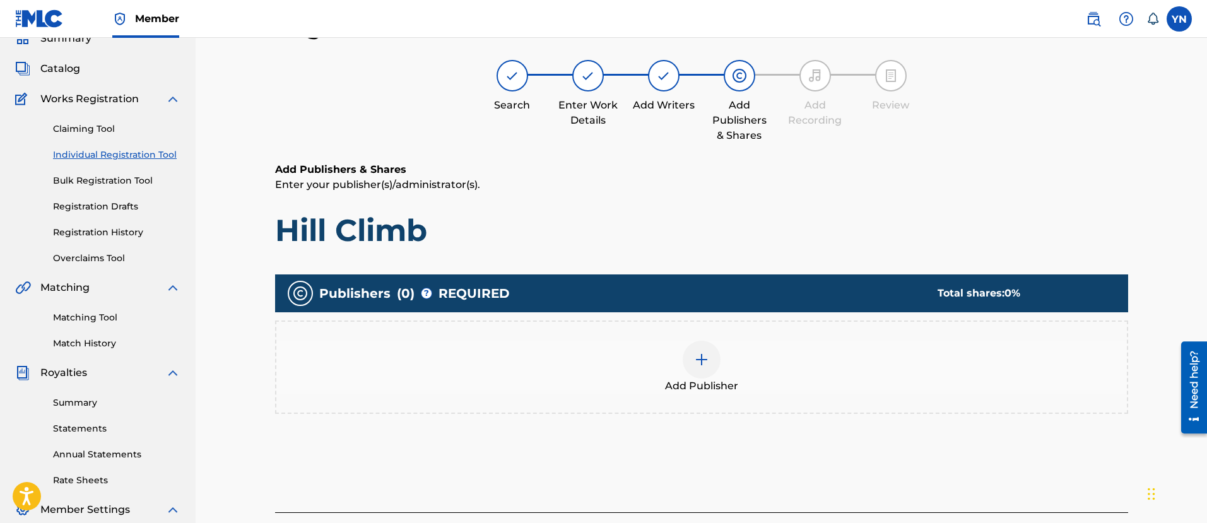
click at [850, 383] on div "Add Publisher" at bounding box center [701, 367] width 851 height 53
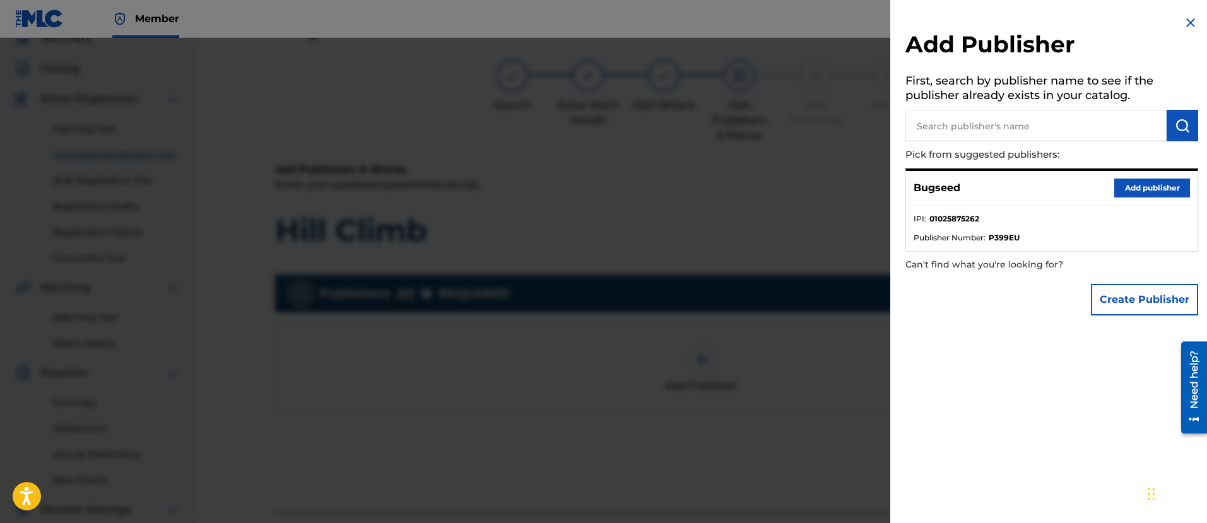
click at [1132, 189] on button "Add publisher" at bounding box center [1153, 188] width 76 height 19
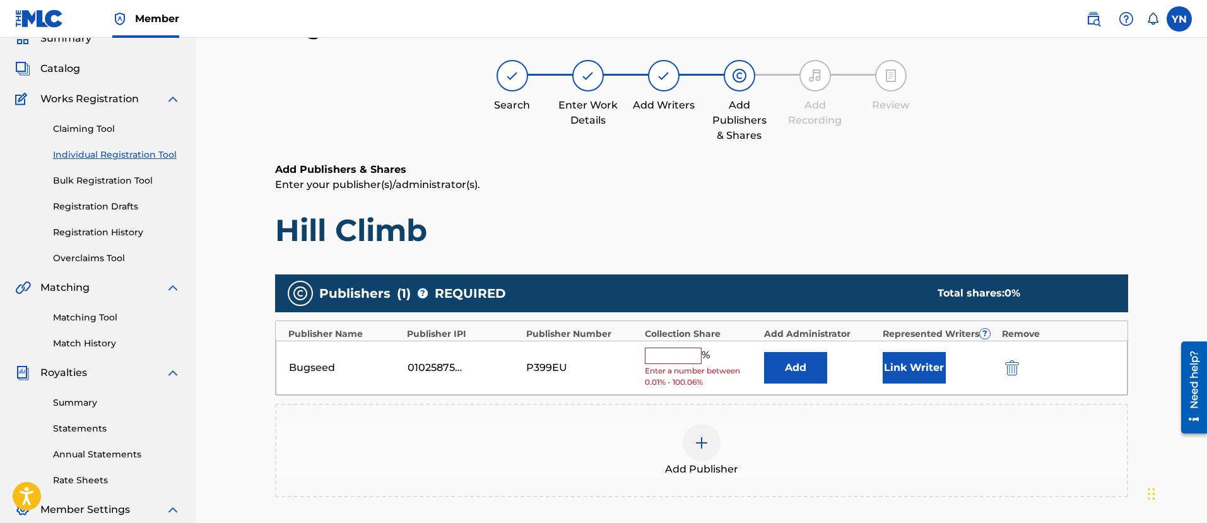
click at [695, 348] on input "text" at bounding box center [673, 356] width 57 height 16
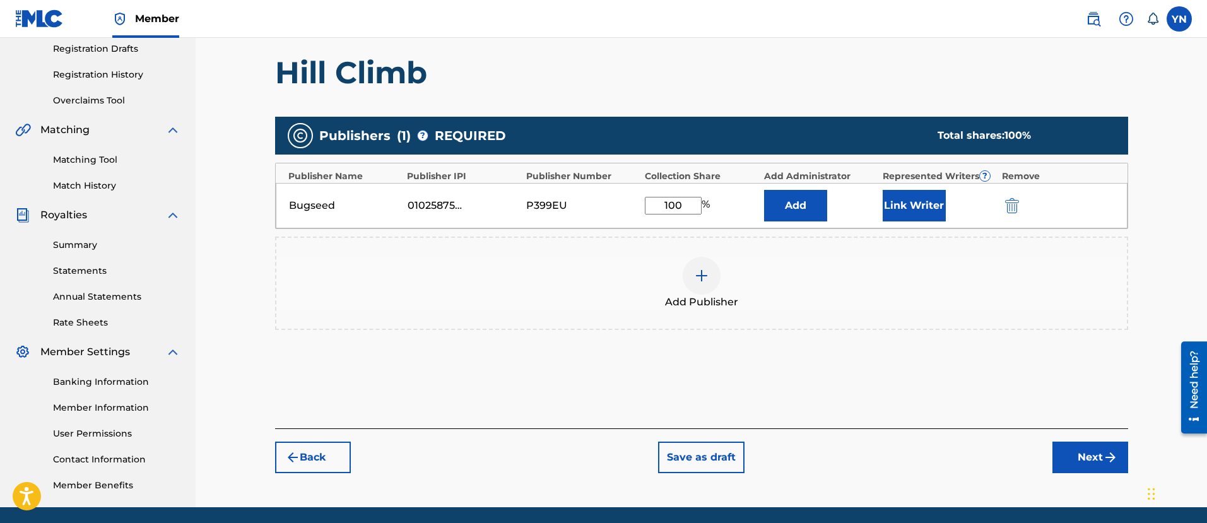
click at [1101, 458] on button "Next" at bounding box center [1091, 458] width 76 height 32
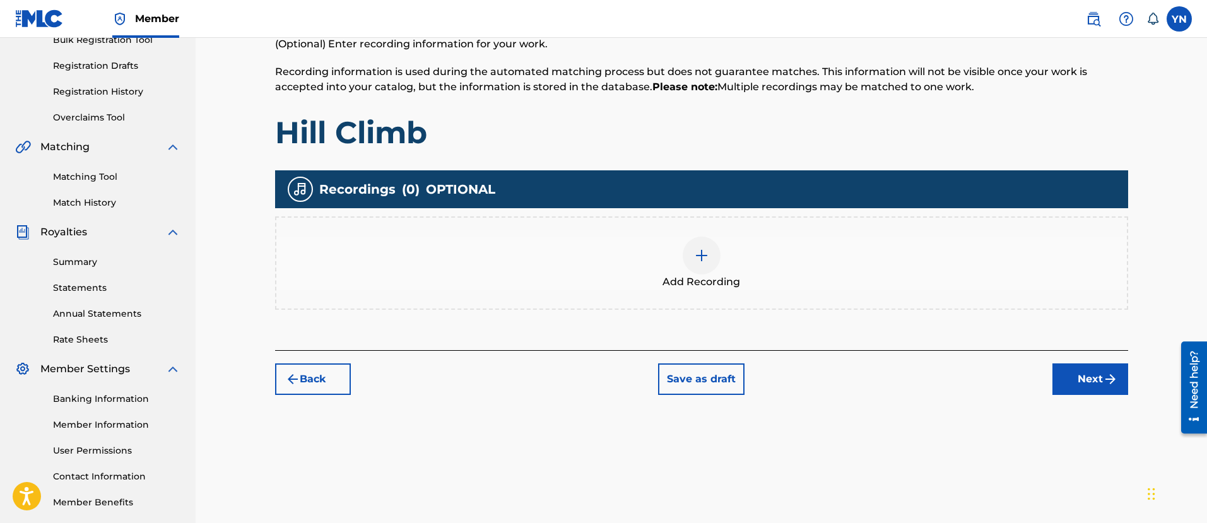
scroll to position [215, 0]
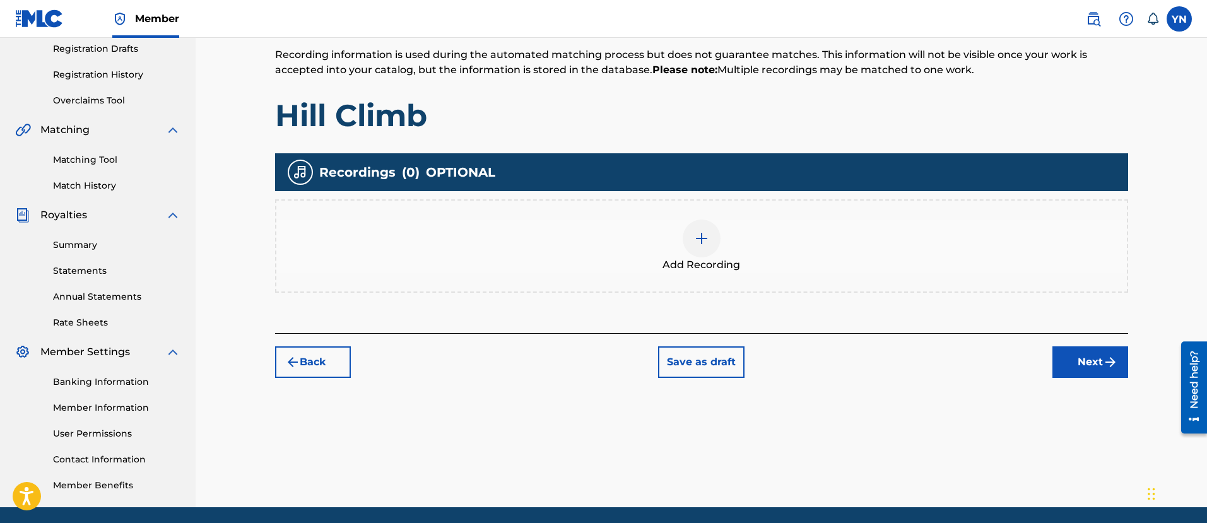
click at [851, 288] on div "Add Recording" at bounding box center [701, 245] width 853 height 93
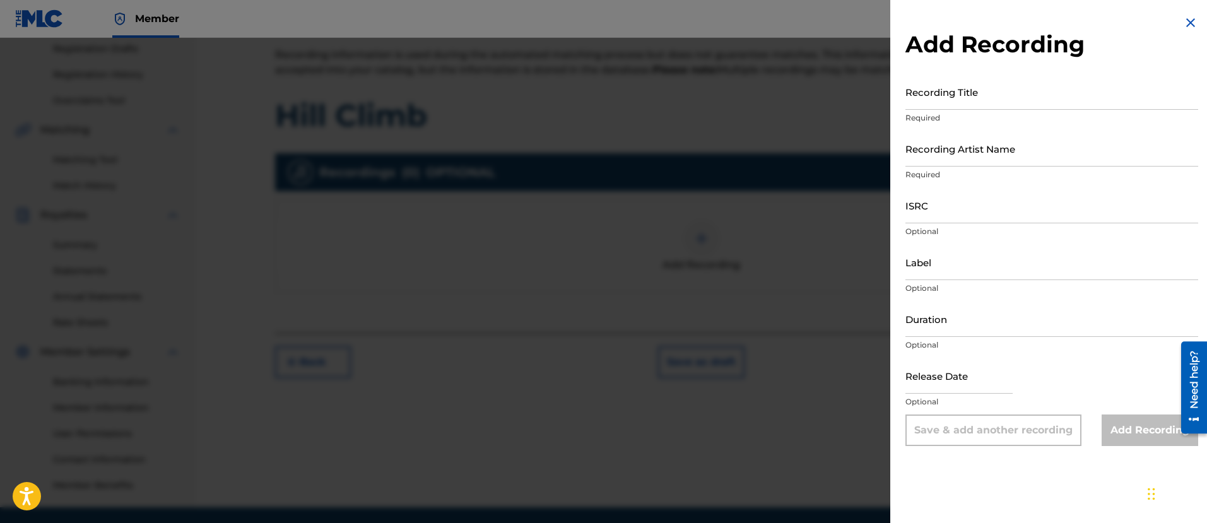
click at [1020, 92] on input "Recording Title" at bounding box center [1052, 92] width 293 height 36
click at [1020, 147] on input "Recording Artist Name" at bounding box center [1052, 149] width 293 height 36
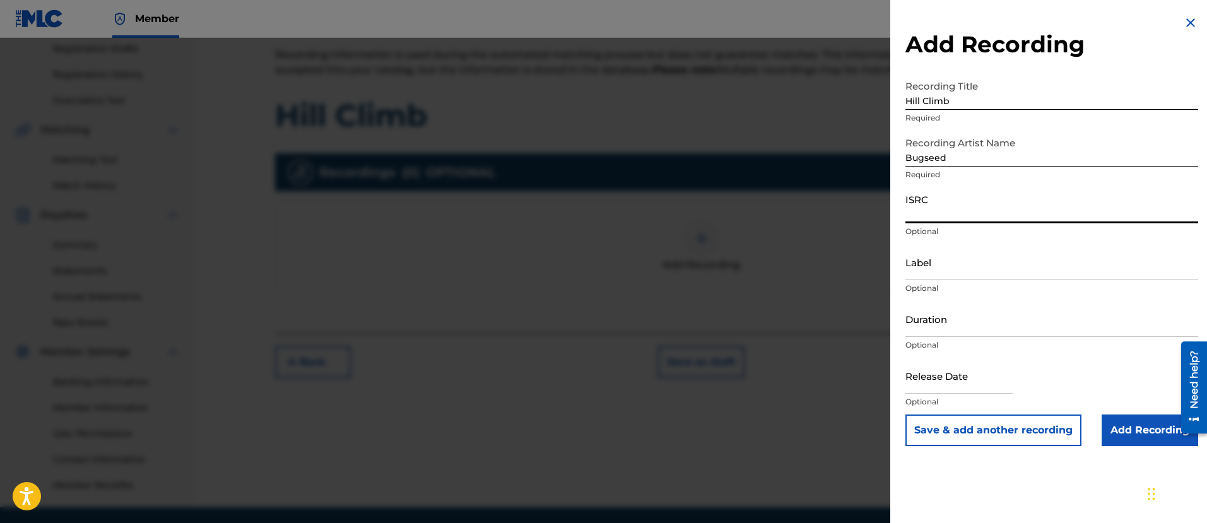
click at [987, 210] on input "ISRC" at bounding box center [1052, 205] width 293 height 36
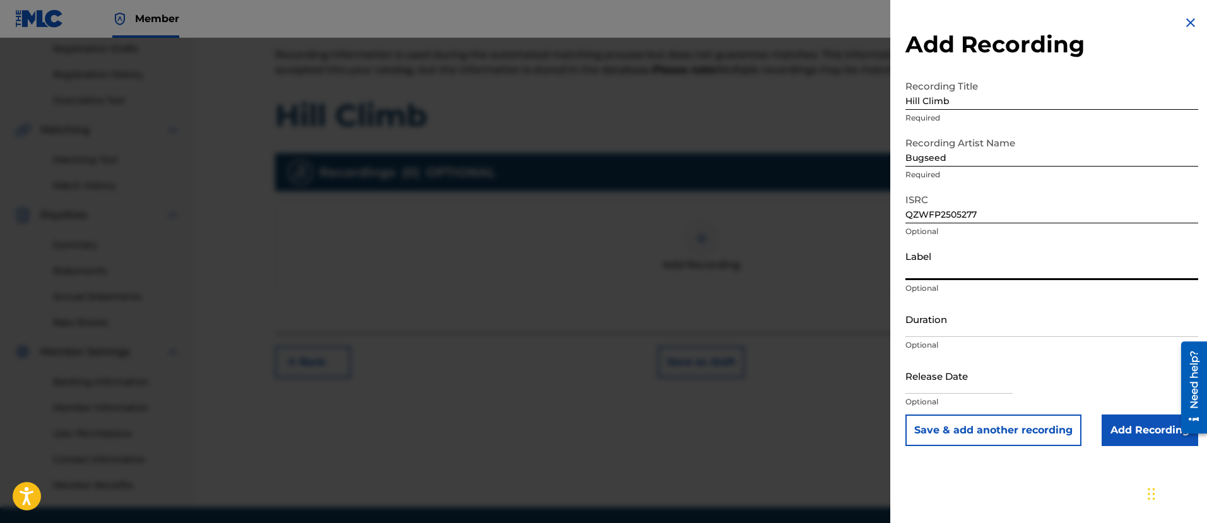
click at [1031, 266] on input "Label" at bounding box center [1052, 262] width 293 height 36
click at [1164, 435] on input "Add Recording" at bounding box center [1150, 431] width 97 height 32
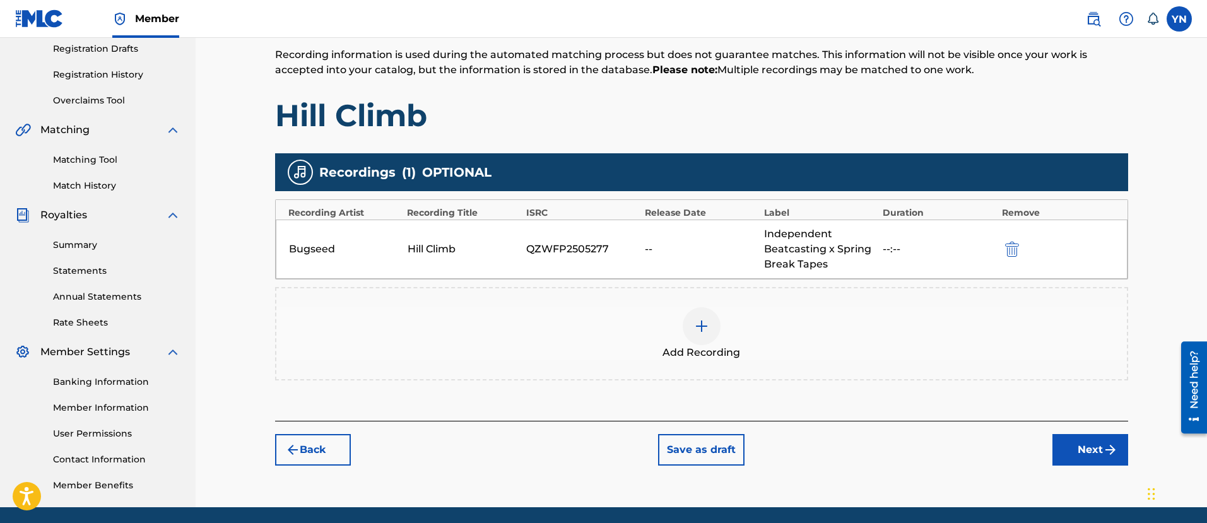
click at [1050, 440] on div "Back Save as draft Next" at bounding box center [701, 443] width 853 height 45
click at [1069, 451] on button "Next" at bounding box center [1091, 450] width 76 height 32
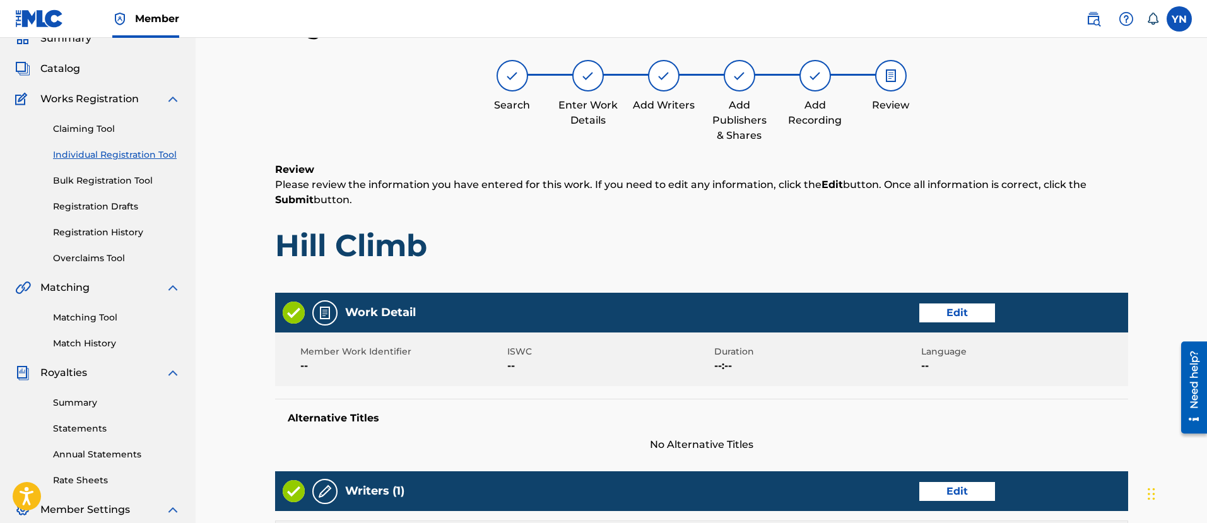
scroll to position [544, 0]
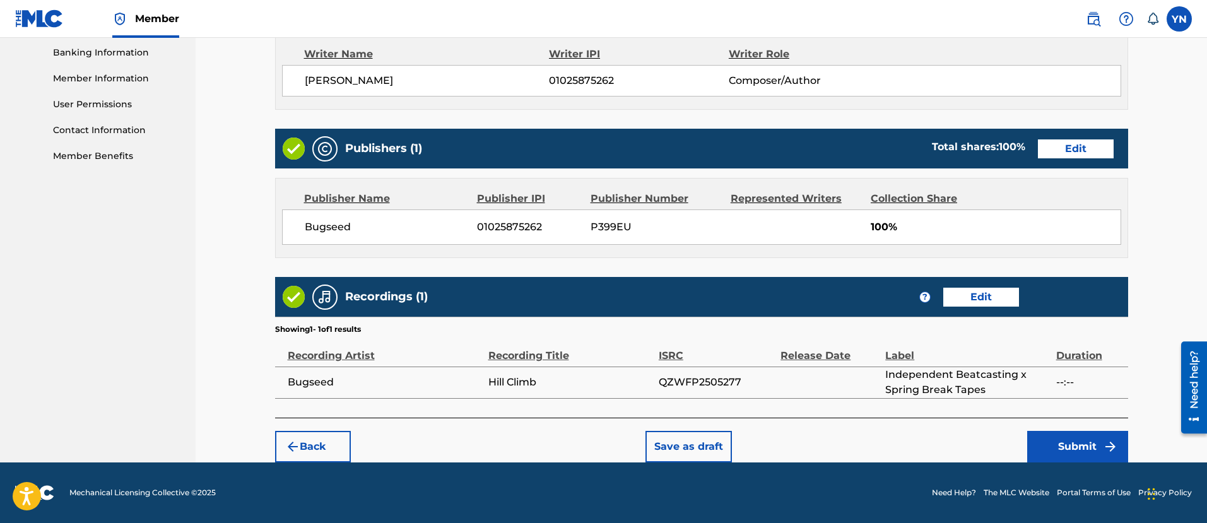
click at [1047, 446] on button "Submit" at bounding box center [1077, 447] width 101 height 32
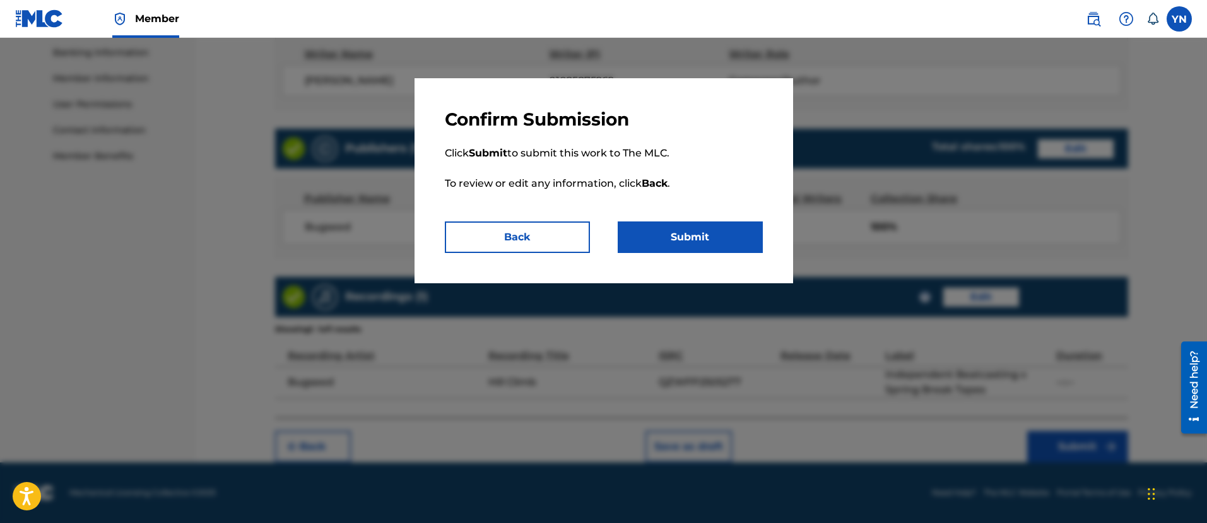
click at [719, 234] on button "Submit" at bounding box center [690, 238] width 145 height 32
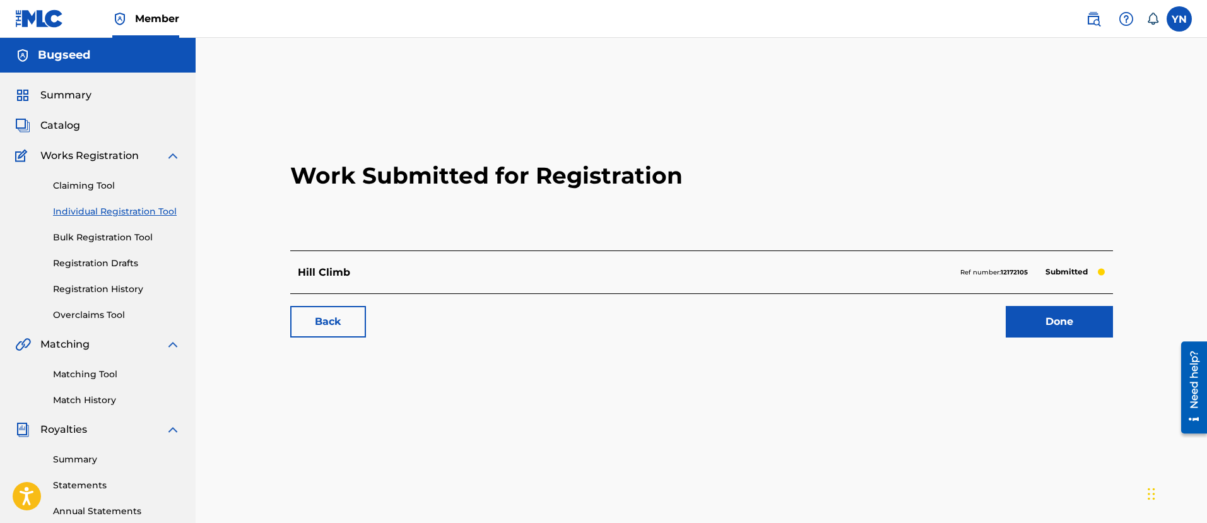
click at [1043, 305] on div "Back Done" at bounding box center [701, 315] width 823 height 44
click at [68, 123] on span "Catalog" at bounding box center [60, 125] width 40 height 15
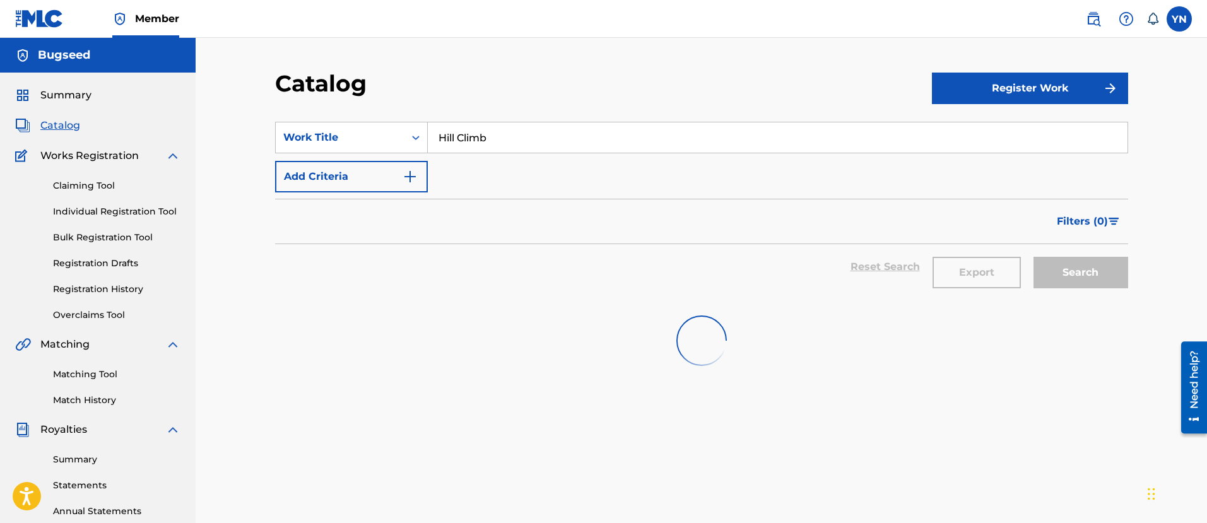
click at [600, 137] on input "Hill Climb" at bounding box center [778, 137] width 700 height 30
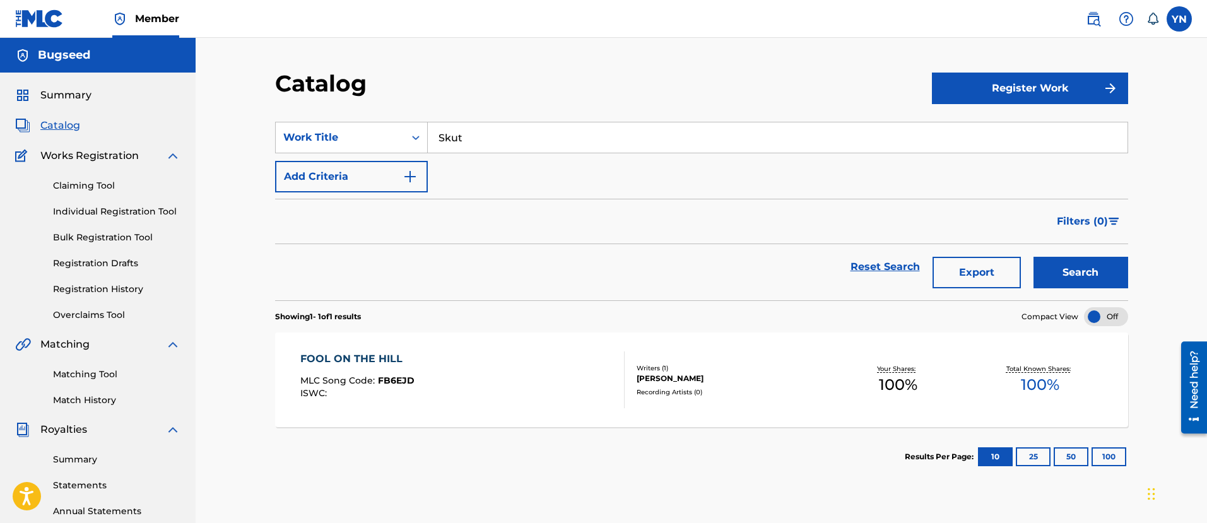
click at [1046, 273] on button "Search" at bounding box center [1081, 273] width 95 height 32
click at [808, 396] on div "Recording Artists ( 0 )" at bounding box center [732, 391] width 191 height 9
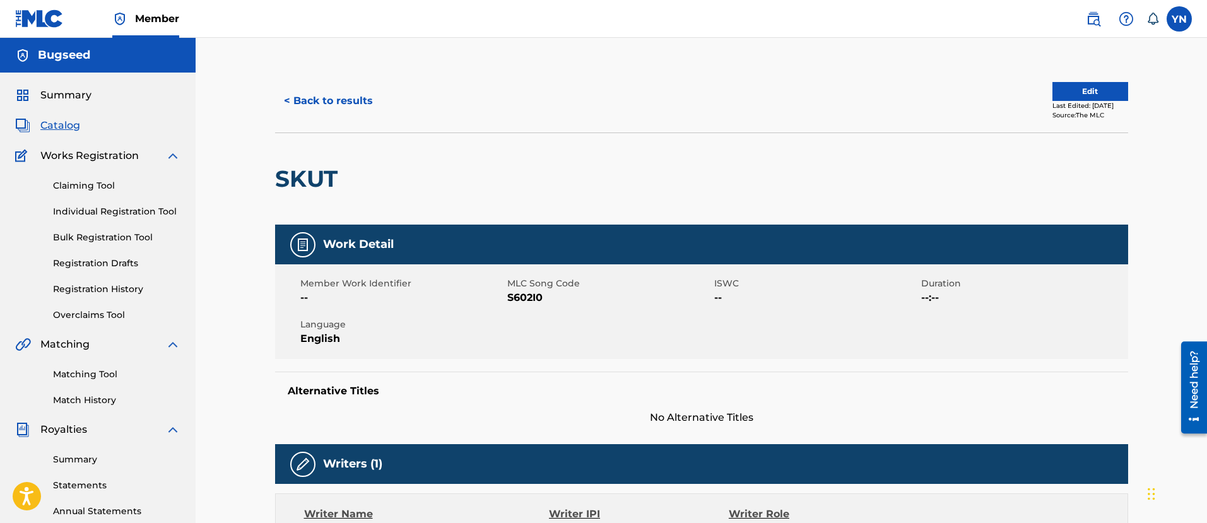
click at [1098, 95] on button "Edit" at bounding box center [1091, 91] width 76 height 19
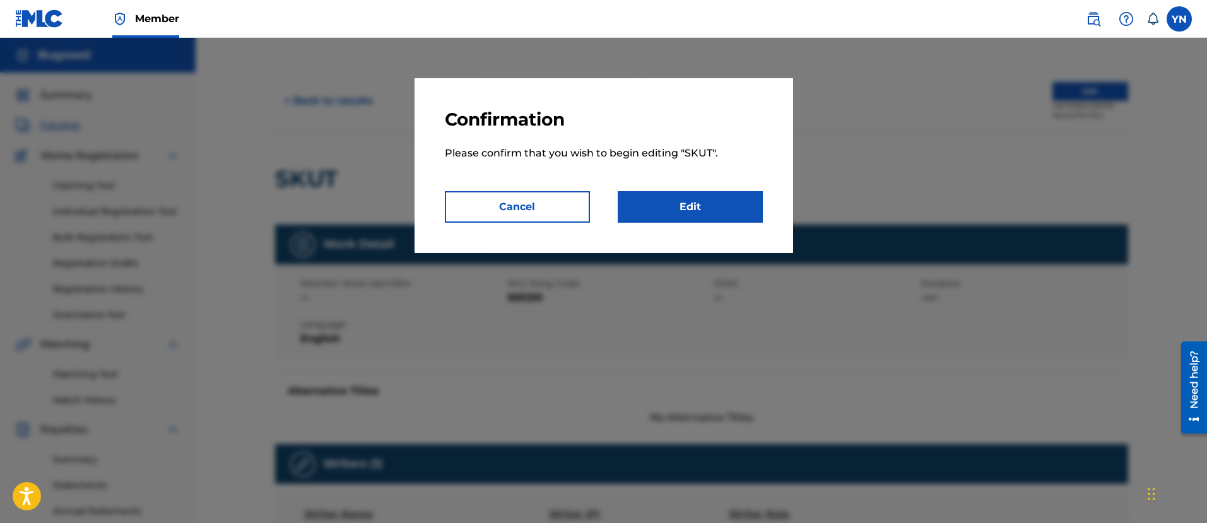
click at [718, 204] on link "Edit" at bounding box center [690, 207] width 145 height 32
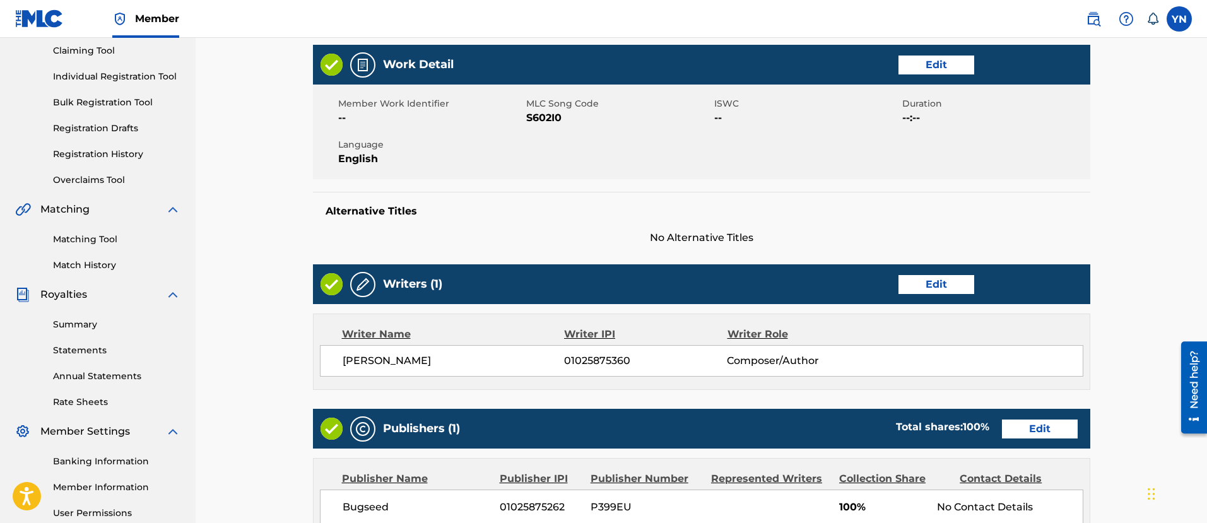
scroll to position [158, 0]
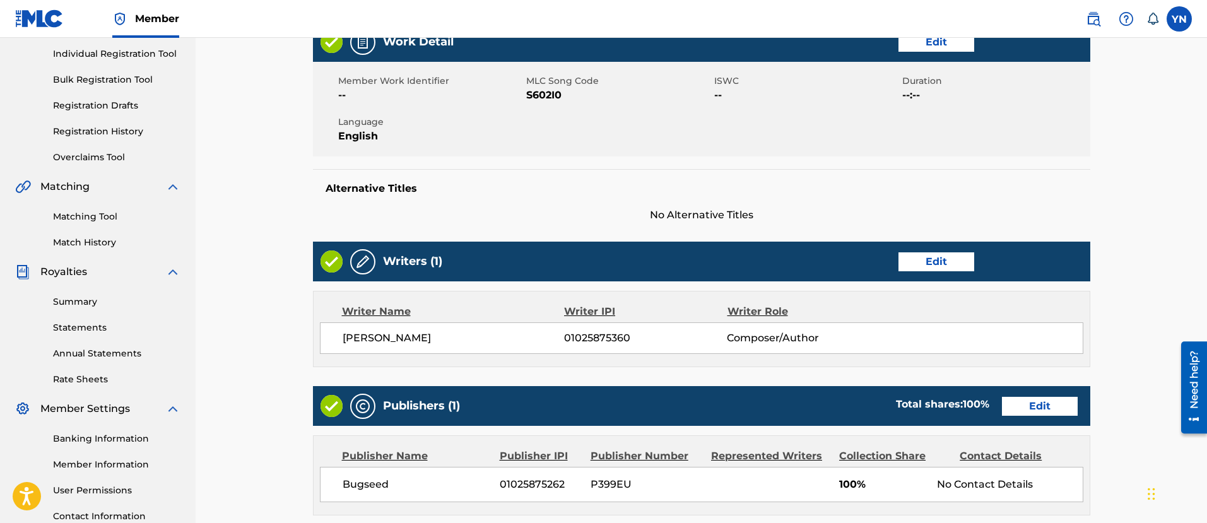
click at [937, 254] on link "Edit" at bounding box center [937, 261] width 76 height 19
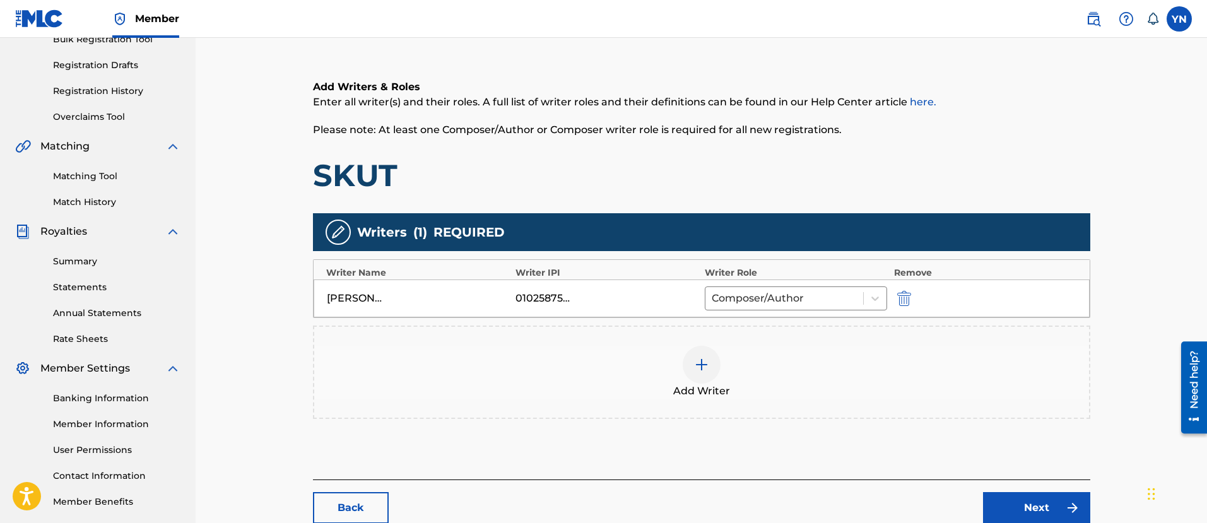
scroll to position [278, 0]
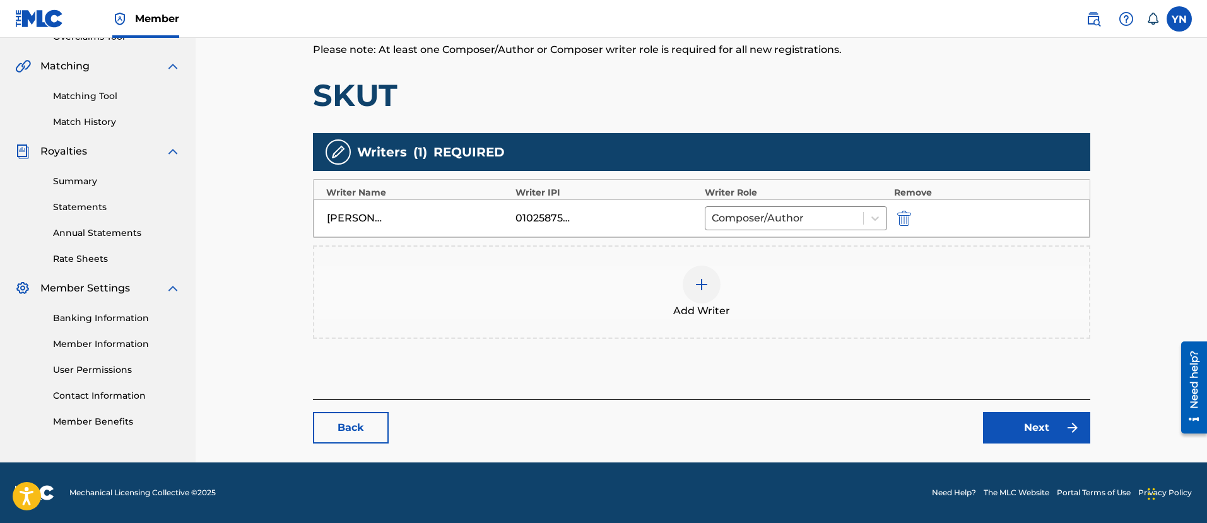
click at [908, 220] on img "submit" at bounding box center [904, 218] width 14 height 15
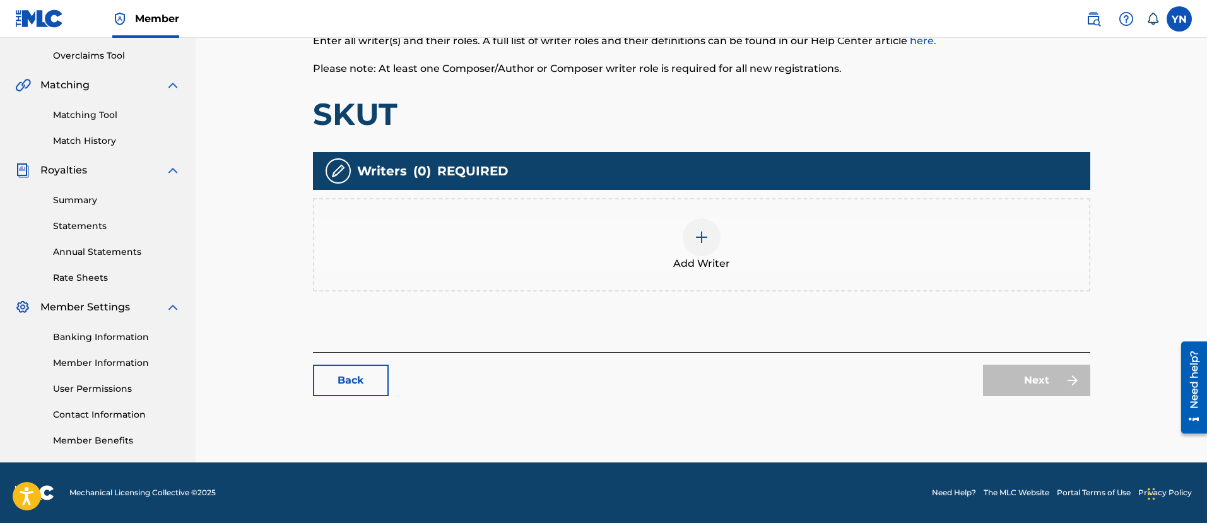
click at [728, 237] on div "Add Writer" at bounding box center [701, 244] width 775 height 53
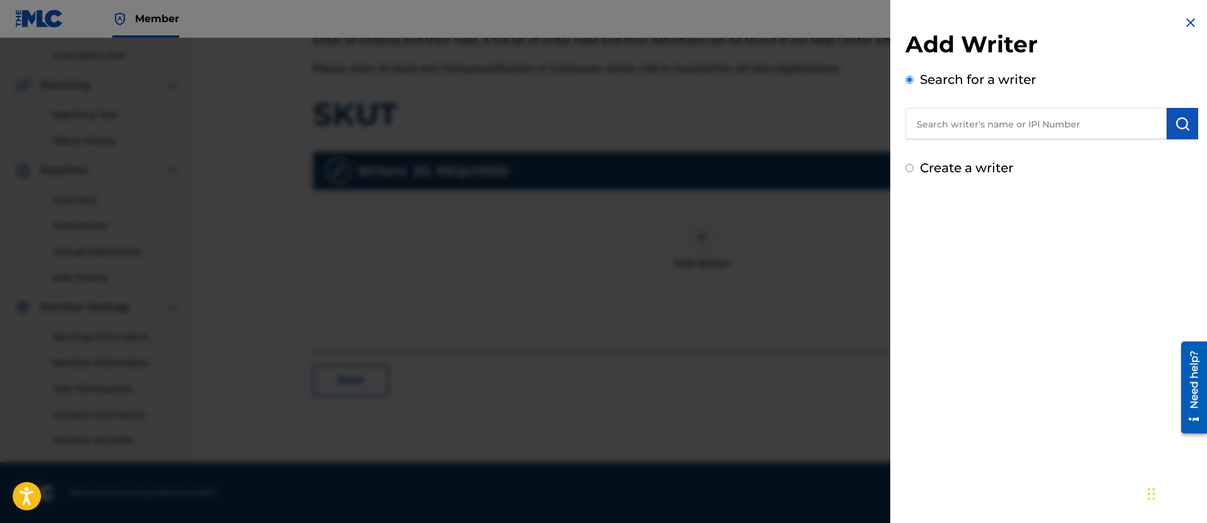
click at [1039, 134] on input "text" at bounding box center [1036, 124] width 261 height 32
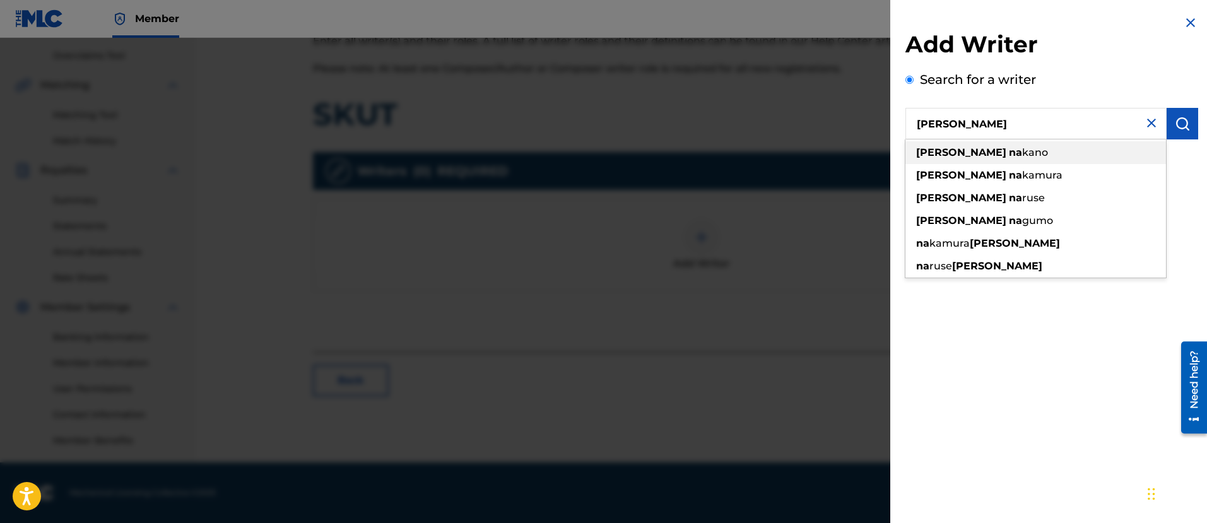
click at [1026, 147] on div "[PERSON_NAME]" at bounding box center [1036, 152] width 261 height 23
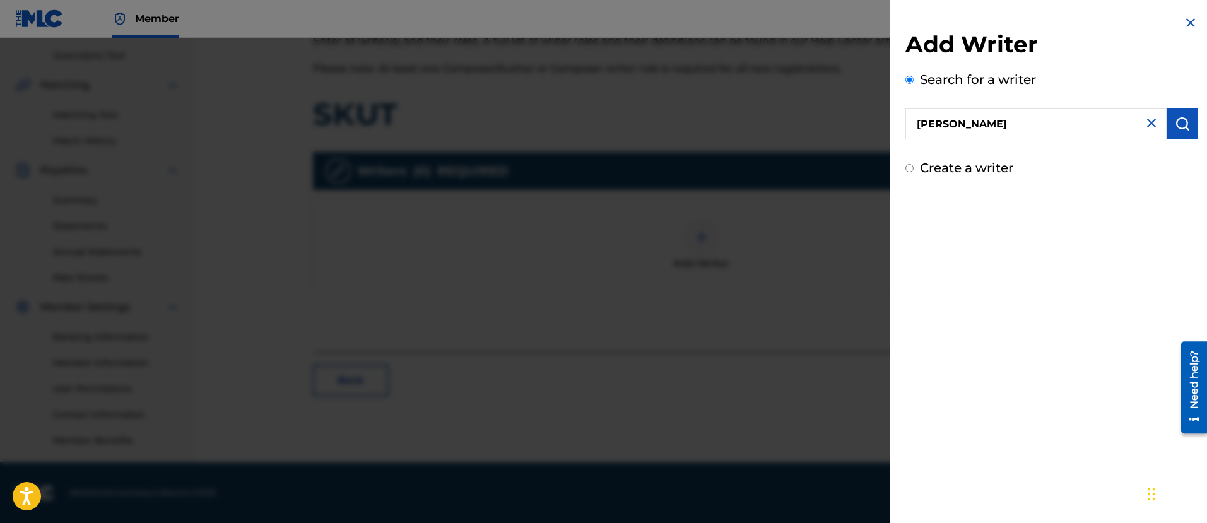
click at [1184, 131] on button "submit" at bounding box center [1183, 124] width 32 height 32
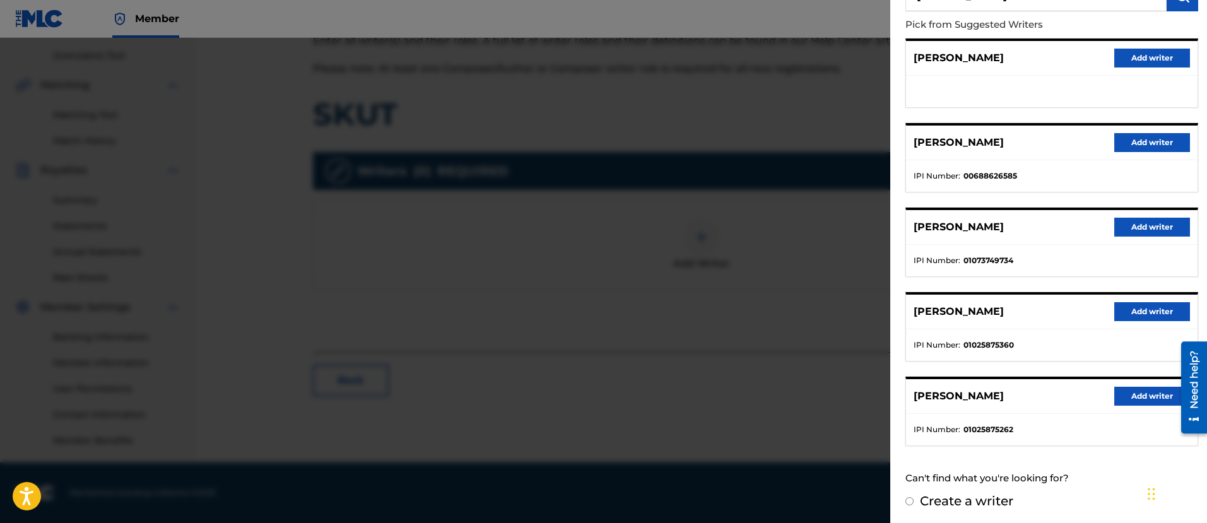
scroll to position [131, 0]
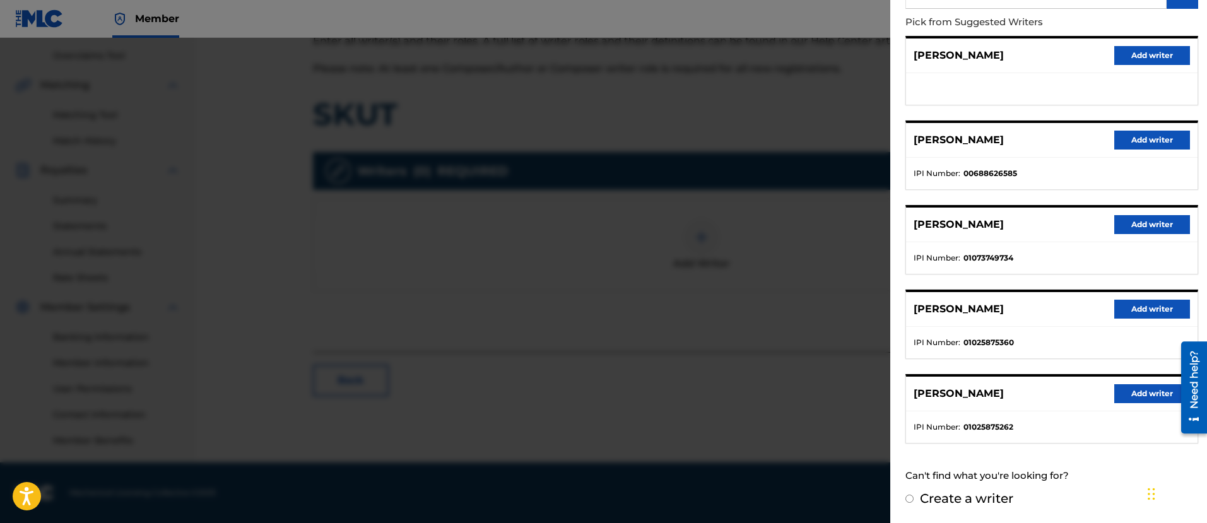
click at [1147, 396] on button "Add writer" at bounding box center [1153, 393] width 76 height 19
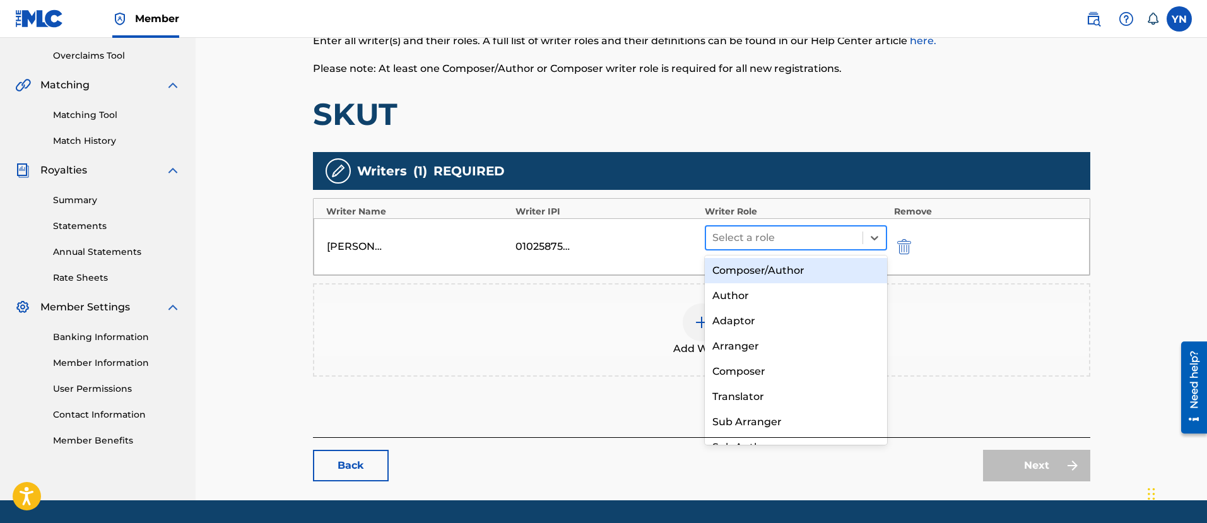
click at [853, 238] on div at bounding box center [785, 238] width 145 height 18
click at [838, 265] on div "Composer/Author" at bounding box center [796, 270] width 183 height 25
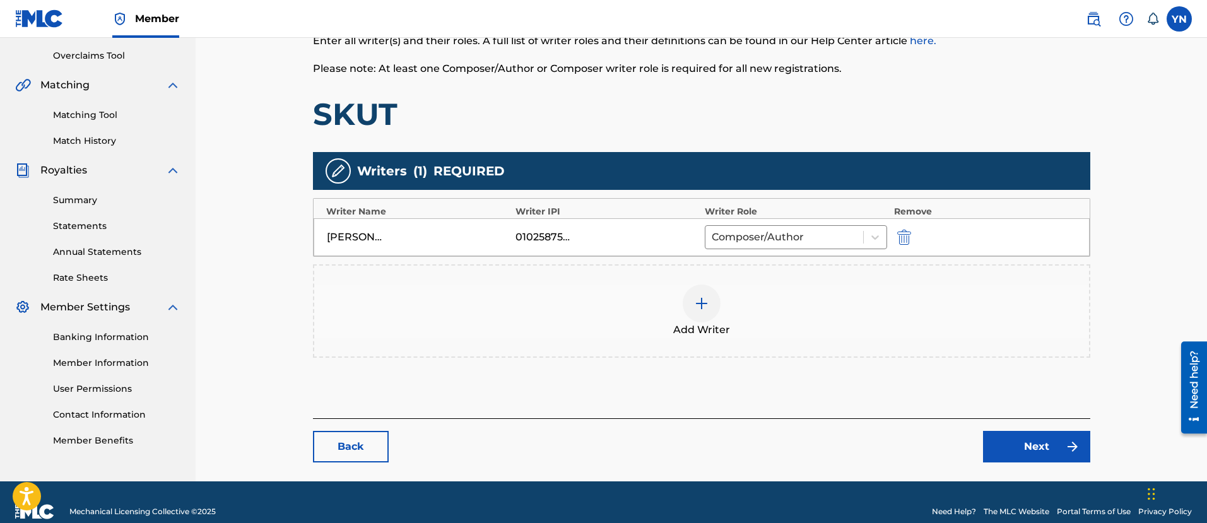
click at [1068, 454] on link "Next" at bounding box center [1036, 447] width 107 height 32
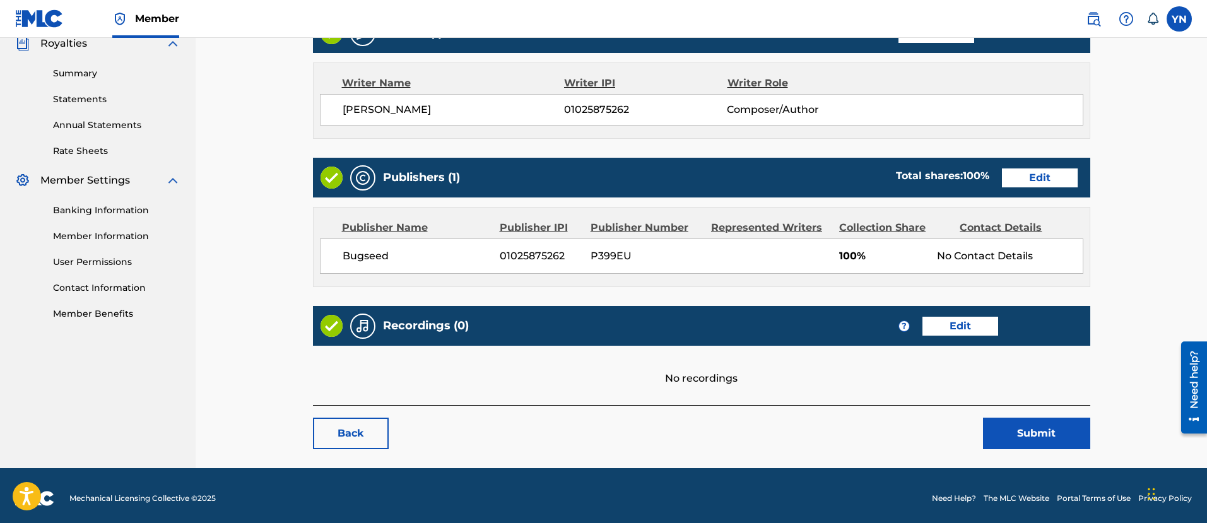
scroll to position [392, 0]
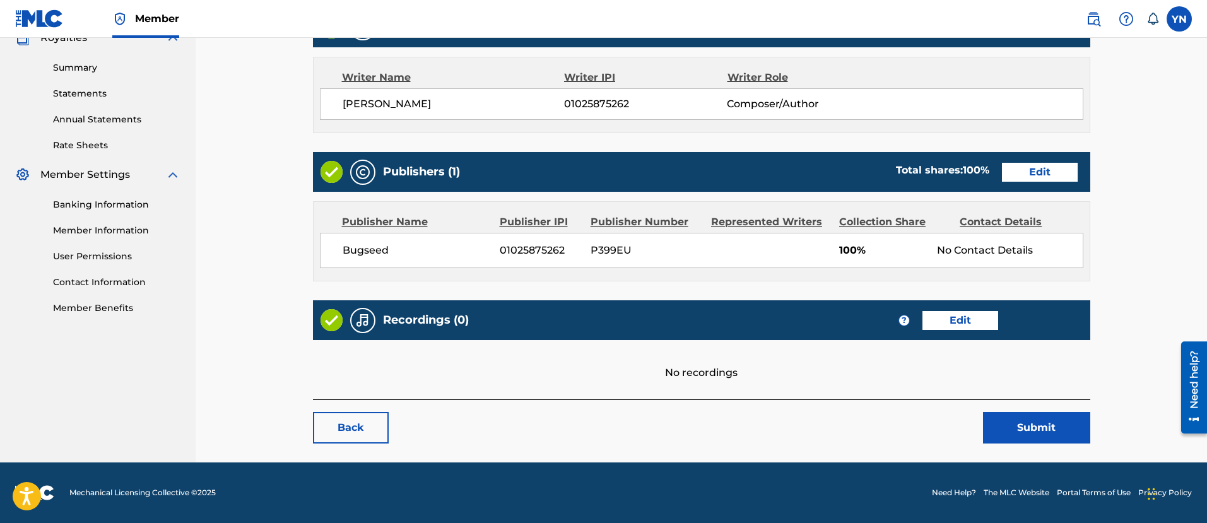
click at [961, 324] on link "Edit" at bounding box center [961, 320] width 76 height 19
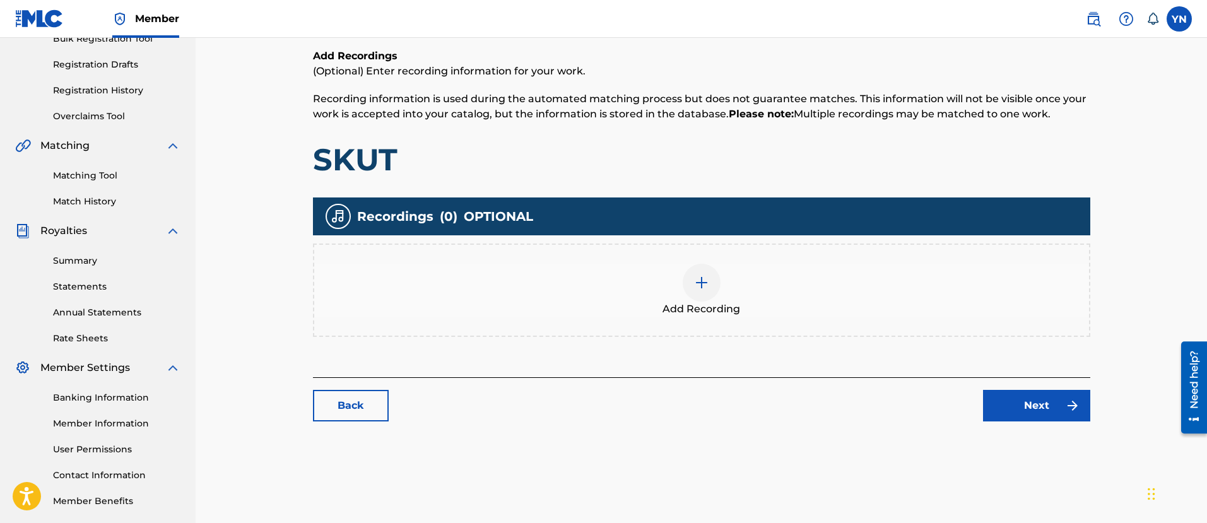
scroll to position [259, 0]
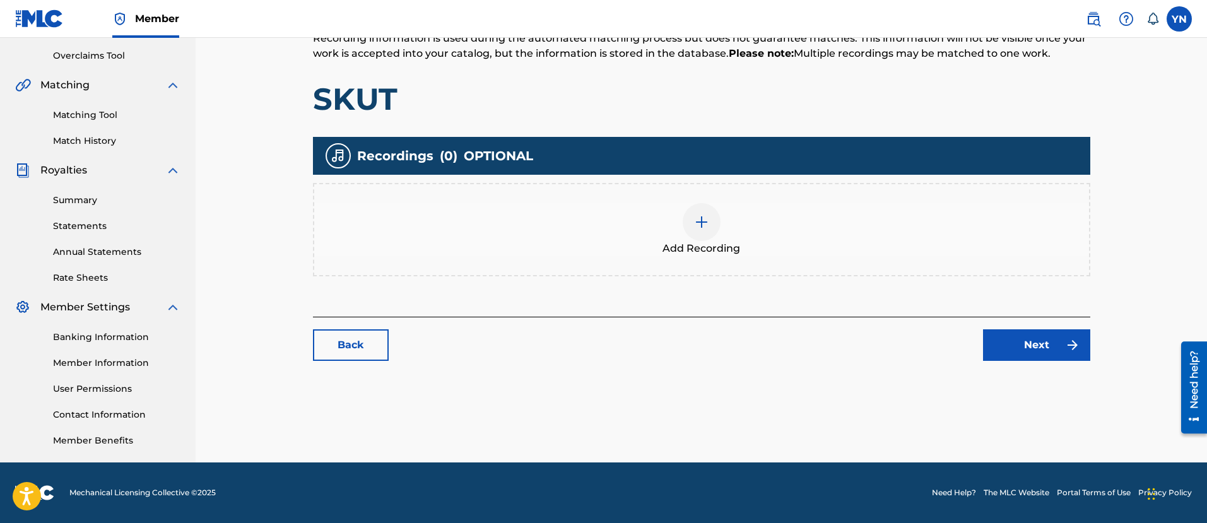
click at [839, 237] on div "Add Recording" at bounding box center [701, 229] width 775 height 53
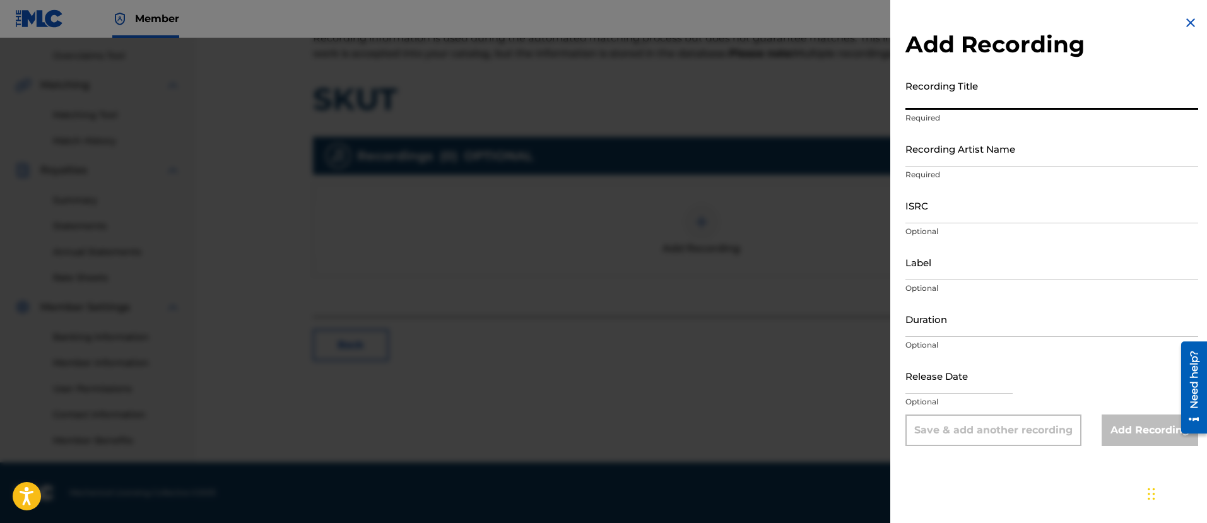
click at [1039, 90] on input "Recording Title" at bounding box center [1052, 92] width 293 height 36
click at [1026, 156] on input "Recording Artist Name" at bounding box center [1052, 149] width 293 height 36
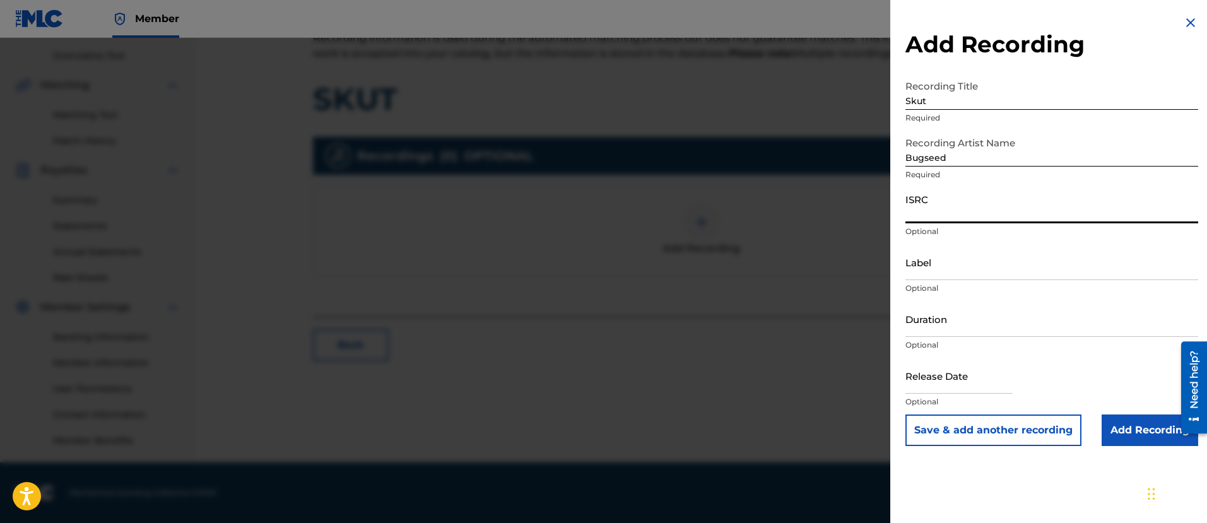
click at [997, 213] on input "ISRC" at bounding box center [1052, 205] width 293 height 36
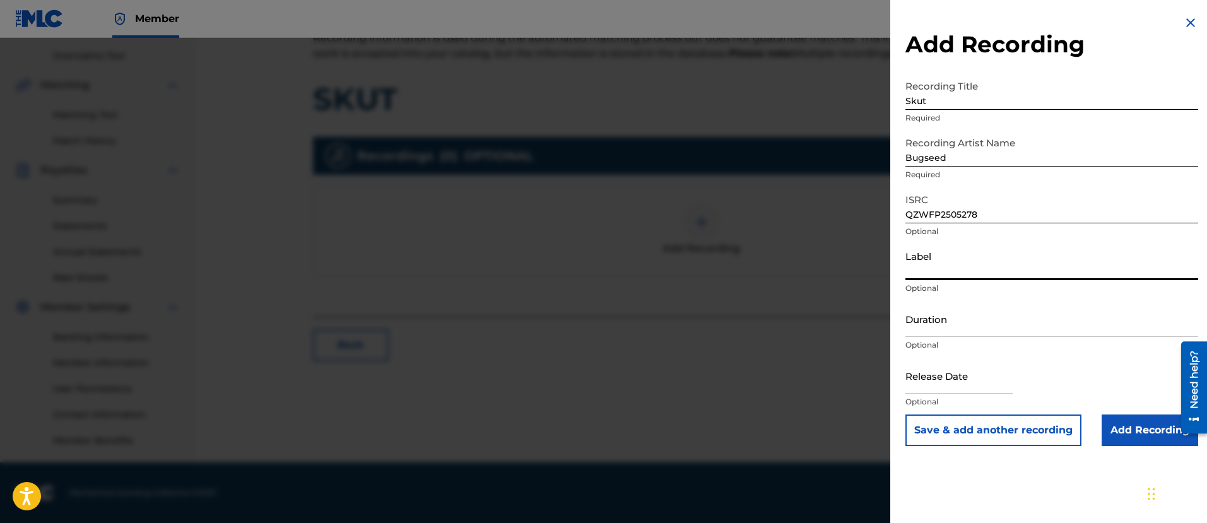
click at [961, 273] on input "Label" at bounding box center [1052, 262] width 293 height 36
click at [1139, 432] on input "Add Recording" at bounding box center [1150, 431] width 97 height 32
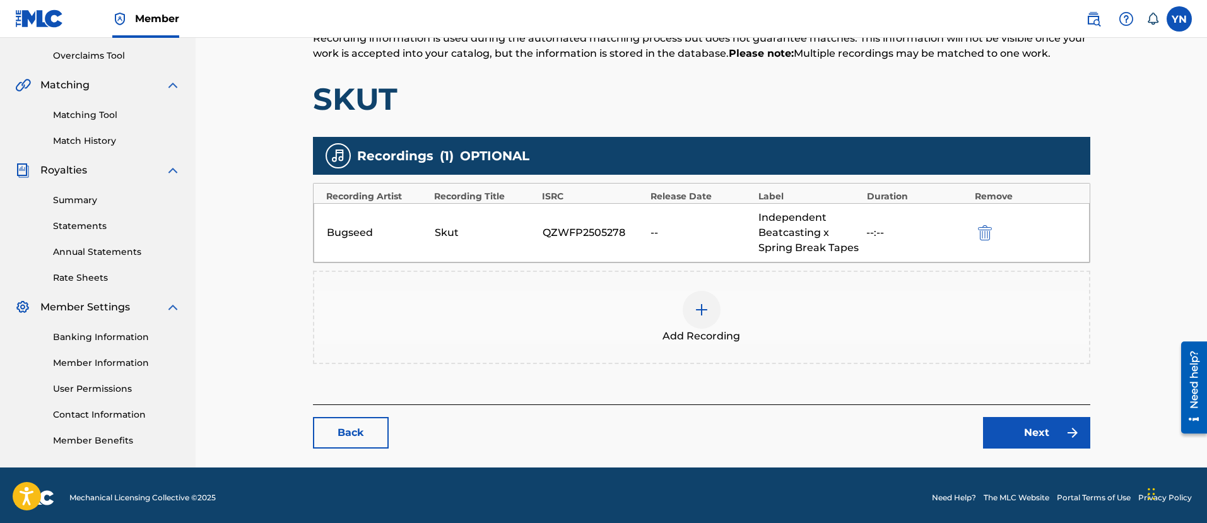
click at [1068, 441] on link "Next" at bounding box center [1036, 433] width 107 height 32
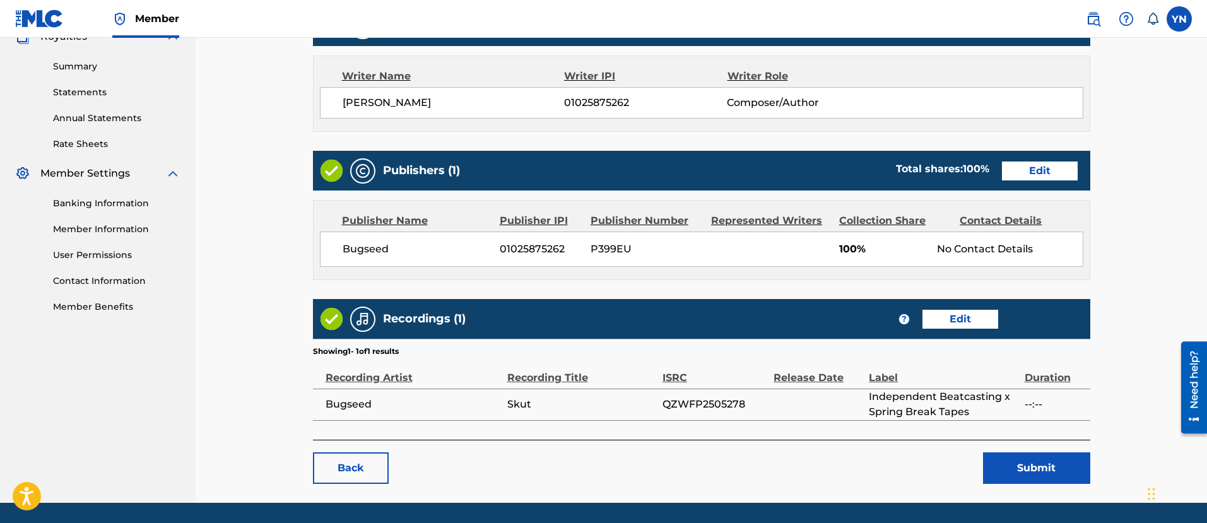
scroll to position [434, 0]
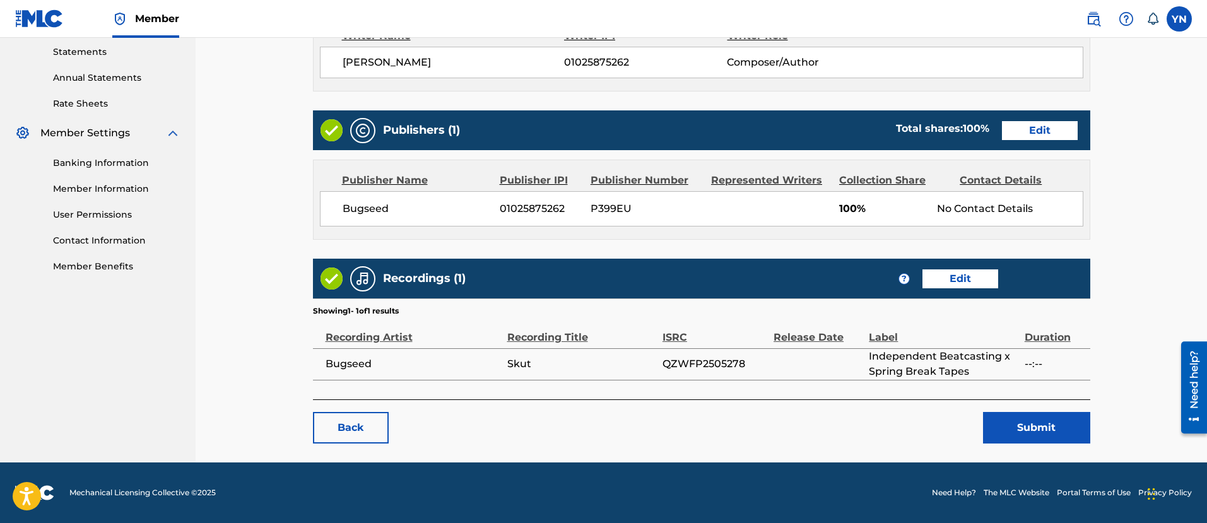
click at [1034, 430] on button "Submit" at bounding box center [1036, 428] width 107 height 32
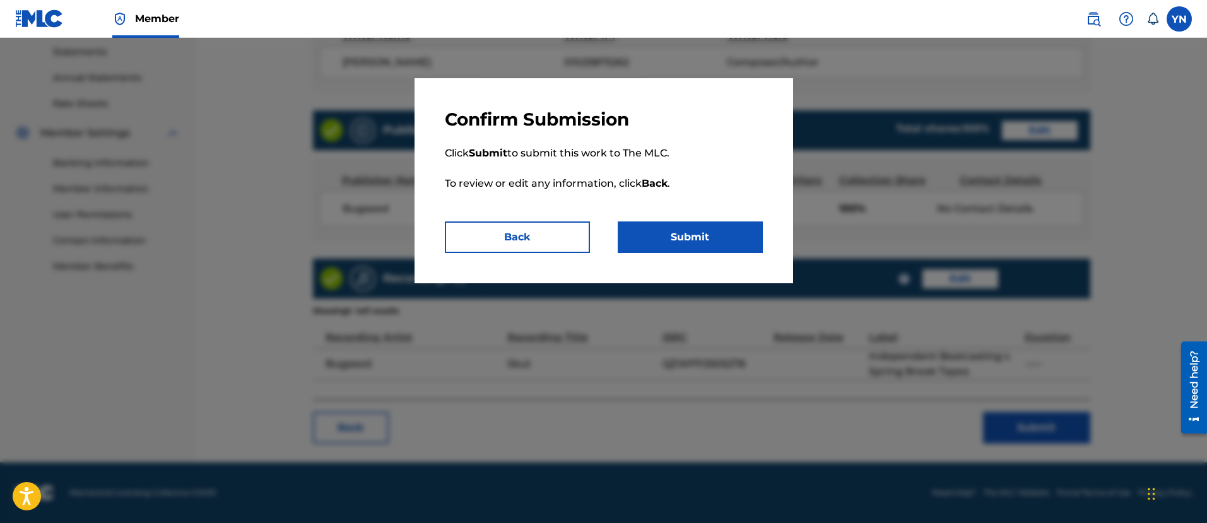
click at [717, 244] on button "Submit" at bounding box center [690, 238] width 145 height 32
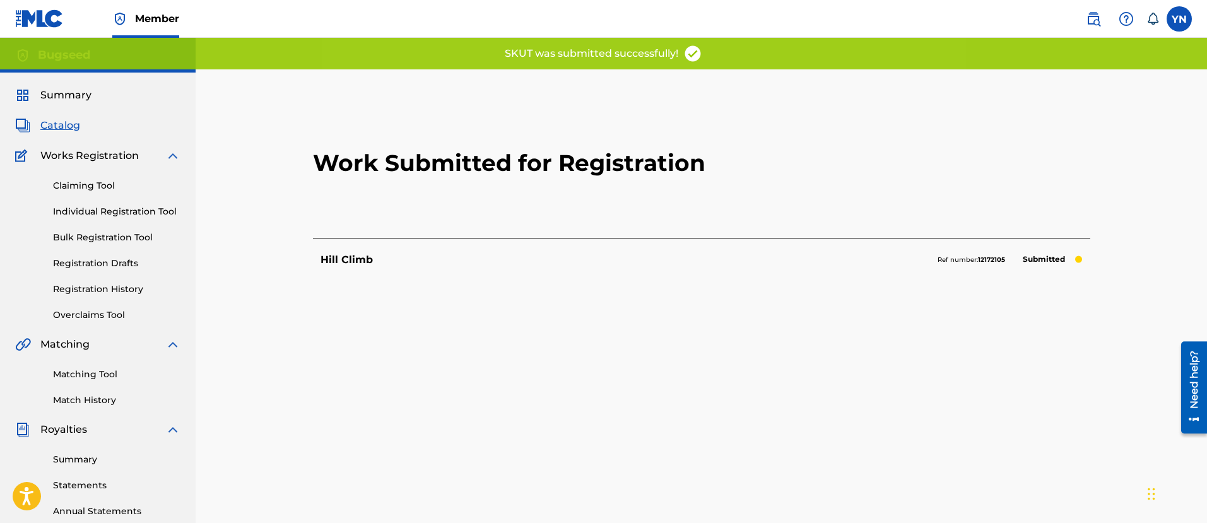
click at [75, 120] on span "Catalog" at bounding box center [60, 125] width 40 height 15
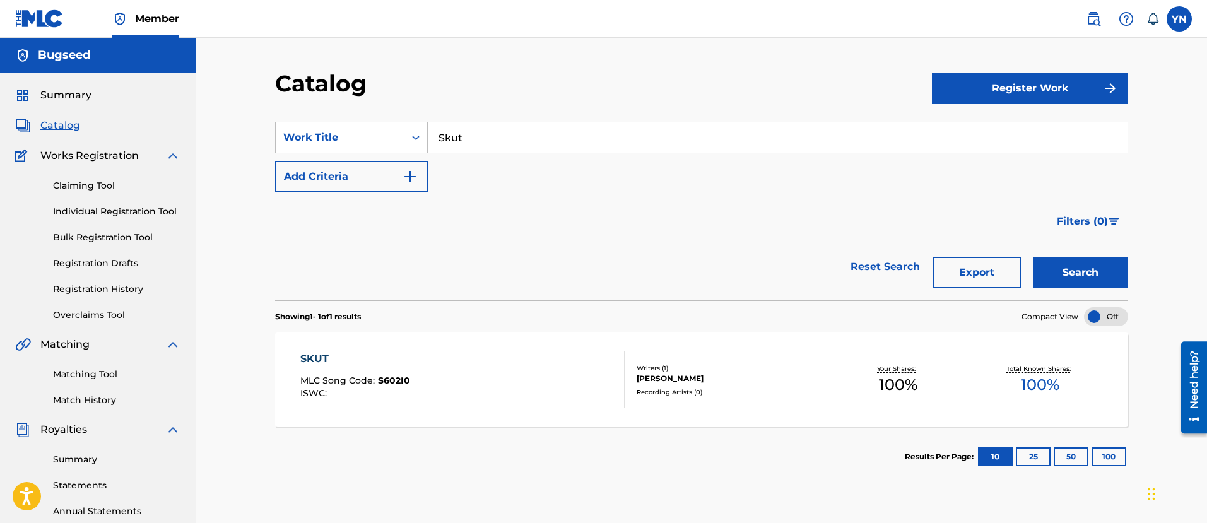
click at [564, 144] on input "Skut" at bounding box center [778, 137] width 700 height 30
click at [1060, 268] on button "Search" at bounding box center [1081, 273] width 95 height 32
click at [805, 404] on div "GROLIAS STEP MLC Song Code : GB1OG4 ISWC : Writers ( 1 ) [PERSON_NAME] Recordin…" at bounding box center [701, 380] width 853 height 95
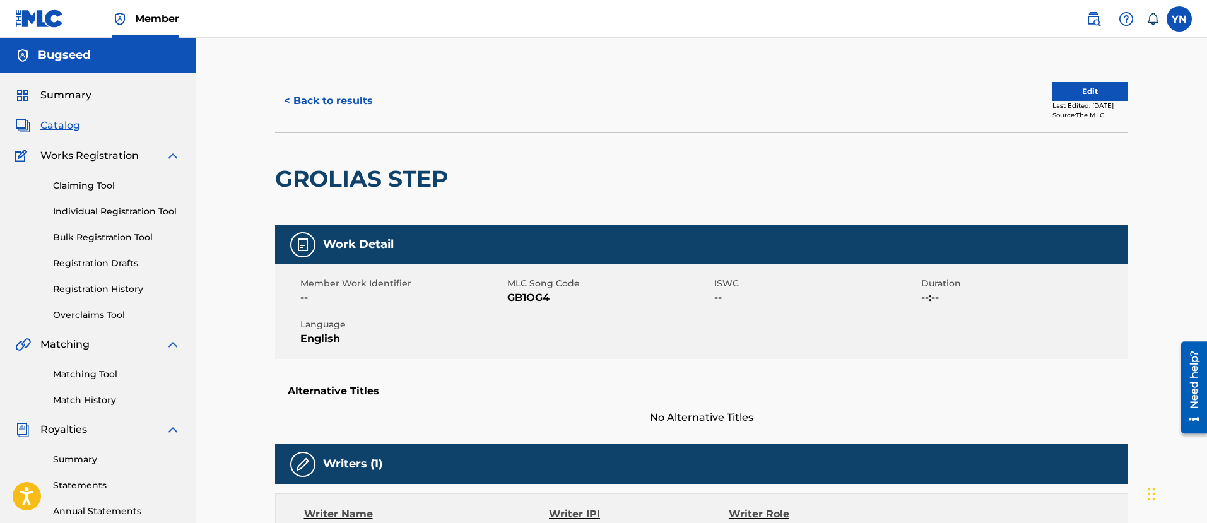
click at [1077, 79] on div "< Back to results Edit Last Edited: [DATE] Source: The MLC" at bounding box center [701, 100] width 853 height 63
click at [1080, 90] on button "Edit" at bounding box center [1091, 91] width 76 height 19
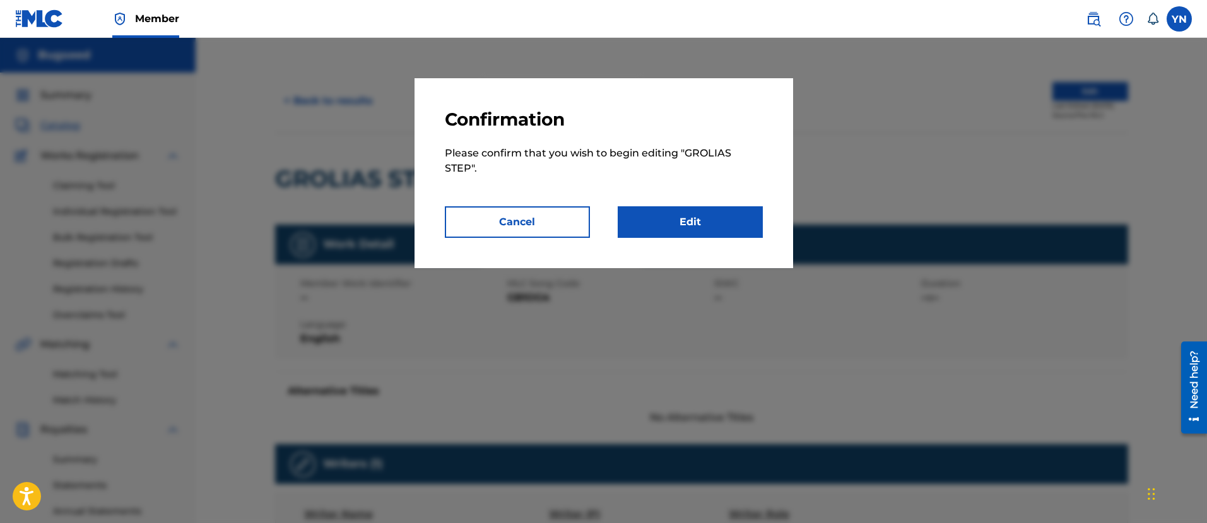
click at [692, 235] on link "Edit" at bounding box center [690, 222] width 145 height 32
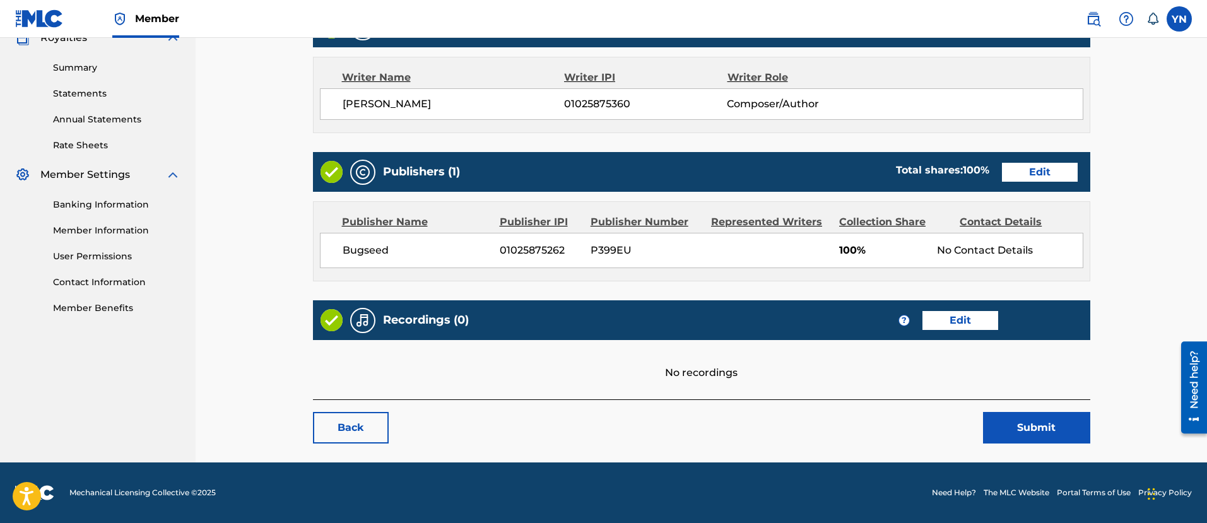
scroll to position [234, 0]
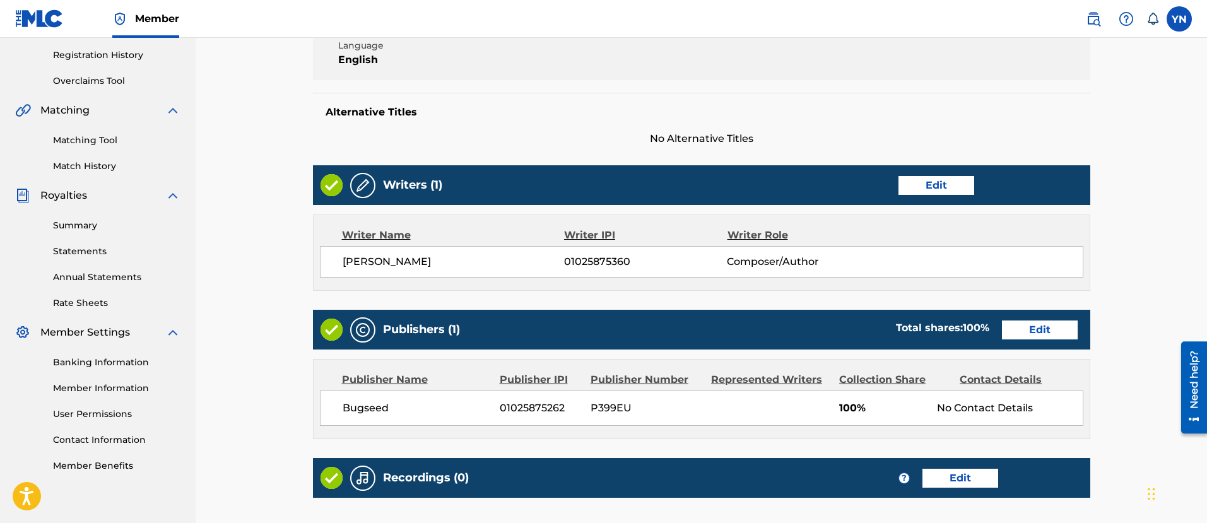
click at [948, 184] on link "Edit" at bounding box center [937, 185] width 76 height 19
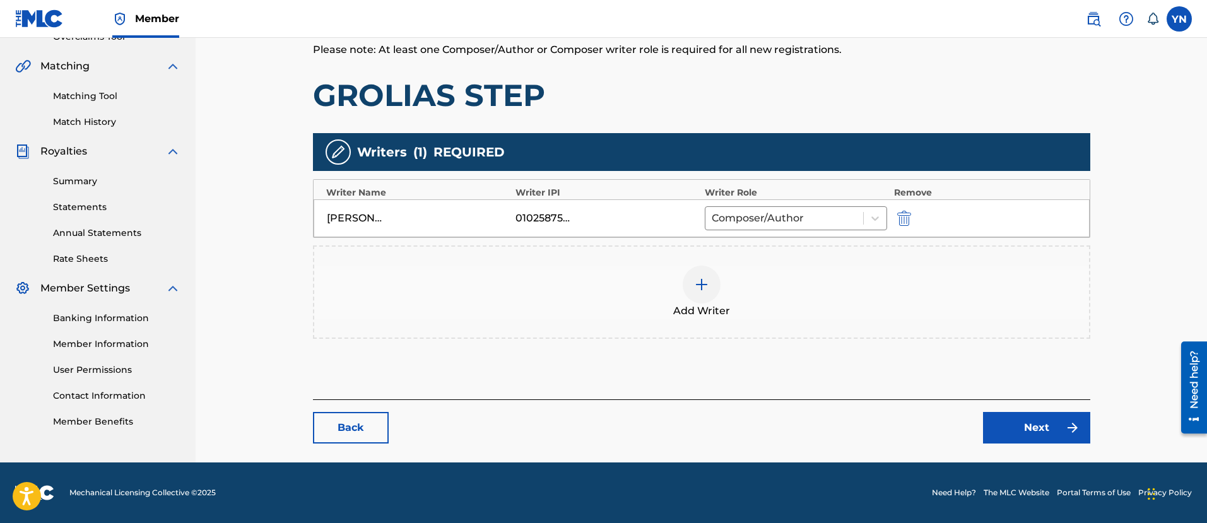
click at [906, 215] on img "submit" at bounding box center [904, 218] width 14 height 15
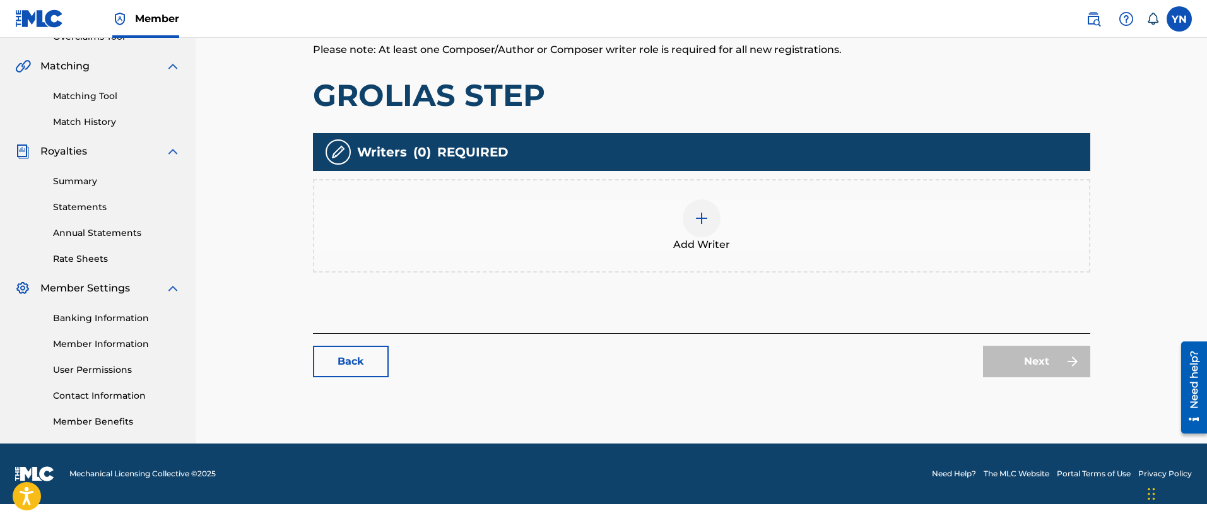
scroll to position [259, 0]
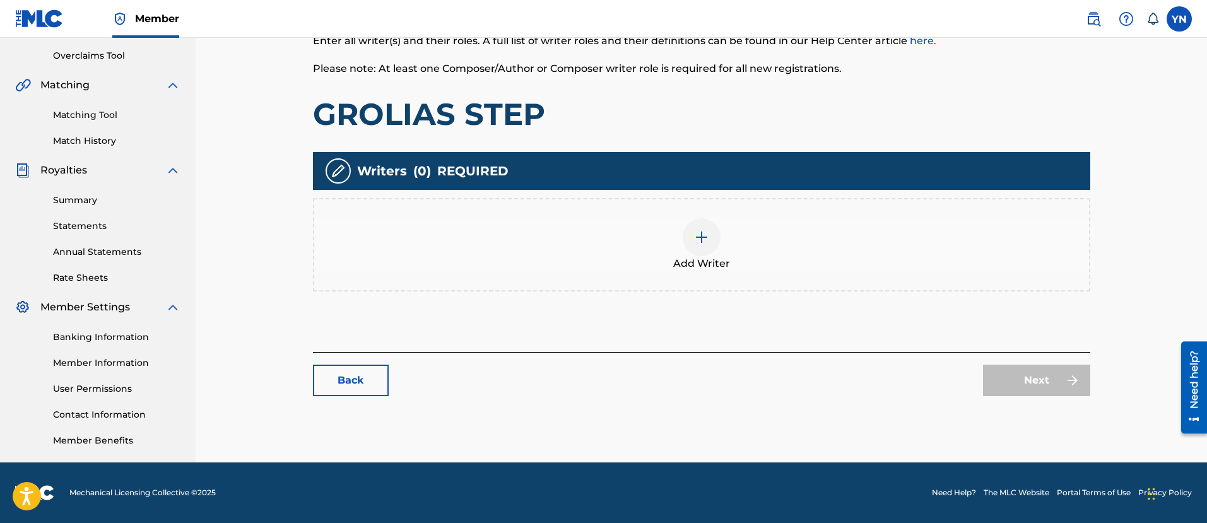
click at [746, 240] on div "Add Writer" at bounding box center [701, 244] width 775 height 53
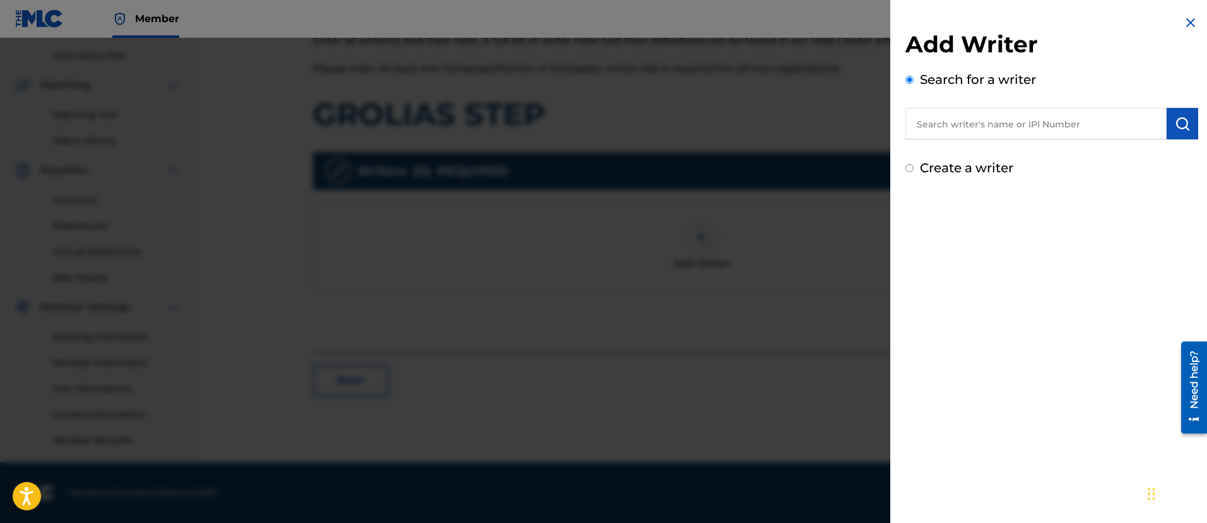
click at [1017, 121] on input "text" at bounding box center [1036, 124] width 261 height 32
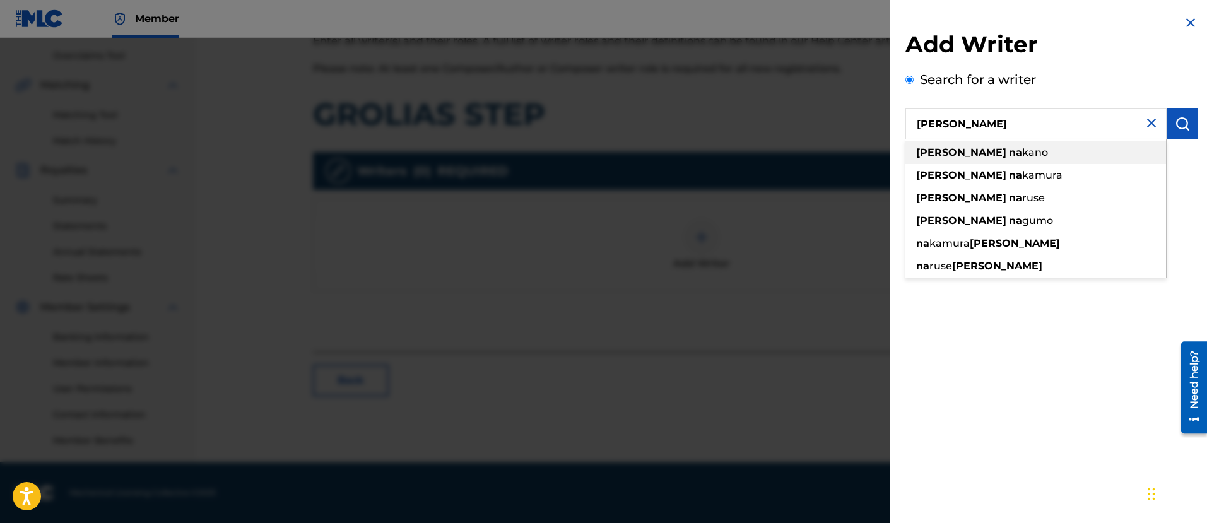
click at [1010, 160] on div "[PERSON_NAME]" at bounding box center [1036, 152] width 261 height 23
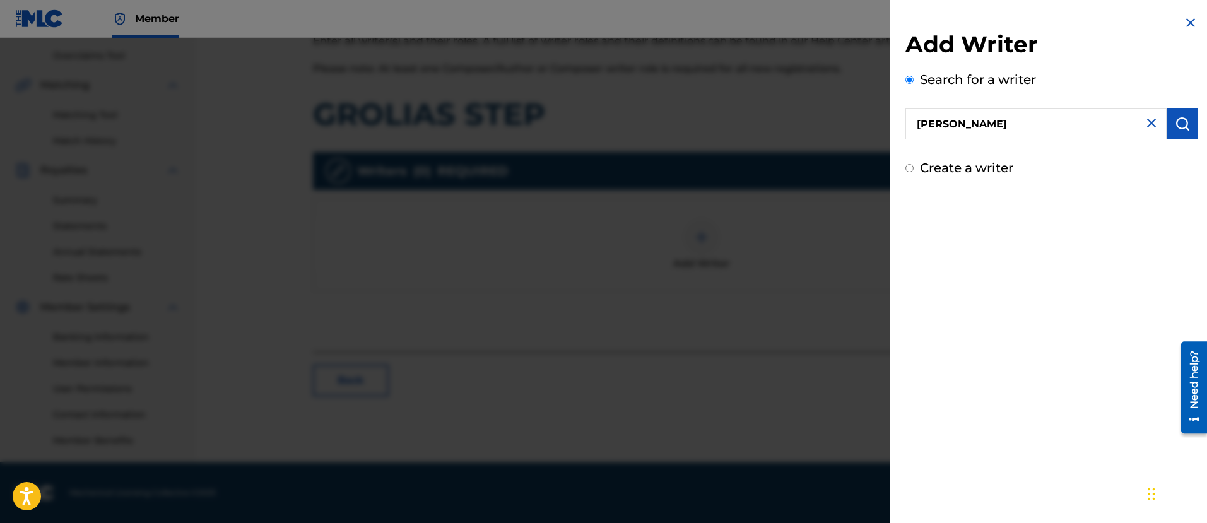
click at [1167, 125] on button "submit" at bounding box center [1183, 124] width 32 height 32
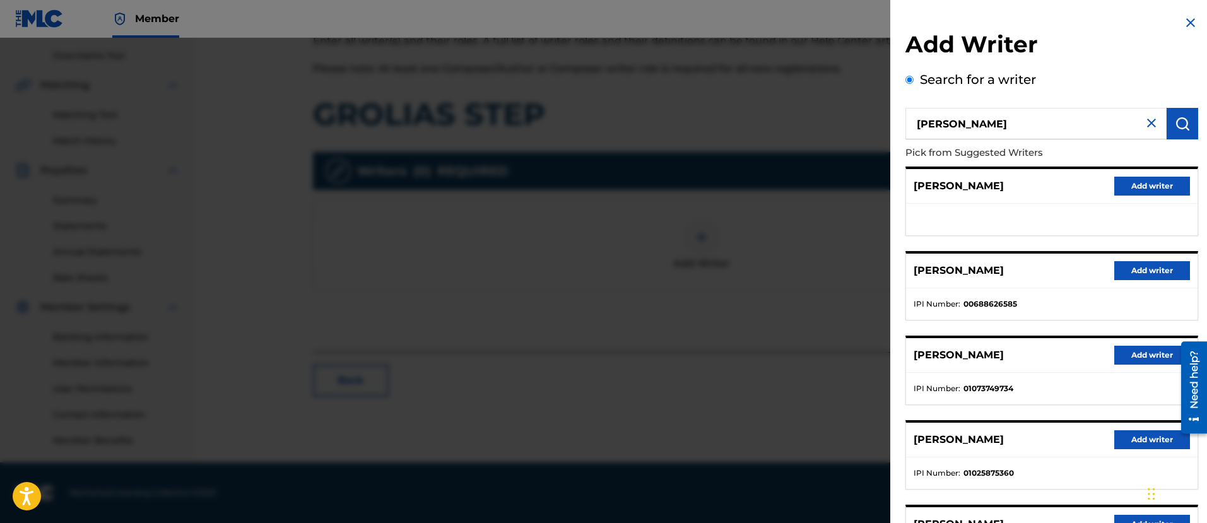
scroll to position [131, 0]
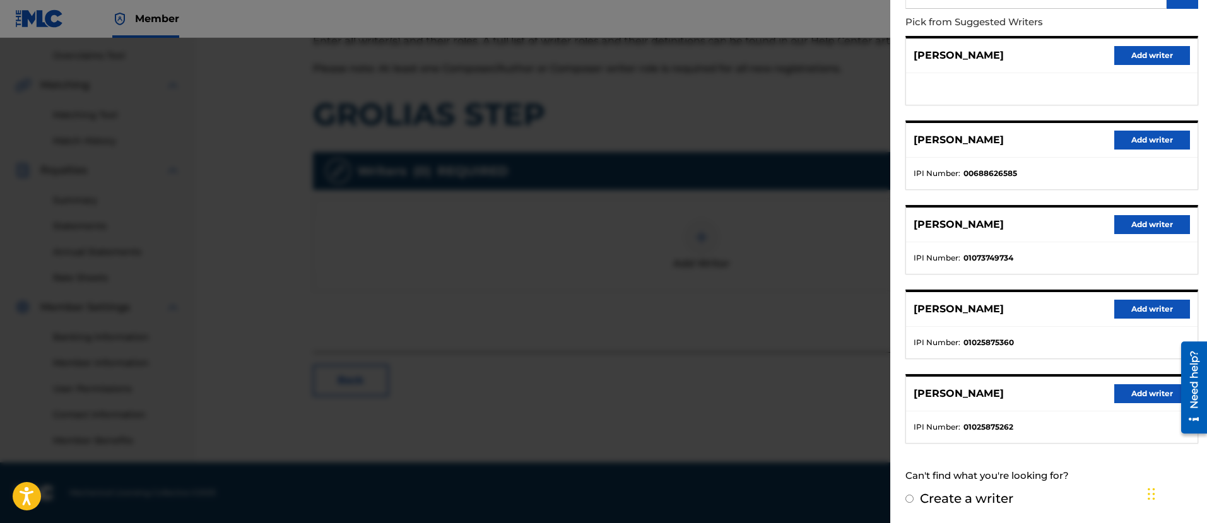
click at [1137, 390] on button "Add writer" at bounding box center [1153, 393] width 76 height 19
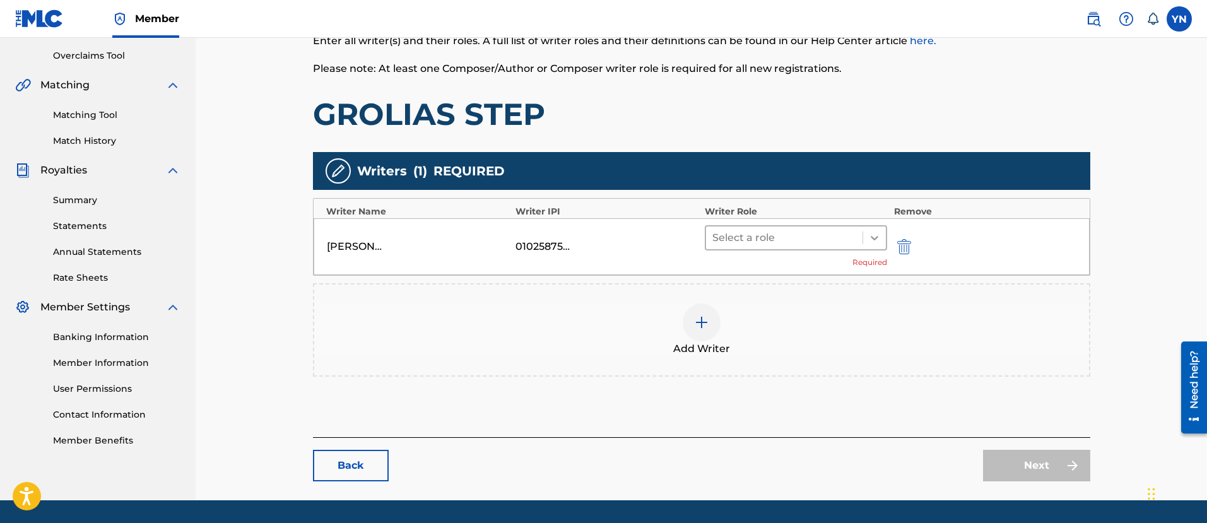
drag, startPoint x: 886, startPoint y: 236, endPoint x: 879, endPoint y: 232, distance: 8.2
click at [885, 233] on div "Select a role" at bounding box center [796, 237] width 183 height 25
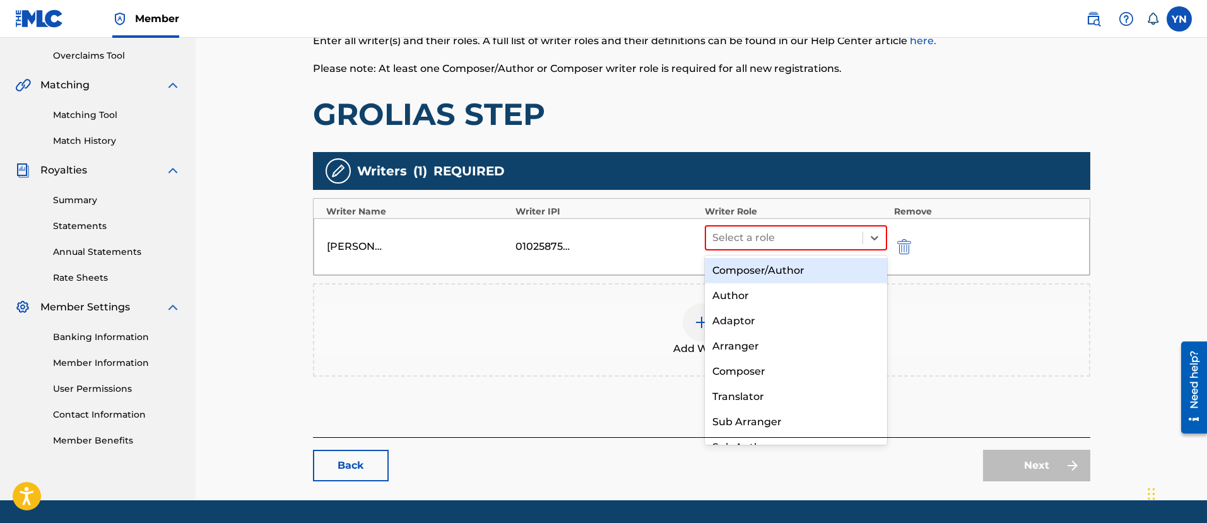
click at [856, 276] on div "Composer/Author" at bounding box center [796, 270] width 183 height 25
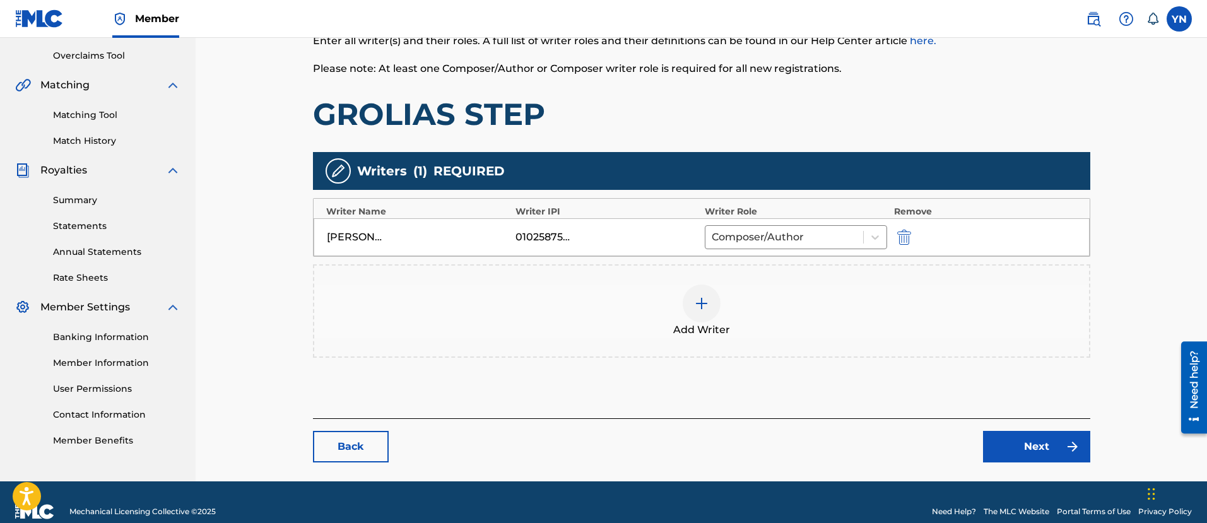
click at [1038, 452] on link "Next" at bounding box center [1036, 447] width 107 height 32
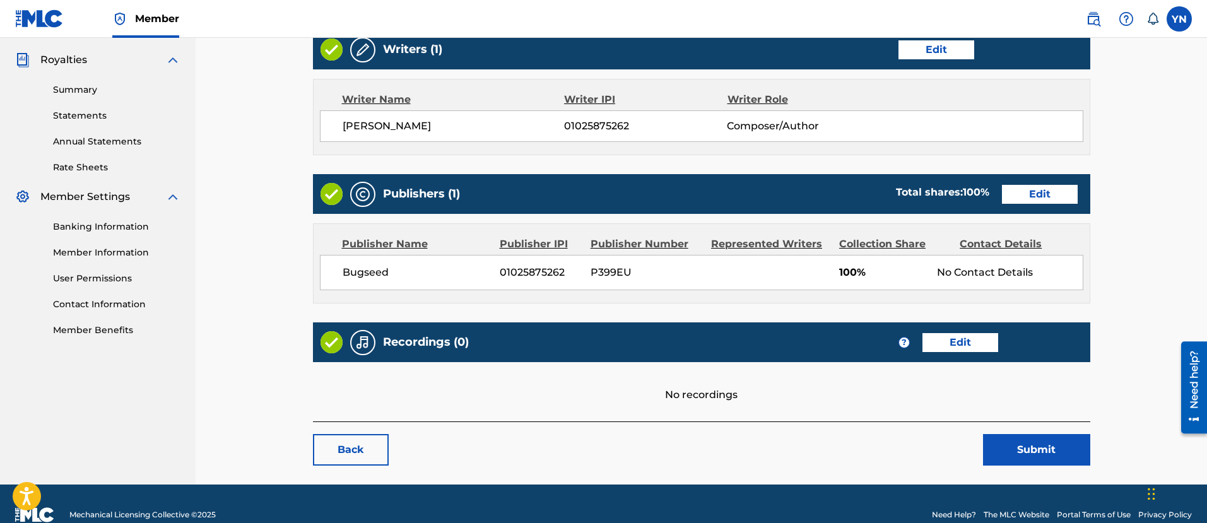
scroll to position [392, 0]
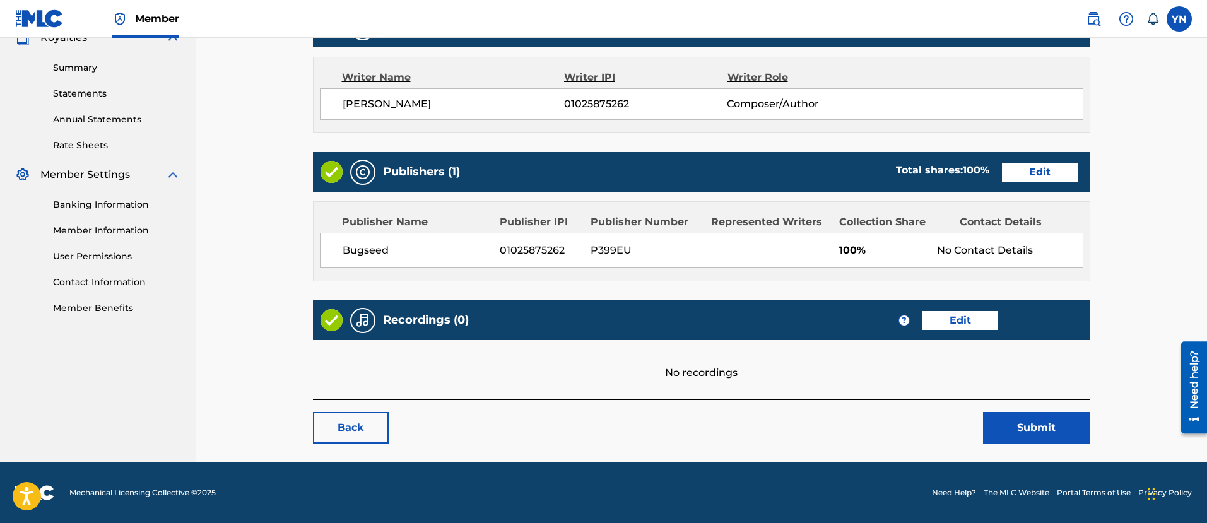
click at [947, 323] on link "Edit" at bounding box center [961, 320] width 76 height 19
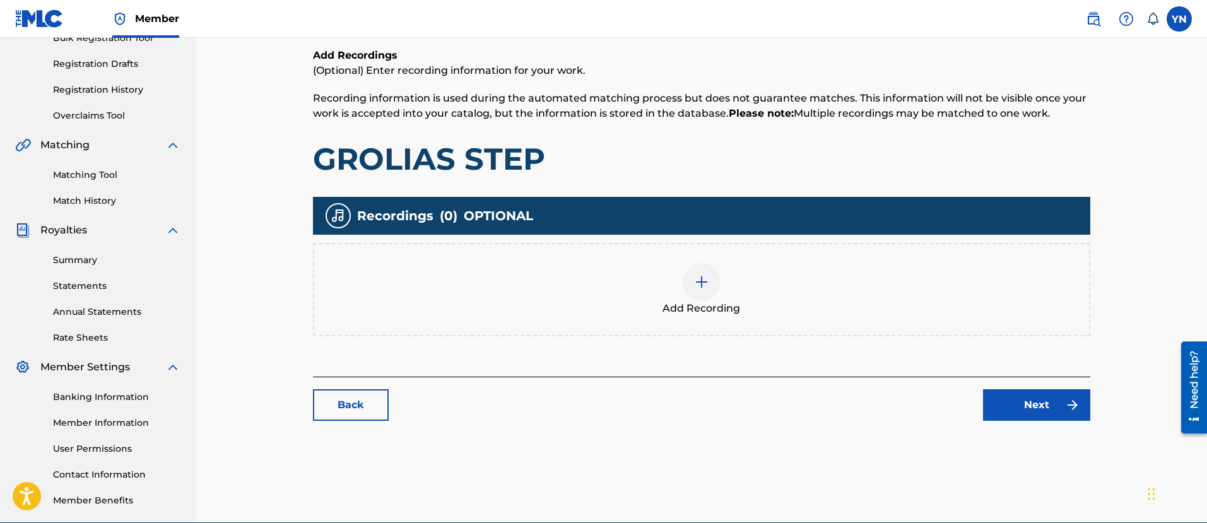
scroll to position [259, 0]
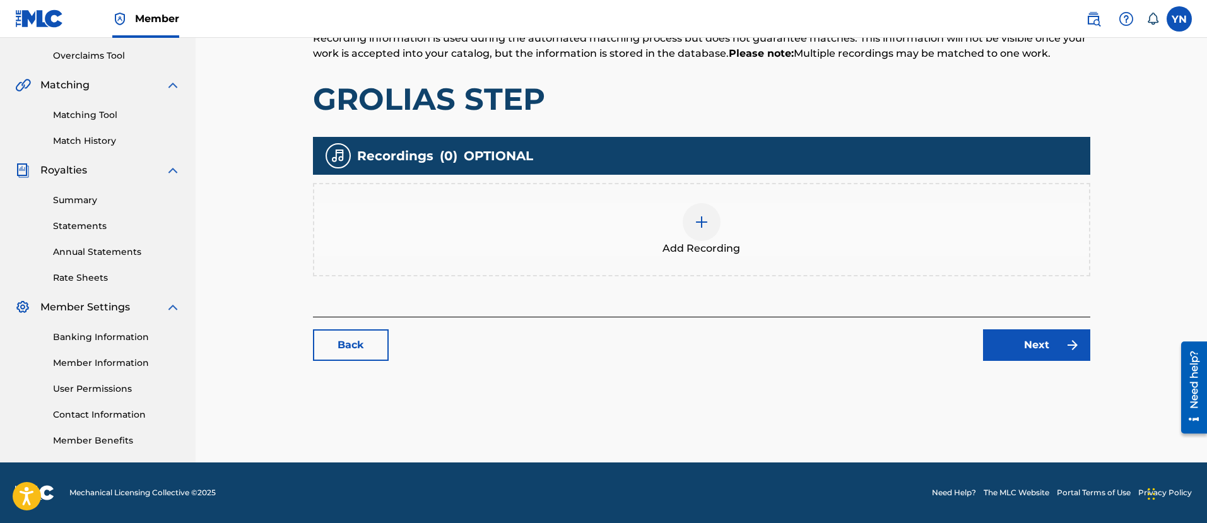
click at [728, 230] on div "Add Recording" at bounding box center [701, 229] width 775 height 53
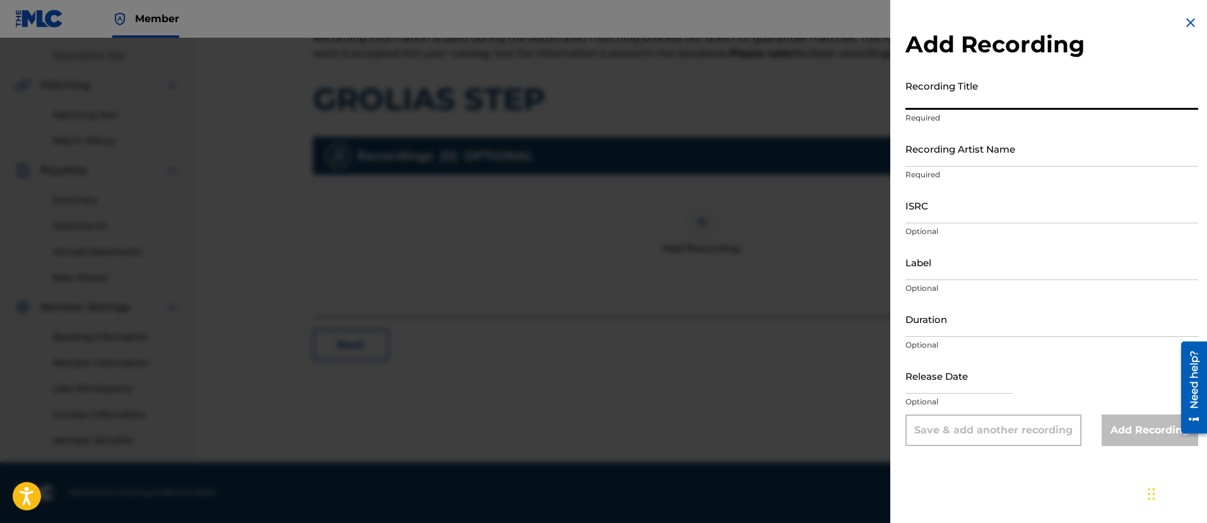
click at [1011, 98] on input "Recording Title" at bounding box center [1052, 92] width 293 height 36
click at [990, 143] on input "Recording Artist Name" at bounding box center [1052, 149] width 293 height 36
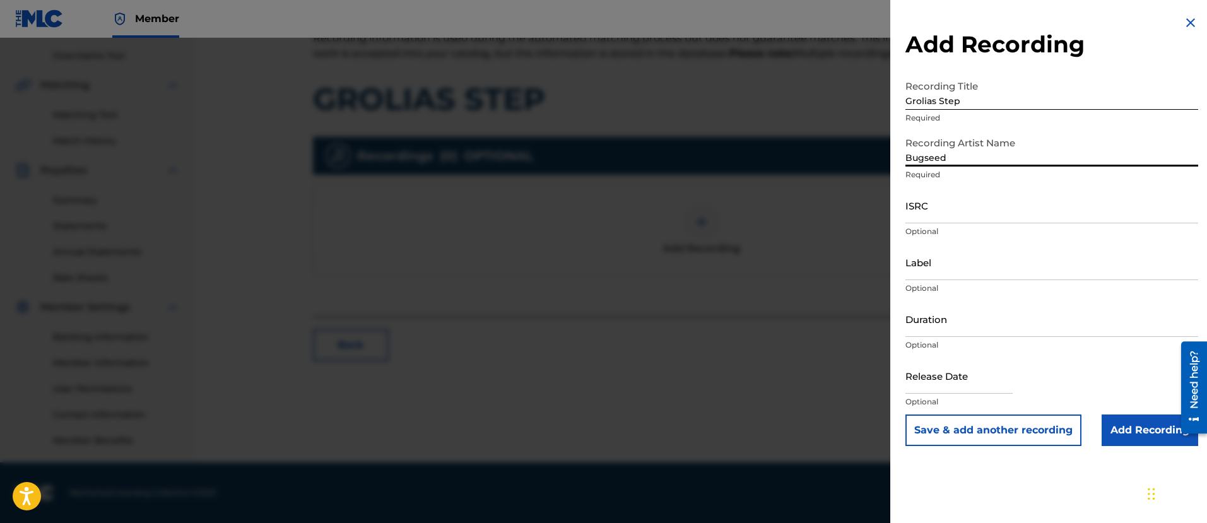
click at [980, 232] on p "Optional" at bounding box center [1052, 231] width 293 height 11
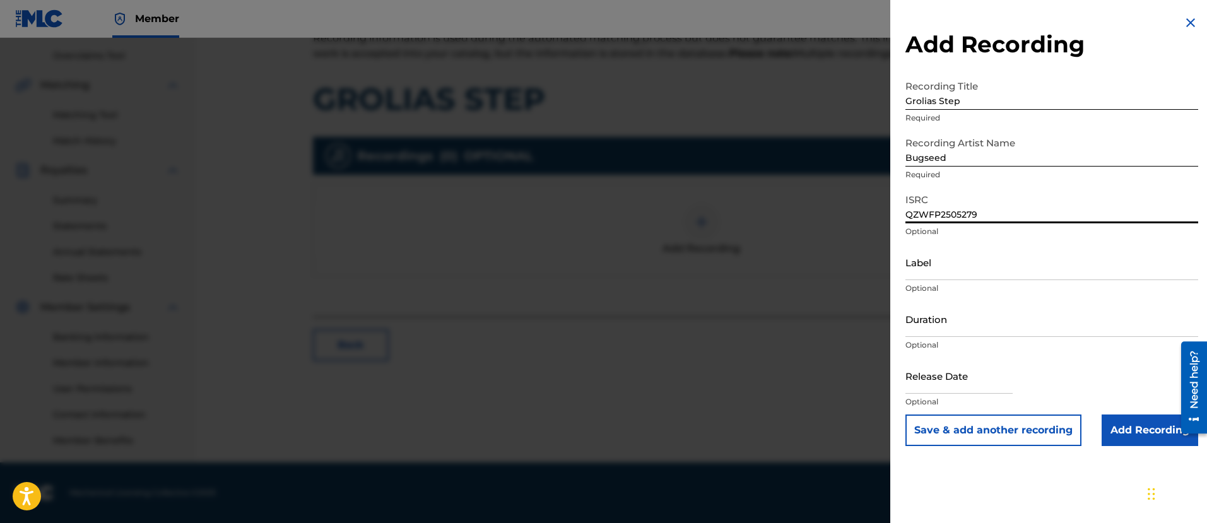
click at [976, 273] on input "Label" at bounding box center [1052, 262] width 293 height 36
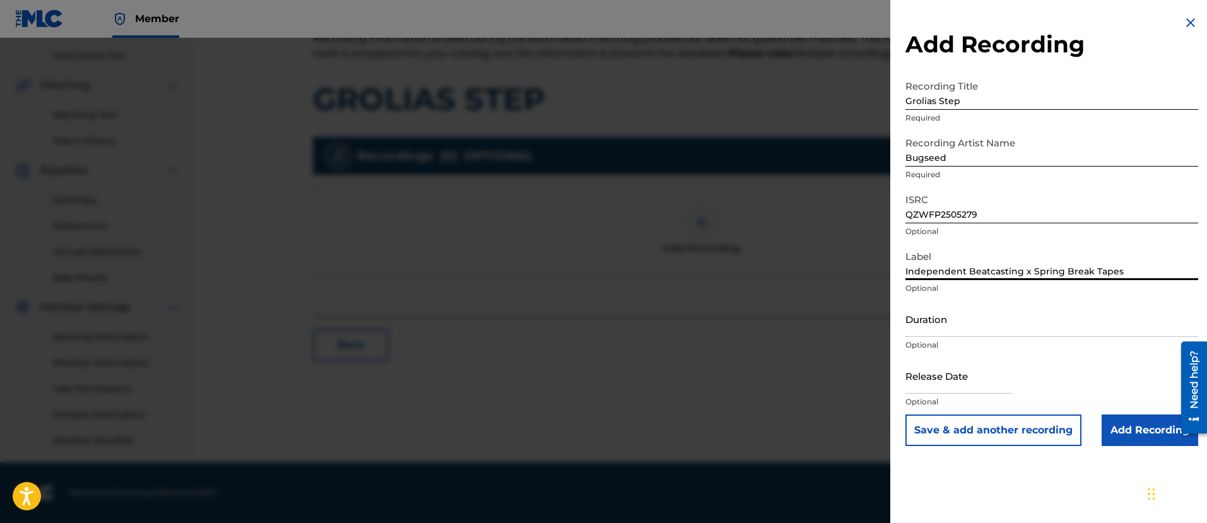
click at [1142, 420] on input "Add Recording" at bounding box center [1150, 431] width 97 height 32
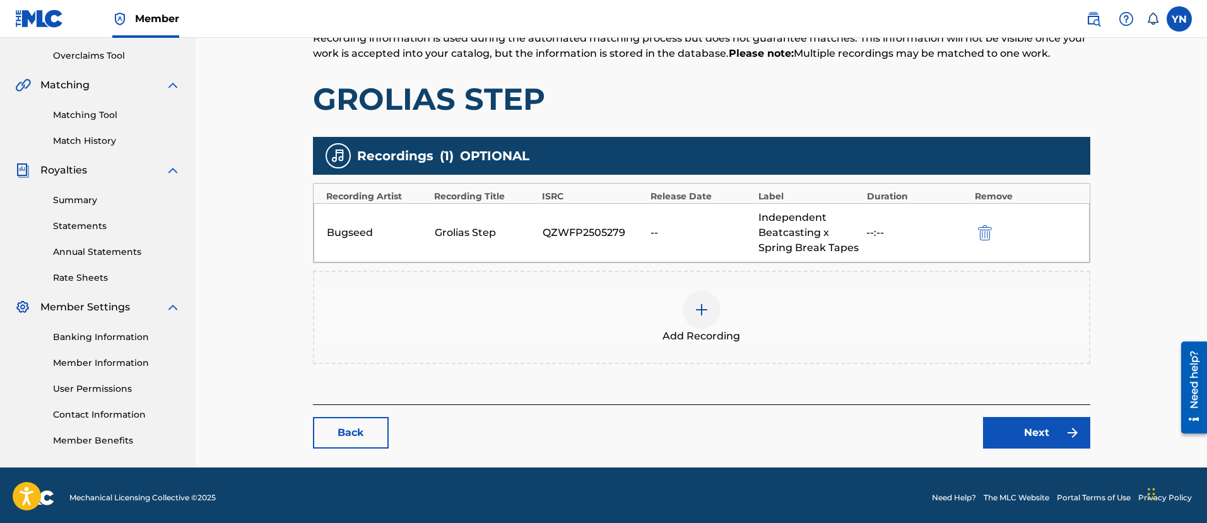
click at [998, 426] on link "Next" at bounding box center [1036, 433] width 107 height 32
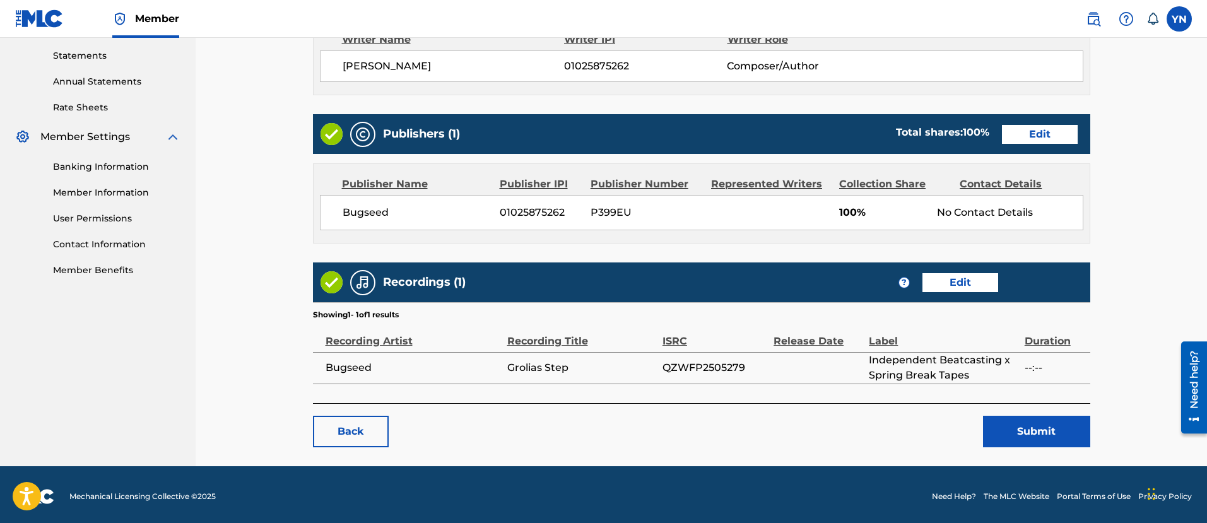
scroll to position [434, 0]
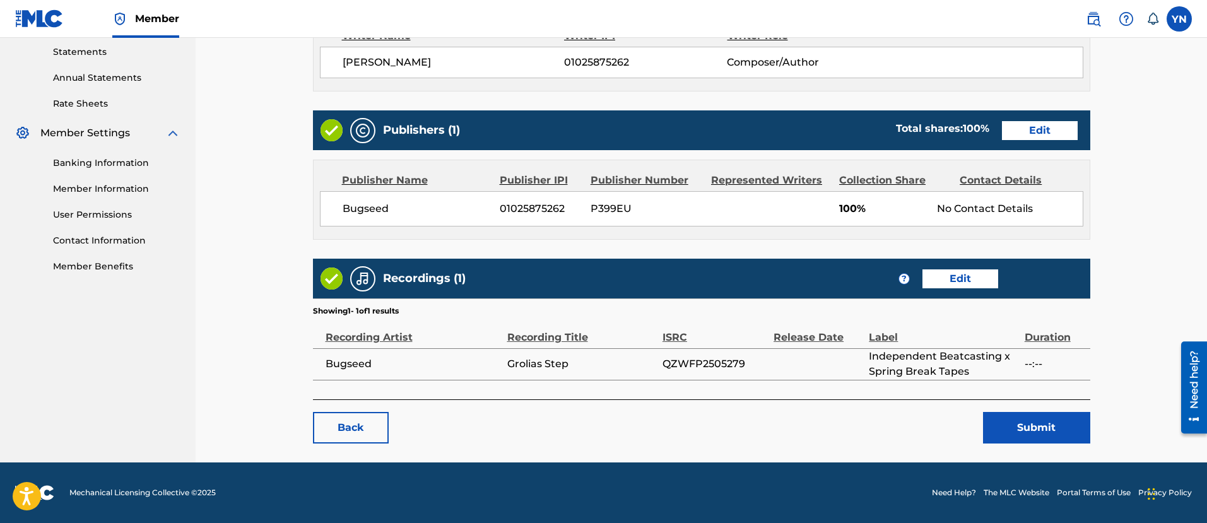
click at [1017, 422] on button "Submit" at bounding box center [1036, 428] width 107 height 32
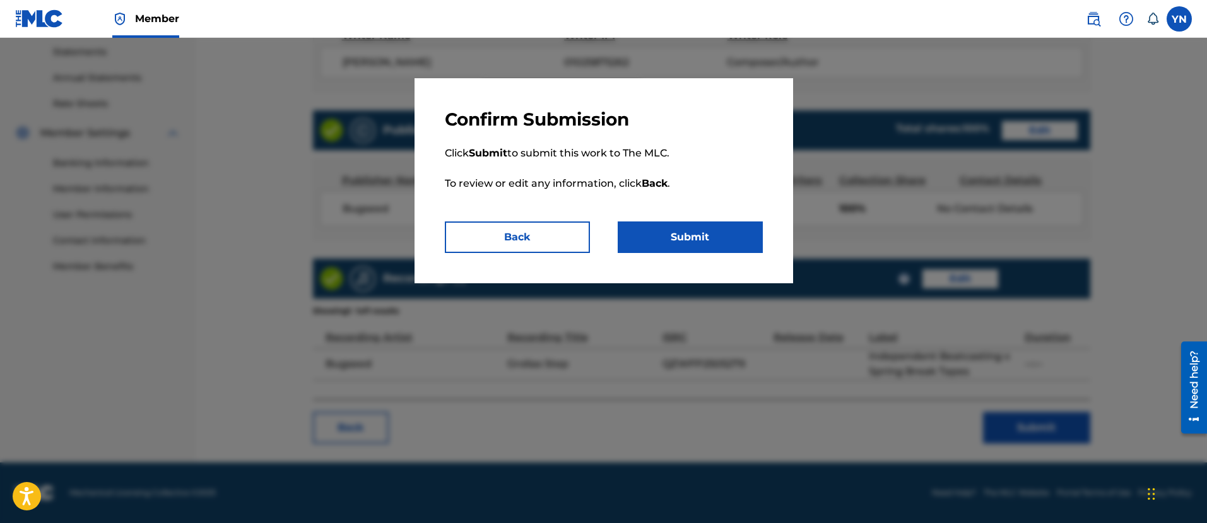
click at [703, 227] on button "Submit" at bounding box center [690, 238] width 145 height 32
